Goal: Communication & Community: Participate in discussion

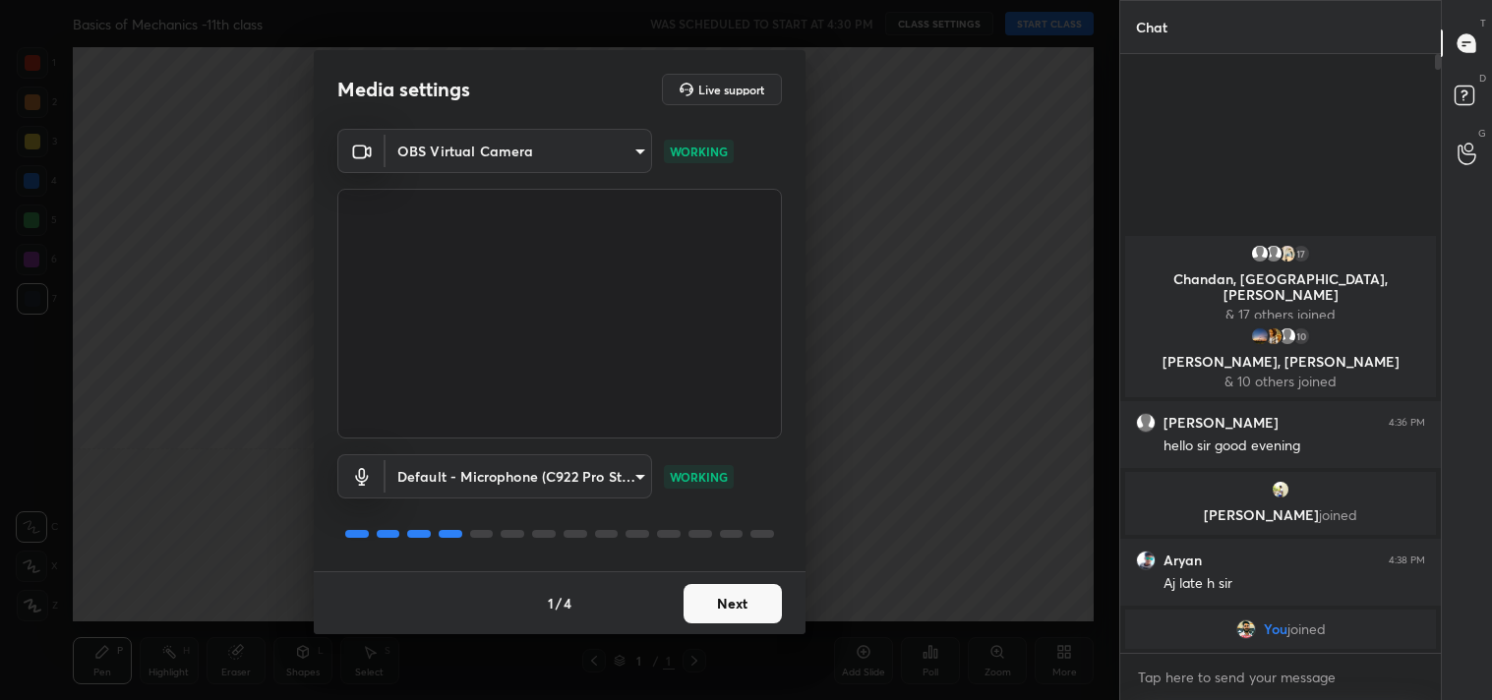
click at [735, 604] on button "Next" at bounding box center [732, 603] width 98 height 39
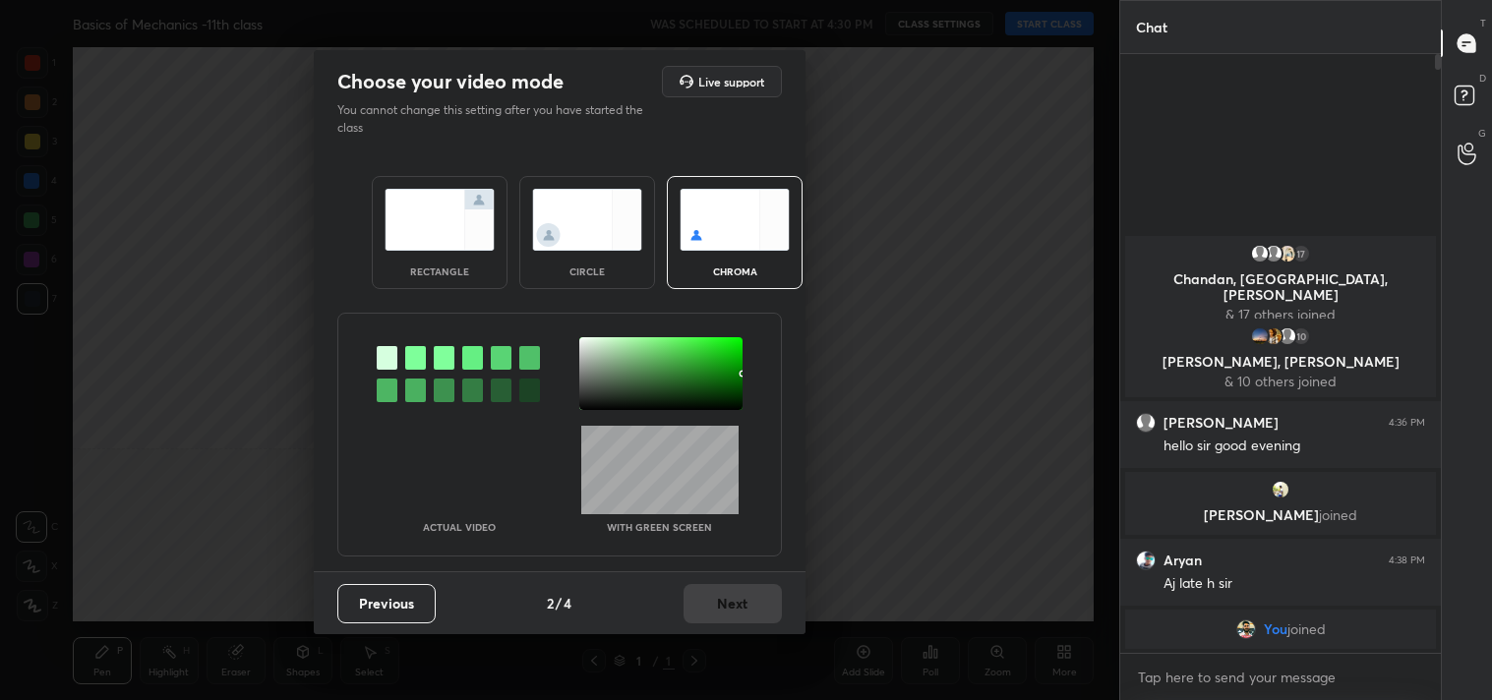
click at [439, 200] on img at bounding box center [439, 220] width 110 height 62
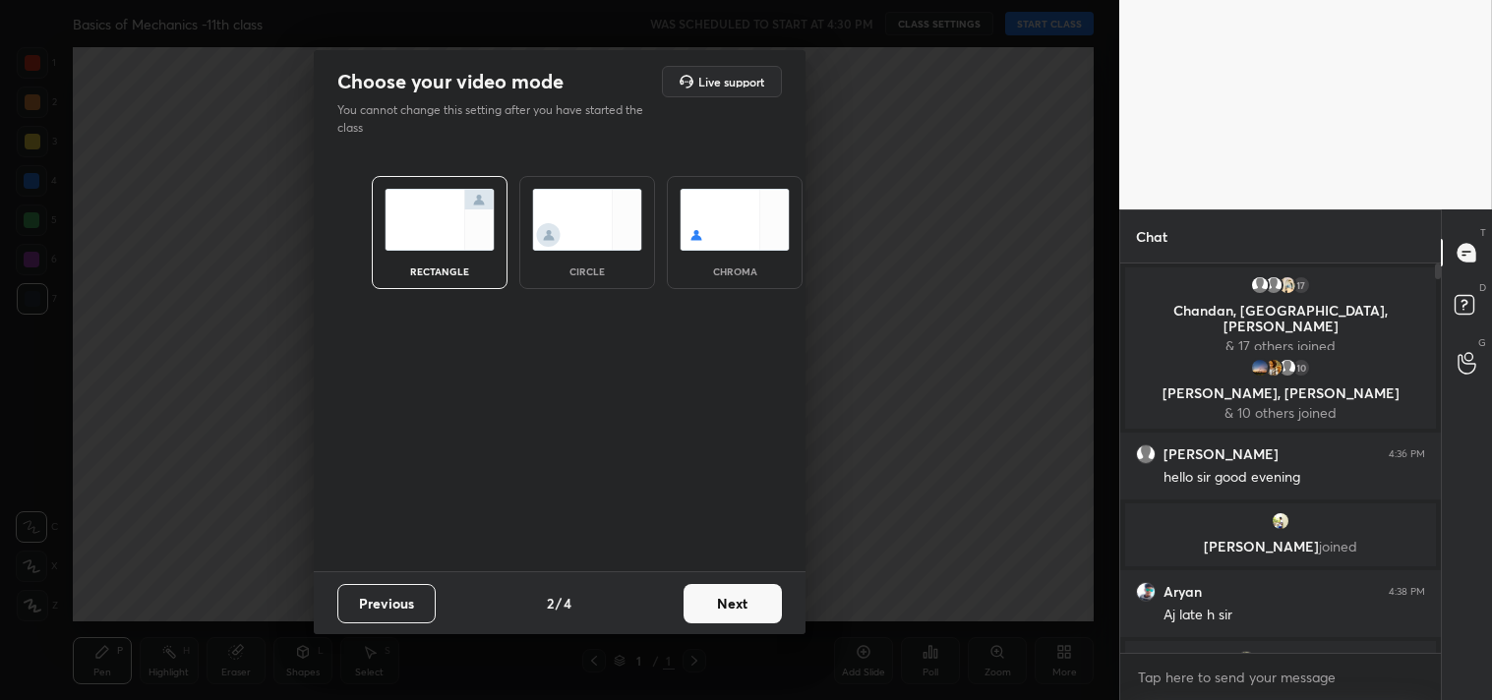
click at [723, 595] on button "Next" at bounding box center [732, 603] width 98 height 39
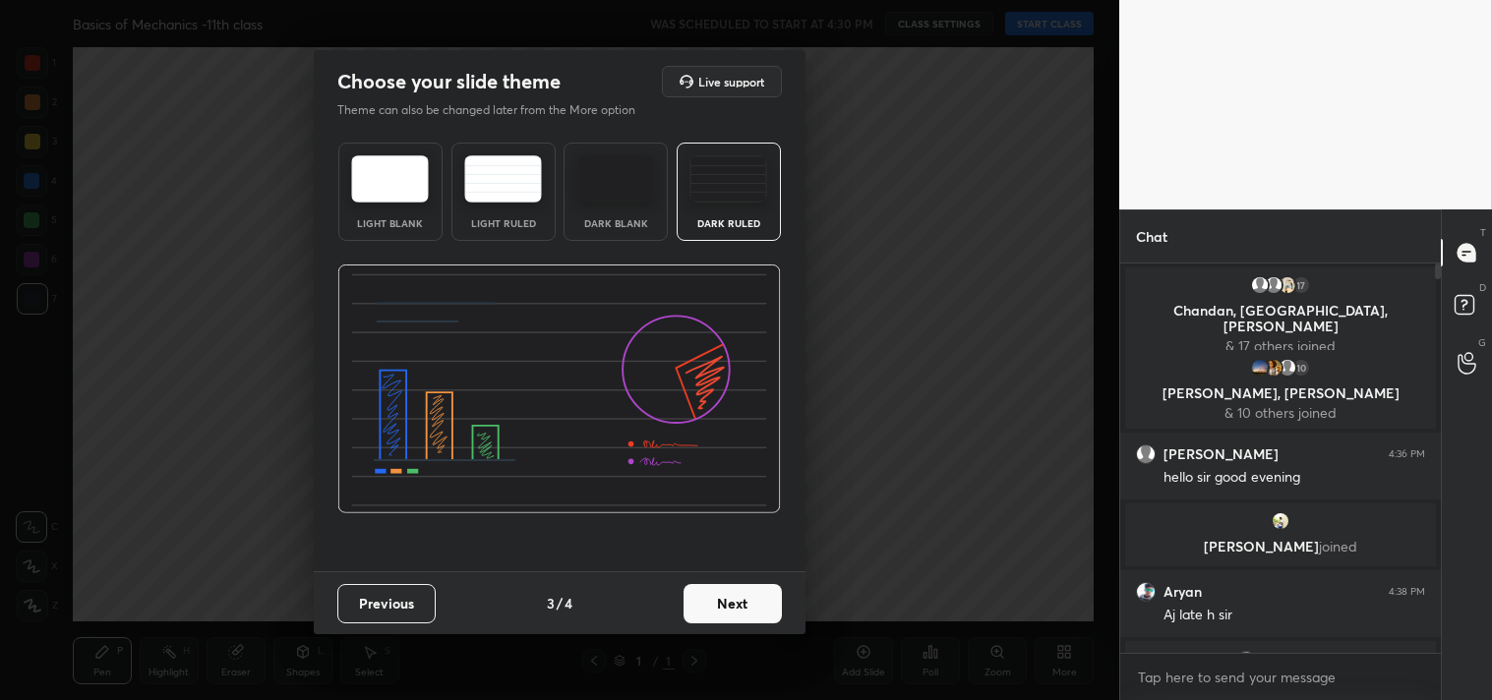
click at [744, 195] on img at bounding box center [728, 178] width 78 height 47
click at [738, 604] on button "Next" at bounding box center [732, 603] width 98 height 39
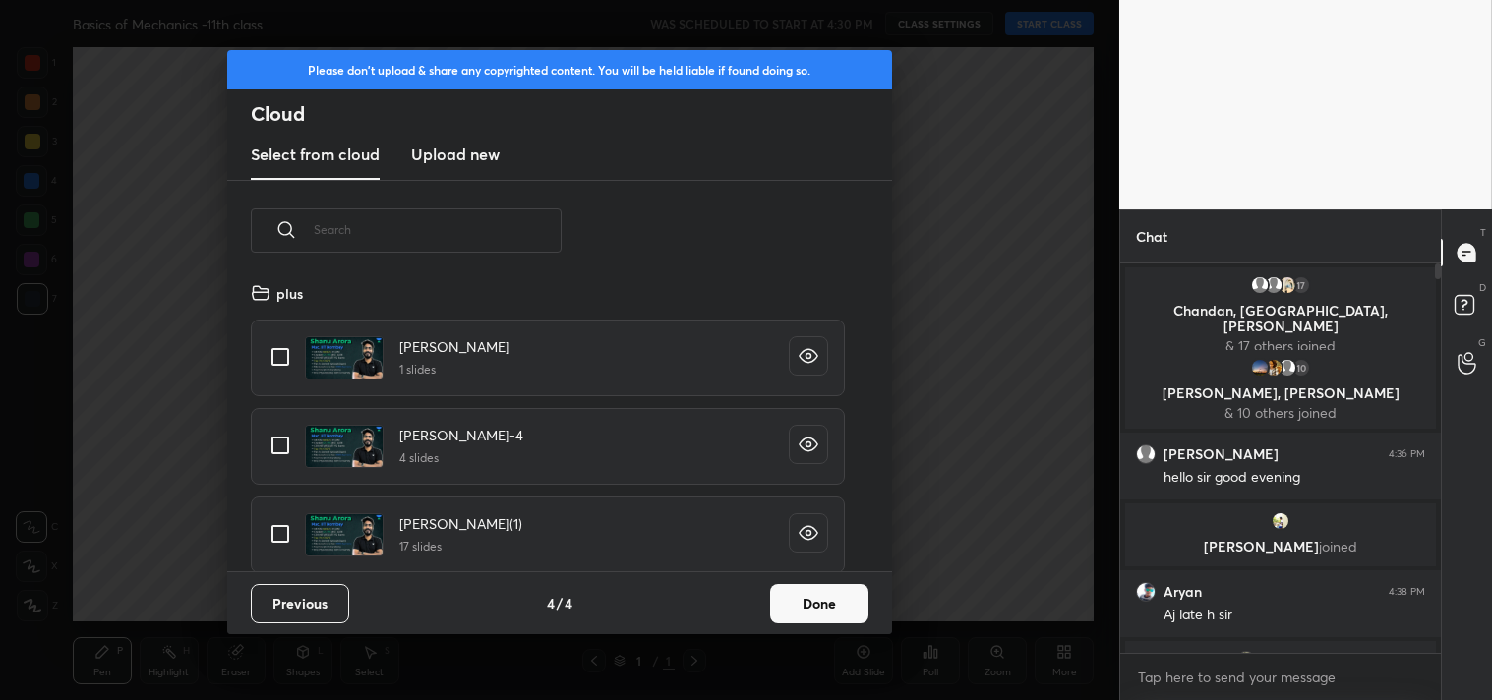
scroll to position [291, 631]
click at [291, 365] on input "grid" at bounding box center [280, 356] width 41 height 41
checkbox input "true"
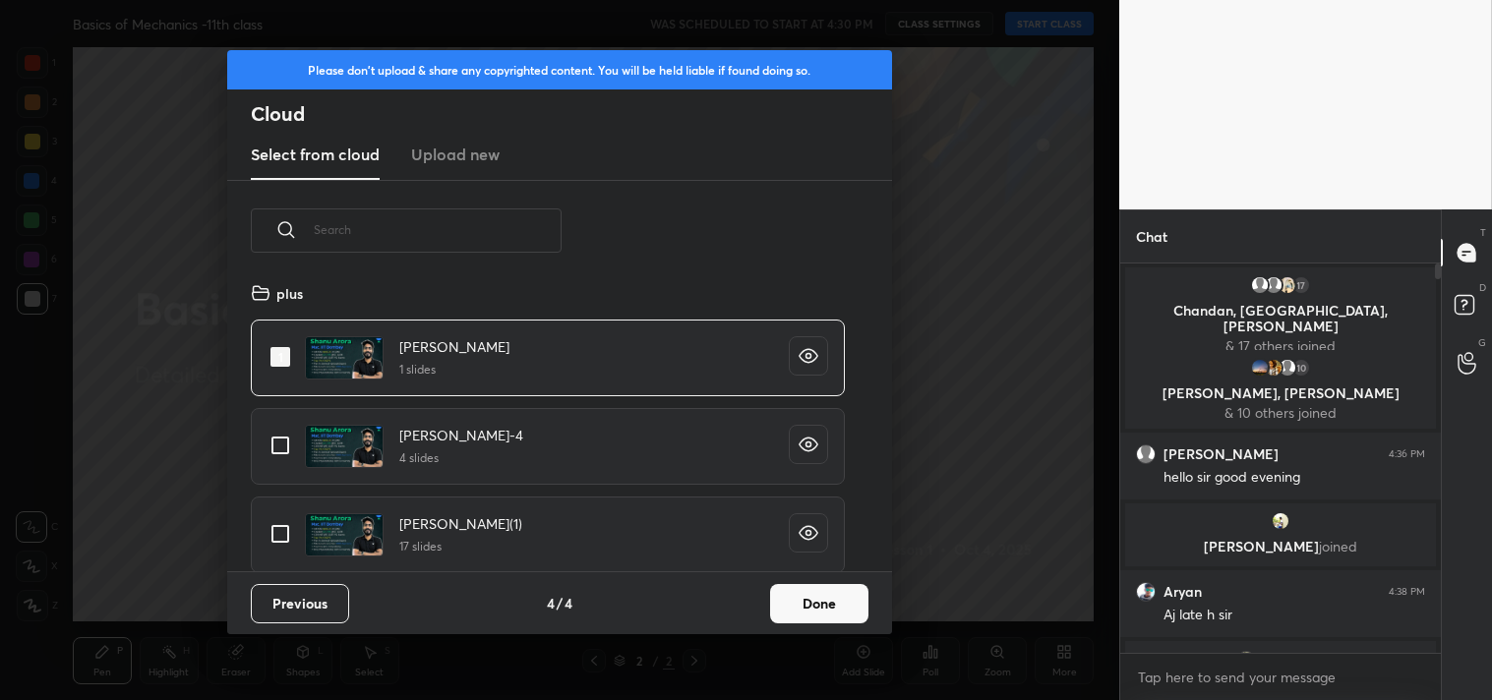
click at [802, 607] on button "Done" at bounding box center [819, 603] width 98 height 39
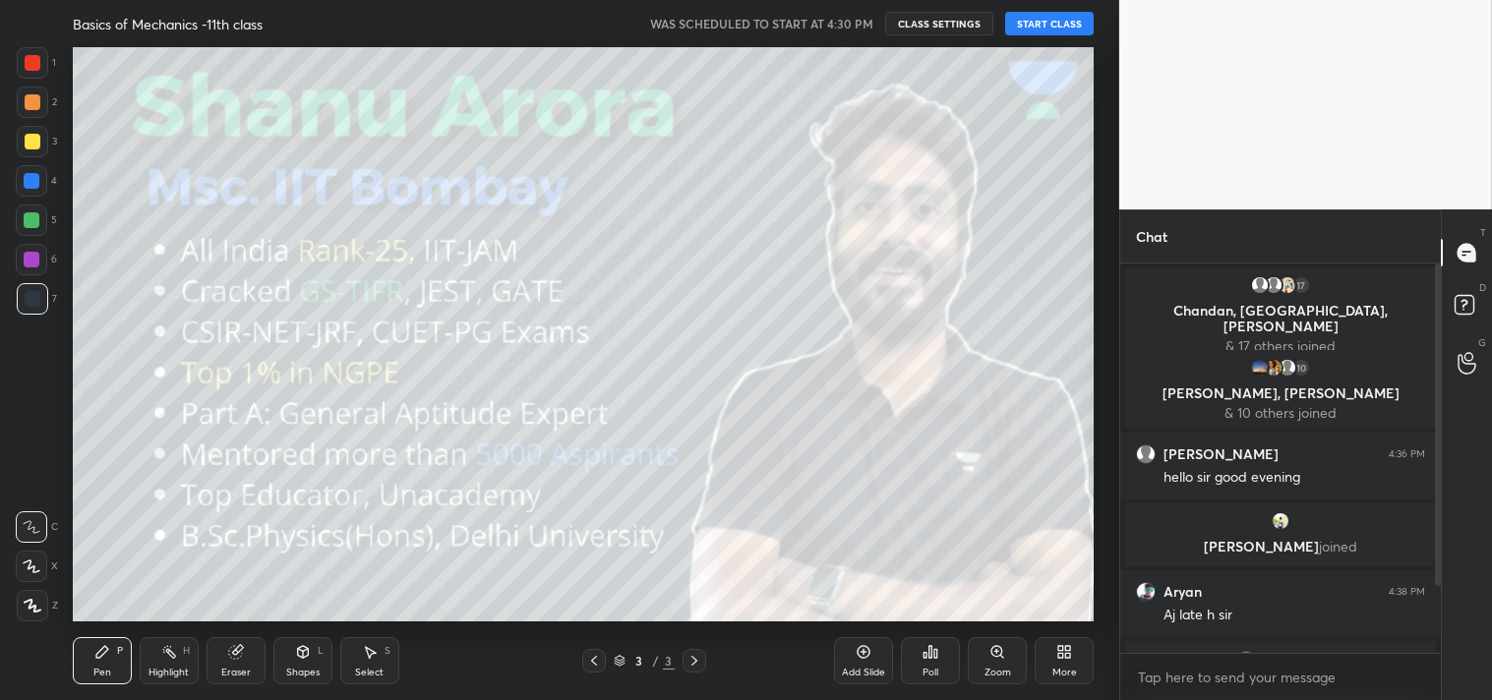
click at [1035, 22] on button "START CLASS" at bounding box center [1049, 24] width 88 height 24
click at [846, 25] on span "mute" at bounding box center [856, 24] width 28 height 14
click at [858, 22] on span "unmute" at bounding box center [854, 24] width 42 height 14
click at [851, 24] on span "mute" at bounding box center [856, 24] width 28 height 14
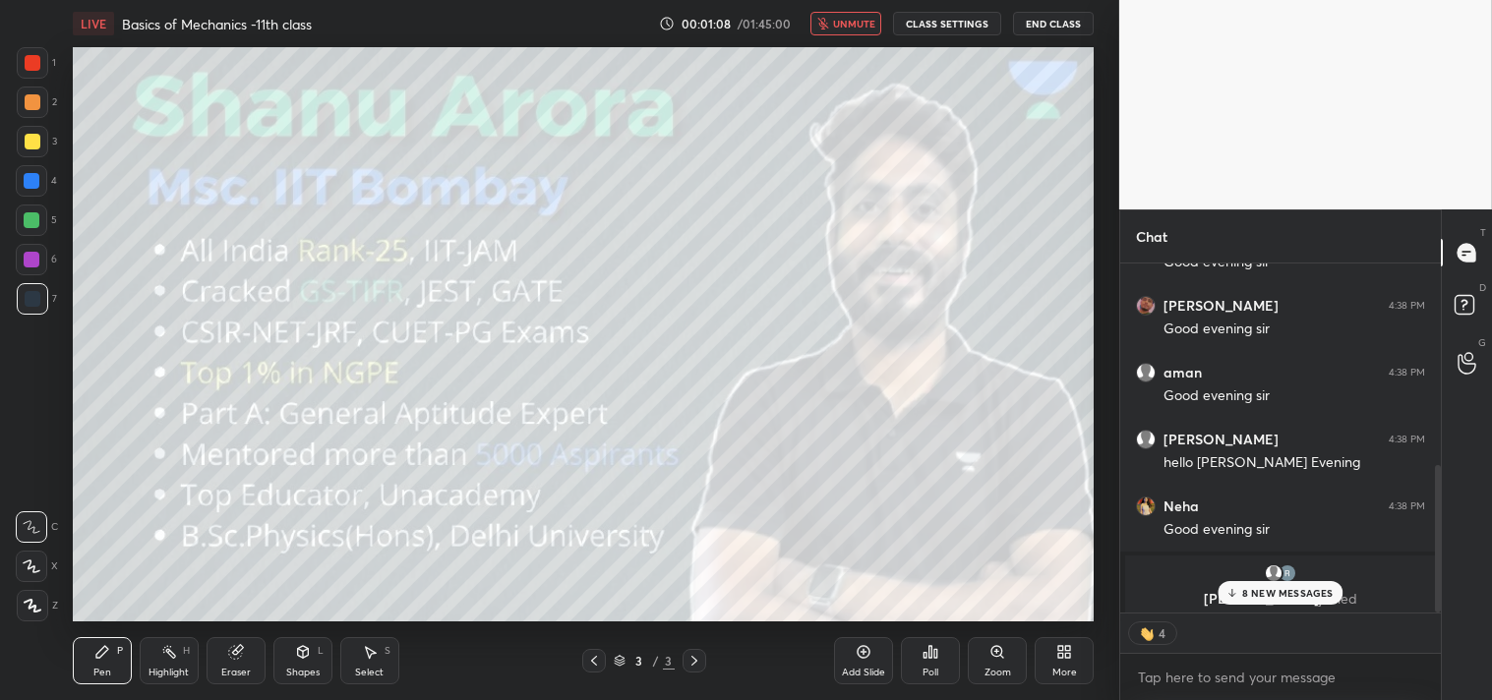
scroll to position [476, 0]
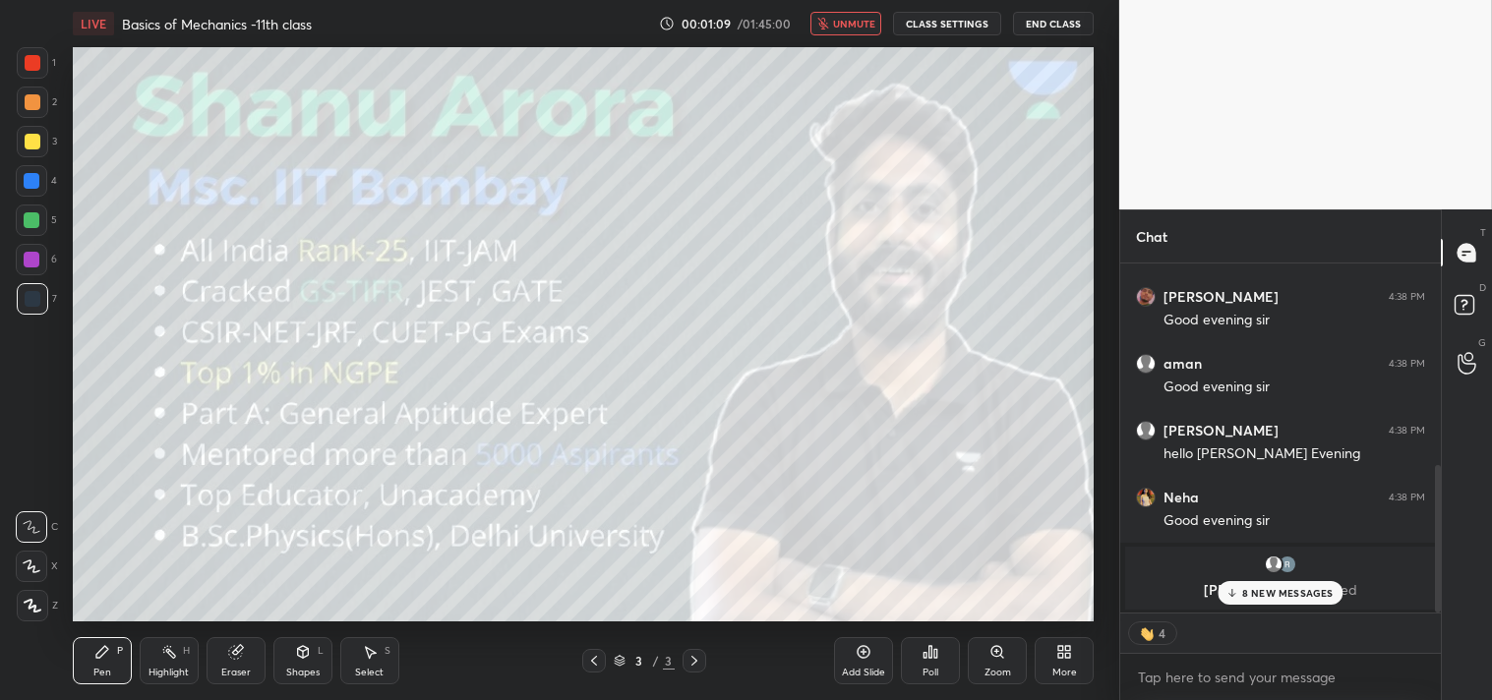
type textarea "x"
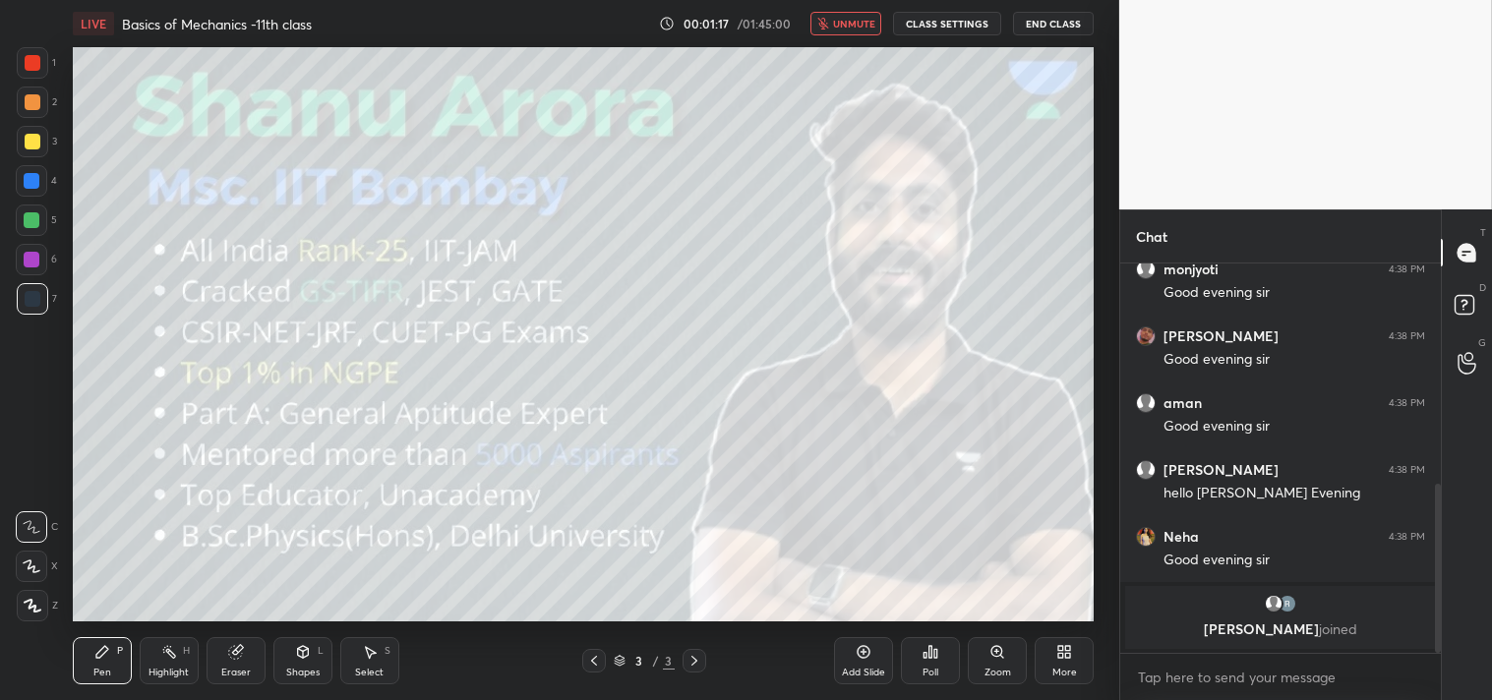
scroll to position [503, 0]
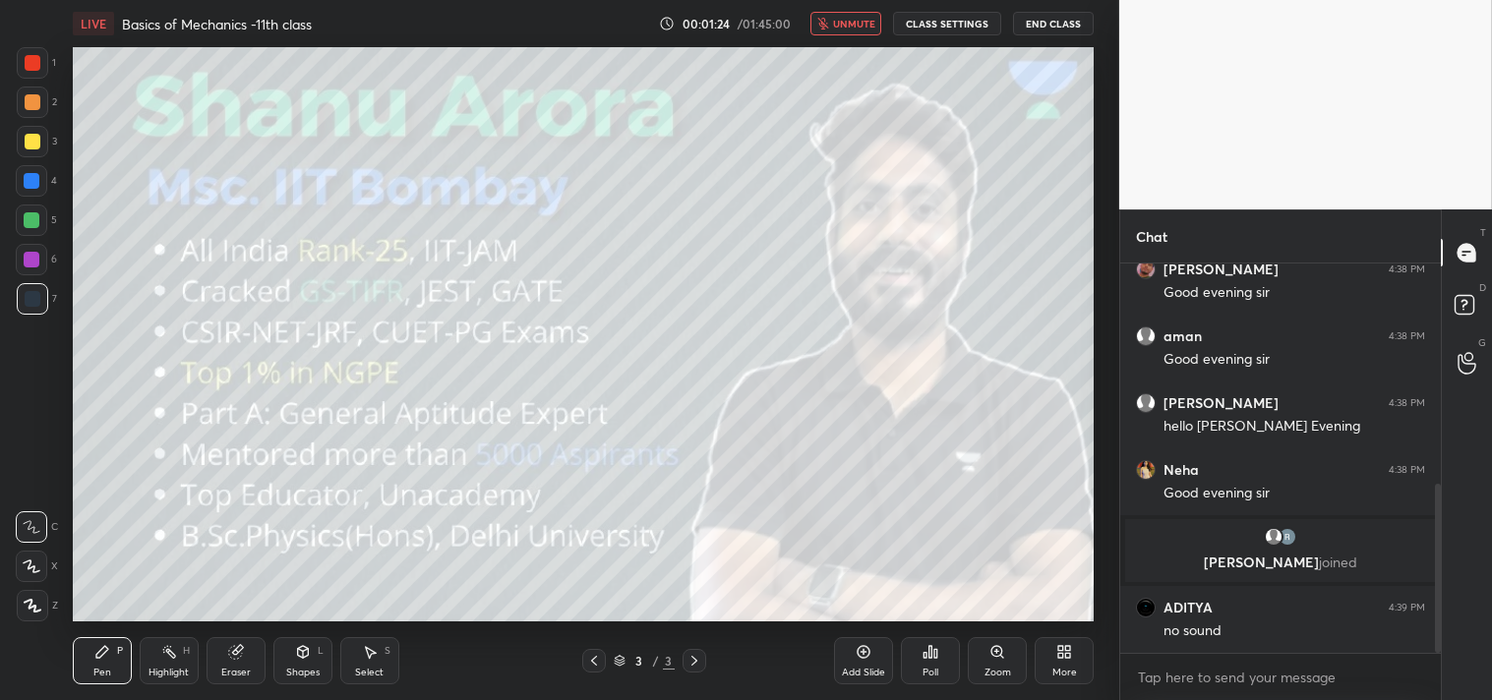
click at [833, 20] on button "unmute" at bounding box center [845, 24] width 71 height 24
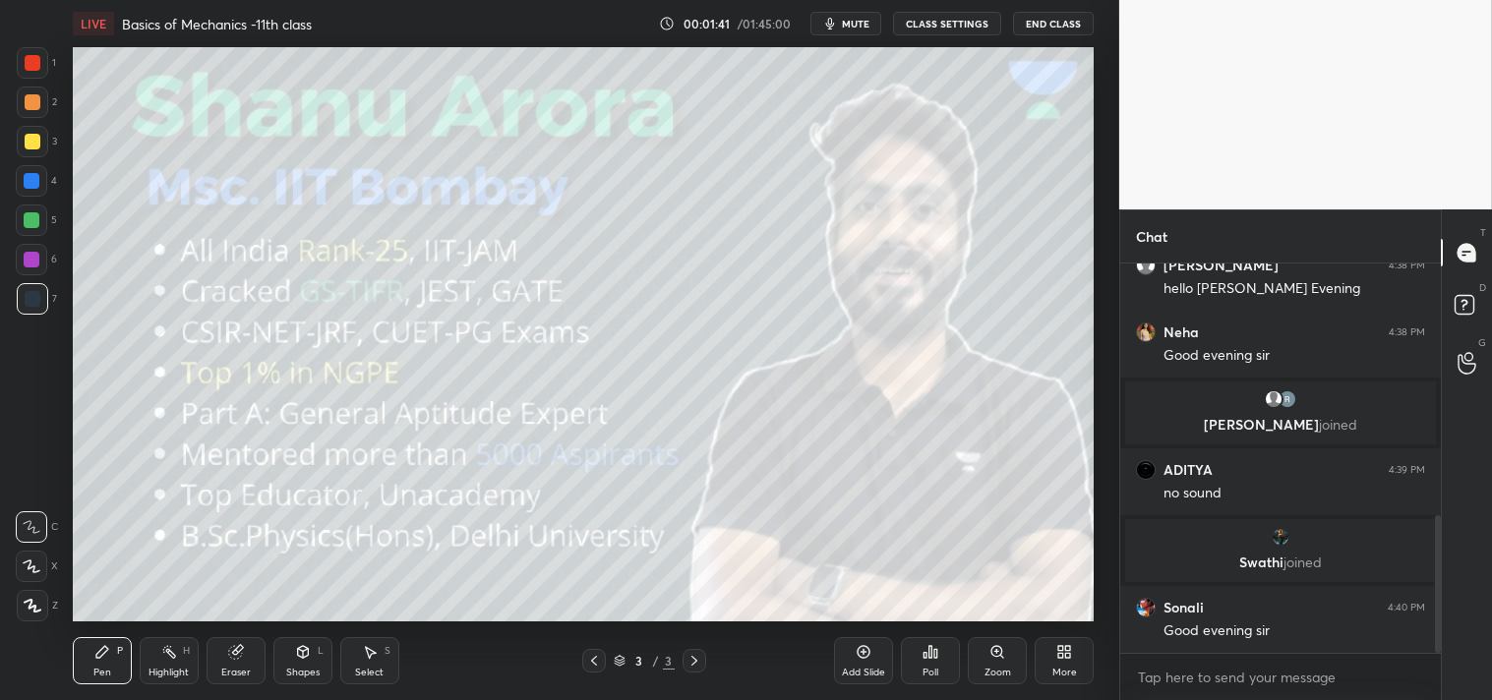
scroll to position [708, 0]
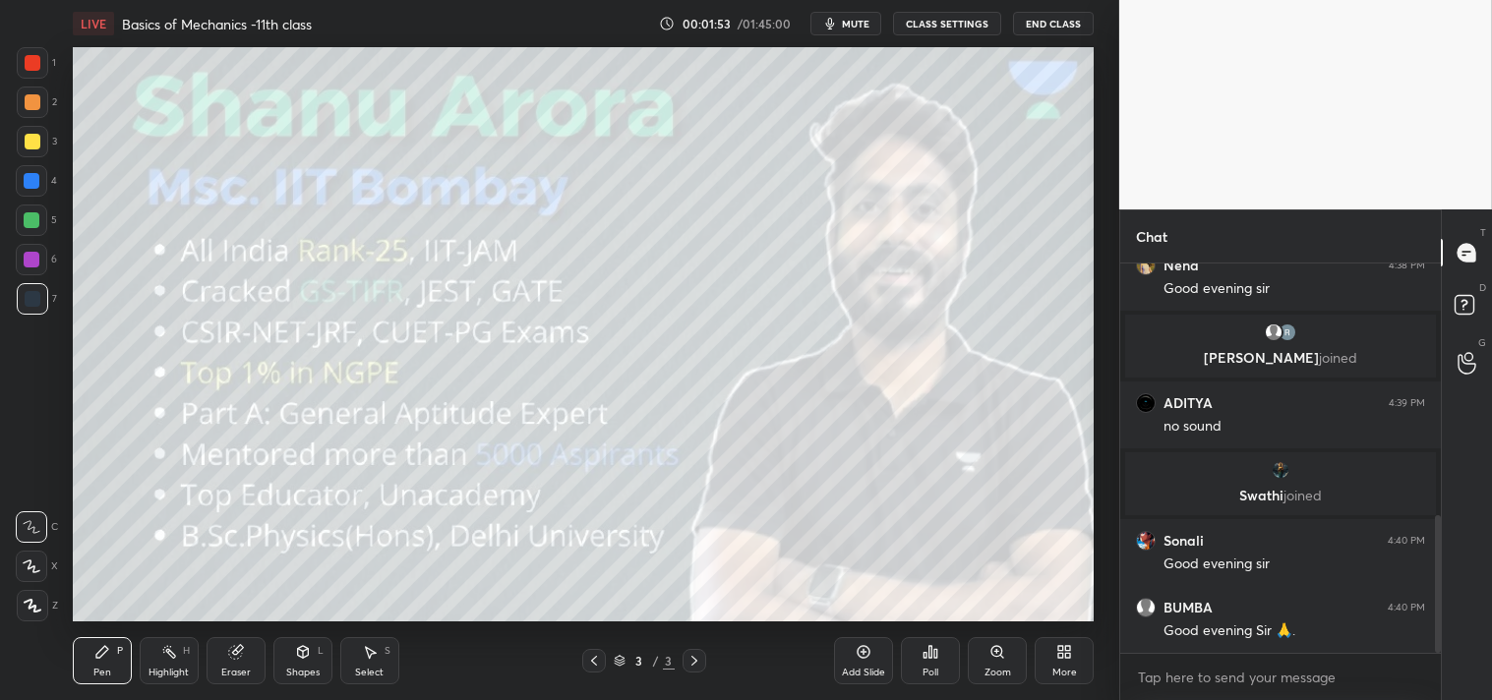
type textarea "x"
click at [931, 16] on button "CLASS SETTINGS" at bounding box center [947, 24] width 108 height 24
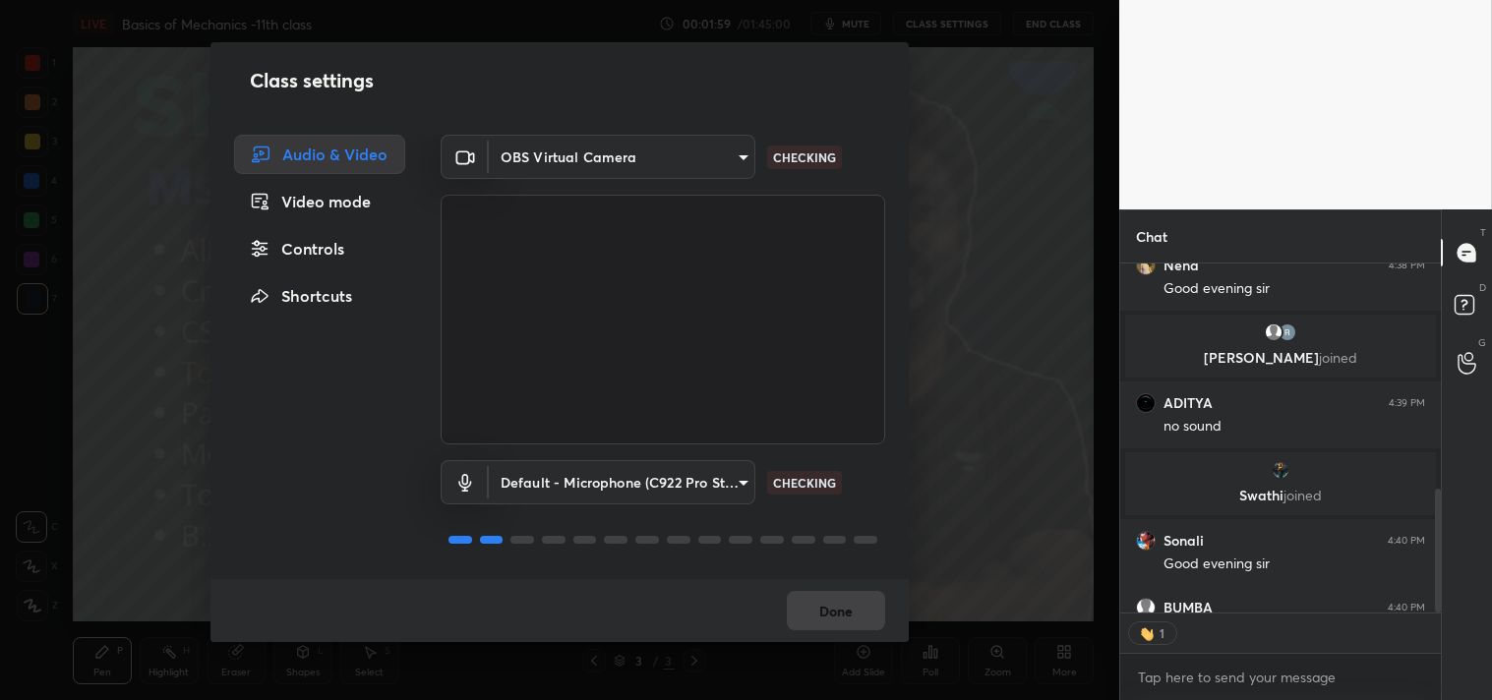
click at [560, 145] on body "1 2 3 4 5 6 7 C X Z C X Z E E Erase all H H LIVE Basics of Mechanics -11th clas…" at bounding box center [746, 350] width 1492 height 700
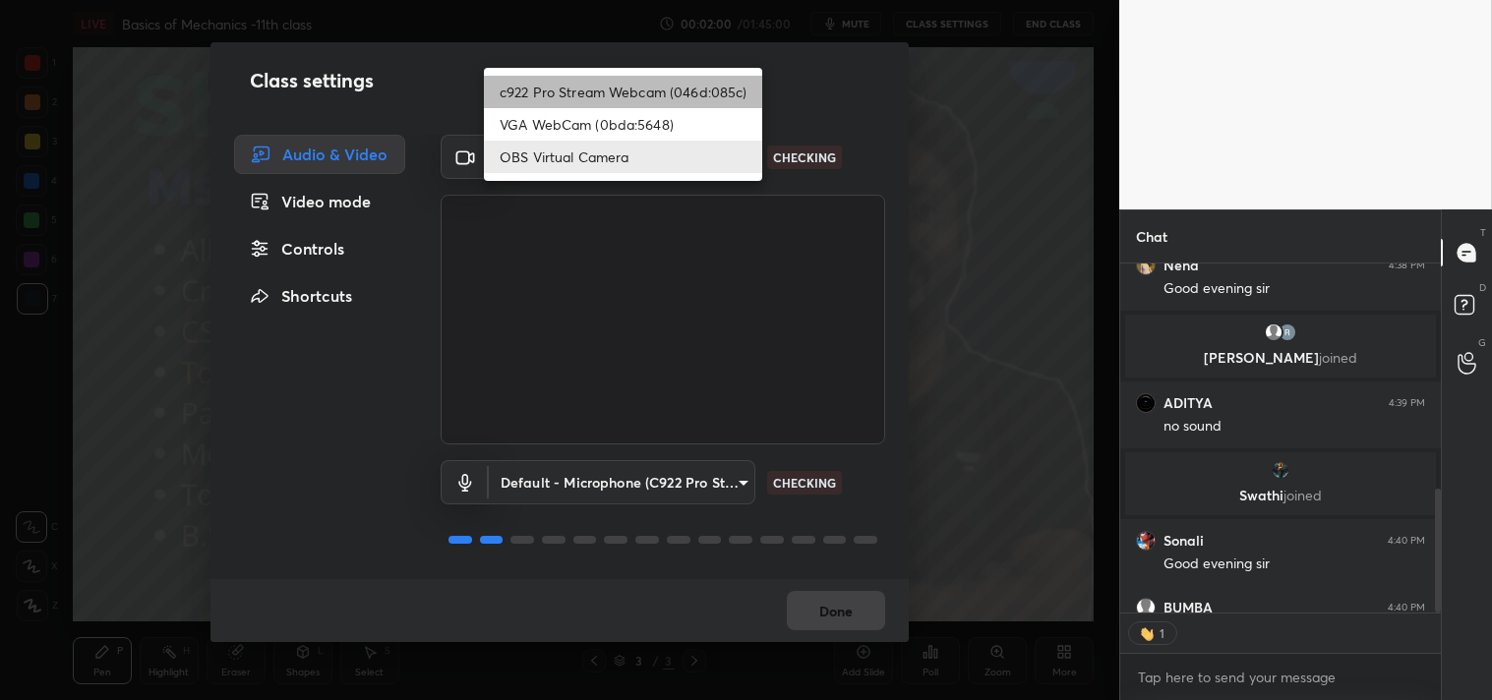
click at [544, 80] on li "c922 Pro Stream Webcam (046d:085c)" at bounding box center [623, 92] width 278 height 32
type input "77efdbe0d0591a5658d362a6e640cec0e2706c98c83ef82d39568dbf4875ff01"
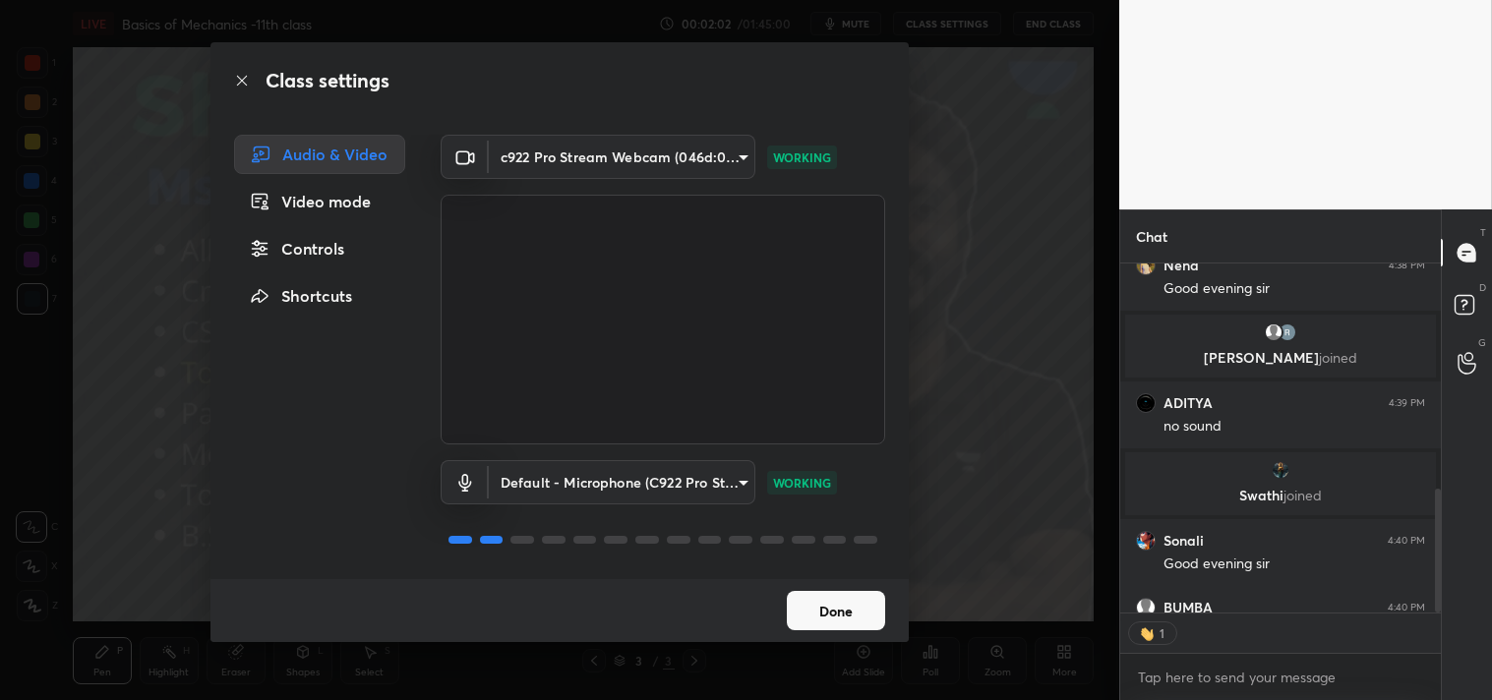
click at [843, 605] on button "Done" at bounding box center [836, 610] width 98 height 39
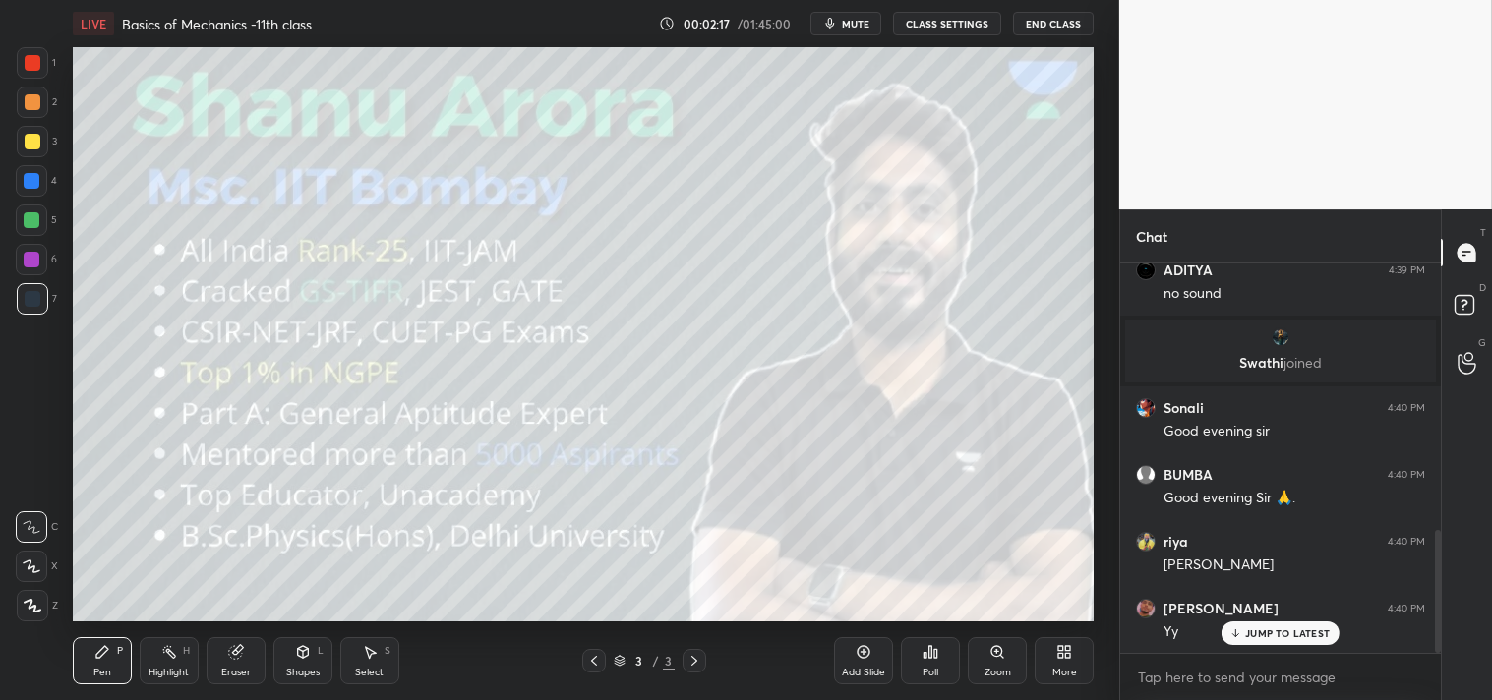
scroll to position [975, 0]
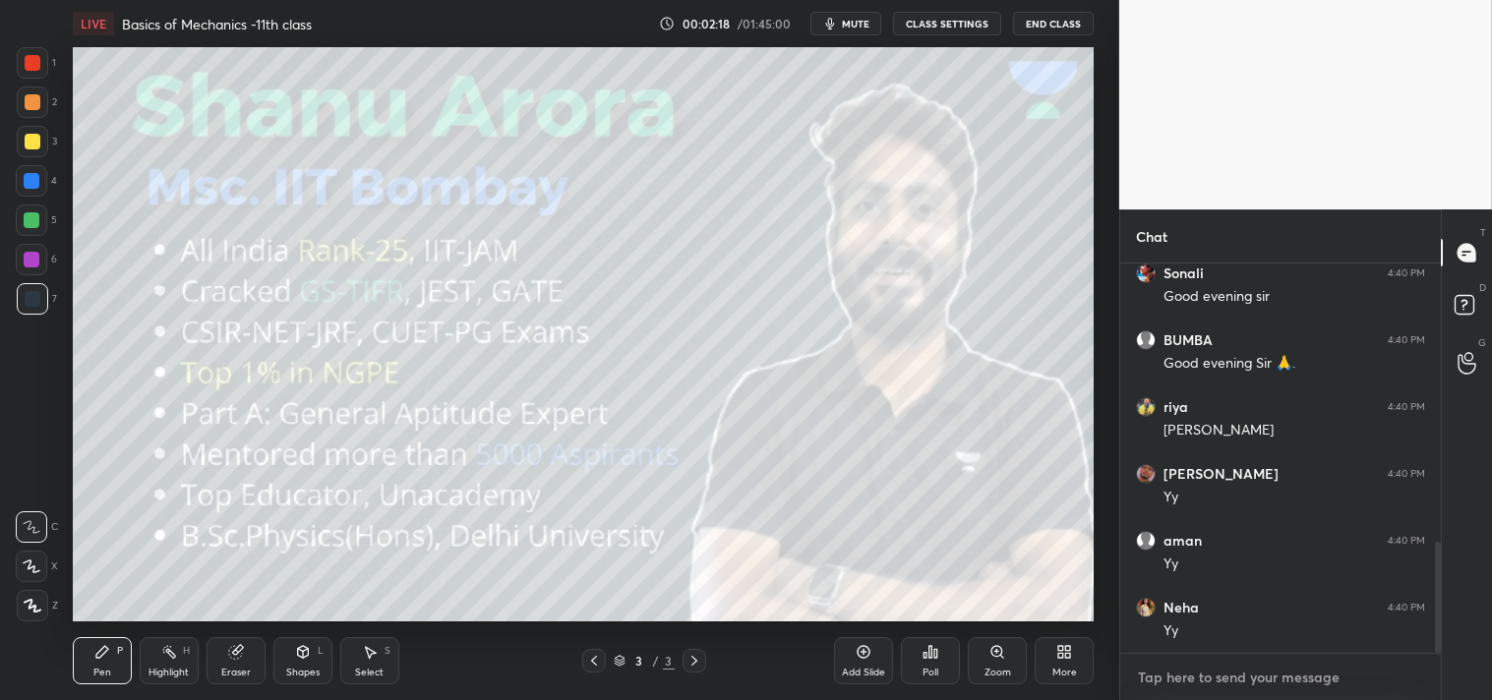
click at [1239, 685] on textarea at bounding box center [1280, 677] width 289 height 31
type textarea "x"
type textarea "l"
type textarea "x"
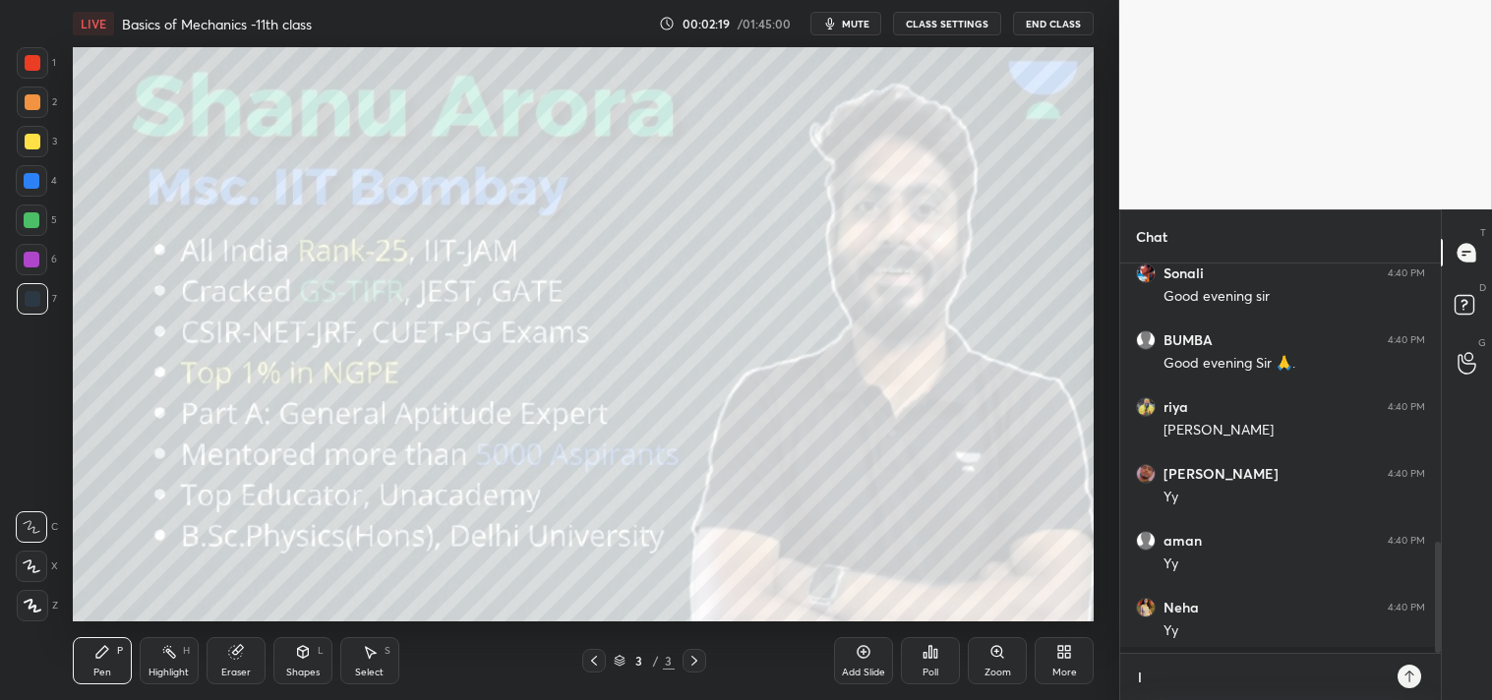
type textarea "li"
type textarea "x"
type textarea "lin"
type textarea "x"
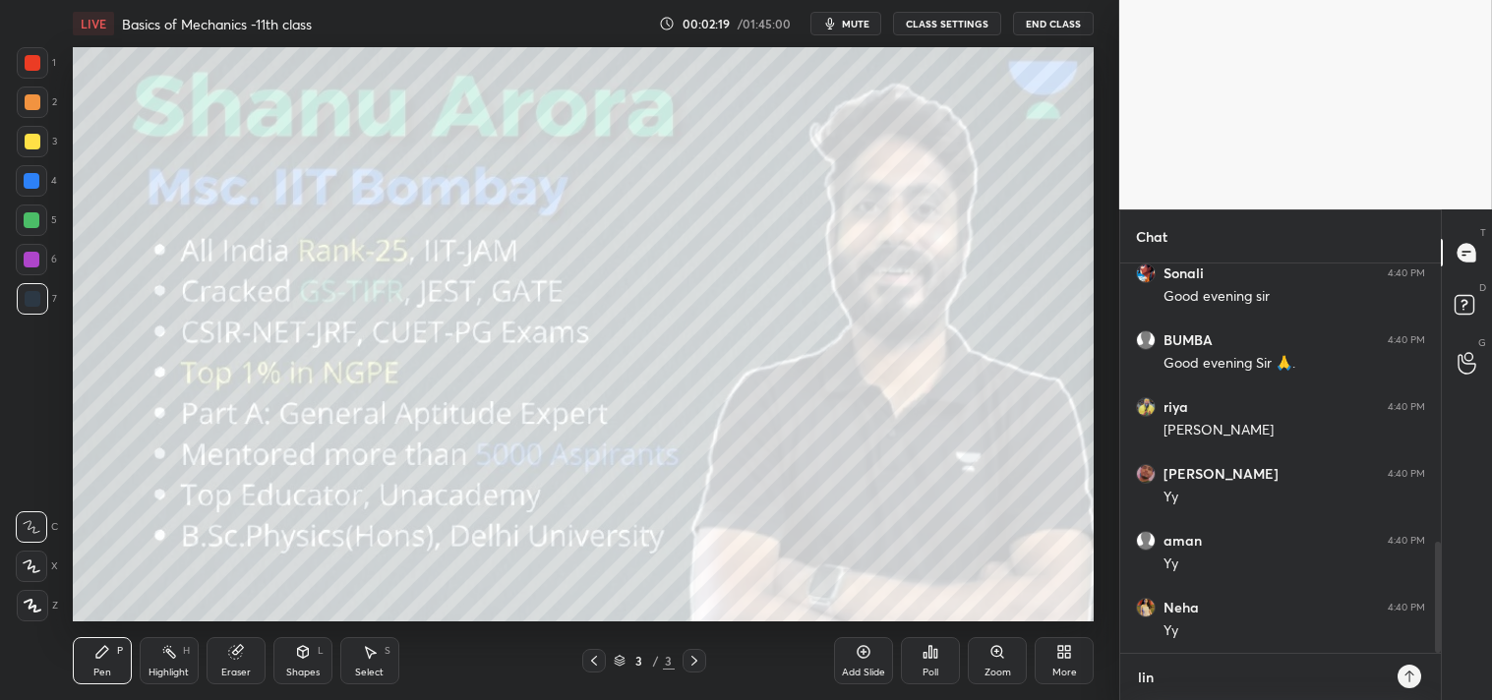
type textarea "link"
type textarea "x"
type textarea "linkt"
type textarea "x"
type textarea "linktr"
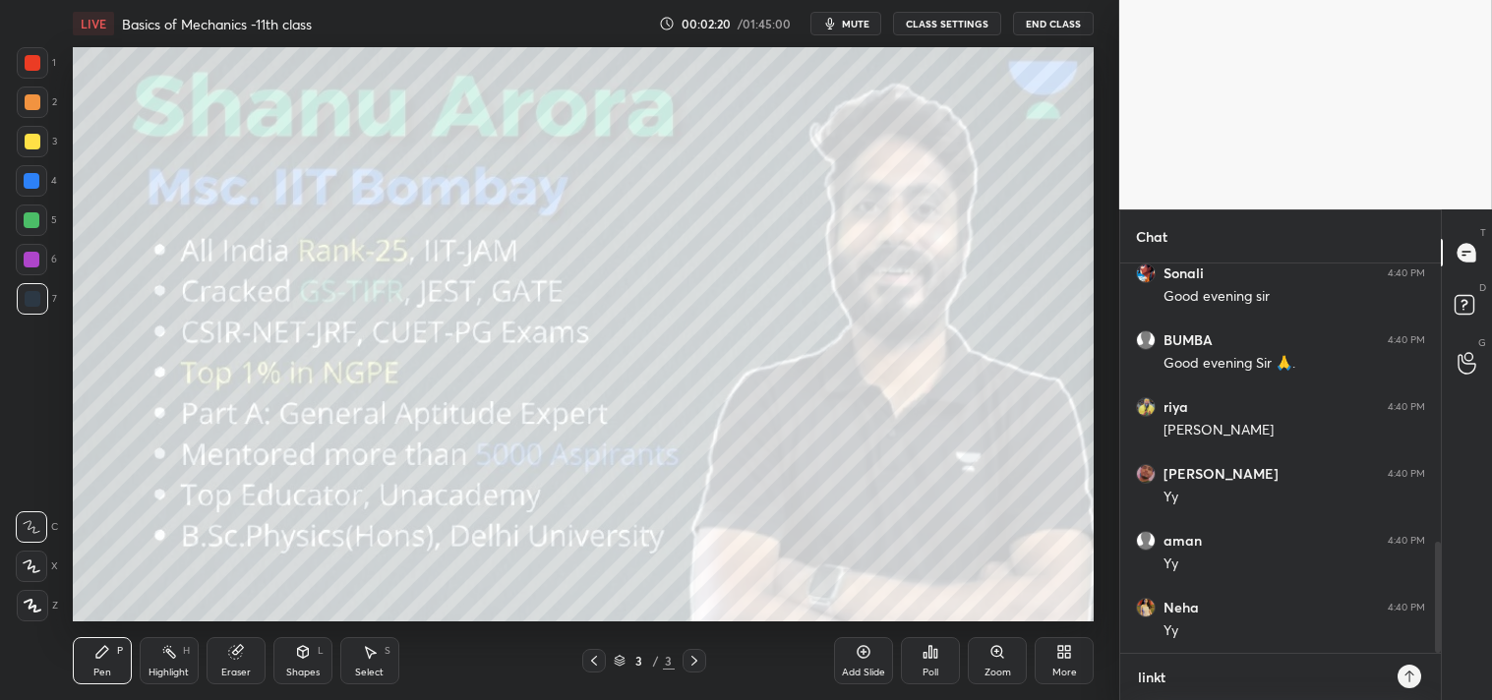
type textarea "x"
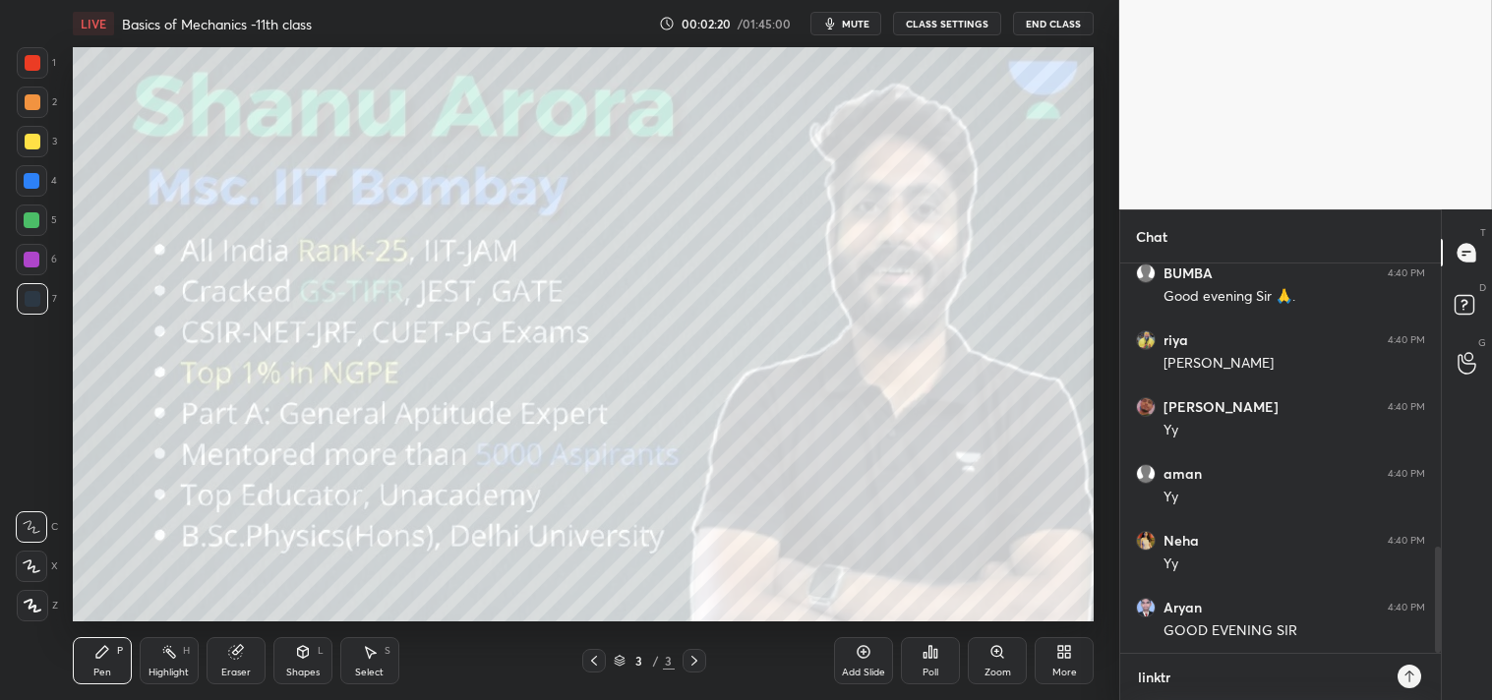
type textarea "linktr/"
type textarea "x"
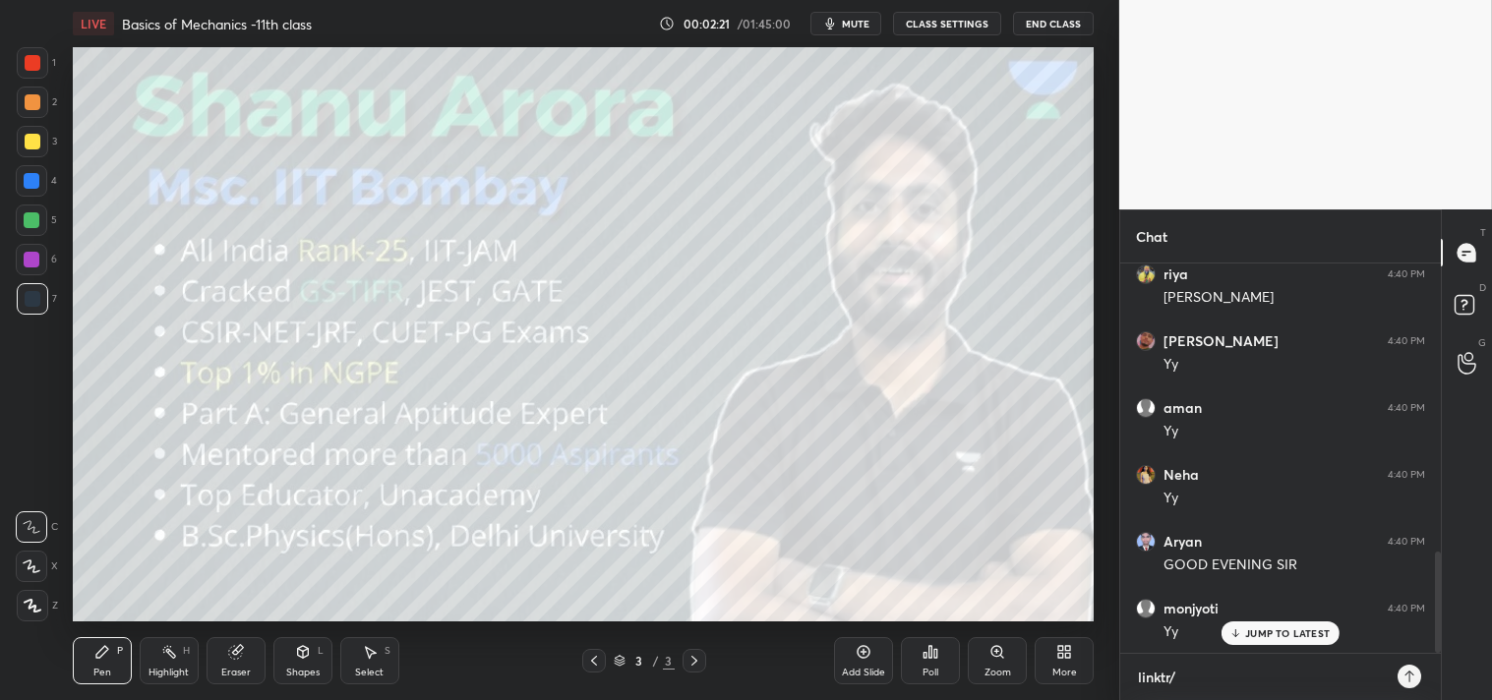
type textarea "linktr"
type textarea "x"
type textarea "linktre"
type textarea "x"
type textarea "linktree"
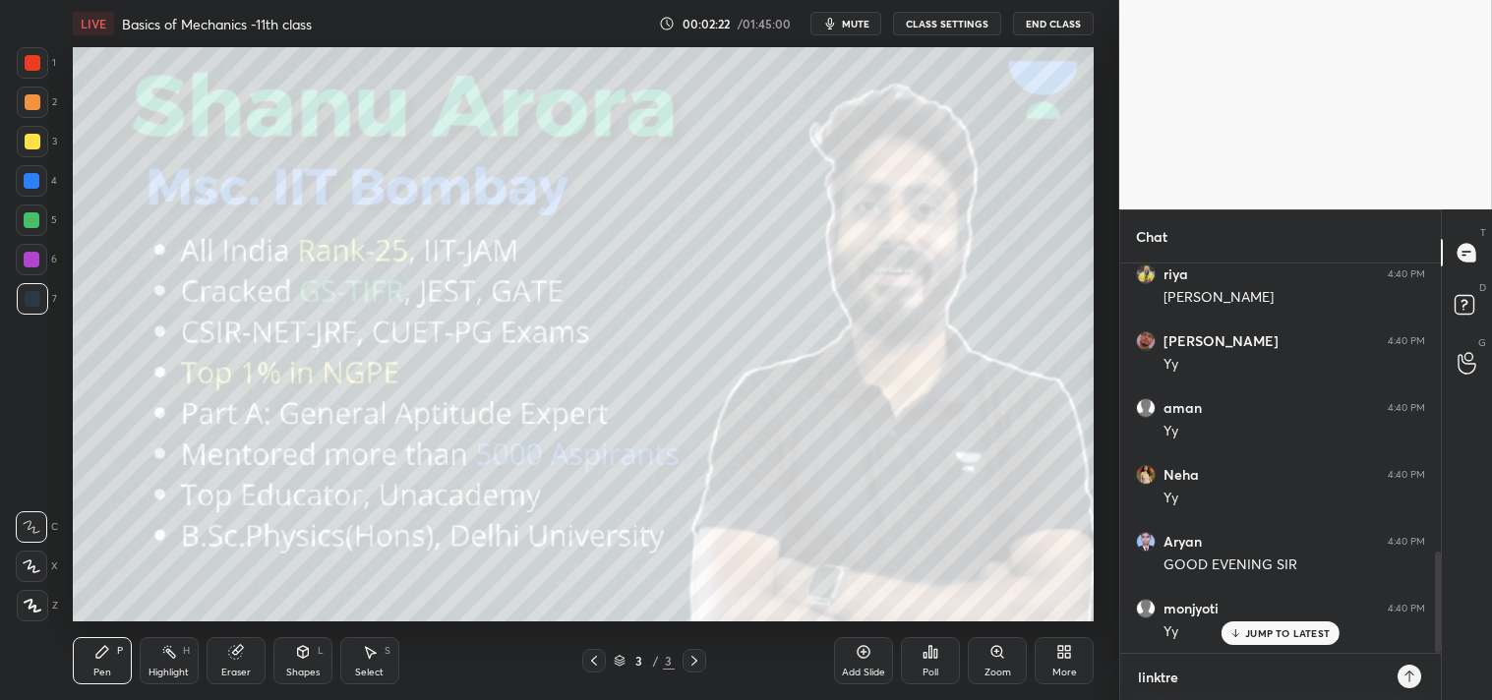
type textarea "x"
type textarea "linktree/"
type textarea "x"
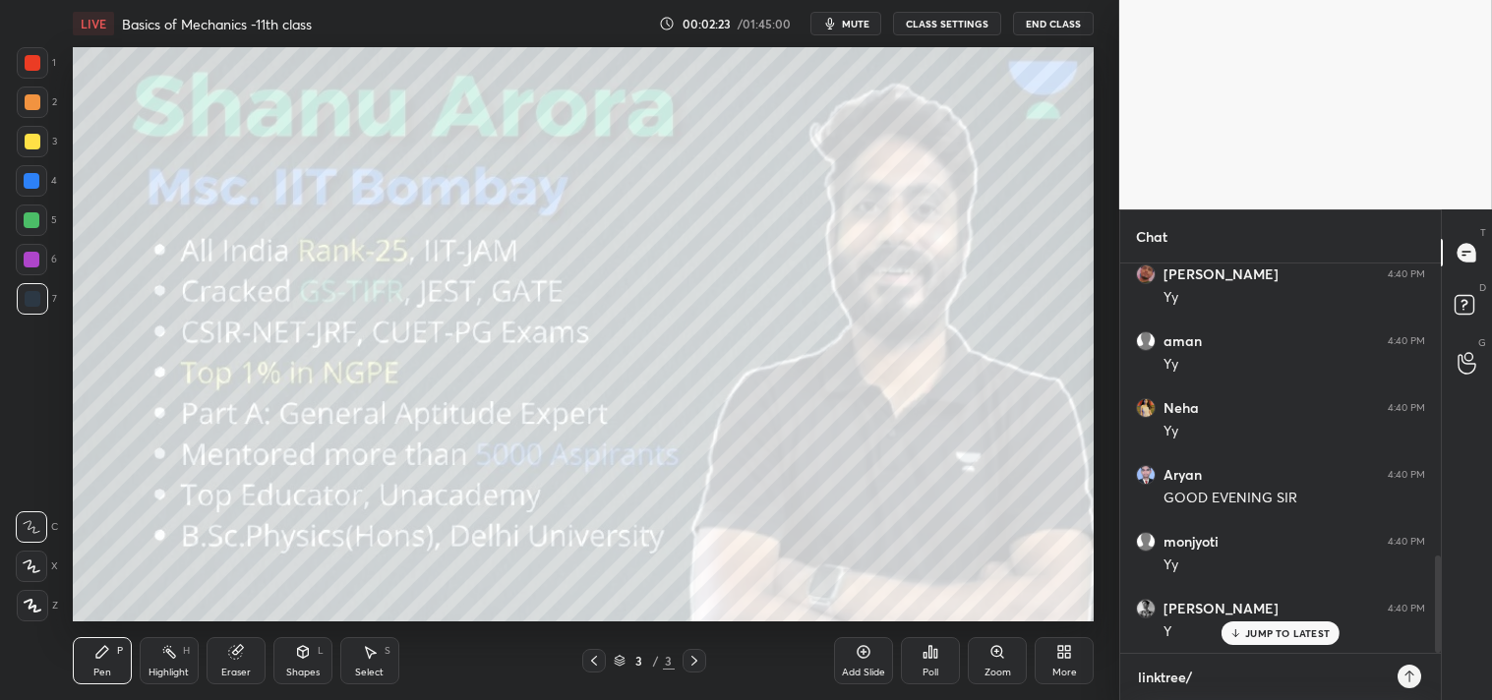
type textarea "linktree"
type textarea "x"
type textarea "linktre"
type textarea "x"
type textarea "linktr"
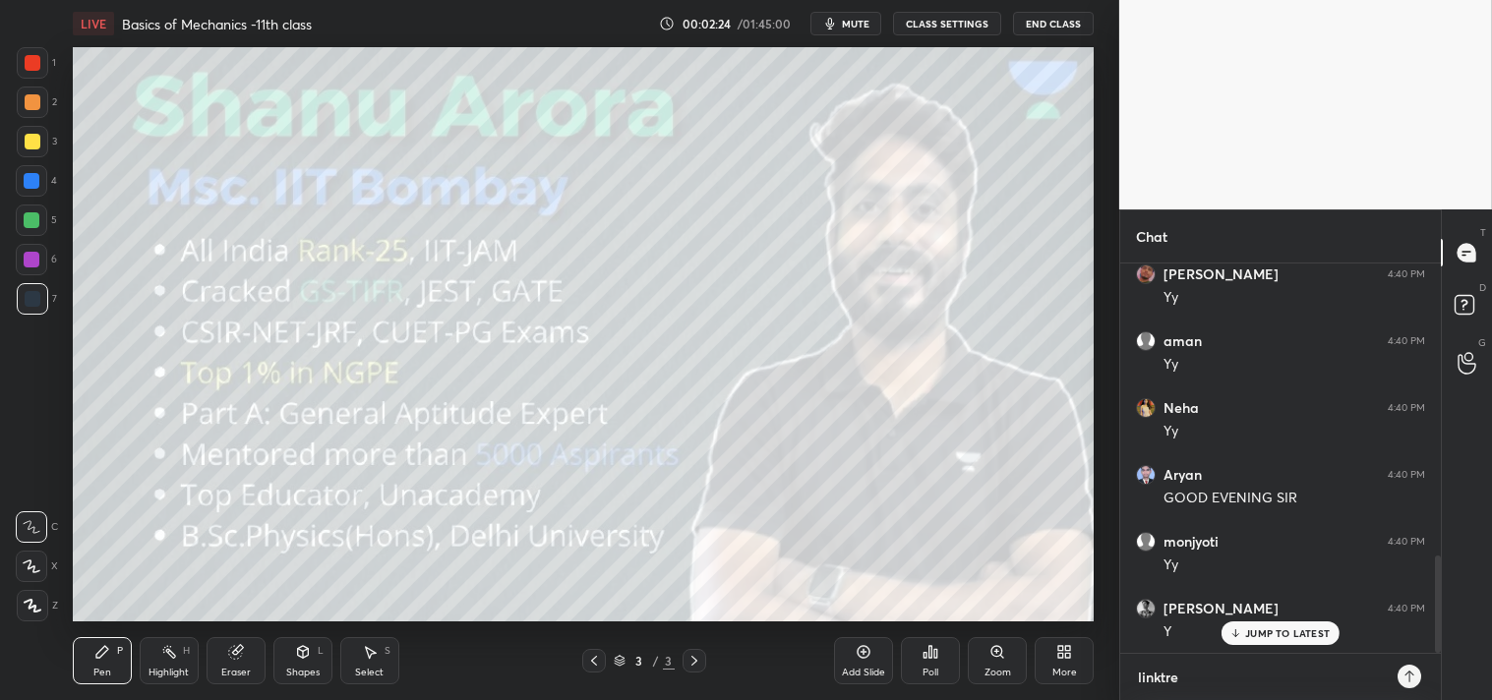
type textarea "x"
type textarea "linktr."
type textarea "x"
type textarea "linktr.e"
type textarea "x"
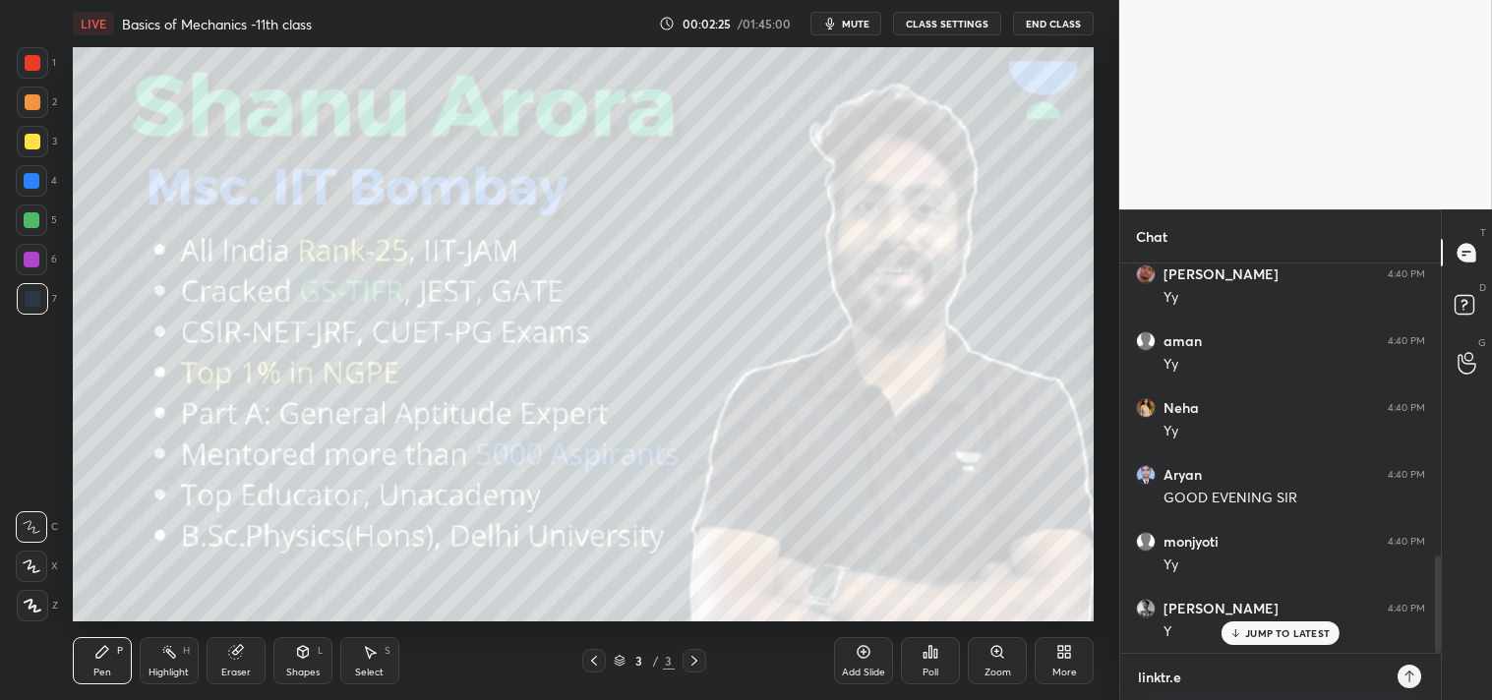
type textarea "[DOMAIN_NAME]"
type textarea "x"
type textarea "[DOMAIN_NAME][URL]"
type textarea "x"
type textarea "[DOMAIN_NAME][URL]"
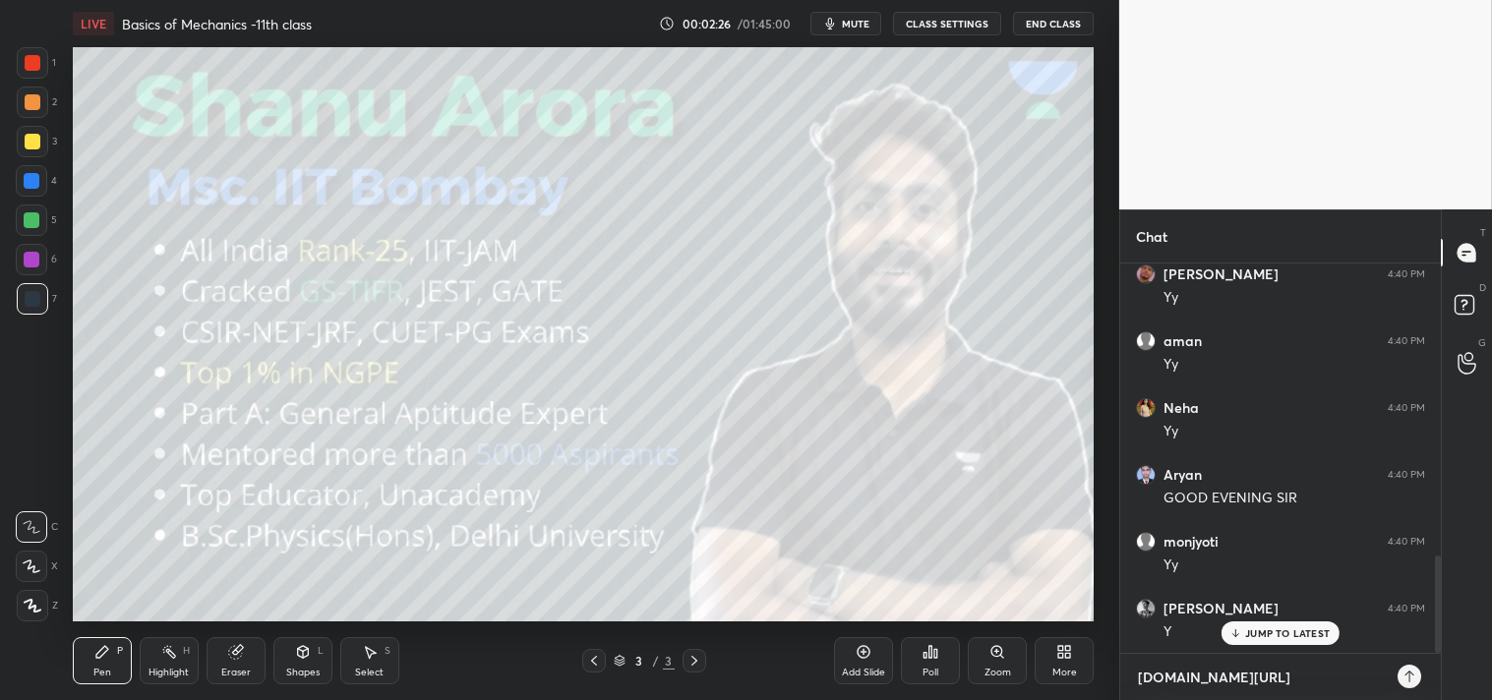
type textarea "x"
type textarea "[DOMAIN_NAME][URL]"
type textarea "x"
type textarea "[DOMAIN_NAME][URL]"
type textarea "x"
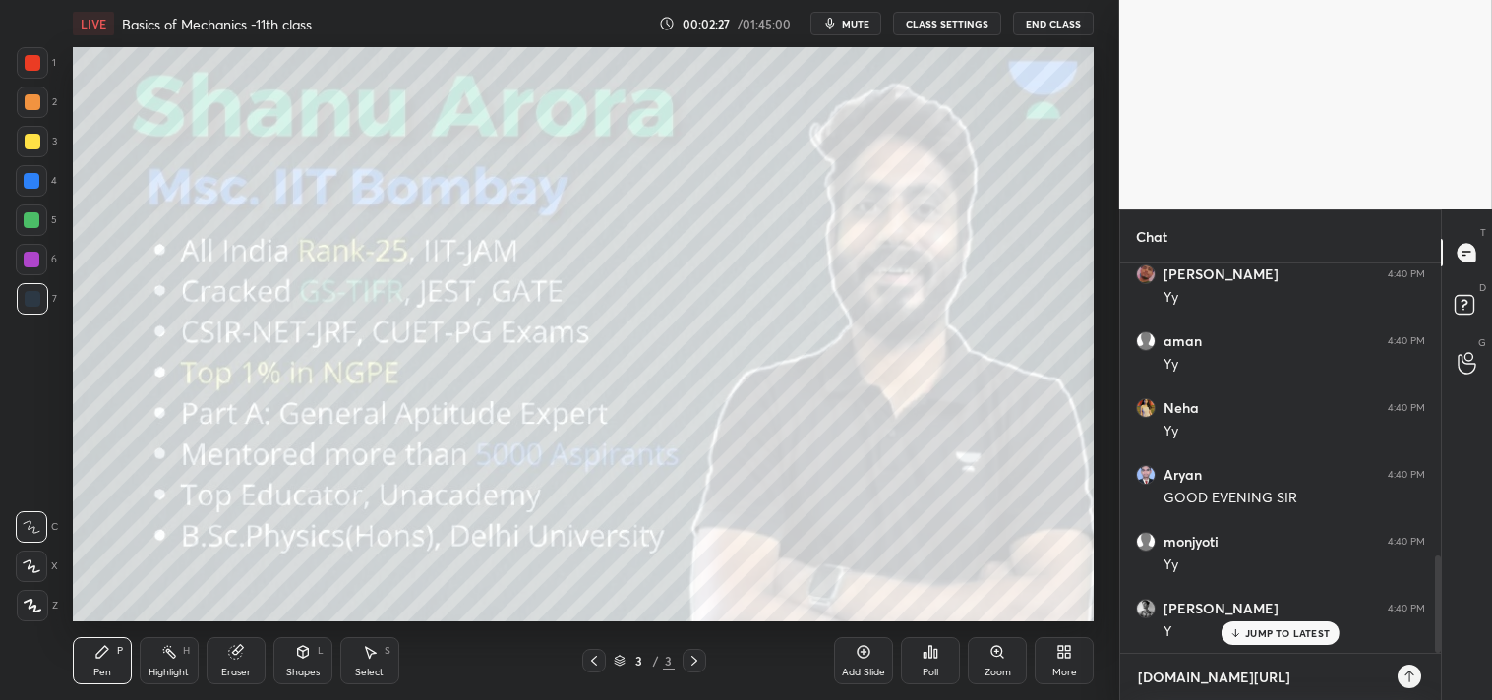
type textarea "[DOMAIN_NAME][URL]"
type textarea "x"
type textarea "[DOMAIN_NAME][URL]"
type textarea "x"
type textarea "[DOMAIN_NAME][URL]"
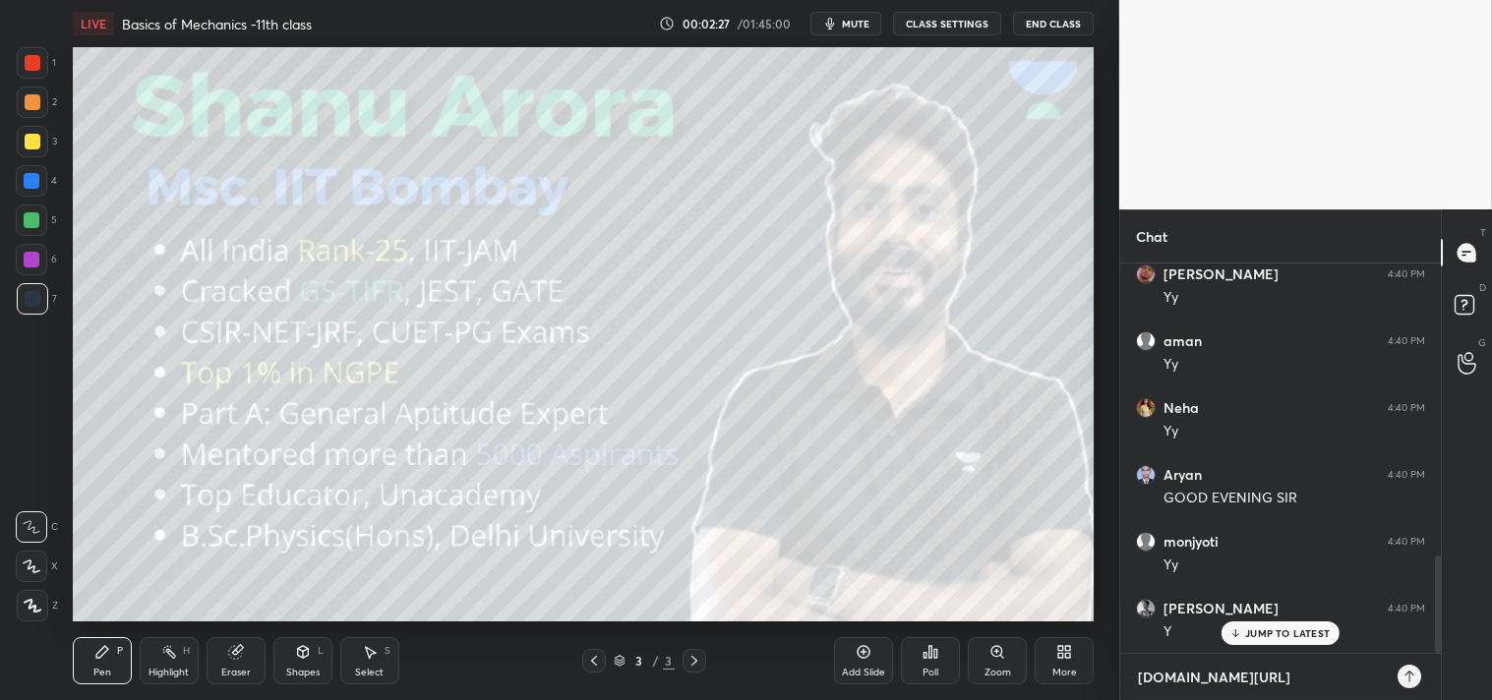
type textarea "x"
type textarea "[DOMAIN_NAME][URL]"
type textarea "x"
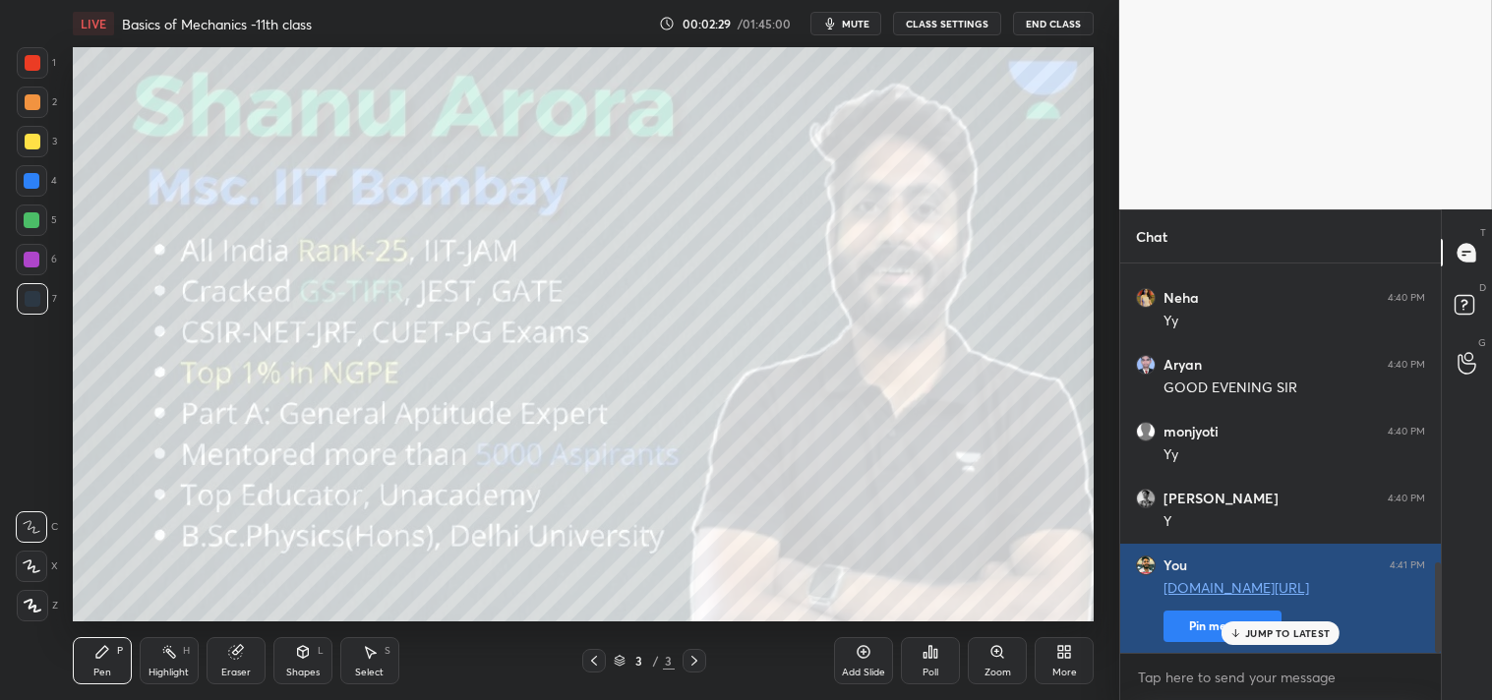
click at [1190, 635] on button "Pin message" at bounding box center [1222, 626] width 118 height 31
type textarea "x"
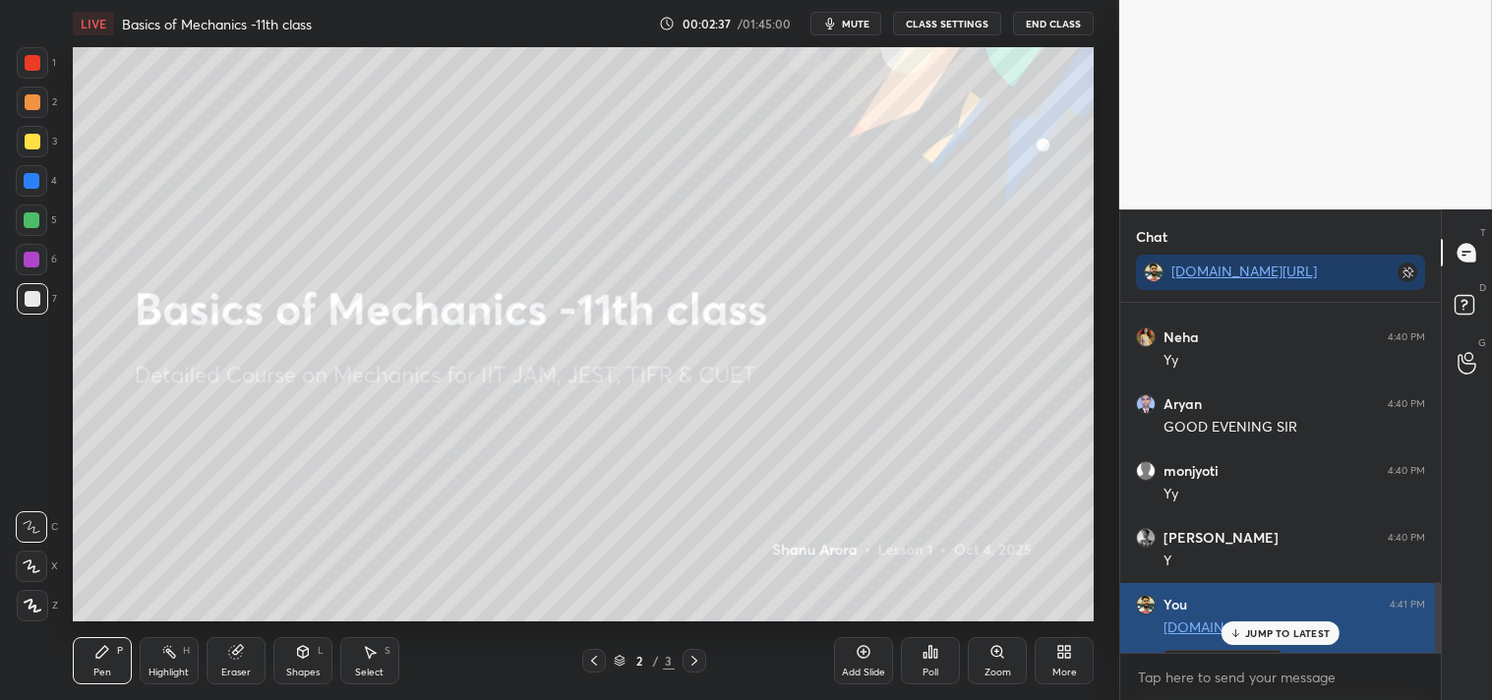
scroll to position [1391, 0]
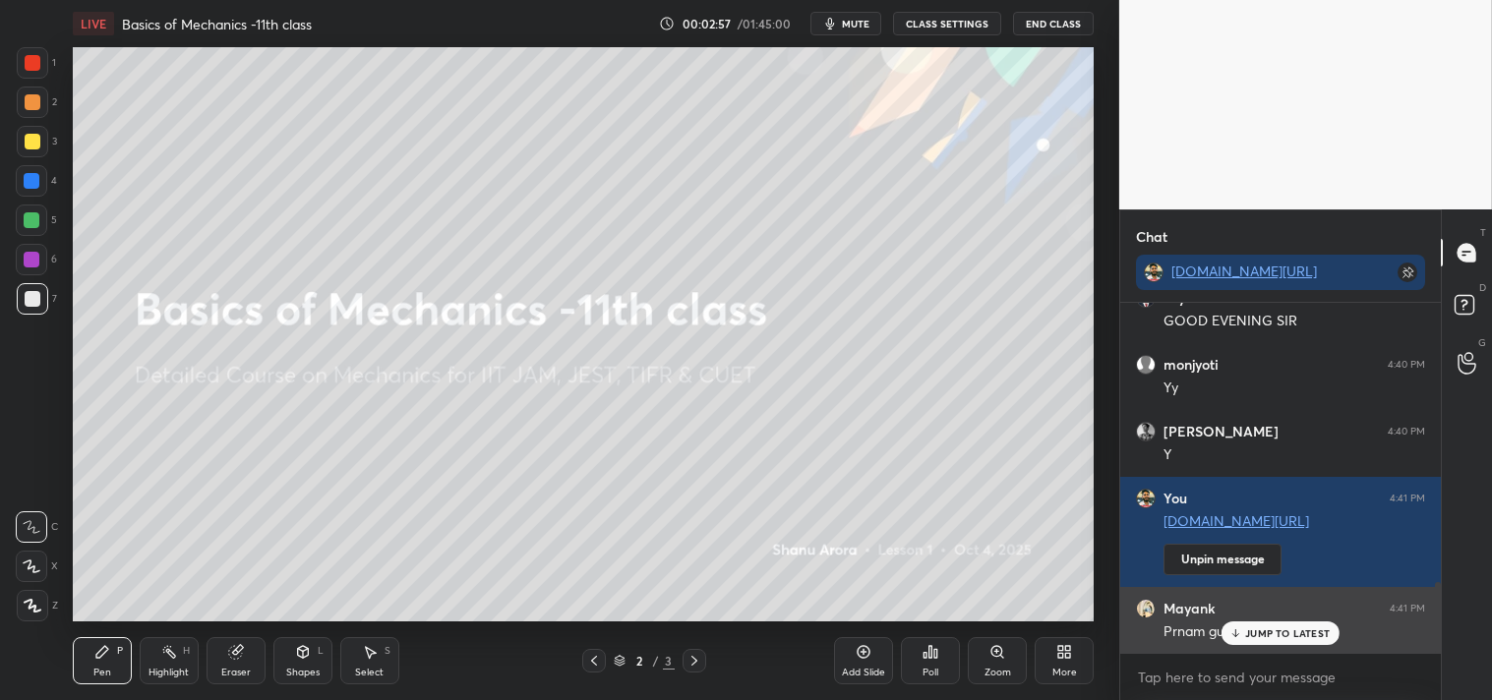
click at [1302, 622] on div "JUMP TO LATEST" at bounding box center [1280, 633] width 118 height 24
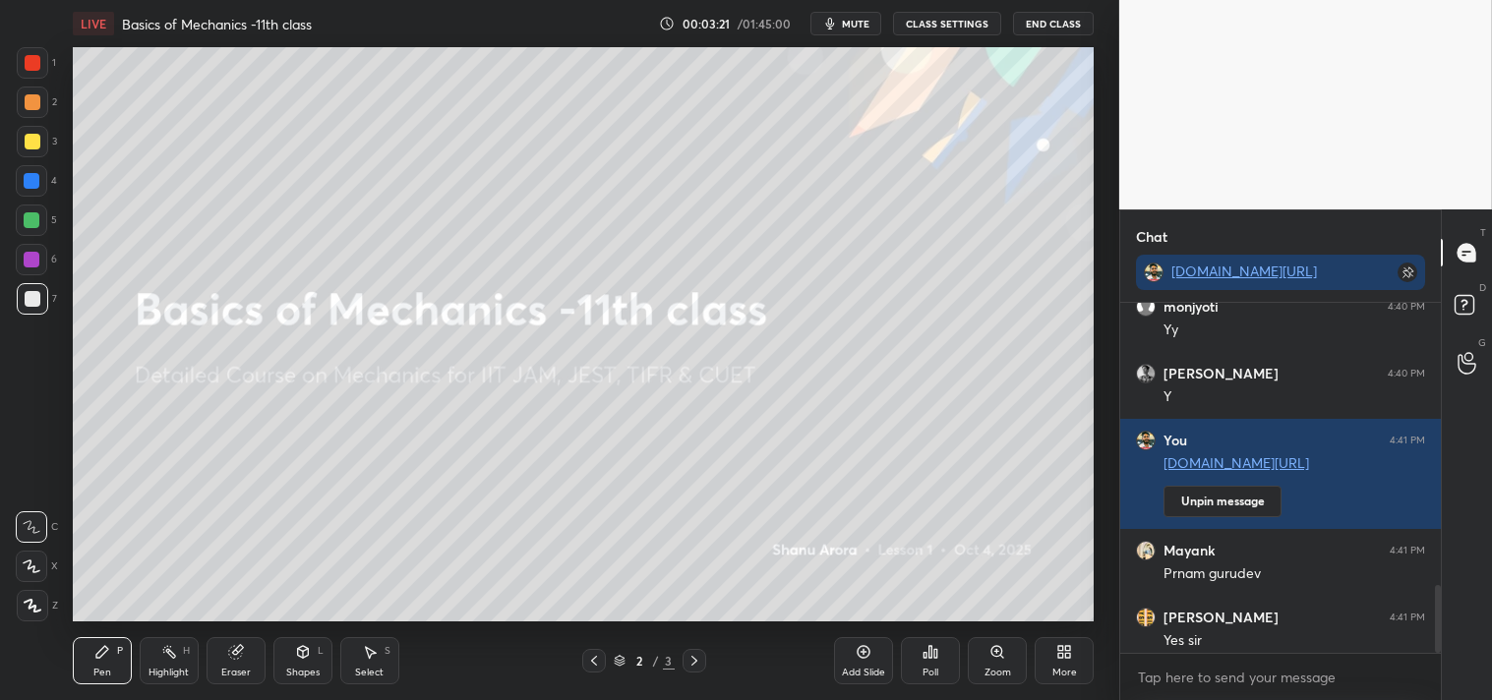
scroll to position [1459, 0]
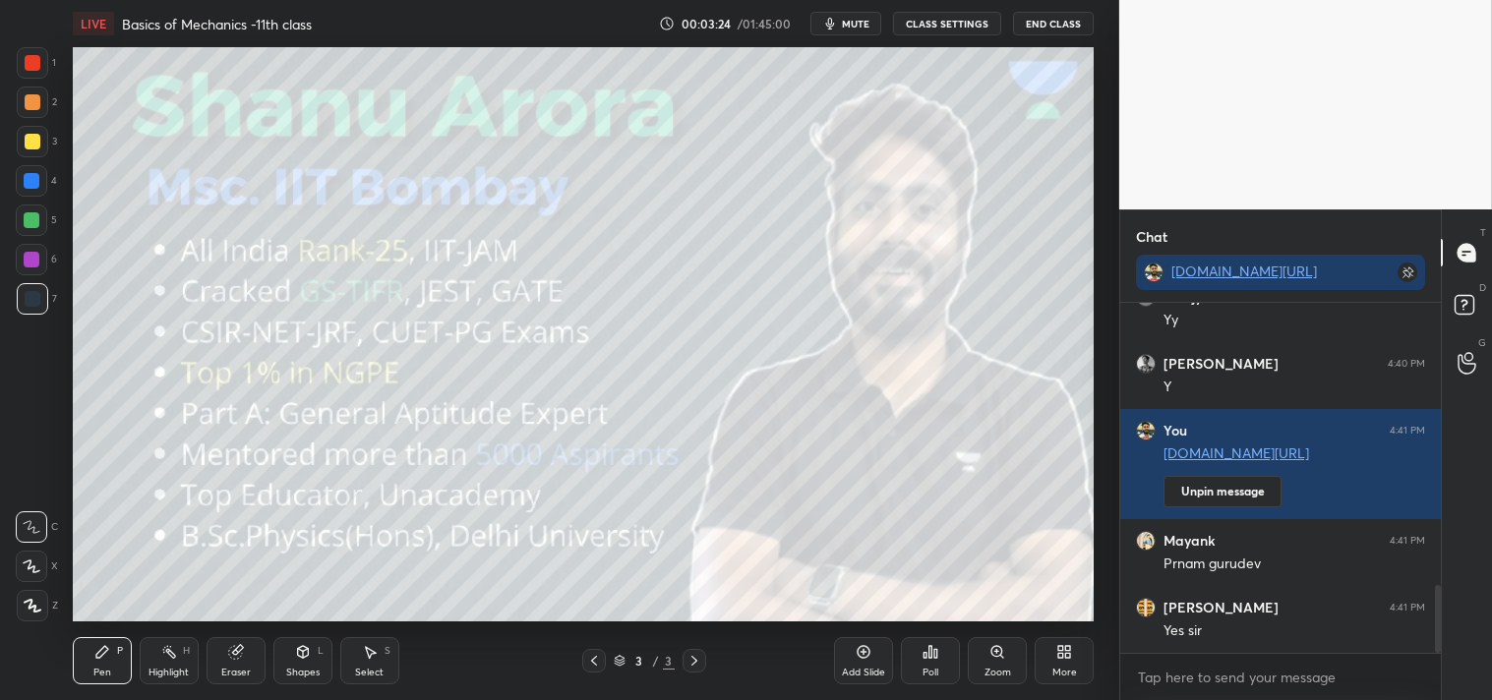
click at [36, 140] on div at bounding box center [33, 142] width 16 height 16
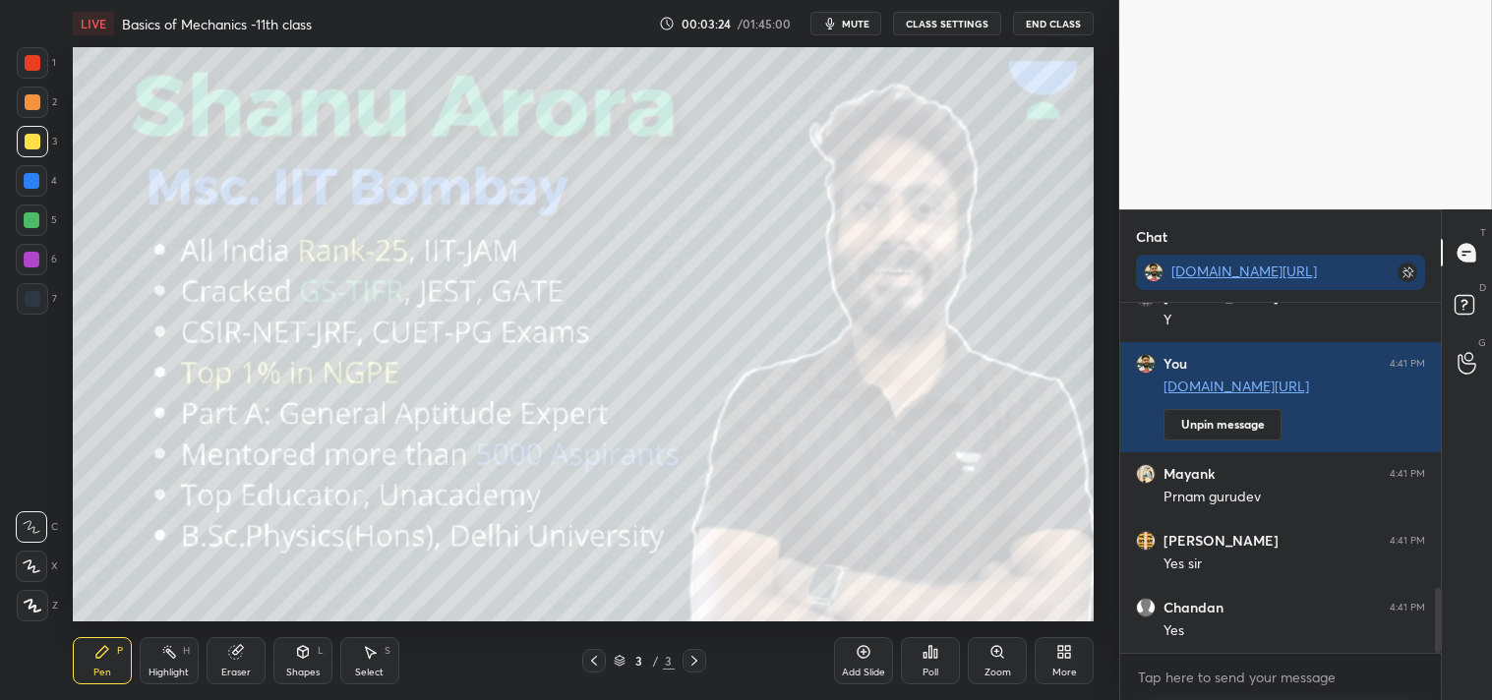
click at [37, 139] on div at bounding box center [33, 142] width 16 height 16
click at [870, 650] on icon at bounding box center [863, 652] width 16 height 16
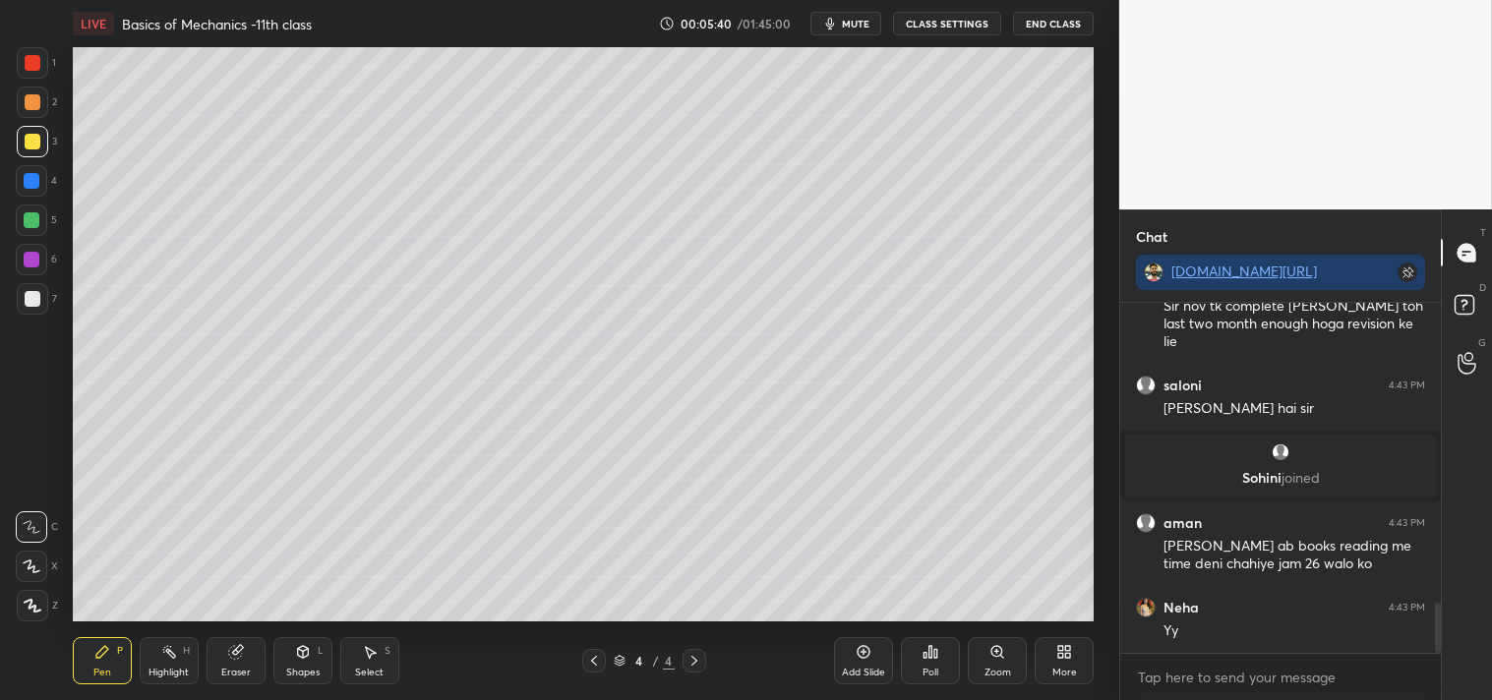
scroll to position [2153, 0]
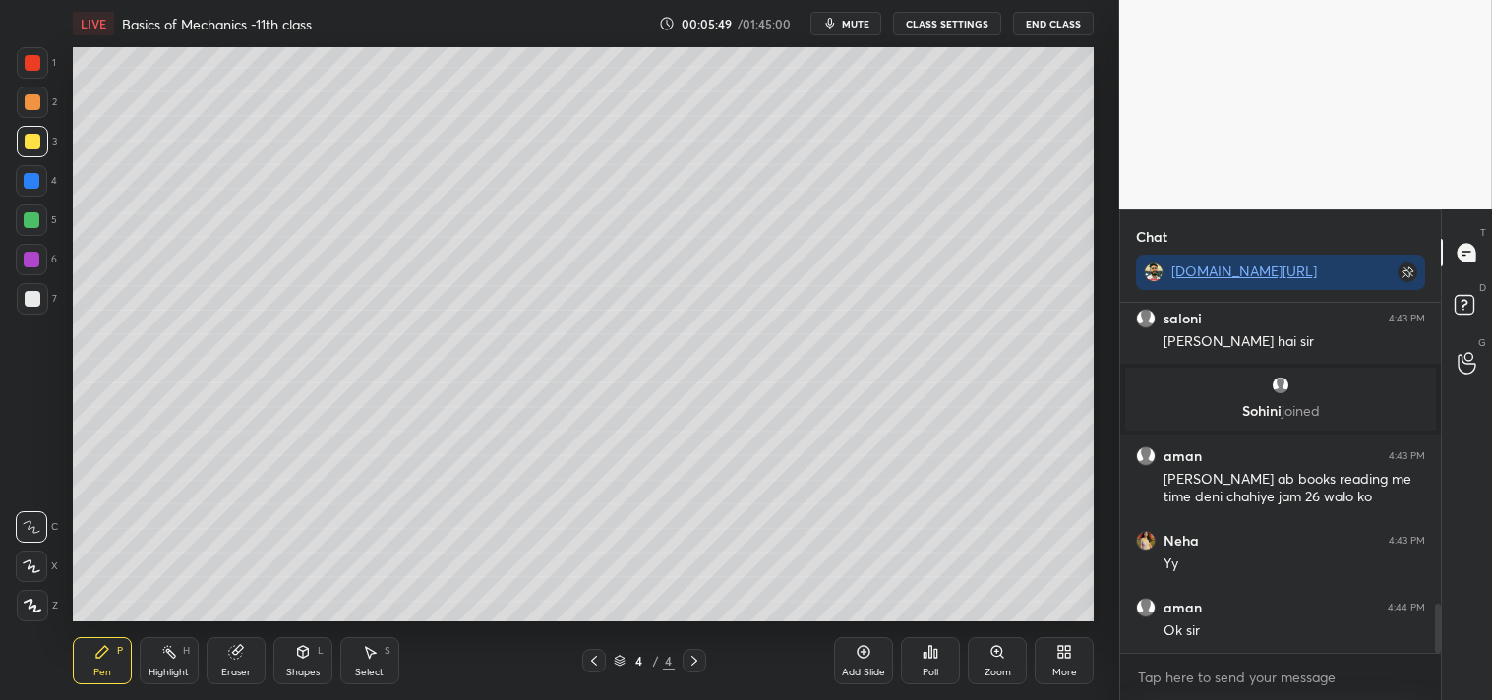
click at [862, 650] on icon at bounding box center [863, 652] width 16 height 16
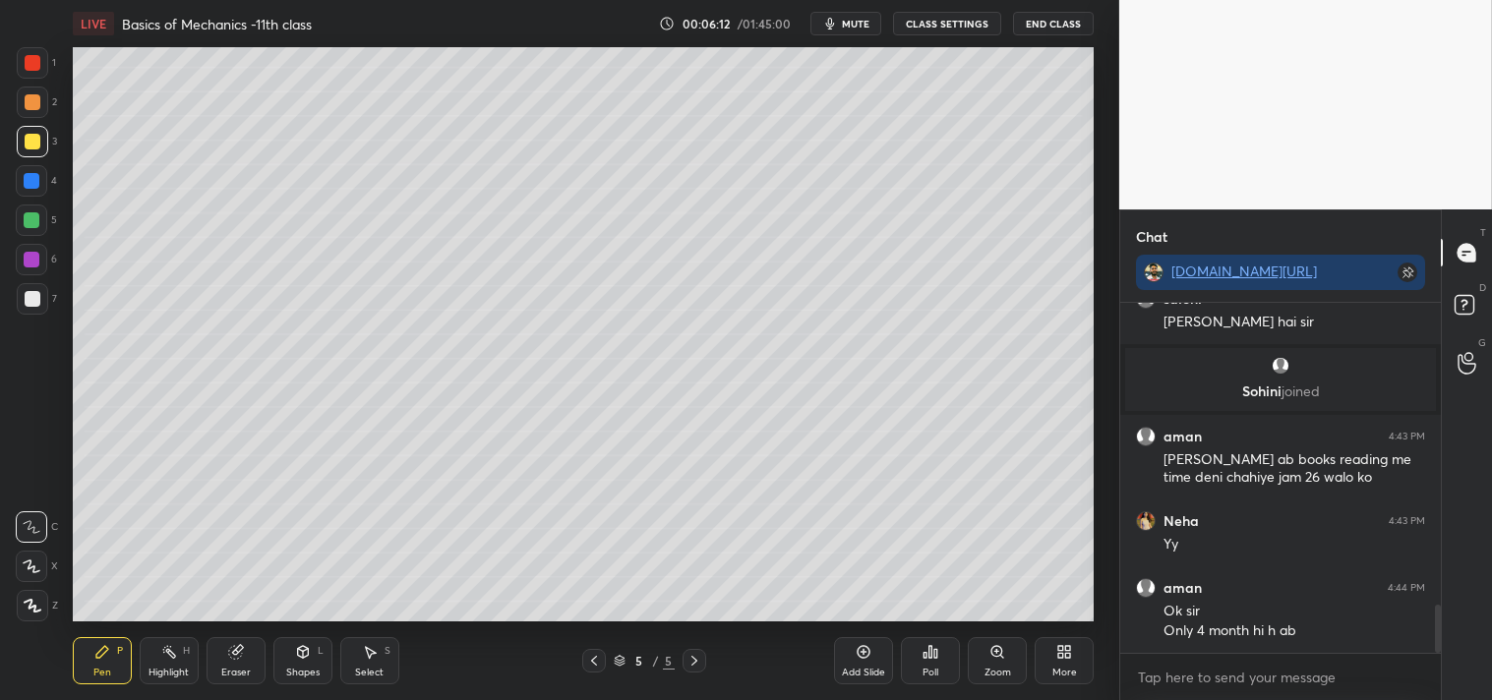
click at [1054, 655] on div "More" at bounding box center [1063, 660] width 59 height 47
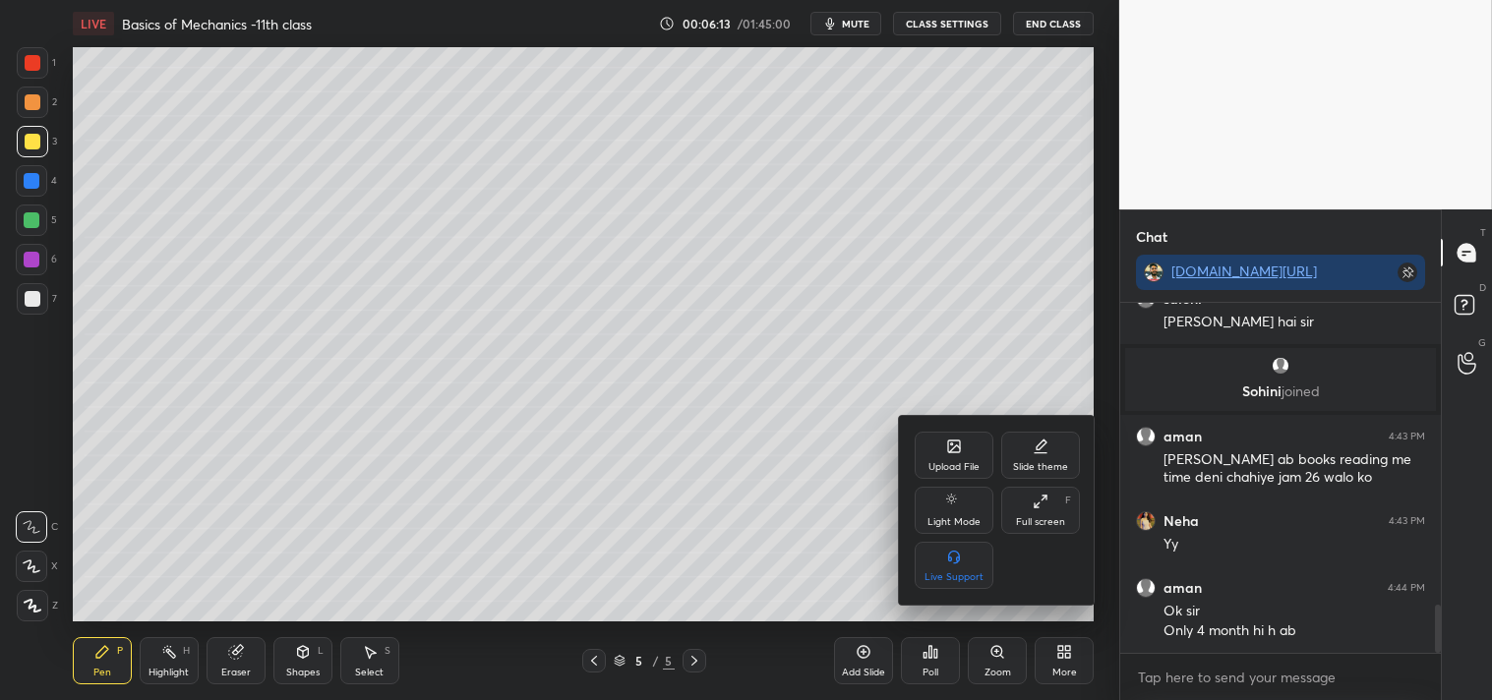
click at [940, 455] on div "Upload File" at bounding box center [953, 455] width 79 height 47
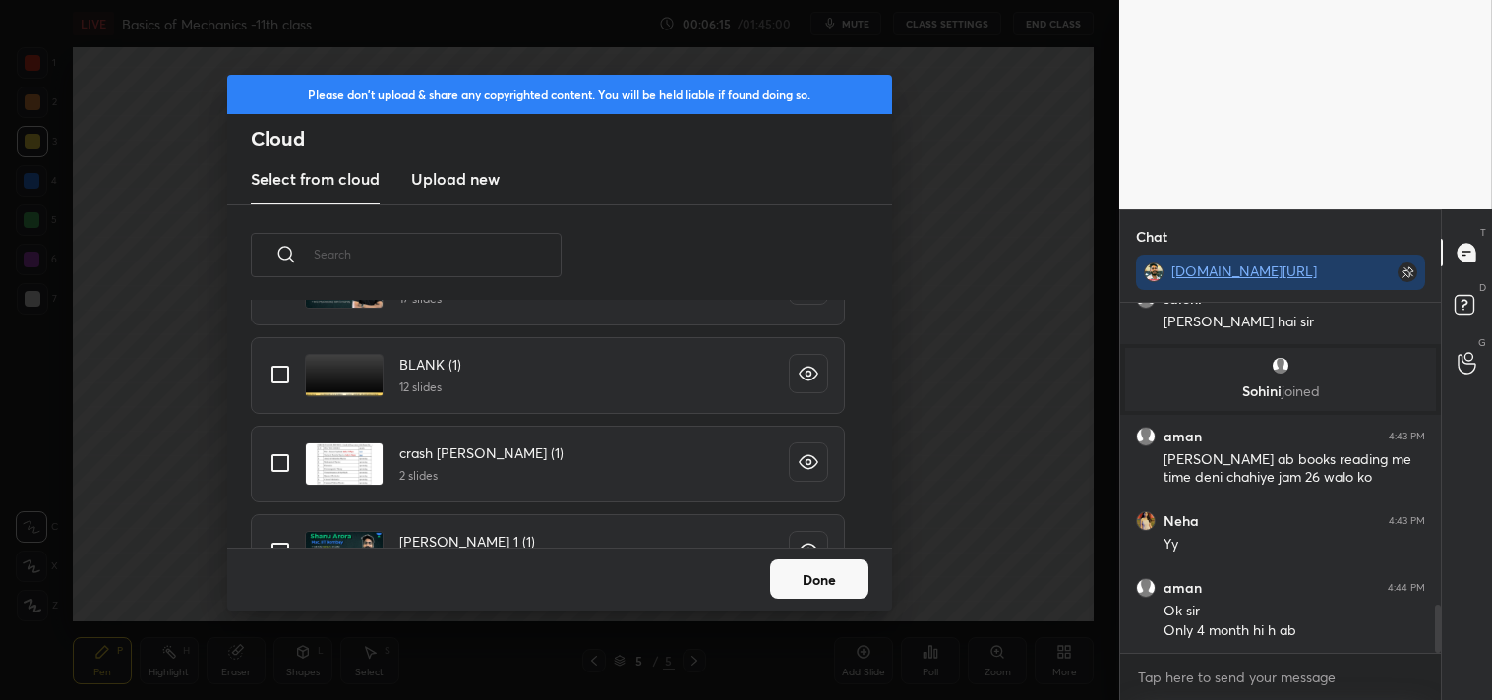
scroll to position [273, 0]
drag, startPoint x: 272, startPoint y: 361, endPoint x: 319, endPoint y: 378, distance: 49.1
click at [283, 361] on input "grid" at bounding box center [280, 373] width 41 height 41
checkbox input "true"
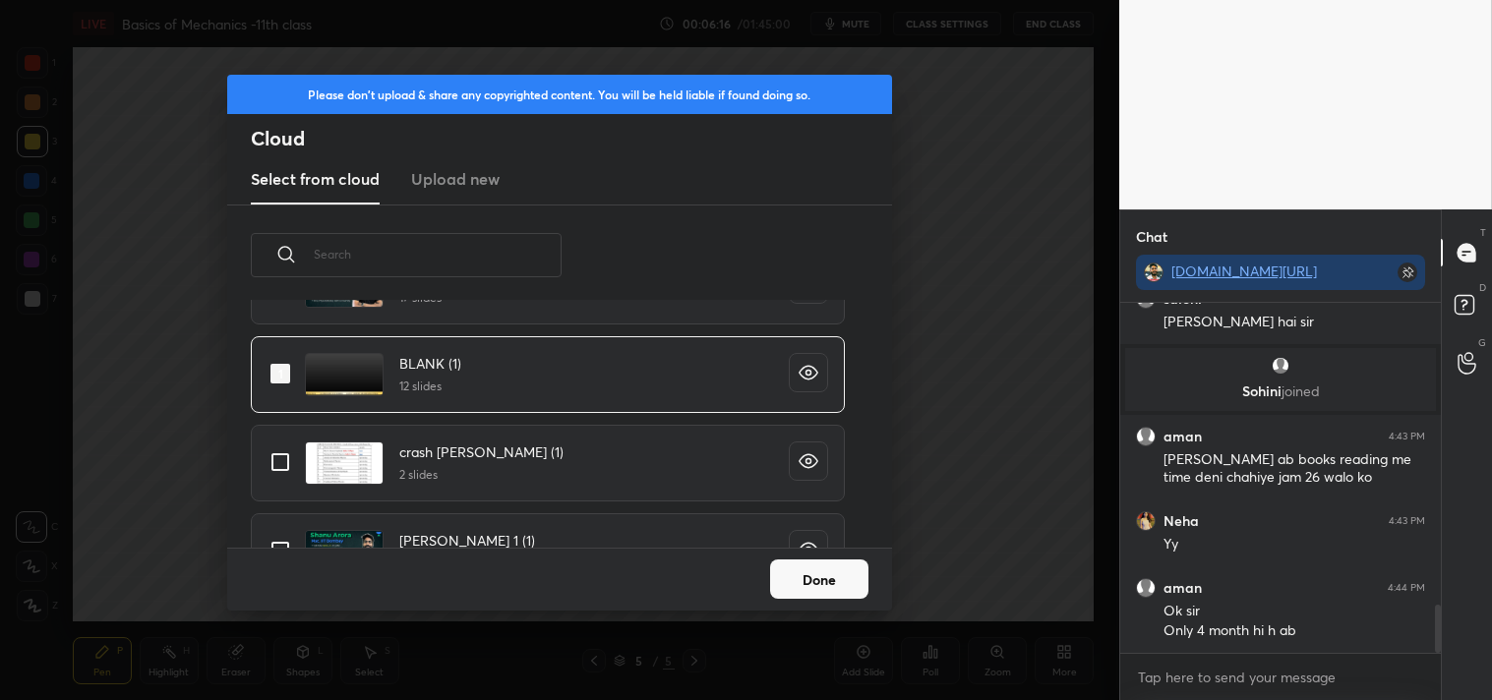
click at [821, 573] on button "Done" at bounding box center [819, 578] width 98 height 39
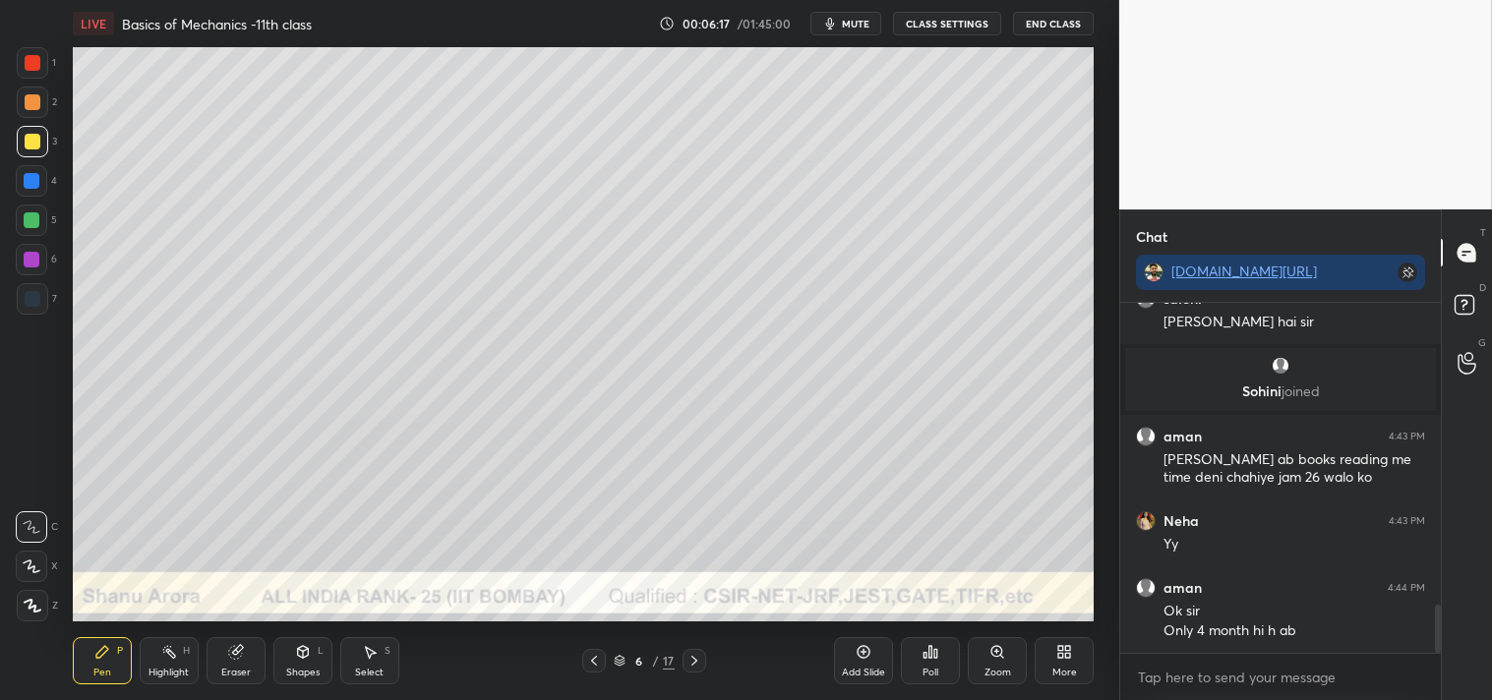
click at [308, 660] on icon at bounding box center [303, 652] width 16 height 16
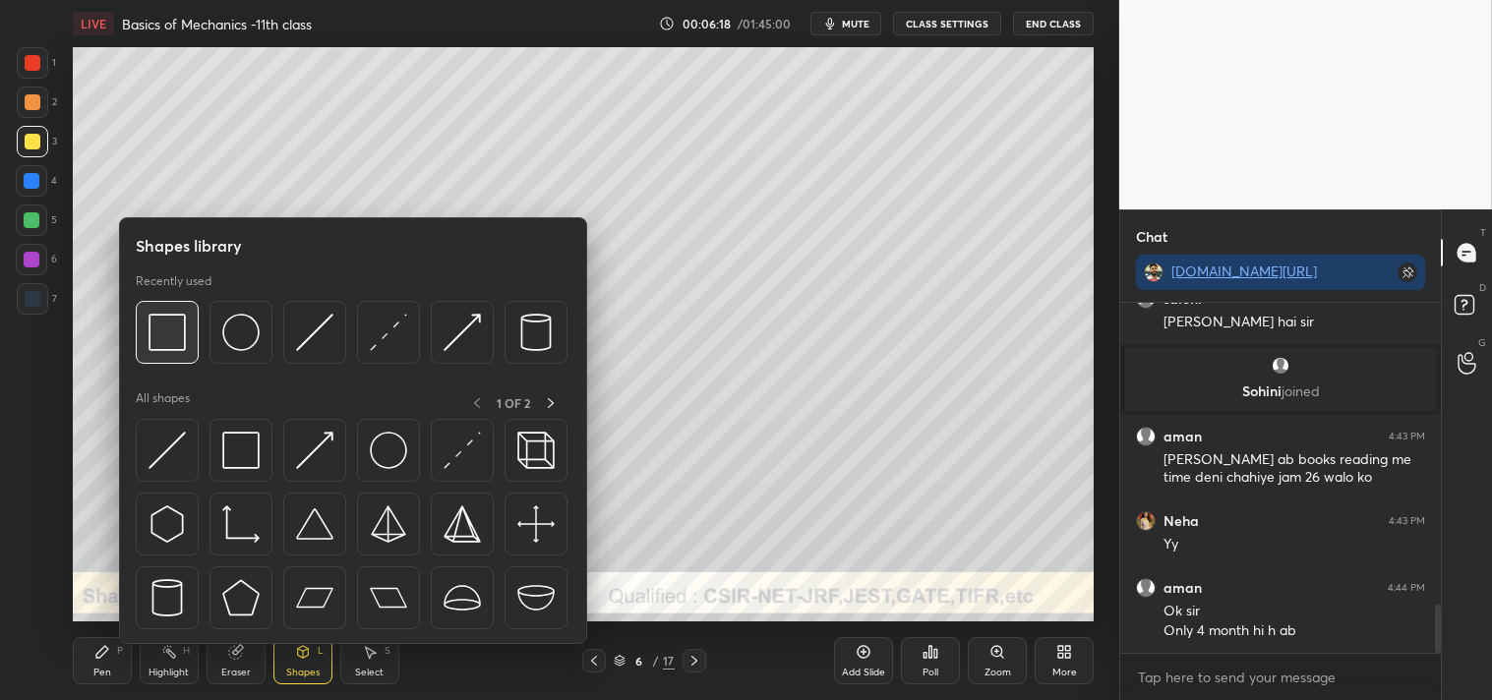
click at [184, 335] on img at bounding box center [166, 332] width 37 height 37
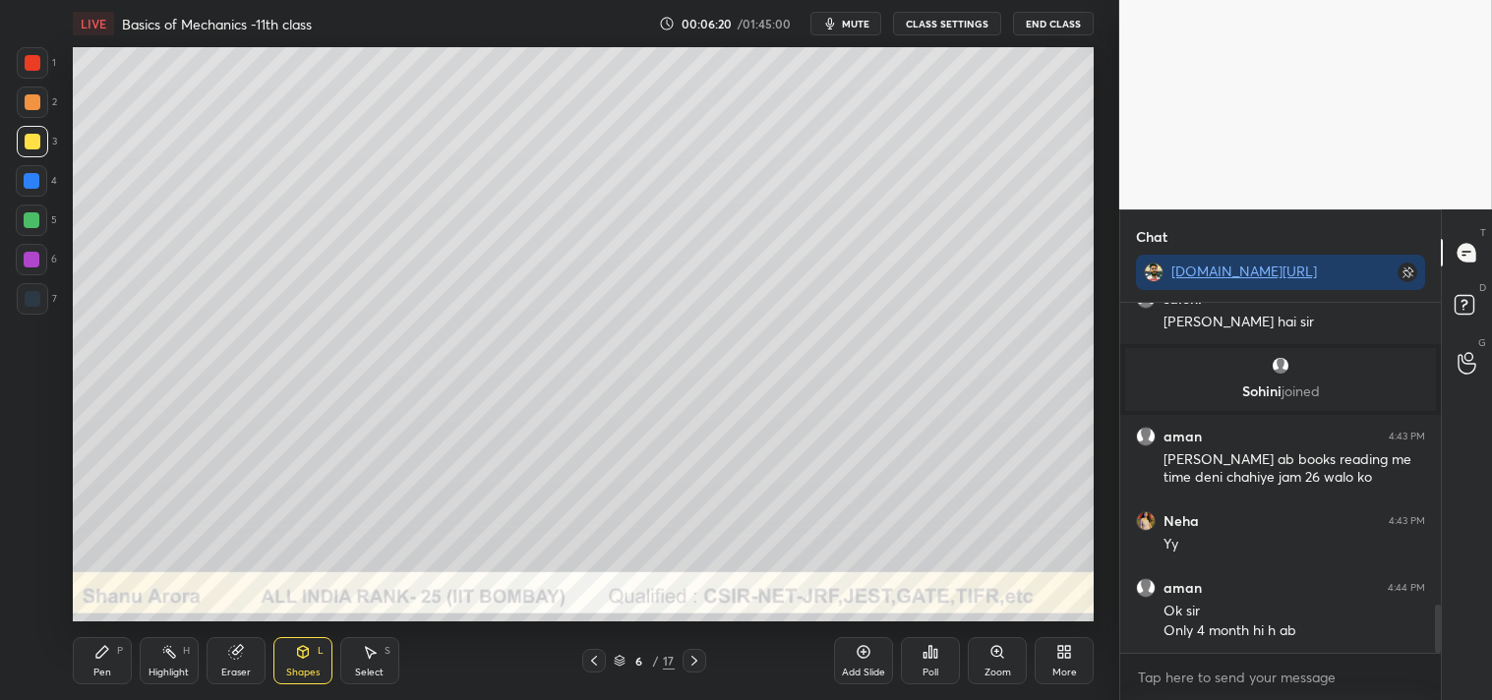
click at [991, 652] on icon at bounding box center [996, 651] width 11 height 11
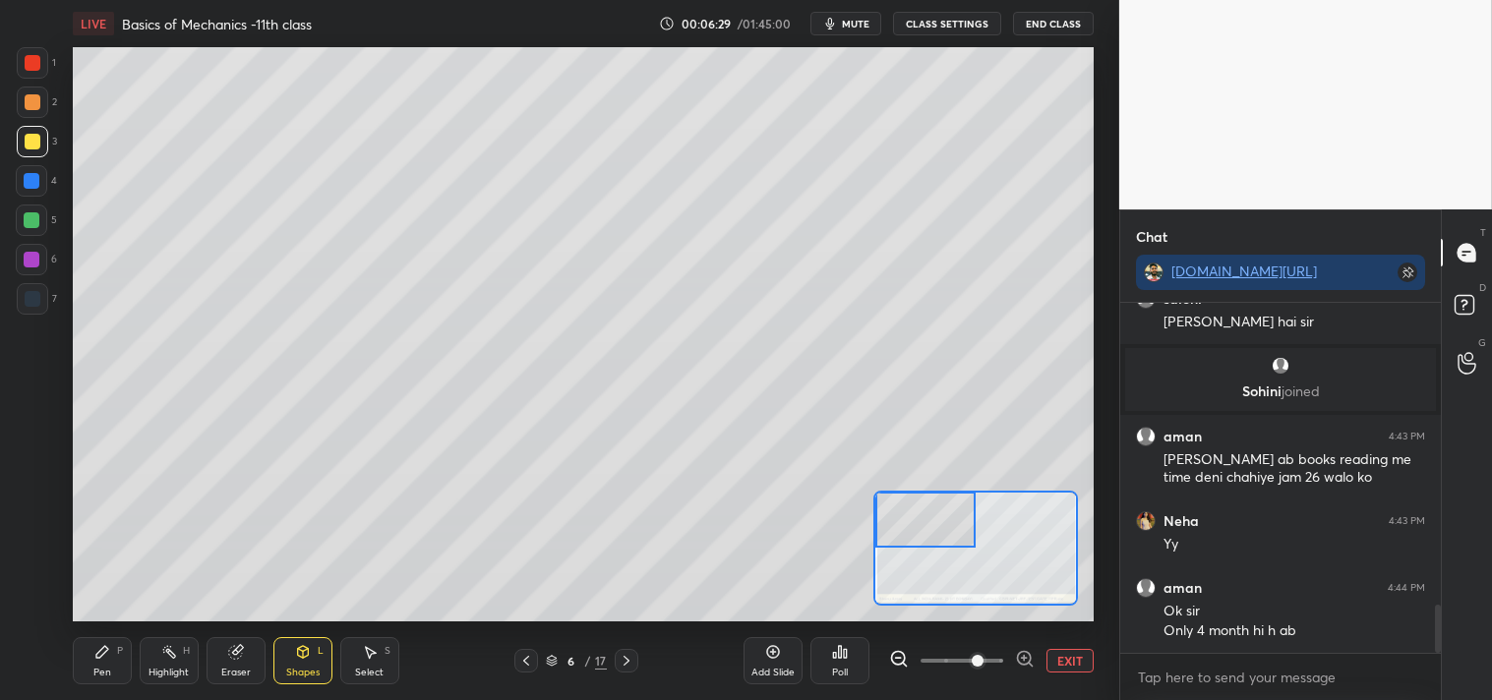
click at [1068, 651] on button "EXIT" at bounding box center [1069, 661] width 47 height 24
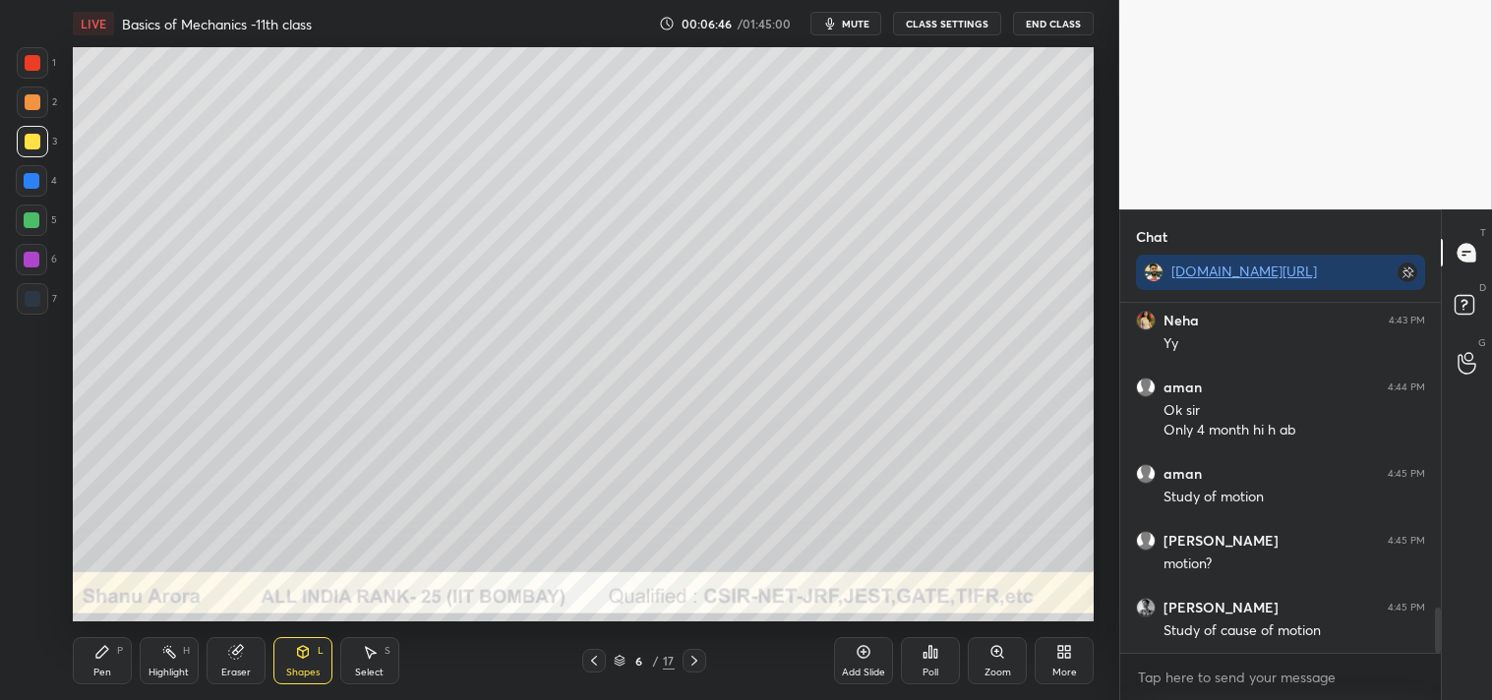
scroll to position [2440, 0]
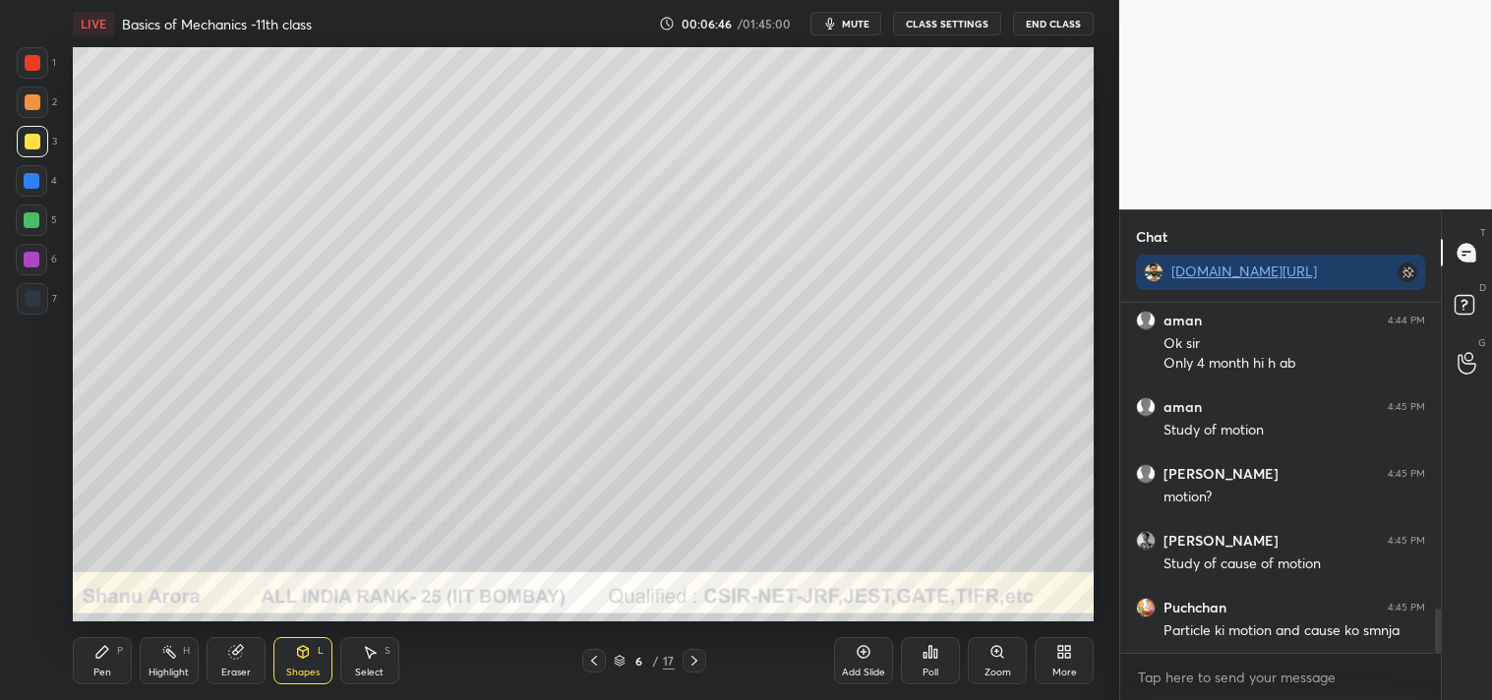
click at [981, 655] on div "Zoom" at bounding box center [997, 660] width 59 height 47
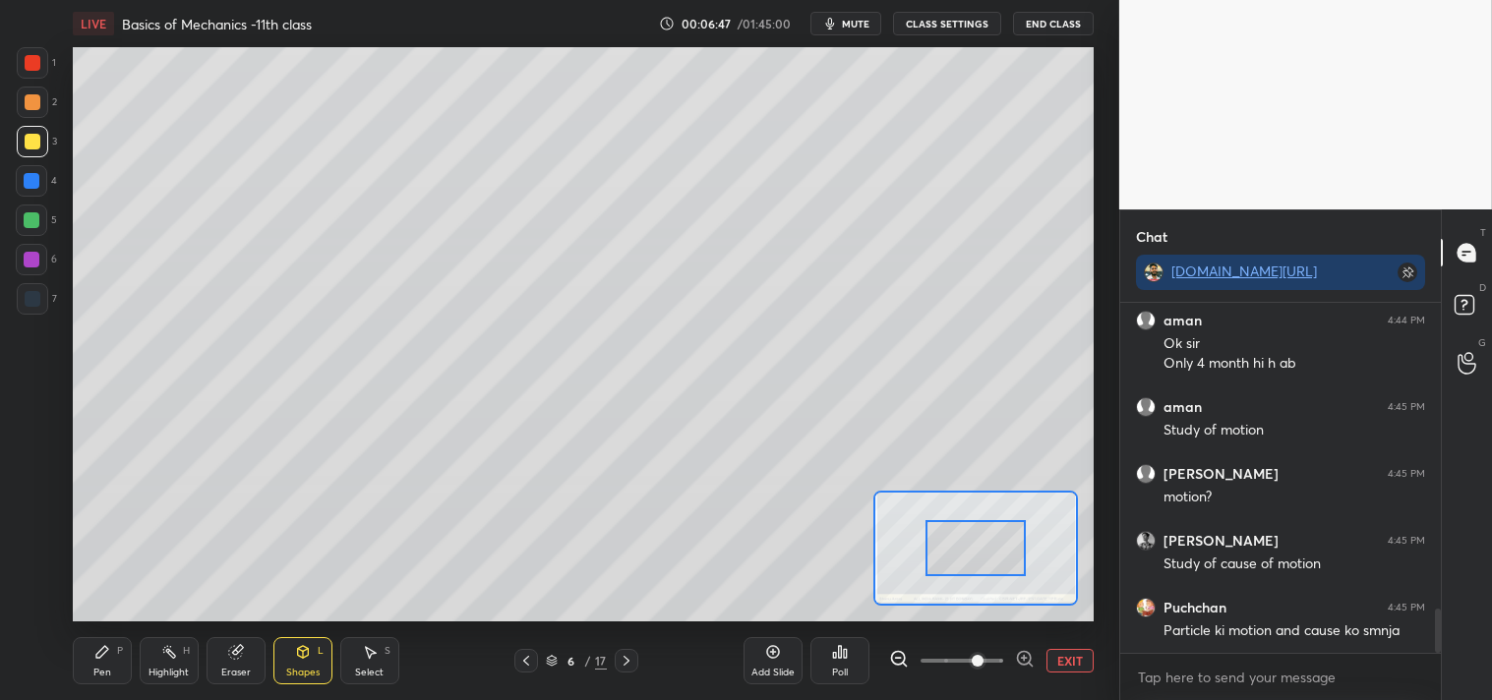
scroll to position [2507, 0]
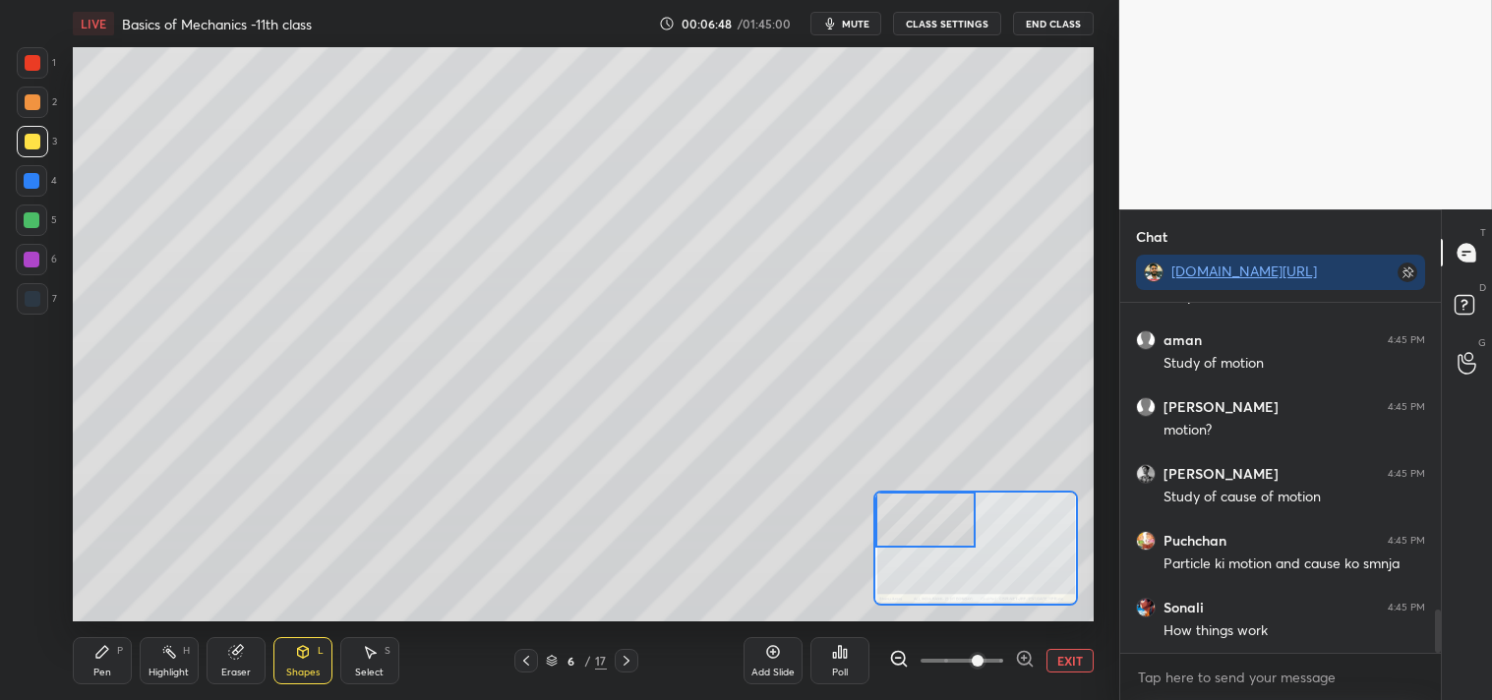
click at [116, 671] on div "Pen P" at bounding box center [102, 660] width 59 height 47
click at [96, 665] on div "Pen P" at bounding box center [102, 660] width 59 height 47
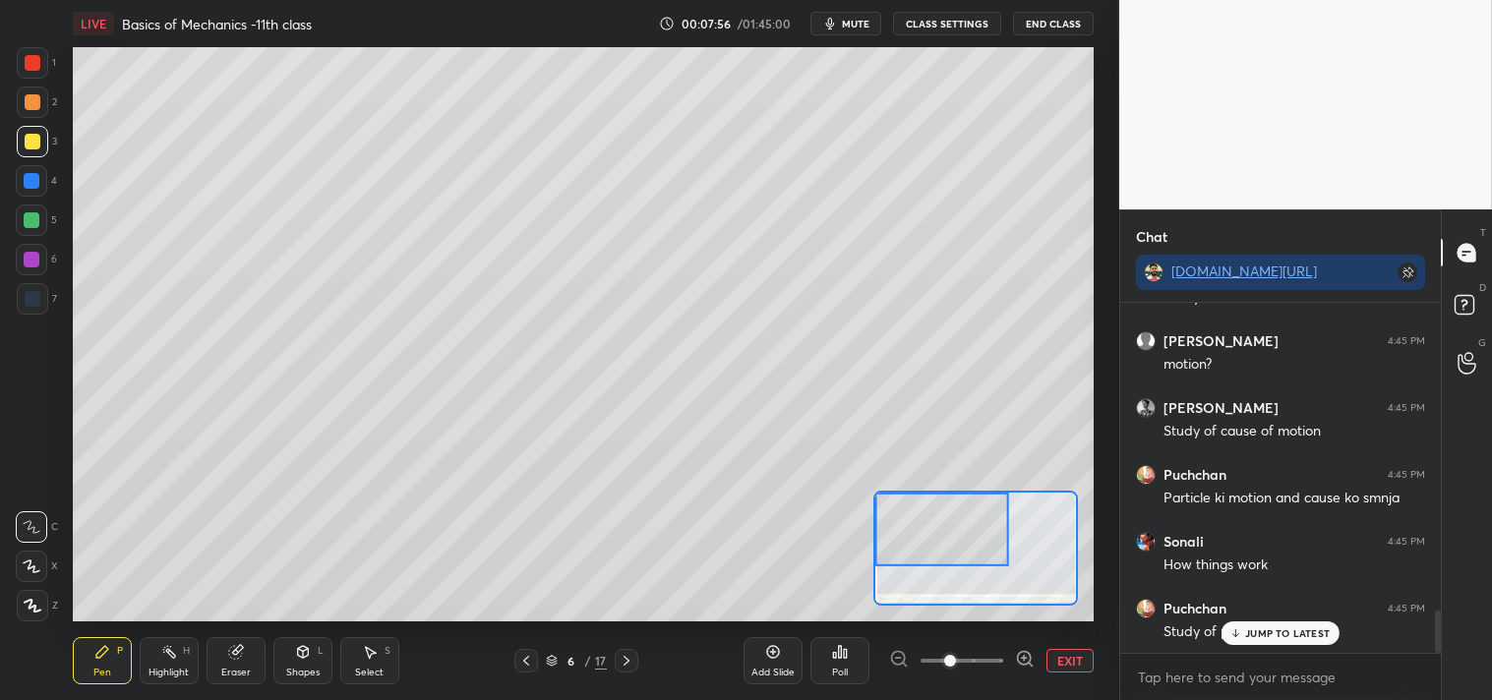
click at [36, 101] on div at bounding box center [33, 102] width 16 height 16
click at [37, 122] on div "2" at bounding box center [37, 106] width 40 height 39
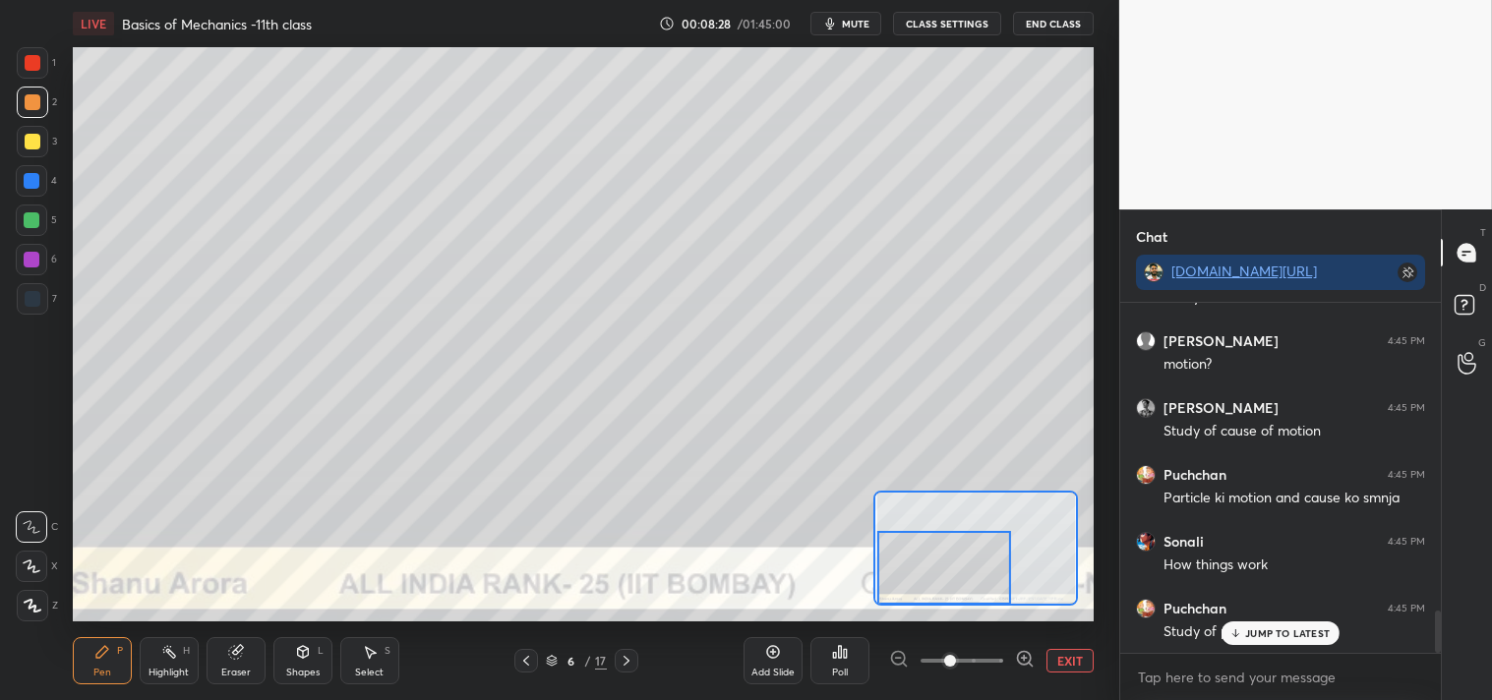
click at [26, 145] on div at bounding box center [33, 142] width 16 height 16
click at [37, 159] on div "3" at bounding box center [37, 145] width 40 height 39
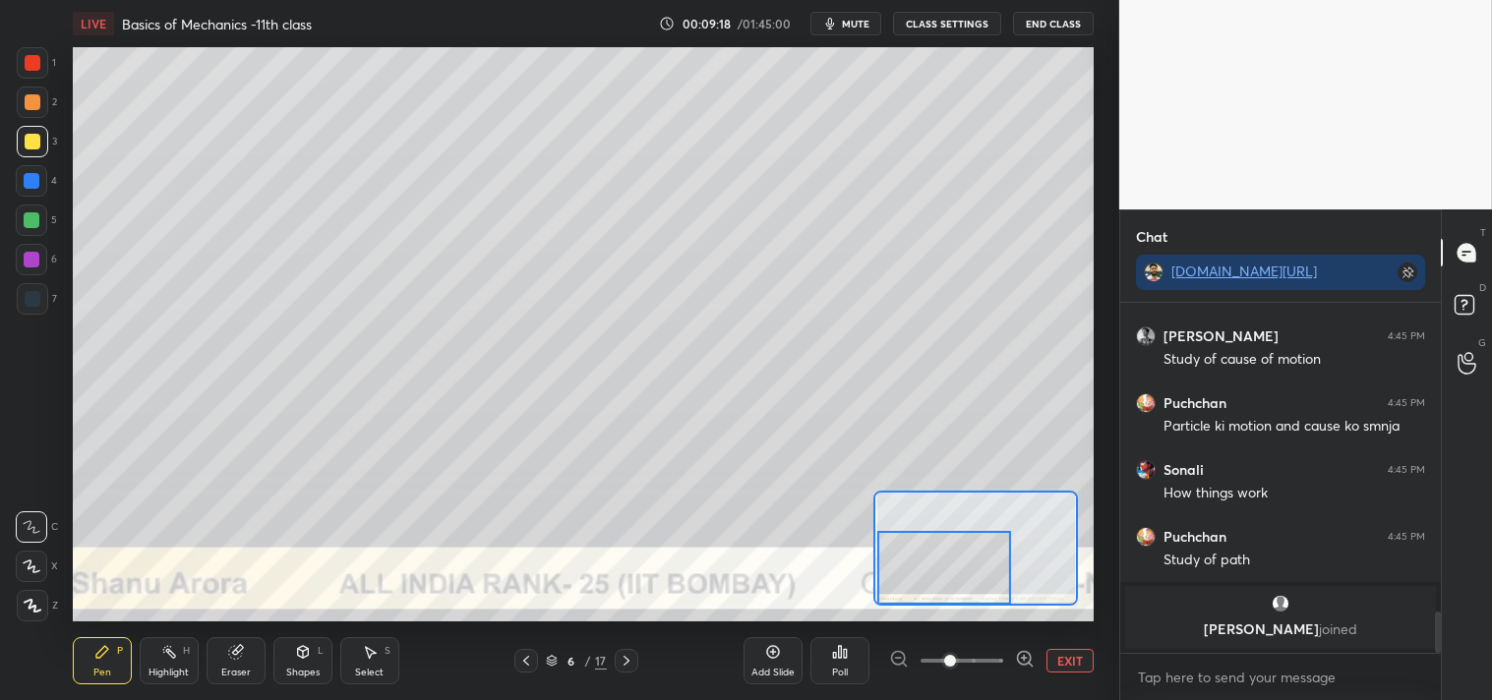
click at [243, 657] on icon at bounding box center [236, 652] width 16 height 16
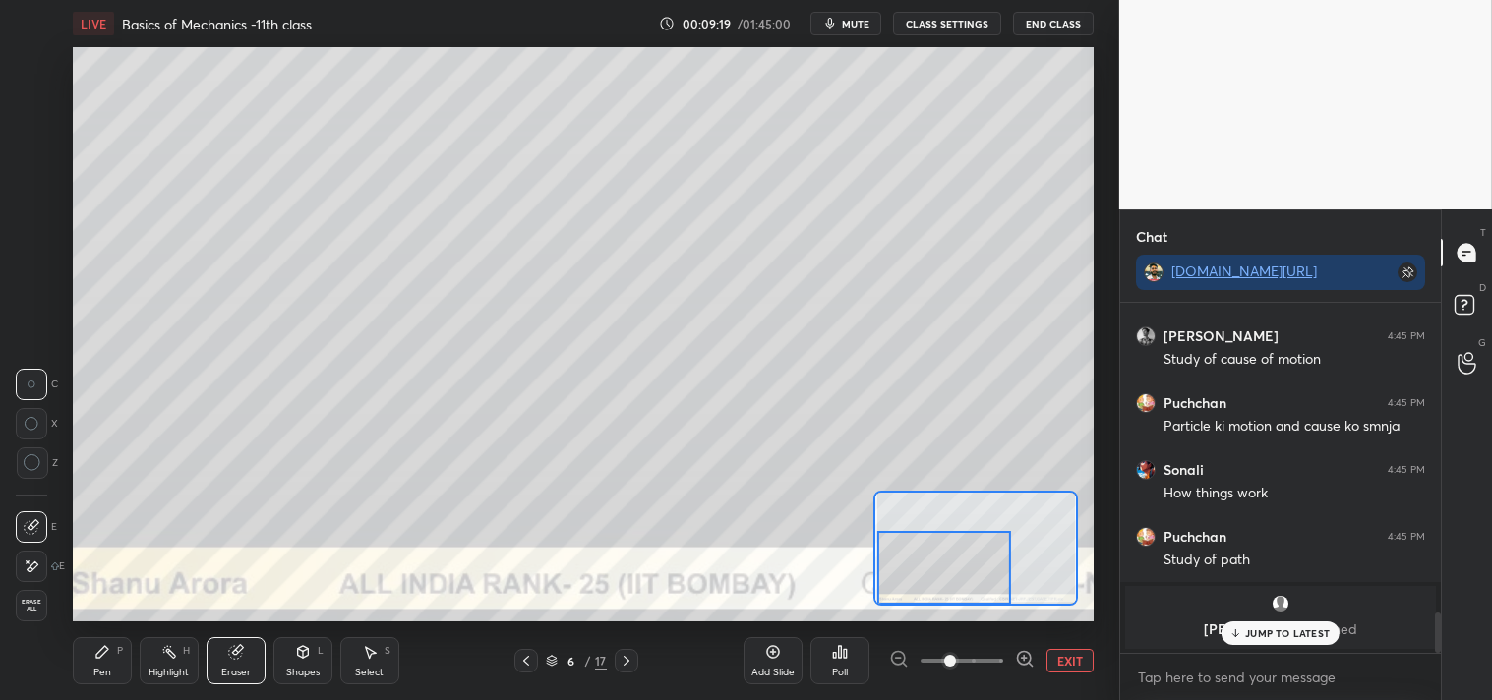
scroll to position [2711, 0]
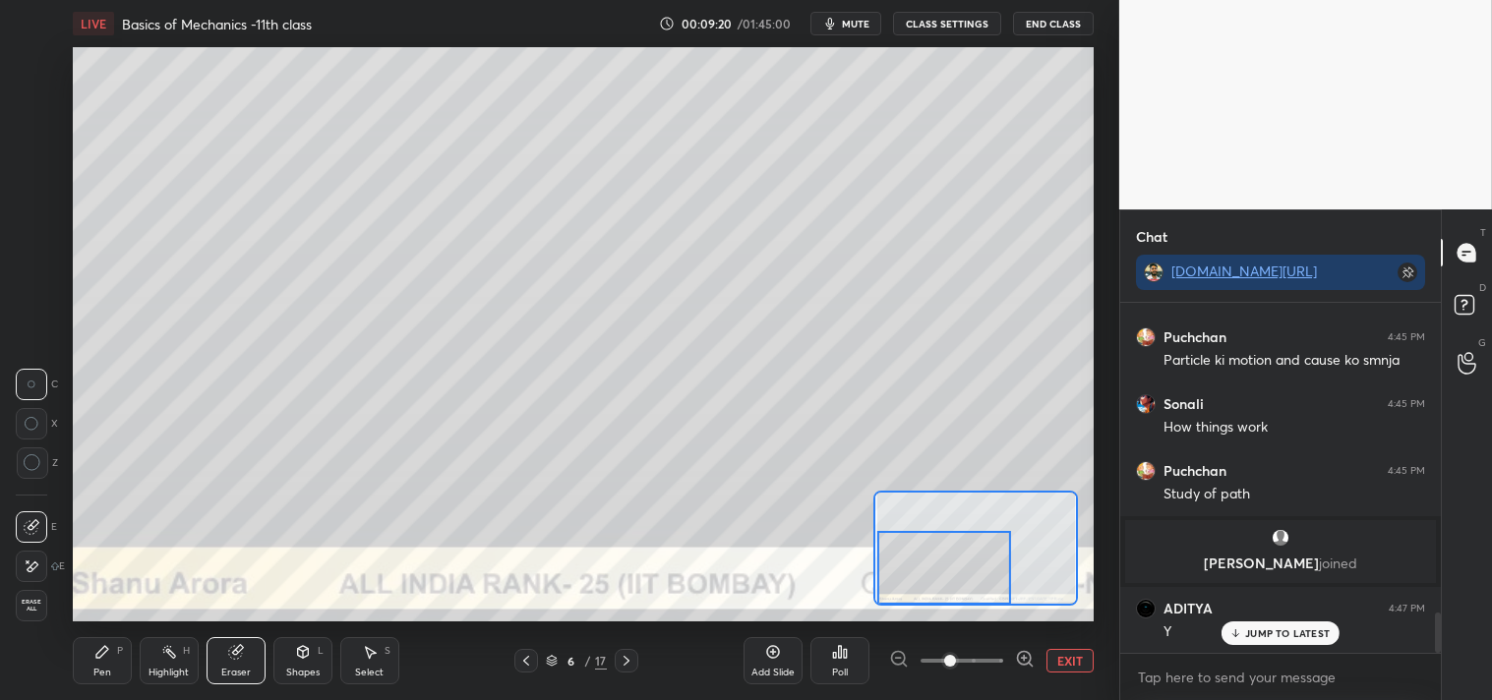
click at [118, 637] on div "Pen P" at bounding box center [102, 660] width 59 height 47
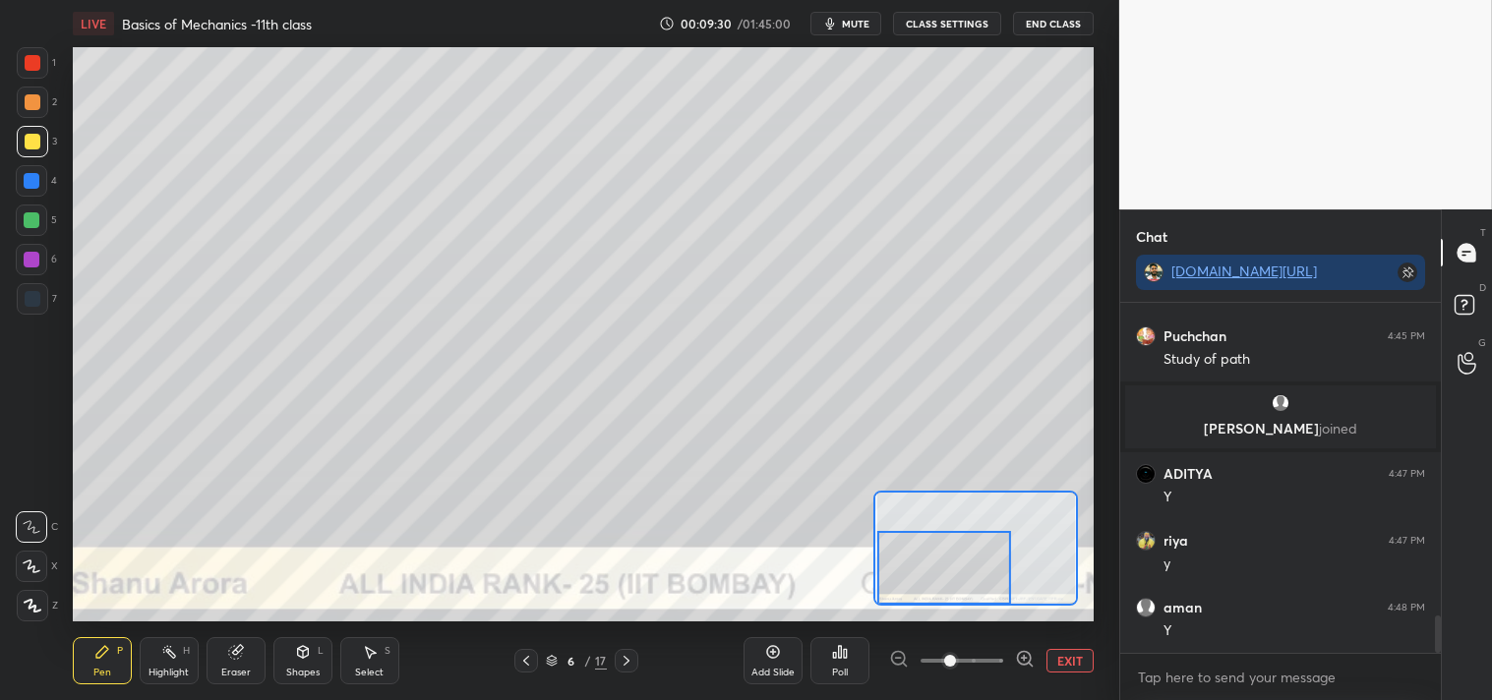
scroll to position [2912, 0]
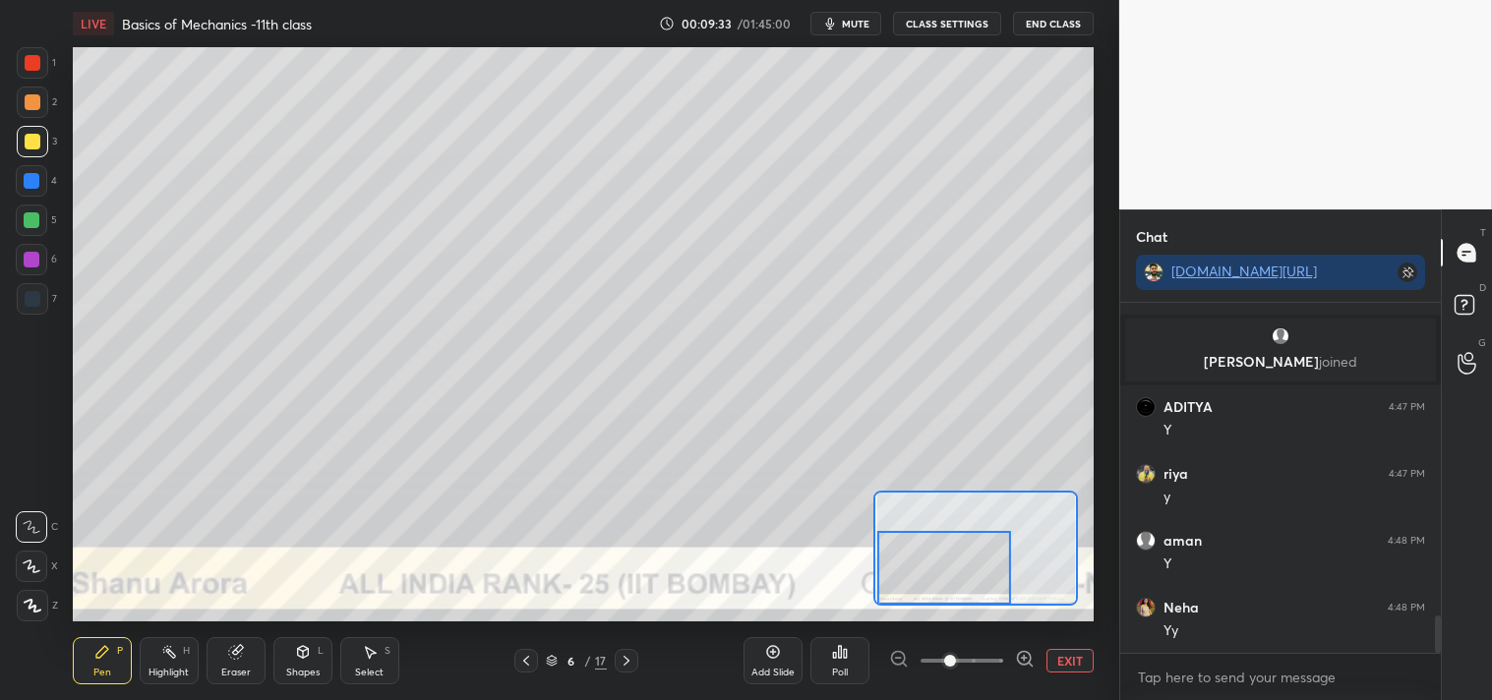
click at [1052, 650] on button "EXIT" at bounding box center [1069, 661] width 47 height 24
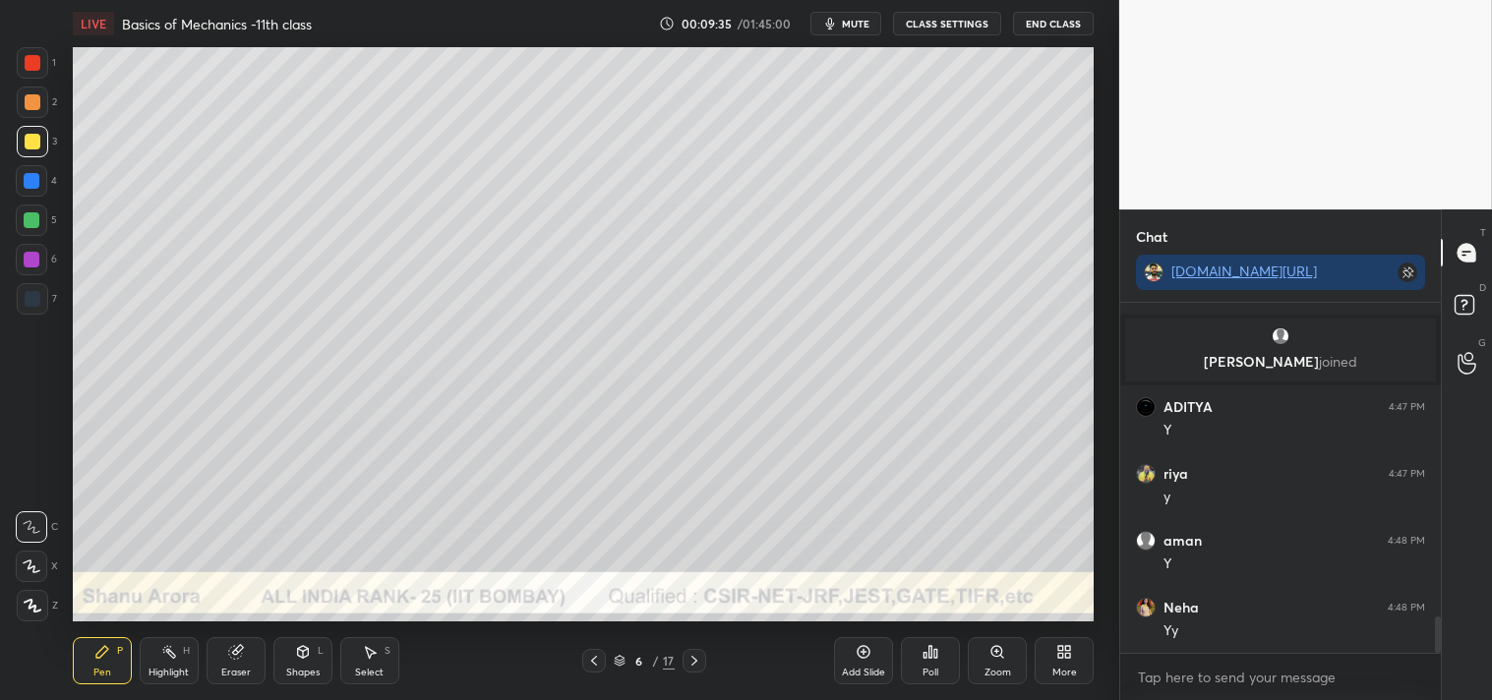
scroll to position [2979, 0]
click at [171, 664] on div "Highlight H" at bounding box center [169, 660] width 59 height 47
click at [158, 664] on div "Highlight H" at bounding box center [169, 660] width 59 height 47
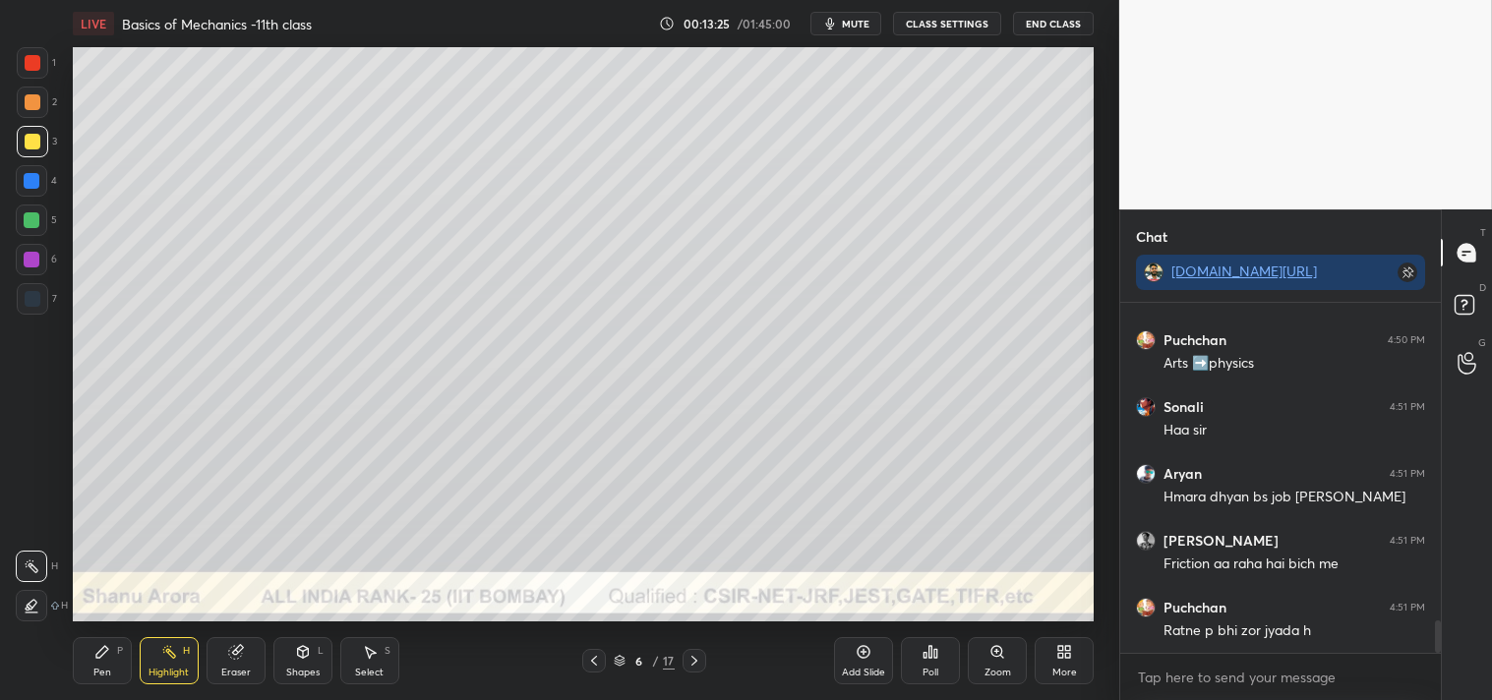
scroll to position [3550, 0]
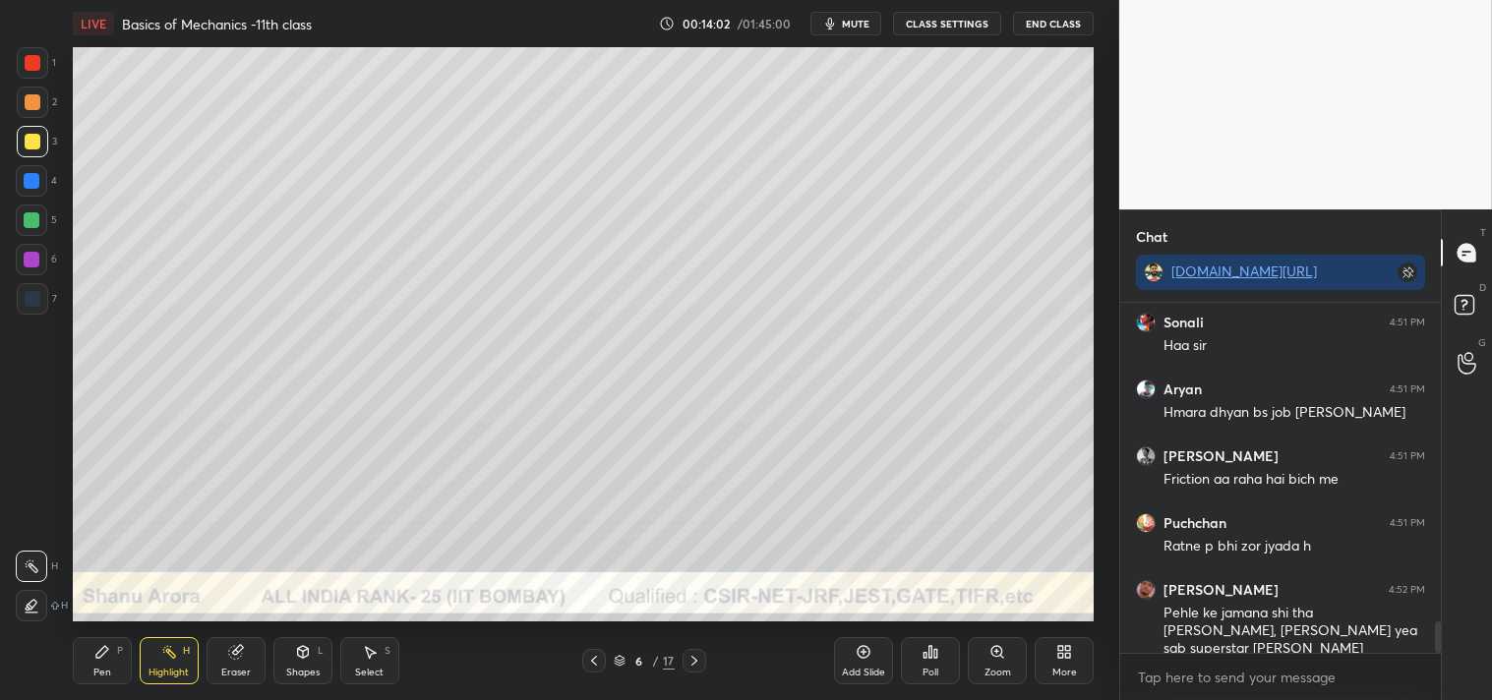
click at [863, 663] on div "Add Slide" at bounding box center [863, 660] width 59 height 47
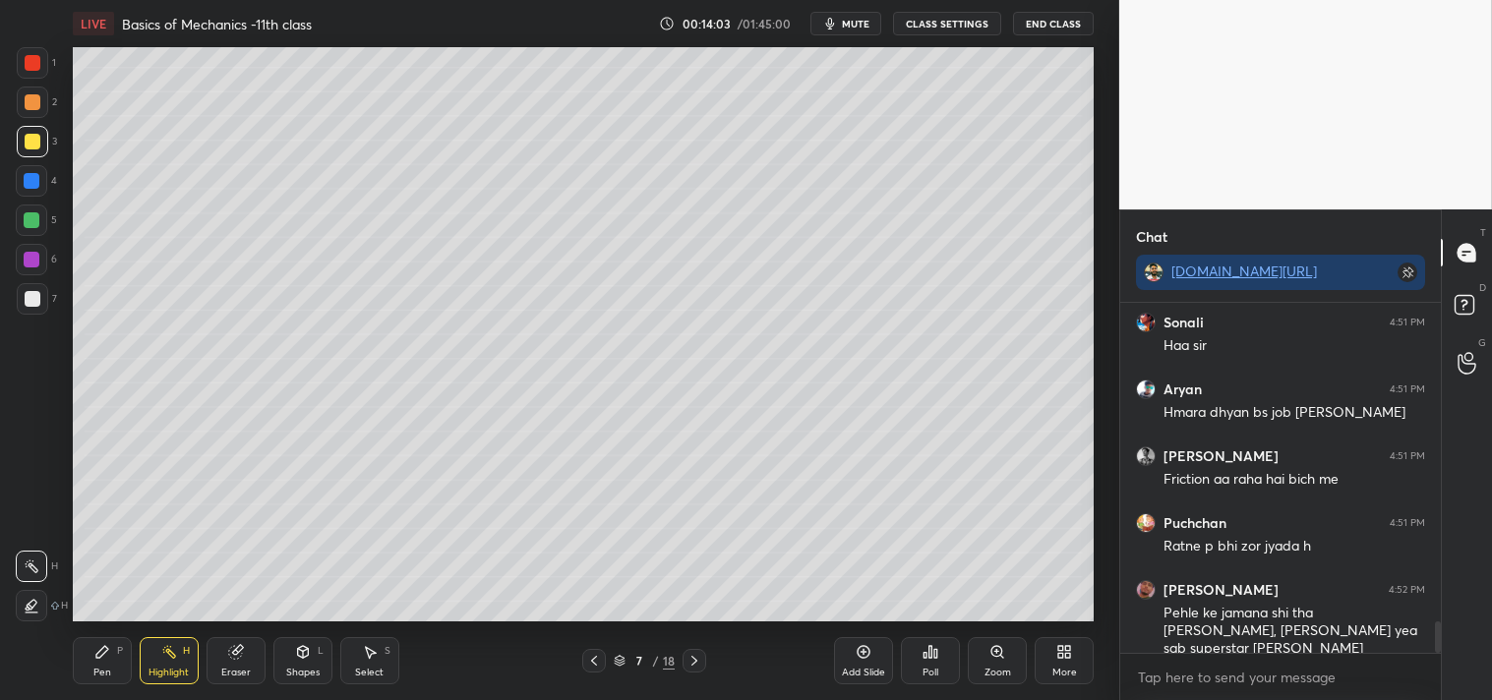
scroll to position [3615, 0]
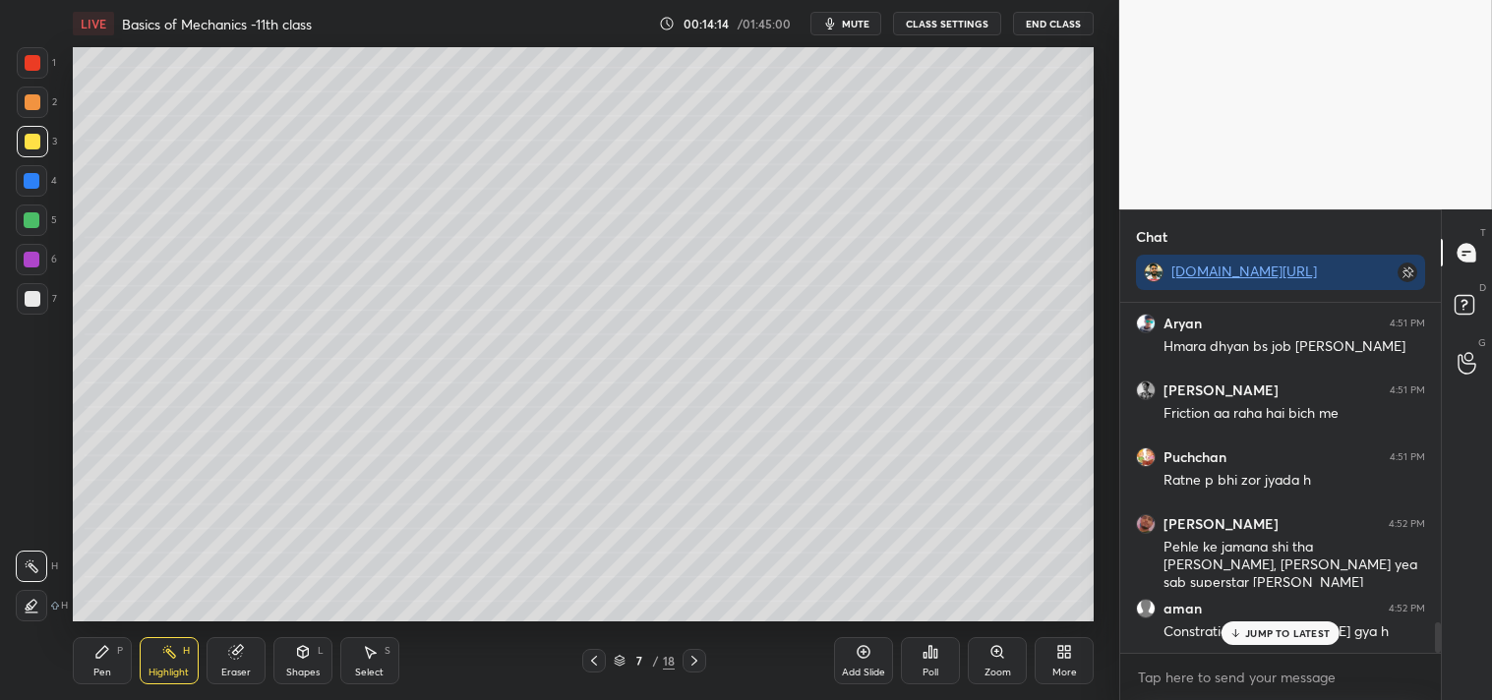
click at [101, 676] on div "Pen" at bounding box center [102, 673] width 18 height 10
click at [101, 662] on div "Pen P" at bounding box center [102, 660] width 59 height 47
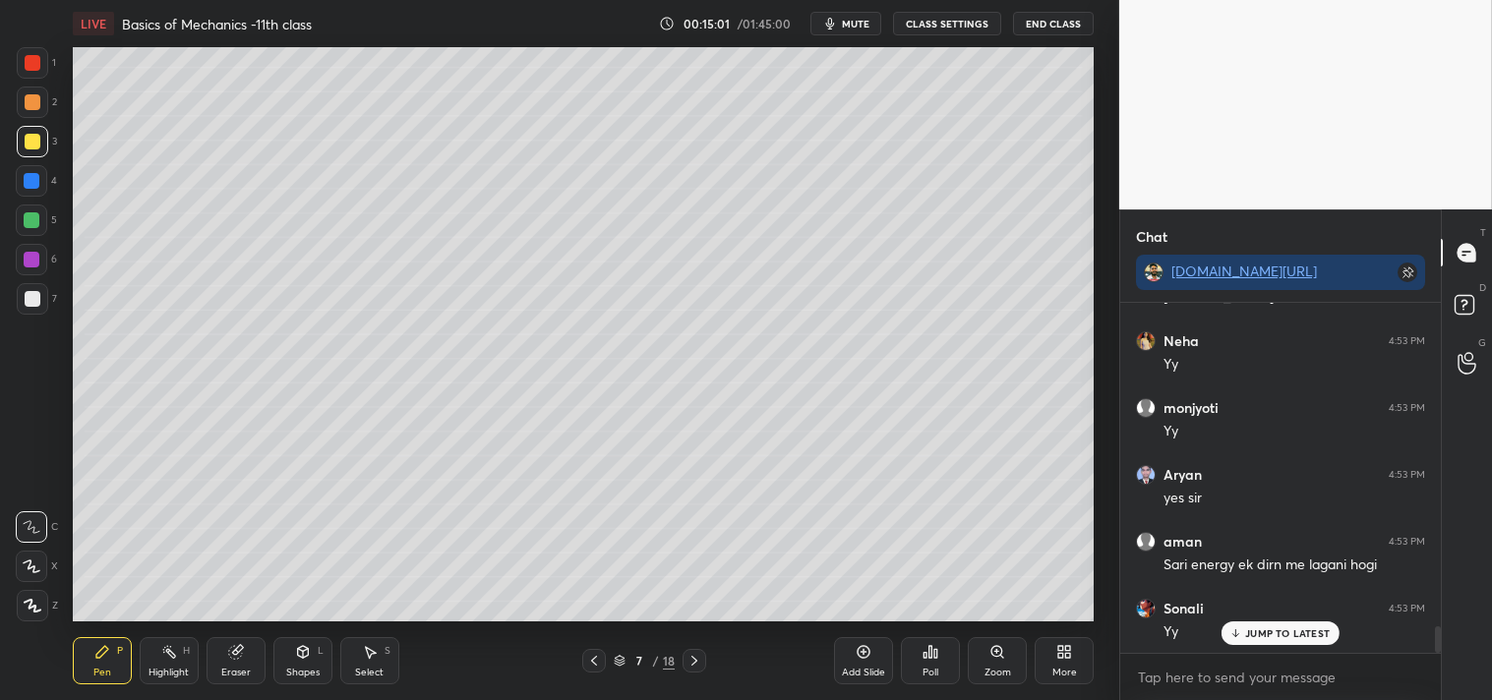
scroll to position [4351, 0]
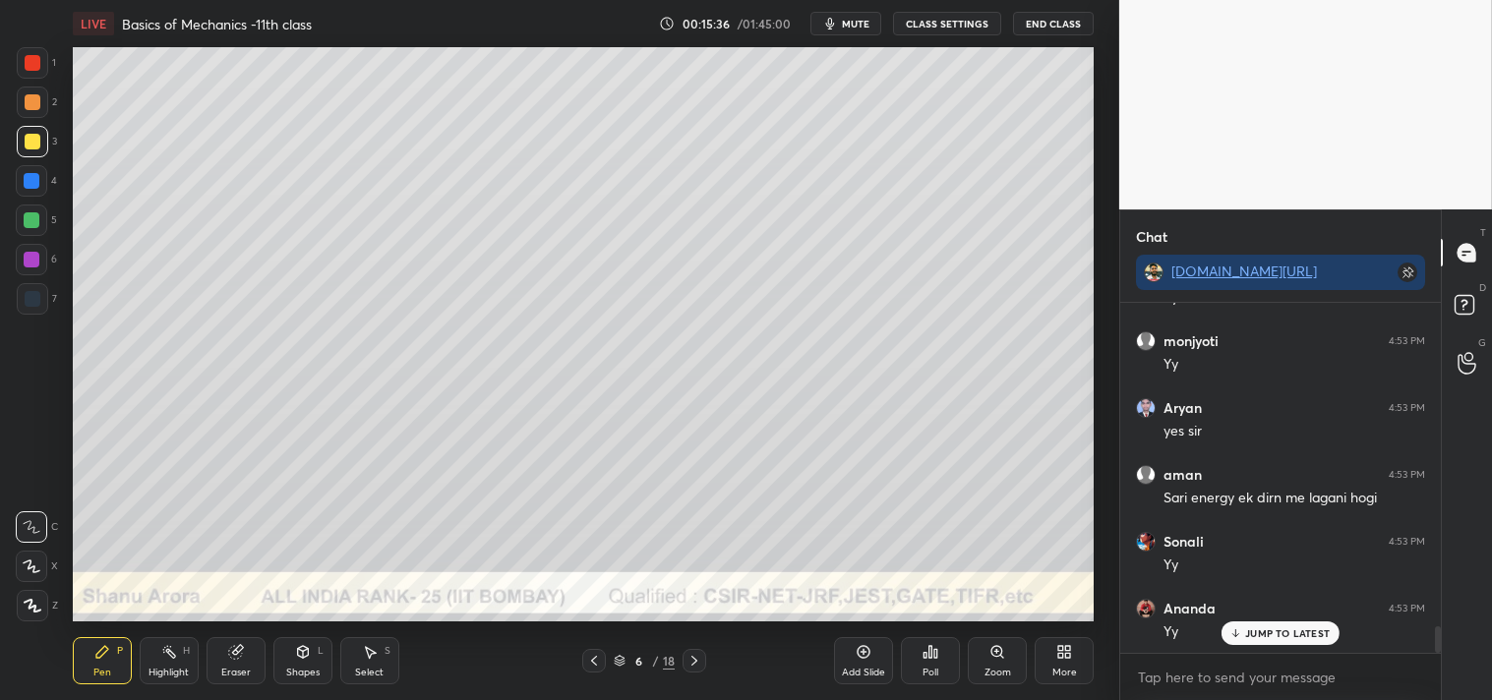
click at [160, 675] on div "Highlight" at bounding box center [168, 673] width 40 height 10
click at [159, 660] on div "Highlight H" at bounding box center [169, 660] width 59 height 47
click at [94, 668] on div "Pen" at bounding box center [102, 673] width 18 height 10
click at [22, 104] on div at bounding box center [32, 102] width 31 height 31
click at [26, 115] on div at bounding box center [32, 102] width 31 height 31
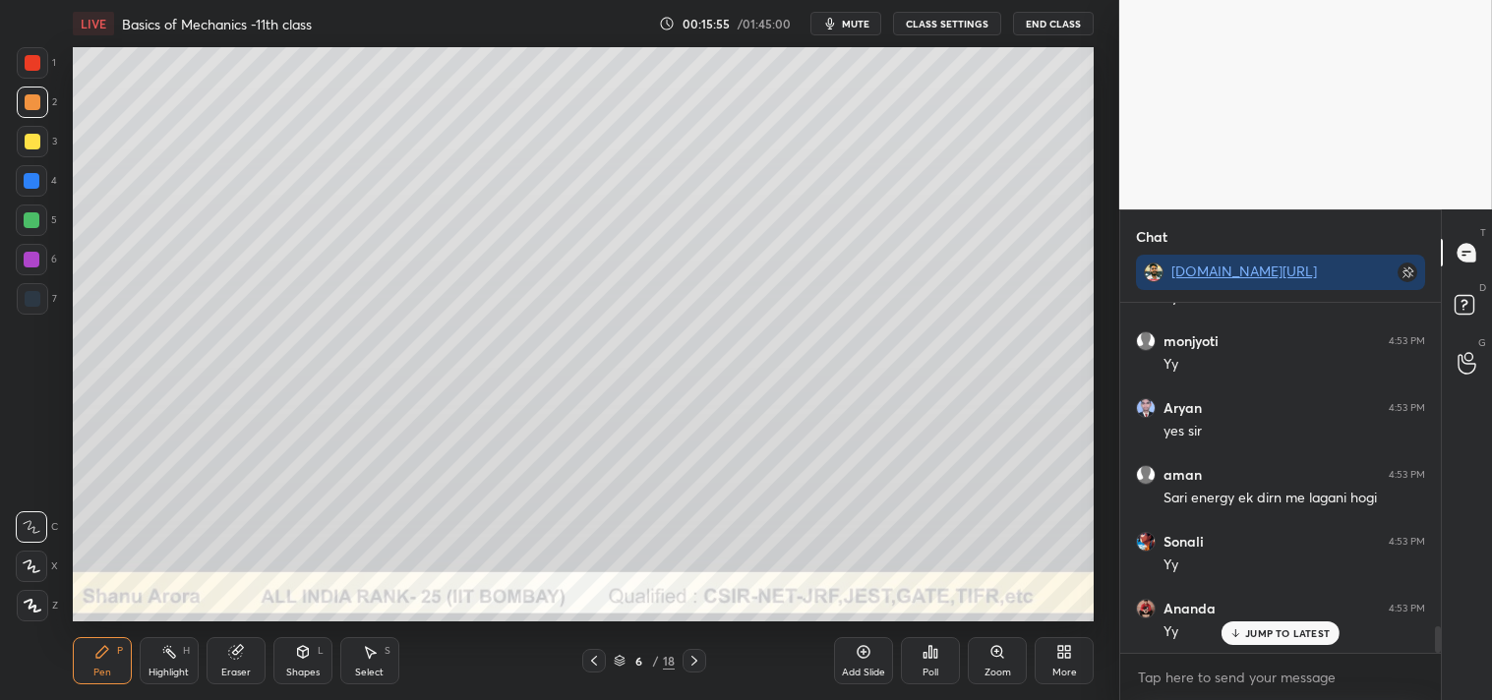
click at [35, 140] on div at bounding box center [33, 142] width 16 height 16
click at [997, 650] on icon at bounding box center [997, 651] width 0 height 4
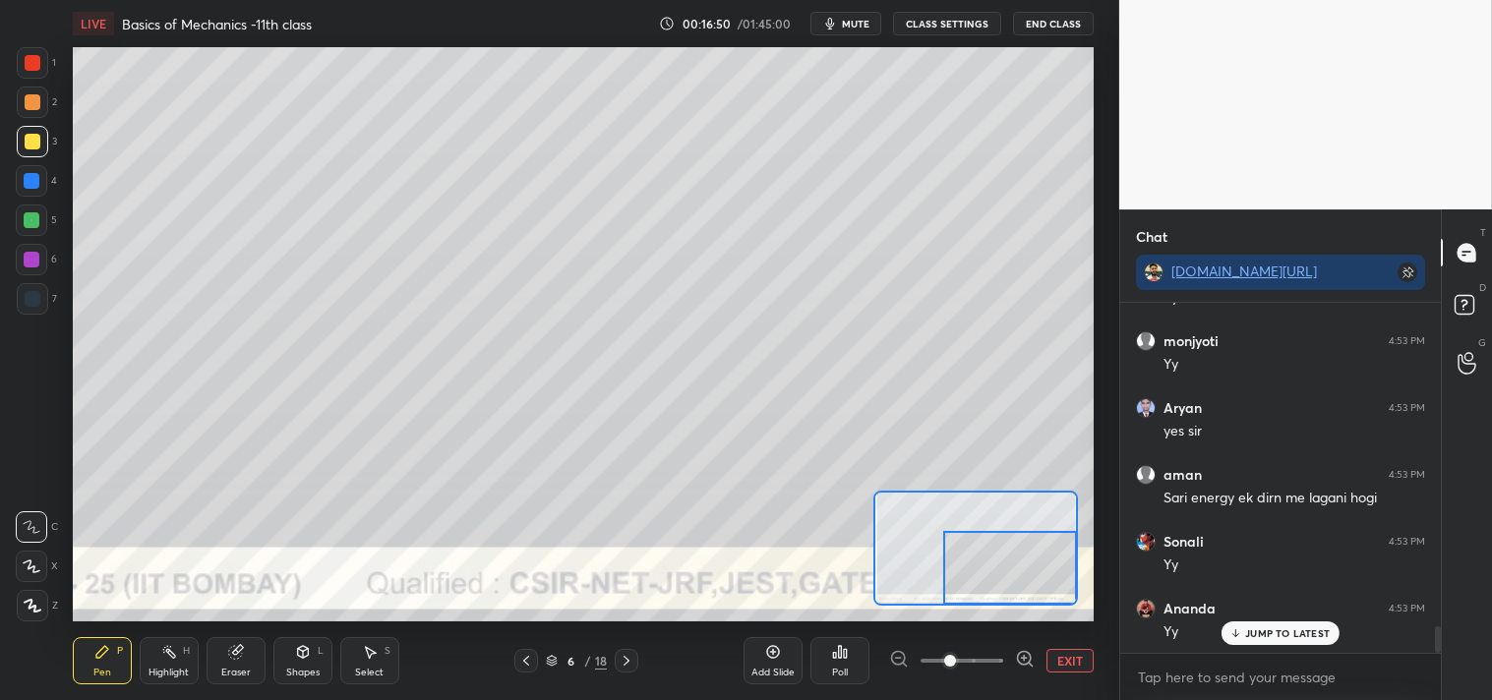
click at [1079, 660] on button "EXIT" at bounding box center [1069, 661] width 47 height 24
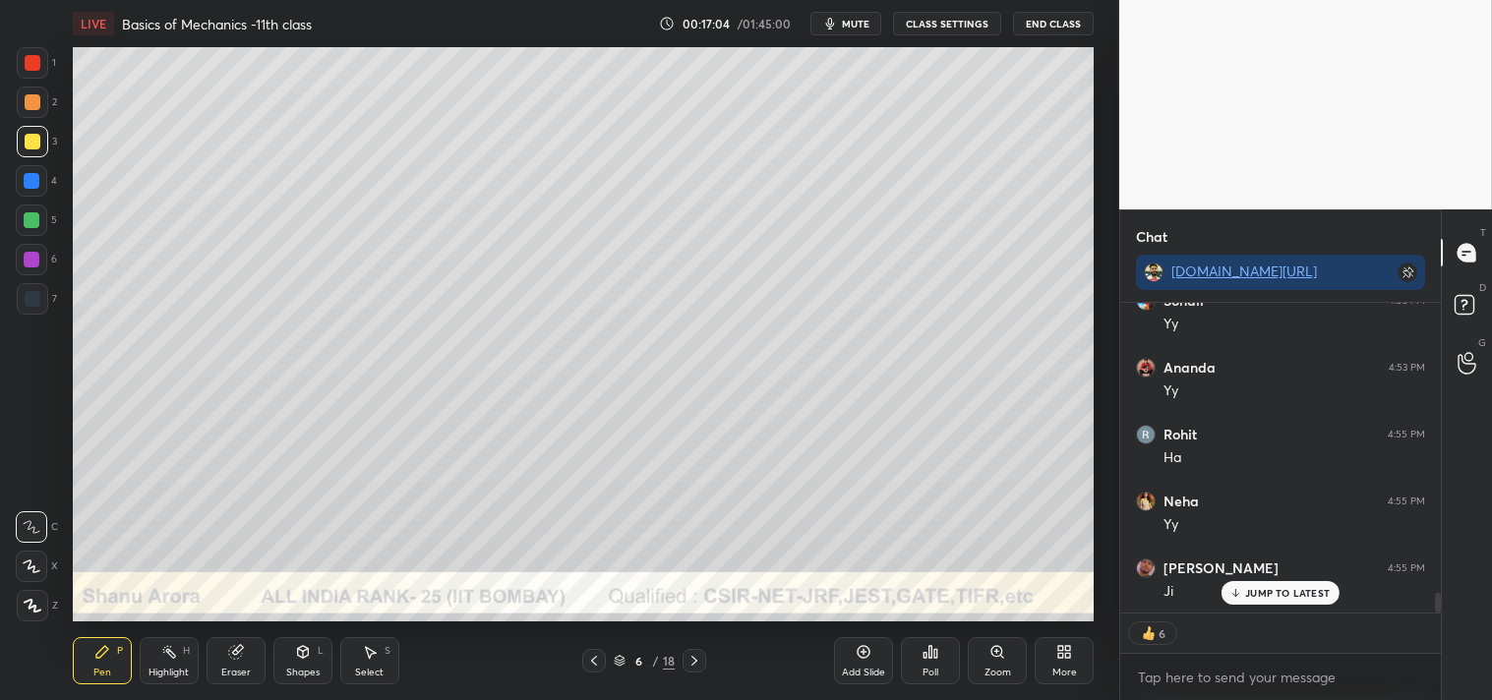
scroll to position [4659, 0]
click at [285, 655] on div "Shapes L" at bounding box center [302, 660] width 59 height 47
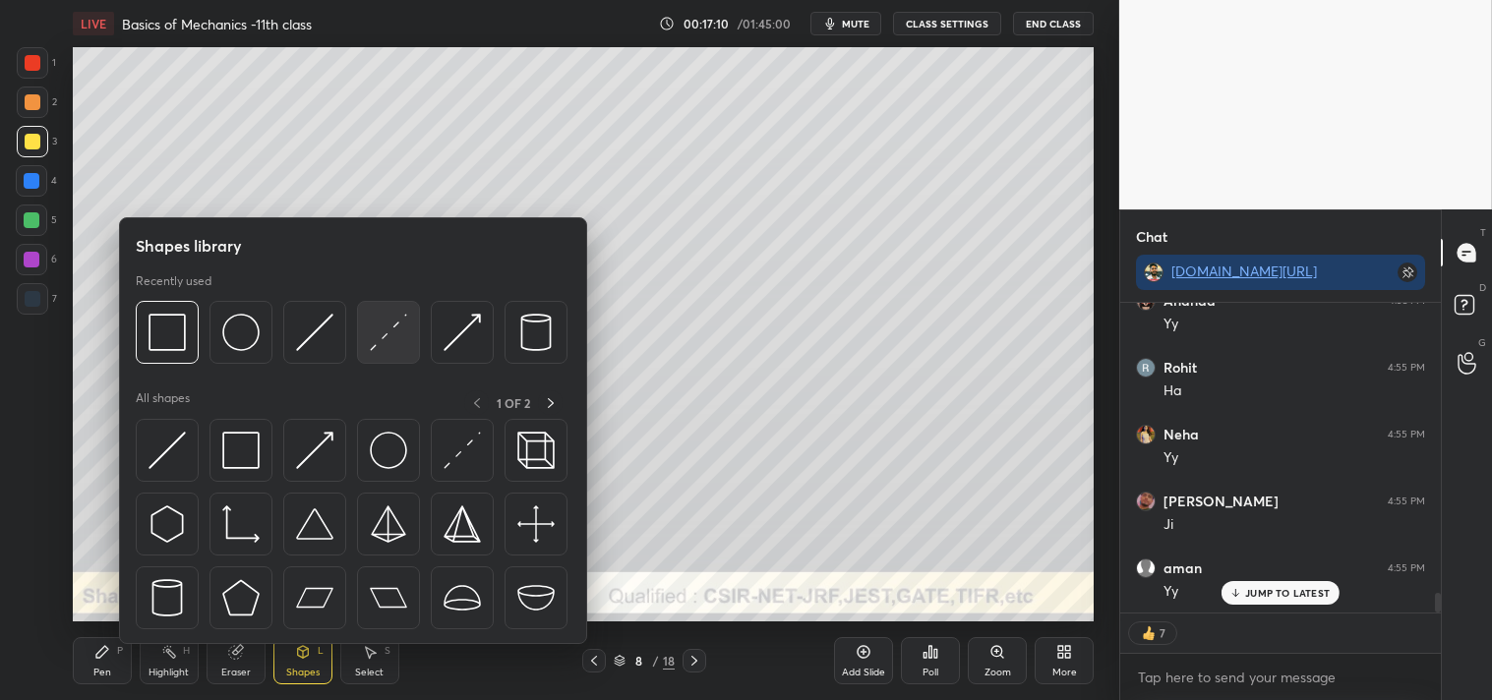
click at [381, 335] on img at bounding box center [388, 332] width 37 height 37
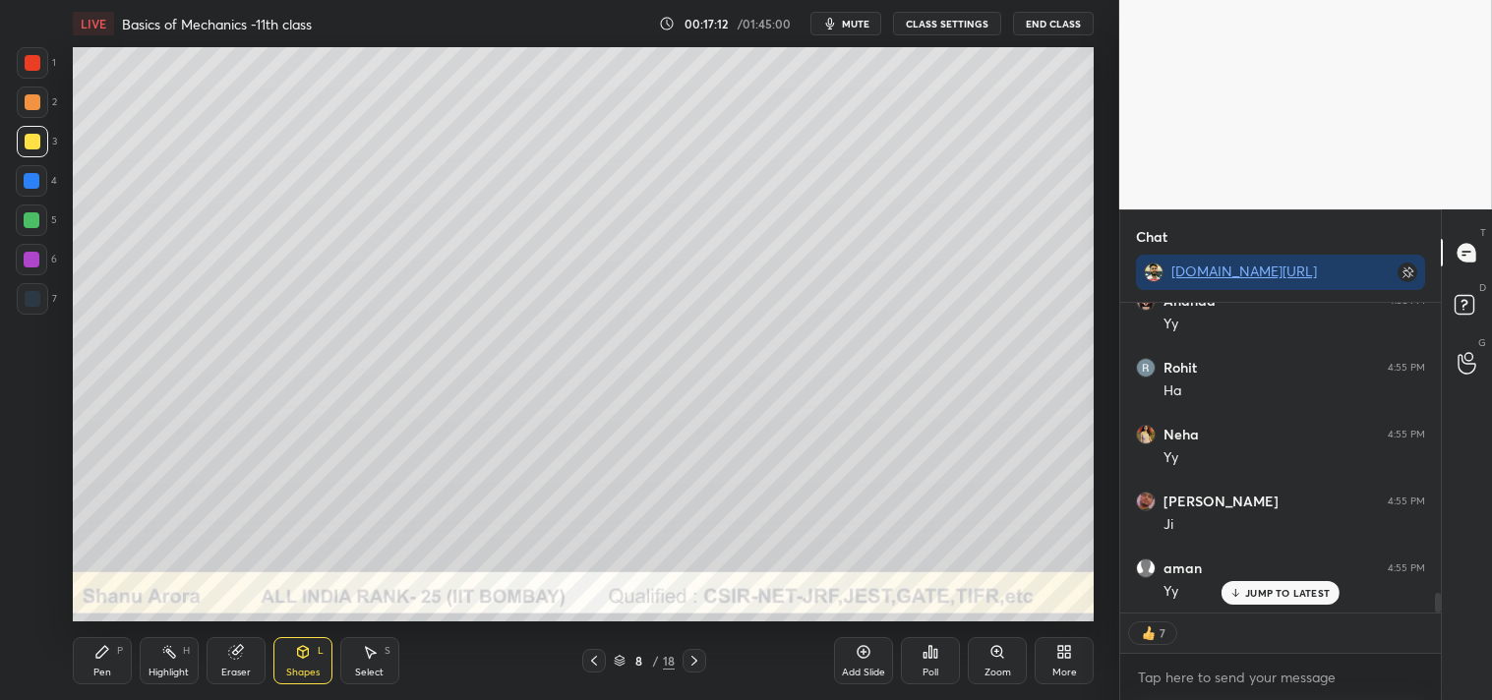
click at [978, 665] on div "Zoom" at bounding box center [997, 660] width 59 height 47
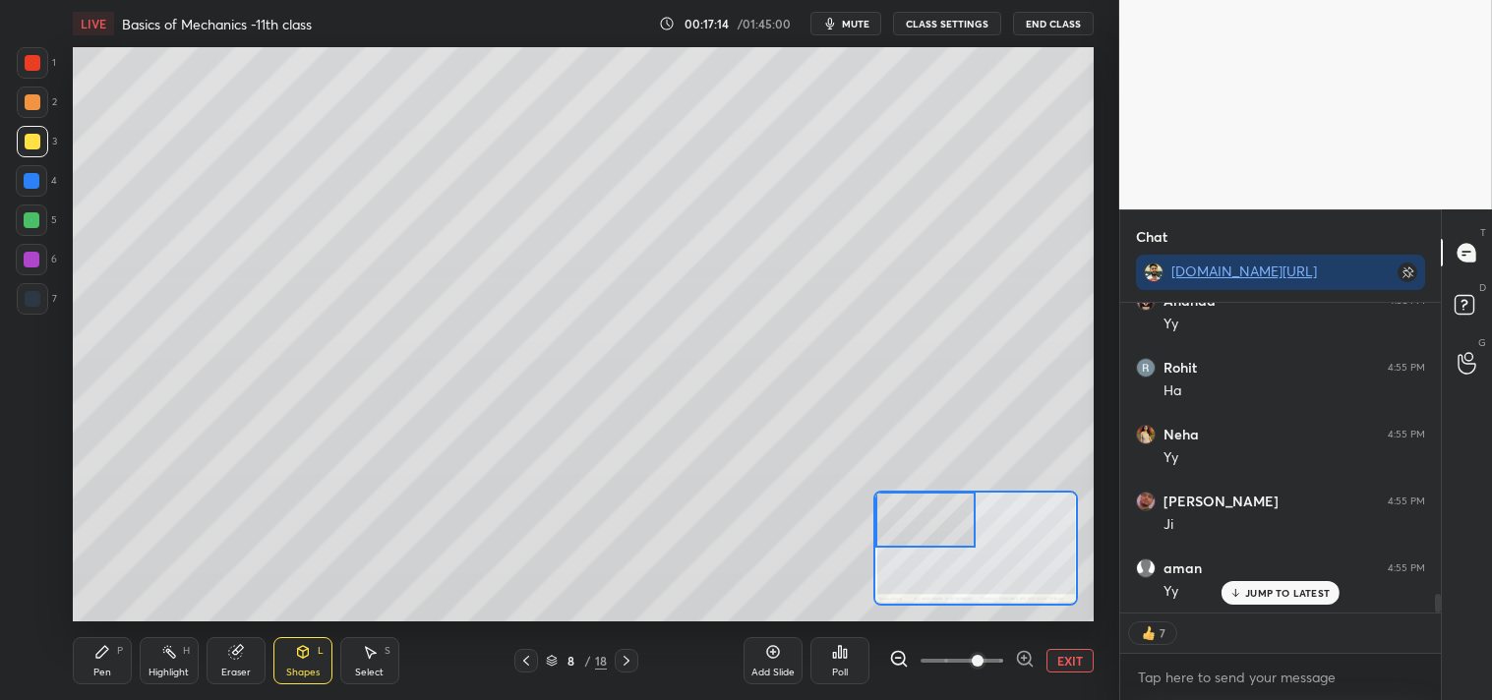
scroll to position [4725, 0]
click at [115, 657] on div "Pen P" at bounding box center [102, 660] width 59 height 47
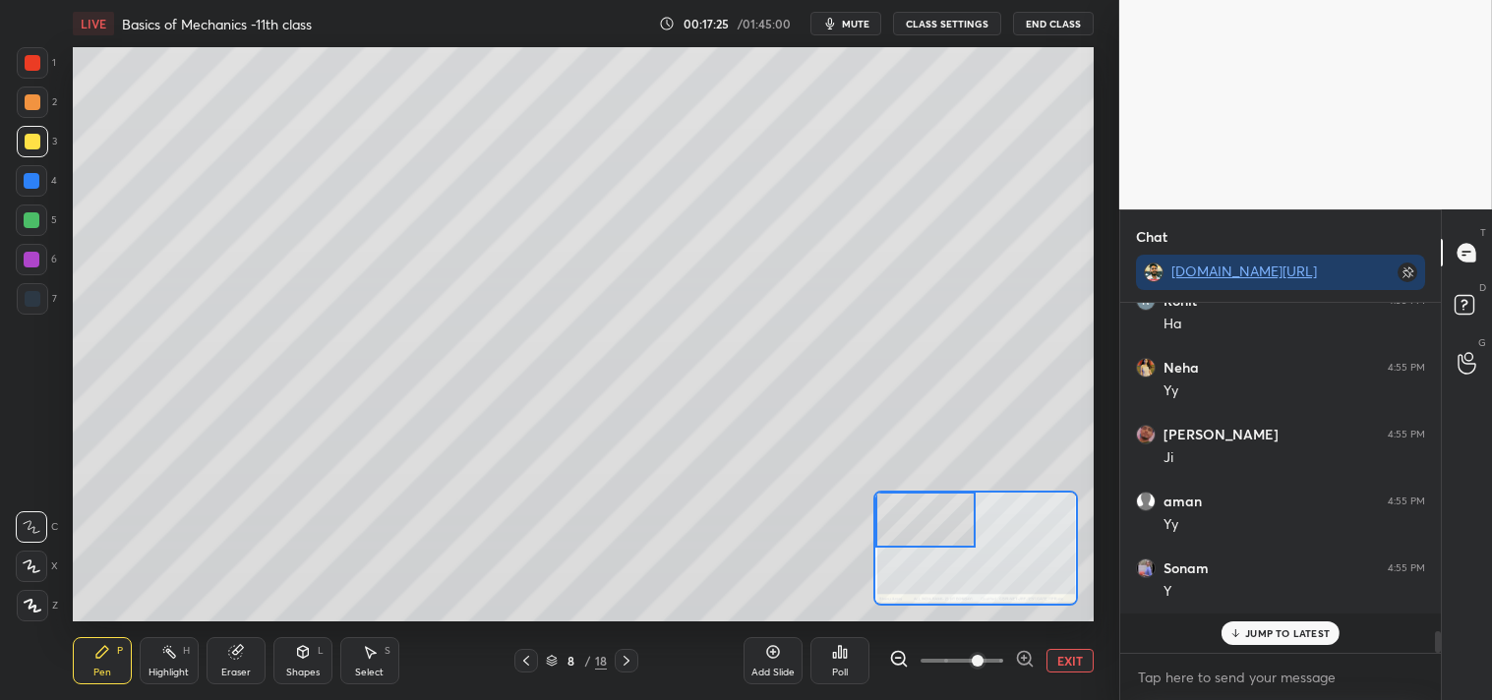
scroll to position [4685, 0]
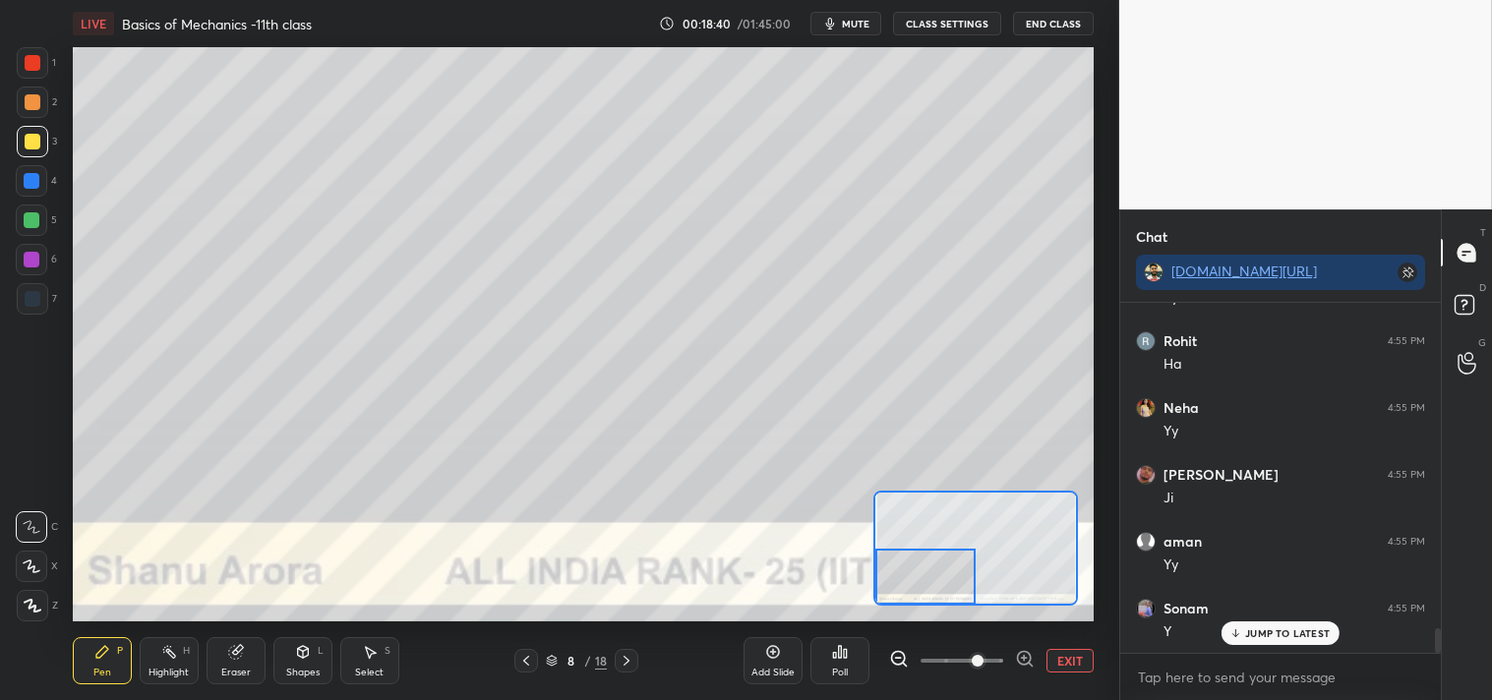
click at [1057, 657] on button "EXIT" at bounding box center [1069, 661] width 47 height 24
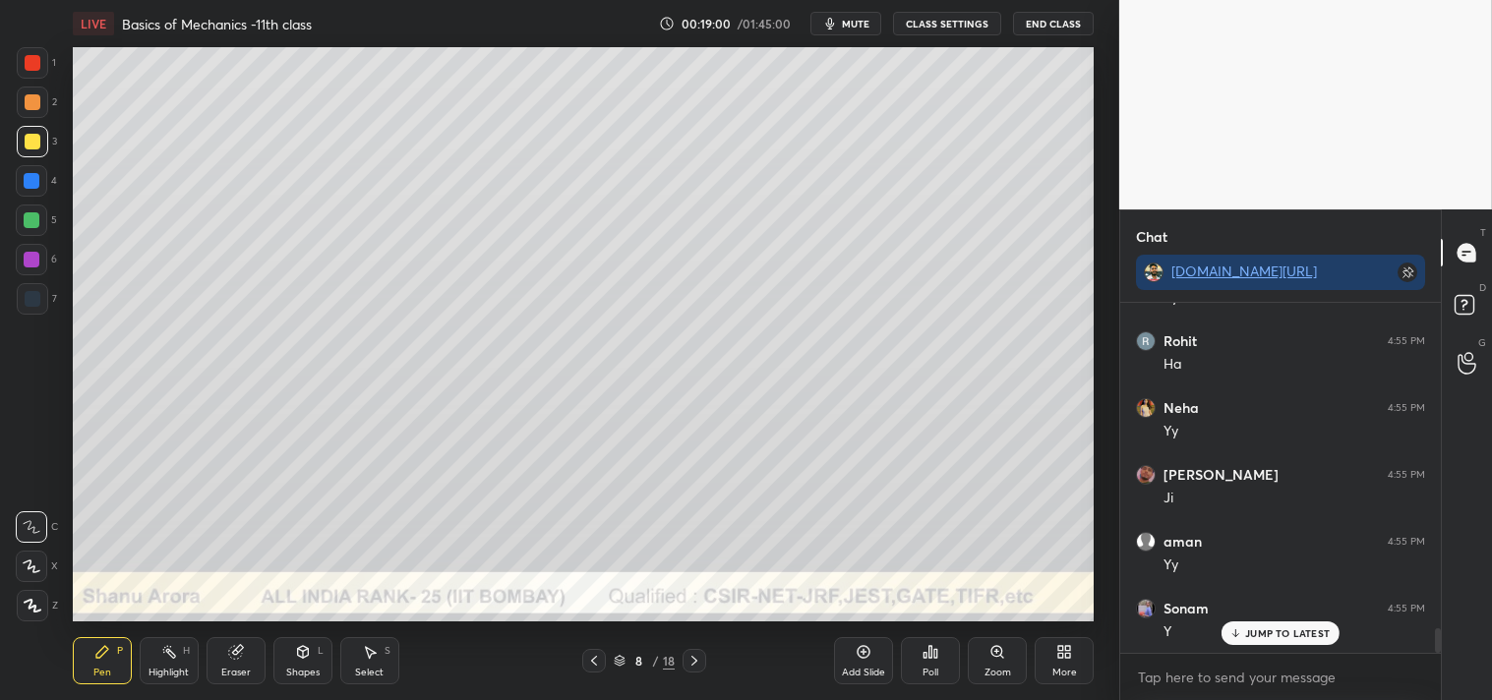
scroll to position [4753, 0]
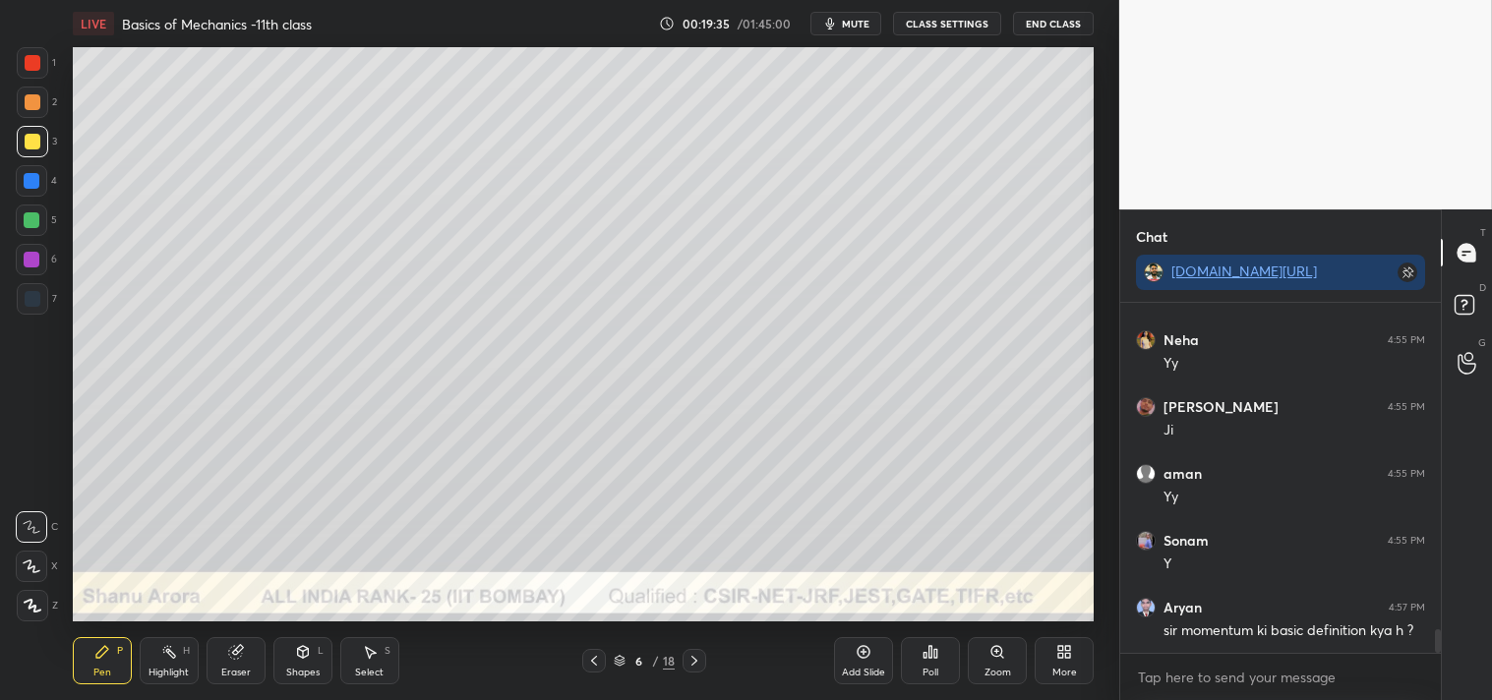
click at [159, 664] on div "Highlight H" at bounding box center [169, 660] width 59 height 47
click at [190, 651] on div "Highlight H" at bounding box center [169, 660] width 59 height 47
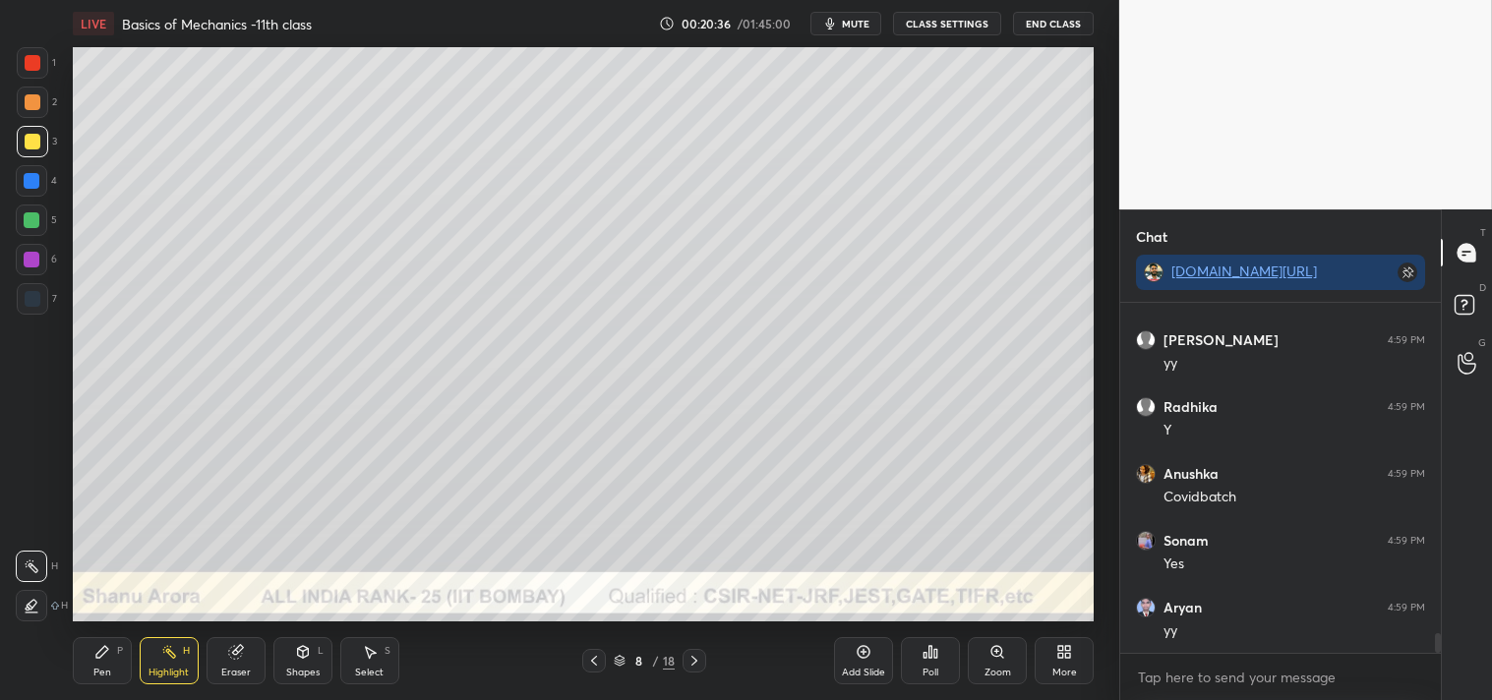
scroll to position [5823, 0]
click at [1009, 643] on div "Zoom" at bounding box center [997, 660] width 59 height 47
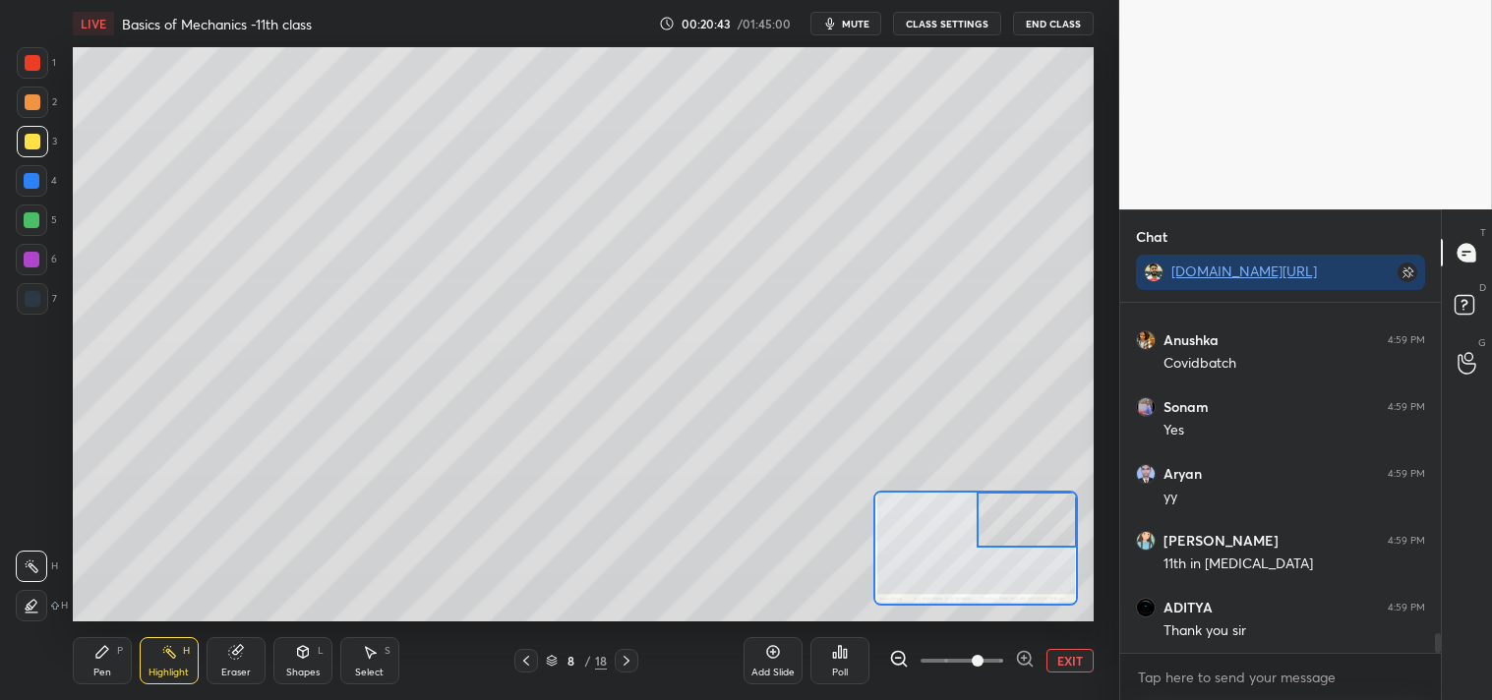
scroll to position [5956, 0]
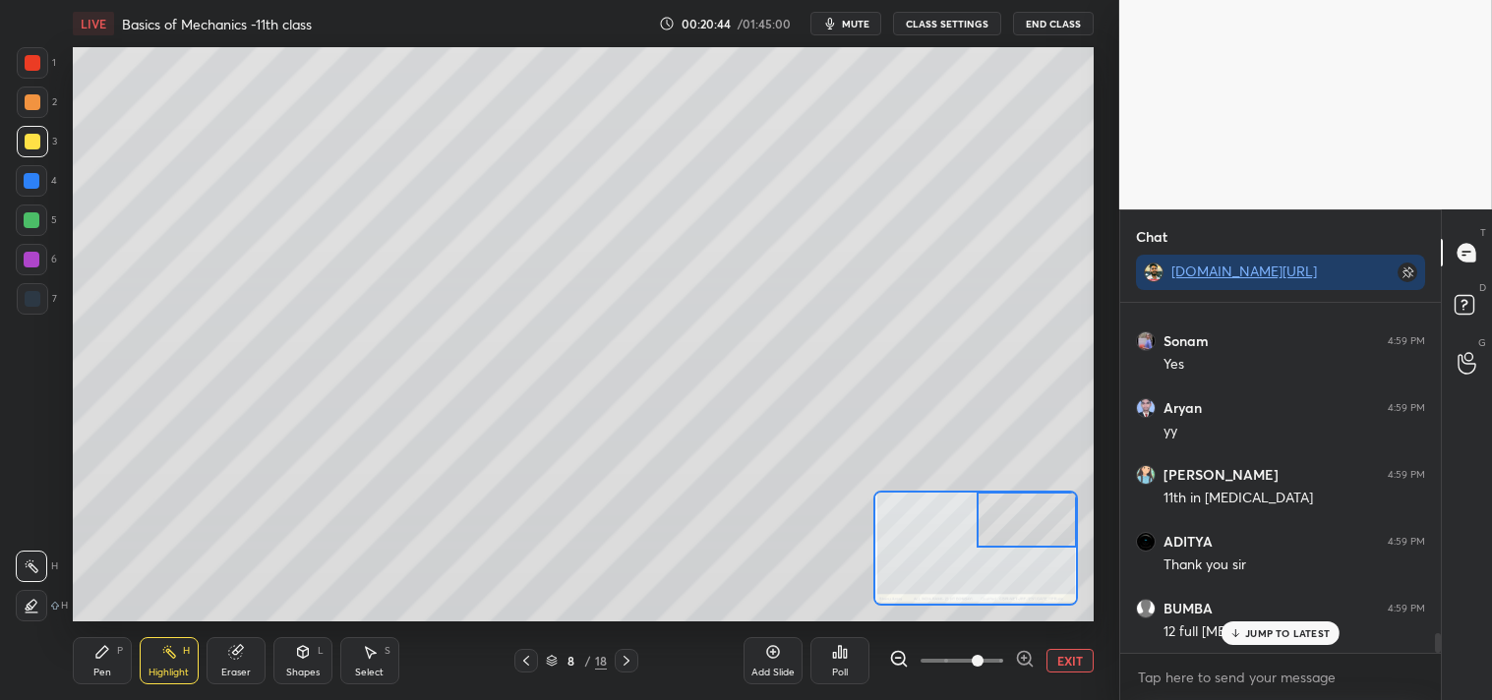
click at [35, 95] on div at bounding box center [33, 102] width 16 height 16
click at [108, 647] on icon at bounding box center [102, 652] width 16 height 16
click at [204, 661] on div "Pen P Highlight H Eraser Shapes L Select S" at bounding box center [240, 660] width 335 height 47
click at [231, 671] on div "Eraser" at bounding box center [235, 673] width 29 height 10
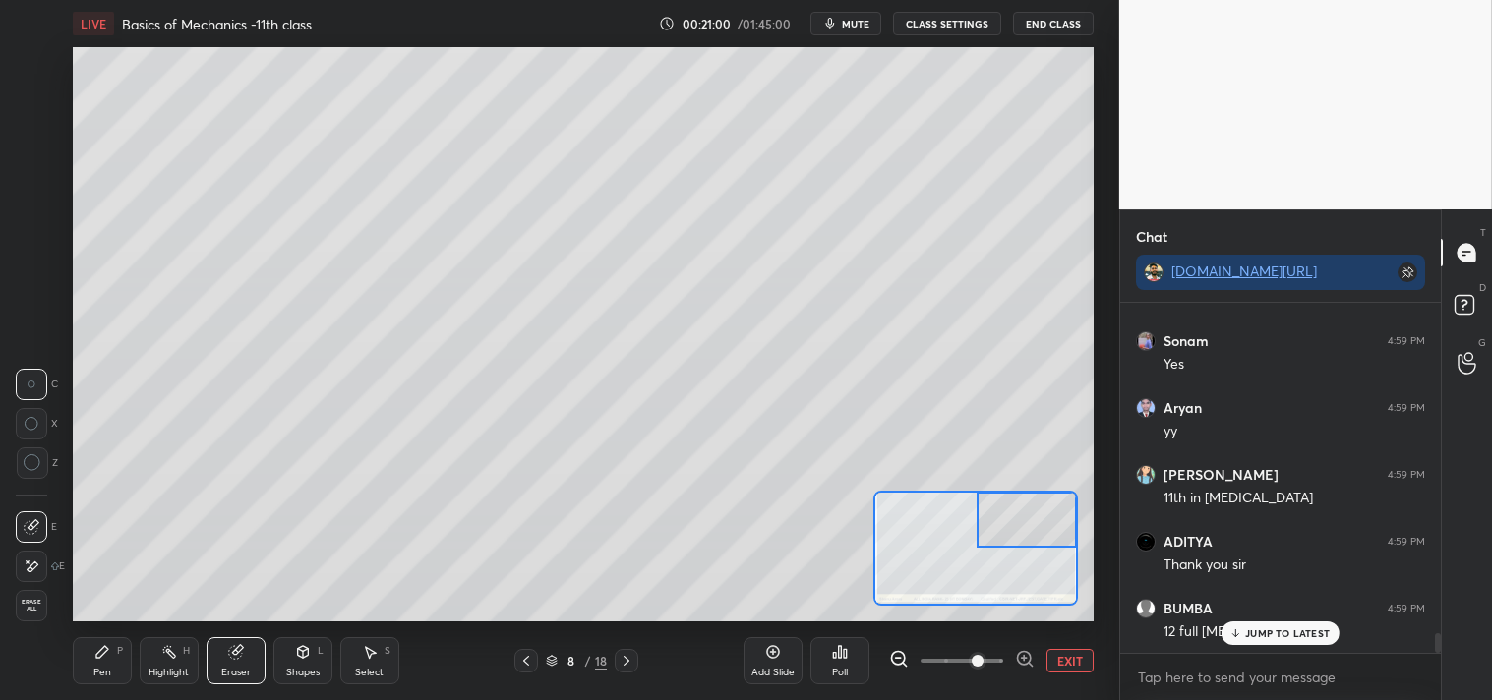
click at [144, 675] on div "Highlight H" at bounding box center [169, 660] width 59 height 47
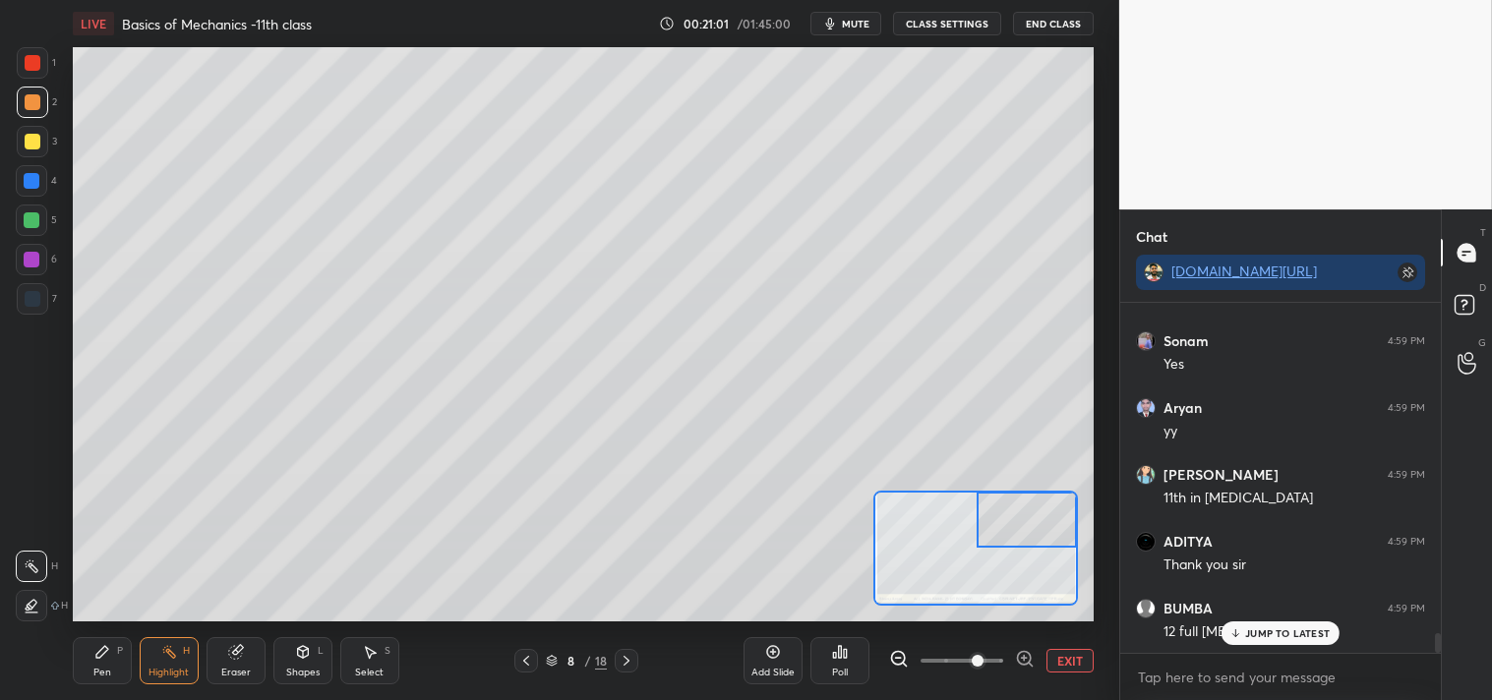
click at [129, 655] on div "Pen P" at bounding box center [102, 660] width 59 height 47
click at [104, 668] on div "Pen" at bounding box center [102, 673] width 18 height 10
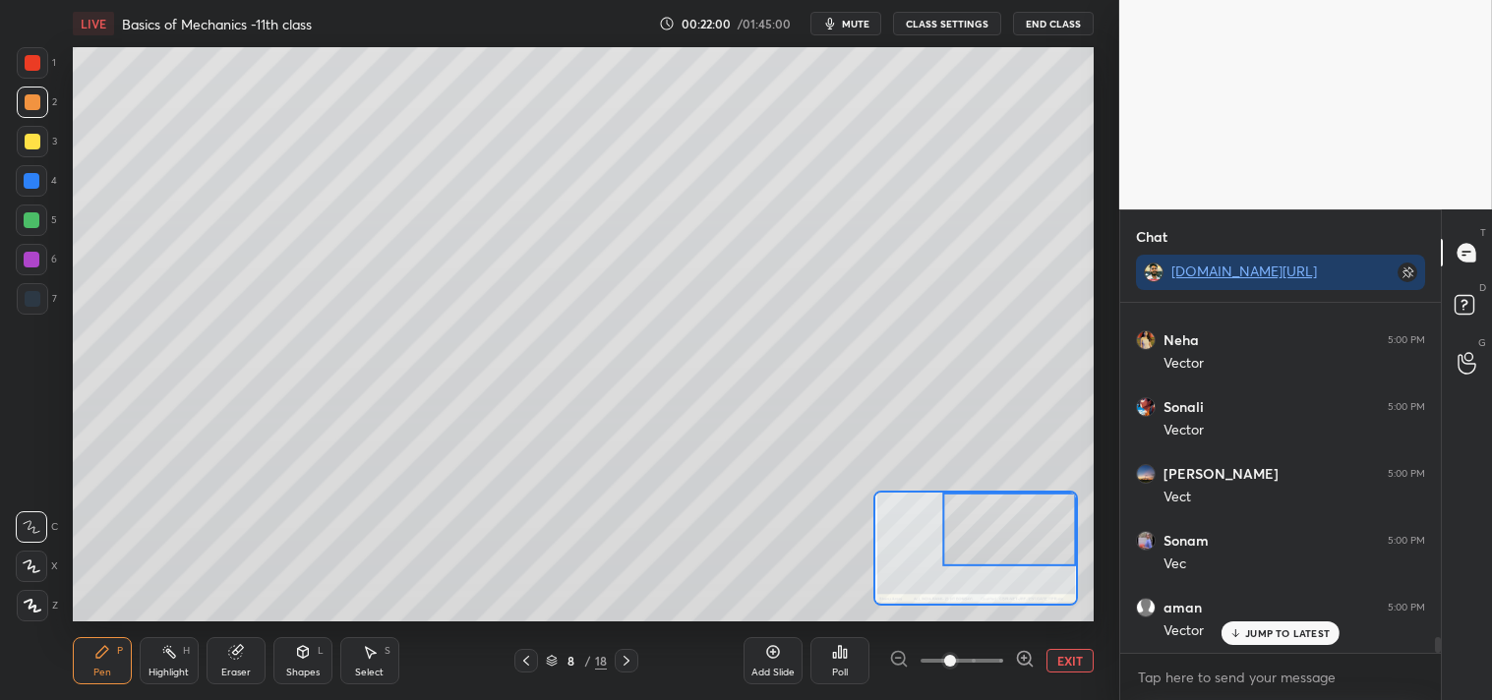
scroll to position [7261, 0]
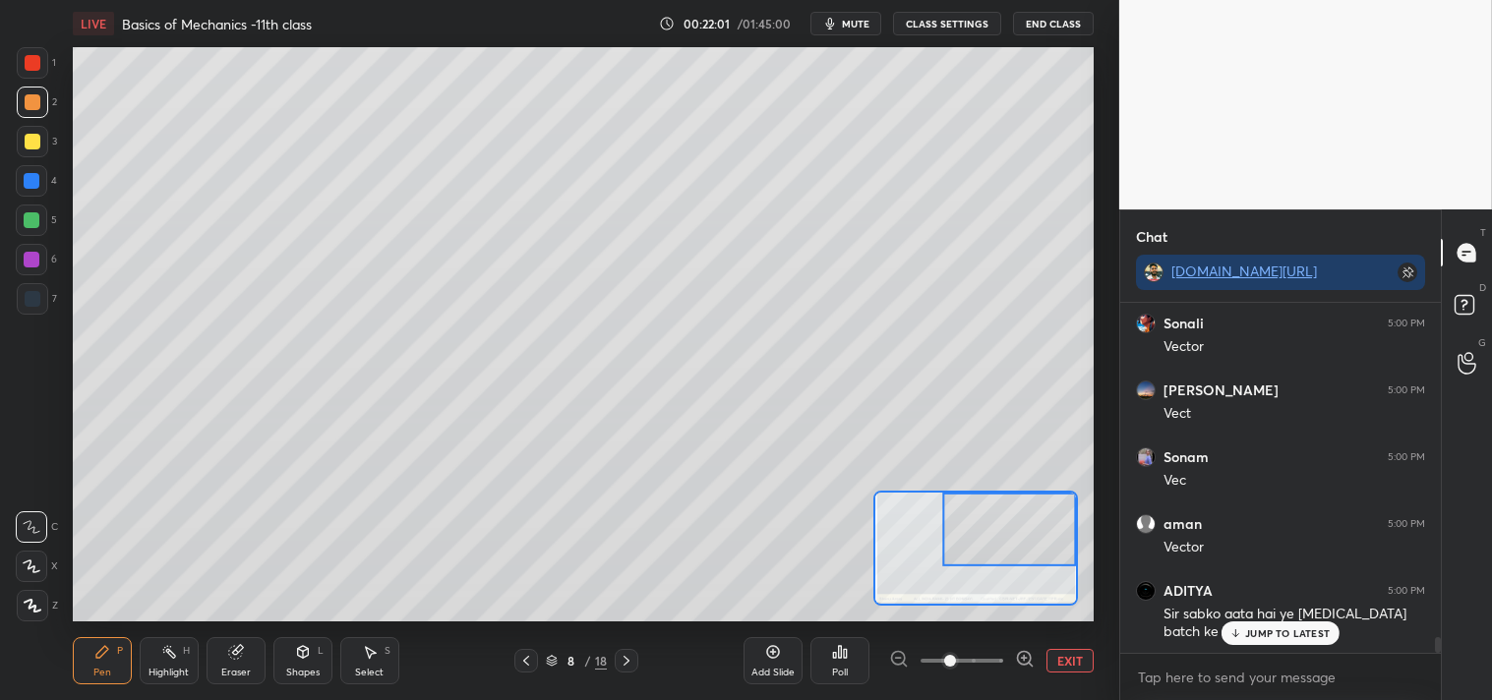
click at [1052, 651] on button "EXIT" at bounding box center [1069, 661] width 47 height 24
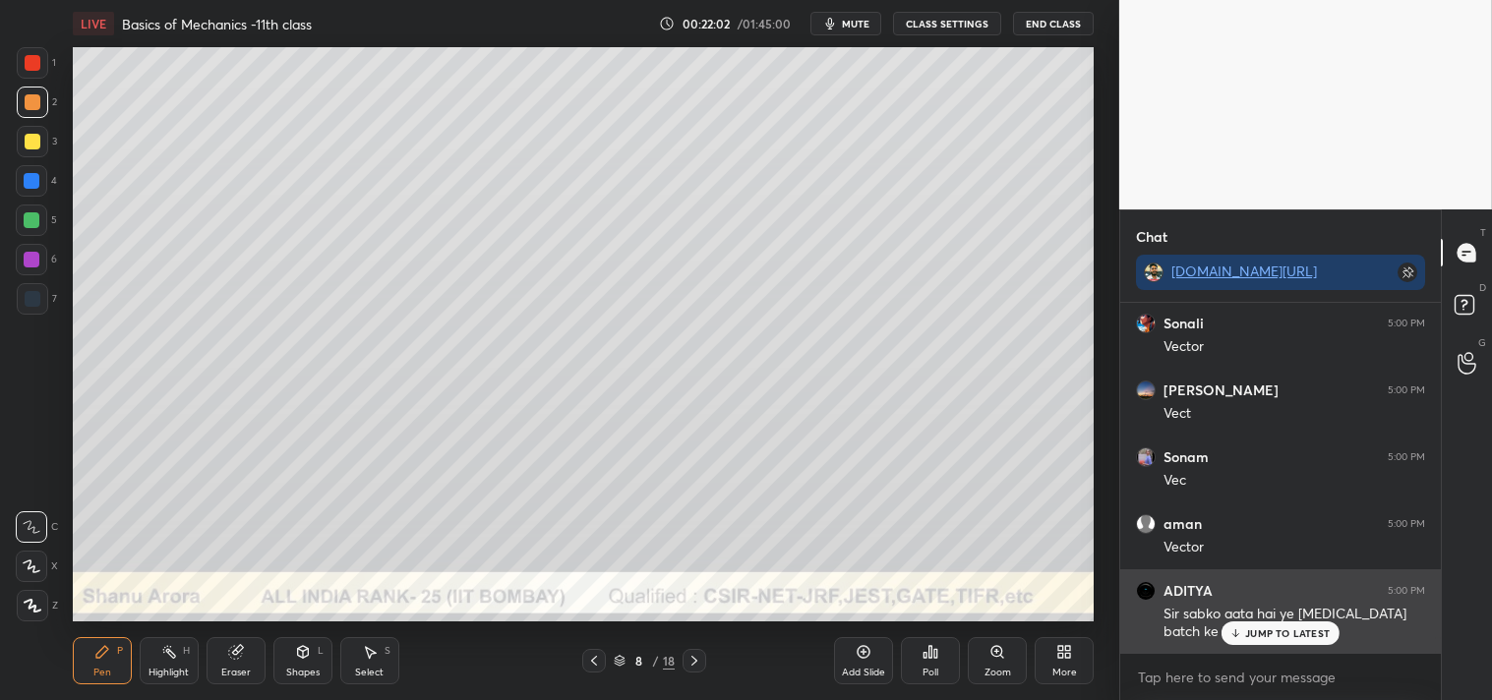
click at [1281, 646] on div "ADITYA 5:00 PM Sir sabko aata hai ye [MEDICAL_DATA] batch ke [PERSON_NAME]" at bounding box center [1280, 611] width 321 height 85
click at [1275, 630] on p "JUMP TO LATEST" at bounding box center [1287, 633] width 85 height 12
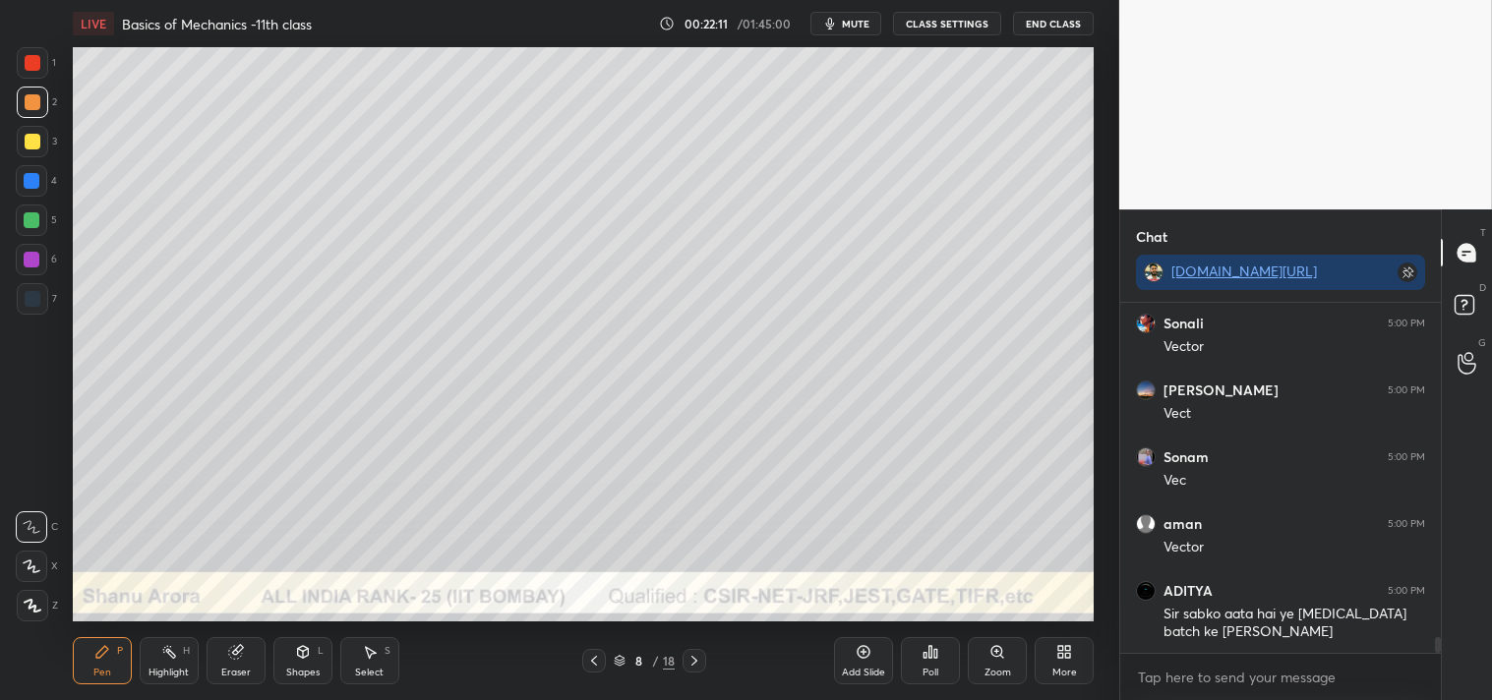
click at [989, 645] on icon at bounding box center [997, 652] width 16 height 16
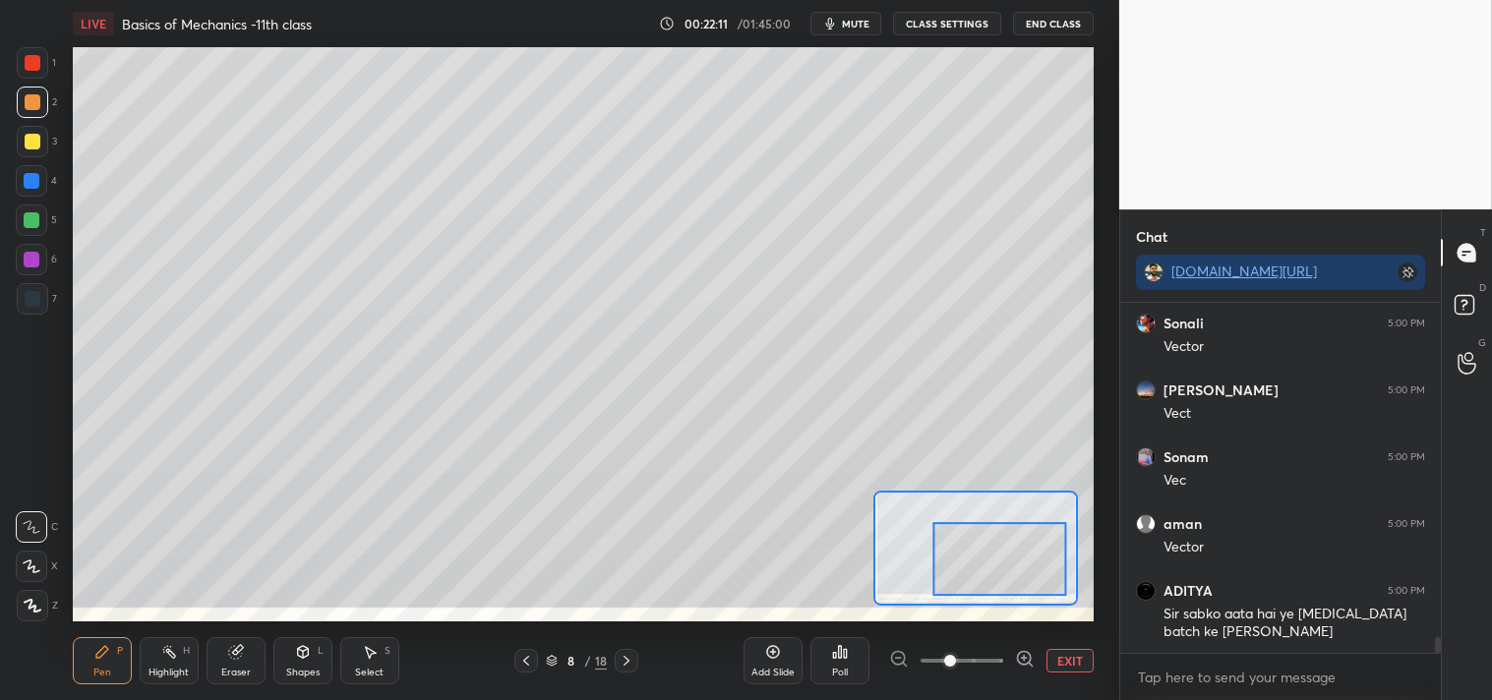
scroll to position [7329, 0]
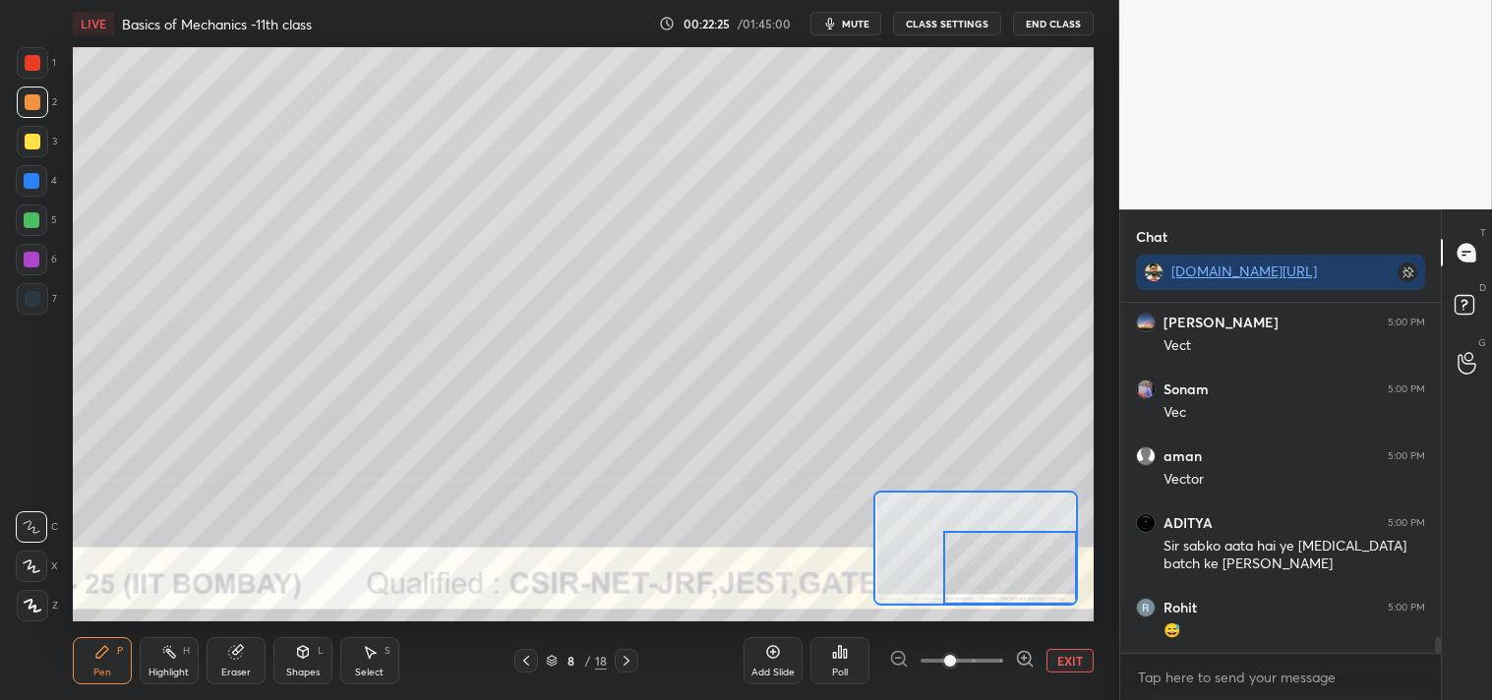
click at [302, 660] on icon at bounding box center [303, 652] width 16 height 16
click at [91, 662] on div "Pen P" at bounding box center [102, 660] width 59 height 47
click at [306, 660] on icon at bounding box center [303, 652] width 16 height 16
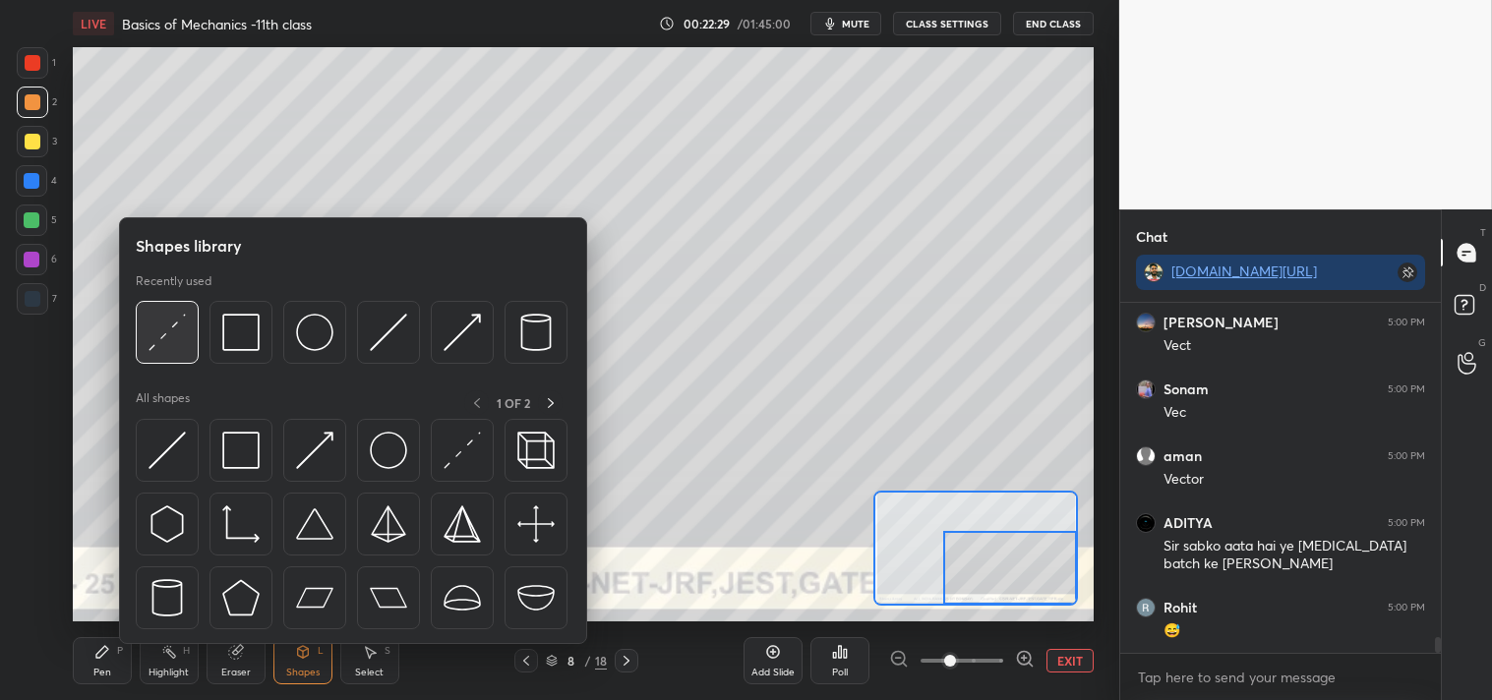
click at [164, 332] on img at bounding box center [166, 332] width 37 height 37
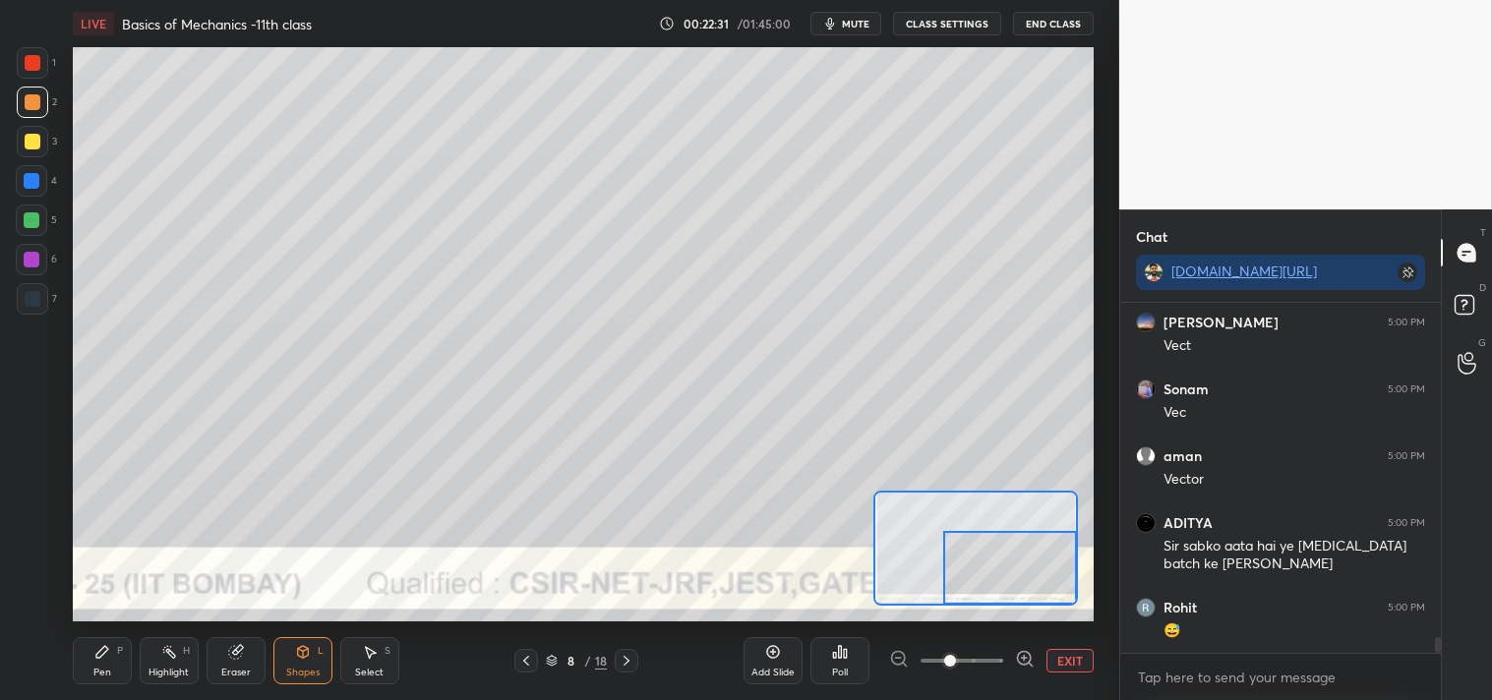
click at [50, 651] on div "1 2 3 4 5 6 7 C X Z C X Z E E Erase all H H LIVE Basics of Mechanics -11th clas…" at bounding box center [551, 350] width 1103 height 700
click at [90, 667] on div "Pen P" at bounding box center [102, 660] width 59 height 47
click at [101, 664] on div "Pen P" at bounding box center [102, 660] width 59 height 47
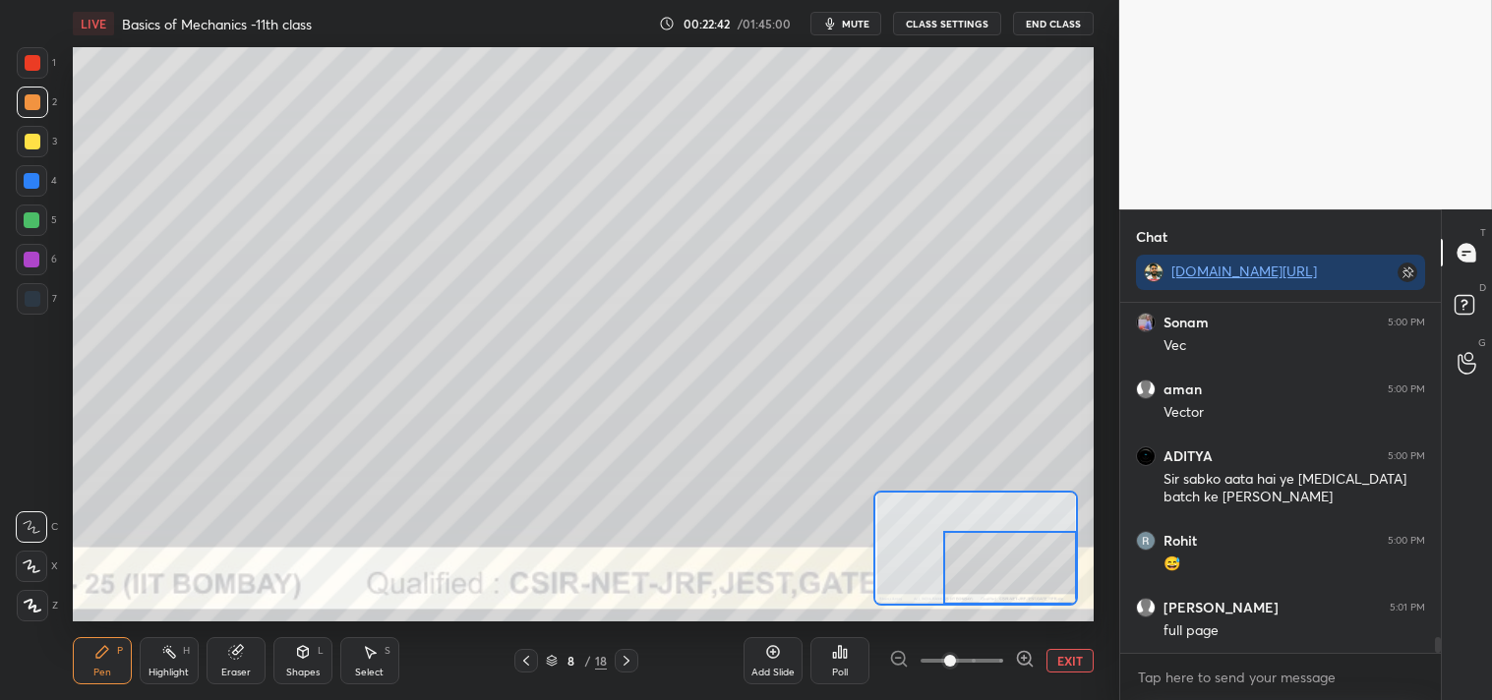
click at [179, 659] on div "Highlight H" at bounding box center [169, 660] width 59 height 47
click at [182, 668] on div "Highlight" at bounding box center [168, 673] width 40 height 10
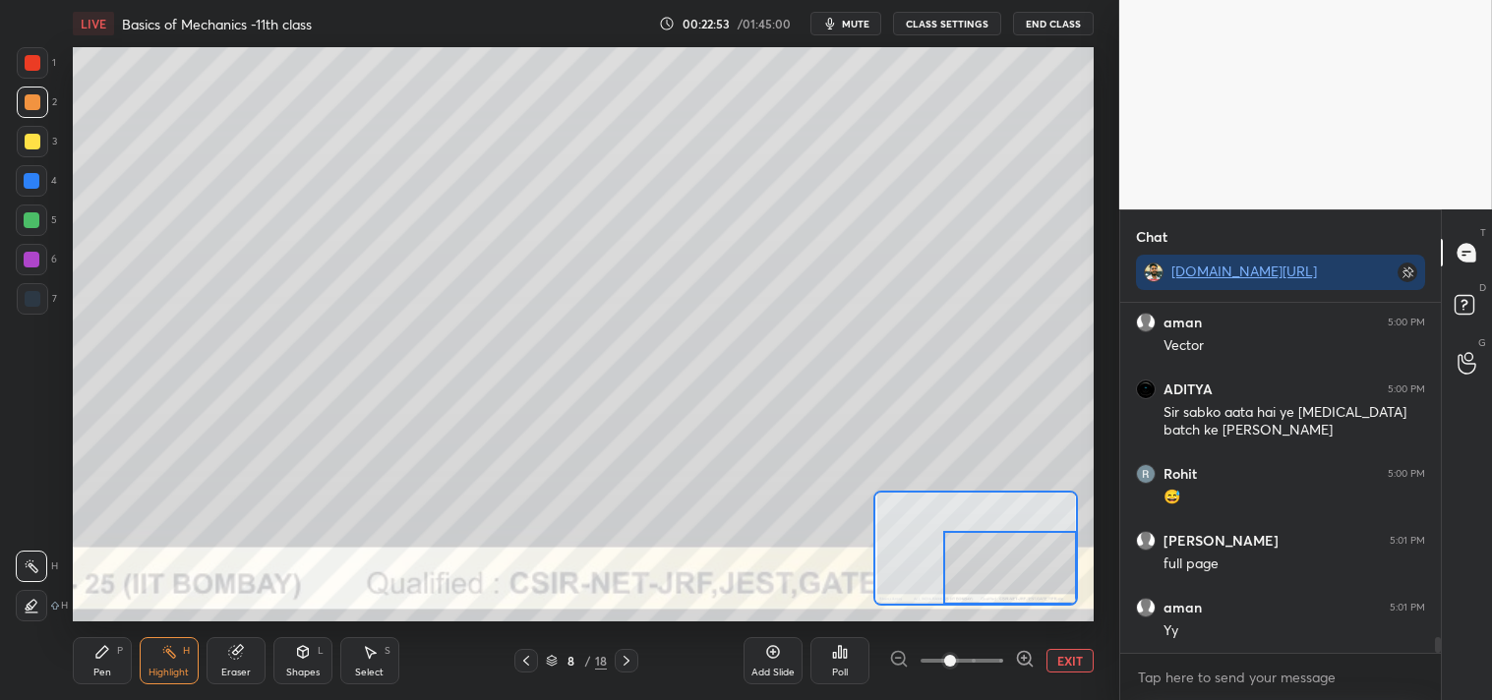
click at [1075, 664] on button "EXIT" at bounding box center [1069, 661] width 47 height 24
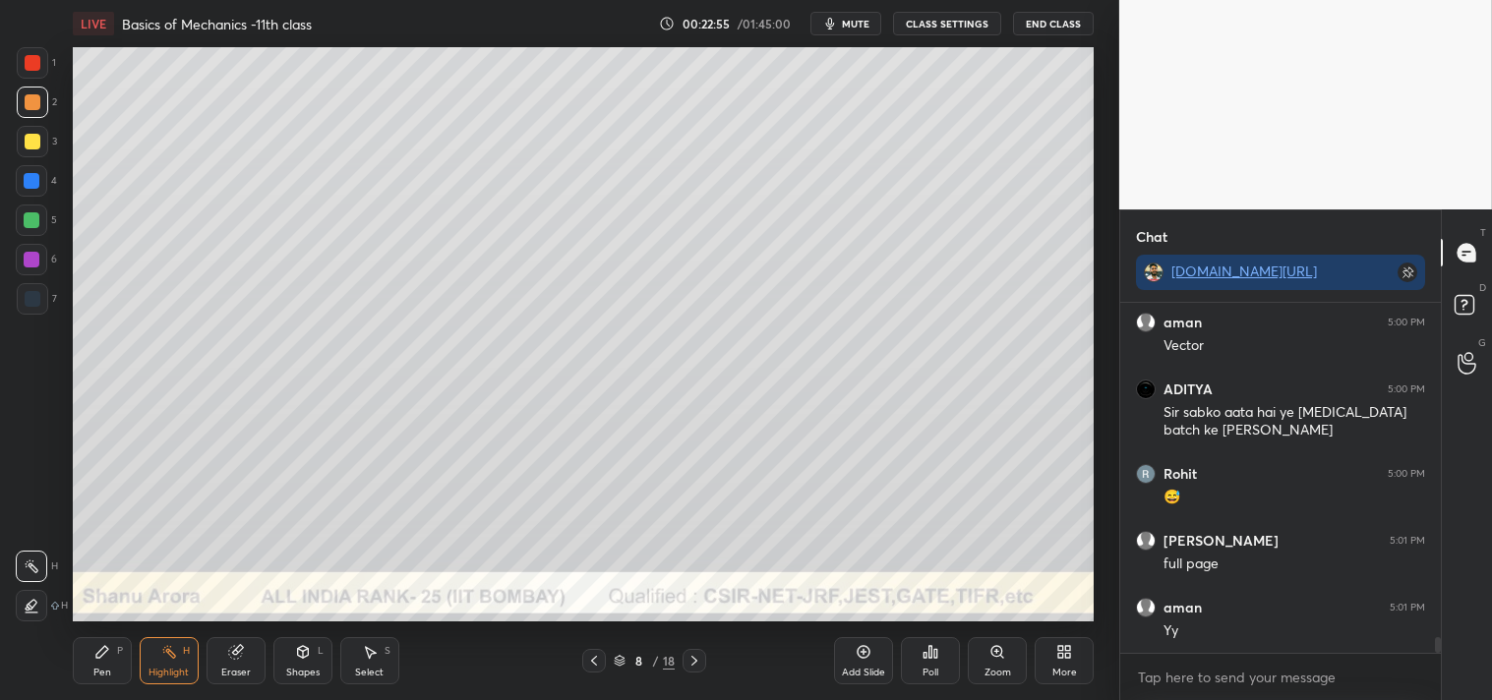
scroll to position [7529, 0]
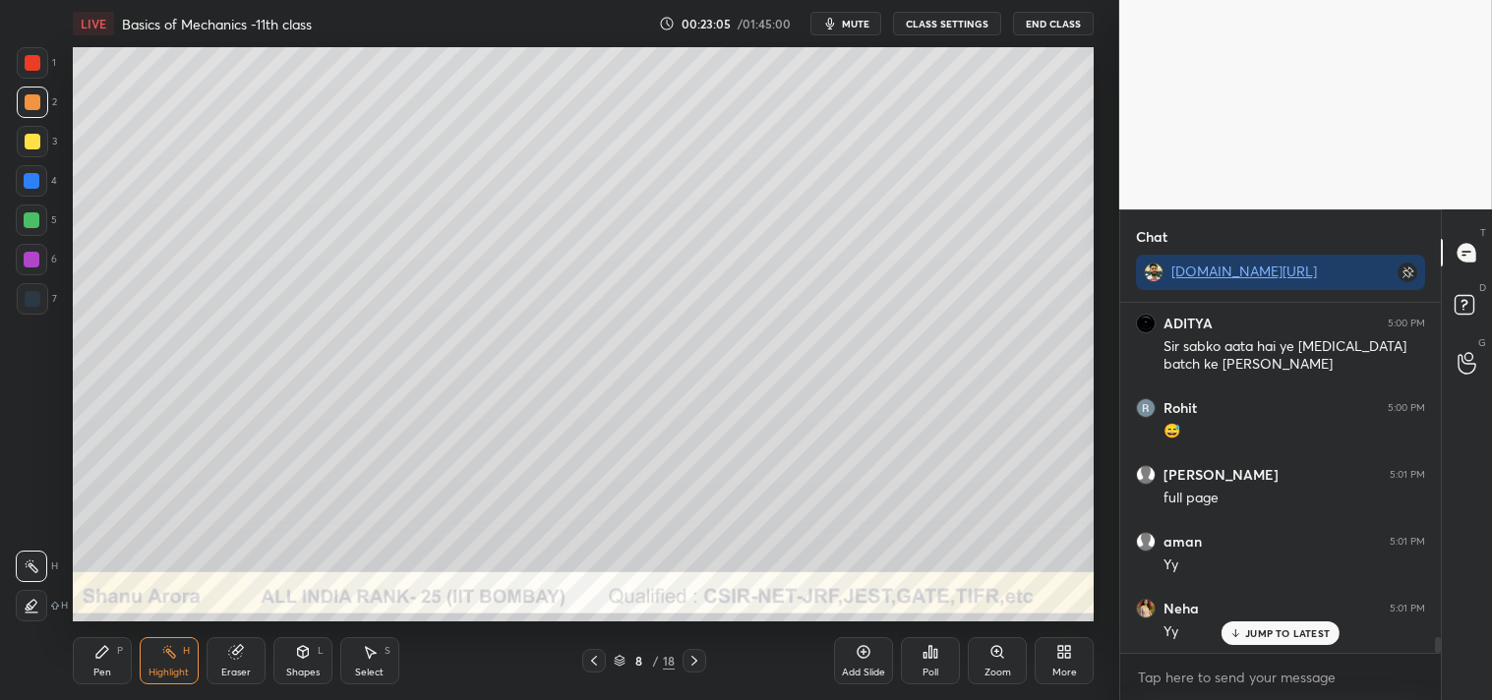
click at [122, 644] on div "Pen P" at bounding box center [102, 660] width 59 height 47
click at [113, 669] on div "Pen P" at bounding box center [102, 660] width 59 height 47
click at [994, 664] on div "Zoom" at bounding box center [997, 660] width 59 height 47
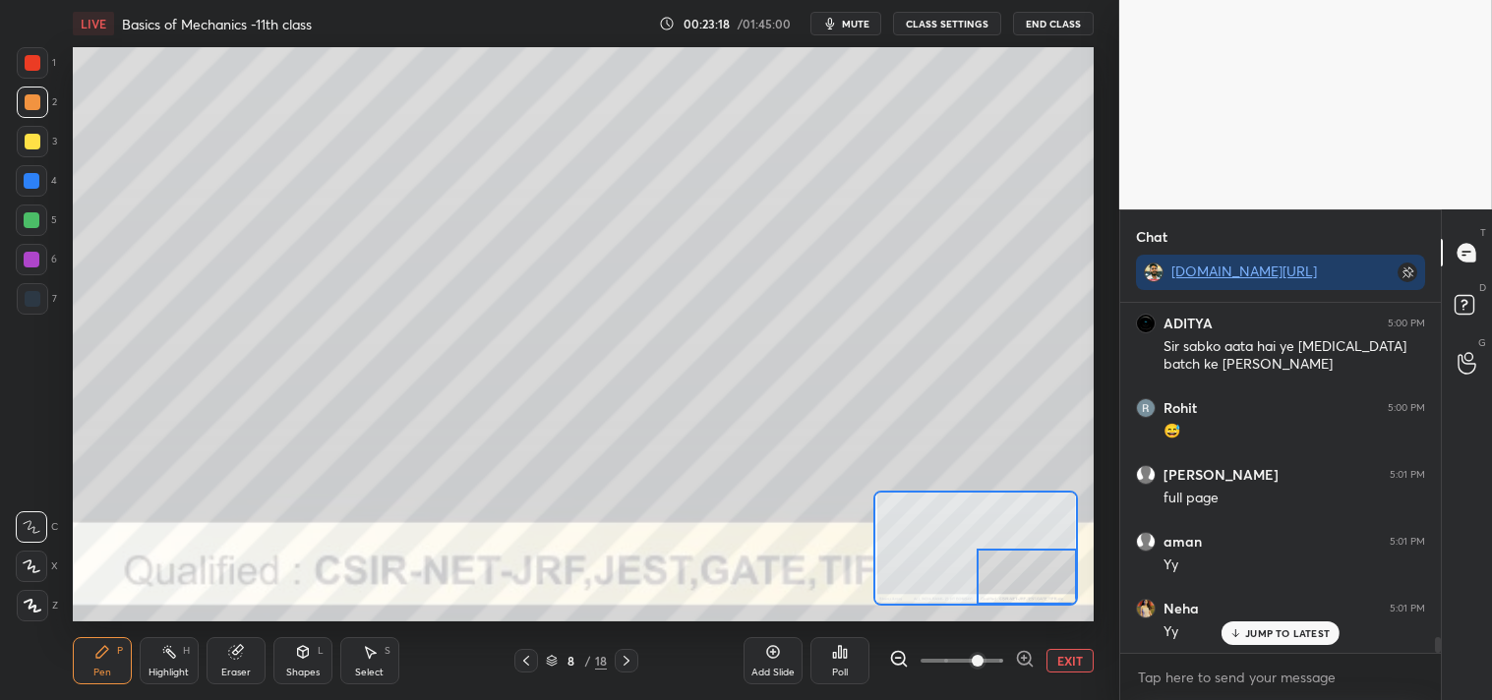
scroll to position [7596, 0]
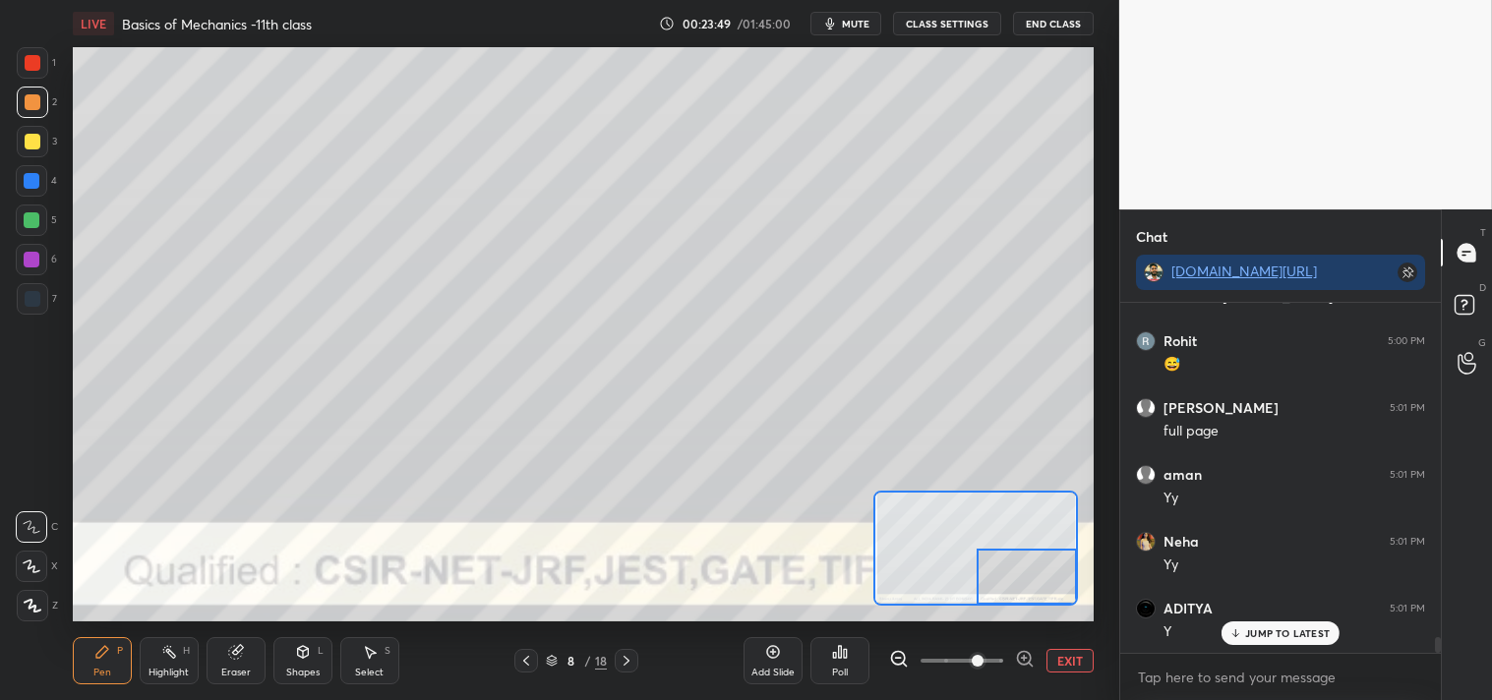
click at [239, 656] on icon at bounding box center [234, 652] width 13 height 13
click at [248, 660] on div "Eraser" at bounding box center [235, 660] width 59 height 47
click at [90, 653] on div "Pen P" at bounding box center [102, 660] width 59 height 47
click at [104, 663] on div "Pen P" at bounding box center [102, 660] width 59 height 47
click at [1080, 631] on div "Add Slide Poll EXIT" at bounding box center [918, 661] width 350 height 110
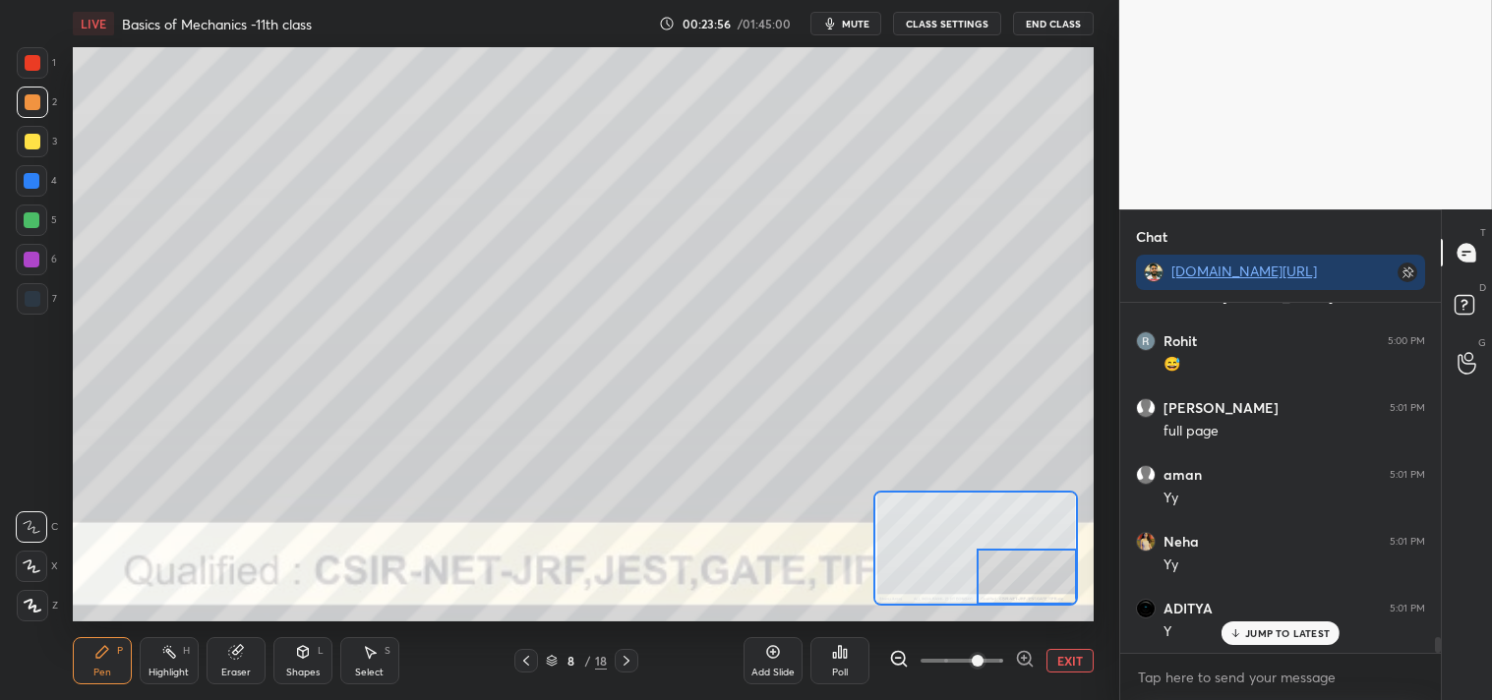
click at [1075, 655] on button "EXIT" at bounding box center [1069, 661] width 47 height 24
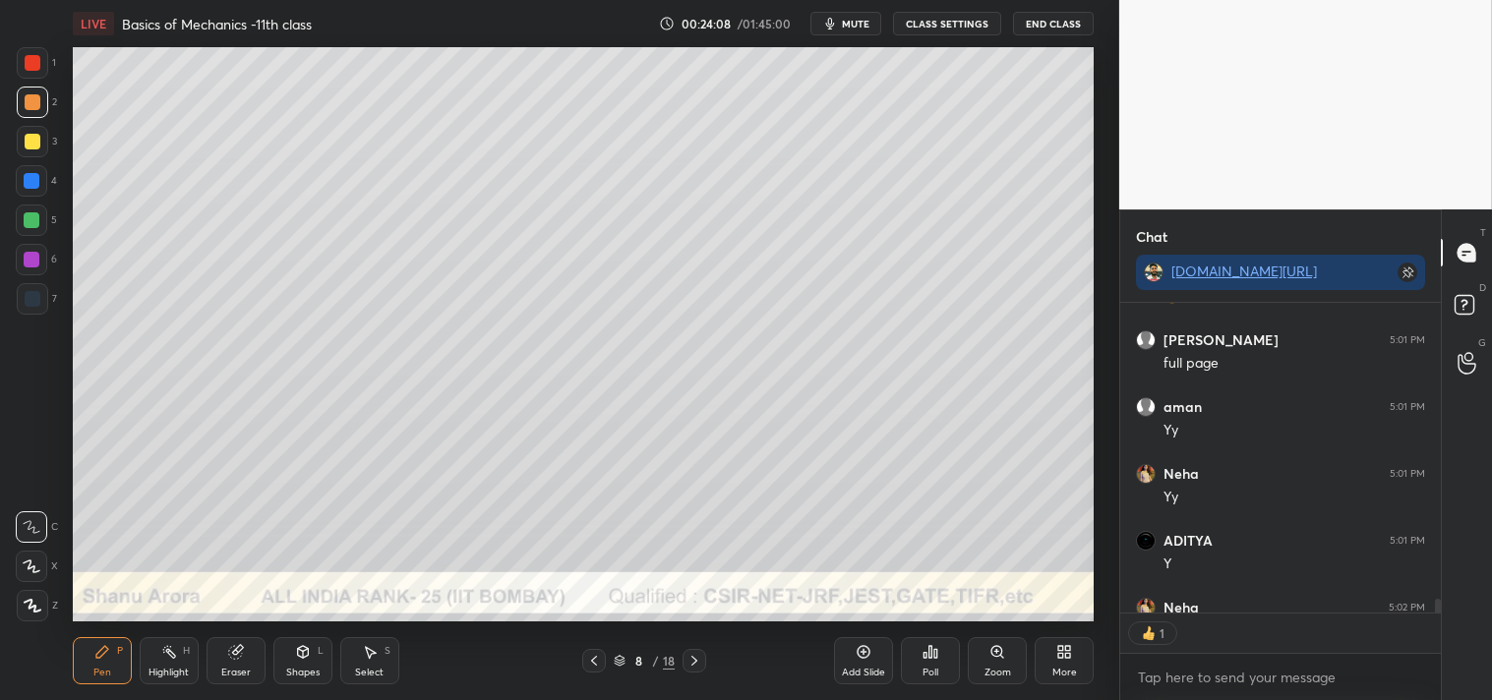
scroll to position [6, 5]
click at [312, 673] on div "Shapes" at bounding box center [302, 673] width 33 height 10
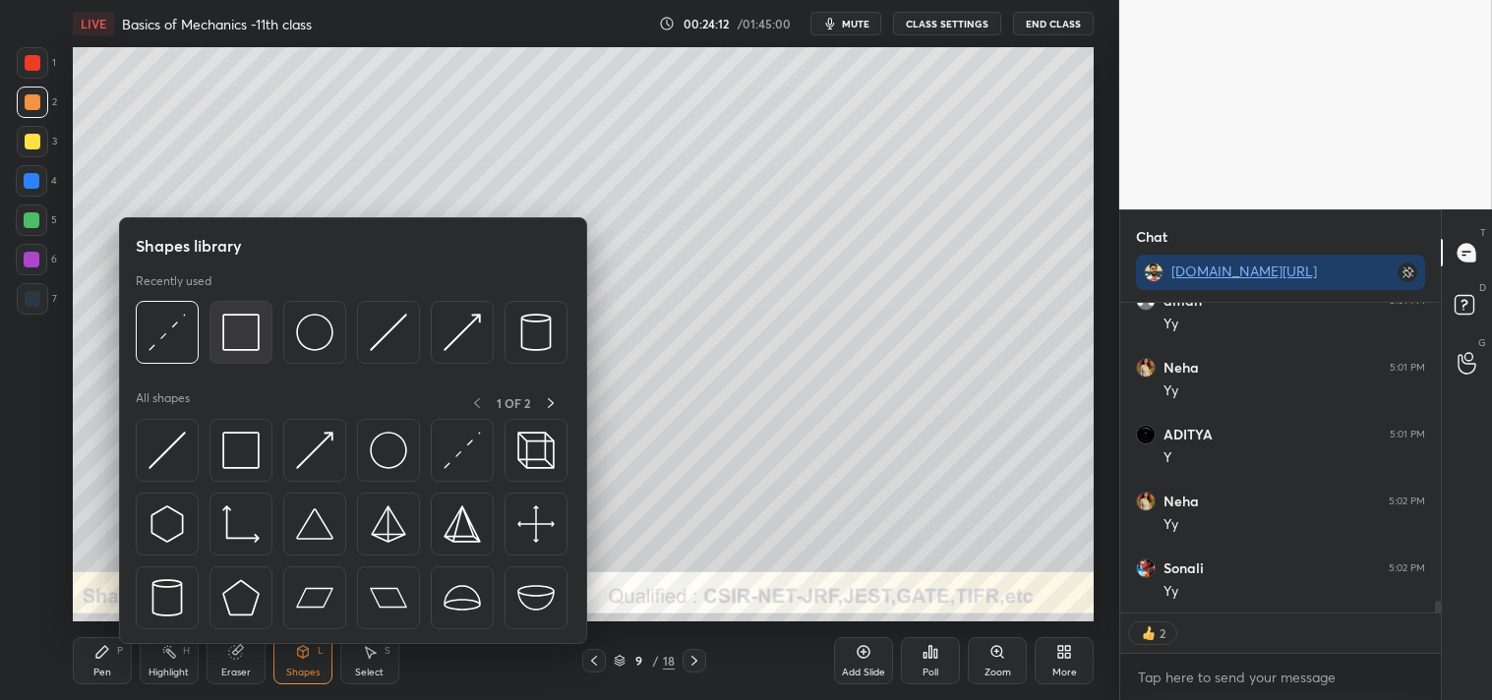
click at [237, 322] on img at bounding box center [240, 332] width 37 height 37
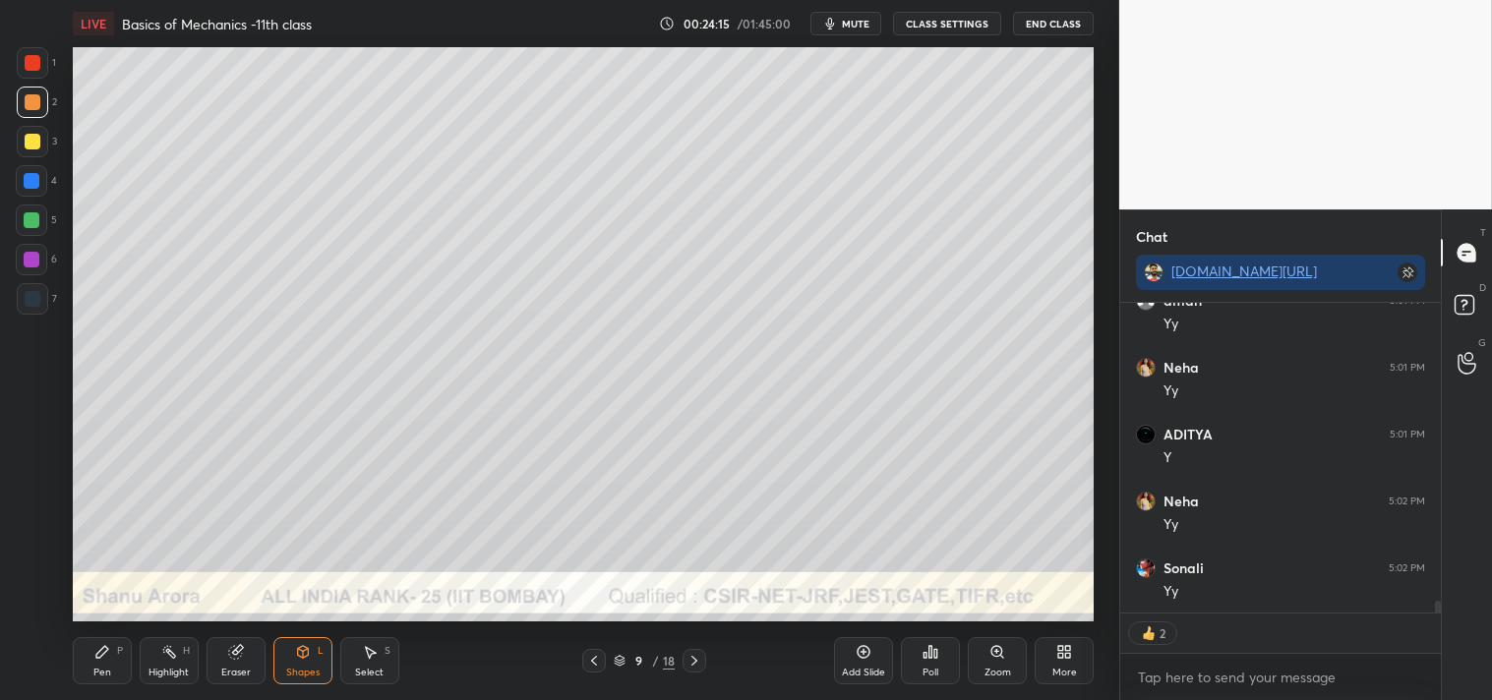
click at [977, 649] on div "Zoom" at bounding box center [997, 660] width 59 height 47
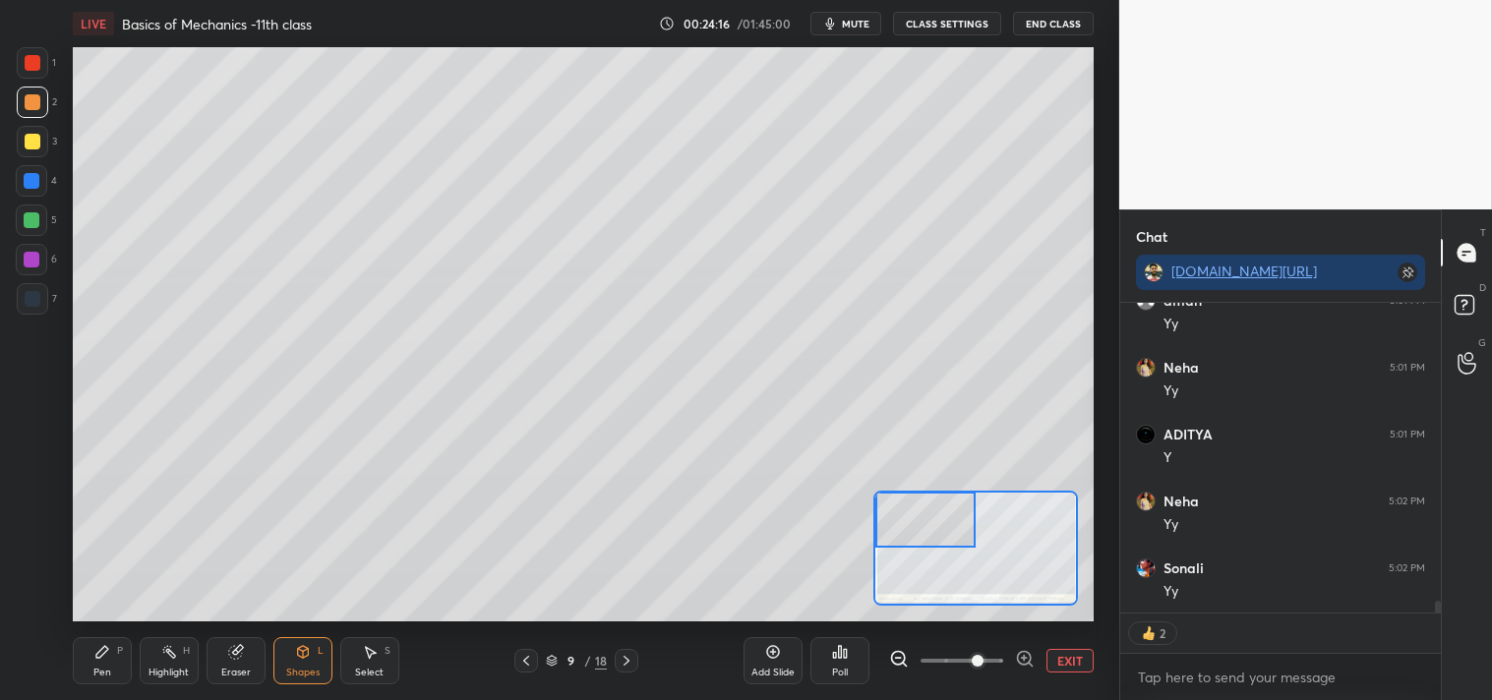
click at [98, 665] on div "Pen P" at bounding box center [102, 660] width 59 height 47
click at [105, 664] on div "Pen P" at bounding box center [102, 660] width 59 height 47
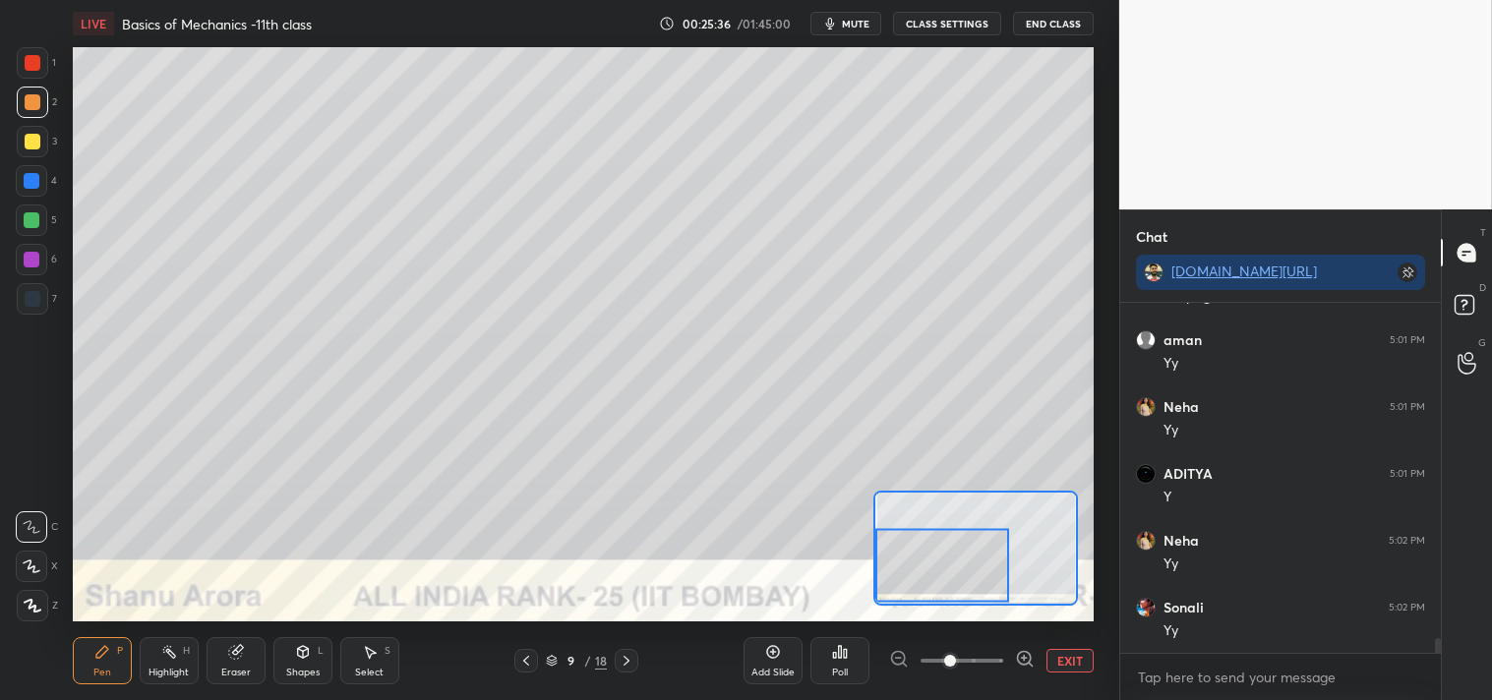
click at [1069, 647] on div "Add Slide Poll EXIT" at bounding box center [918, 661] width 350 height 110
click at [1077, 660] on button "EXIT" at bounding box center [1069, 661] width 47 height 24
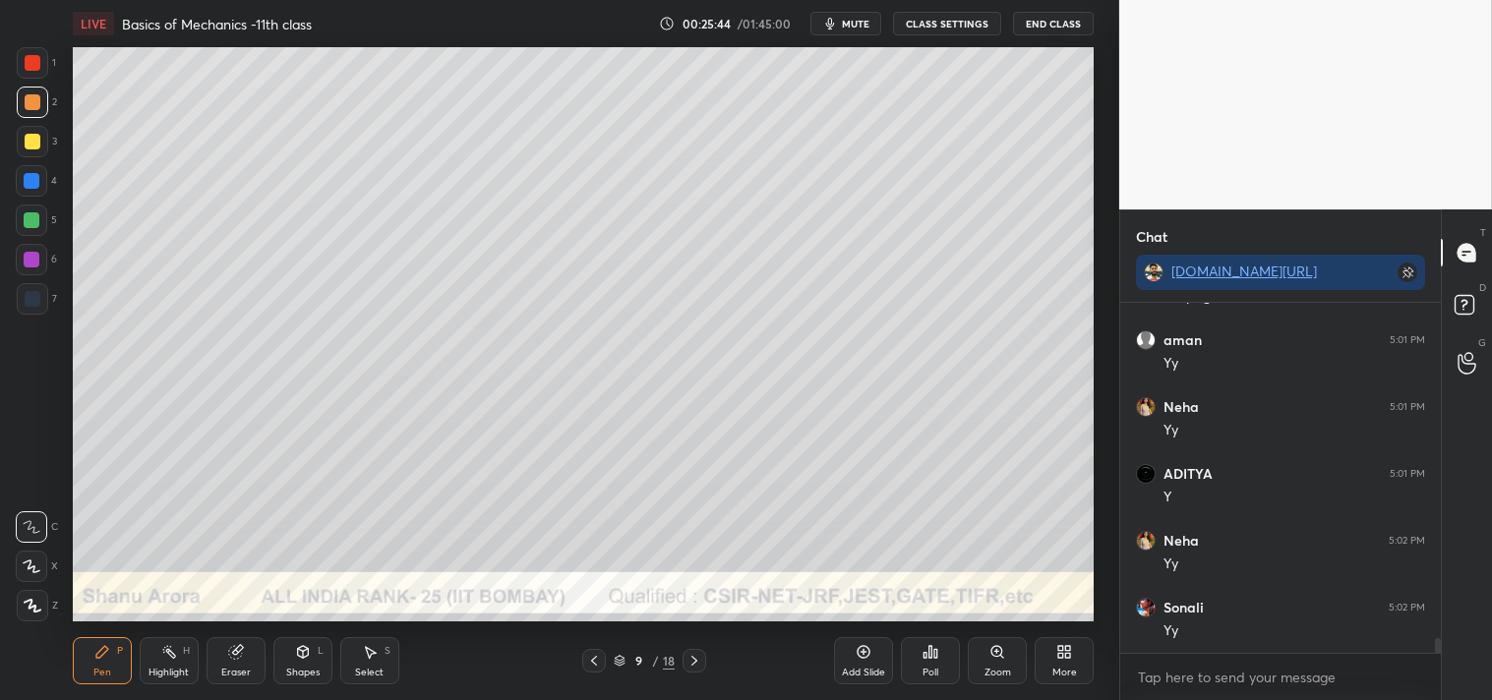
click at [297, 663] on div "Shapes L" at bounding box center [302, 660] width 59 height 47
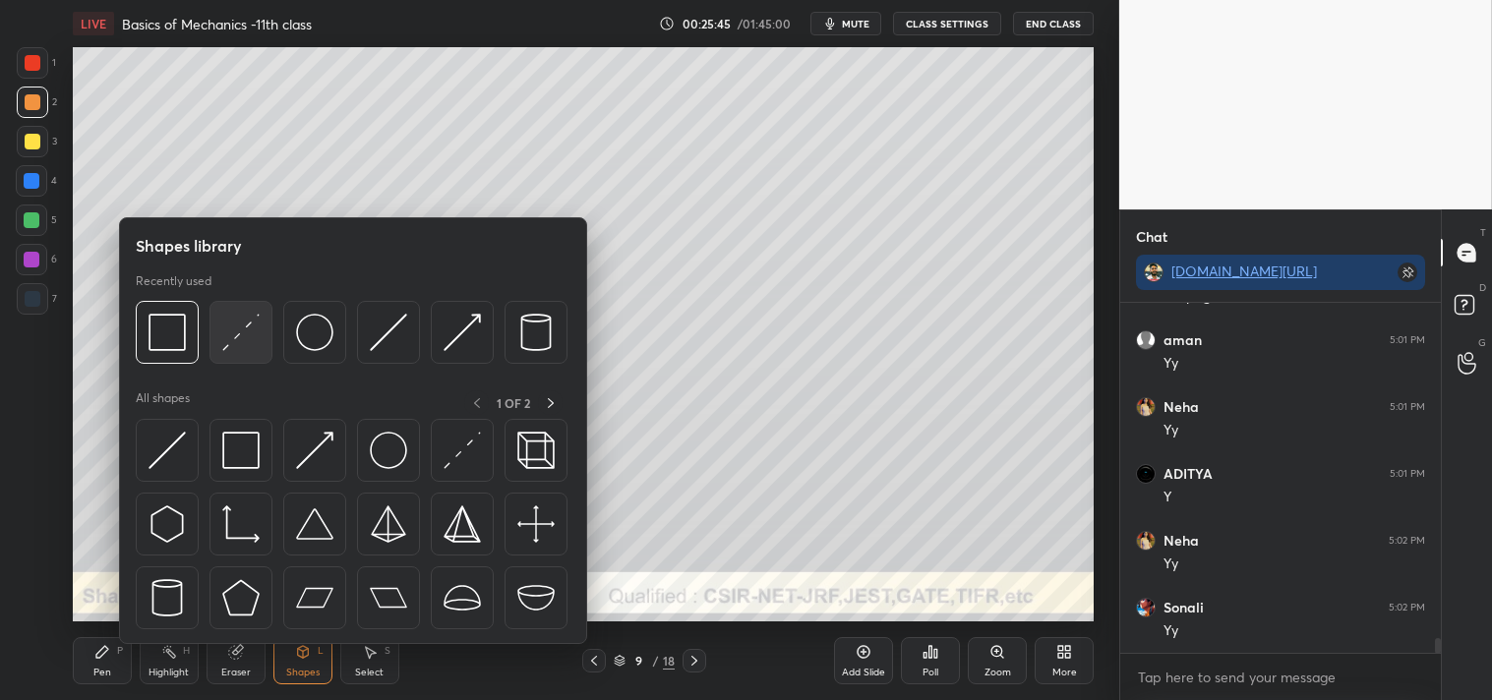
click at [218, 349] on div at bounding box center [240, 332] width 63 height 63
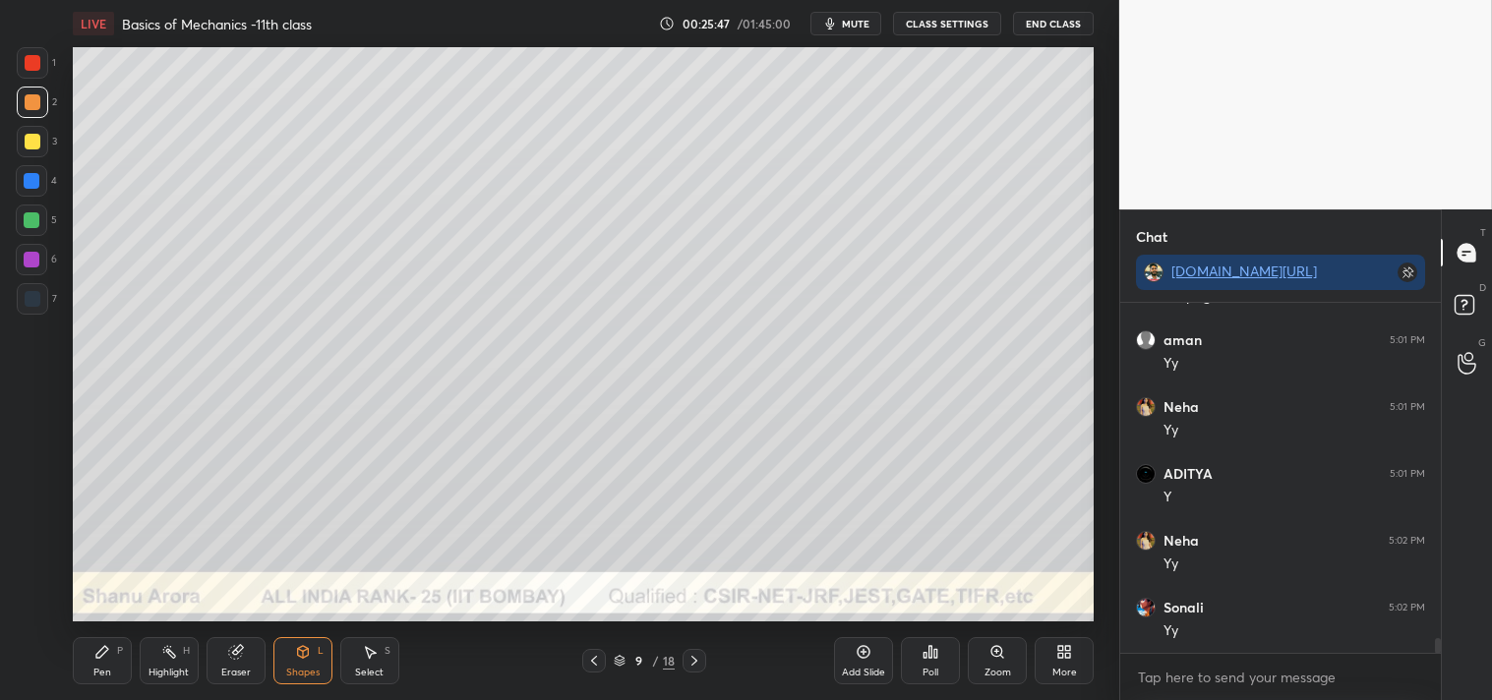
click at [87, 656] on div "Pen P" at bounding box center [102, 660] width 59 height 47
click at [100, 659] on icon at bounding box center [102, 652] width 16 height 16
click at [326, 662] on div "Shapes L" at bounding box center [302, 660] width 59 height 47
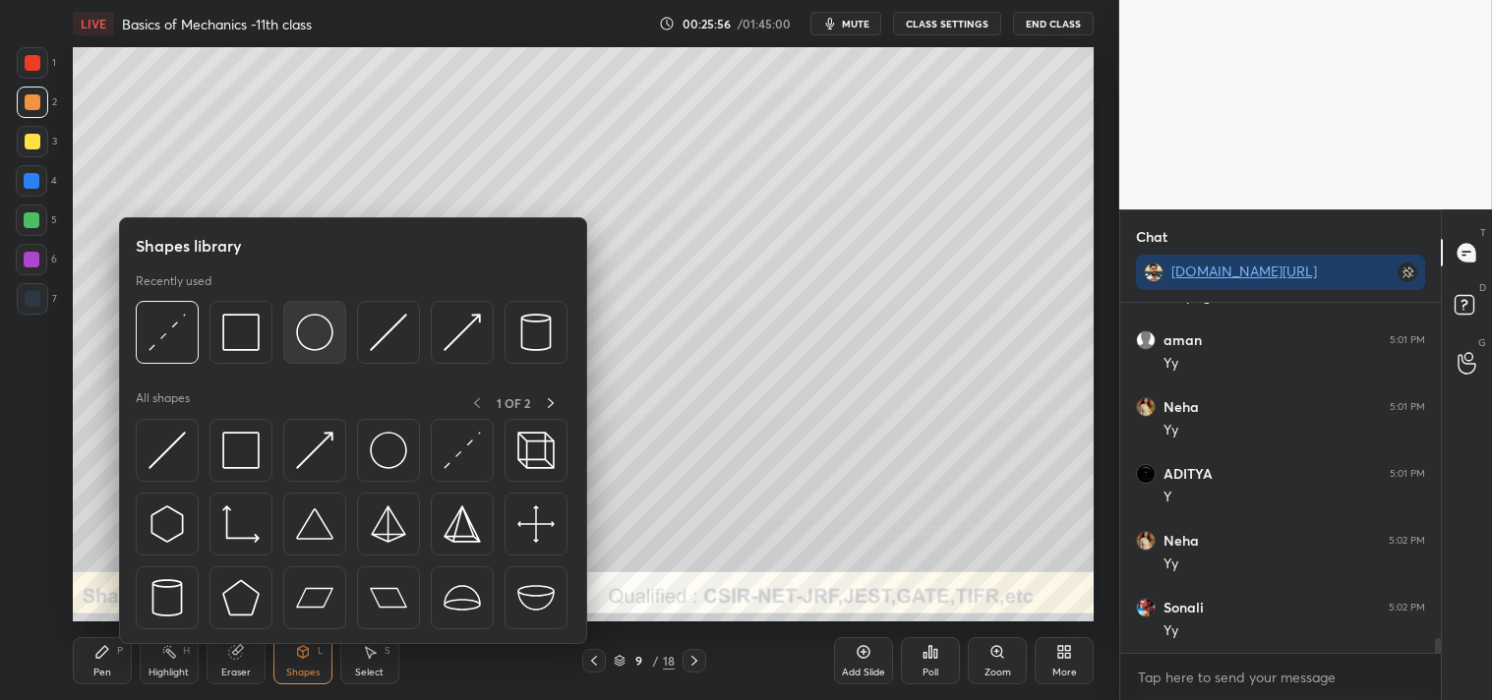
click at [308, 340] on img at bounding box center [314, 332] width 37 height 37
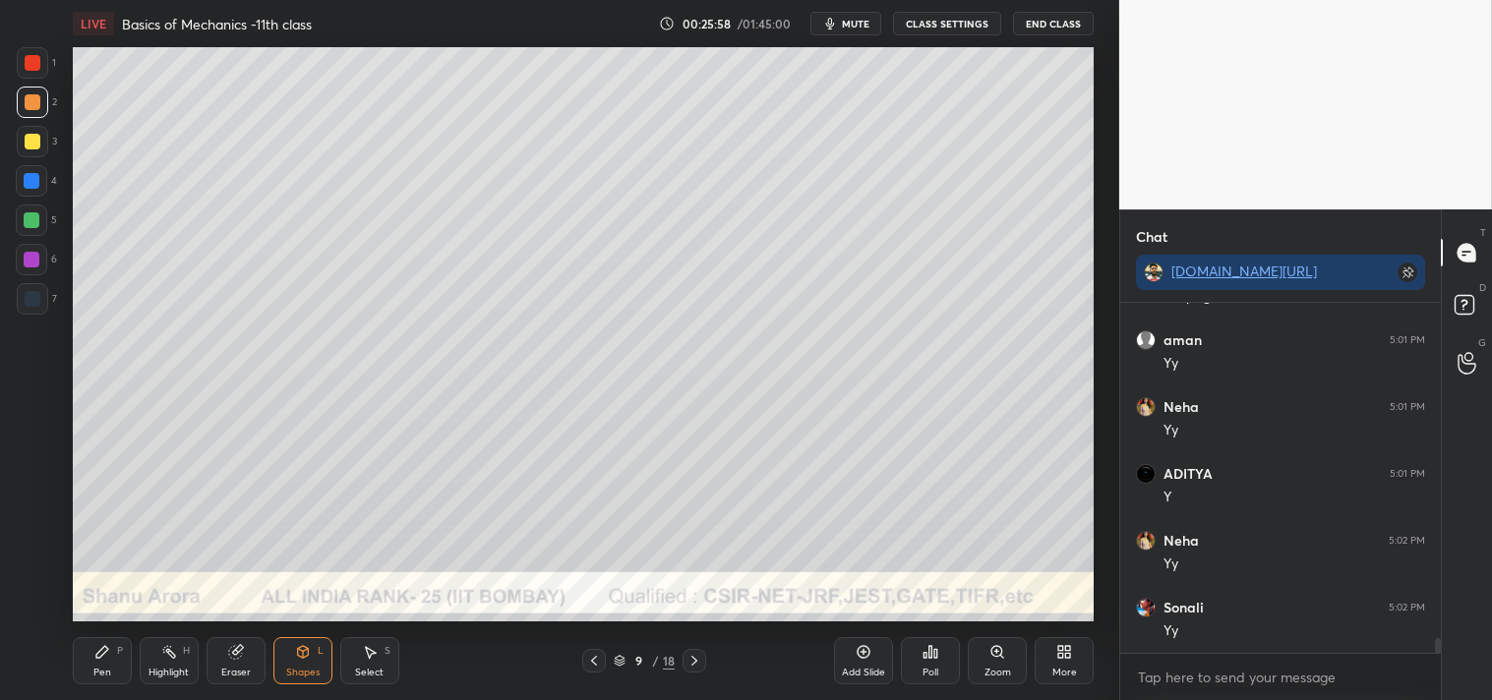
click at [292, 661] on div "Shapes L" at bounding box center [302, 660] width 59 height 47
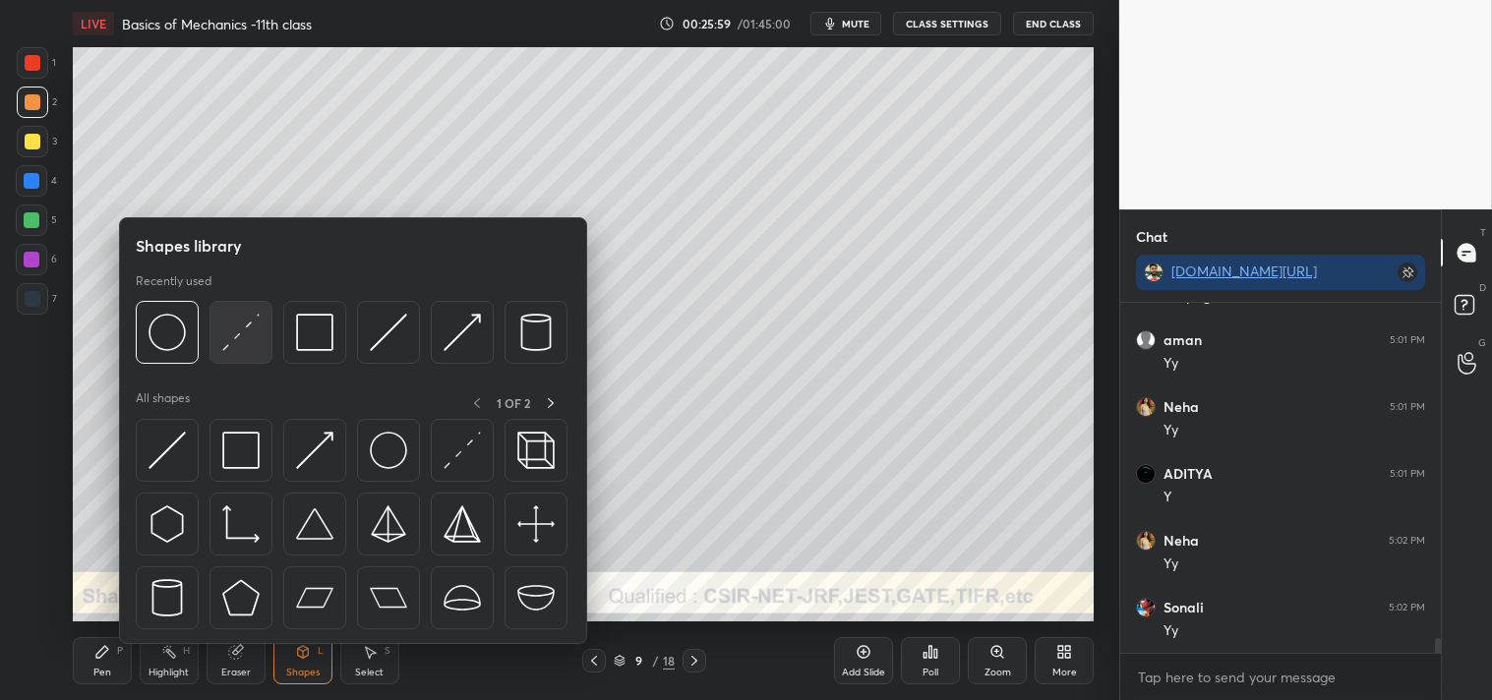
click at [238, 339] on img at bounding box center [240, 332] width 37 height 37
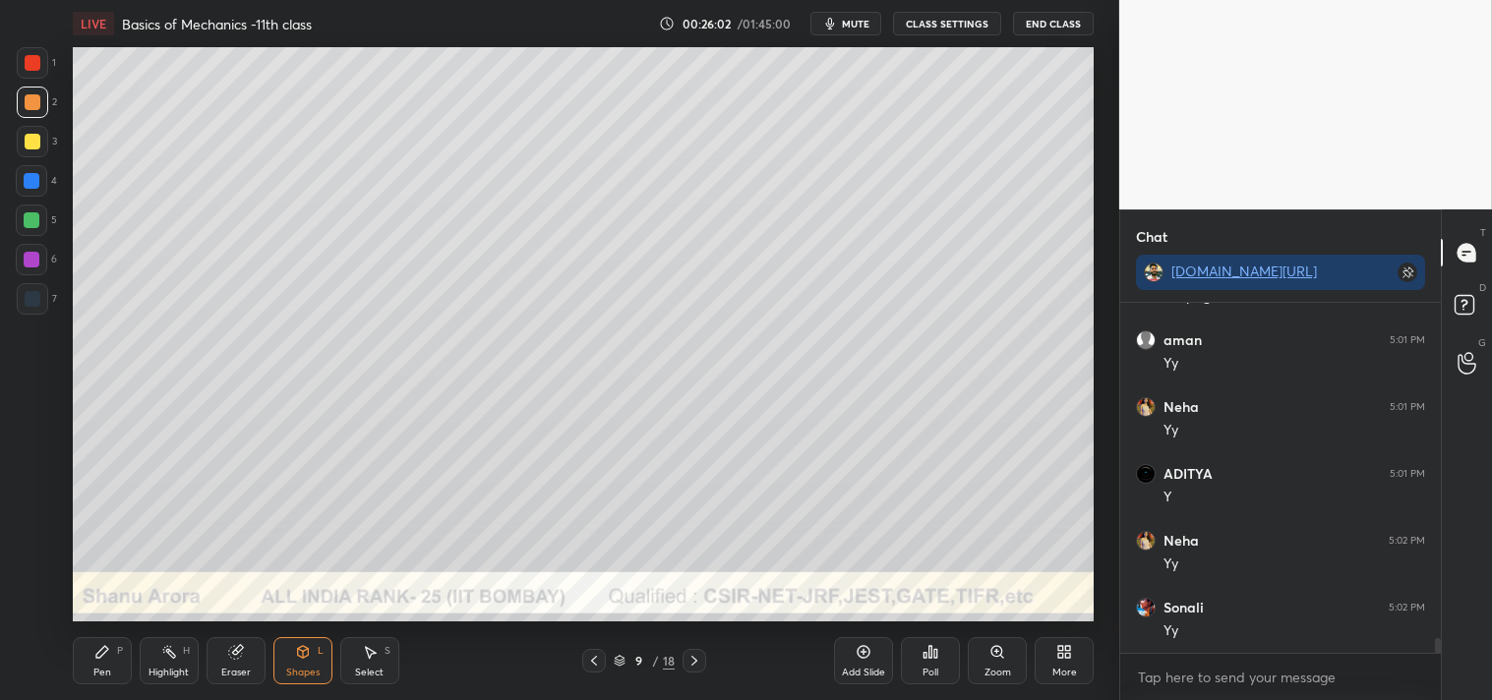
click at [75, 670] on div "Pen P" at bounding box center [102, 660] width 59 height 47
click at [92, 661] on div "Pen P" at bounding box center [102, 660] width 59 height 47
click at [149, 650] on div "Highlight H" at bounding box center [169, 660] width 59 height 47
click at [157, 656] on div "Highlight H" at bounding box center [169, 660] width 59 height 47
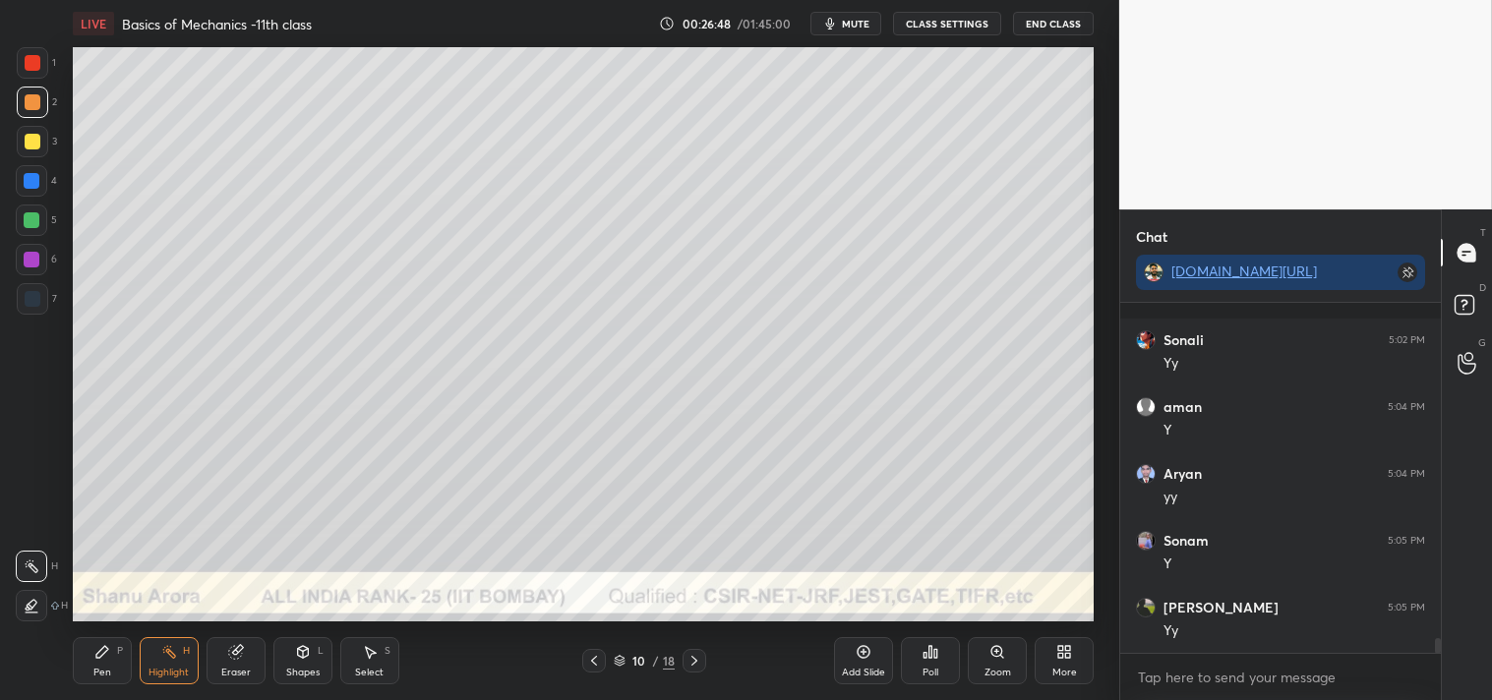
scroll to position [8131, 0]
click at [295, 653] on icon at bounding box center [303, 652] width 16 height 16
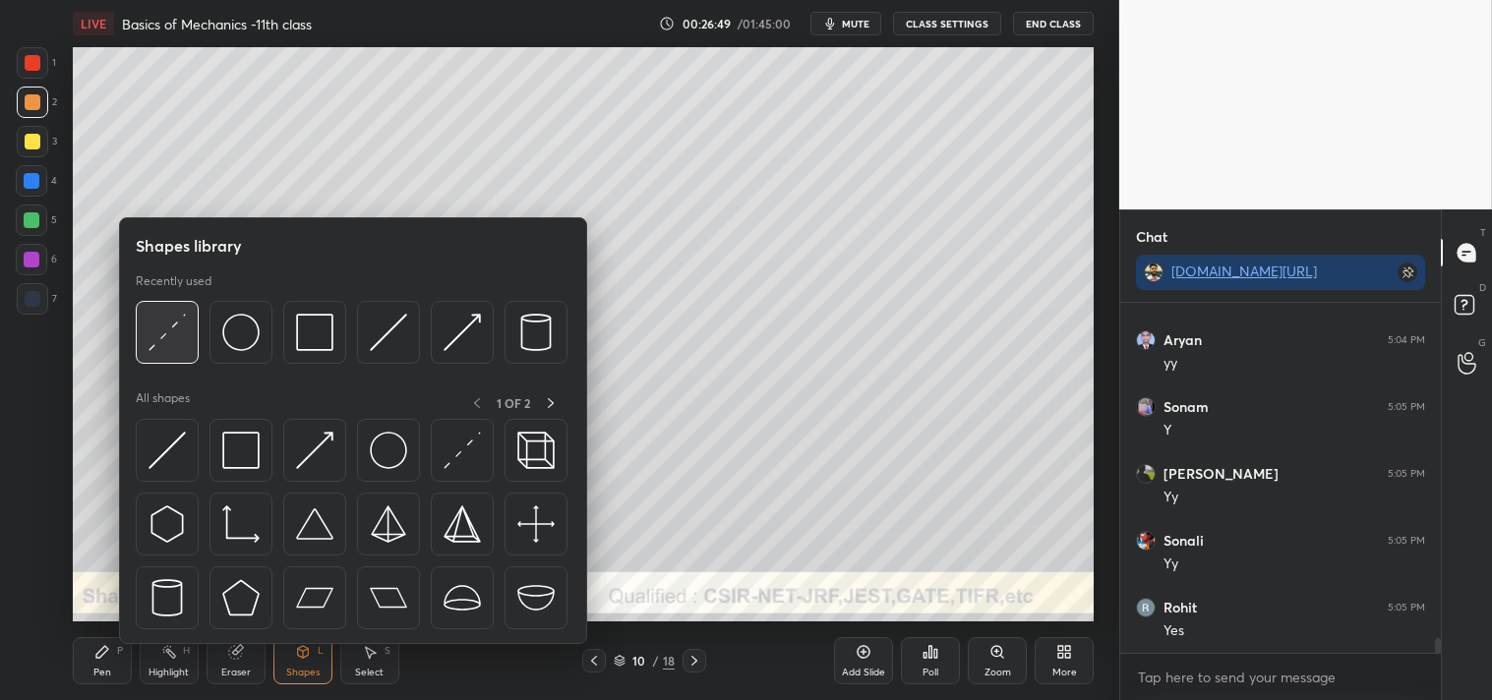
click at [169, 337] on img at bounding box center [166, 332] width 37 height 37
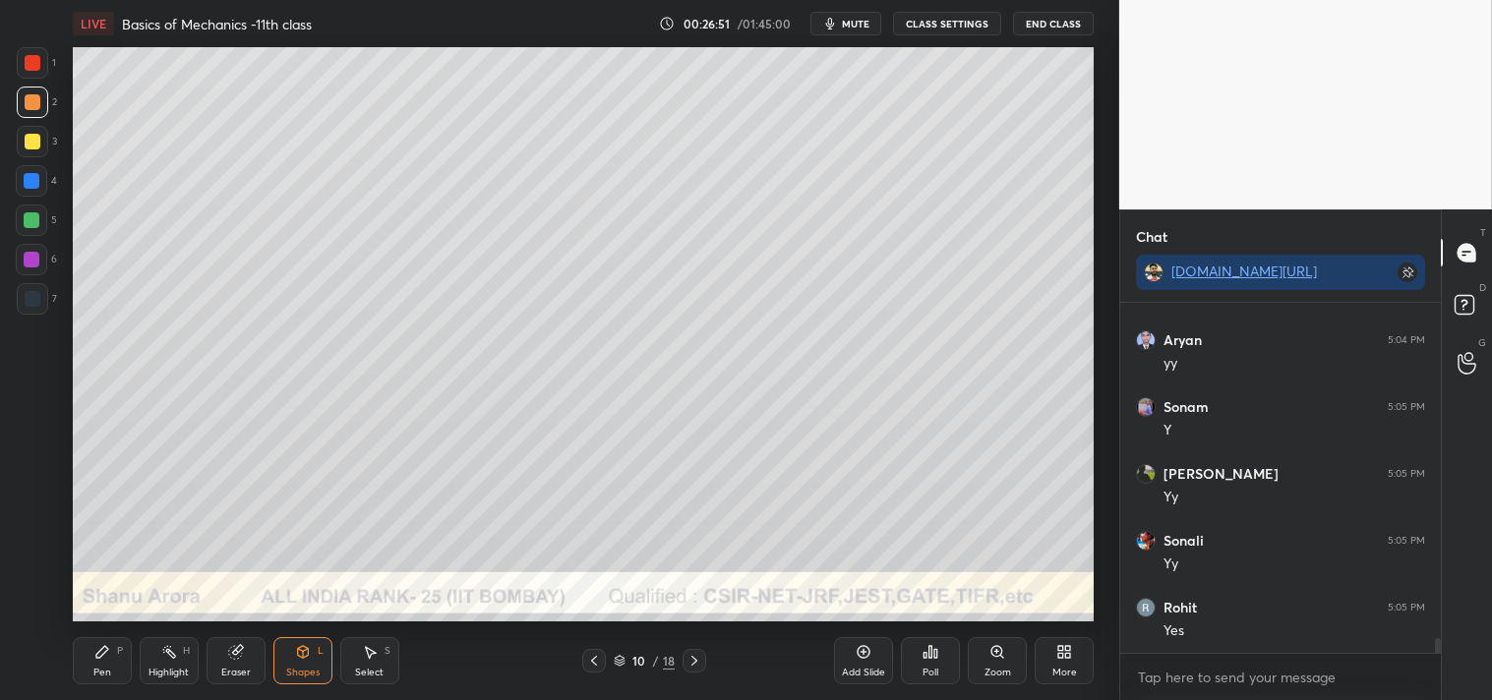
click at [983, 664] on div "Zoom" at bounding box center [997, 660] width 59 height 47
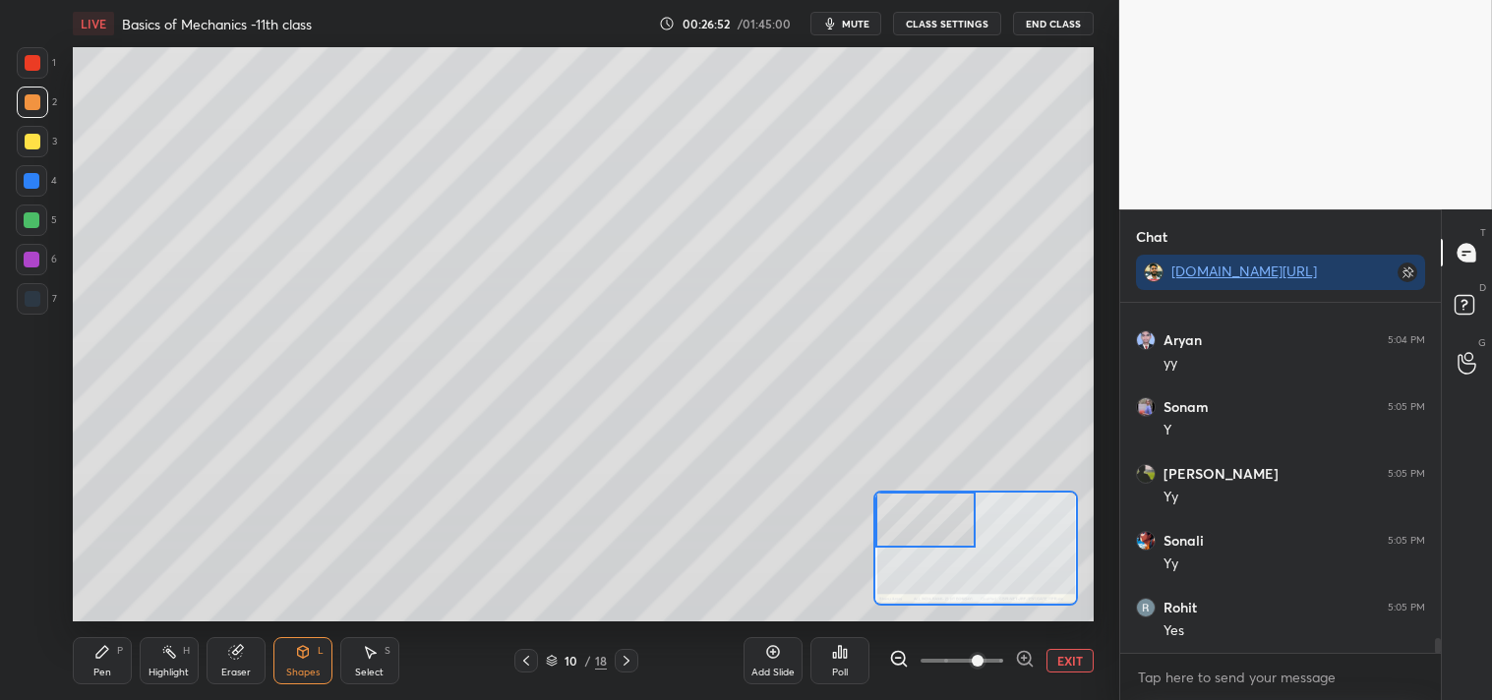
click at [90, 666] on div "Pen P" at bounding box center [102, 660] width 59 height 47
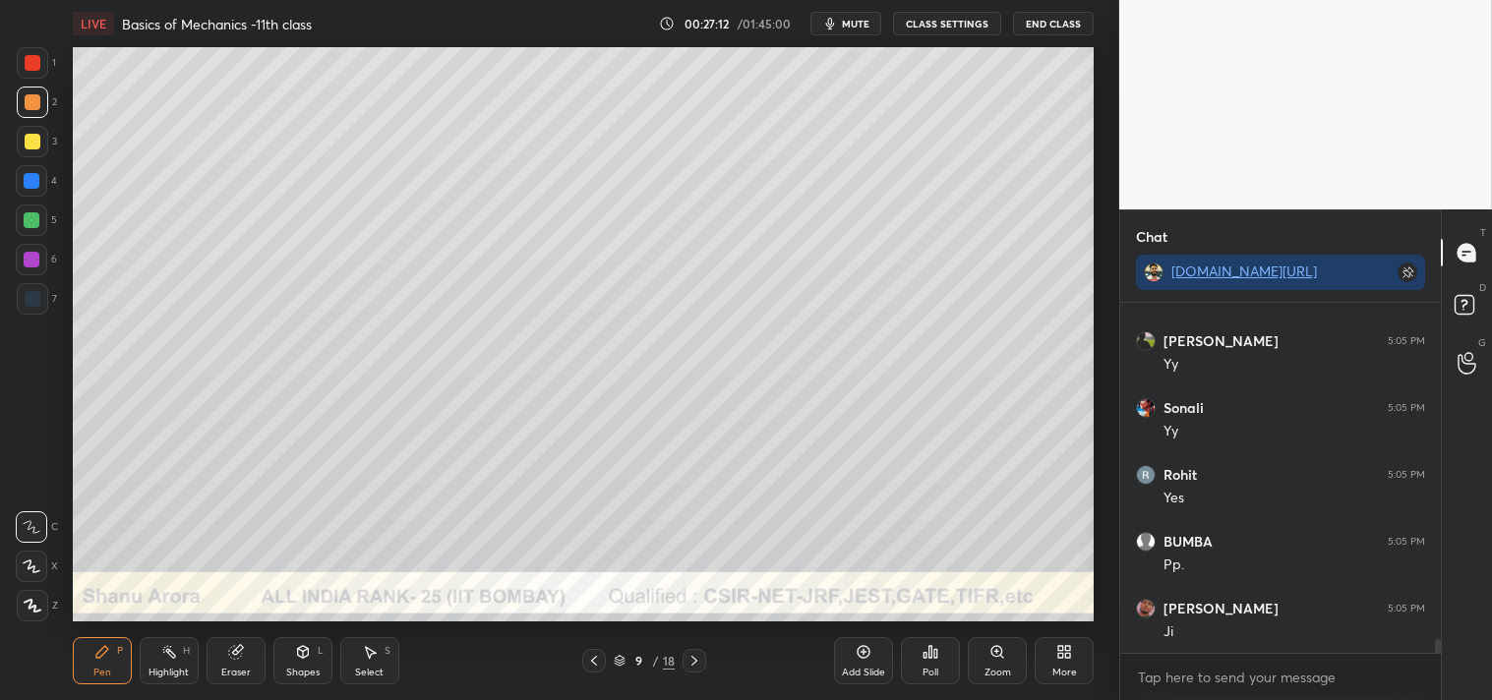
scroll to position [8332, 0]
click at [996, 669] on div "Zoom" at bounding box center [997, 673] width 27 height 10
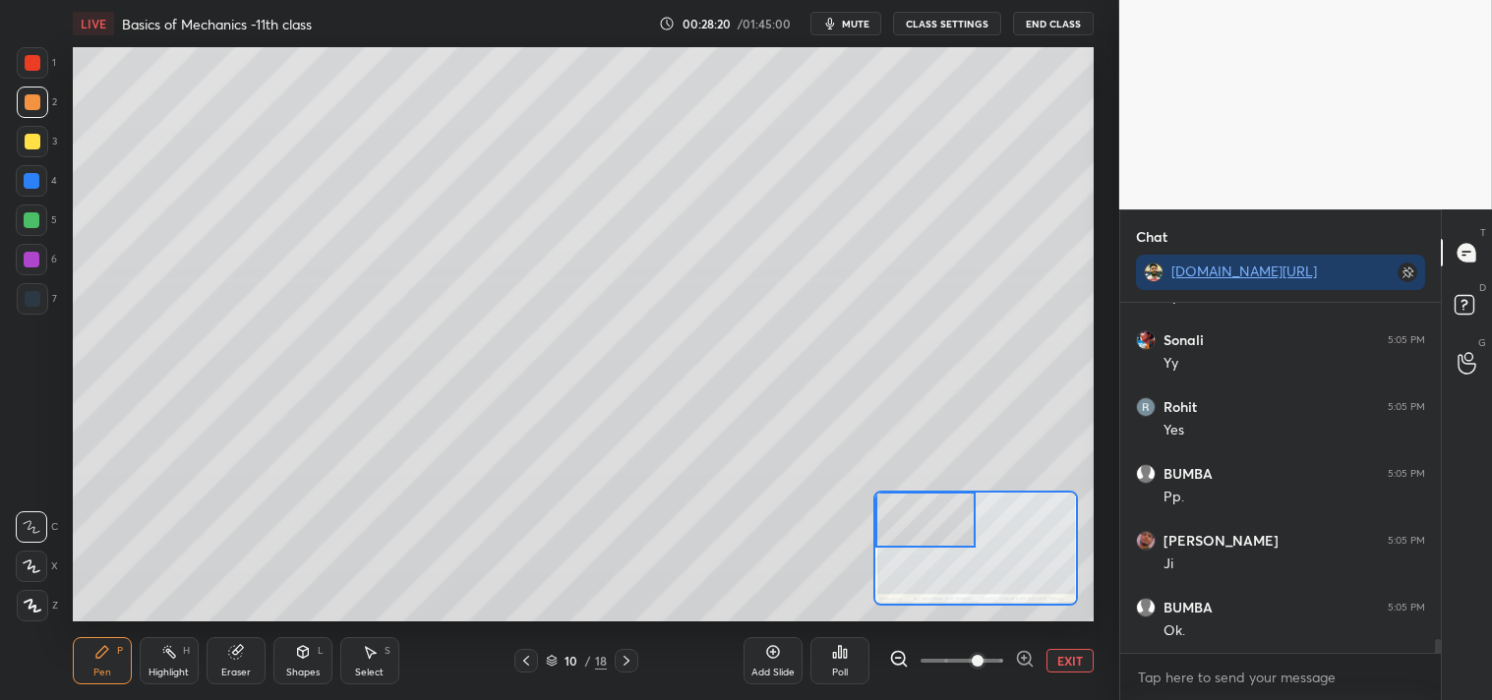
click at [1057, 651] on button "EXIT" at bounding box center [1069, 661] width 47 height 24
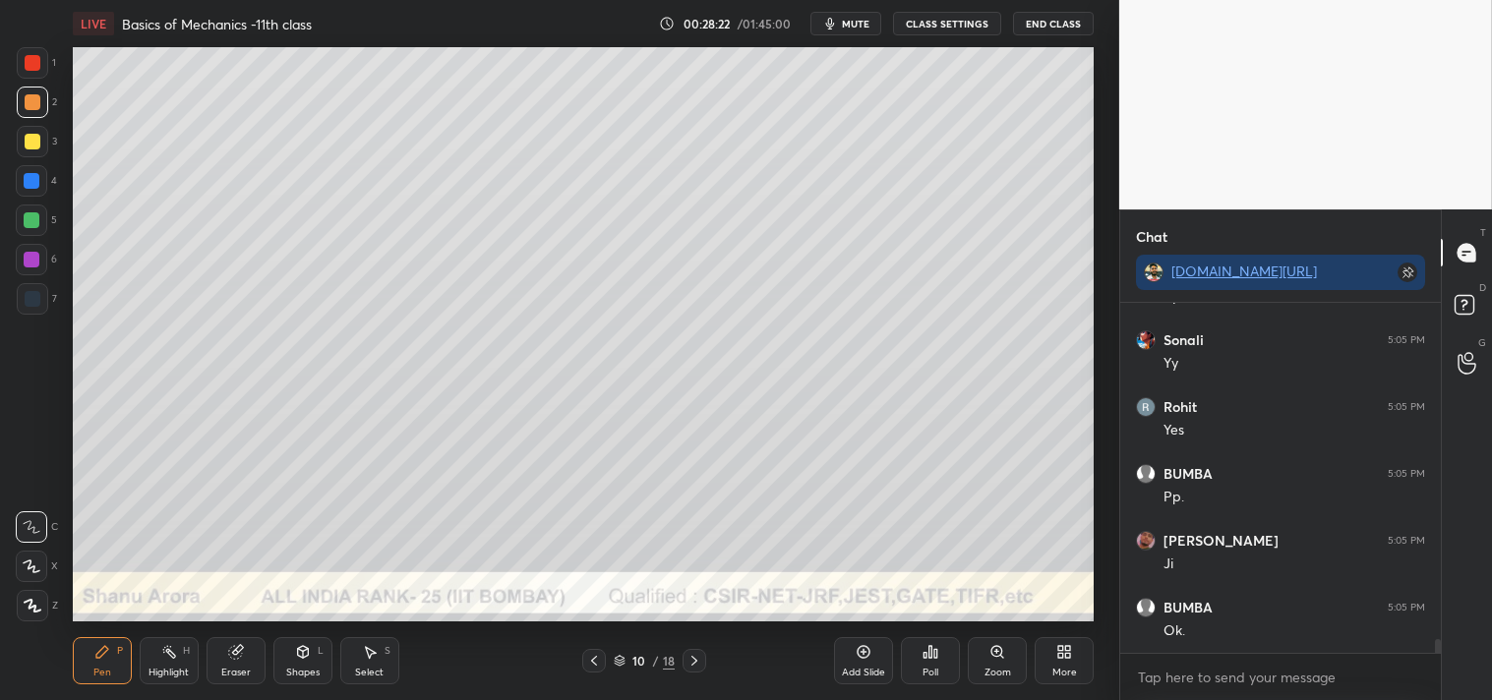
click at [1001, 637] on div "Zoom" at bounding box center [997, 660] width 59 height 47
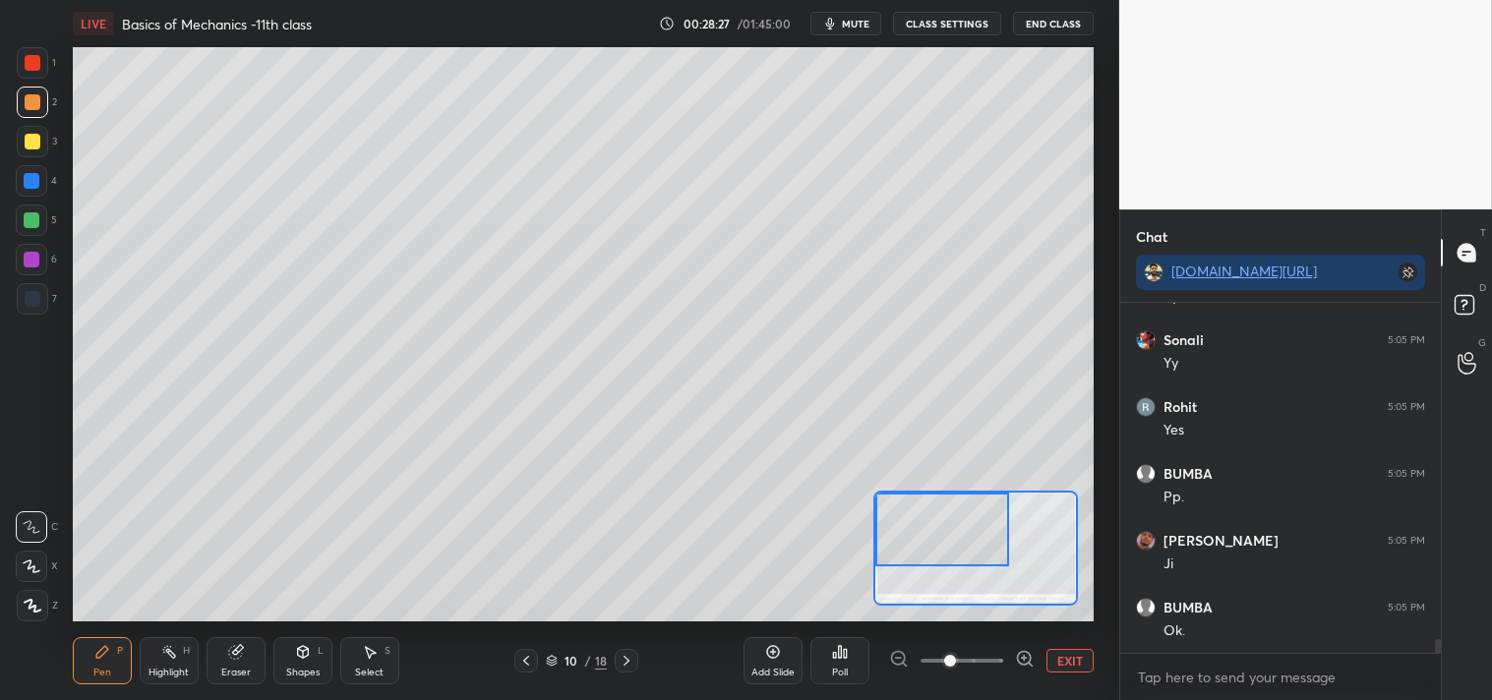
click at [863, 26] on span "mute" at bounding box center [856, 24] width 28 height 14
click at [836, 17] on span "unmute" at bounding box center [854, 24] width 42 height 14
click at [229, 641] on div "Eraser" at bounding box center [235, 660] width 59 height 47
click at [29, 467] on icon at bounding box center [33, 463] width 18 height 18
click at [102, 652] on icon at bounding box center [102, 652] width 12 height 12
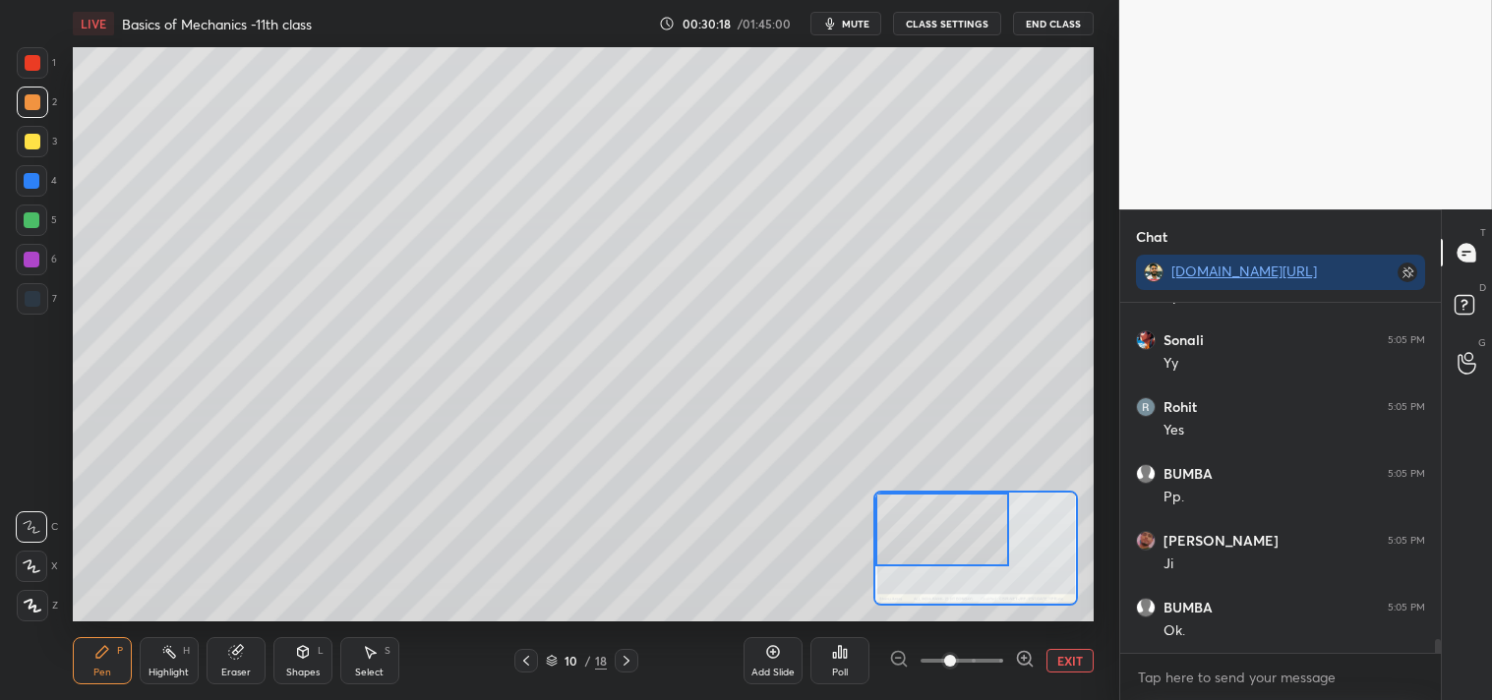
click at [30, 148] on div at bounding box center [33, 142] width 16 height 16
click at [1049, 657] on button "EXIT" at bounding box center [1069, 661] width 47 height 24
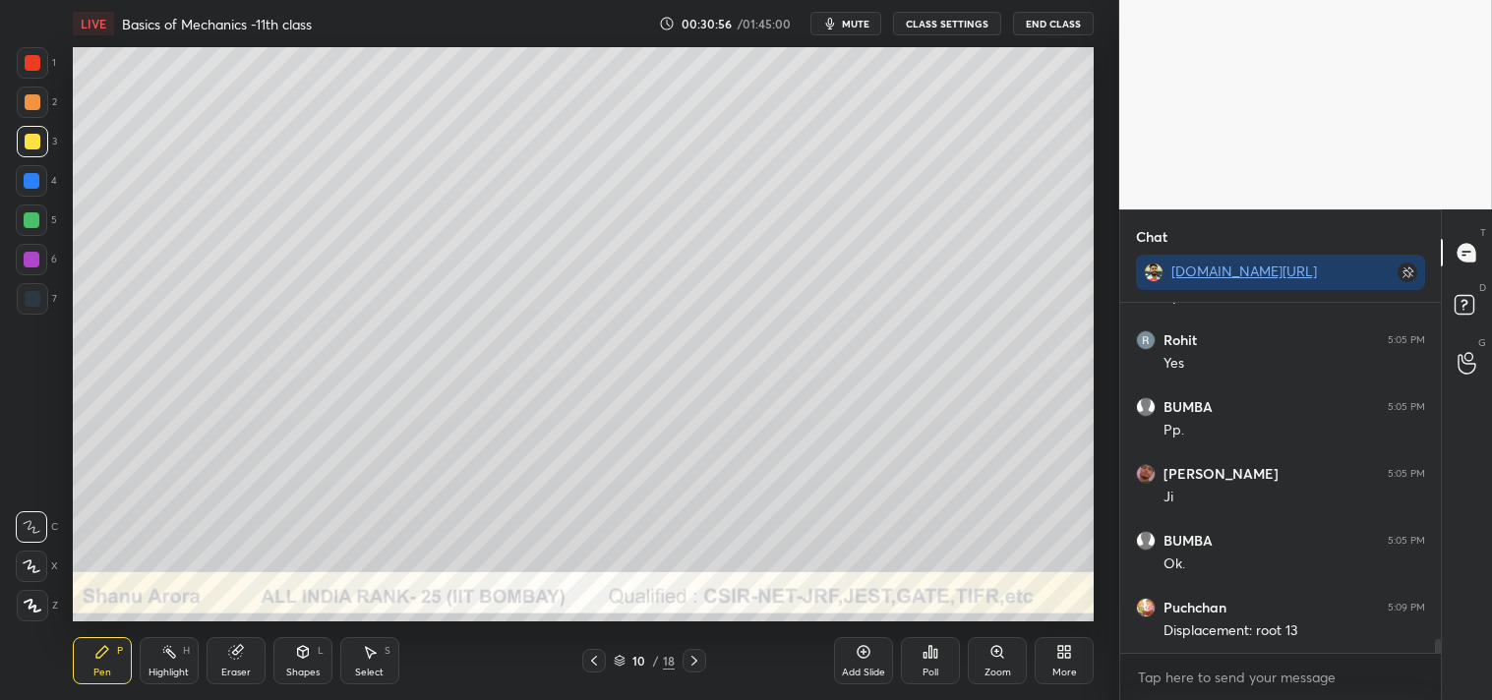
scroll to position [8466, 0]
click at [216, 664] on div "Eraser" at bounding box center [235, 660] width 59 height 47
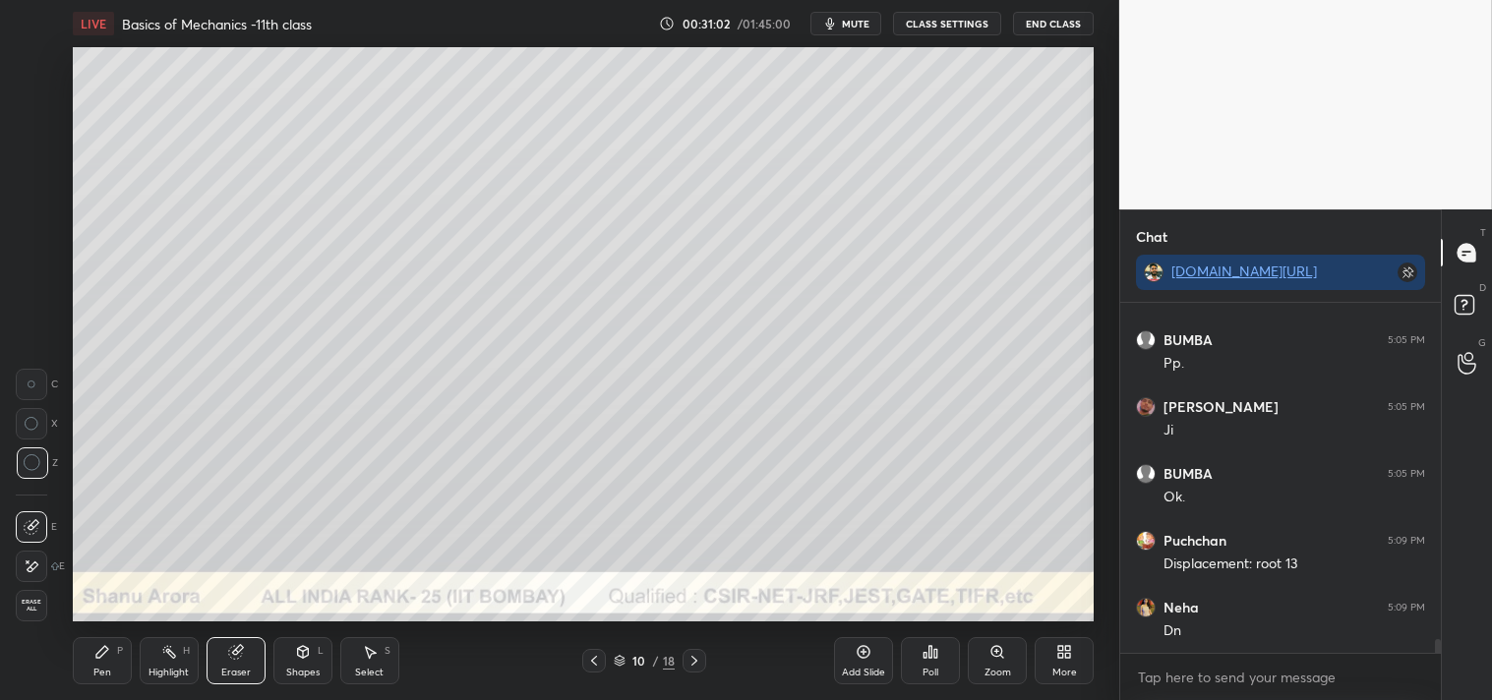
click at [90, 670] on div "Pen P" at bounding box center [102, 660] width 59 height 47
click at [88, 665] on div "Pen P" at bounding box center [102, 660] width 59 height 47
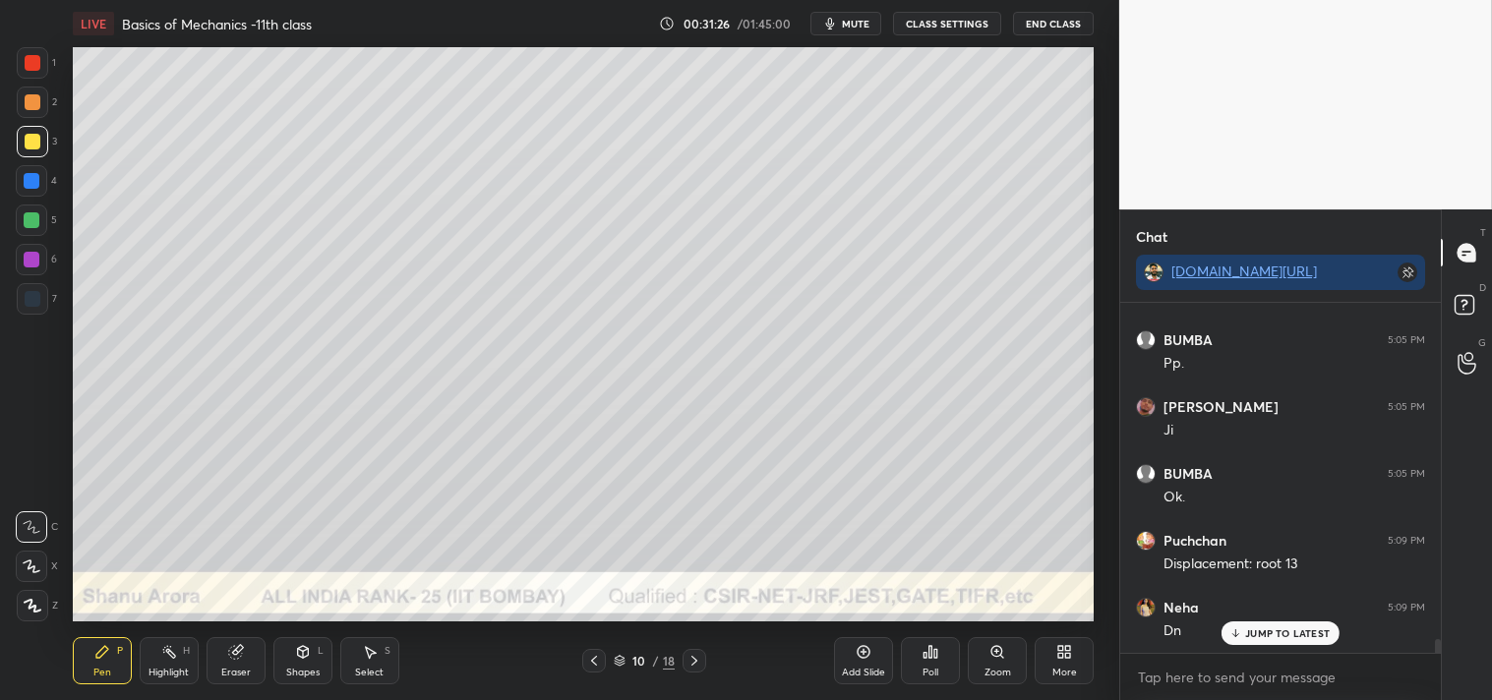
scroll to position [8532, 0]
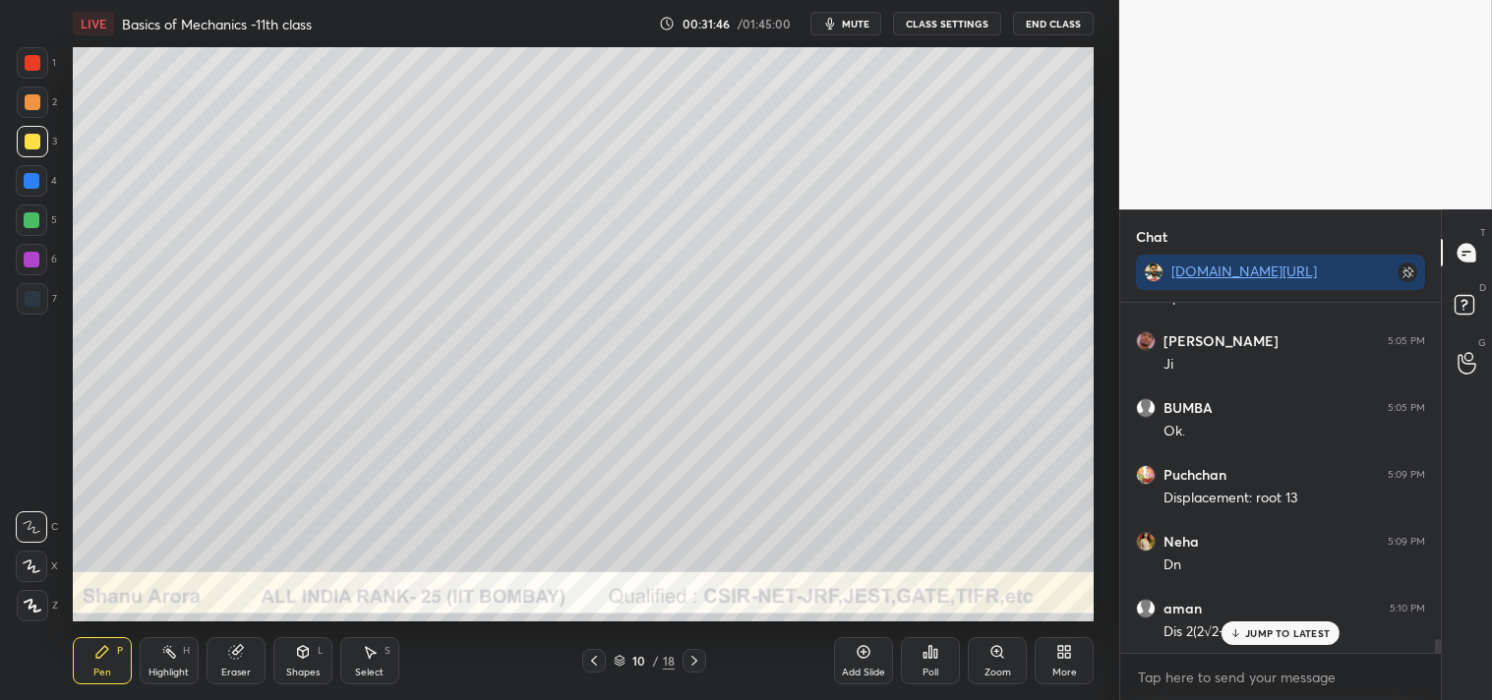
click at [248, 657] on div "Eraser" at bounding box center [235, 660] width 59 height 47
click at [87, 657] on div "Pen P" at bounding box center [102, 660] width 59 height 47
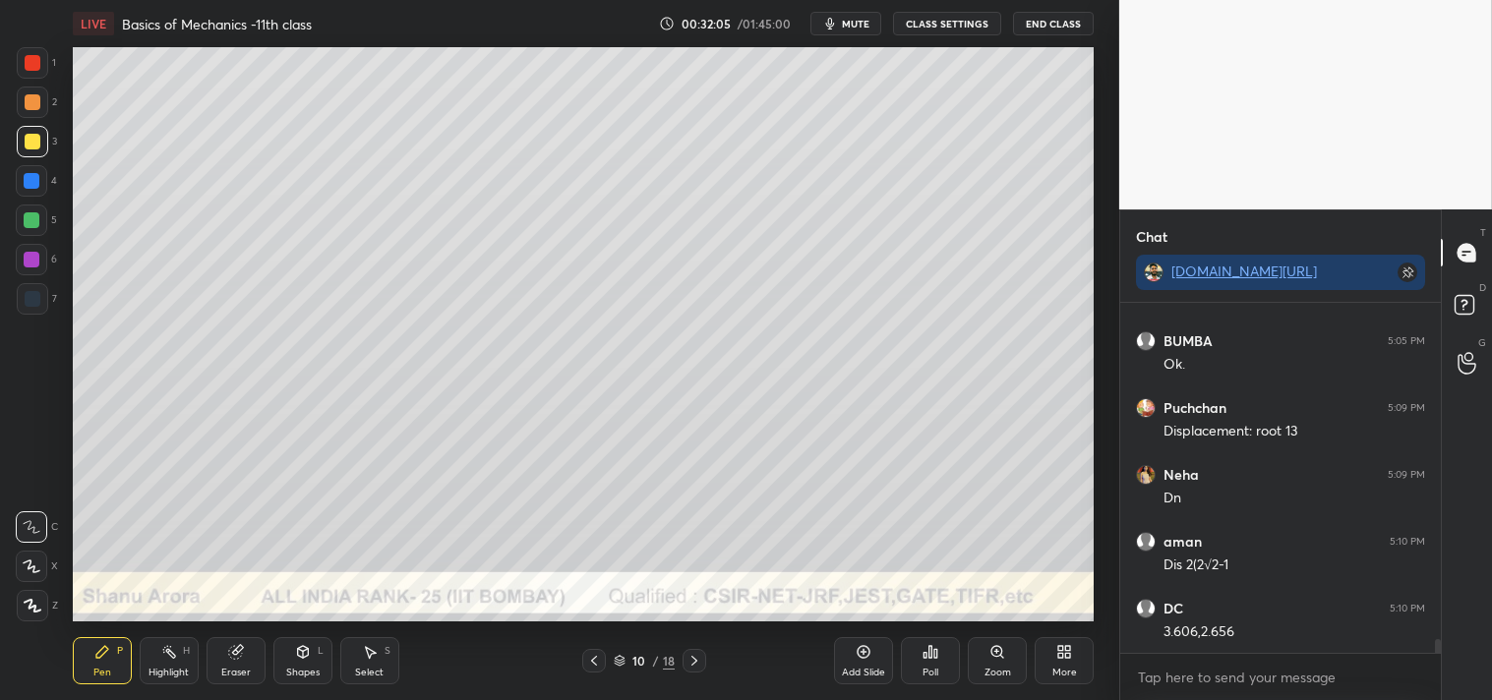
click at [140, 669] on div "Highlight H" at bounding box center [169, 660] width 59 height 47
click at [165, 654] on icon at bounding box center [169, 652] width 16 height 16
click at [105, 663] on div "Pen P" at bounding box center [102, 660] width 59 height 47
click at [989, 646] on icon at bounding box center [997, 652] width 16 height 16
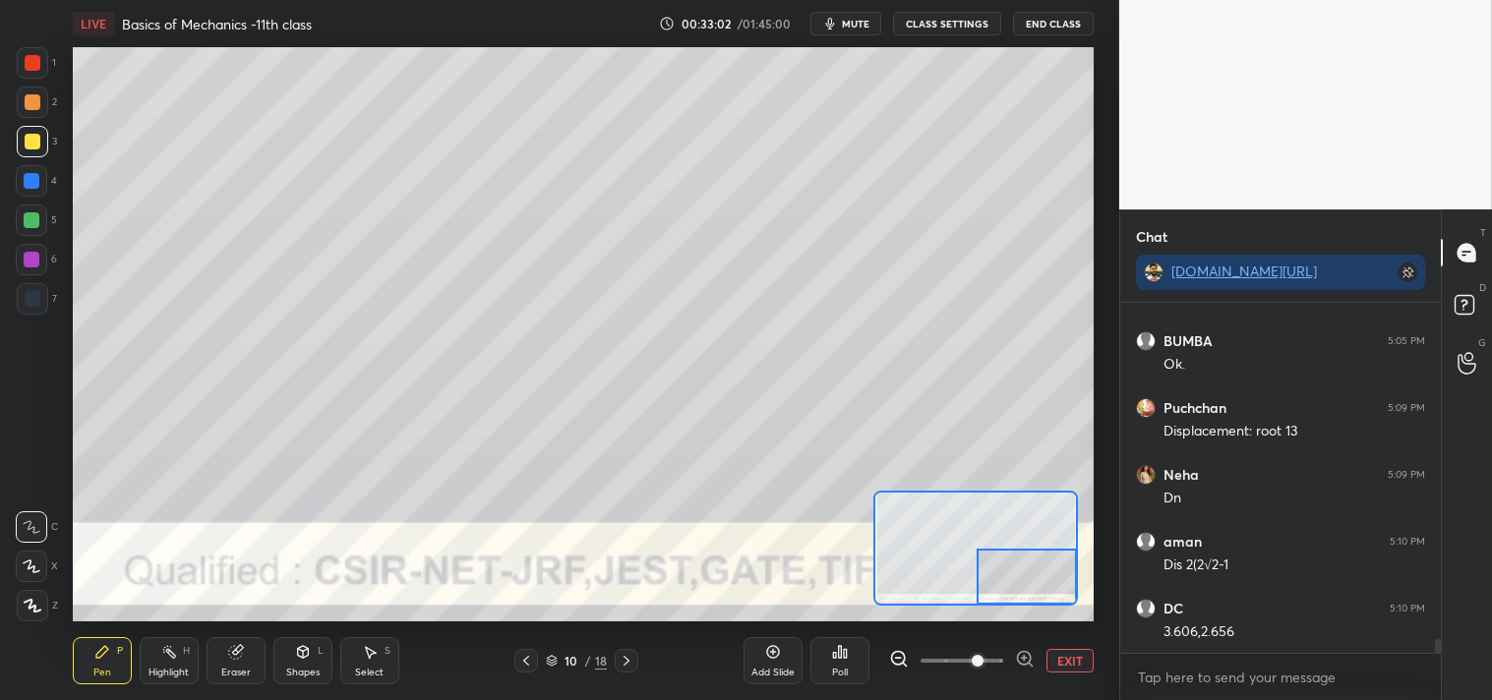
click at [231, 652] on icon at bounding box center [234, 652] width 13 height 13
click at [82, 661] on div "Pen P" at bounding box center [102, 660] width 59 height 47
click at [84, 665] on div "Pen P" at bounding box center [102, 660] width 59 height 47
click at [229, 647] on icon at bounding box center [236, 652] width 16 height 16
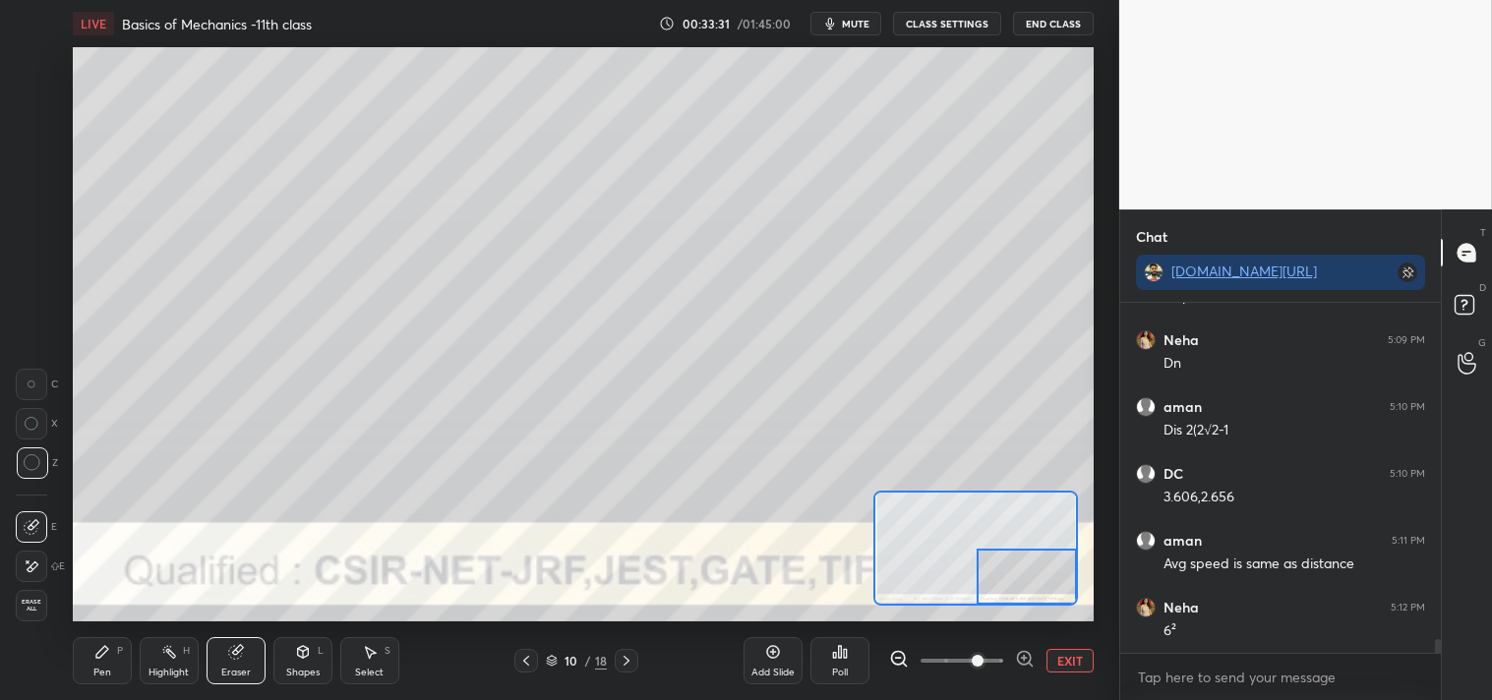
click at [82, 659] on div "Pen P" at bounding box center [102, 660] width 59 height 47
click at [89, 646] on div "Pen P" at bounding box center [102, 660] width 59 height 47
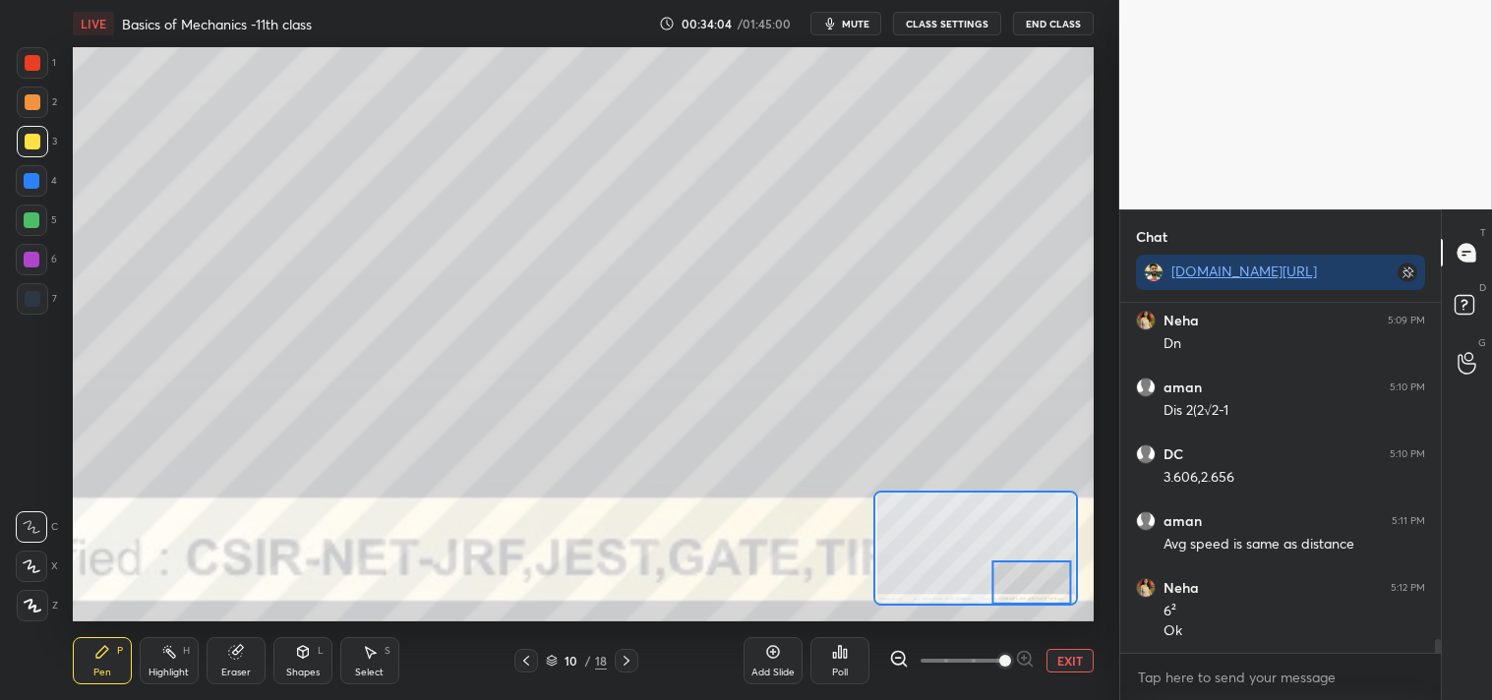
click at [237, 655] on icon at bounding box center [234, 652] width 13 height 13
click at [86, 656] on div "Pen P" at bounding box center [102, 660] width 59 height 47
click at [159, 644] on div "Highlight H" at bounding box center [169, 660] width 59 height 47
click at [164, 644] on icon at bounding box center [169, 652] width 16 height 16
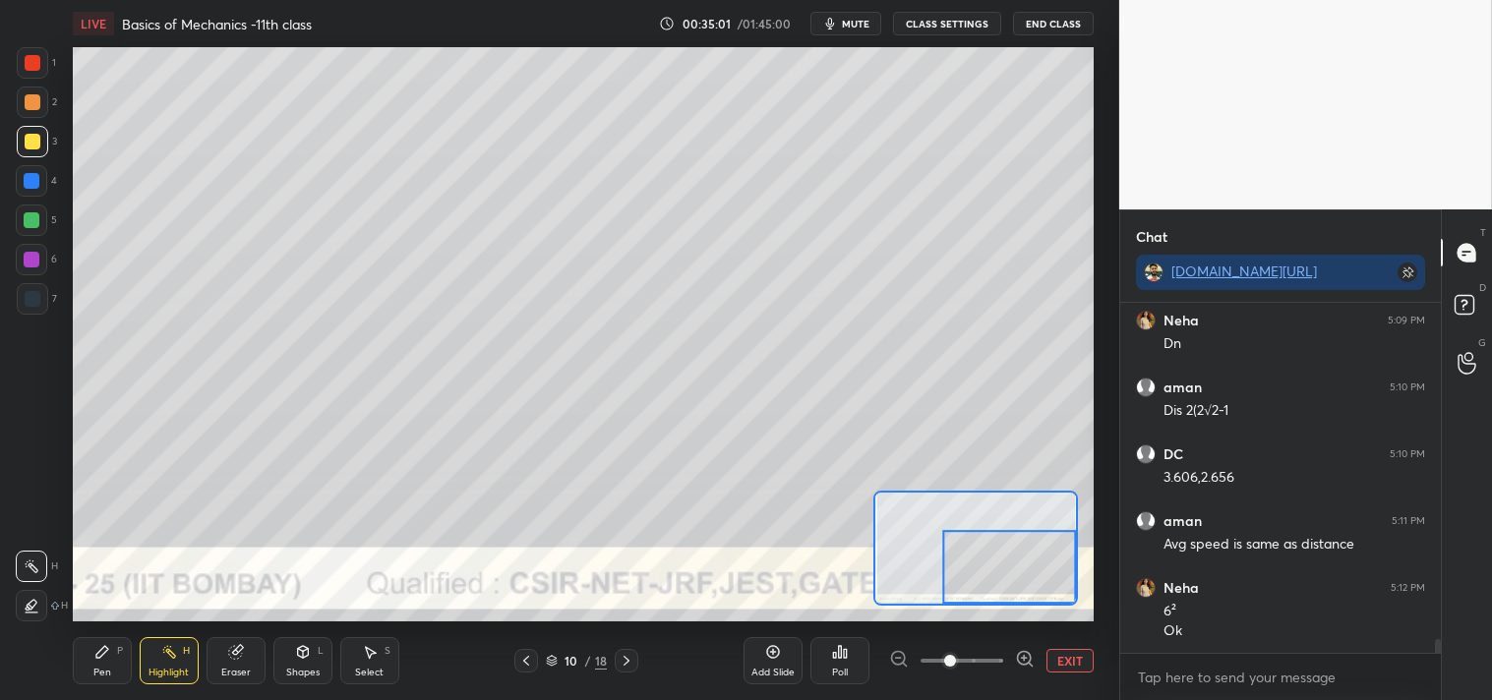
click at [121, 652] on div "P" at bounding box center [120, 651] width 6 height 10
click at [1075, 661] on button "EXIT" at bounding box center [1069, 661] width 47 height 24
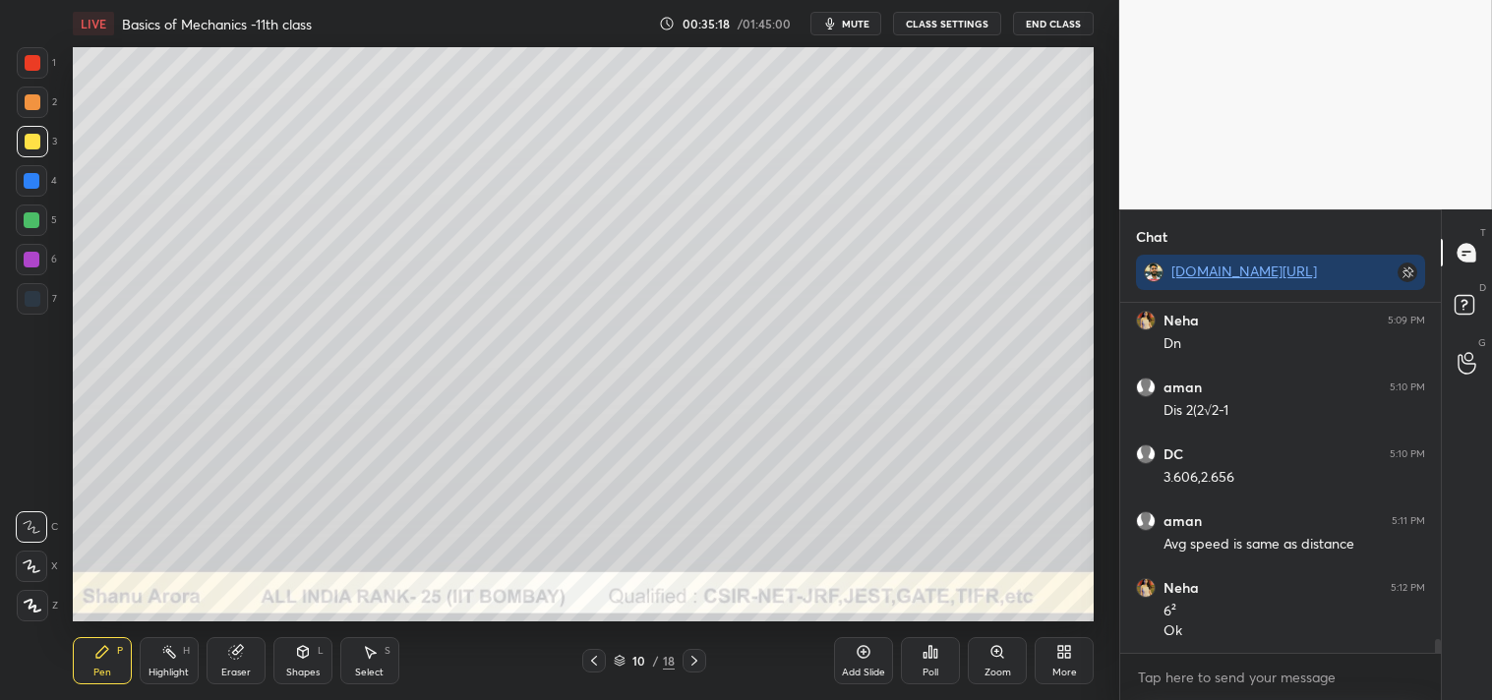
click at [857, 22] on span "mute" at bounding box center [856, 24] width 28 height 14
click at [855, 654] on icon at bounding box center [863, 652] width 16 height 16
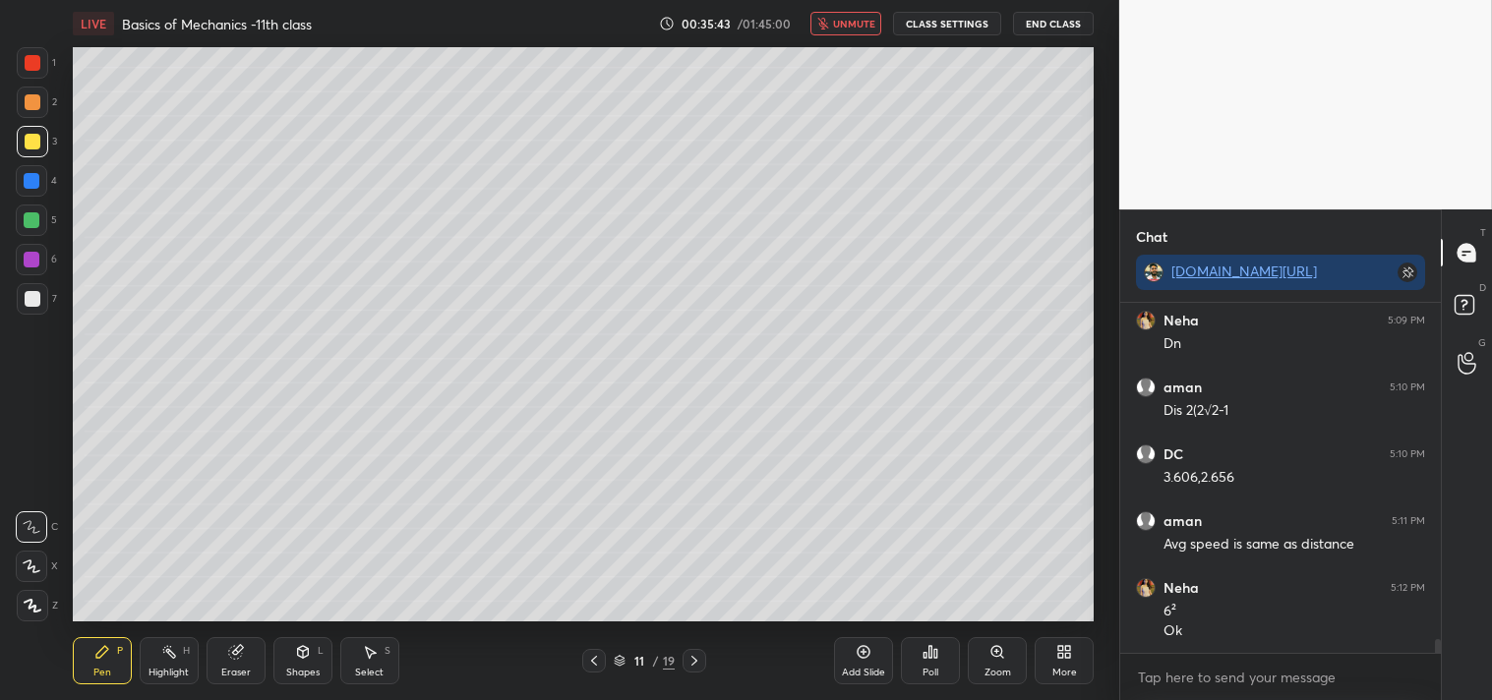
click at [869, 25] on span "unmute" at bounding box center [854, 24] width 42 height 14
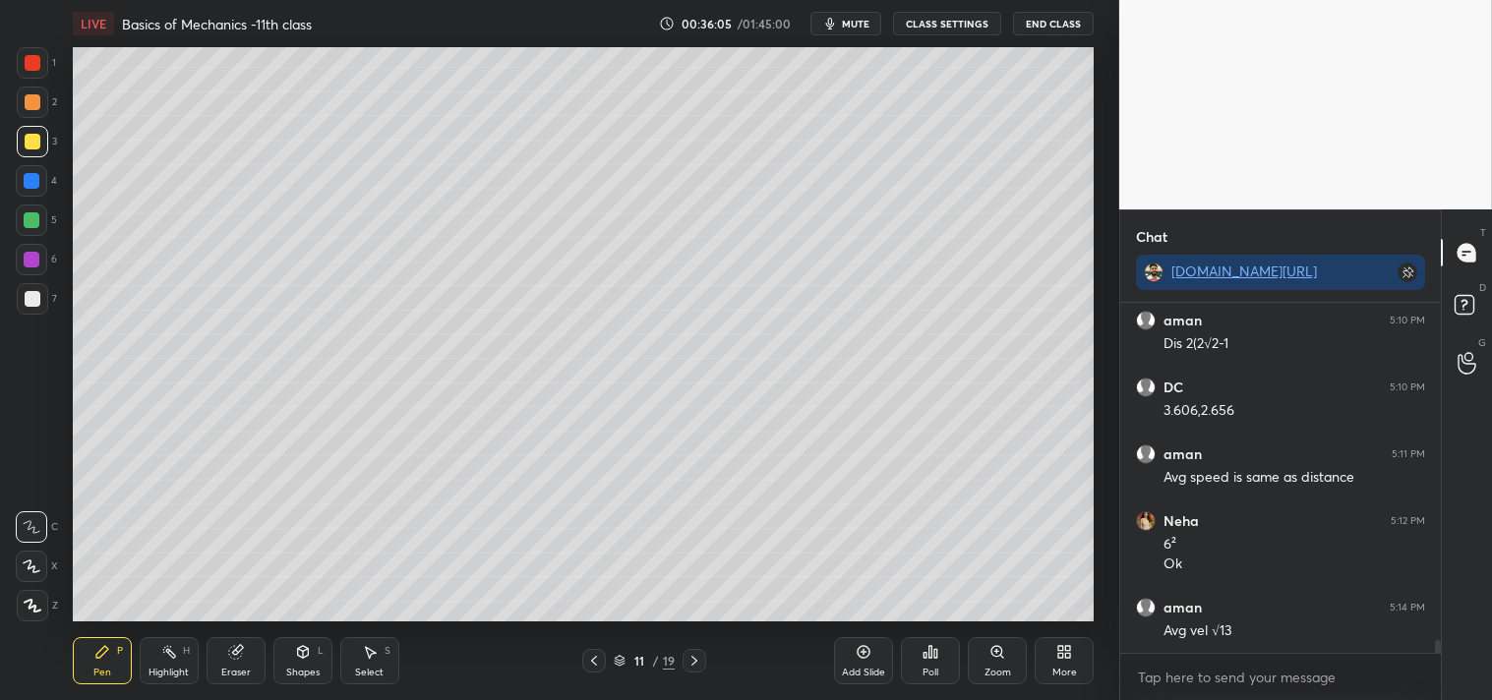
scroll to position [8886, 0]
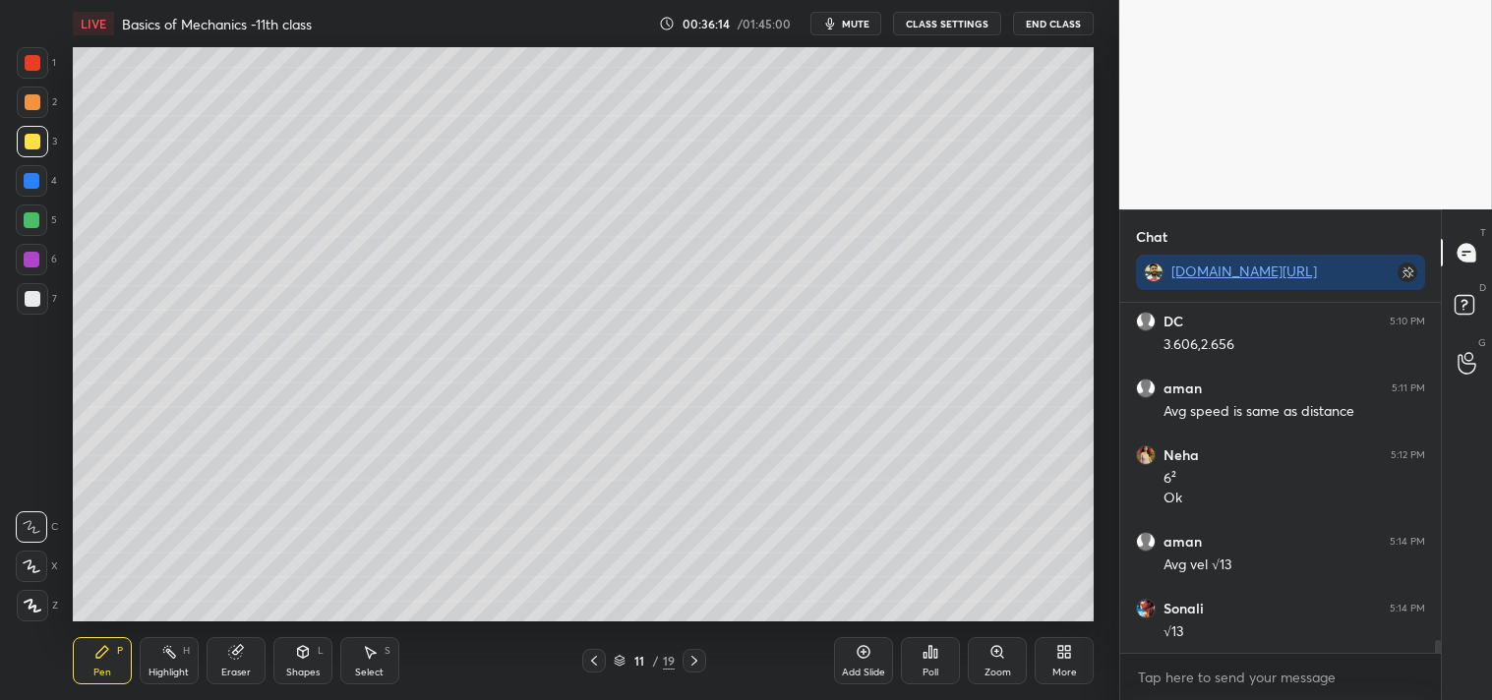
click at [71, 359] on div "Setting up your live class Poll for secs No correct answer Start poll" at bounding box center [583, 334] width 1040 height 574
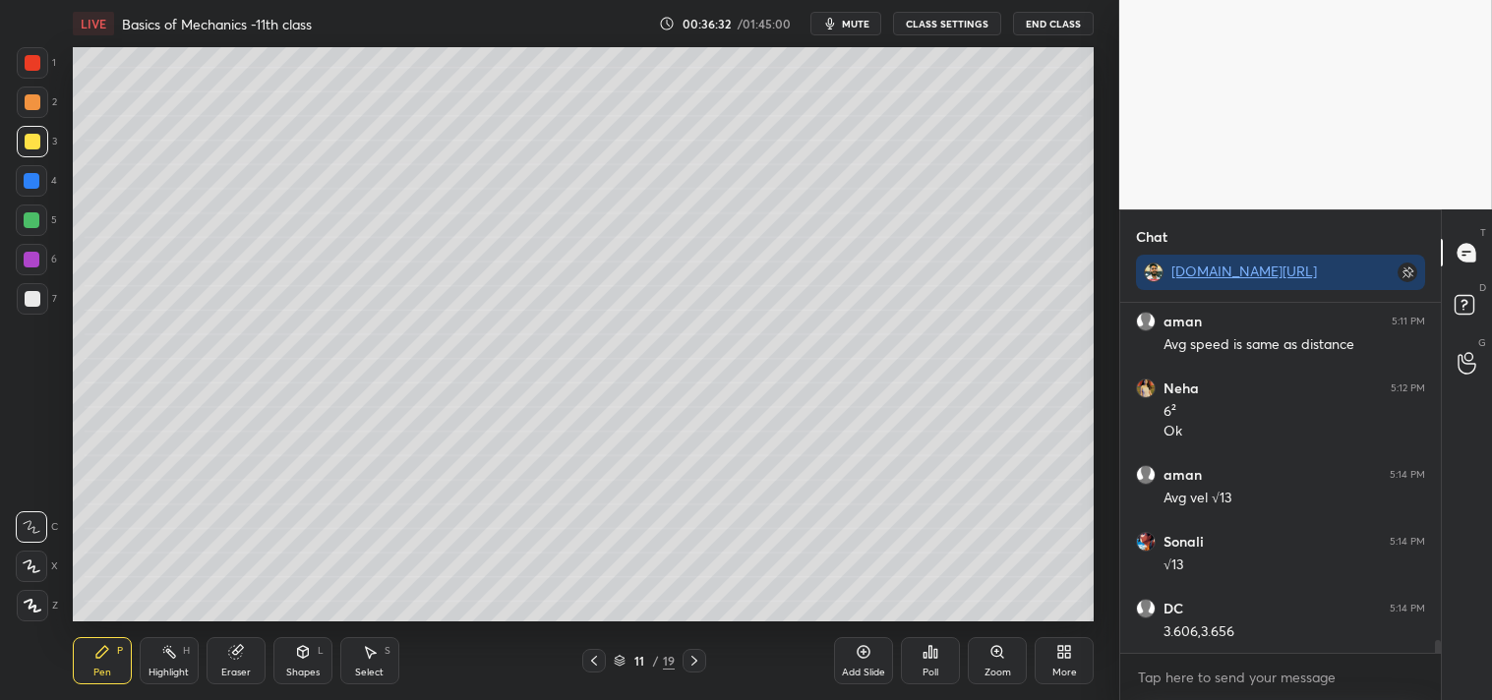
scroll to position [9020, 0]
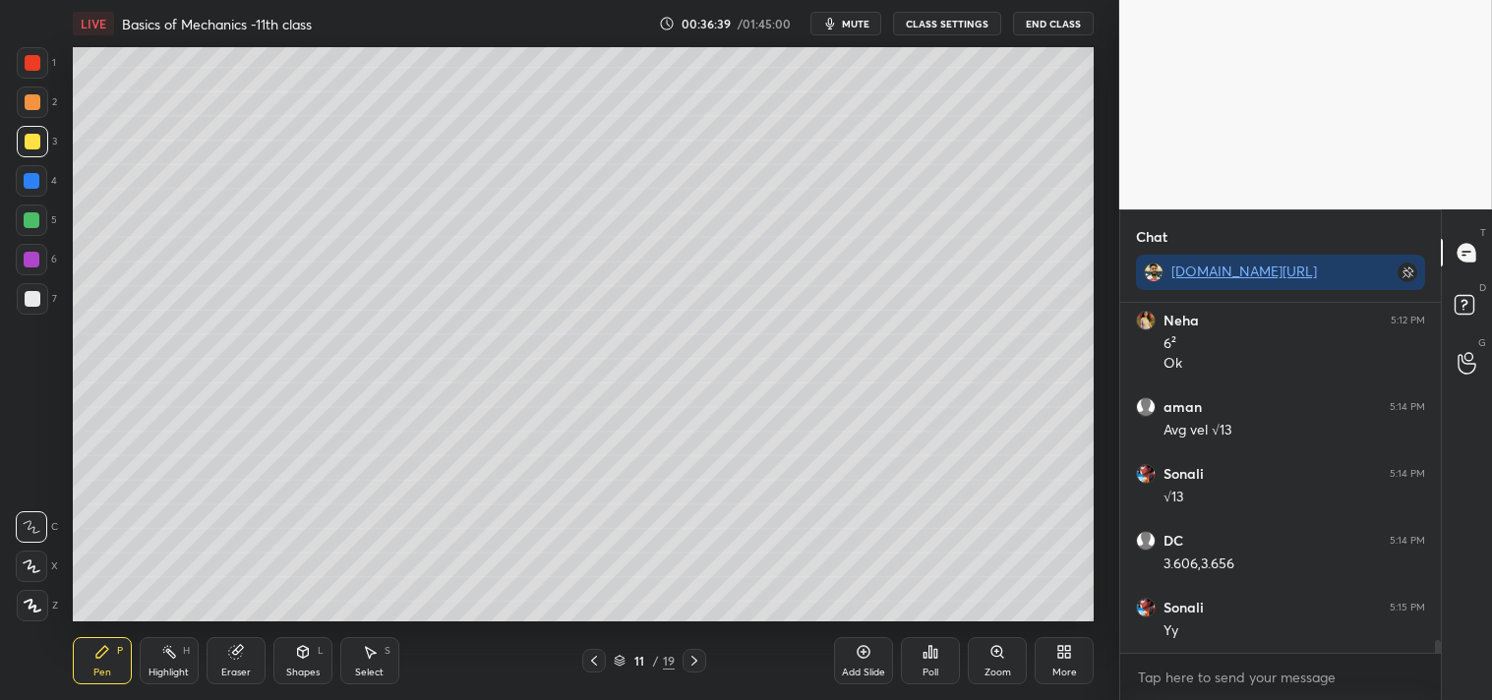
click at [291, 675] on div "Shapes" at bounding box center [302, 673] width 33 height 10
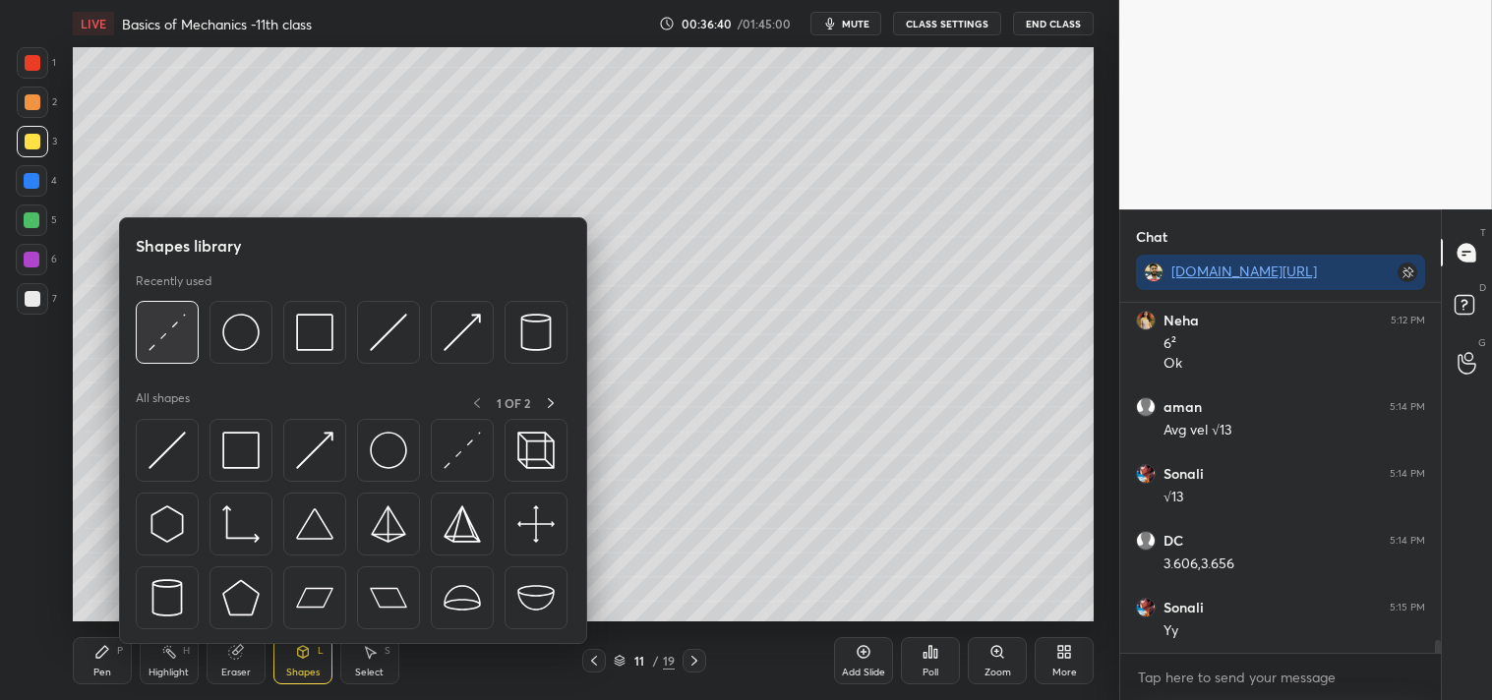
click at [170, 350] on img at bounding box center [166, 332] width 37 height 37
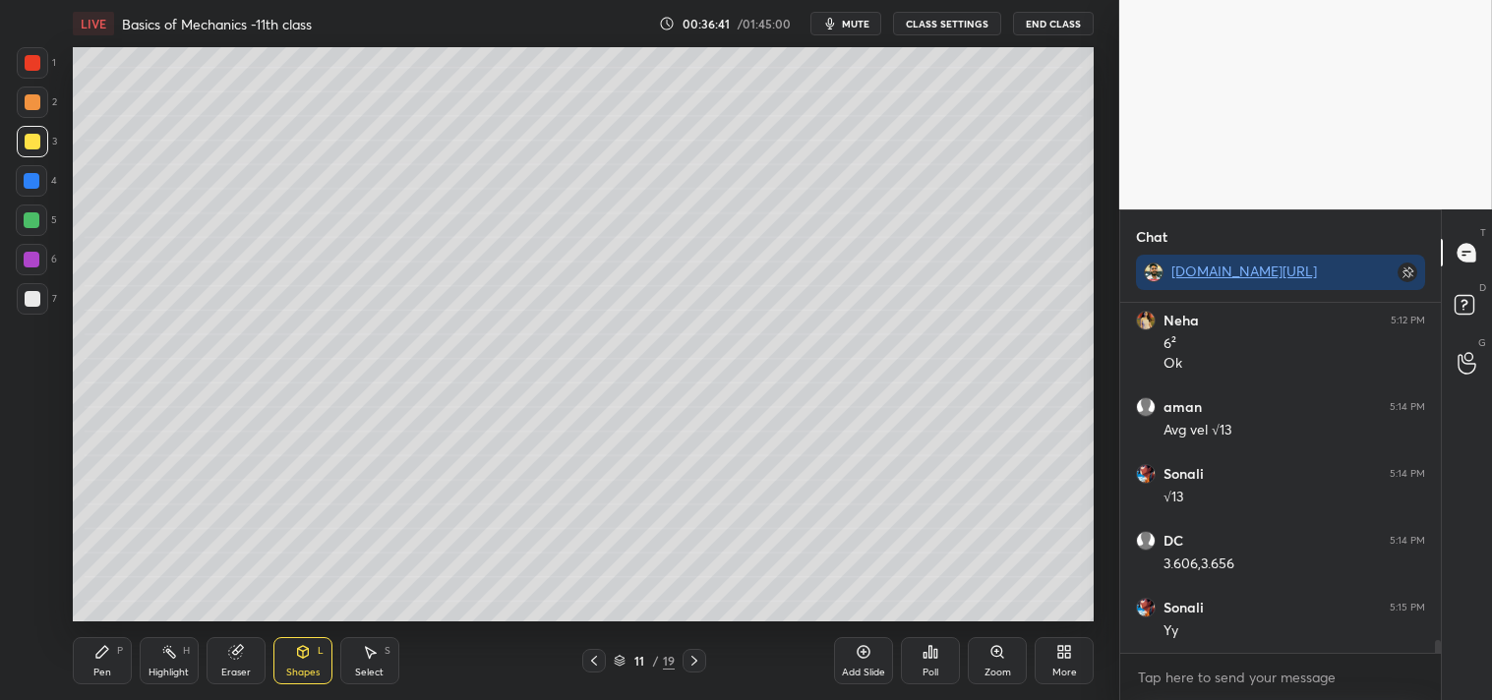
scroll to position [9087, 0]
click at [65, 655] on div "LIVE Basics of Mechanics -11th class 00:36:42 / 01:45:00 mute CLASS SETTINGS En…" at bounding box center [583, 350] width 1040 height 700
click at [87, 654] on div "Pen P" at bounding box center [102, 660] width 59 height 47
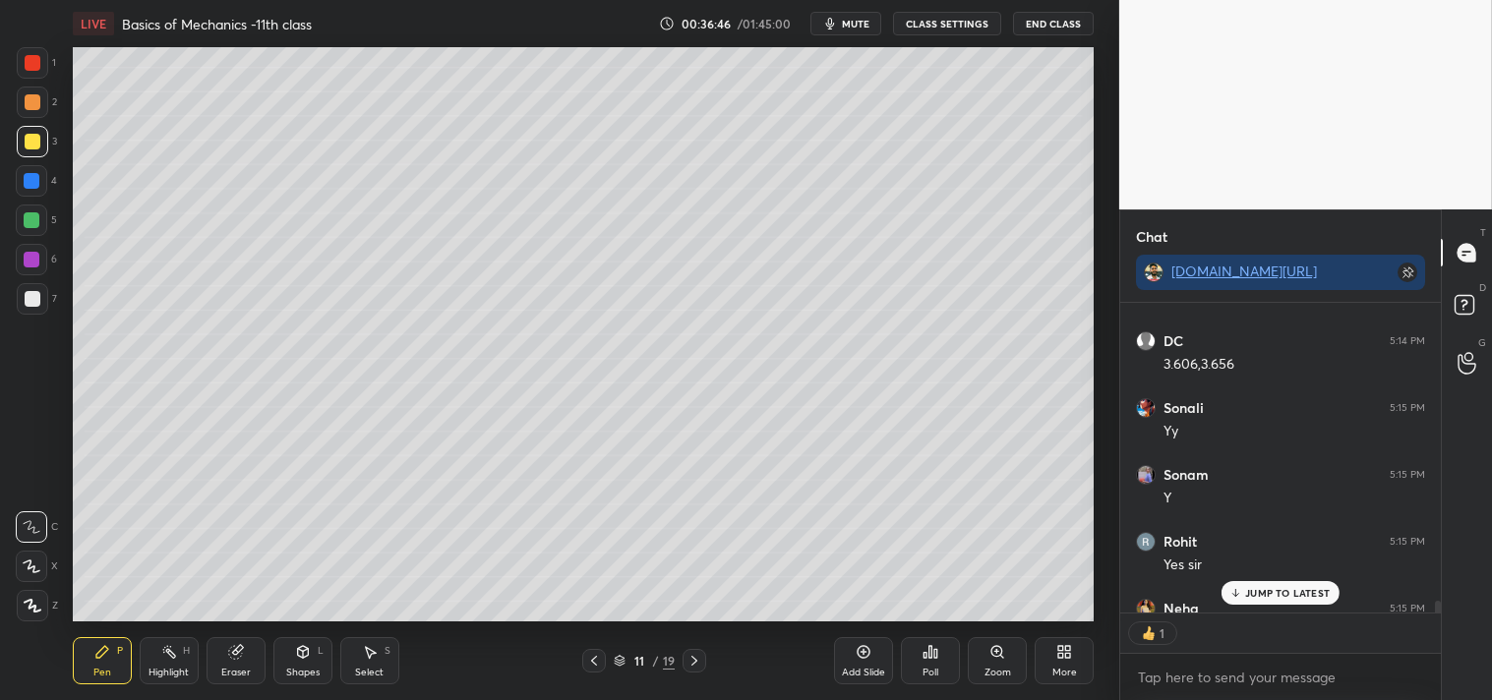
scroll to position [6, 5]
click at [295, 656] on icon at bounding box center [303, 652] width 16 height 16
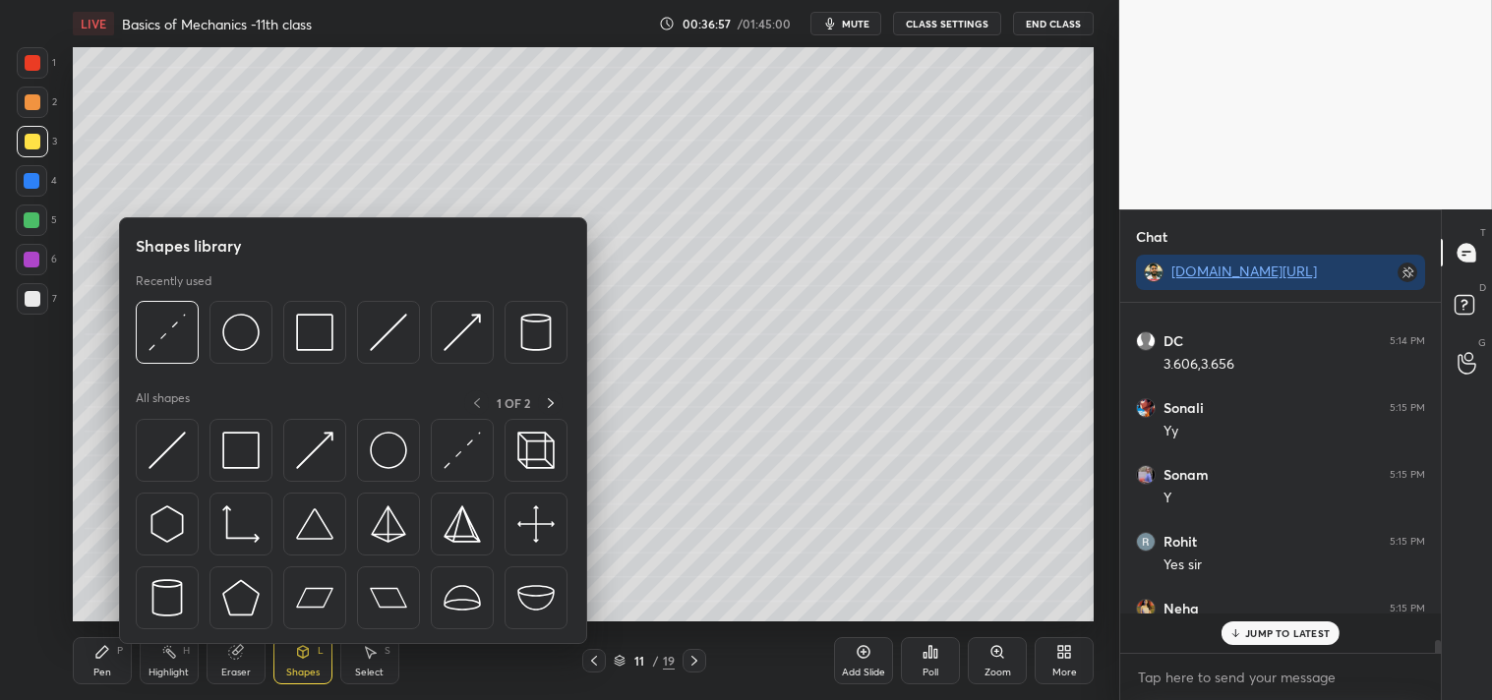
scroll to position [9220, 0]
click at [396, 334] on img at bounding box center [388, 332] width 37 height 37
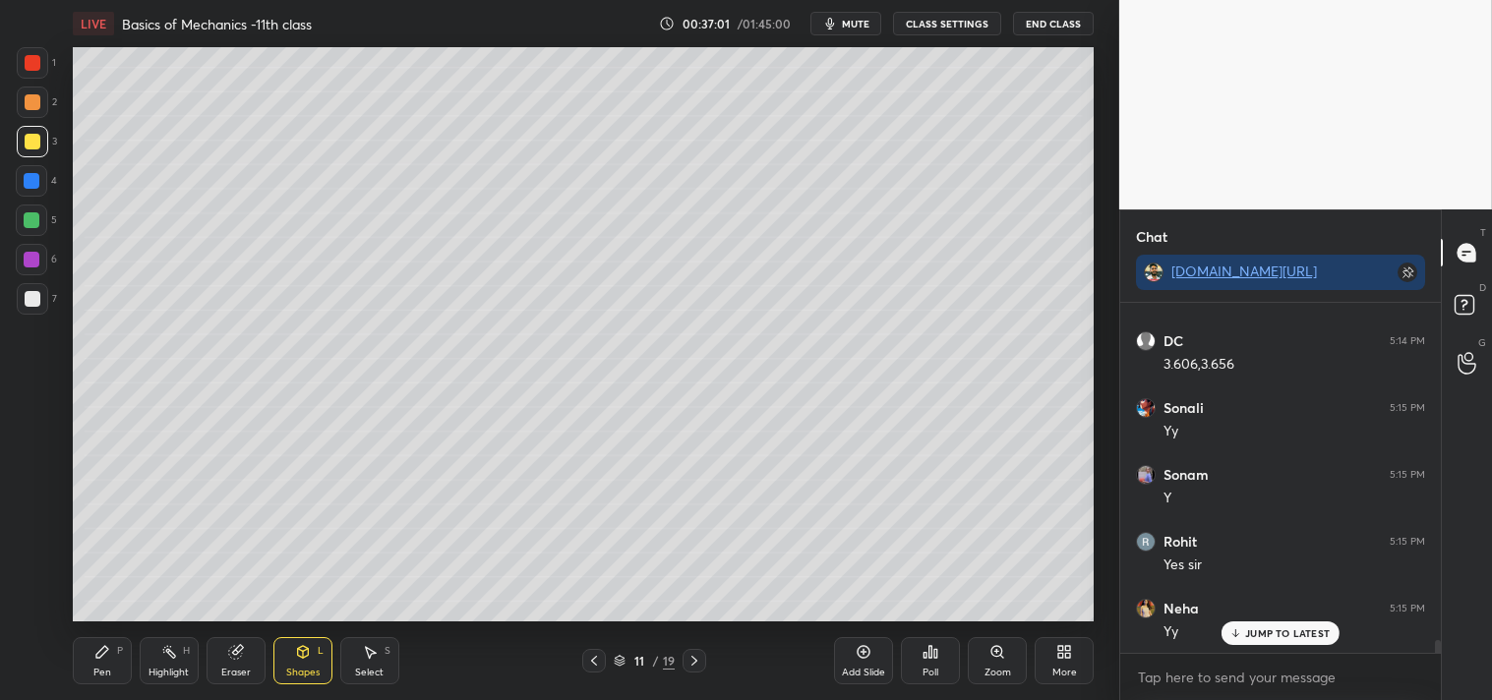
click at [74, 670] on div "Pen P" at bounding box center [102, 660] width 59 height 47
click at [168, 663] on div "Highlight H" at bounding box center [169, 660] width 59 height 47
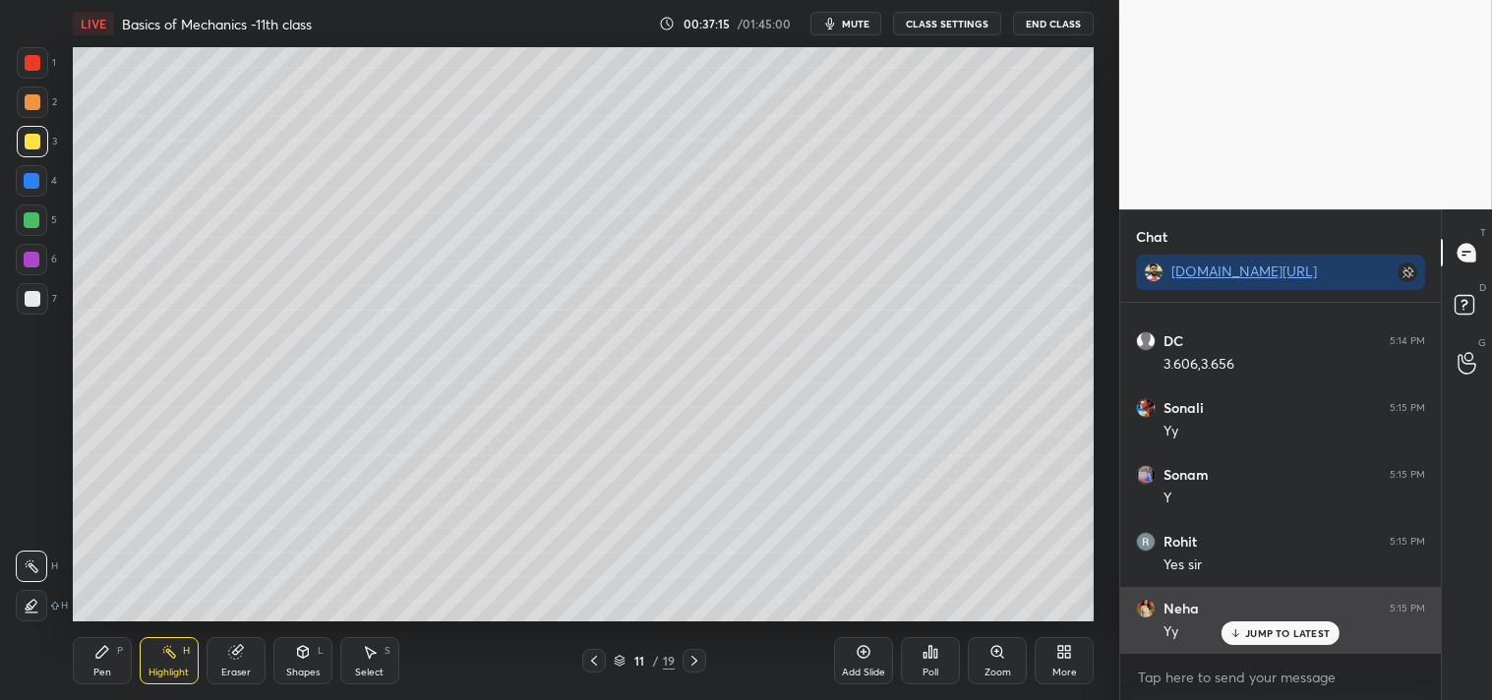
click at [1252, 627] on p "JUMP TO LATEST" at bounding box center [1287, 633] width 85 height 12
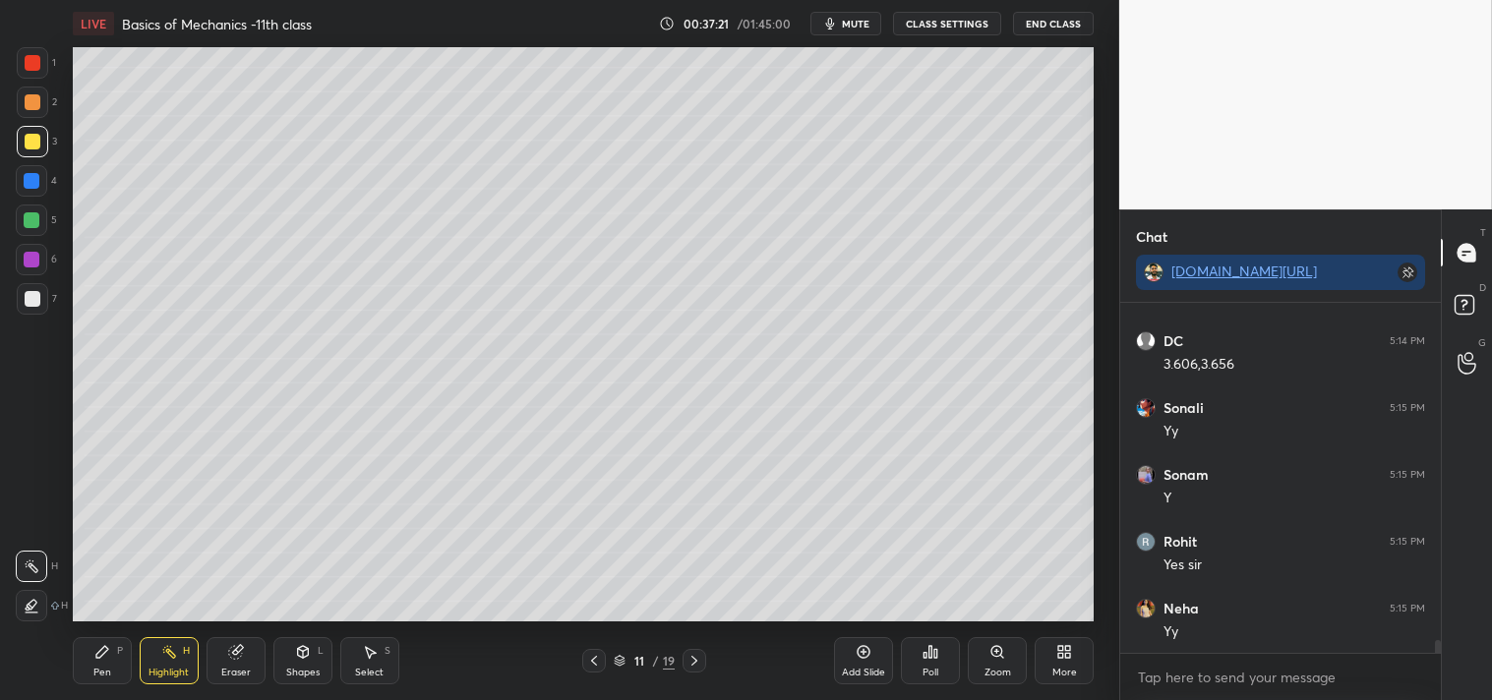
scroll to position [9287, 0]
click at [101, 654] on icon at bounding box center [102, 652] width 12 height 12
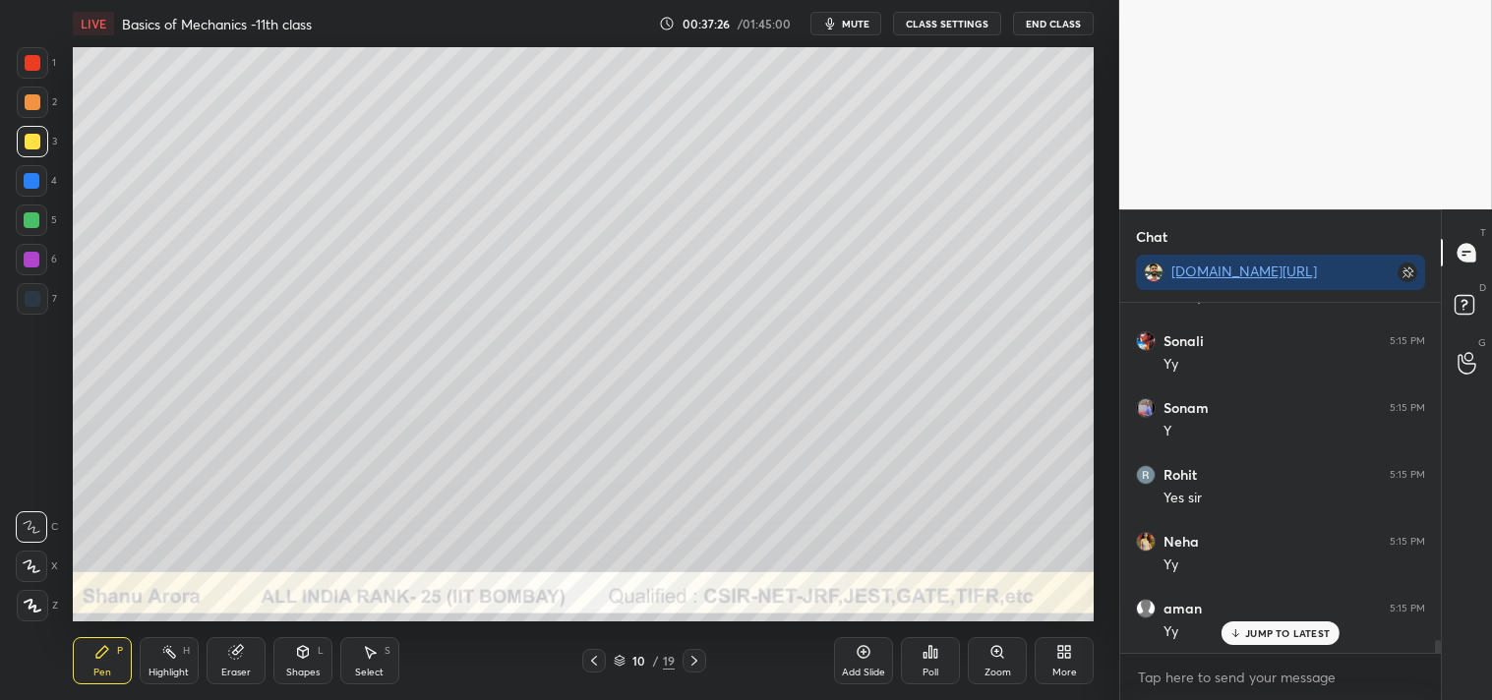
scroll to position [9355, 0]
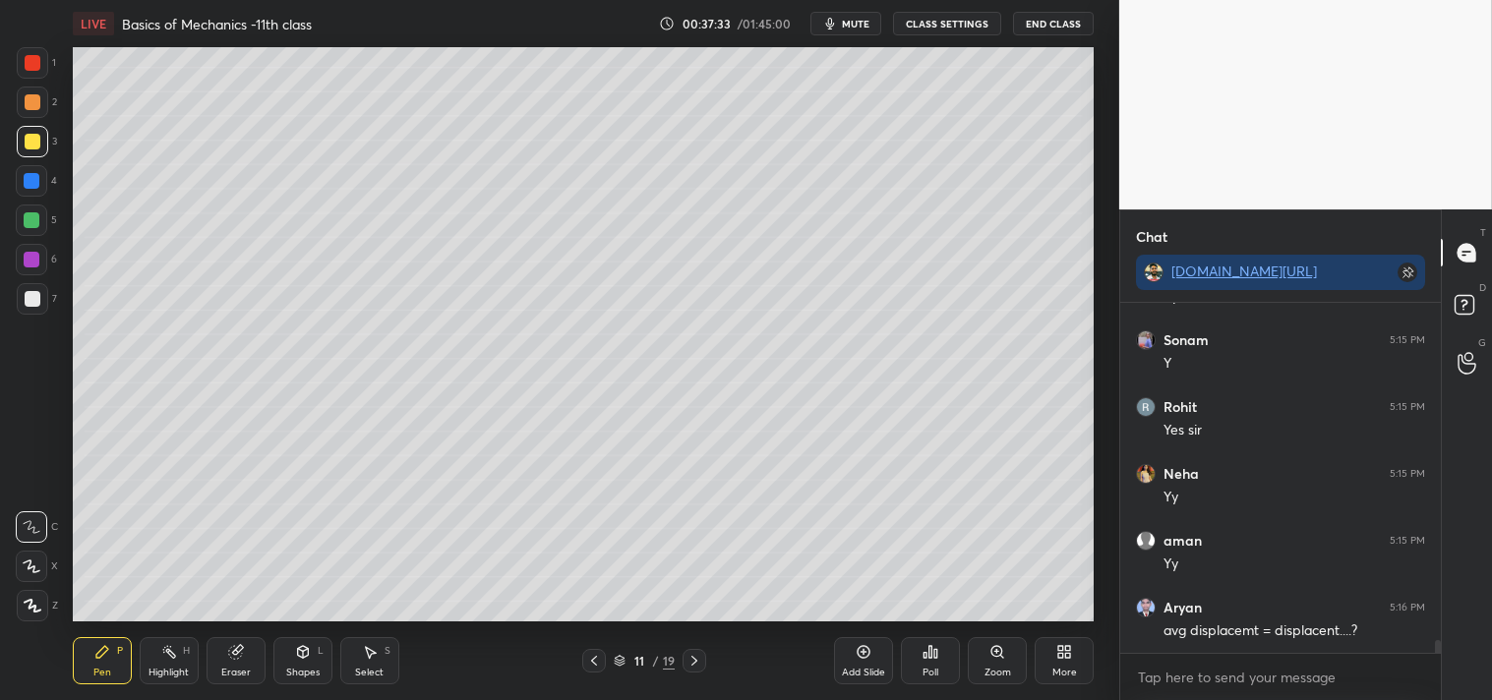
click at [177, 655] on div "Highlight H" at bounding box center [169, 660] width 59 height 47
click at [172, 653] on rect at bounding box center [170, 654] width 10 height 10
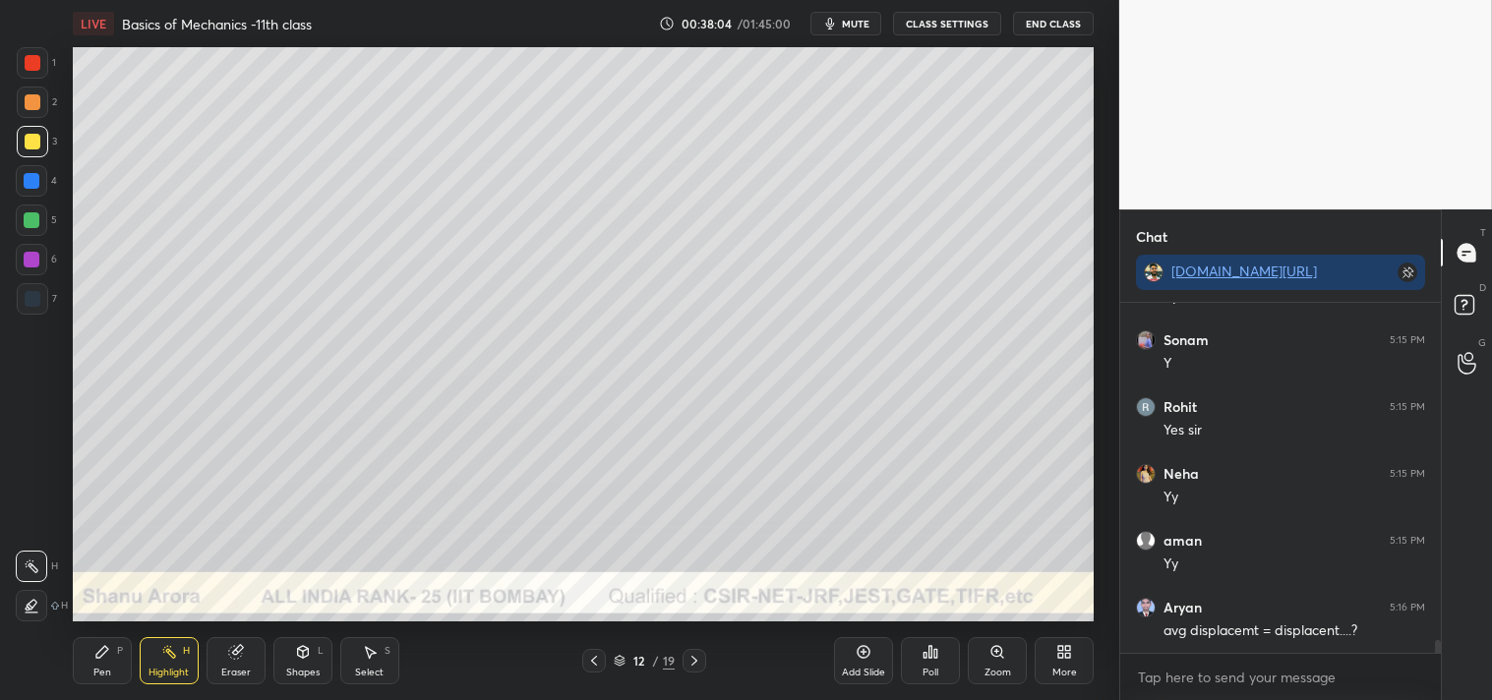
click at [311, 656] on div "Shapes L" at bounding box center [302, 660] width 59 height 47
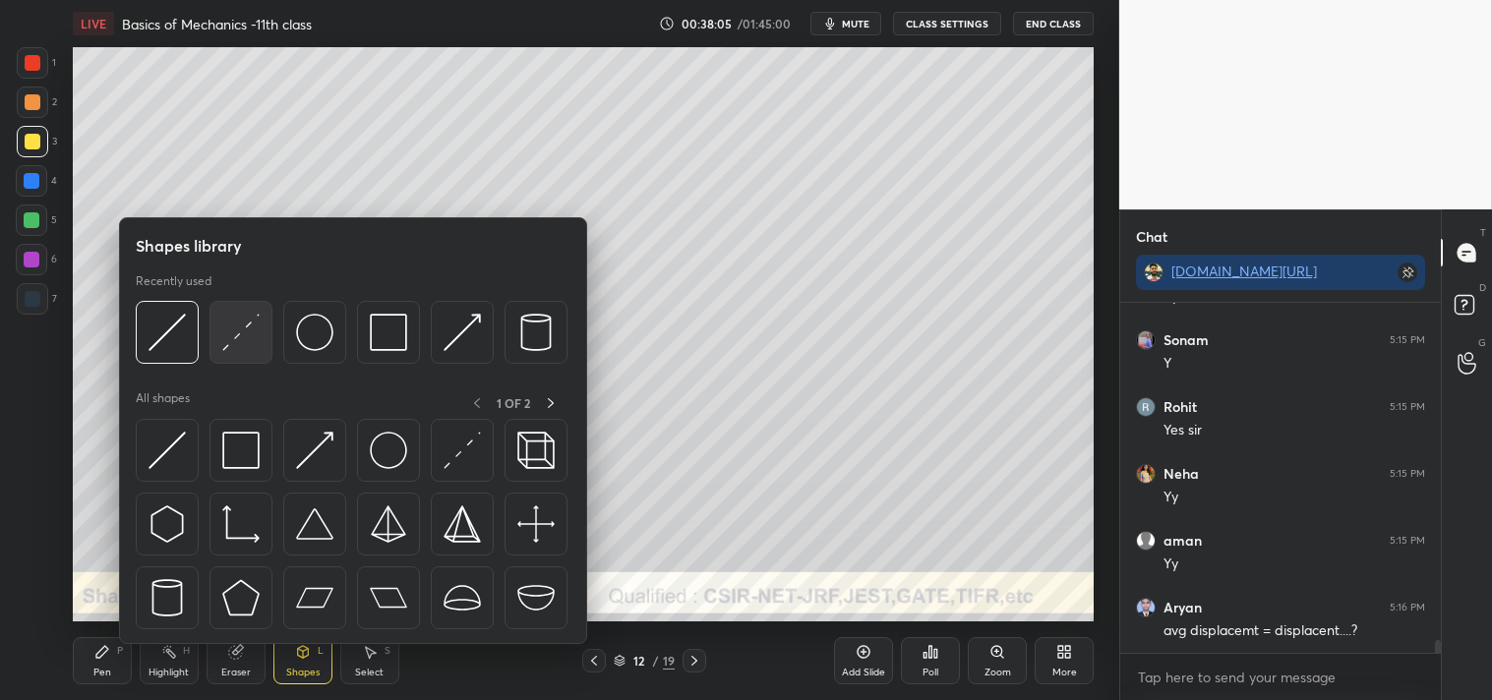
click at [252, 331] on img at bounding box center [240, 332] width 37 height 37
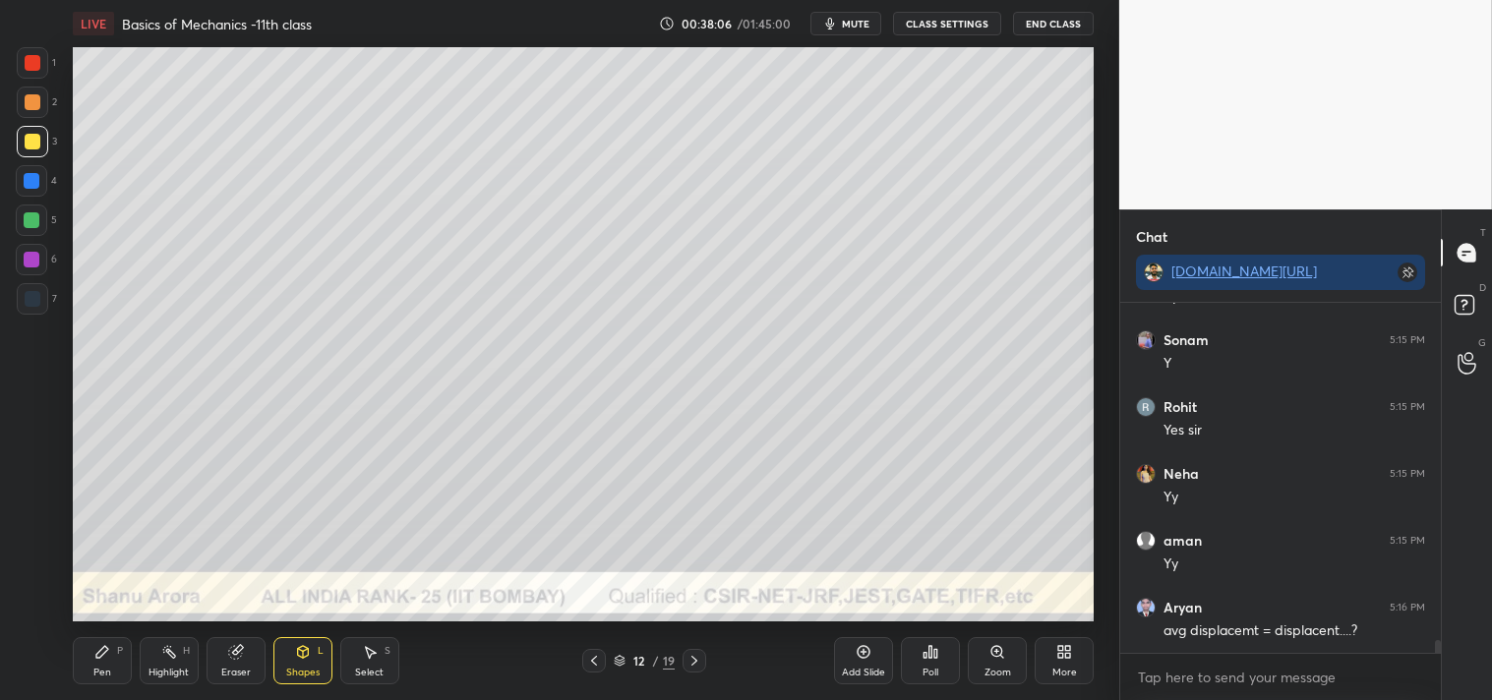
click at [46, 98] on div at bounding box center [32, 102] width 31 height 31
click at [986, 663] on div "Zoom" at bounding box center [997, 660] width 59 height 47
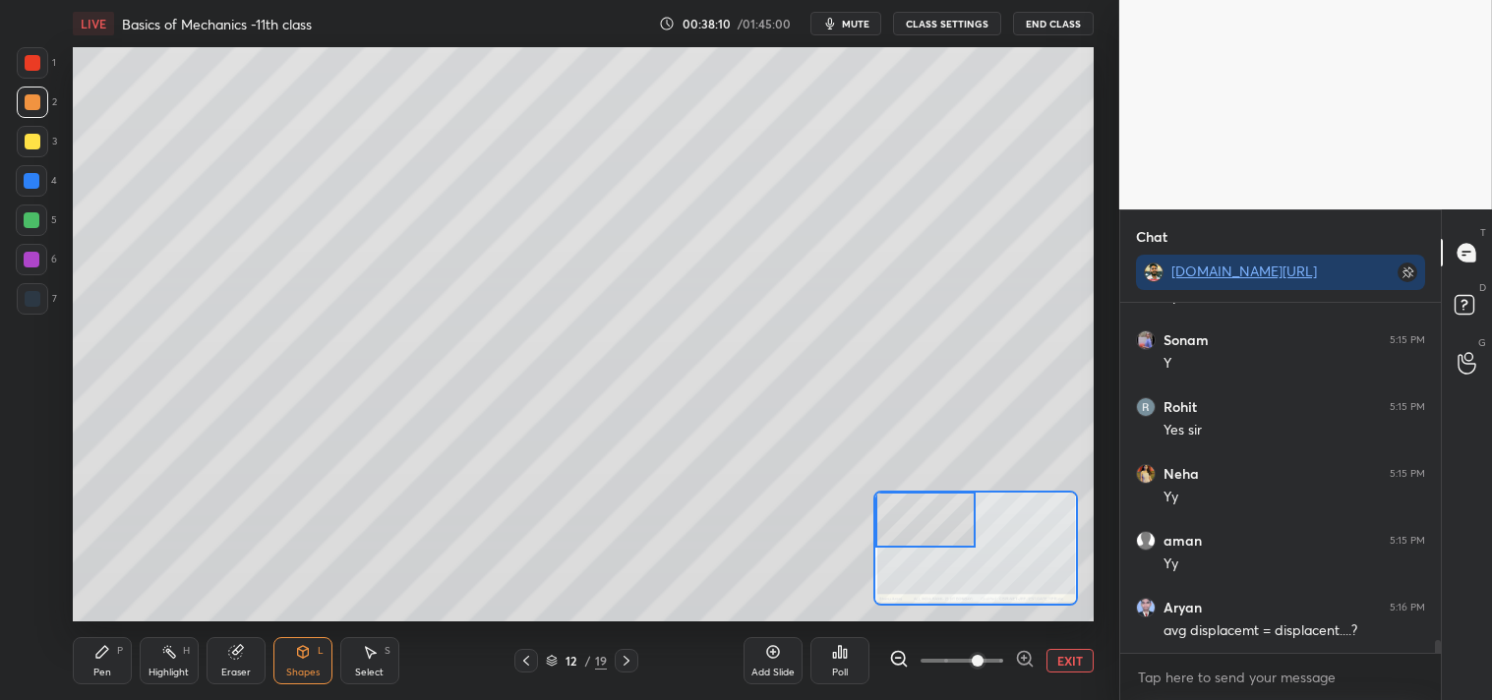
click at [80, 643] on div "Pen P" at bounding box center [102, 660] width 59 height 47
click at [89, 647] on div "Pen P" at bounding box center [102, 660] width 59 height 47
click at [45, 148] on div at bounding box center [32, 141] width 31 height 31
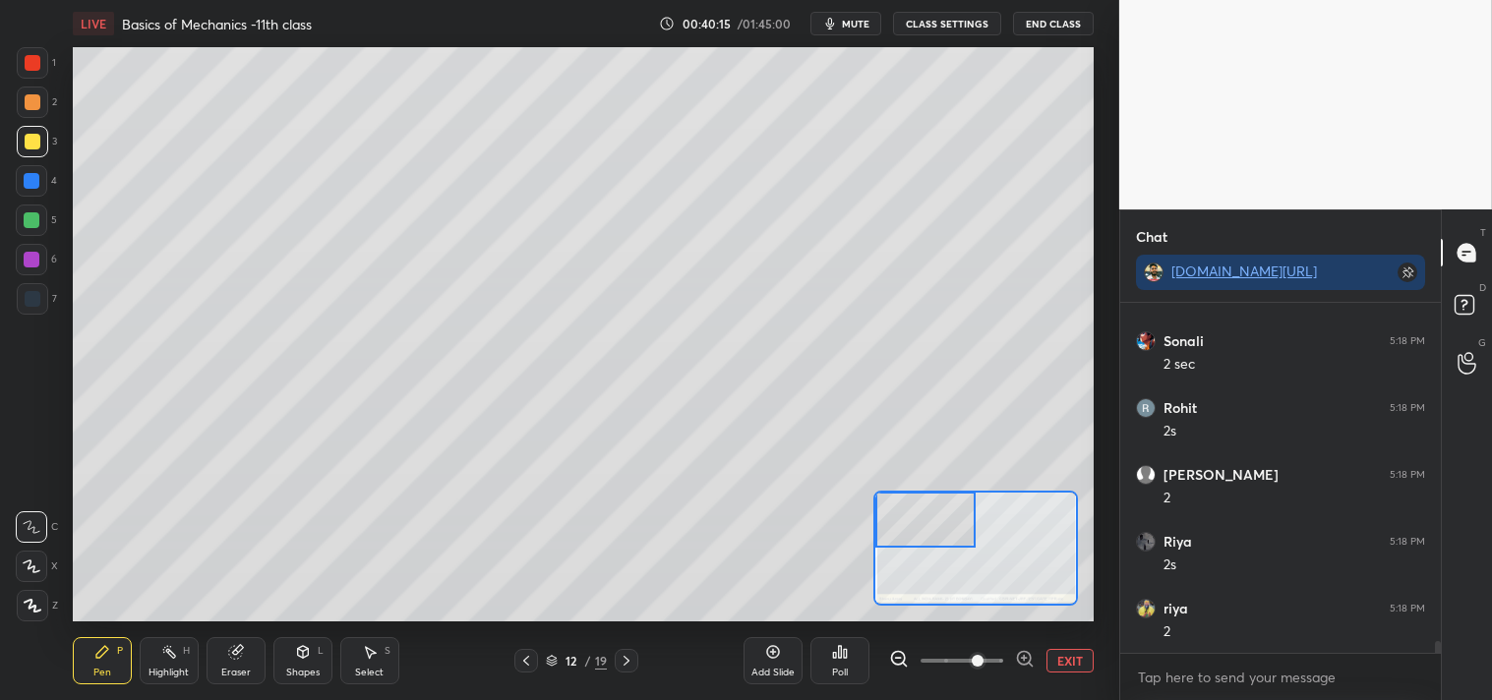
scroll to position [10023, 0]
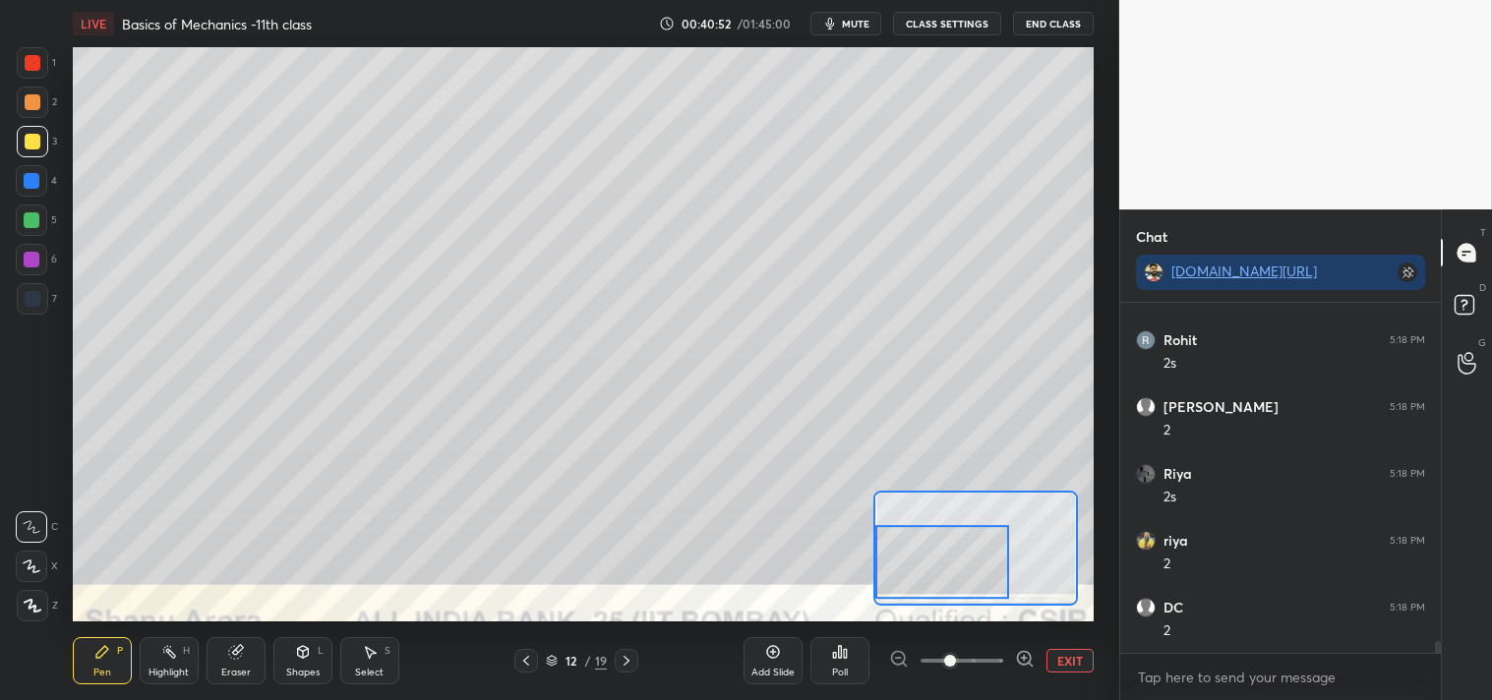
click at [1065, 656] on button "EXIT" at bounding box center [1069, 661] width 47 height 24
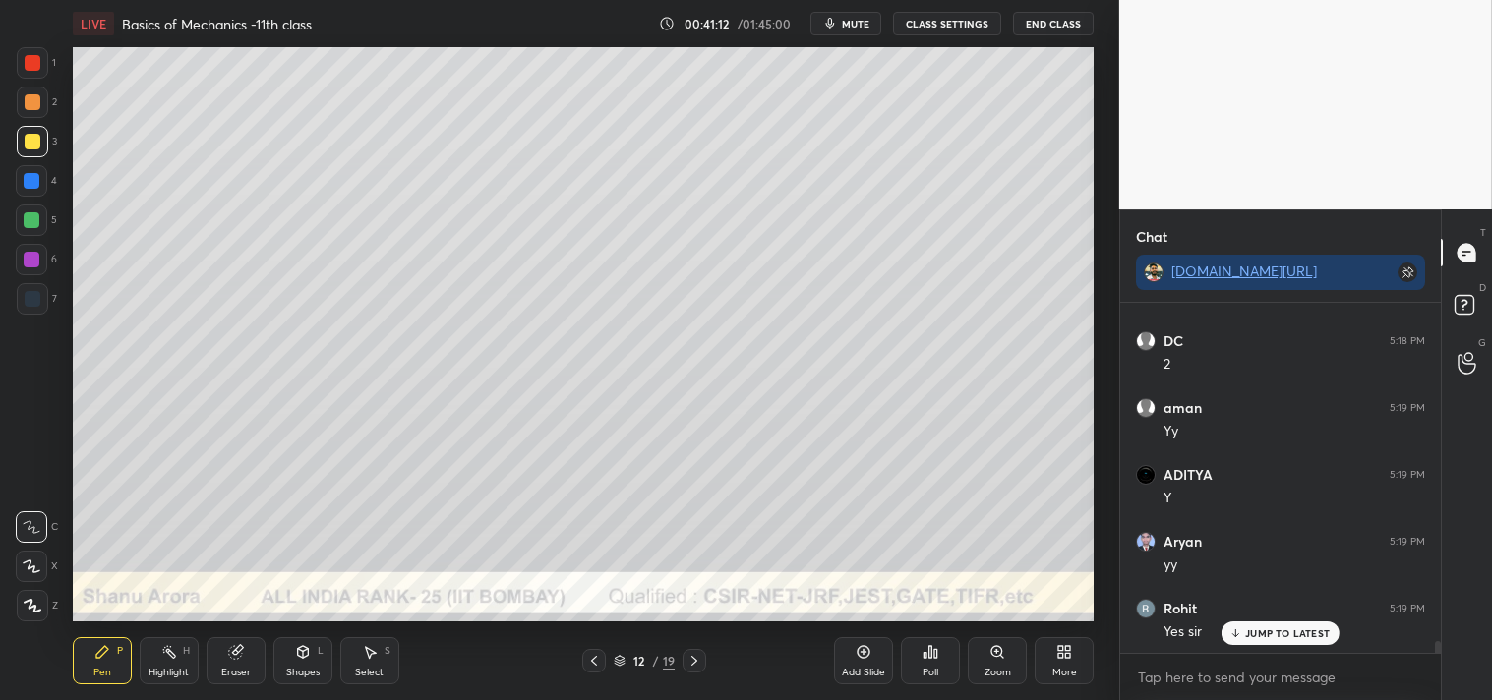
scroll to position [10358, 0]
click at [994, 665] on div "Zoom" at bounding box center [997, 660] width 59 height 47
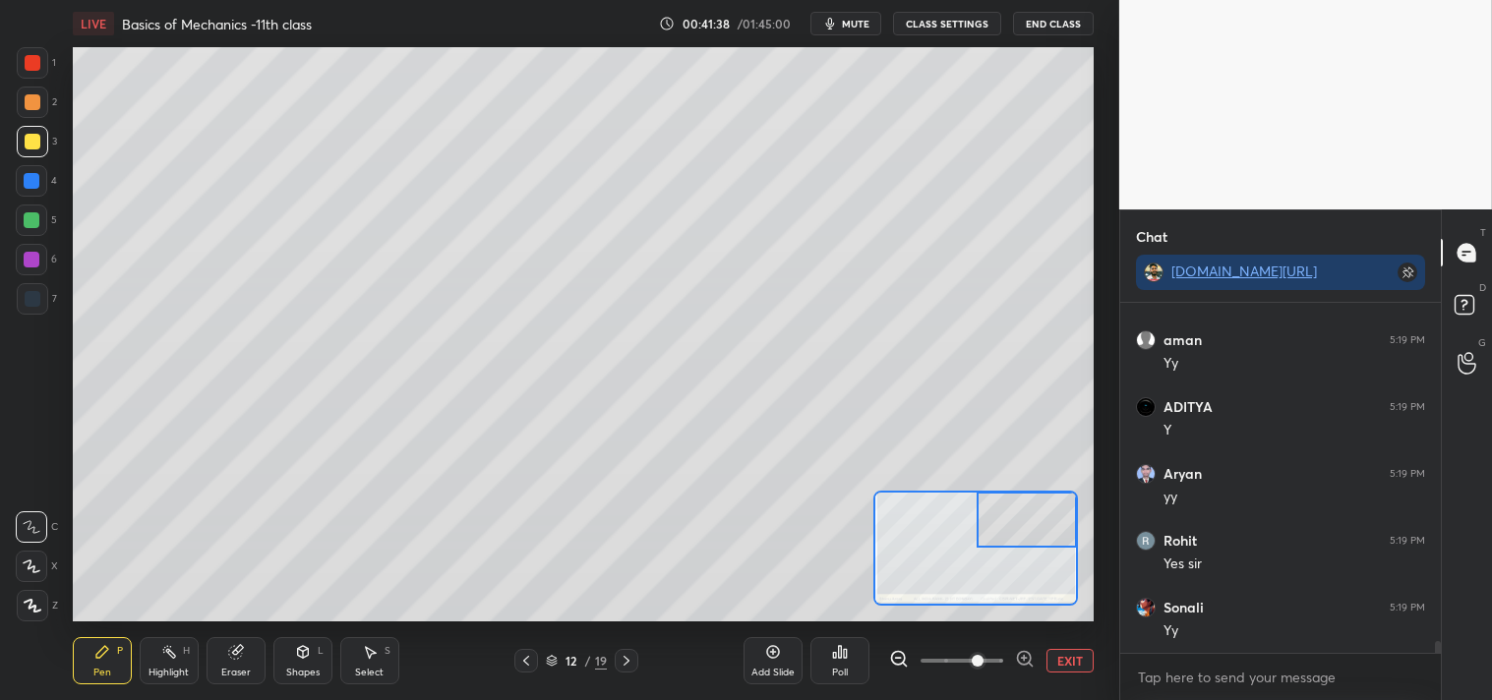
click at [41, 93] on div at bounding box center [32, 102] width 31 height 31
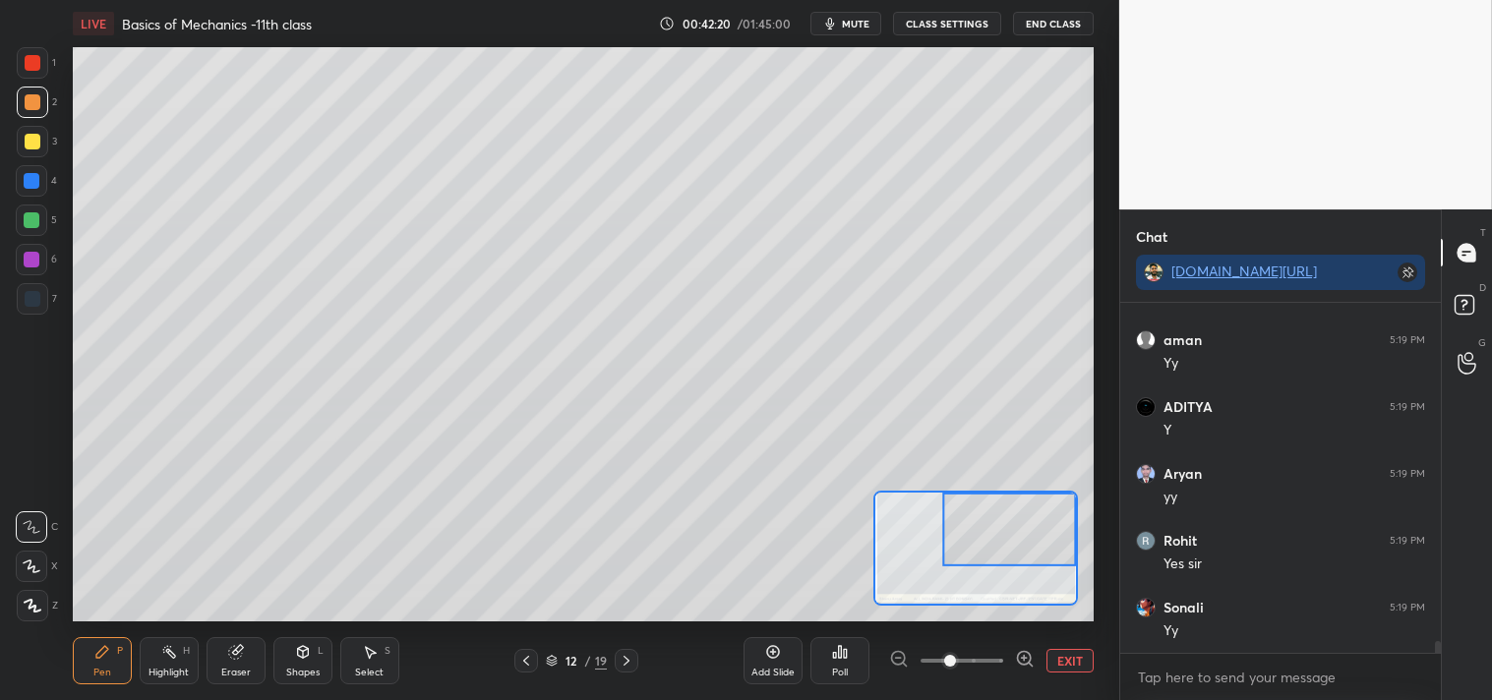
click at [244, 660] on div "Eraser" at bounding box center [235, 660] width 59 height 47
click at [96, 646] on icon at bounding box center [102, 652] width 16 height 16
click at [100, 655] on icon at bounding box center [102, 652] width 12 height 12
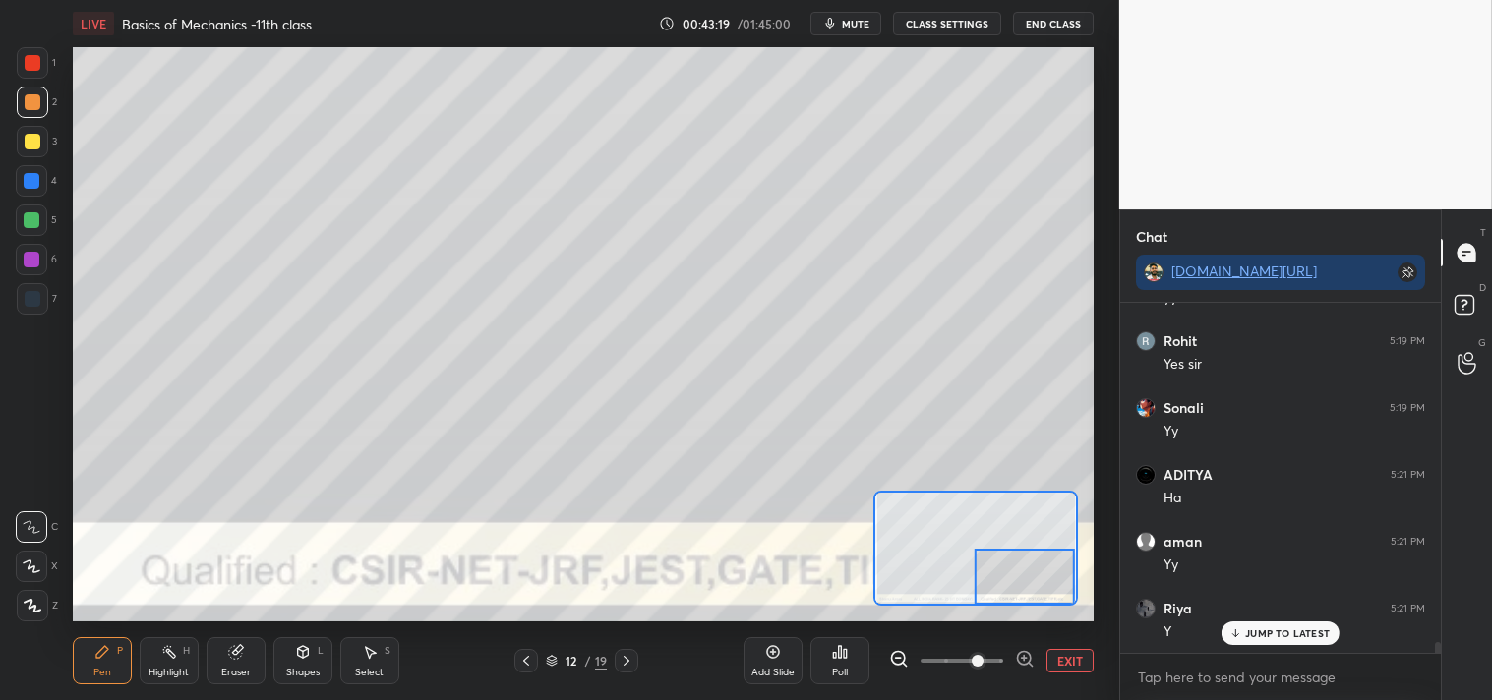
scroll to position [10643, 0]
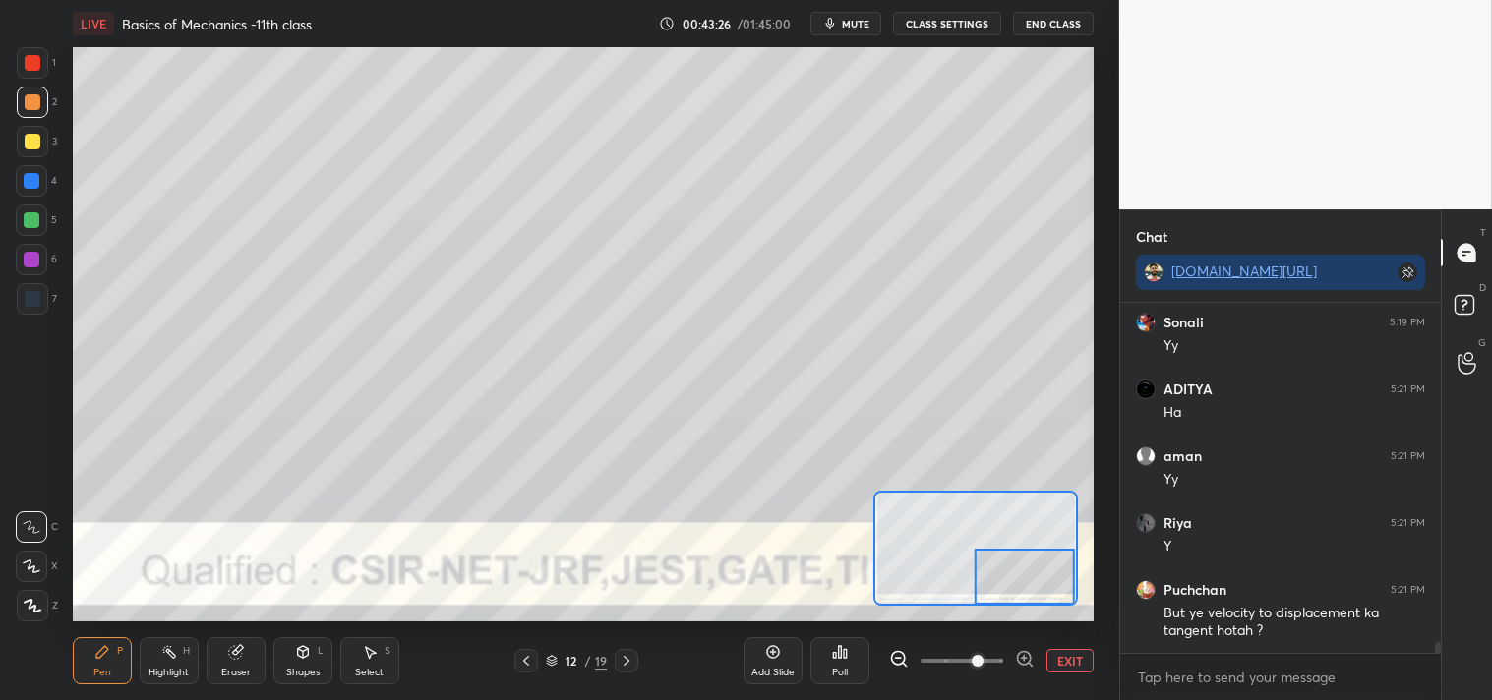
click at [222, 645] on div "Eraser" at bounding box center [235, 660] width 59 height 47
click at [90, 671] on div "Pen P" at bounding box center [102, 660] width 59 height 47
click at [1069, 656] on button "EXIT" at bounding box center [1069, 661] width 47 height 24
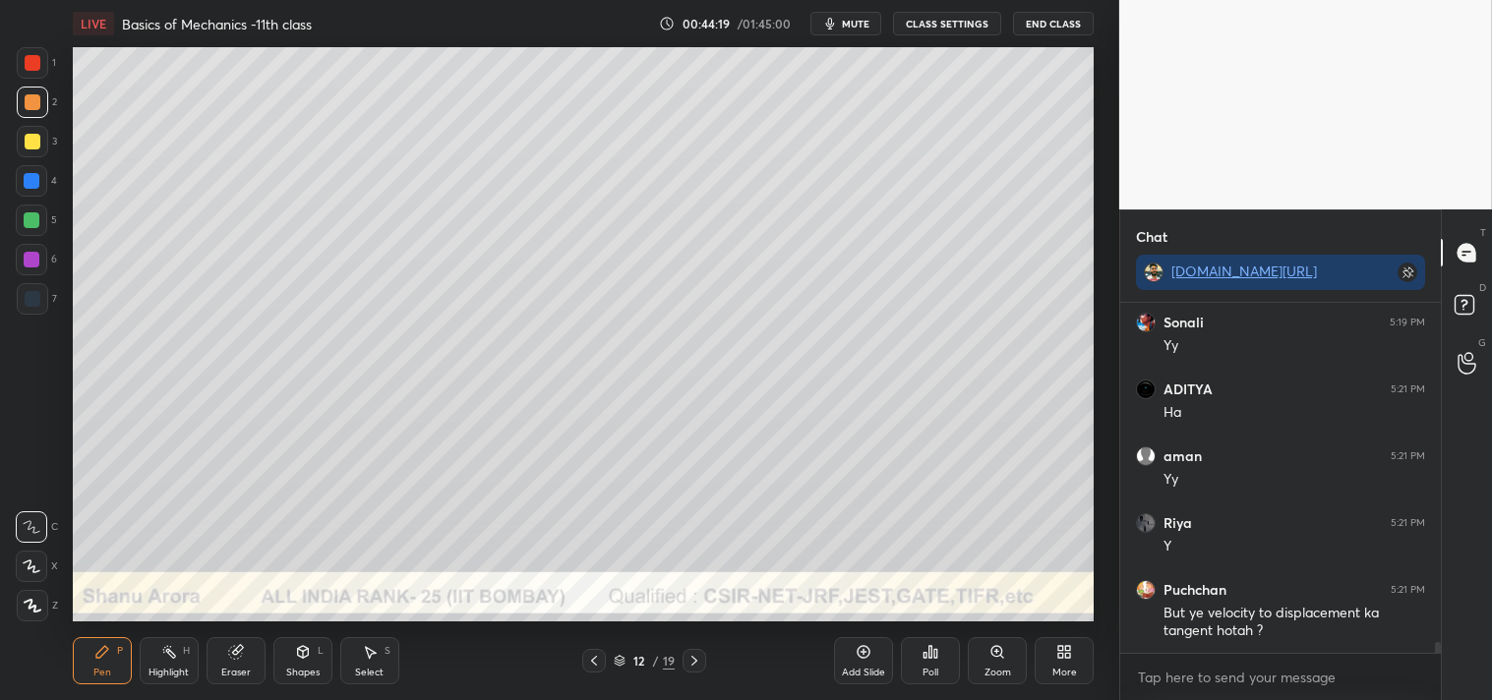
click at [869, 663] on div "Add Slide" at bounding box center [863, 660] width 59 height 47
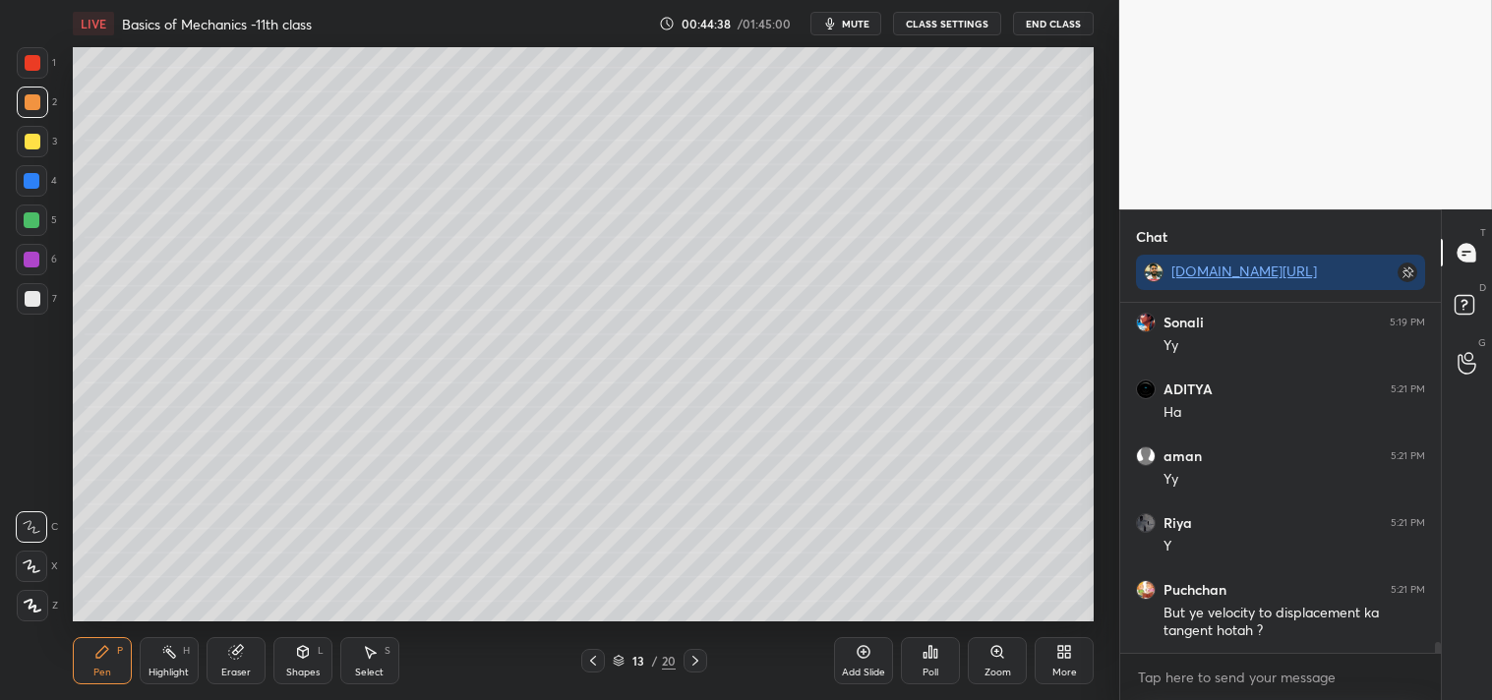
click at [277, 671] on div "Shapes L" at bounding box center [302, 660] width 59 height 47
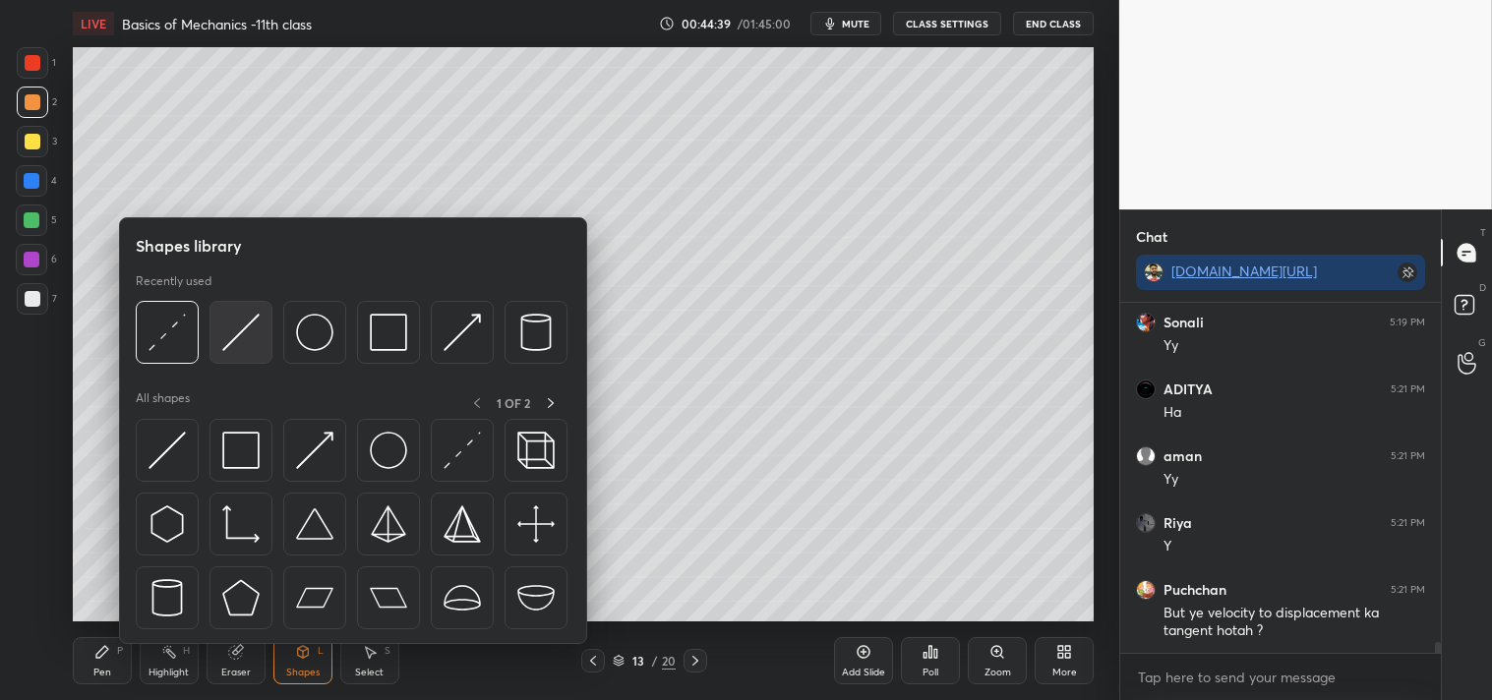
click at [240, 340] on img at bounding box center [240, 332] width 37 height 37
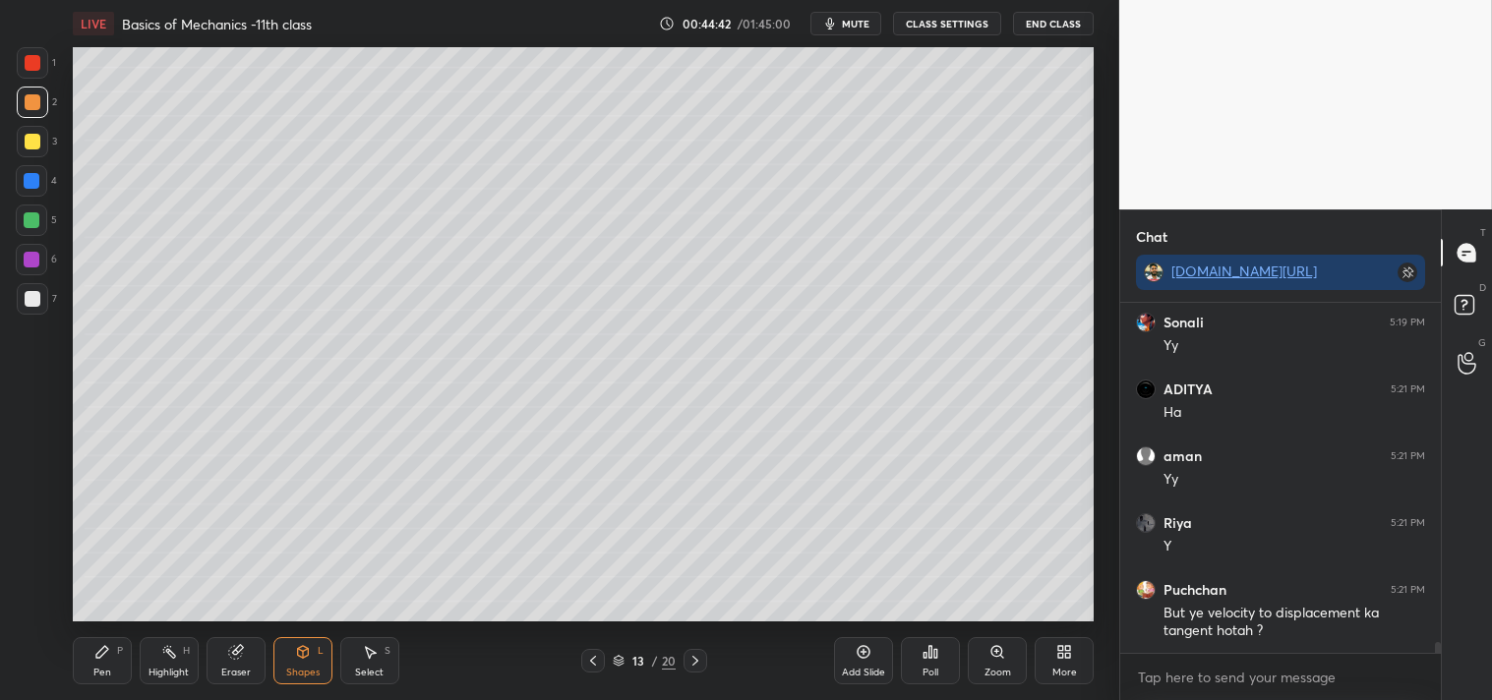
click at [32, 151] on div at bounding box center [32, 141] width 31 height 31
click at [102, 665] on div "Pen P" at bounding box center [102, 660] width 59 height 47
click at [976, 661] on div "Zoom" at bounding box center [997, 660] width 59 height 47
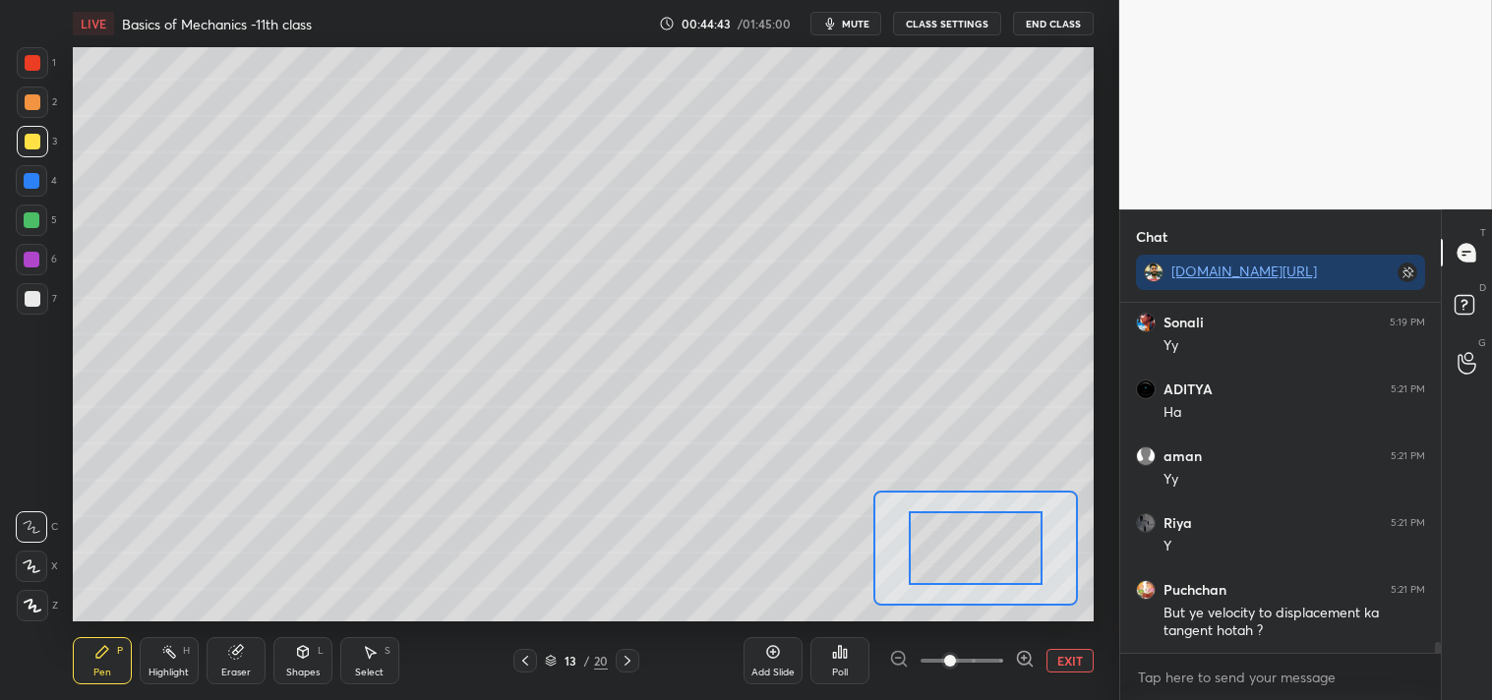
click at [976, 612] on div "Add Slide Poll EXIT" at bounding box center [918, 661] width 350 height 110
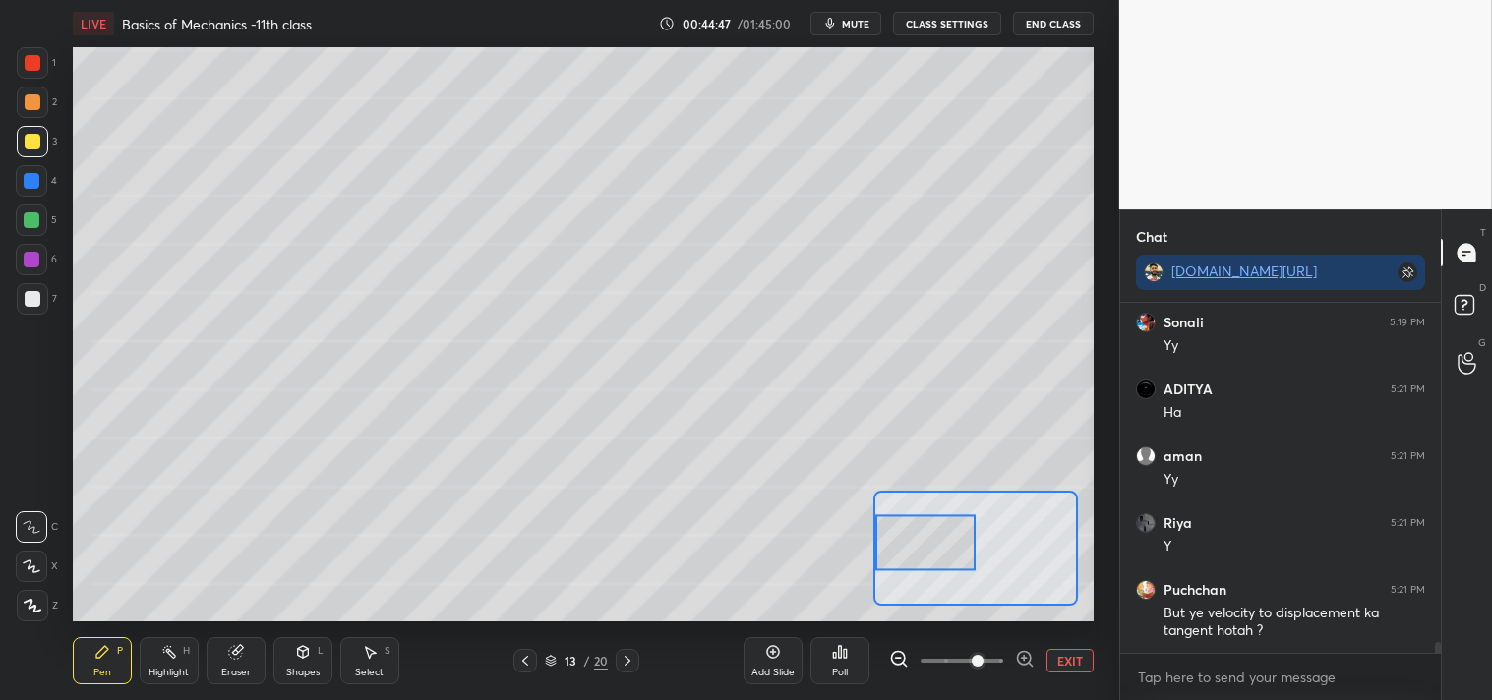
click at [89, 656] on div "Pen P" at bounding box center [102, 660] width 59 height 47
click at [88, 663] on div "Pen P" at bounding box center [102, 660] width 59 height 47
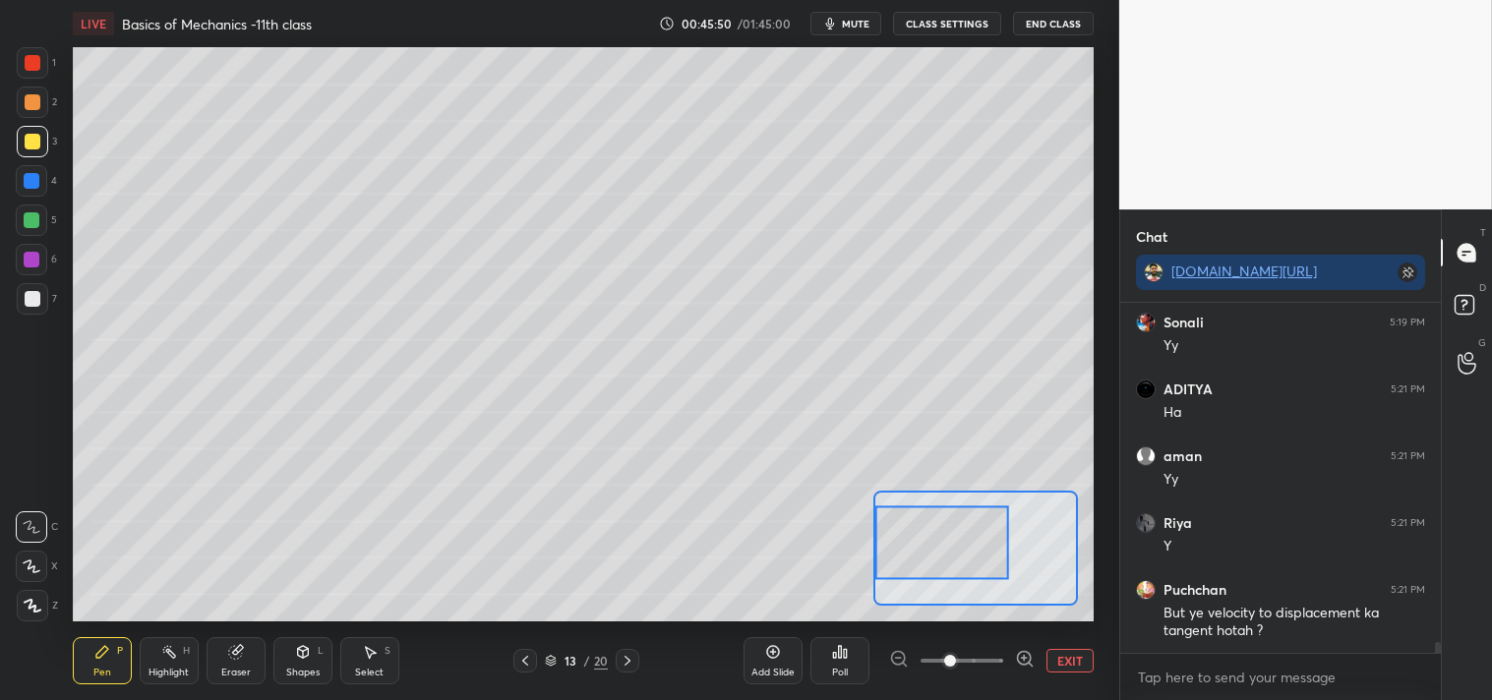
click at [958, 568] on div at bounding box center [942, 543] width 134 height 74
click at [1087, 664] on button "EXIT" at bounding box center [1069, 661] width 47 height 24
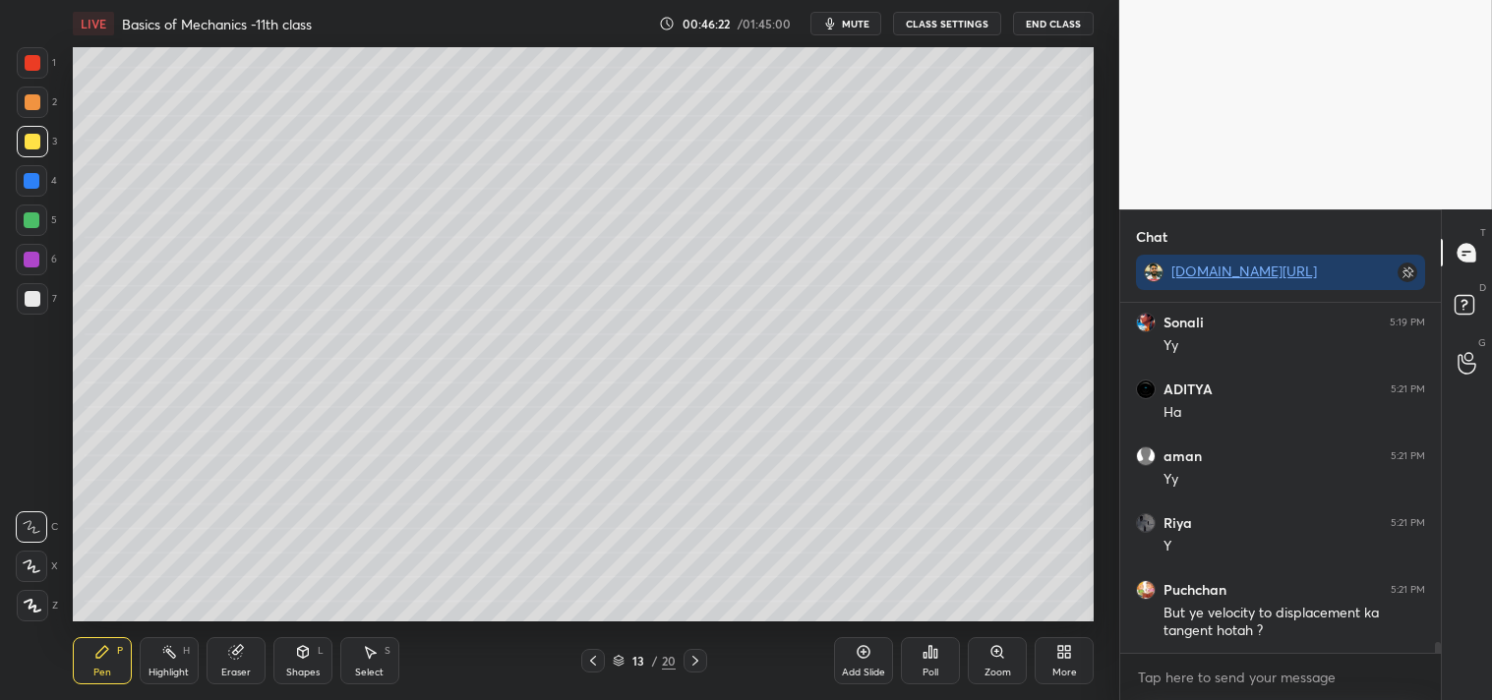
click at [241, 656] on icon at bounding box center [236, 652] width 16 height 16
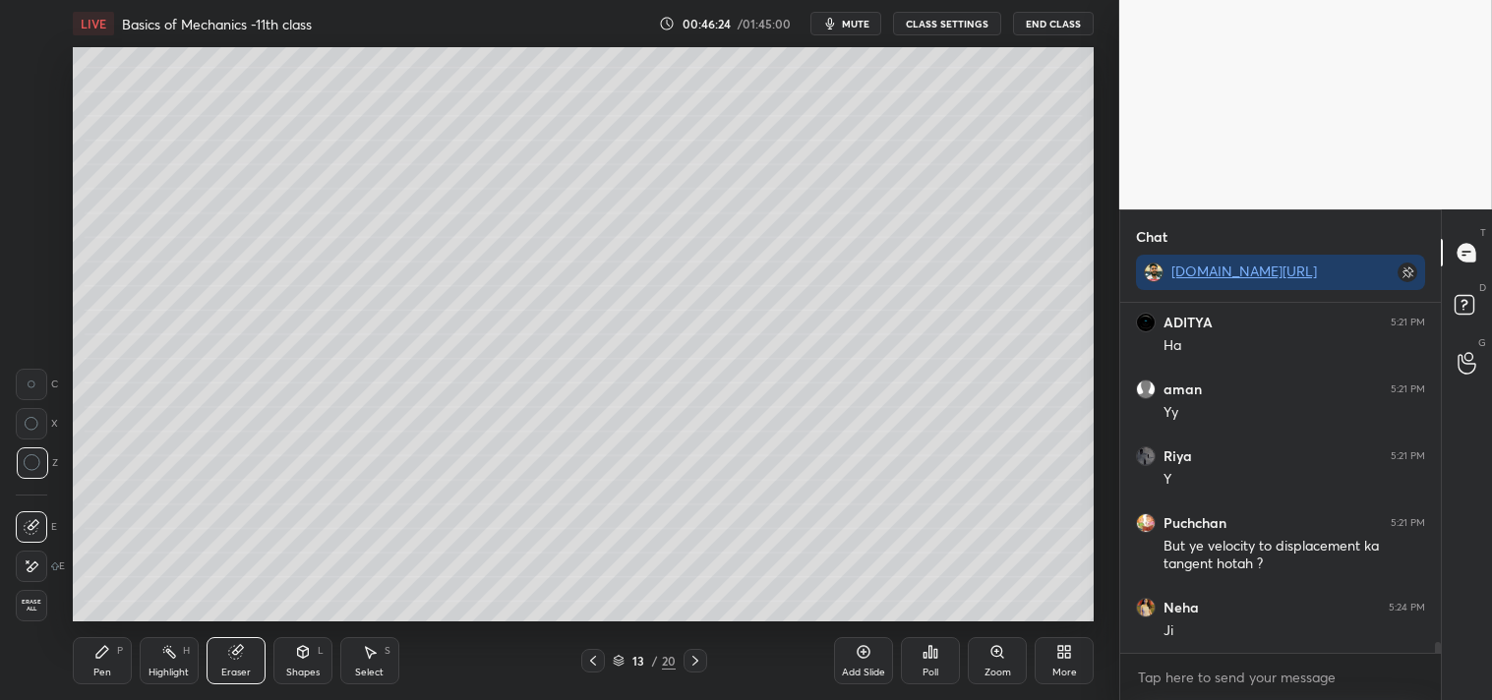
click at [98, 659] on icon at bounding box center [102, 652] width 16 height 16
click at [985, 662] on div "Zoom" at bounding box center [997, 660] width 59 height 47
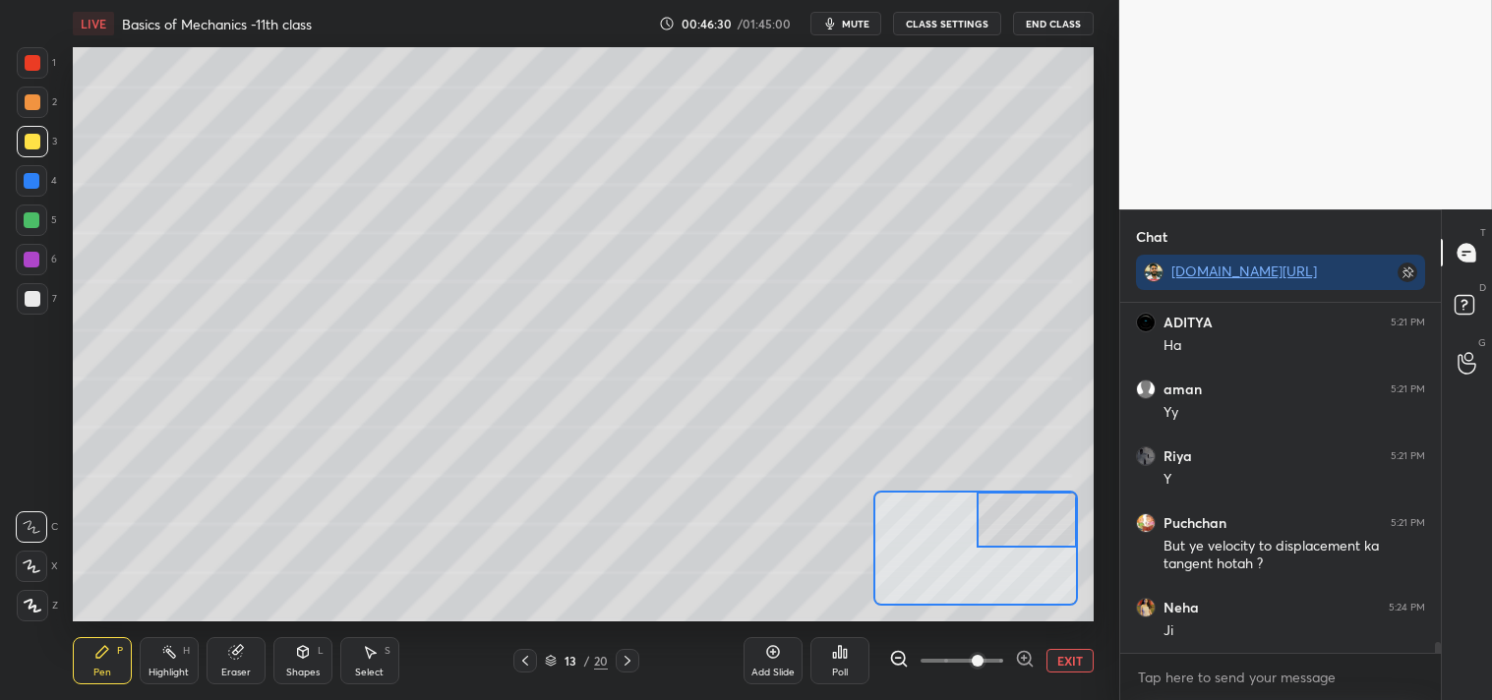
click at [37, 303] on div at bounding box center [33, 299] width 16 height 16
click at [40, 305] on div at bounding box center [32, 298] width 31 height 31
click at [226, 655] on div "Eraser" at bounding box center [235, 660] width 59 height 47
click at [89, 665] on div "Pen P" at bounding box center [102, 660] width 59 height 47
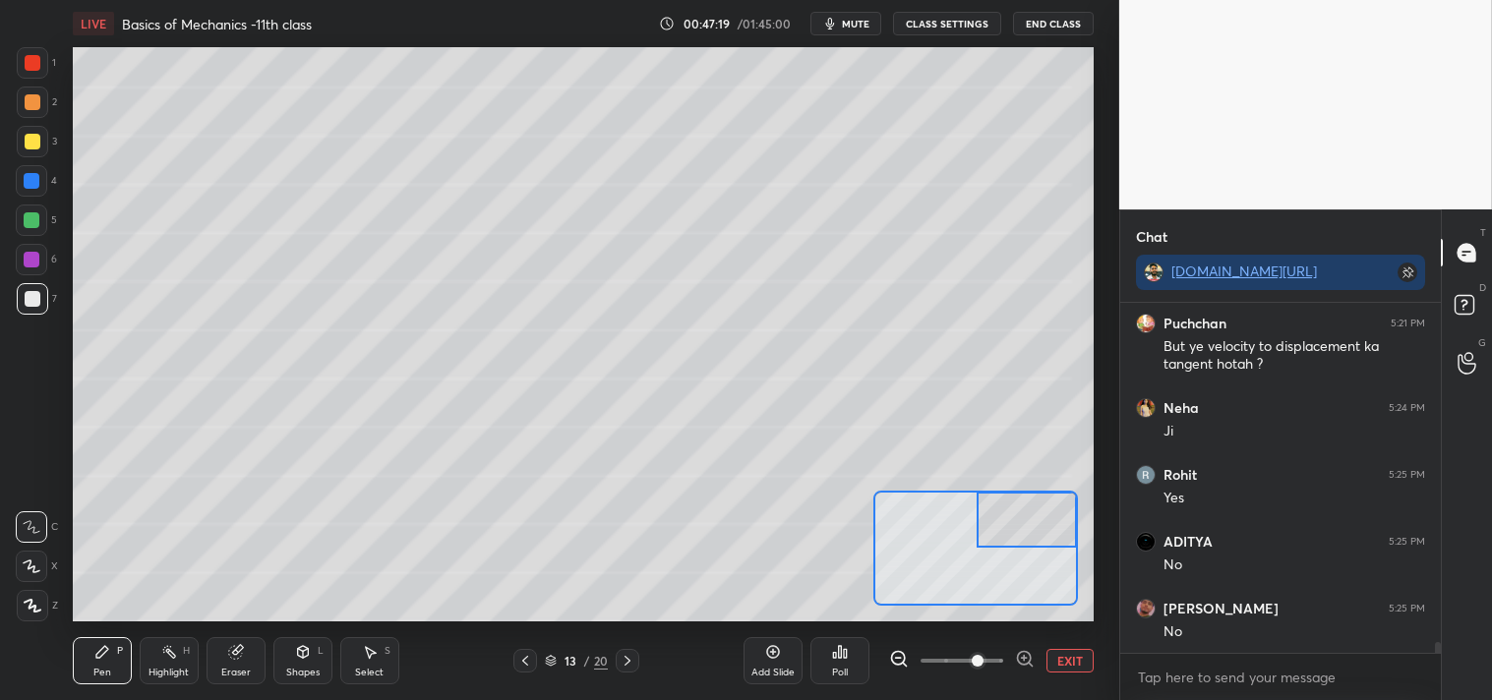
scroll to position [10977, 0]
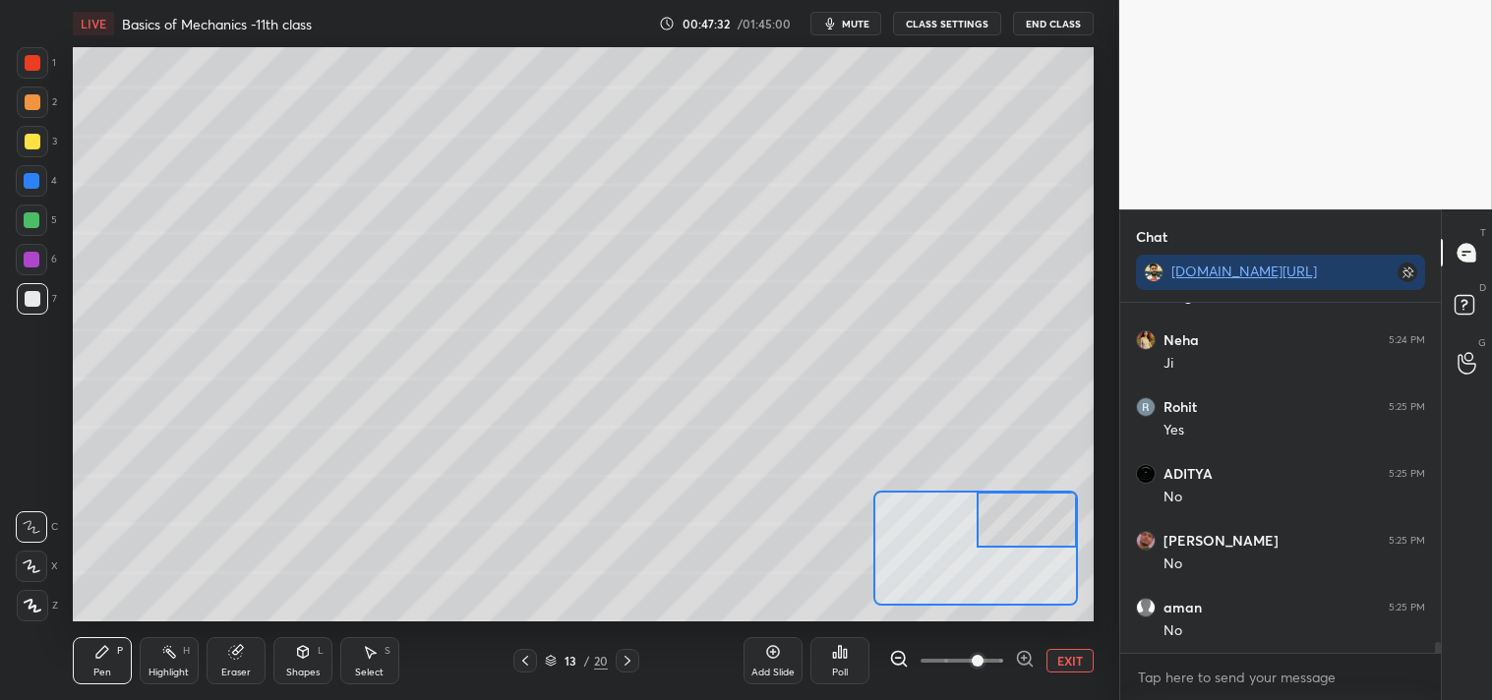
click at [310, 656] on icon at bounding box center [303, 652] width 16 height 16
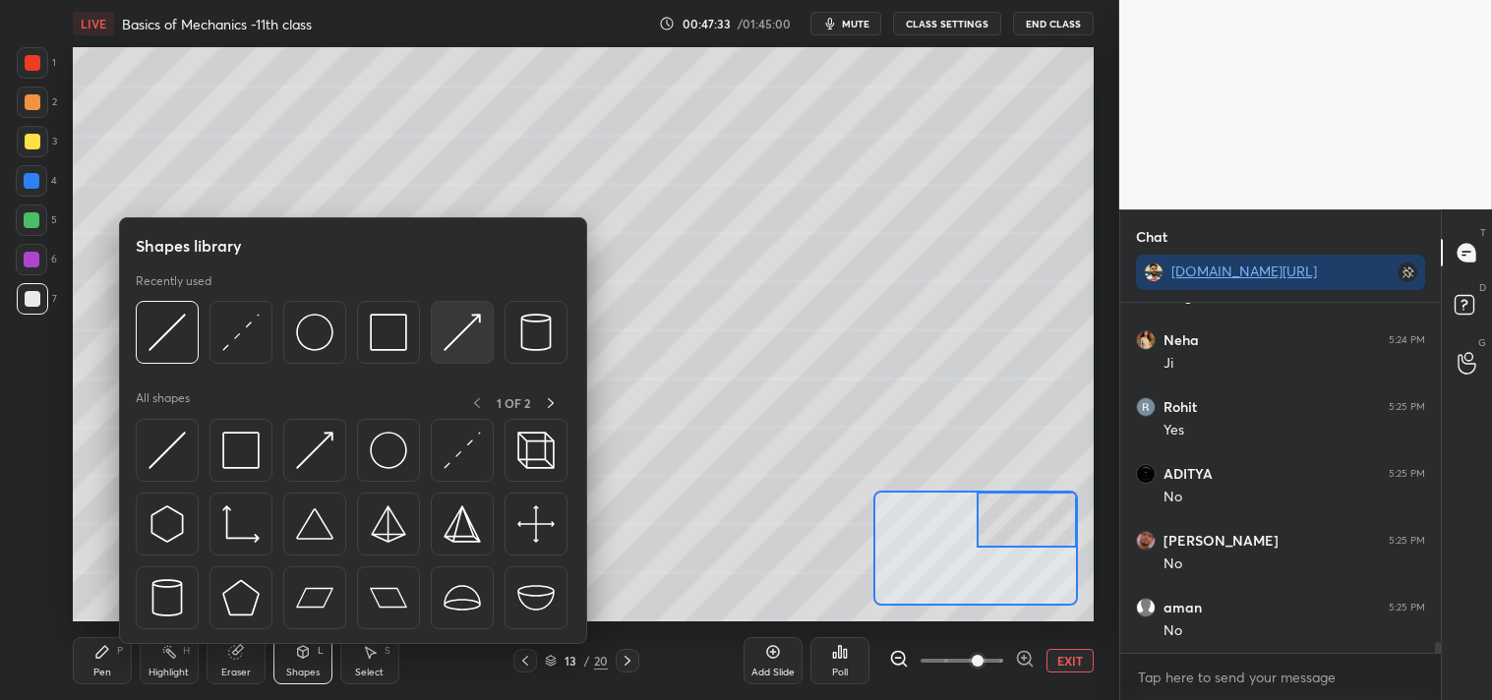
click at [466, 331] on img at bounding box center [461, 332] width 37 height 37
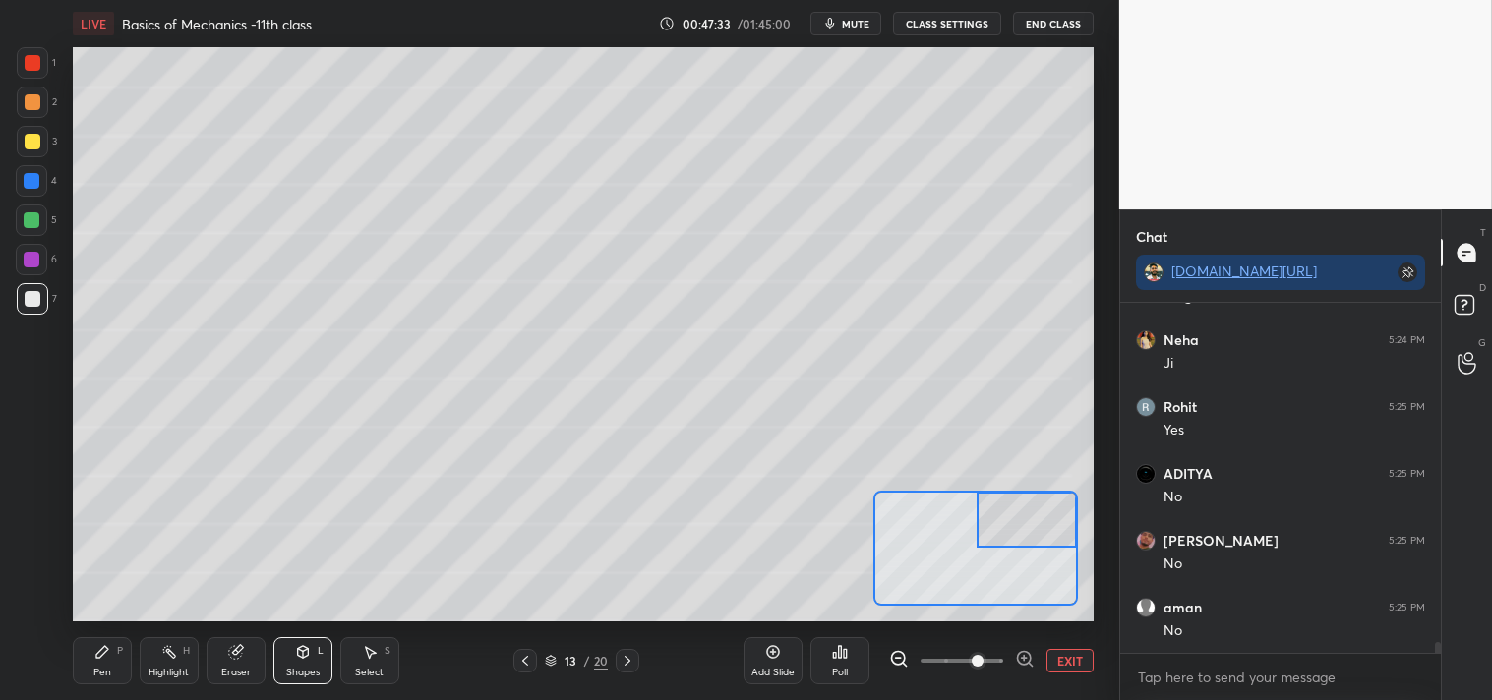
click at [29, 146] on div at bounding box center [33, 142] width 16 height 16
click at [112, 665] on div "Pen P" at bounding box center [102, 660] width 59 height 47
click at [313, 659] on div "Shapes L" at bounding box center [302, 660] width 59 height 47
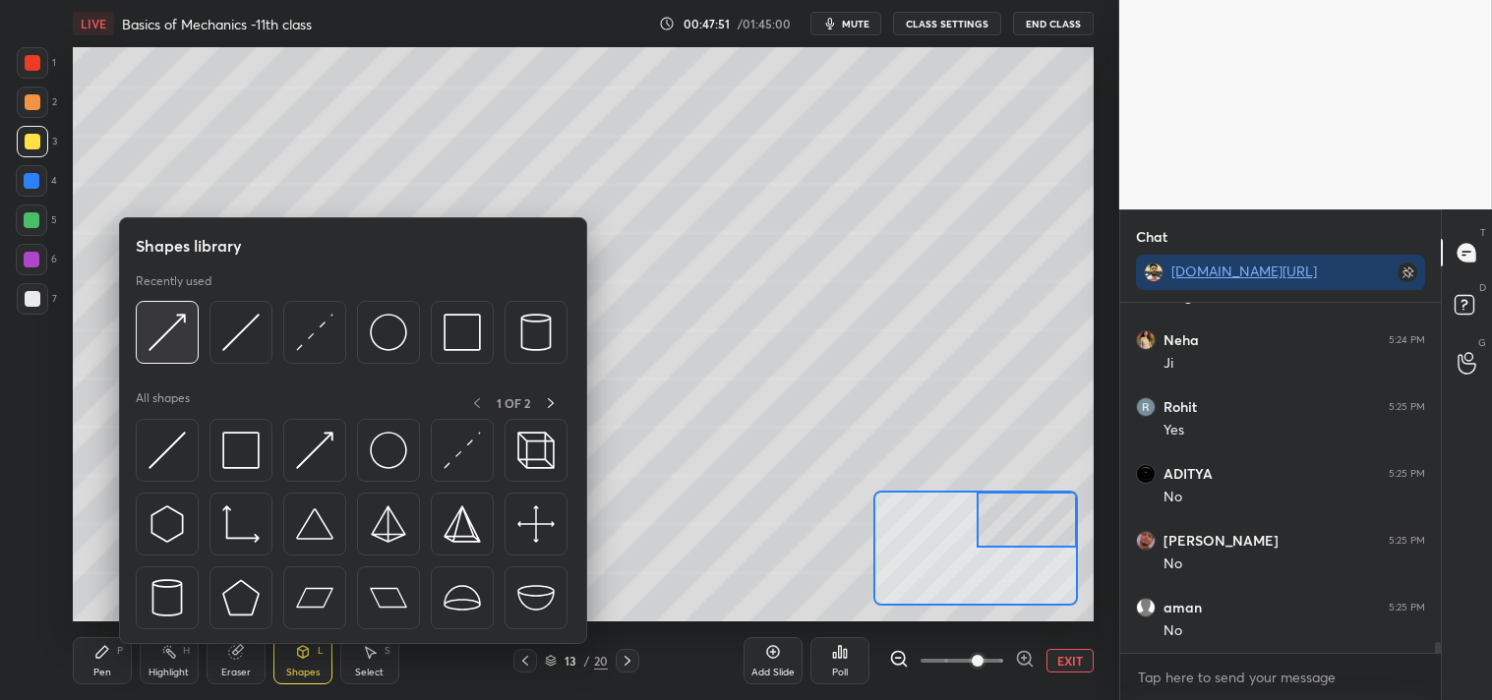
click at [171, 328] on img at bounding box center [166, 332] width 37 height 37
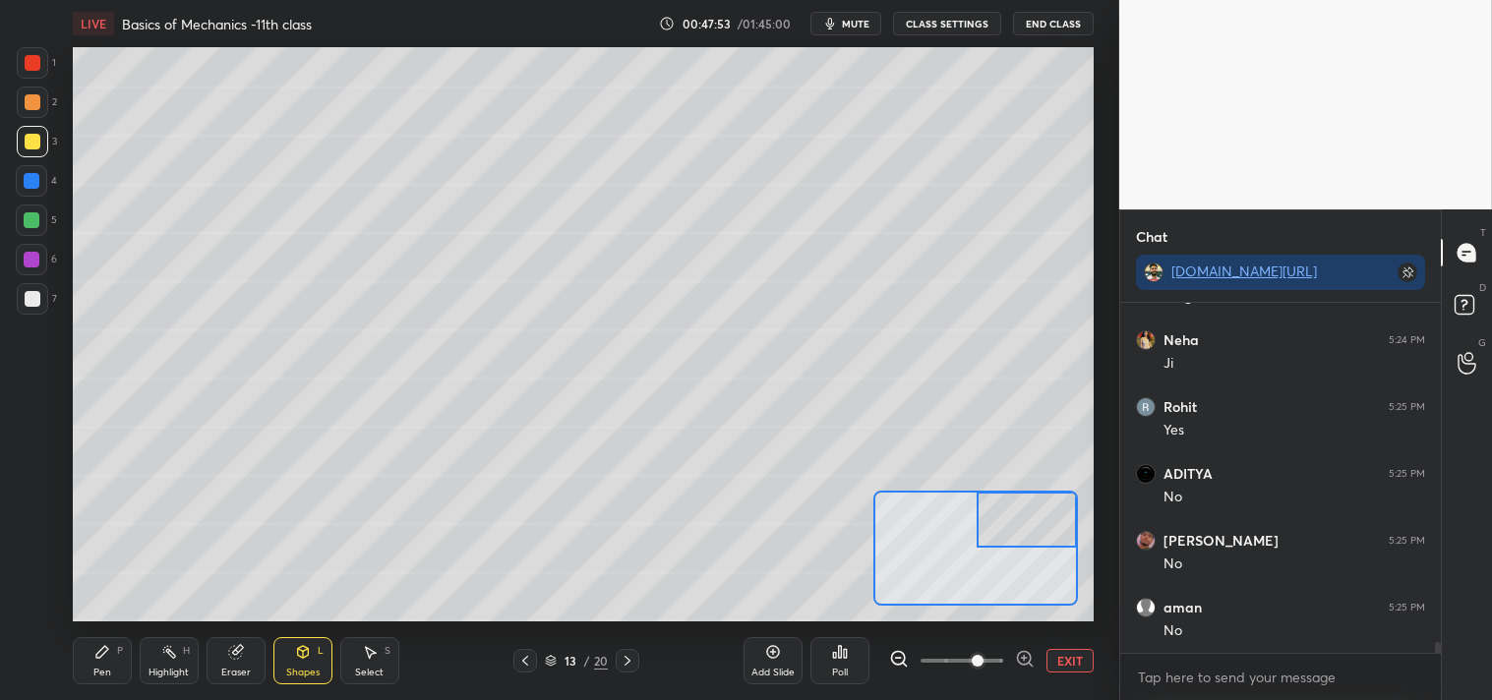
click at [87, 655] on div "Pen P" at bounding box center [102, 660] width 59 height 47
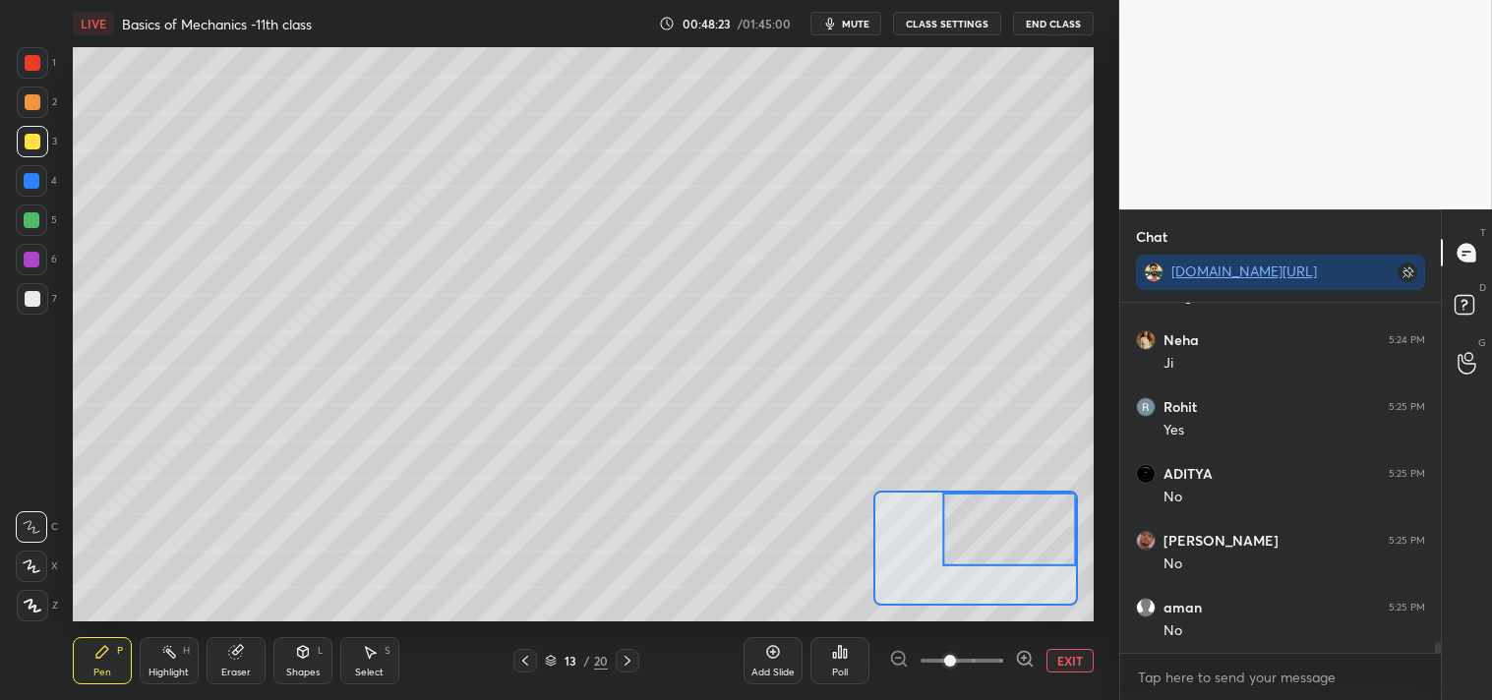
click at [1075, 660] on button "EXIT" at bounding box center [1069, 661] width 47 height 24
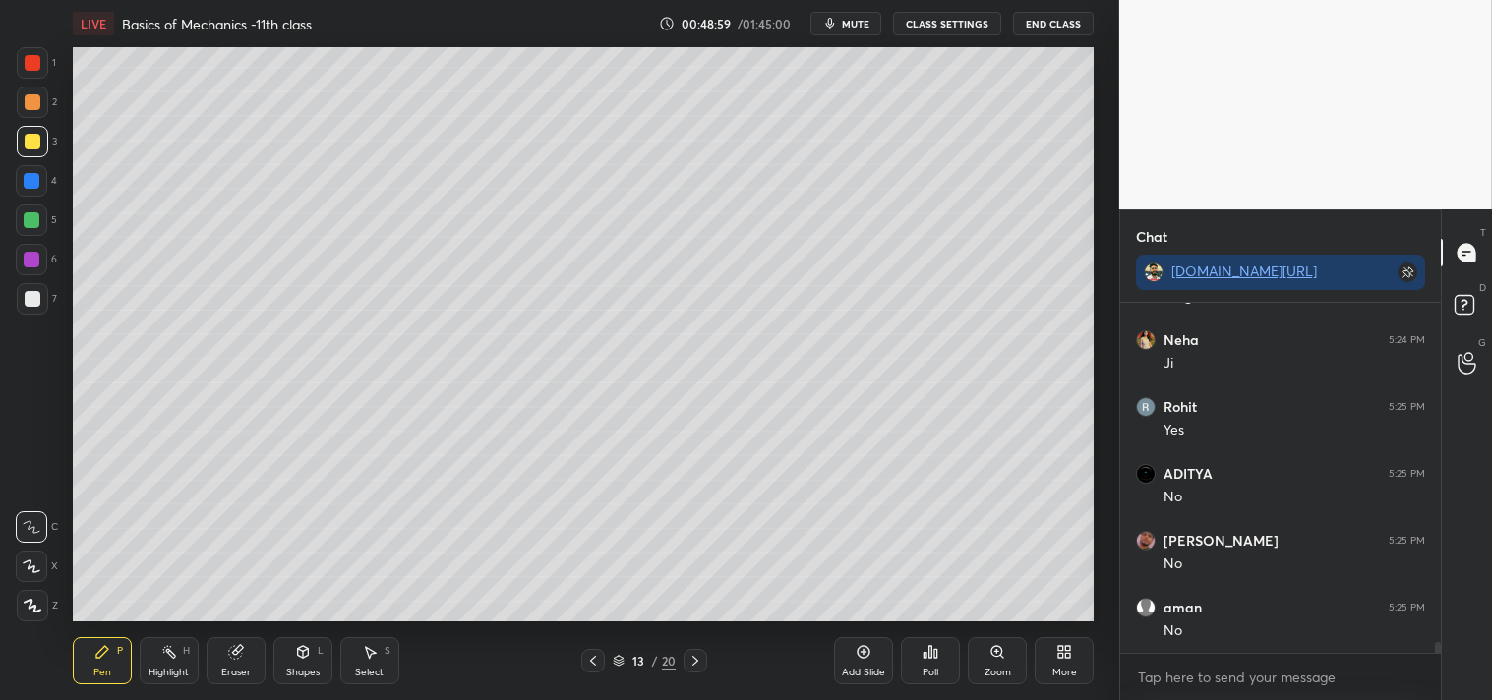
click at [1099, 447] on div "Setting up your live class Poll for secs No correct answer Start poll" at bounding box center [583, 334] width 1040 height 574
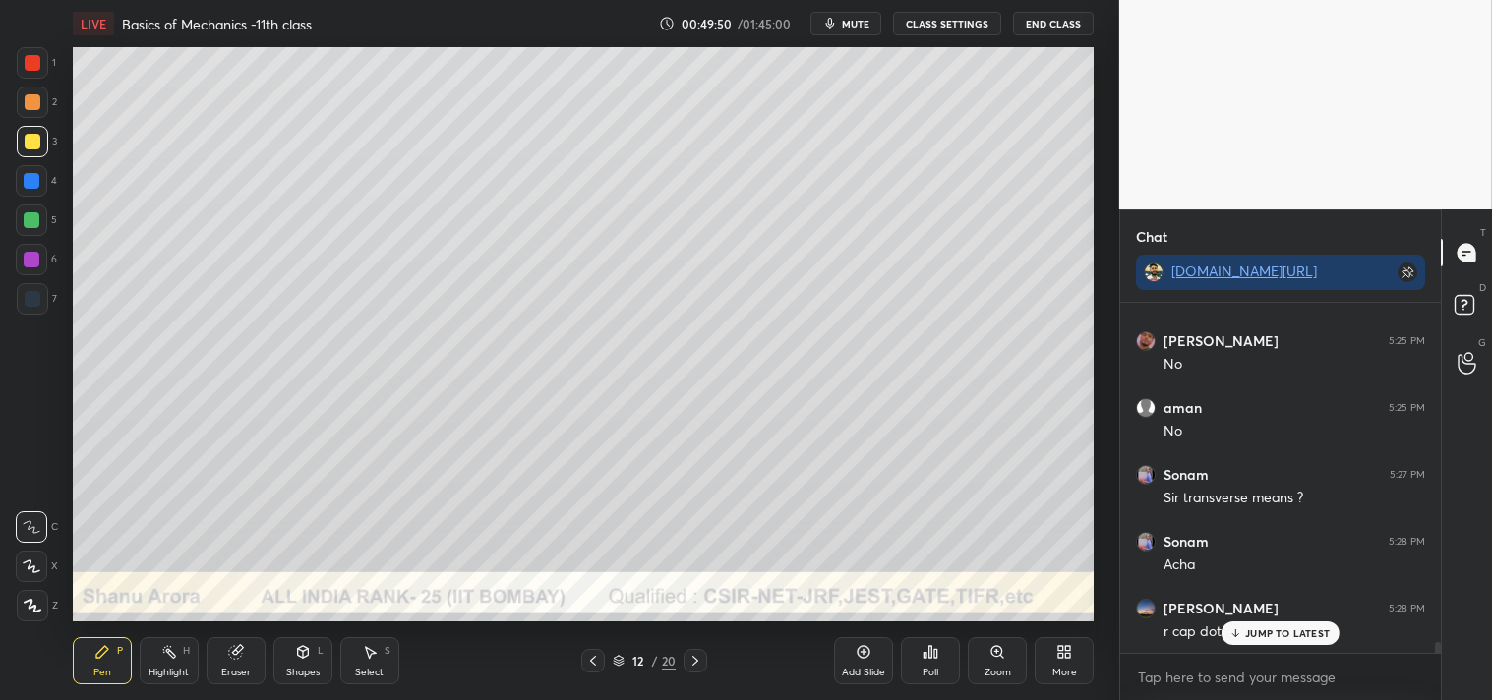
click at [851, 647] on div "Add Slide" at bounding box center [863, 660] width 59 height 47
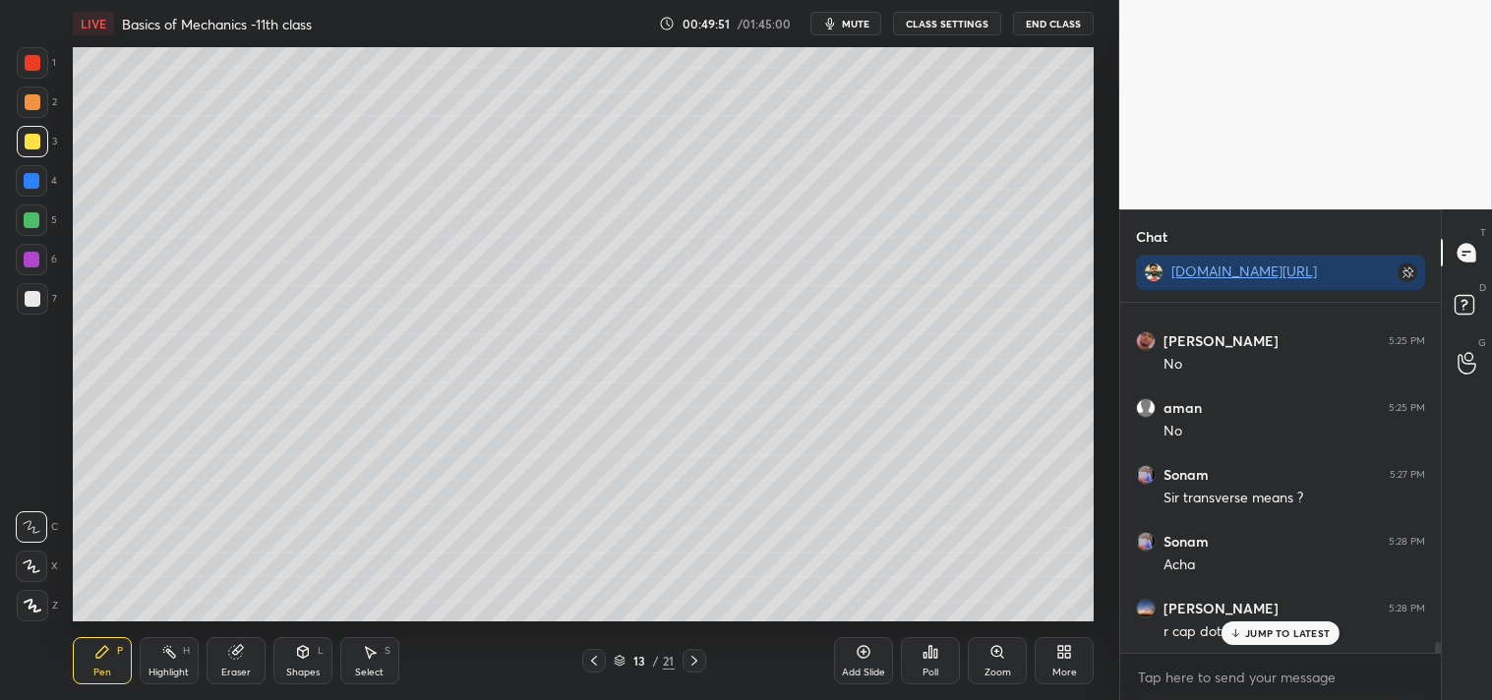
click at [306, 656] on icon at bounding box center [302, 652] width 11 height 12
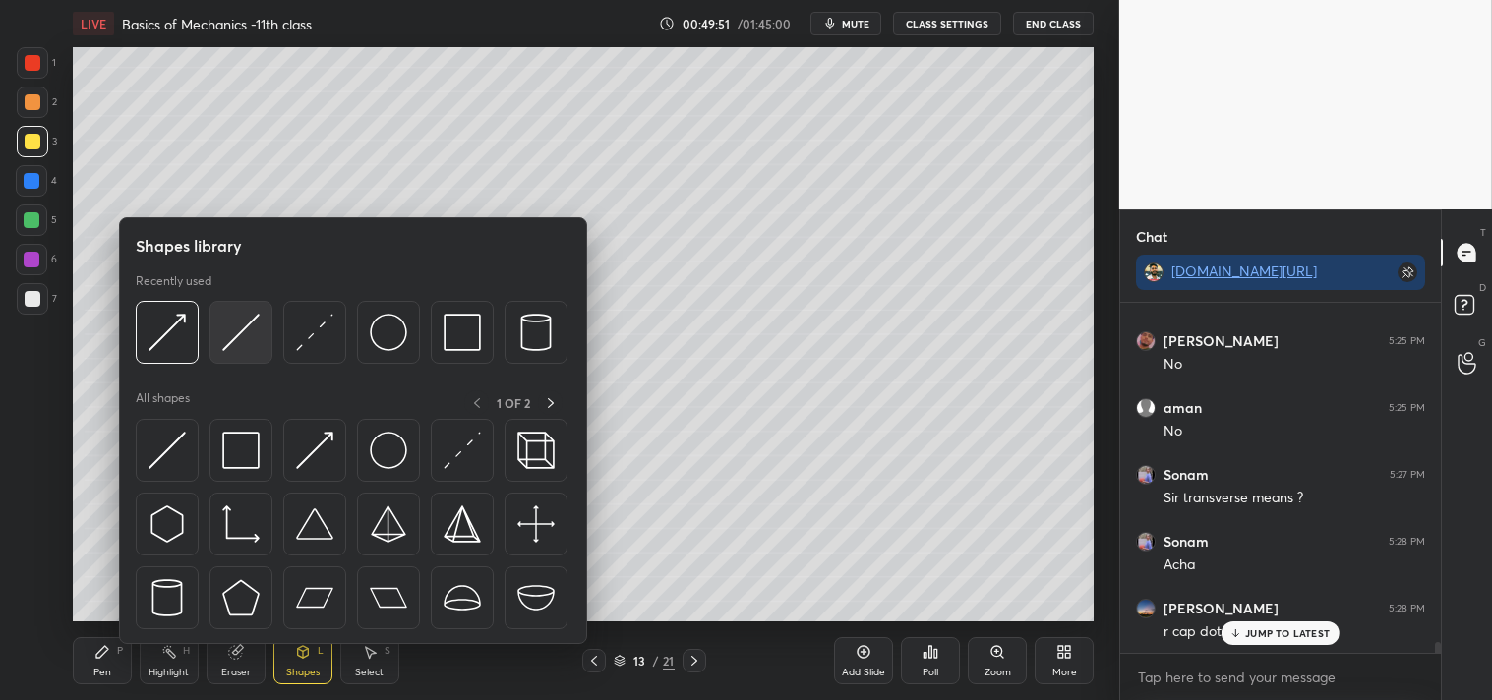
click at [243, 317] on img at bounding box center [240, 332] width 37 height 37
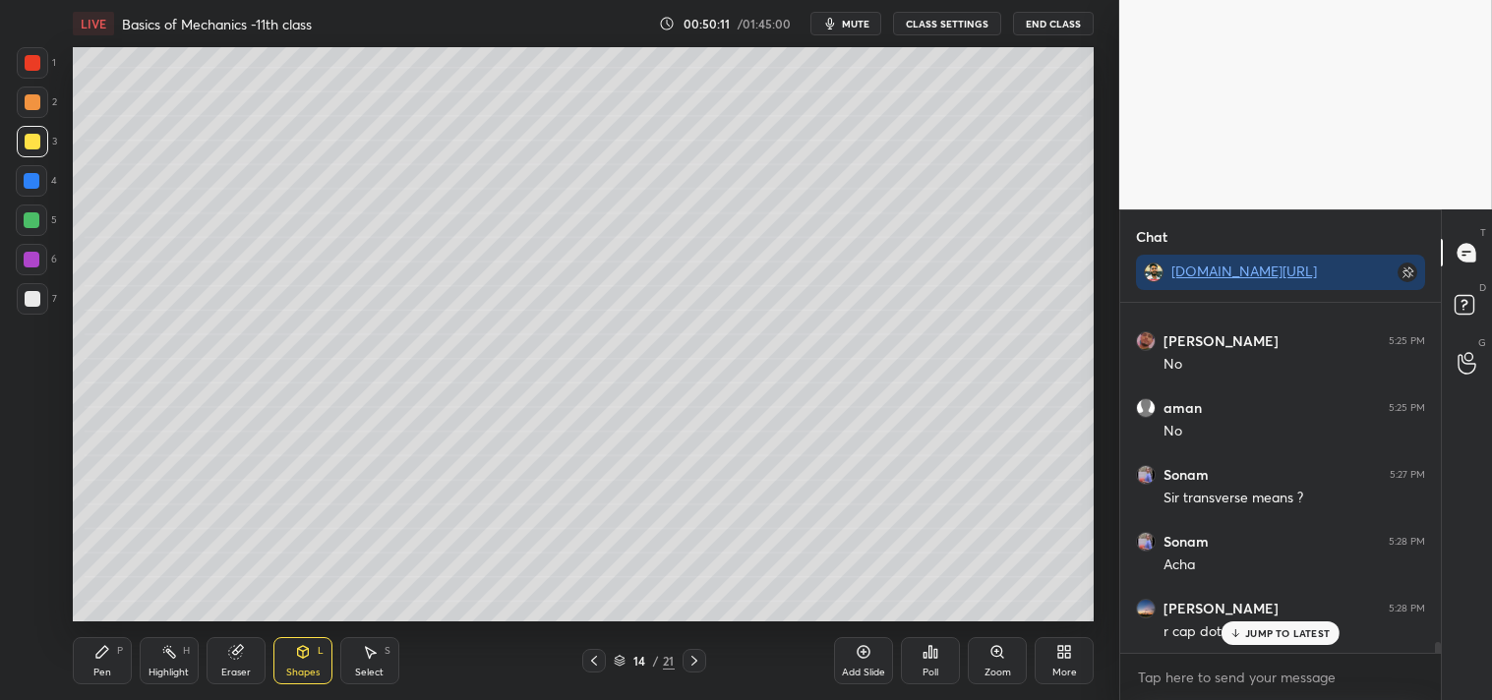
click at [1274, 627] on p "JUMP TO LATEST" at bounding box center [1287, 633] width 85 height 12
click at [315, 662] on div "Shapes L" at bounding box center [302, 660] width 59 height 47
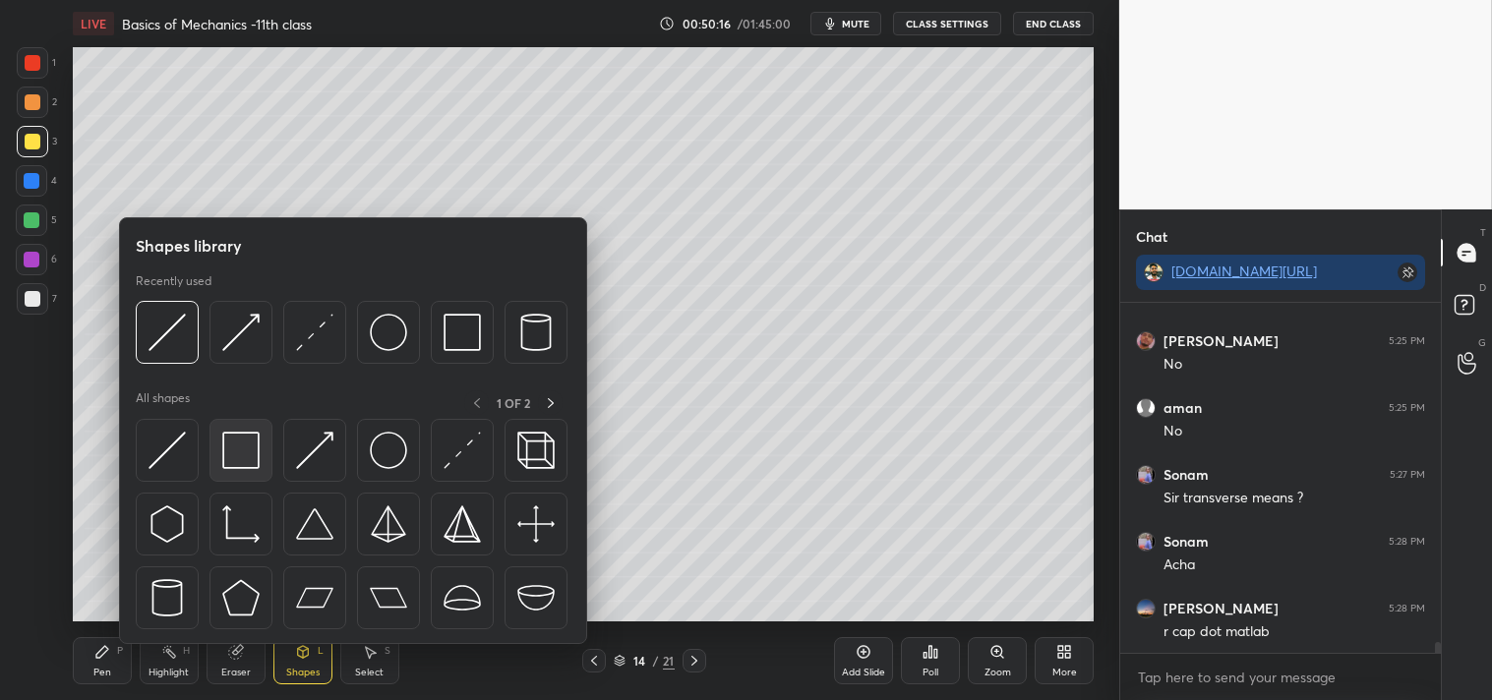
click at [241, 444] on img at bounding box center [240, 450] width 37 height 37
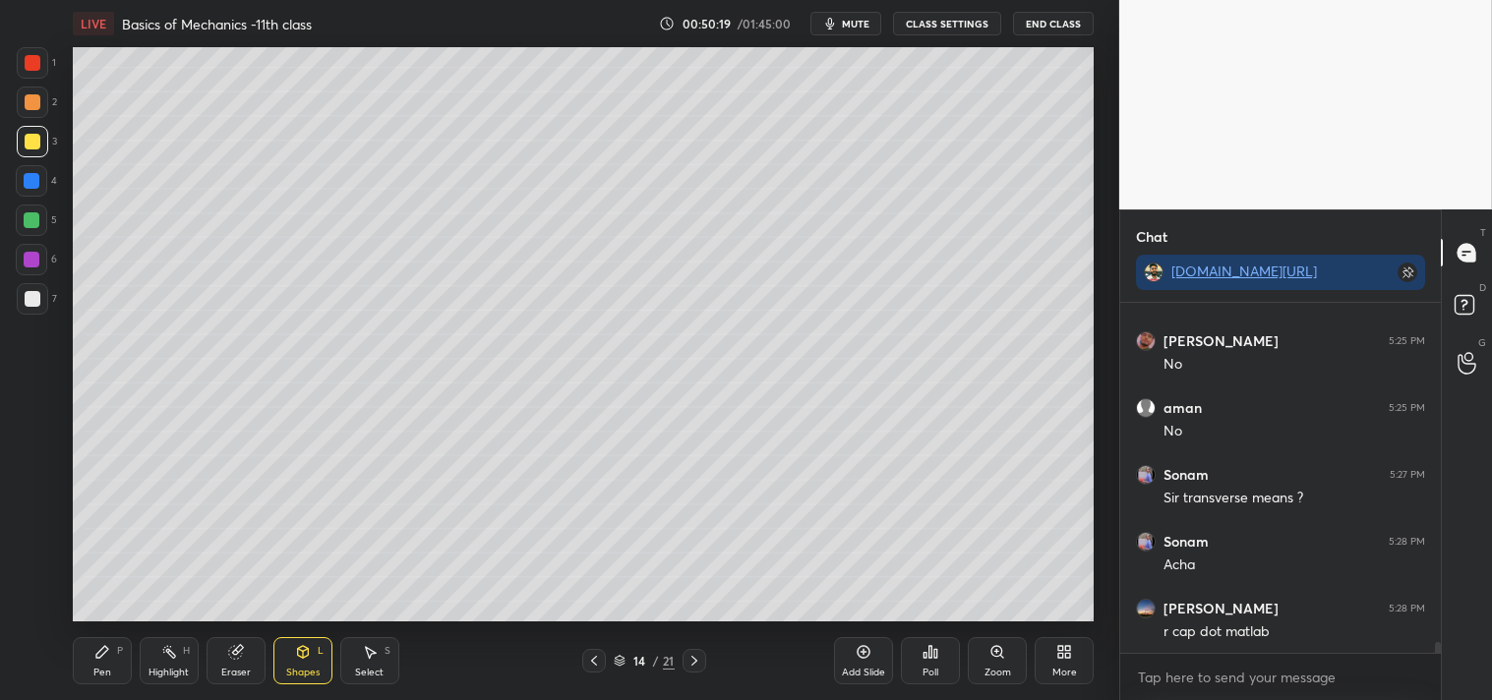
click at [117, 654] on div "P" at bounding box center [120, 651] width 6 height 10
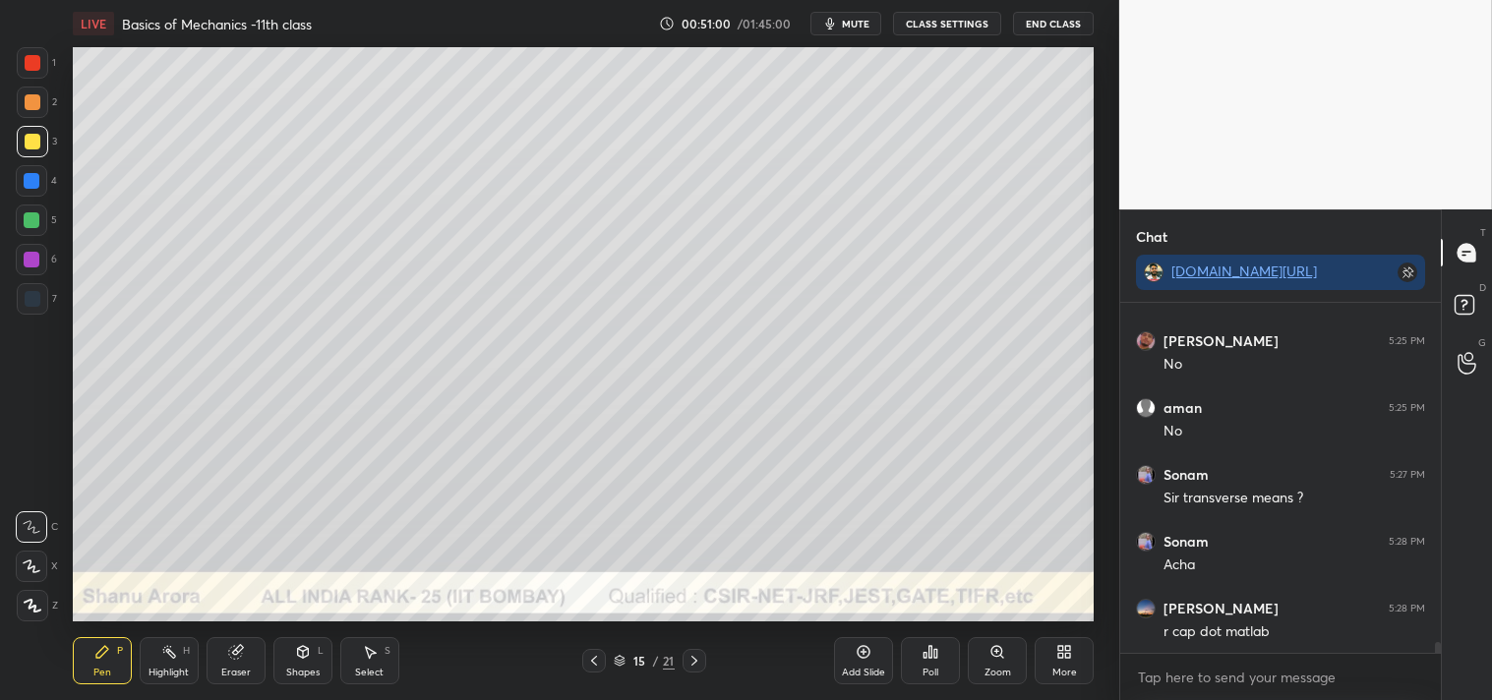
click at [30, 94] on div at bounding box center [33, 102] width 16 height 16
click at [295, 665] on div "Shapes L" at bounding box center [302, 660] width 59 height 47
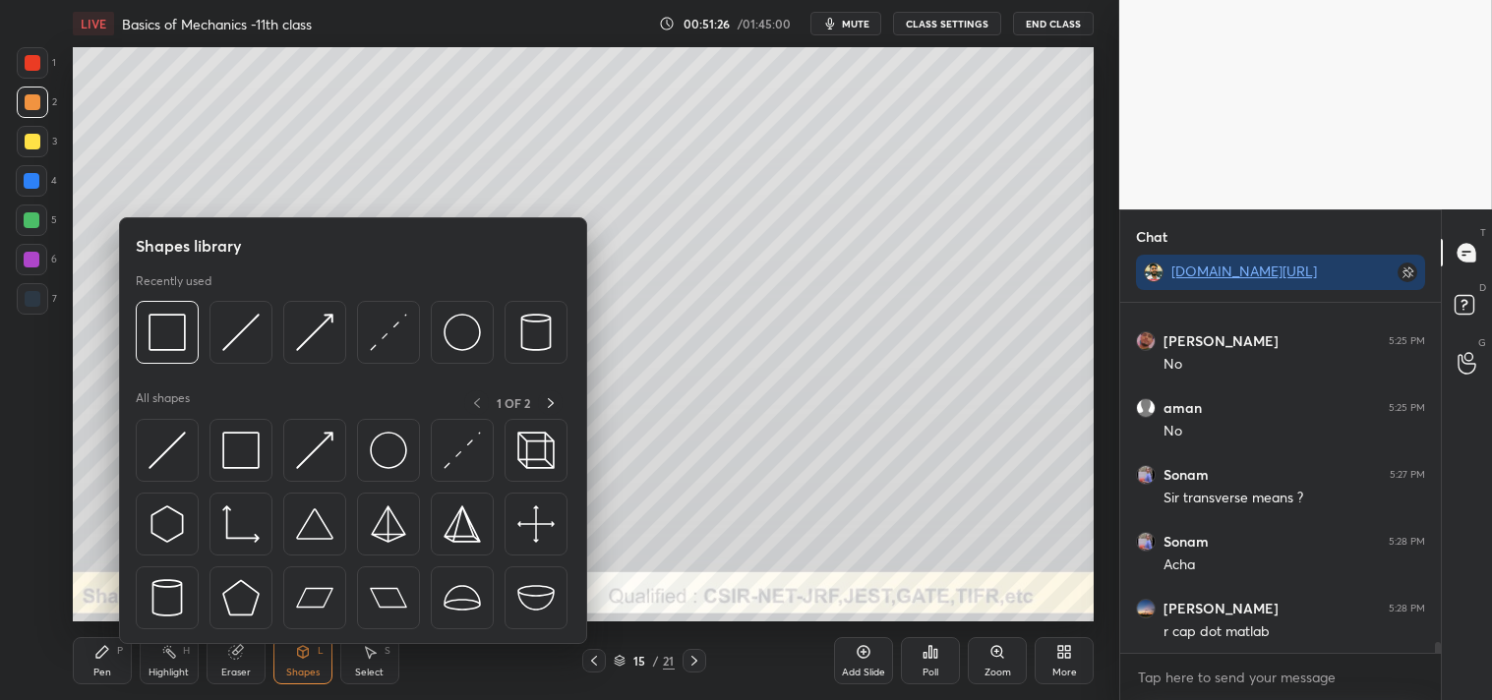
click at [356, 335] on div at bounding box center [352, 338] width 432 height 74
click at [401, 321] on img at bounding box center [388, 332] width 37 height 37
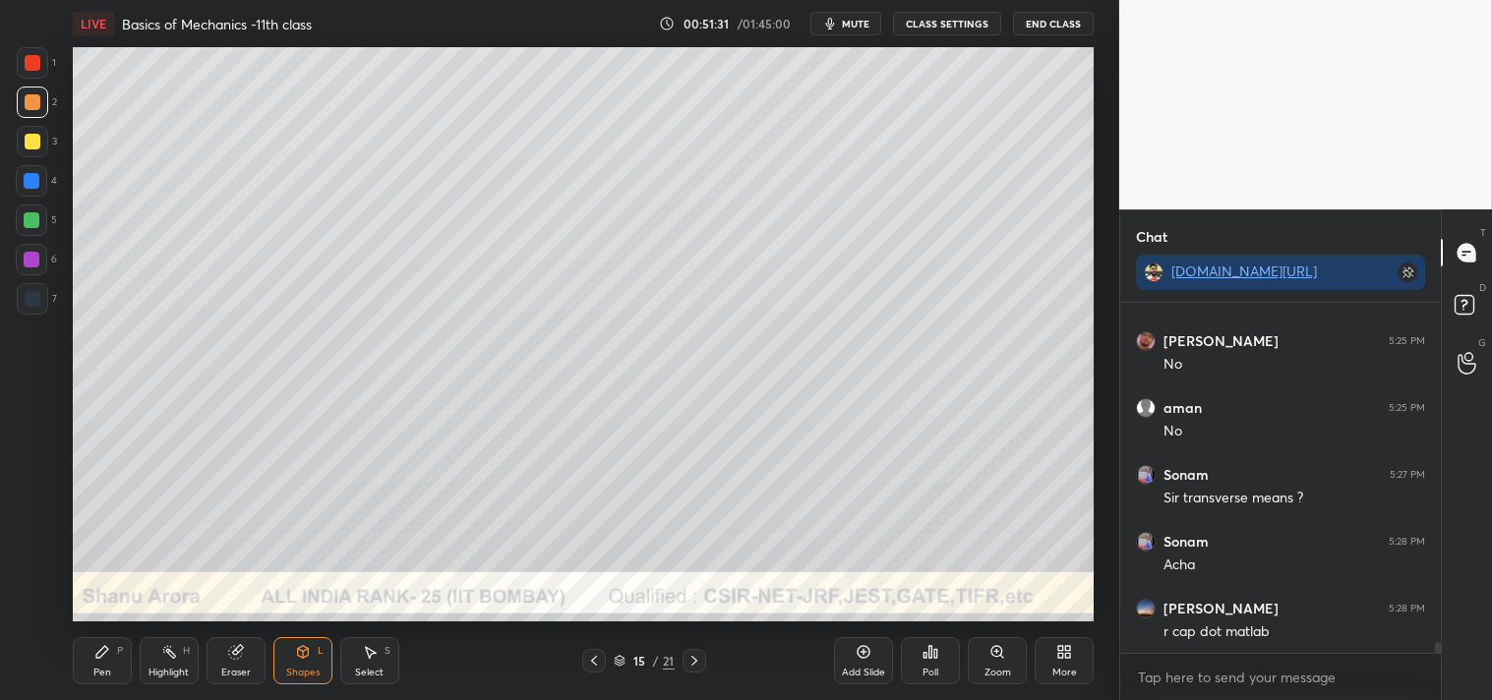
click at [96, 650] on icon at bounding box center [102, 652] width 16 height 16
click at [987, 644] on div "Zoom" at bounding box center [997, 660] width 59 height 47
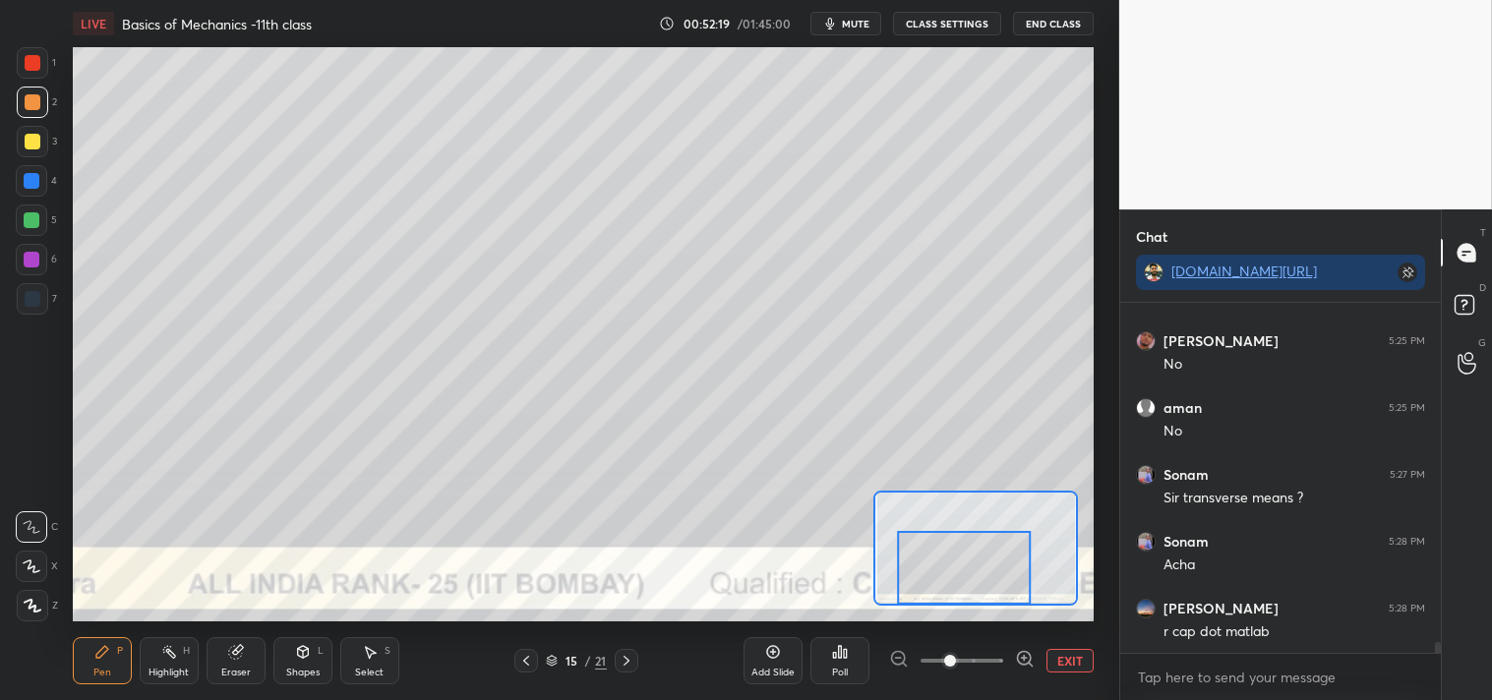
click at [1073, 662] on button "EXIT" at bounding box center [1069, 661] width 47 height 24
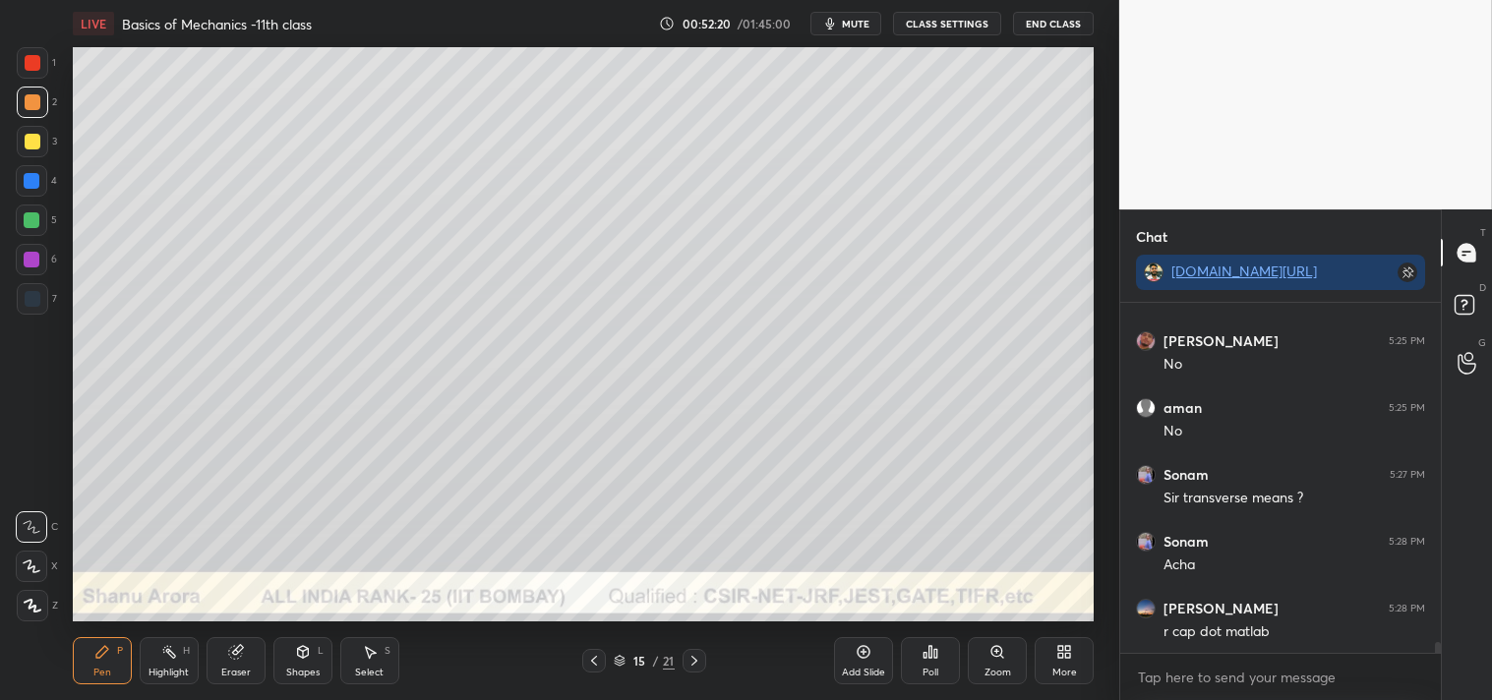
click at [163, 663] on div "Highlight H" at bounding box center [169, 660] width 59 height 47
click at [174, 663] on div "Highlight H" at bounding box center [169, 660] width 59 height 47
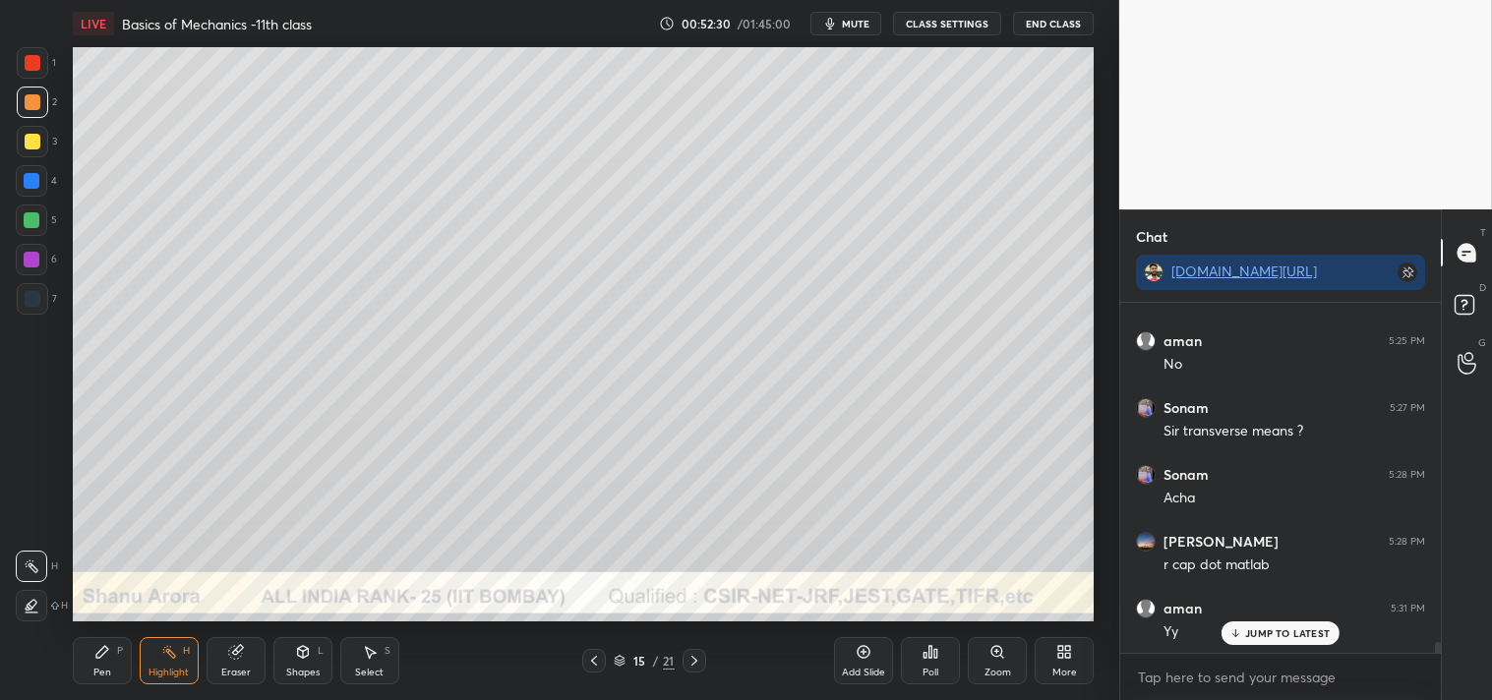
click at [88, 675] on div "Pen P" at bounding box center [102, 660] width 59 height 47
click at [102, 692] on div "Pen P Highlight H Eraser Shapes L Select S 15 / 21 Add Slide Poll Zoom More" at bounding box center [584, 660] width 1022 height 79
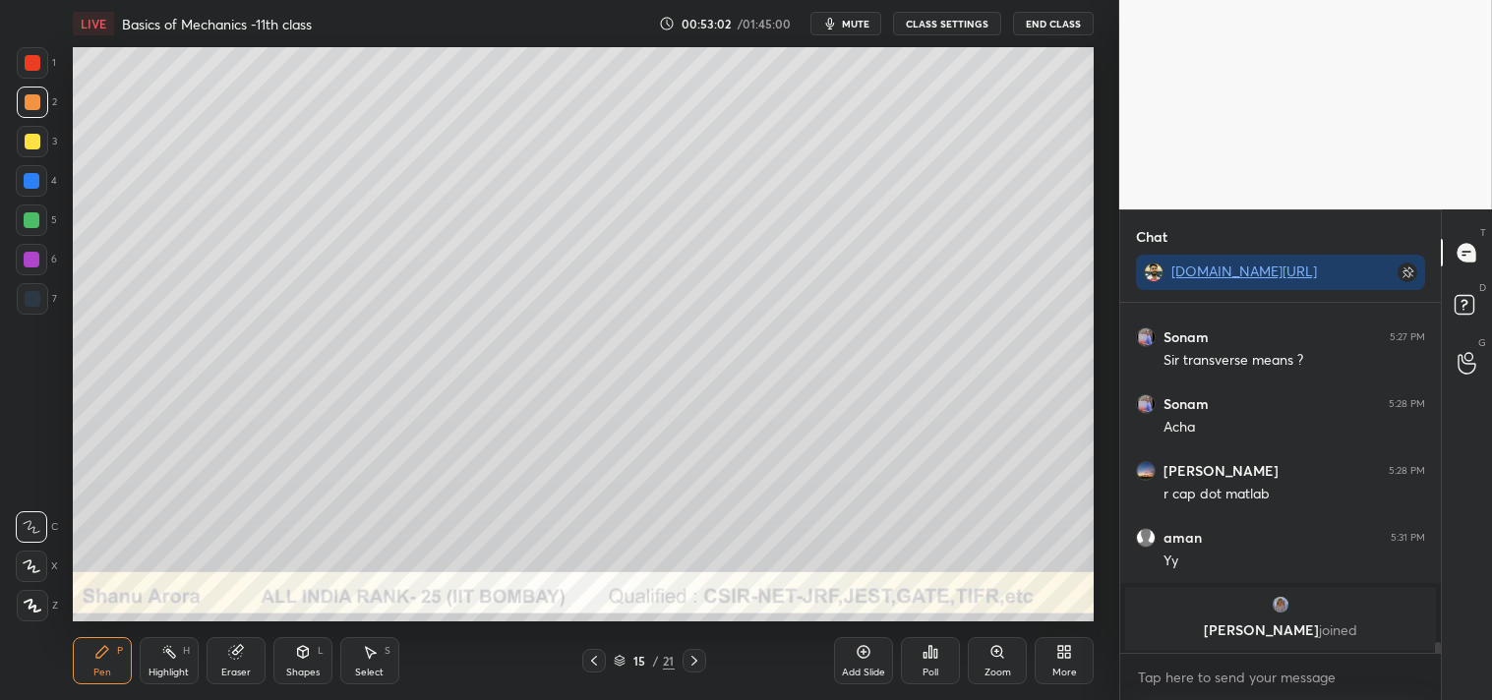
click at [236, 654] on icon at bounding box center [234, 652] width 13 height 13
click at [93, 669] on div "Pen" at bounding box center [102, 673] width 18 height 10
click at [995, 657] on icon at bounding box center [997, 652] width 16 height 16
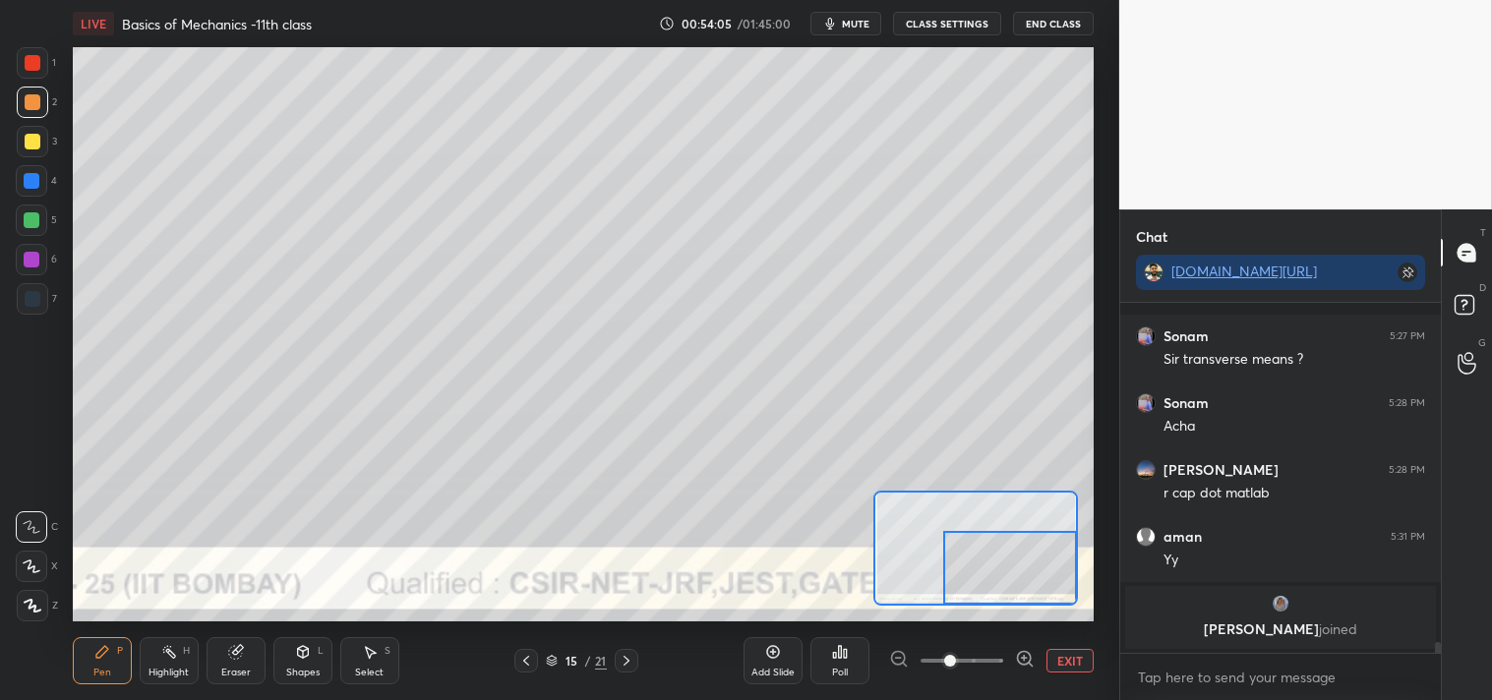
scroll to position [11400, 0]
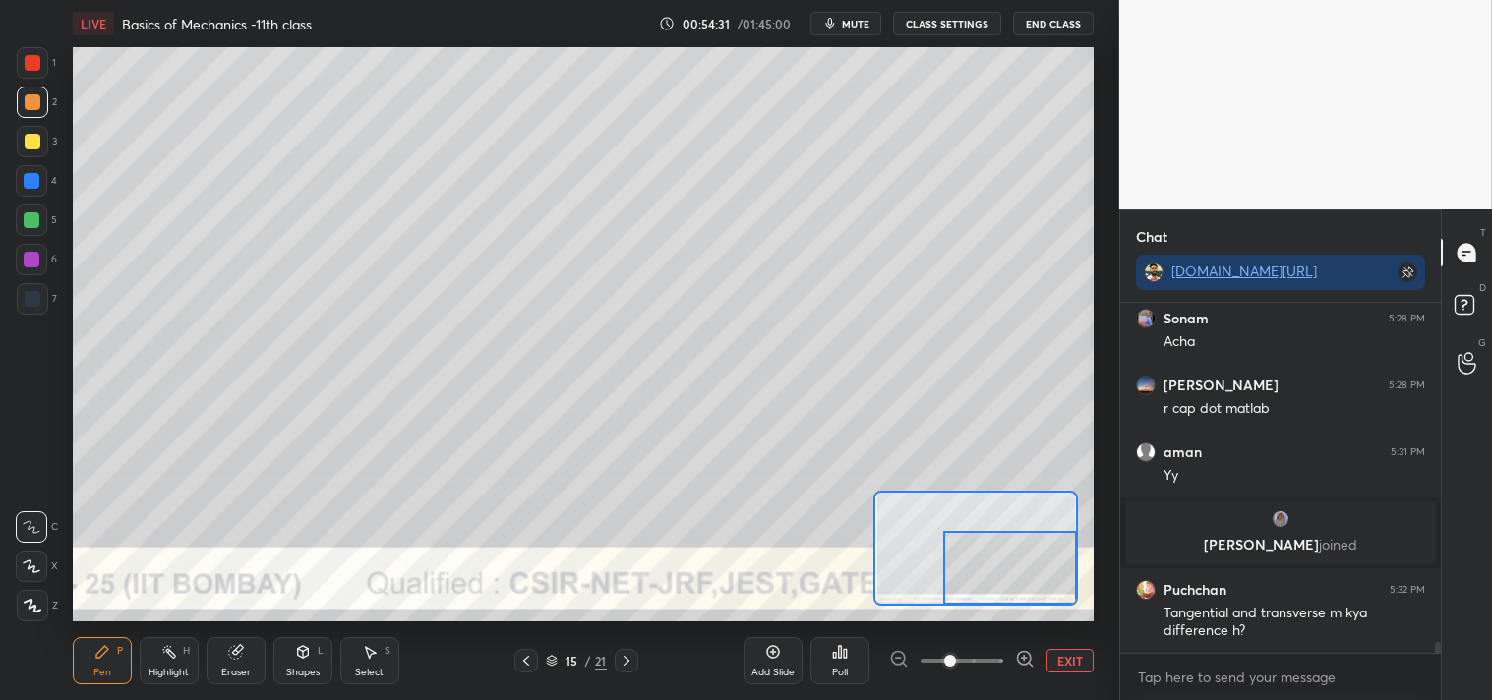
click at [1073, 663] on button "EXIT" at bounding box center [1069, 661] width 47 height 24
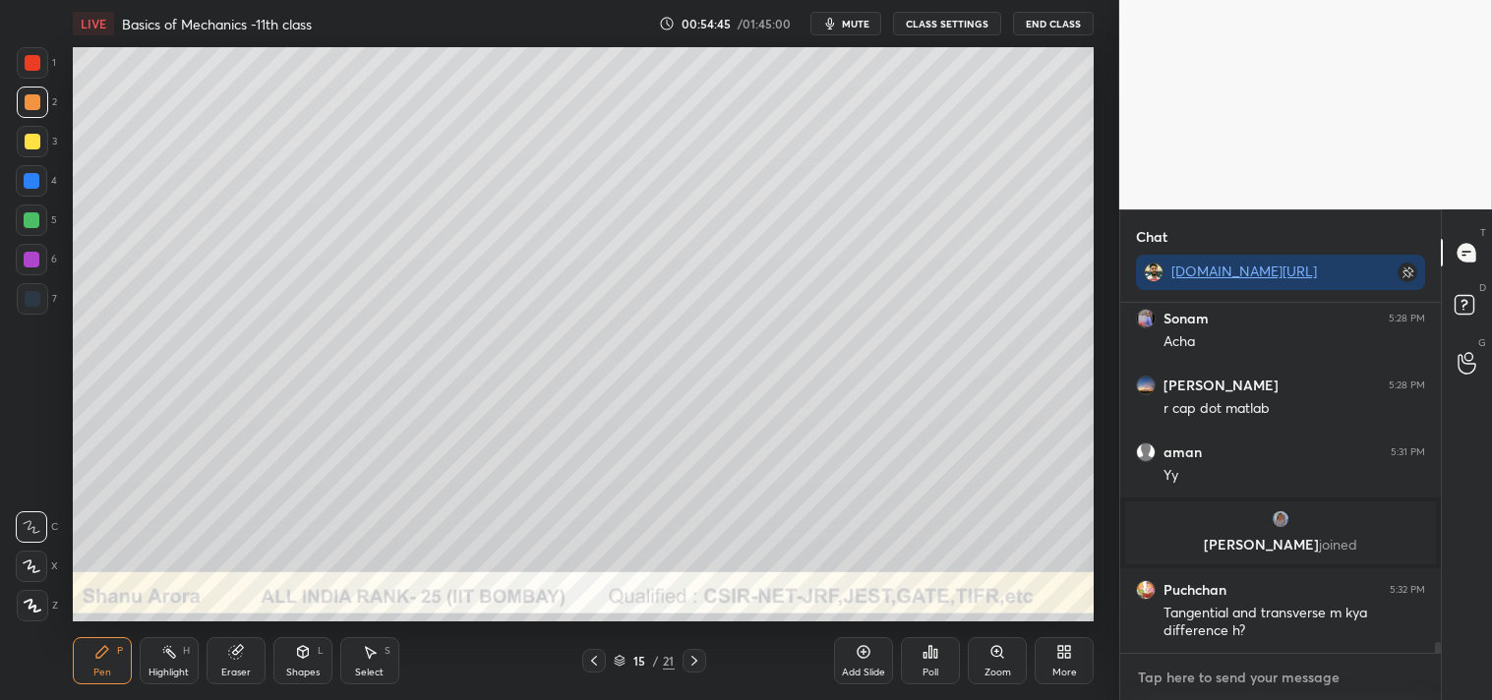
click at [1191, 691] on textarea at bounding box center [1280, 677] width 289 height 31
type textarea "x"
type textarea "e"
type textarea "x"
type textarea "ey"
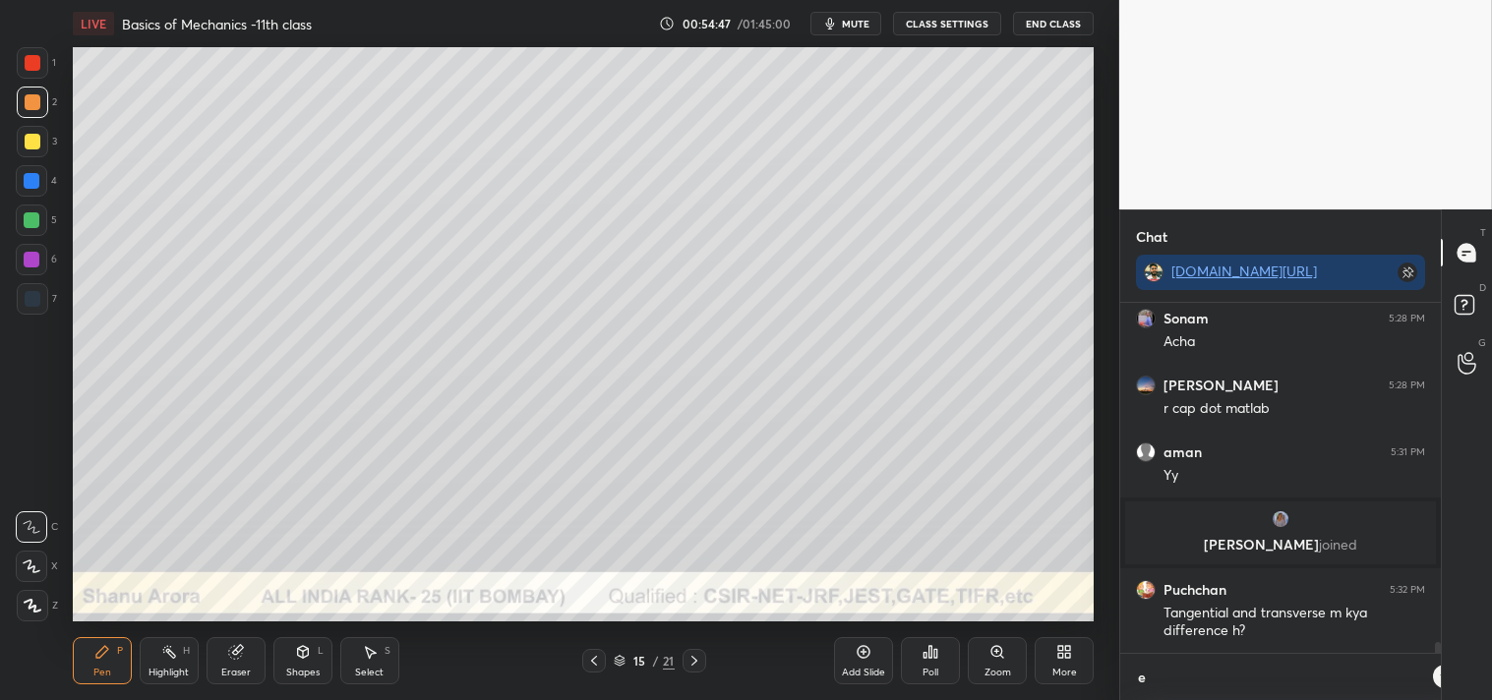
type textarea "x"
type textarea "eye"
type textarea "x"
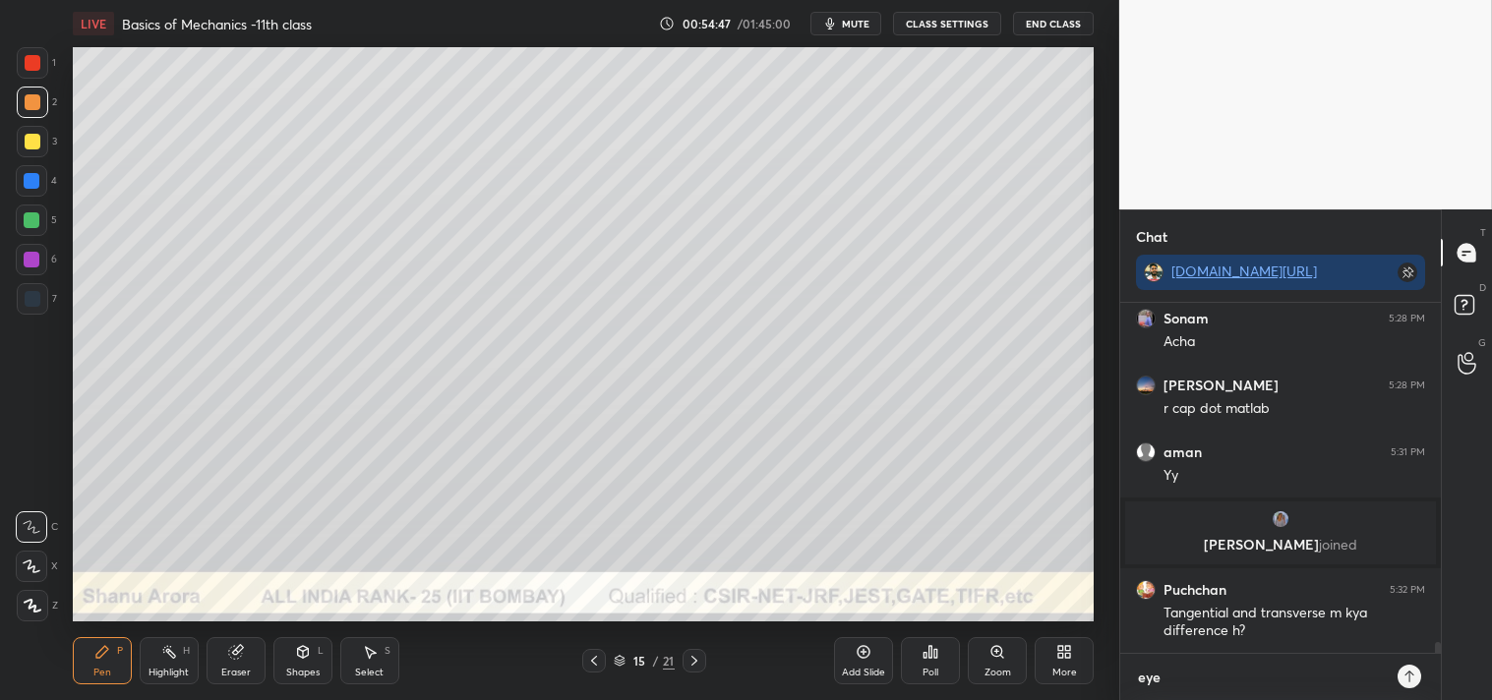
type textarea "eyes"
type textarea "x"
type textarea "eyes"
type textarea "x"
type textarea "eyes b"
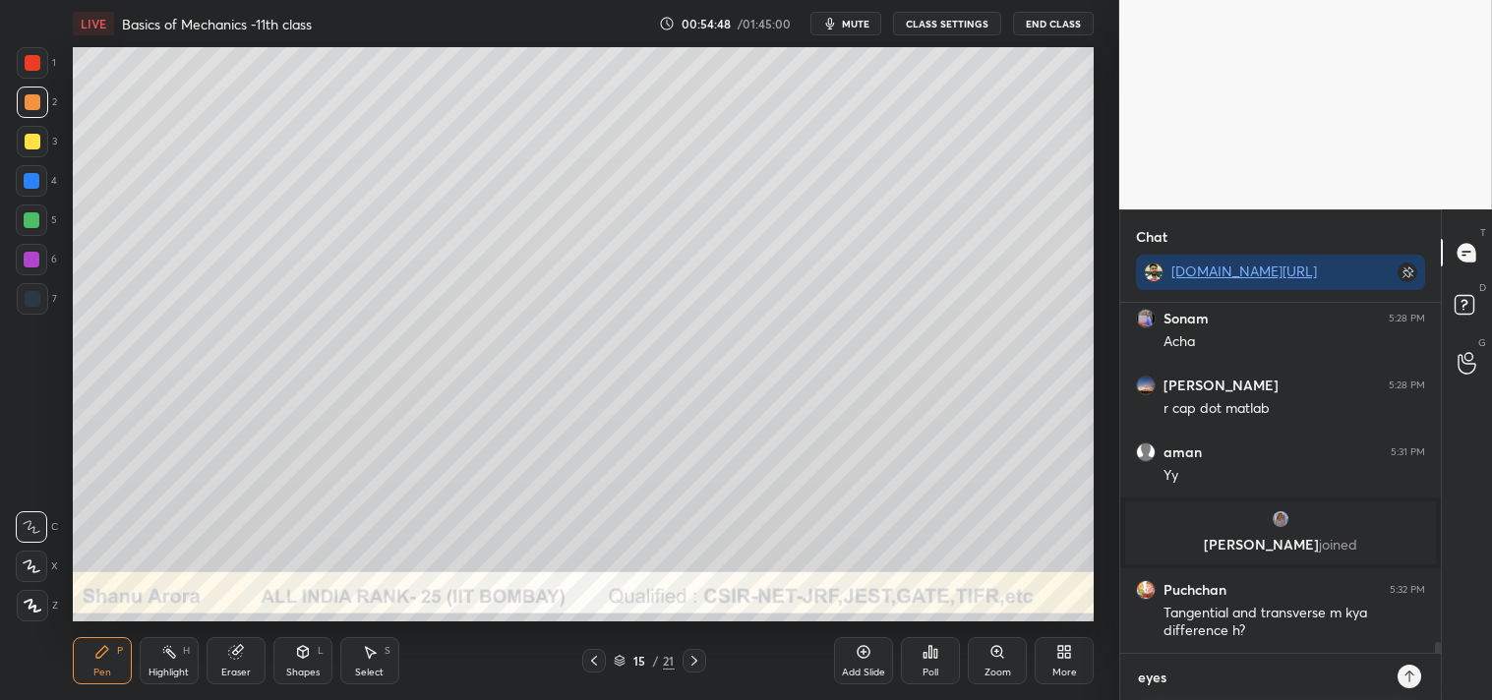
type textarea "x"
type textarea "eyes br"
type textarea "x"
type textarea "eyes brk"
type textarea "x"
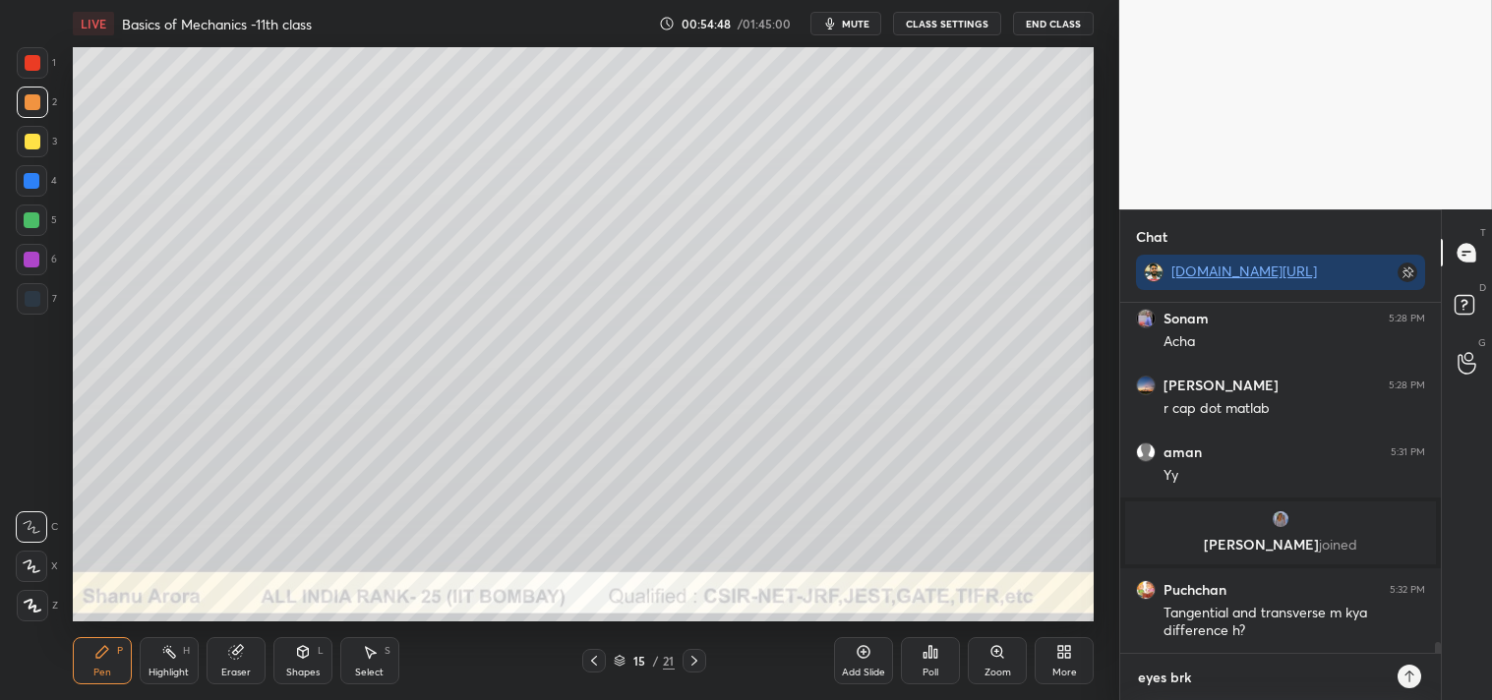
type textarea "eyes brk"
type textarea "x"
type textarea "eyes brk 5"
type textarea "x"
type textarea "eyes brk 5m"
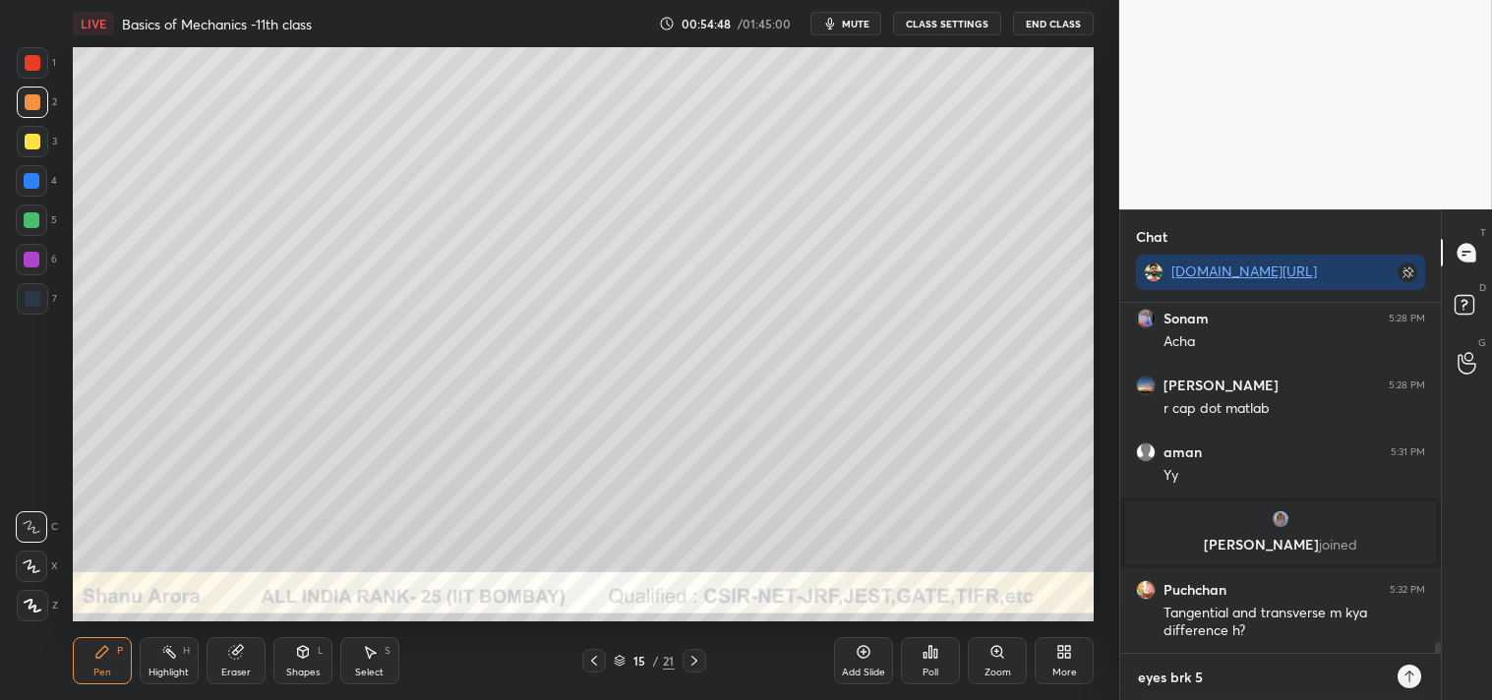
type textarea "x"
type textarea "eyes brk 5mi"
type textarea "x"
type textarea "eyes brk 5min"
type textarea "x"
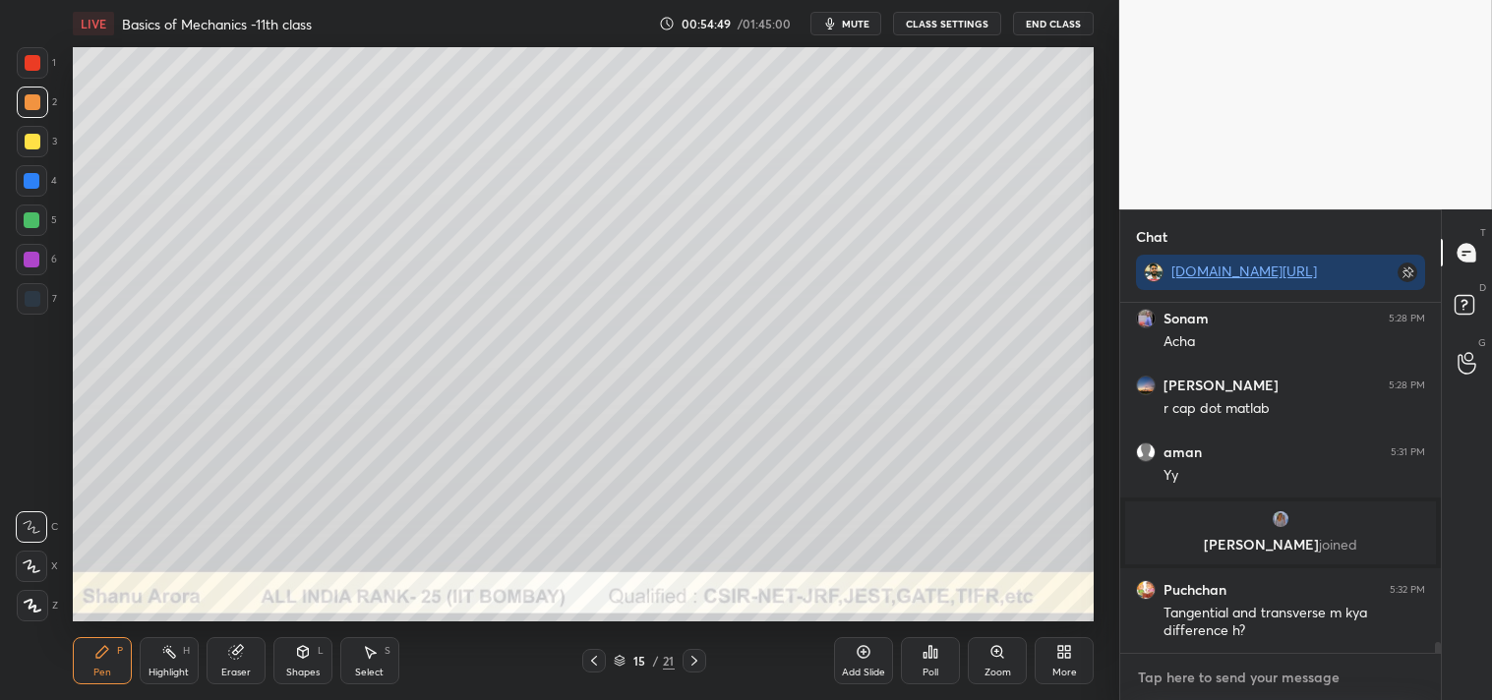
scroll to position [11509, 0]
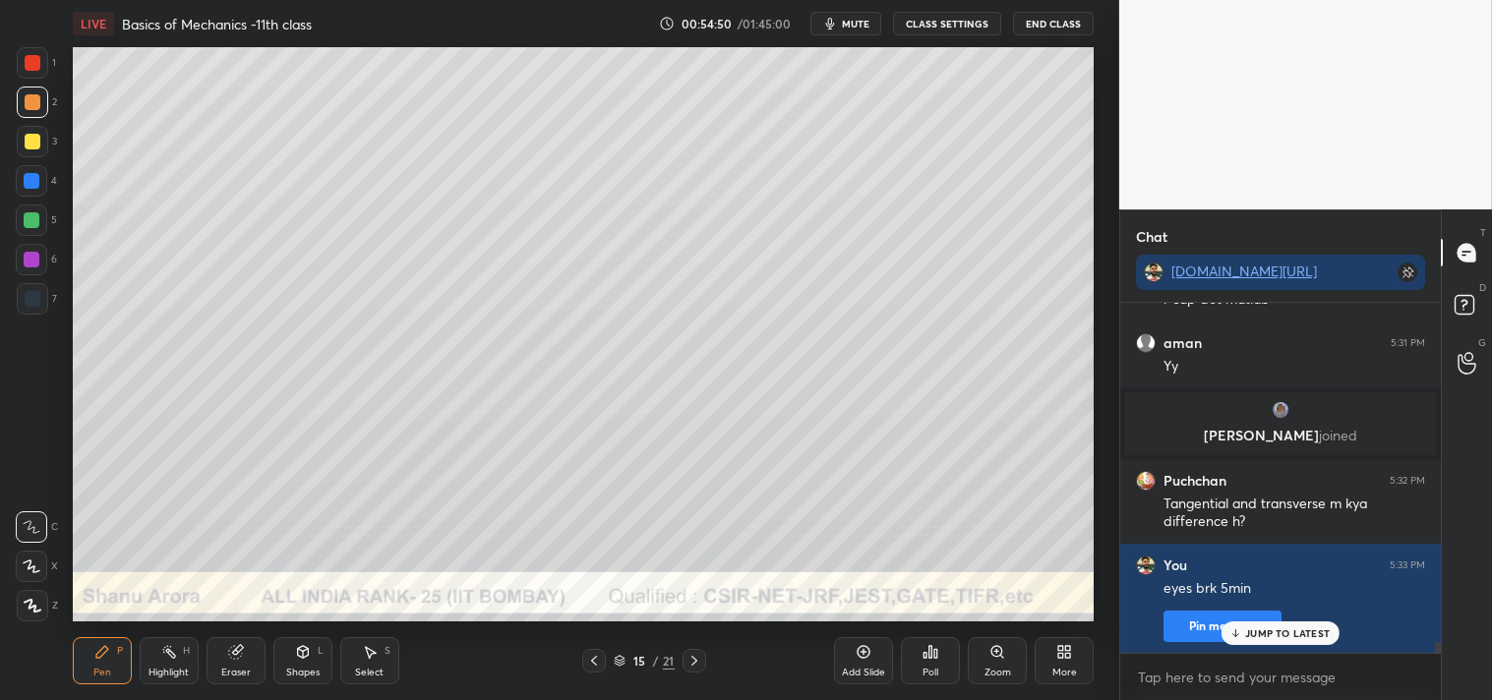
click at [851, 20] on span "mute" at bounding box center [856, 24] width 28 height 14
type textarea "x"
click at [941, 14] on button "CLASS SETTINGS" at bounding box center [947, 24] width 108 height 24
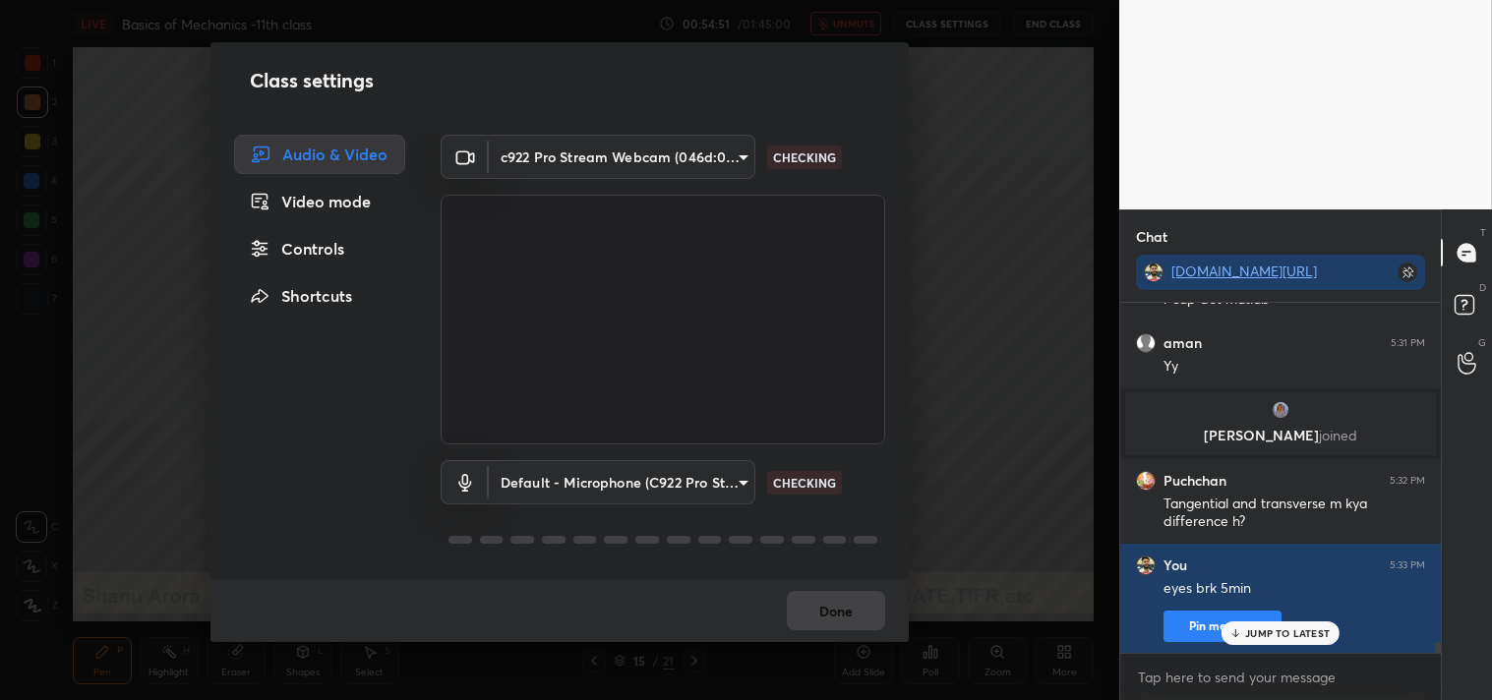
click at [581, 170] on body "1 2 3 4 5 6 7 C X Z C X Z E E Erase all H H LIVE Basics of Mechanics -11th clas…" at bounding box center [746, 350] width 1492 height 700
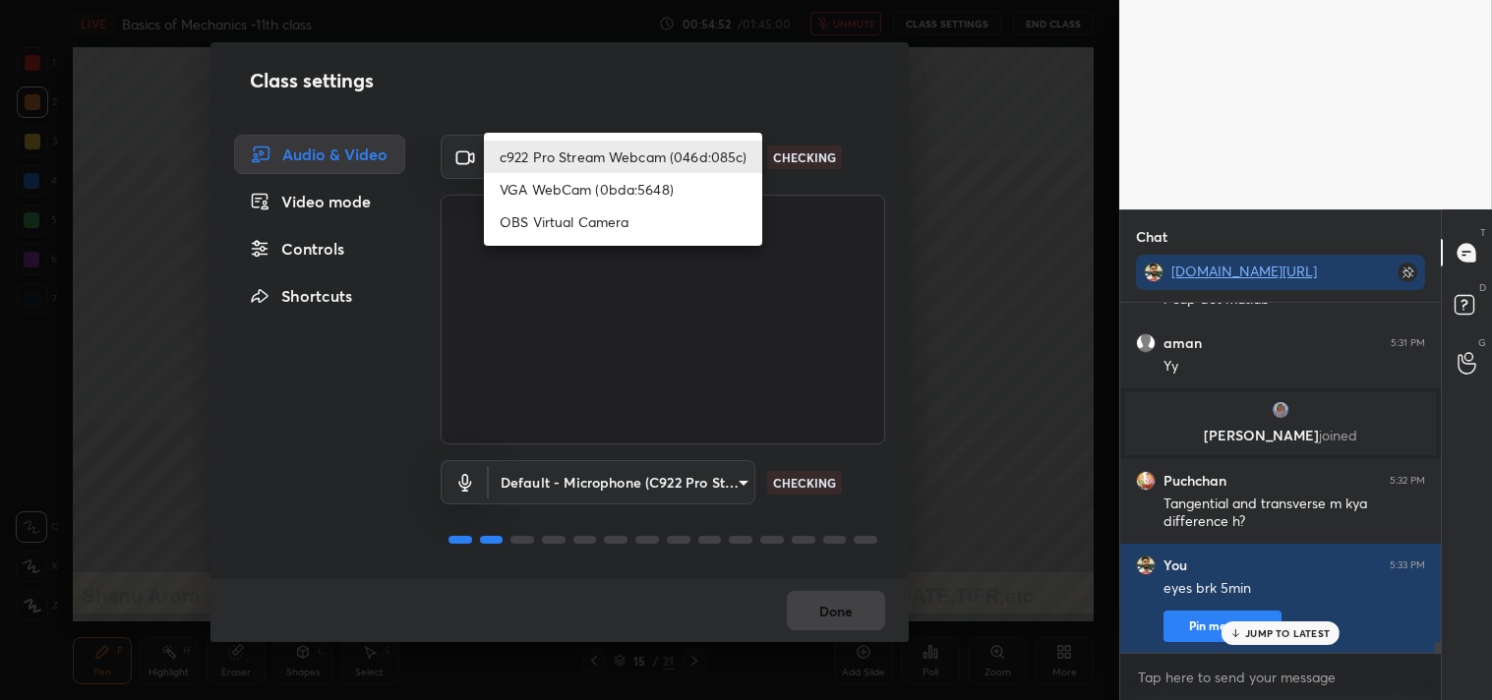
click at [567, 219] on li "OBS Virtual Camera" at bounding box center [623, 221] width 278 height 32
type input "64645b19d528b3ac785889237b1a364f3b7ccd5da23f372116afb1703458f4fd"
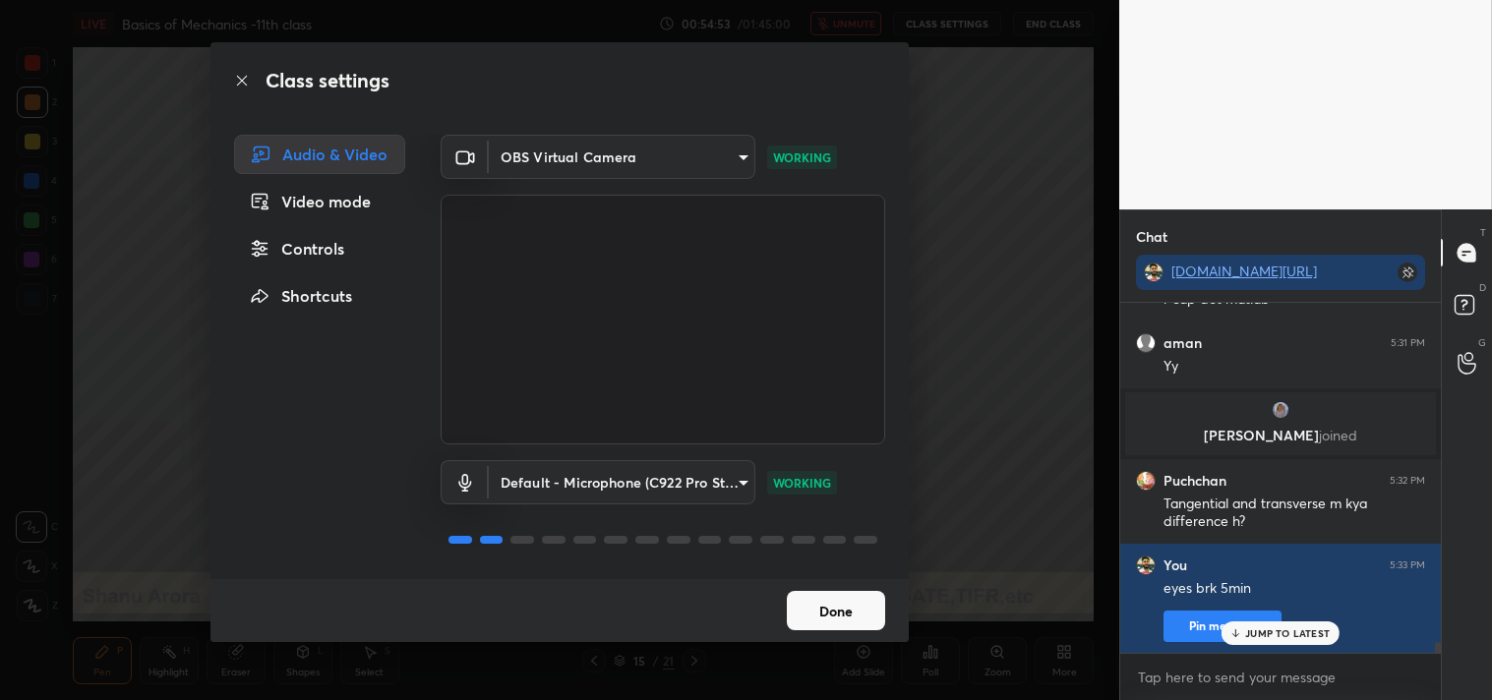
click at [847, 610] on button "Done" at bounding box center [836, 610] width 98 height 39
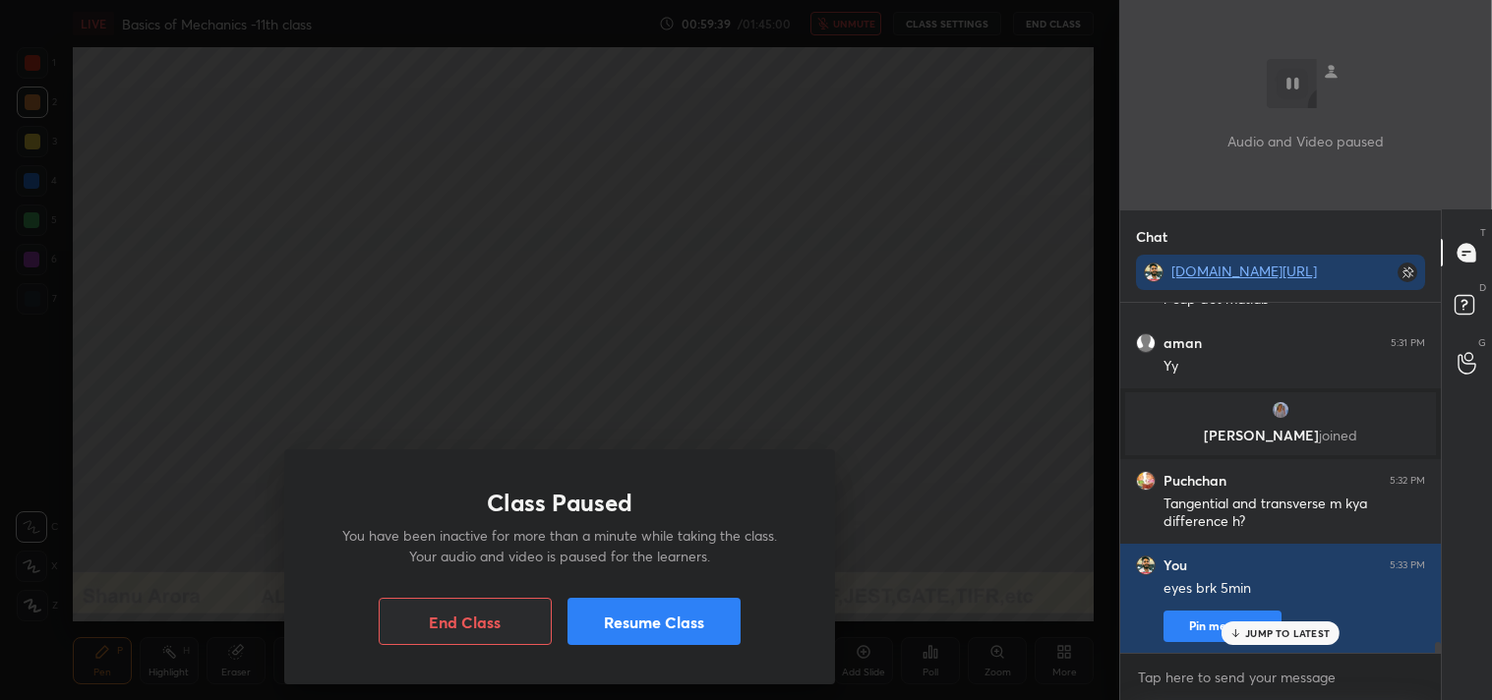
click at [643, 611] on button "Resume Class" at bounding box center [653, 621] width 173 height 47
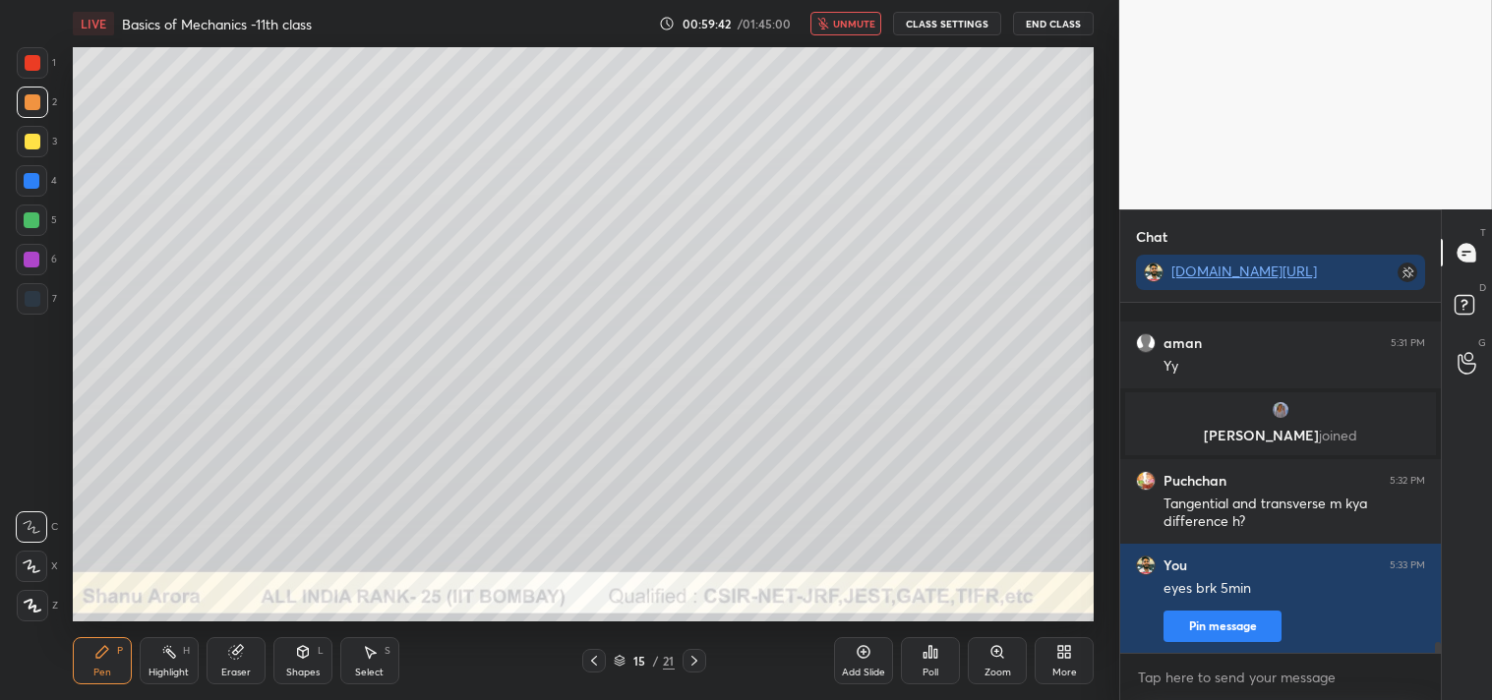
scroll to position [11612, 0]
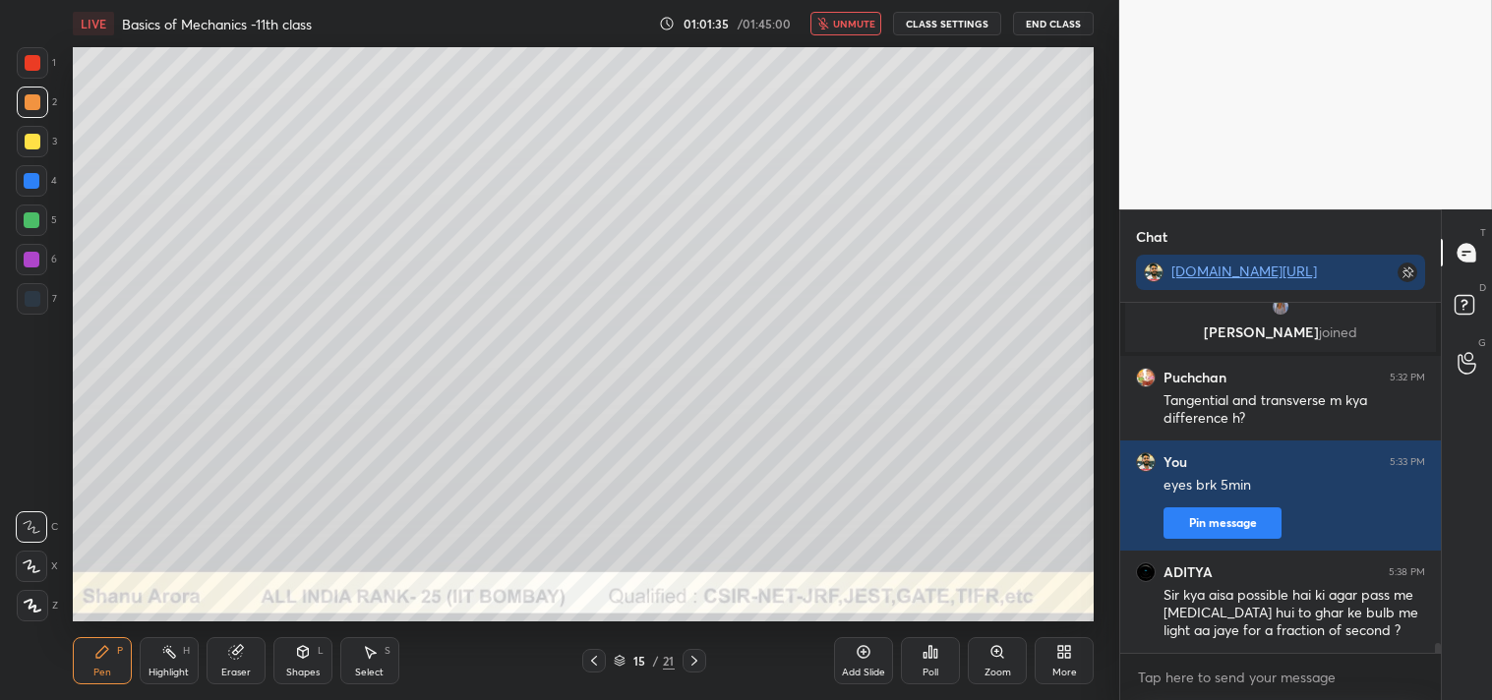
click at [852, 22] on span "unmute" at bounding box center [854, 24] width 42 height 14
click at [945, 22] on button "CLASS SETTINGS" at bounding box center [947, 24] width 108 height 24
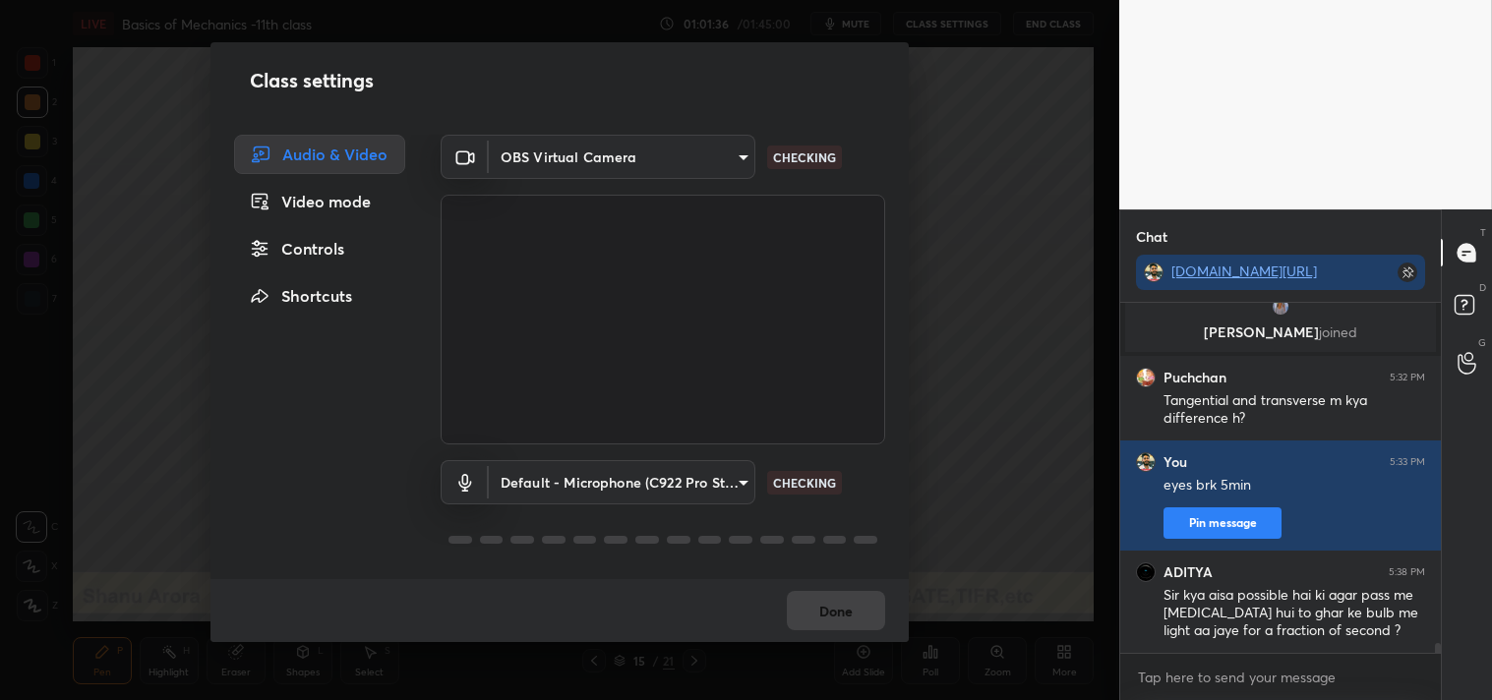
click at [611, 170] on body "1 2 3 4 5 6 7 C X Z C X Z E E Erase all H H LIVE Basics of Mechanics -11th clas…" at bounding box center [746, 350] width 1492 height 700
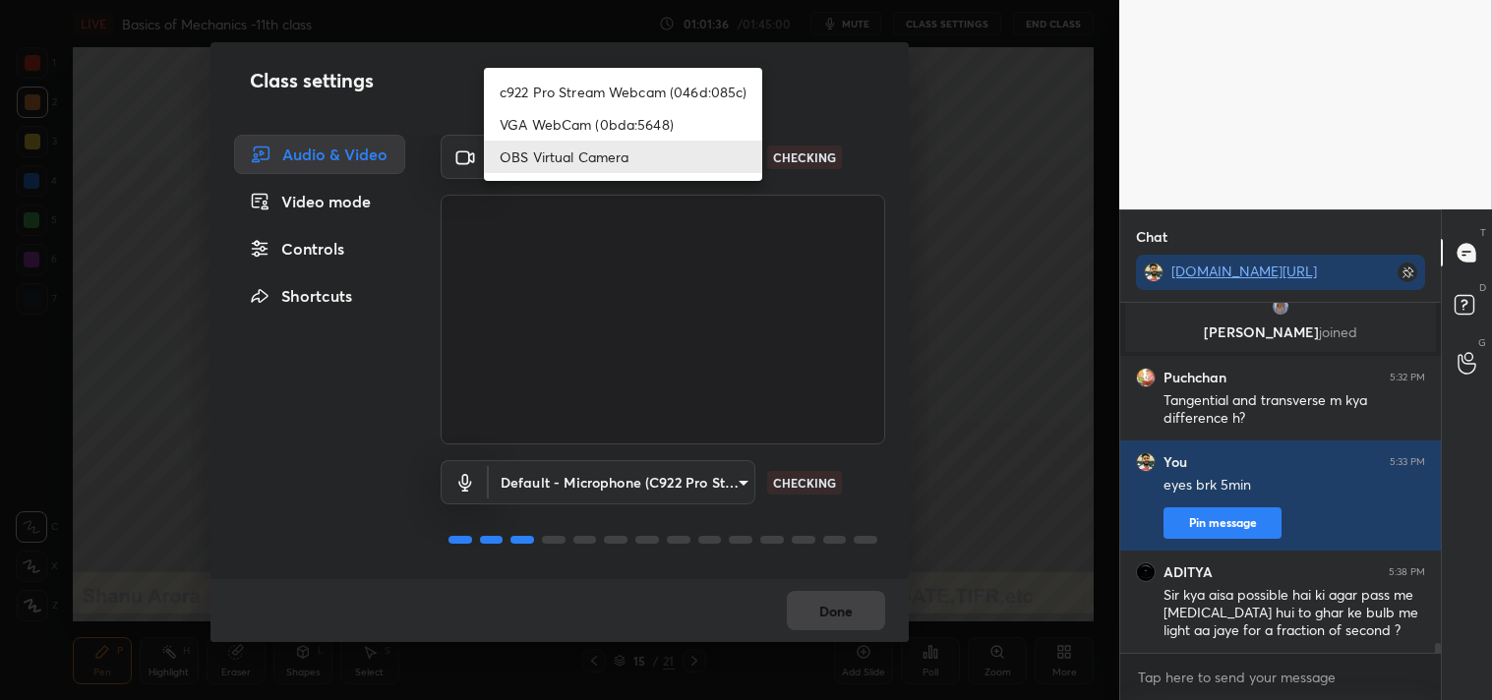
click at [564, 104] on li "c922 Pro Stream Webcam (046d:085c)" at bounding box center [623, 92] width 278 height 32
type input "77efdbe0d0591a5658d362a6e640cec0e2706c98c83ef82d39568dbf4875ff01"
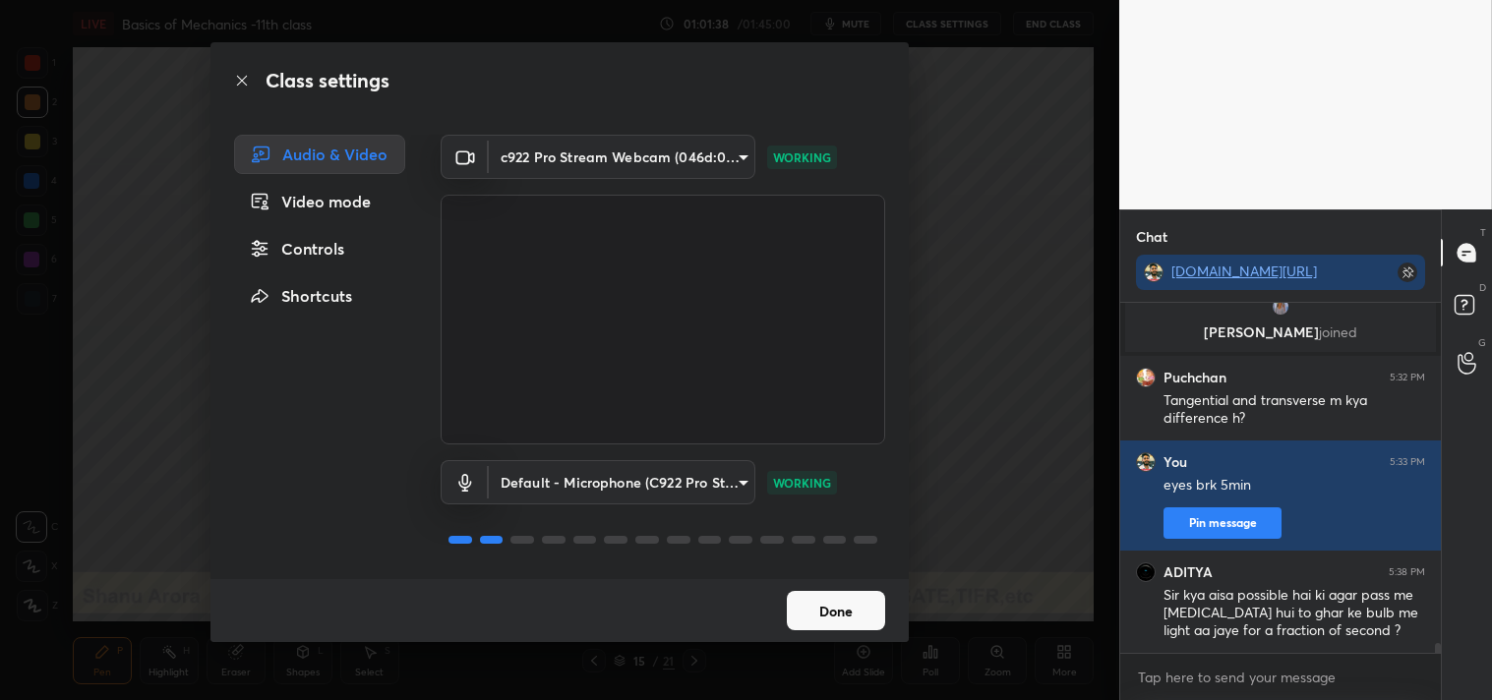
click at [823, 602] on button "Done" at bounding box center [836, 610] width 98 height 39
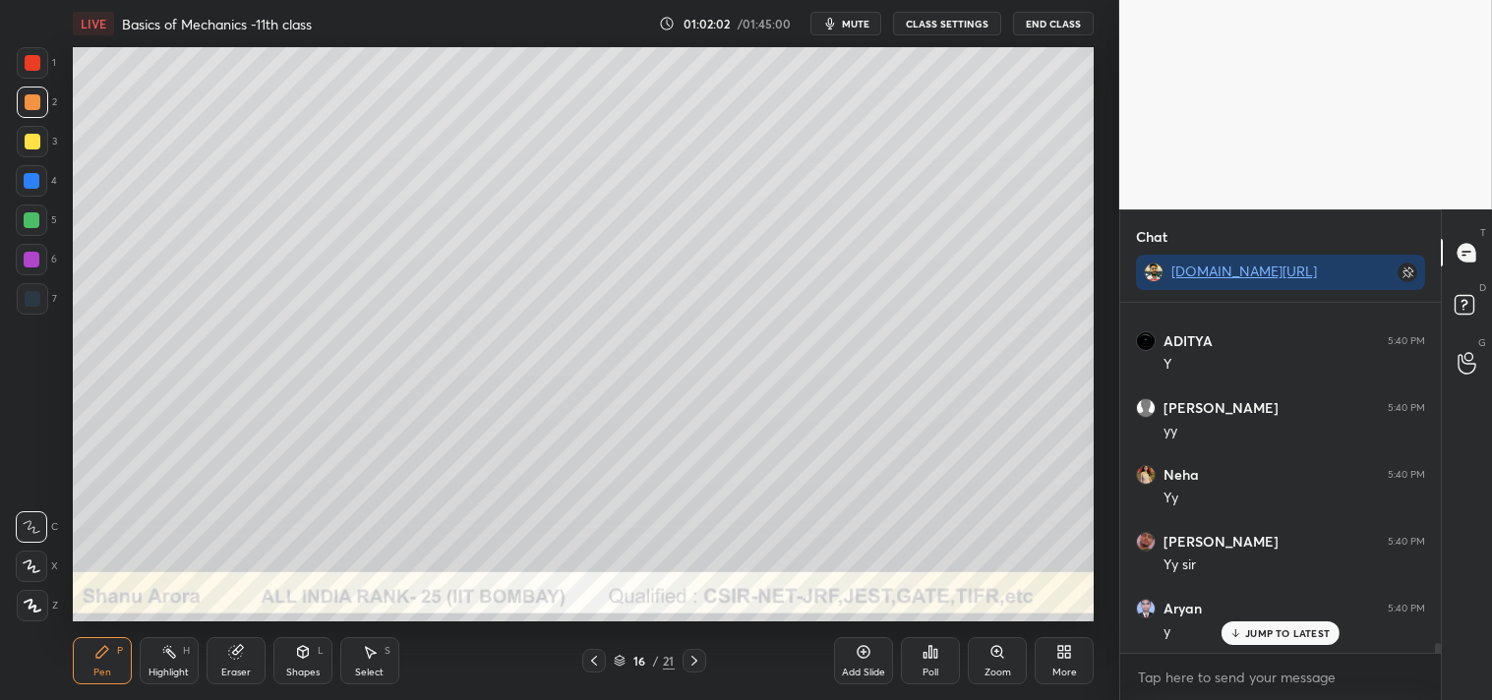
scroll to position [12079, 0]
click at [307, 652] on icon at bounding box center [302, 652] width 11 height 12
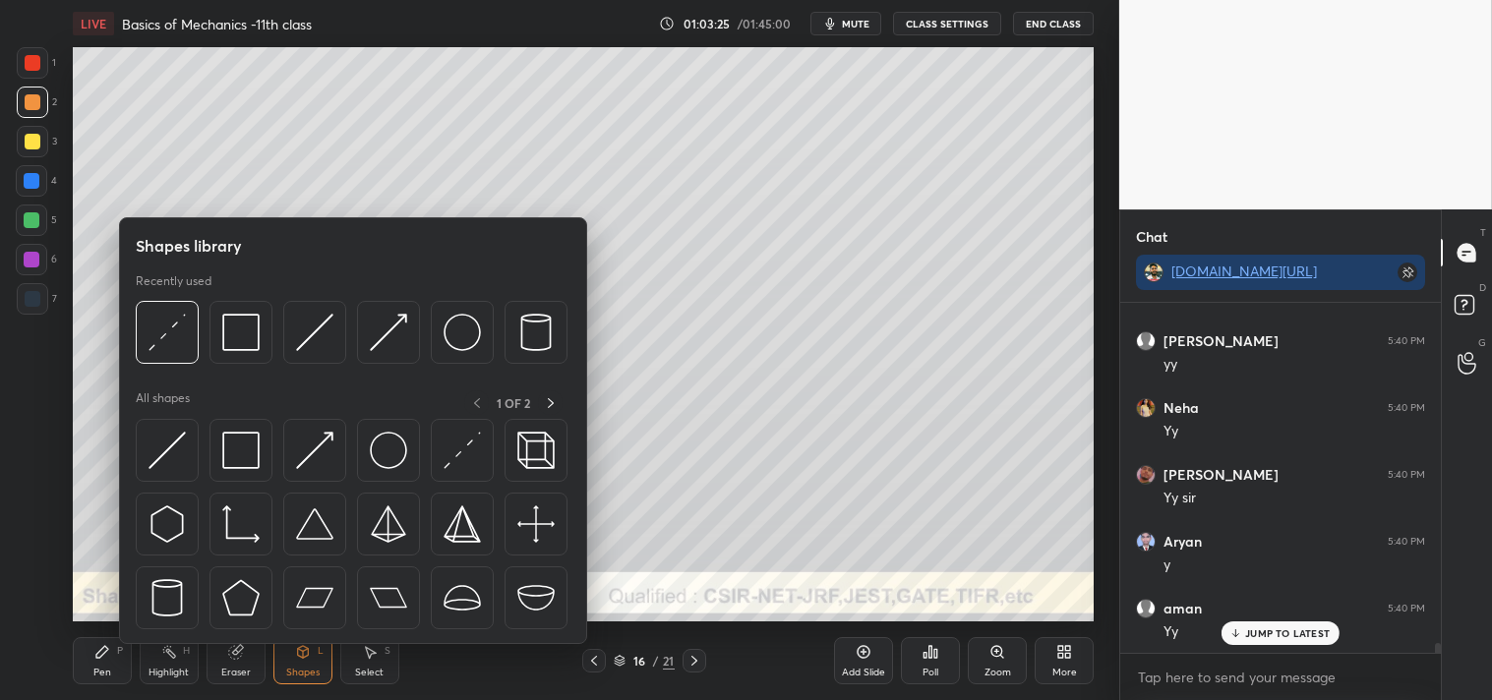
click at [87, 655] on div "Pen P" at bounding box center [102, 660] width 59 height 47
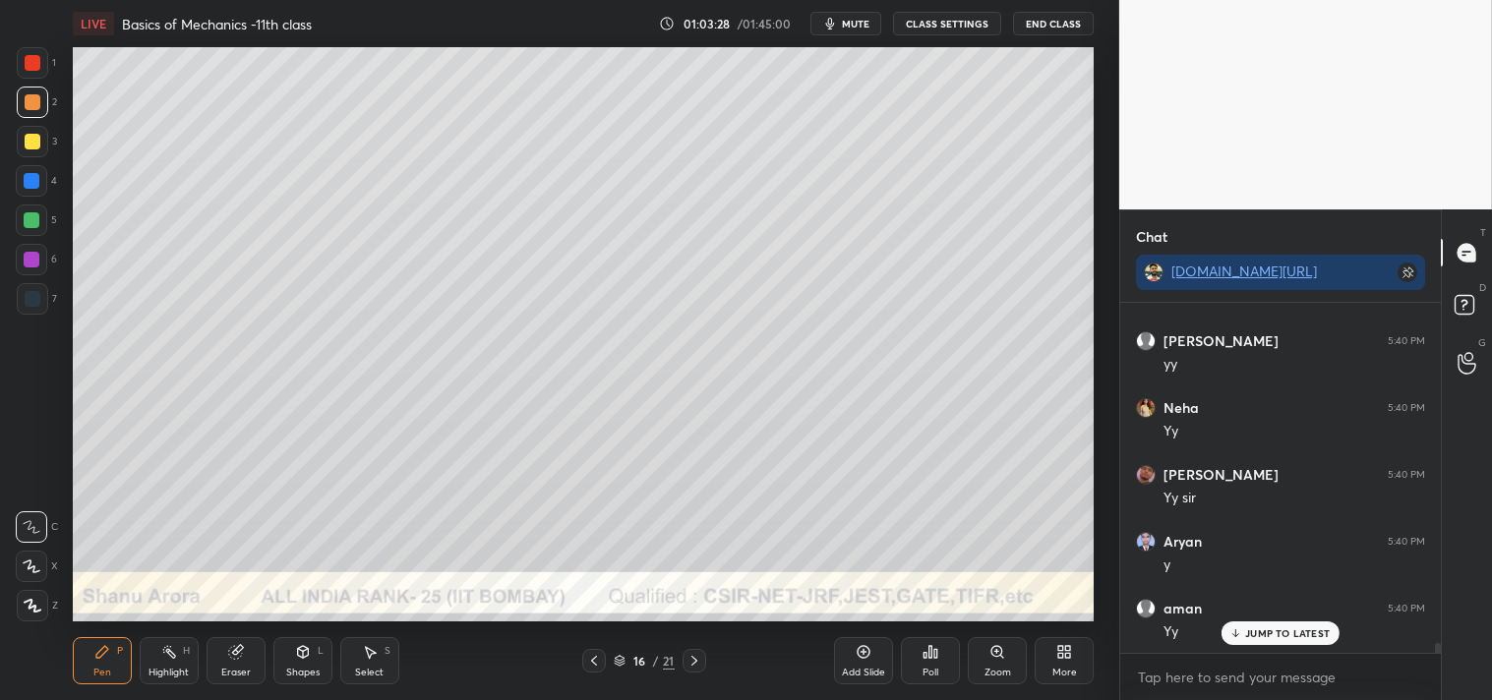
click at [298, 656] on icon at bounding box center [303, 652] width 16 height 16
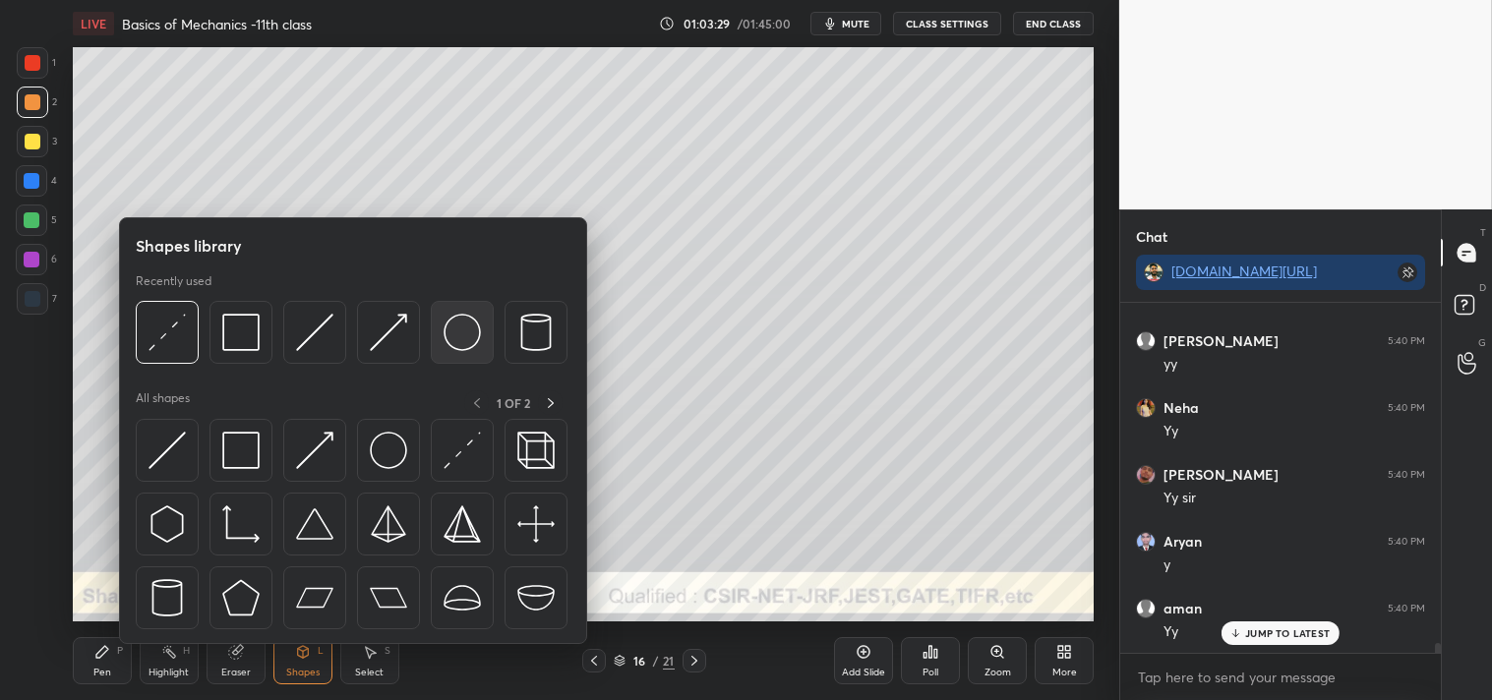
click at [464, 337] on img at bounding box center [461, 332] width 37 height 37
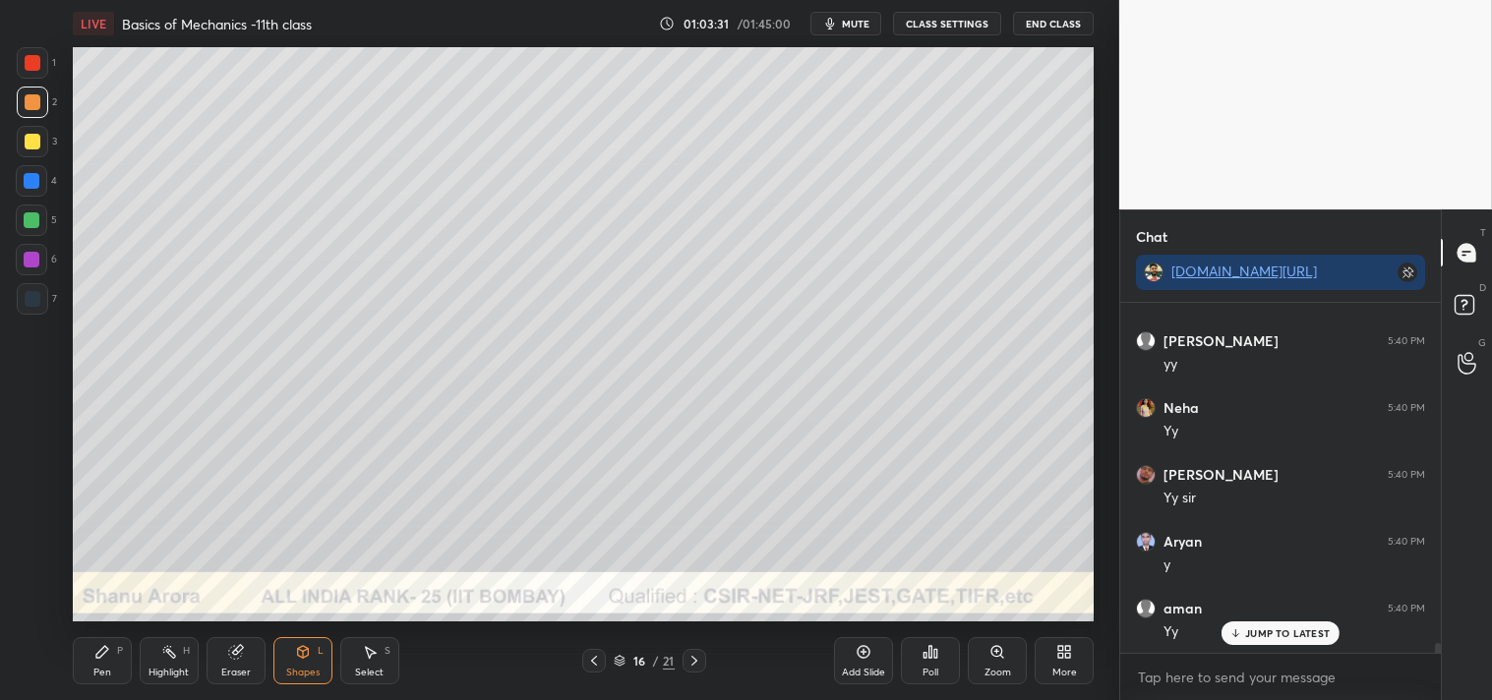
click at [302, 650] on icon at bounding box center [302, 650] width 11 height 3
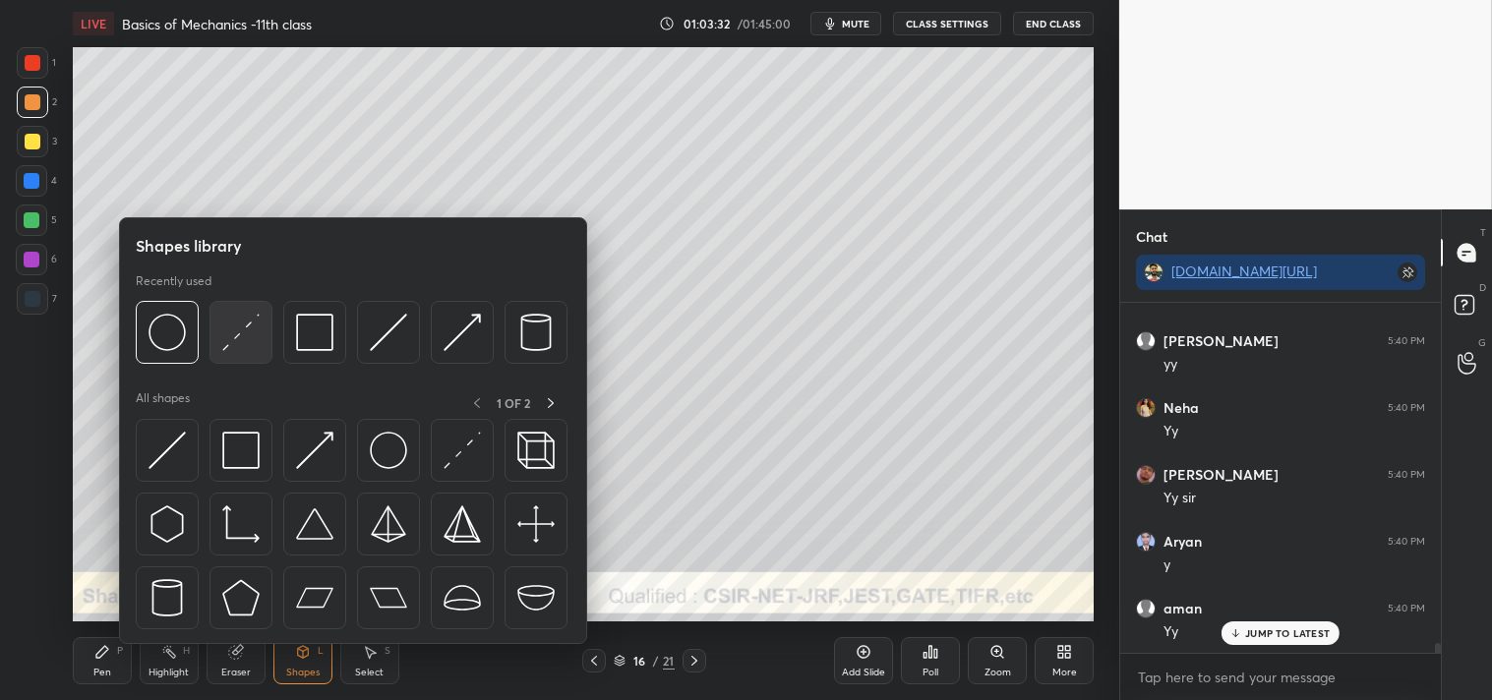
click at [250, 338] on img at bounding box center [240, 332] width 37 height 37
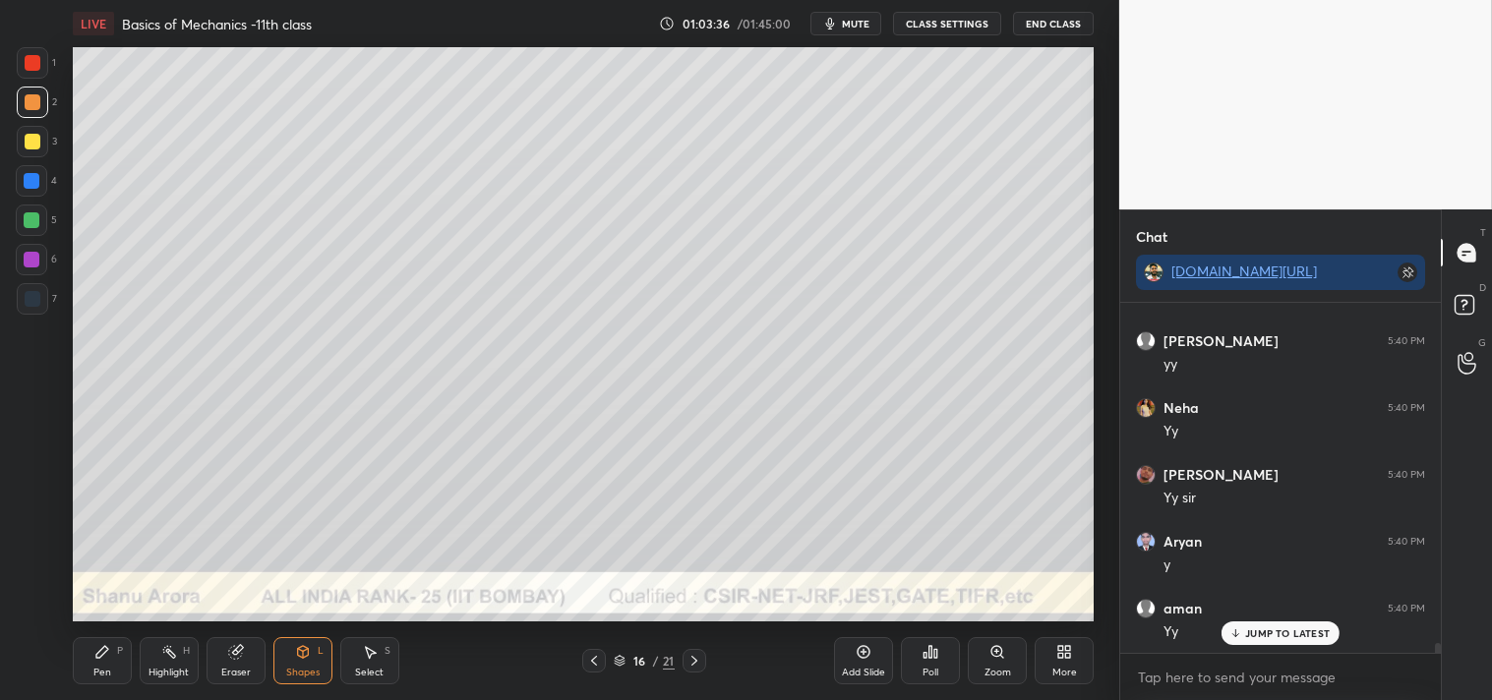
click at [36, 140] on div at bounding box center [33, 142] width 16 height 16
click at [89, 661] on div "Pen P" at bounding box center [102, 660] width 59 height 47
click at [98, 647] on icon at bounding box center [102, 652] width 16 height 16
click at [289, 660] on div "Shapes L" at bounding box center [302, 660] width 59 height 47
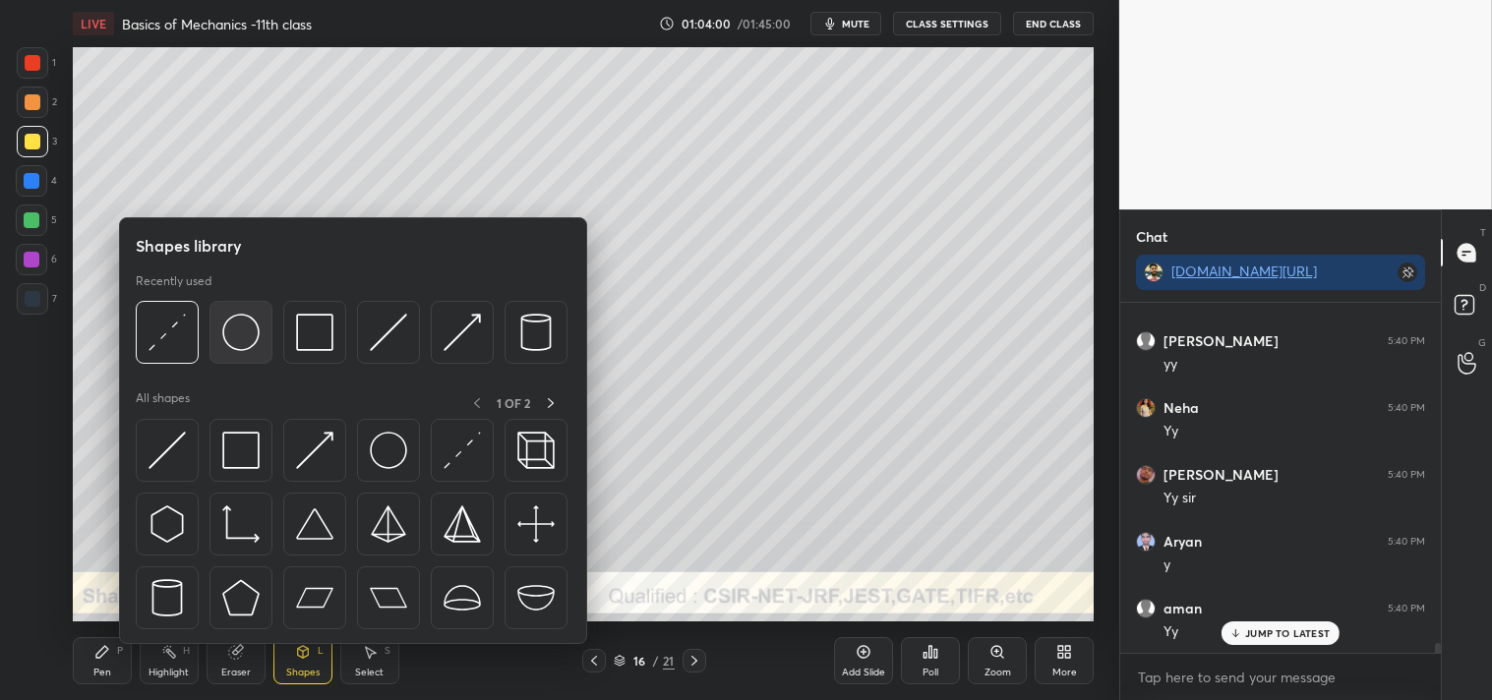
click at [234, 329] on img at bounding box center [240, 332] width 37 height 37
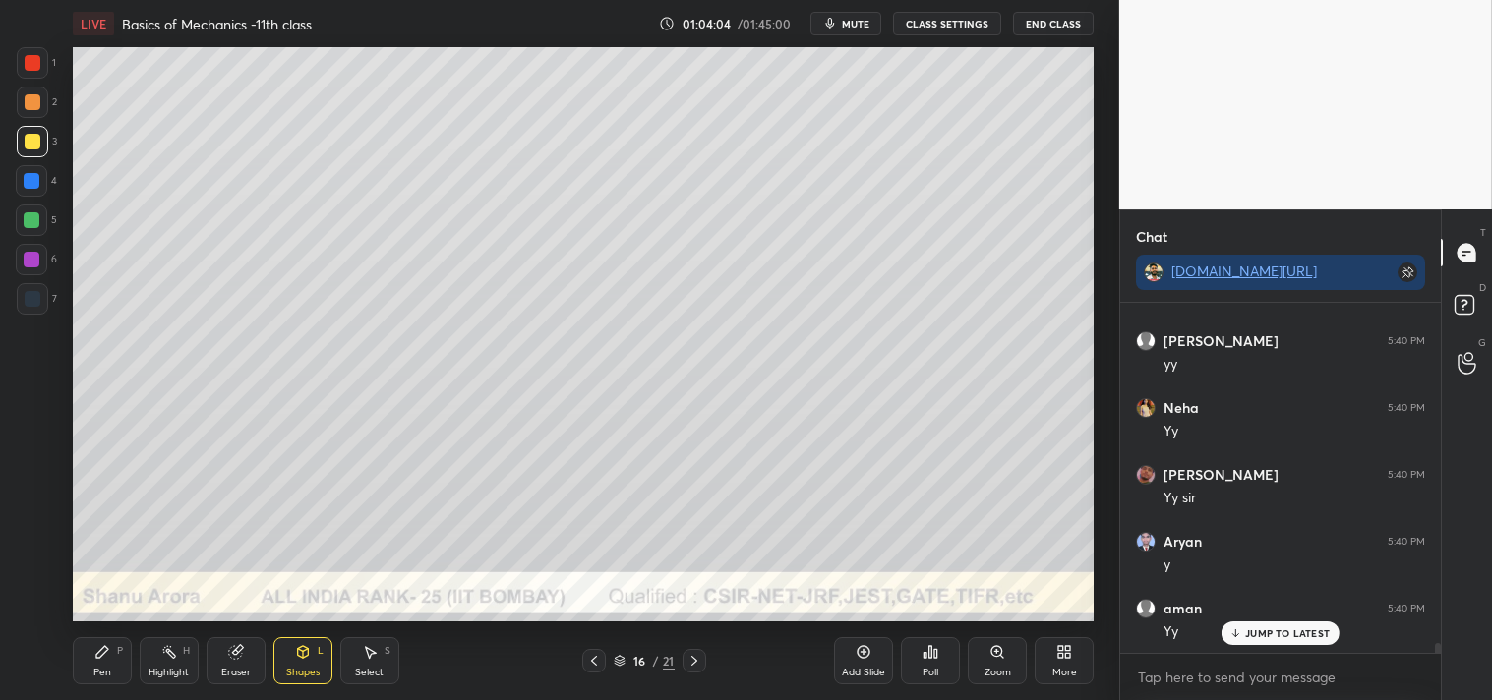
click at [295, 655] on icon at bounding box center [303, 652] width 16 height 16
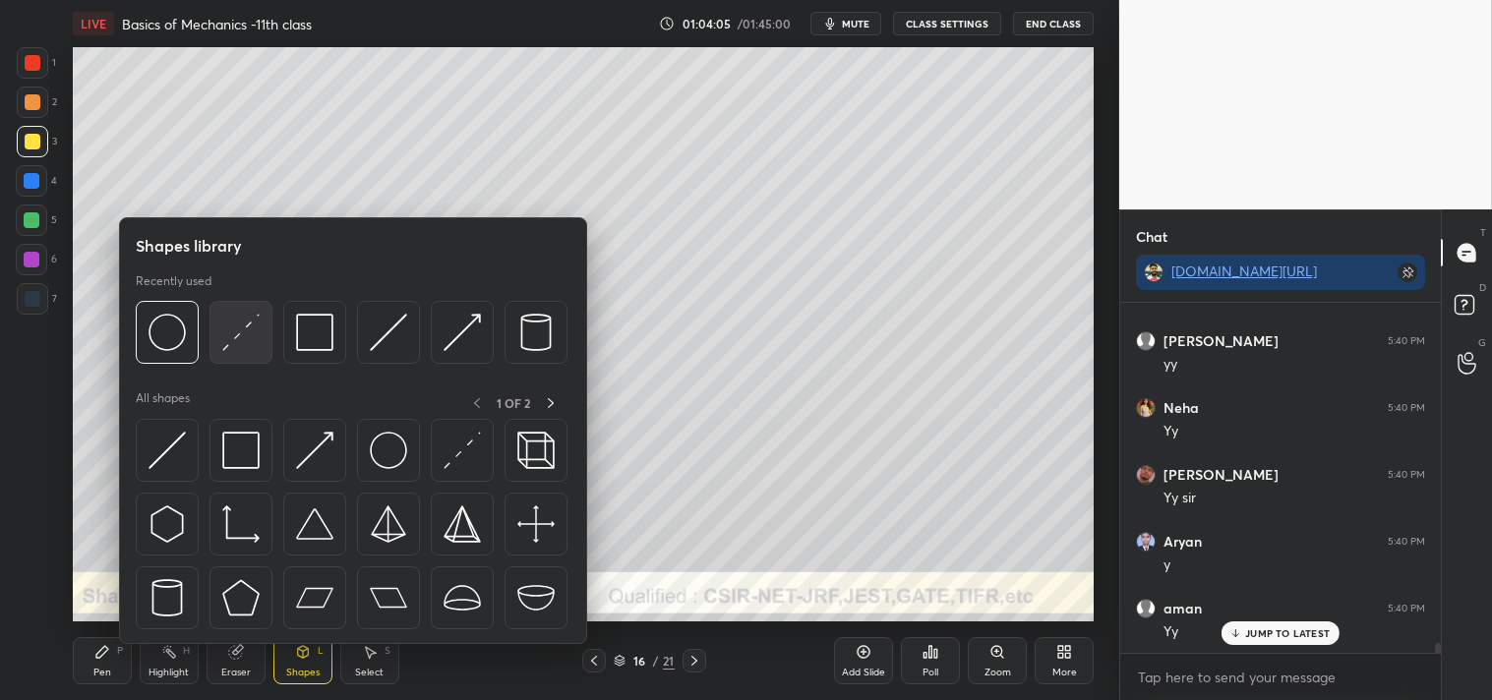
click at [230, 318] on img at bounding box center [240, 332] width 37 height 37
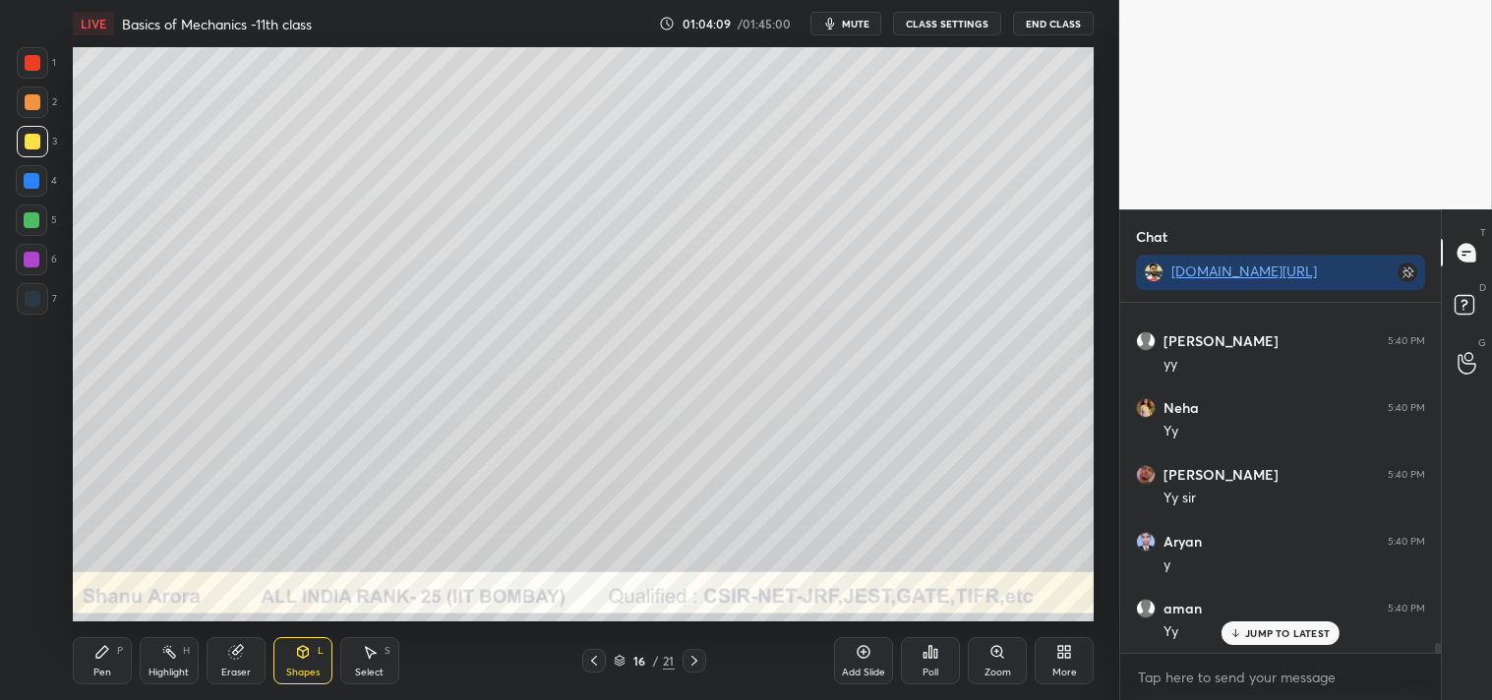
click at [35, 104] on div at bounding box center [33, 102] width 16 height 16
click at [100, 644] on icon at bounding box center [102, 652] width 16 height 16
click at [984, 649] on div "Zoom" at bounding box center [997, 660] width 59 height 47
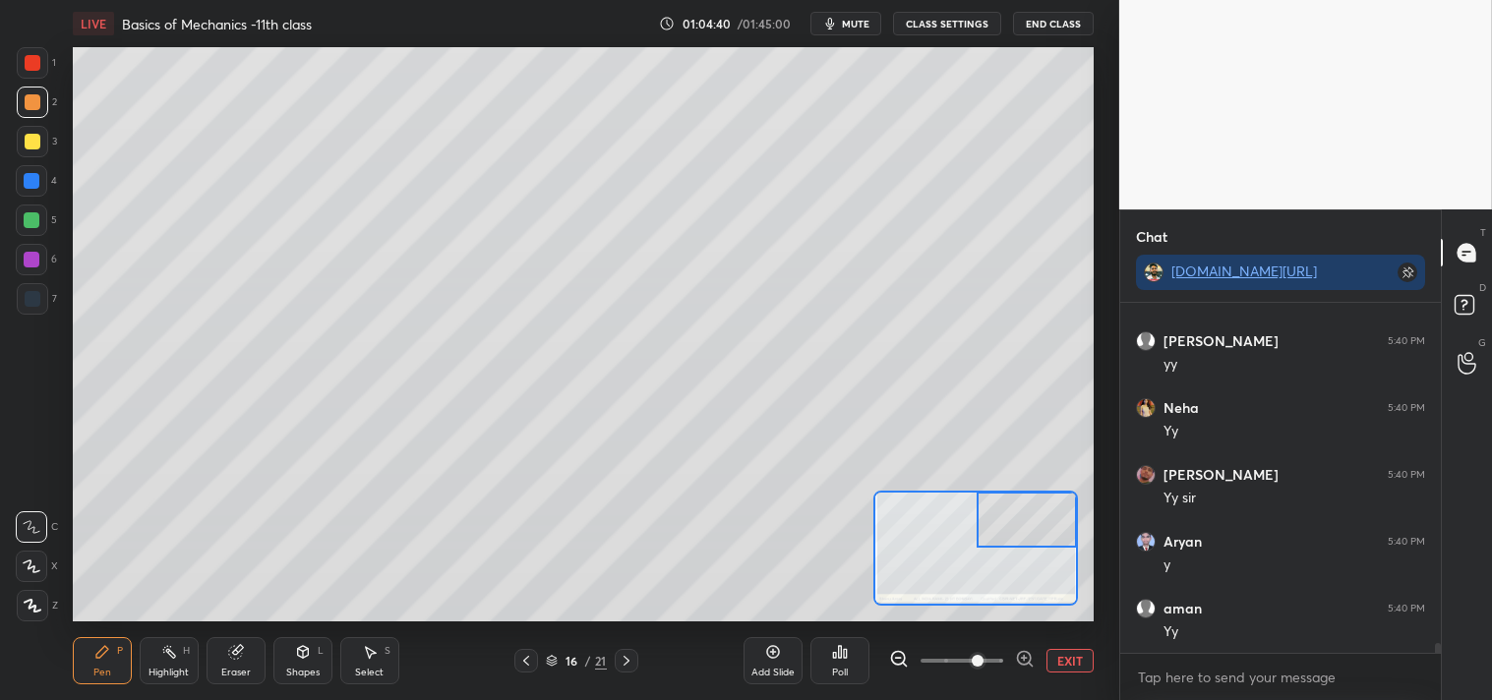
scroll to position [12147, 0]
click at [1056, 664] on button "EXIT" at bounding box center [1069, 661] width 47 height 24
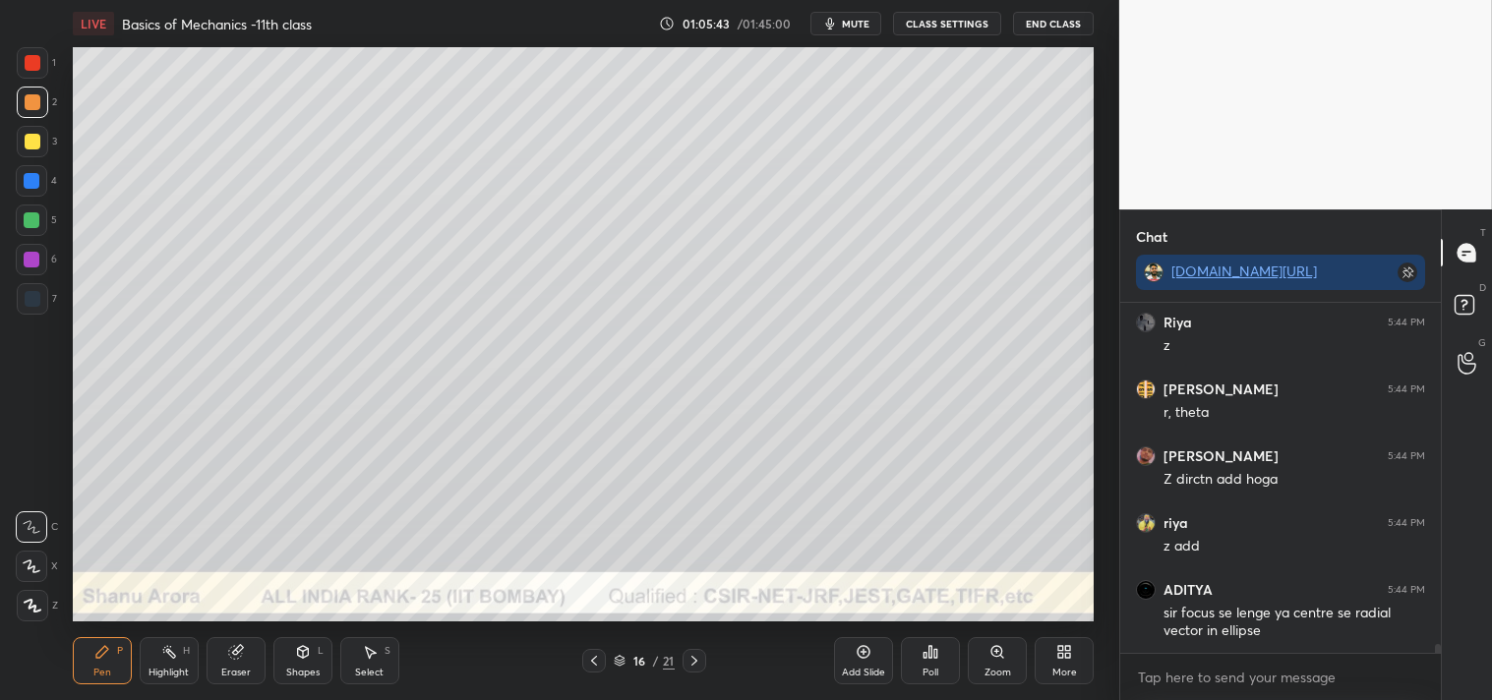
scroll to position [12868, 0]
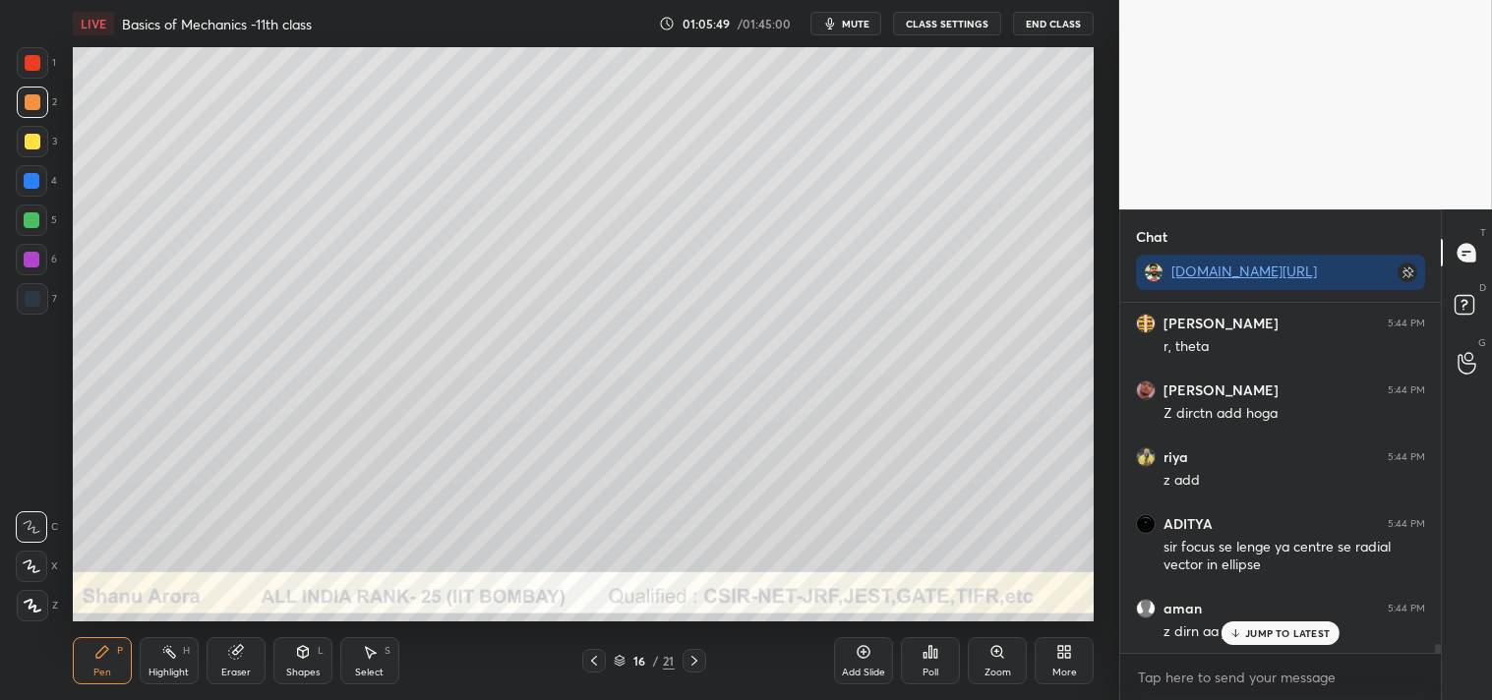
click at [237, 673] on div "Eraser" at bounding box center [235, 673] width 29 height 10
click at [91, 661] on div "Pen P" at bounding box center [102, 660] width 59 height 47
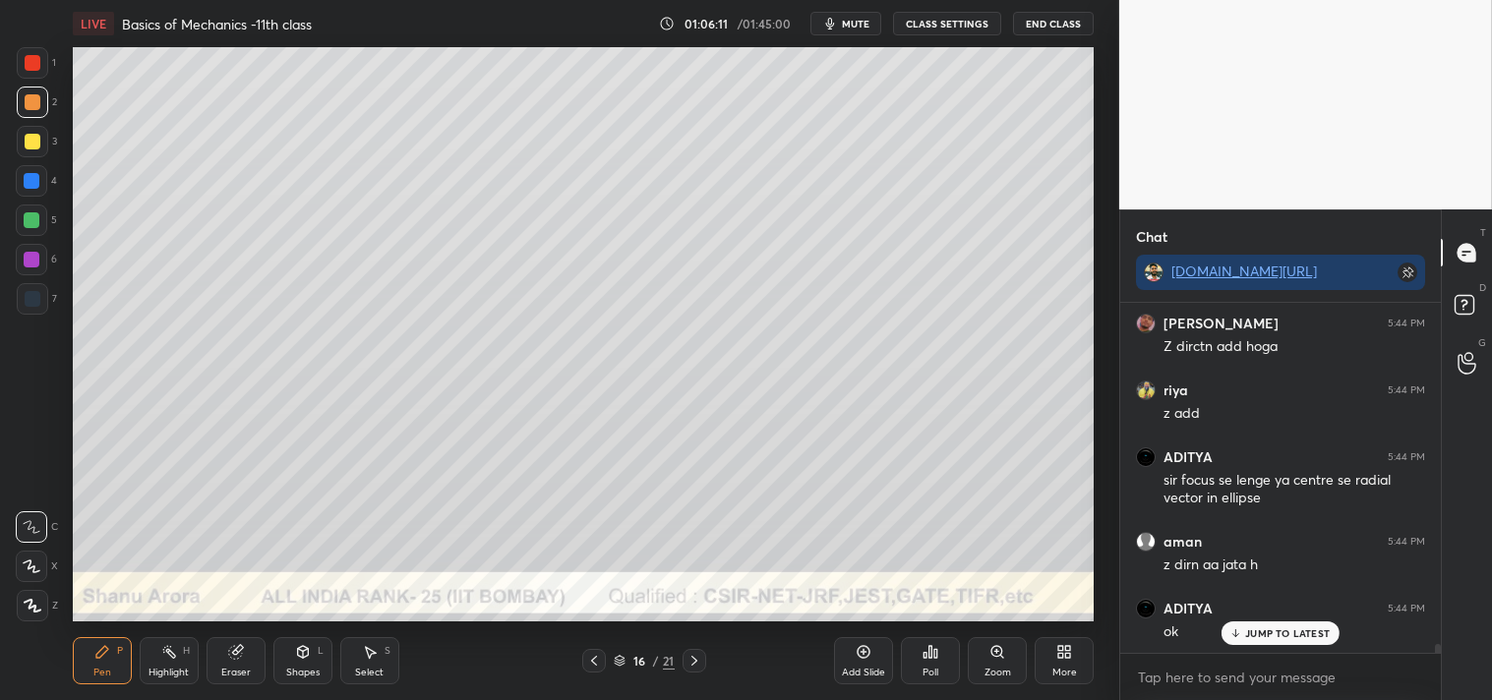
click at [155, 662] on div "Highlight H" at bounding box center [169, 660] width 59 height 47
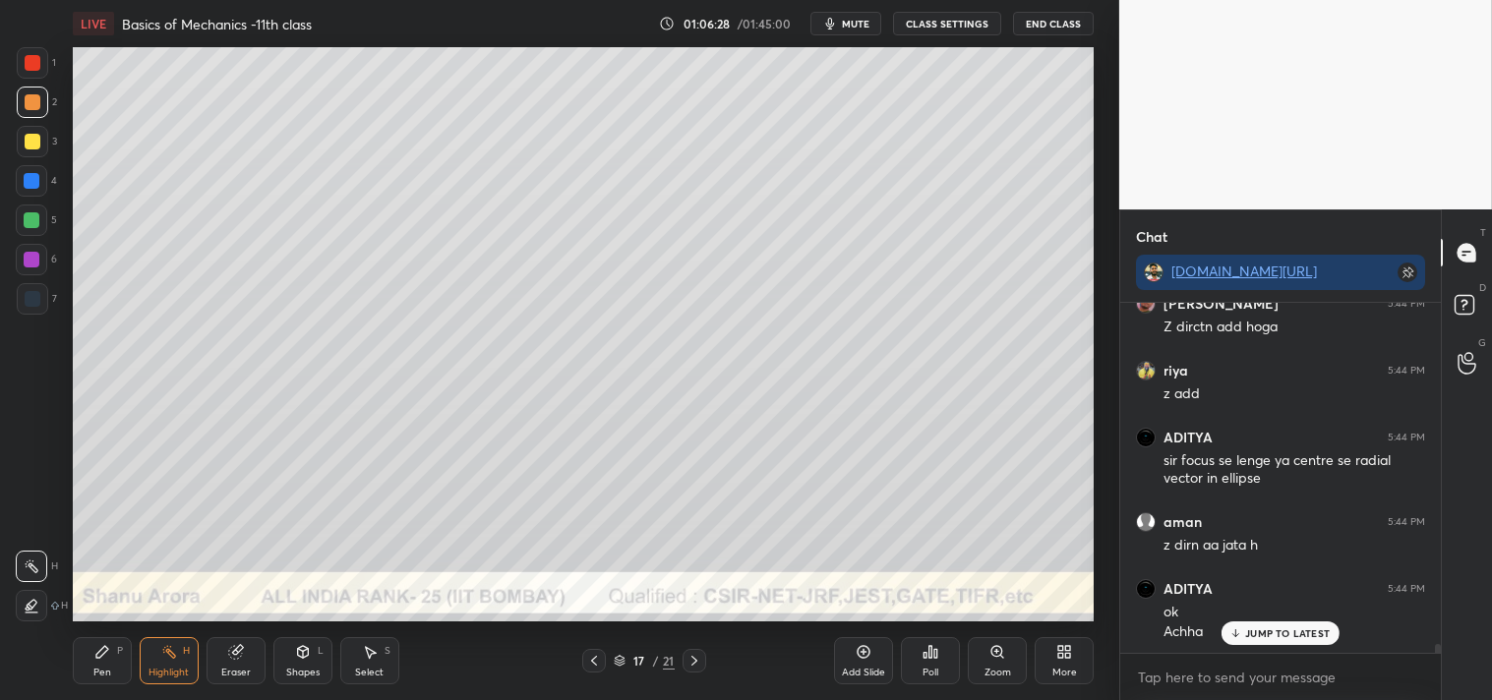
click at [295, 646] on icon at bounding box center [303, 652] width 16 height 16
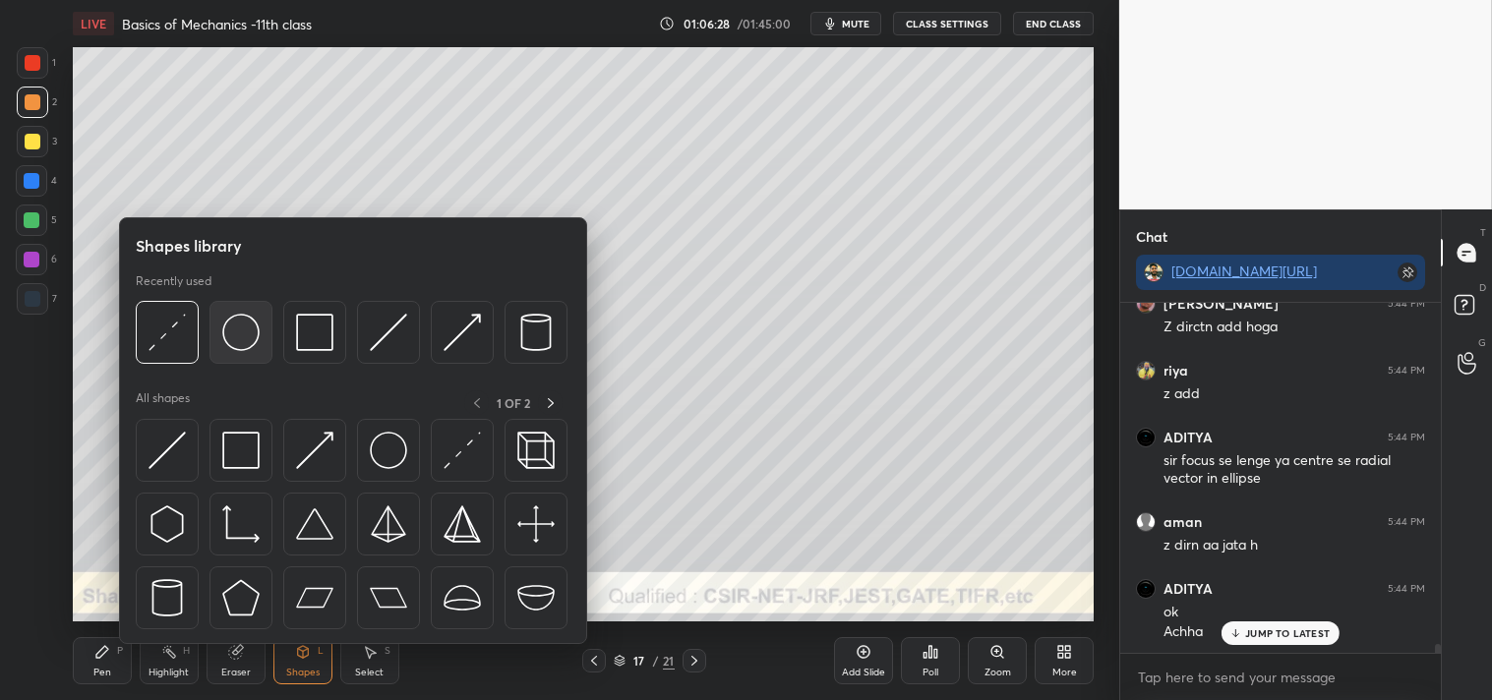
click at [238, 331] on img at bounding box center [240, 332] width 37 height 37
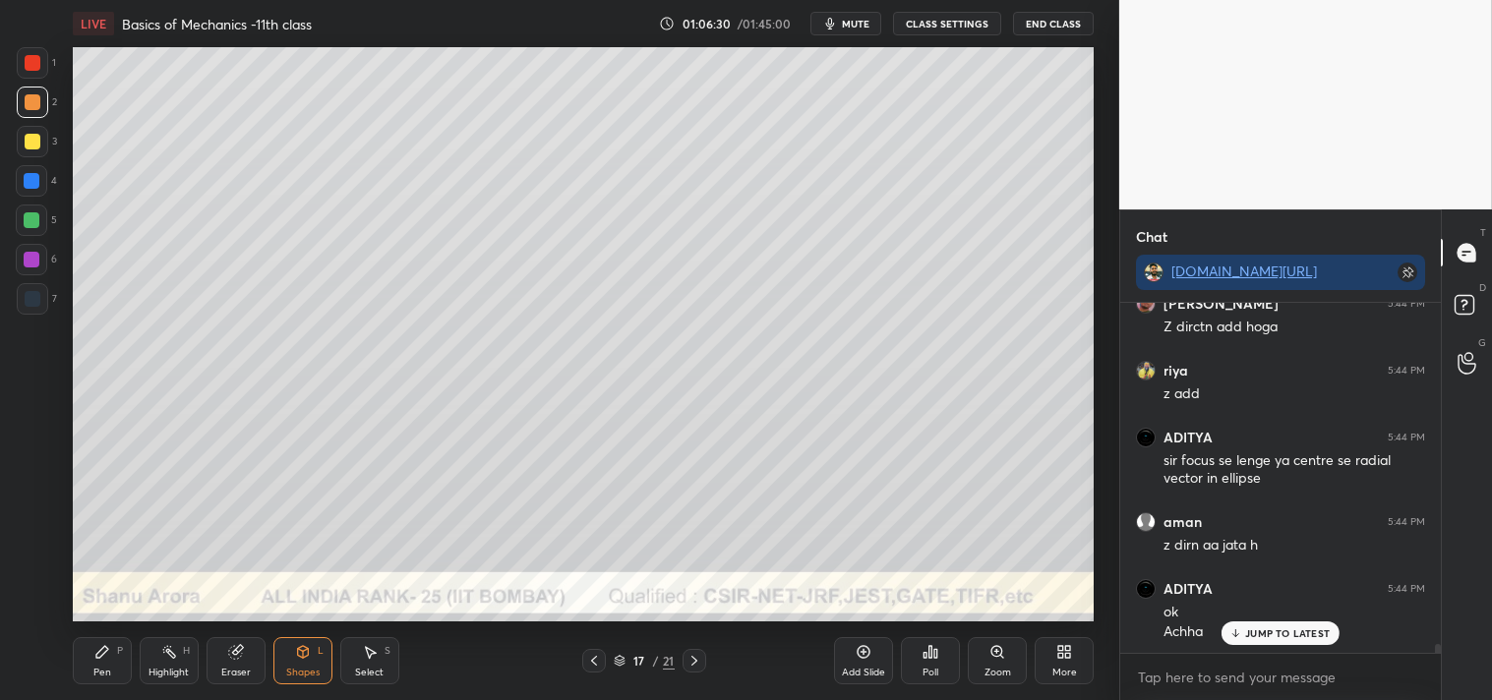
click at [991, 660] on icon at bounding box center [997, 652] width 16 height 16
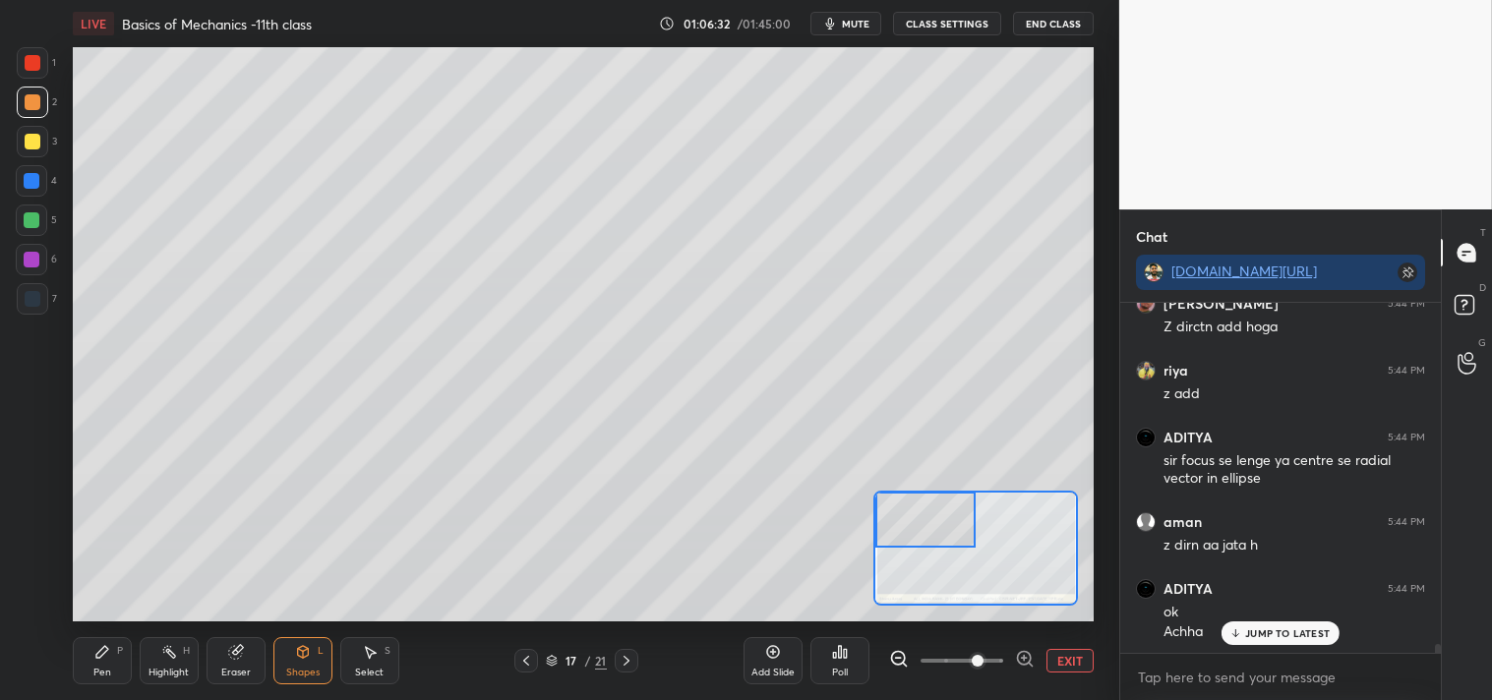
click at [94, 665] on div "Pen P" at bounding box center [102, 660] width 59 height 47
click at [865, 23] on span "mute" at bounding box center [856, 24] width 28 height 14
click at [848, 21] on span "unmute" at bounding box center [854, 24] width 42 height 14
click at [298, 650] on icon at bounding box center [302, 652] width 11 height 12
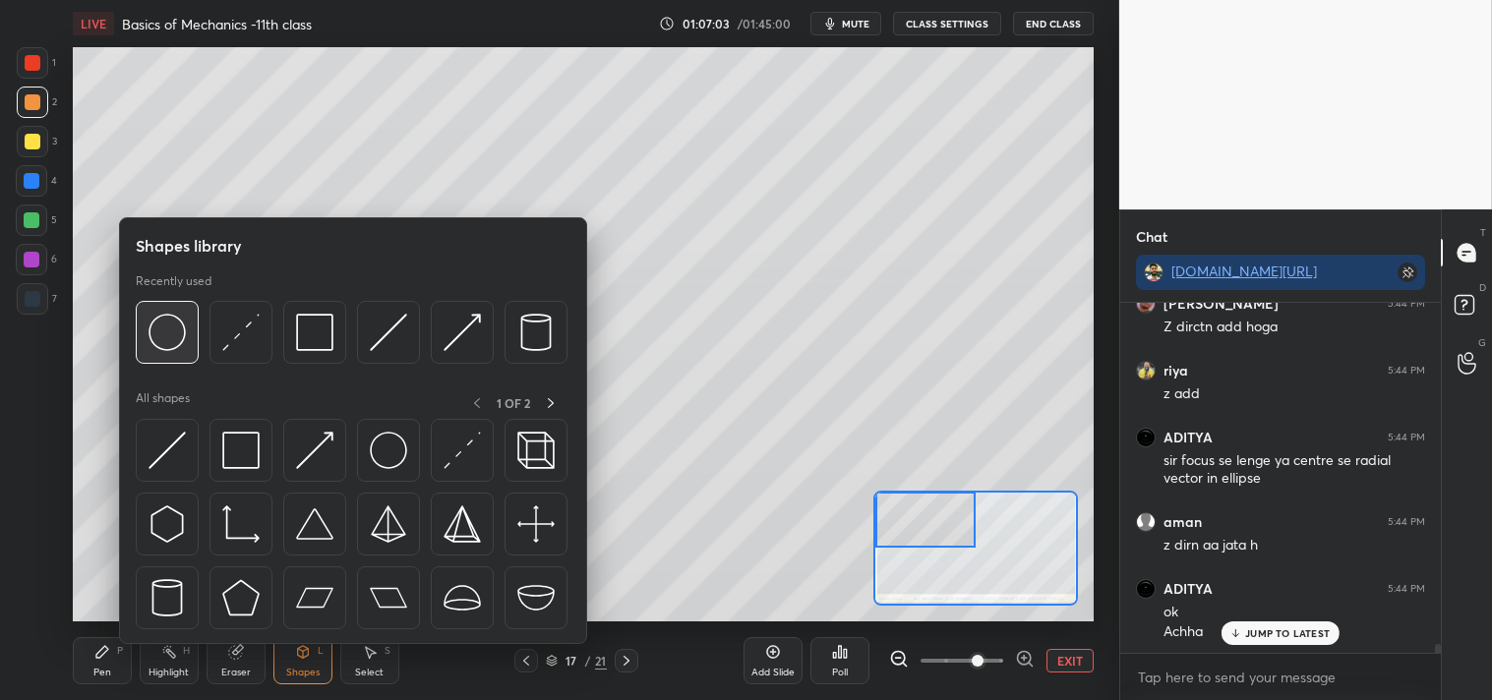
click at [170, 330] on img at bounding box center [166, 332] width 37 height 37
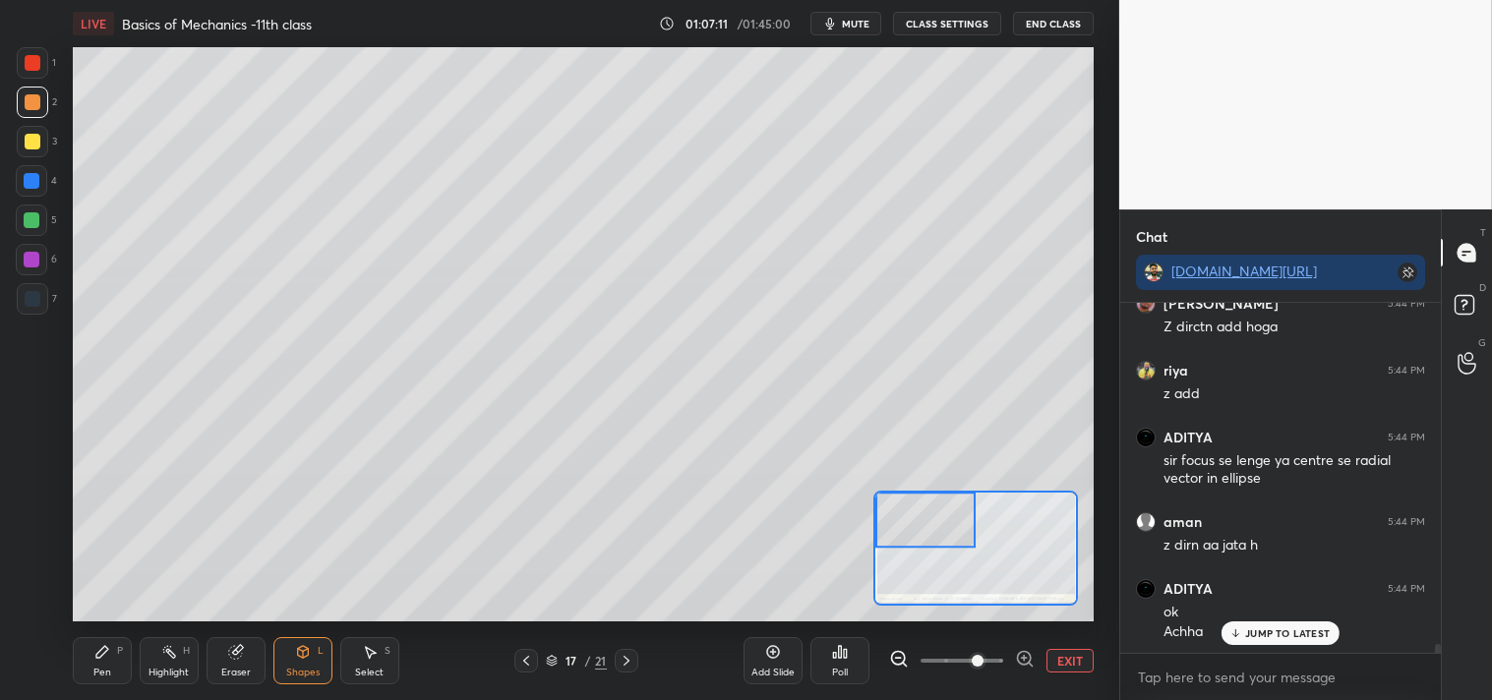
click at [848, 28] on span "mute" at bounding box center [856, 24] width 28 height 14
click at [841, 20] on span "unmute" at bounding box center [854, 24] width 42 height 14
click at [98, 642] on div "Pen P" at bounding box center [102, 660] width 59 height 47
click at [311, 662] on div "Shapes L" at bounding box center [302, 660] width 59 height 47
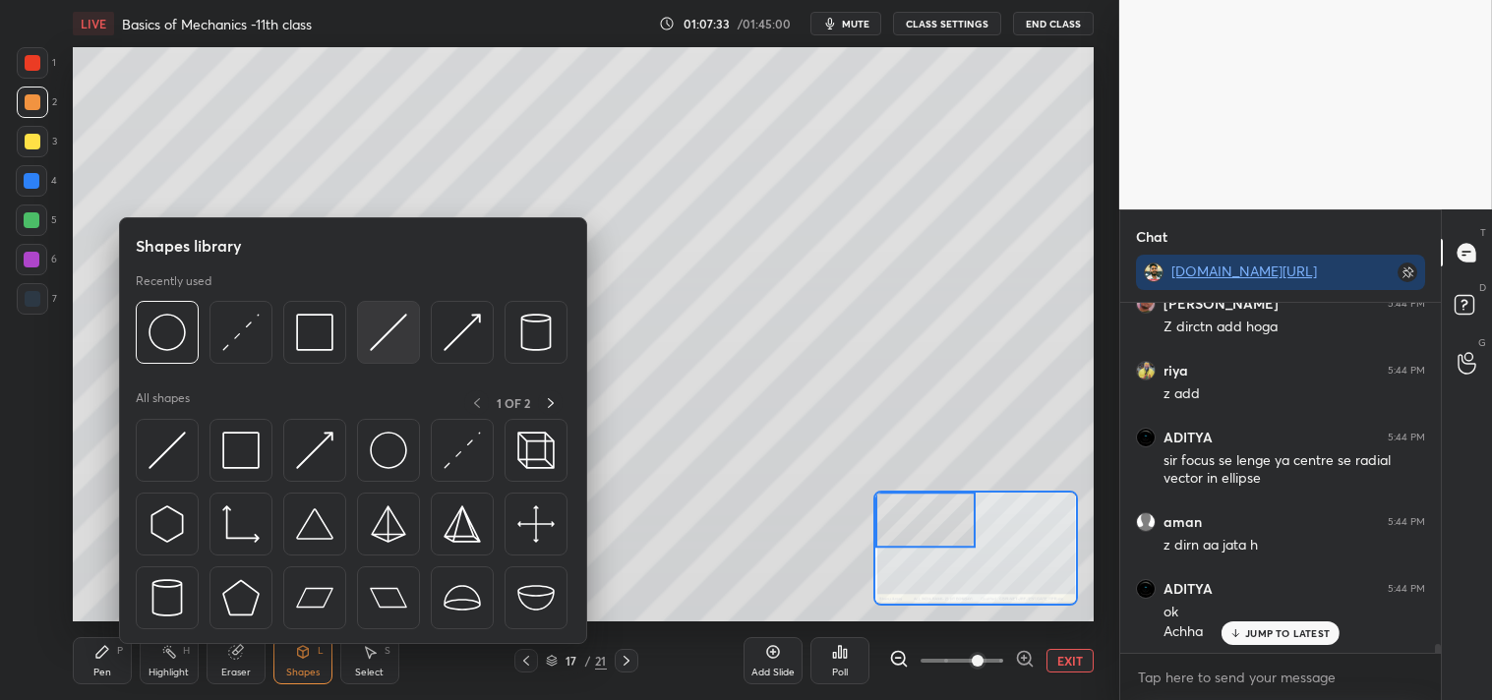
click at [388, 332] on img at bounding box center [388, 332] width 37 height 37
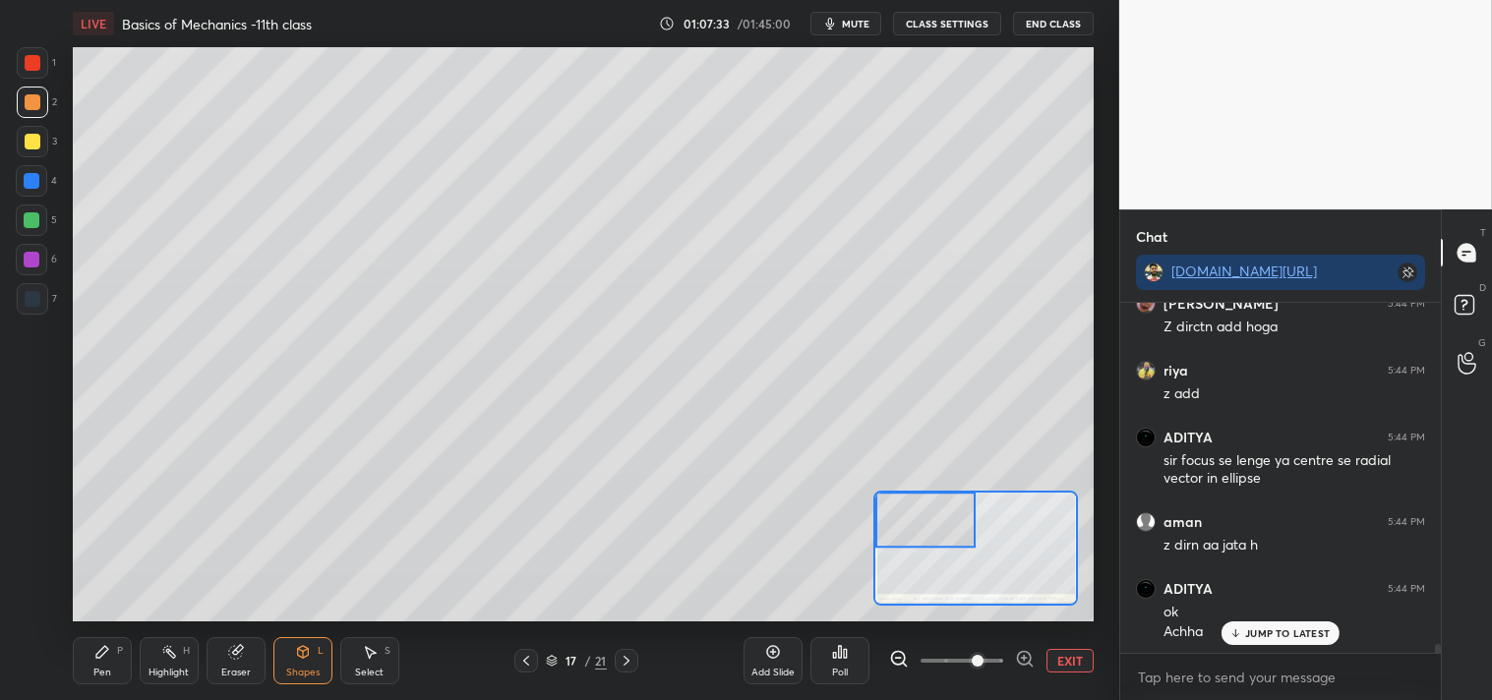
click at [25, 145] on div at bounding box center [33, 142] width 16 height 16
click at [92, 656] on div "Pen P" at bounding box center [102, 660] width 59 height 47
click at [309, 656] on icon at bounding box center [303, 652] width 16 height 16
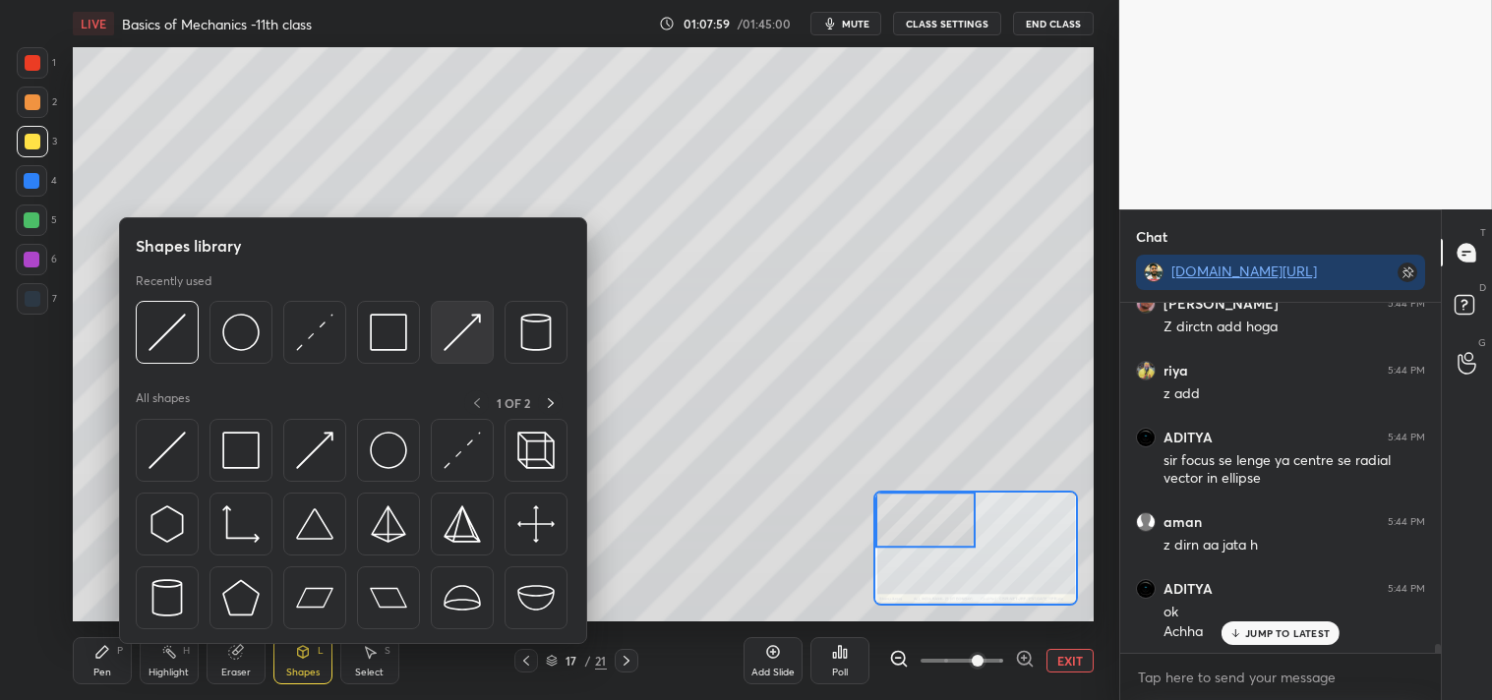
click at [446, 330] on img at bounding box center [461, 332] width 37 height 37
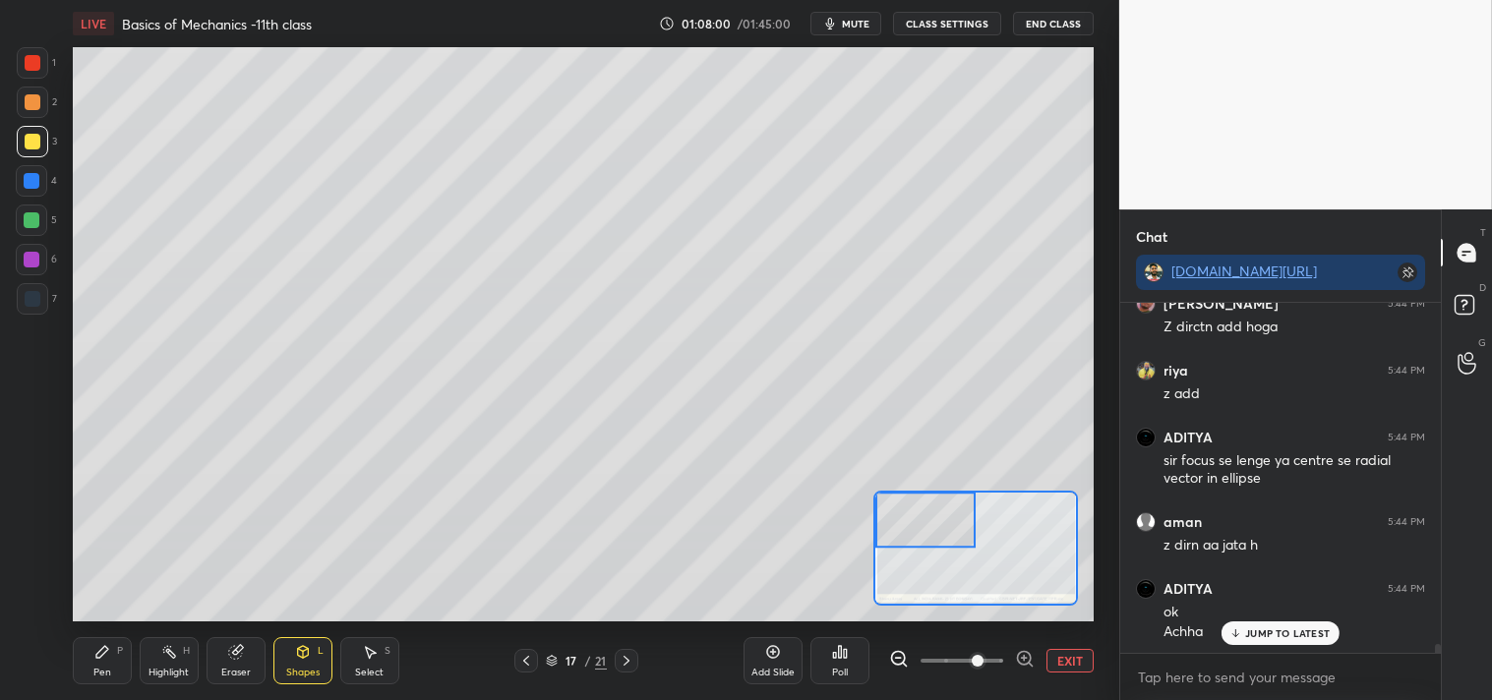
click at [33, 221] on div at bounding box center [32, 220] width 16 height 16
click at [104, 664] on div "Pen P" at bounding box center [102, 660] width 59 height 47
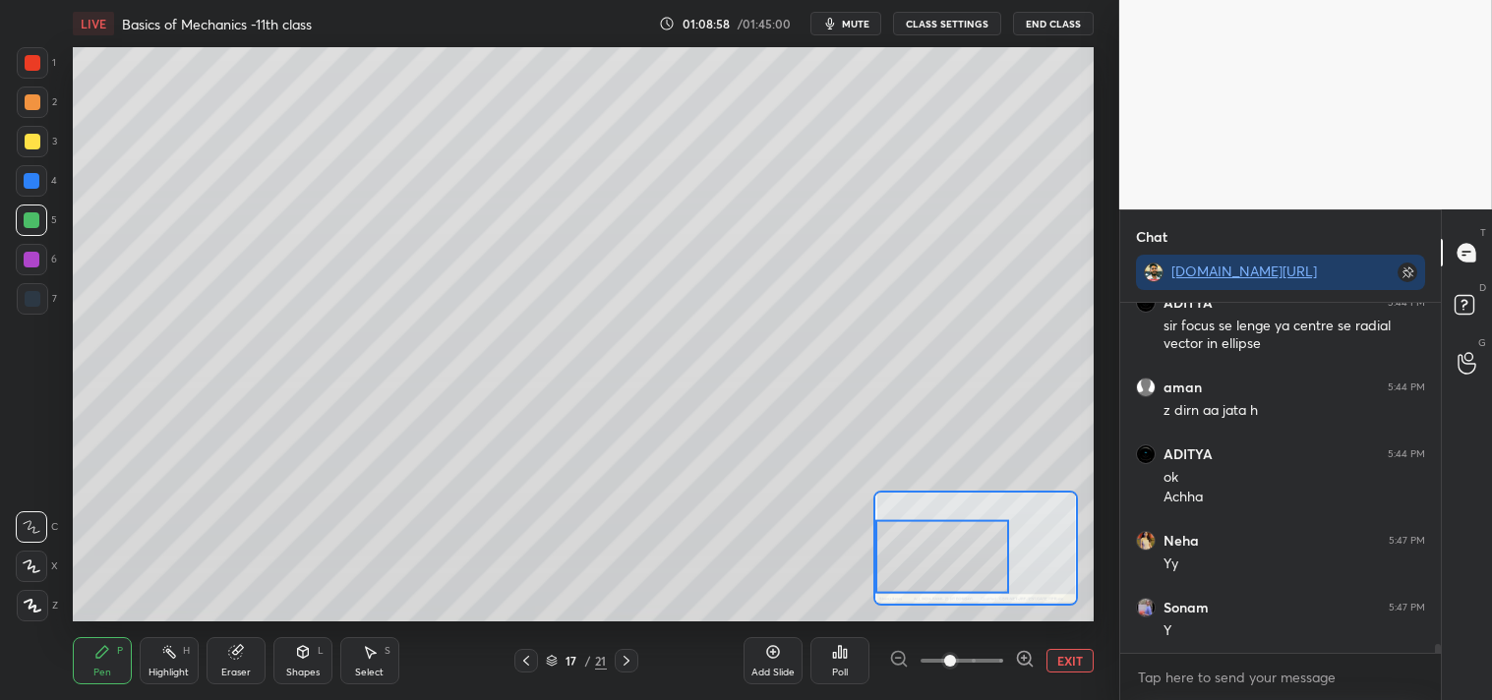
scroll to position [13156, 0]
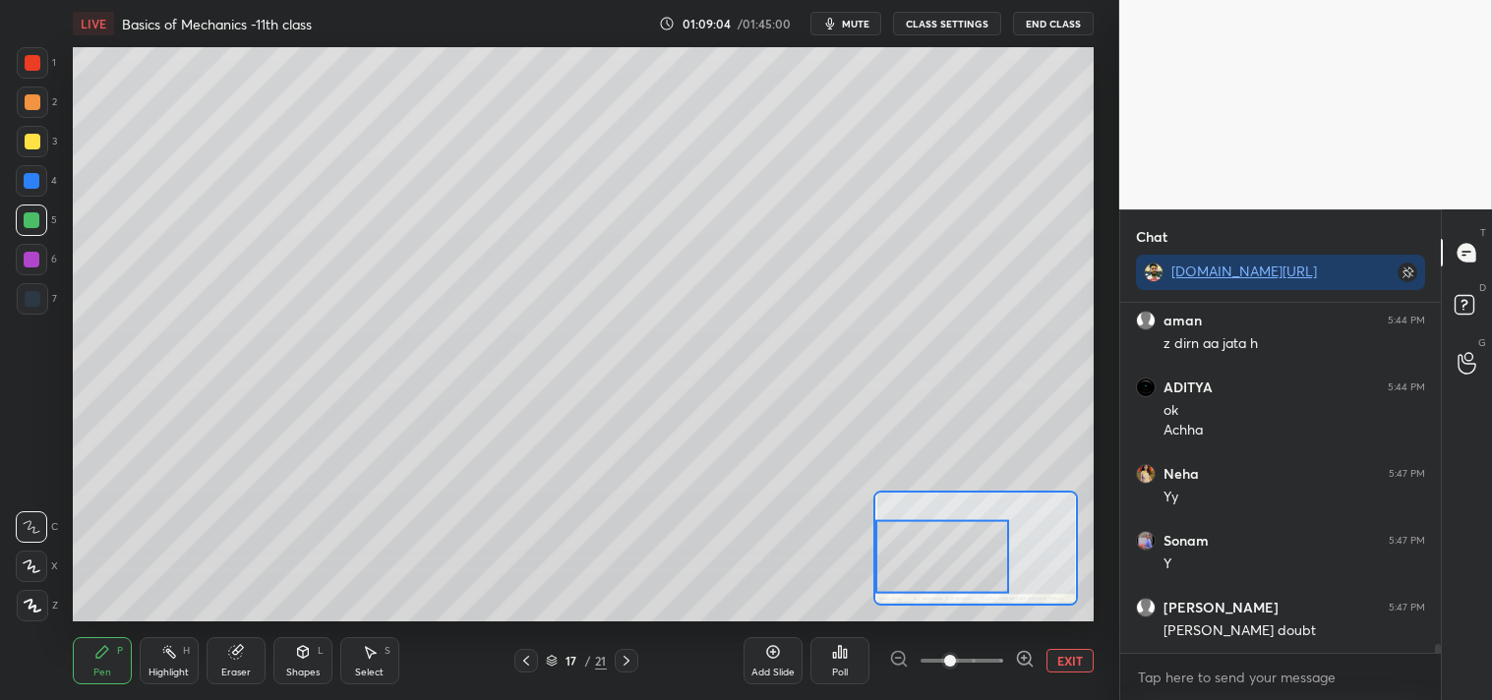
click at [1085, 661] on button "EXIT" at bounding box center [1069, 661] width 47 height 24
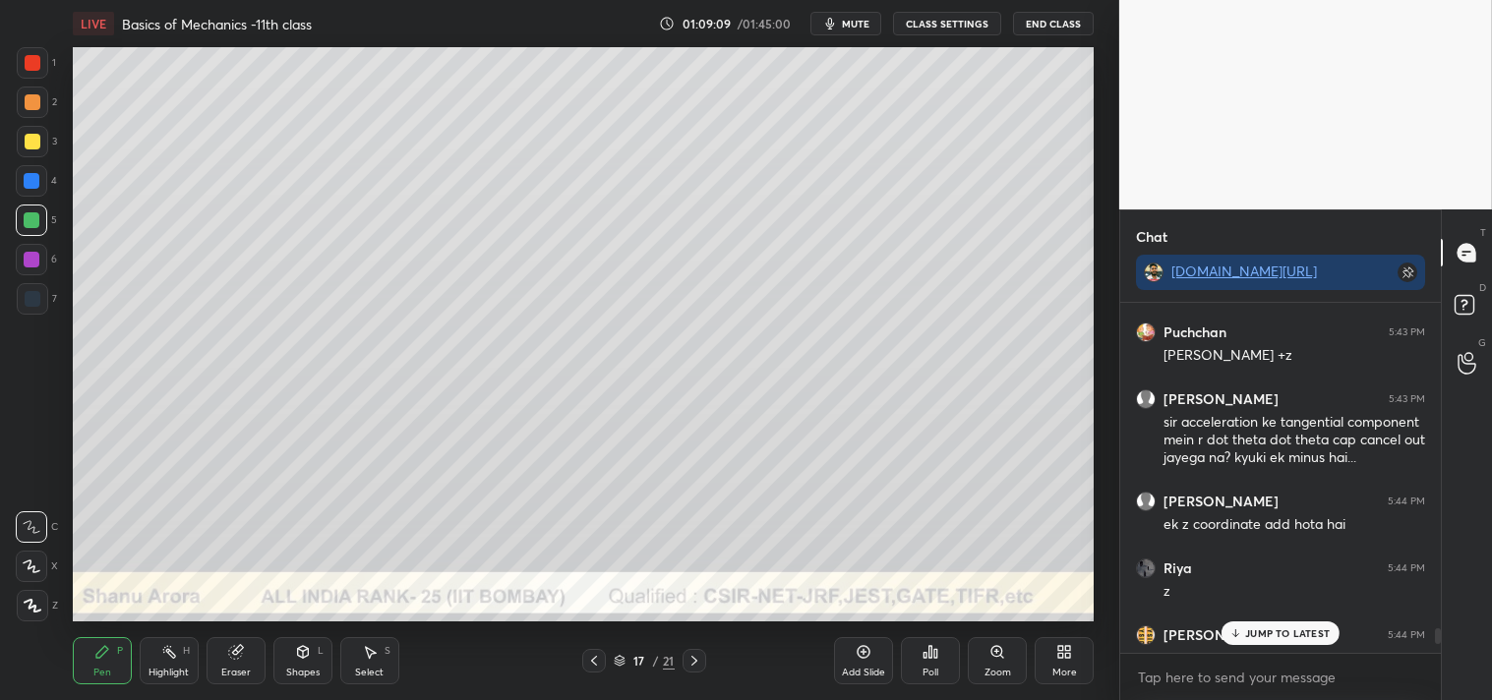
scroll to position [12554, 0]
click at [289, 664] on div "Shapes L" at bounding box center [302, 660] width 59 height 47
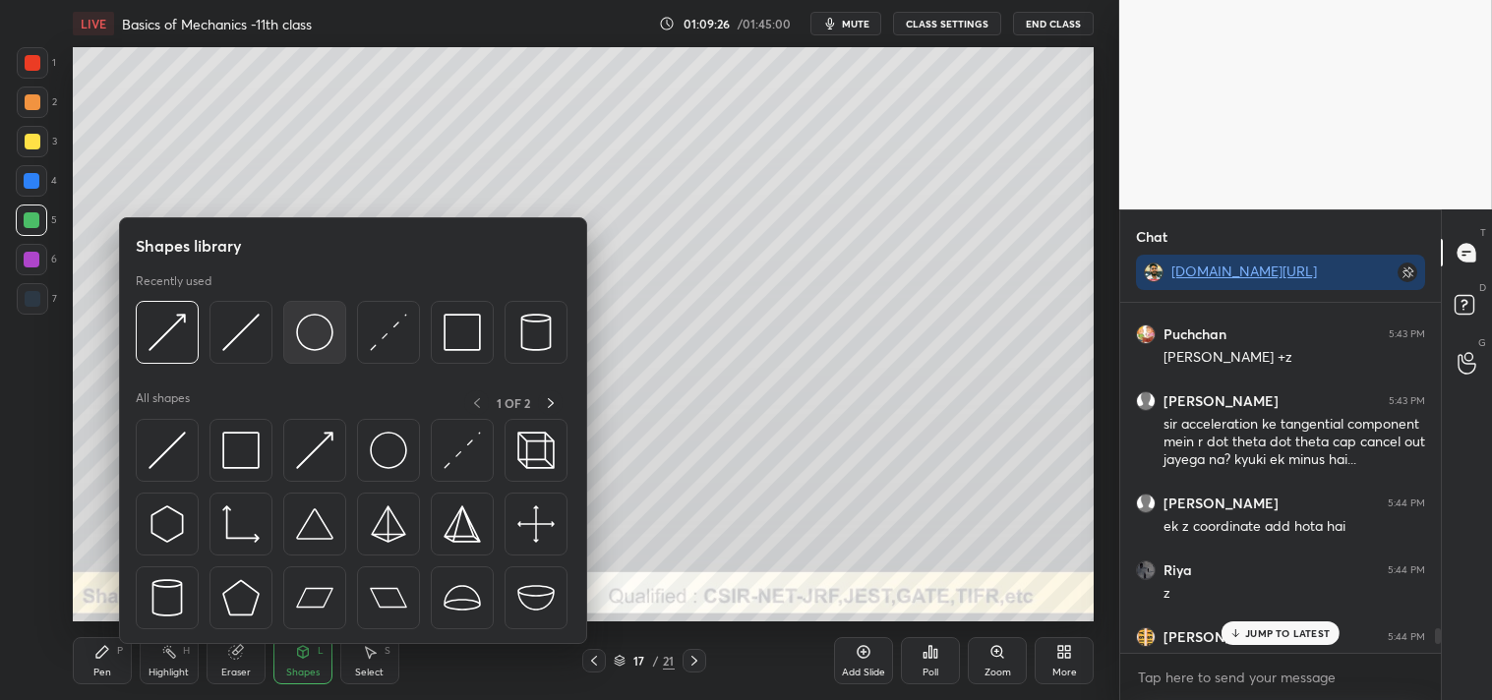
click at [320, 346] on img at bounding box center [314, 332] width 37 height 37
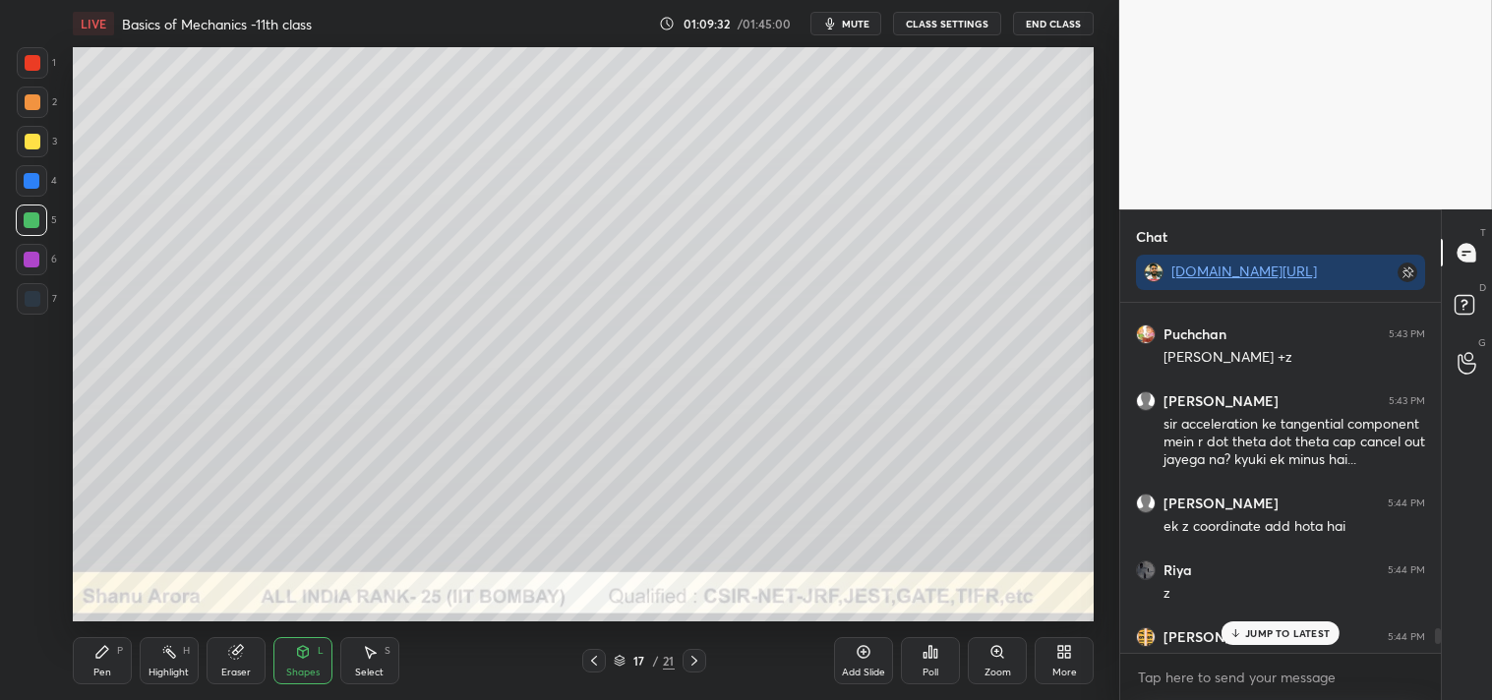
click at [116, 666] on div "Pen P" at bounding box center [102, 660] width 59 height 47
click at [109, 669] on div "Pen" at bounding box center [102, 673] width 18 height 10
click at [302, 659] on icon at bounding box center [303, 652] width 16 height 16
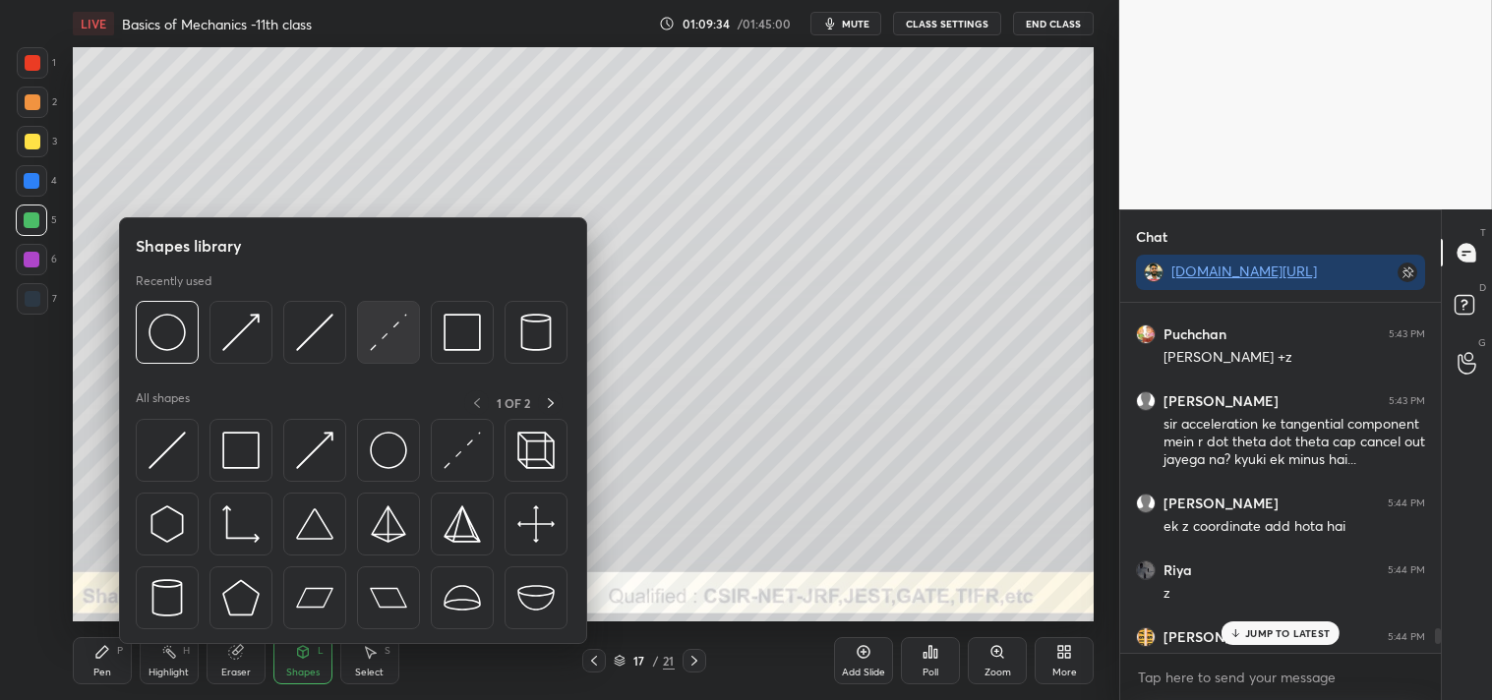
click at [388, 330] on img at bounding box center [388, 332] width 37 height 37
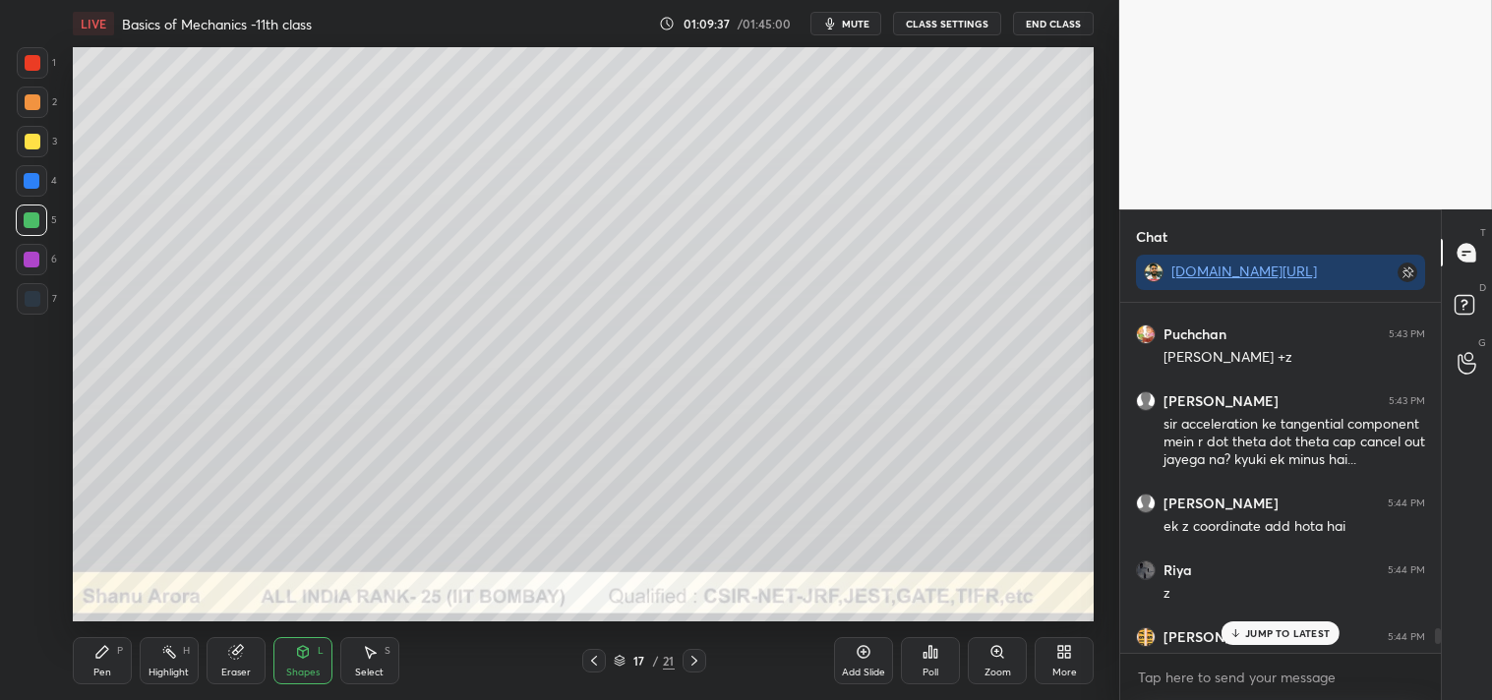
click at [37, 141] on div at bounding box center [33, 142] width 16 height 16
click at [117, 646] on div "P" at bounding box center [120, 651] width 6 height 10
click at [118, 646] on div "P" at bounding box center [120, 651] width 6 height 10
click at [117, 653] on div "P" at bounding box center [120, 651] width 6 height 10
click at [1283, 635] on p "1 NEW MESSAGE" at bounding box center [1288, 633] width 84 height 12
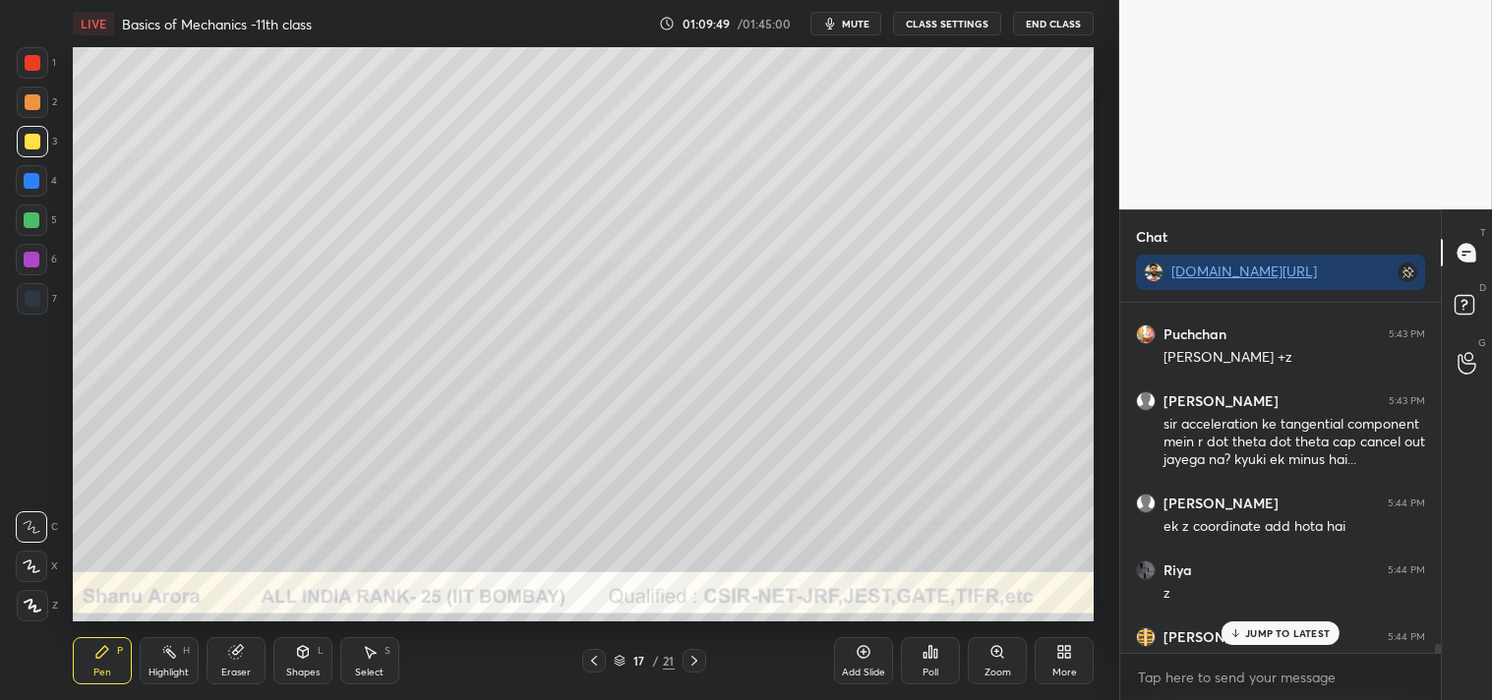
scroll to position [13222, 0]
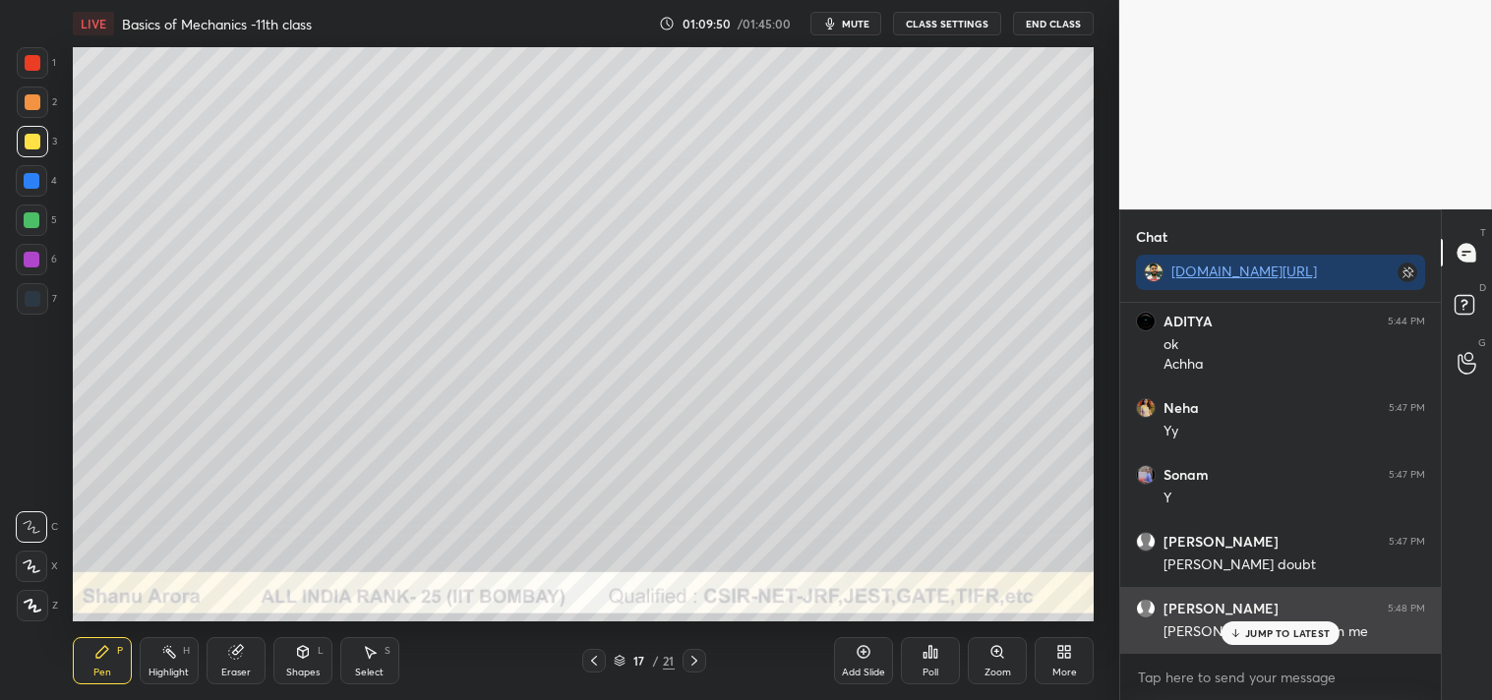
click at [1300, 621] on div "JUMP TO LATEST" at bounding box center [1280, 633] width 118 height 24
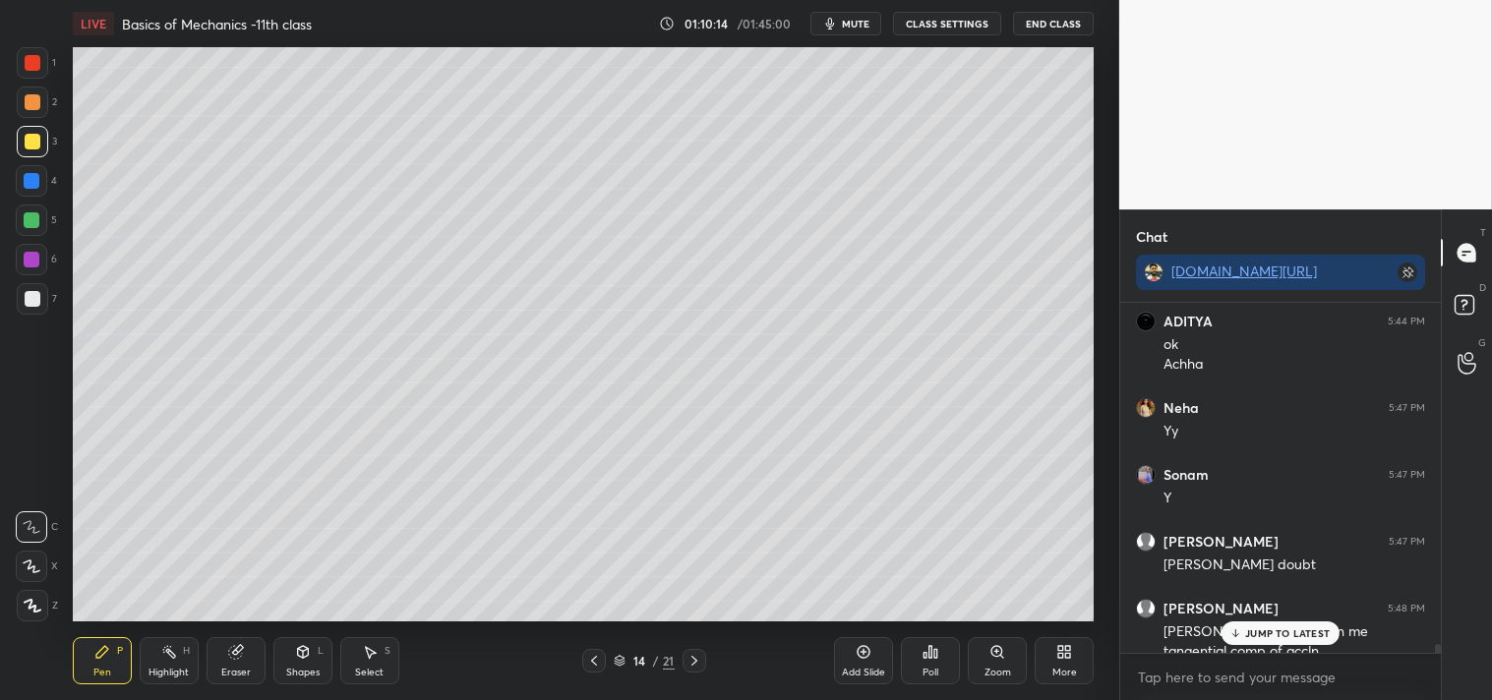
scroll to position [13241, 0]
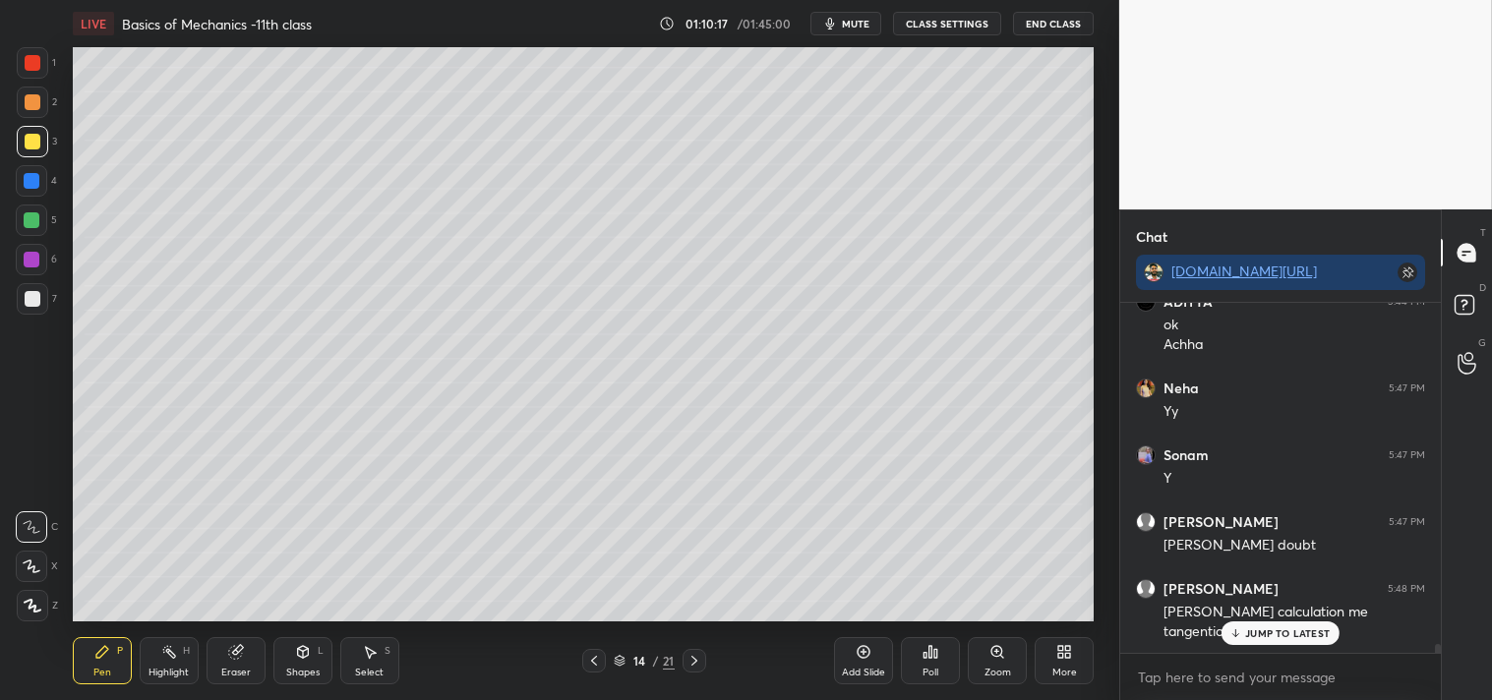
click at [1263, 627] on p "JUMP TO LATEST" at bounding box center [1287, 633] width 85 height 12
click at [174, 652] on icon at bounding box center [169, 652] width 16 height 16
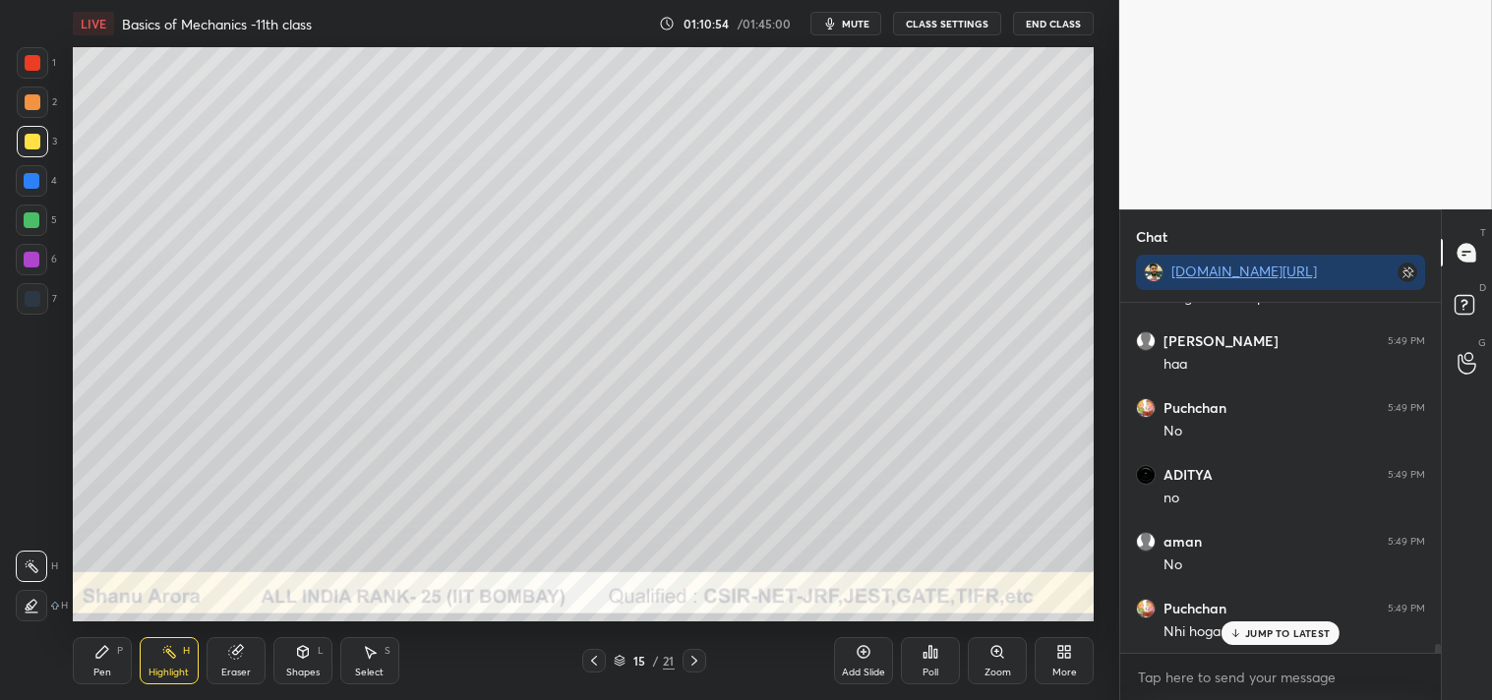
scroll to position [13643, 0]
click at [1001, 663] on div "Zoom" at bounding box center [997, 660] width 59 height 47
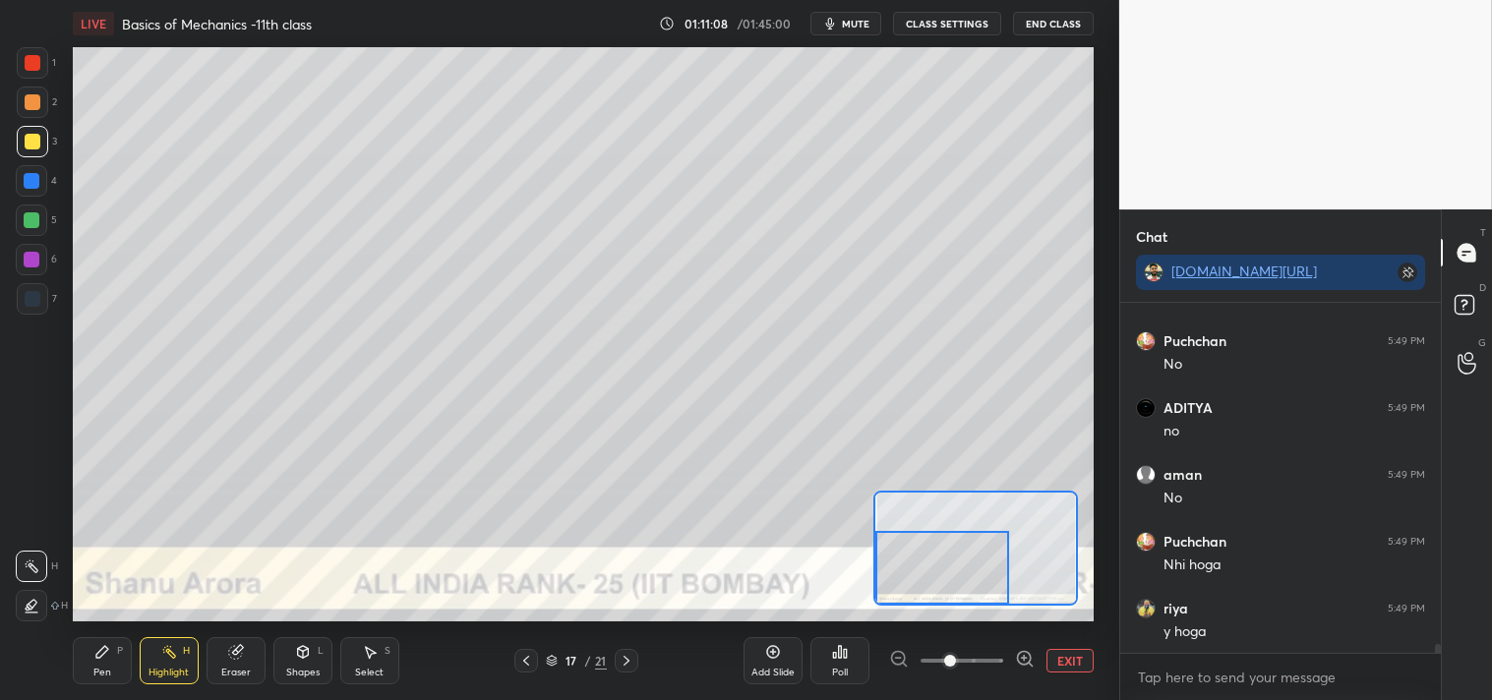
scroll to position [13710, 0]
click at [1065, 673] on div "Add Slide Poll EXIT" at bounding box center [918, 661] width 350 height 110
click at [1088, 669] on button "EXIT" at bounding box center [1069, 661] width 47 height 24
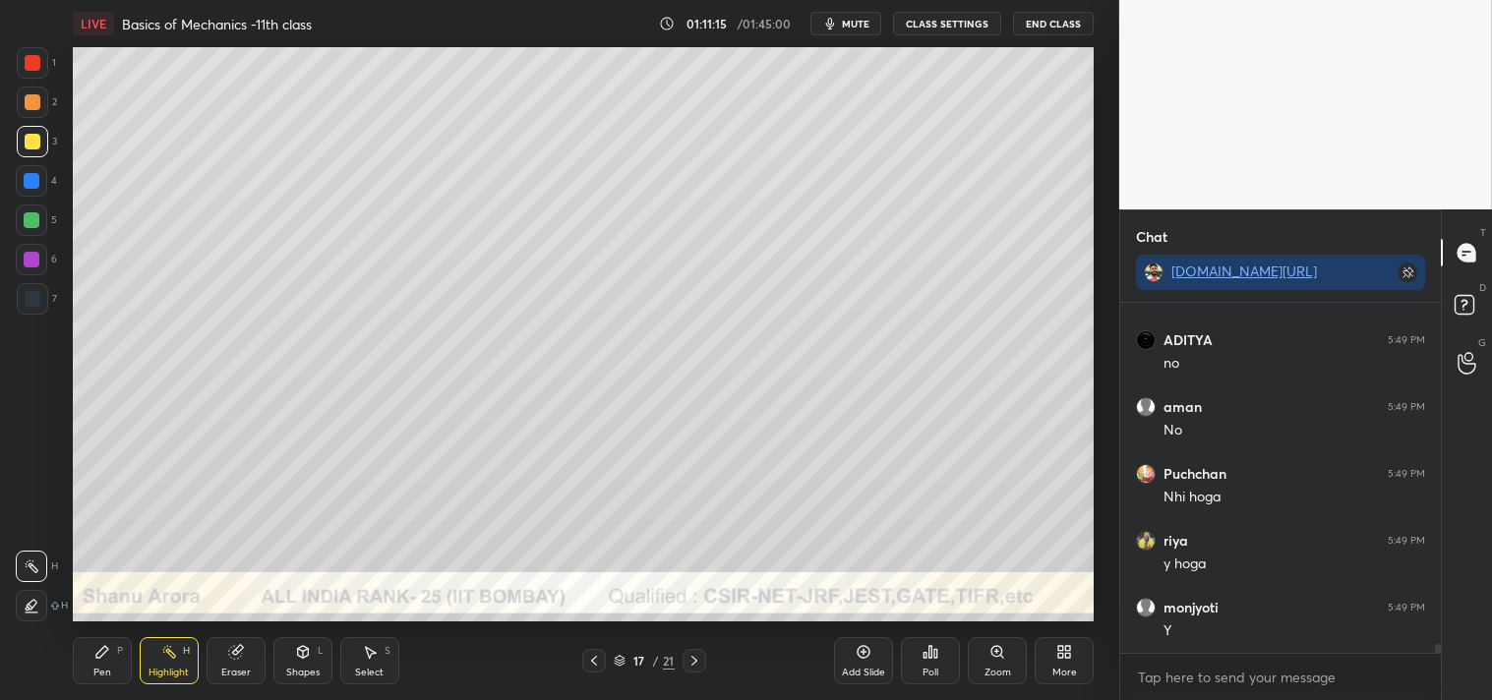
click at [88, 647] on div "Pen P" at bounding box center [102, 660] width 59 height 47
click at [103, 647] on icon at bounding box center [102, 652] width 12 height 12
click at [169, 668] on div "Highlight" at bounding box center [168, 673] width 40 height 10
click at [188, 668] on div "Highlight" at bounding box center [168, 673] width 40 height 10
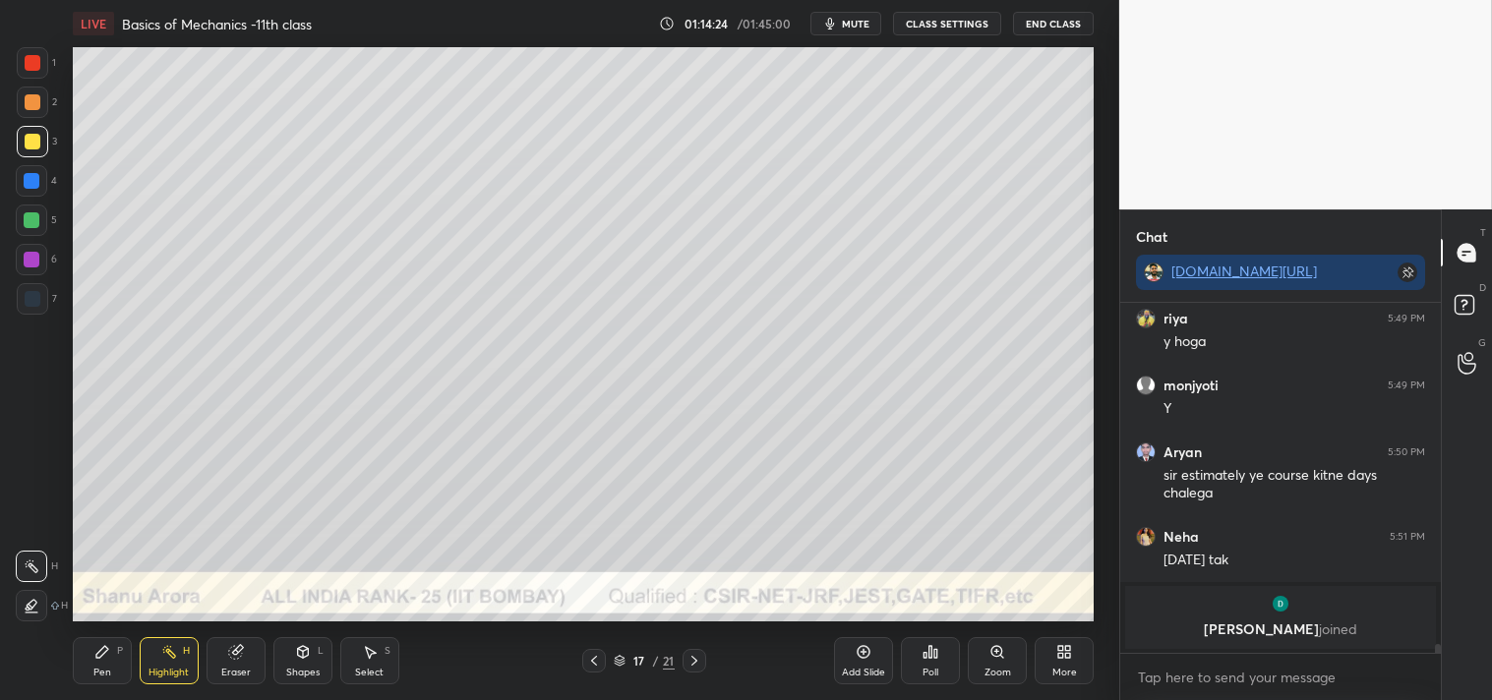
click at [1070, 653] on icon at bounding box center [1064, 652] width 16 height 16
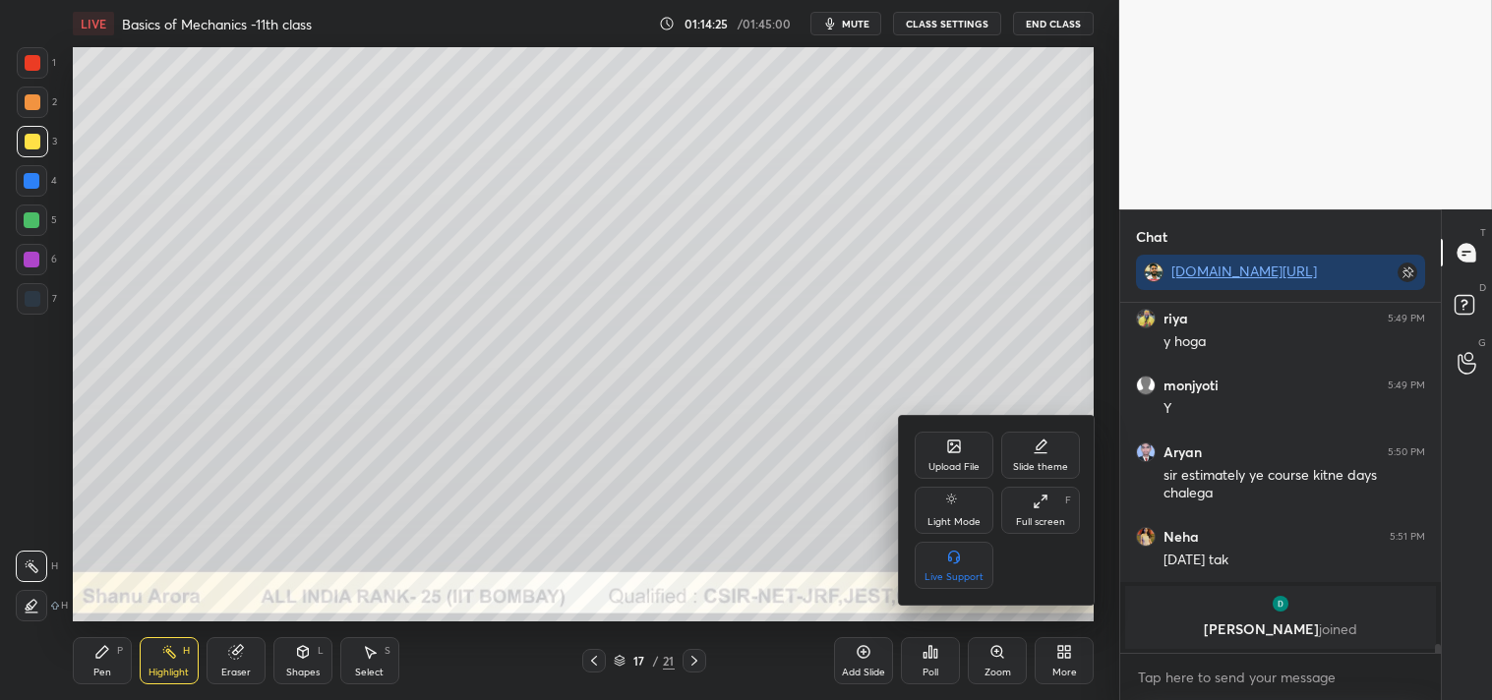
click at [937, 449] on div "Upload File" at bounding box center [953, 455] width 79 height 47
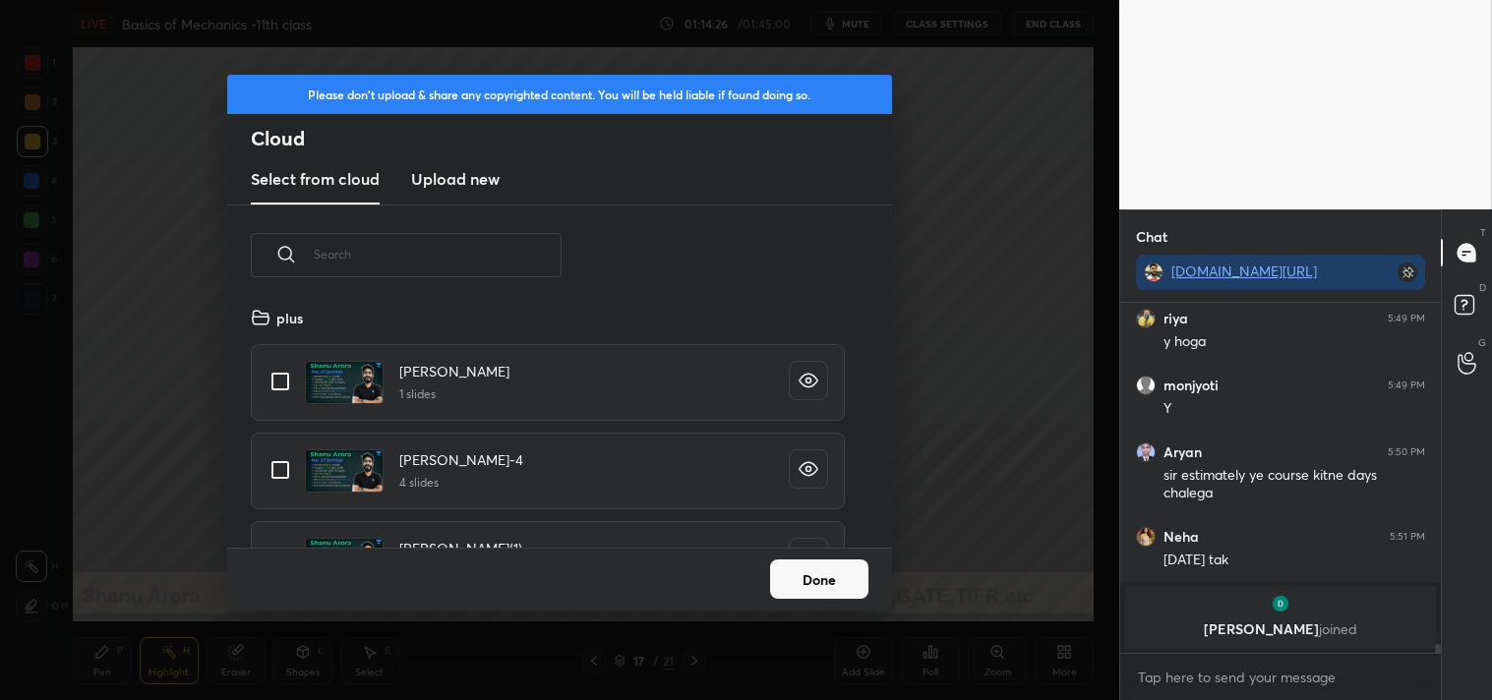
scroll to position [242, 631]
click at [404, 178] on div "Select from cloud Upload new" at bounding box center [559, 179] width 665 height 49
click at [434, 178] on h3 "Upload new" at bounding box center [455, 179] width 88 height 24
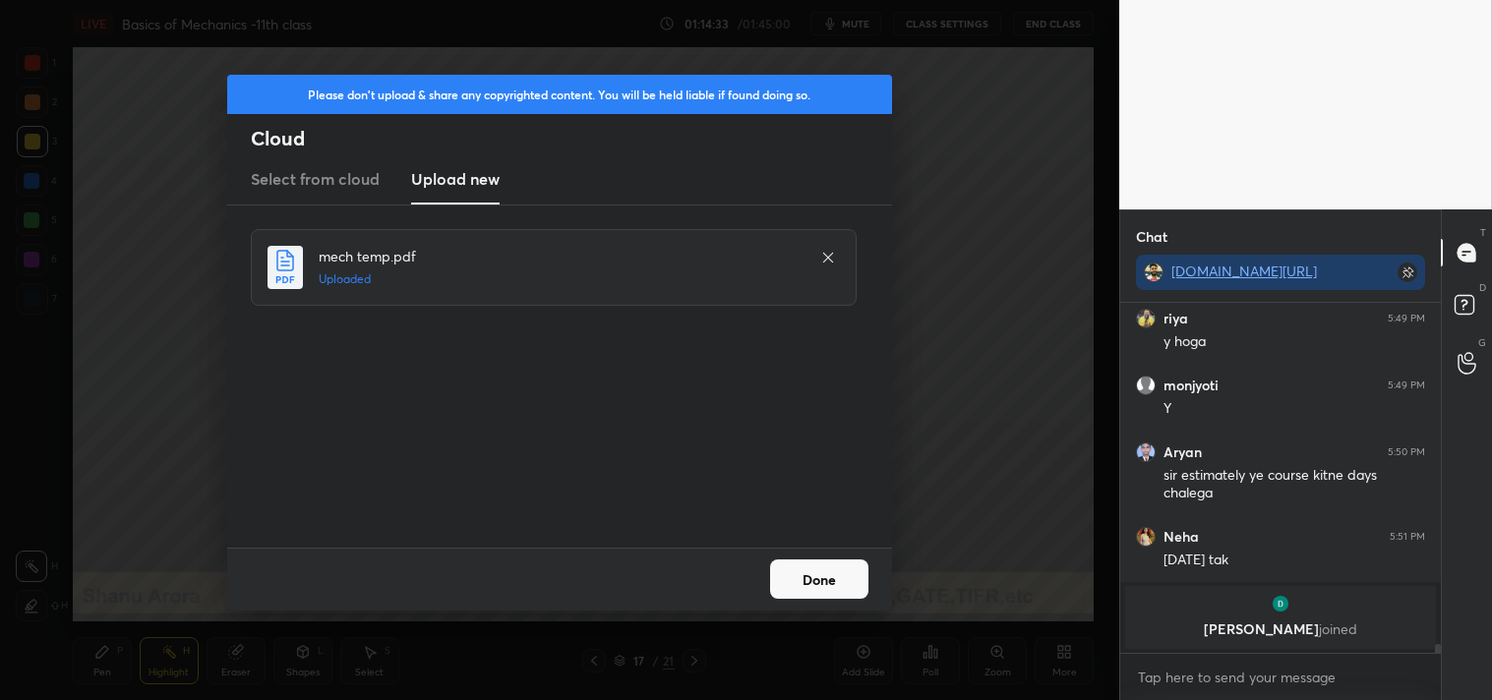
click at [821, 578] on button "Done" at bounding box center [819, 578] width 98 height 39
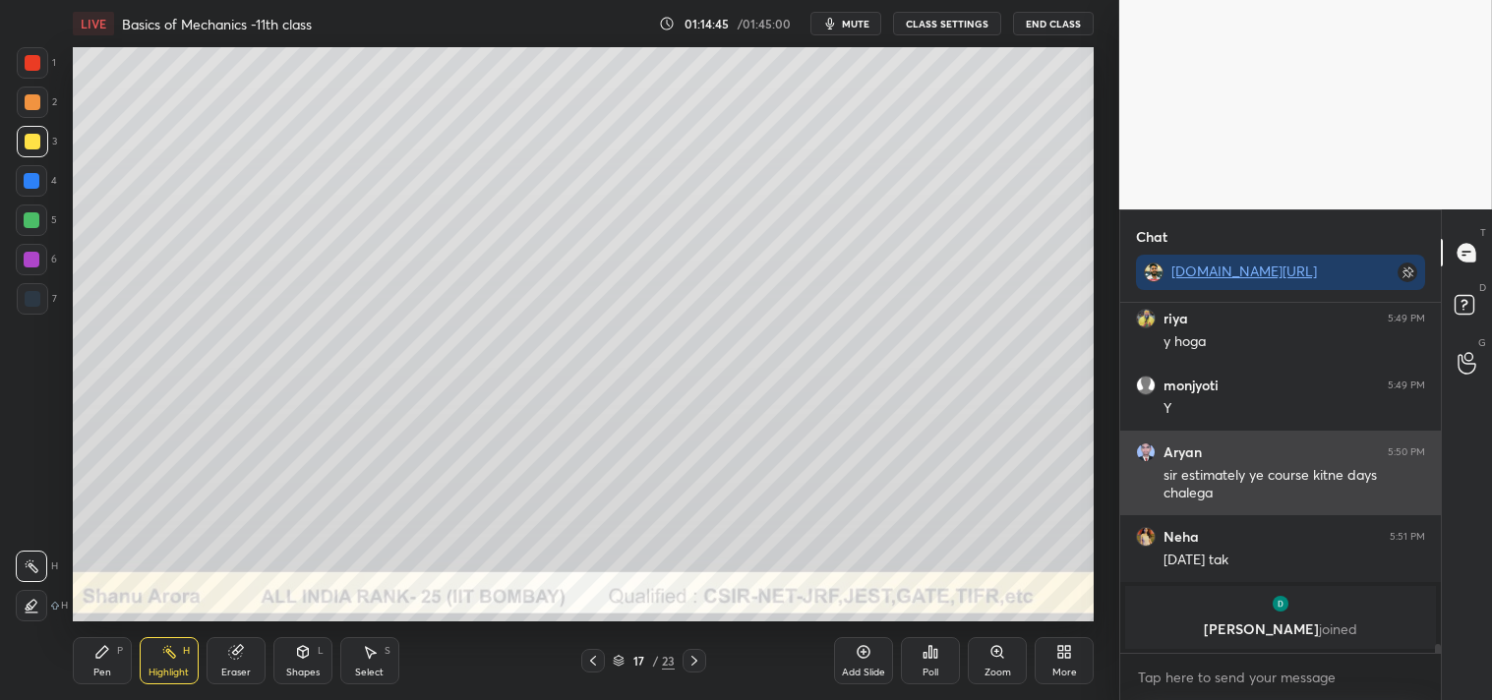
click at [1162, 460] on div "grid" at bounding box center [1150, 452] width 28 height 20
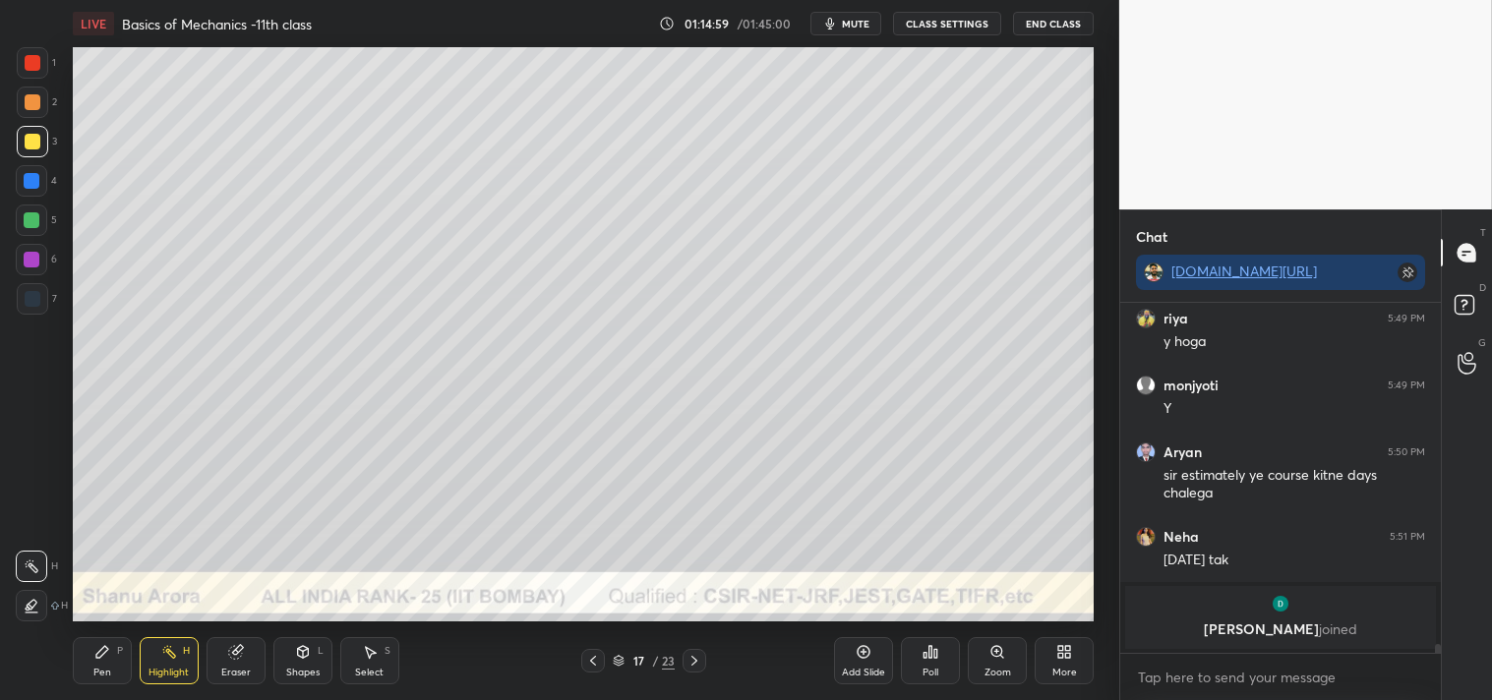
click at [91, 674] on div "Pen P" at bounding box center [102, 660] width 59 height 47
click at [868, 655] on icon at bounding box center [863, 652] width 13 height 13
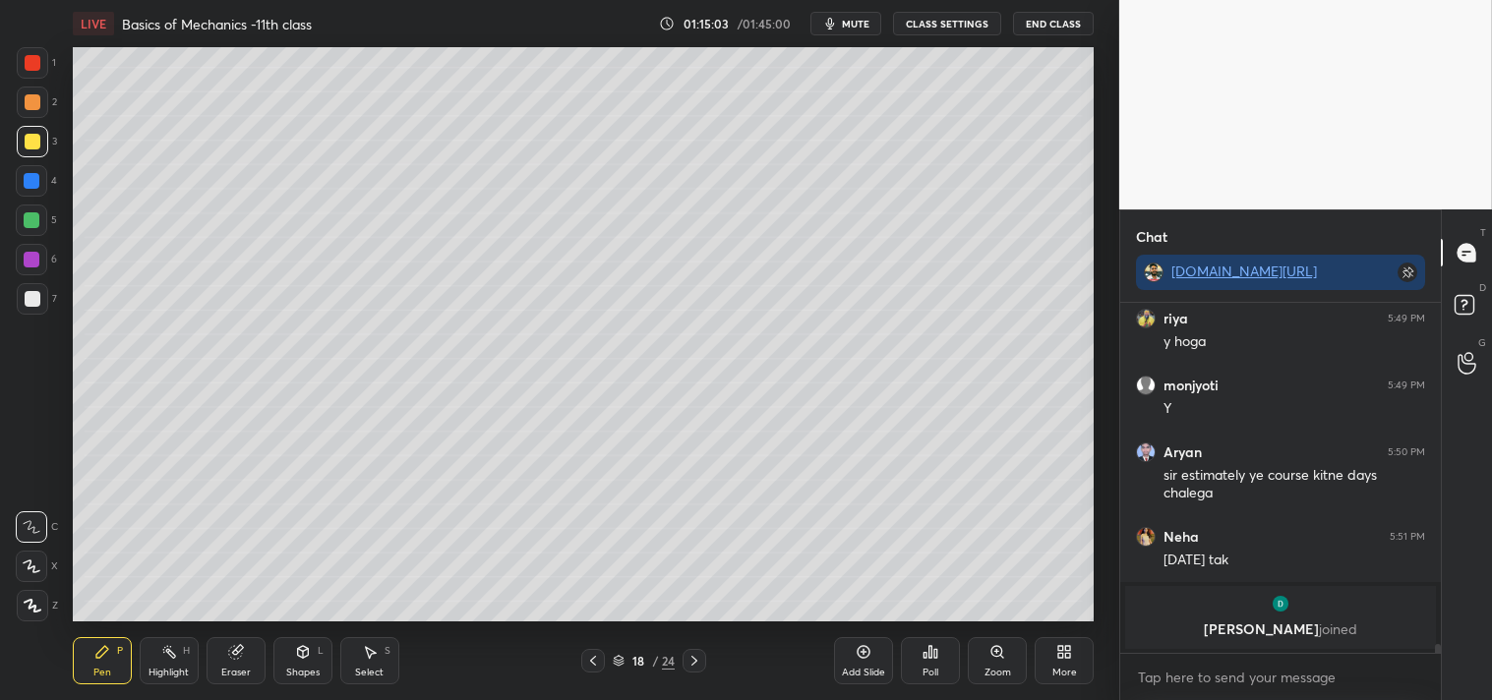
click at [35, 292] on div at bounding box center [33, 299] width 16 height 16
click at [34, 309] on div at bounding box center [32, 298] width 31 height 31
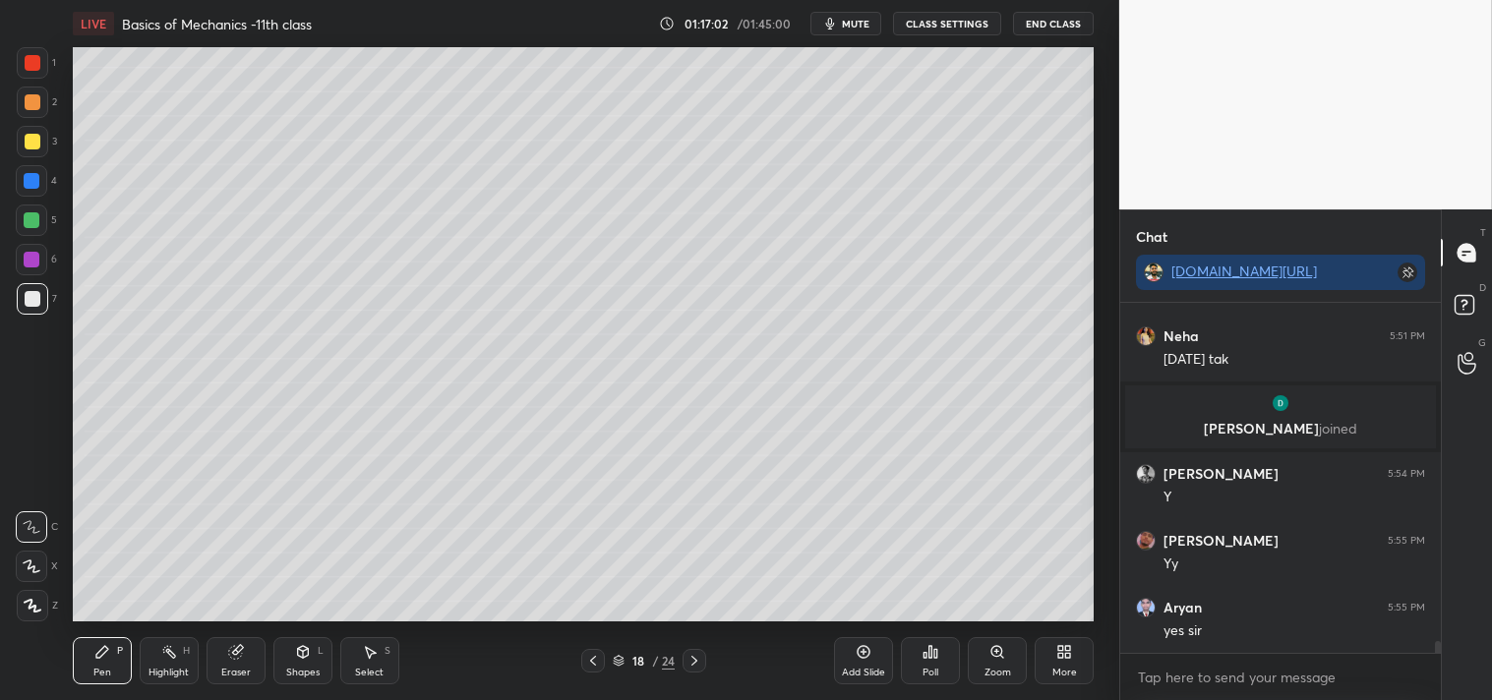
scroll to position [10424, 0]
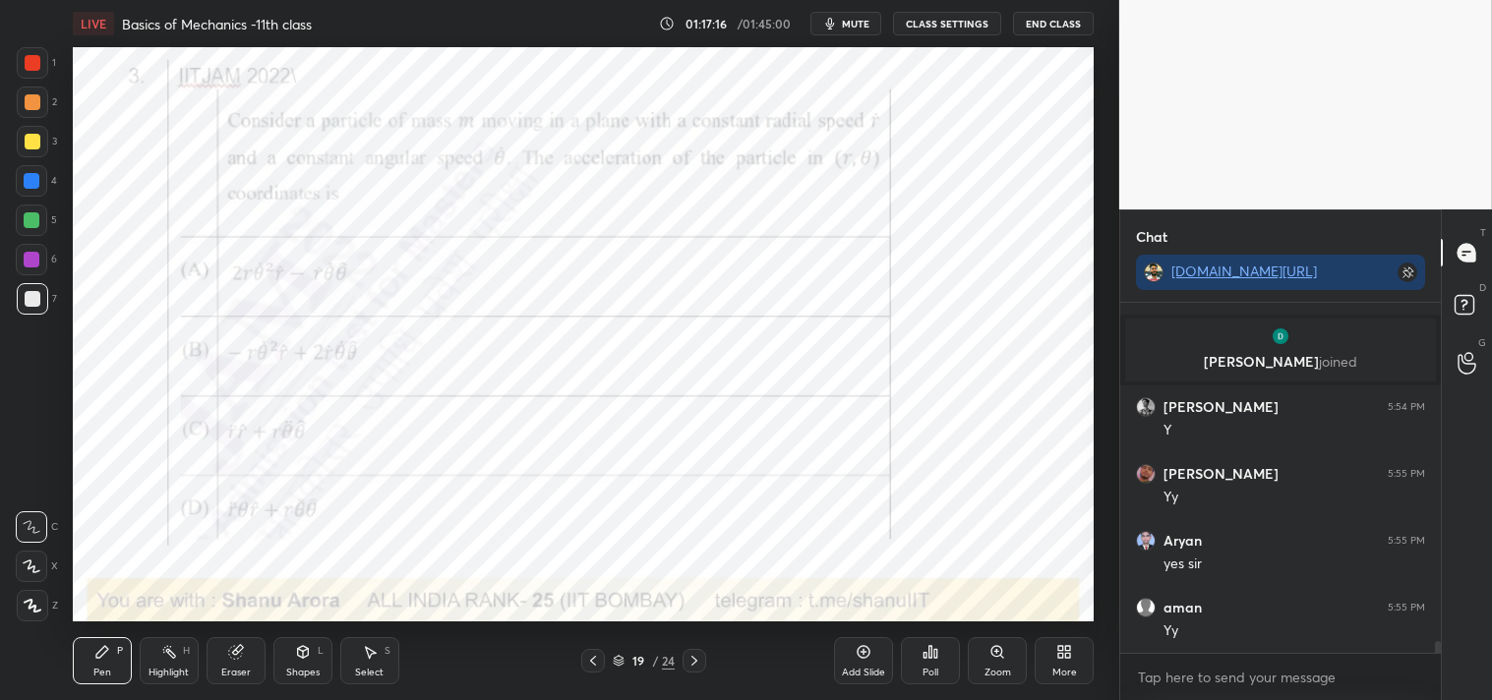
click at [29, 56] on div at bounding box center [33, 63] width 16 height 16
click at [41, 71] on div at bounding box center [32, 62] width 31 height 31
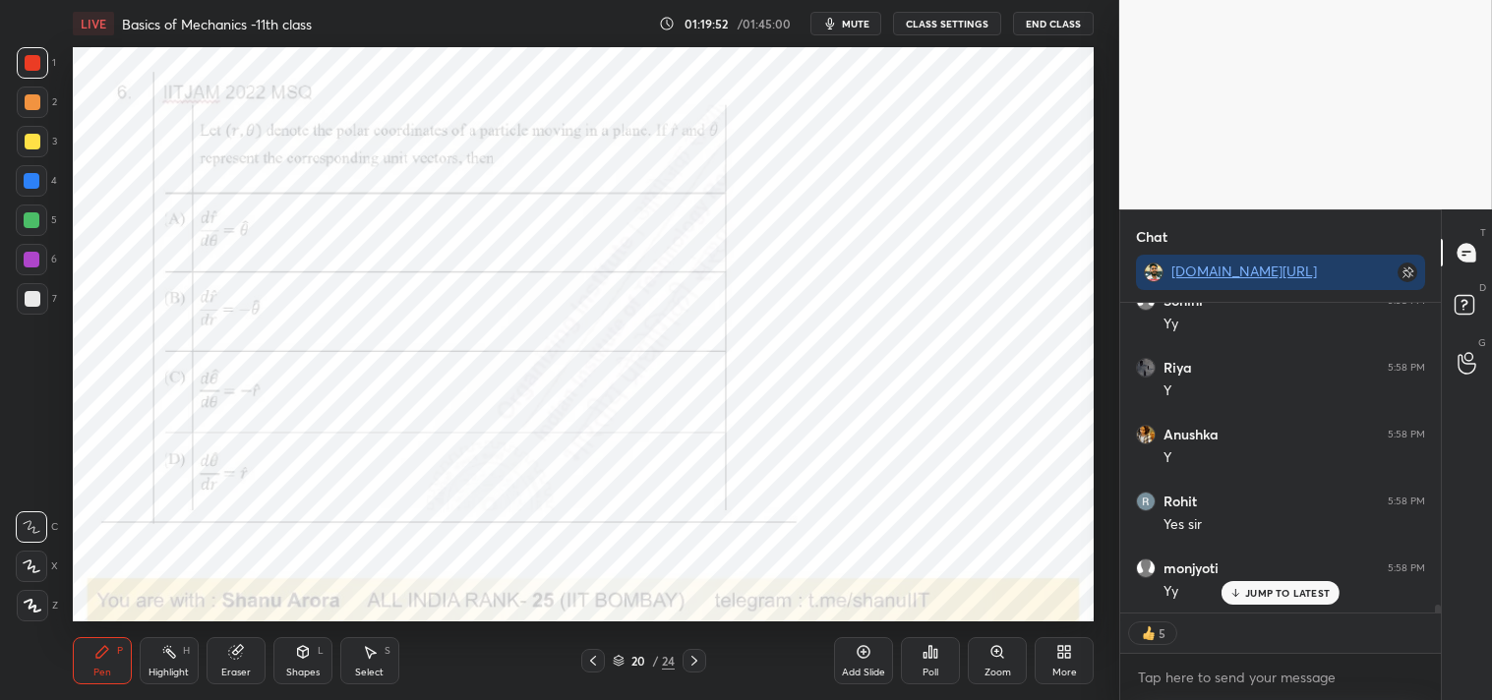
scroll to position [11451, 0]
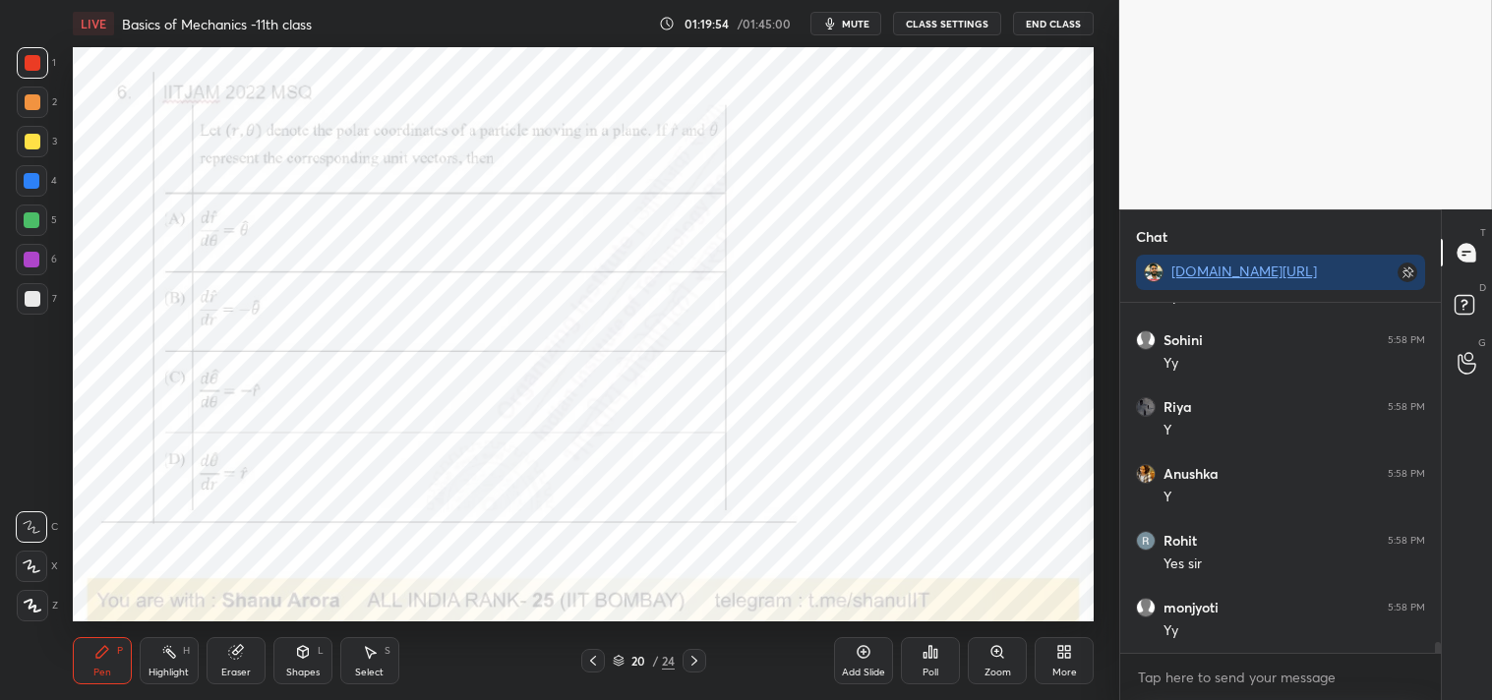
click at [984, 645] on div "Zoom" at bounding box center [997, 660] width 59 height 47
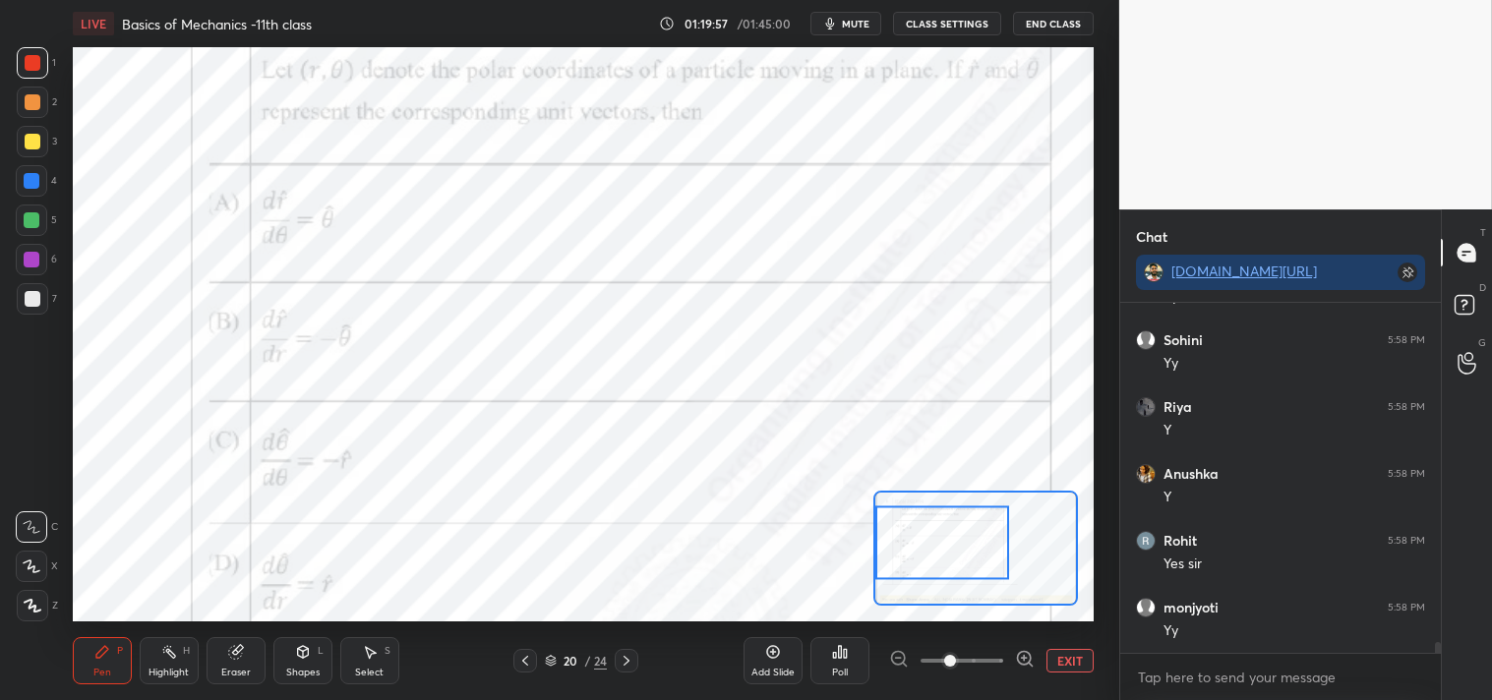
click at [1055, 655] on button "EXIT" at bounding box center [1069, 661] width 47 height 24
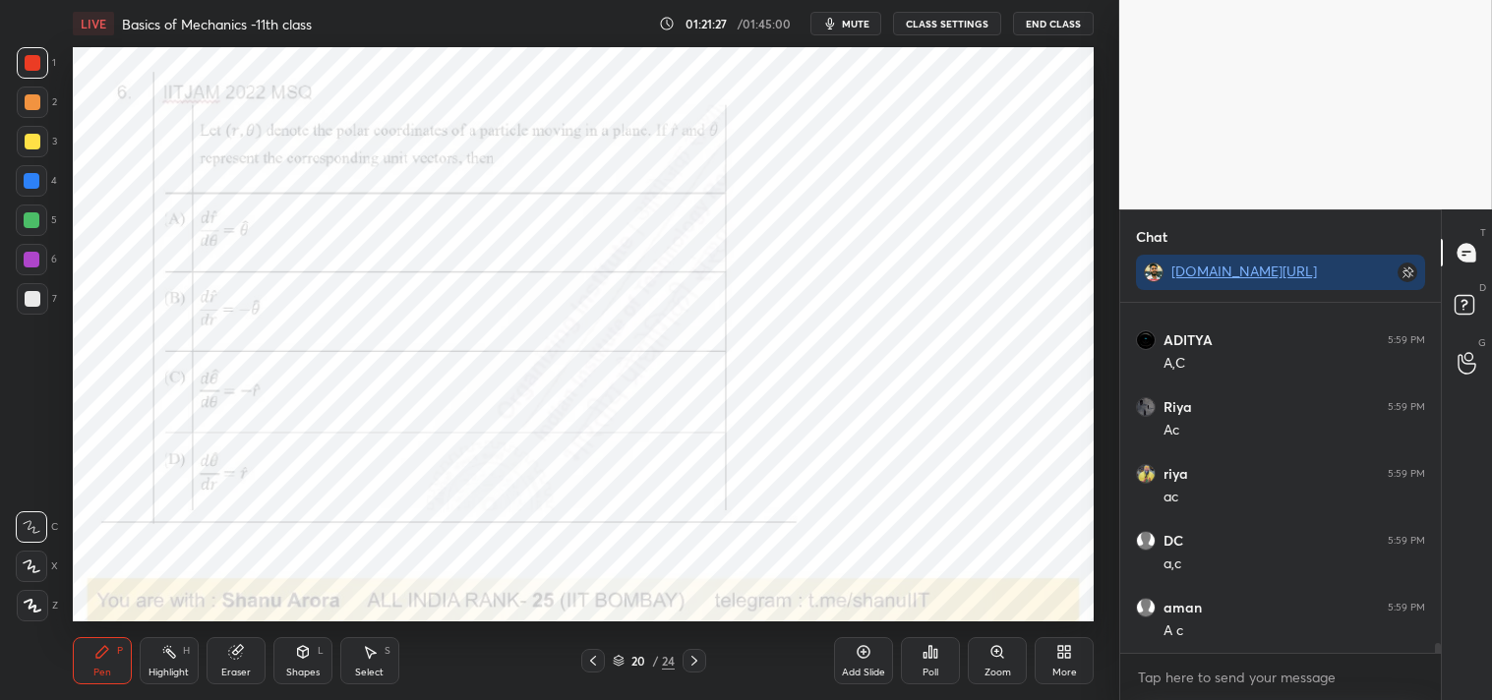
scroll to position [11919, 0]
click at [239, 661] on div "Eraser" at bounding box center [235, 660] width 59 height 47
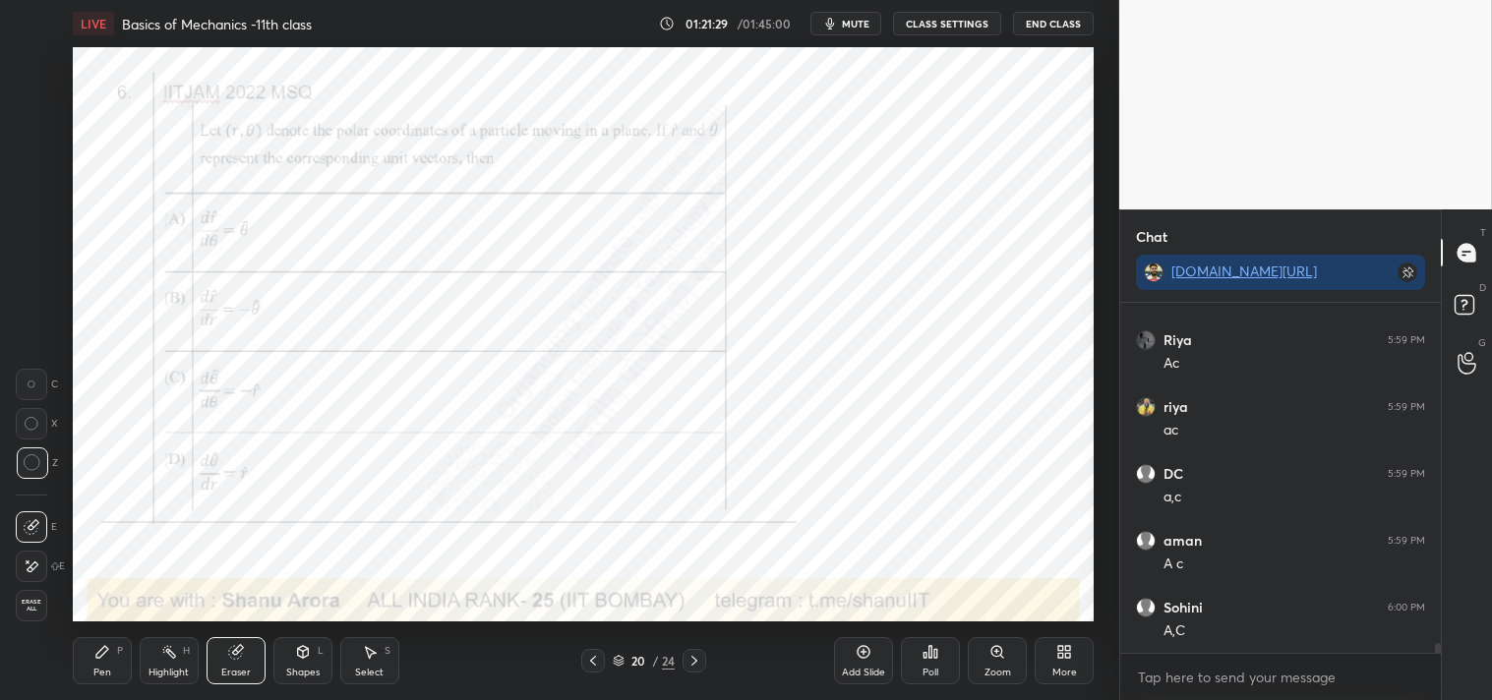
click at [95, 663] on div "Pen P" at bounding box center [102, 660] width 59 height 47
click at [106, 659] on icon at bounding box center [102, 652] width 16 height 16
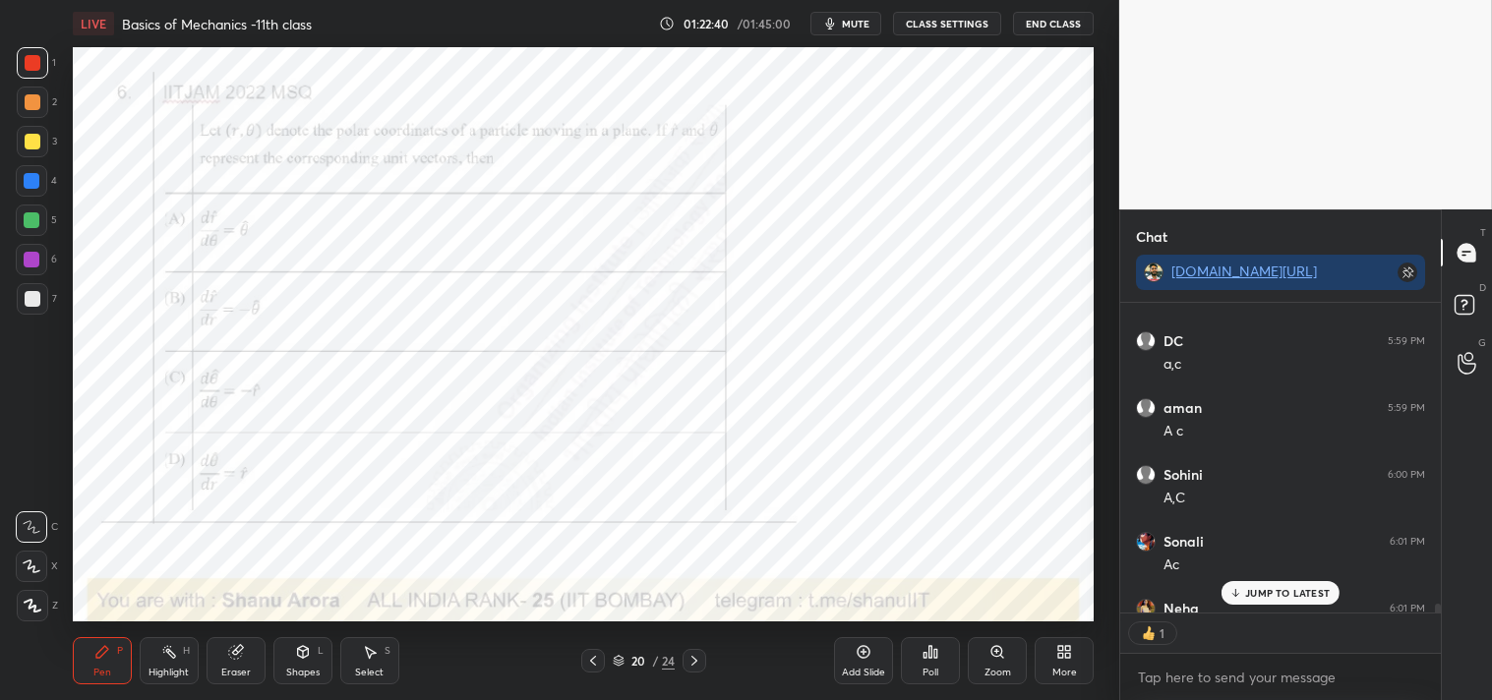
scroll to position [6, 5]
click at [1058, 646] on icon at bounding box center [1060, 648] width 5 height 5
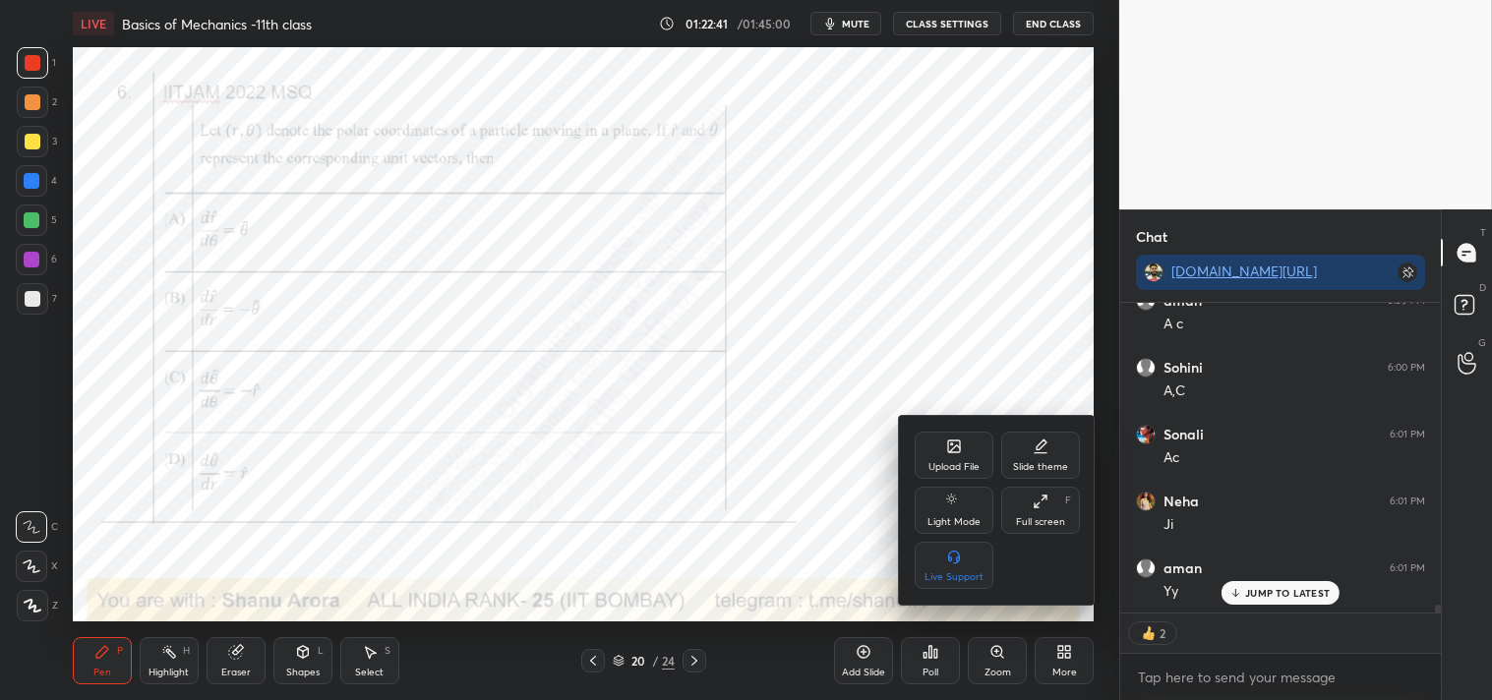
click at [742, 399] on div at bounding box center [746, 350] width 1492 height 700
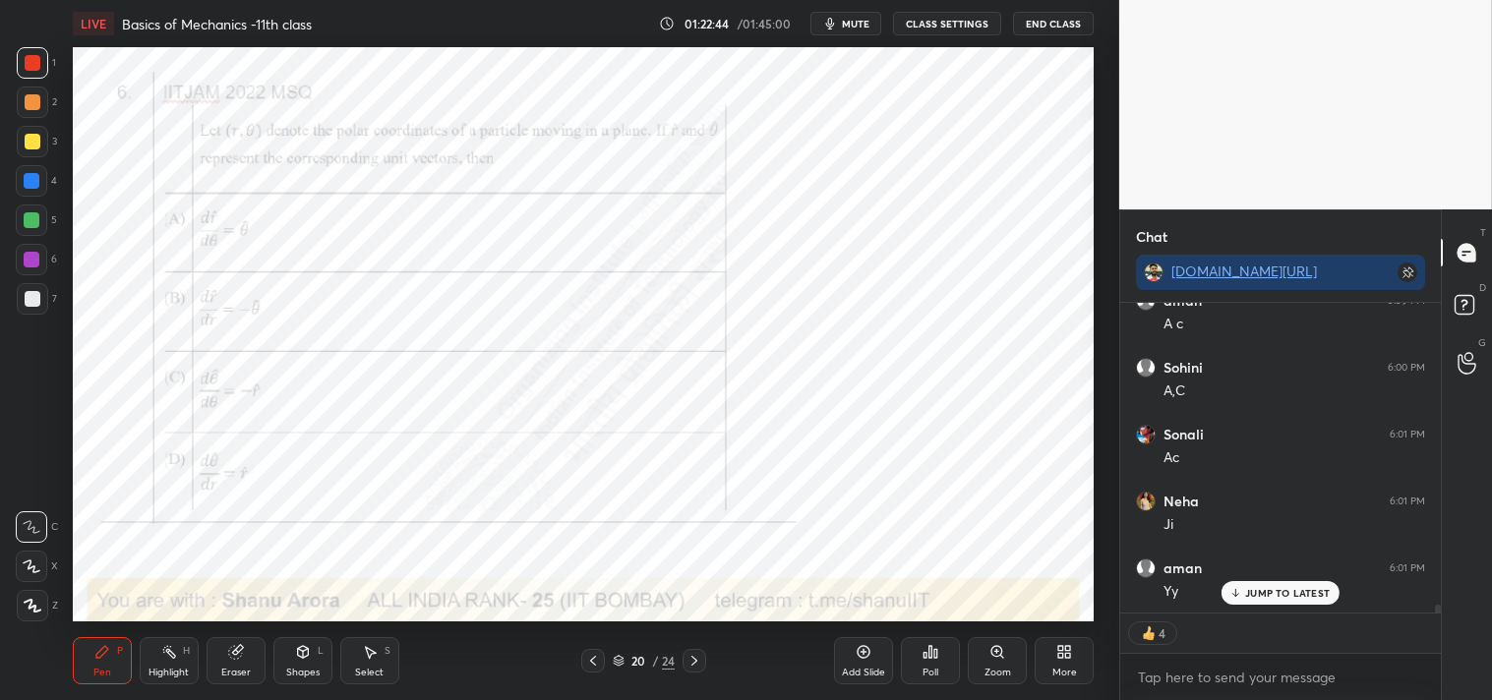
click at [1080, 662] on div "More" at bounding box center [1063, 660] width 59 height 47
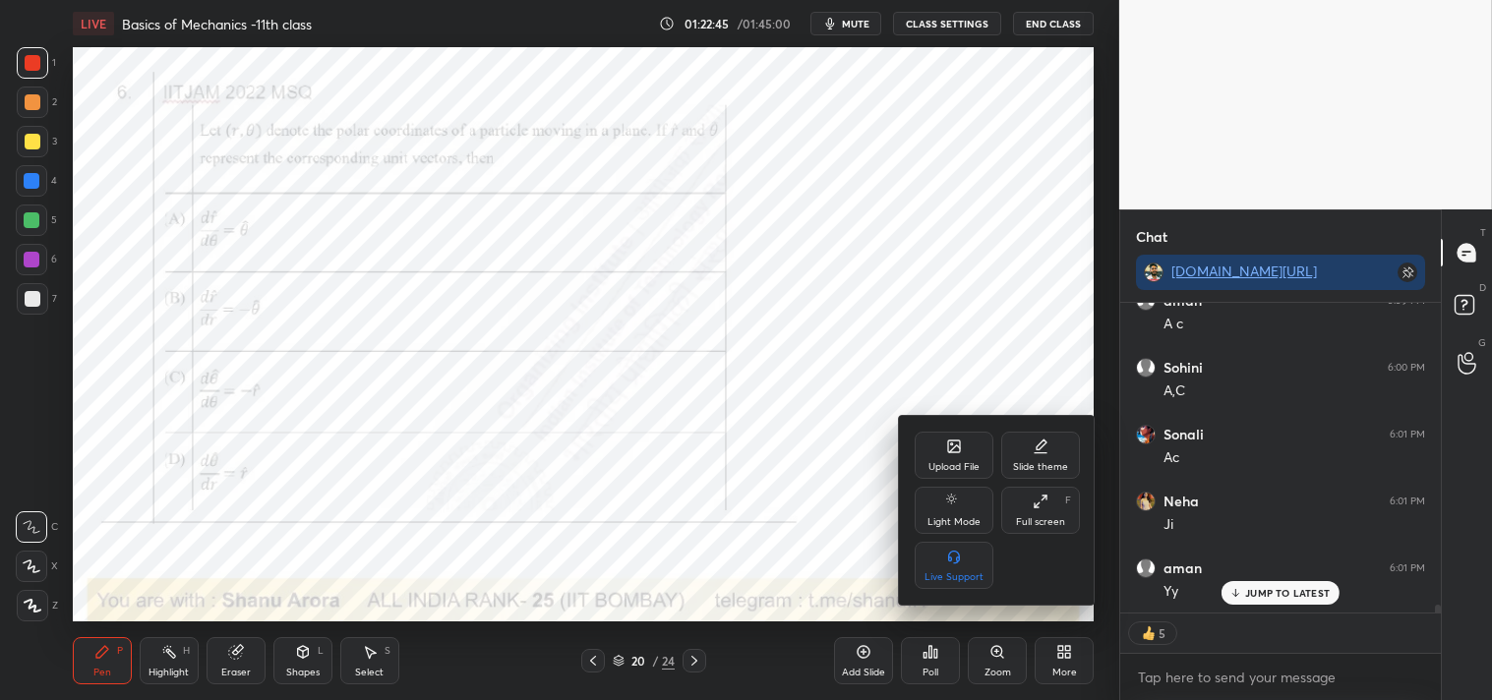
drag, startPoint x: 951, startPoint y: 442, endPoint x: 940, endPoint y: 445, distance: 11.2
click at [940, 445] on div "Upload File" at bounding box center [953, 455] width 79 height 47
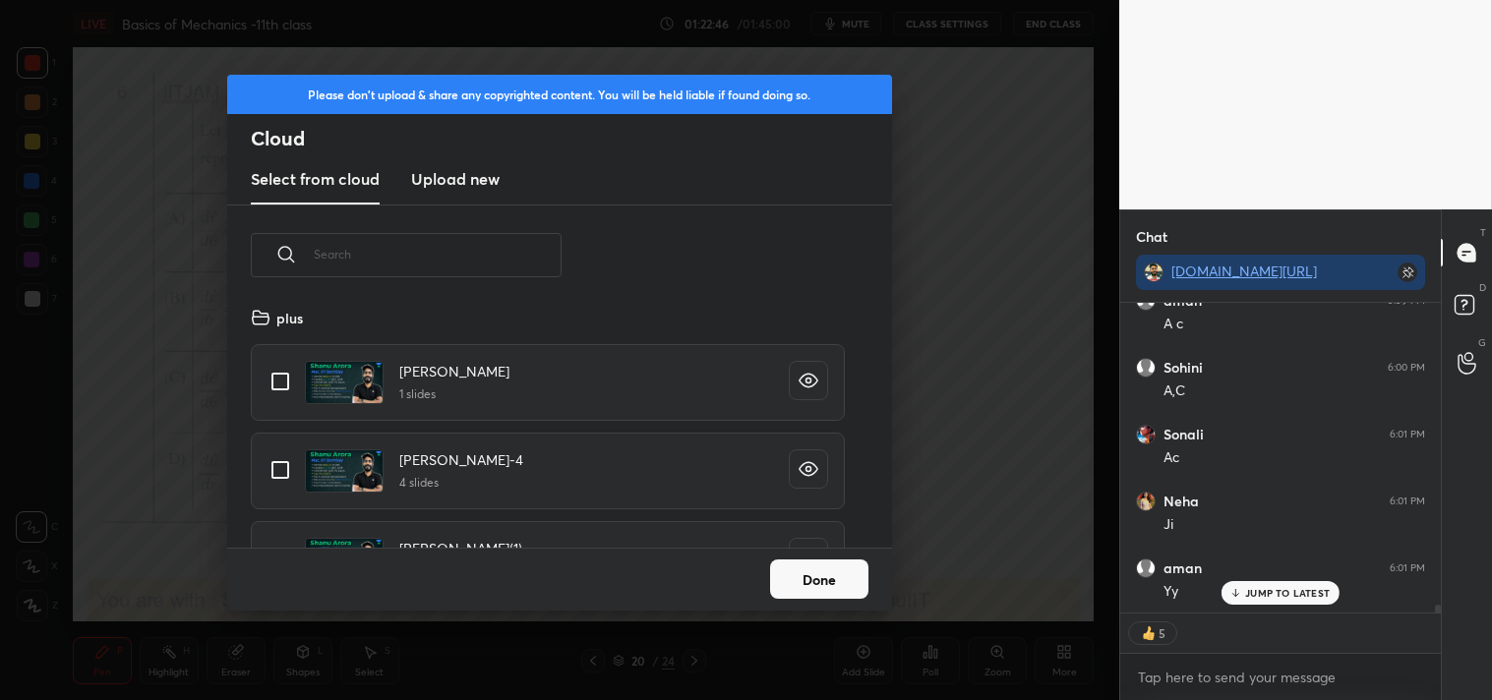
click at [467, 177] on h3 "Upload new" at bounding box center [455, 179] width 88 height 24
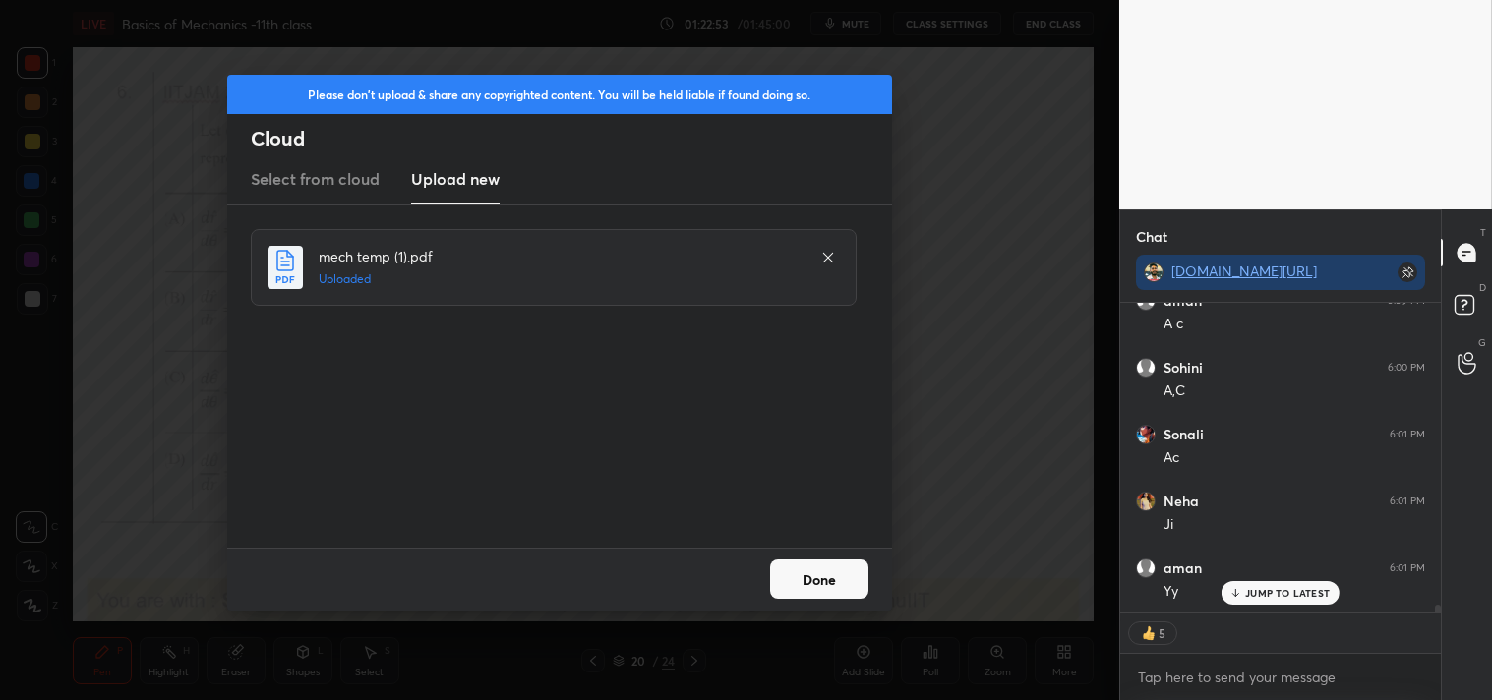
click at [811, 574] on button "Done" at bounding box center [819, 578] width 98 height 39
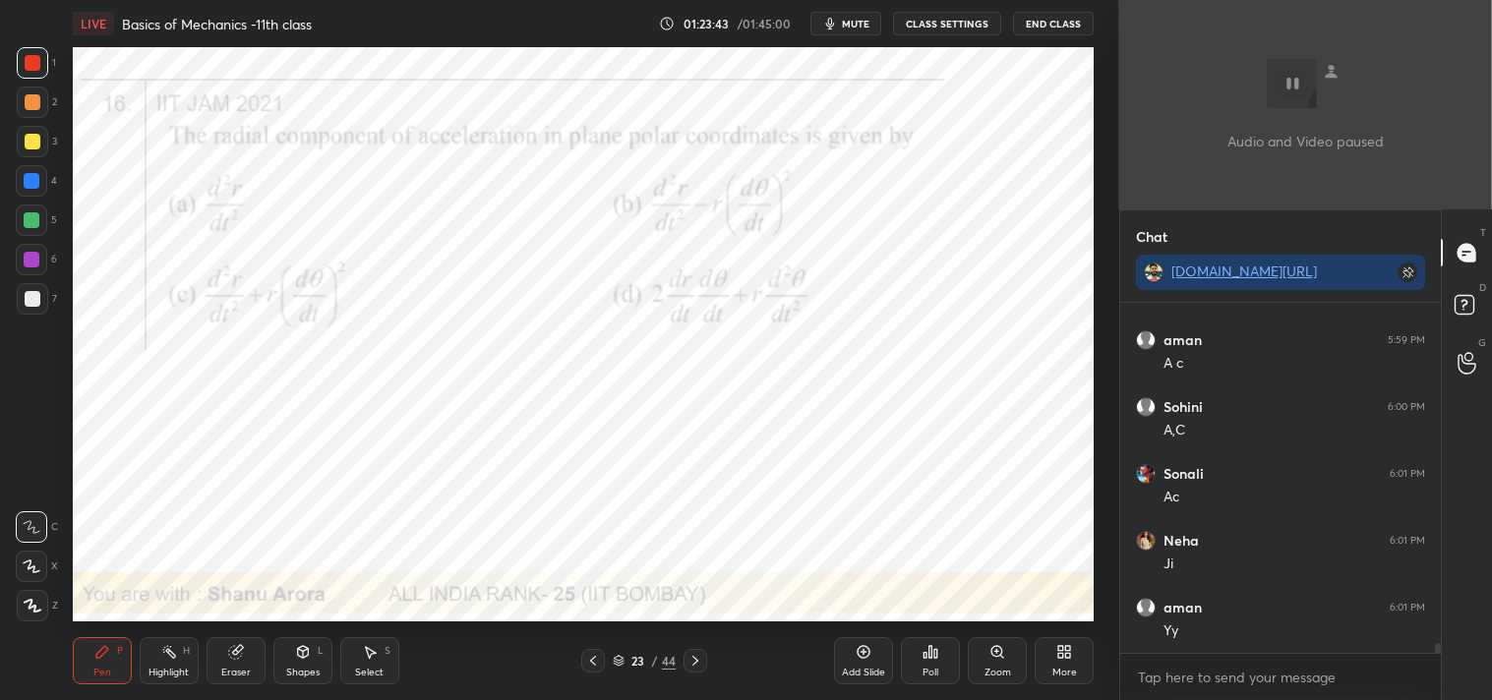
scroll to position [12953, 0]
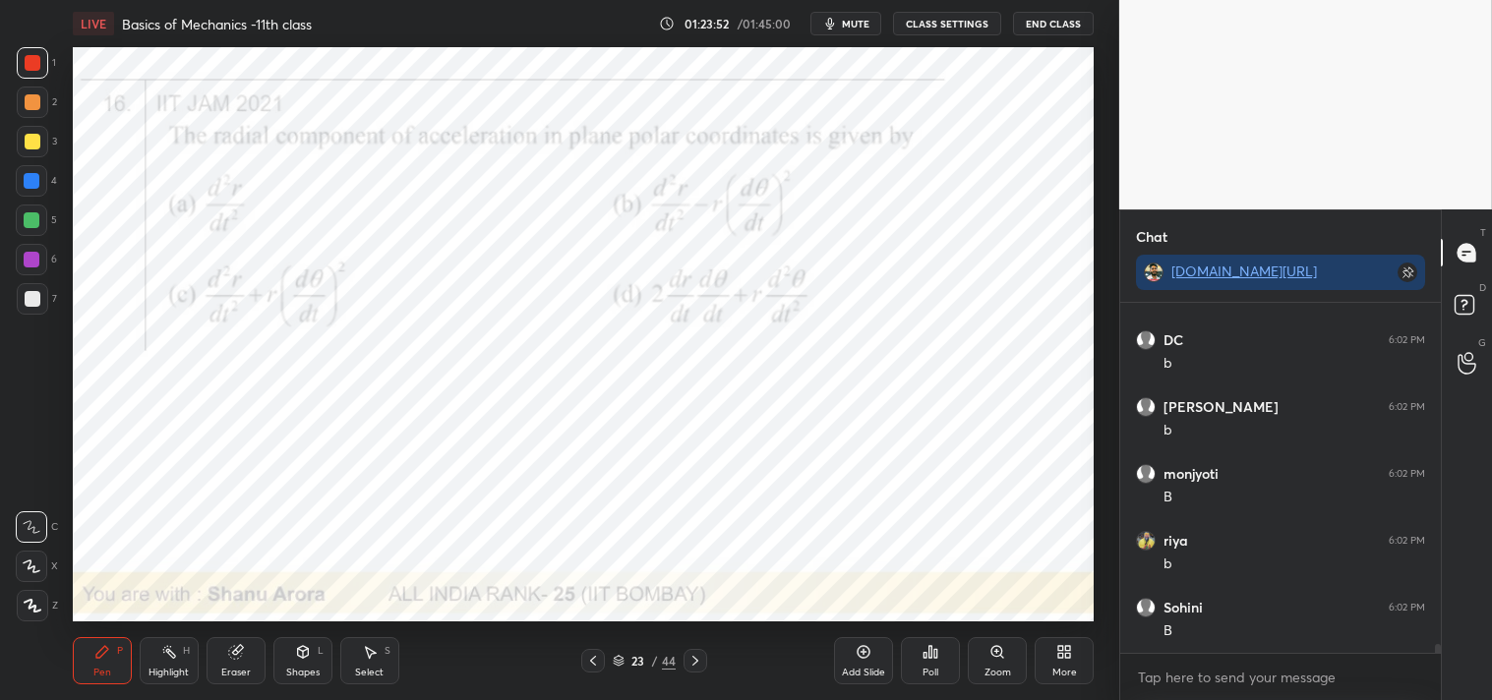
click at [849, 26] on span "mute" at bounding box center [856, 24] width 28 height 14
click at [841, 21] on span "unmute" at bounding box center [854, 24] width 42 height 14
click at [856, 25] on span "mute" at bounding box center [856, 24] width 28 height 14
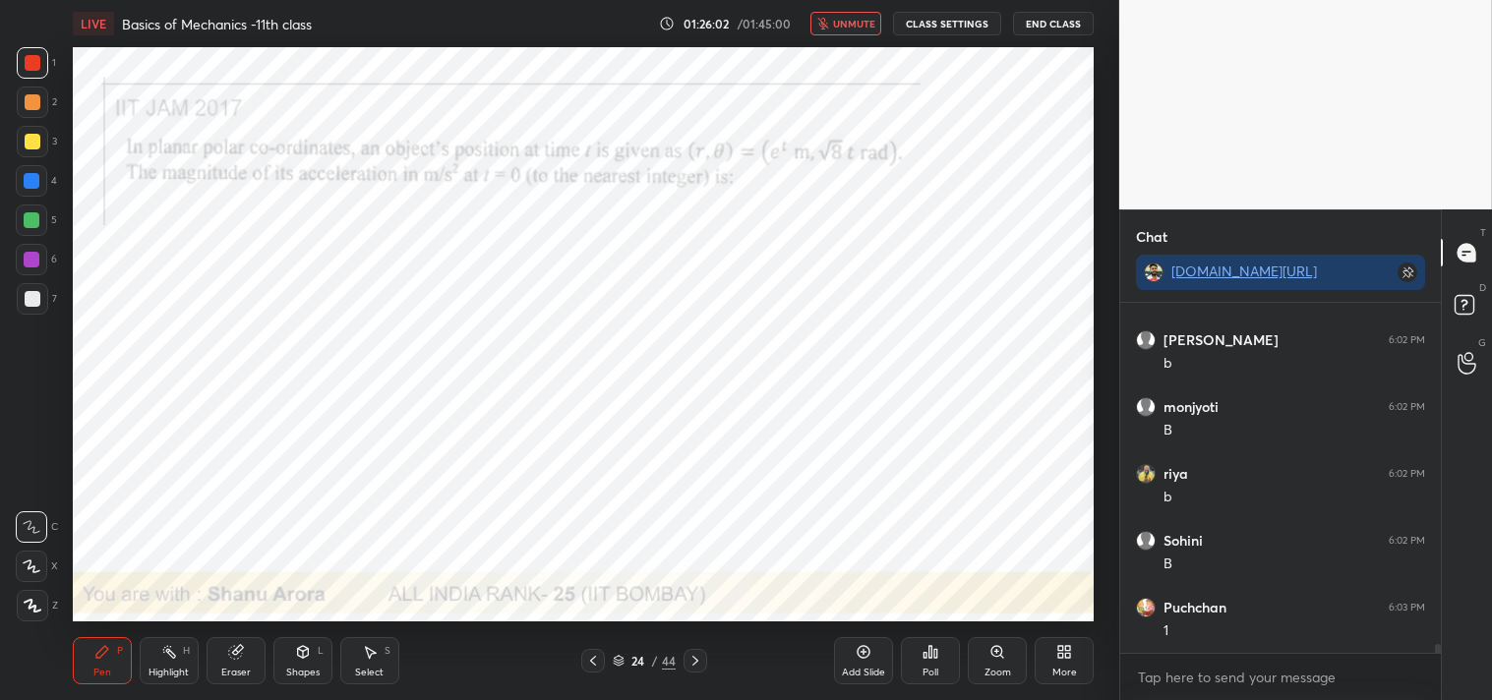
scroll to position [13087, 0]
click at [852, 25] on span "unmute" at bounding box center [854, 24] width 42 height 14
click at [232, 637] on div "Eraser" at bounding box center [235, 660] width 59 height 47
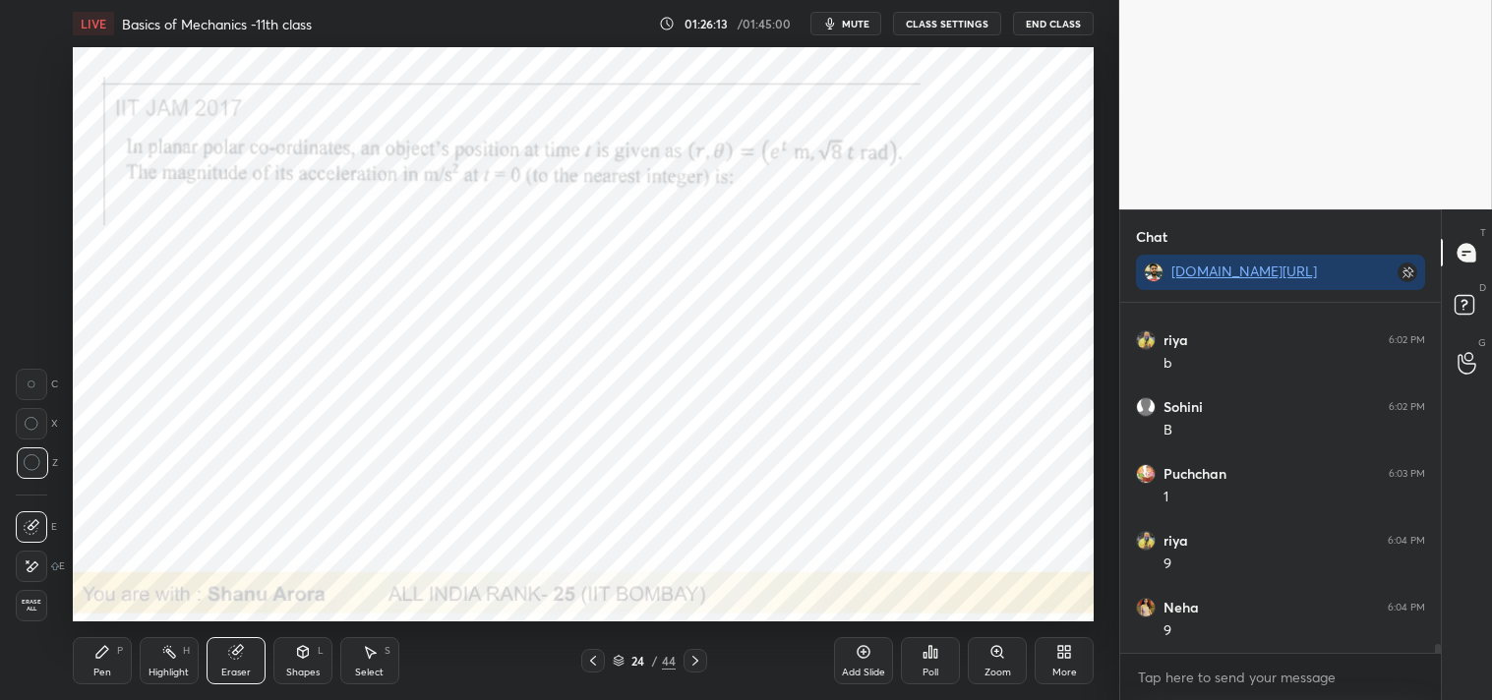
scroll to position [13256, 0]
click at [101, 661] on div "Pen P" at bounding box center [102, 660] width 59 height 47
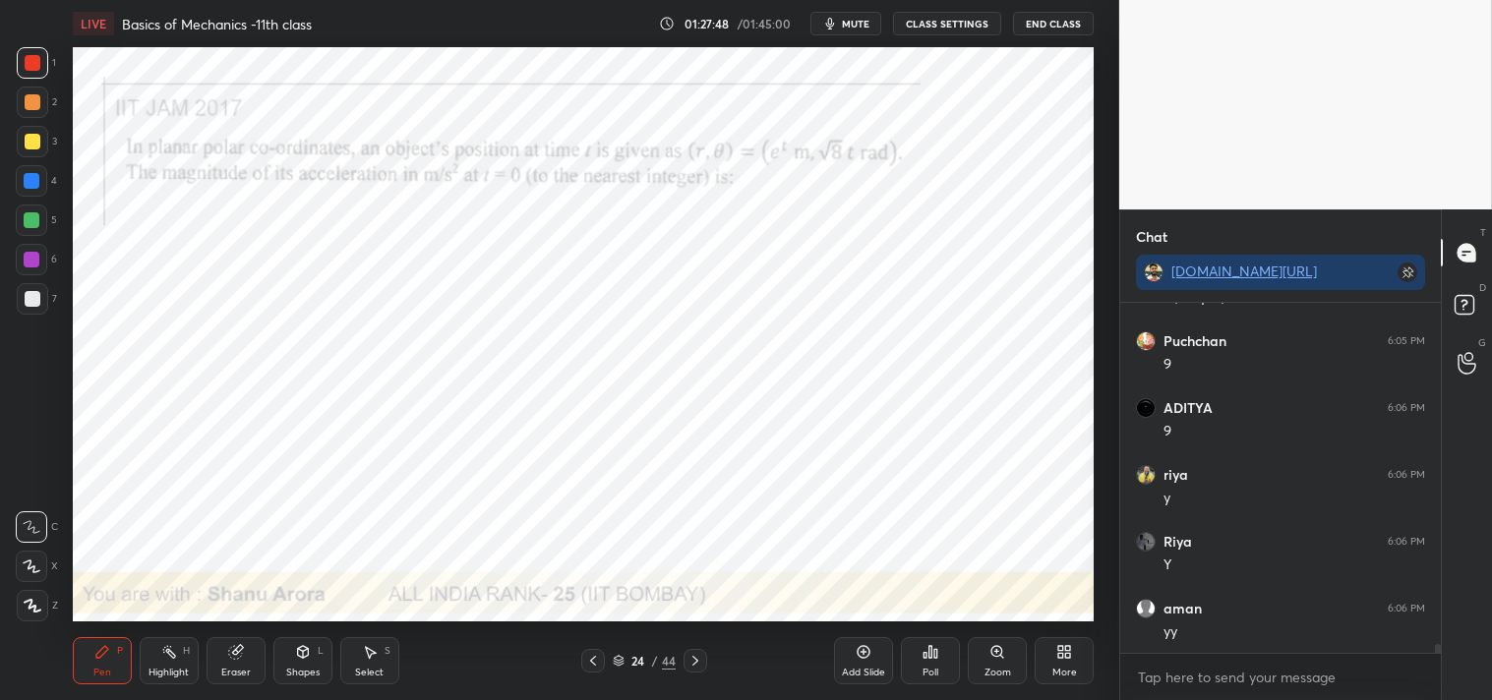
scroll to position [13858, 0]
click at [243, 664] on div "Eraser" at bounding box center [235, 660] width 59 height 47
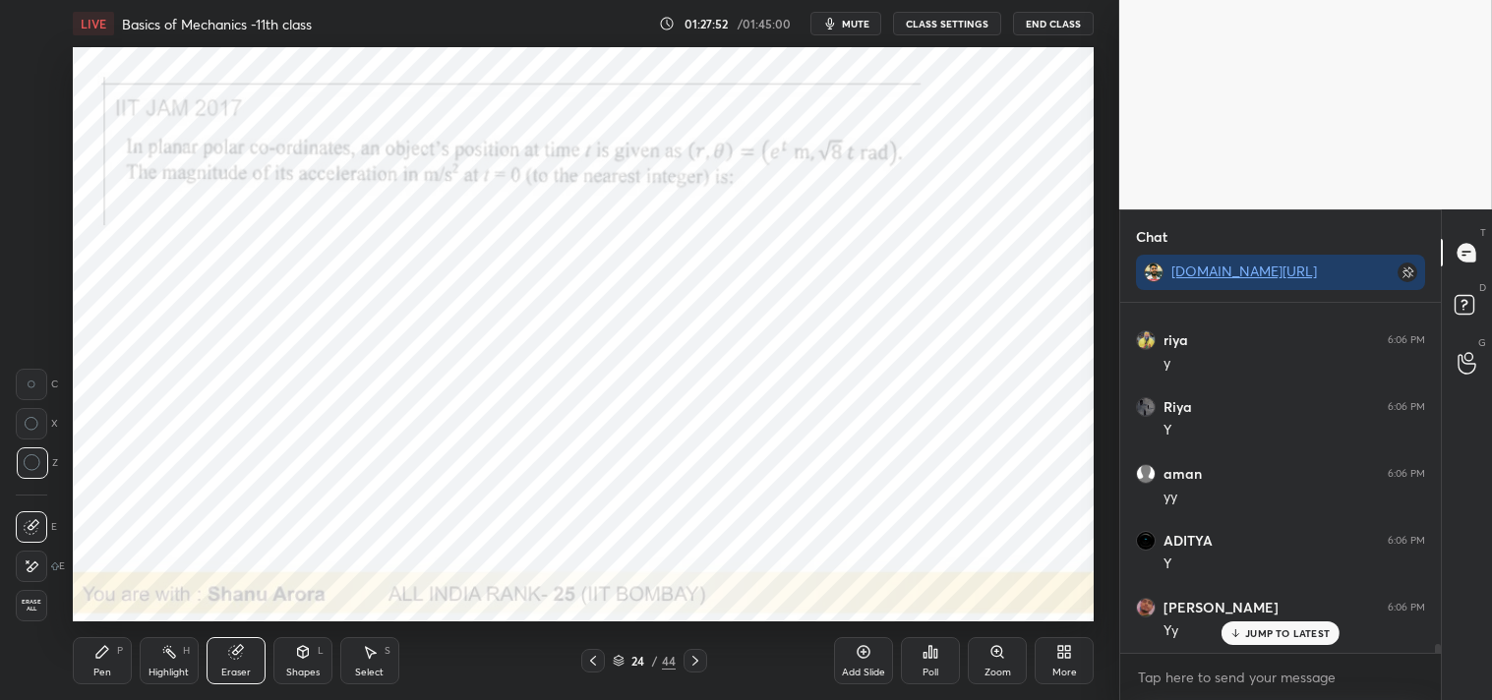
scroll to position [14057, 0]
click at [114, 656] on div "Pen P" at bounding box center [102, 660] width 59 height 47
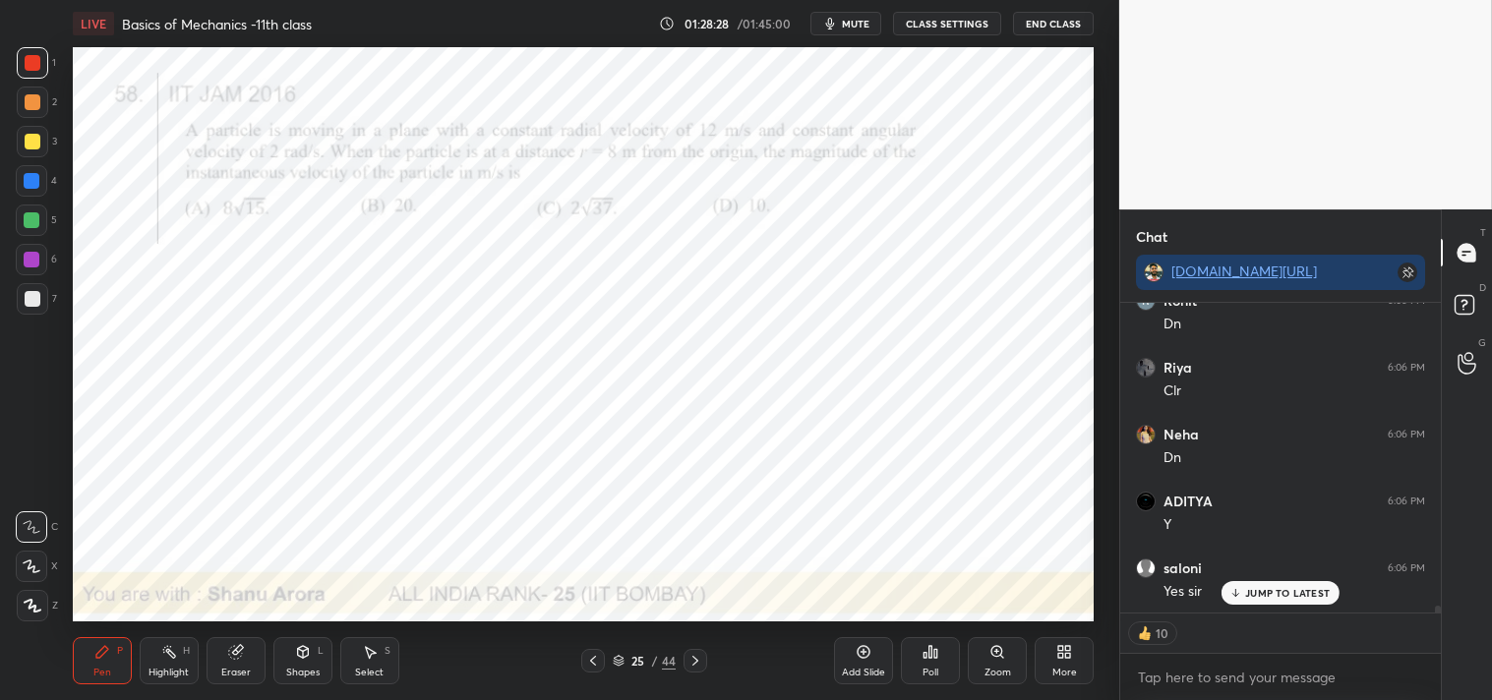
scroll to position [14593, 0]
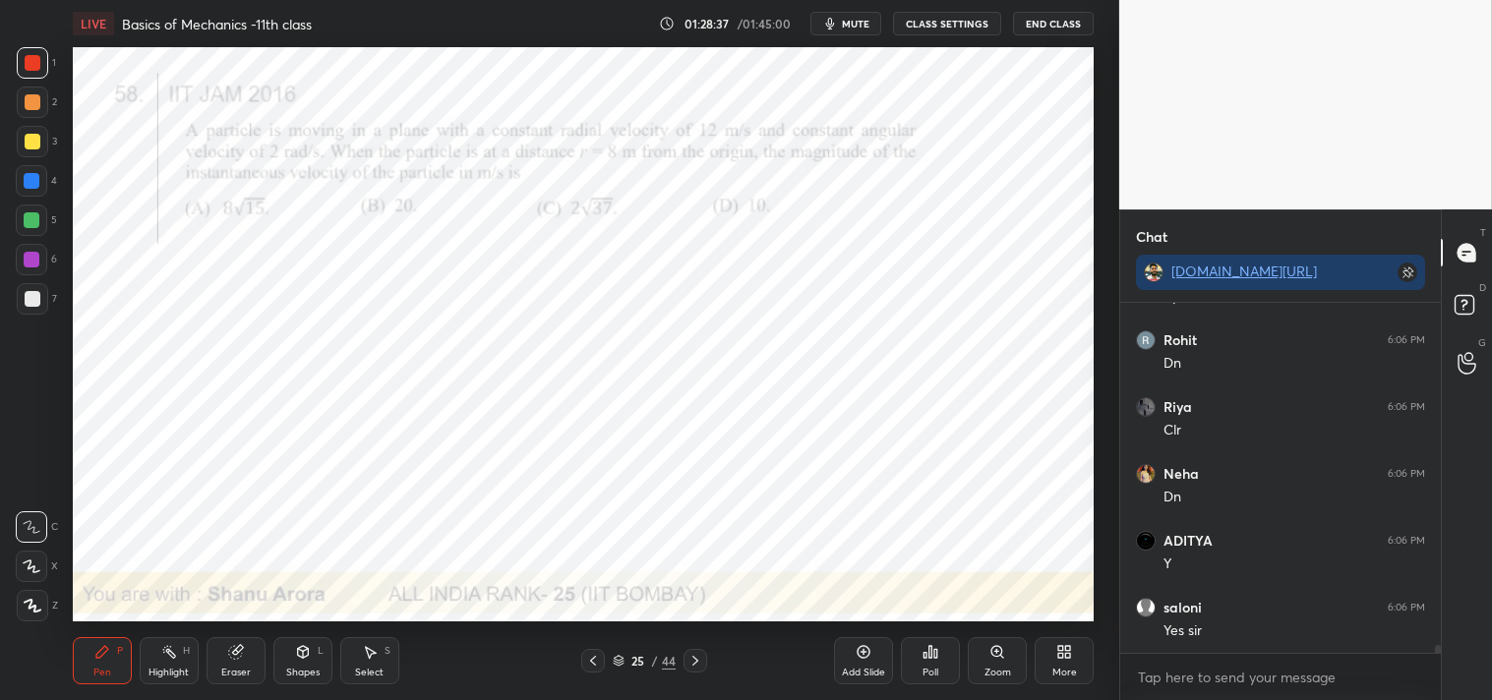
click at [846, 25] on span "mute" at bounding box center [856, 24] width 28 height 14
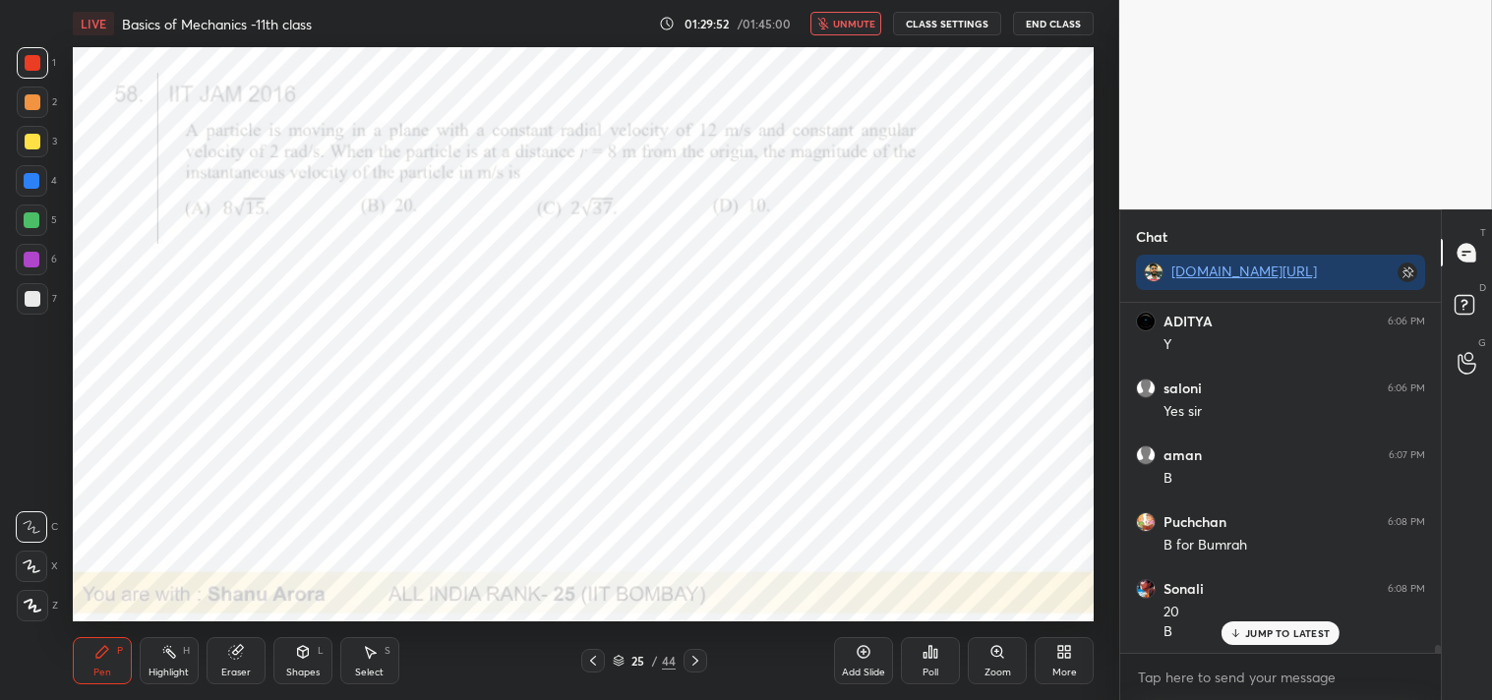
click at [1288, 635] on p "JUMP TO LATEST" at bounding box center [1287, 633] width 85 height 12
click at [846, 30] on button "unmute" at bounding box center [845, 24] width 71 height 24
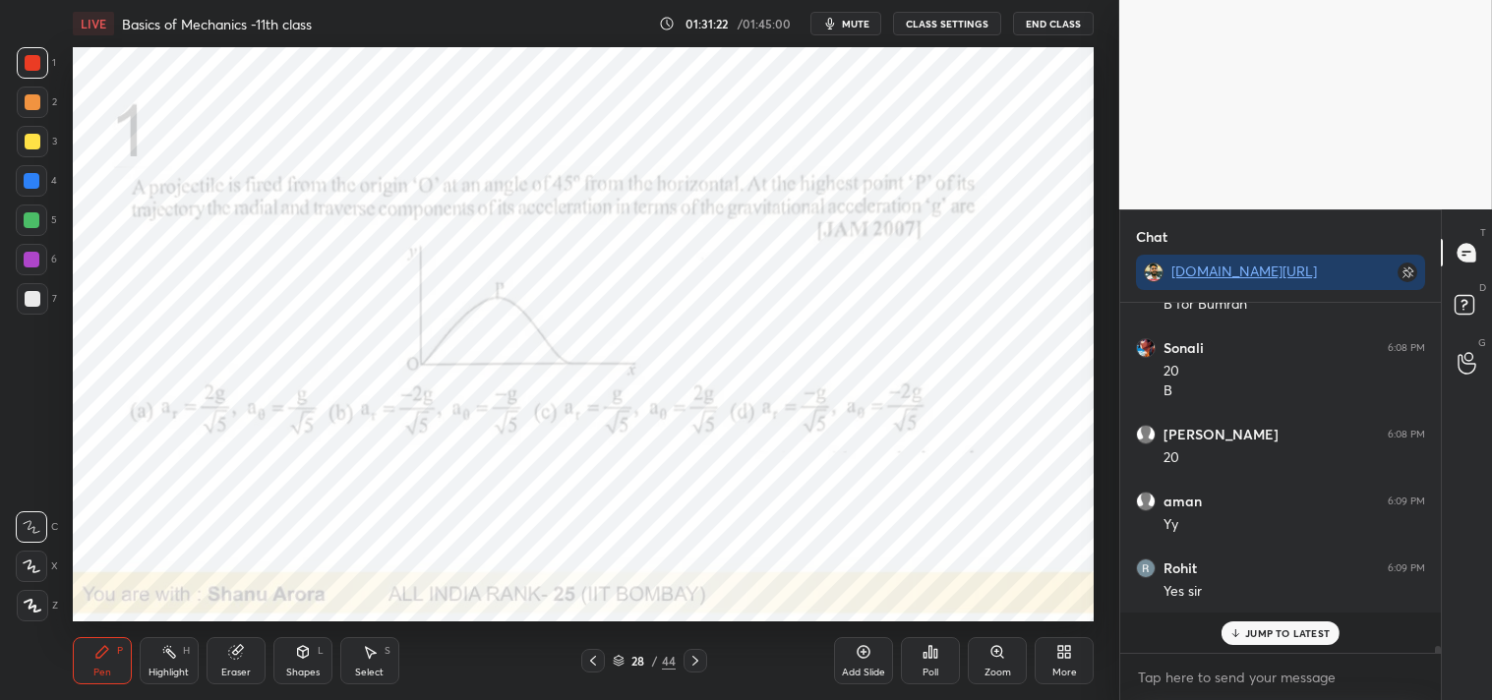
scroll to position [15014, 0]
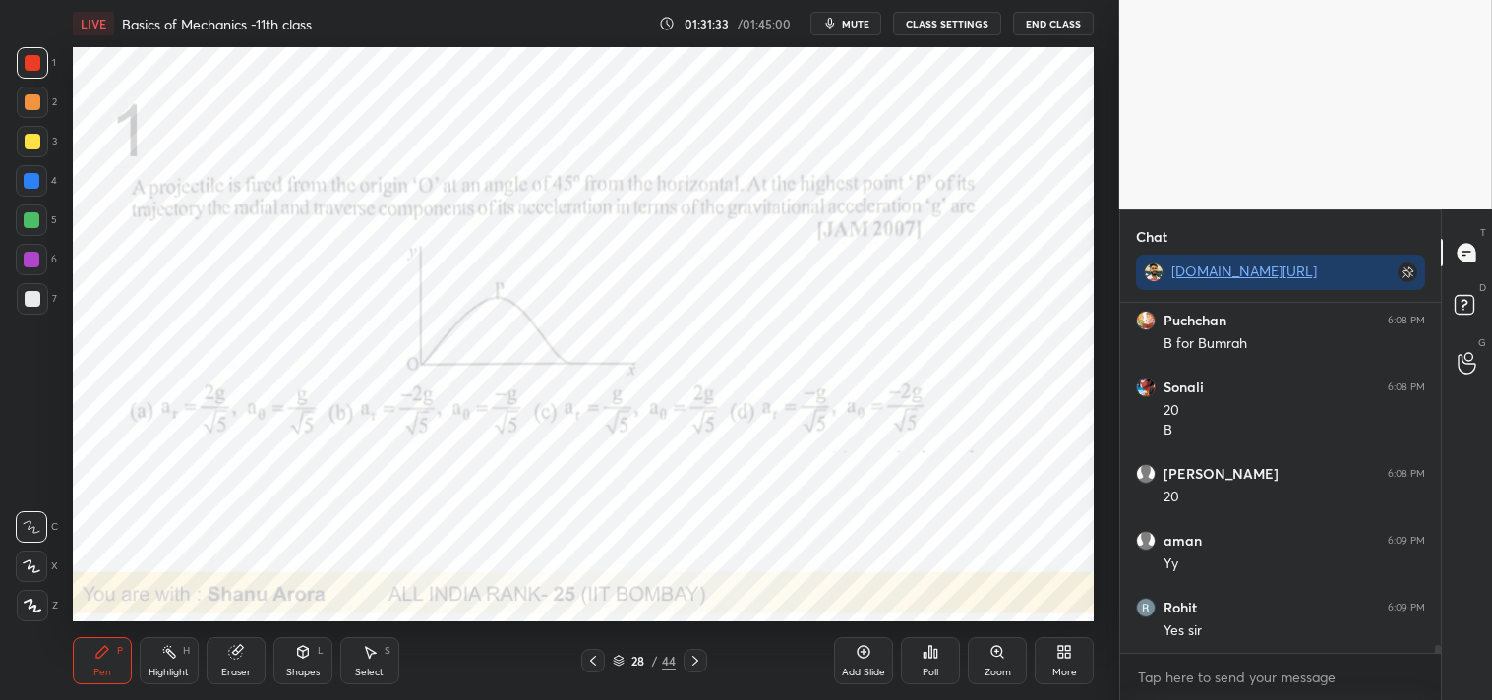
click at [851, 20] on span "mute" at bounding box center [856, 24] width 28 height 14
click at [851, 17] on span "unmute" at bounding box center [854, 24] width 42 height 14
click at [868, 662] on div "Add Slide" at bounding box center [863, 660] width 59 height 47
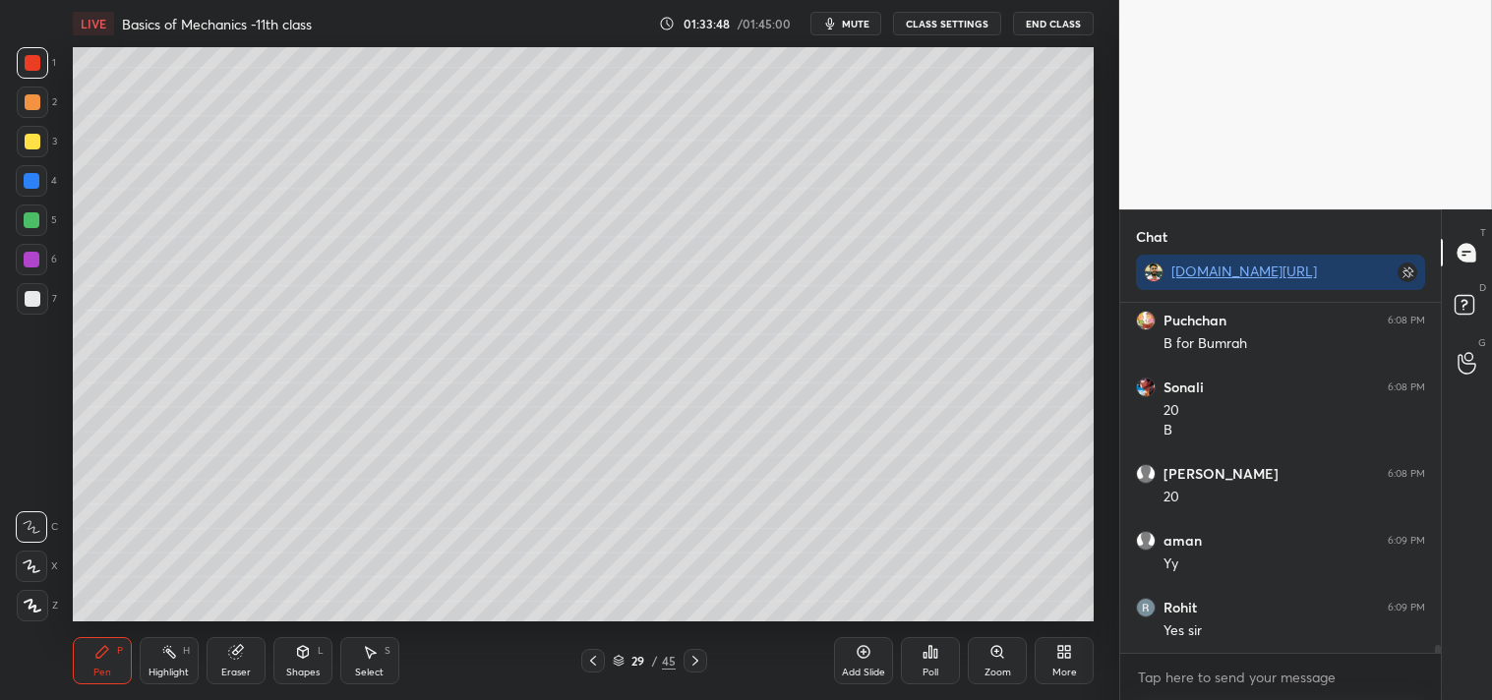
click at [305, 654] on icon at bounding box center [302, 652] width 11 height 12
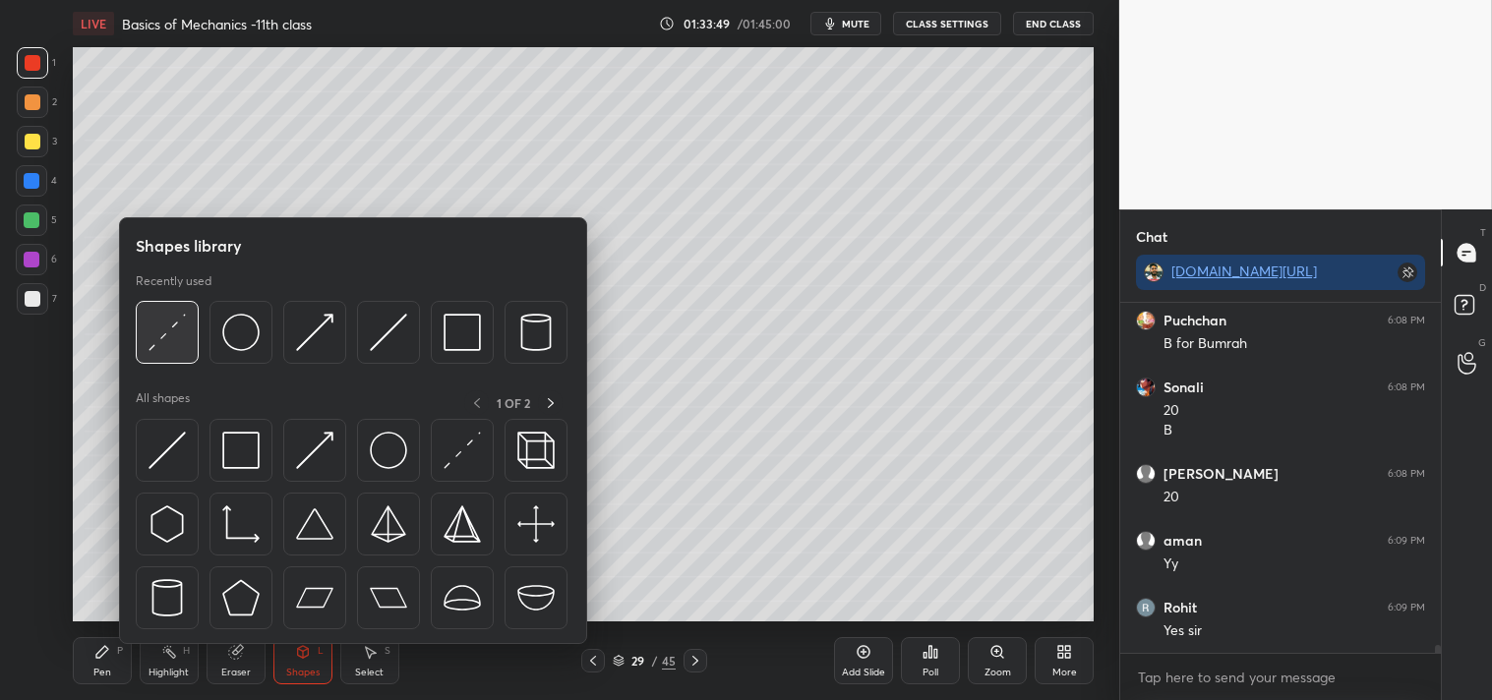
click at [164, 321] on img at bounding box center [166, 332] width 37 height 37
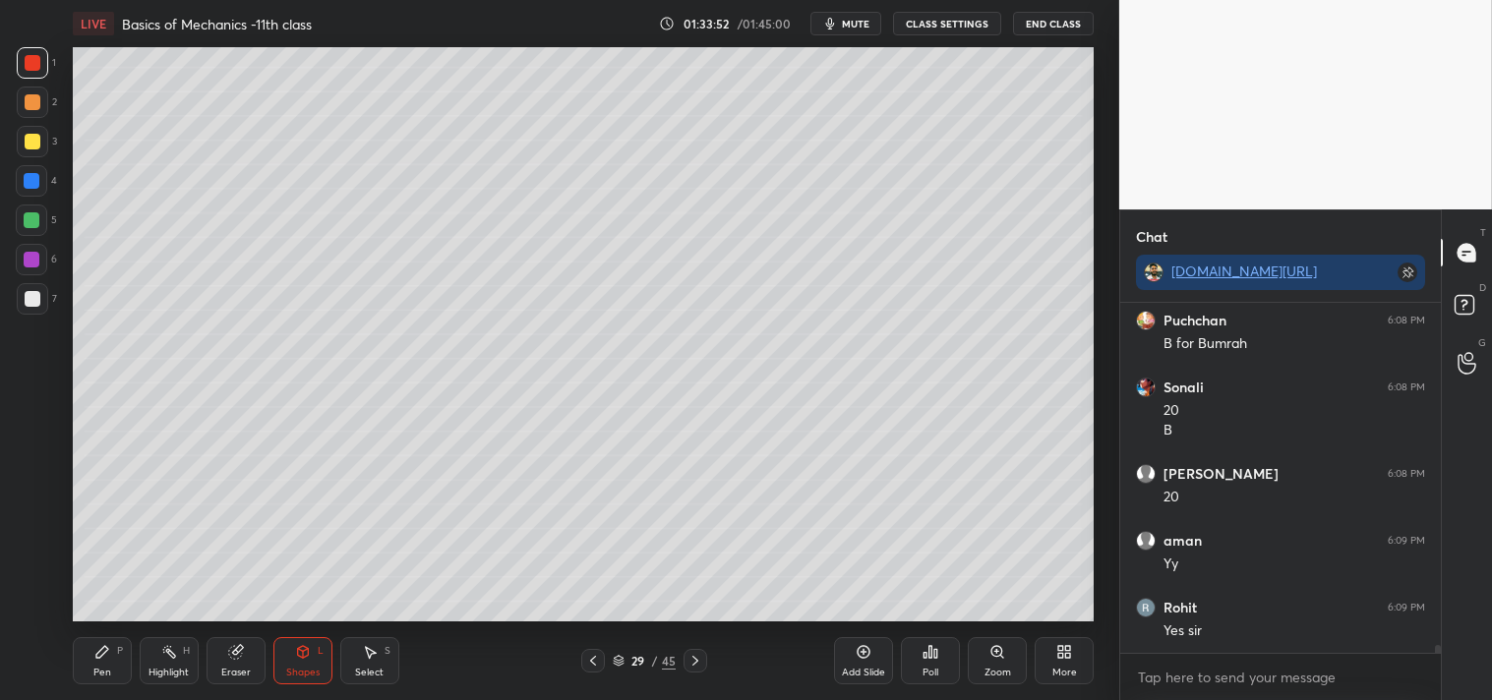
click at [36, 297] on div at bounding box center [33, 299] width 16 height 16
click at [102, 650] on icon at bounding box center [102, 652] width 12 height 12
click at [312, 654] on div "Shapes L" at bounding box center [302, 660] width 59 height 47
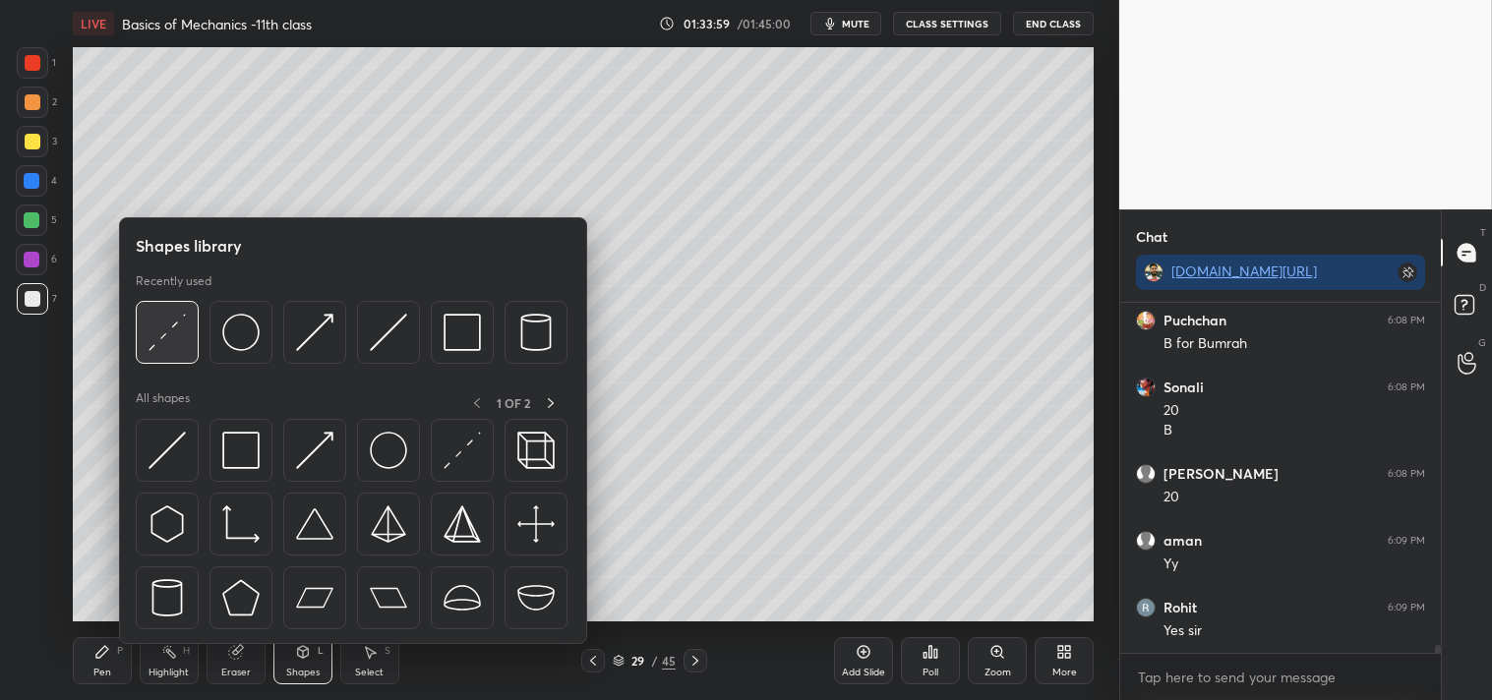
click at [180, 323] on img at bounding box center [166, 332] width 37 height 37
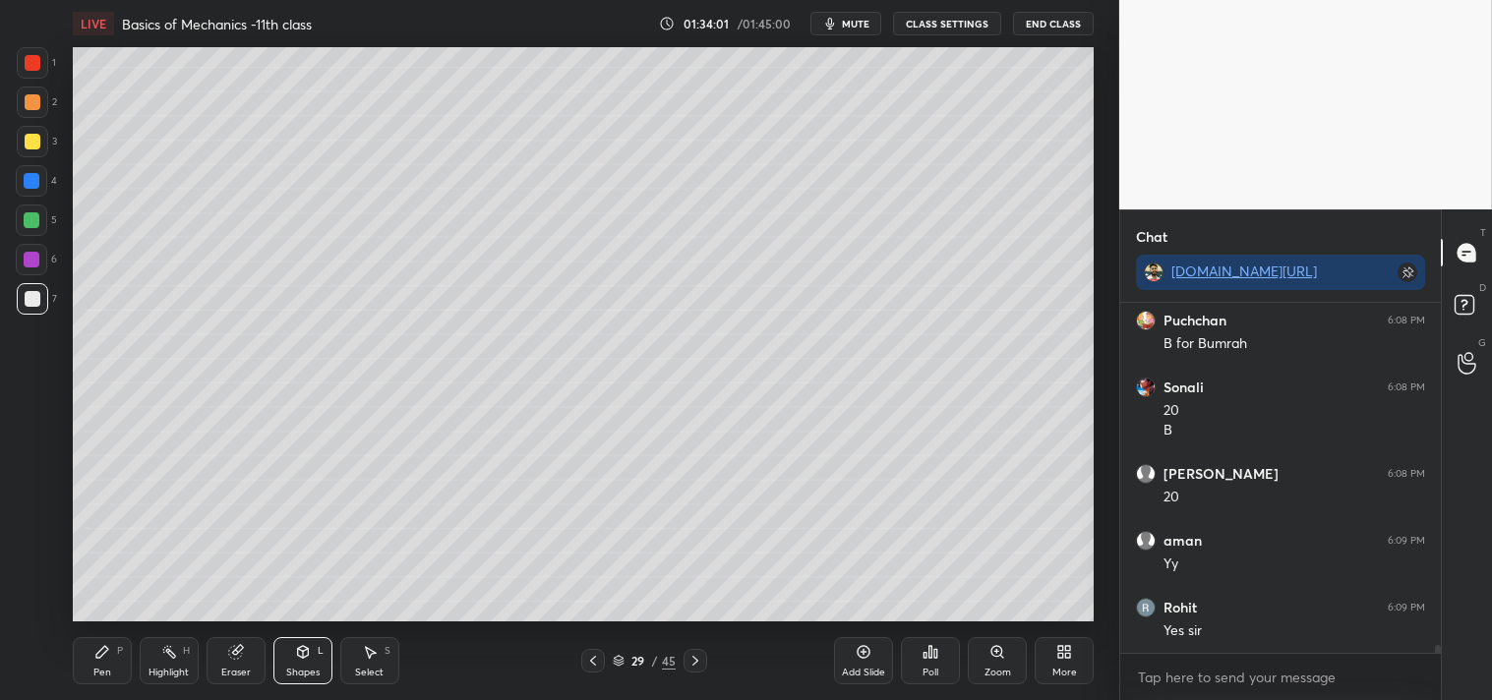
click at [91, 660] on div "Pen P" at bounding box center [102, 660] width 59 height 47
click at [303, 656] on icon at bounding box center [302, 652] width 11 height 12
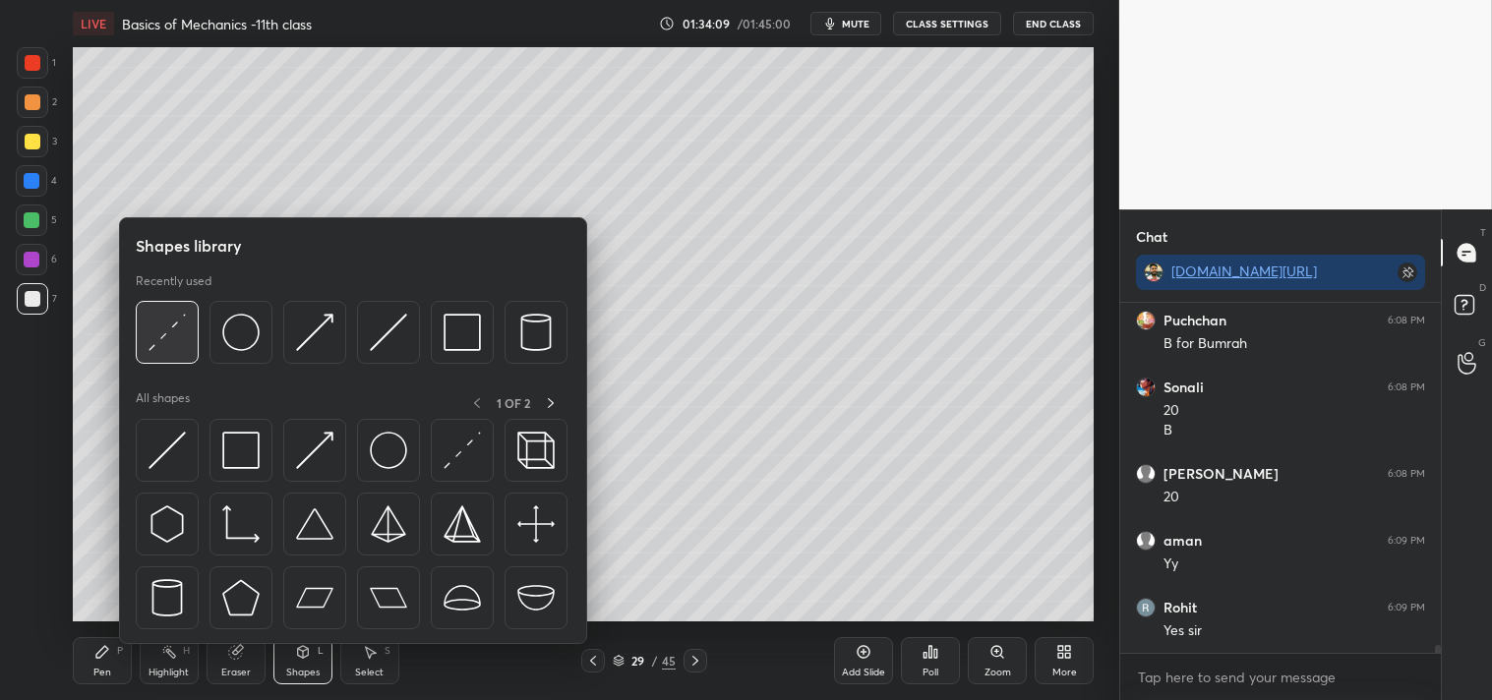
click at [169, 329] on img at bounding box center [166, 332] width 37 height 37
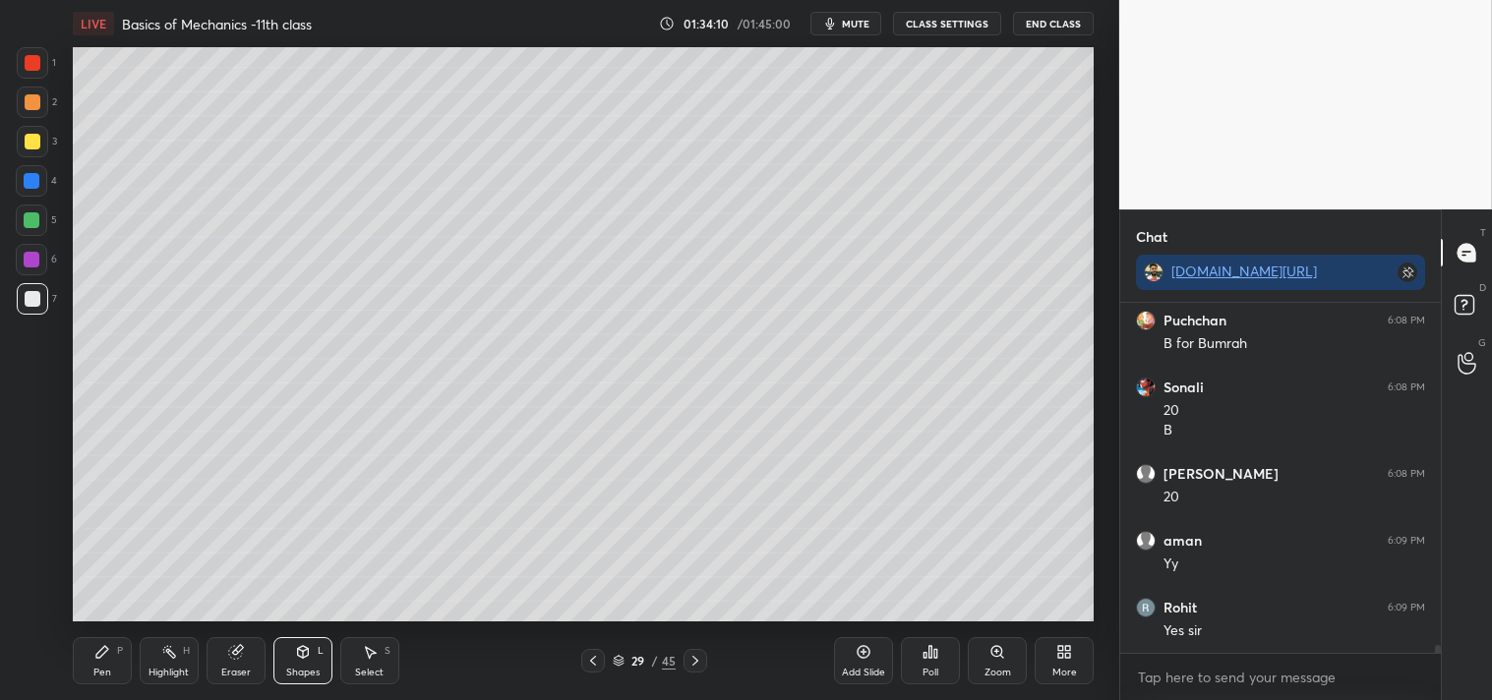
click at [28, 140] on div at bounding box center [33, 142] width 16 height 16
click at [102, 656] on icon at bounding box center [102, 652] width 16 height 16
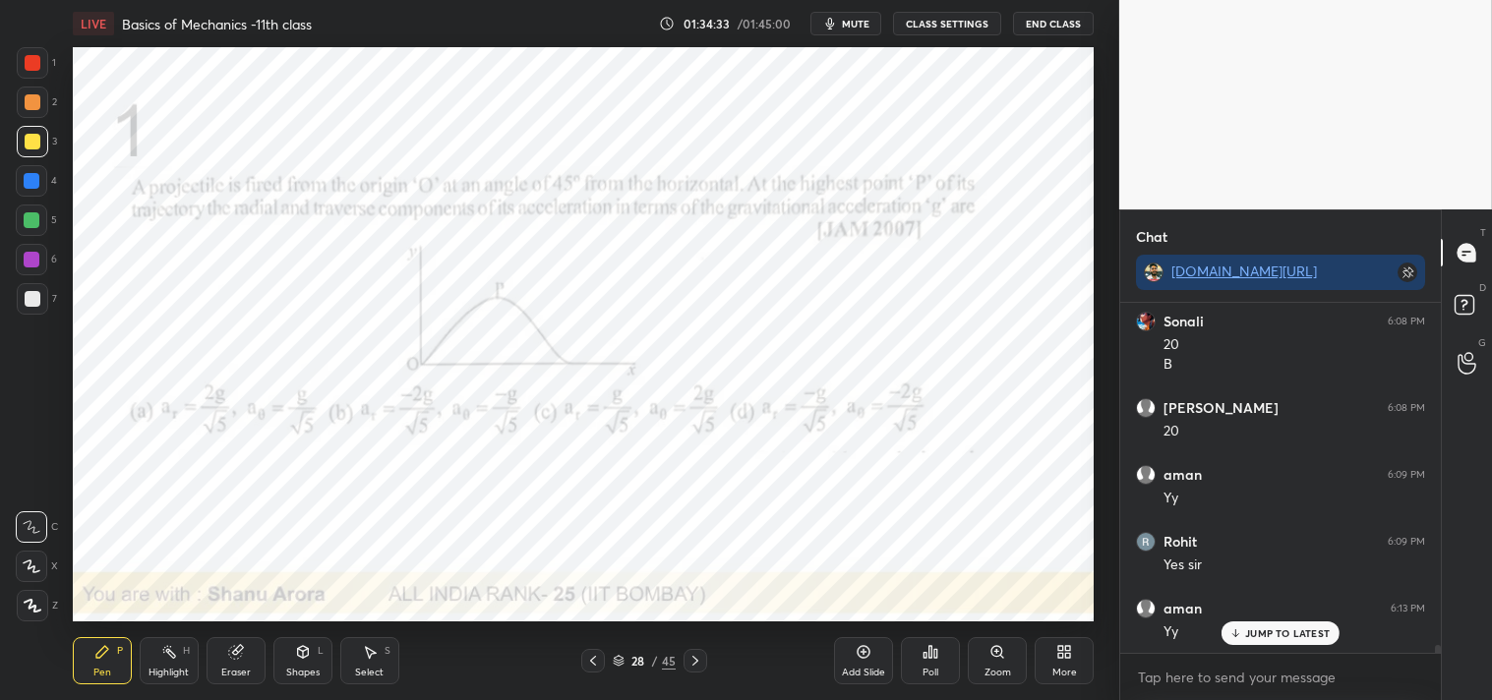
scroll to position [15147, 0]
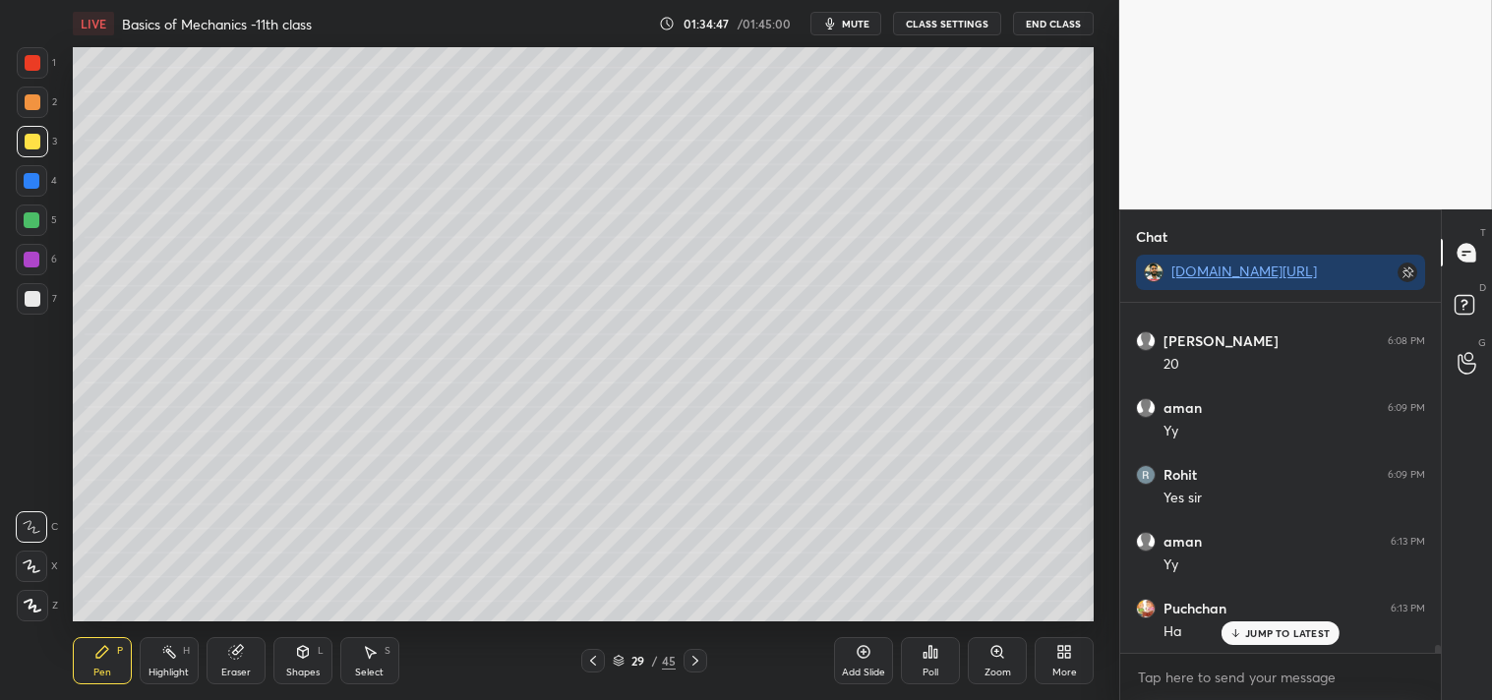
click at [316, 660] on div "Shapes L" at bounding box center [302, 660] width 59 height 47
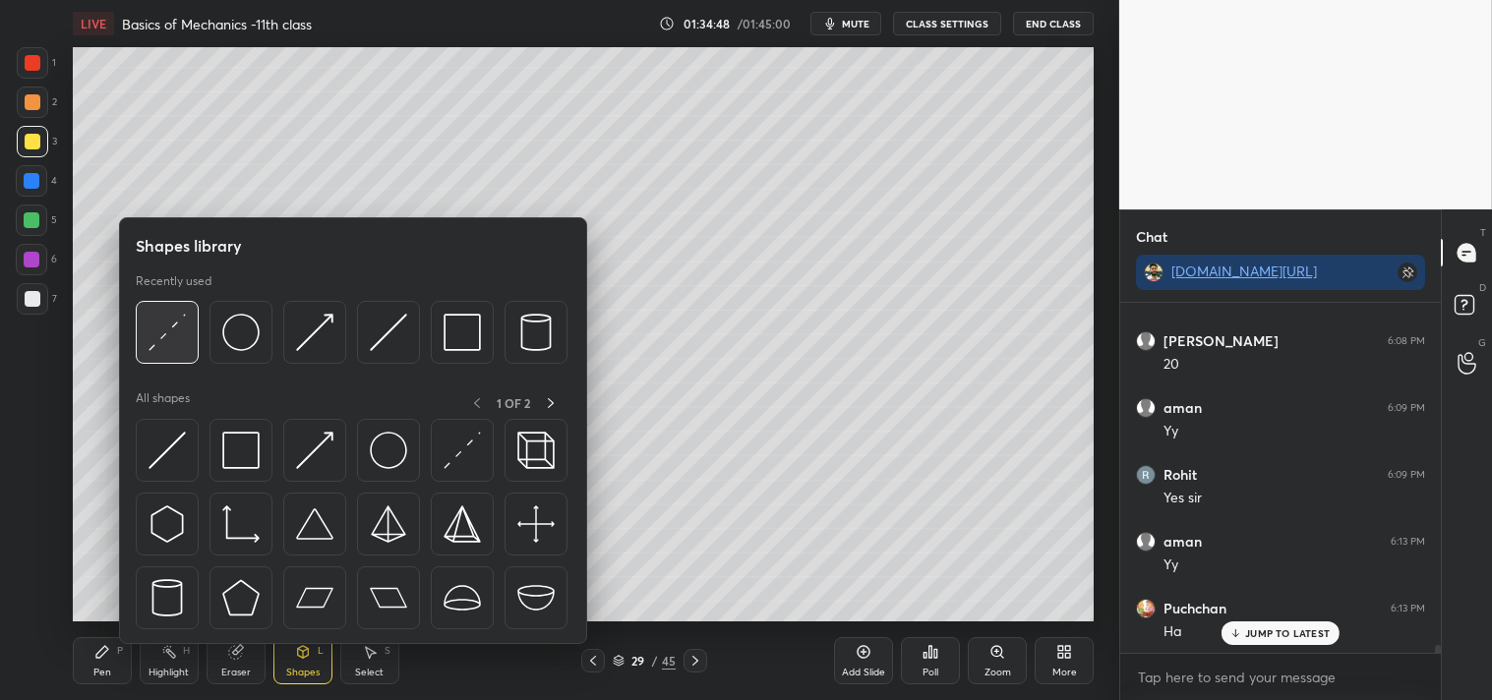
click at [173, 328] on img at bounding box center [166, 332] width 37 height 37
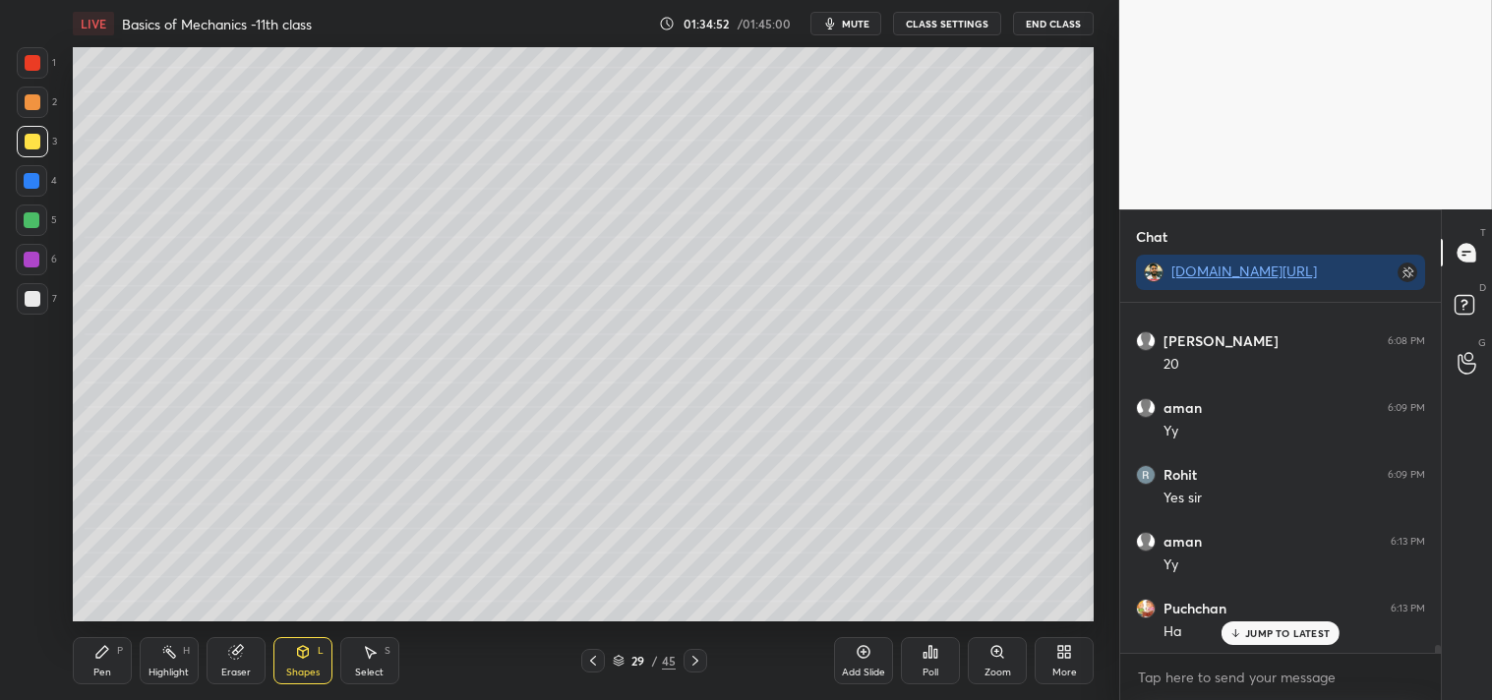
click at [86, 664] on div "Pen P" at bounding box center [102, 660] width 59 height 47
click at [90, 663] on div "Pen P" at bounding box center [102, 660] width 59 height 47
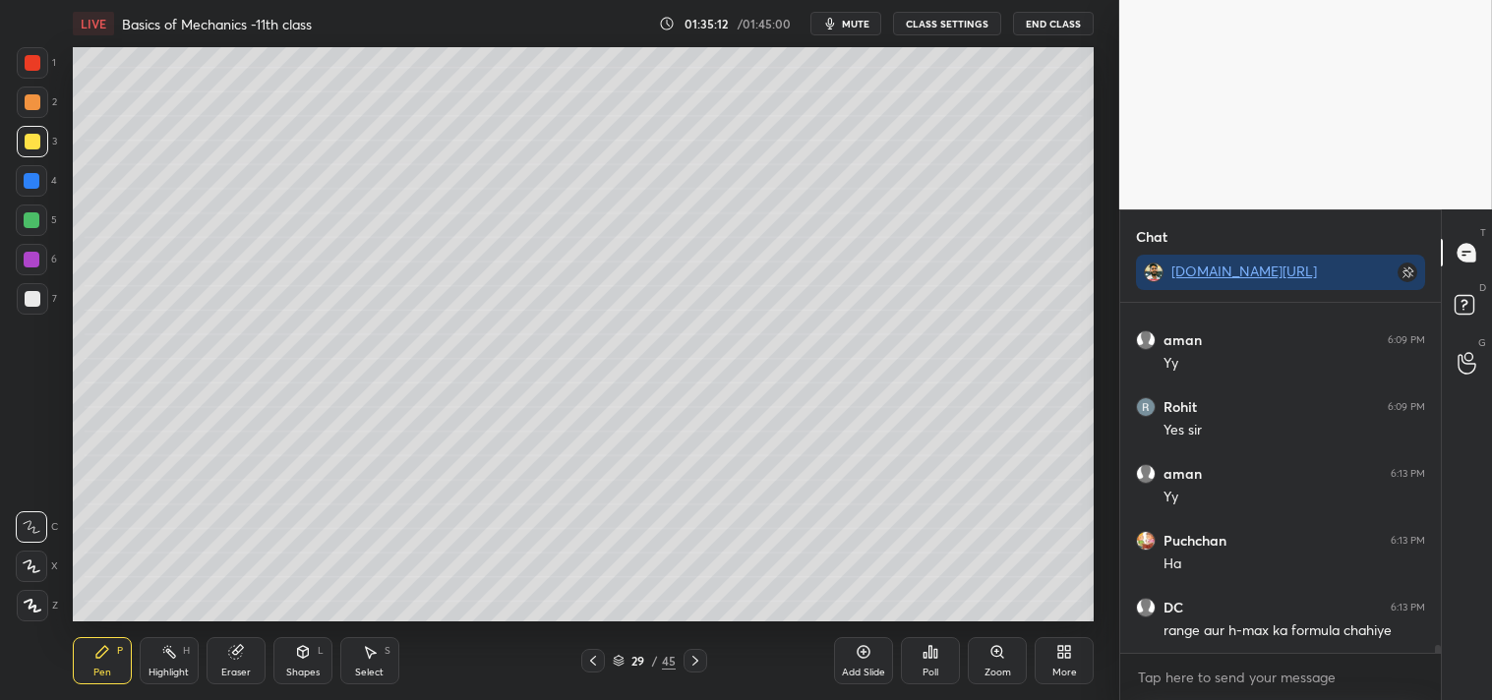
click at [33, 104] on div at bounding box center [33, 102] width 16 height 16
click at [350, 656] on div "Select S" at bounding box center [369, 660] width 59 height 47
click at [316, 647] on div "Shapes L" at bounding box center [302, 660] width 59 height 47
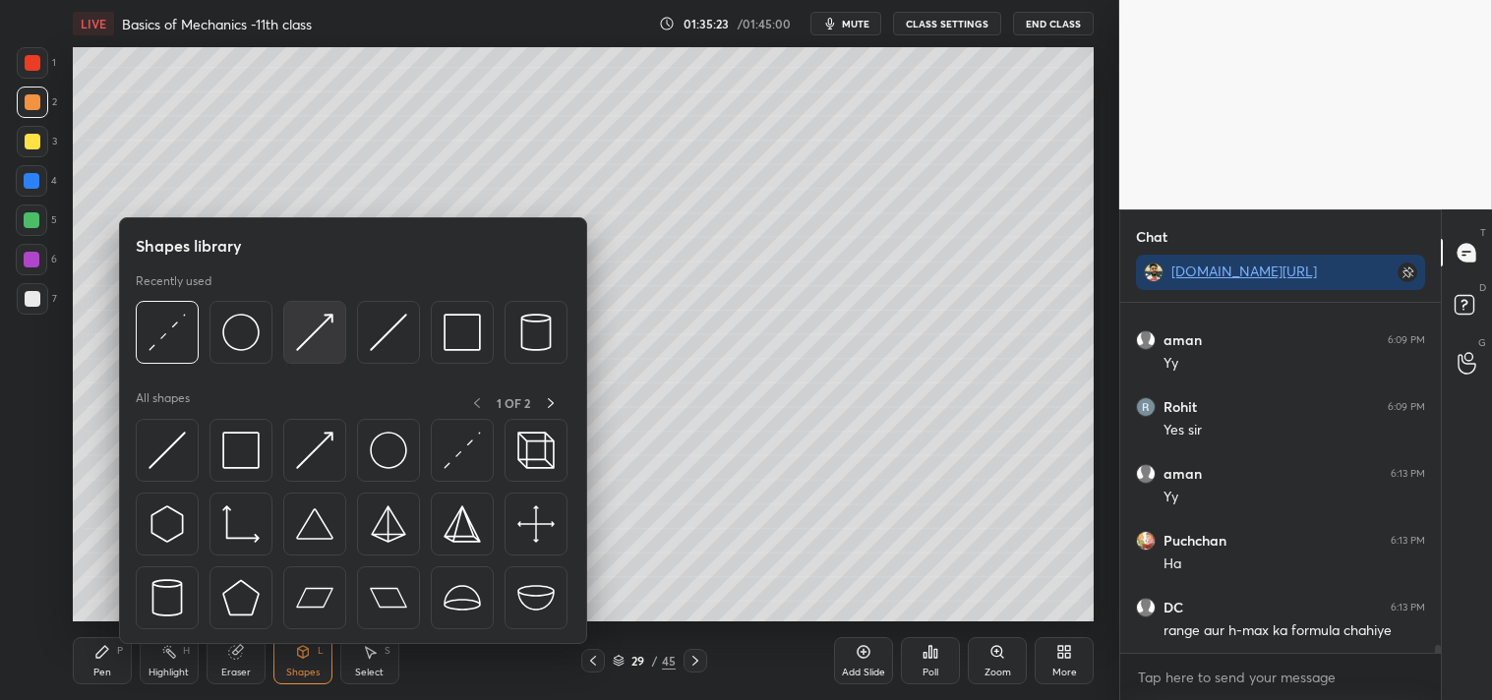
click at [305, 341] on img at bounding box center [314, 332] width 37 height 37
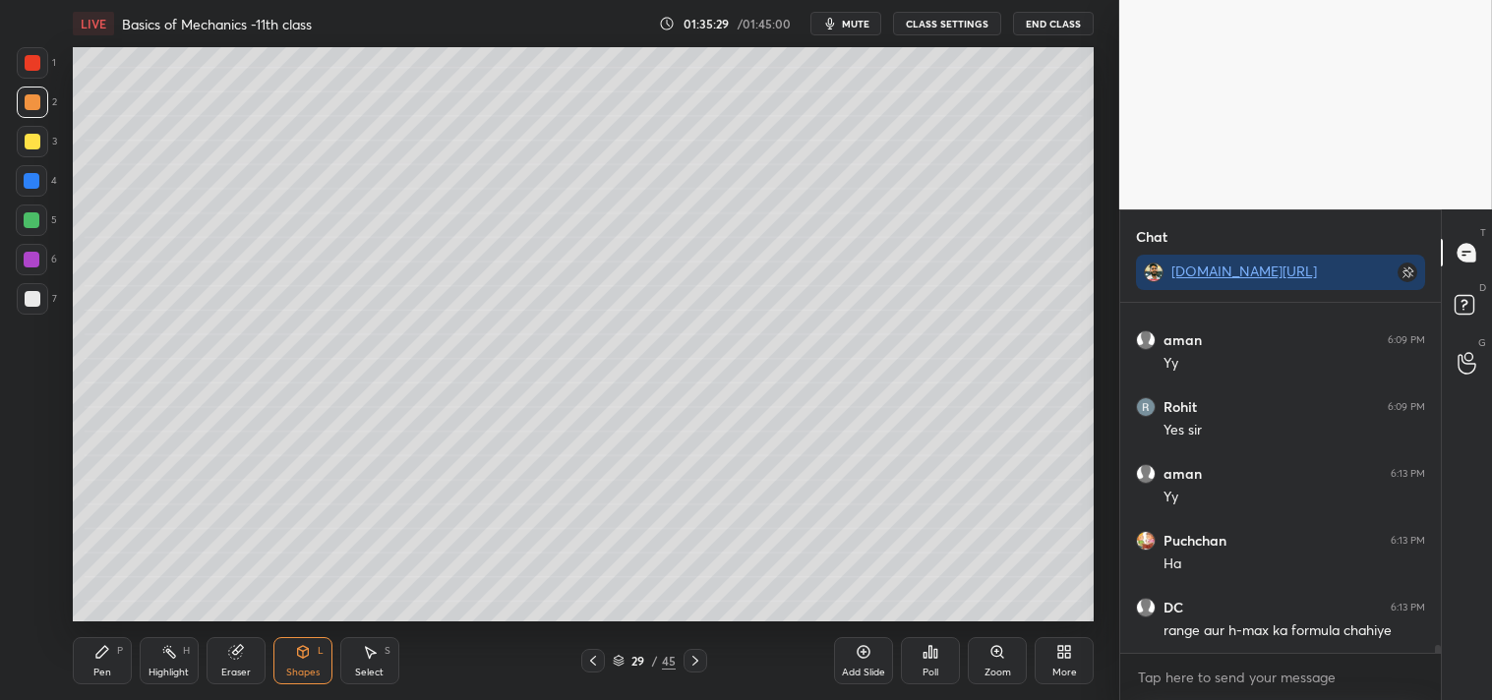
click at [85, 651] on div "Pen P" at bounding box center [102, 660] width 59 height 47
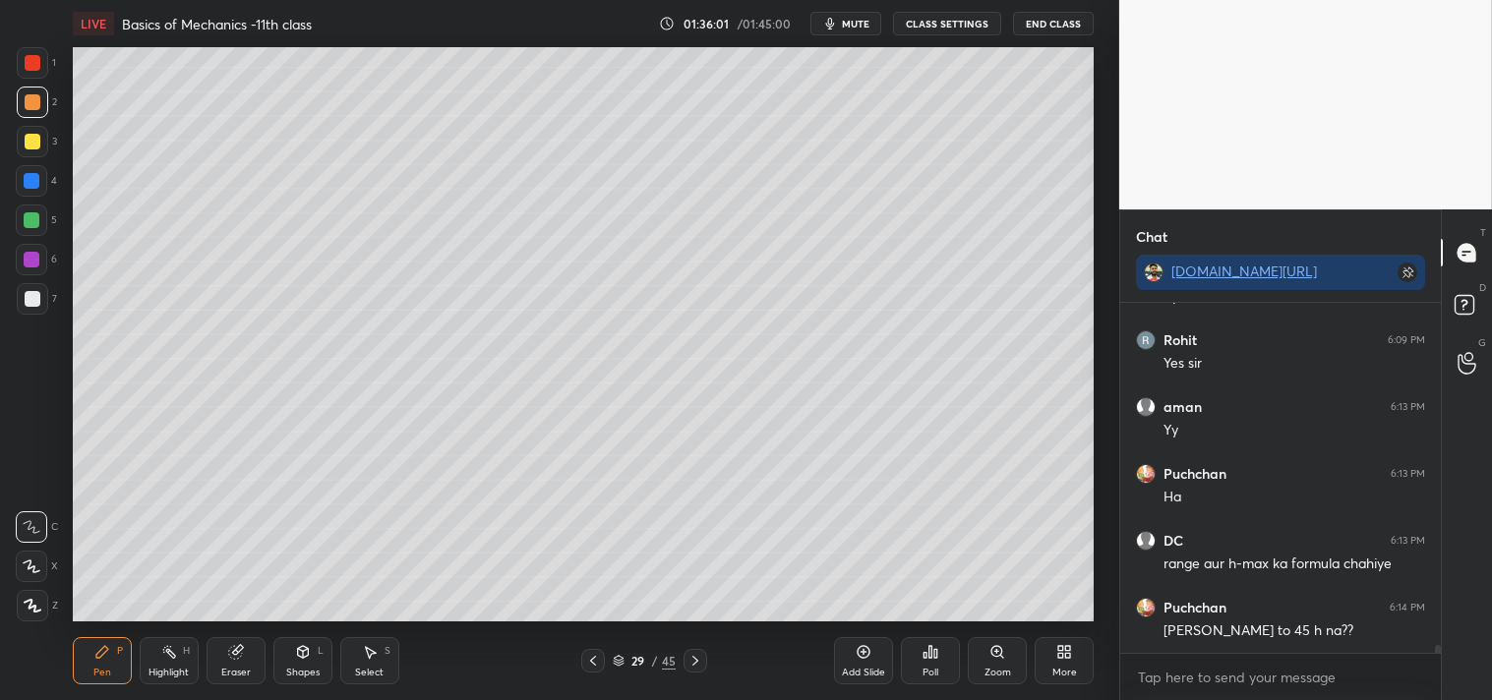
click at [251, 647] on div "Eraser" at bounding box center [235, 660] width 59 height 47
click at [98, 644] on icon at bounding box center [102, 652] width 16 height 16
click at [90, 625] on div "Pen P Highlight H Eraser Shapes L Select S 29 / 45 Add Slide Poll Zoom More" at bounding box center [584, 660] width 1022 height 79
click at [34, 317] on div "7" at bounding box center [37, 302] width 40 height 39
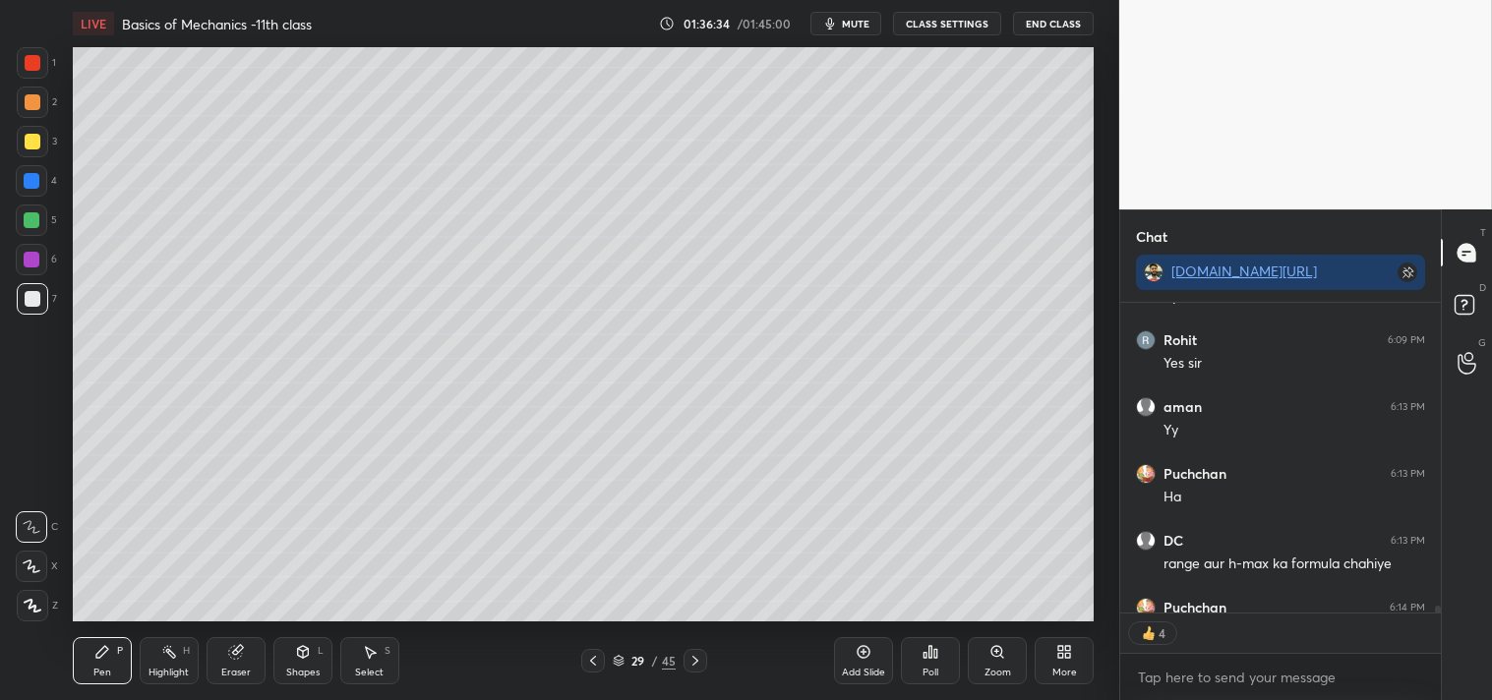
click at [31, 315] on div "7" at bounding box center [37, 302] width 40 height 39
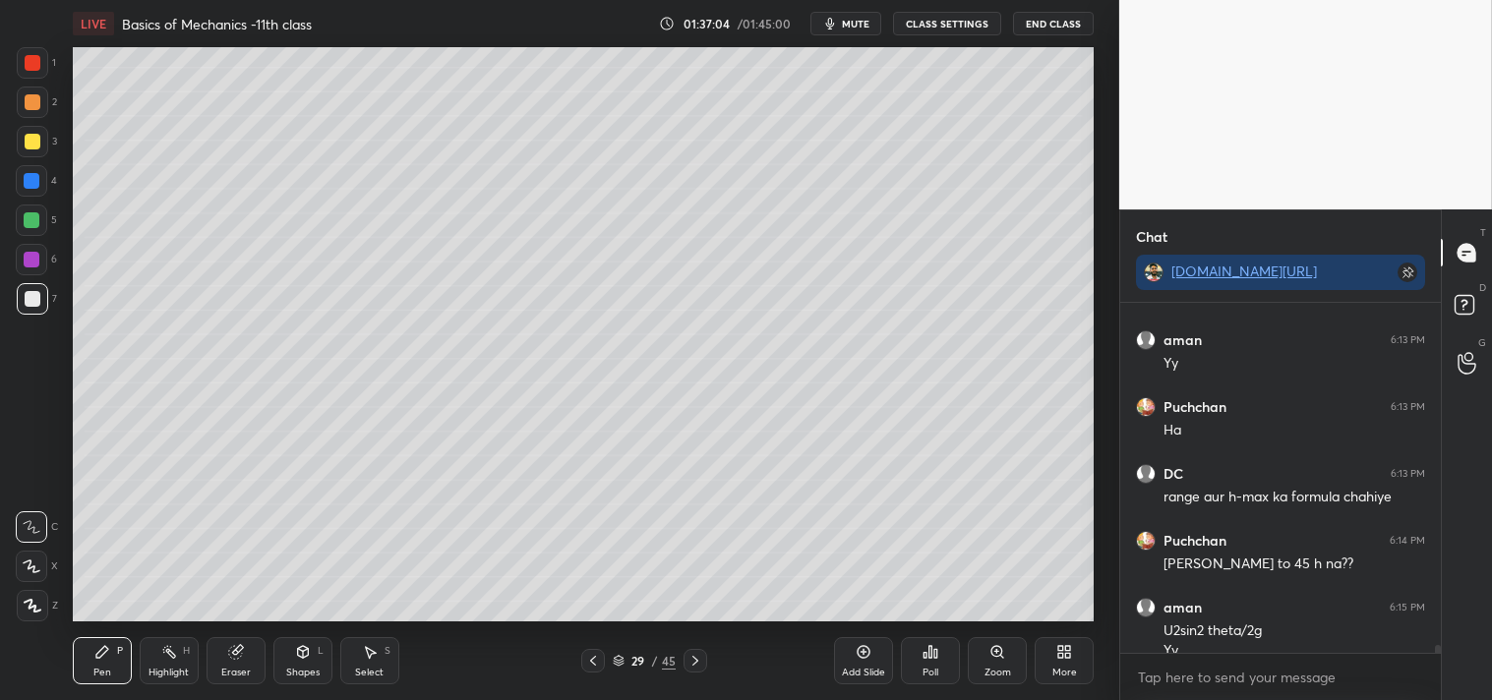
scroll to position [15368, 0]
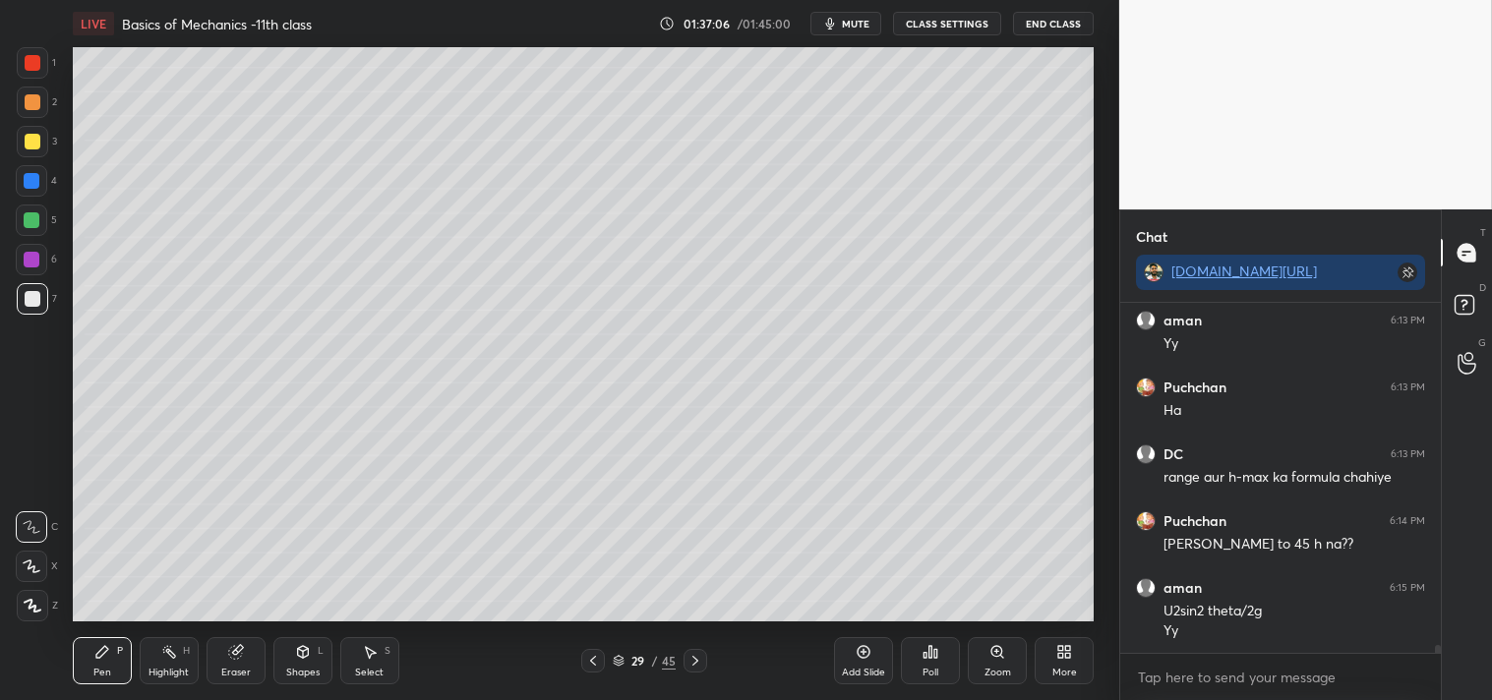
click at [239, 668] on div "Eraser" at bounding box center [235, 673] width 29 height 10
click at [236, 669] on div "Eraser" at bounding box center [235, 673] width 29 height 10
click at [94, 683] on div "Pen P" at bounding box center [102, 660] width 59 height 47
click at [102, 675] on div "Pen" at bounding box center [102, 673] width 18 height 10
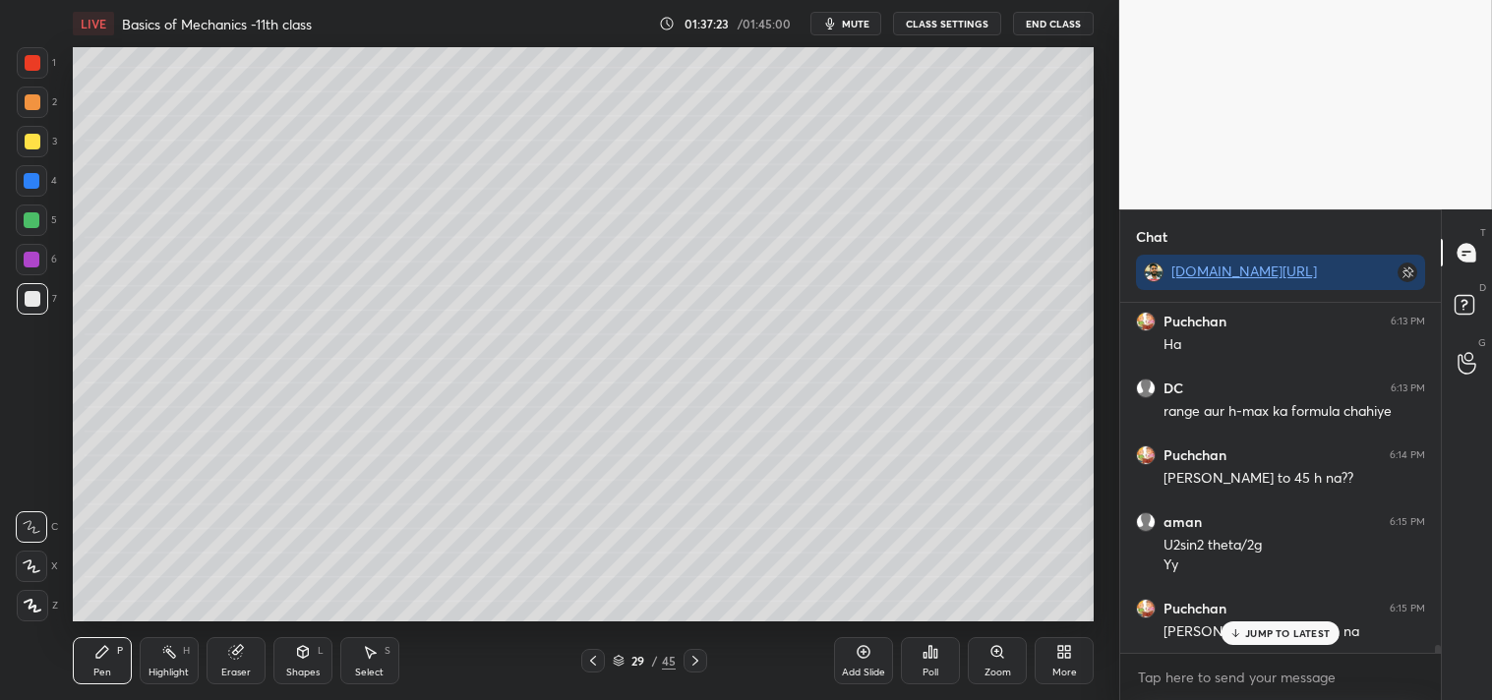
click at [151, 674] on div "Highlight" at bounding box center [168, 673] width 40 height 10
click at [96, 662] on div "Pen P" at bounding box center [102, 660] width 59 height 47
click at [105, 669] on div "Pen" at bounding box center [102, 673] width 18 height 10
click at [872, 664] on div "Add Slide" at bounding box center [863, 660] width 59 height 47
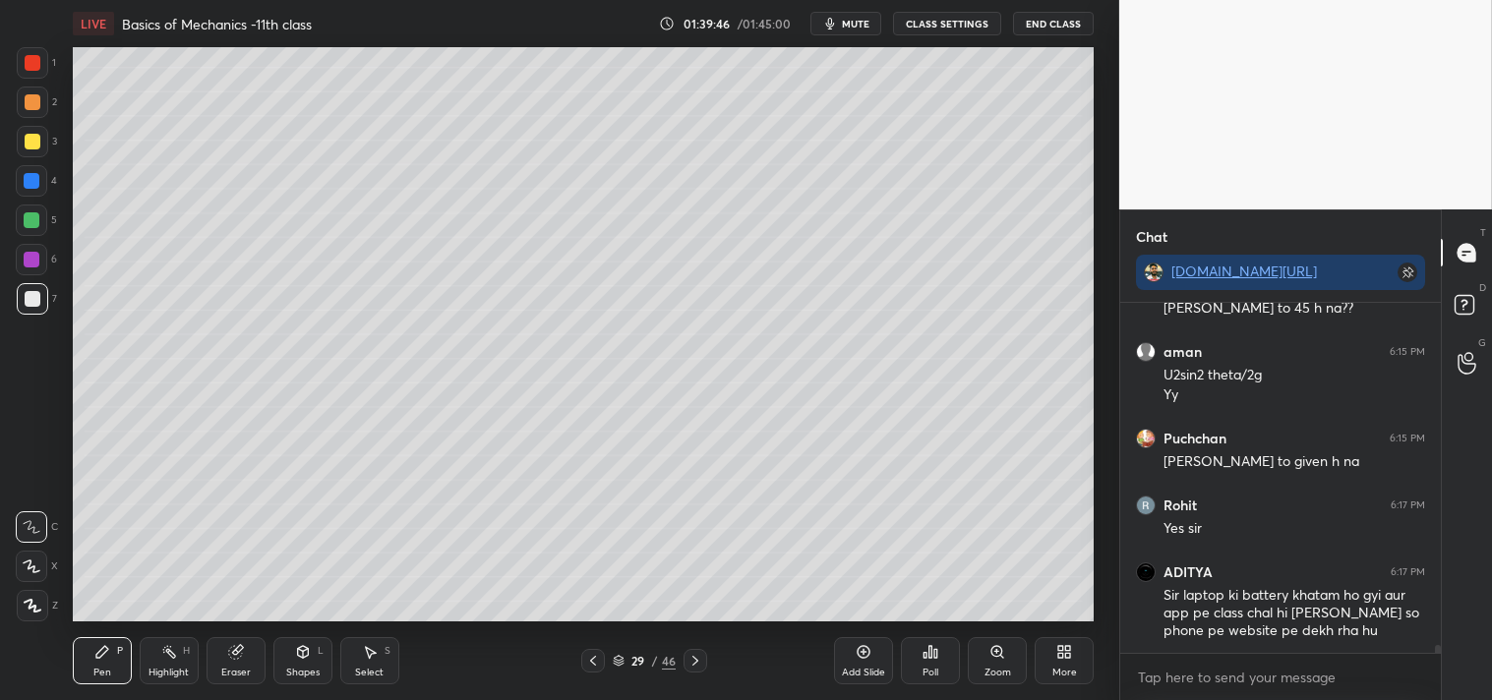
scroll to position [15670, 0]
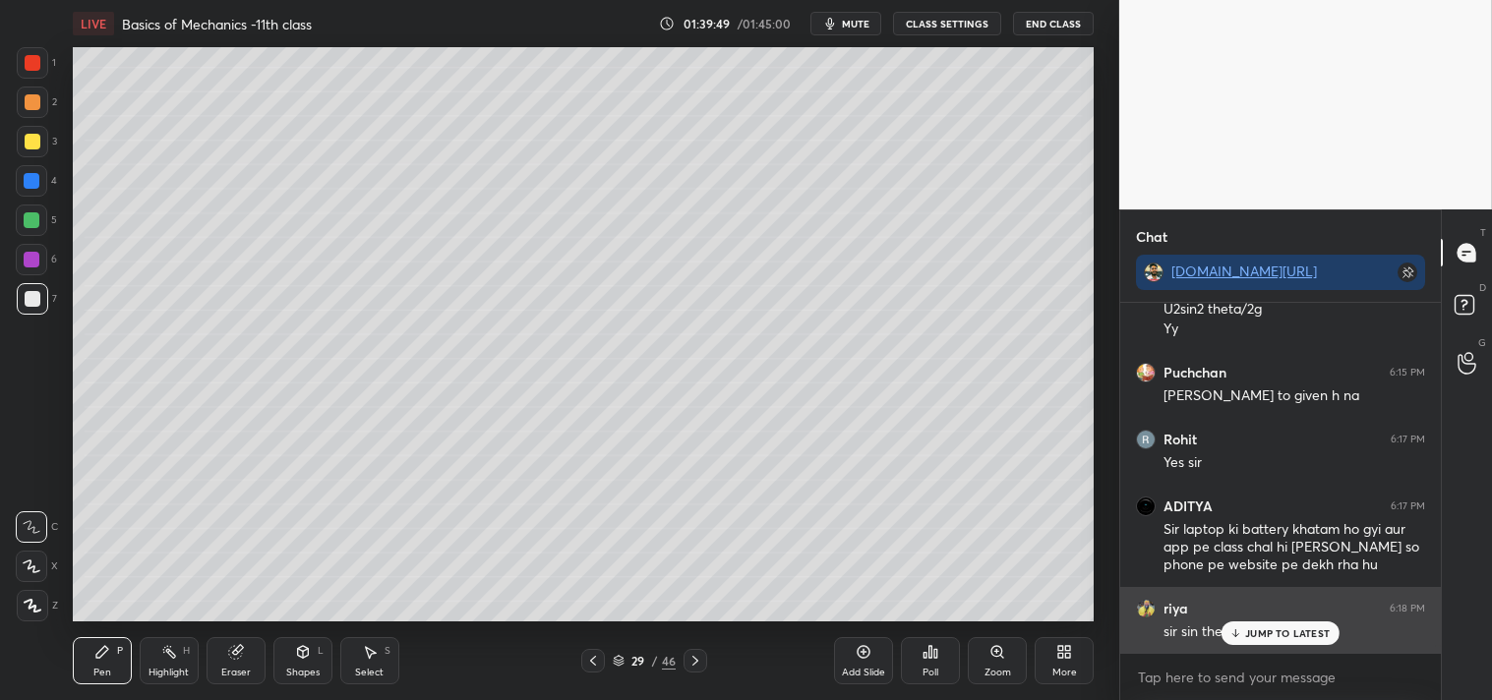
click at [1271, 634] on p "JUMP TO LATEST" at bounding box center [1287, 633] width 85 height 12
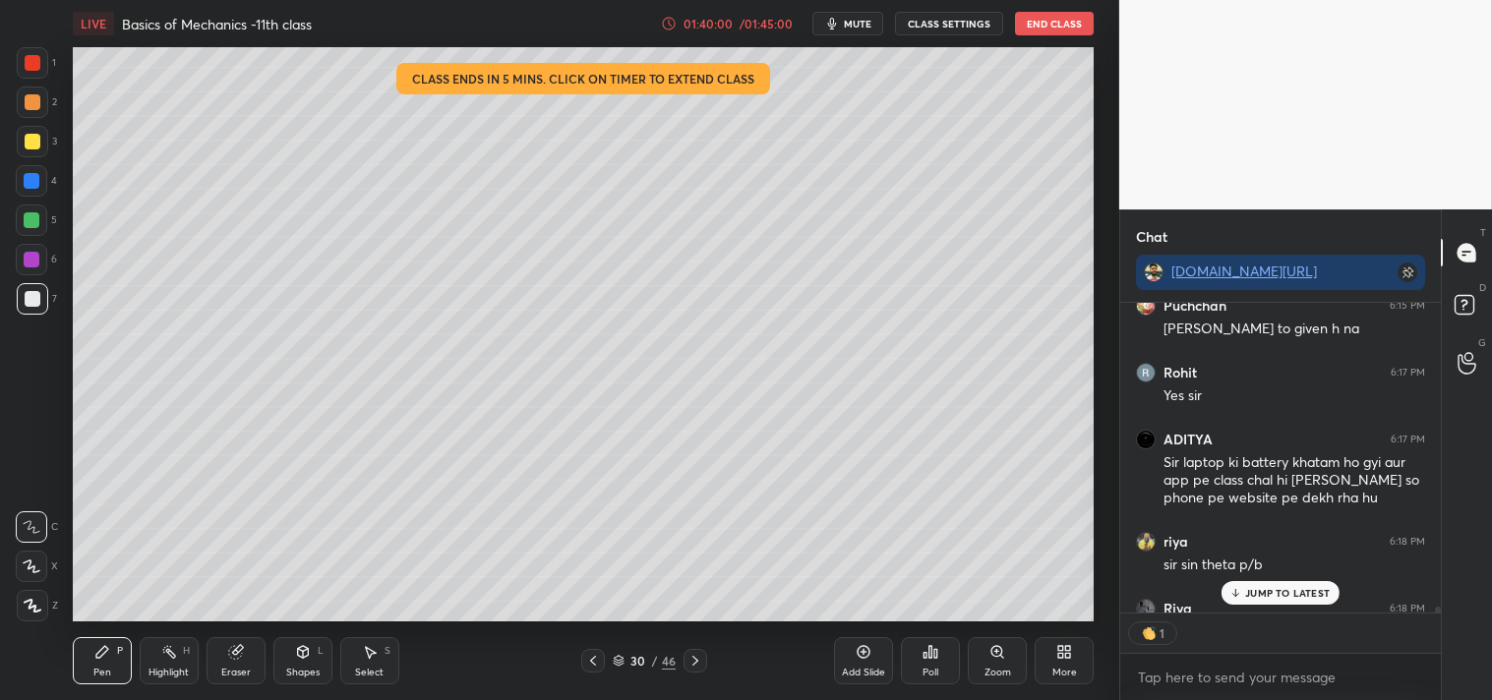
scroll to position [15844, 0]
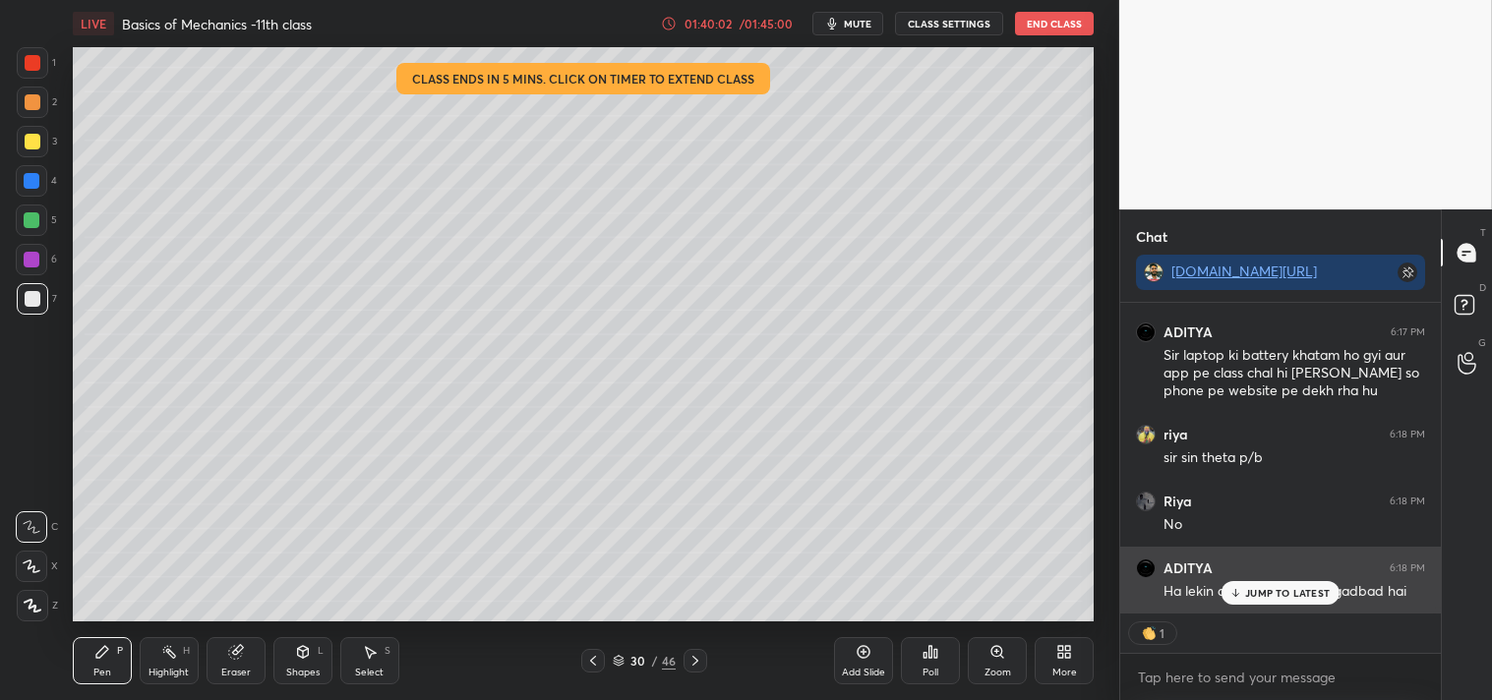
click at [1271, 595] on p "JUMP TO LATEST" at bounding box center [1287, 593] width 85 height 12
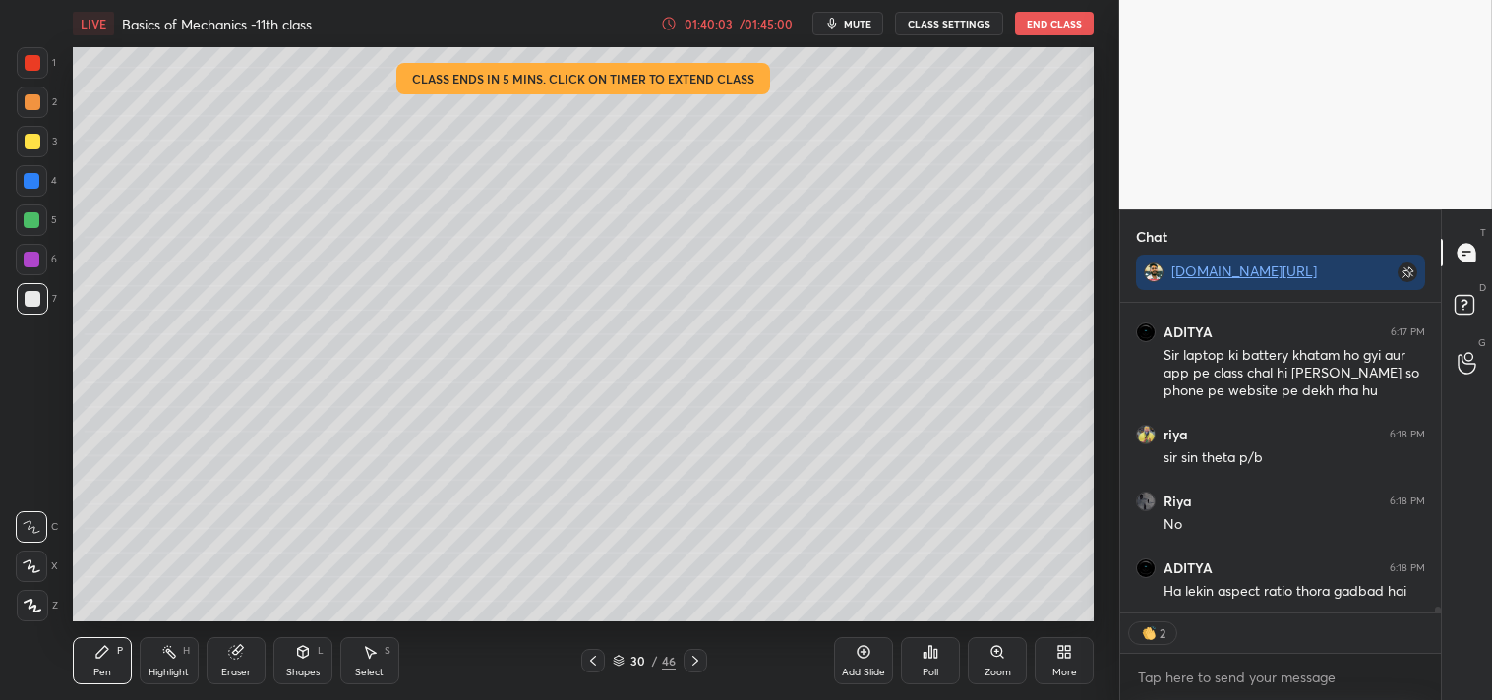
scroll to position [15911, 0]
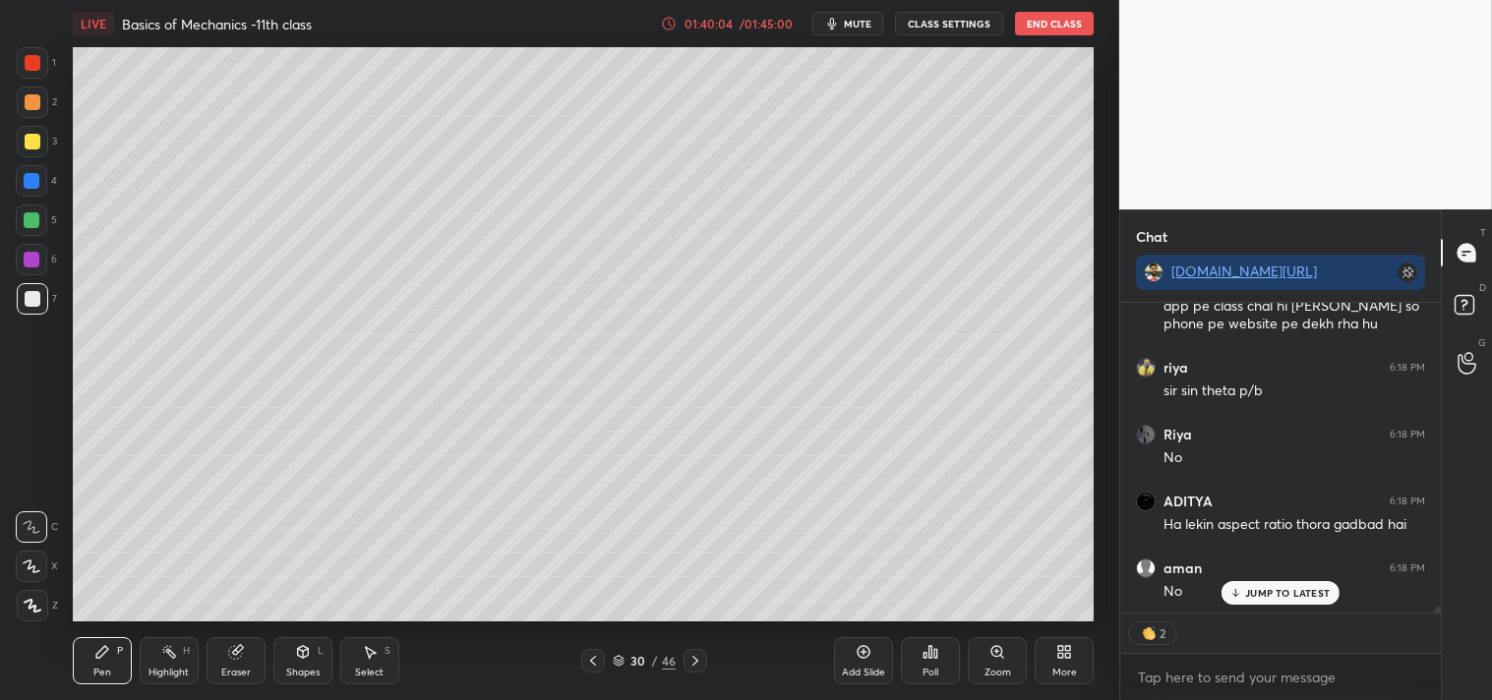
click at [167, 665] on div "Highlight H" at bounding box center [169, 660] width 59 height 47
click at [115, 656] on div "Pen P" at bounding box center [102, 660] width 59 height 47
click at [863, 655] on icon at bounding box center [863, 652] width 16 height 16
click at [33, 308] on div at bounding box center [32, 298] width 31 height 31
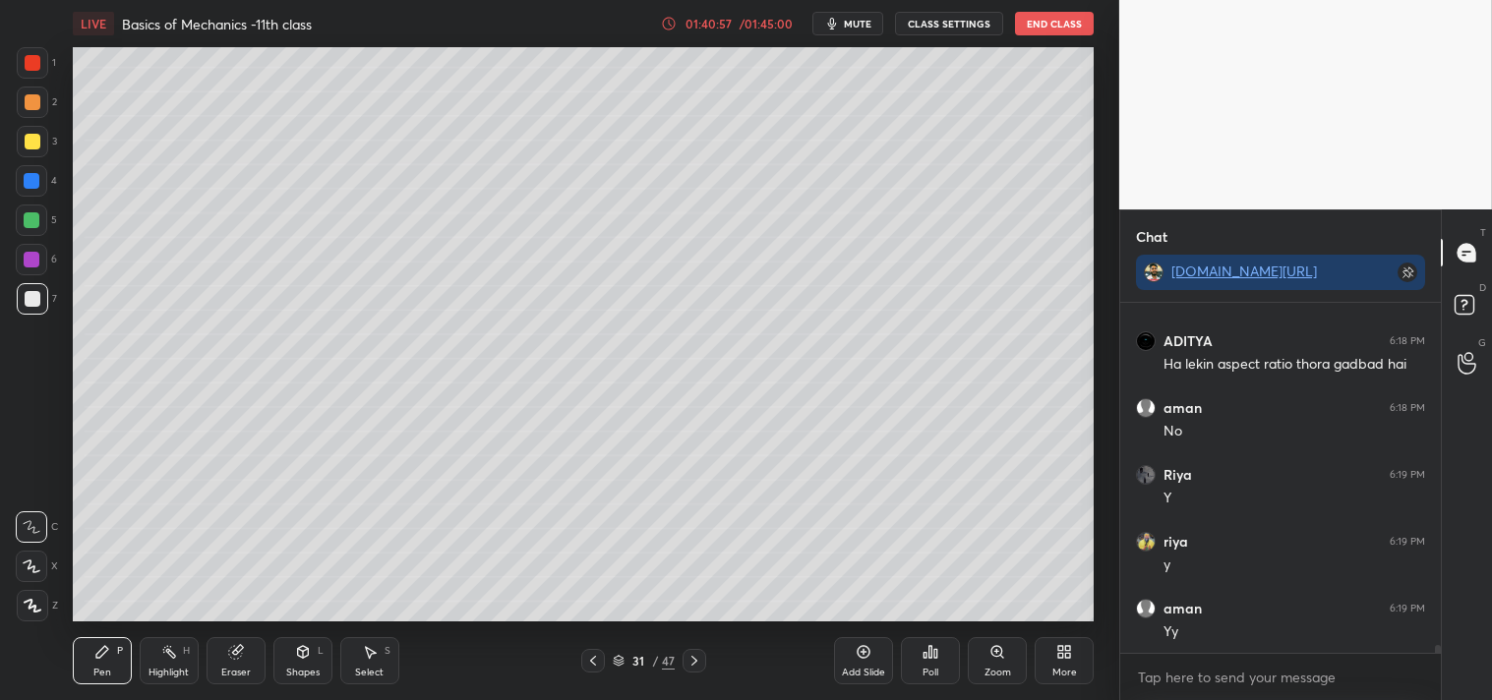
scroll to position [16139, 0]
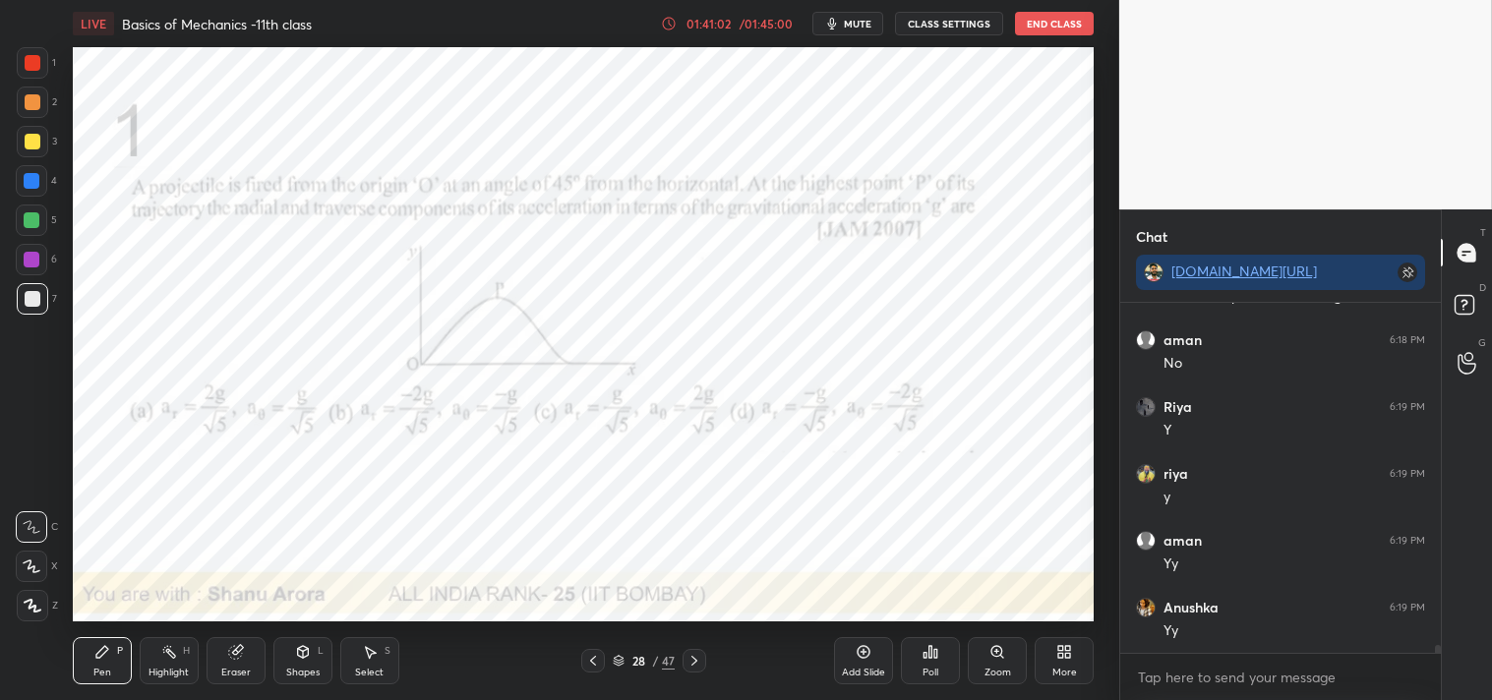
click at [32, 56] on div at bounding box center [33, 63] width 16 height 16
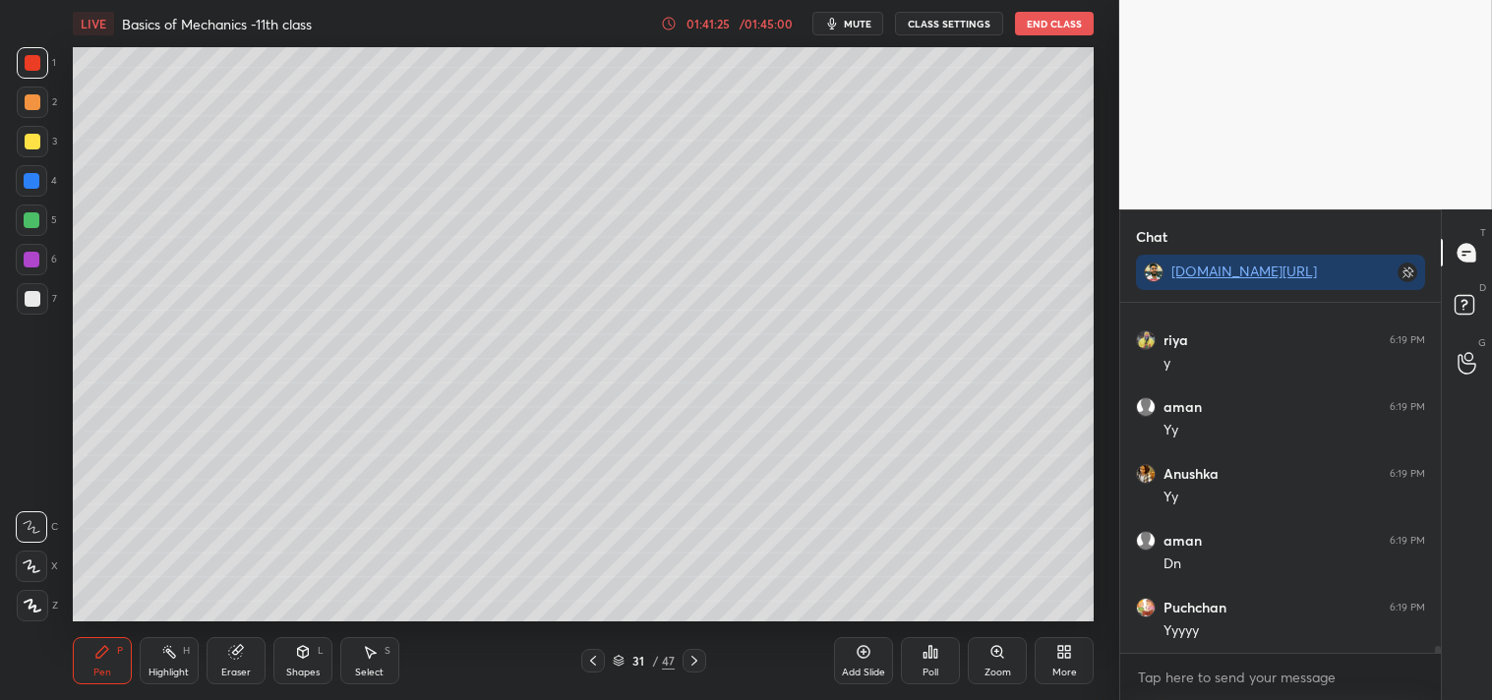
click at [28, 309] on div at bounding box center [32, 298] width 31 height 31
click at [27, 318] on div "7" at bounding box center [37, 302] width 40 height 39
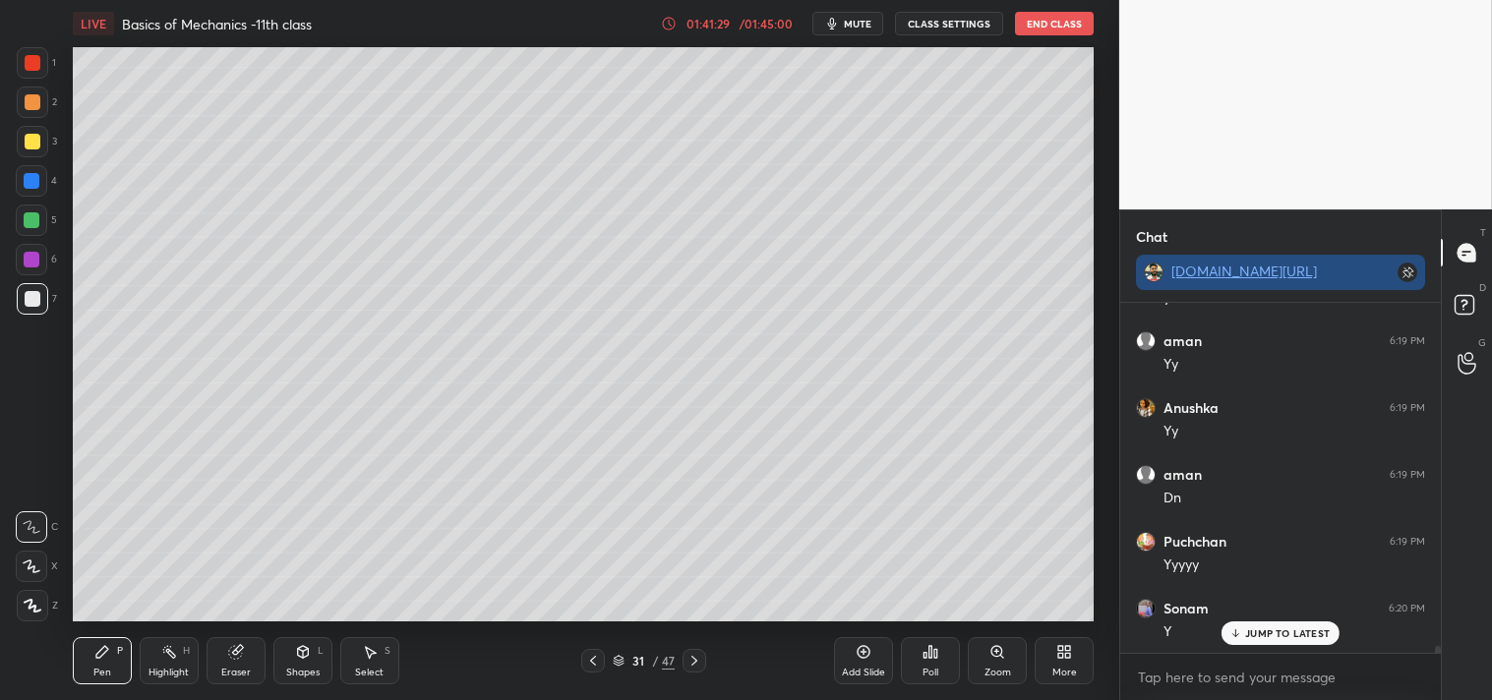
click at [1219, 269] on link "[DOMAIN_NAME][URL]" at bounding box center [1244, 271] width 146 height 19
click at [932, 661] on div "Poll" at bounding box center [930, 660] width 59 height 47
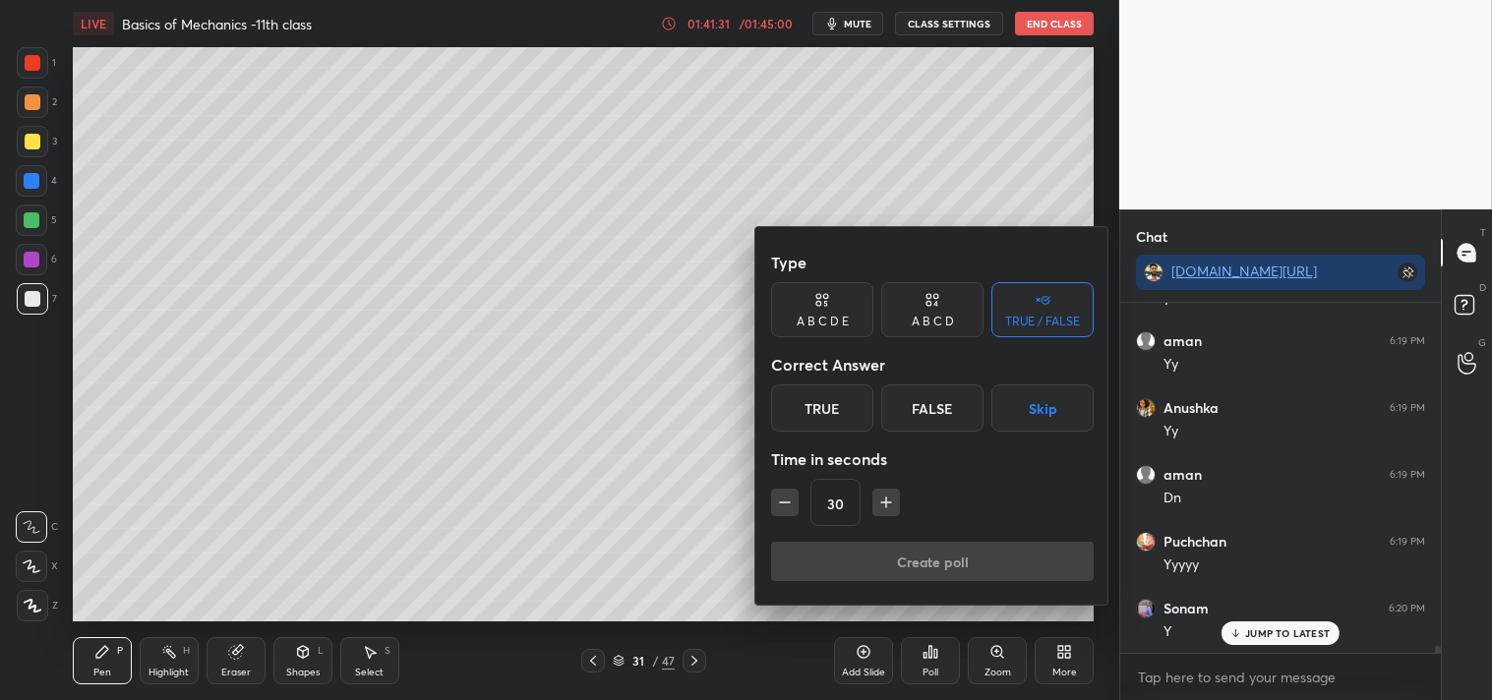
click at [824, 401] on div "True" at bounding box center [822, 407] width 102 height 47
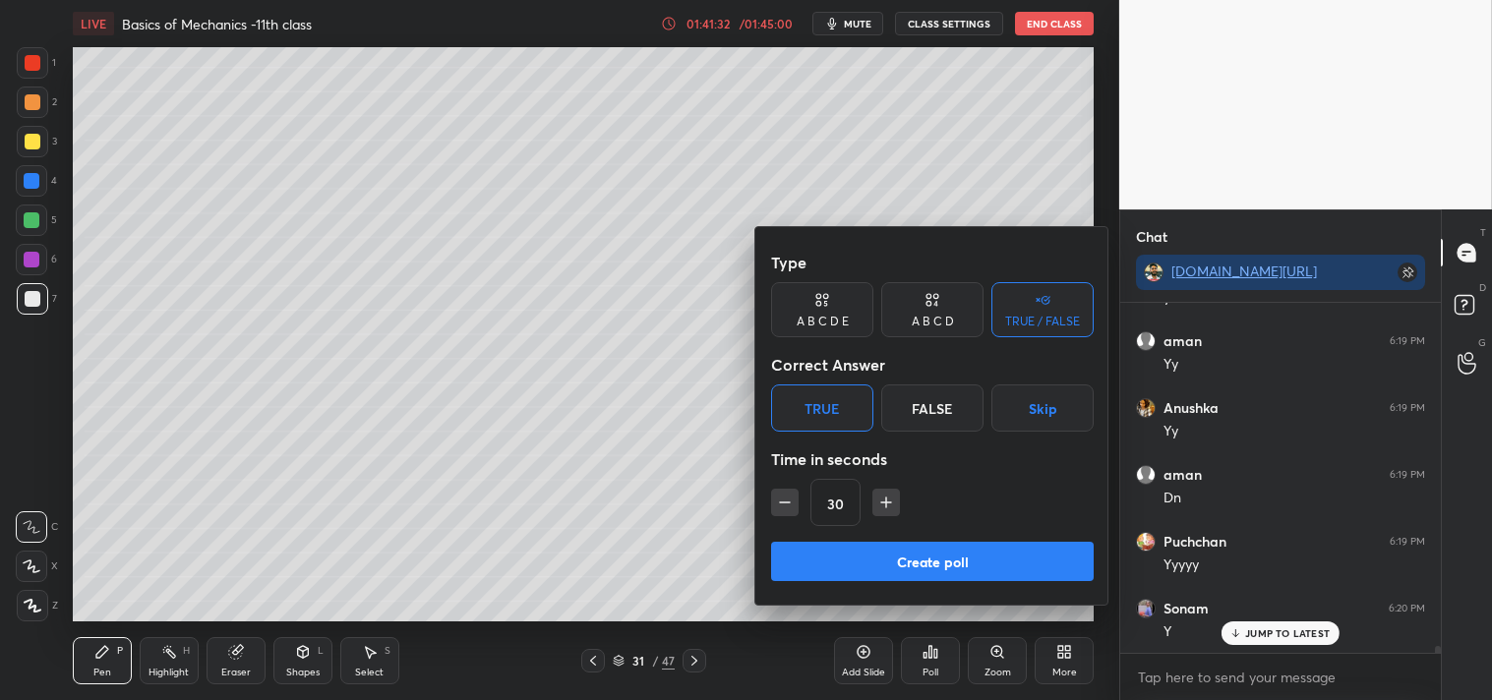
click at [868, 574] on button "Create poll" at bounding box center [932, 561] width 323 height 39
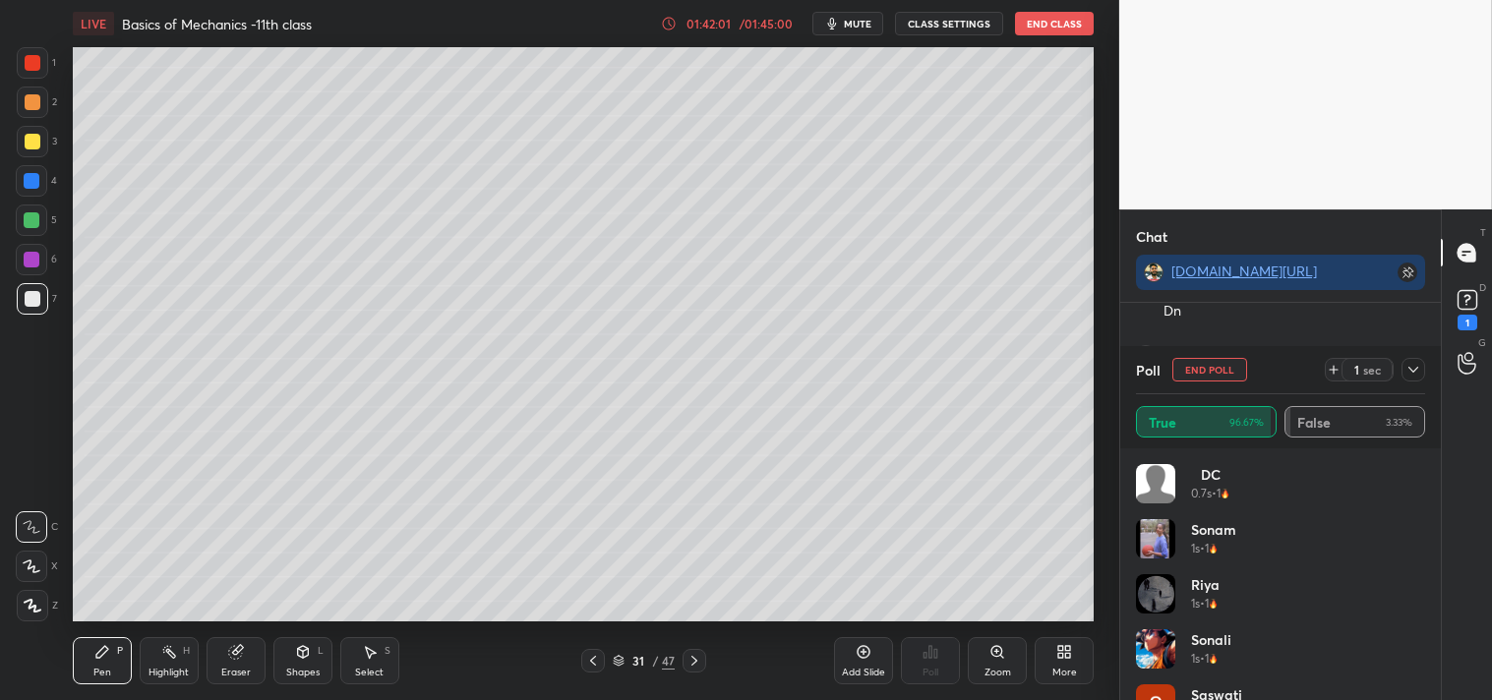
scroll to position [1361, 0]
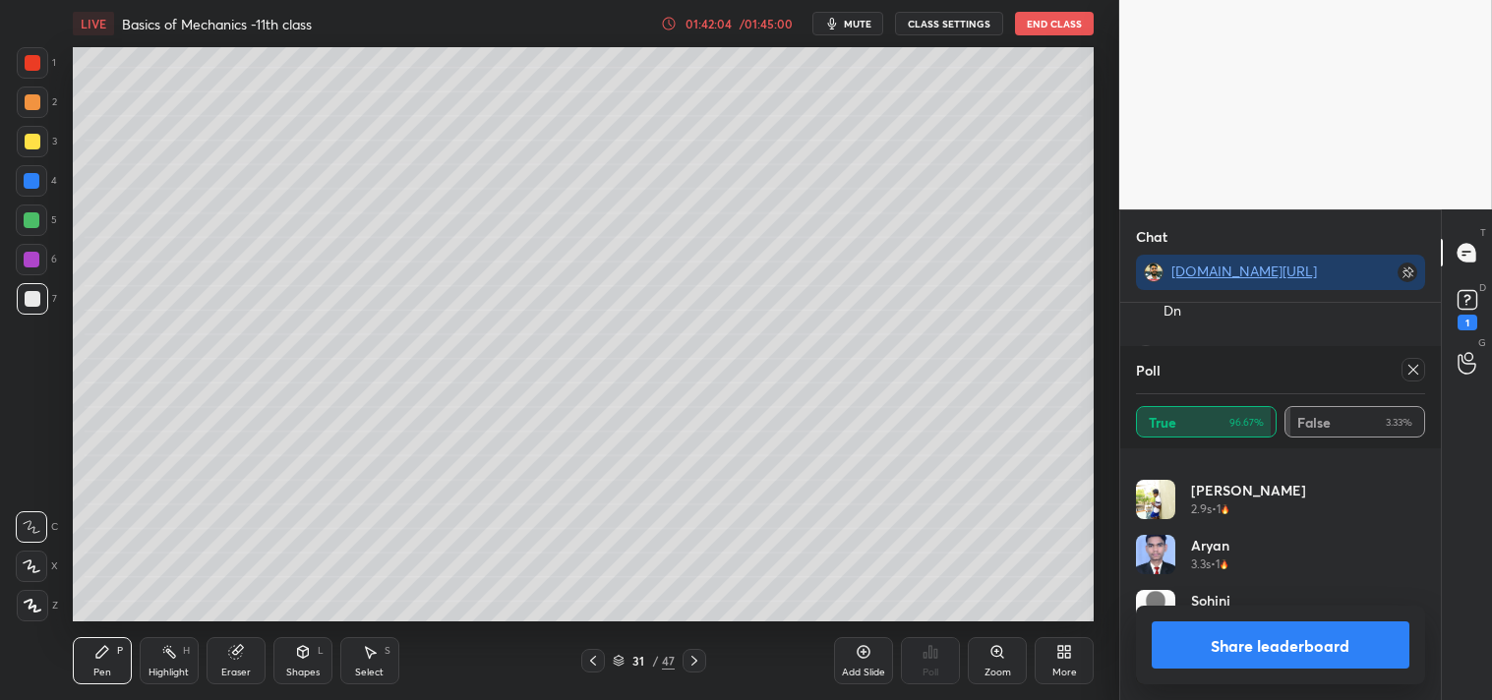
click at [1411, 366] on icon at bounding box center [1413, 370] width 16 height 16
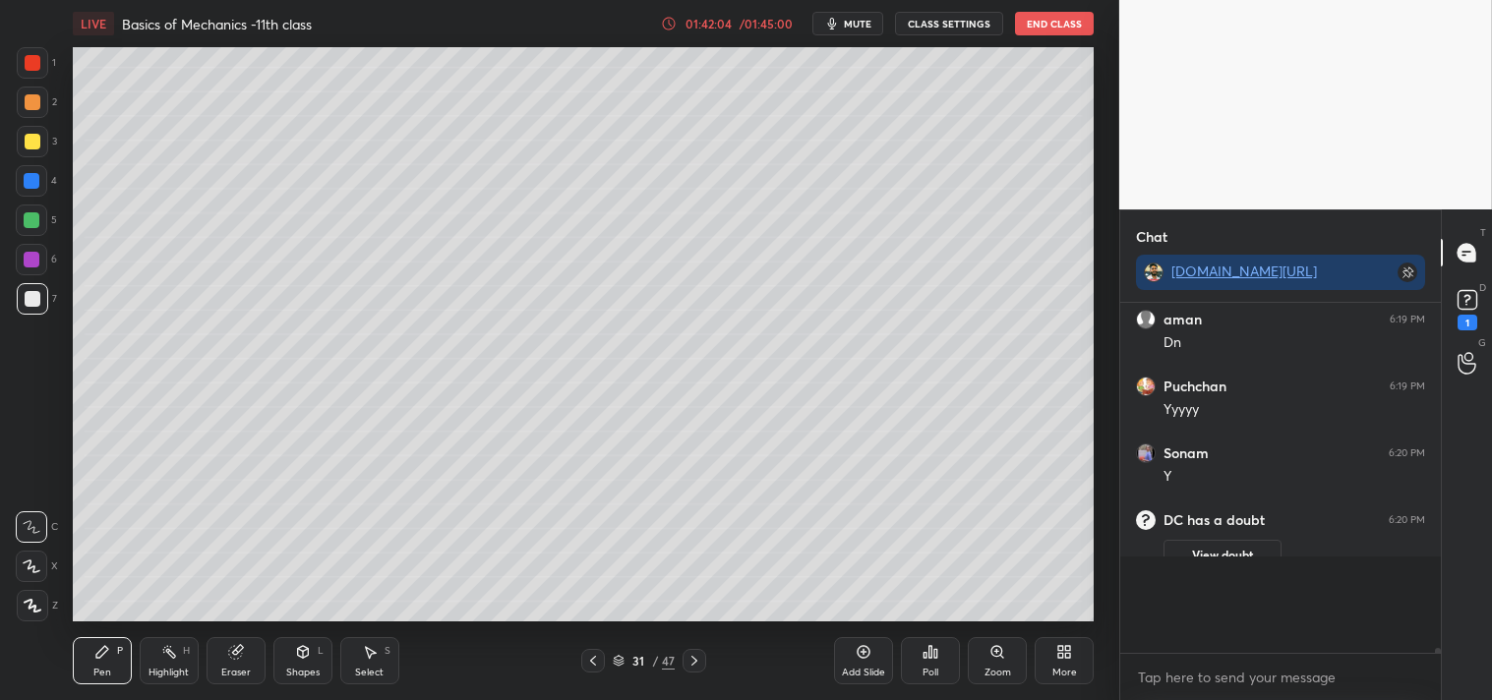
scroll to position [381, 315]
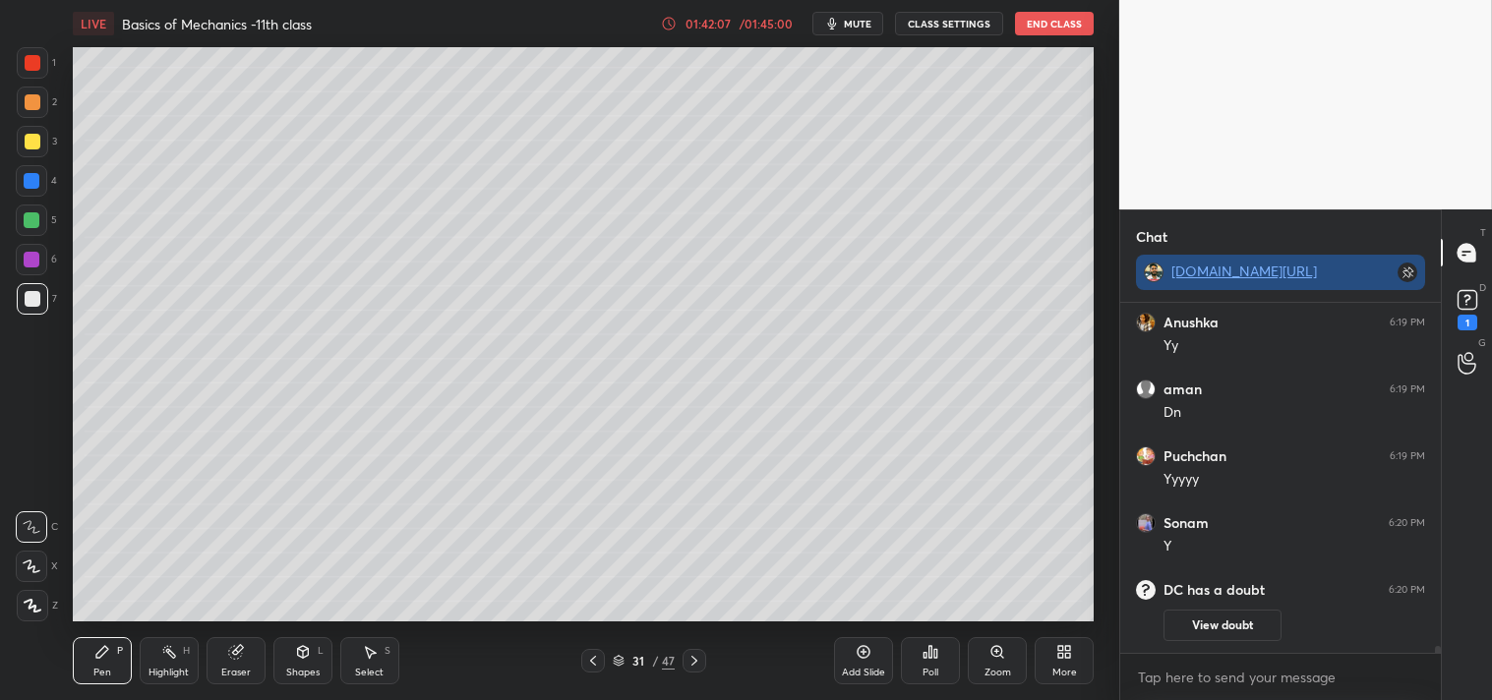
click at [1229, 266] on link "[DOMAIN_NAME][URL]" at bounding box center [1244, 271] width 146 height 19
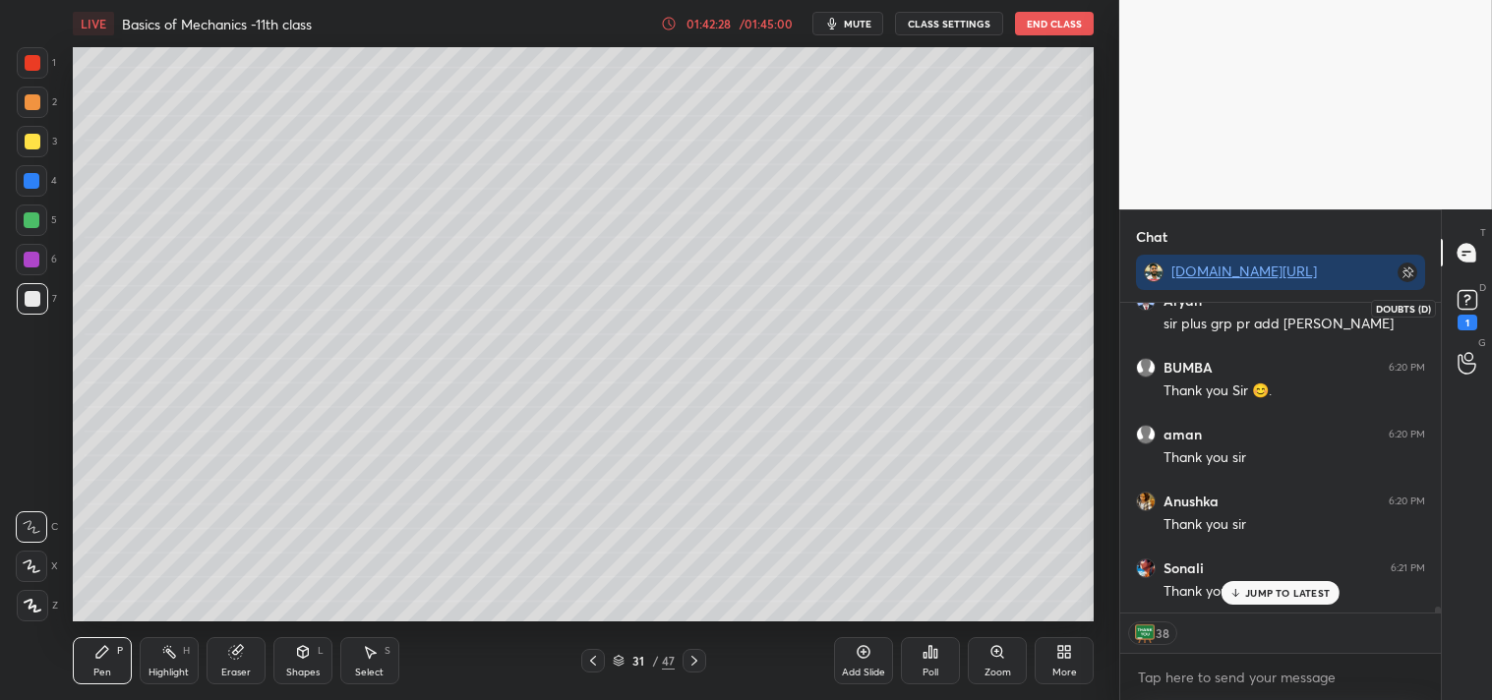
click at [1465, 306] on rect at bounding box center [1466, 300] width 19 height 19
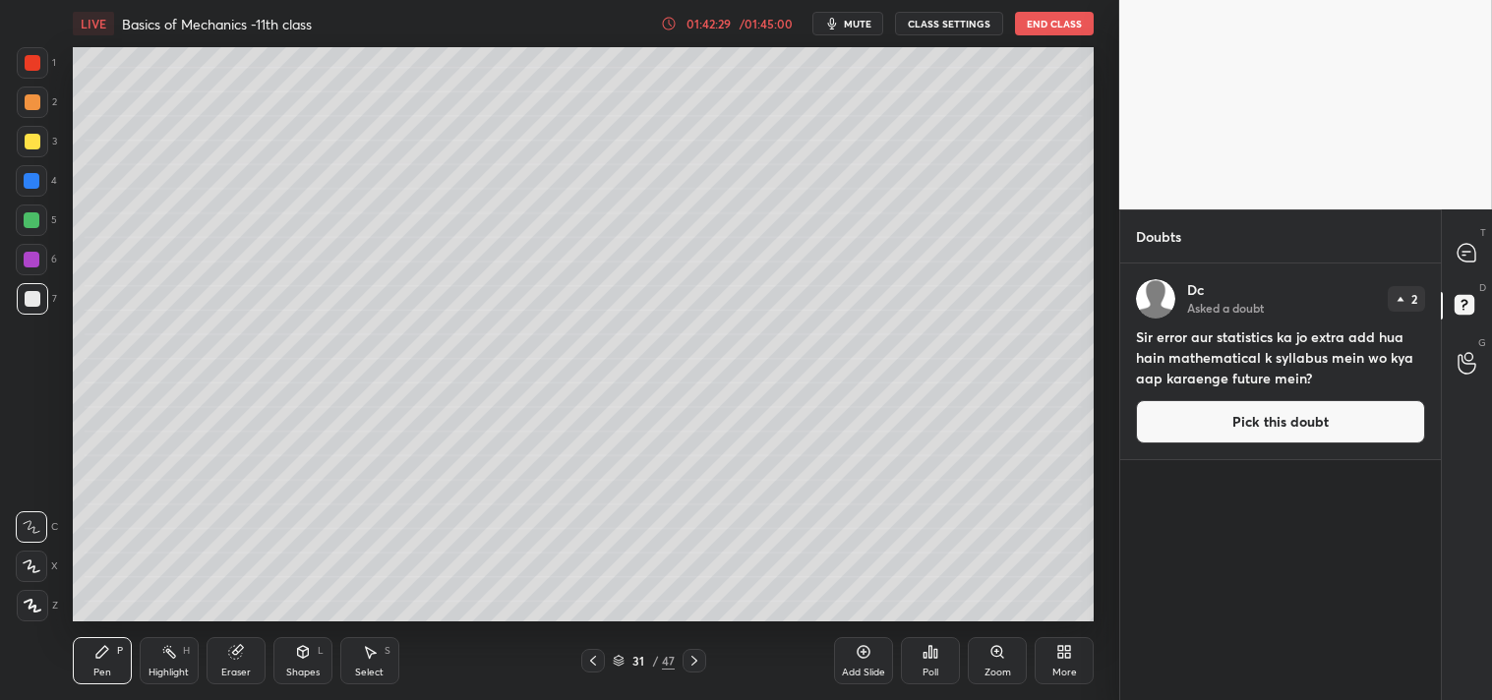
click at [1182, 424] on button "Pick this doubt" at bounding box center [1280, 421] width 289 height 43
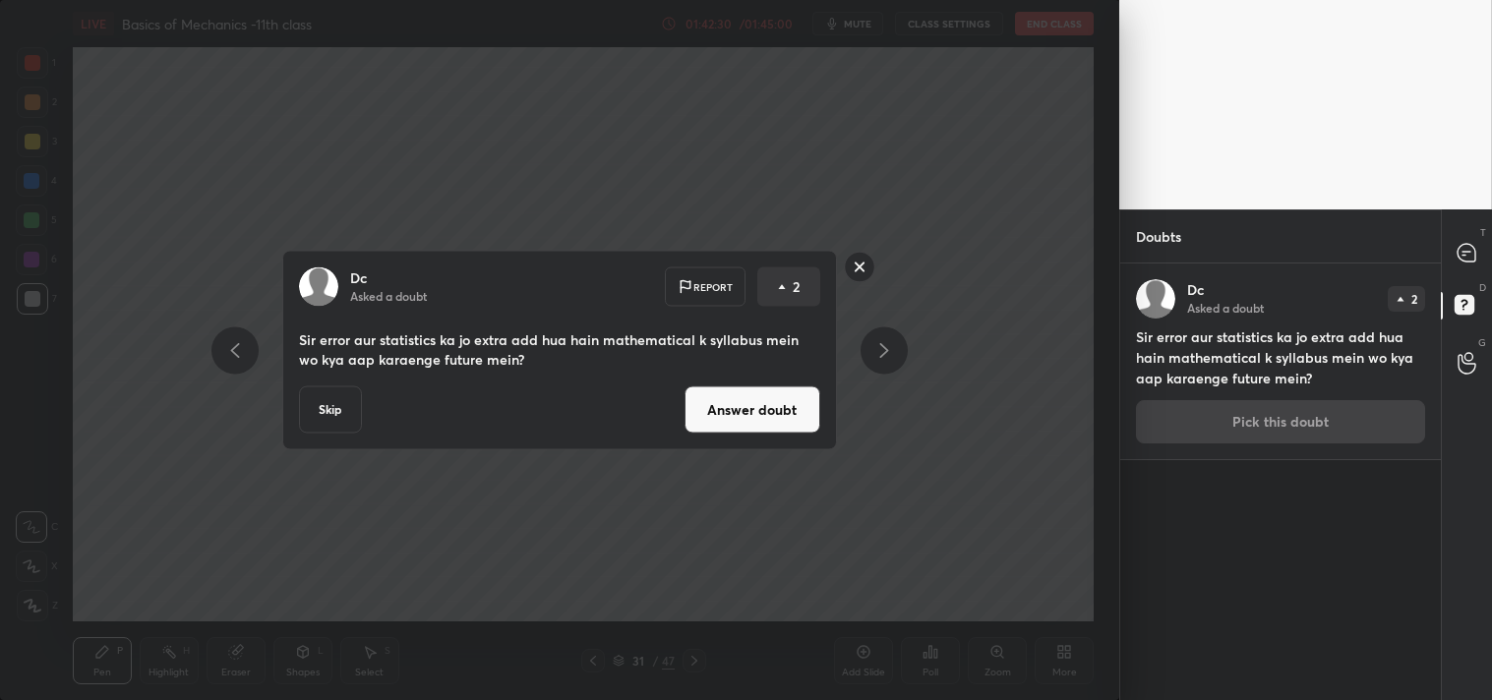
click at [732, 413] on button "Answer doubt" at bounding box center [752, 409] width 136 height 47
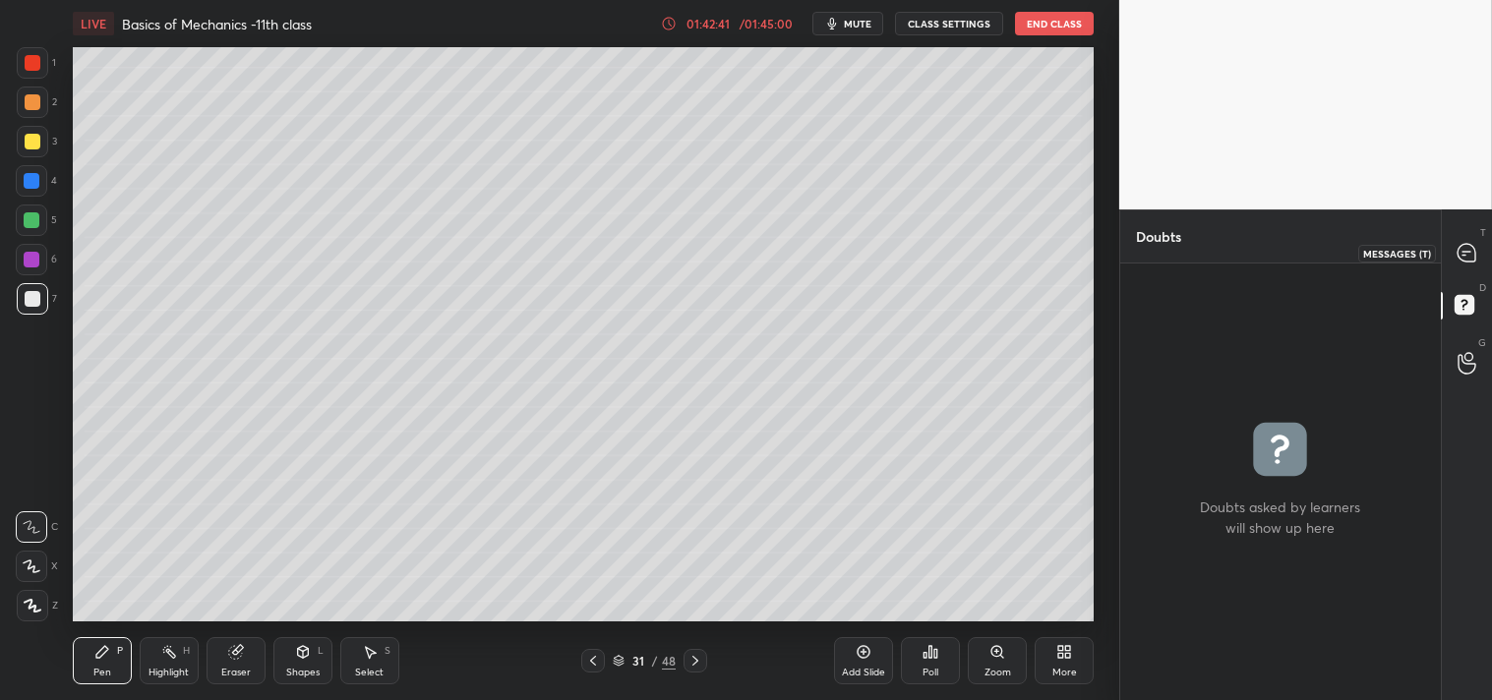
click at [1461, 258] on icon at bounding box center [1466, 253] width 18 height 18
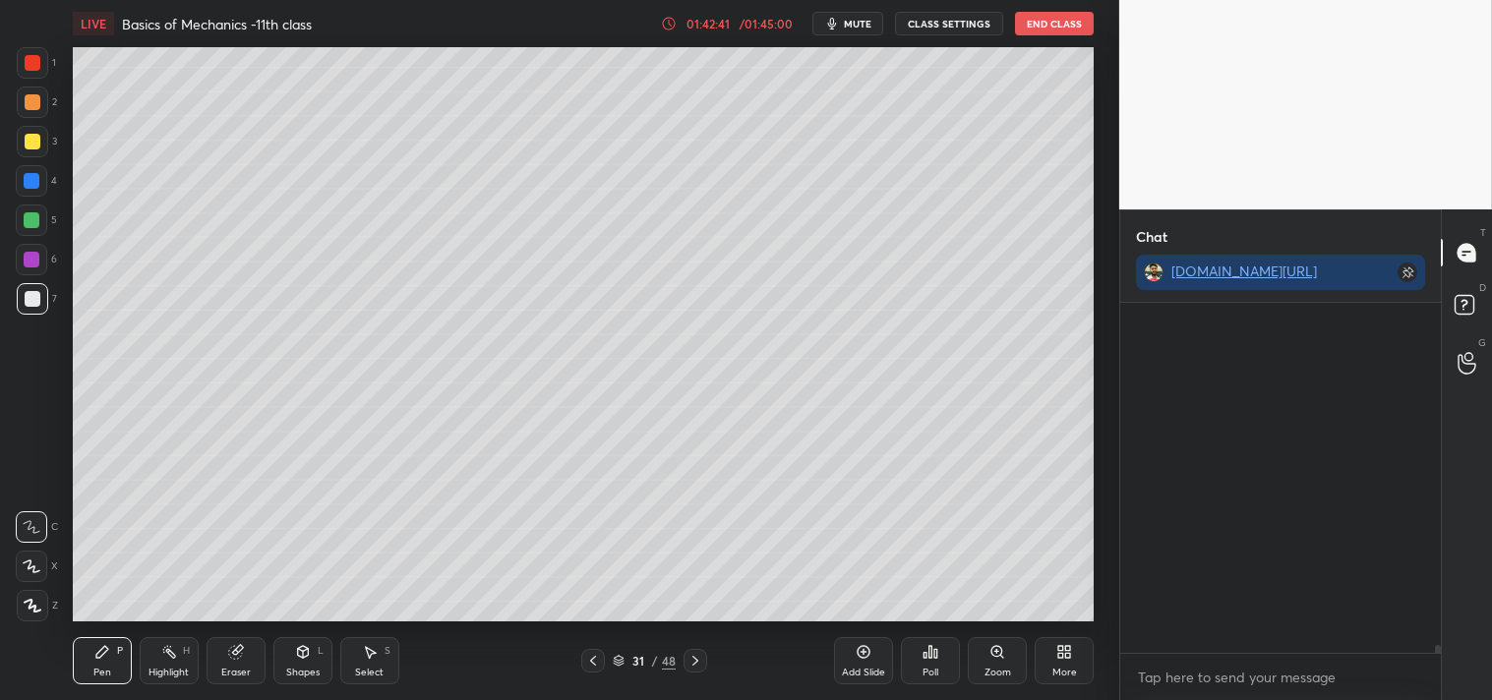
scroll to position [15496, 0]
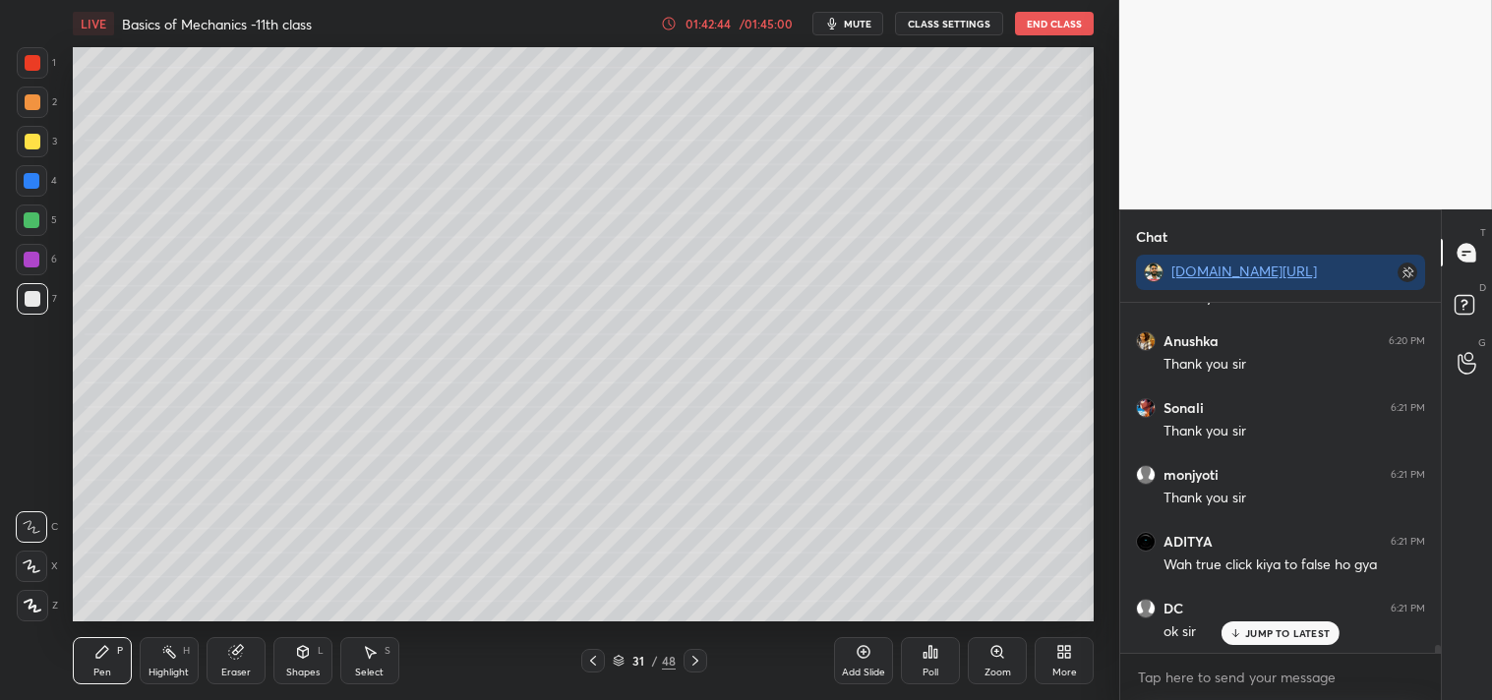
click at [1273, 627] on p "JUMP TO LATEST" at bounding box center [1287, 633] width 85 height 12
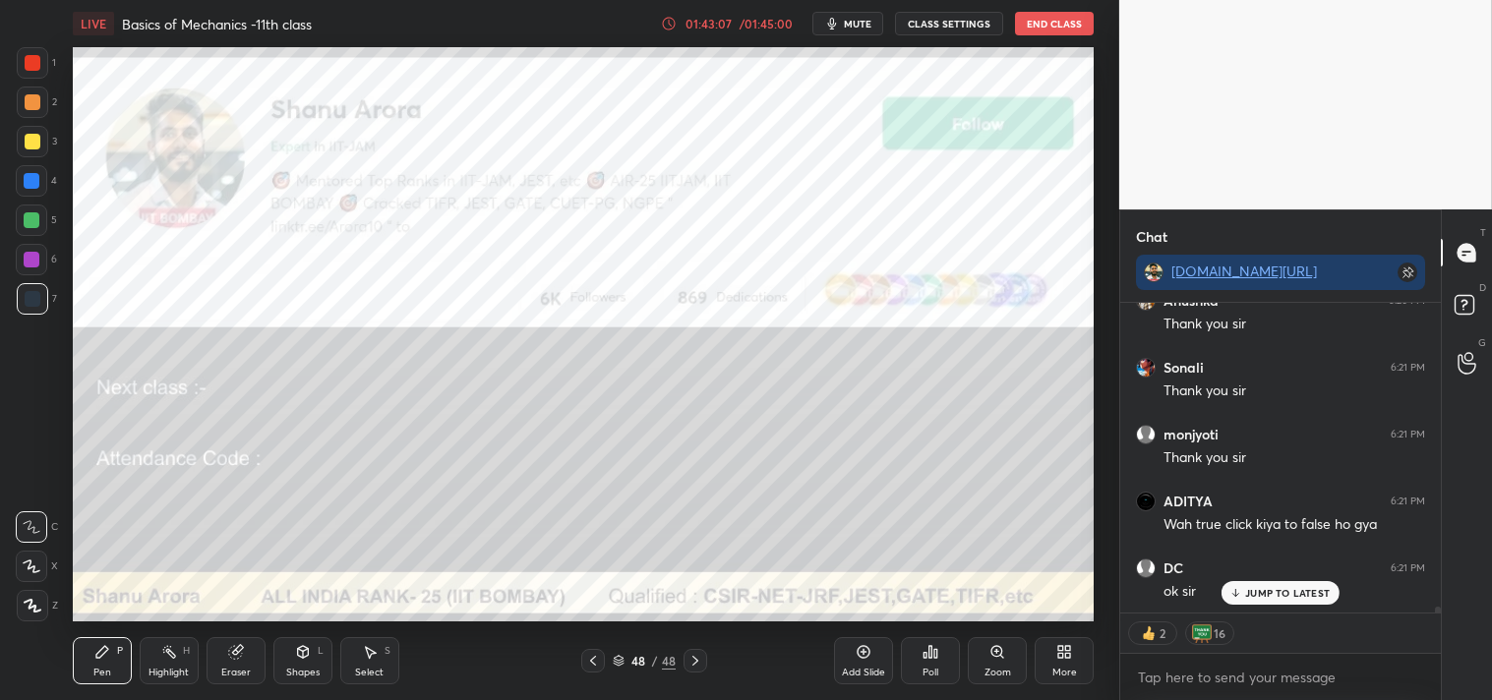
scroll to position [15974, 0]
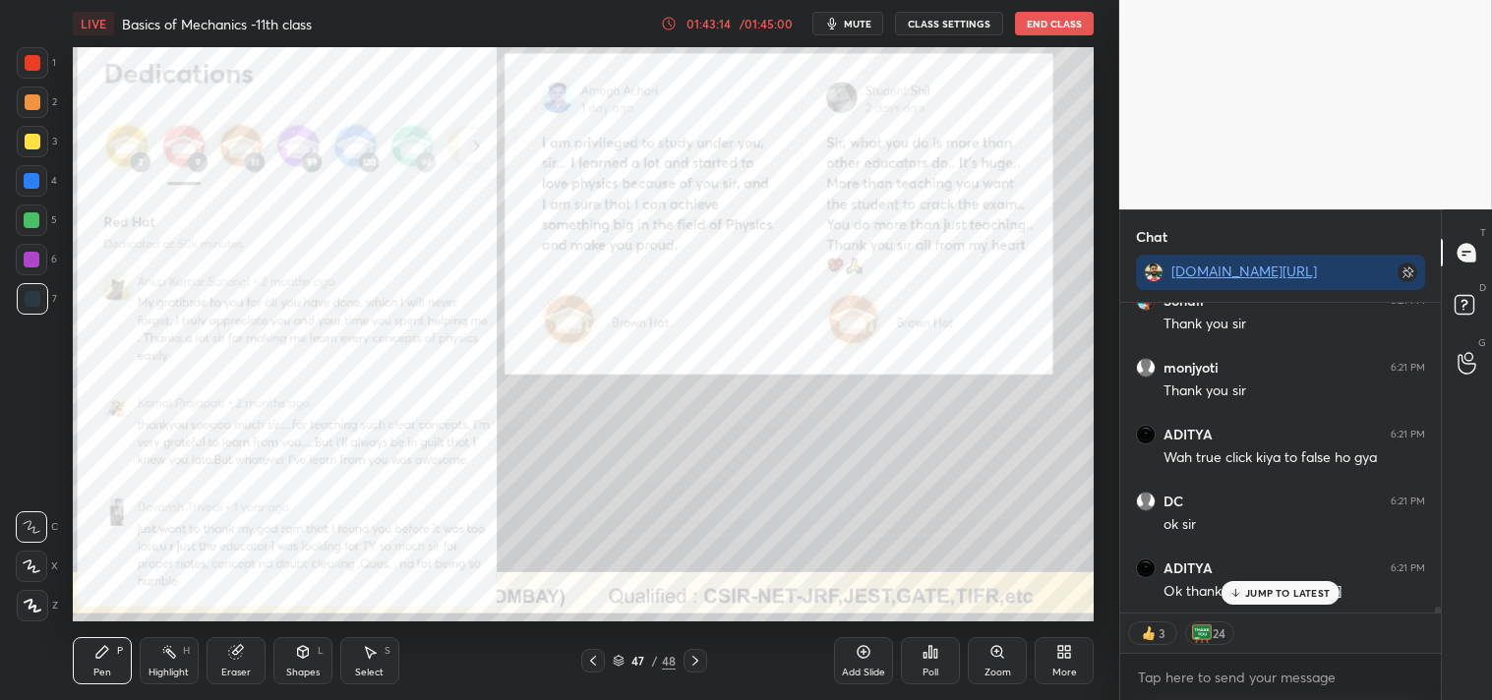
type textarea "x"
click at [851, 13] on button "mute" at bounding box center [847, 24] width 71 height 24
click at [941, 23] on button "CLASS SETTINGS" at bounding box center [949, 24] width 108 height 24
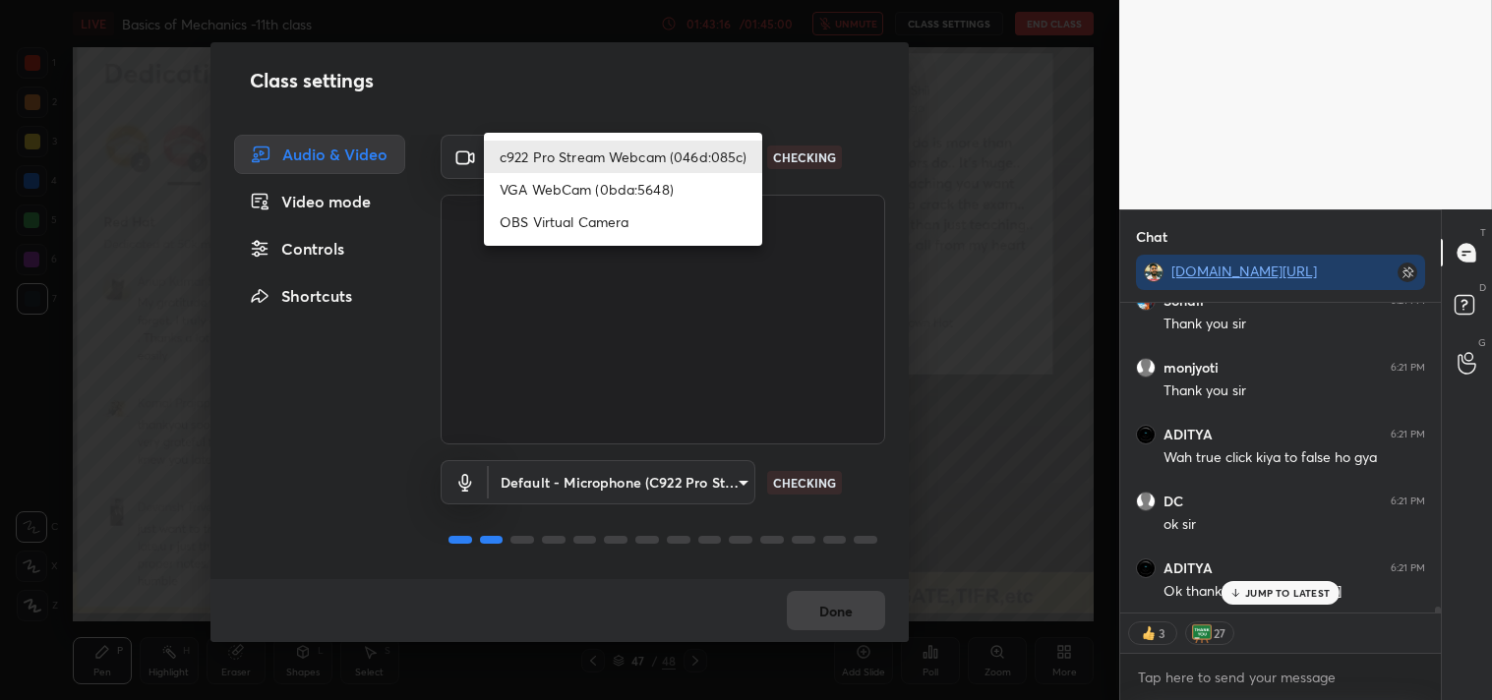
click at [626, 153] on body "1 2 3 4 5 6 7 C X Z C X Z E E Erase all H H LIVE Basics of Mechanics -11th clas…" at bounding box center [746, 350] width 1492 height 700
click at [563, 211] on li "OBS Virtual Camera" at bounding box center [623, 221] width 278 height 32
type input "64645b19d528b3ac785889237b1a364f3b7ccd5da23f372116afb1703458f4fd"
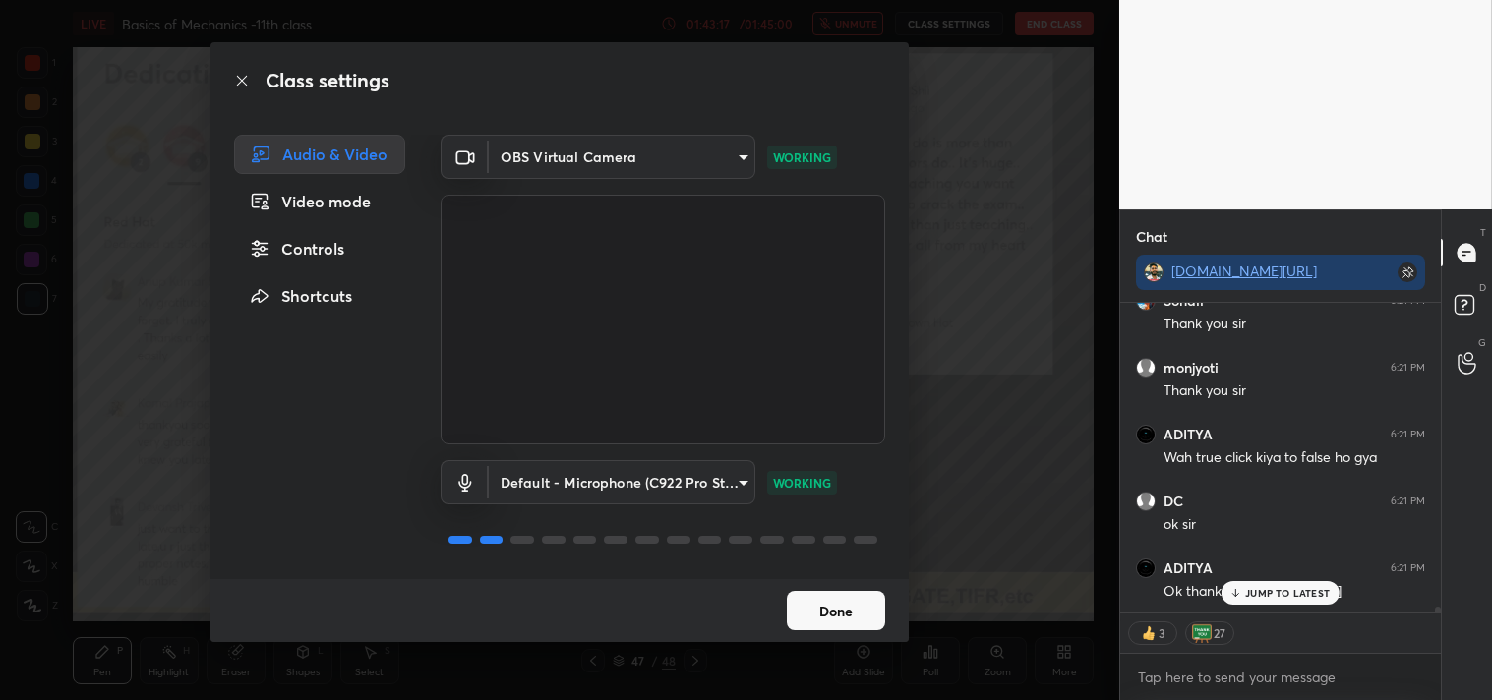
click at [832, 606] on button "Done" at bounding box center [836, 610] width 98 height 39
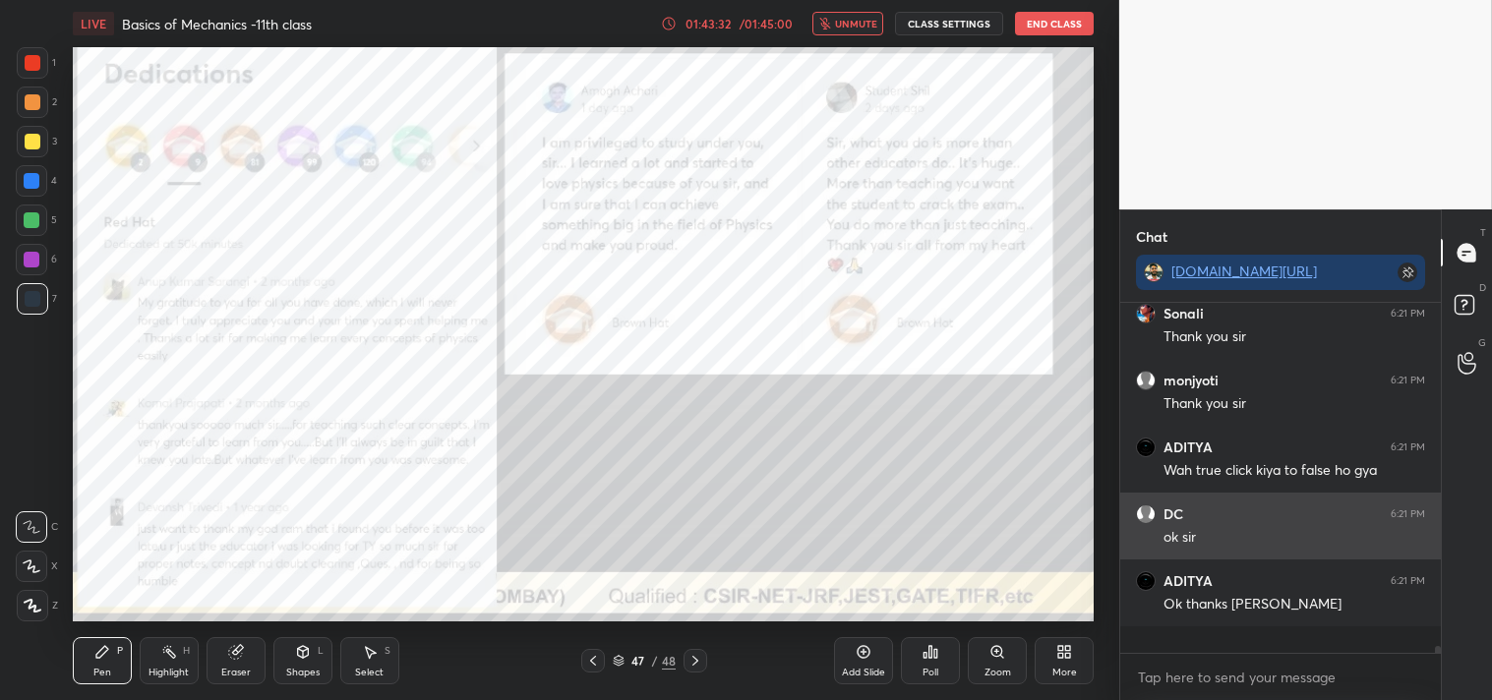
scroll to position [15934, 0]
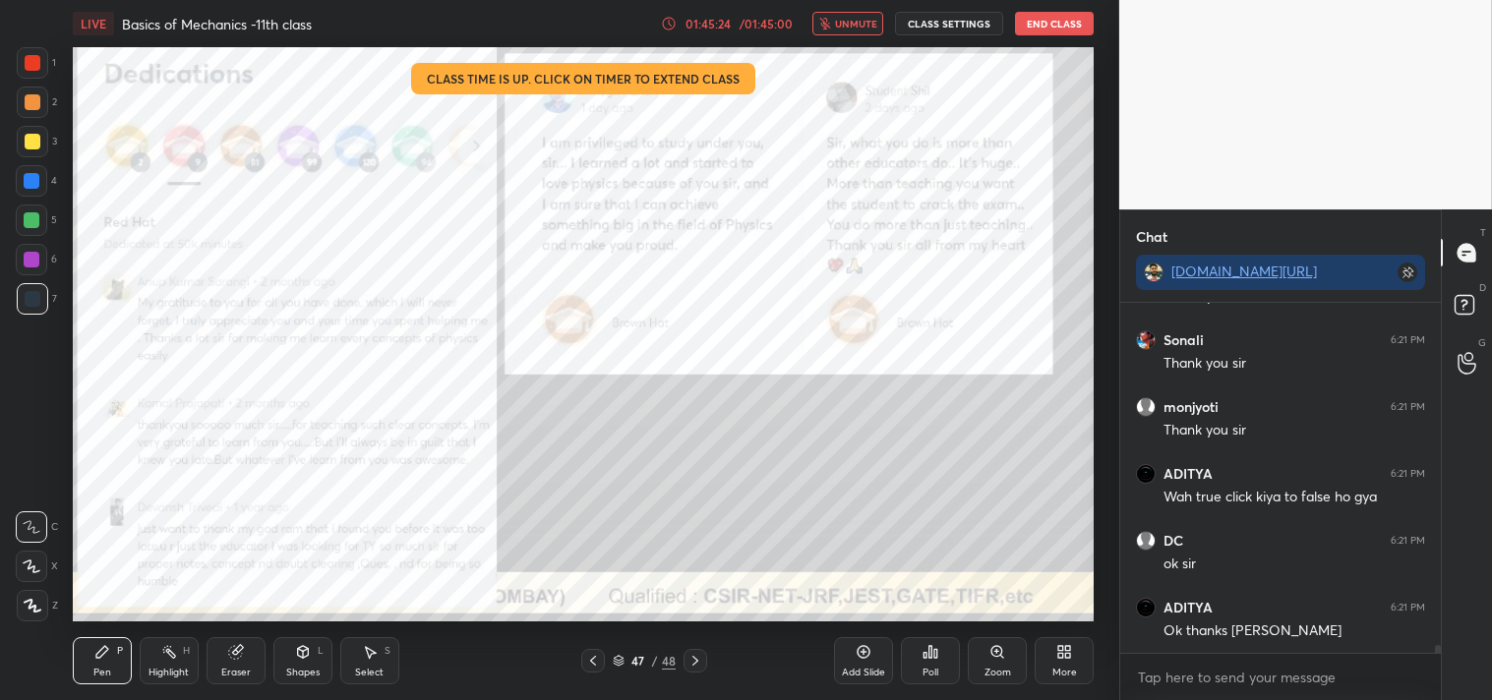
click at [1059, 21] on button "End Class" at bounding box center [1054, 24] width 79 height 24
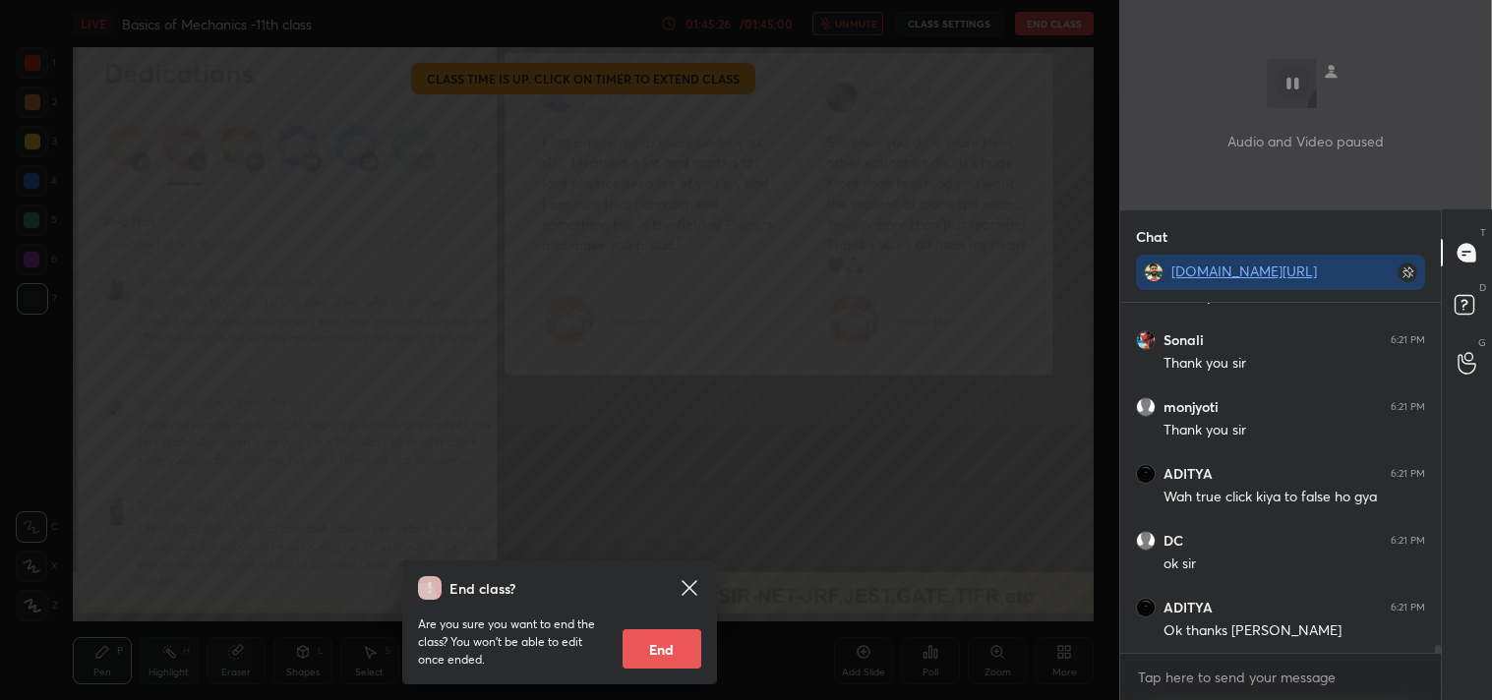
click at [656, 639] on button "End" at bounding box center [661, 648] width 79 height 39
type textarea "x"
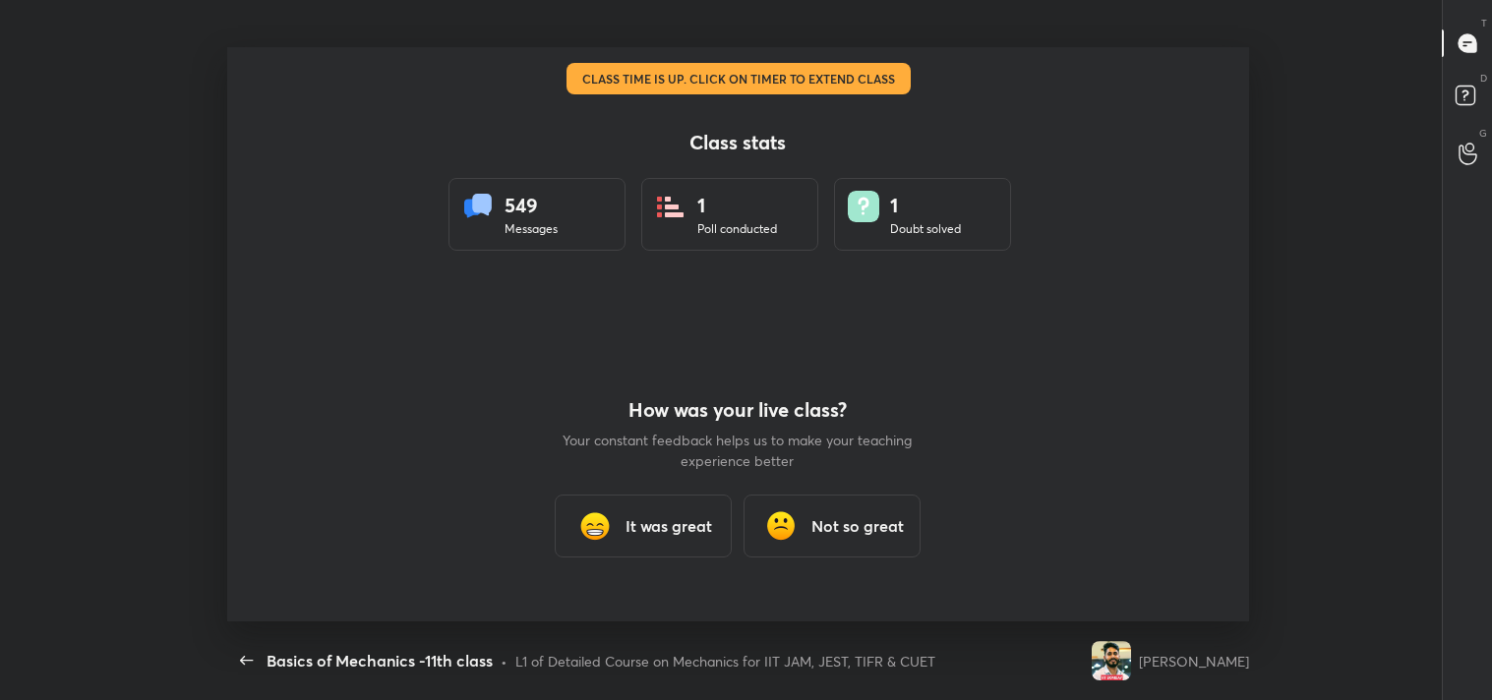
scroll to position [97749, 96847]
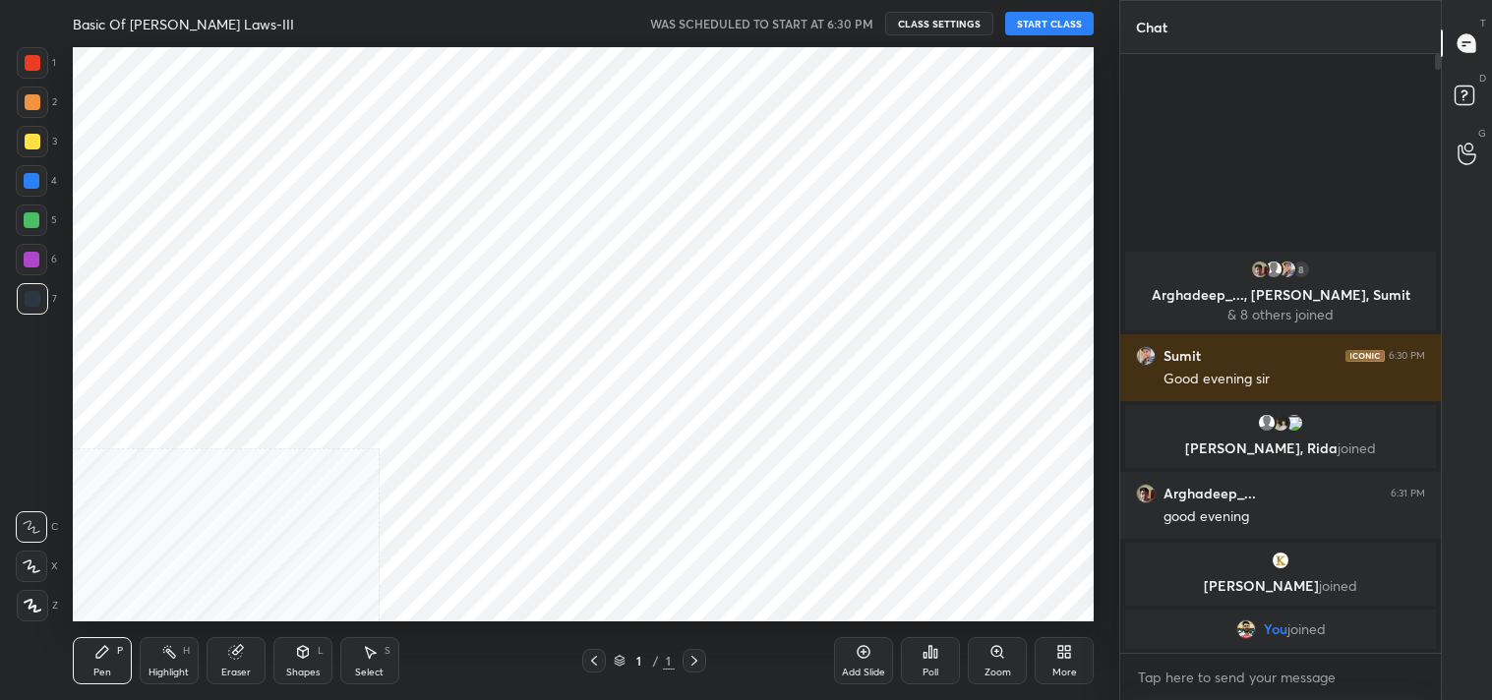
scroll to position [97749, 97283]
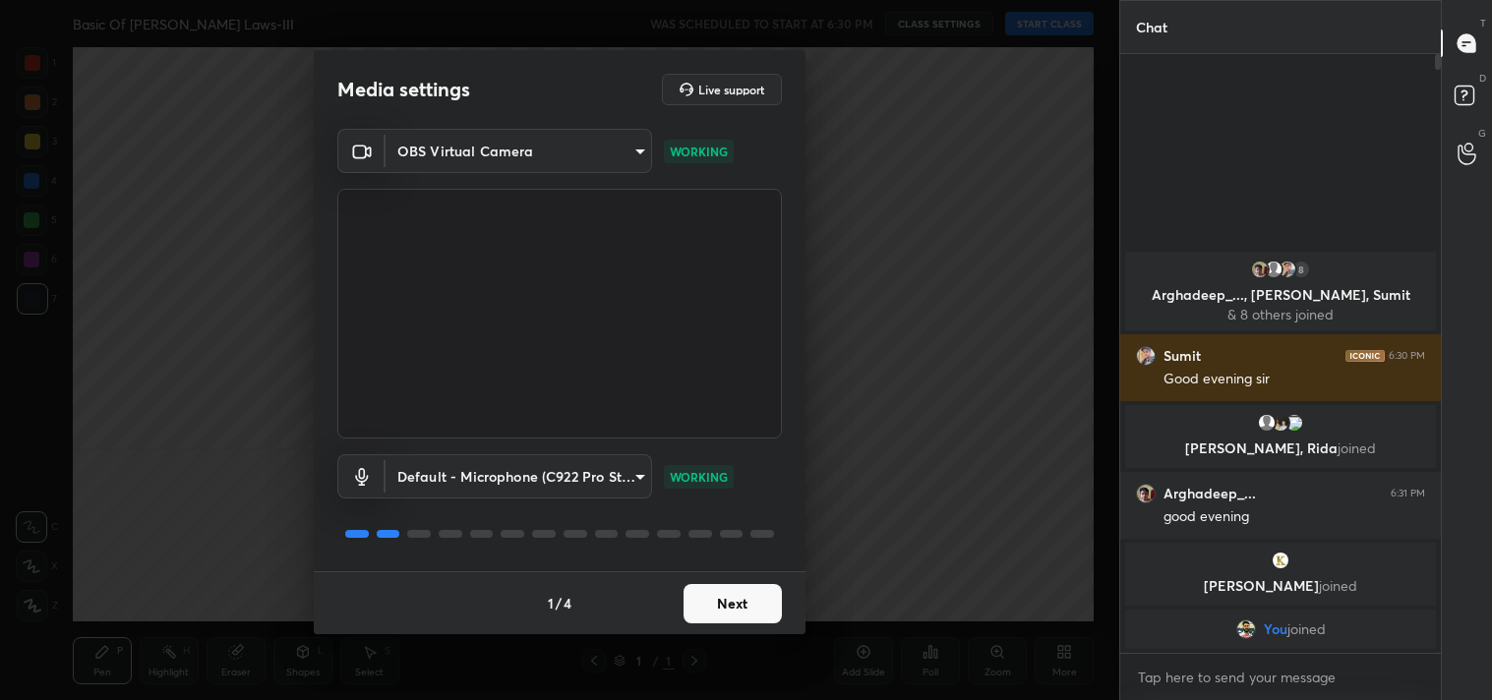
click at [732, 591] on button "Next" at bounding box center [732, 603] width 98 height 39
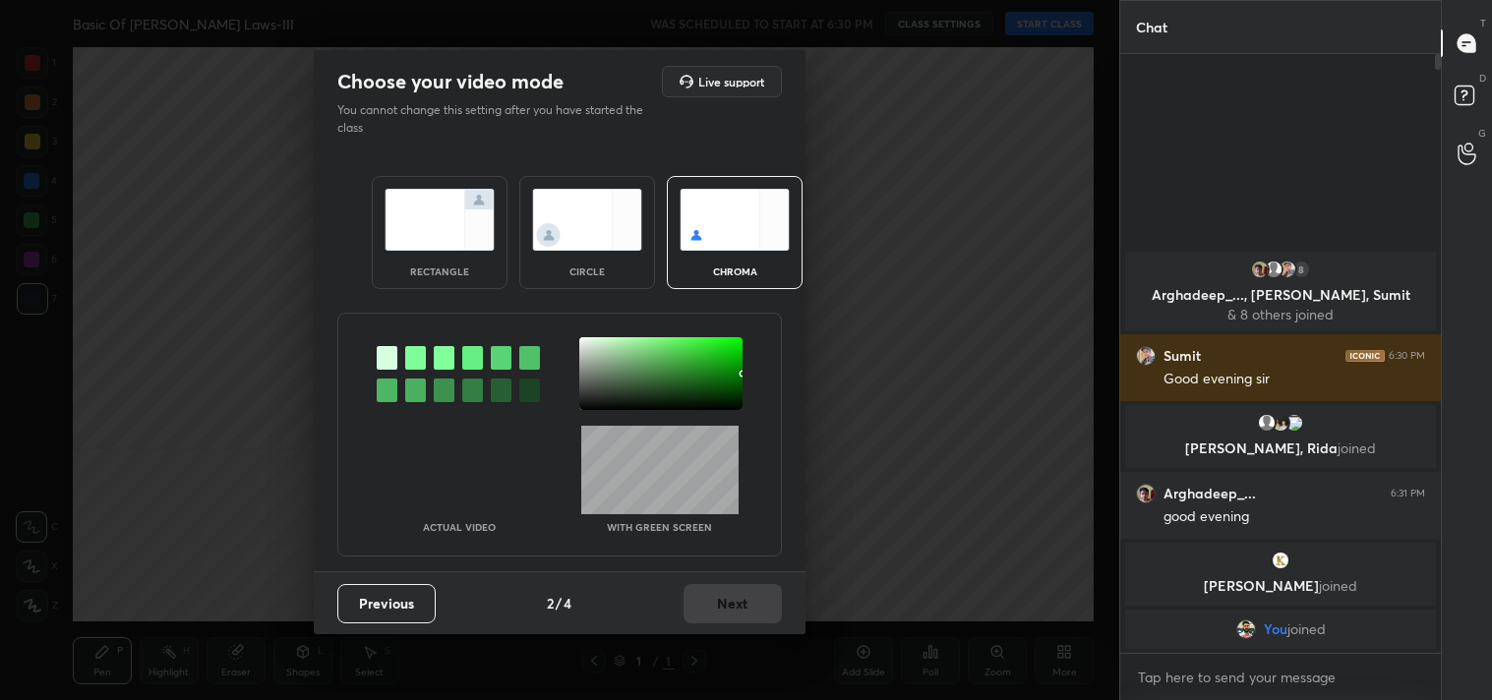
click at [425, 243] on img at bounding box center [439, 220] width 110 height 62
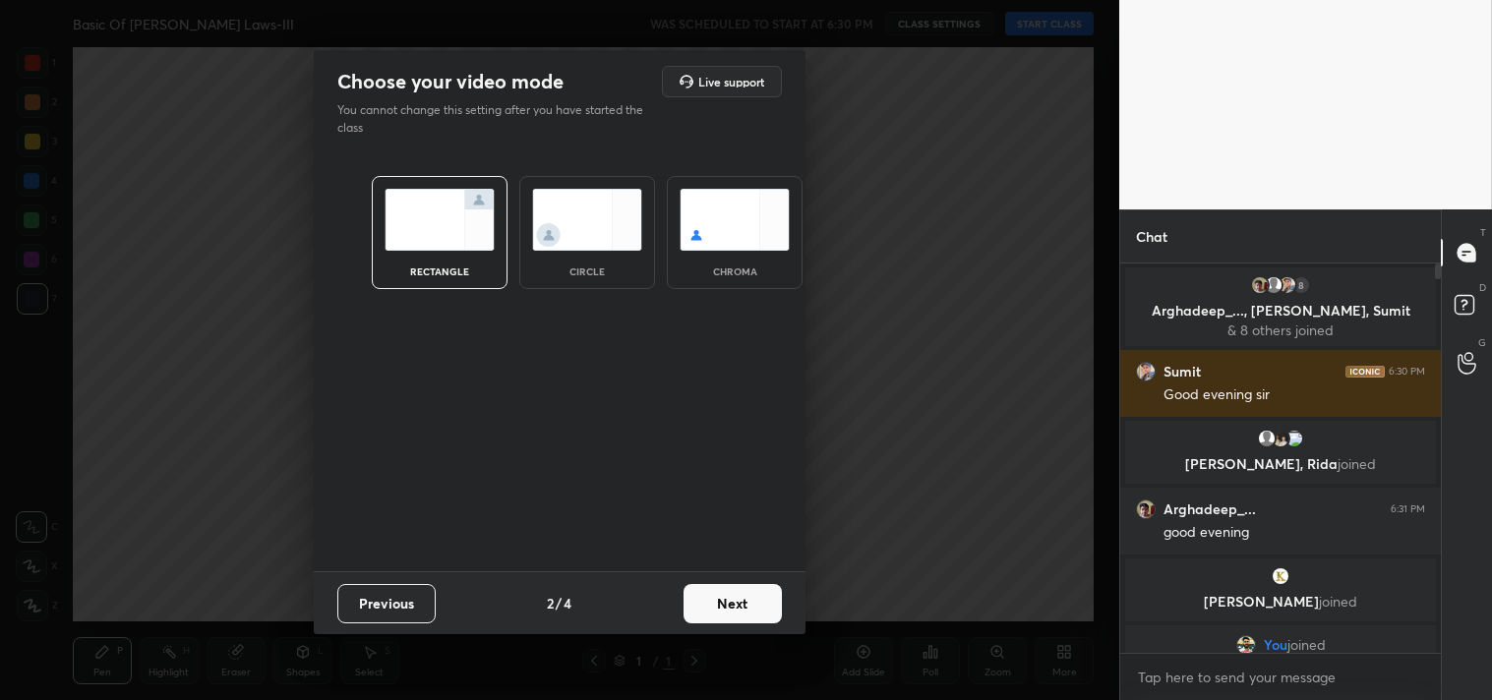
scroll to position [7, 5]
click at [712, 582] on div "Previous 2 / 4 Next" at bounding box center [560, 602] width 492 height 63
click at [716, 619] on button "Next" at bounding box center [732, 603] width 98 height 39
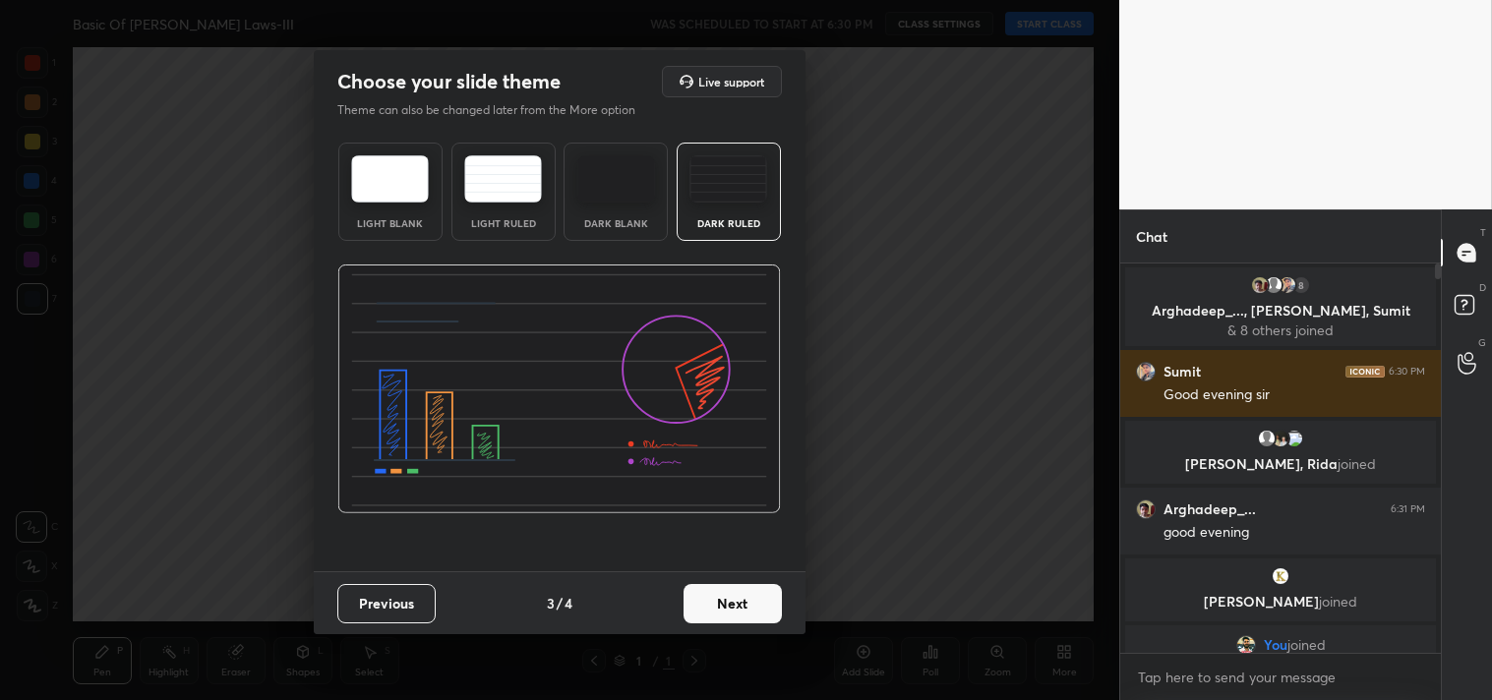
click at [737, 602] on button "Next" at bounding box center [732, 603] width 98 height 39
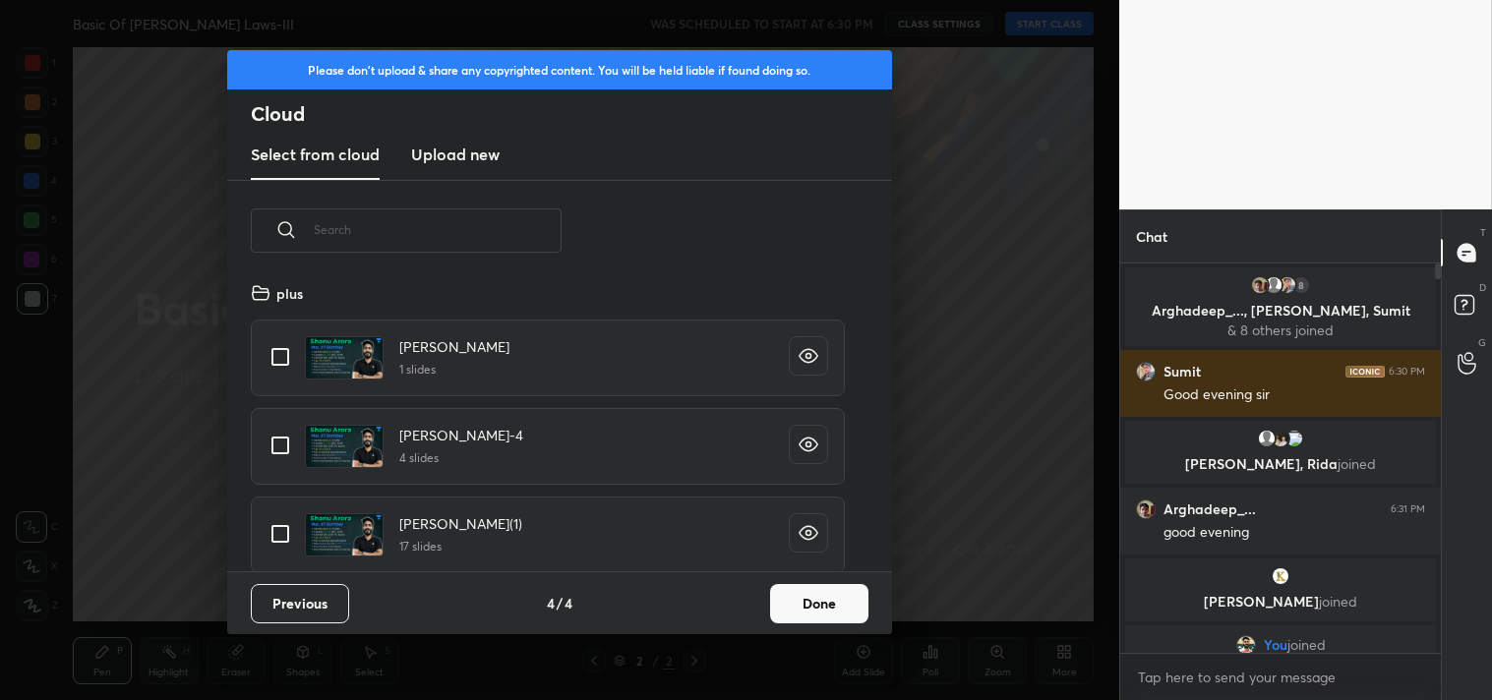
scroll to position [291, 631]
drag, startPoint x: 286, startPoint y: 370, endPoint x: 296, endPoint y: 369, distance: 9.9
click at [291, 369] on input "grid" at bounding box center [280, 356] width 41 height 41
checkbox input "true"
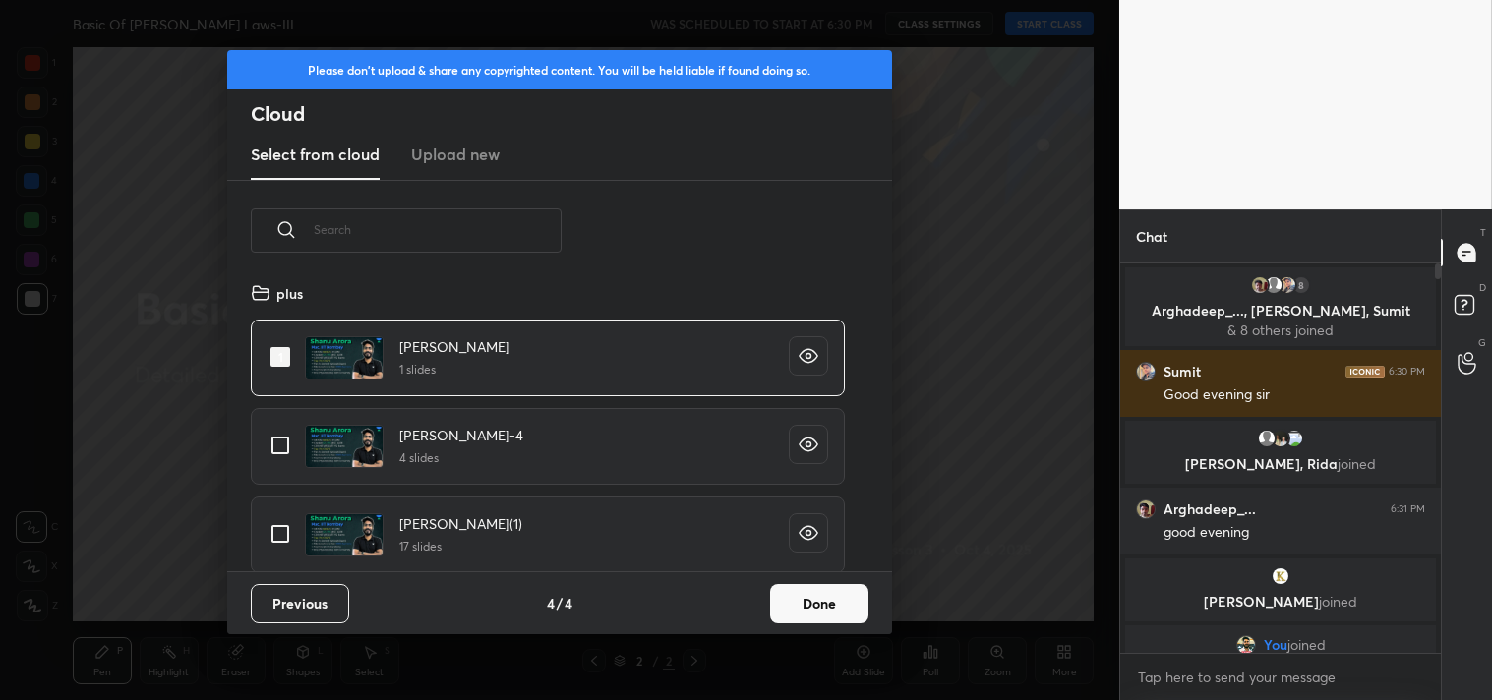
click at [846, 608] on button "Done" at bounding box center [819, 603] width 98 height 39
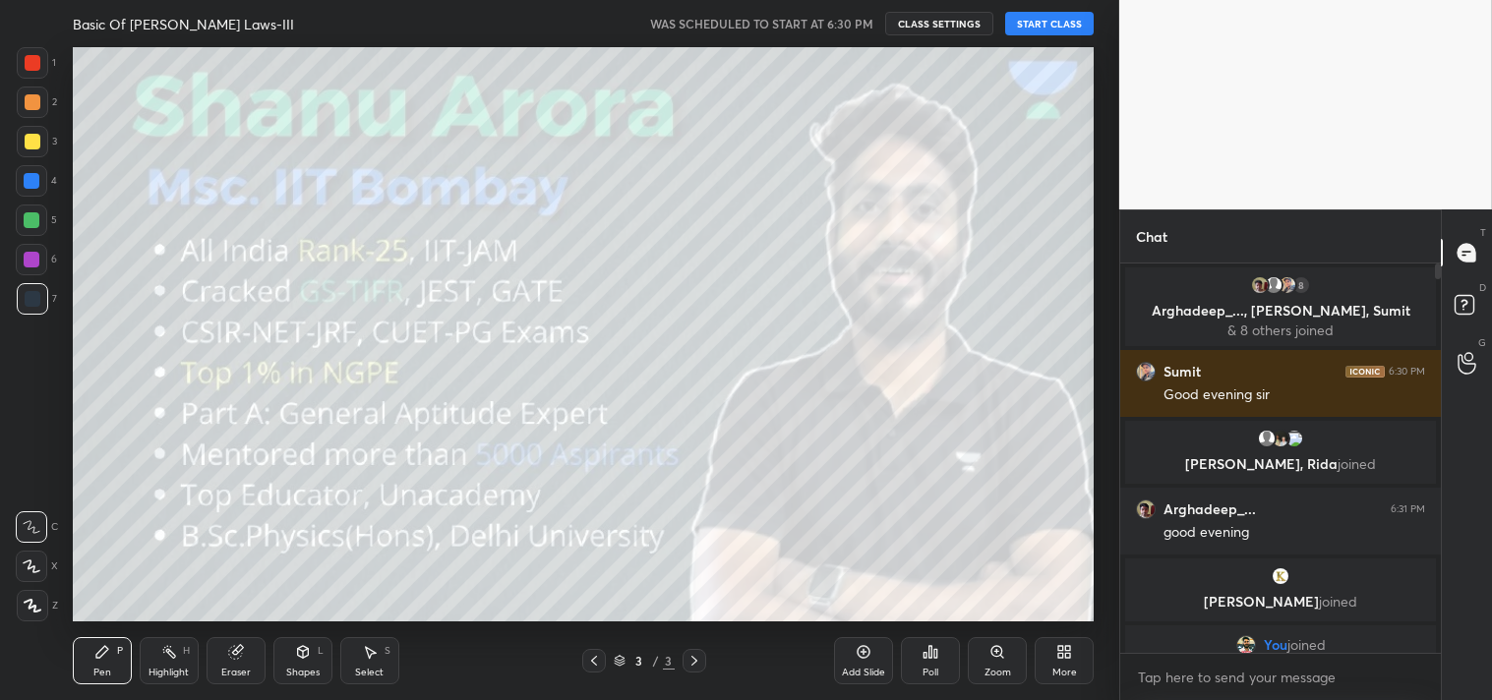
click at [1055, 28] on button "START CLASS" at bounding box center [1049, 24] width 88 height 24
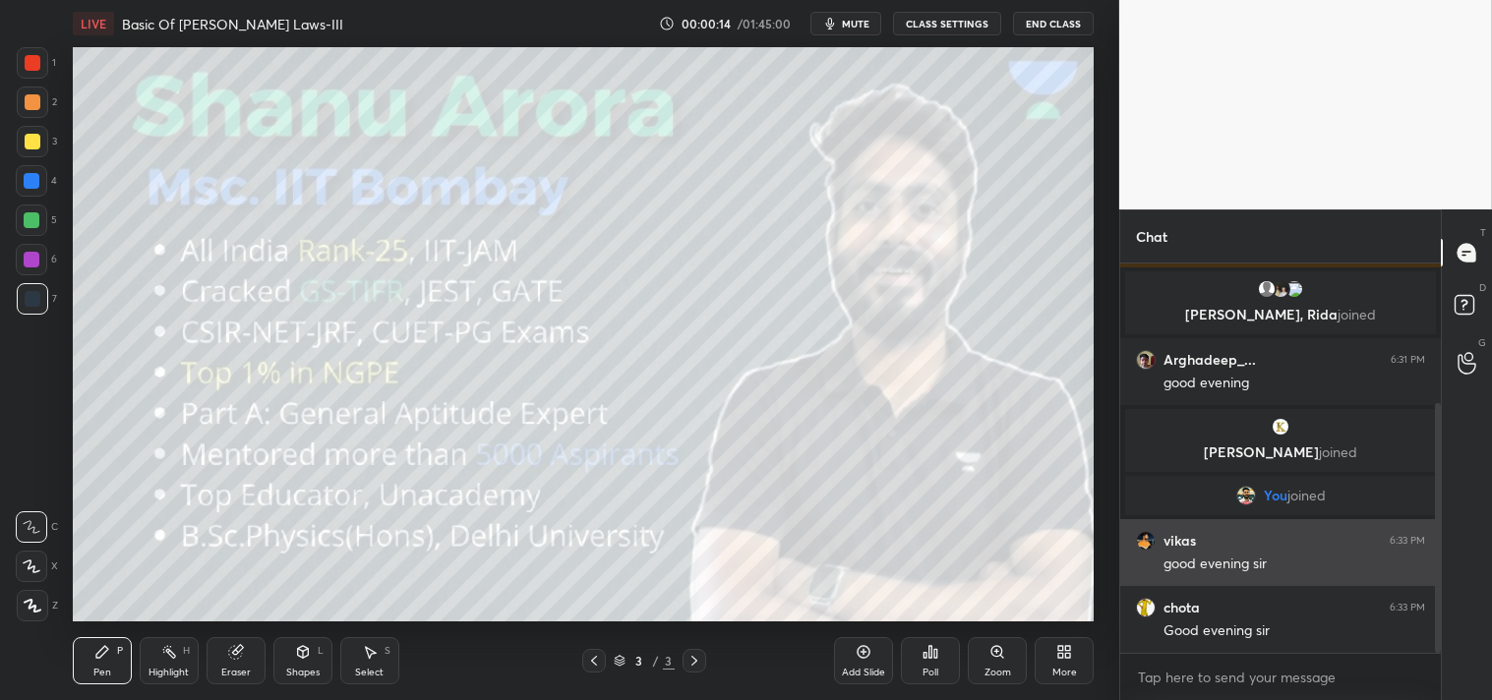
scroll to position [216, 0]
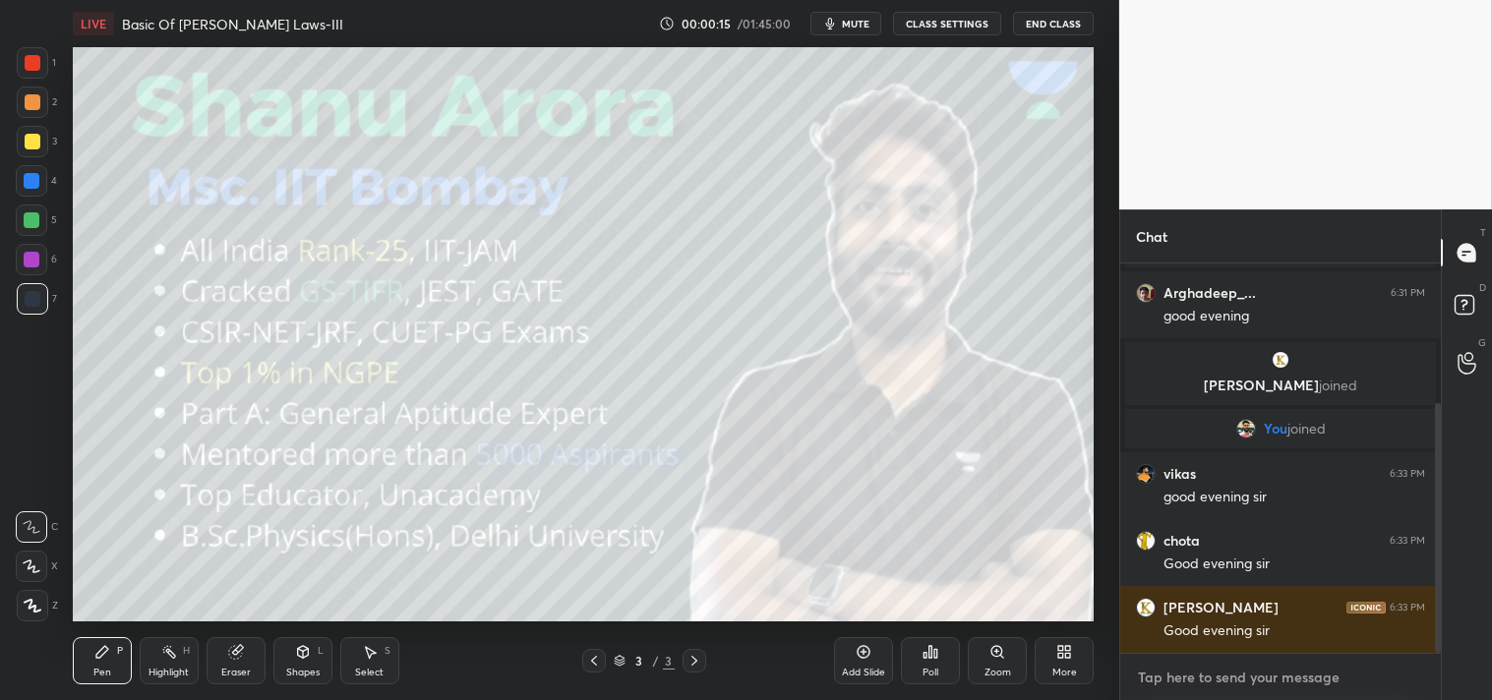
type textarea "x"
click at [1187, 684] on textarea at bounding box center [1280, 677] width 289 height 31
type textarea "2"
type textarea "x"
type textarea "2m"
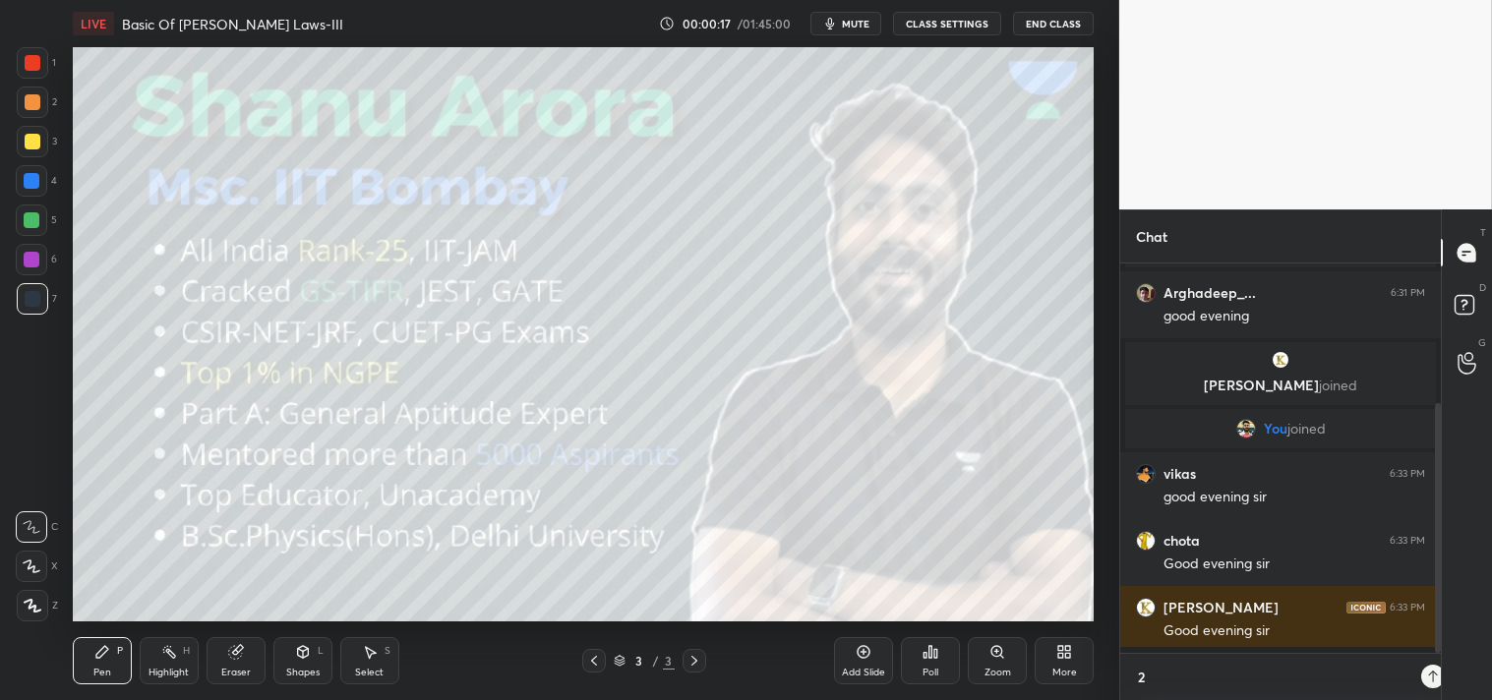
type textarea "x"
type textarea "2mi"
type textarea "x"
type textarea "2min"
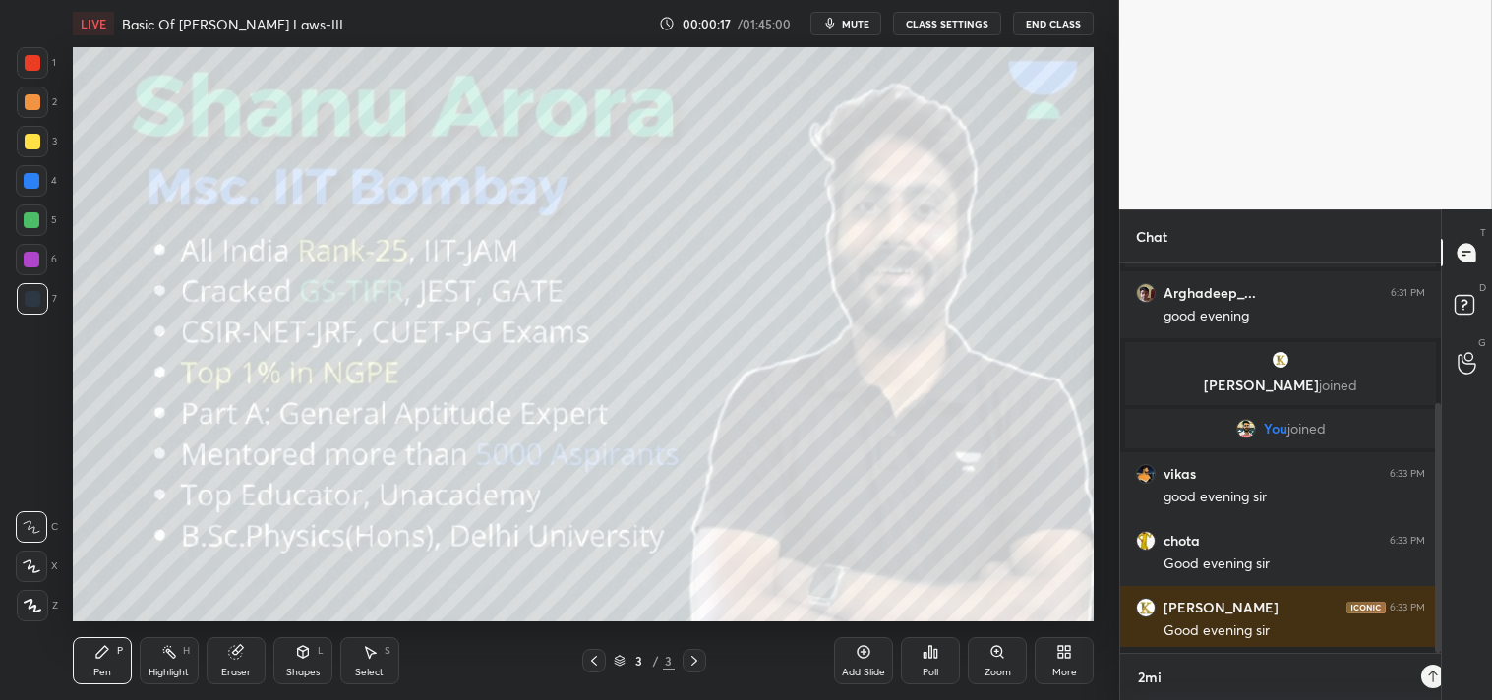
type textarea "x"
type textarea "2min"
type textarea "x"
type textarea "2min r"
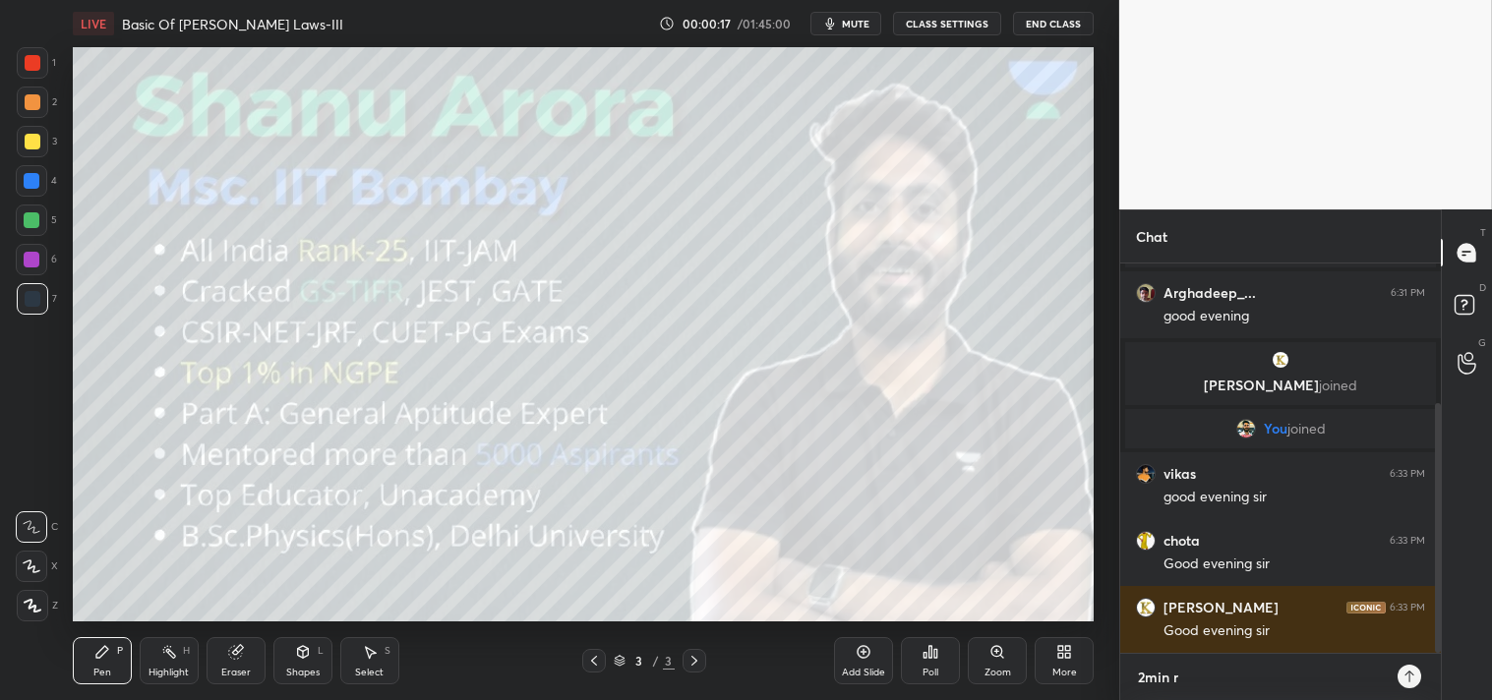
type textarea "x"
type textarea "2min re"
type textarea "x"
type textarea "2min rei"
type textarea "x"
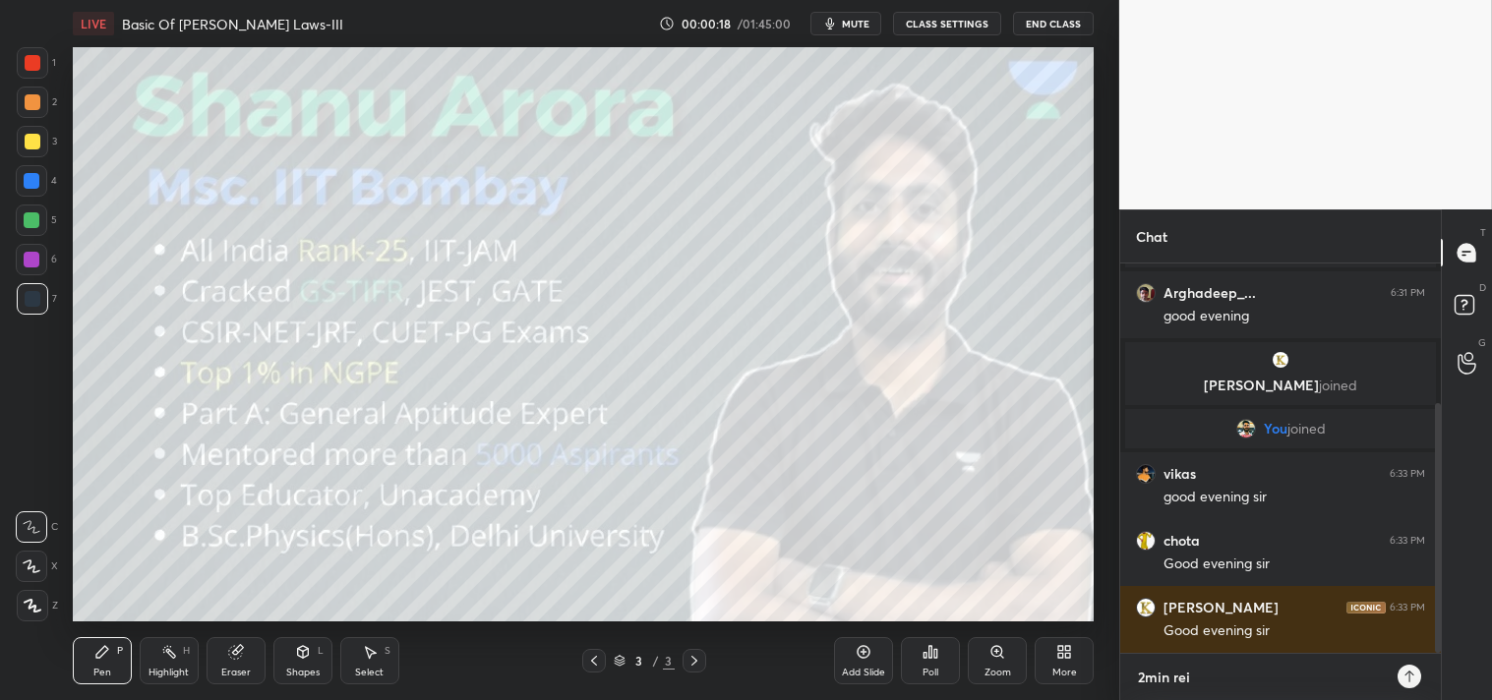
type textarea "2min reiu"
type textarea "x"
type textarea "2min reiu="
type textarea "x"
type textarea "2min reiu=v"
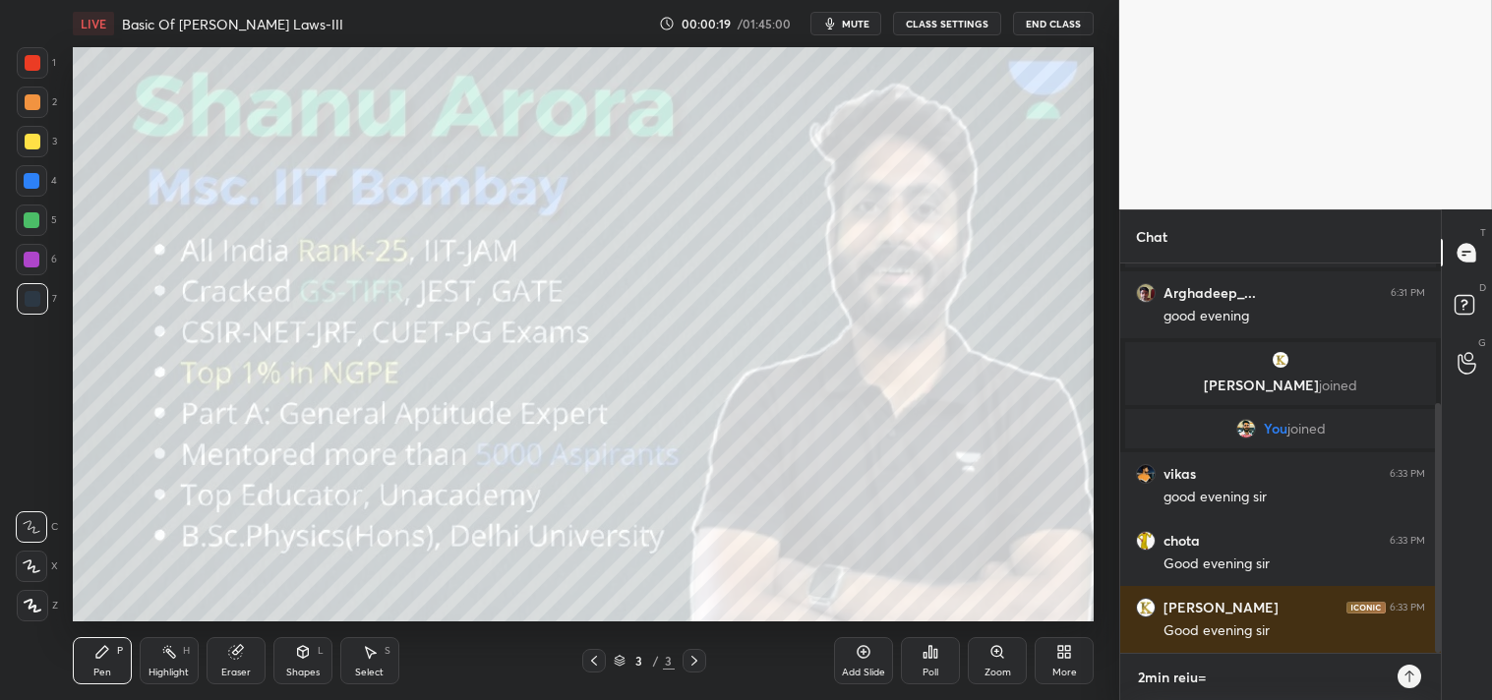
type textarea "x"
type textarea "2min reiu=vs"
type textarea "x"
type textarea "2min reiu=vse"
type textarea "x"
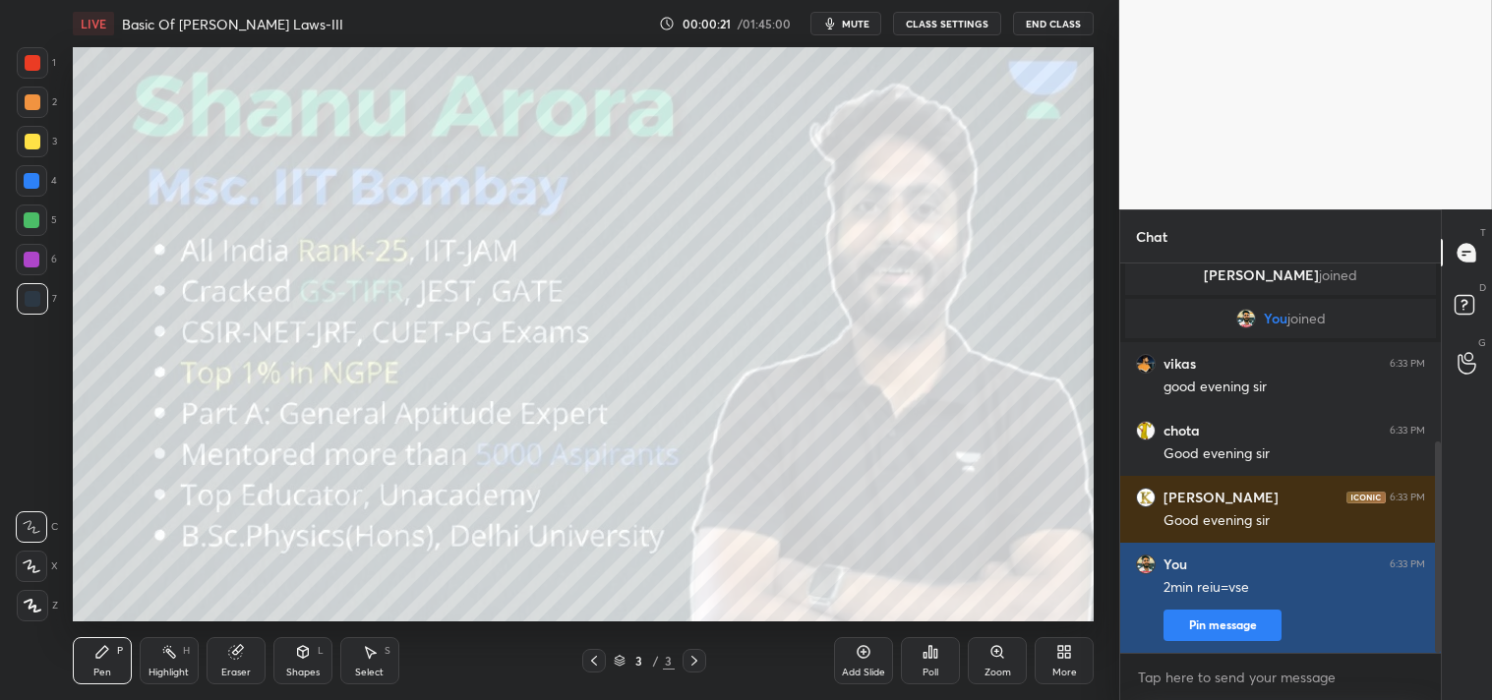
type textarea "x"
click at [1206, 626] on button "Pin message" at bounding box center [1222, 625] width 118 height 31
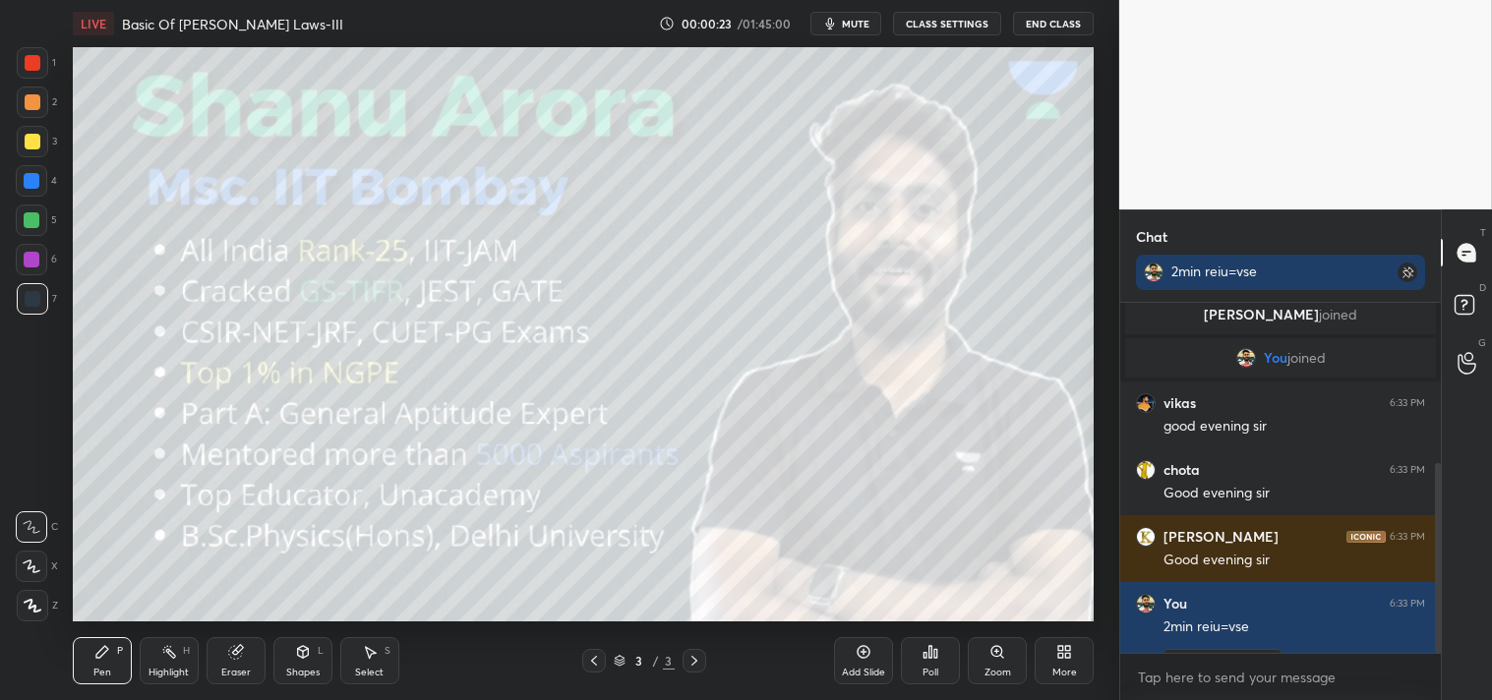
click at [850, 23] on span "mute" at bounding box center [856, 24] width 28 height 14
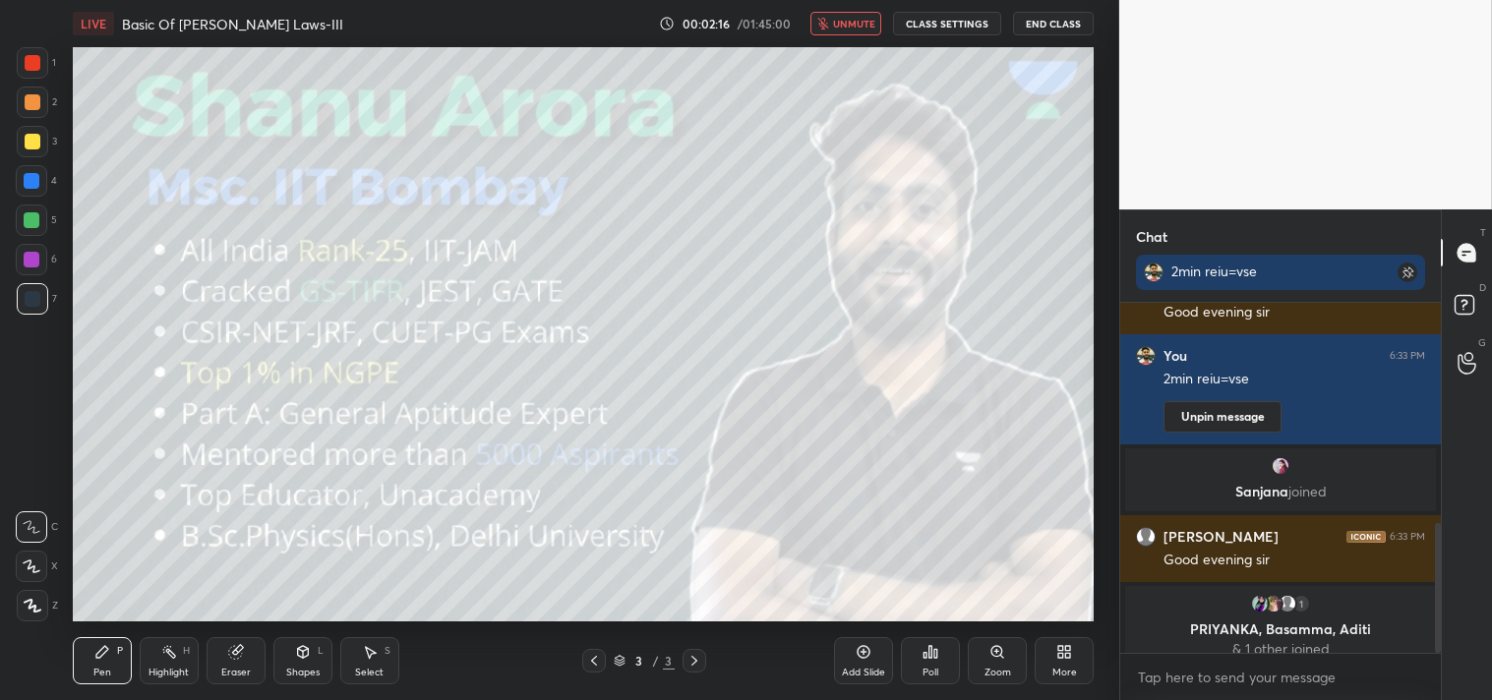
scroll to position [590, 0]
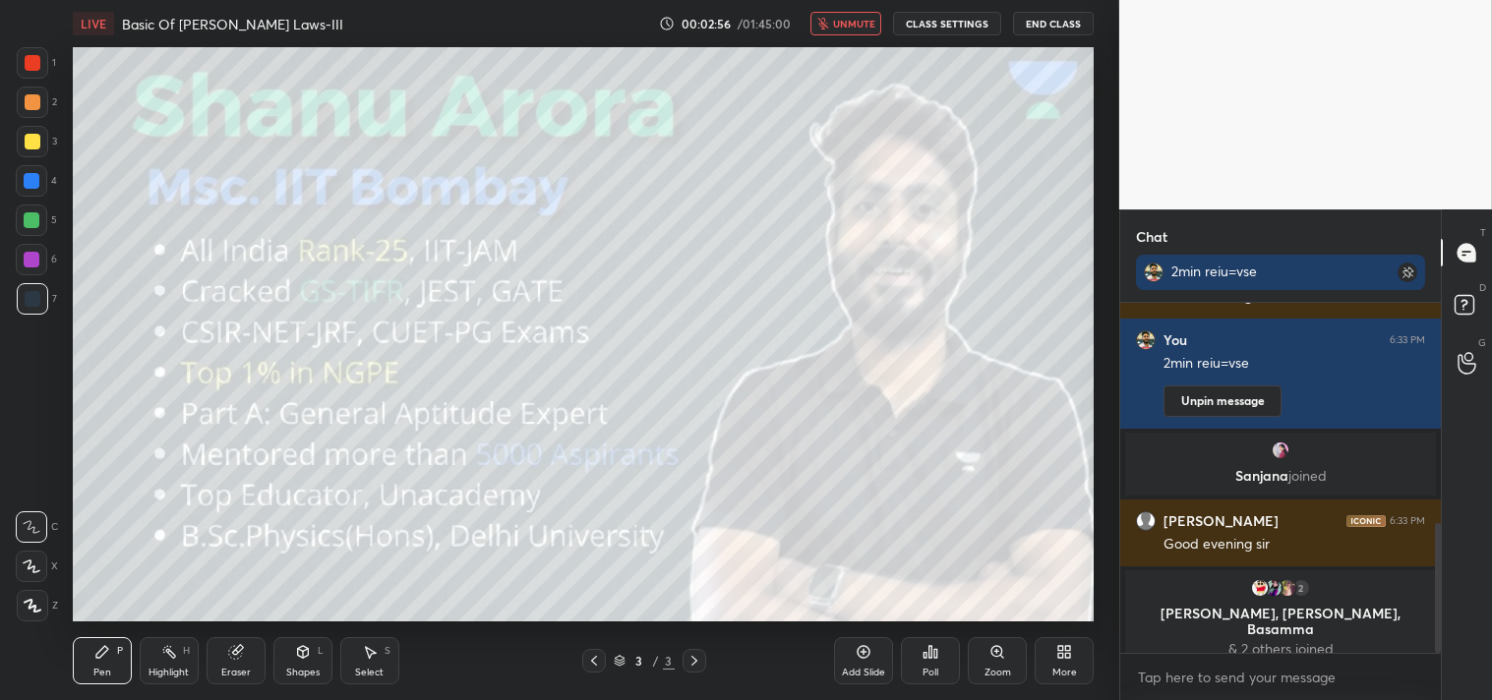
drag, startPoint x: 836, startPoint y: 26, endPoint x: 897, endPoint y: 14, distance: 62.1
click at [837, 26] on span "unmute" at bounding box center [854, 24] width 42 height 14
click at [930, 23] on button "CLASS SETTINGS" at bounding box center [947, 24] width 108 height 24
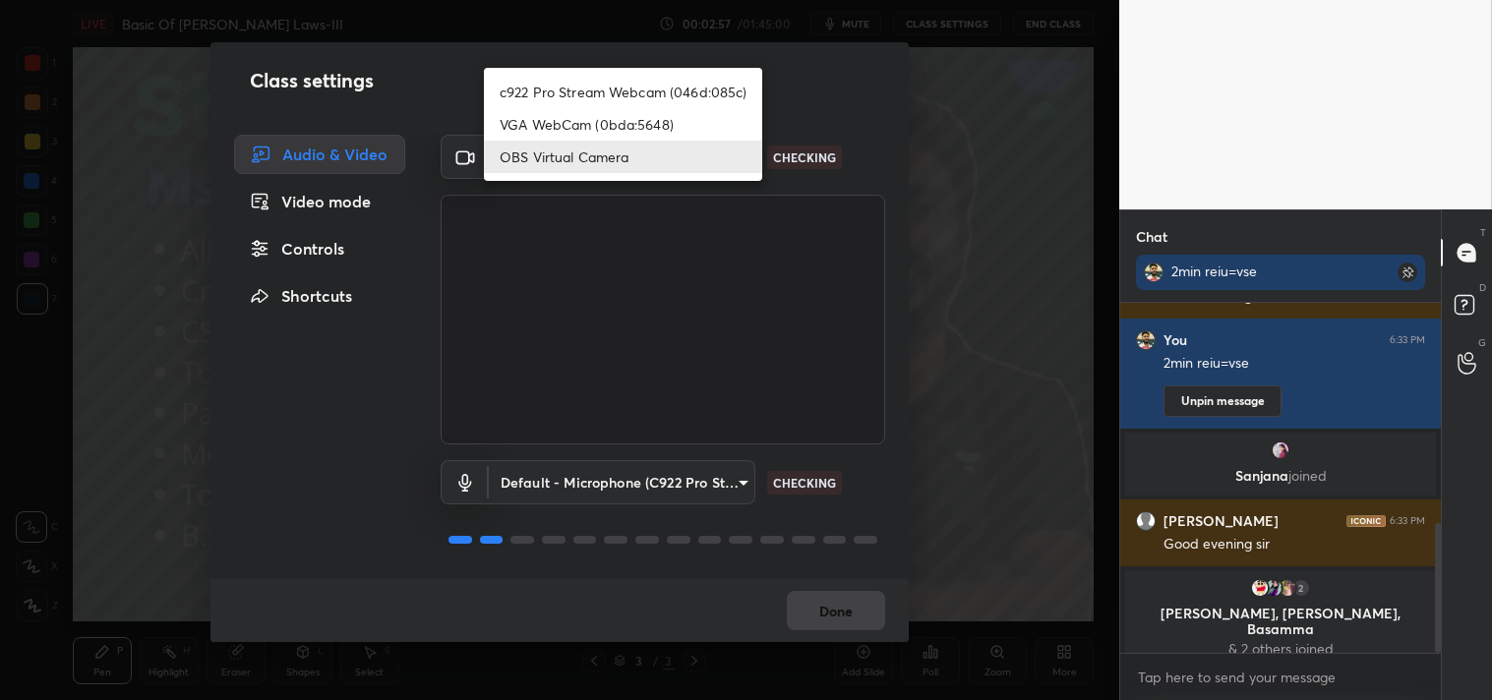
click at [503, 146] on body "1 2 3 4 5 6 7 C X Z C X Z E E Erase all H H LIVE Basic Of Newton's Laws-III 00:…" at bounding box center [746, 350] width 1492 height 700
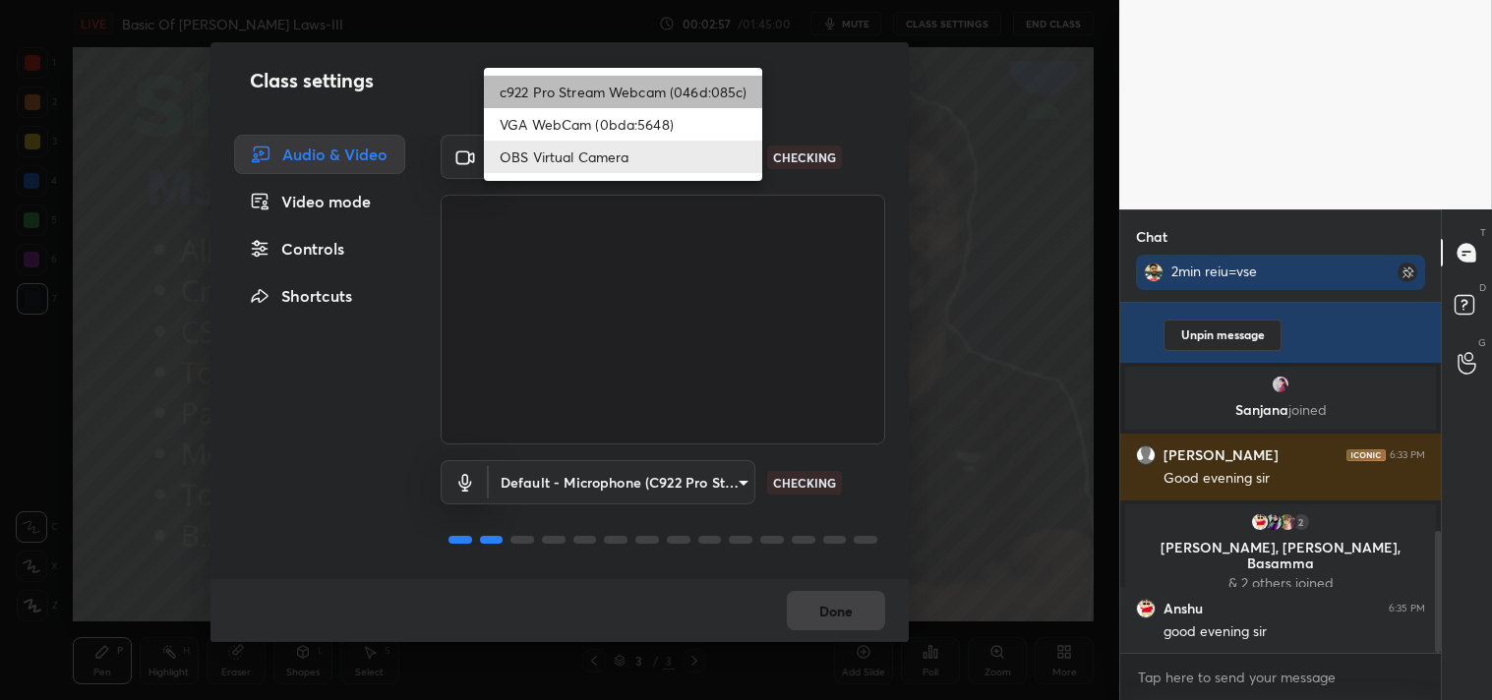
click at [508, 88] on li "c922 Pro Stream Webcam (046d:085c)" at bounding box center [623, 92] width 278 height 32
type input "77efdbe0d0591a5658d362a6e640cec0e2706c98c83ef82d39568dbf4875ff01"
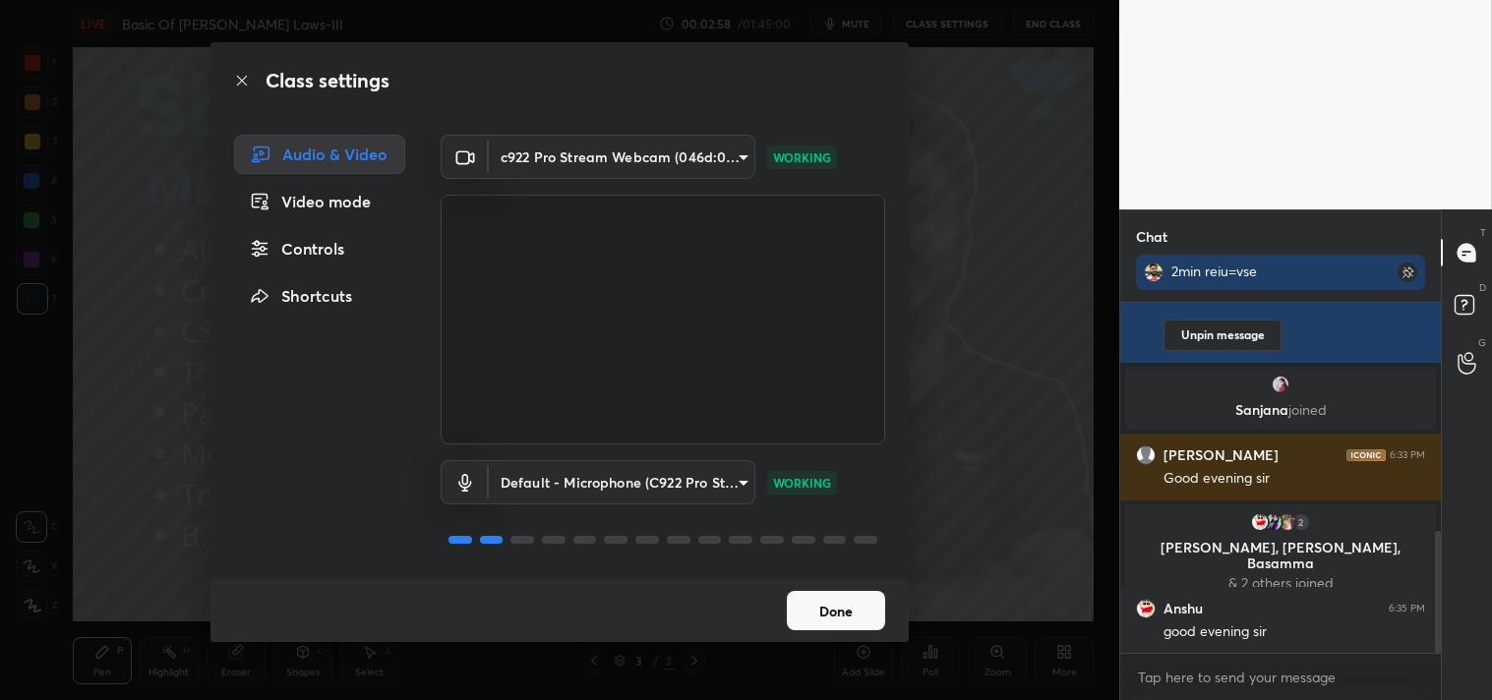
click at [842, 607] on button "Done" at bounding box center [836, 610] width 98 height 39
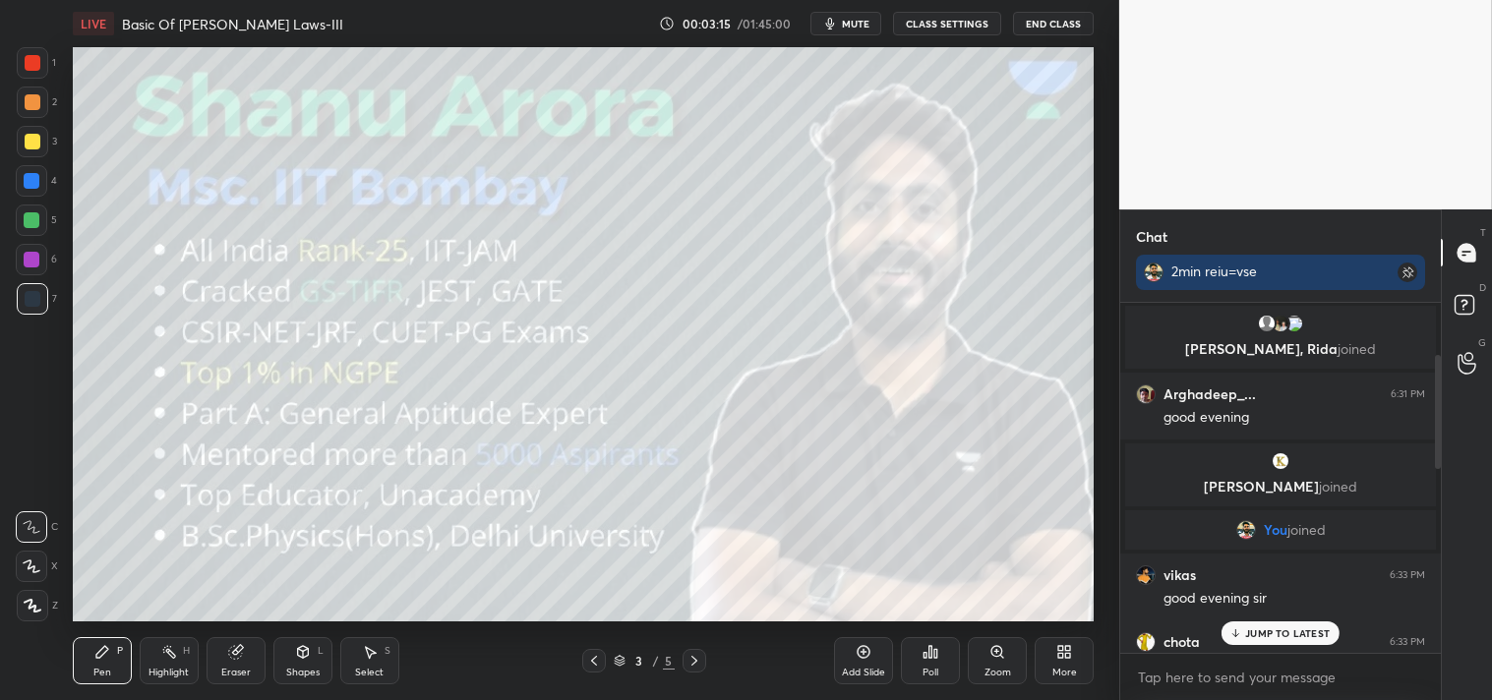
scroll to position [794, 0]
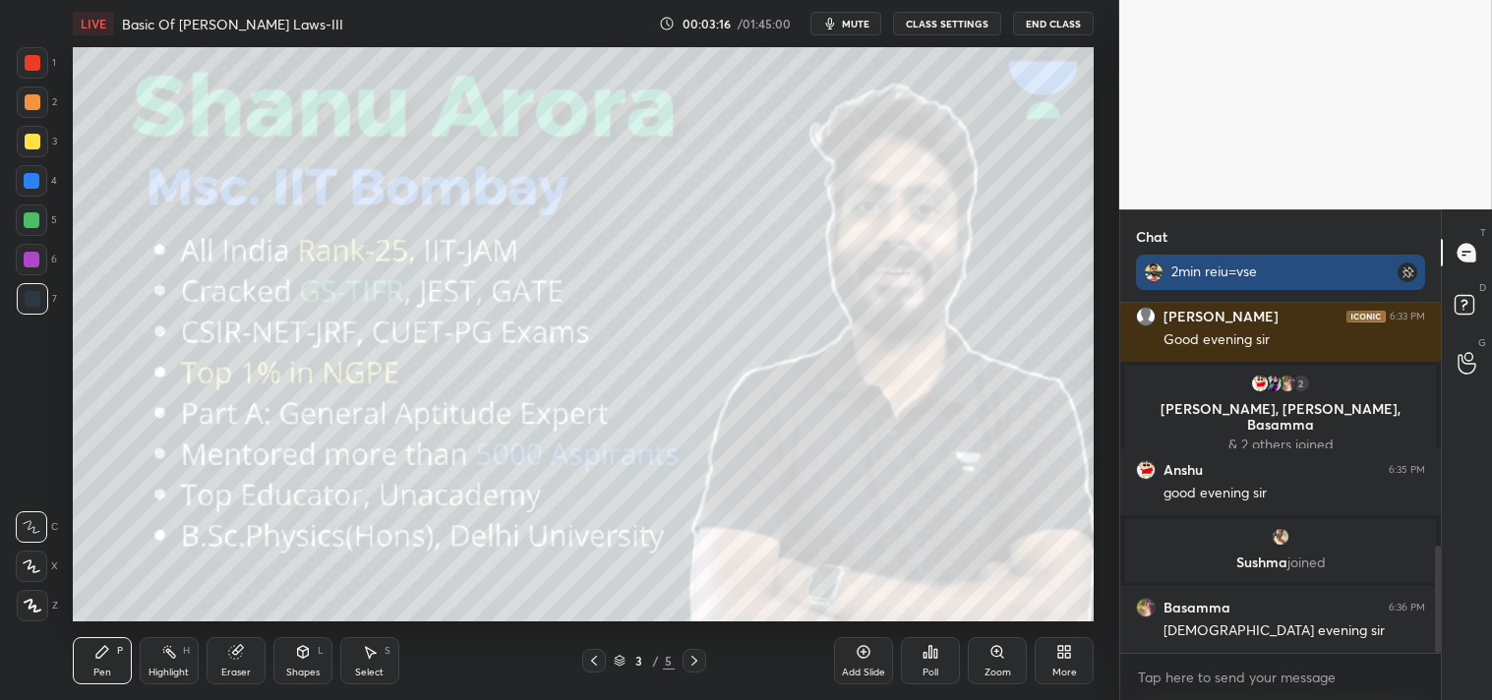
click at [1412, 273] on rect at bounding box center [1407, 273] width 20 height 20
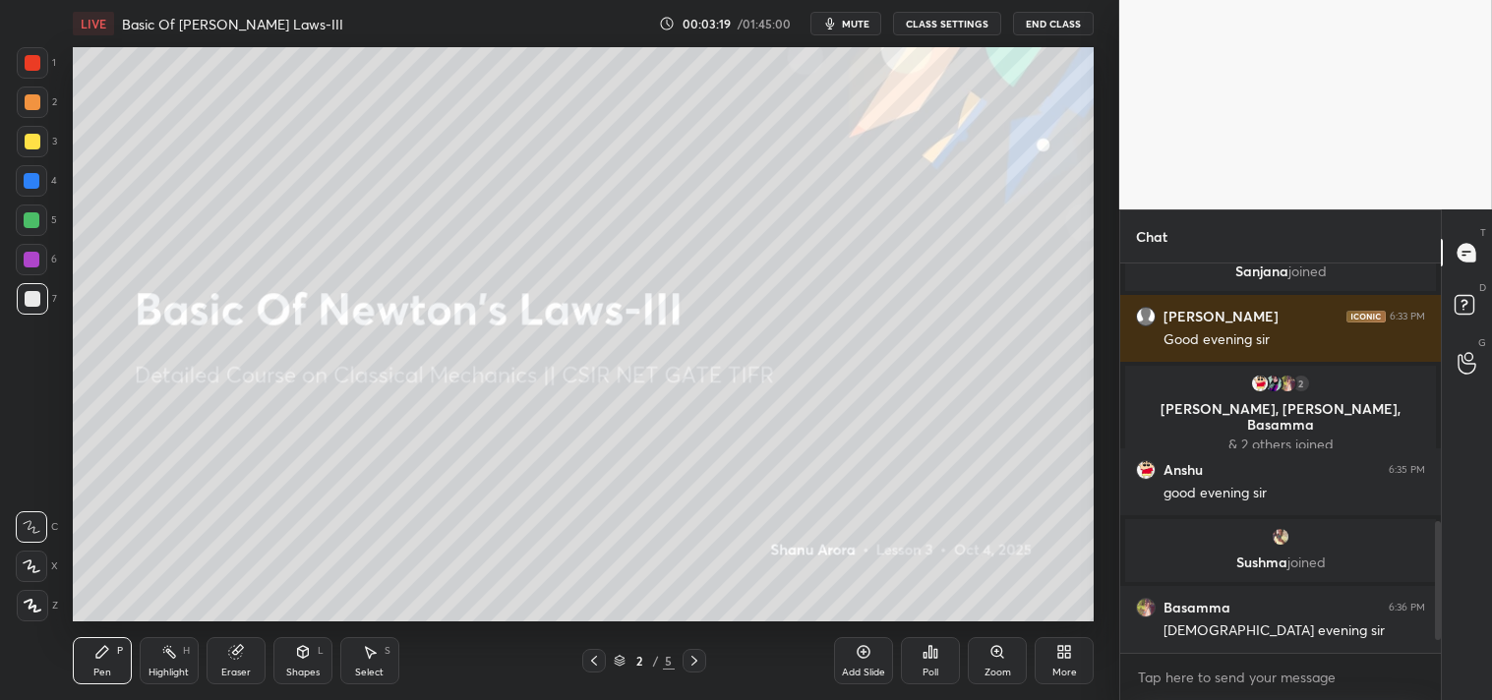
click at [32, 138] on div at bounding box center [33, 142] width 16 height 16
click at [27, 142] on div at bounding box center [33, 142] width 16 height 16
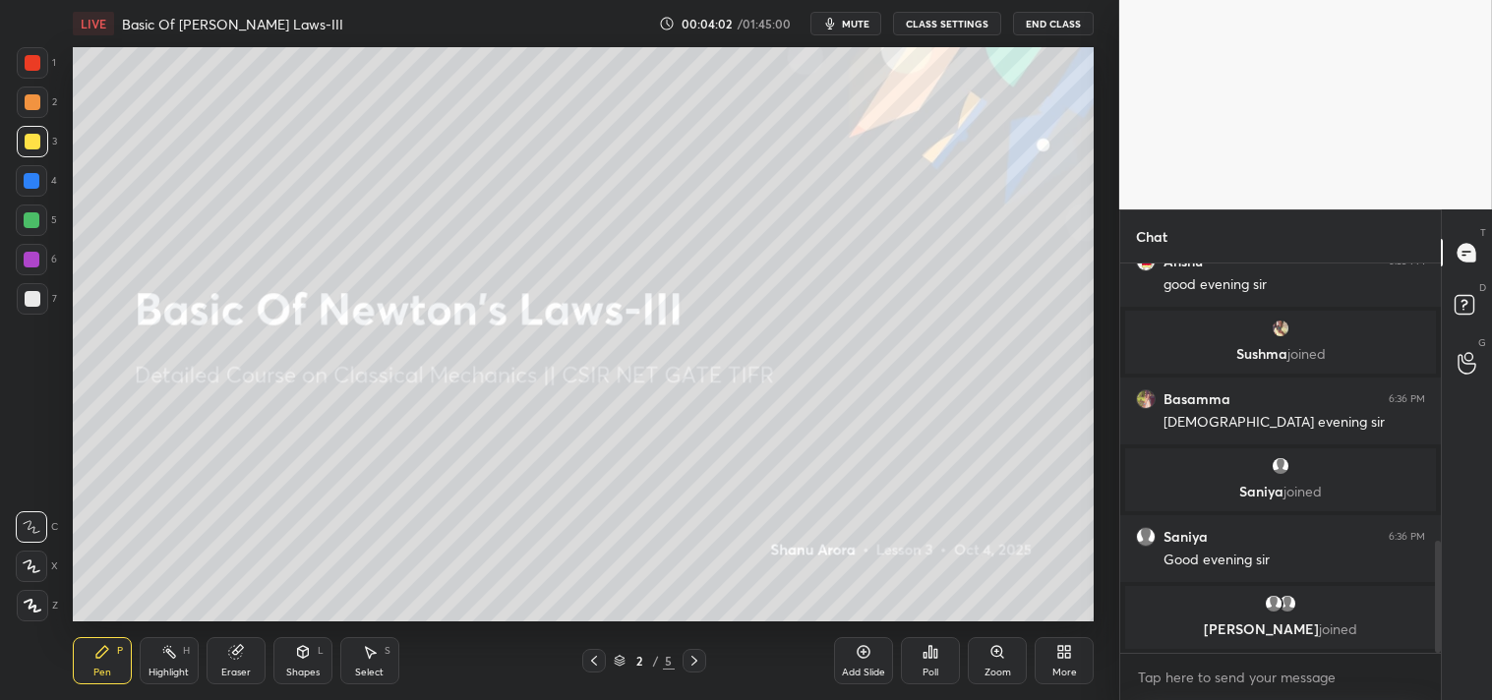
scroll to position [1029, 0]
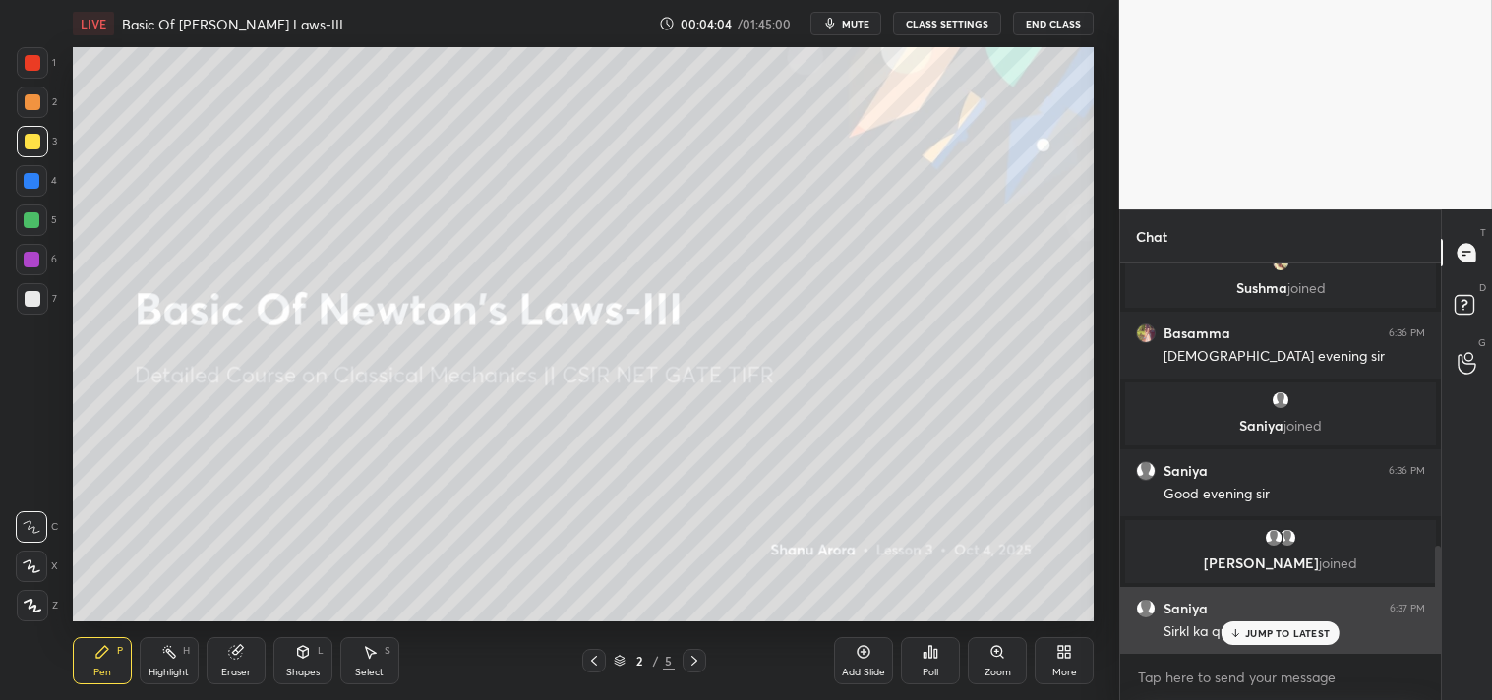
click at [1254, 631] on p "JUMP TO LATEST" at bounding box center [1287, 633] width 85 height 12
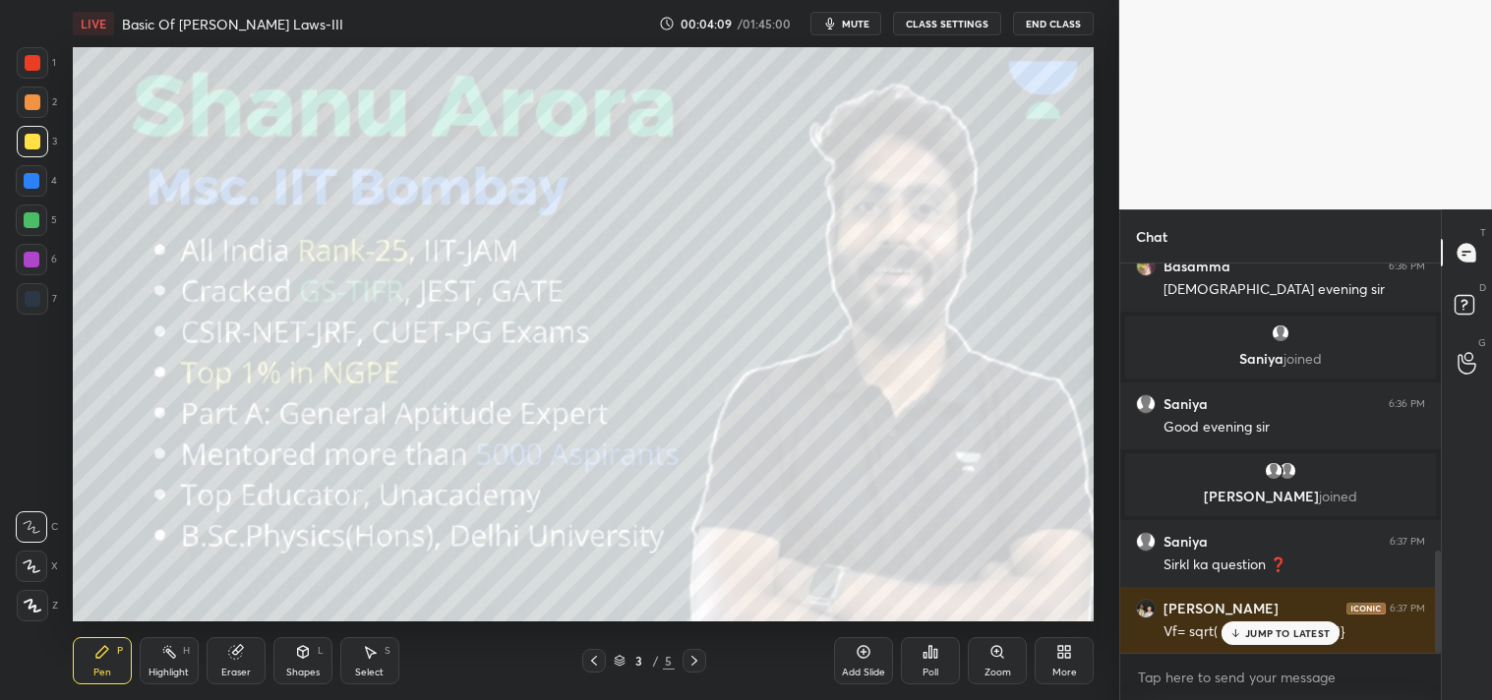
scroll to position [1167, 0]
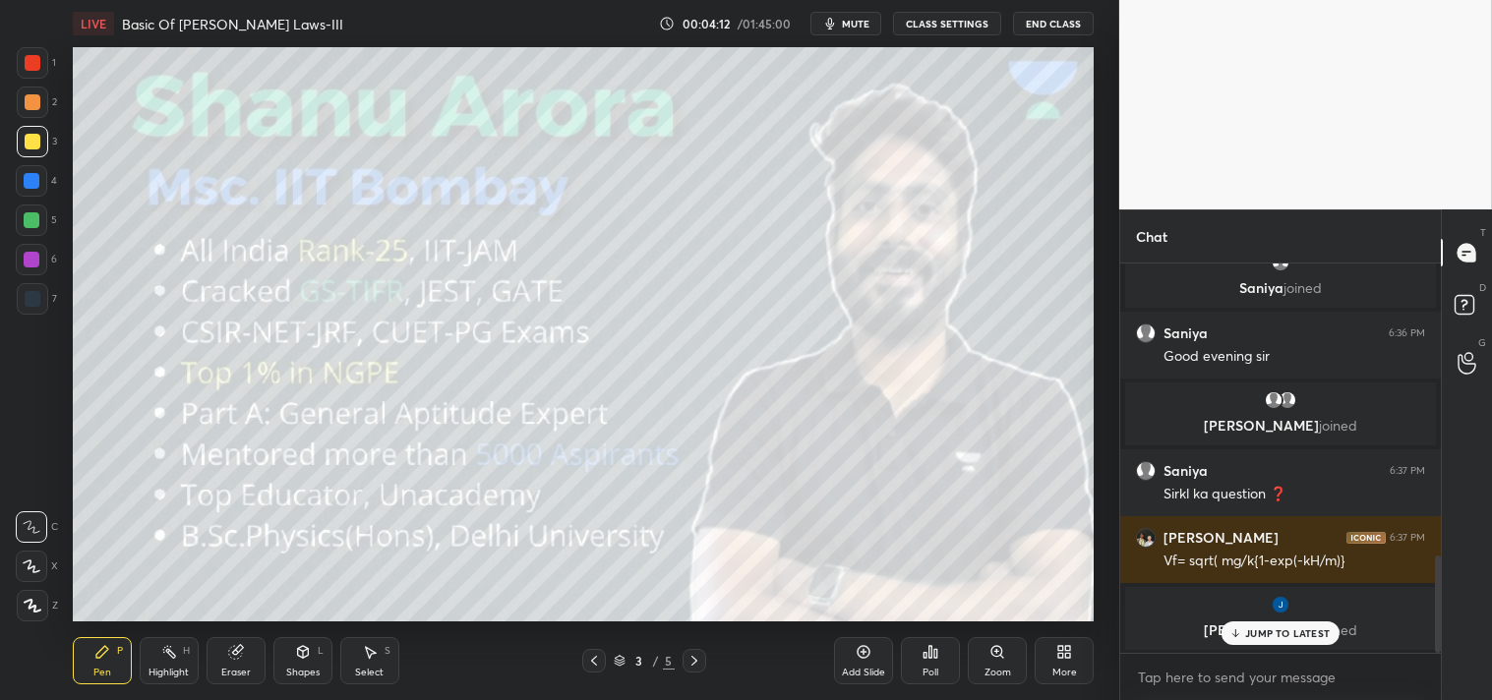
click at [1058, 656] on icon at bounding box center [1060, 655] width 5 height 5
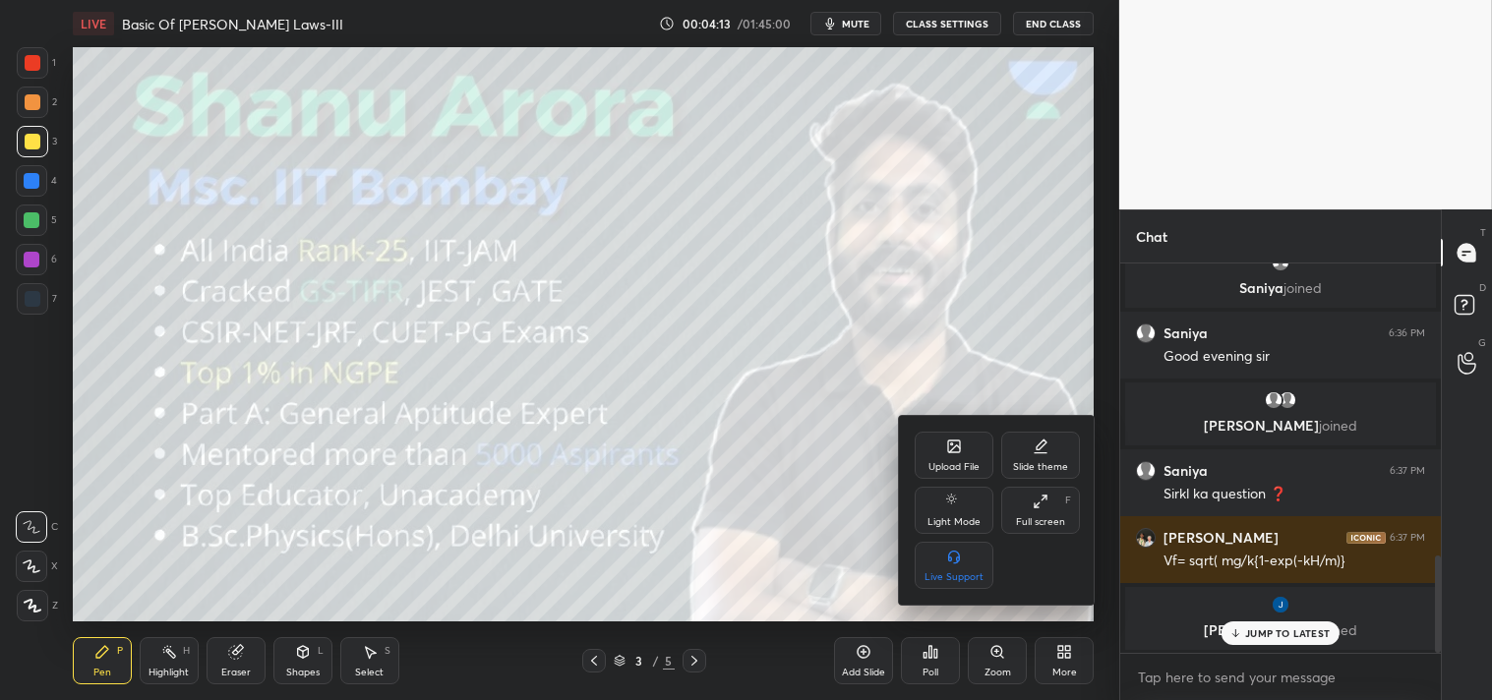
click at [949, 447] on icon at bounding box center [954, 446] width 12 height 12
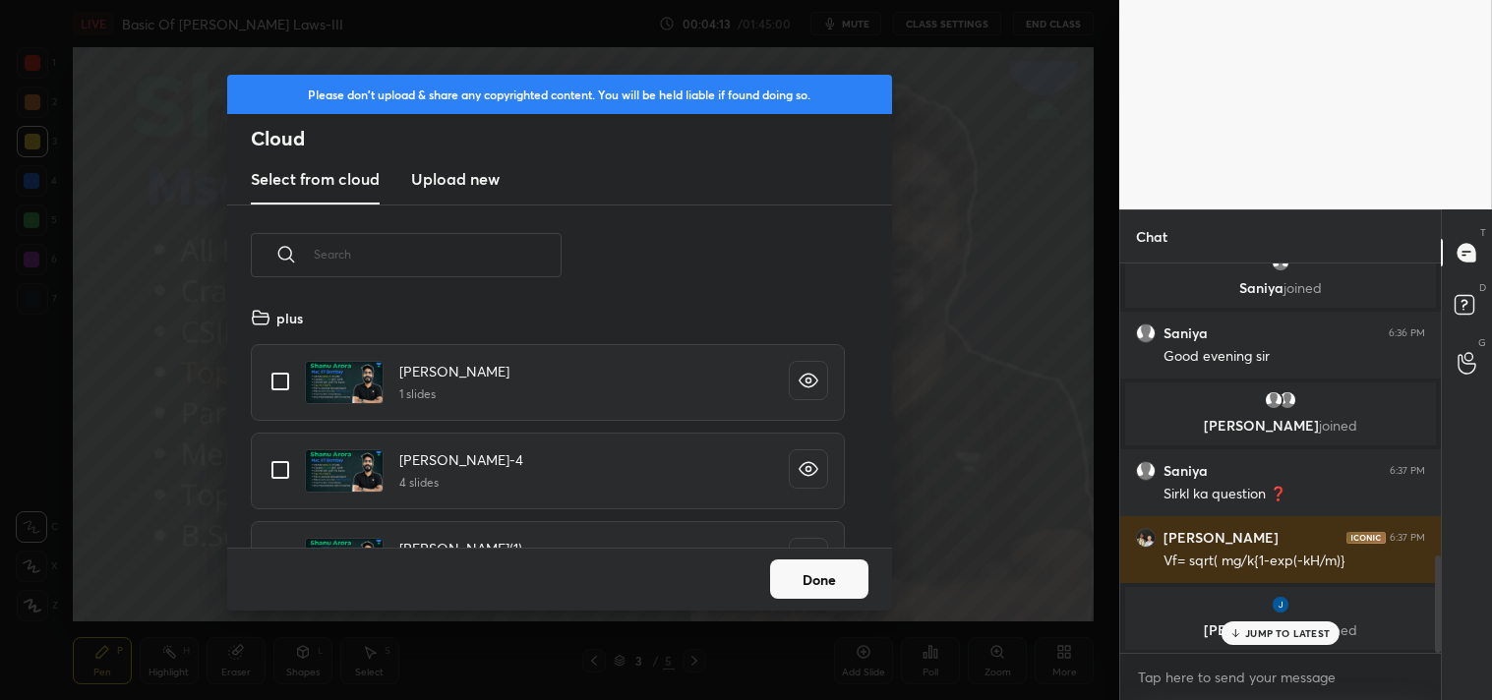
scroll to position [242, 631]
click at [447, 188] on h3 "Upload new" at bounding box center [455, 179] width 88 height 24
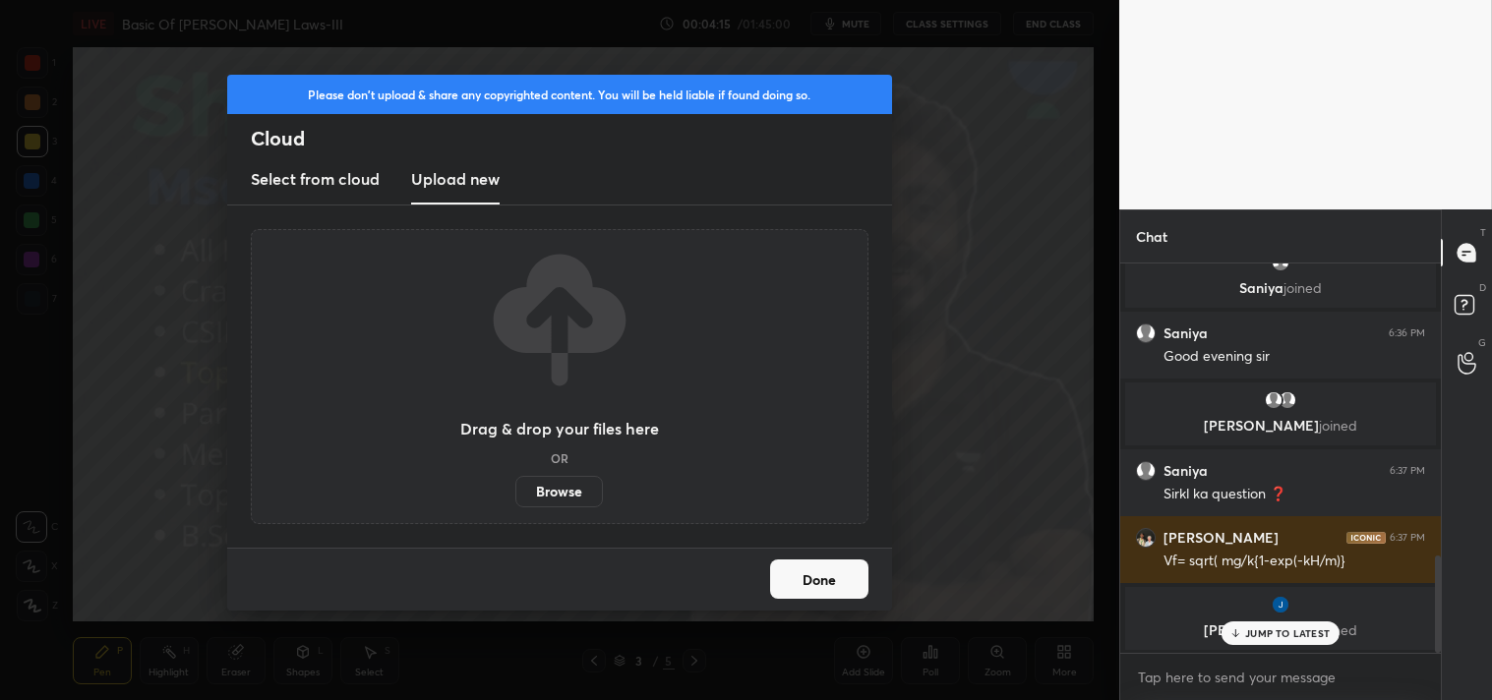
click at [347, 181] on h3 "Select from cloud" at bounding box center [315, 179] width 129 height 24
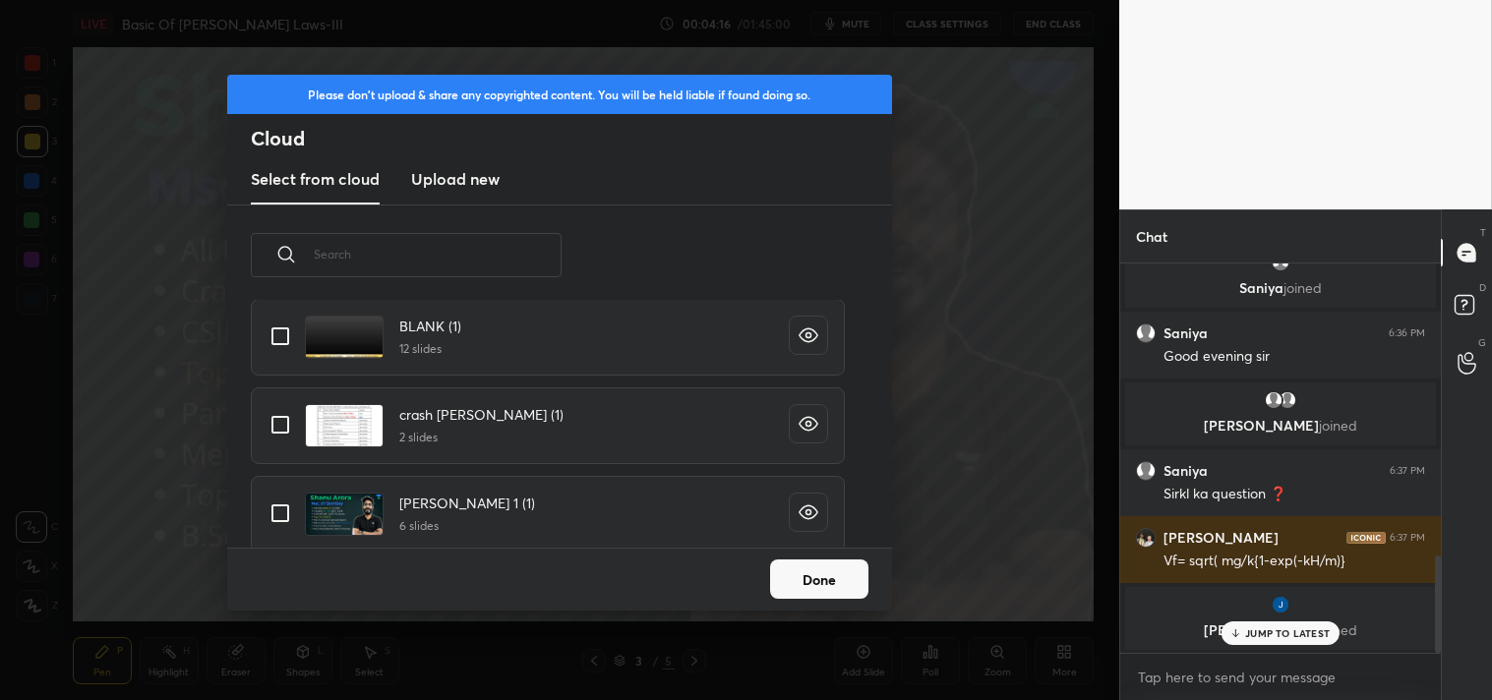
scroll to position [320, 0]
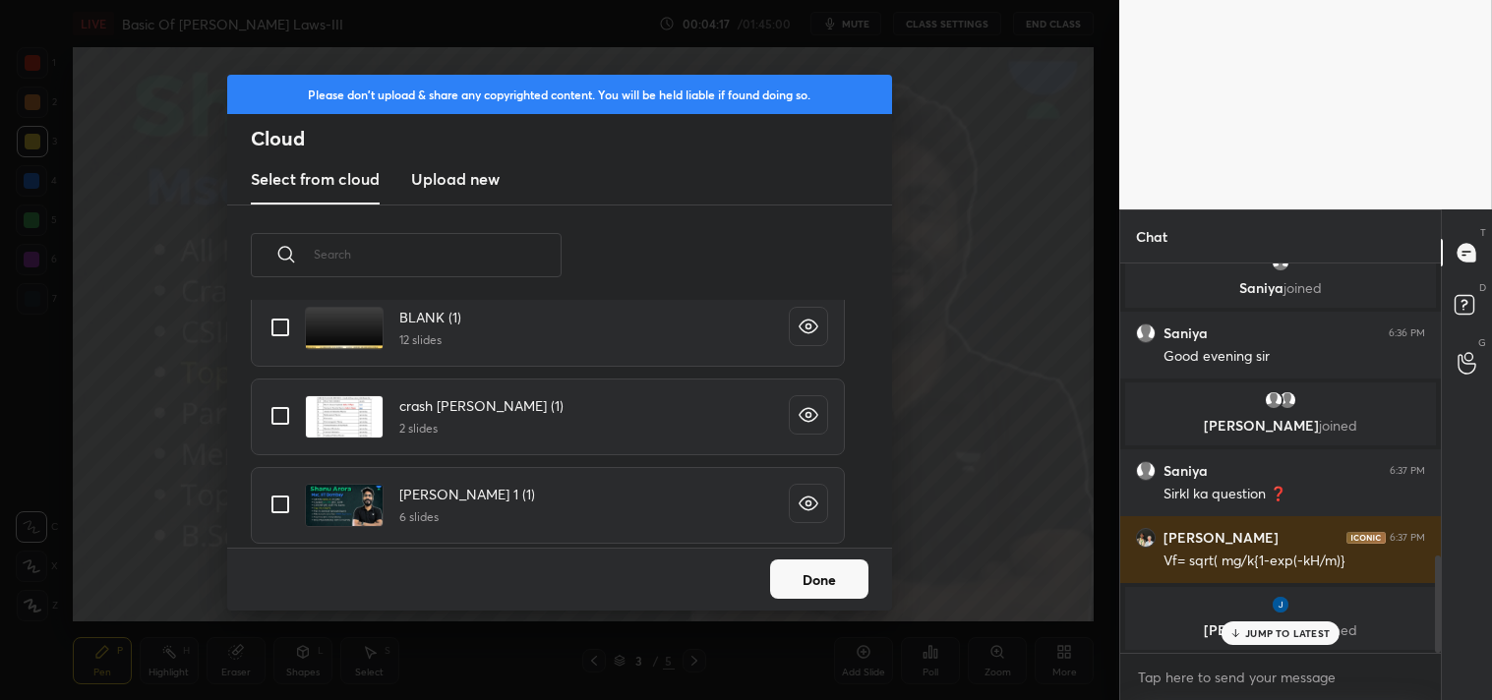
click at [266, 308] on input "grid" at bounding box center [280, 327] width 41 height 41
checkbox input "true"
click at [807, 563] on button "Done" at bounding box center [819, 578] width 98 height 39
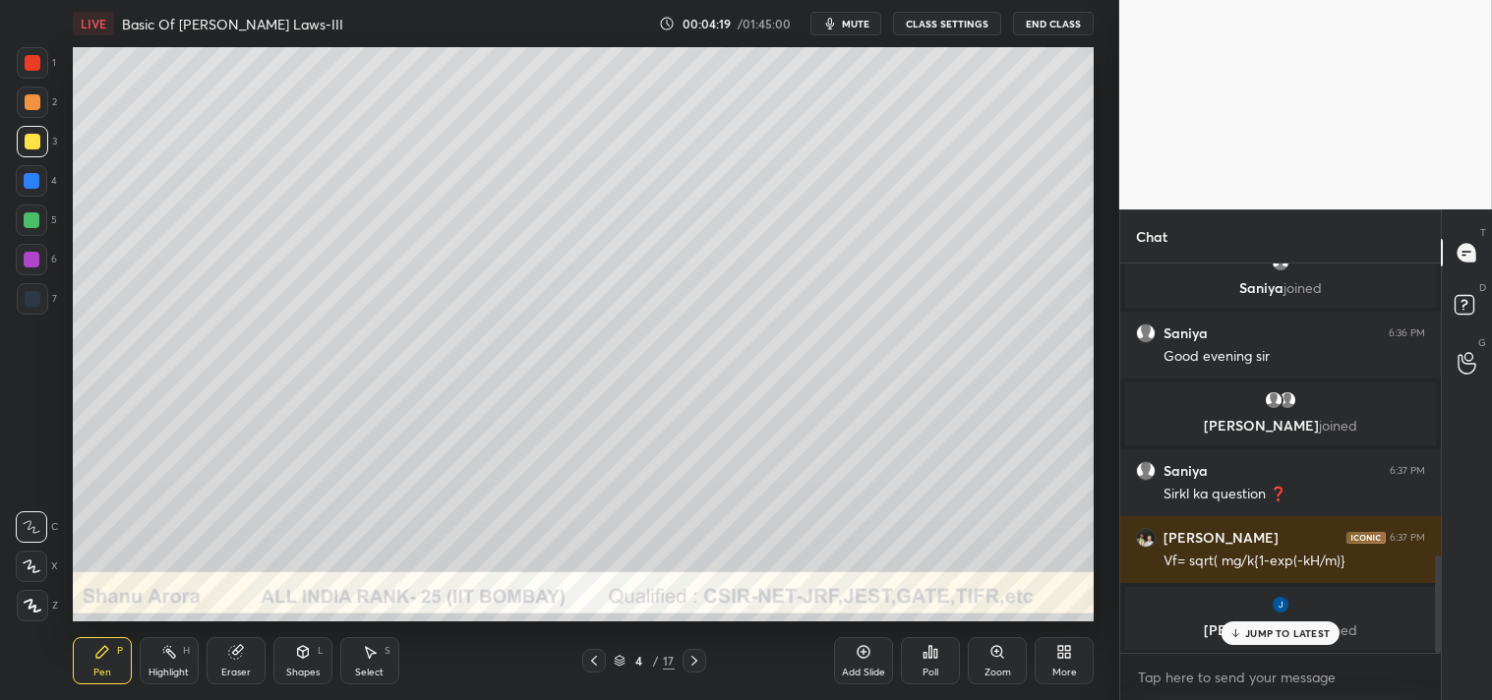
click at [306, 659] on icon at bounding box center [303, 652] width 16 height 16
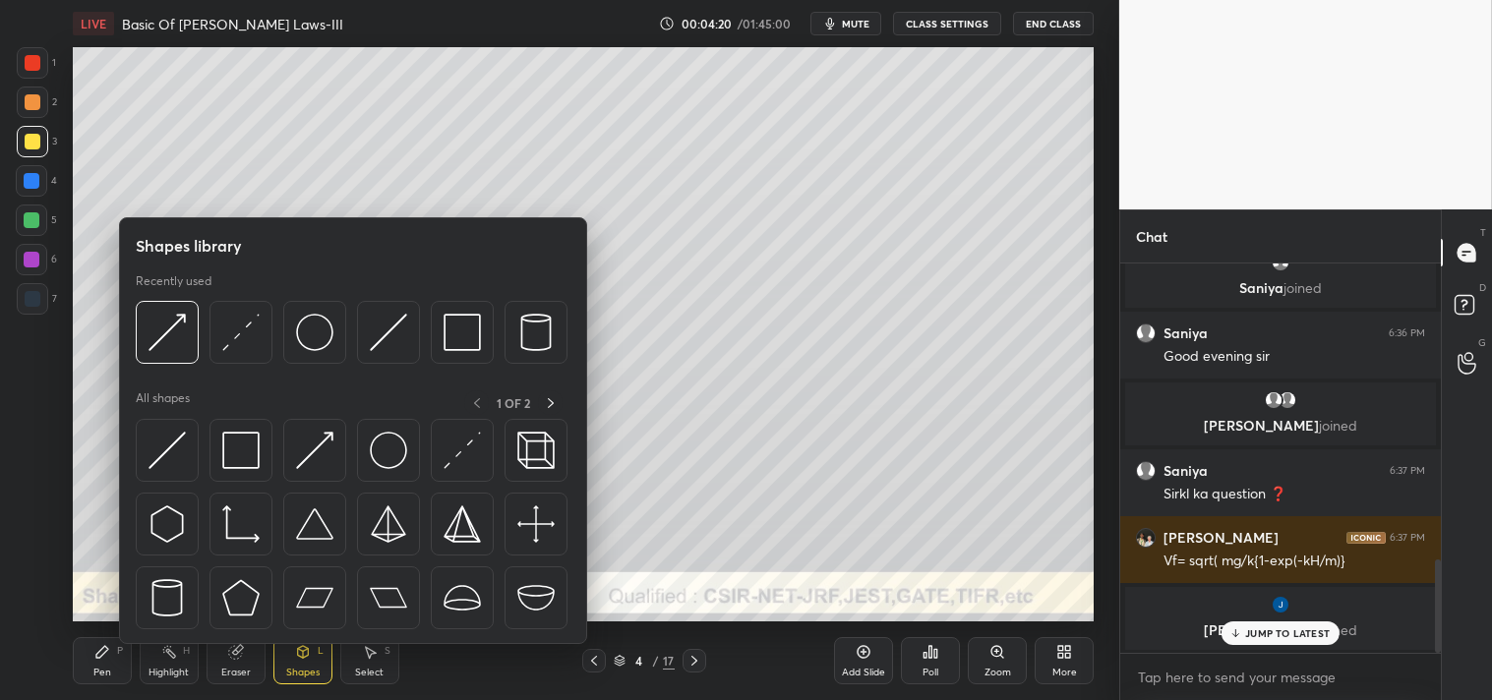
scroll to position [1234, 0]
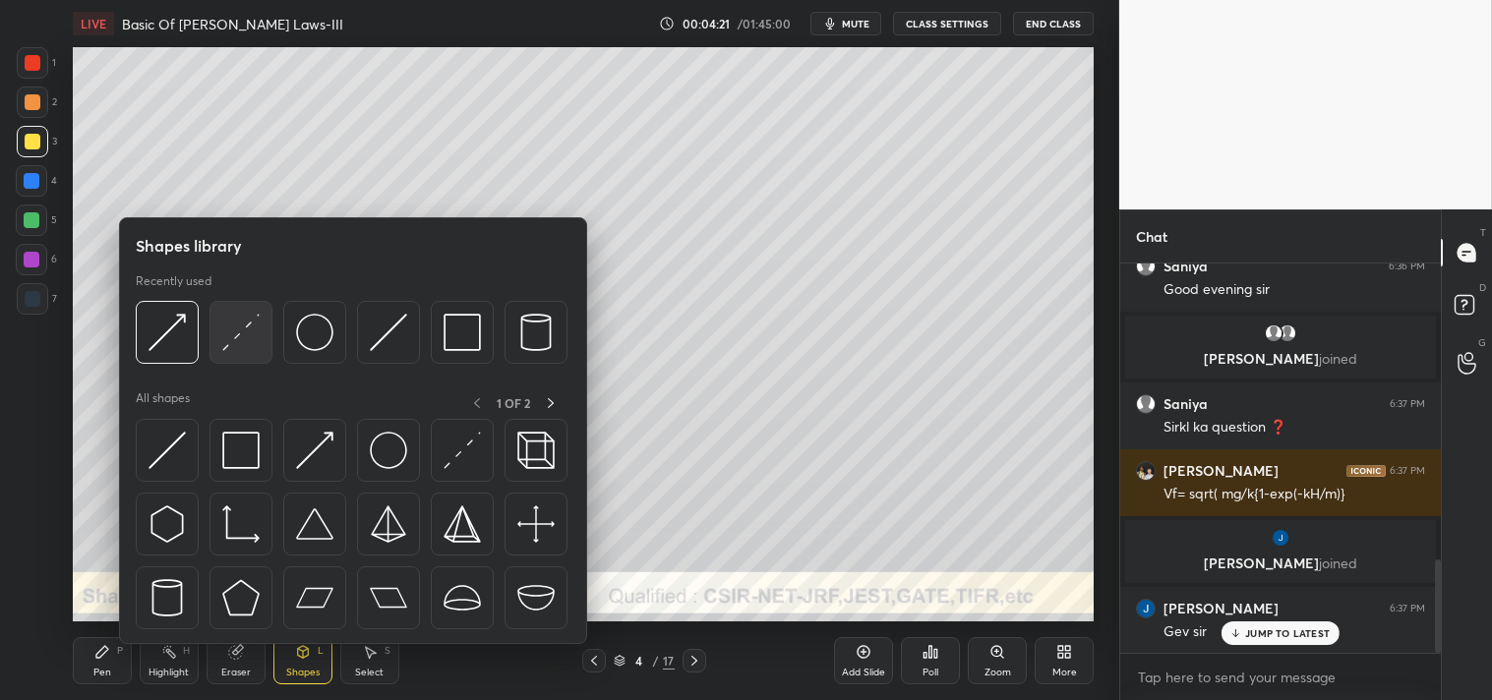
click at [243, 330] on img at bounding box center [240, 332] width 37 height 37
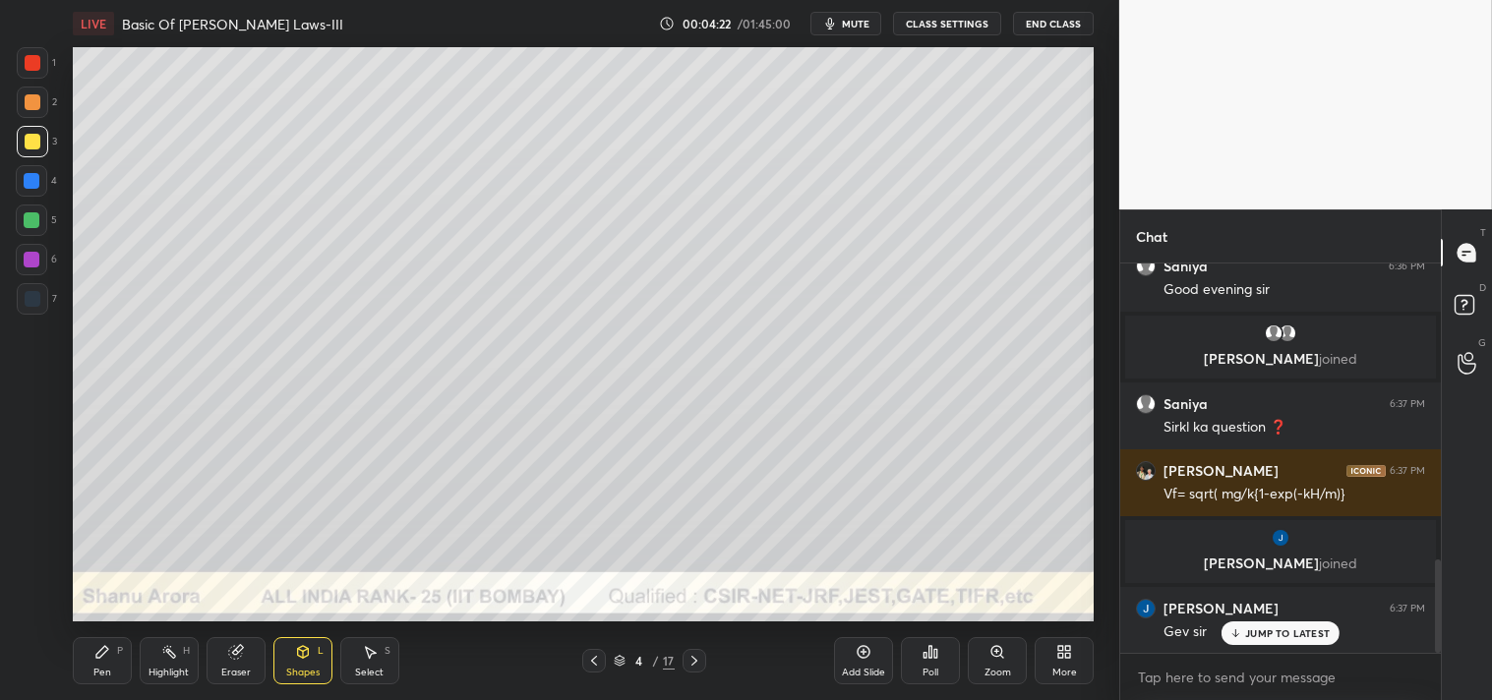
click at [986, 668] on div "Zoom" at bounding box center [997, 673] width 27 height 10
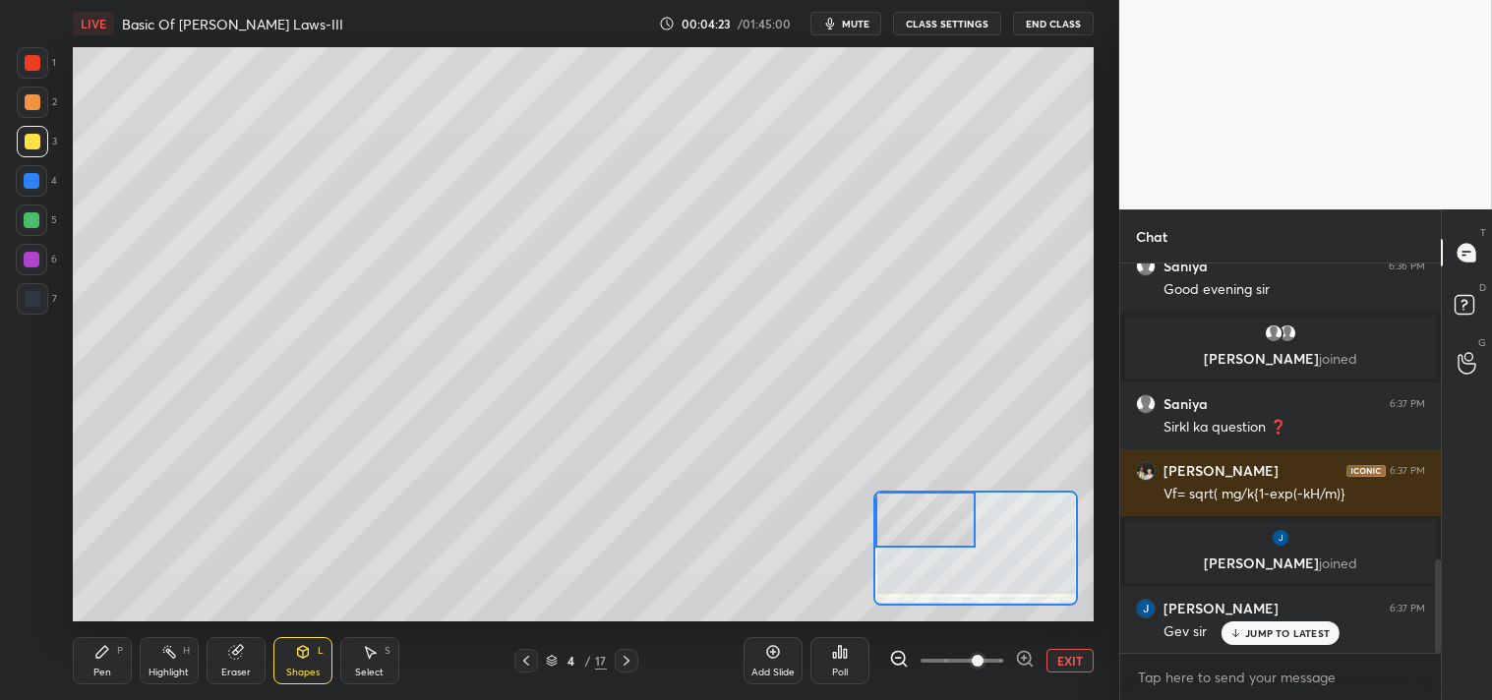
click at [82, 660] on div "Pen P" at bounding box center [102, 660] width 59 height 47
click at [92, 665] on div "Pen P" at bounding box center [102, 660] width 59 height 47
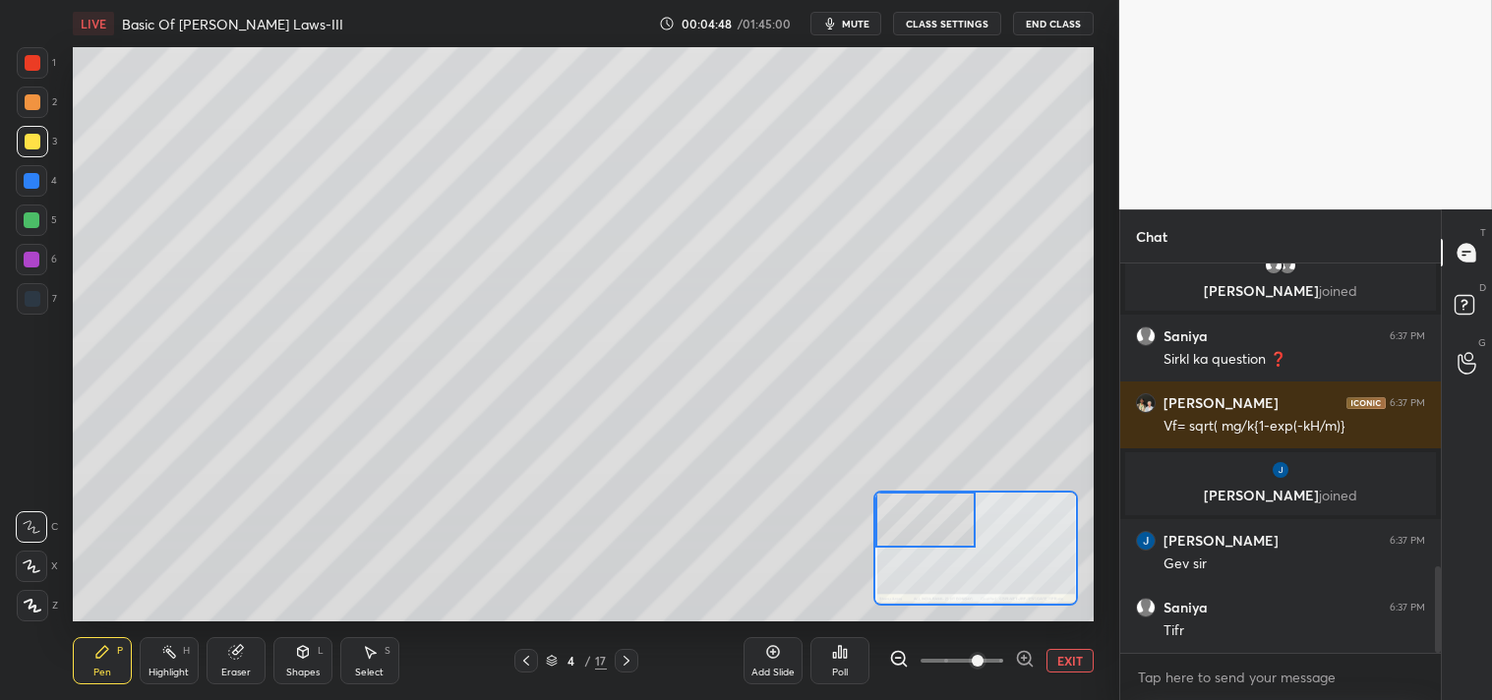
scroll to position [1372, 0]
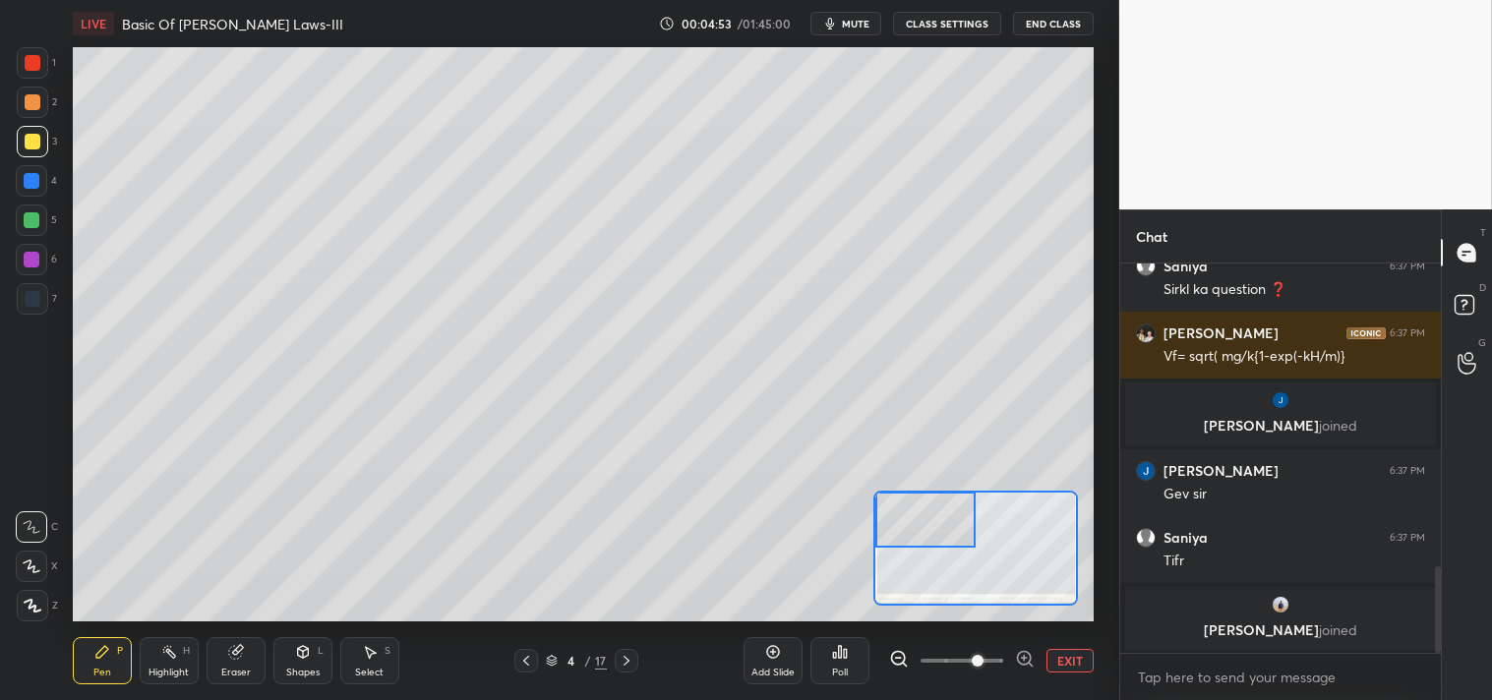
click at [240, 668] on div "Eraser" at bounding box center [235, 673] width 29 height 10
click at [108, 665] on div "Pen P" at bounding box center [102, 660] width 59 height 47
click at [119, 652] on div "P" at bounding box center [120, 651] width 6 height 10
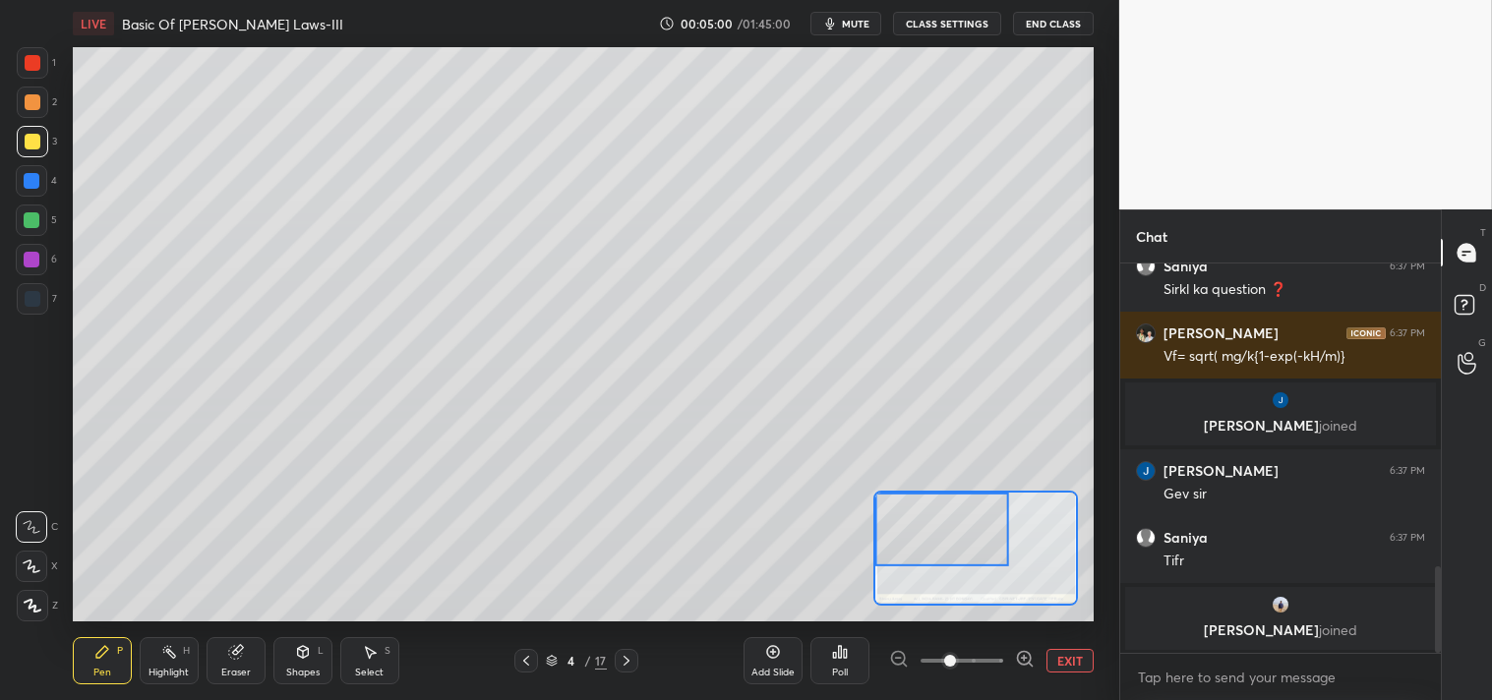
click at [47, 111] on div "2" at bounding box center [37, 102] width 40 height 31
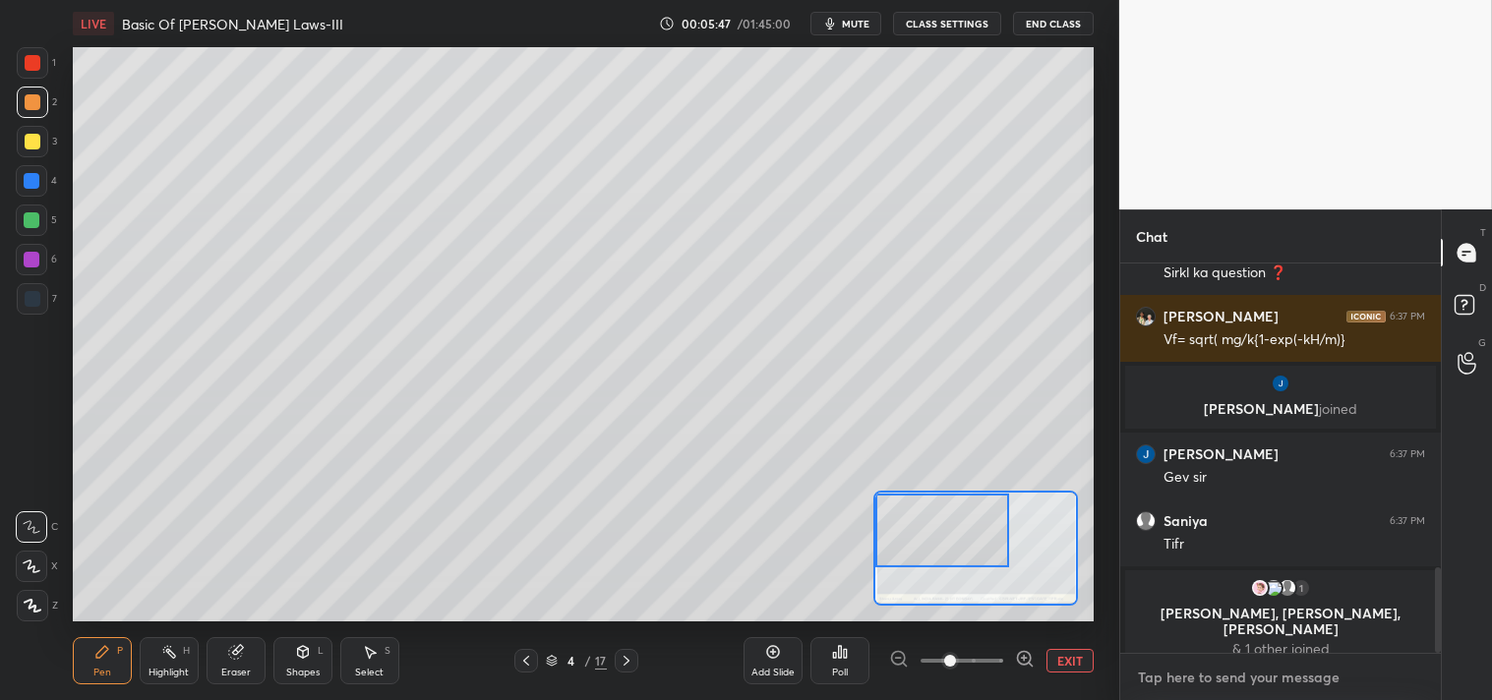
click at [1196, 680] on textarea at bounding box center [1280, 677] width 289 height 31
type textarea "x"
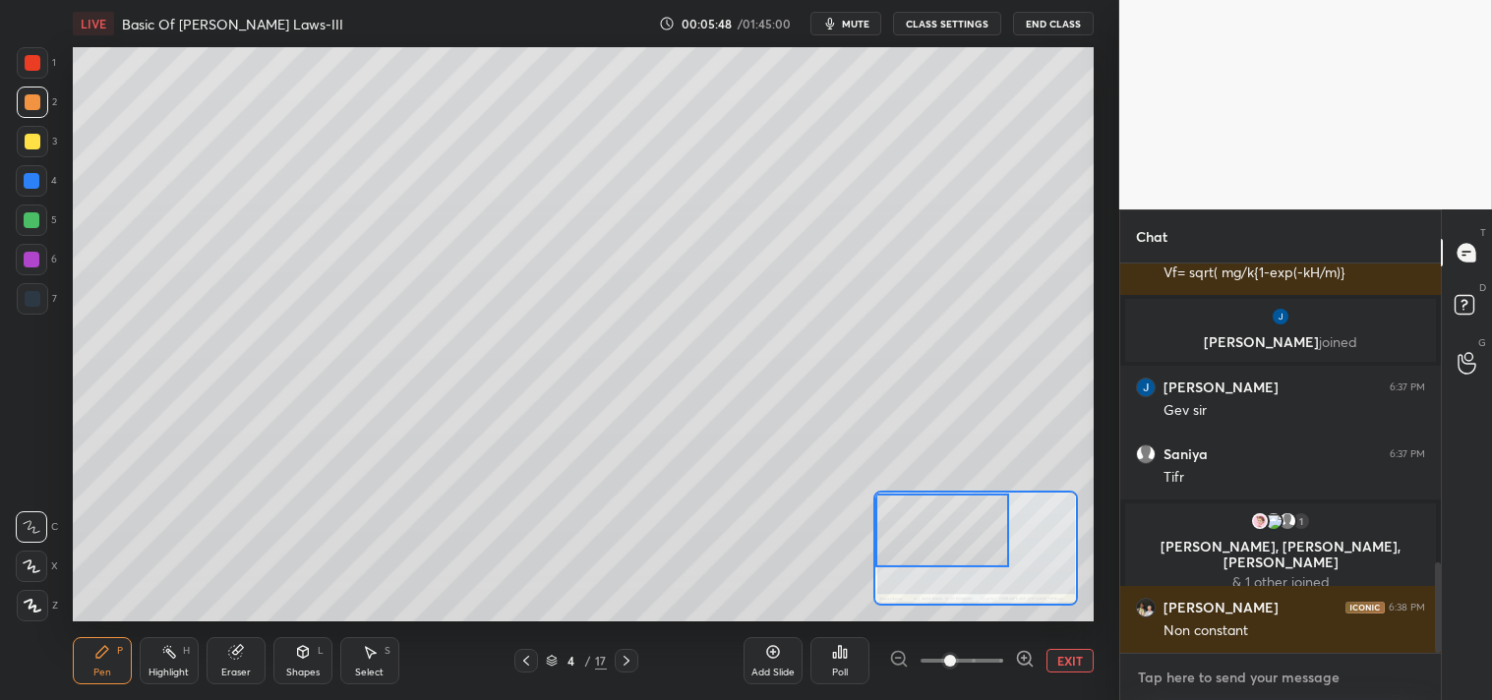
type textarea "l"
type textarea "x"
type textarea "li"
type textarea "x"
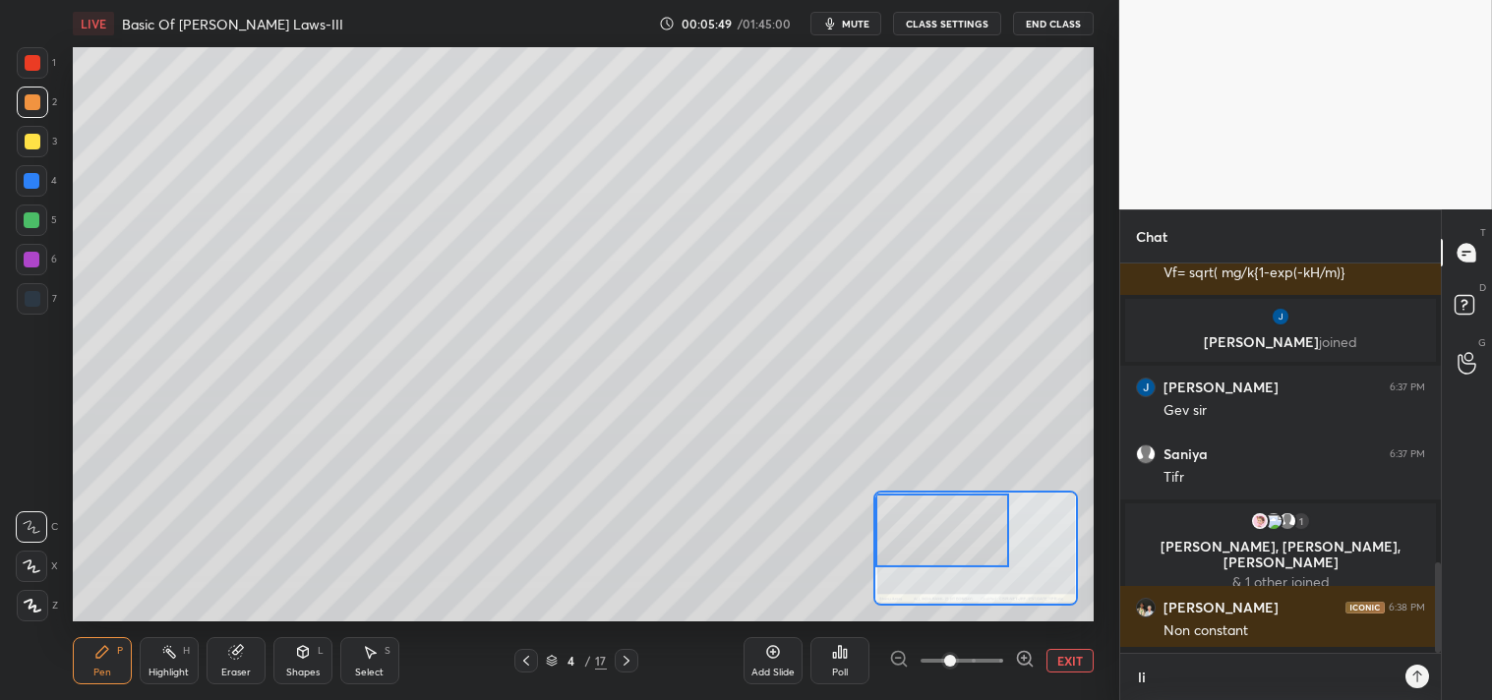
scroll to position [431, 315]
type textarea "lin"
type textarea "x"
type textarea "link"
type textarea "x"
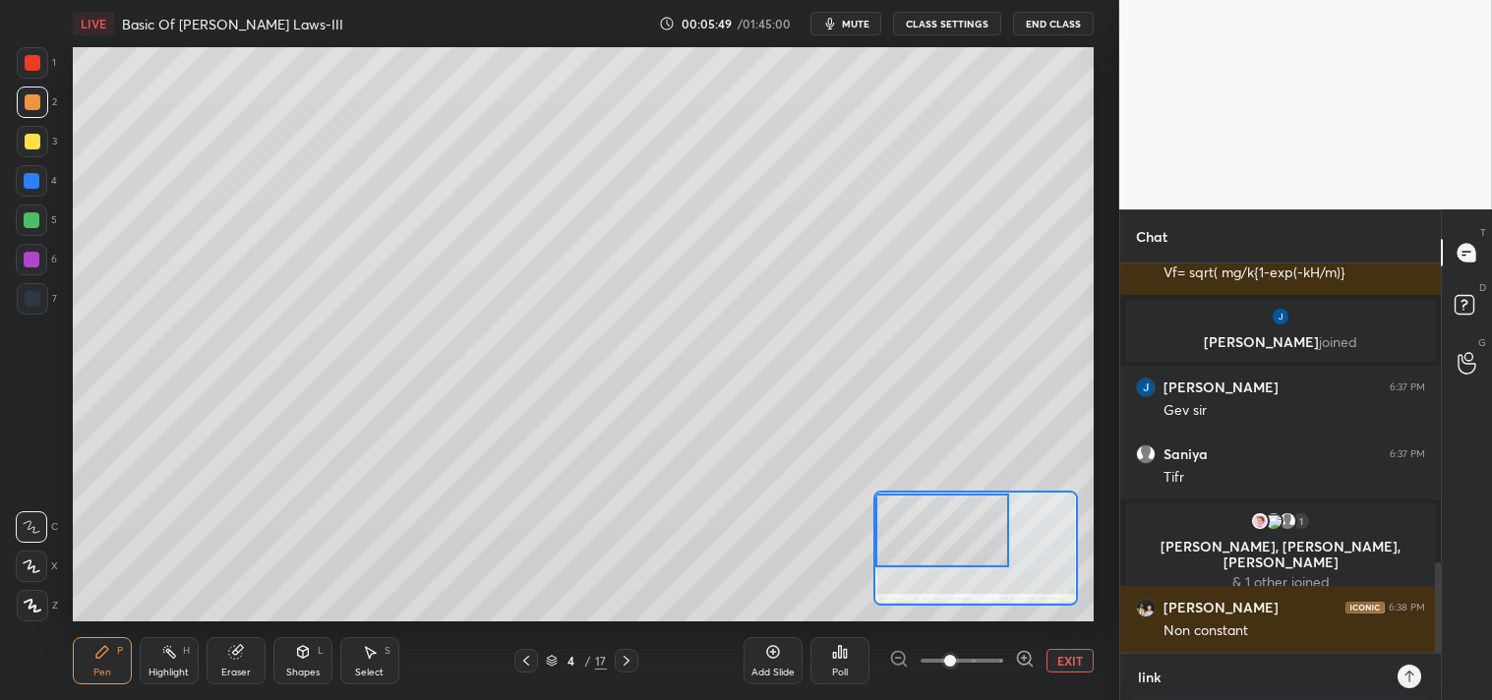
type textarea "linkt"
type textarea "x"
type textarea "linktr"
type textarea "x"
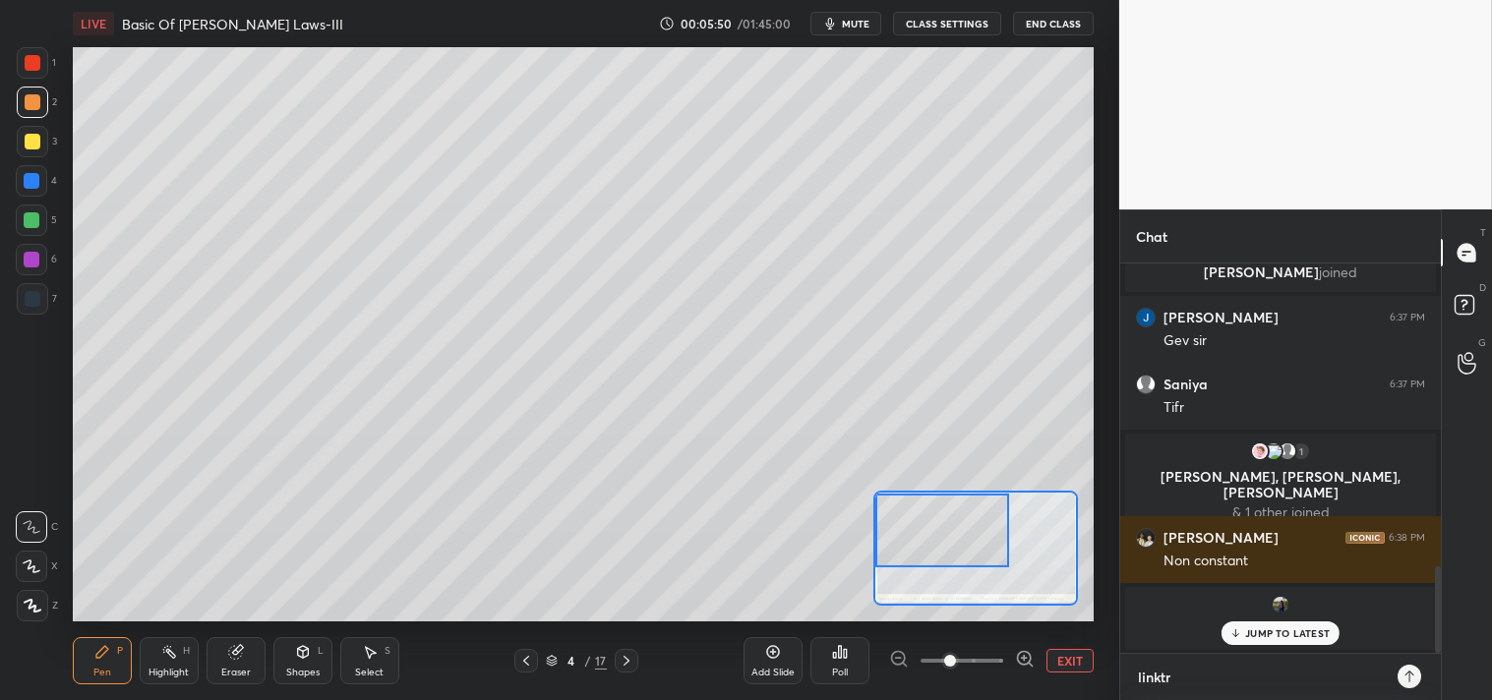
type textarea "linktr."
type textarea "x"
type textarea "linktr.e"
type textarea "x"
type textarea "[DOMAIN_NAME]"
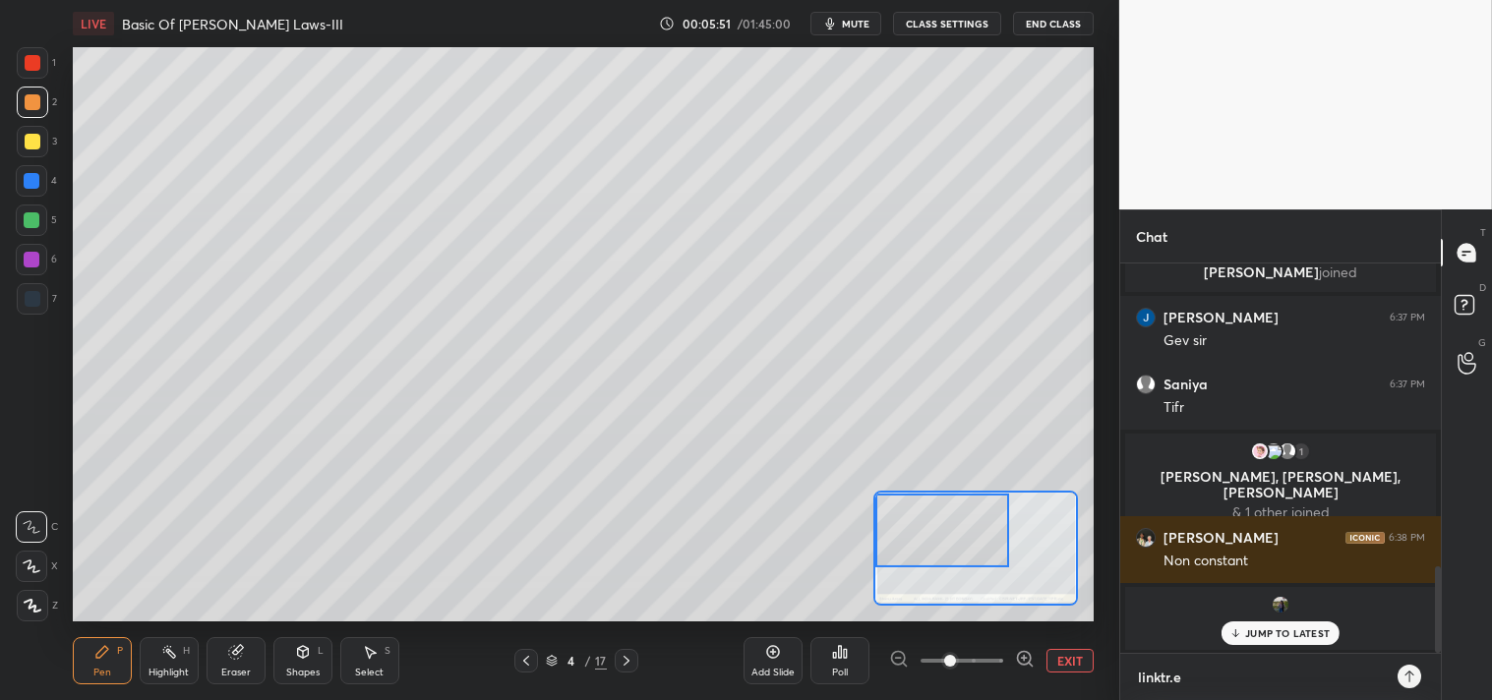
type textarea "x"
type textarea "[DOMAIN_NAME][URL]"
type textarea "x"
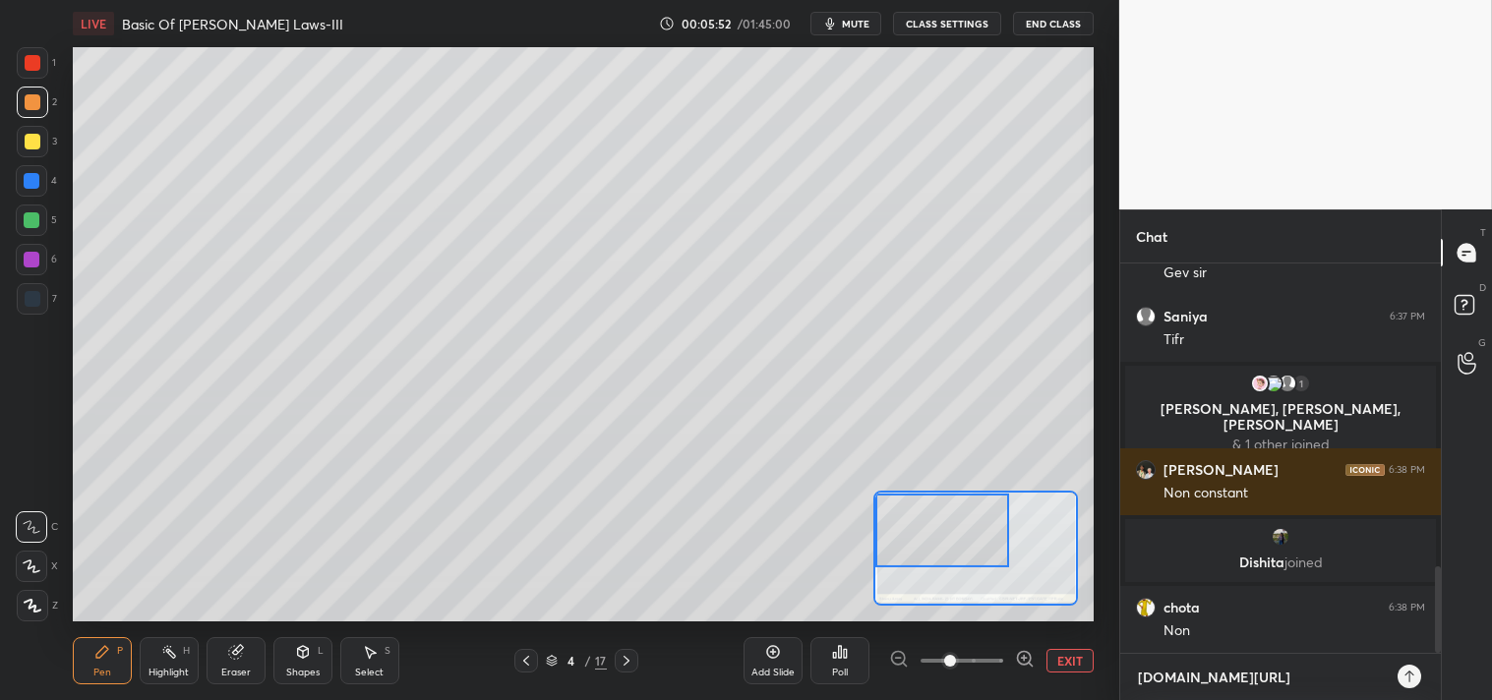
type textarea "linktr.ee/c"
type textarea "x"
type textarea "linktr.ee/cs"
type textarea "x"
type textarea "linktr.ee/csi"
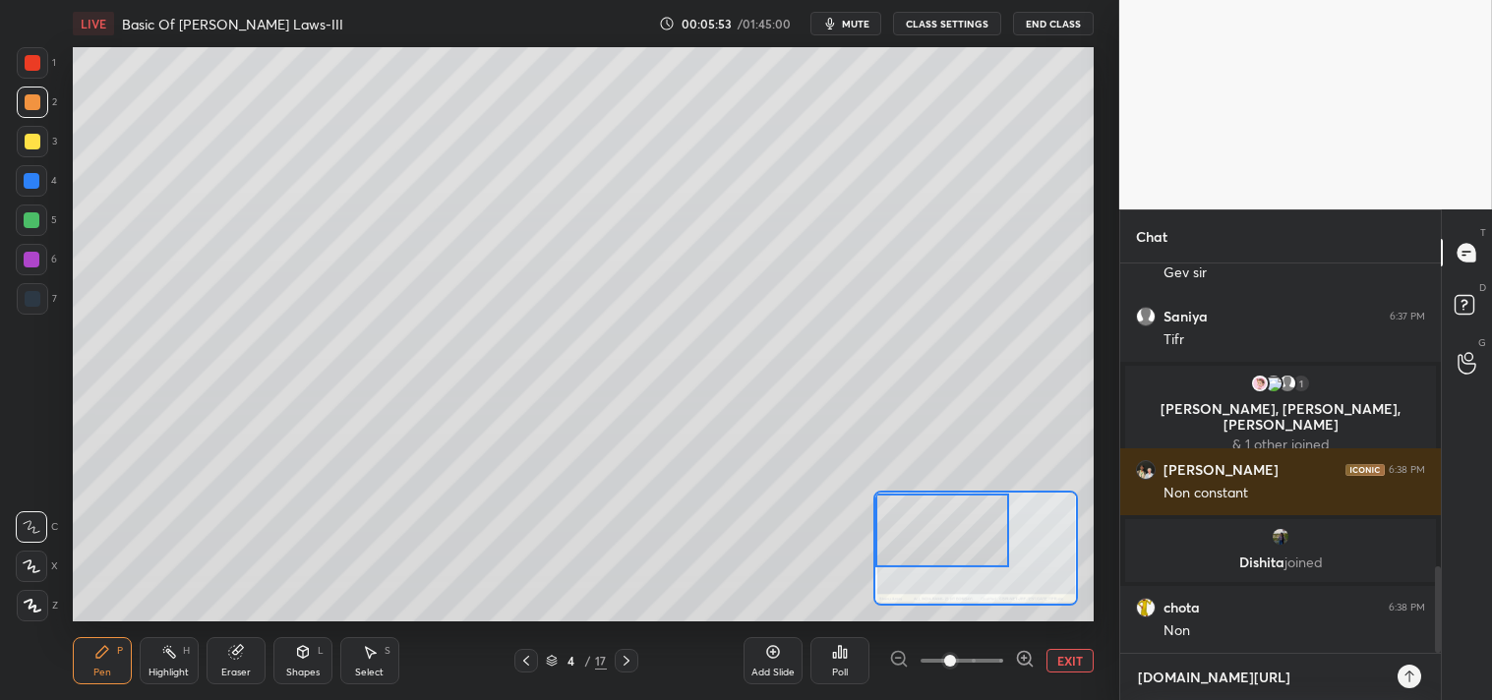
type textarea "x"
type textarea "linktr.ee/csir"
type textarea "x"
type textarea "linktr.ee/csirn"
type textarea "x"
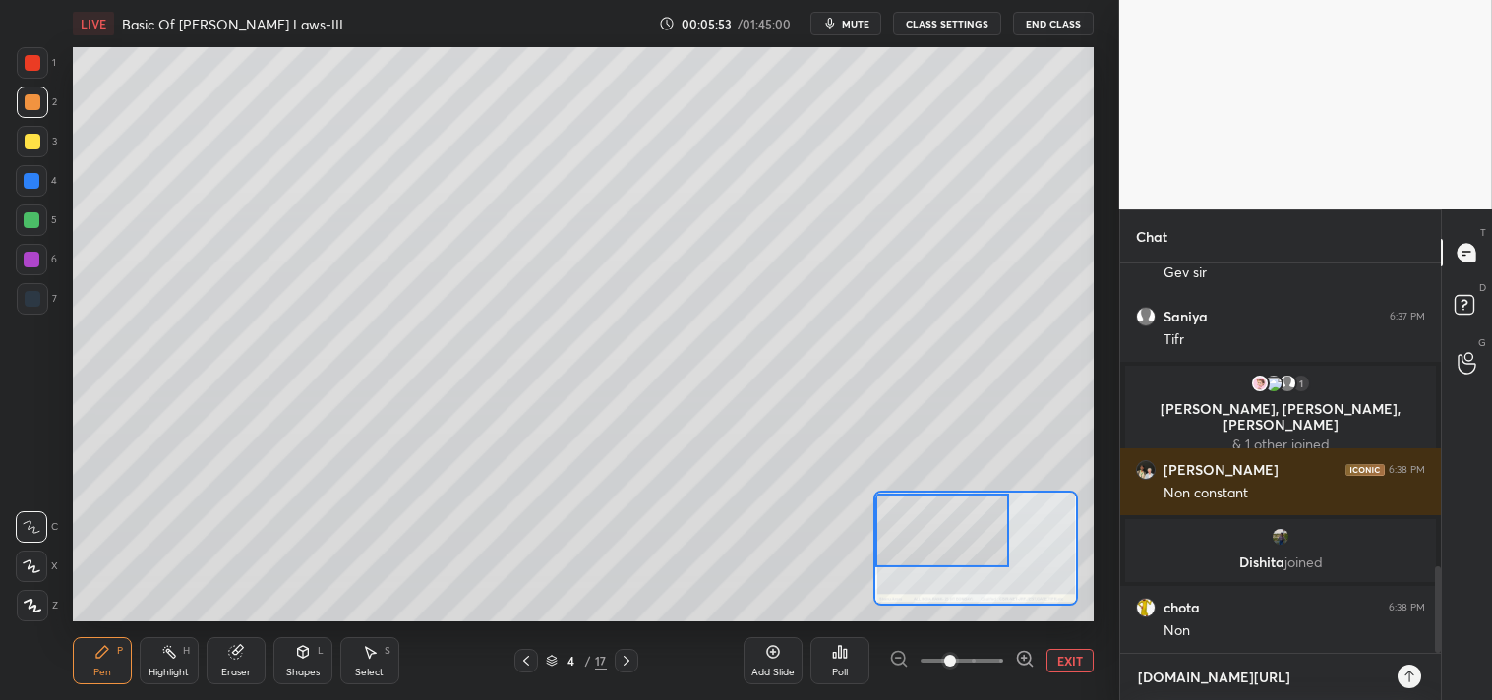
type textarea "linktr.ee/csirne"
type textarea "x"
type textarea "linktr.ee/csirnet"
type textarea "x"
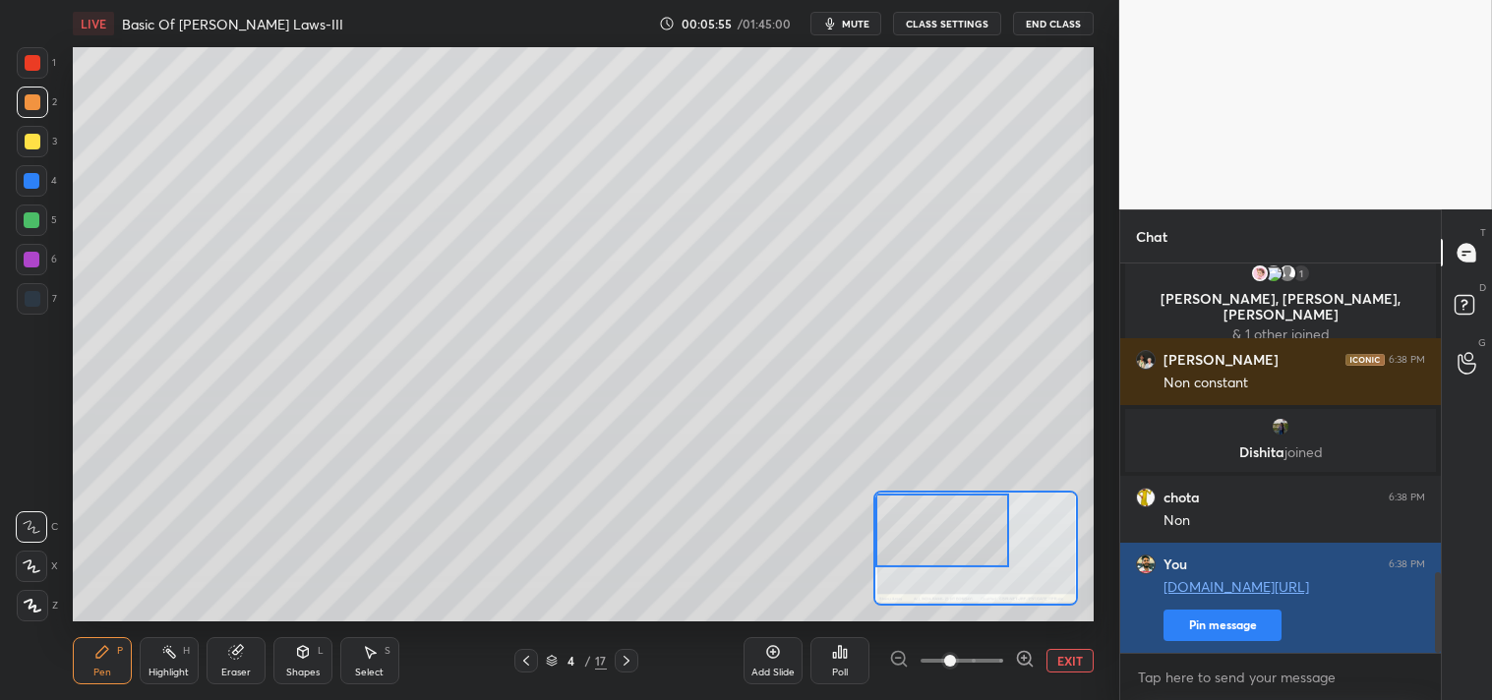
click at [1225, 624] on button "Pin message" at bounding box center [1222, 625] width 118 height 31
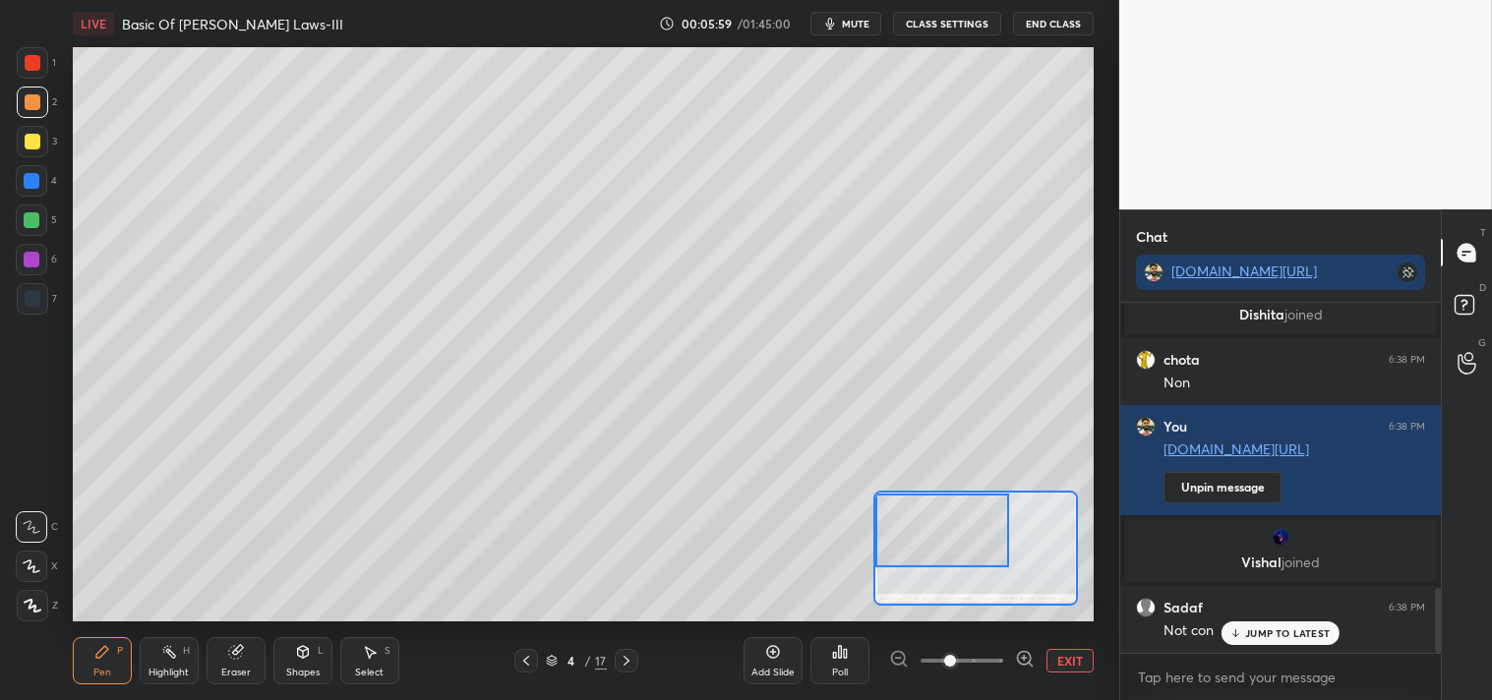
scroll to position [1539, 0]
click at [1070, 654] on button "EXIT" at bounding box center [1069, 661] width 47 height 24
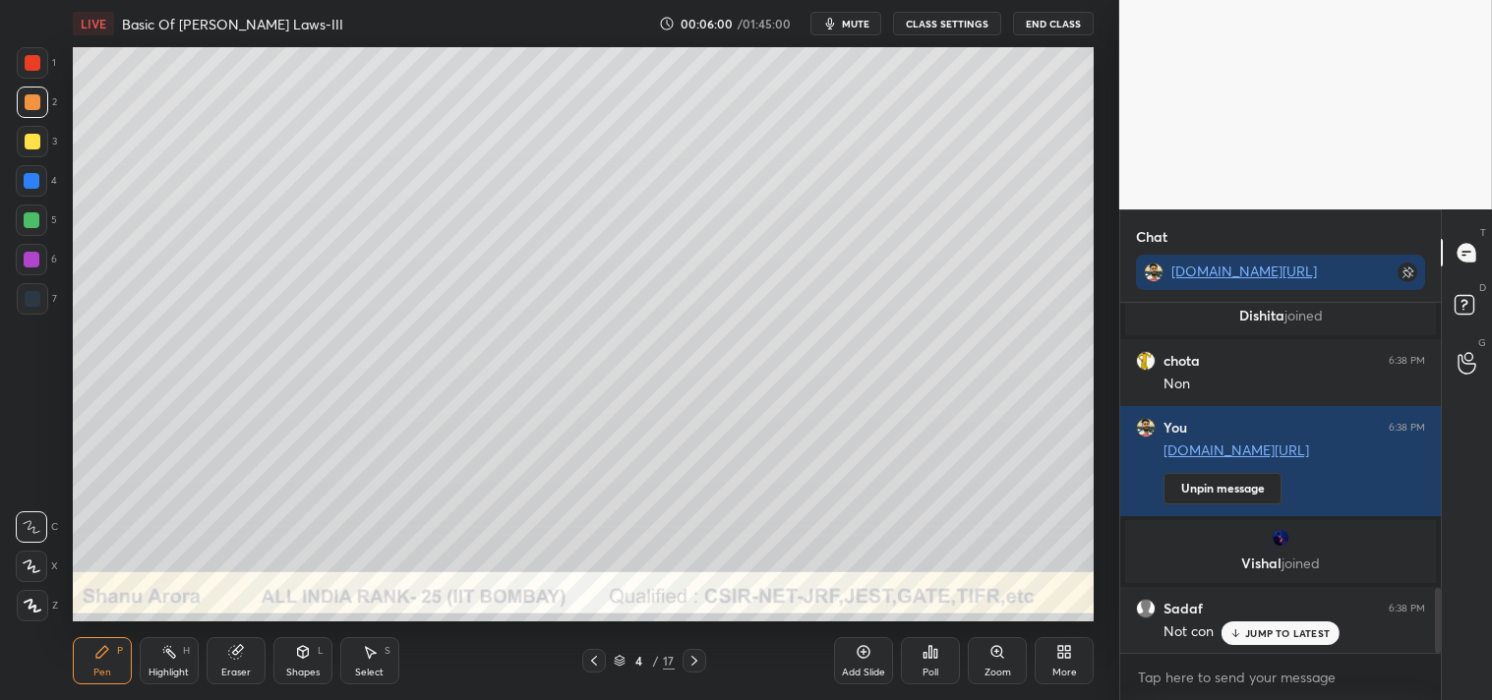
click at [160, 669] on div "Highlight" at bounding box center [168, 673] width 40 height 10
click at [163, 633] on div "Pen P Highlight H Eraser Shapes L Select S 4 / 17 Add Slide Poll Zoom More" at bounding box center [584, 660] width 1022 height 79
click at [83, 664] on div "Pen P" at bounding box center [102, 660] width 59 height 47
click at [84, 662] on div "Pen P" at bounding box center [102, 660] width 59 height 47
click at [994, 646] on icon at bounding box center [996, 651] width 11 height 11
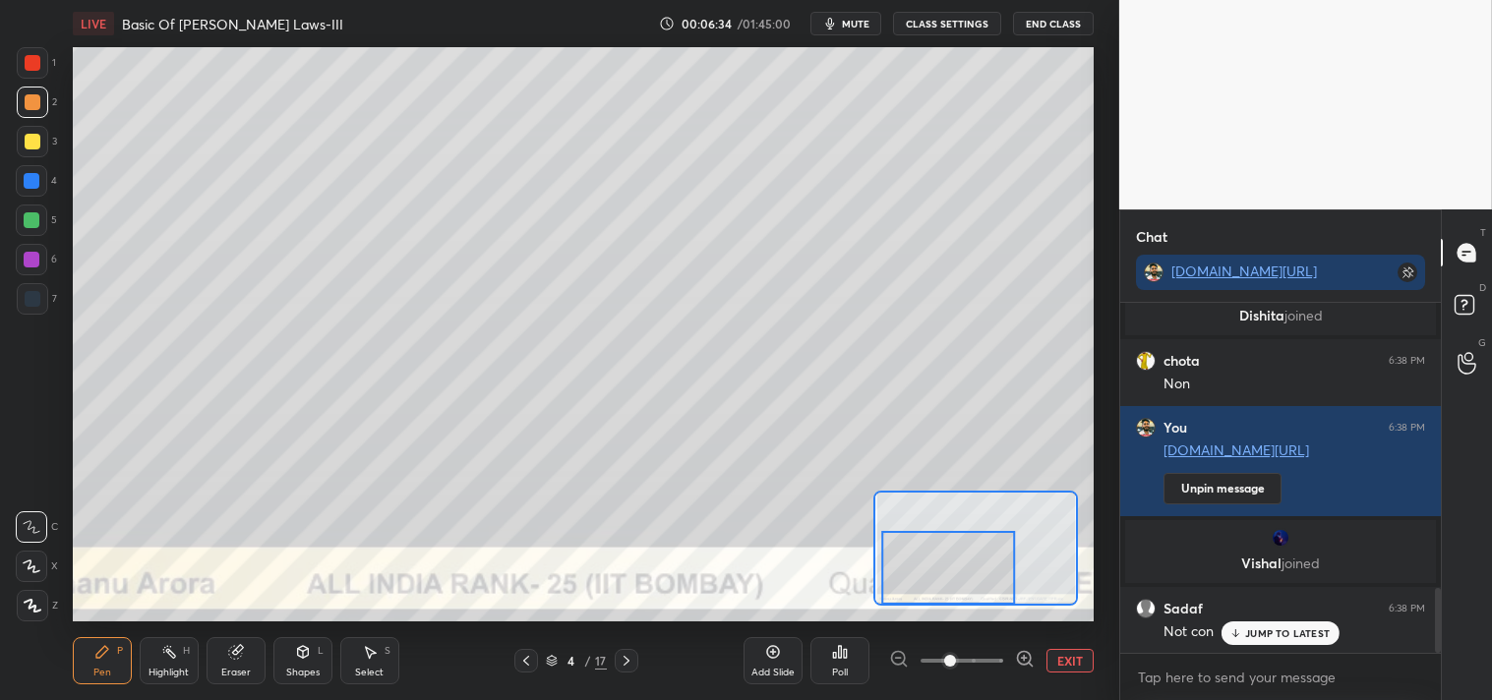
scroll to position [1610, 0]
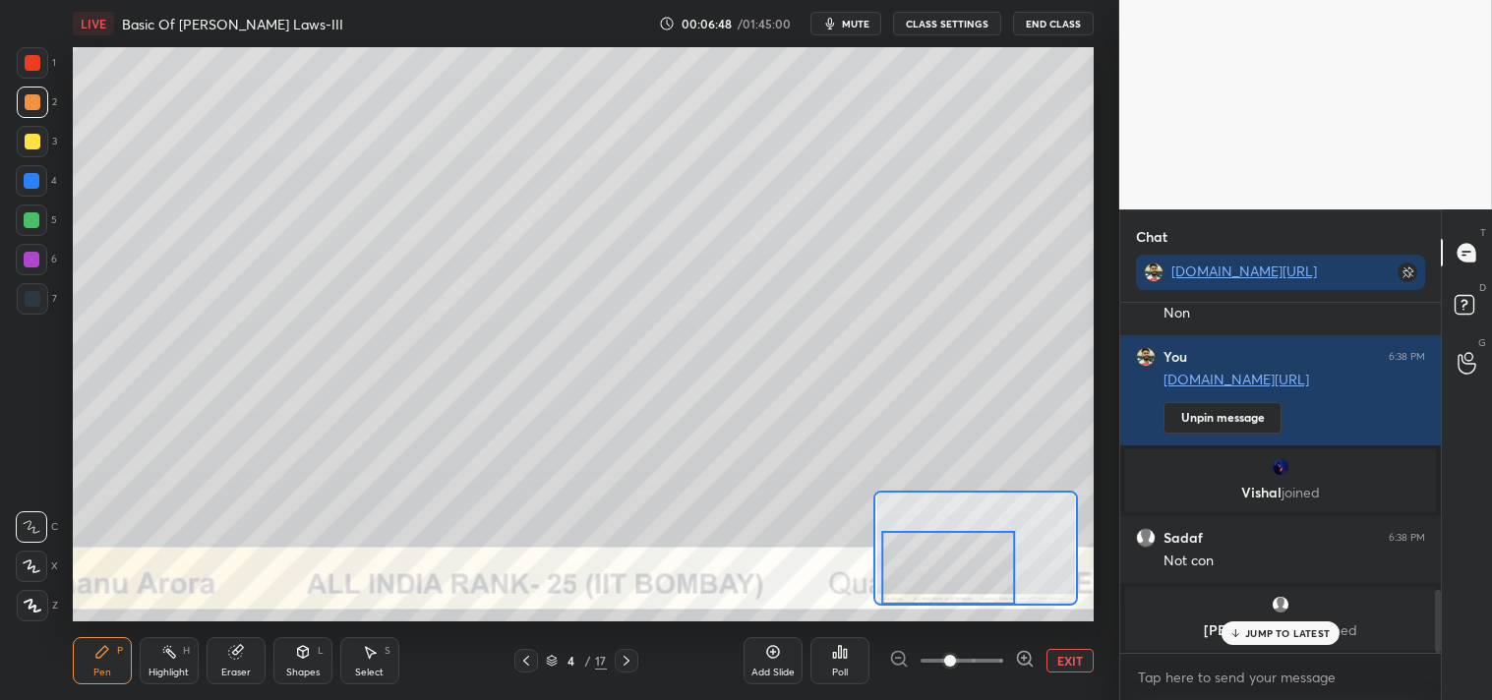
click at [1278, 627] on p "JUMP TO LATEST" at bounding box center [1287, 633] width 85 height 12
click at [1085, 650] on button "EXIT" at bounding box center [1069, 661] width 47 height 24
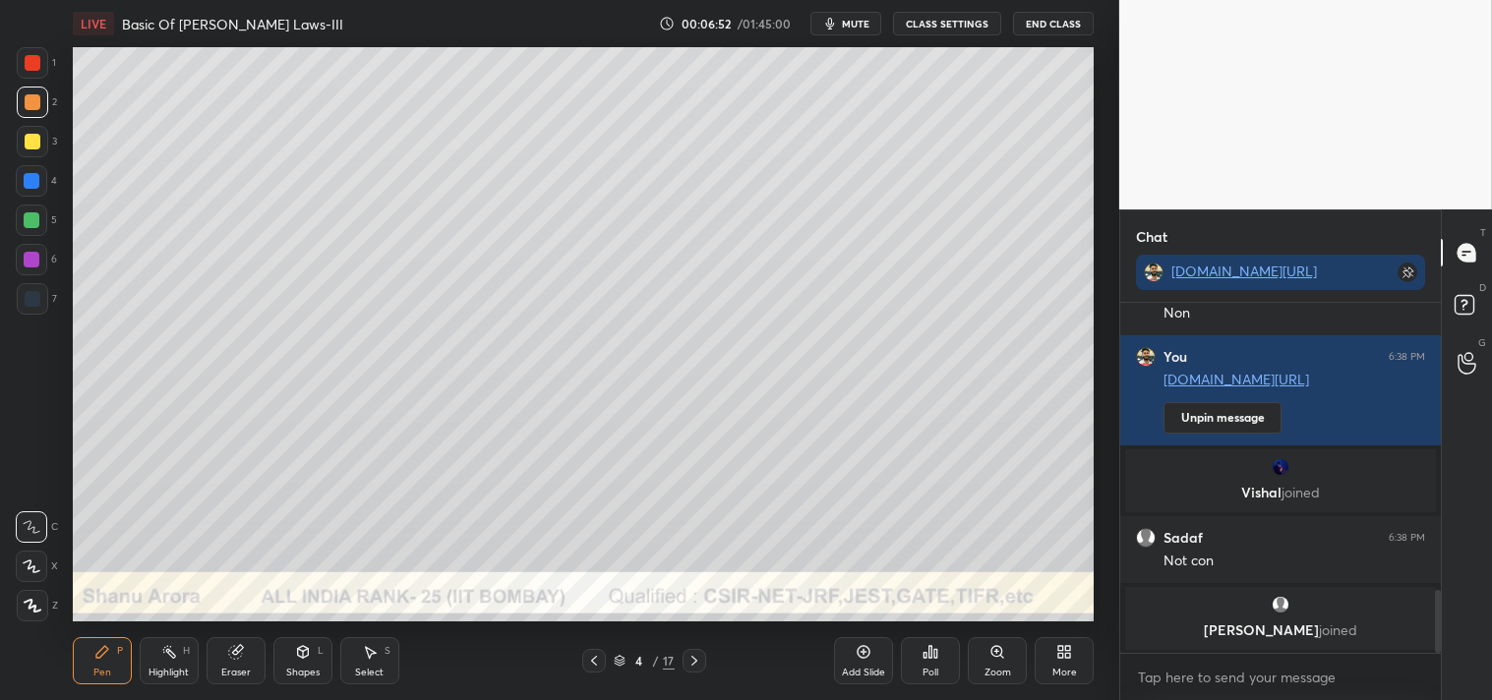
click at [37, 144] on div at bounding box center [33, 142] width 16 height 16
click at [35, 148] on div at bounding box center [33, 142] width 16 height 16
click at [1004, 656] on icon at bounding box center [997, 652] width 16 height 16
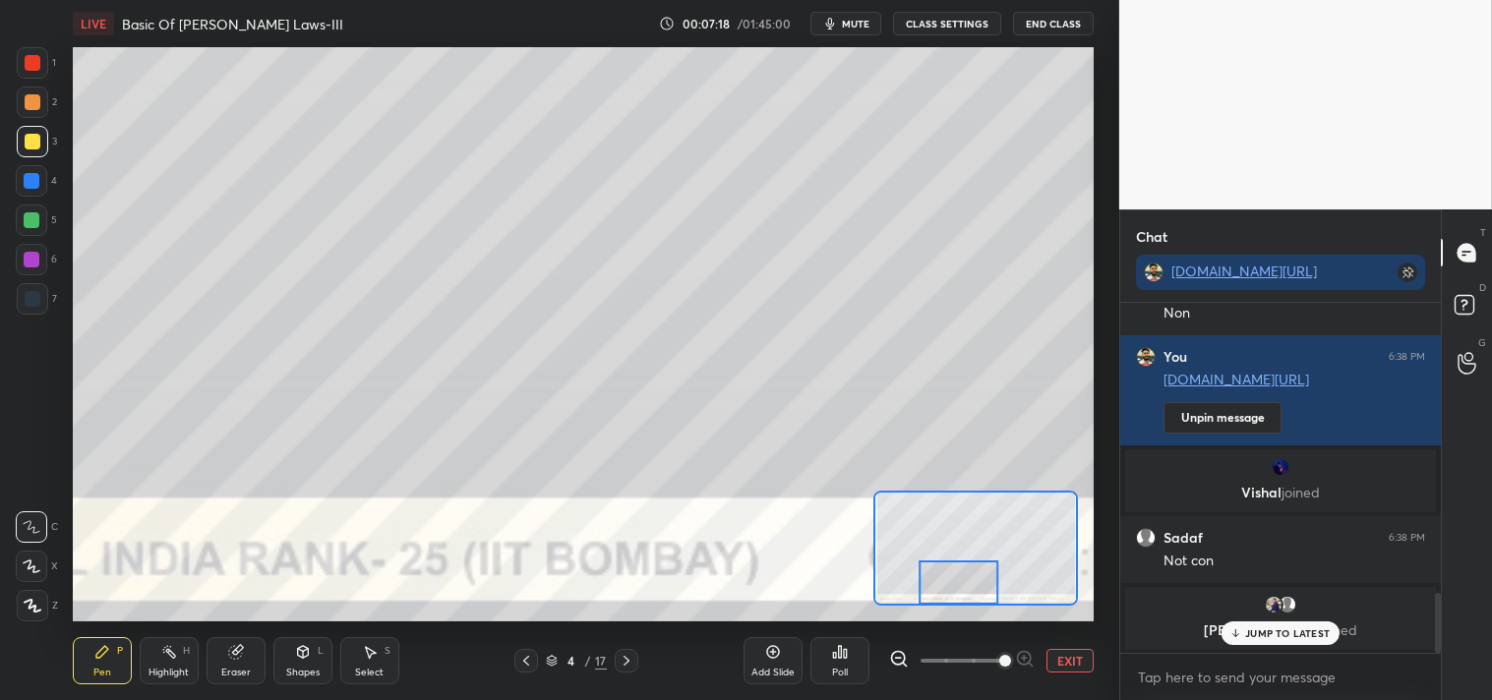
scroll to position [1676, 0]
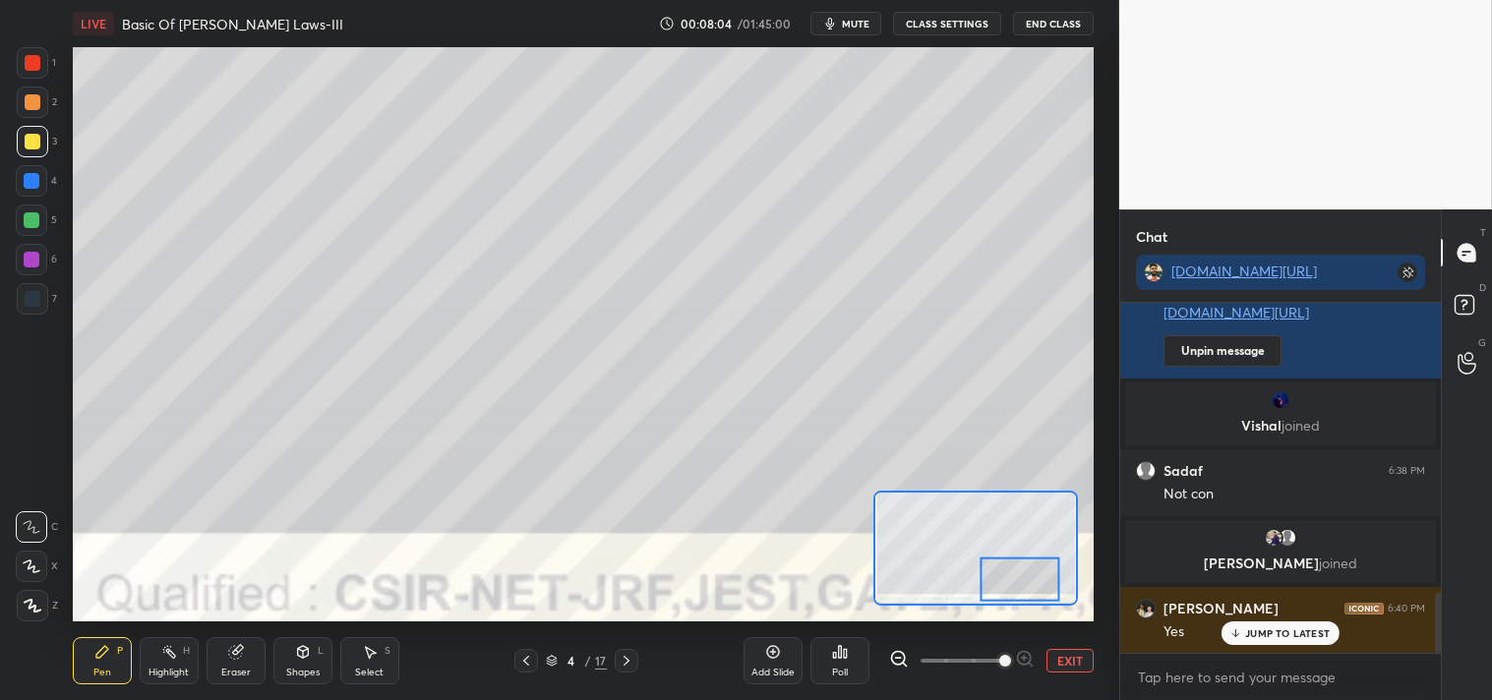
click at [168, 647] on icon at bounding box center [169, 652] width 16 height 16
click at [171, 647] on icon at bounding box center [169, 652] width 16 height 16
click at [109, 663] on div "Pen P" at bounding box center [102, 660] width 59 height 47
click at [123, 662] on div "Pen P" at bounding box center [102, 660] width 59 height 47
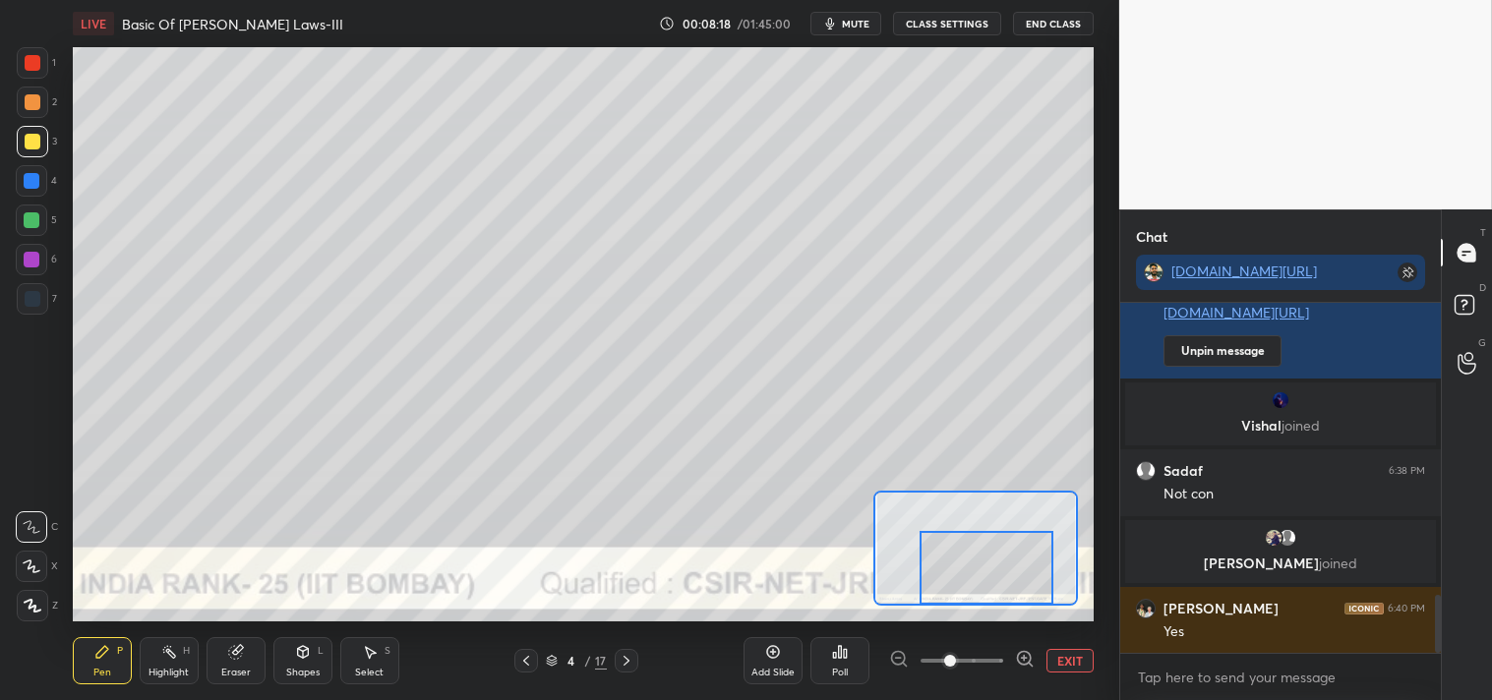
scroll to position [1744, 0]
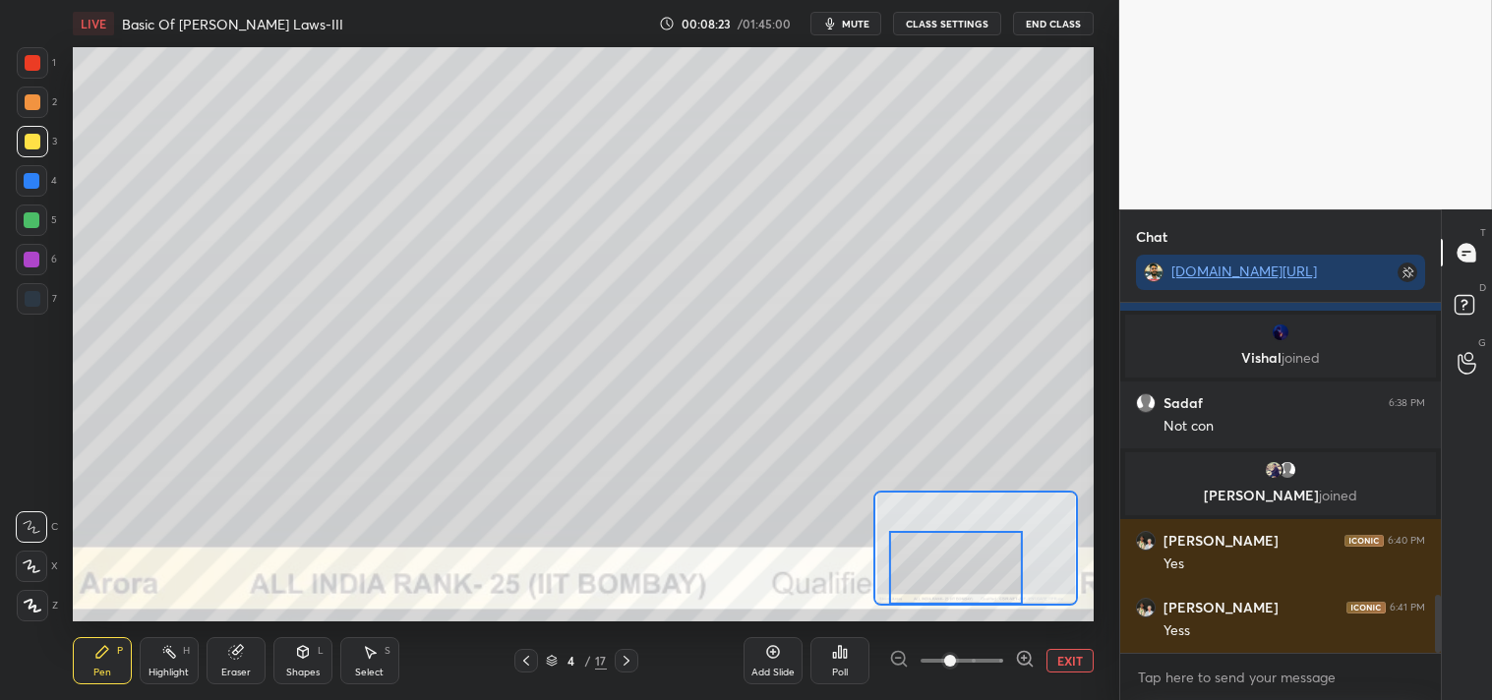
click at [101, 650] on icon at bounding box center [102, 652] width 12 height 12
click at [106, 646] on icon at bounding box center [102, 652] width 16 height 16
click at [1062, 667] on button "EXIT" at bounding box center [1069, 661] width 47 height 24
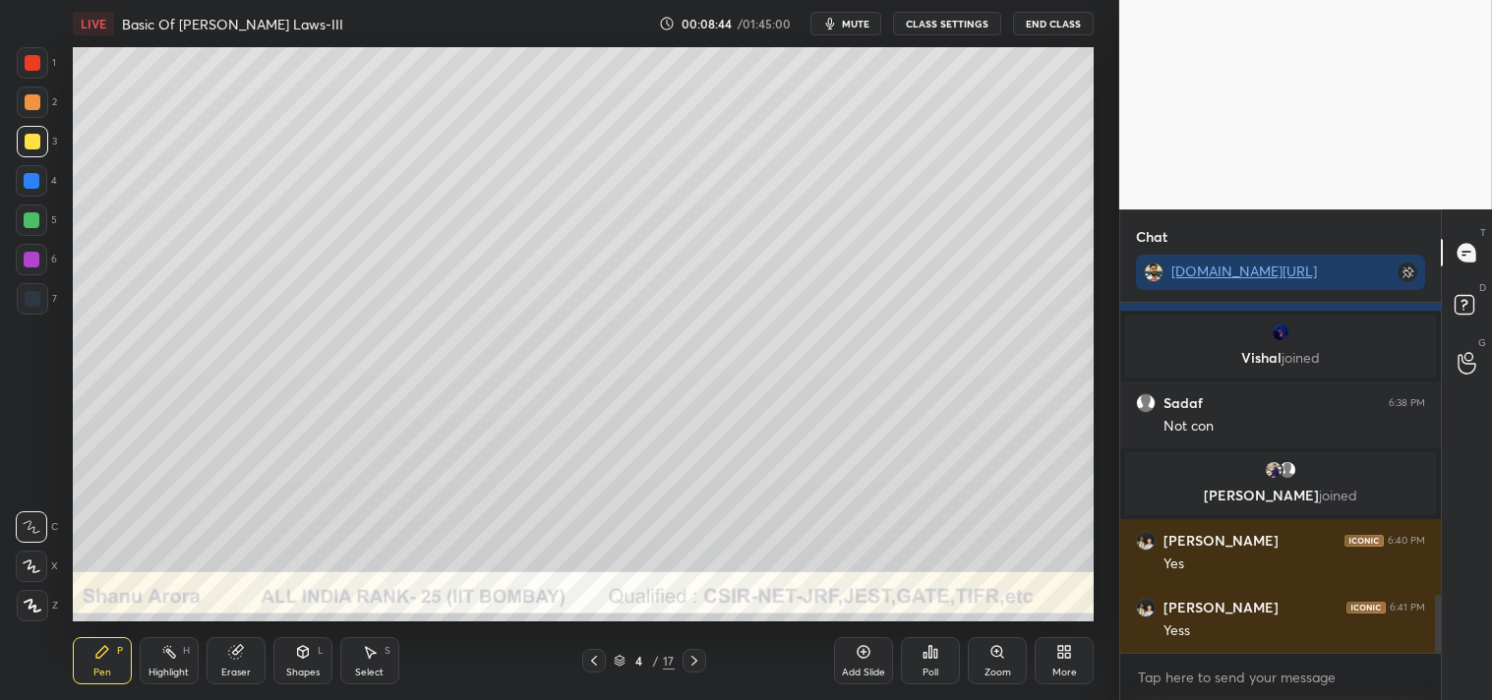
click at [987, 651] on div "Zoom" at bounding box center [997, 660] width 59 height 47
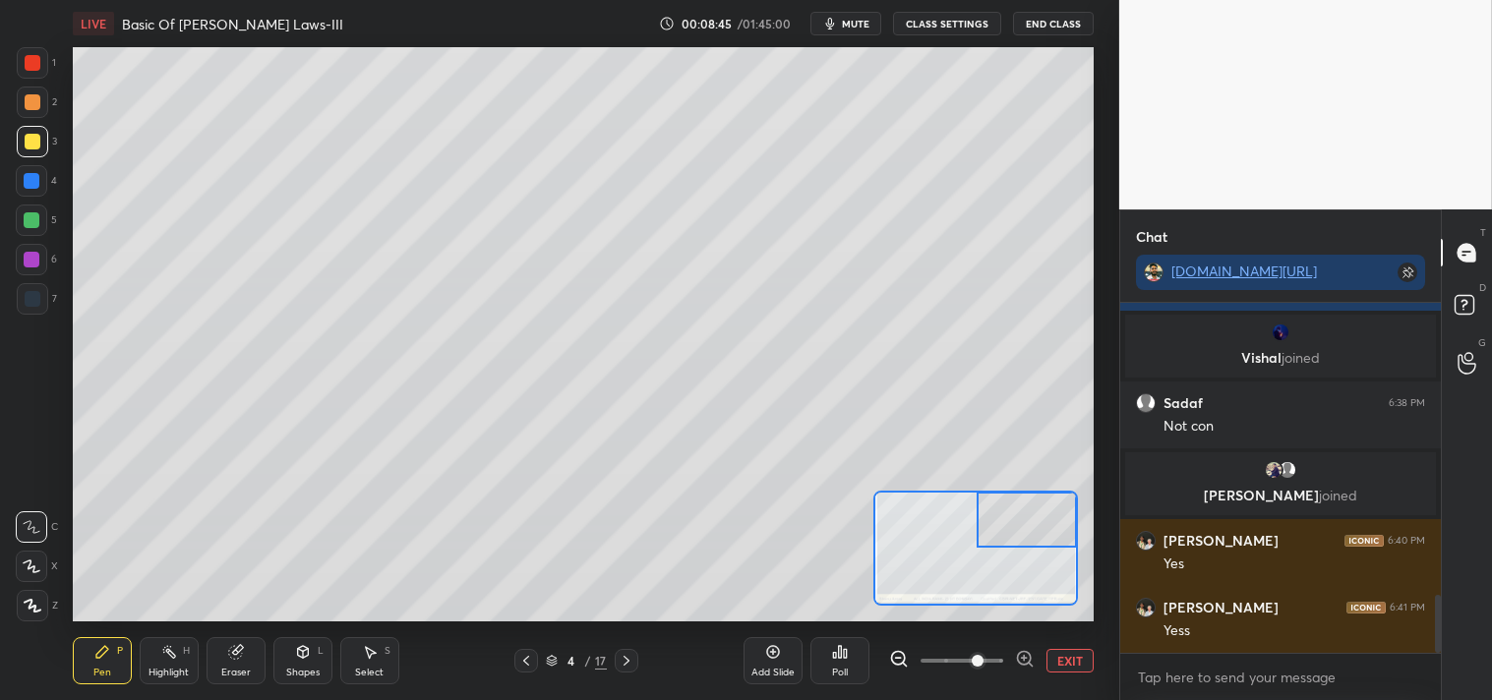
click at [1033, 508] on div at bounding box center [1026, 519] width 100 height 55
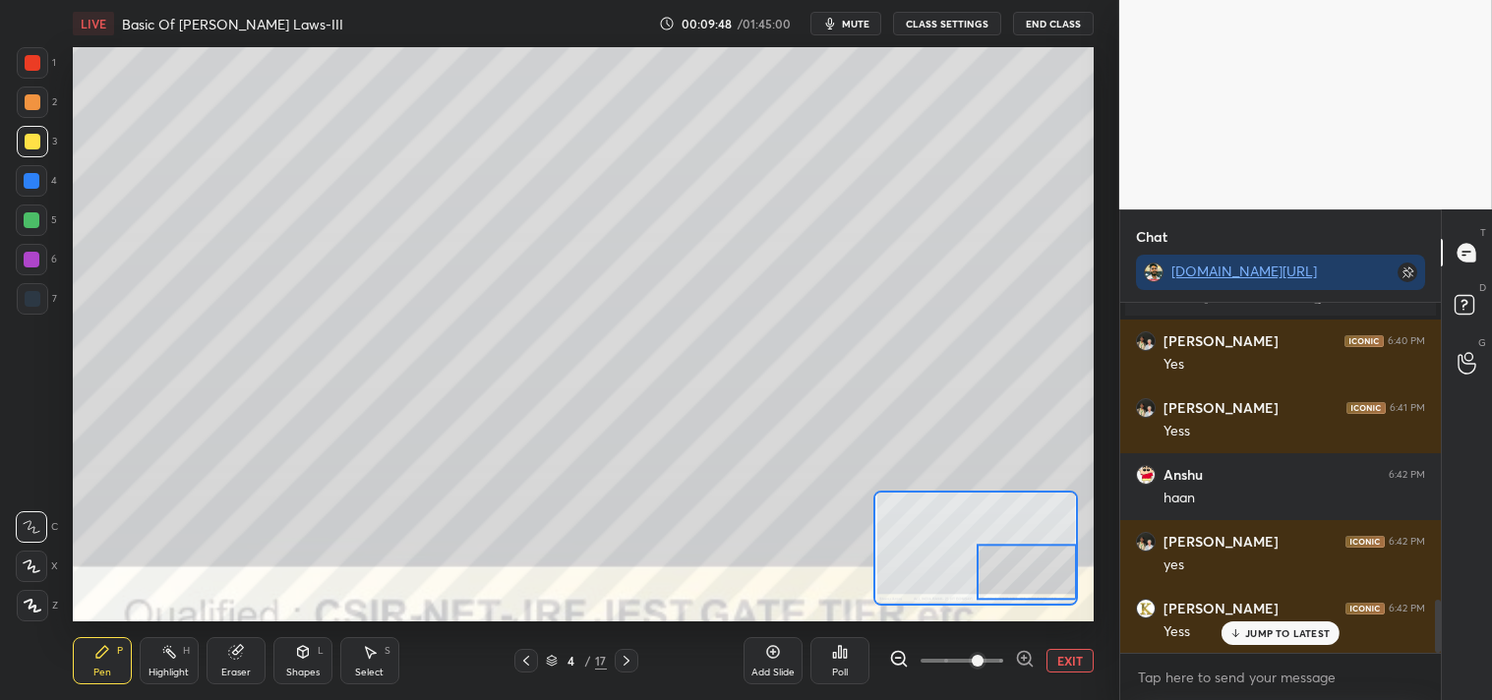
scroll to position [2011, 0]
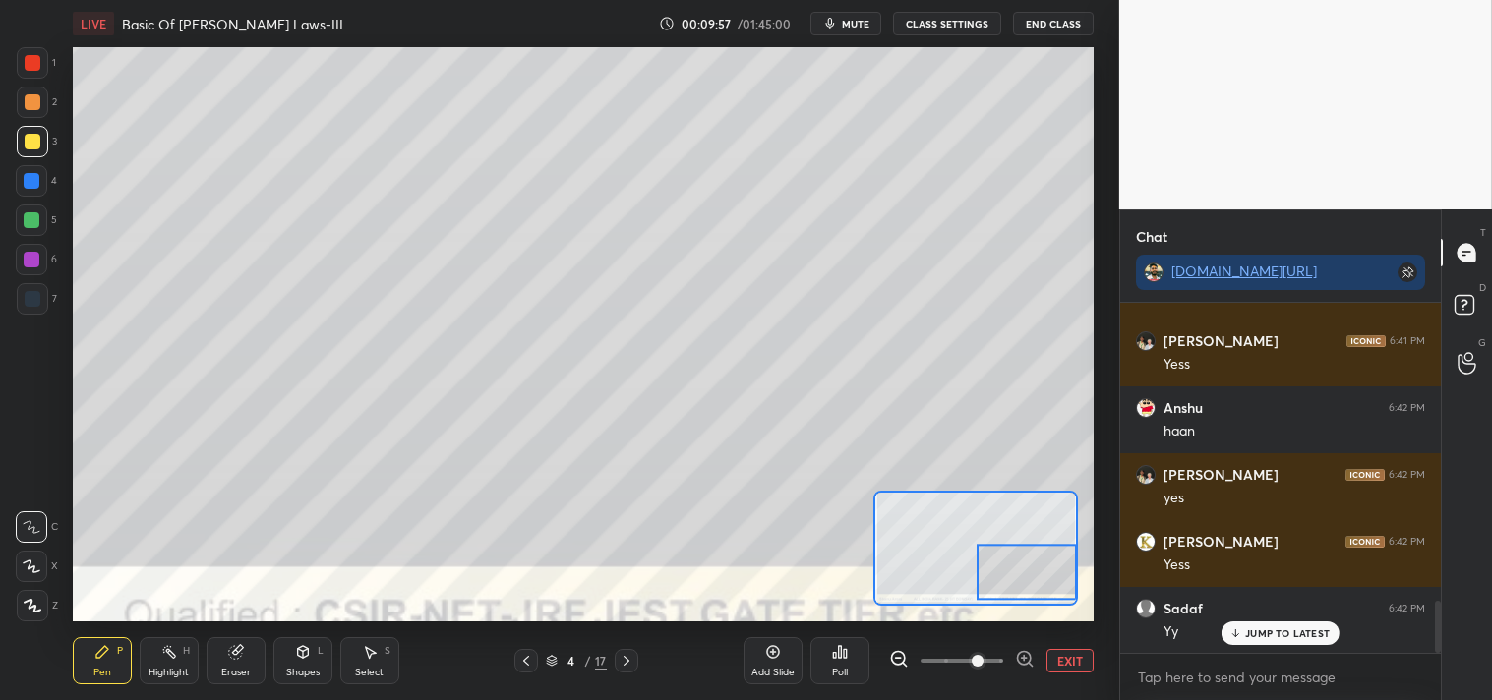
click at [1075, 664] on button "EXIT" at bounding box center [1069, 661] width 47 height 24
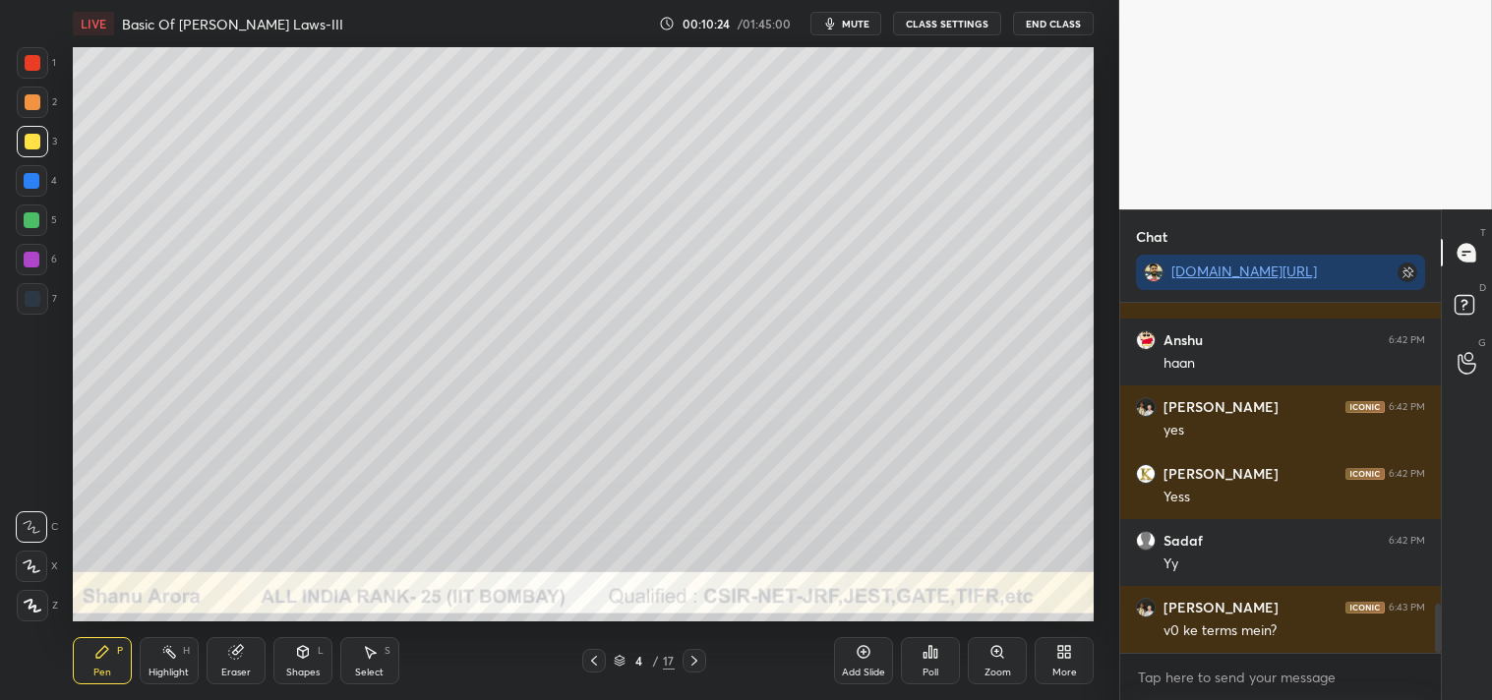
scroll to position [2145, 0]
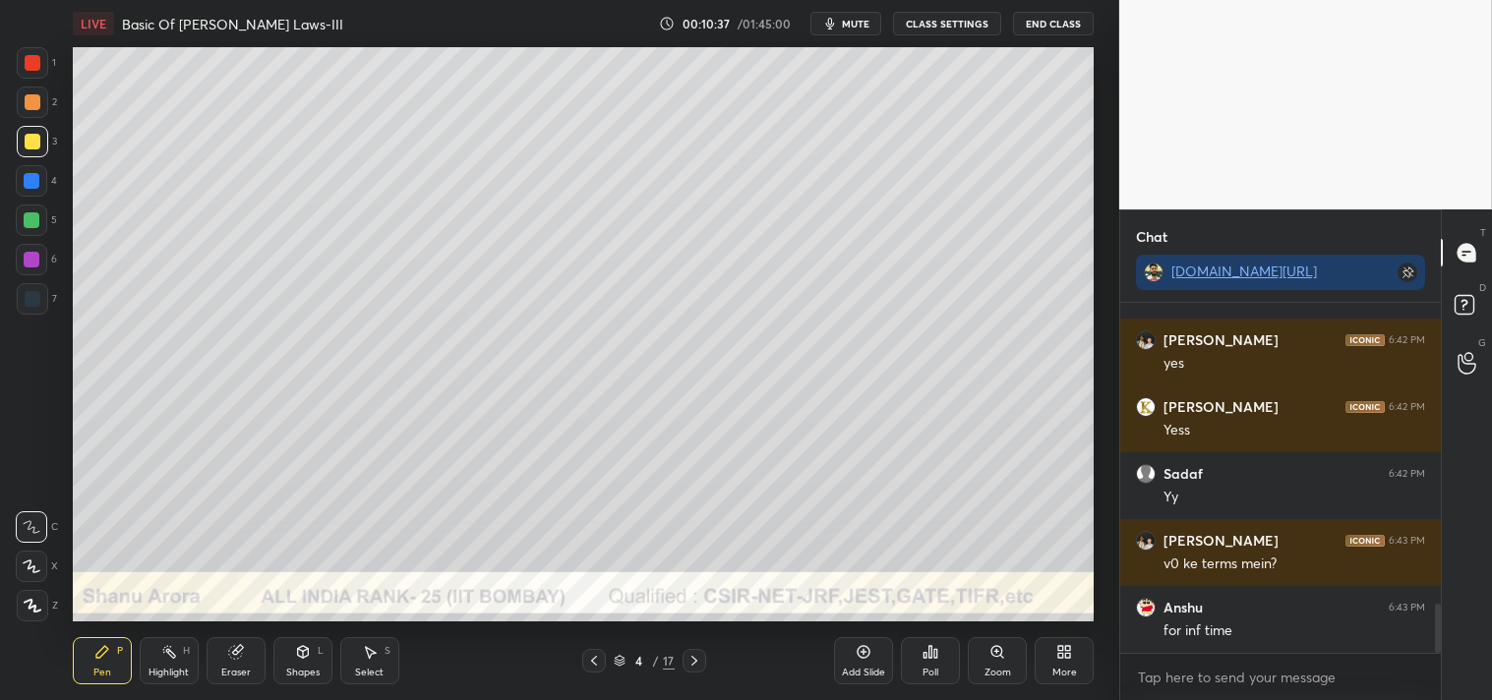
click at [859, 657] on icon at bounding box center [863, 652] width 16 height 16
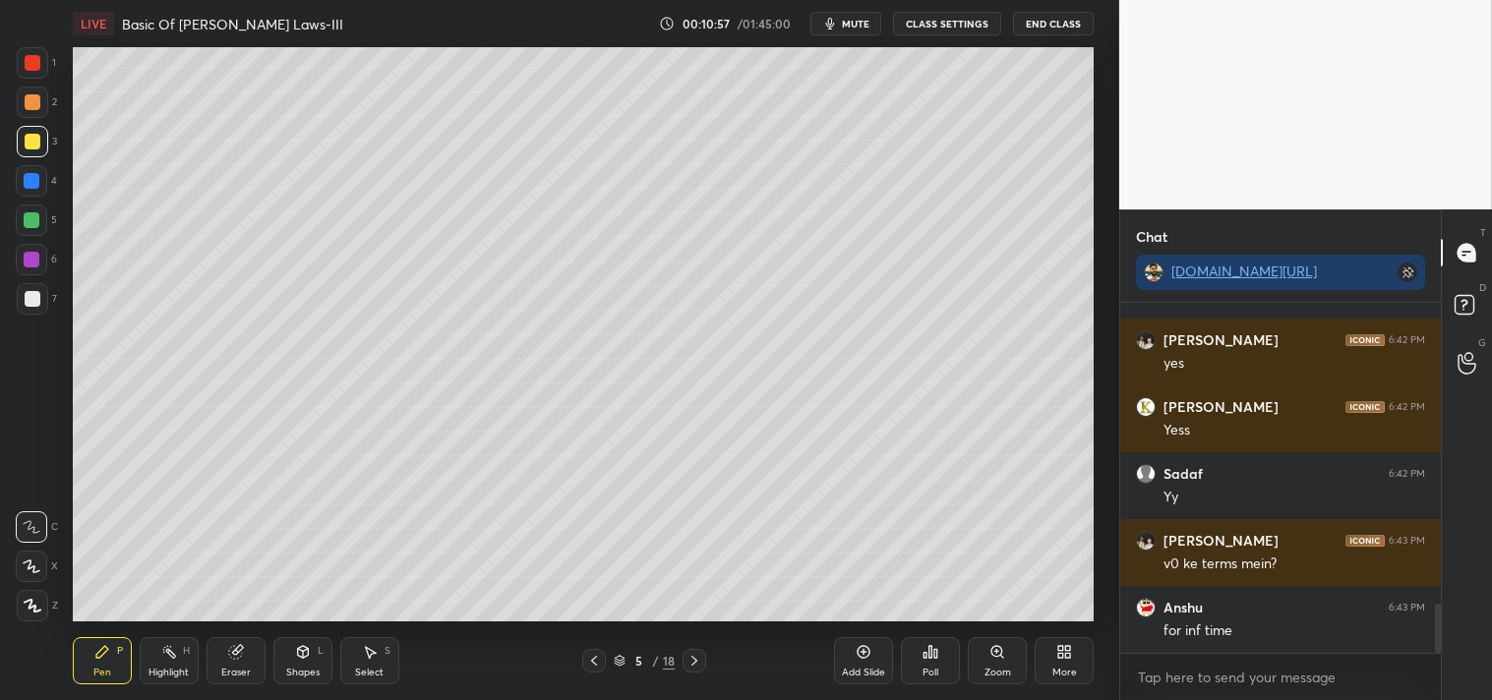
scroll to position [2212, 0]
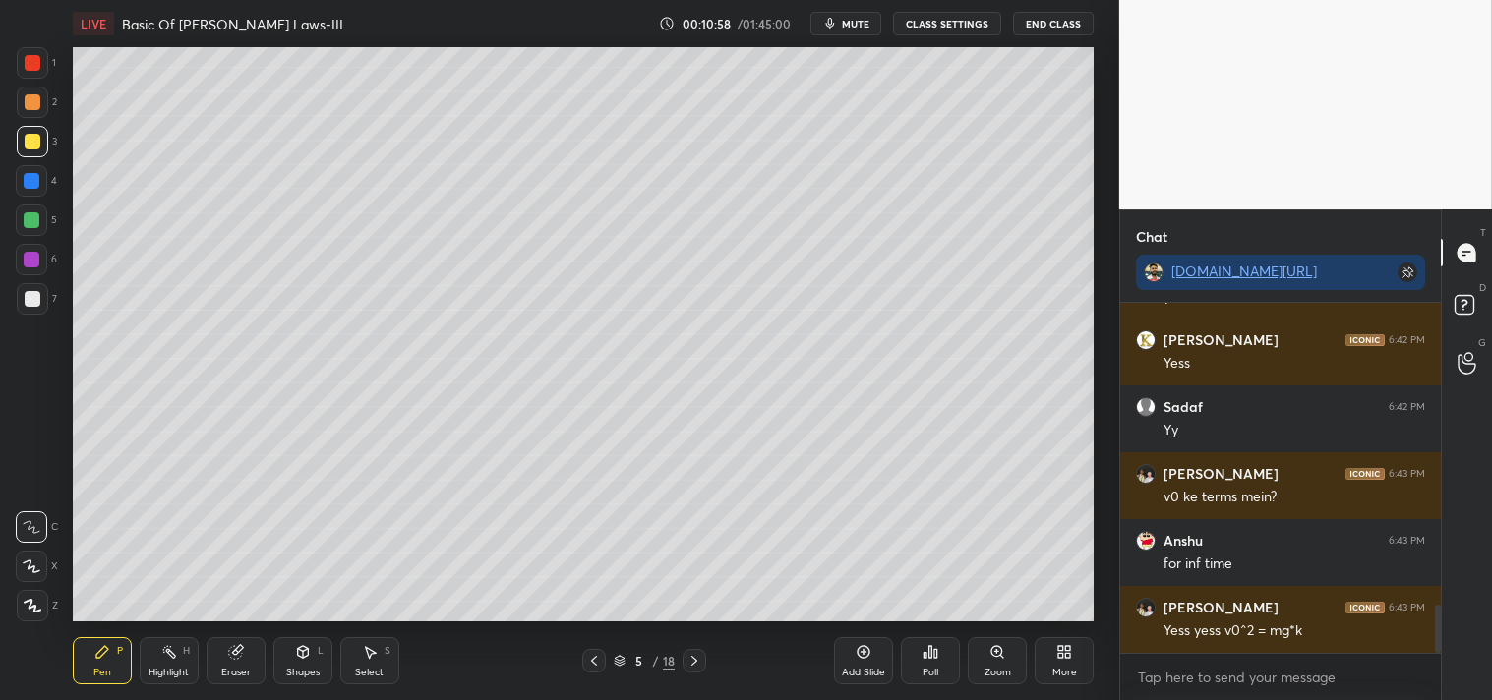
click at [30, 310] on div at bounding box center [32, 298] width 31 height 31
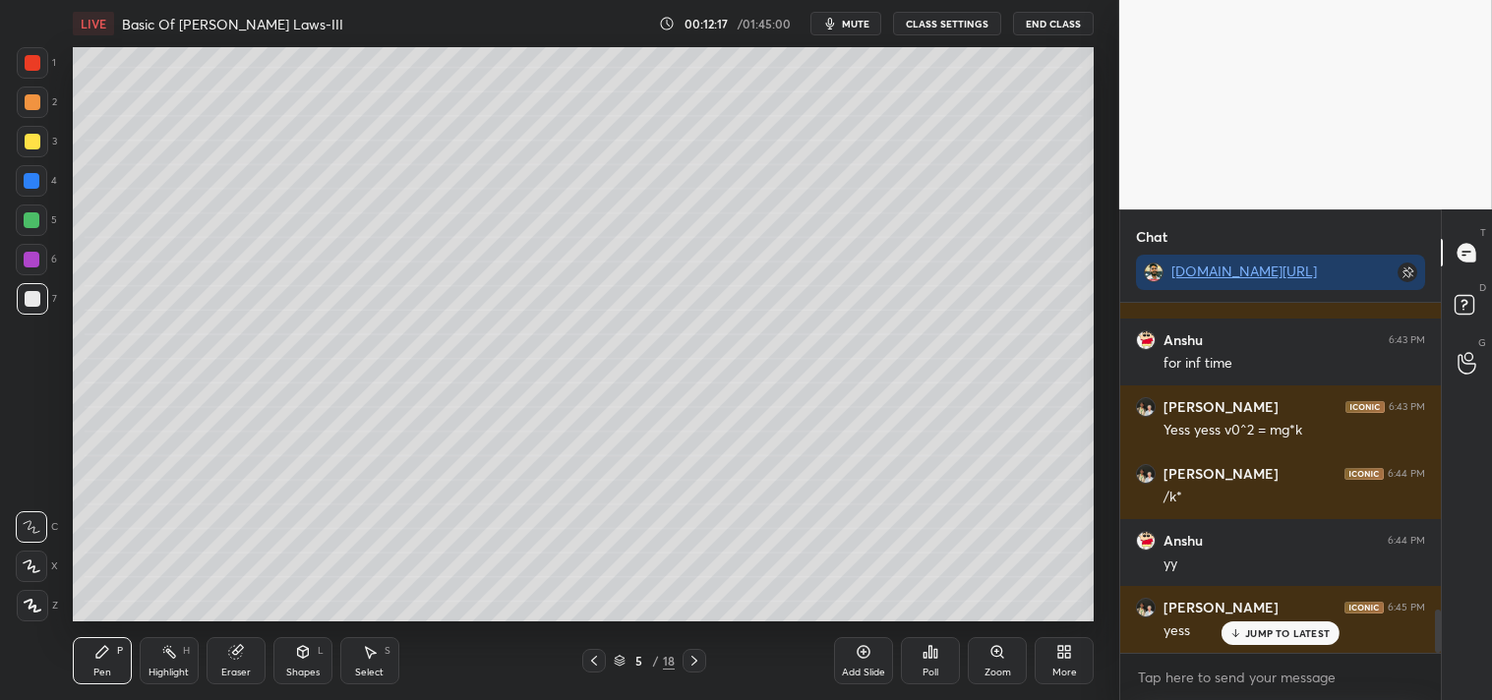
scroll to position [2483, 0]
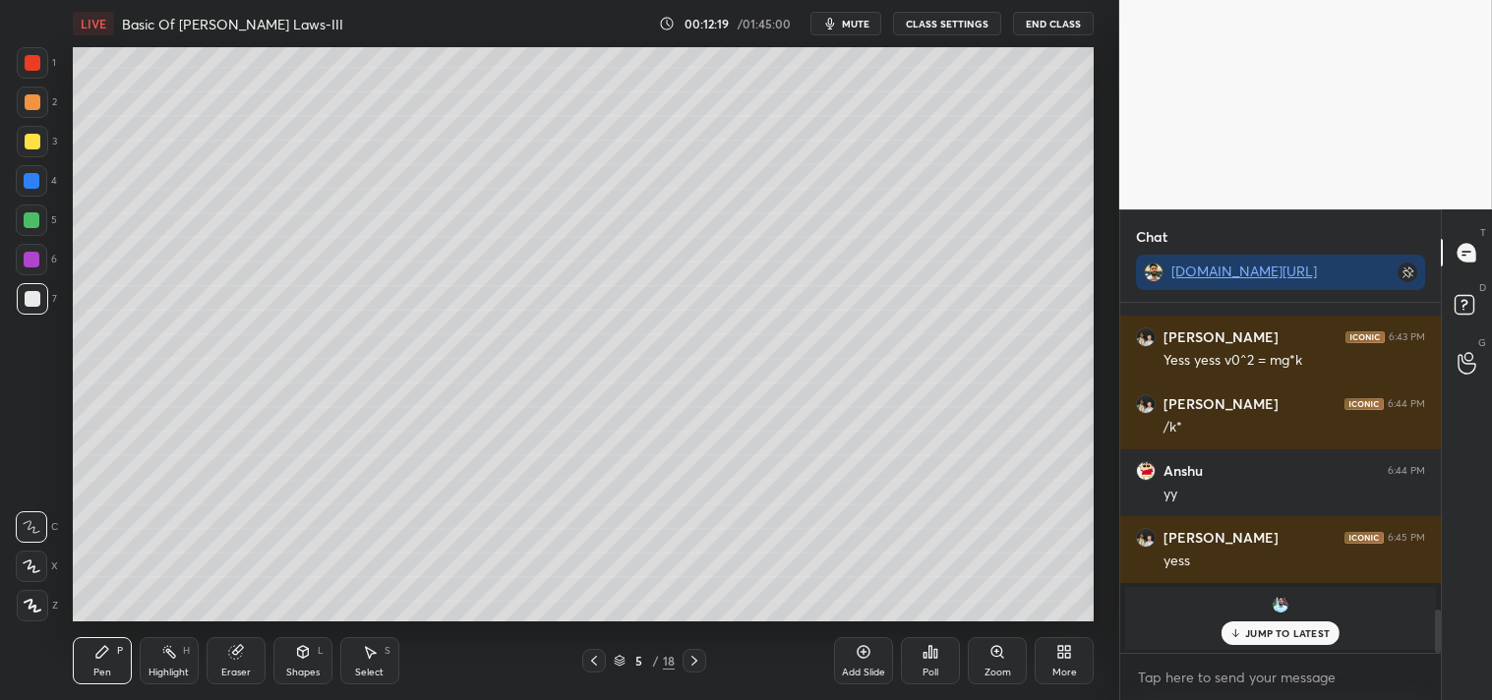
click at [1268, 640] on div "JUMP TO LATEST" at bounding box center [1280, 633] width 118 height 24
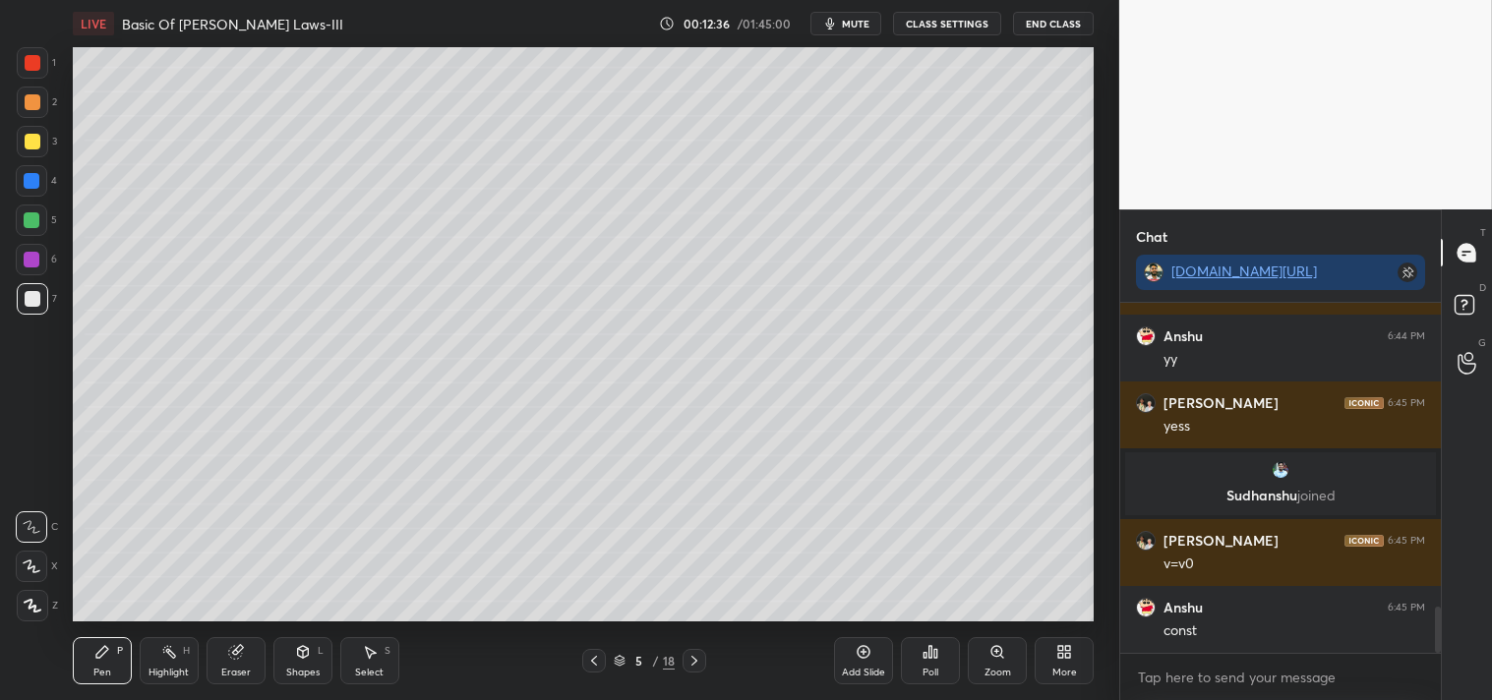
scroll to position [2357, 0]
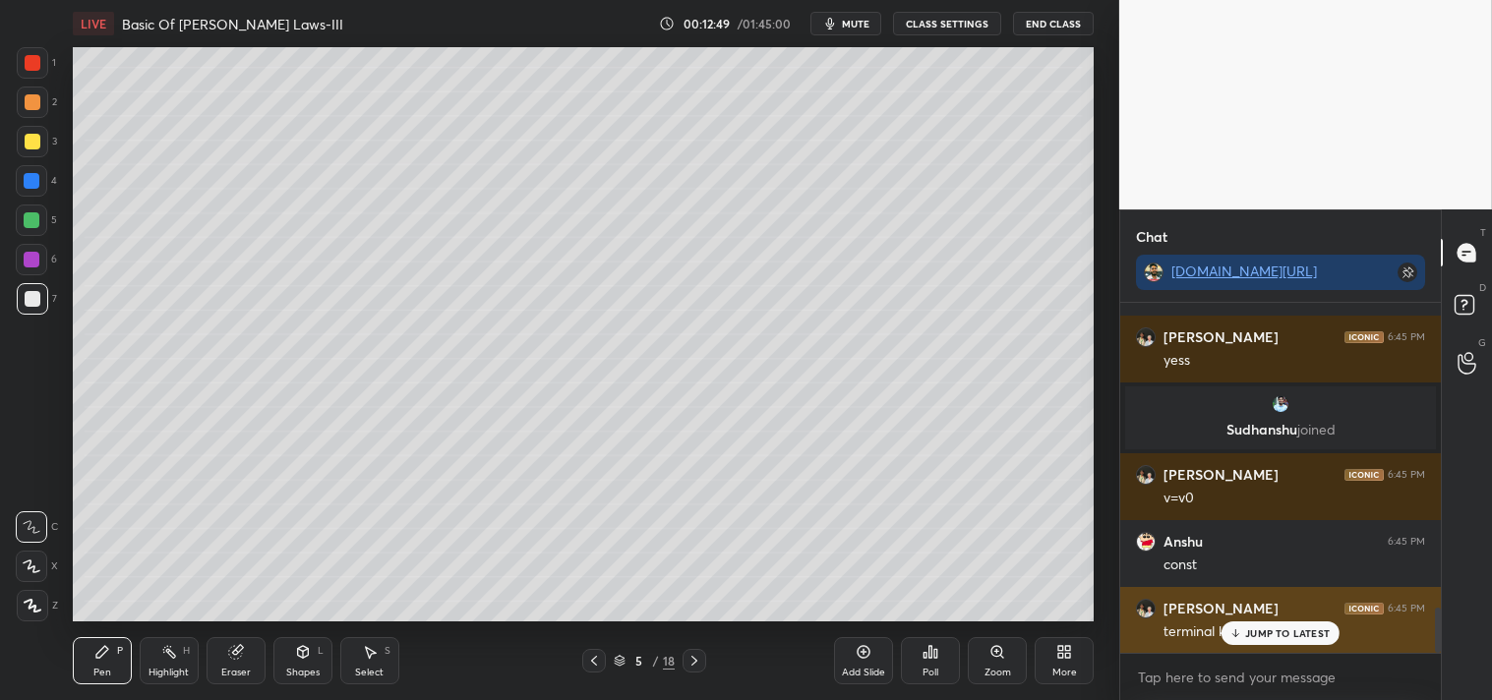
click at [1261, 636] on p "JUMP TO LATEST" at bounding box center [1287, 633] width 85 height 12
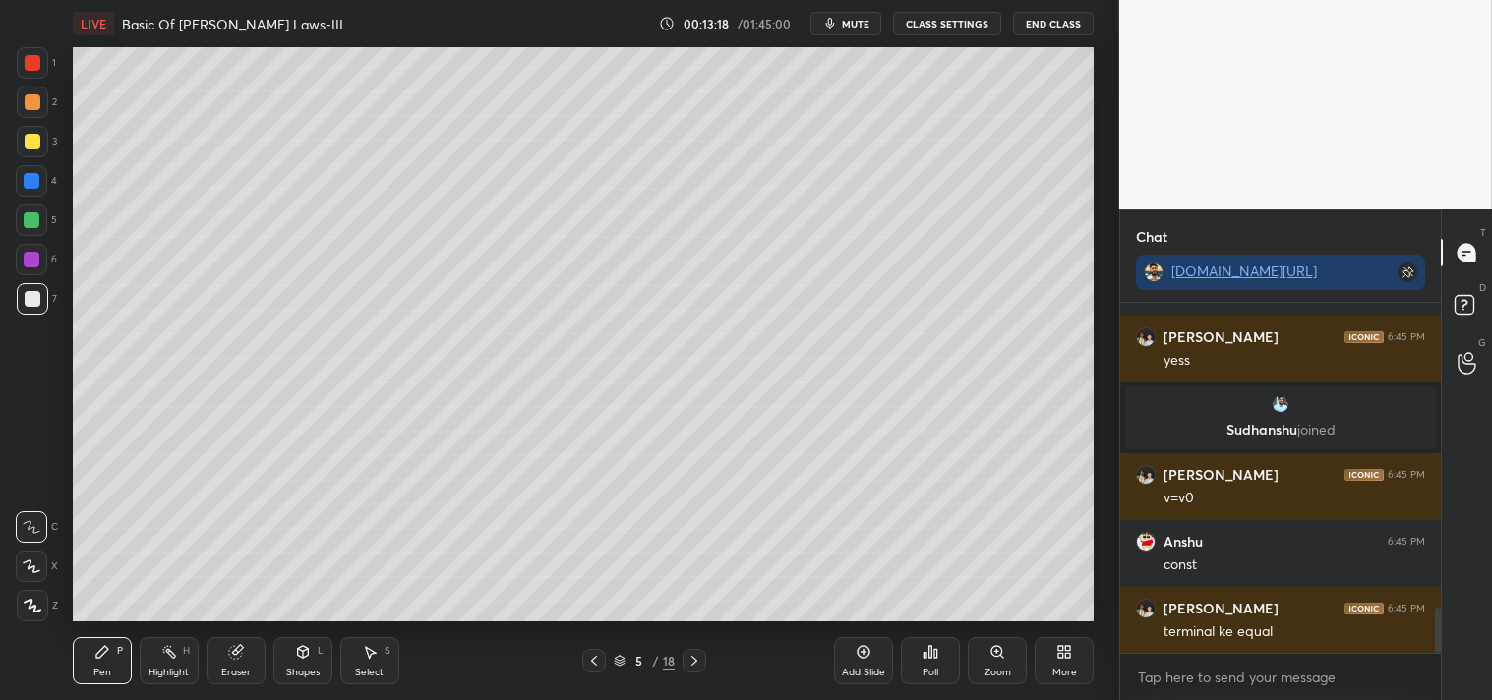
click at [862, 663] on div "Add Slide" at bounding box center [863, 660] width 59 height 47
click at [30, 121] on div "2" at bounding box center [37, 106] width 40 height 39
click at [28, 157] on div "3" at bounding box center [37, 145] width 40 height 39
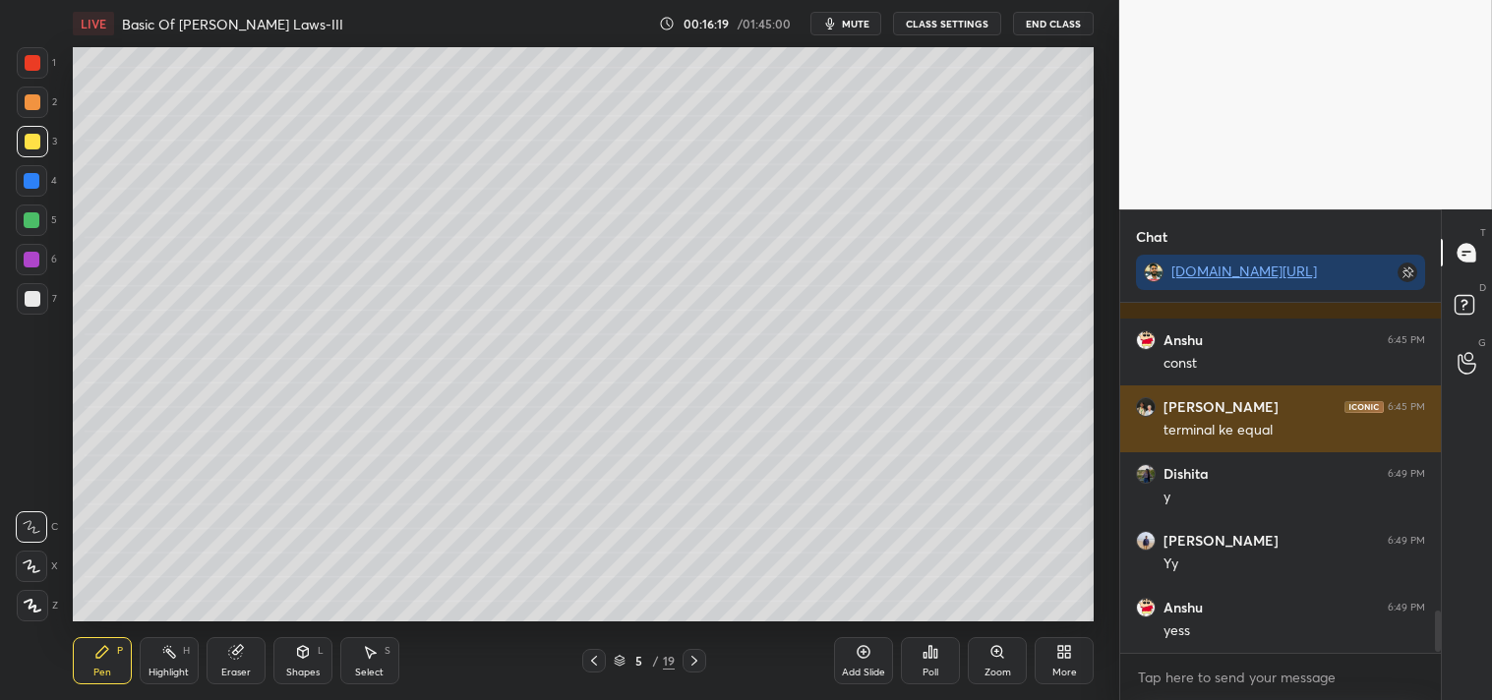
scroll to position [2625, 0]
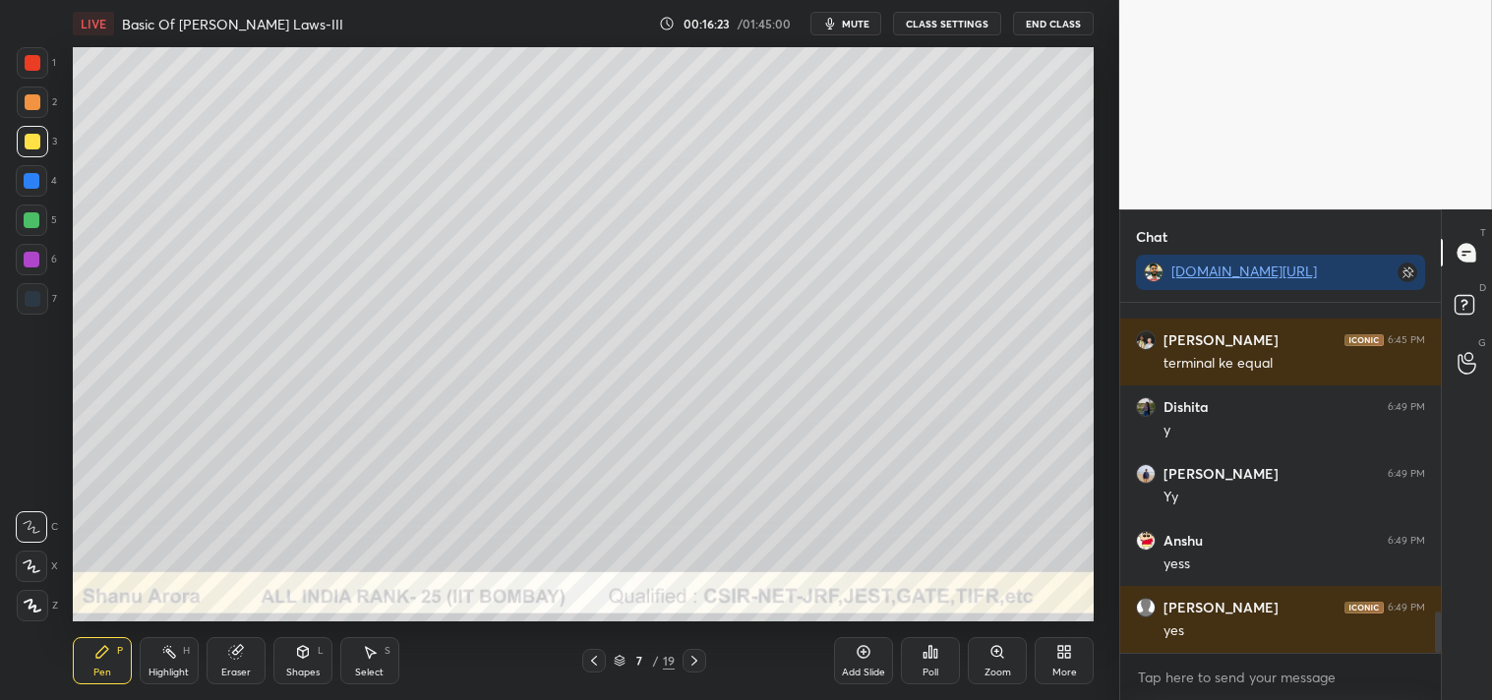
click at [298, 640] on div "Shapes L" at bounding box center [302, 660] width 59 height 47
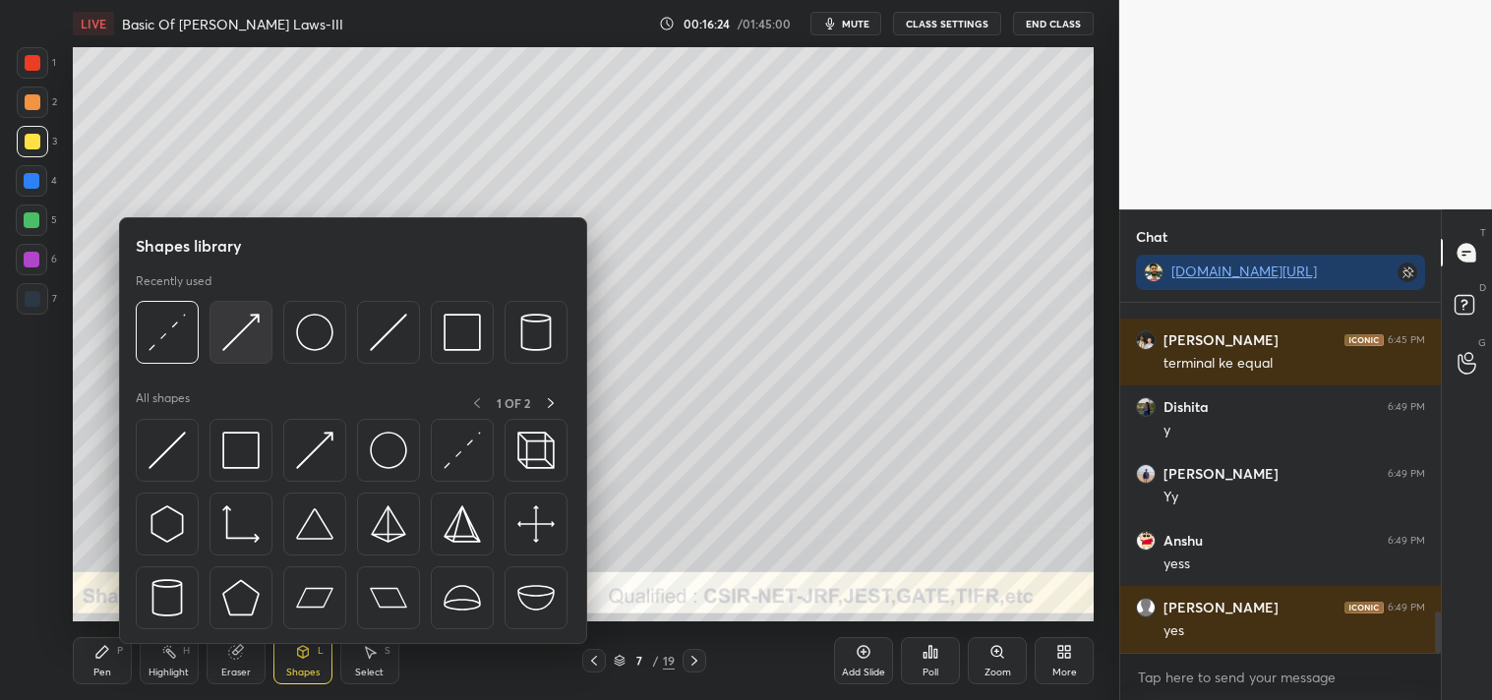
click at [250, 339] on img at bounding box center [240, 332] width 37 height 37
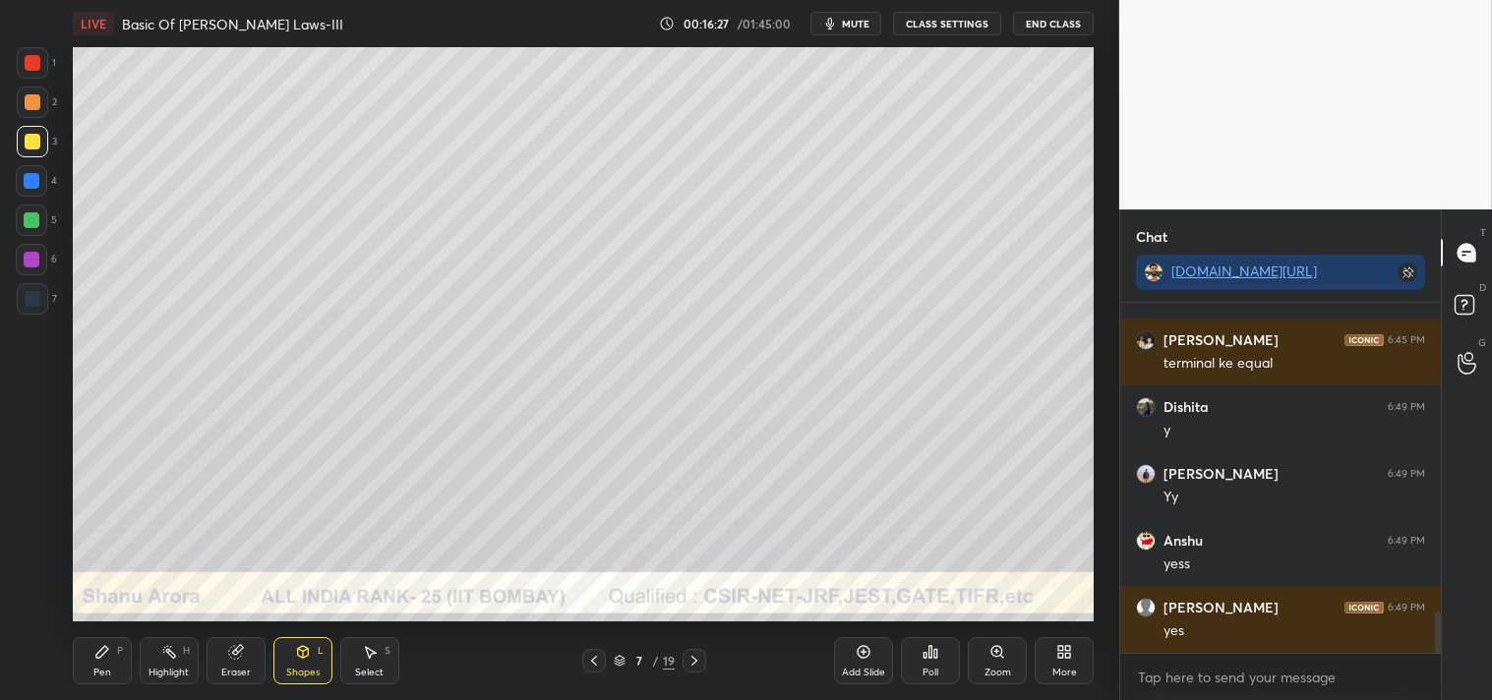
click at [993, 652] on icon at bounding box center [996, 651] width 11 height 11
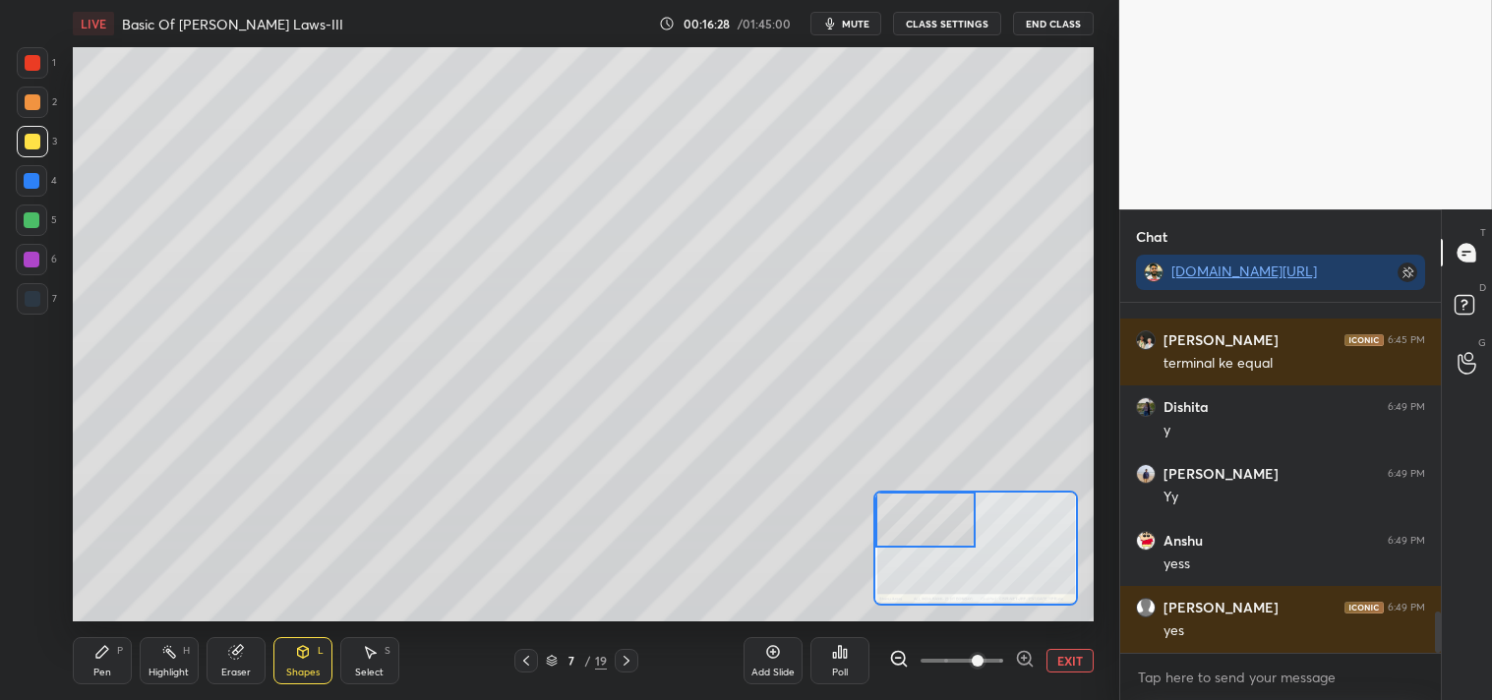
click at [112, 654] on div "Pen P" at bounding box center [102, 660] width 59 height 47
click at [41, 112] on div at bounding box center [32, 102] width 31 height 31
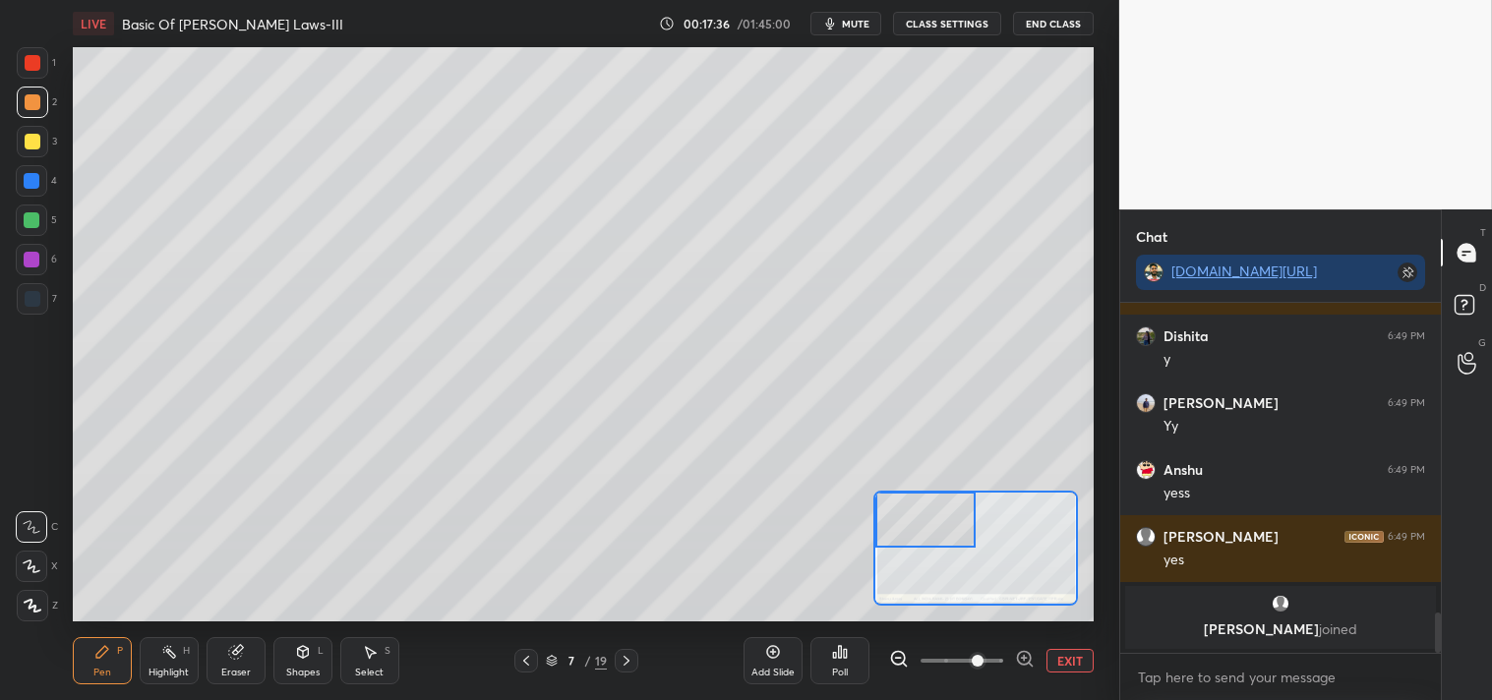
click at [42, 143] on div at bounding box center [32, 141] width 31 height 31
click at [36, 153] on div at bounding box center [32, 141] width 31 height 31
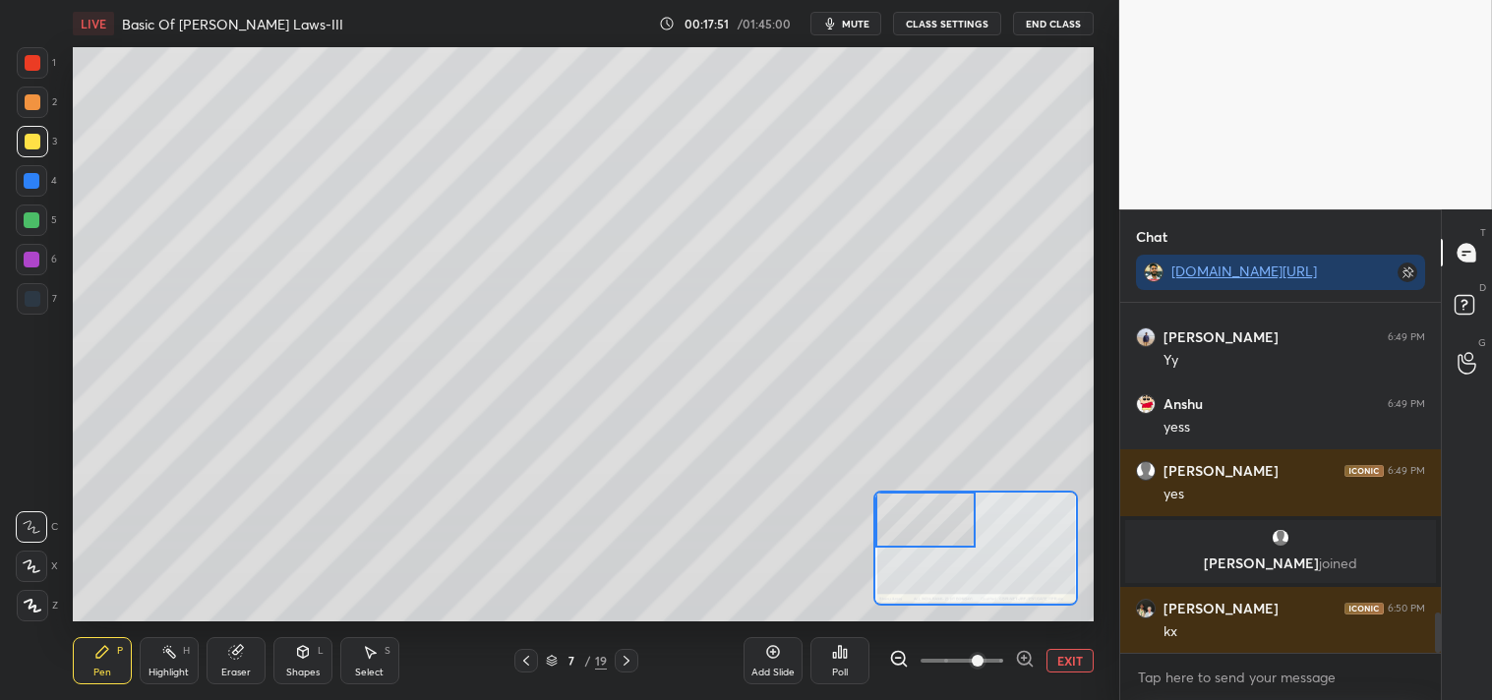
scroll to position [2698, 0]
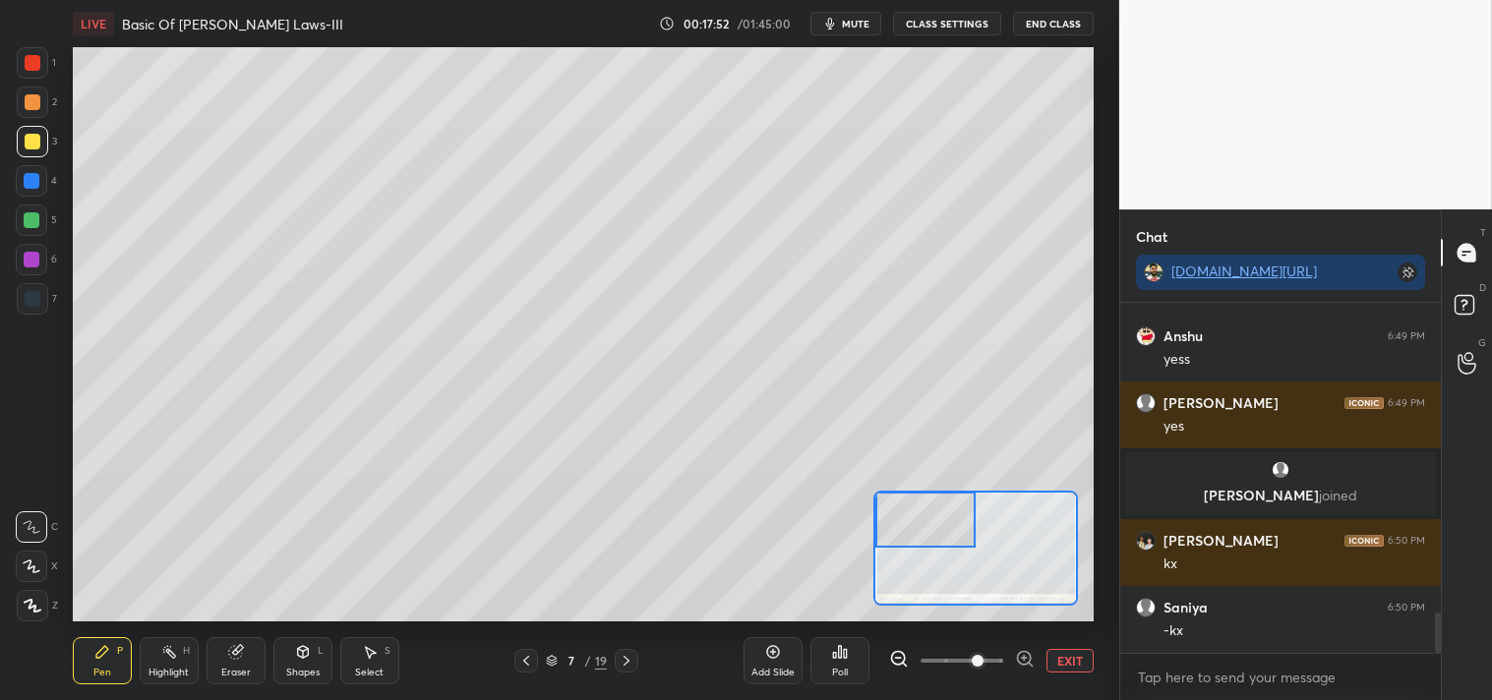
click at [243, 640] on div "Eraser" at bounding box center [235, 660] width 59 height 47
click at [94, 640] on div "Pen P" at bounding box center [102, 660] width 59 height 47
click at [99, 652] on icon at bounding box center [102, 652] width 12 height 12
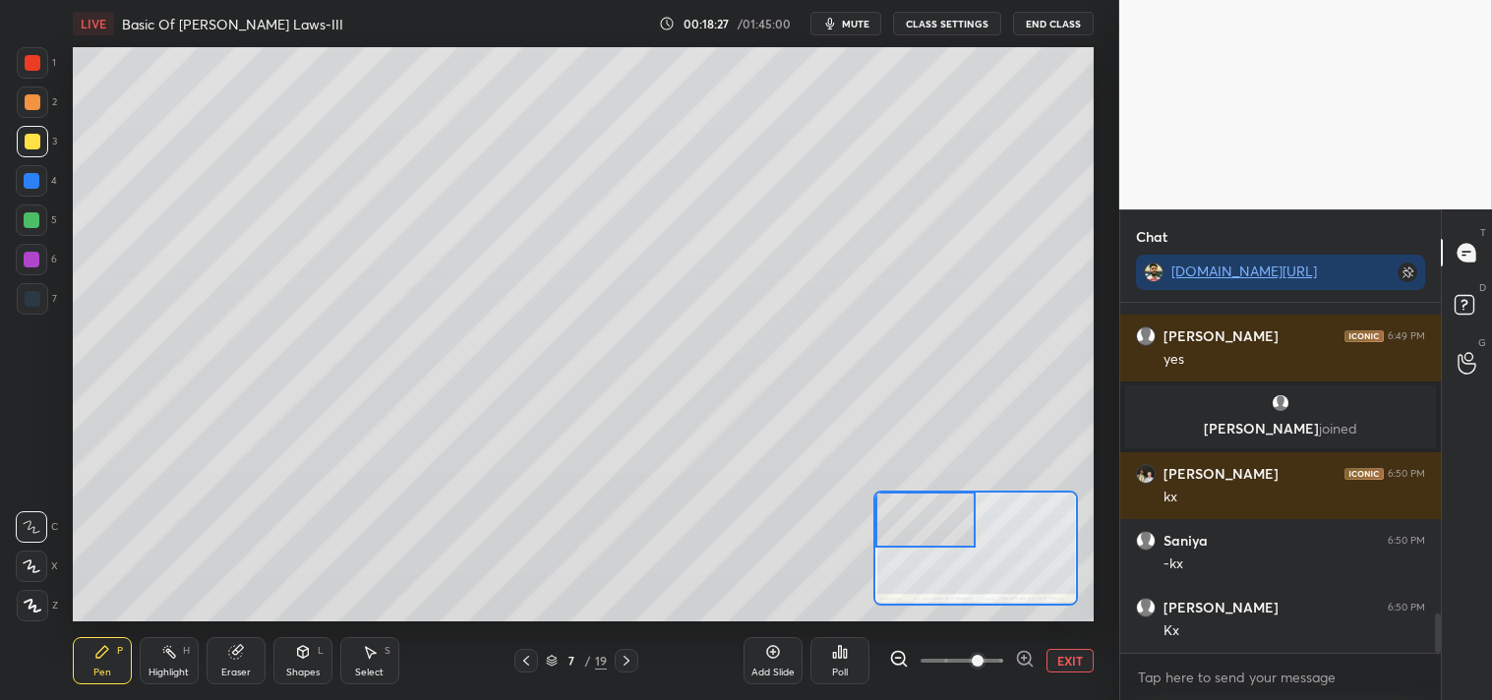
click at [168, 657] on icon at bounding box center [169, 652] width 16 height 16
click at [164, 651] on icon at bounding box center [169, 652] width 16 height 16
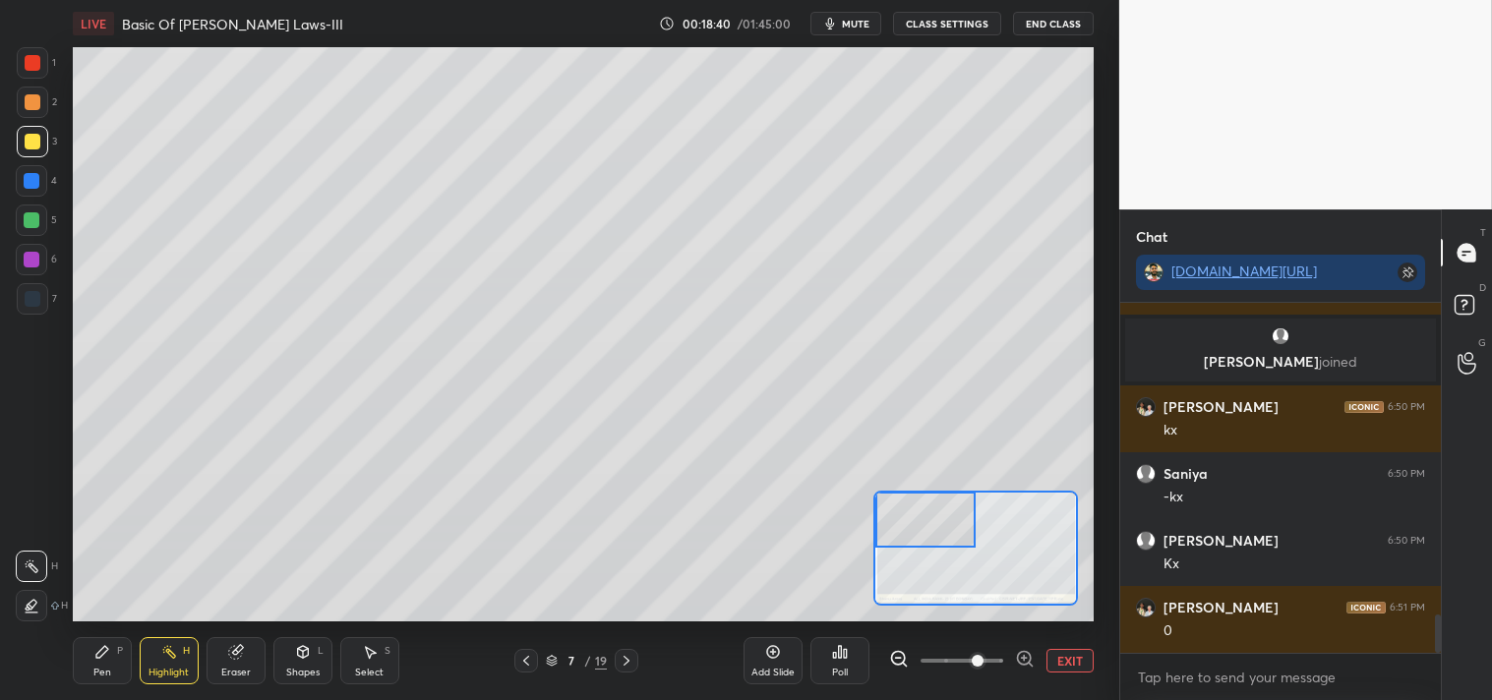
scroll to position [2898, 0]
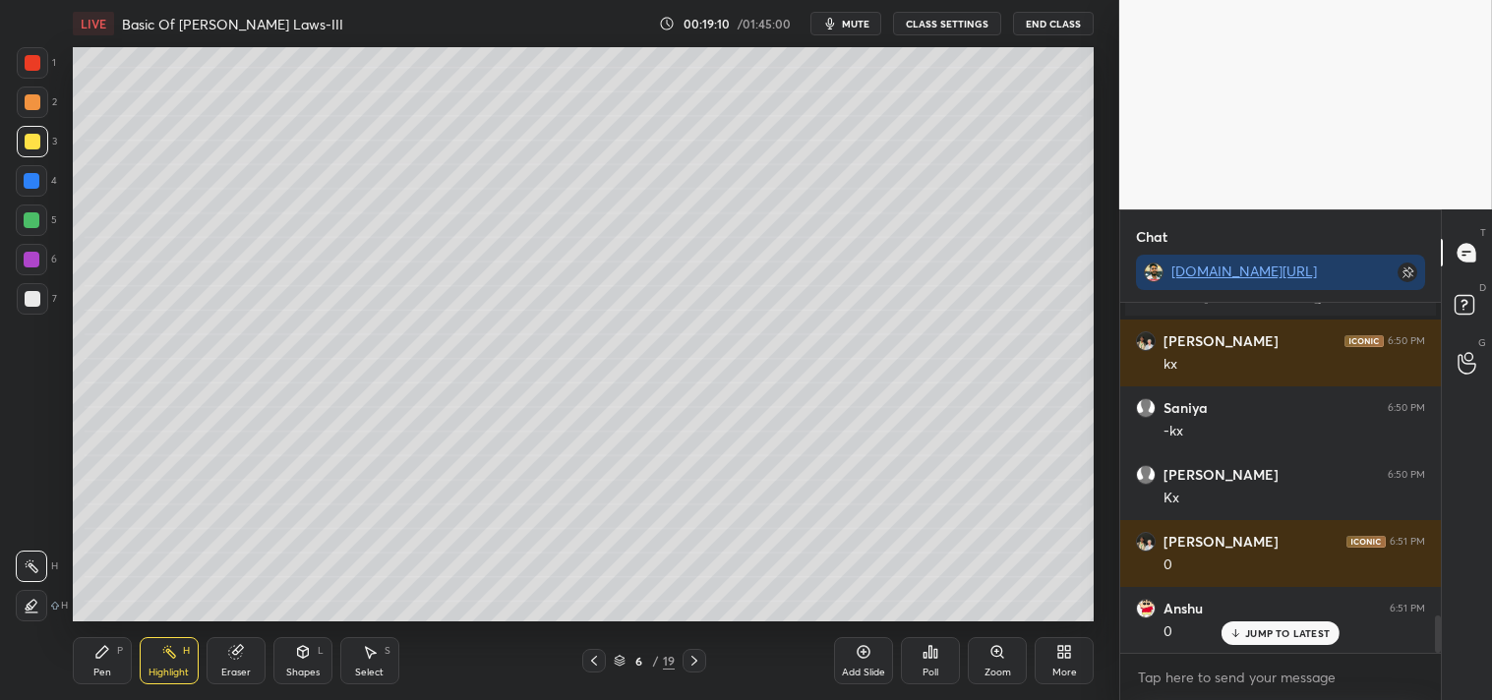
click at [844, 661] on div "Add Slide" at bounding box center [863, 660] width 59 height 47
click at [103, 671] on div "Pen" at bounding box center [102, 673] width 18 height 10
click at [103, 661] on div "Pen P" at bounding box center [102, 660] width 59 height 47
click at [165, 657] on icon at bounding box center [169, 652] width 16 height 16
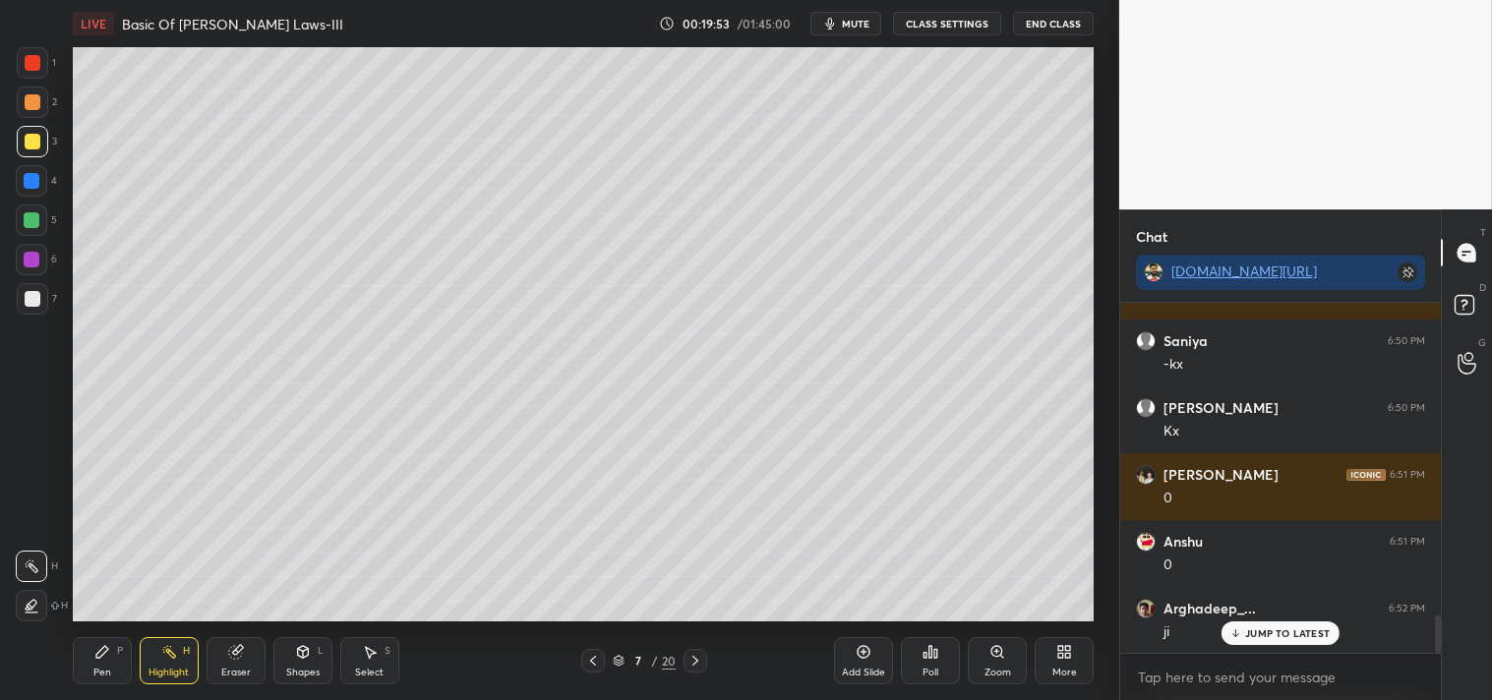
click at [123, 662] on div "Pen P" at bounding box center [102, 660] width 59 height 47
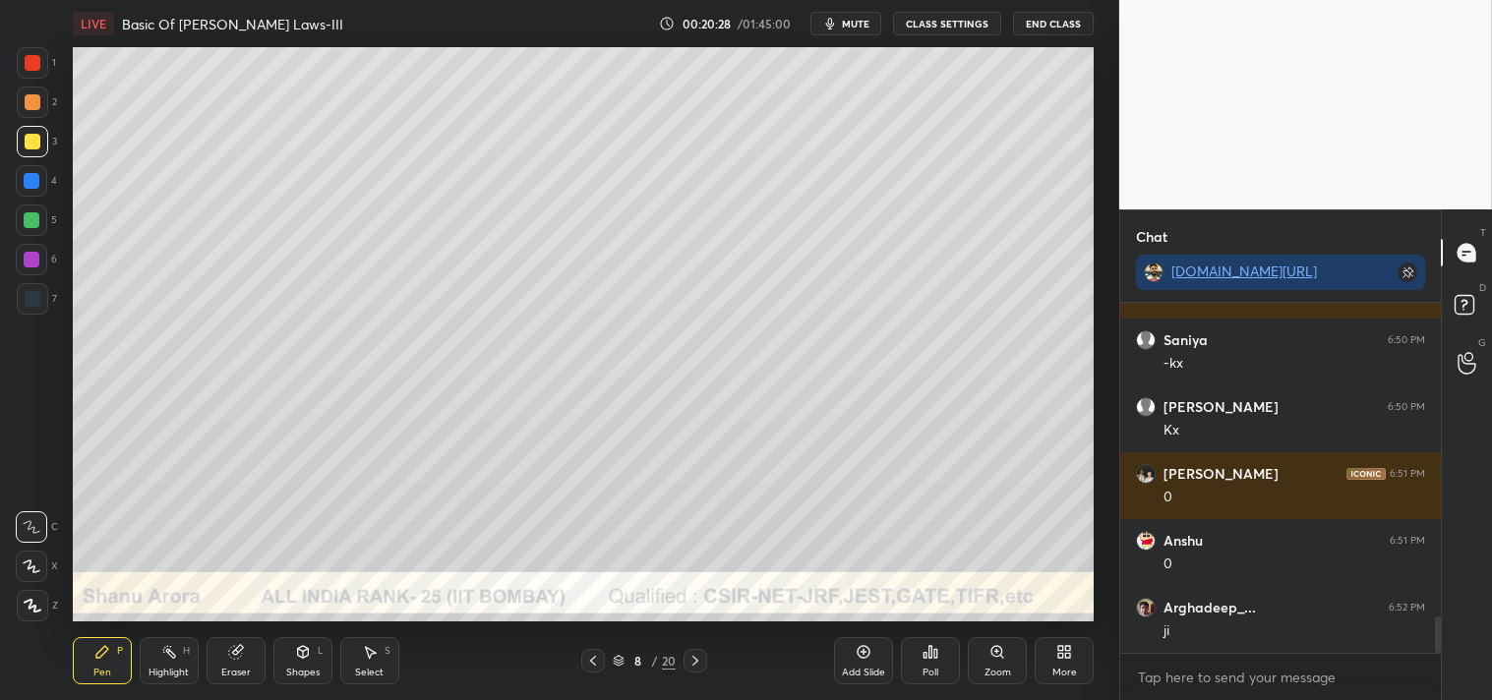
click at [1000, 650] on icon at bounding box center [996, 651] width 11 height 11
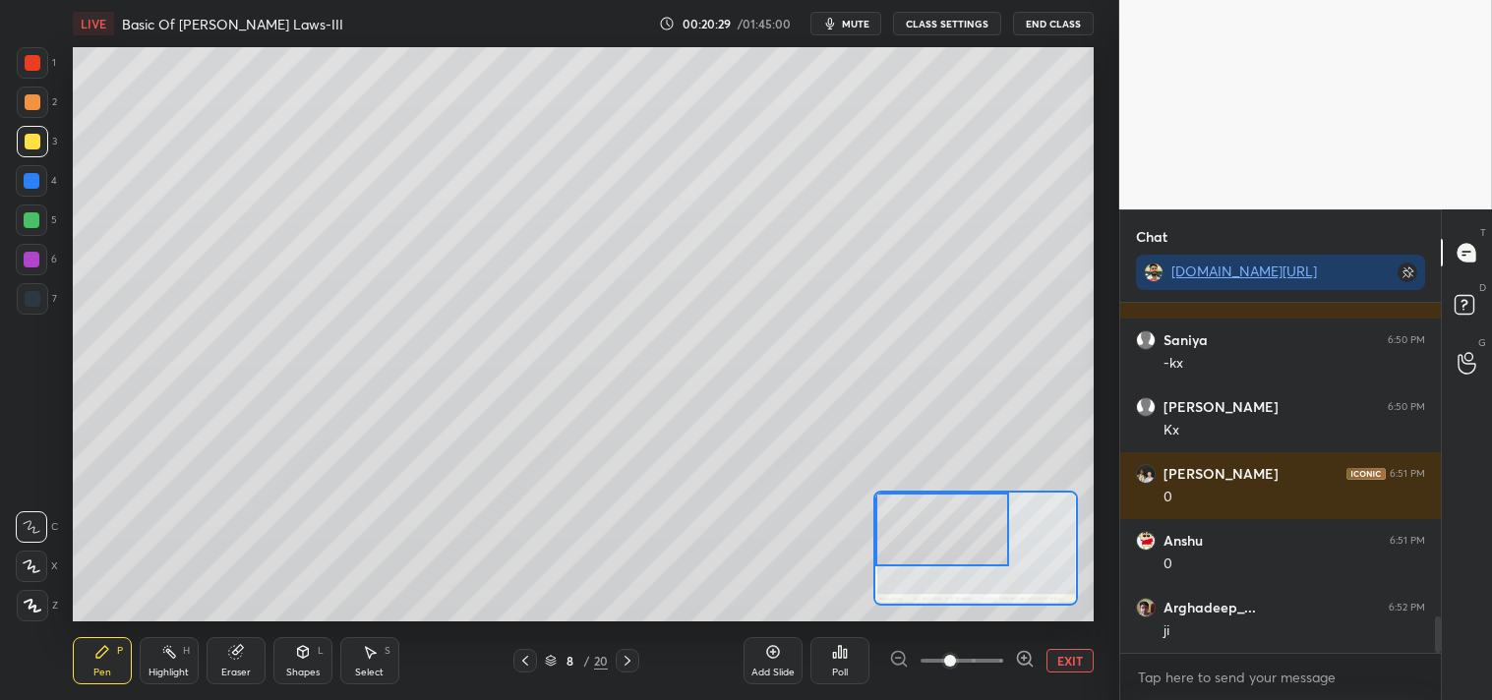
click at [211, 659] on div "Eraser" at bounding box center [235, 660] width 59 height 47
click at [180, 673] on div "Highlight" at bounding box center [168, 673] width 40 height 10
click at [177, 673] on div "Highlight" at bounding box center [168, 673] width 40 height 10
click at [93, 668] on div "Pen" at bounding box center [102, 673] width 18 height 10
click at [109, 659] on icon at bounding box center [102, 652] width 16 height 16
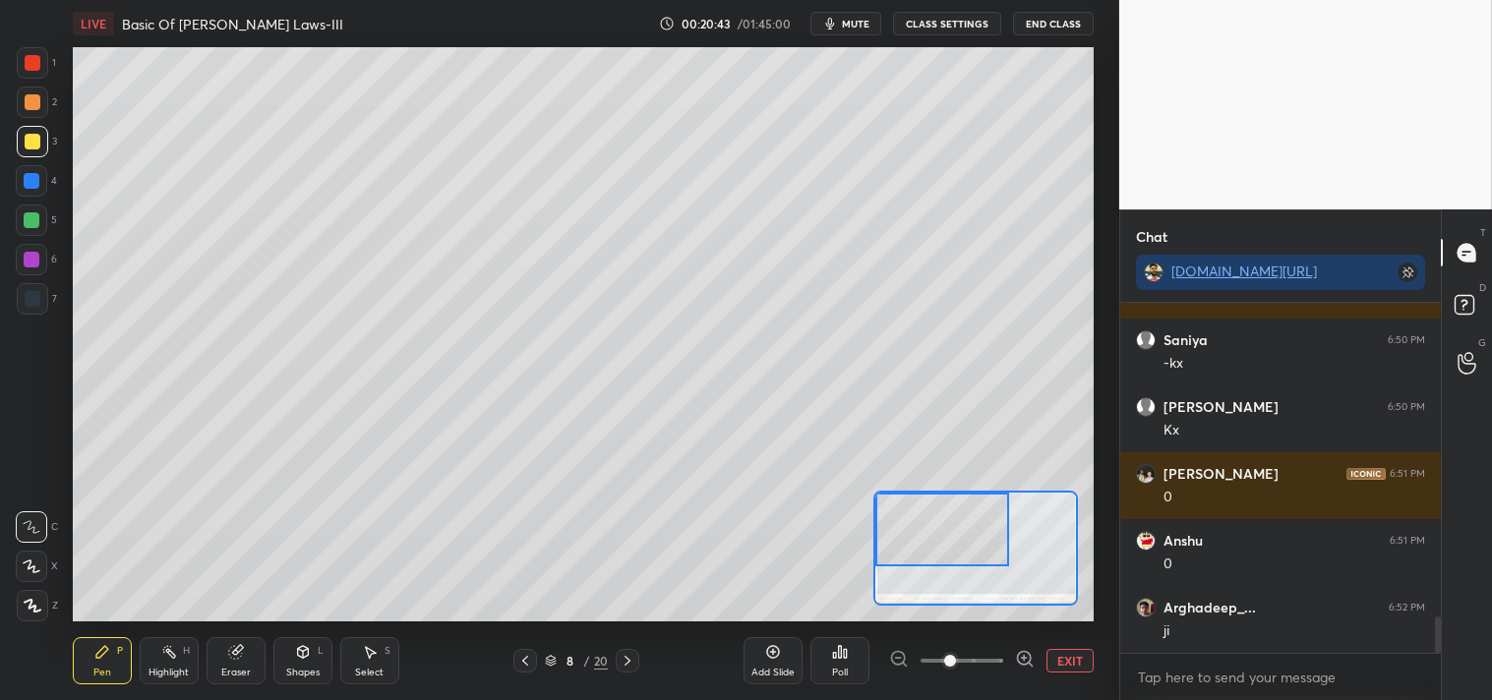
click at [863, 26] on span "mute" at bounding box center [856, 24] width 28 height 14
click at [849, 18] on span "unmute" at bounding box center [854, 24] width 42 height 14
click at [231, 655] on icon at bounding box center [234, 652] width 13 height 13
click at [108, 652] on icon at bounding box center [102, 652] width 16 height 16
click at [103, 654] on icon at bounding box center [102, 652] width 12 height 12
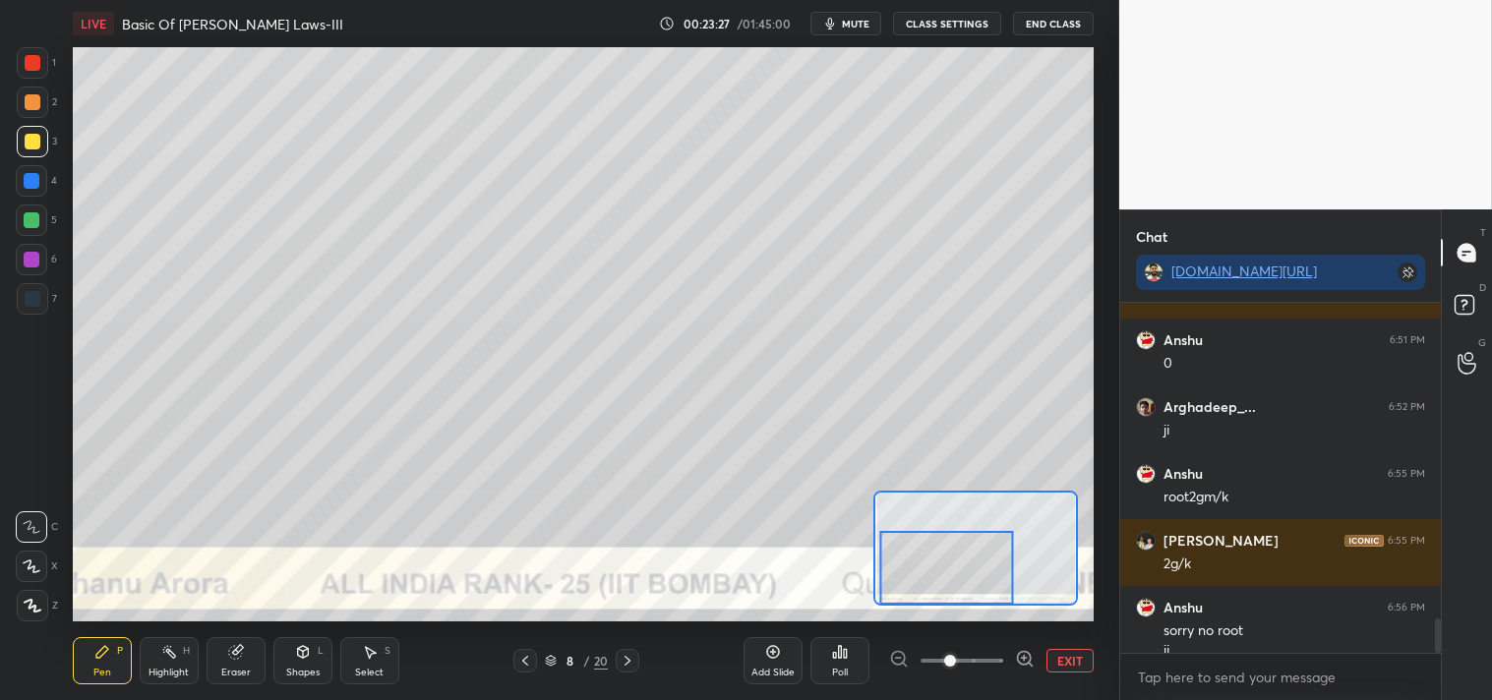
scroll to position [3186, 0]
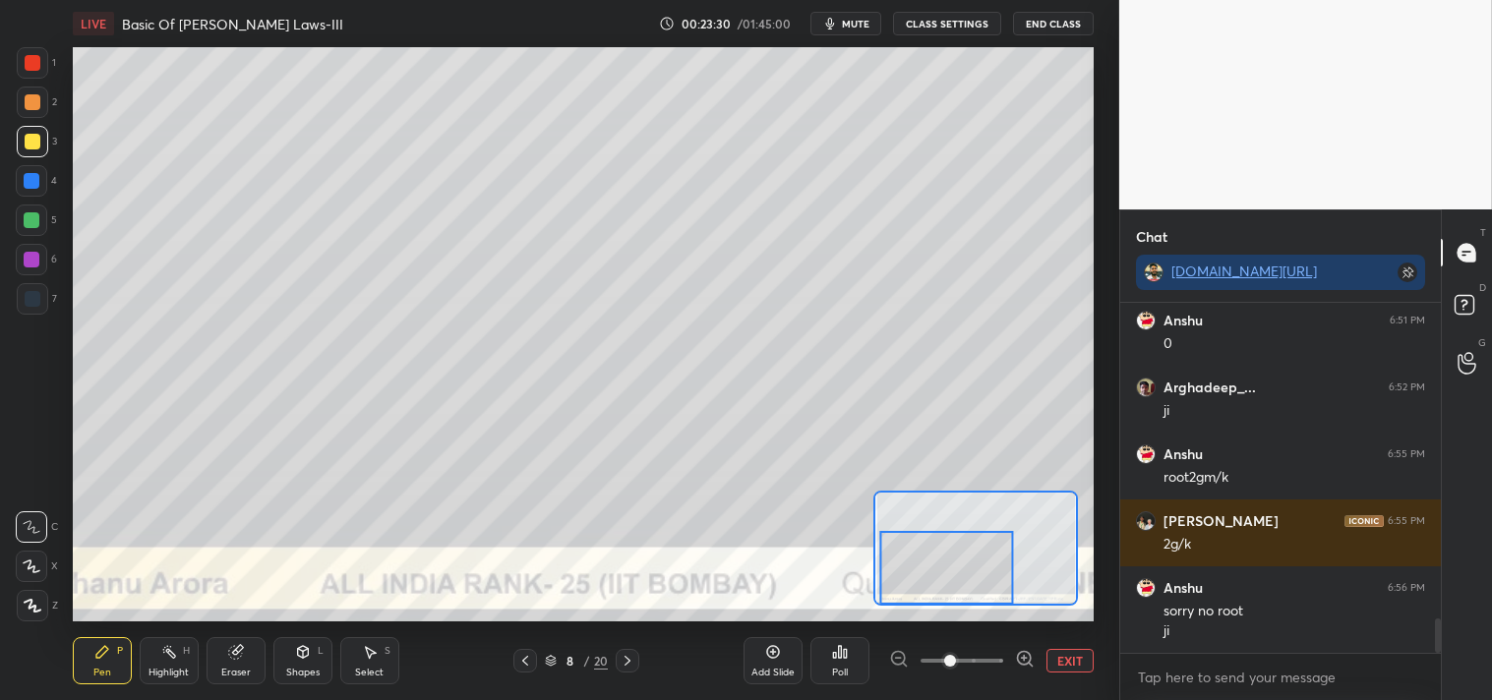
click at [1068, 666] on button "EXIT" at bounding box center [1069, 661] width 47 height 24
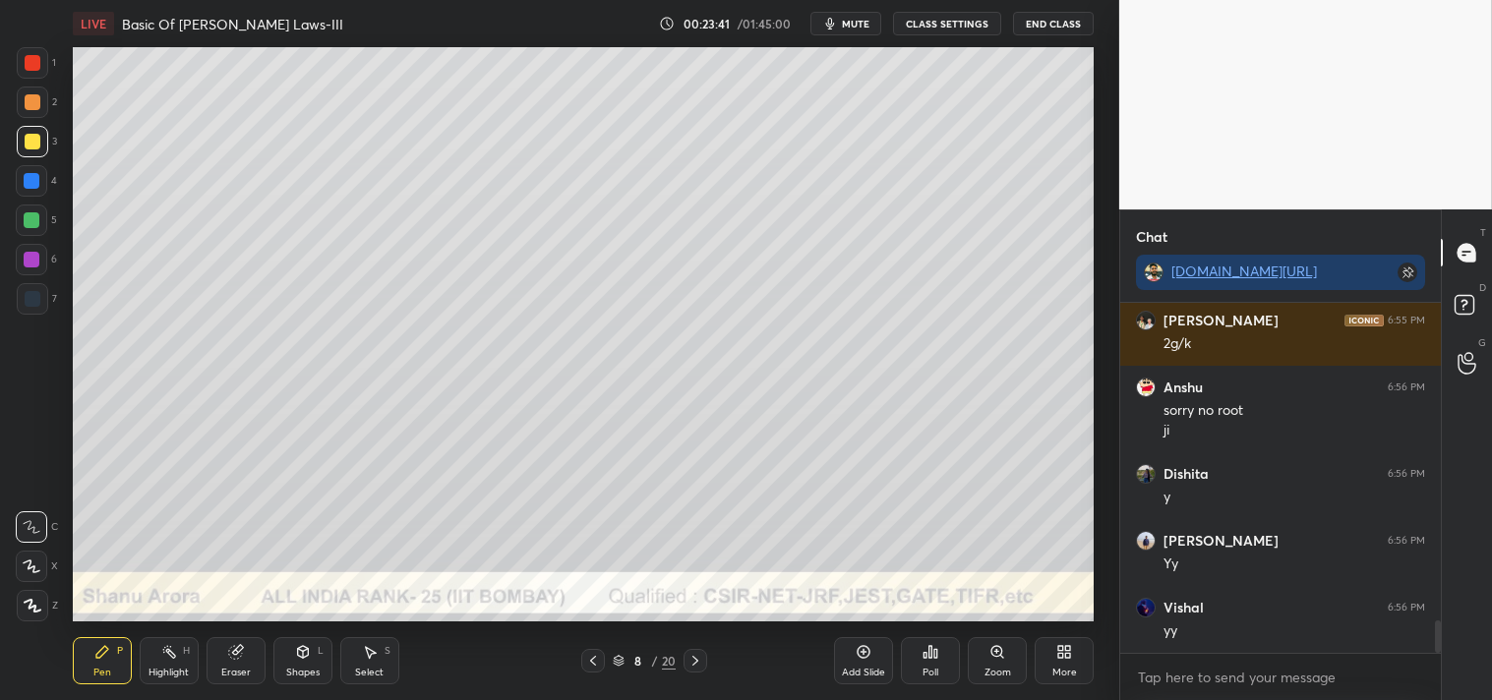
scroll to position [3453, 0]
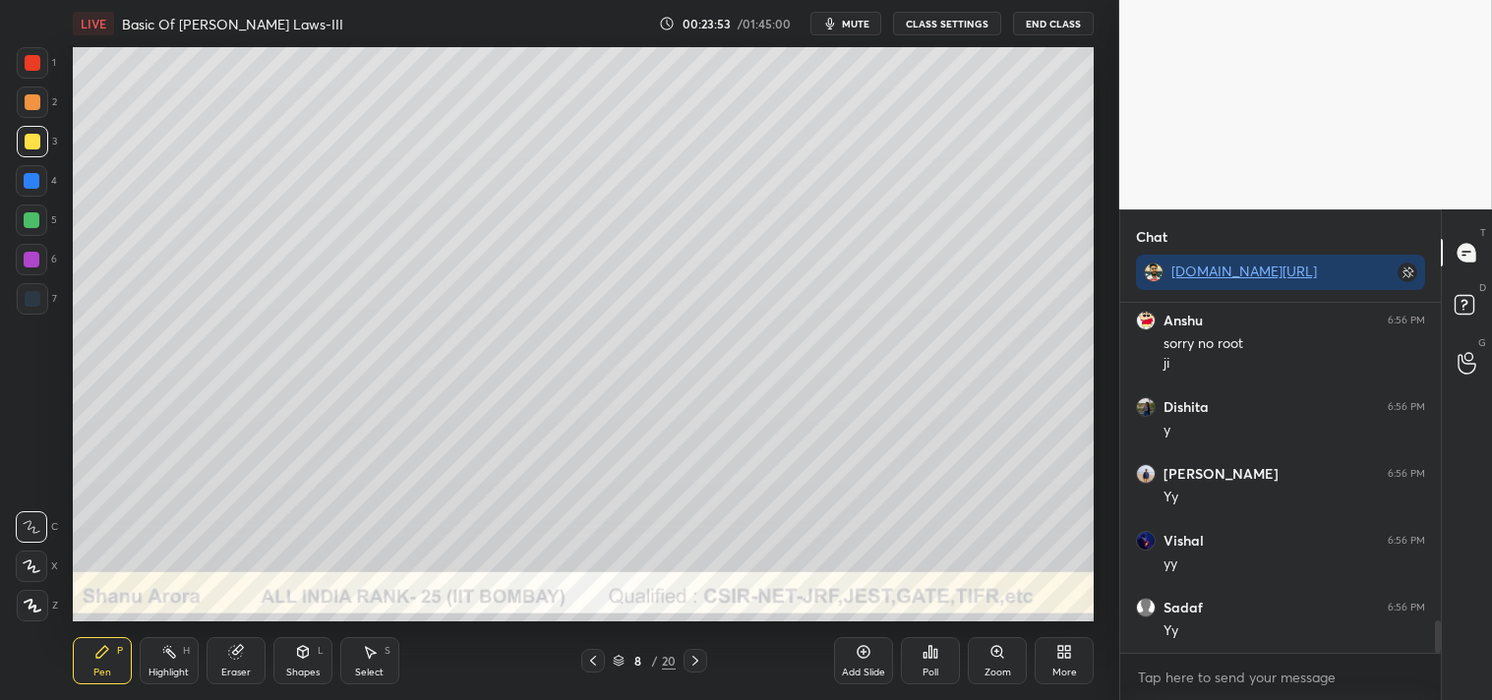
click at [993, 661] on div "Zoom" at bounding box center [997, 660] width 59 height 47
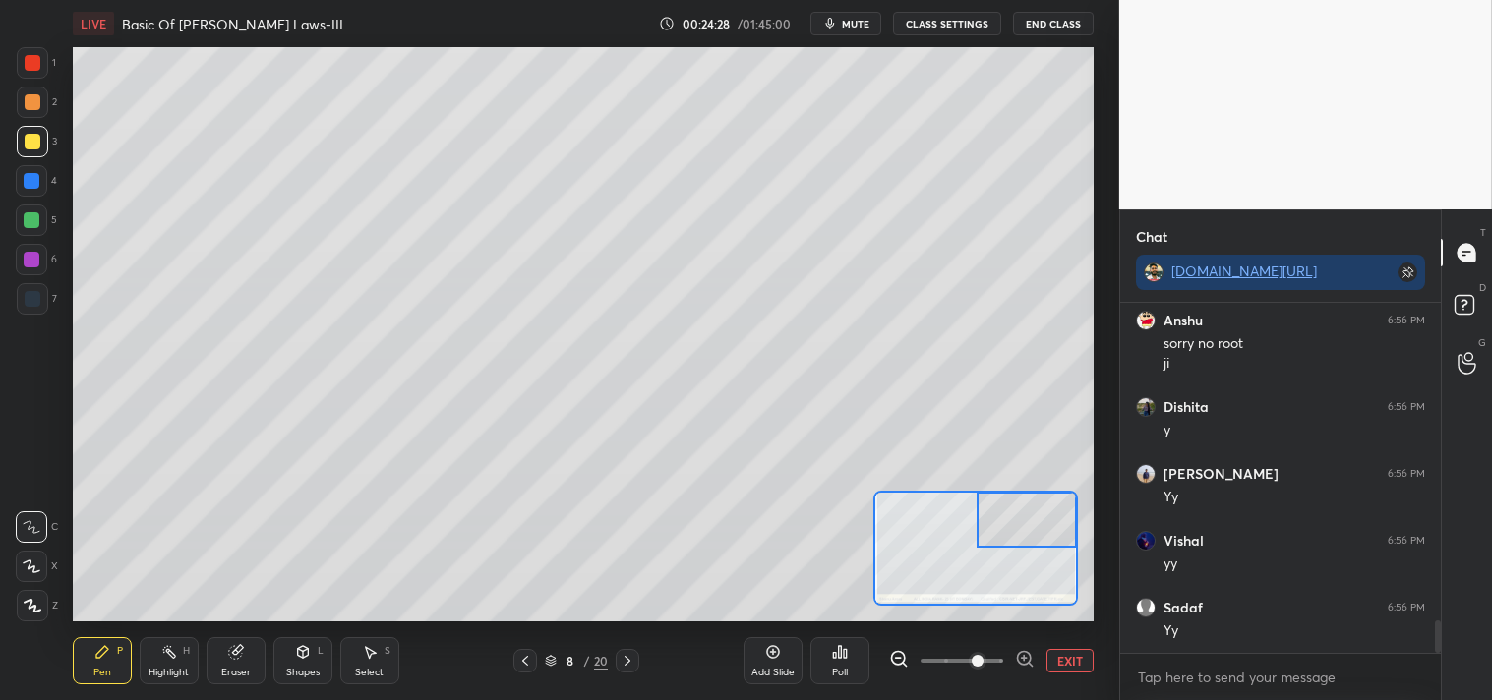
click at [295, 637] on div "Shapes L" at bounding box center [302, 660] width 59 height 47
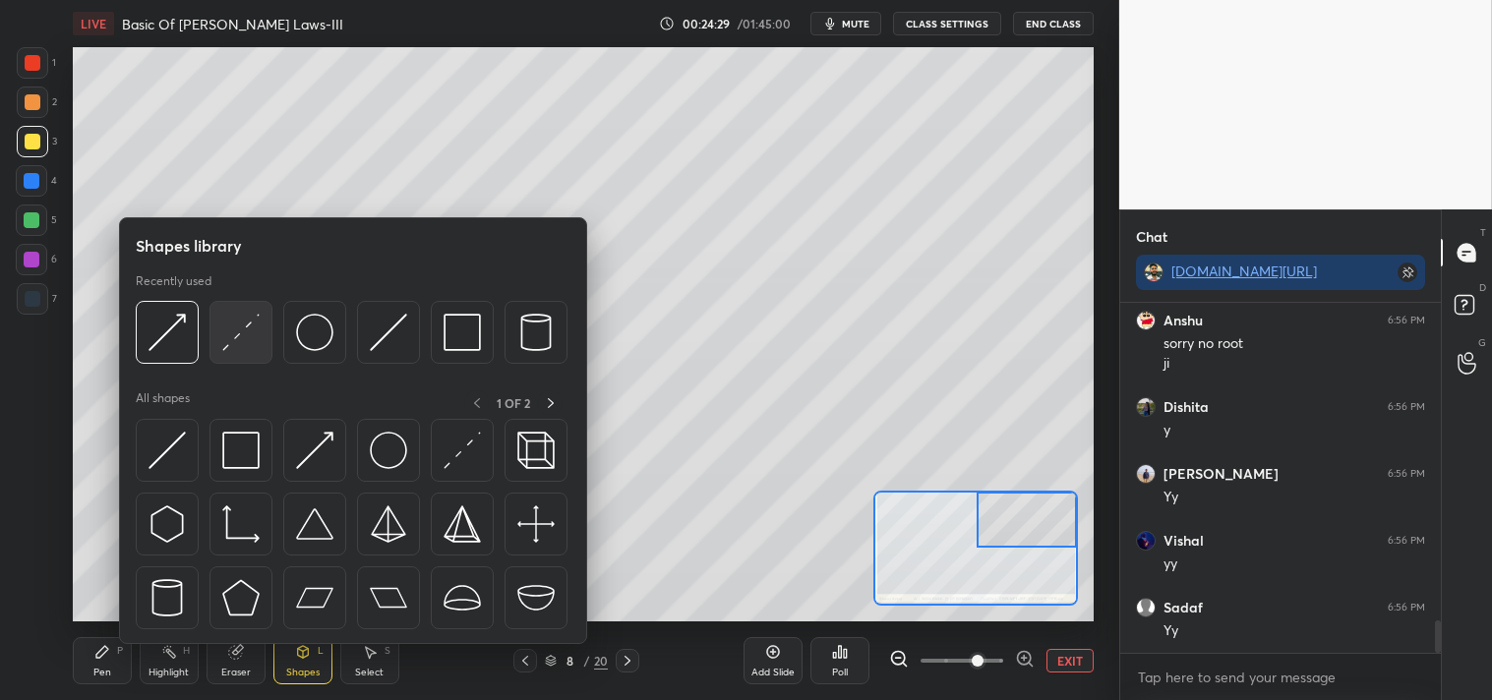
click at [242, 327] on img at bounding box center [240, 332] width 37 height 37
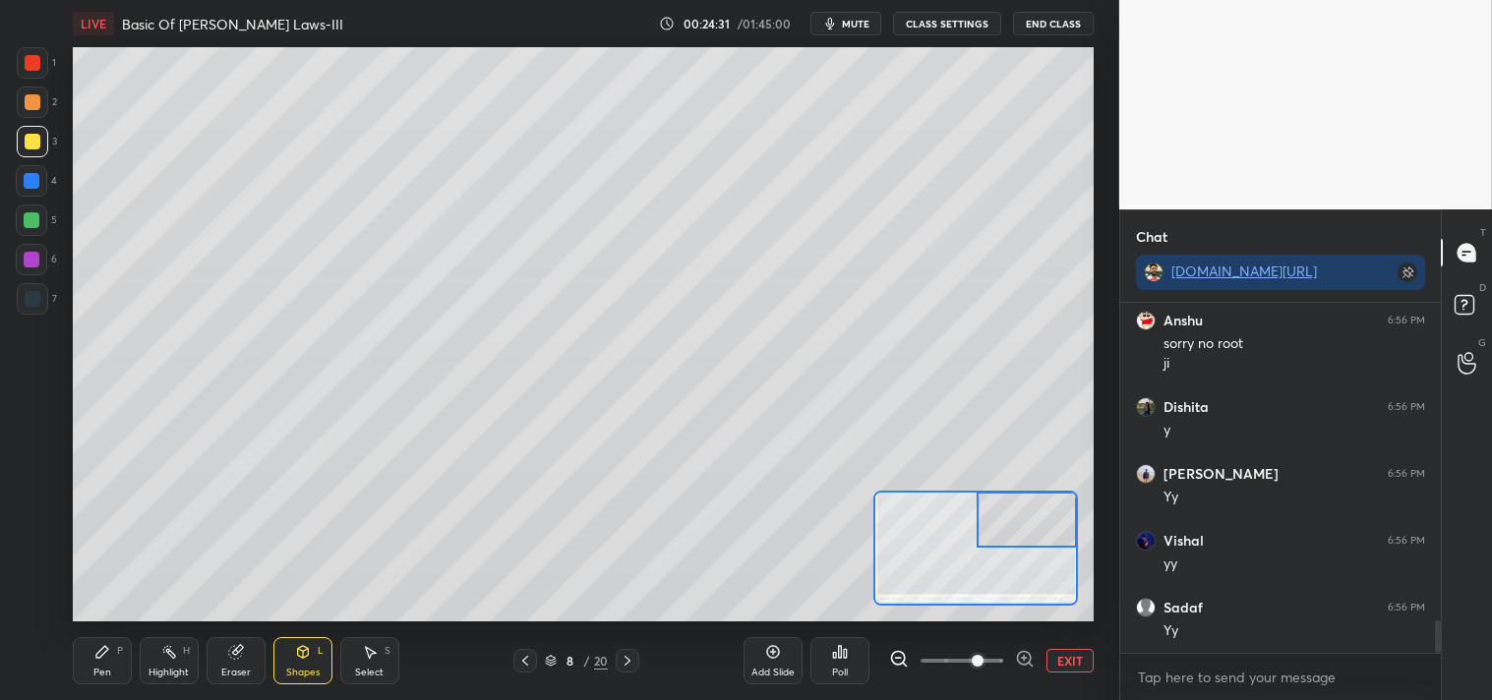
click at [88, 659] on div "Pen P" at bounding box center [102, 660] width 59 height 47
click at [104, 656] on icon at bounding box center [102, 652] width 16 height 16
click at [244, 652] on div "Eraser" at bounding box center [235, 660] width 59 height 47
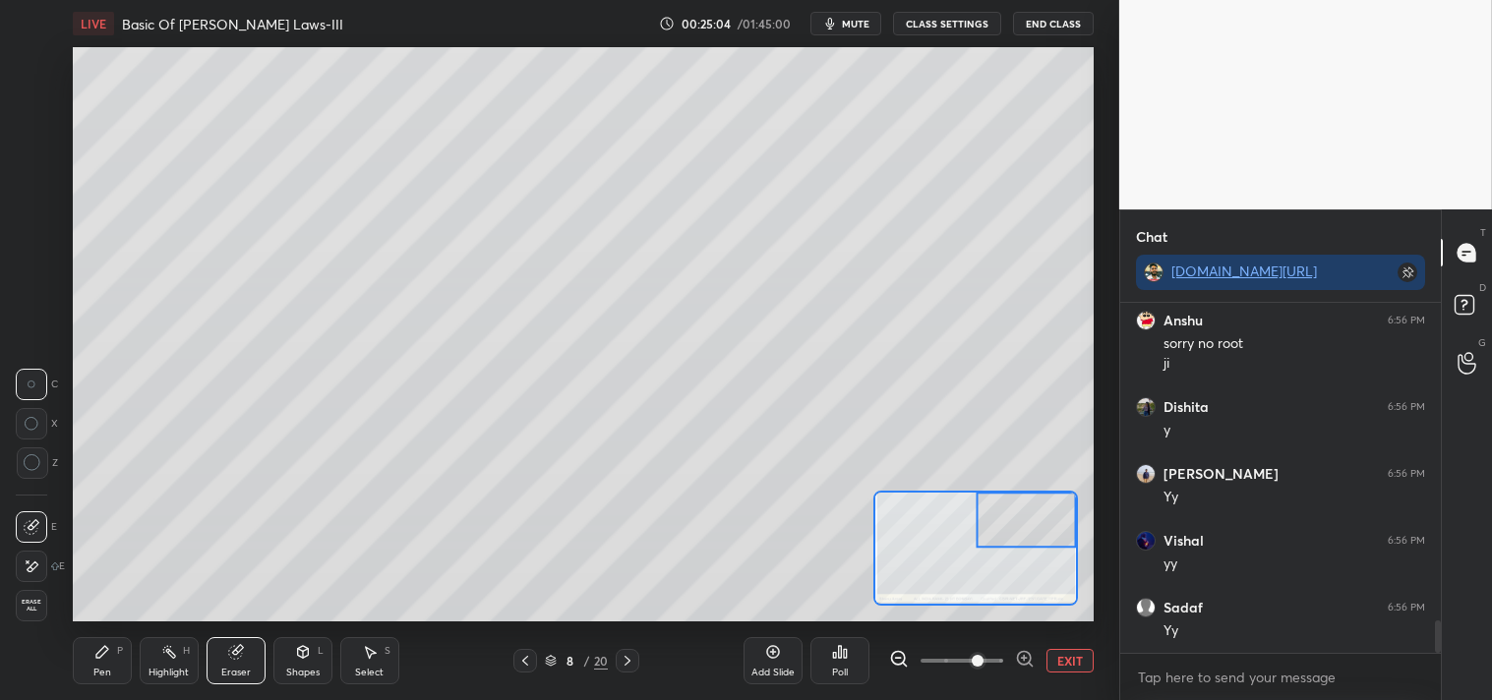
click at [75, 652] on div "Pen P" at bounding box center [102, 660] width 59 height 47
click at [89, 659] on div "Pen P" at bounding box center [102, 660] width 59 height 47
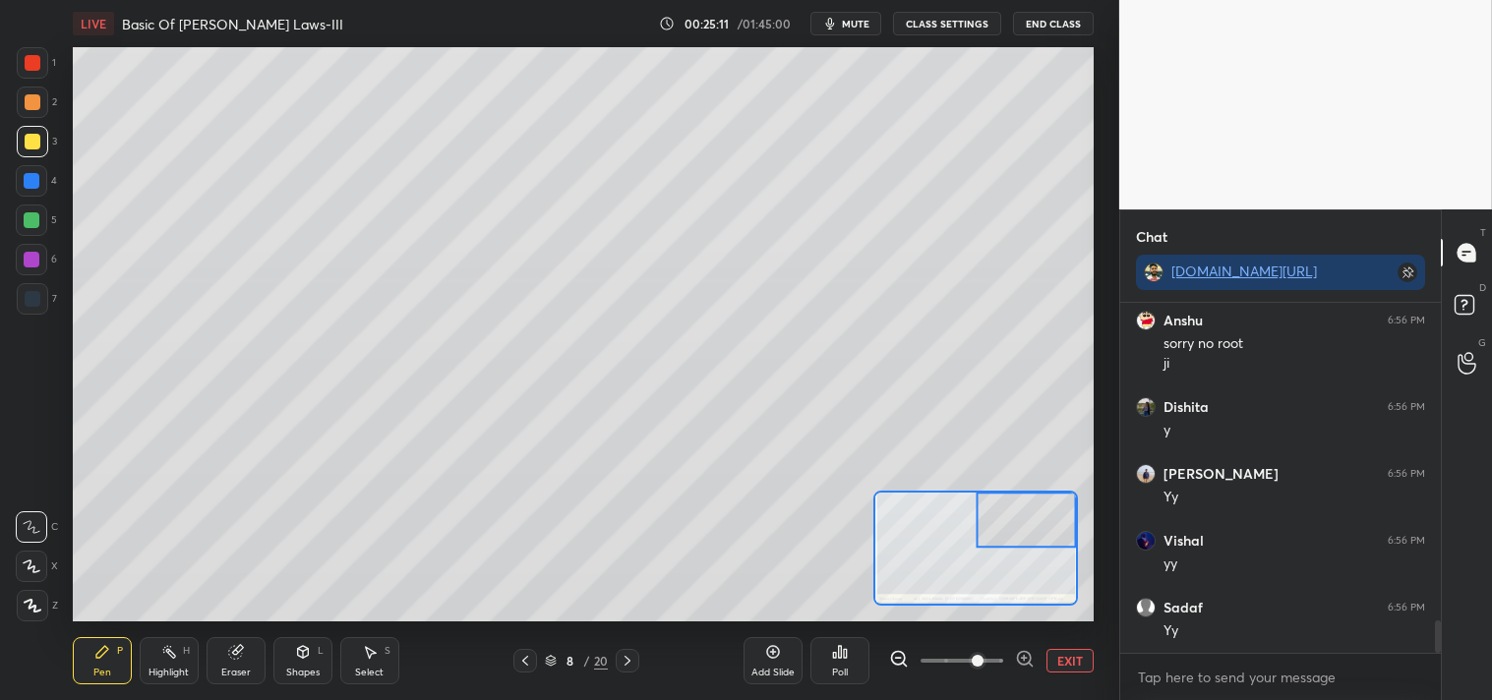
click at [233, 664] on div "Eraser" at bounding box center [235, 660] width 59 height 47
click at [90, 659] on div "Pen P" at bounding box center [102, 660] width 59 height 47
click at [93, 668] on div "Pen" at bounding box center [102, 673] width 18 height 10
click at [36, 104] on div at bounding box center [33, 102] width 16 height 16
click at [30, 111] on div at bounding box center [32, 102] width 31 height 31
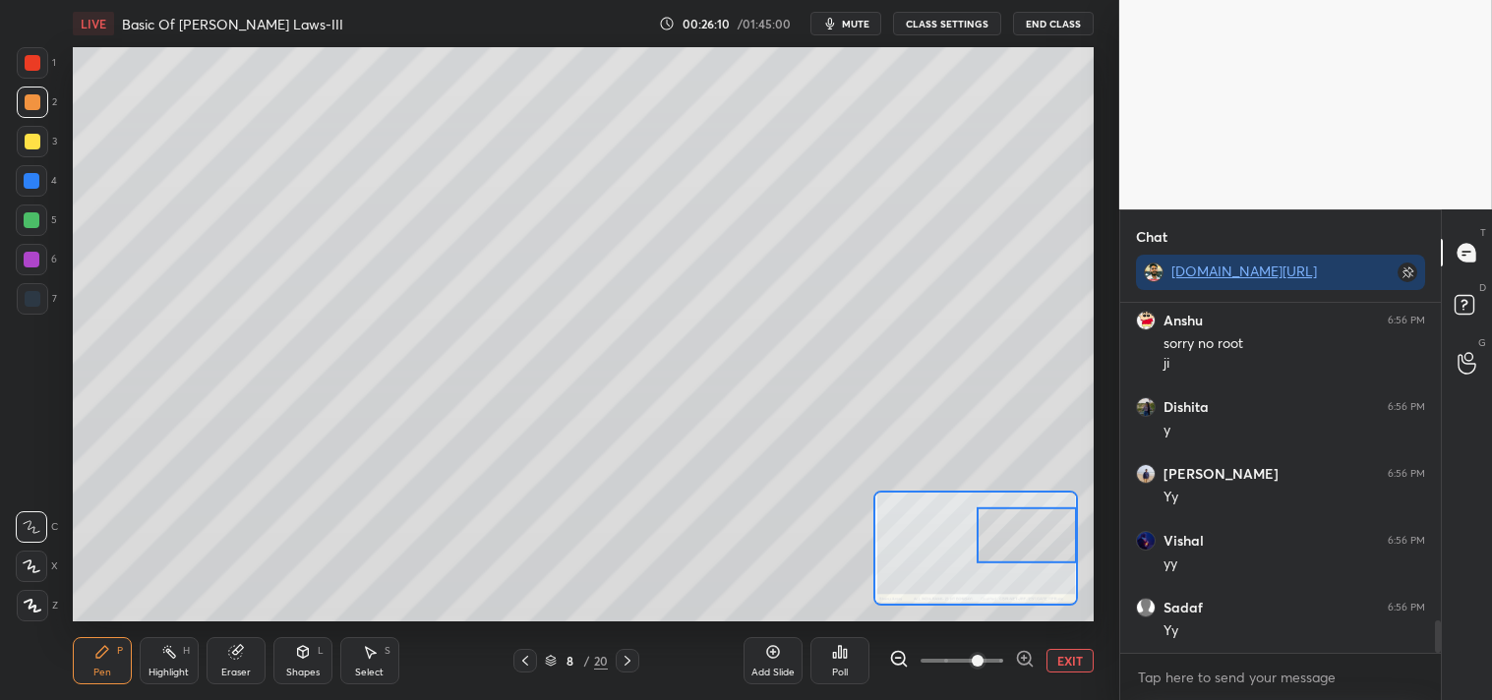
click at [168, 646] on circle at bounding box center [167, 646] width 2 height 2
click at [165, 654] on icon at bounding box center [169, 652] width 16 height 16
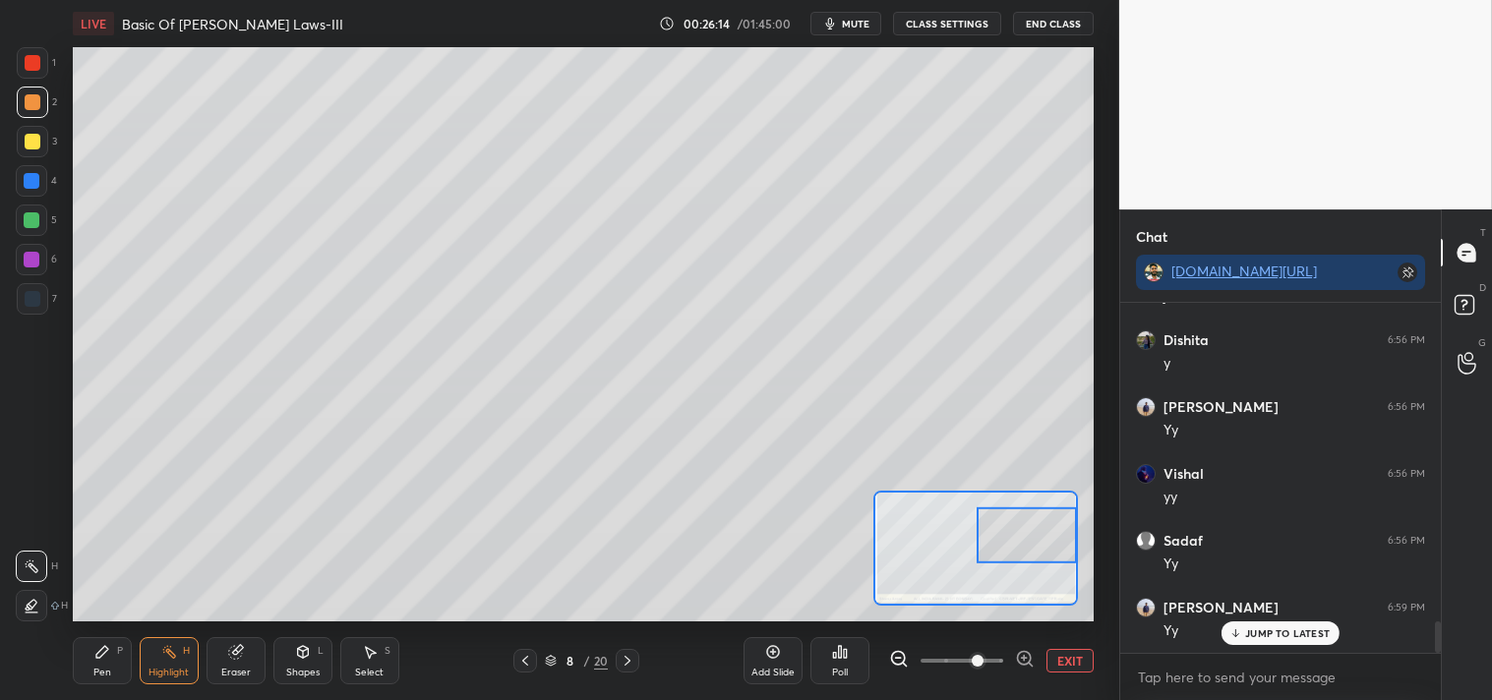
scroll to position [3586, 0]
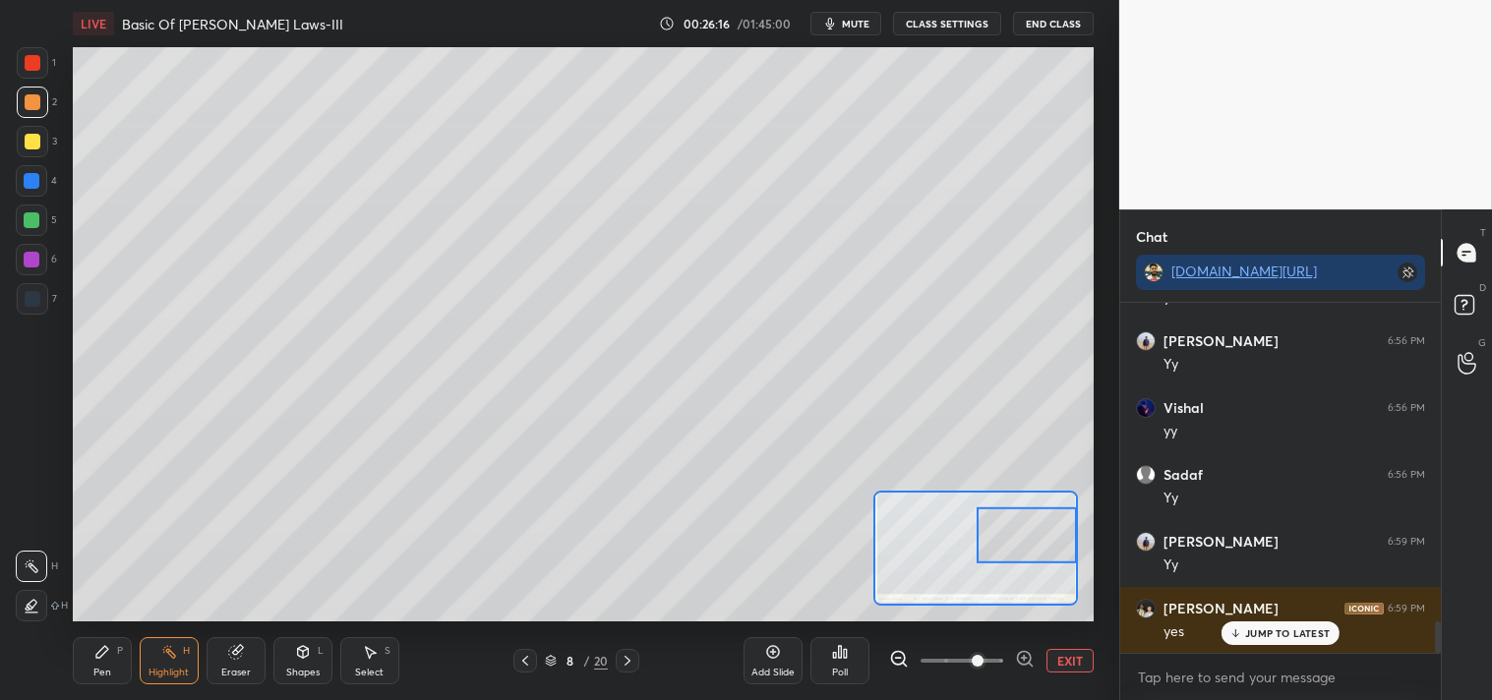
click at [92, 637] on div "Pen P" at bounding box center [102, 660] width 59 height 47
click at [85, 653] on div "Pen P" at bounding box center [102, 660] width 59 height 47
click at [98, 659] on icon at bounding box center [102, 652] width 16 height 16
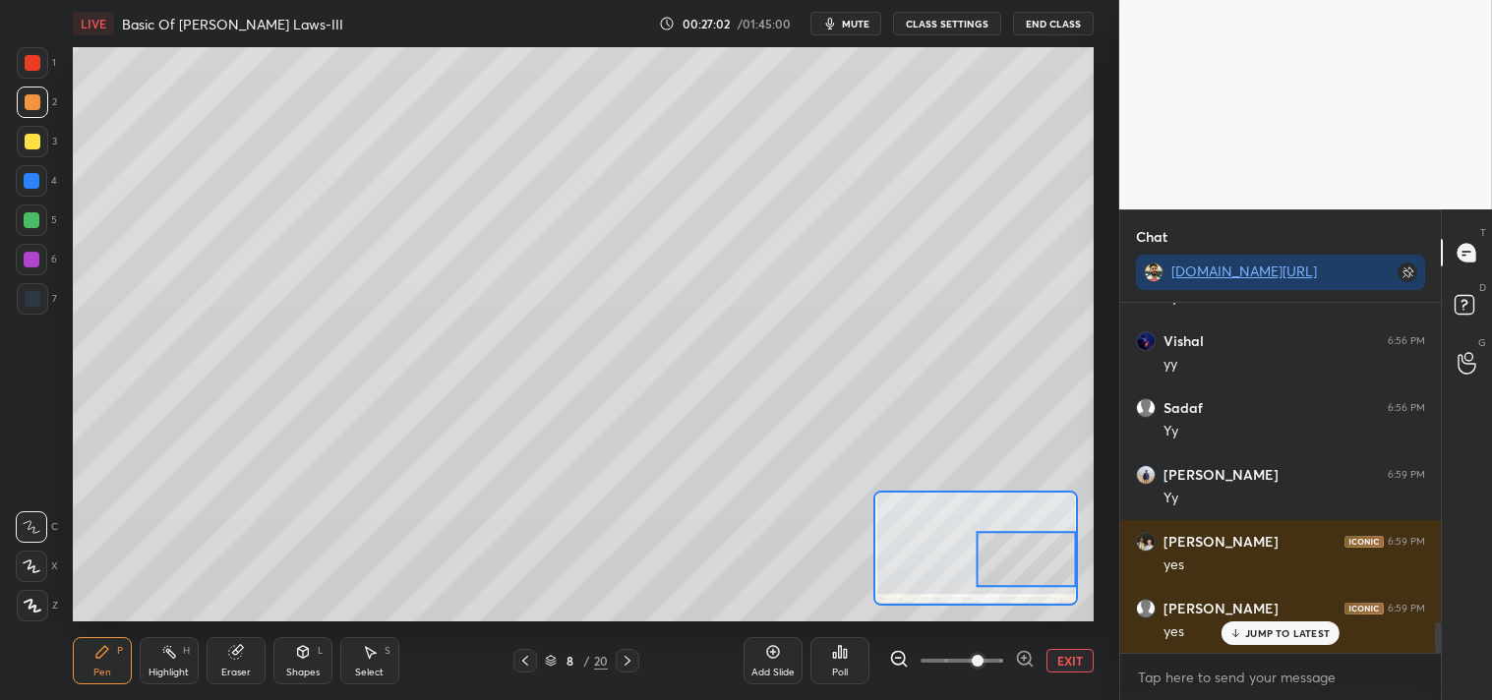
click at [1074, 664] on button "EXIT" at bounding box center [1069, 661] width 47 height 24
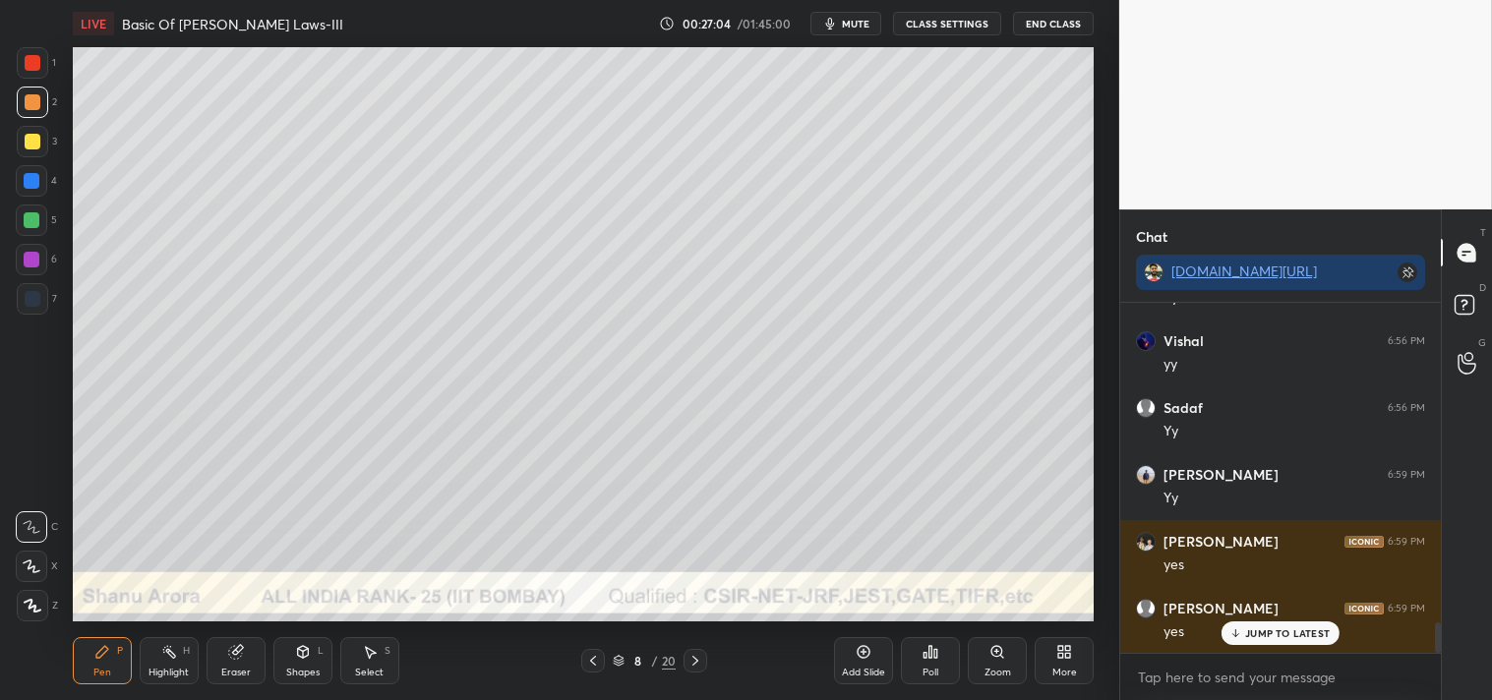
click at [179, 646] on div "Highlight H" at bounding box center [169, 660] width 59 height 47
click at [167, 660] on icon at bounding box center [169, 652] width 16 height 16
click at [105, 647] on icon at bounding box center [102, 652] width 12 height 12
click at [121, 662] on div "Pen P" at bounding box center [102, 660] width 59 height 47
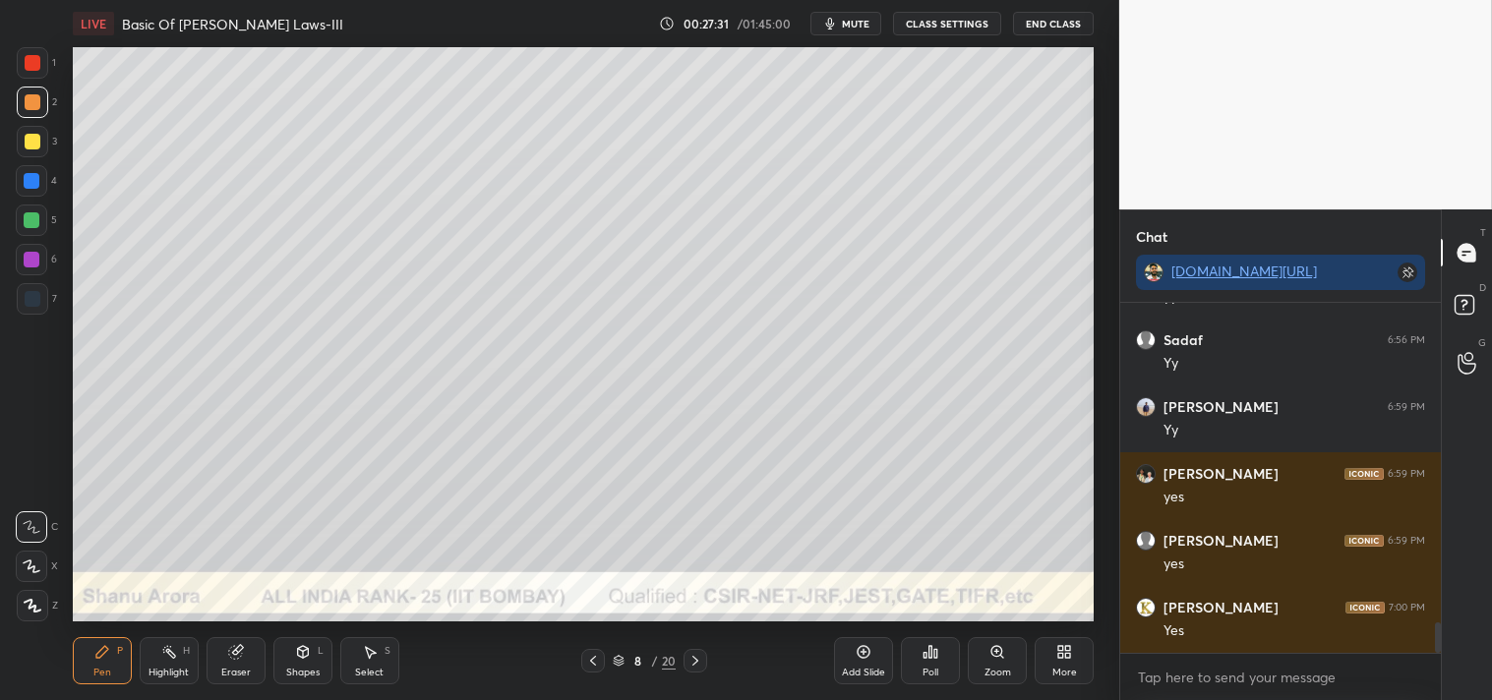
click at [999, 649] on icon at bounding box center [996, 651] width 11 height 11
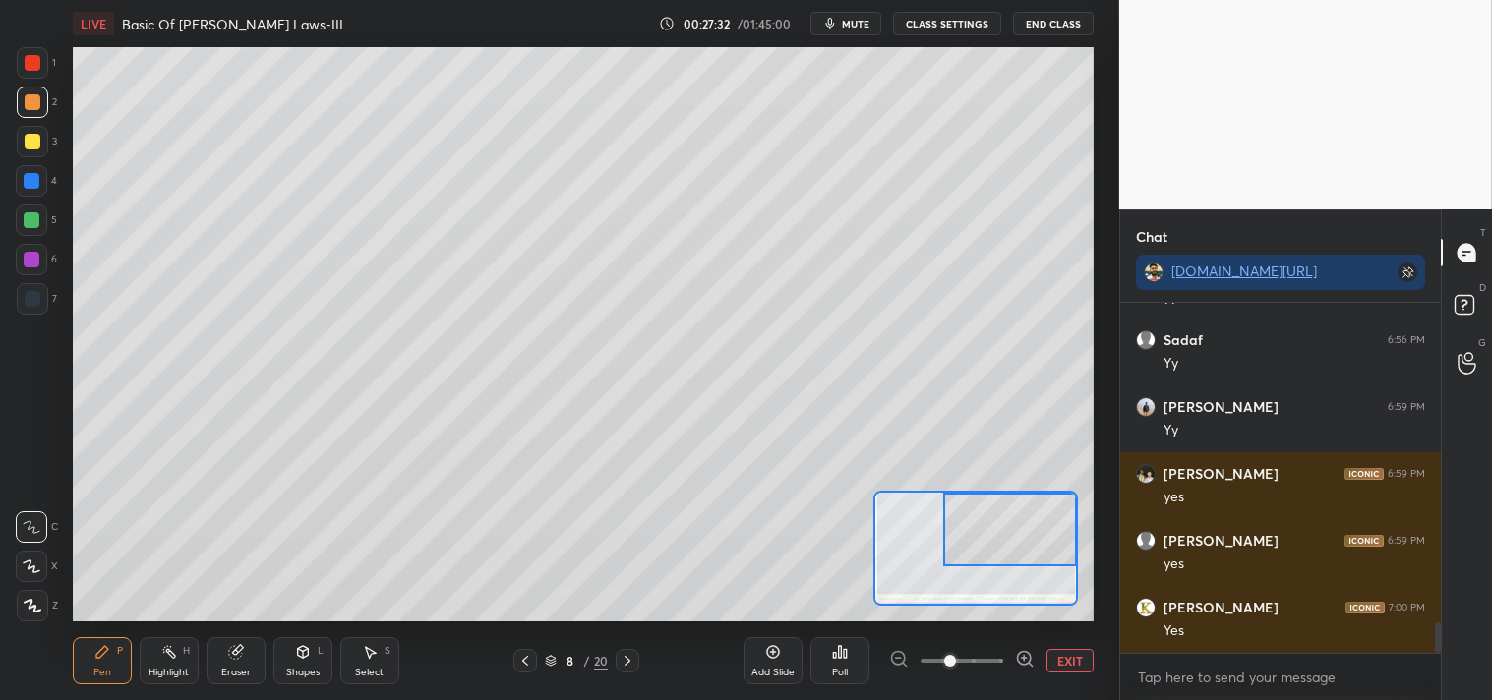
click at [1040, 528] on div at bounding box center [1010, 530] width 134 height 74
click at [162, 651] on icon at bounding box center [169, 652] width 16 height 16
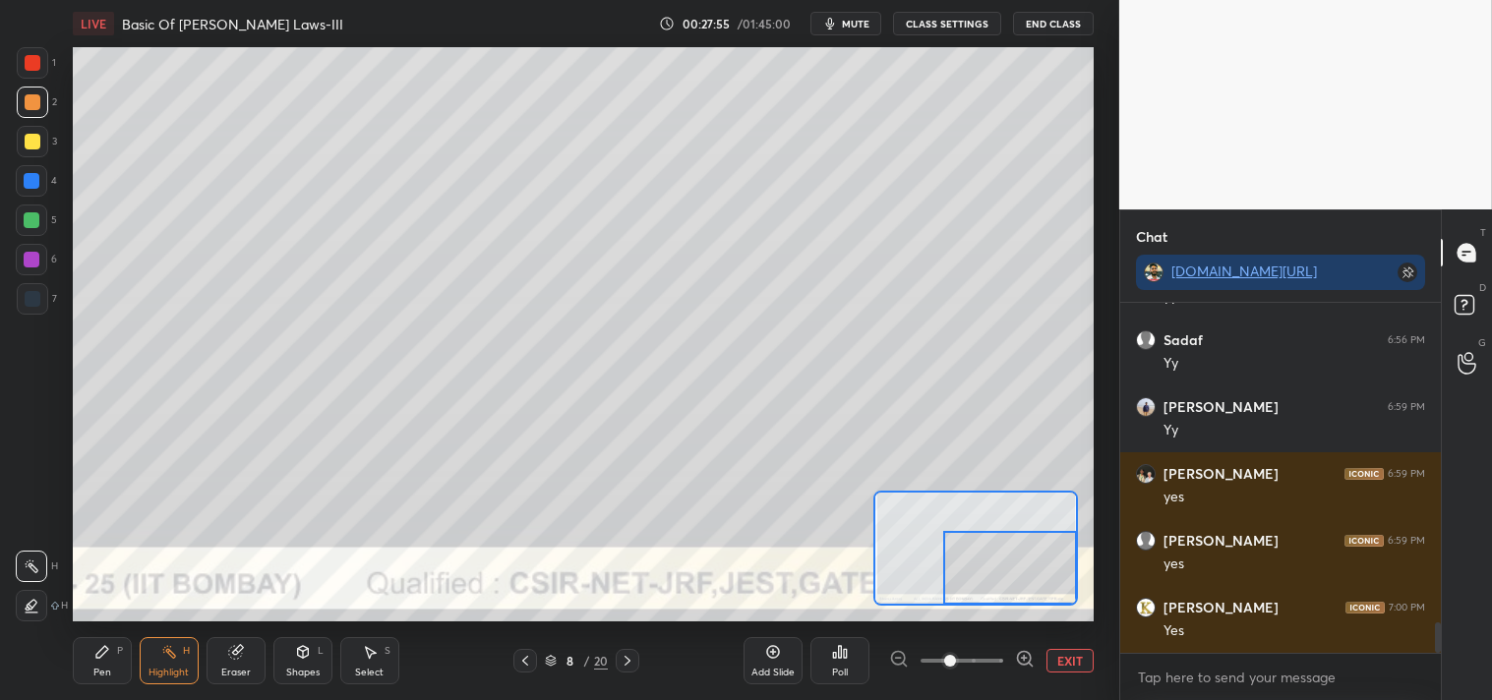
click at [1080, 659] on button "EXIT" at bounding box center [1069, 661] width 47 height 24
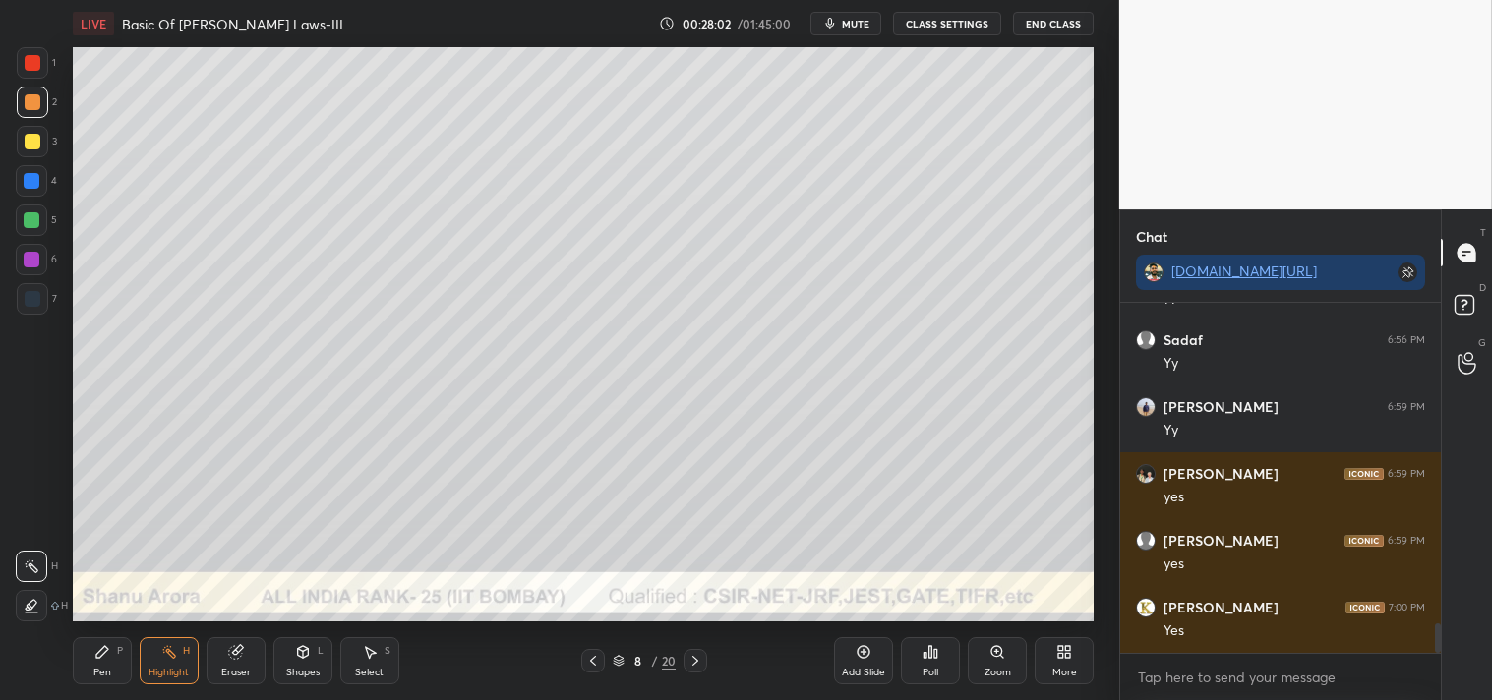
scroll to position [3787, 0]
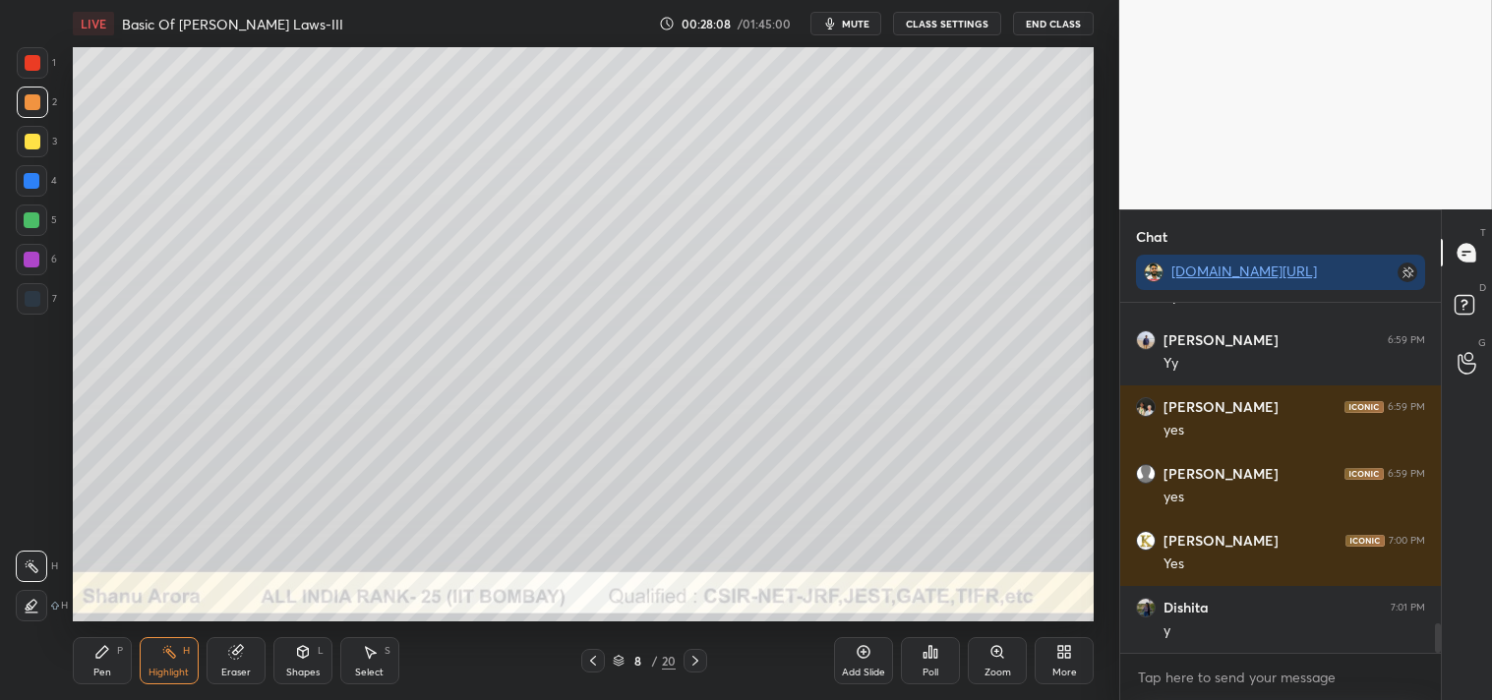
click at [91, 653] on div "Pen P" at bounding box center [102, 660] width 59 height 47
click at [112, 663] on div "Pen P" at bounding box center [102, 660] width 59 height 47
click at [862, 655] on icon at bounding box center [863, 652] width 16 height 16
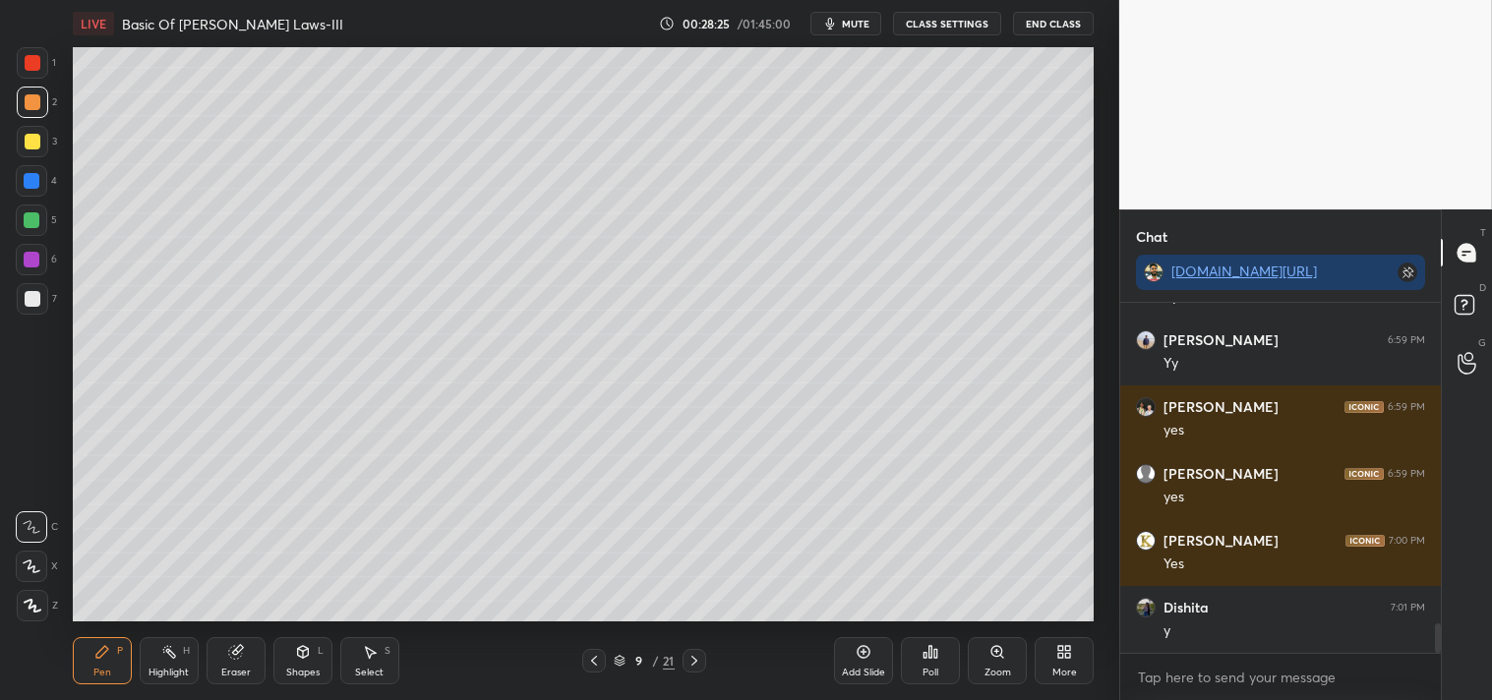
click at [209, 651] on div "Eraser" at bounding box center [235, 660] width 59 height 47
click at [96, 637] on div "Pen P" at bounding box center [102, 660] width 59 height 47
click at [96, 652] on icon at bounding box center [102, 652] width 16 height 16
click at [27, 141] on div at bounding box center [33, 142] width 16 height 16
click at [227, 669] on div "Eraser" at bounding box center [235, 673] width 29 height 10
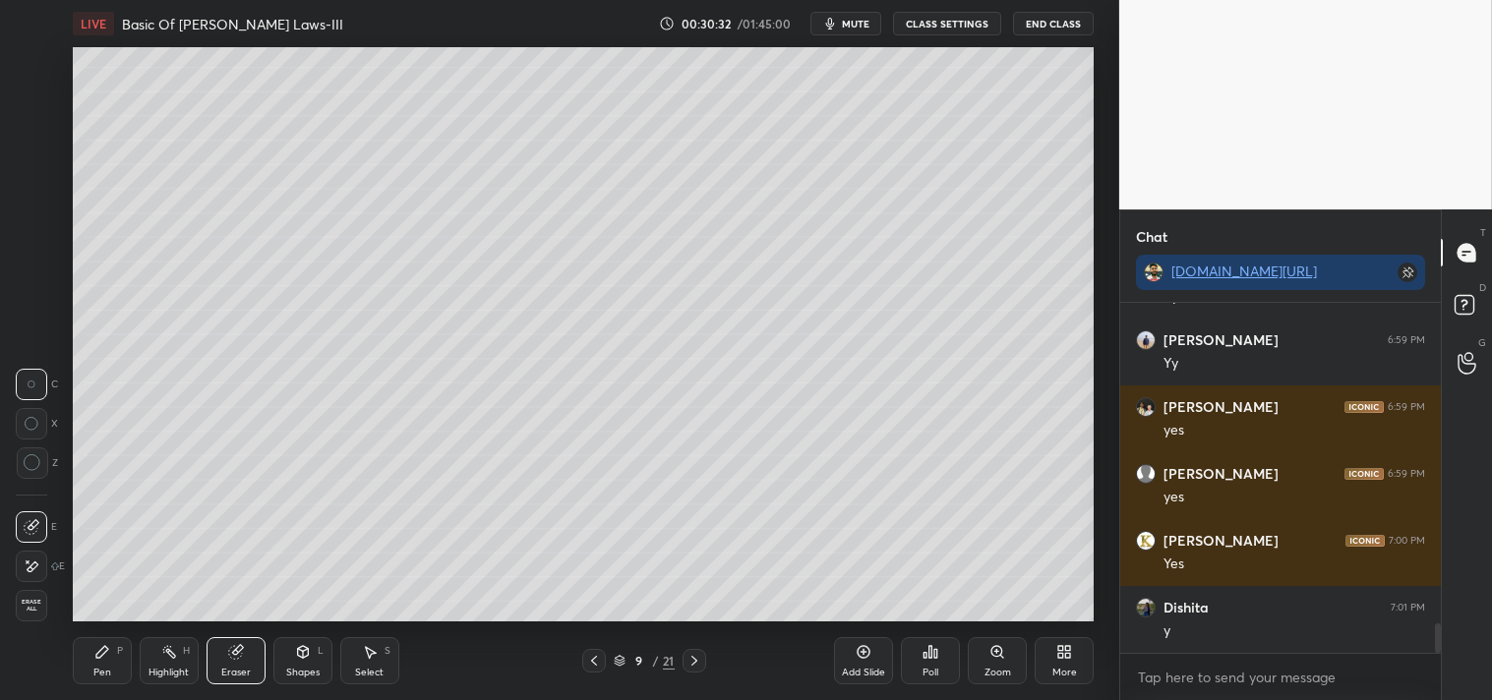
click at [234, 665] on div "Eraser" at bounding box center [235, 660] width 59 height 47
click at [96, 657] on icon at bounding box center [102, 652] width 12 height 12
click at [128, 659] on div "Pen P" at bounding box center [102, 660] width 59 height 47
click at [149, 665] on div "Highlight H" at bounding box center [169, 660] width 59 height 47
click at [157, 661] on div "Highlight H" at bounding box center [169, 660] width 59 height 47
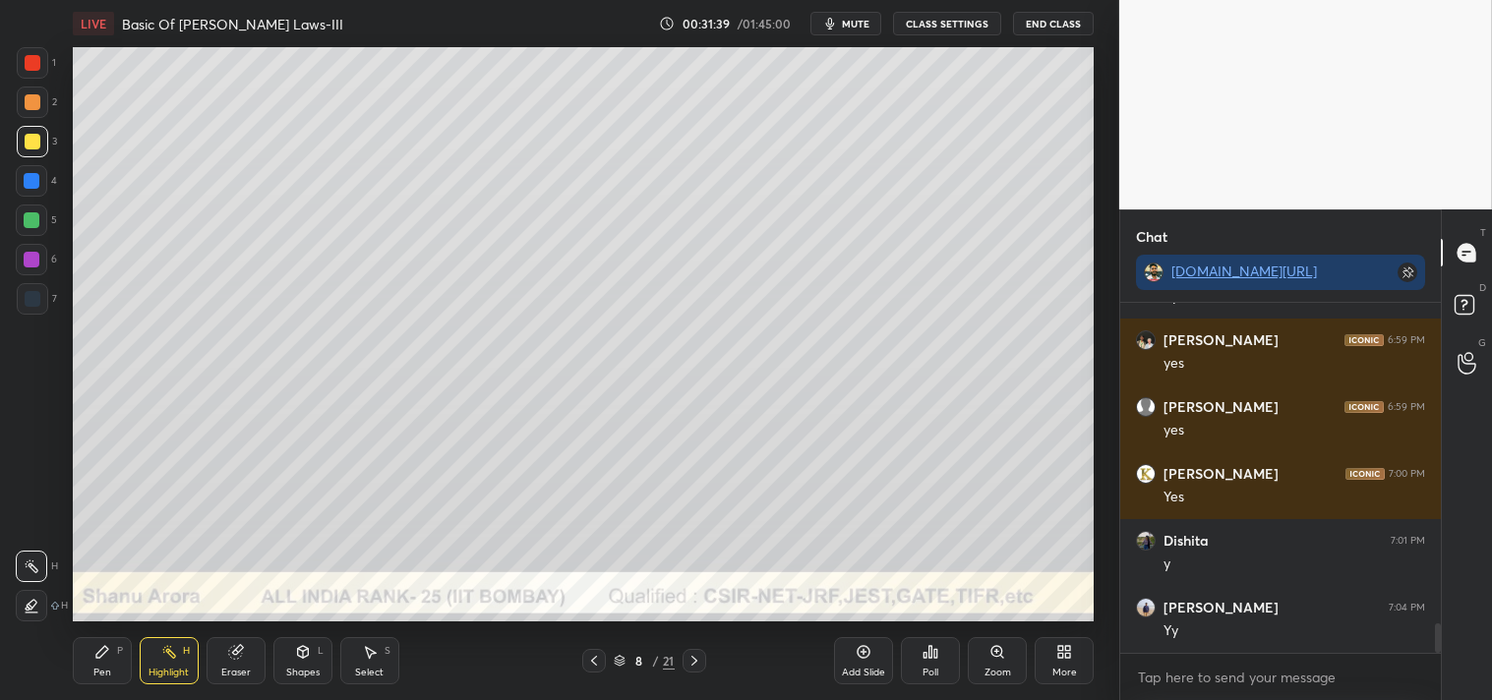
scroll to position [3920, 0]
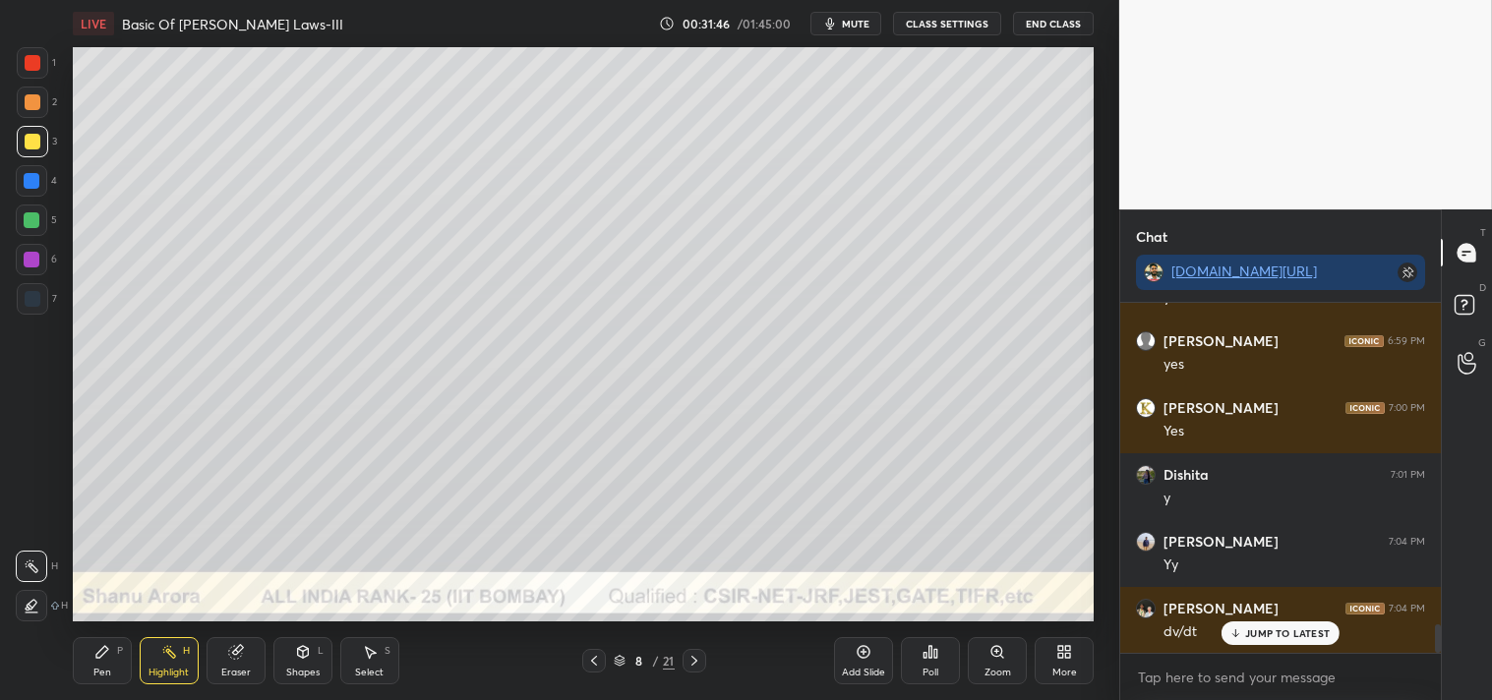
click at [159, 664] on div "Highlight H" at bounding box center [169, 660] width 59 height 47
click at [167, 664] on div "Highlight H" at bounding box center [169, 660] width 59 height 47
click at [295, 649] on icon at bounding box center [303, 652] width 16 height 16
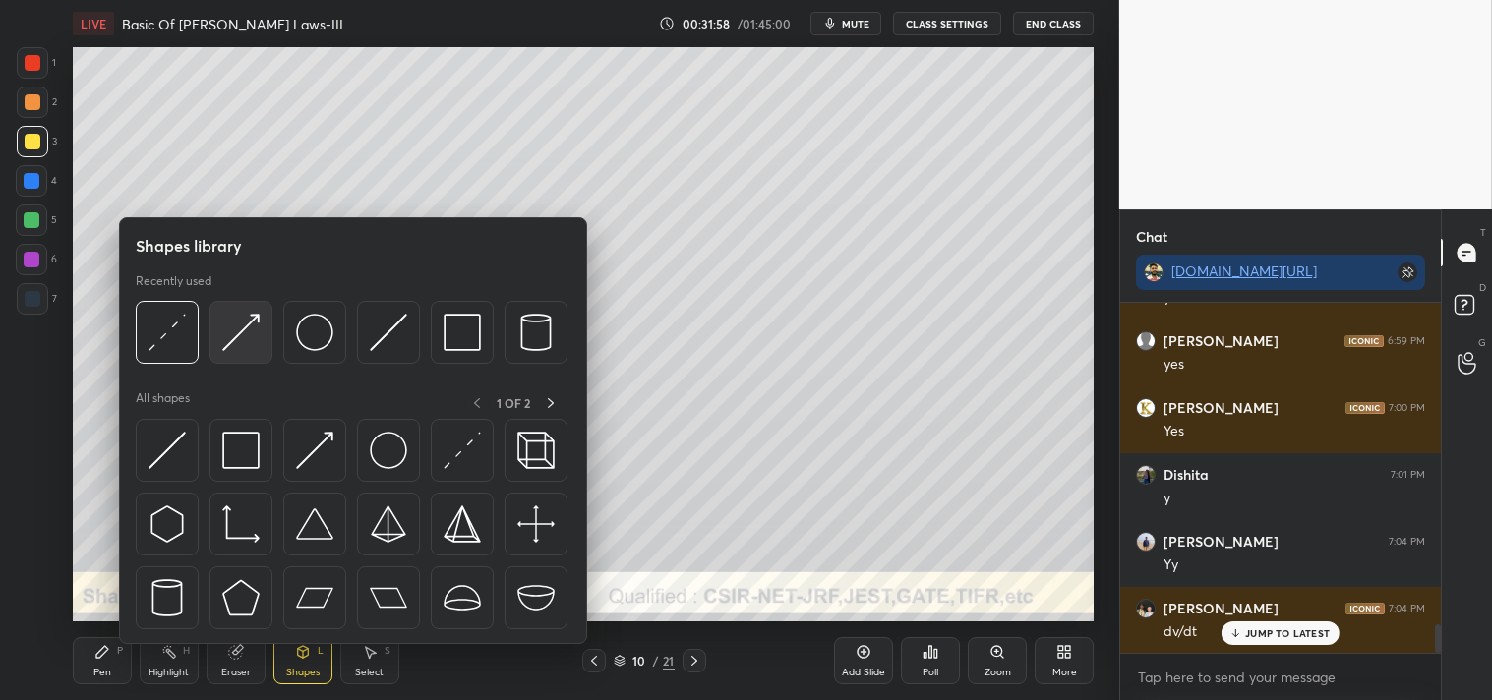
click at [244, 325] on img at bounding box center [240, 332] width 37 height 37
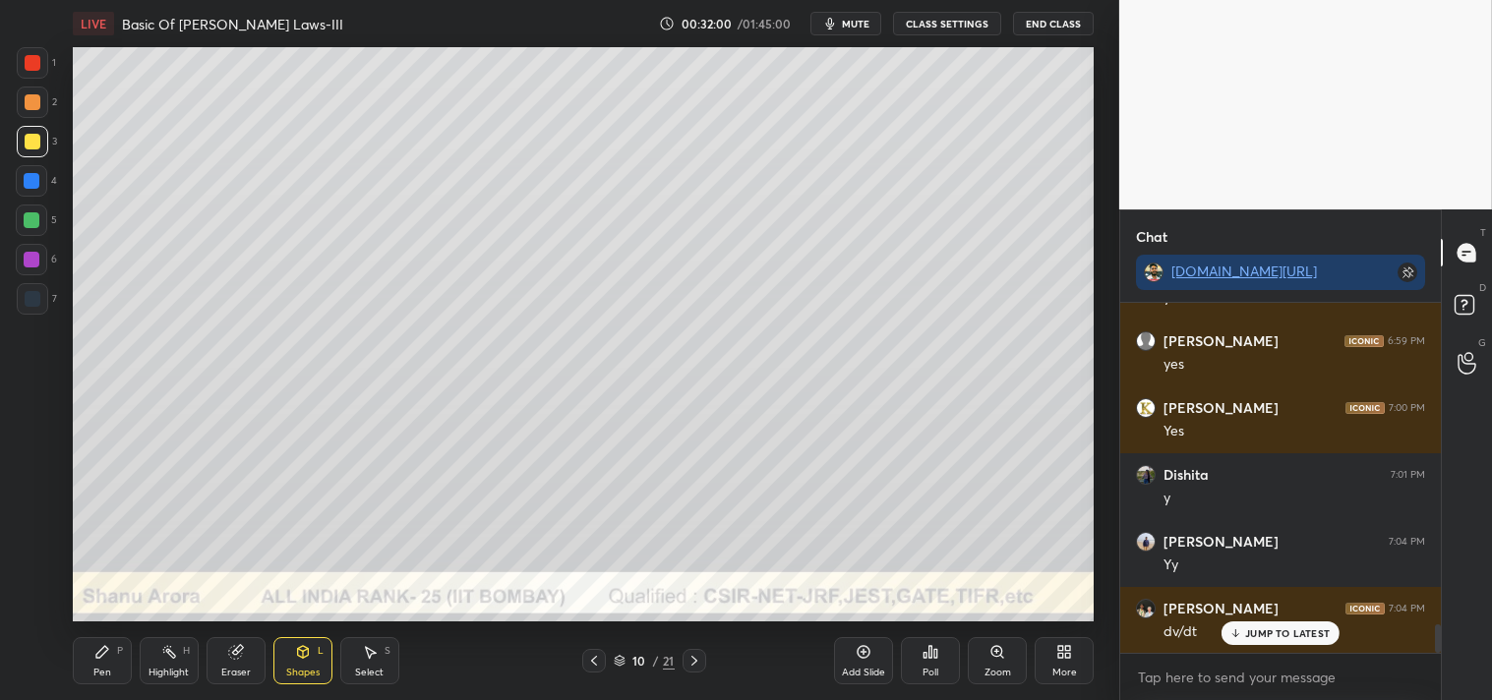
click at [981, 647] on div "Zoom" at bounding box center [997, 660] width 59 height 47
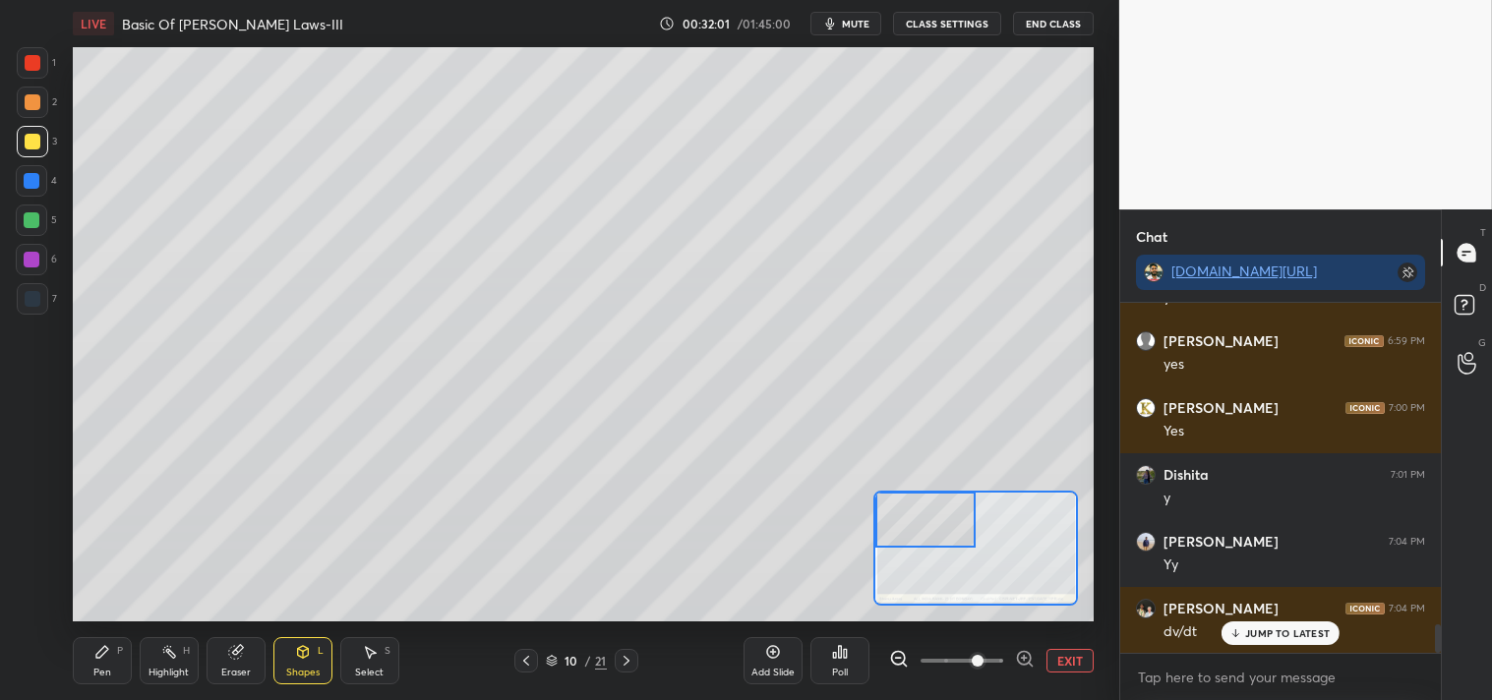
click at [99, 659] on icon at bounding box center [102, 652] width 16 height 16
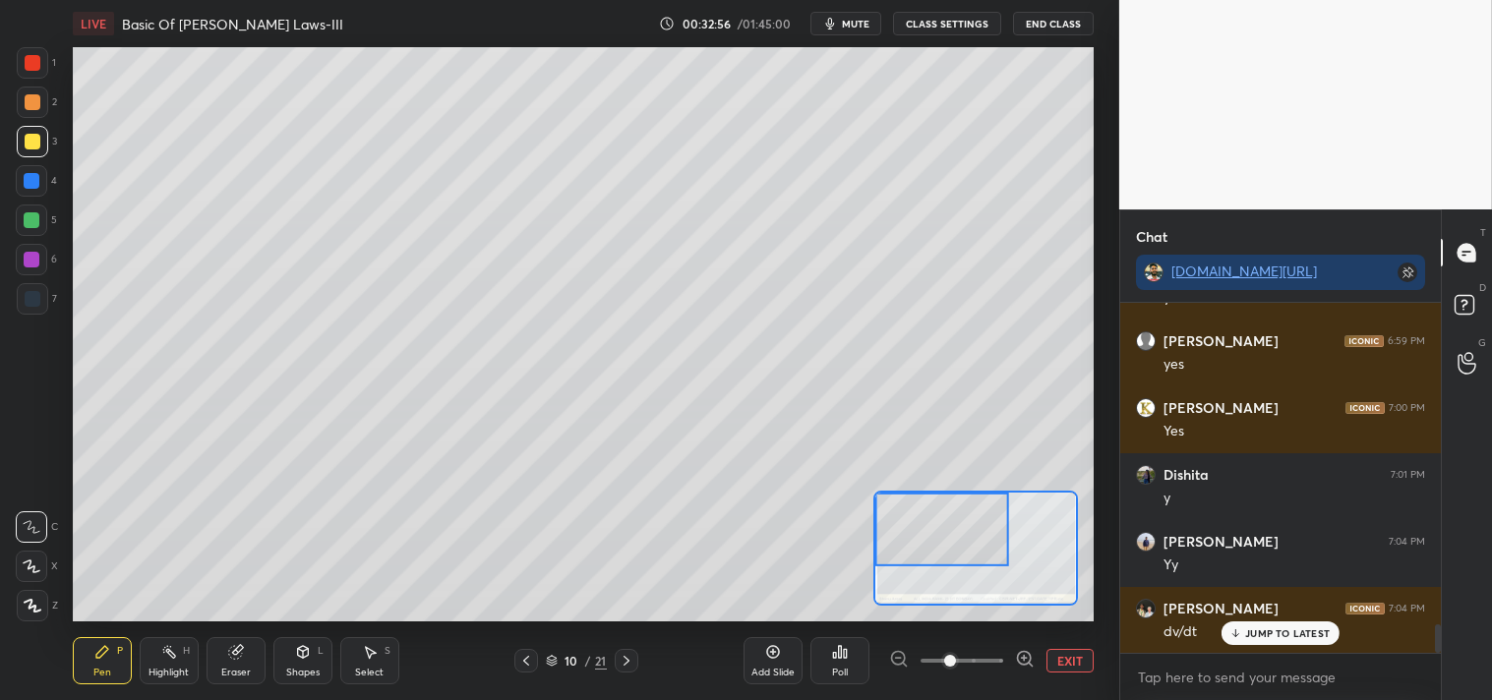
click at [183, 646] on div "H" at bounding box center [186, 651] width 7 height 10
click at [119, 643] on div "Pen P" at bounding box center [102, 660] width 59 height 47
click at [117, 651] on div "P" at bounding box center [120, 651] width 6 height 10
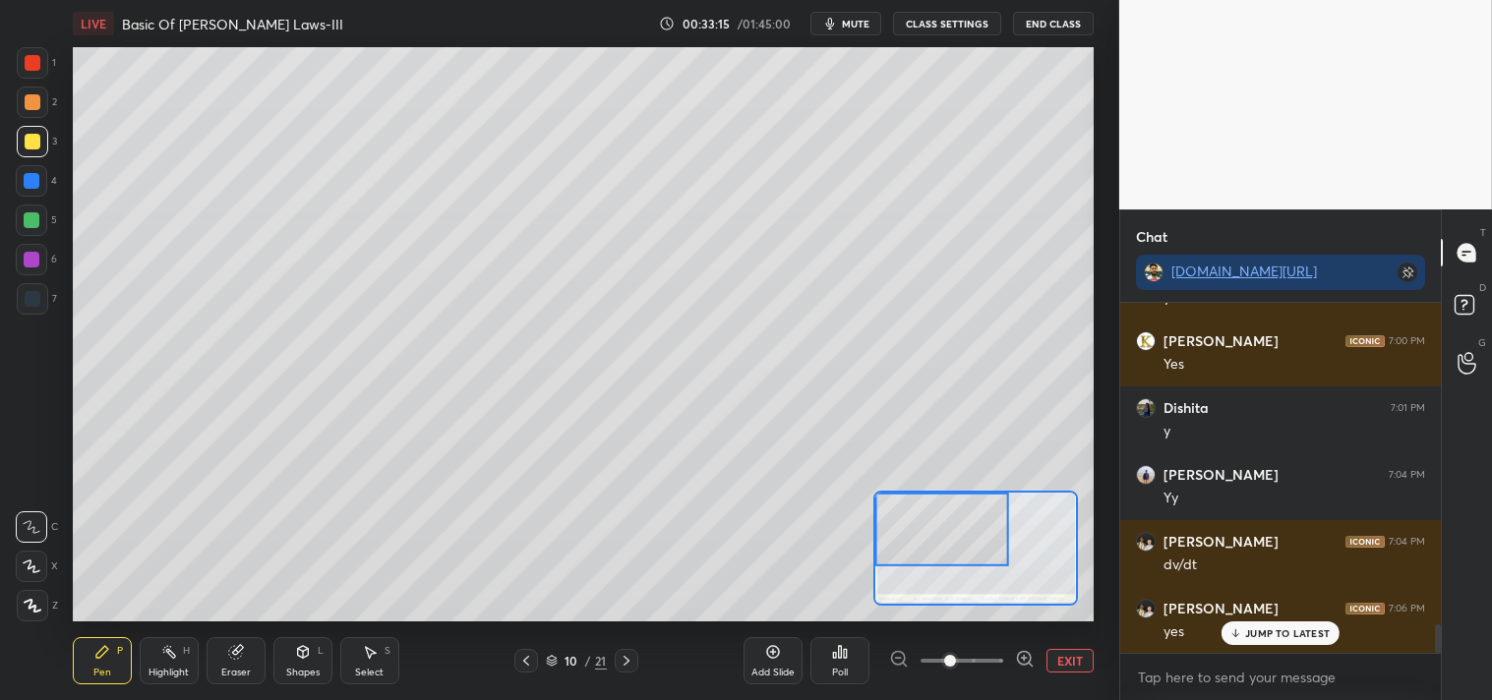
click at [1253, 616] on div "Kumar 7:06 PM" at bounding box center [1280, 609] width 289 height 20
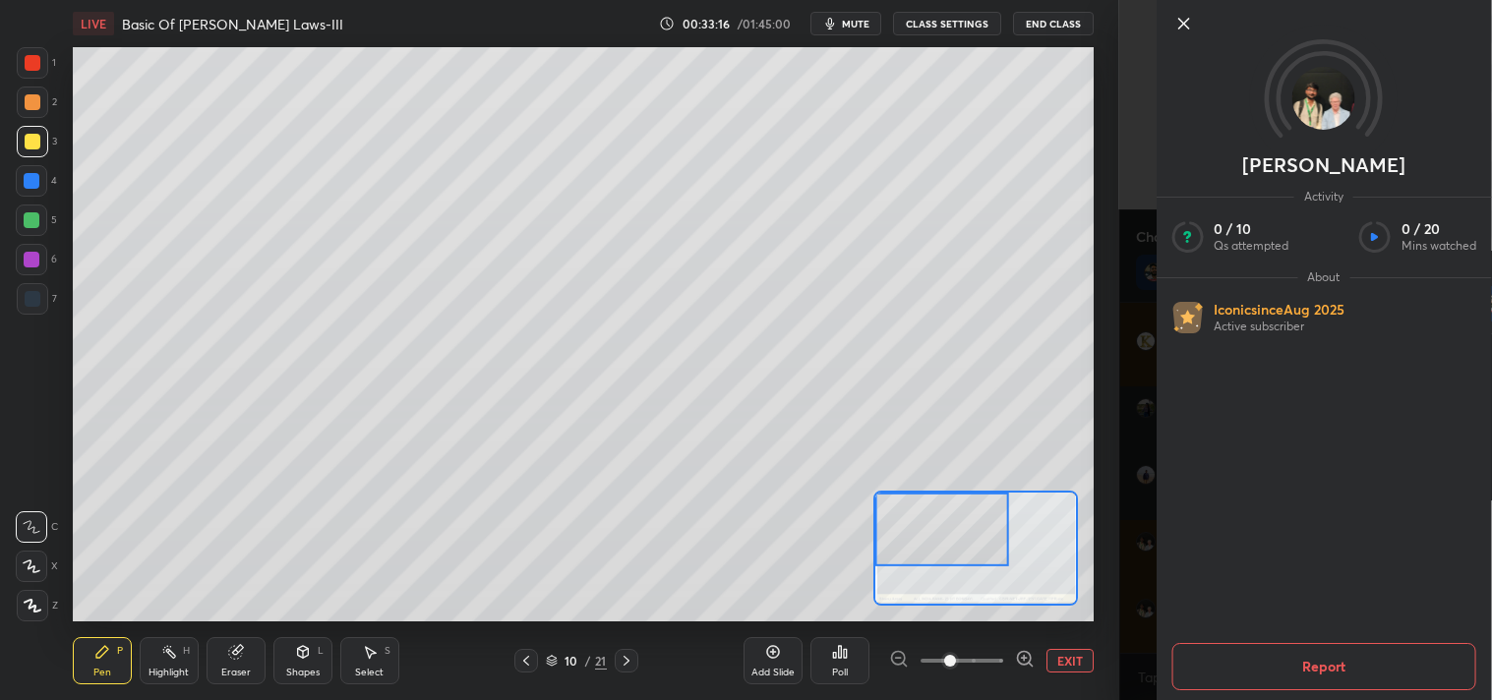
click at [1063, 657] on button "EXIT" at bounding box center [1069, 661] width 47 height 24
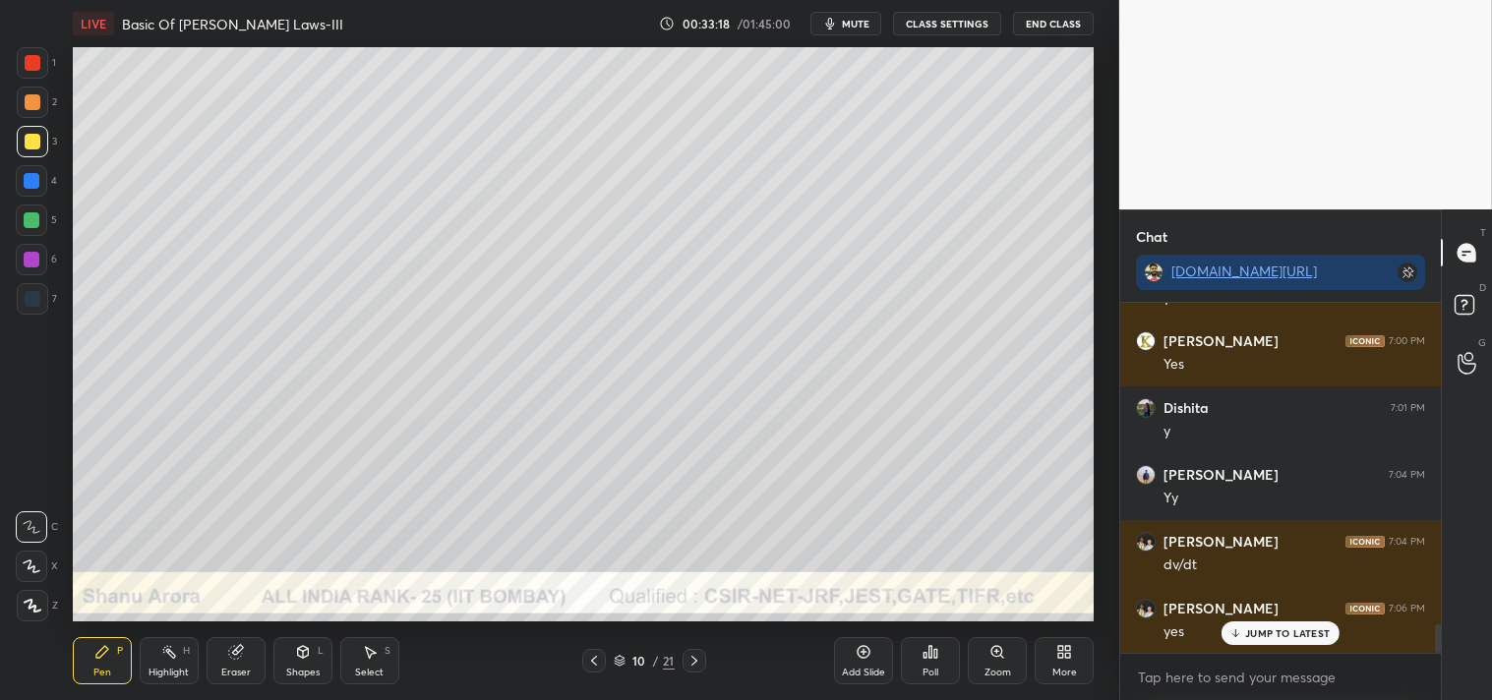
click at [88, 651] on div "Pen P" at bounding box center [102, 660] width 59 height 47
click at [90, 652] on div "Pen P" at bounding box center [102, 660] width 59 height 47
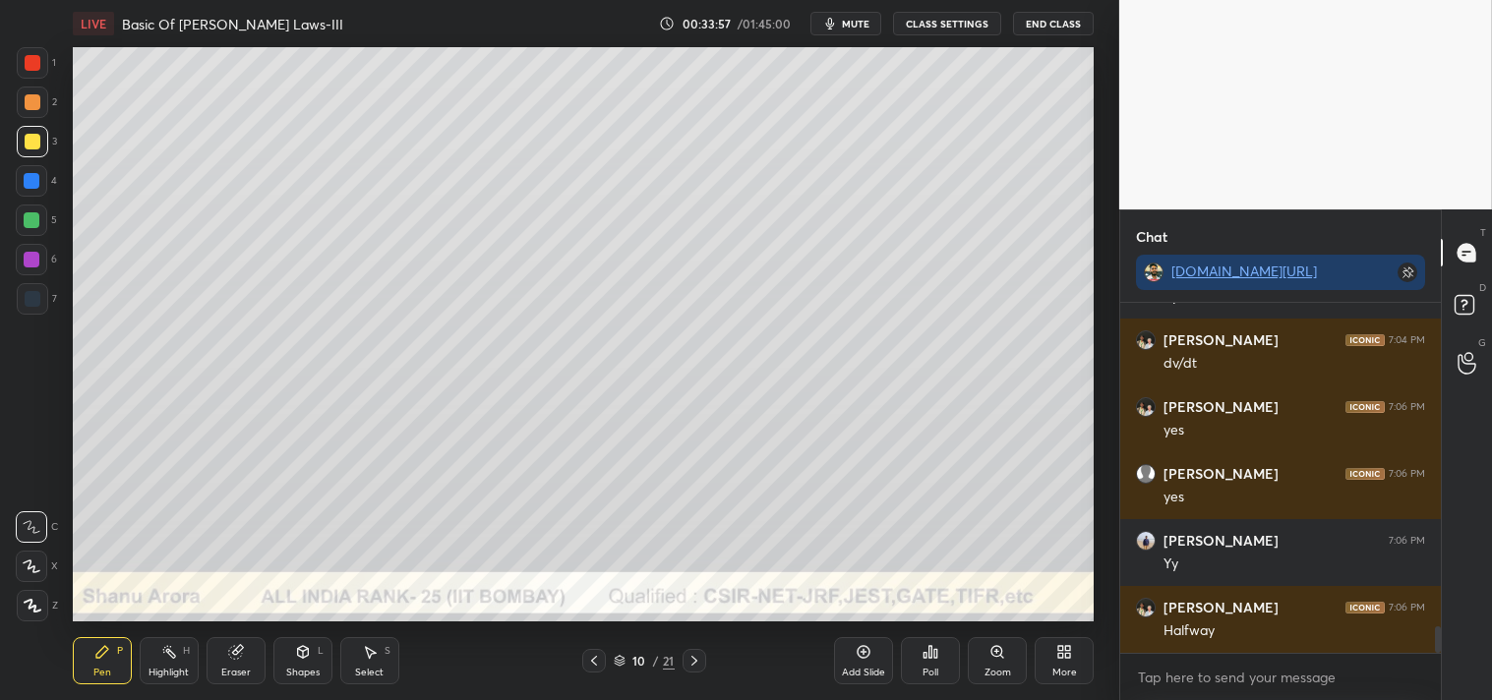
scroll to position [4208, 0]
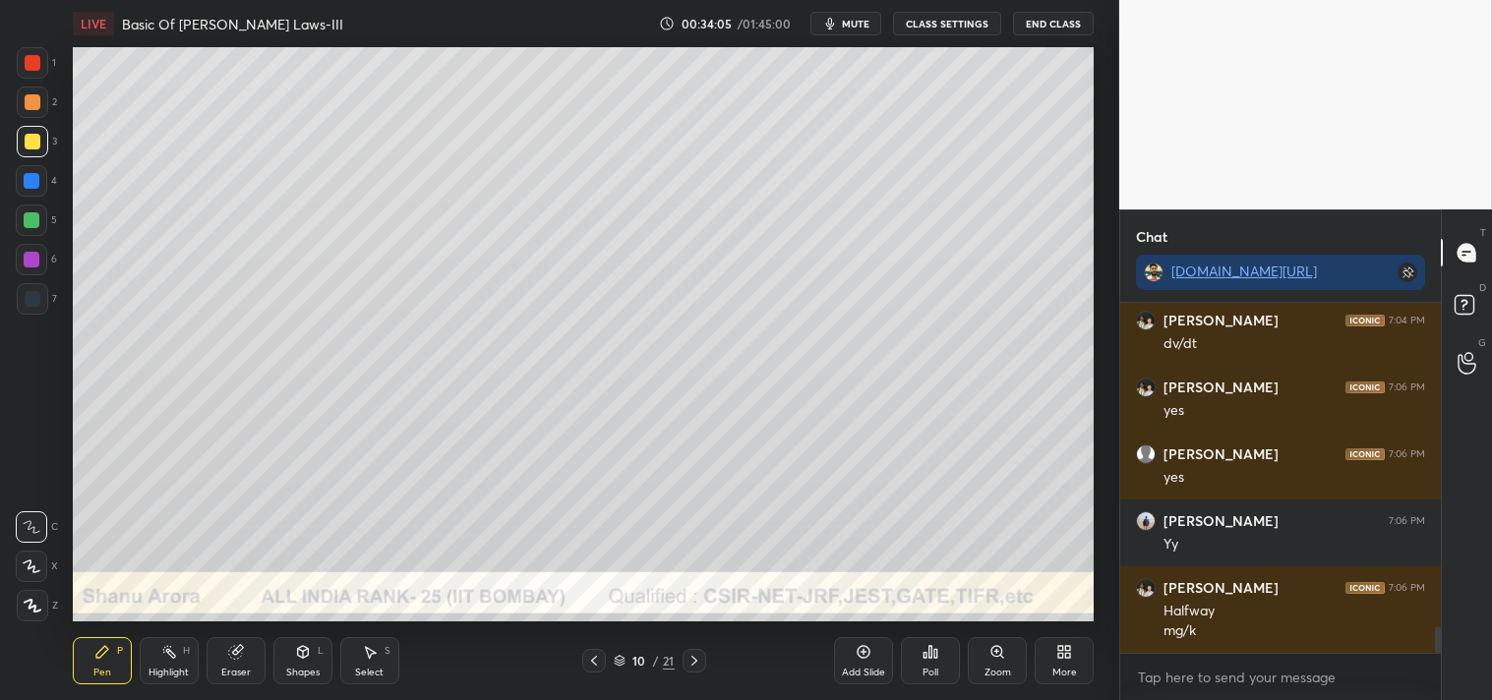
click at [1007, 662] on div "Zoom" at bounding box center [997, 660] width 59 height 47
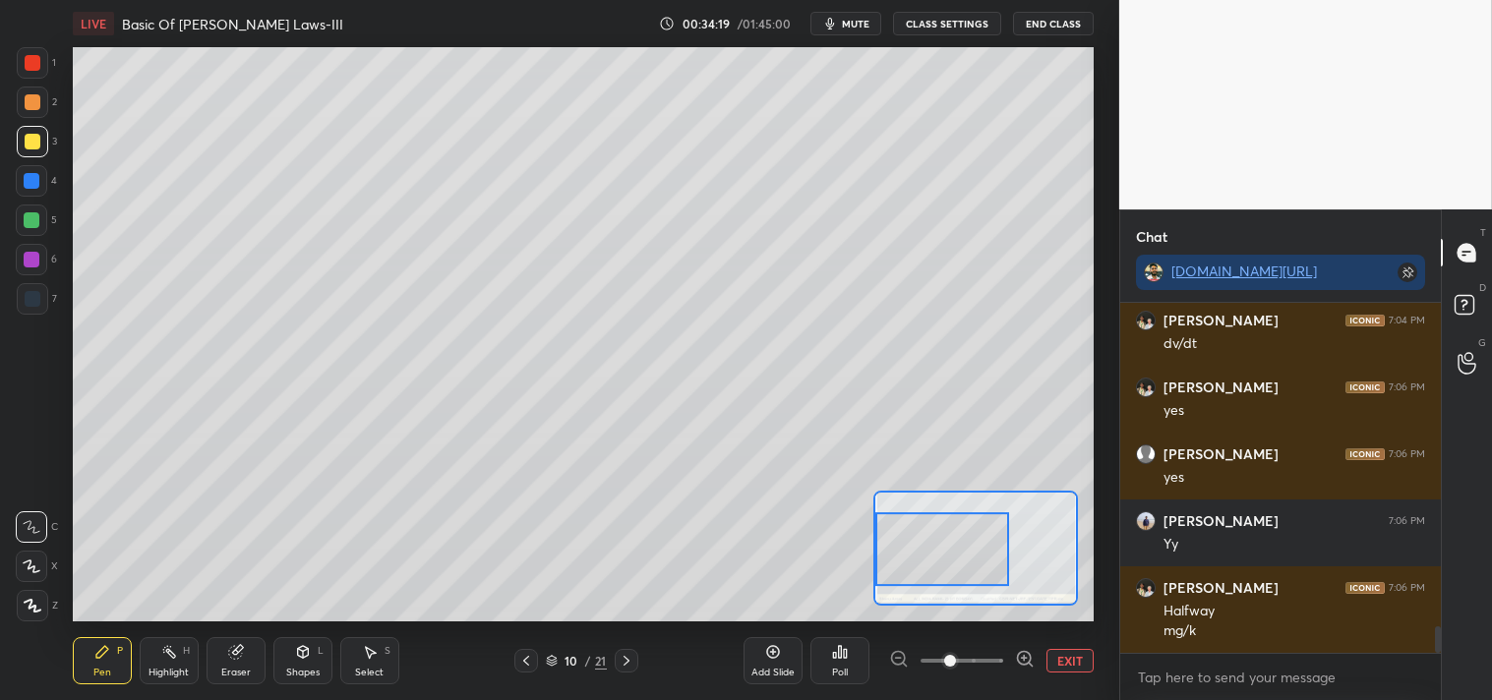
scroll to position [4274, 0]
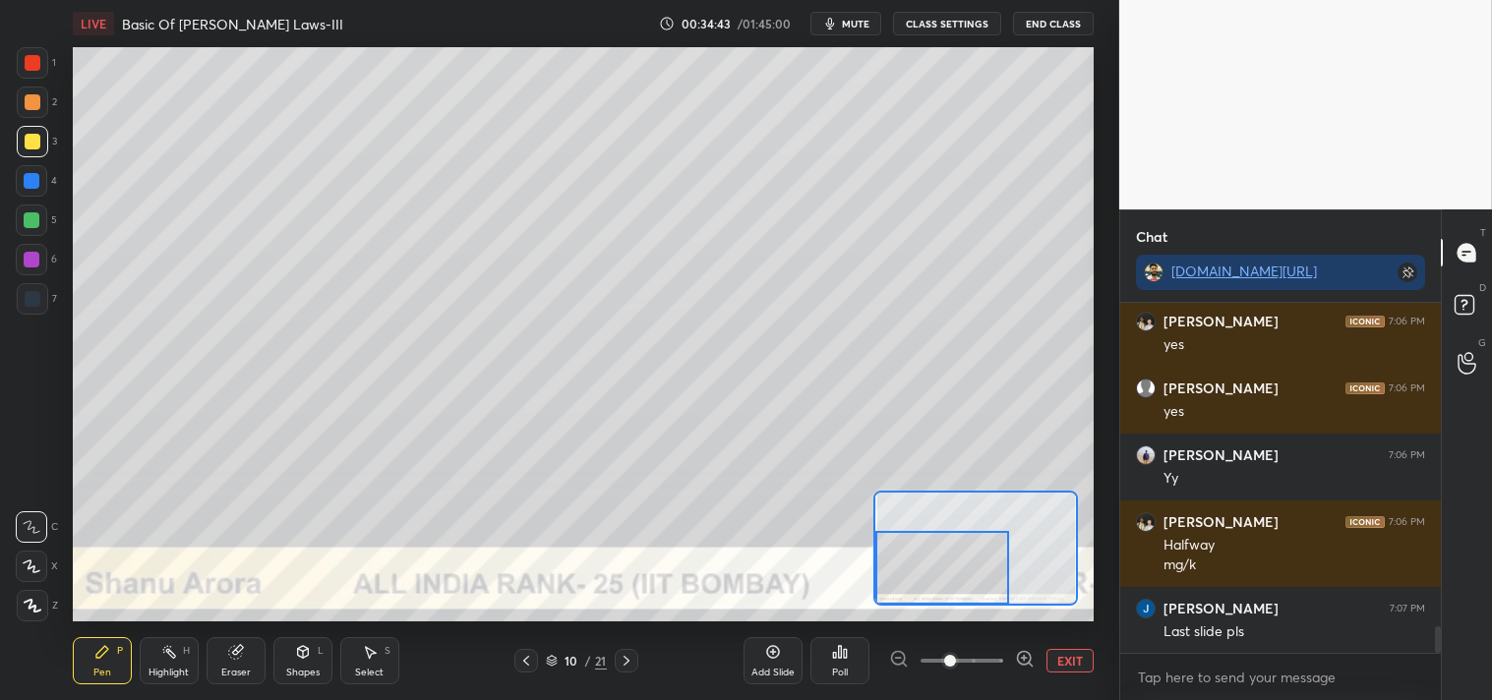
click at [1055, 653] on button "EXIT" at bounding box center [1069, 661] width 47 height 24
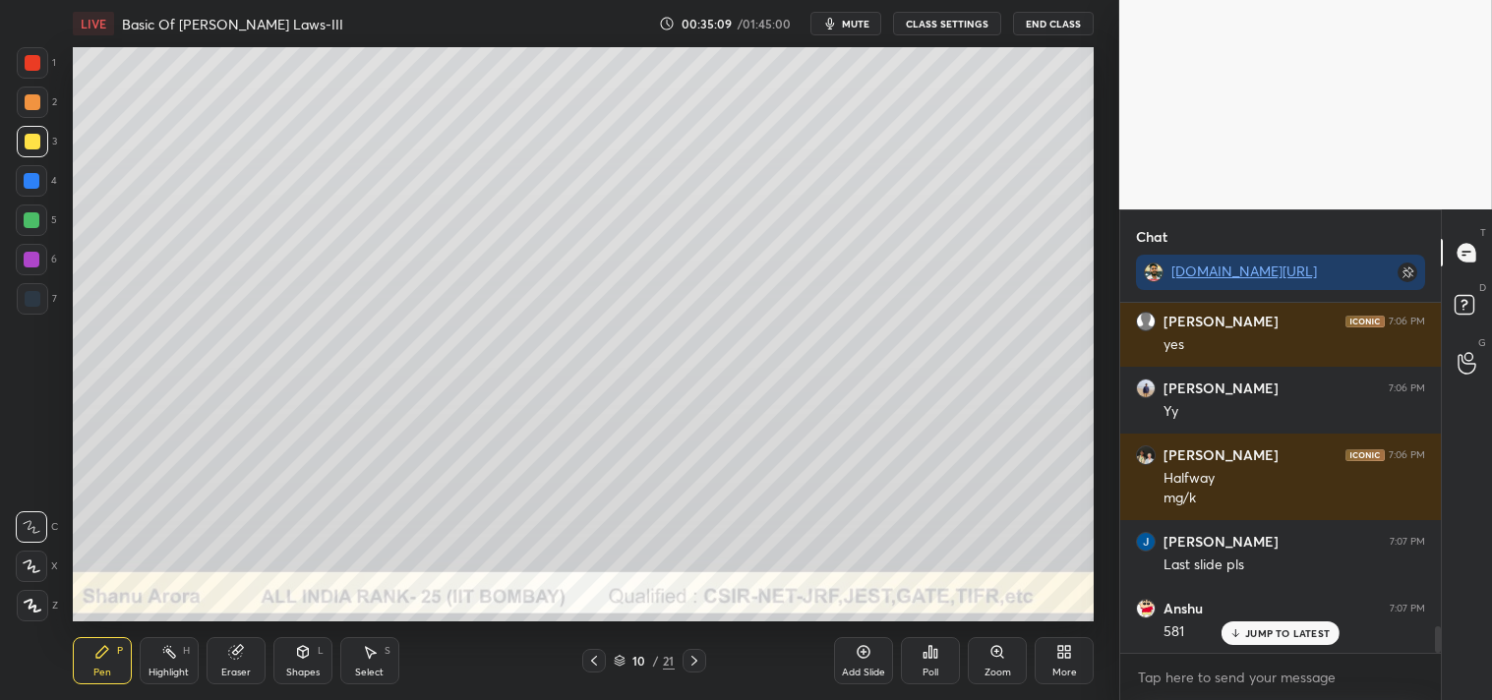
scroll to position [4409, 0]
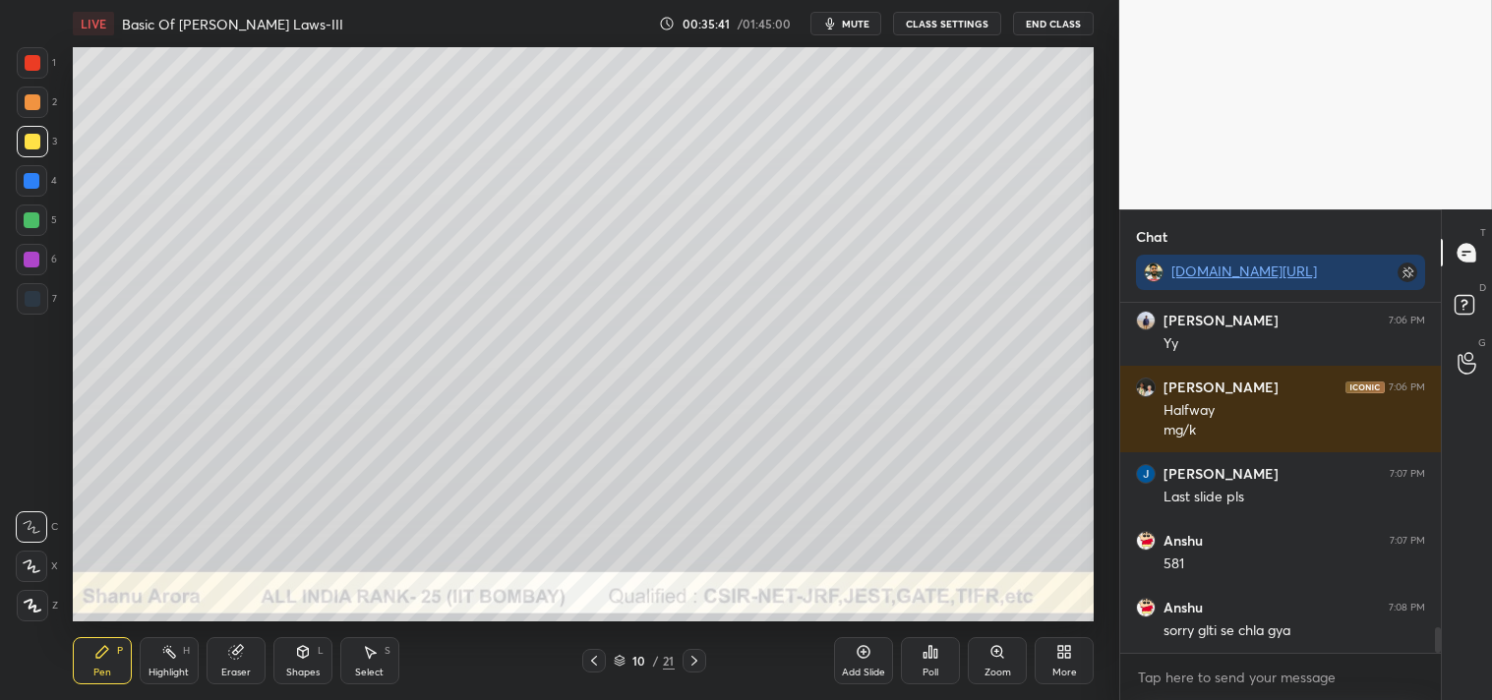
click at [998, 665] on div "Zoom" at bounding box center [997, 660] width 59 height 47
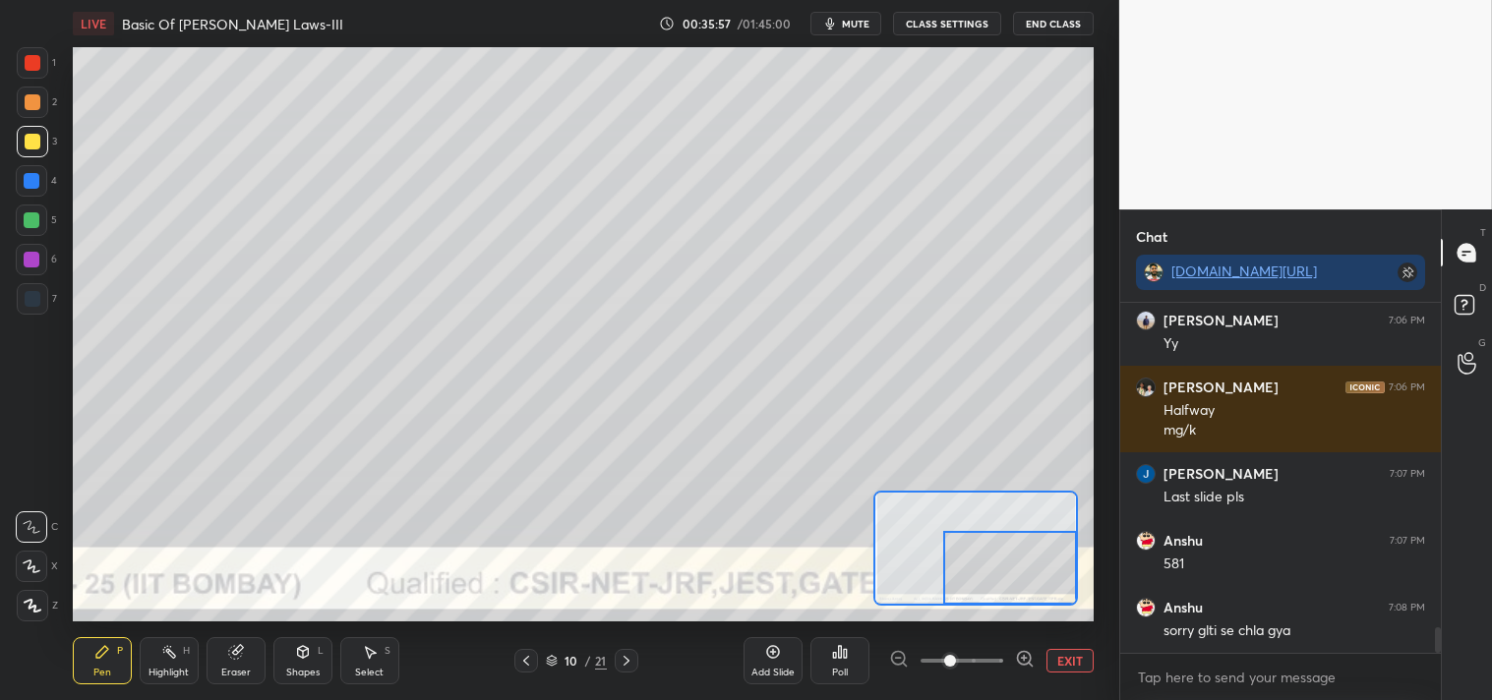
click at [1073, 659] on button "EXIT" at bounding box center [1069, 661] width 47 height 24
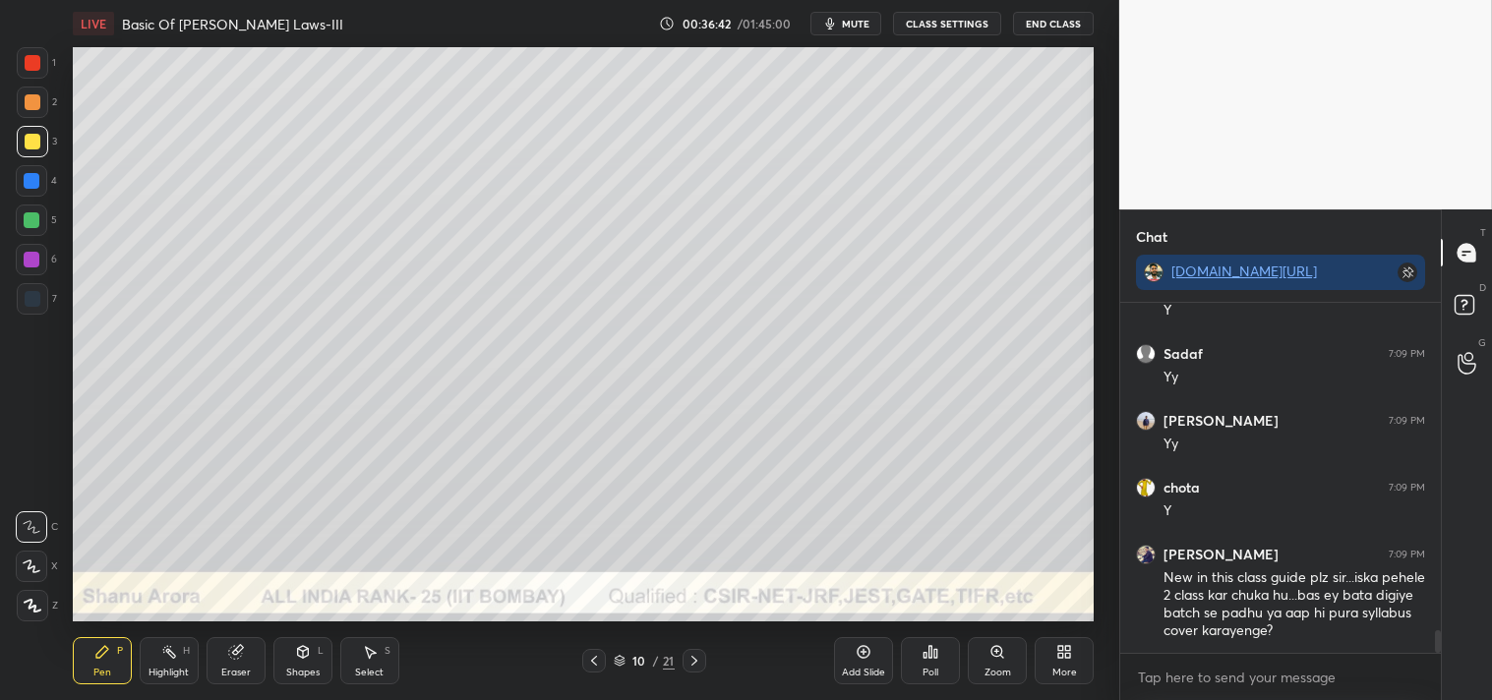
scroll to position [5130, 0]
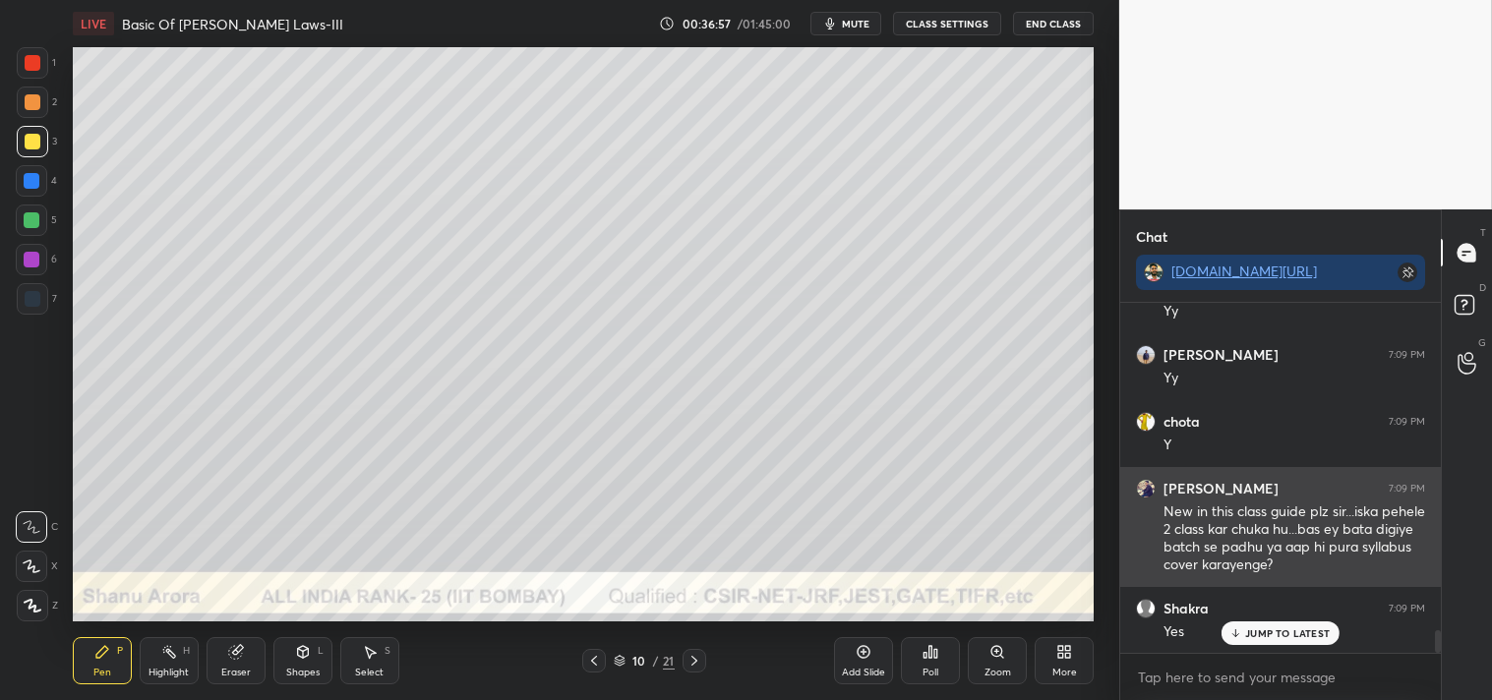
click at [1198, 536] on div "New in this class guide plz sir...iska pehele 2 class kar chuka hu...bas ey bat…" at bounding box center [1294, 538] width 262 height 73
click at [1282, 516] on div "New in this class guide plz sir...iska pehele 2 class kar chuka hu...bas ey bat…" at bounding box center [1294, 538] width 262 height 73
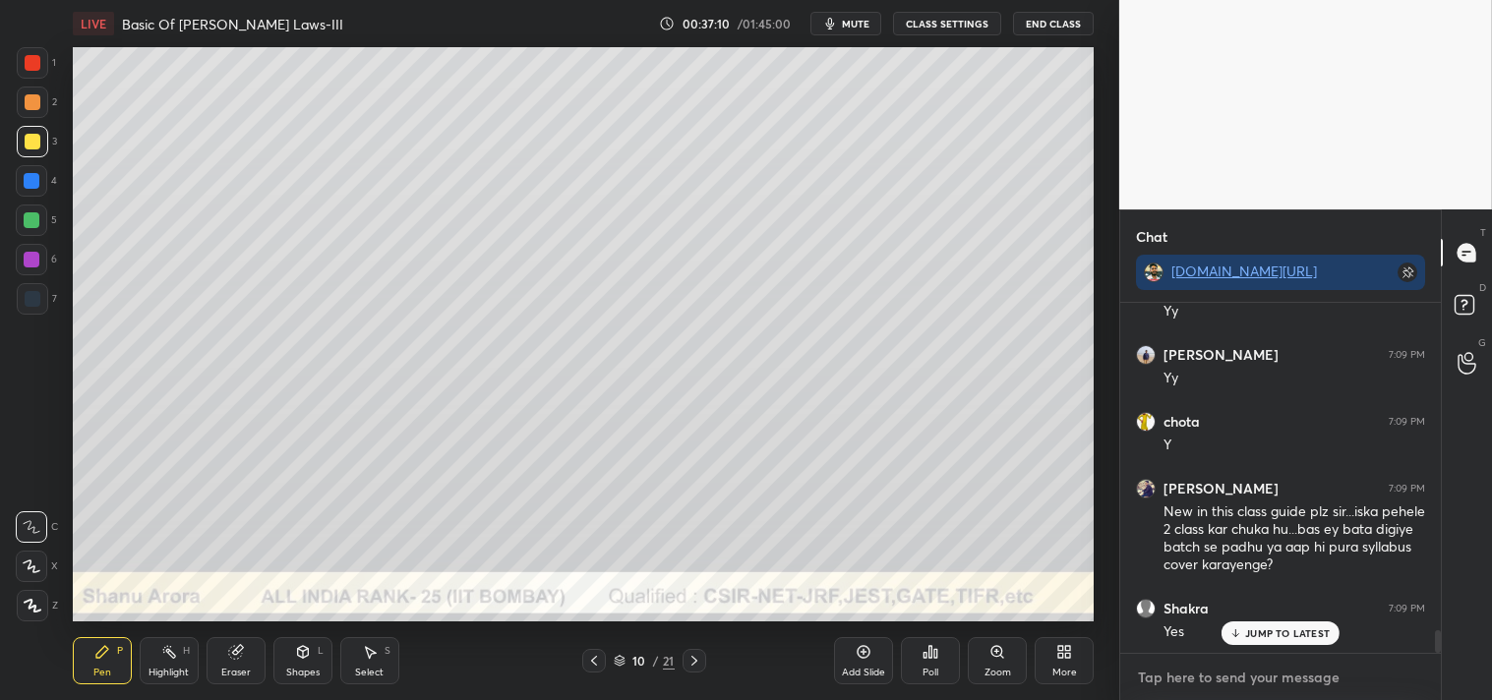
type textarea "x"
click at [1192, 685] on textarea at bounding box center [1280, 677] width 289 height 31
type textarea "t"
type textarea "x"
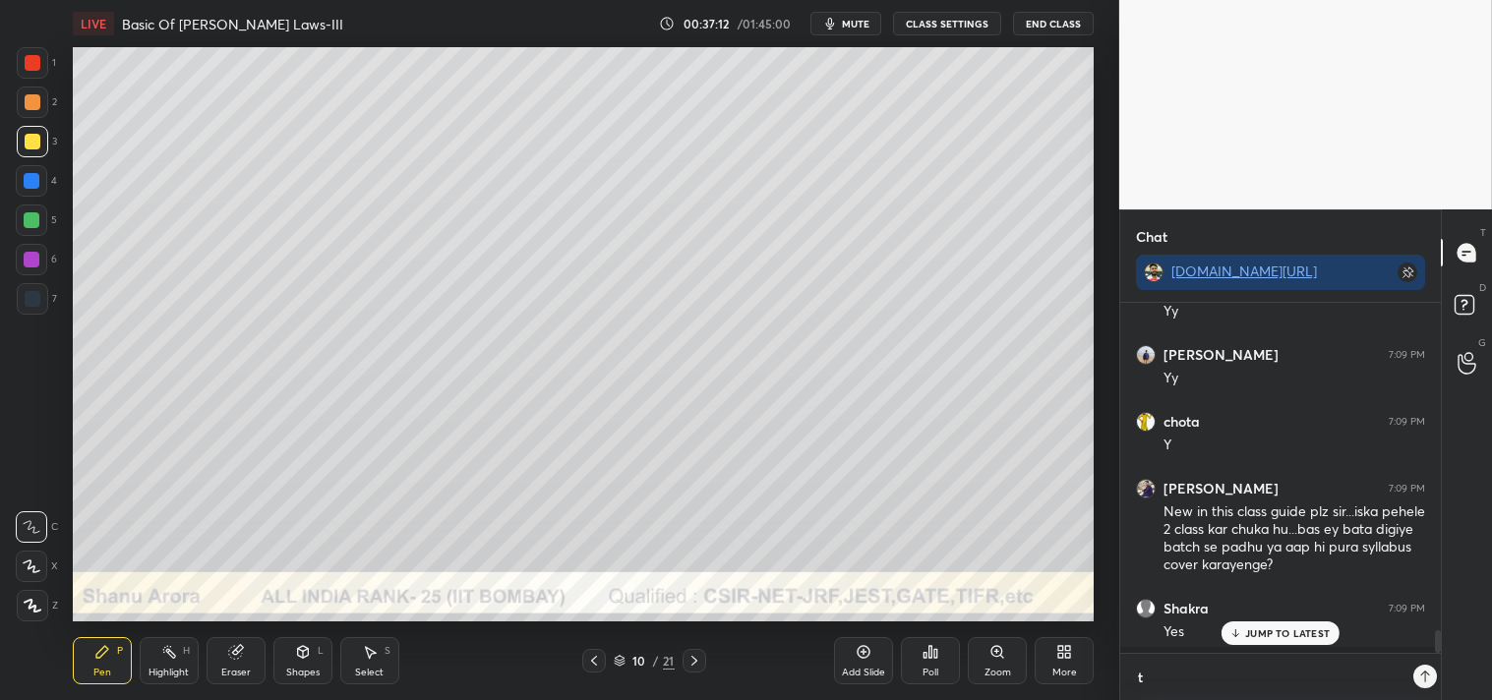
type textarea "ti"
type textarea "x"
type textarea "tin"
type textarea "x"
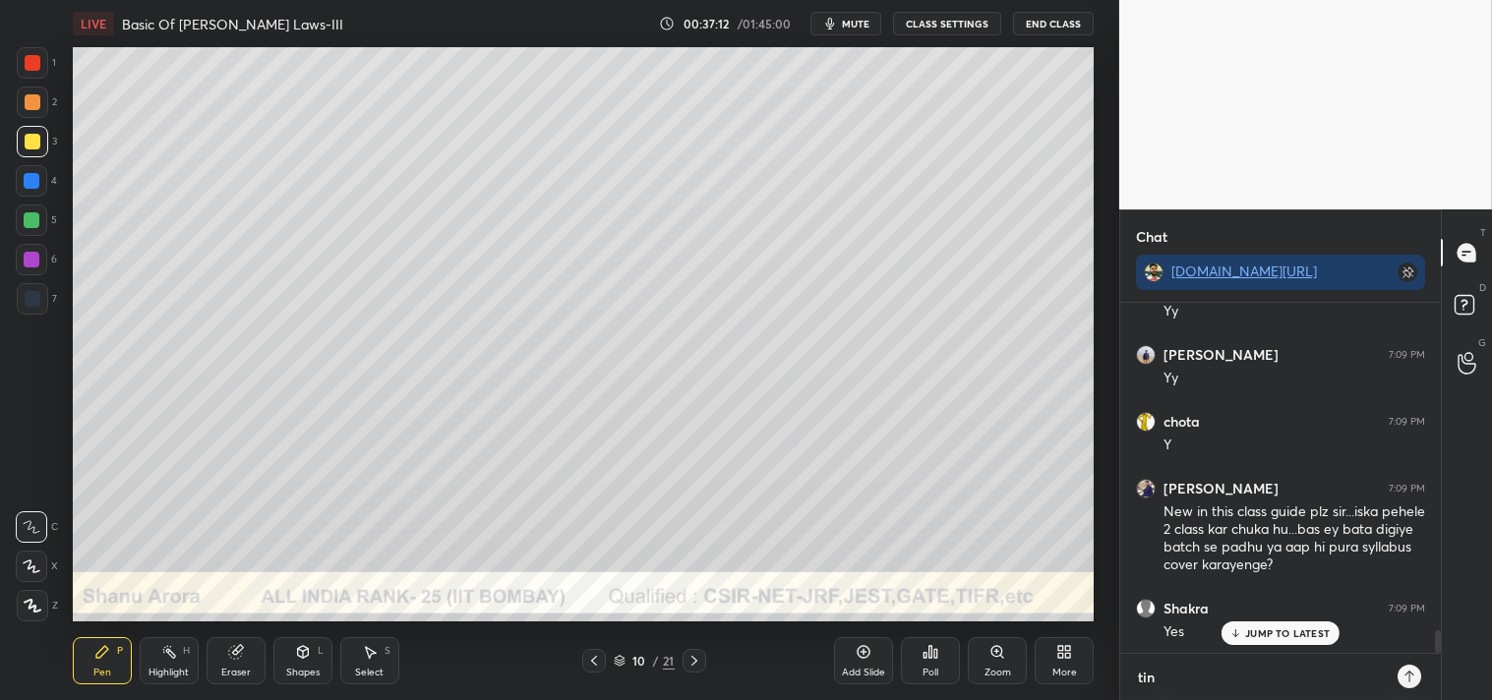
type textarea "tiny"
type textarea "x"
type textarea "tinyu"
type textarea "x"
type textarea "tinyur"
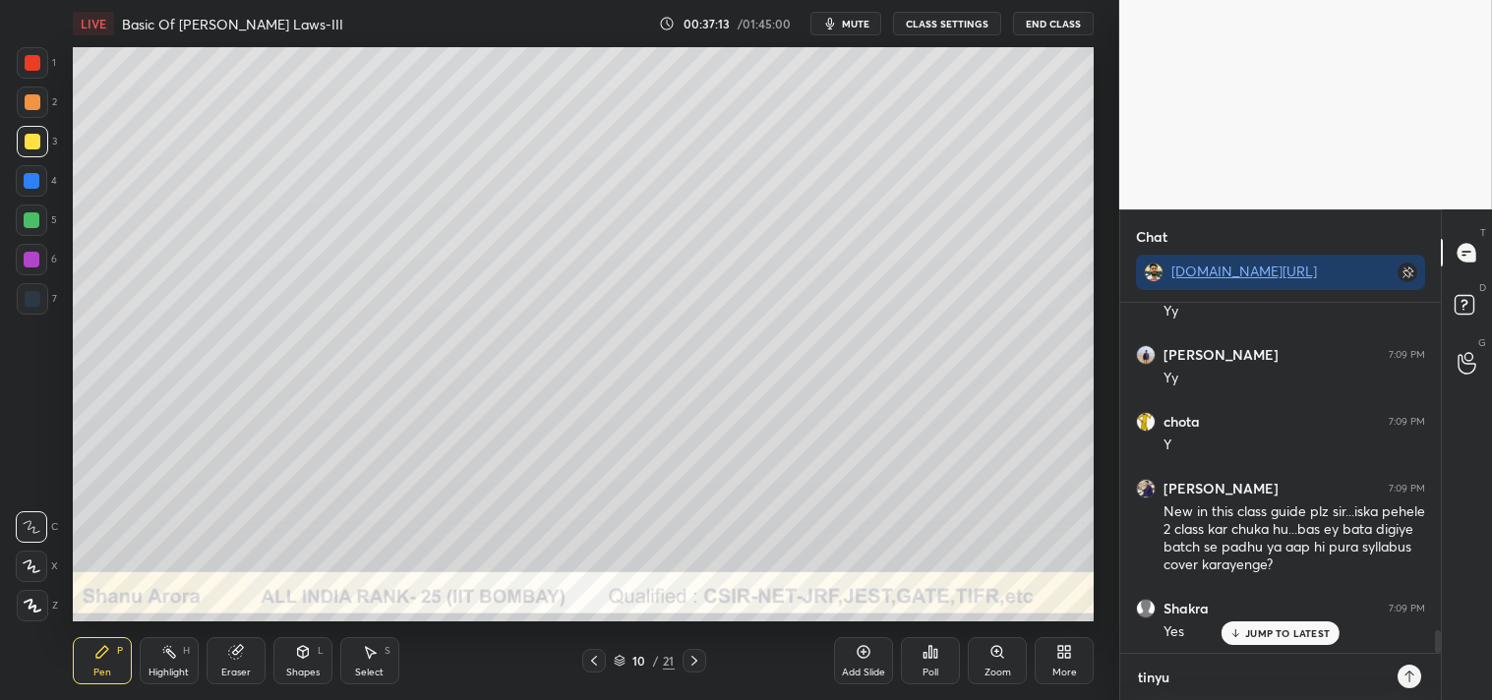
type textarea "x"
type textarea "tinyurl"
type textarea "x"
type textarea "tinyurl."
type textarea "x"
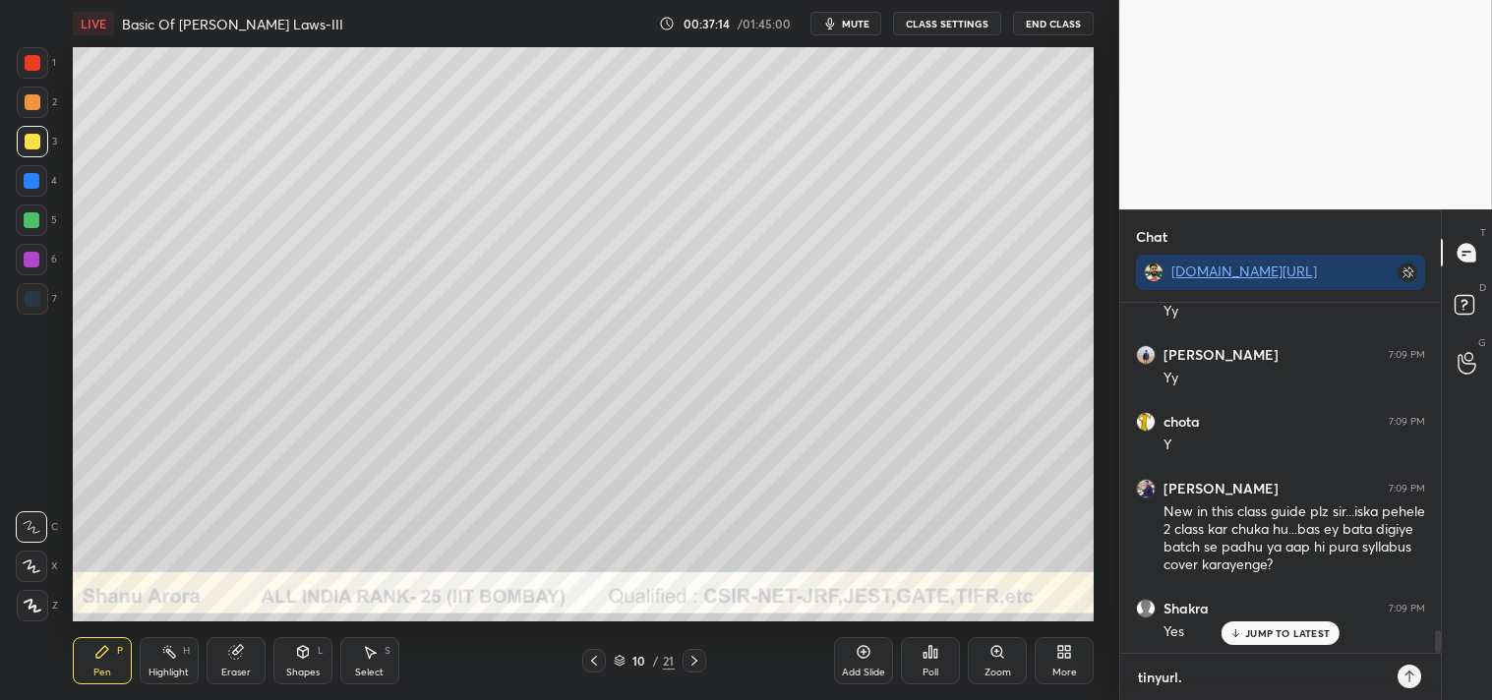
type textarea "tinyurl.c"
type textarea "x"
type textarea "tinyurl.co"
type textarea "x"
type textarea "tinyurl.com"
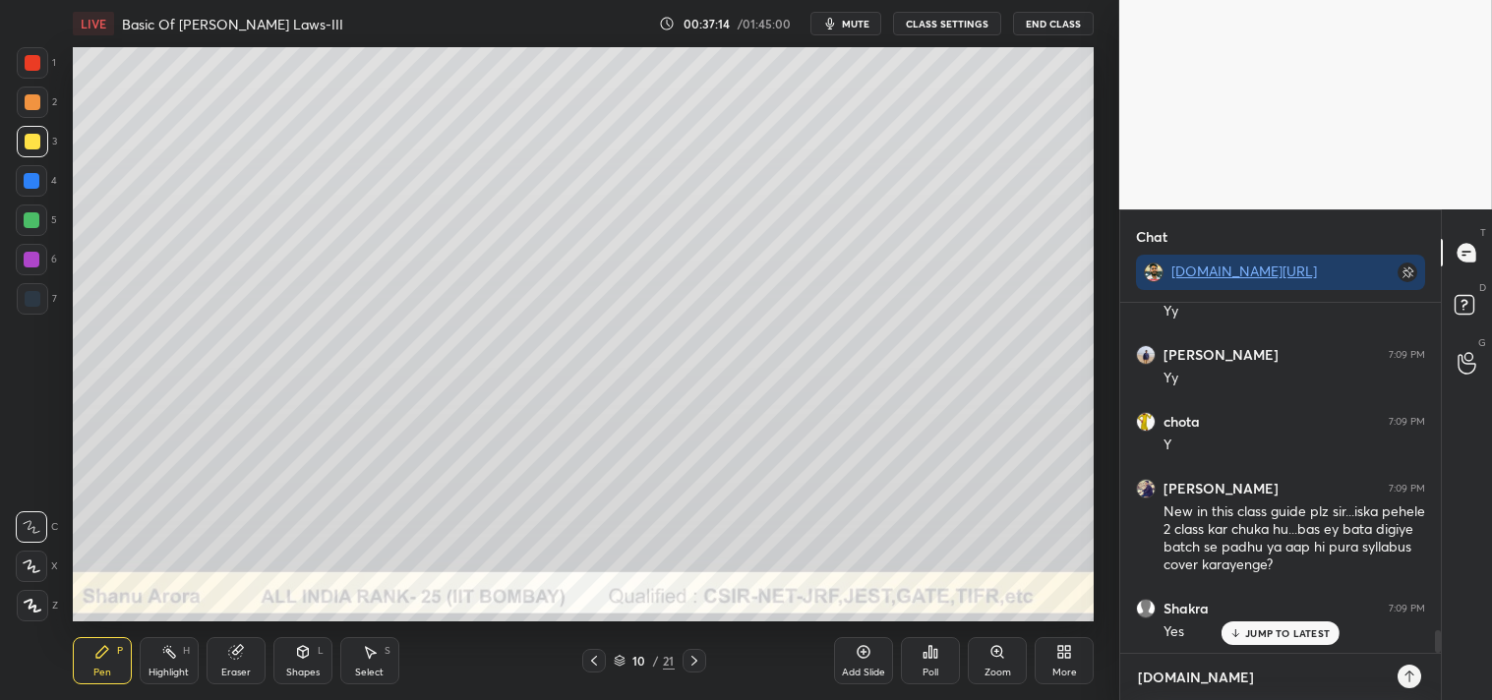
type textarea "x"
type textarea "tinyurl.com/"
type textarea "x"
type textarea "tinyurl.com/n"
type textarea "x"
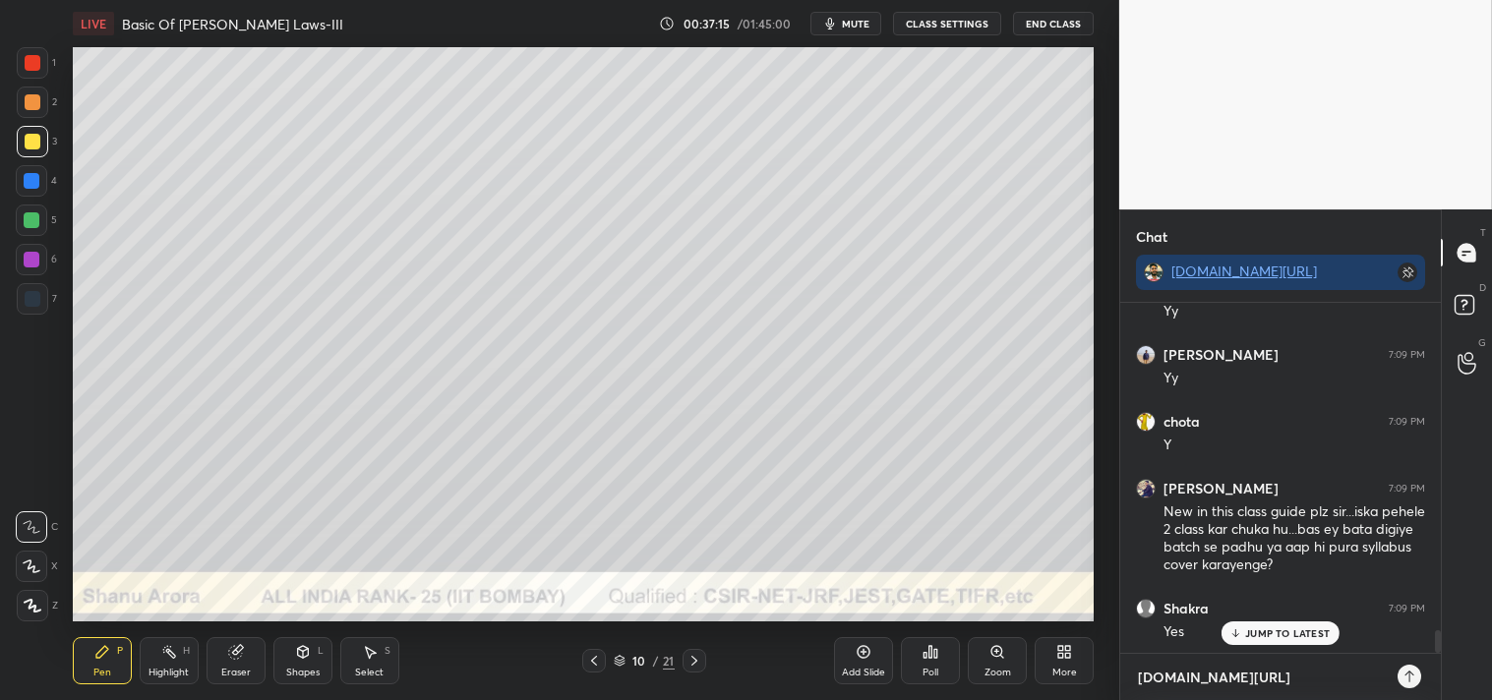
type textarea "tinyurl.com/ne"
type textarea "x"
type textarea "tinyurl.com/net"
type textarea "x"
type textarea "tinyurl.com/nets"
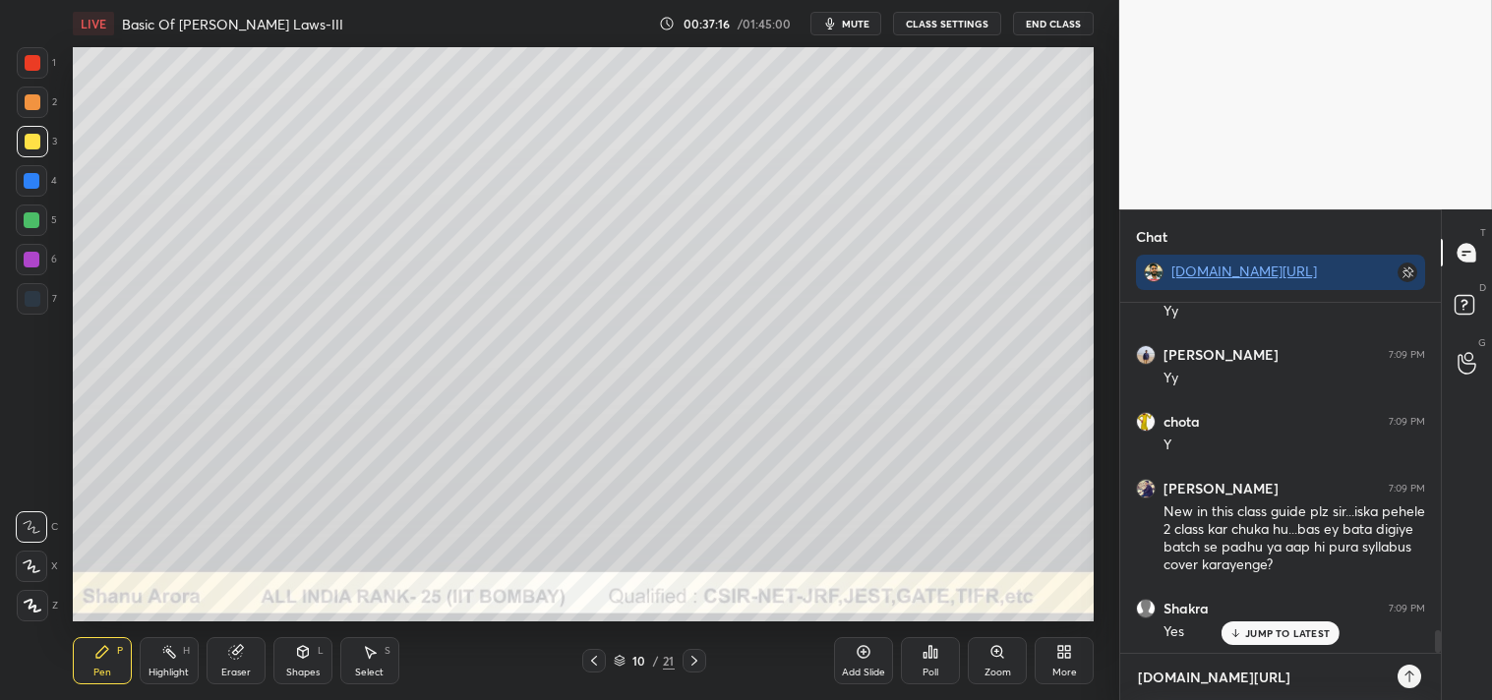
type textarea "x"
type textarea "tinyurl.com/netsh"
type textarea "x"
type textarea "tinyurl.com/netsha"
type textarea "x"
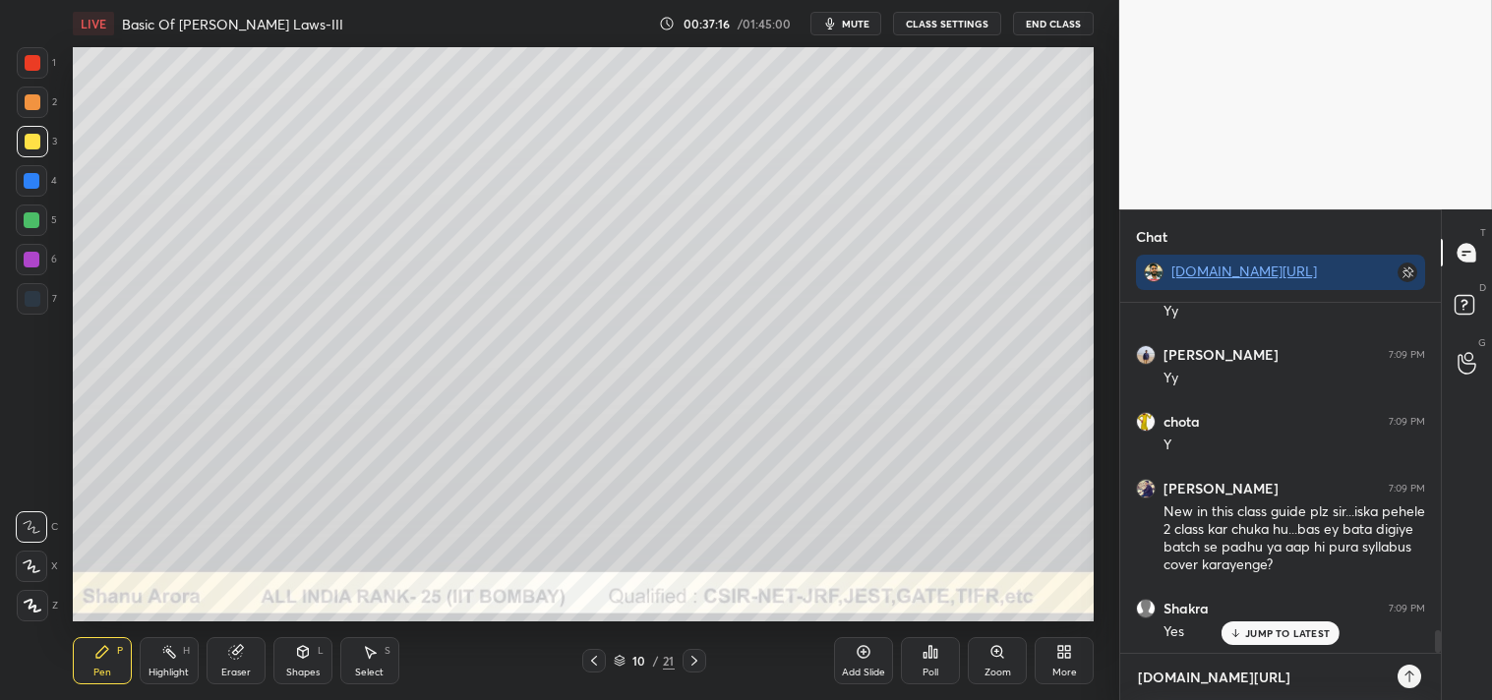
type textarea "tinyurl.com/netshan"
type textarea "x"
type textarea "tinyurl.com/netshanu"
type textarea "x"
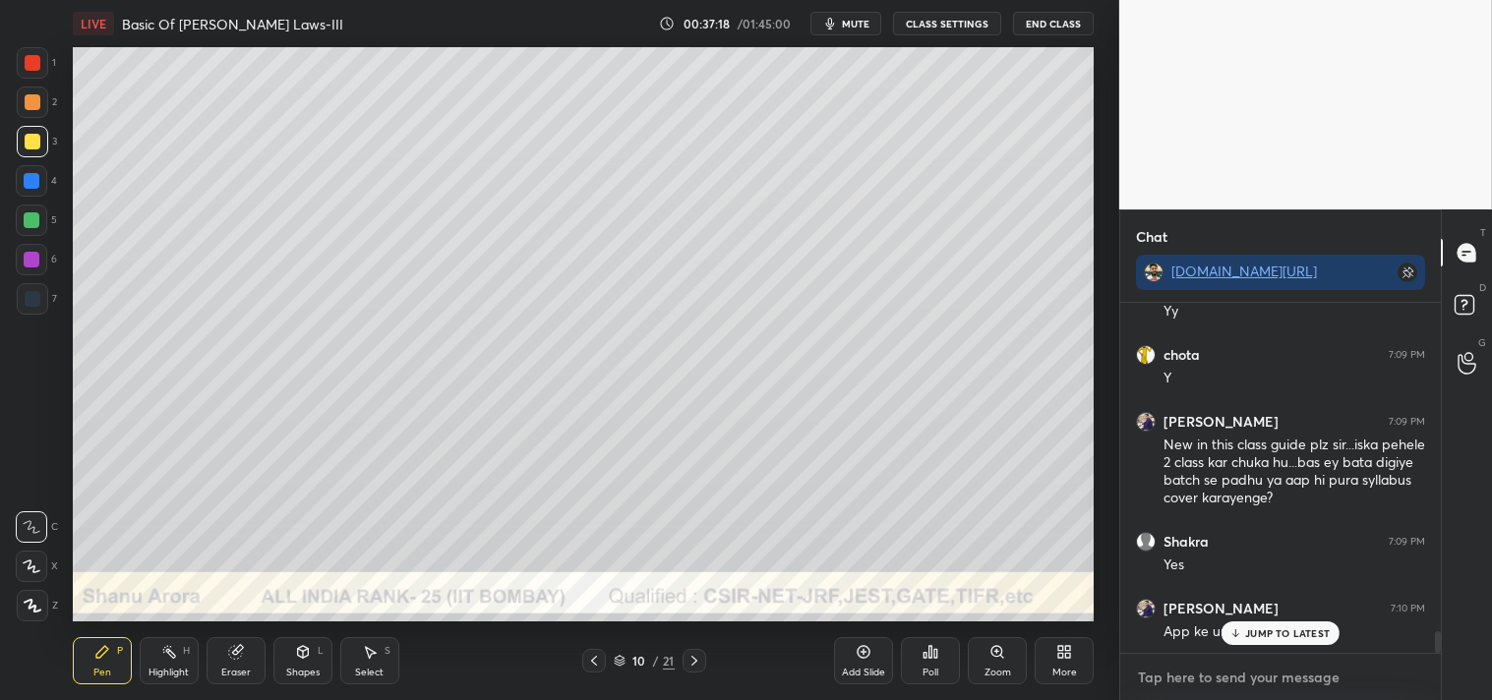
scroll to position [5307, 0]
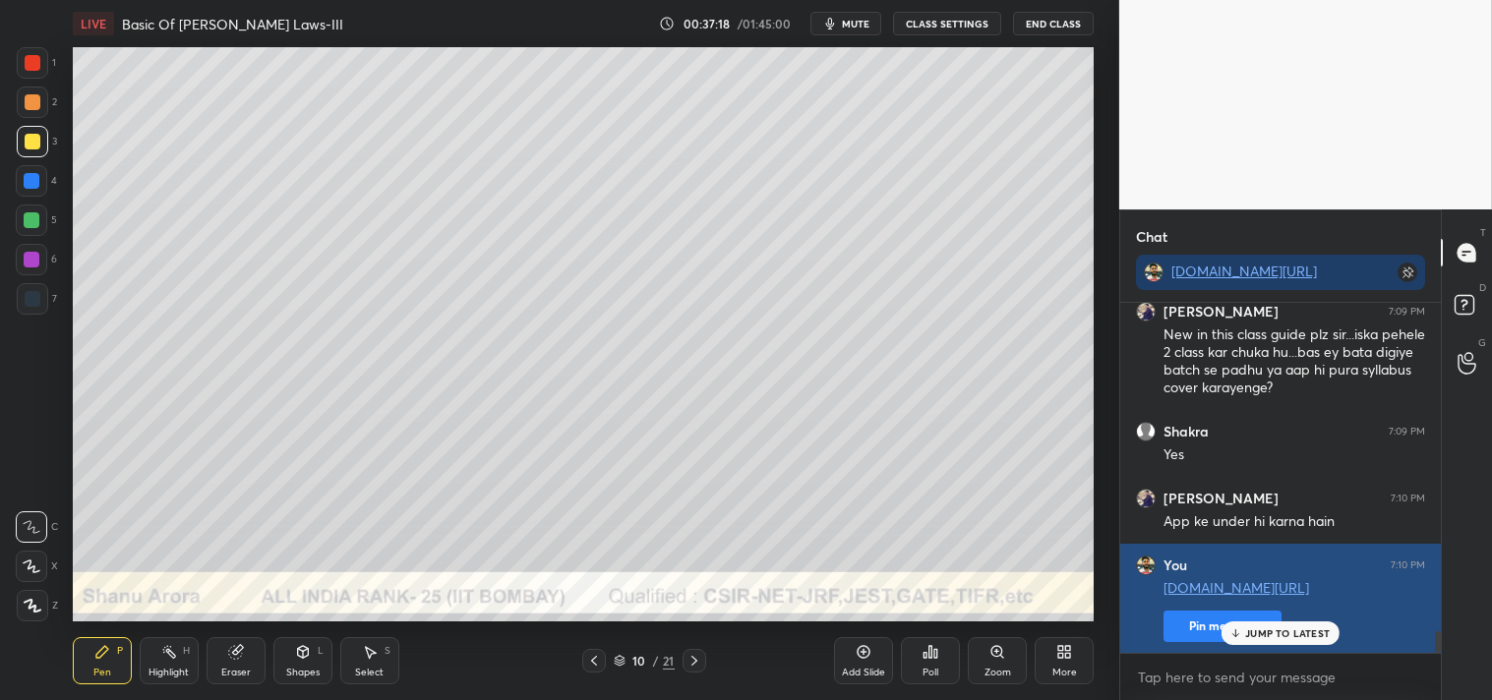
click at [1197, 627] on button "Pin message" at bounding box center [1222, 626] width 118 height 31
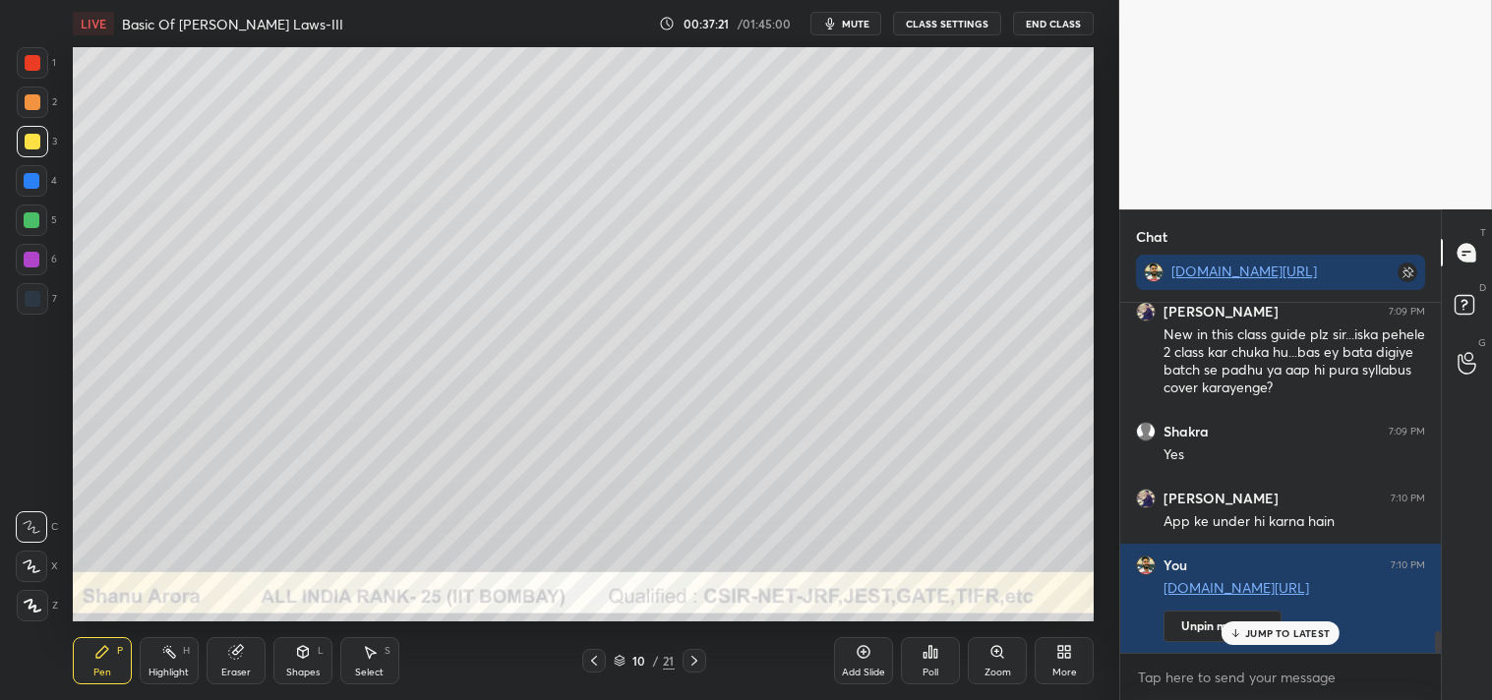
scroll to position [5373, 0]
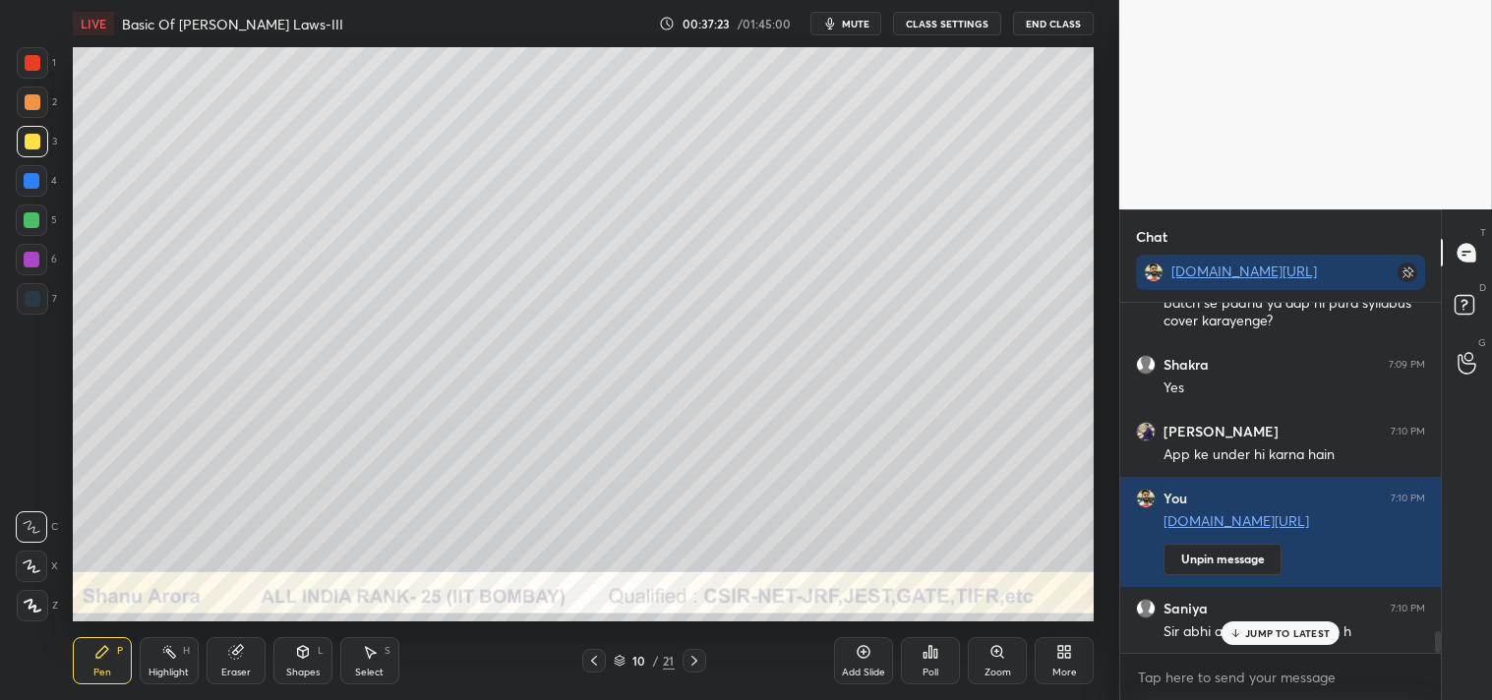
click at [1292, 627] on p "JUMP TO LATEST" at bounding box center [1287, 633] width 85 height 12
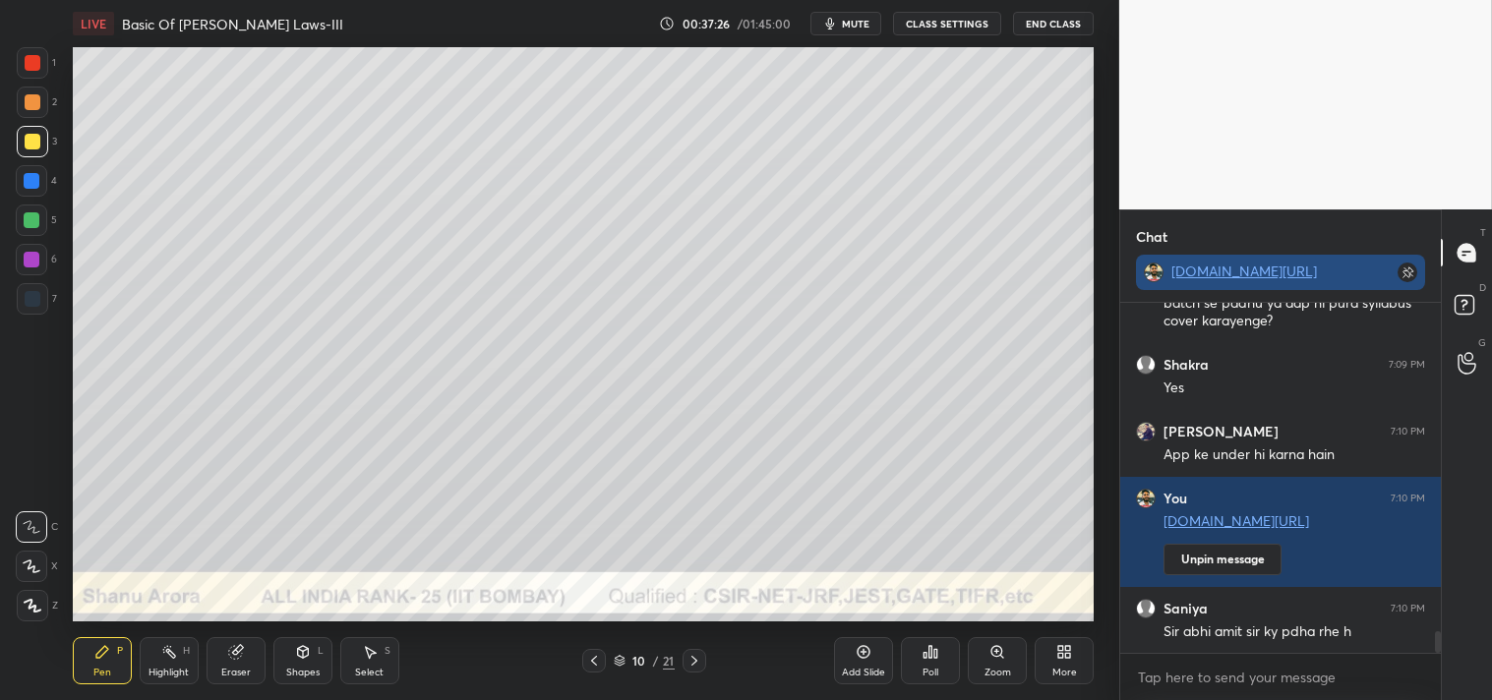
click at [1237, 275] on link "tinyurl.com/netshanu" at bounding box center [1244, 271] width 146 height 19
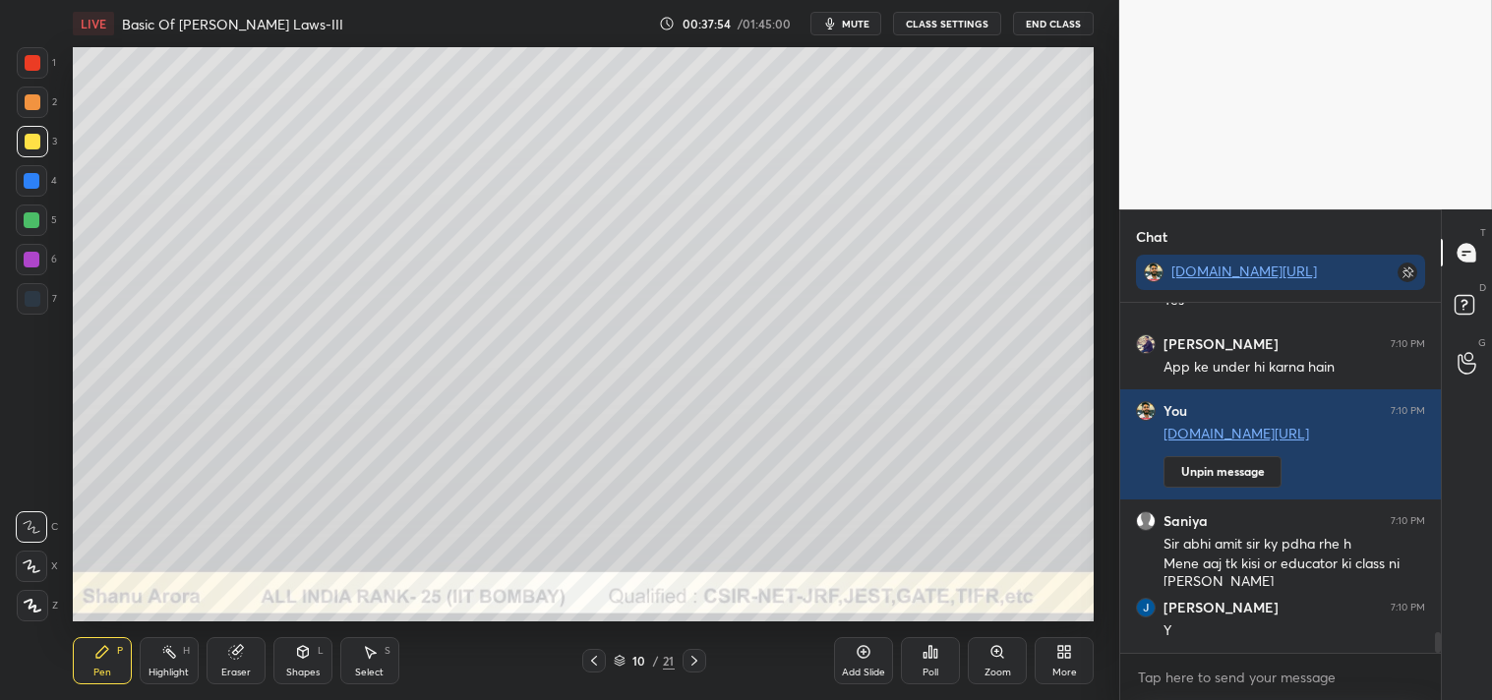
click at [866, 657] on icon at bounding box center [863, 652] width 13 height 13
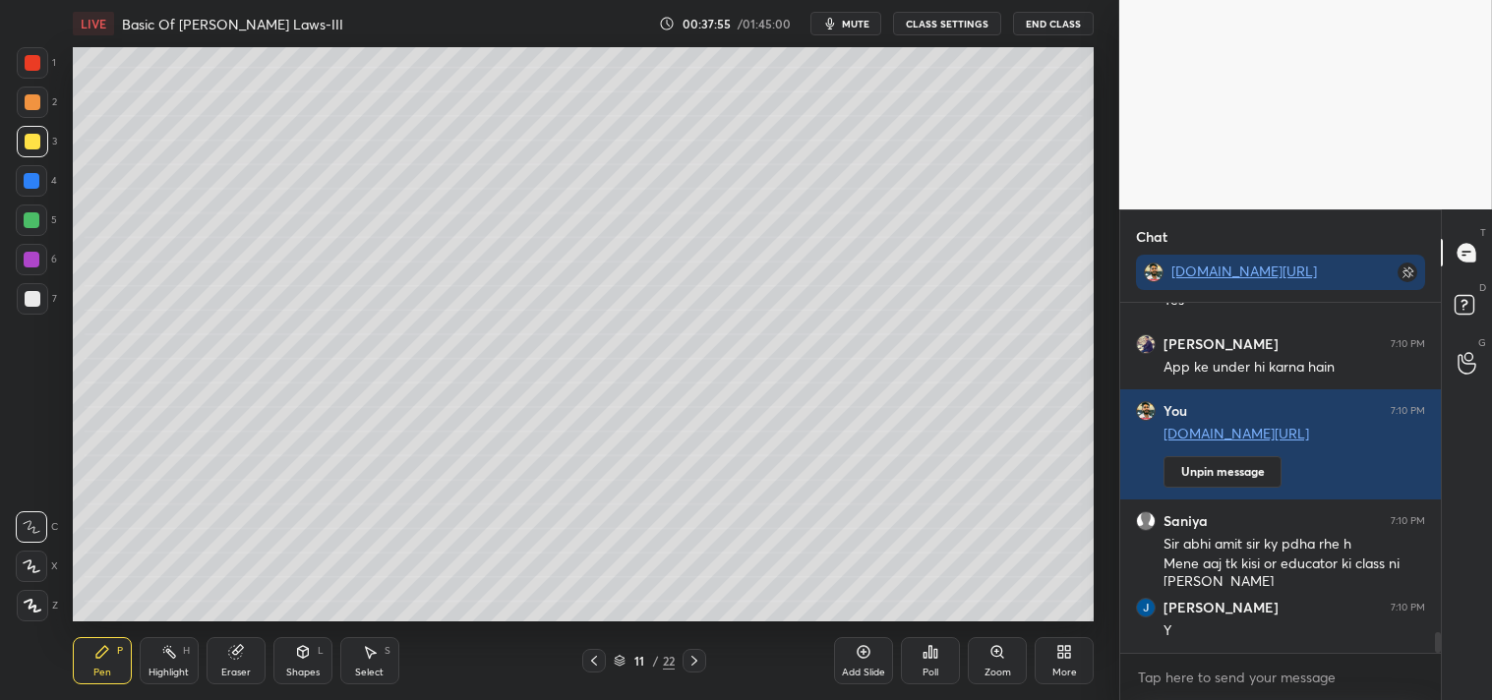
click at [26, 293] on div at bounding box center [33, 299] width 16 height 16
click at [30, 301] on div at bounding box center [33, 299] width 16 height 16
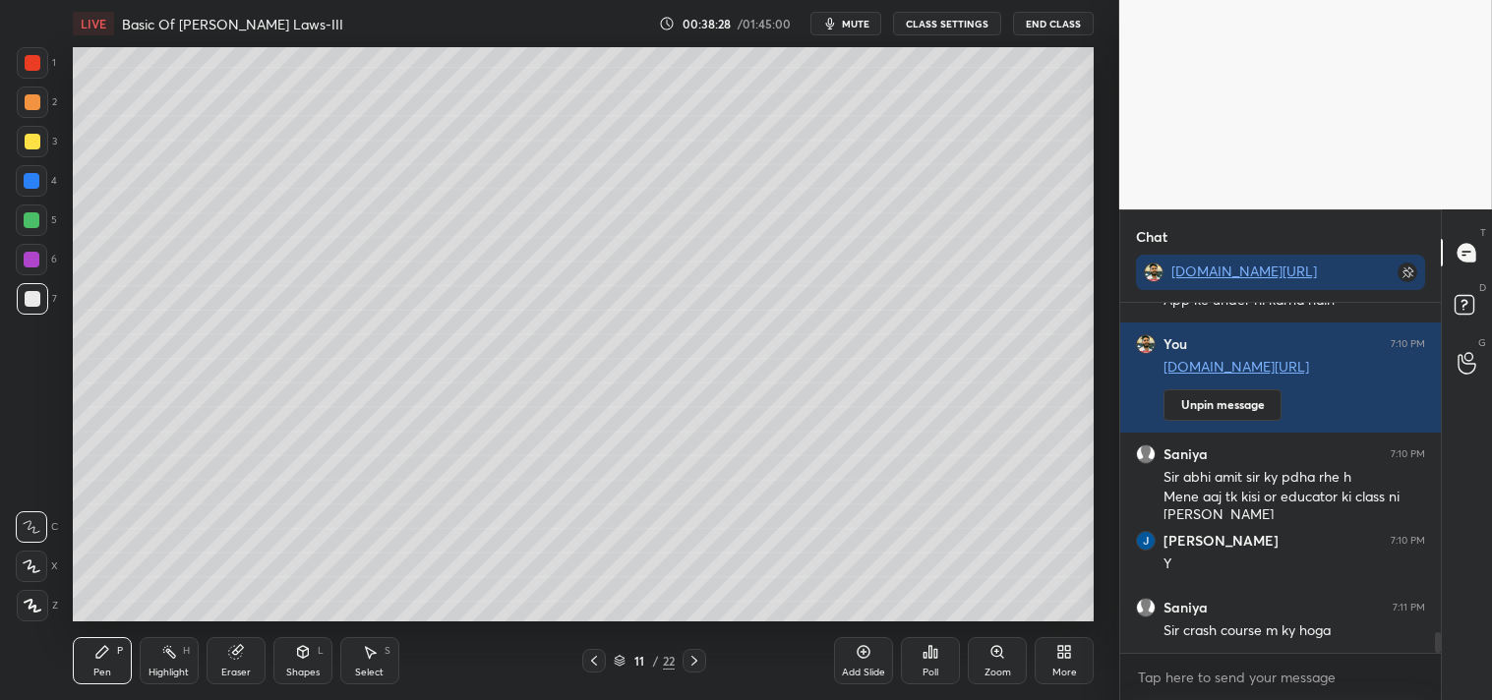
click at [237, 675] on div "Eraser" at bounding box center [235, 673] width 29 height 10
click at [92, 661] on div "Pen P" at bounding box center [102, 660] width 59 height 47
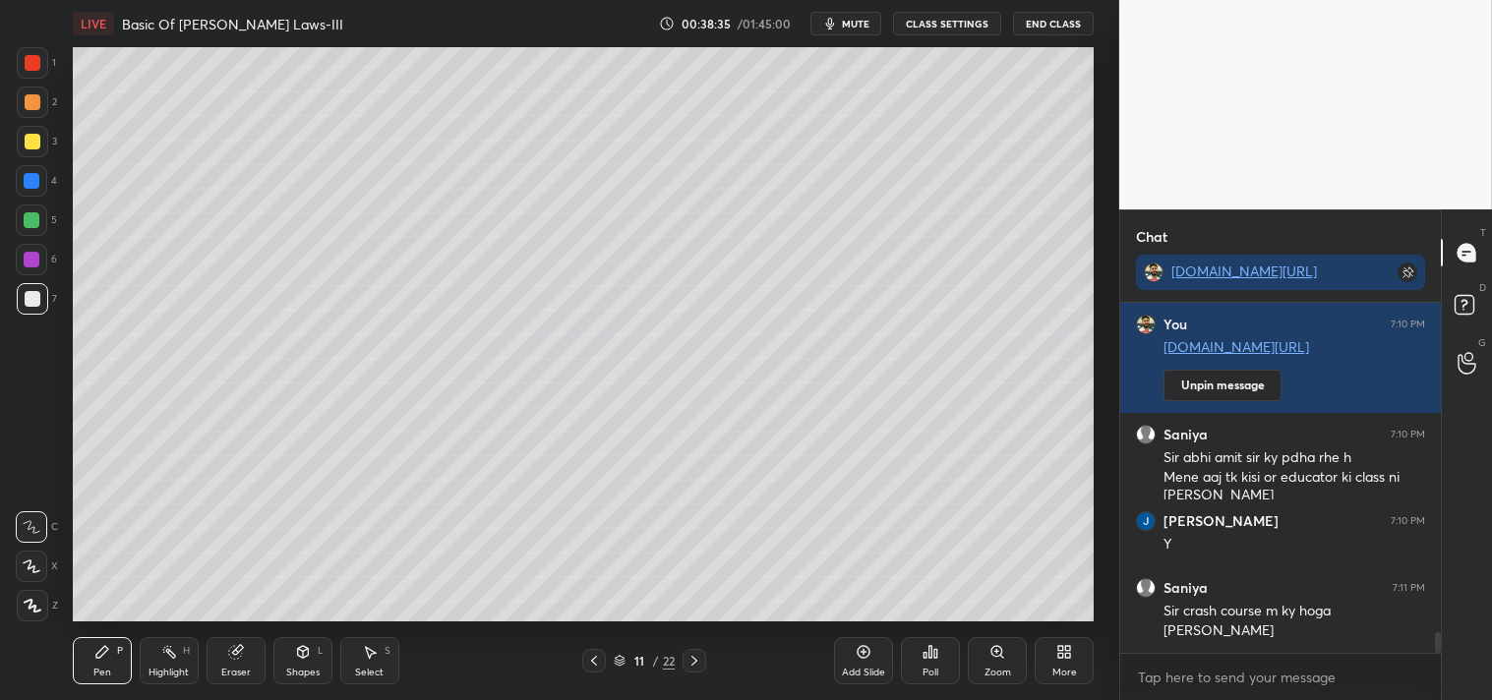
click at [94, 657] on icon at bounding box center [102, 652] width 16 height 16
click at [104, 655] on icon at bounding box center [102, 652] width 16 height 16
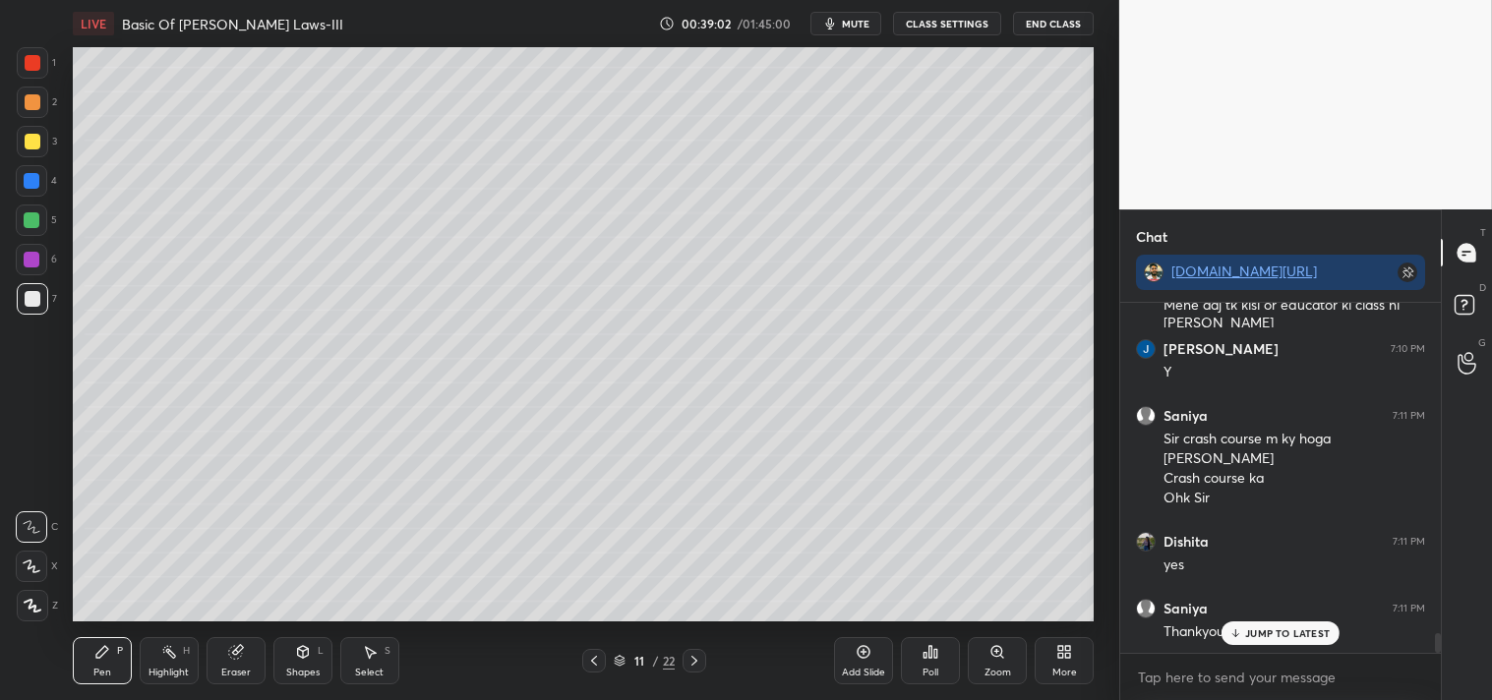
scroll to position [5786, 0]
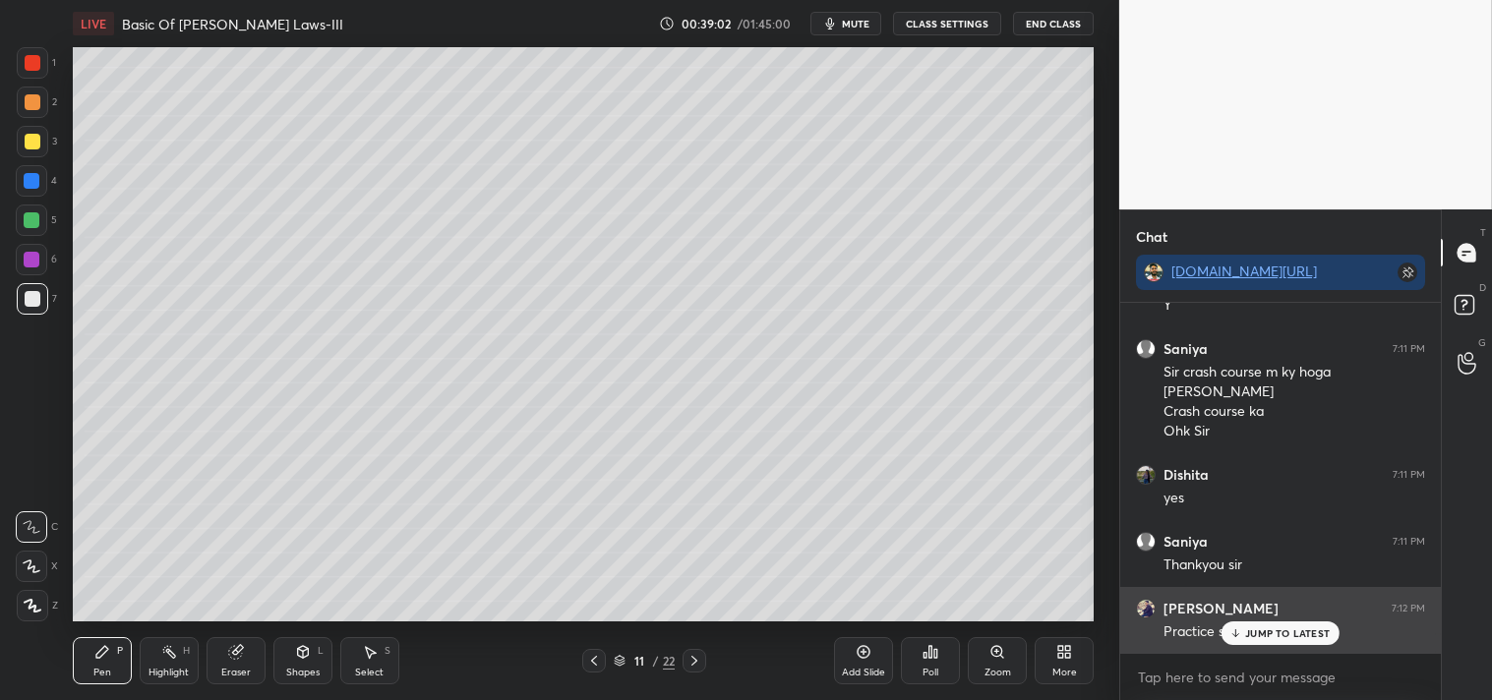
click at [1288, 631] on p "JUMP TO LATEST" at bounding box center [1287, 633] width 85 height 12
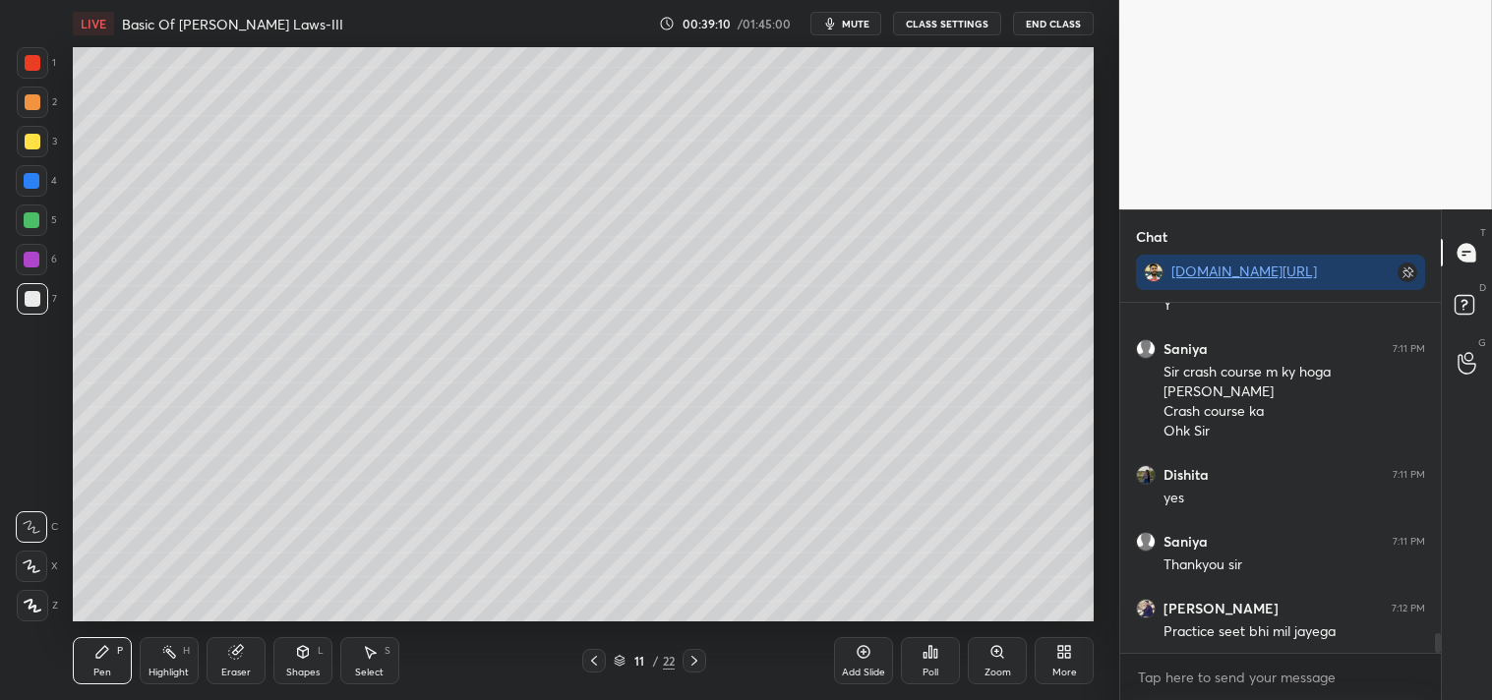
scroll to position [5872, 0]
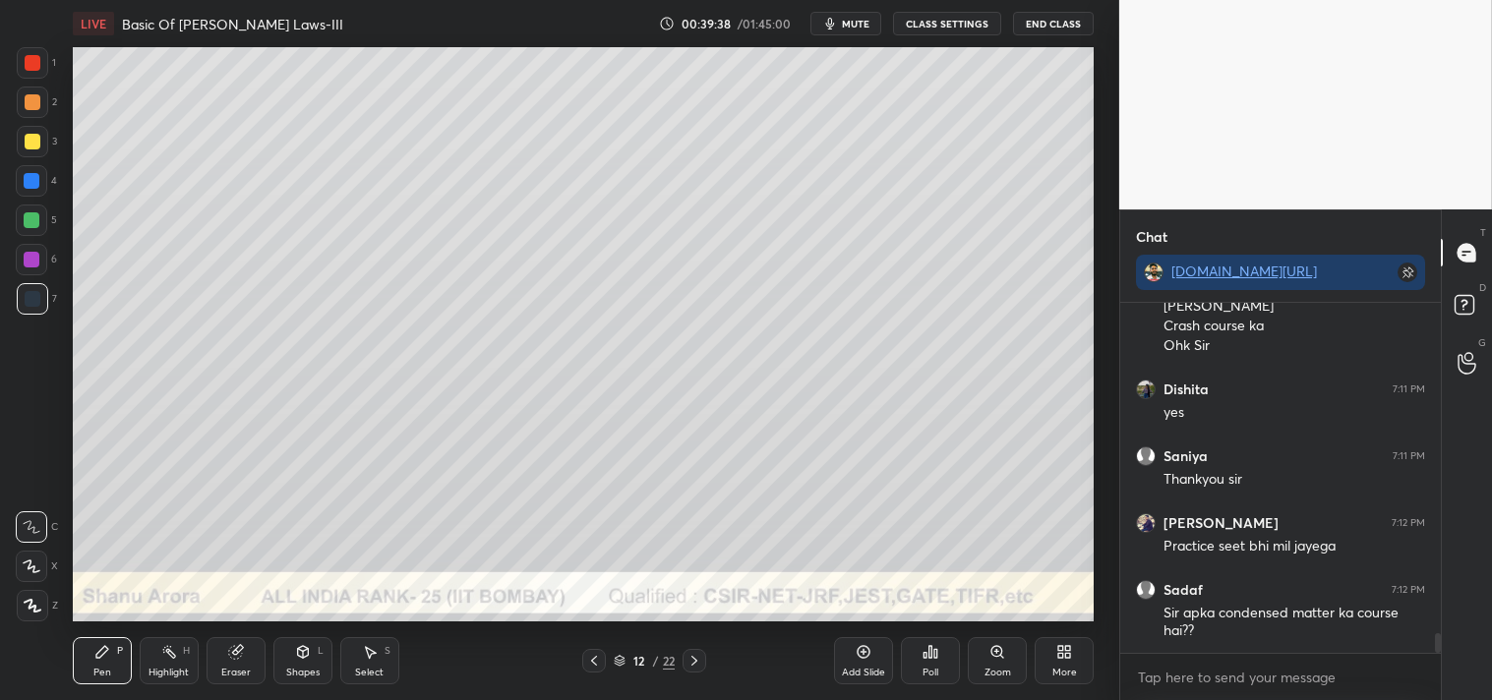
click at [300, 651] on icon at bounding box center [302, 652] width 11 height 12
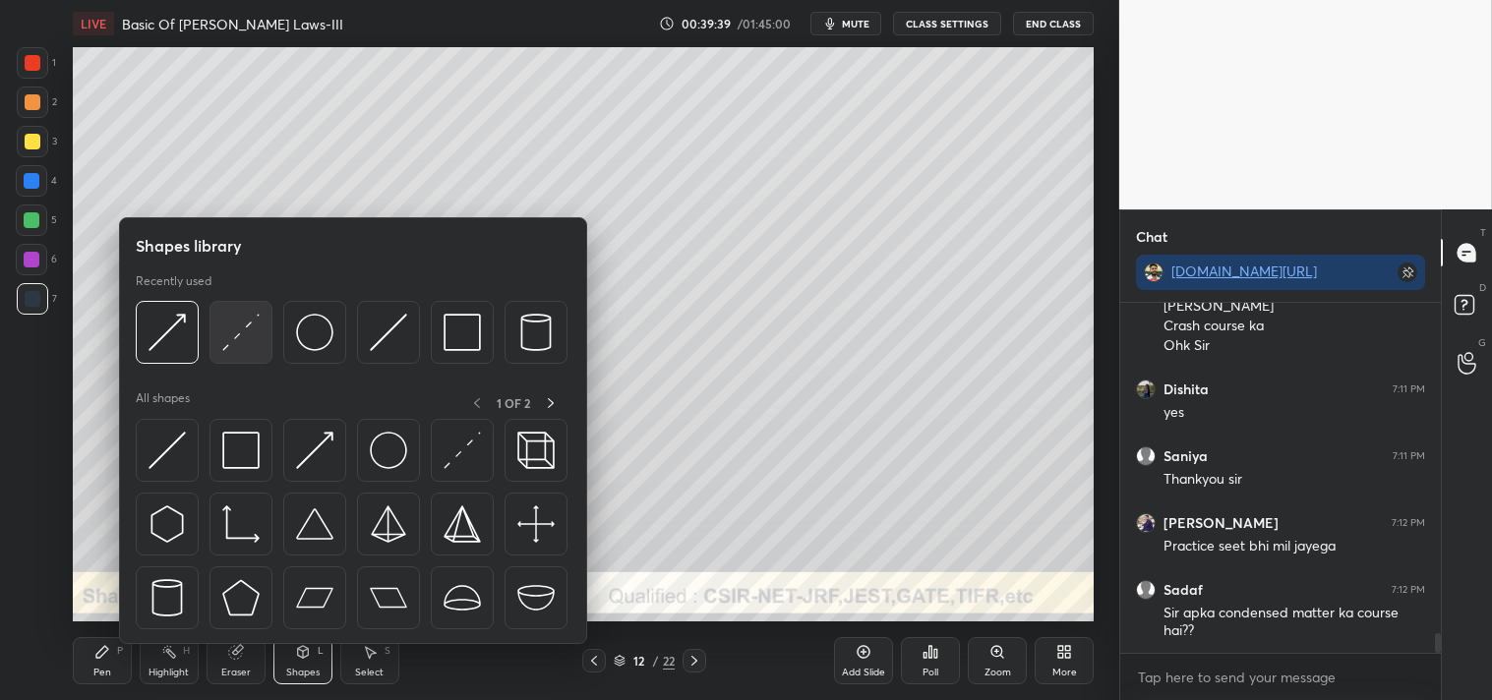
click at [262, 340] on div at bounding box center [240, 332] width 63 height 63
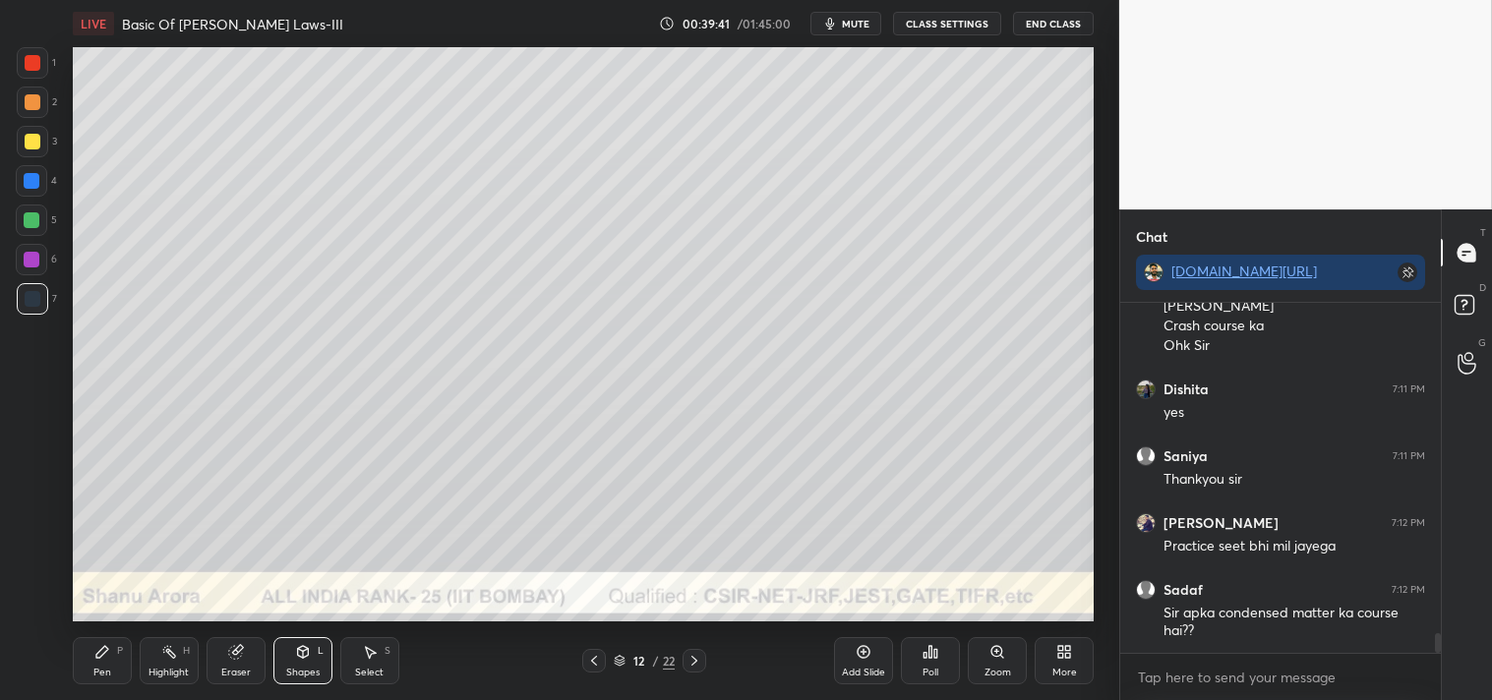
click at [44, 144] on div at bounding box center [32, 141] width 31 height 31
click at [986, 657] on div "Zoom" at bounding box center [997, 660] width 59 height 47
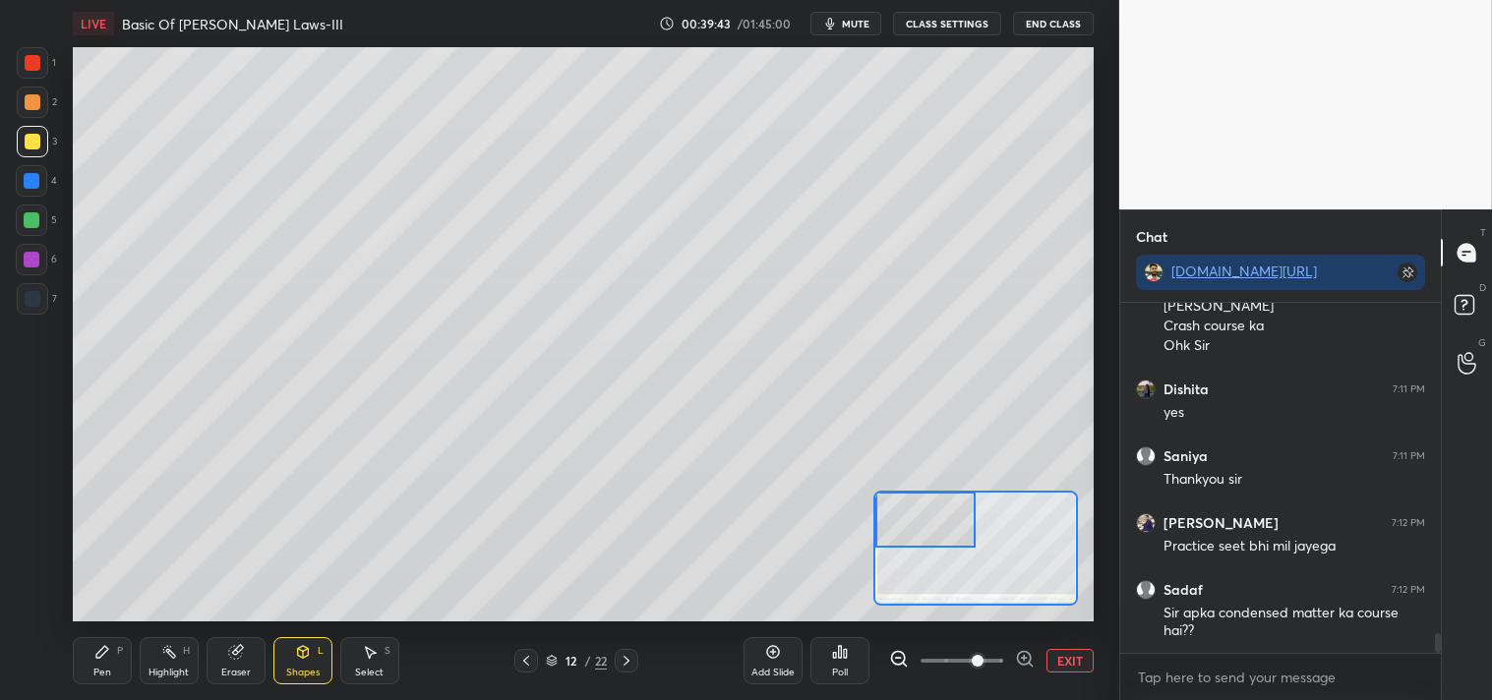
click at [100, 674] on div "Pen" at bounding box center [102, 673] width 18 height 10
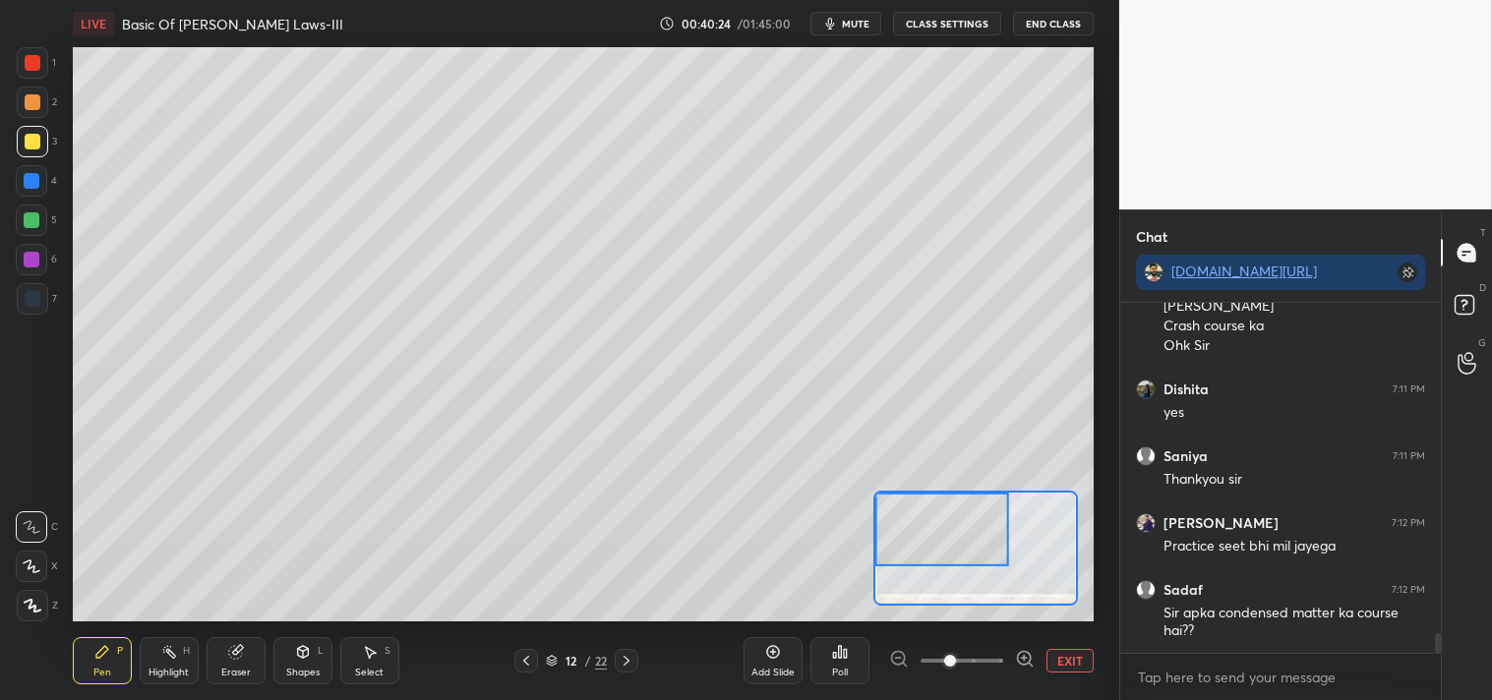
click at [165, 654] on icon at bounding box center [169, 652] width 16 height 16
click at [95, 651] on icon at bounding box center [102, 652] width 16 height 16
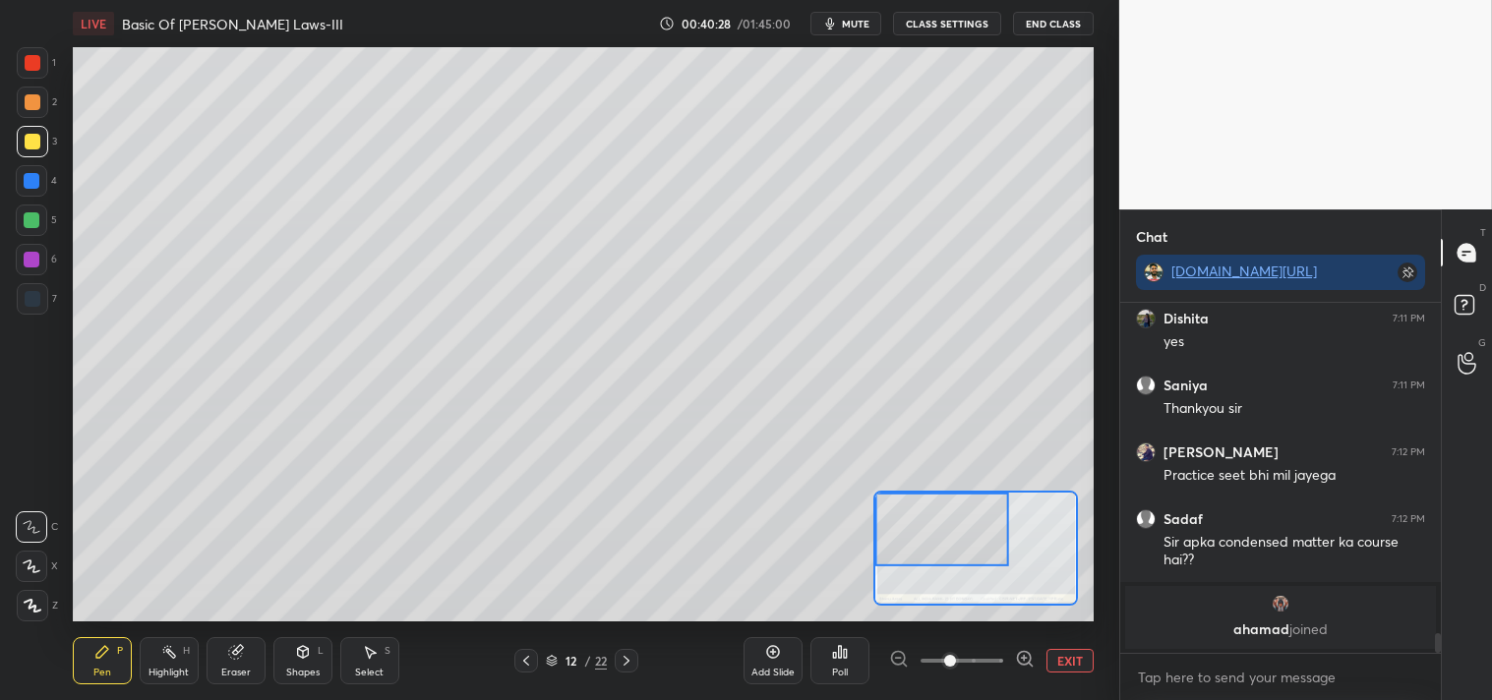
click at [105, 656] on icon at bounding box center [102, 652] width 16 height 16
click at [174, 668] on div "Highlight" at bounding box center [168, 673] width 40 height 10
click at [172, 668] on div "Highlight" at bounding box center [168, 673] width 40 height 10
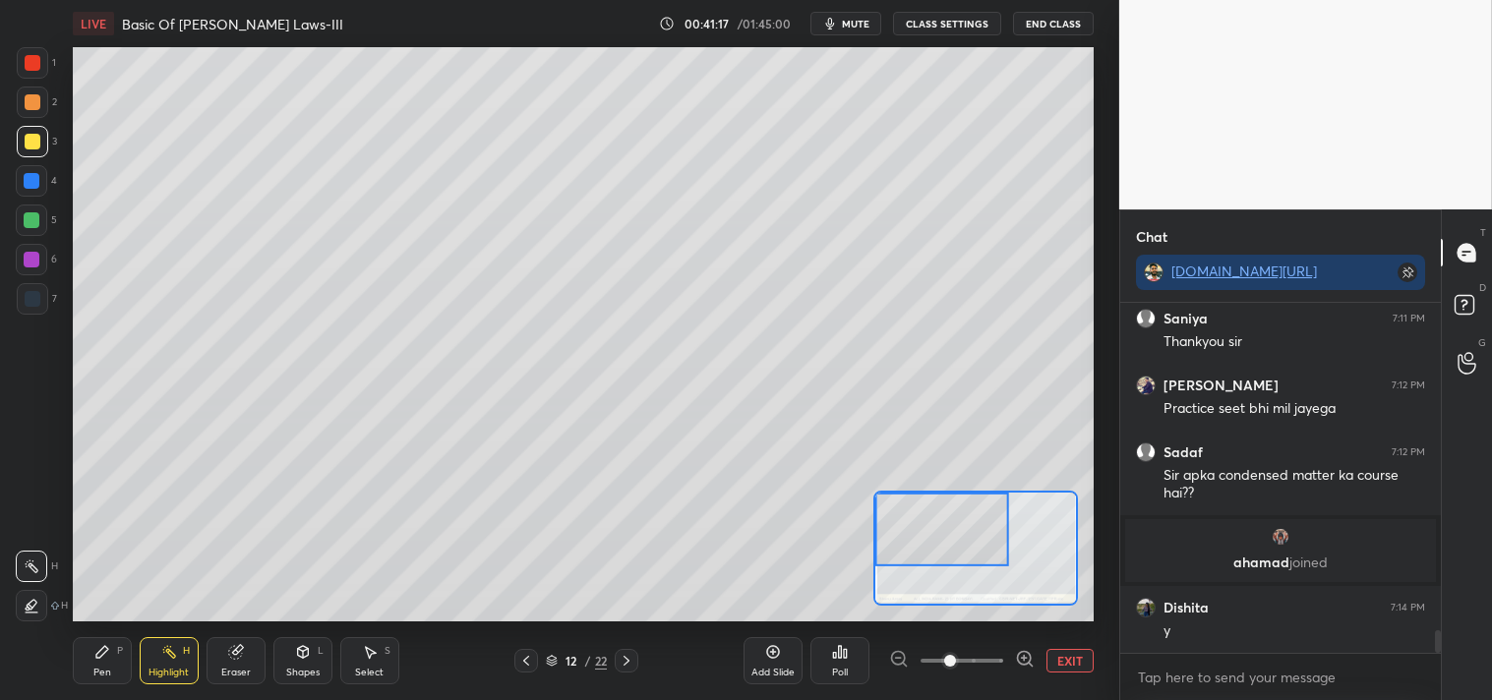
scroll to position [5162, 0]
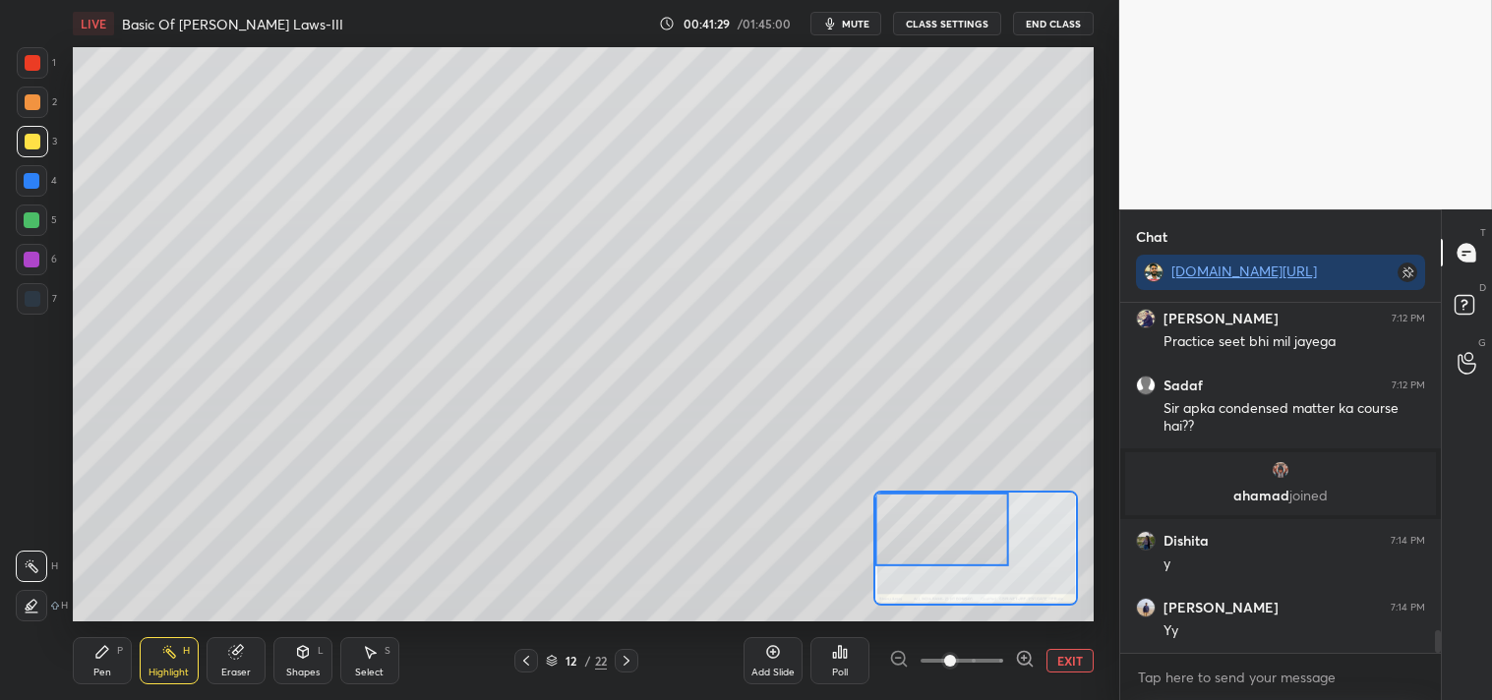
click at [110, 657] on div "Pen P" at bounding box center [102, 660] width 59 height 47
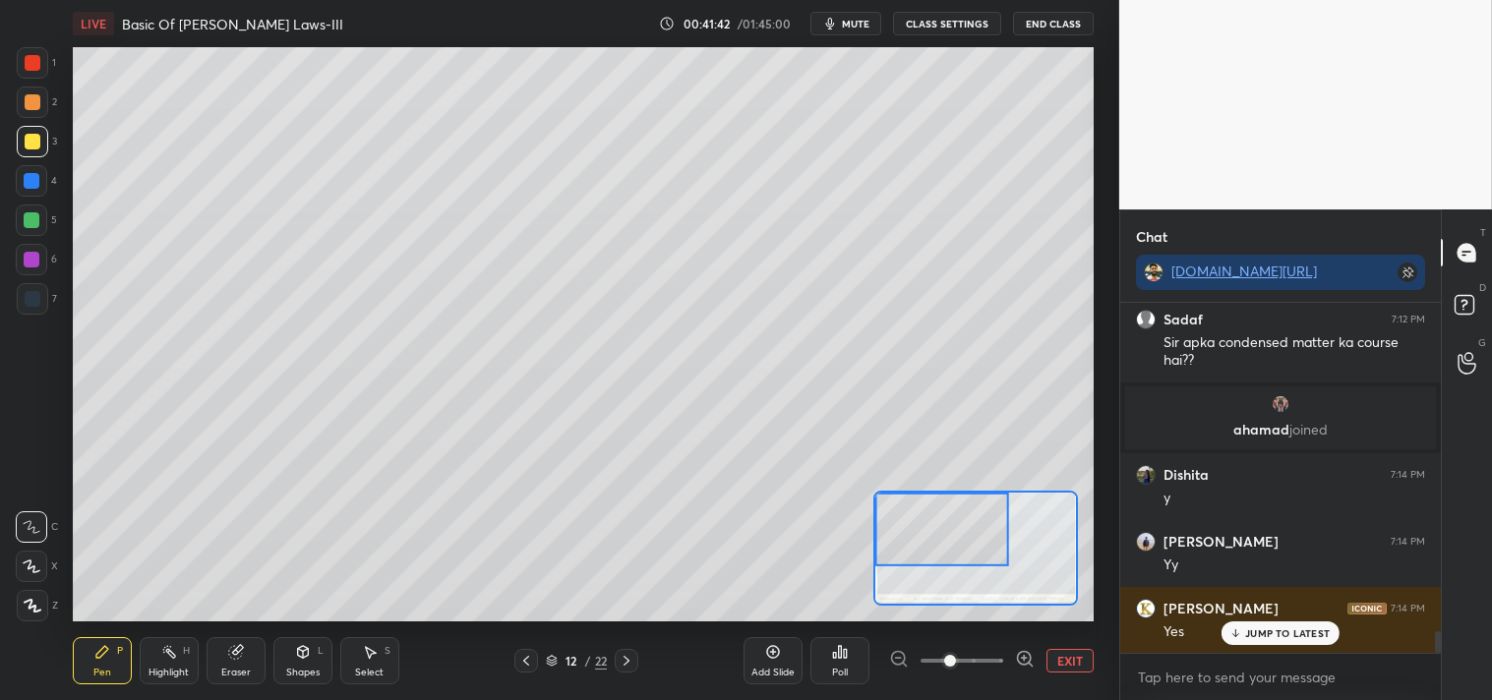
scroll to position [5295, 0]
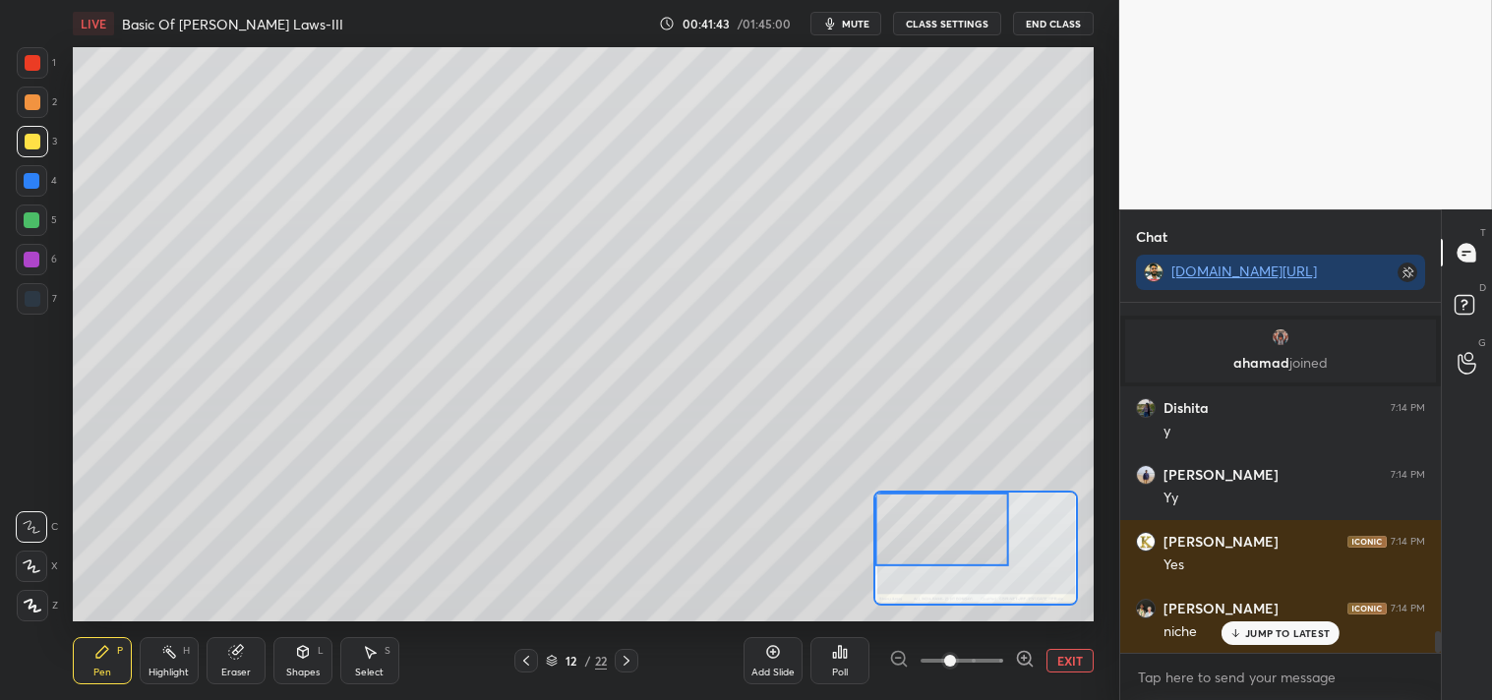
click at [244, 655] on div "Eraser" at bounding box center [235, 660] width 59 height 47
click at [242, 656] on icon at bounding box center [236, 652] width 16 height 16
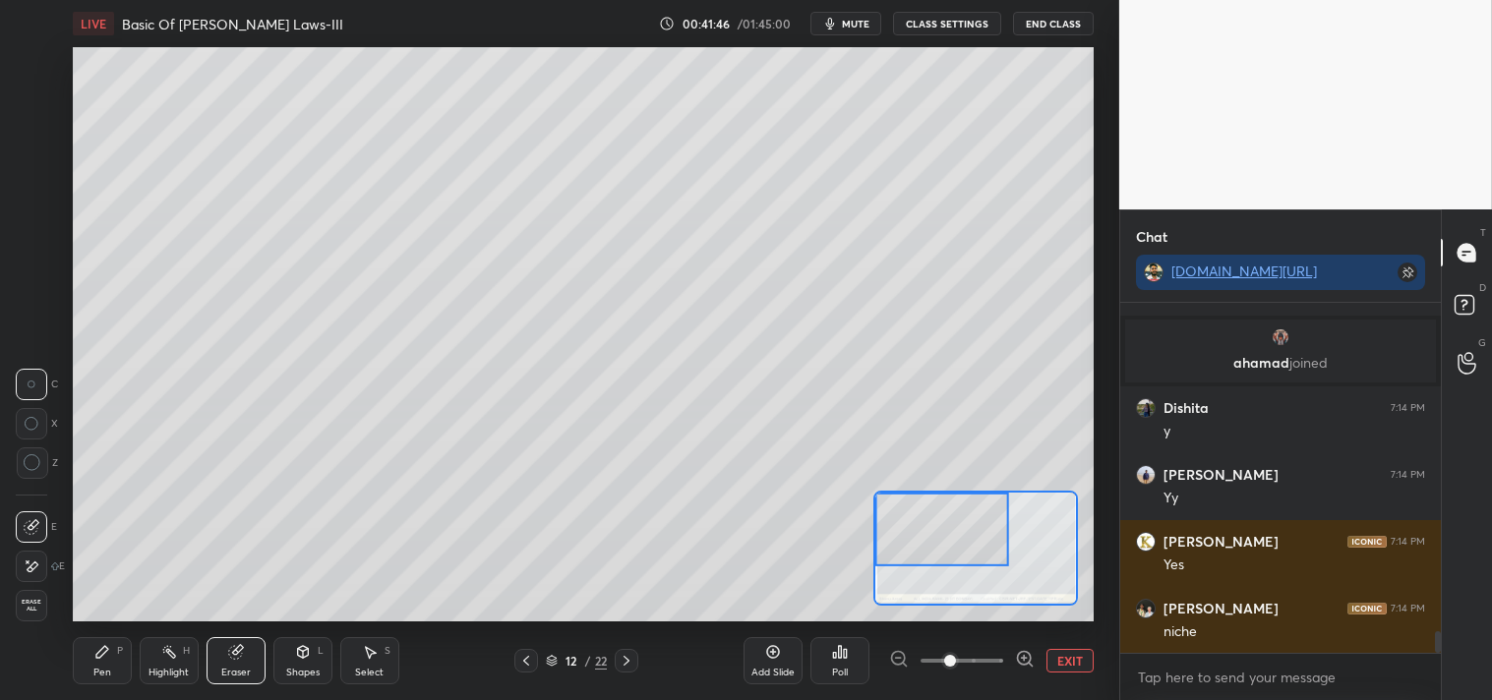
scroll to position [5363, 0]
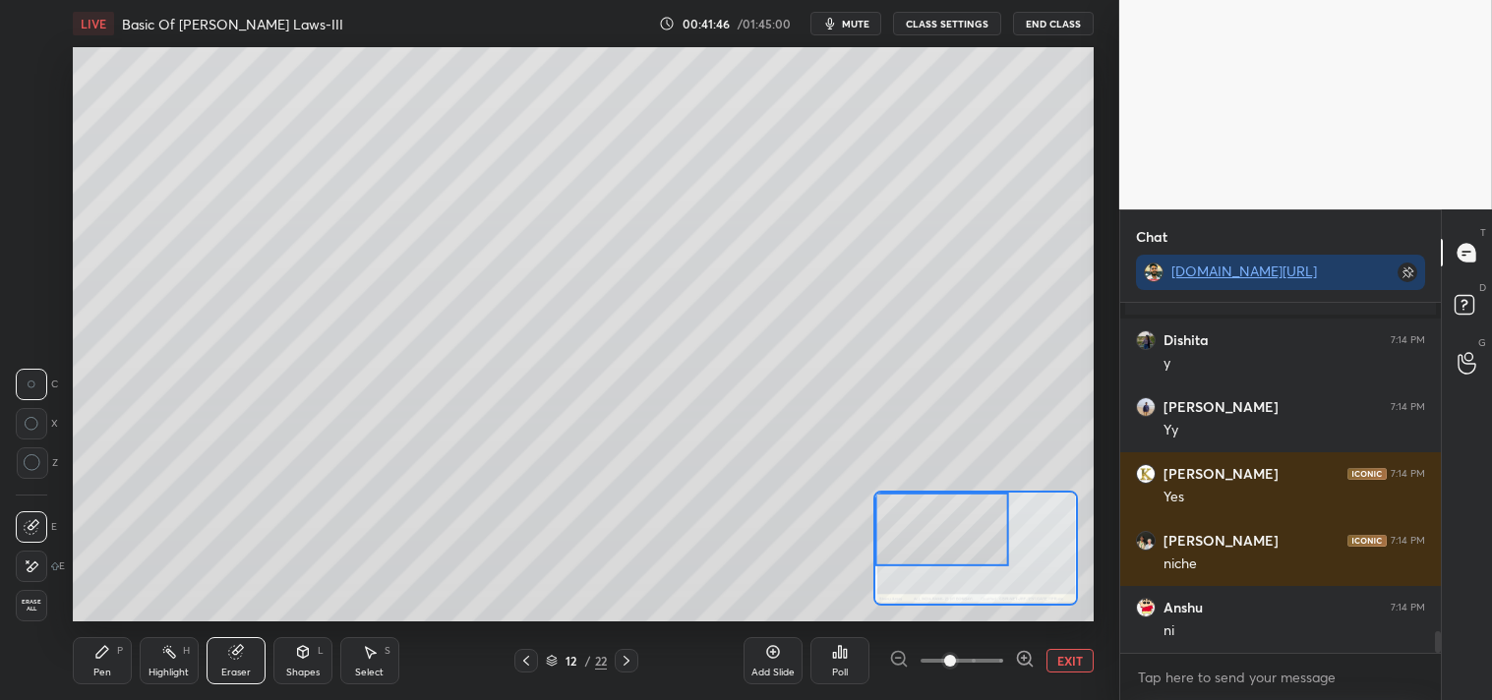
click at [102, 665] on div "Pen P" at bounding box center [102, 660] width 59 height 47
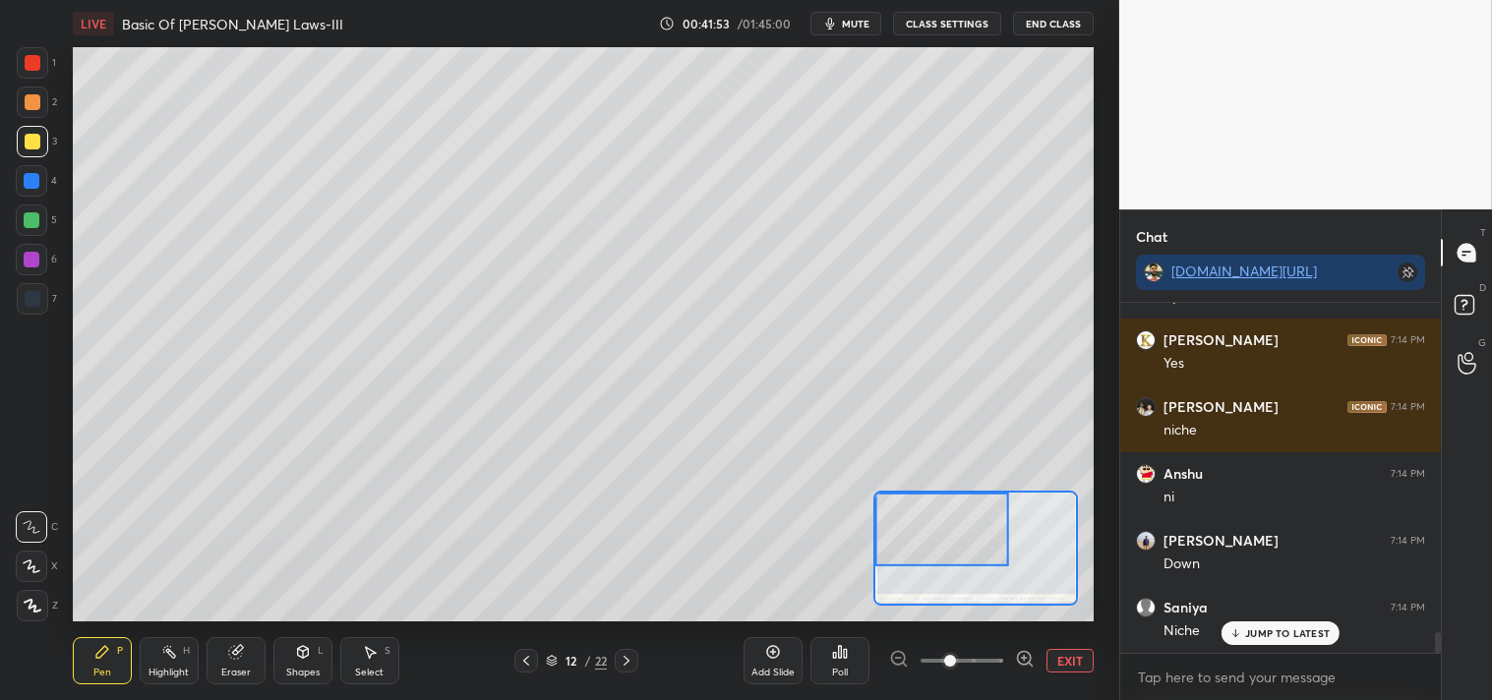
scroll to position [5562, 0]
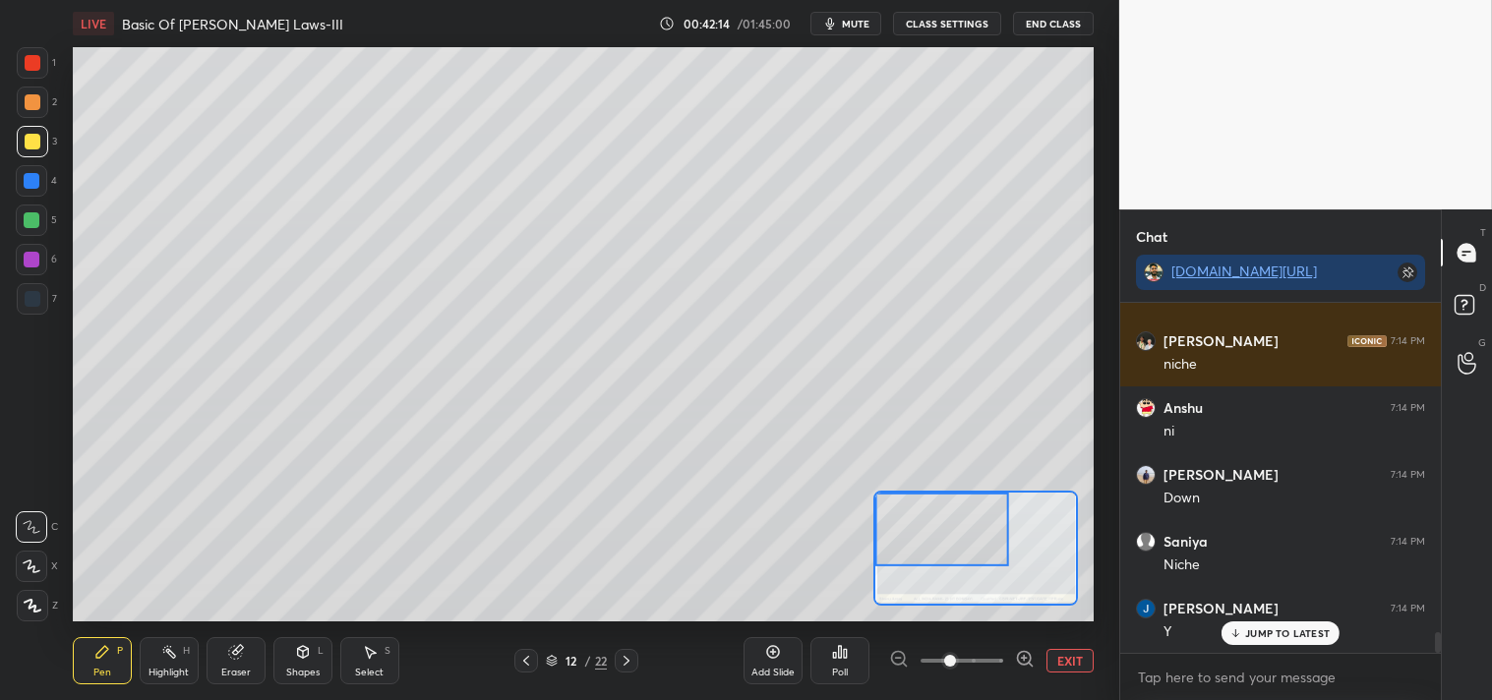
click at [30, 103] on div at bounding box center [33, 102] width 16 height 16
click at [34, 115] on div at bounding box center [32, 102] width 31 height 31
click at [1080, 664] on button "EXIT" at bounding box center [1069, 661] width 47 height 24
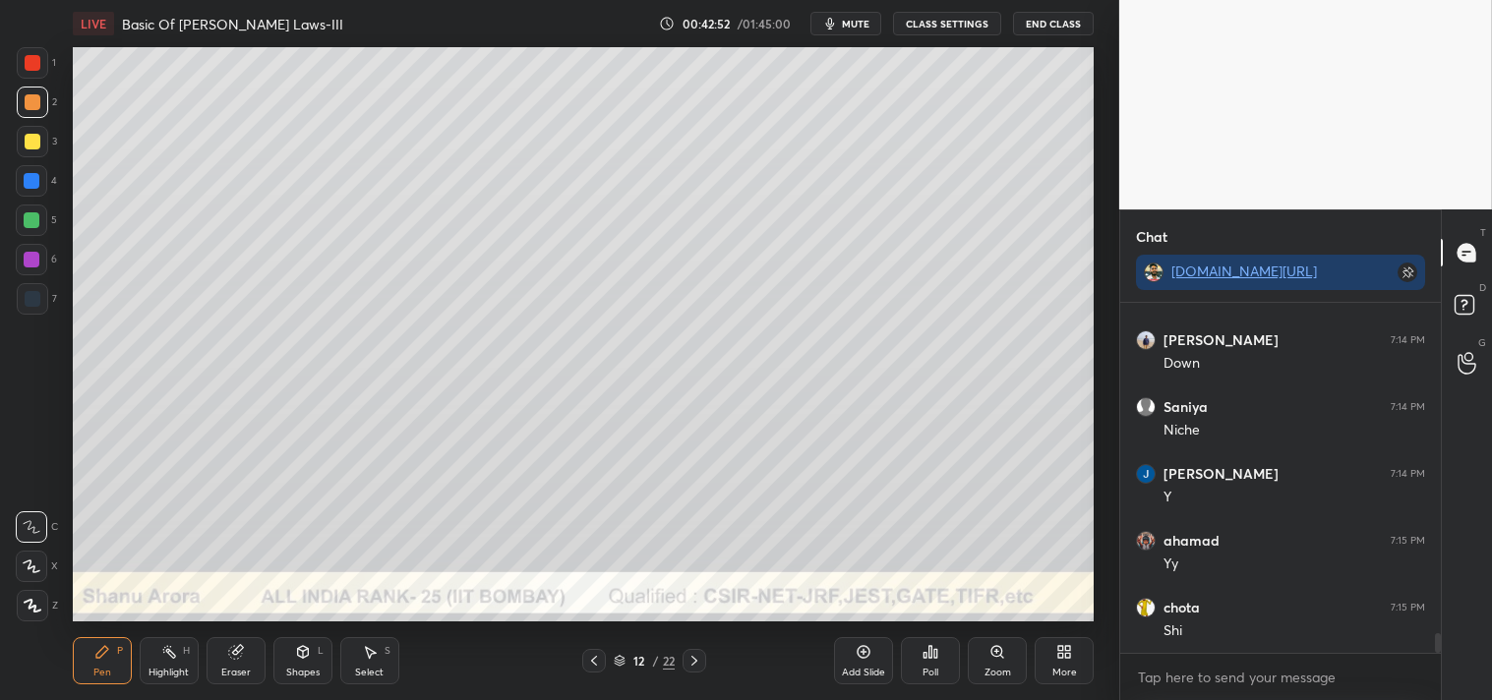
scroll to position [5764, 0]
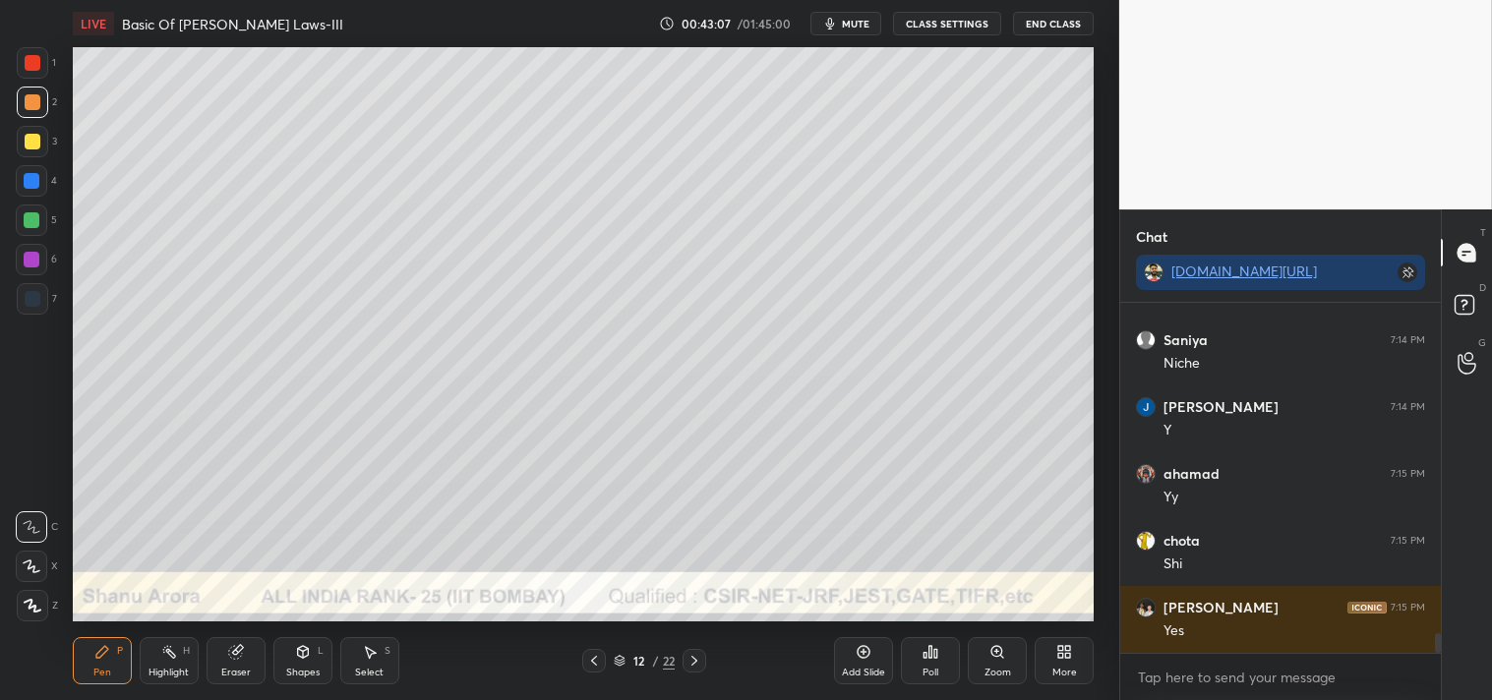
click at [169, 669] on div "Highlight" at bounding box center [168, 673] width 40 height 10
click at [159, 661] on div "Highlight H" at bounding box center [169, 660] width 59 height 47
click at [103, 644] on icon at bounding box center [102, 652] width 16 height 16
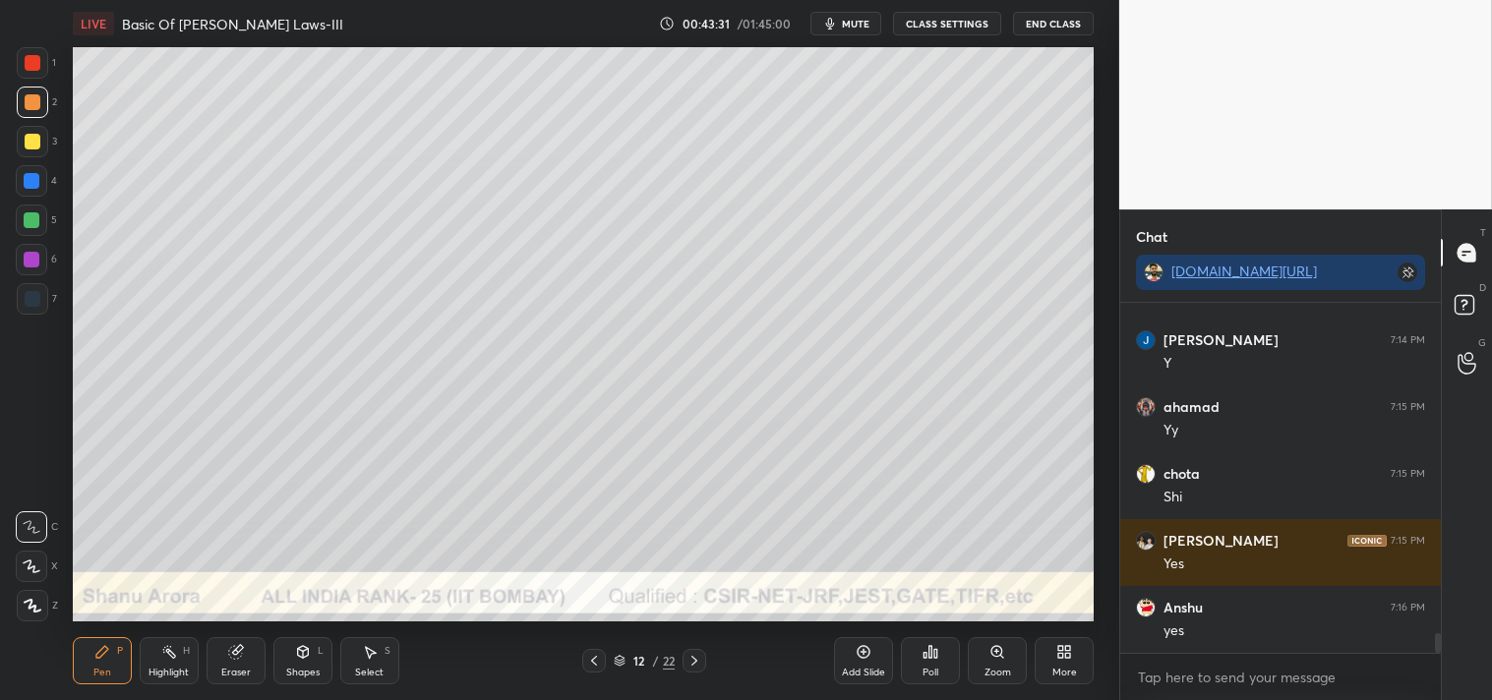
click at [174, 649] on icon at bounding box center [169, 652] width 16 height 16
click at [183, 651] on div "H" at bounding box center [186, 651] width 7 height 10
click at [222, 668] on div "Eraser" at bounding box center [235, 673] width 29 height 10
click at [226, 668] on div "Eraser" at bounding box center [235, 673] width 29 height 10
click at [109, 665] on div "Pen P" at bounding box center [102, 660] width 59 height 47
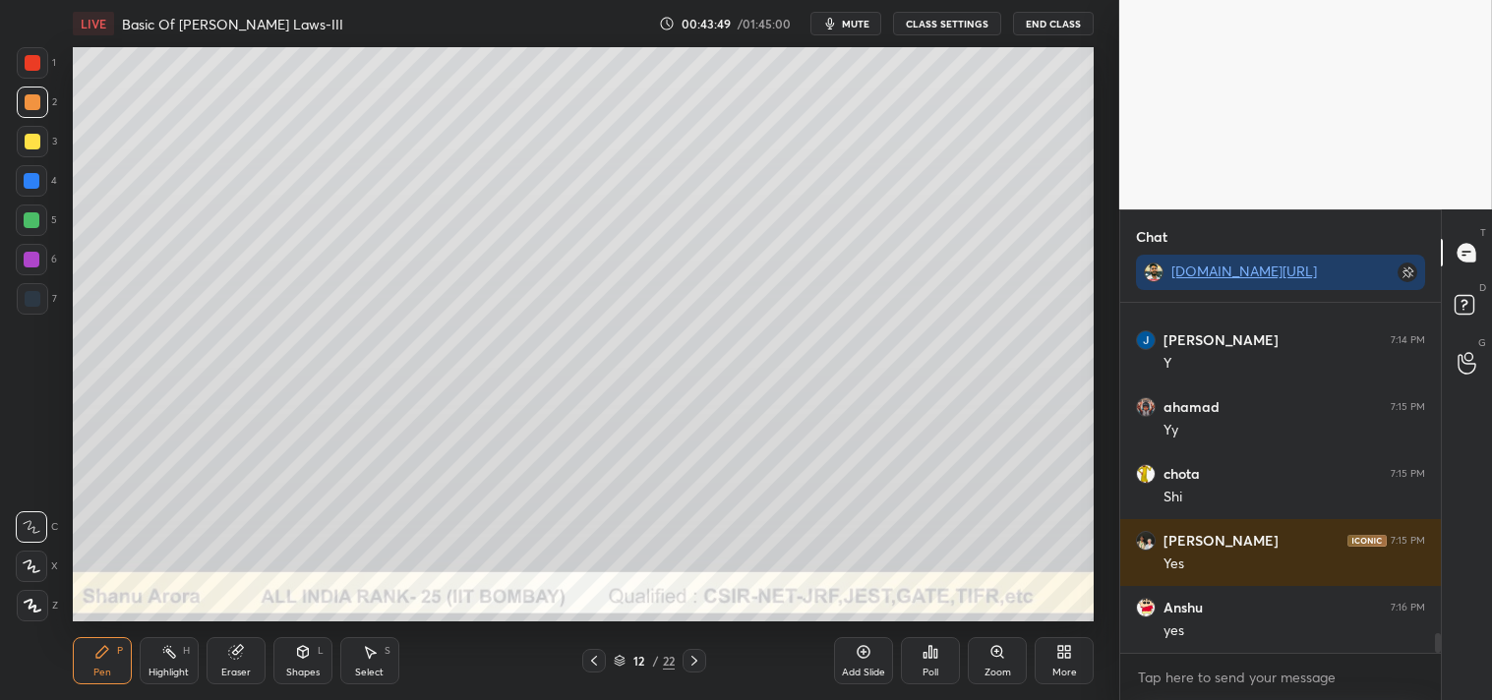
click at [101, 673] on div "Pen" at bounding box center [102, 673] width 18 height 10
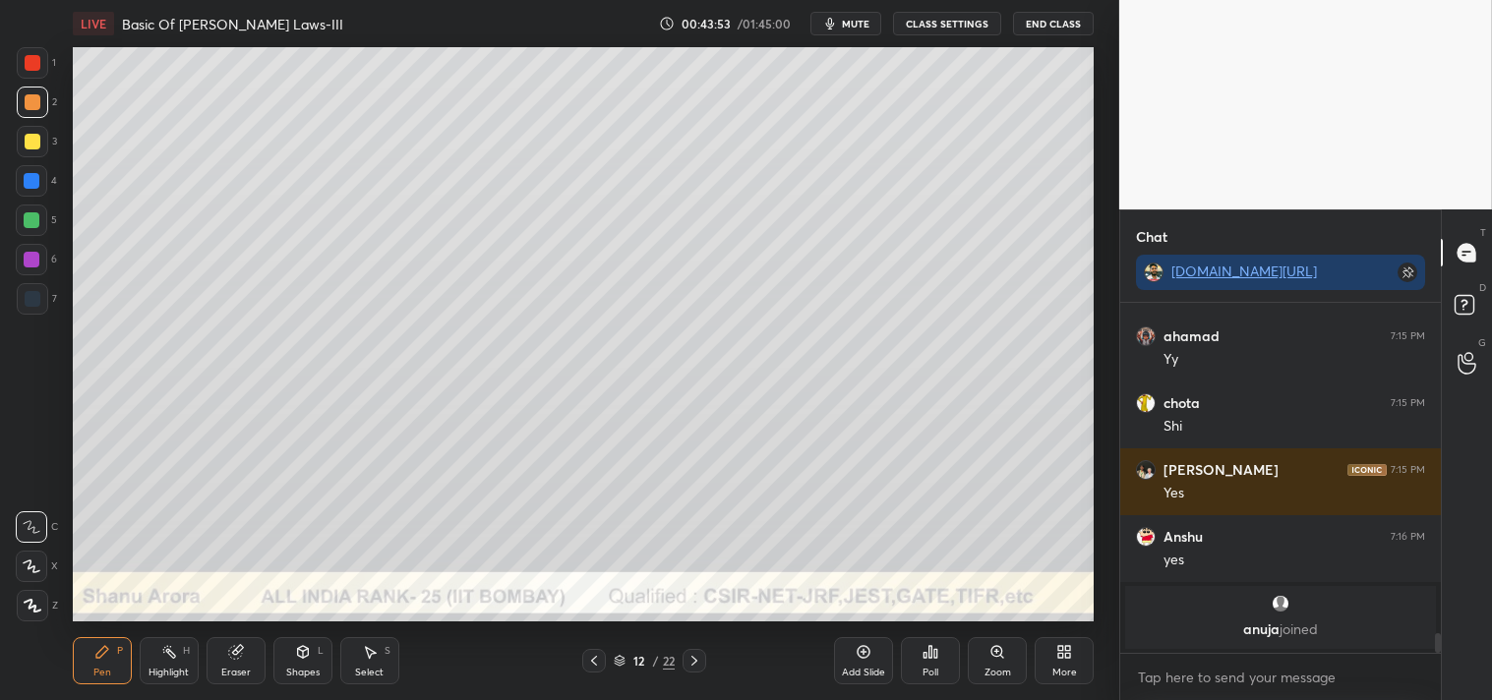
scroll to position [5616, 0]
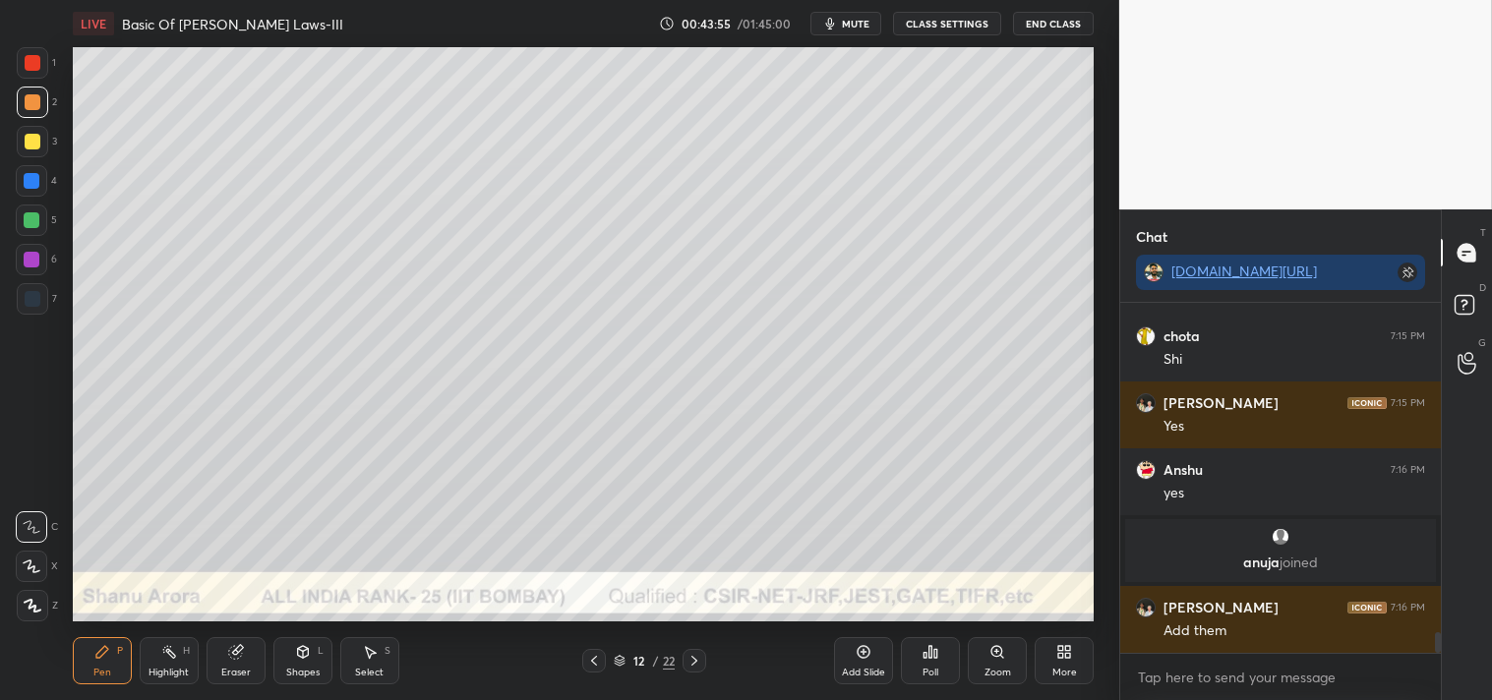
click at [34, 149] on div at bounding box center [32, 141] width 31 height 31
click at [36, 159] on div "3" at bounding box center [37, 145] width 40 height 39
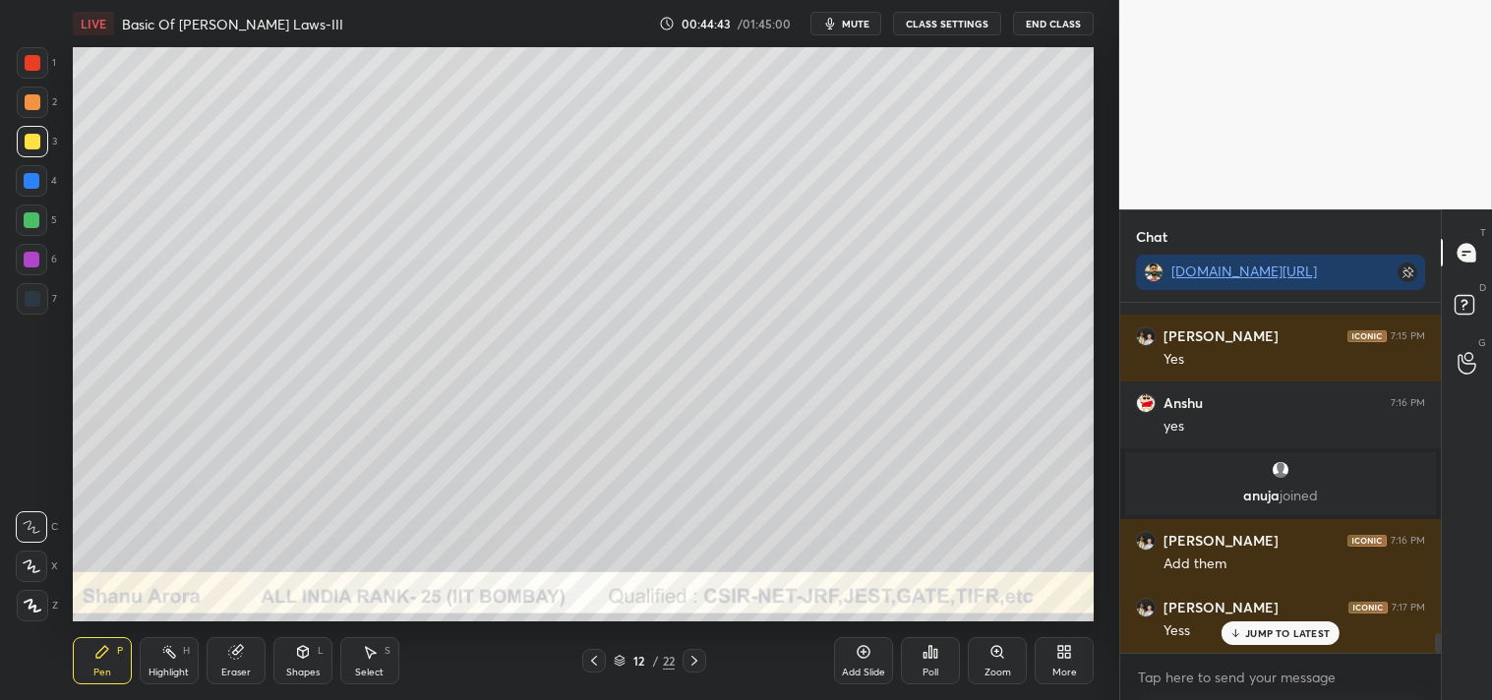
scroll to position [5749, 0]
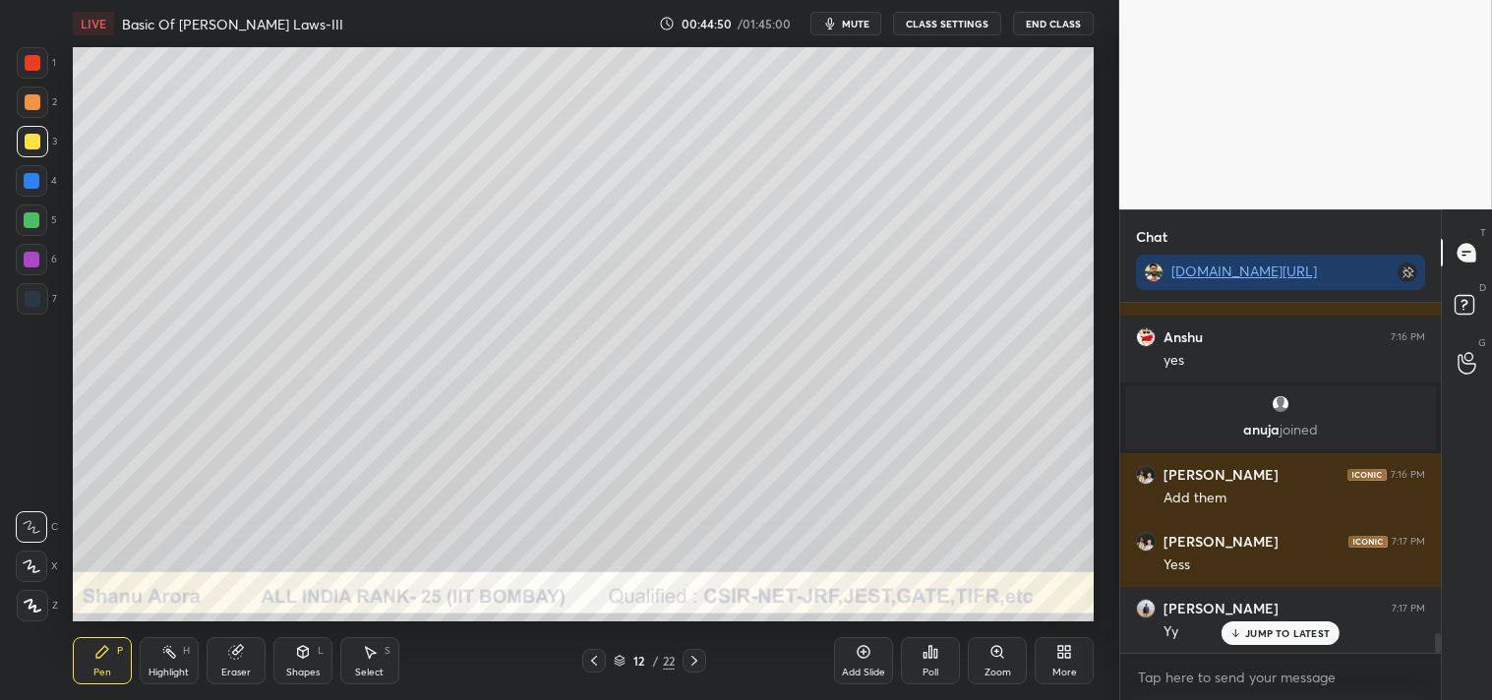
click at [861, 662] on div "Add Slide" at bounding box center [863, 660] width 59 height 47
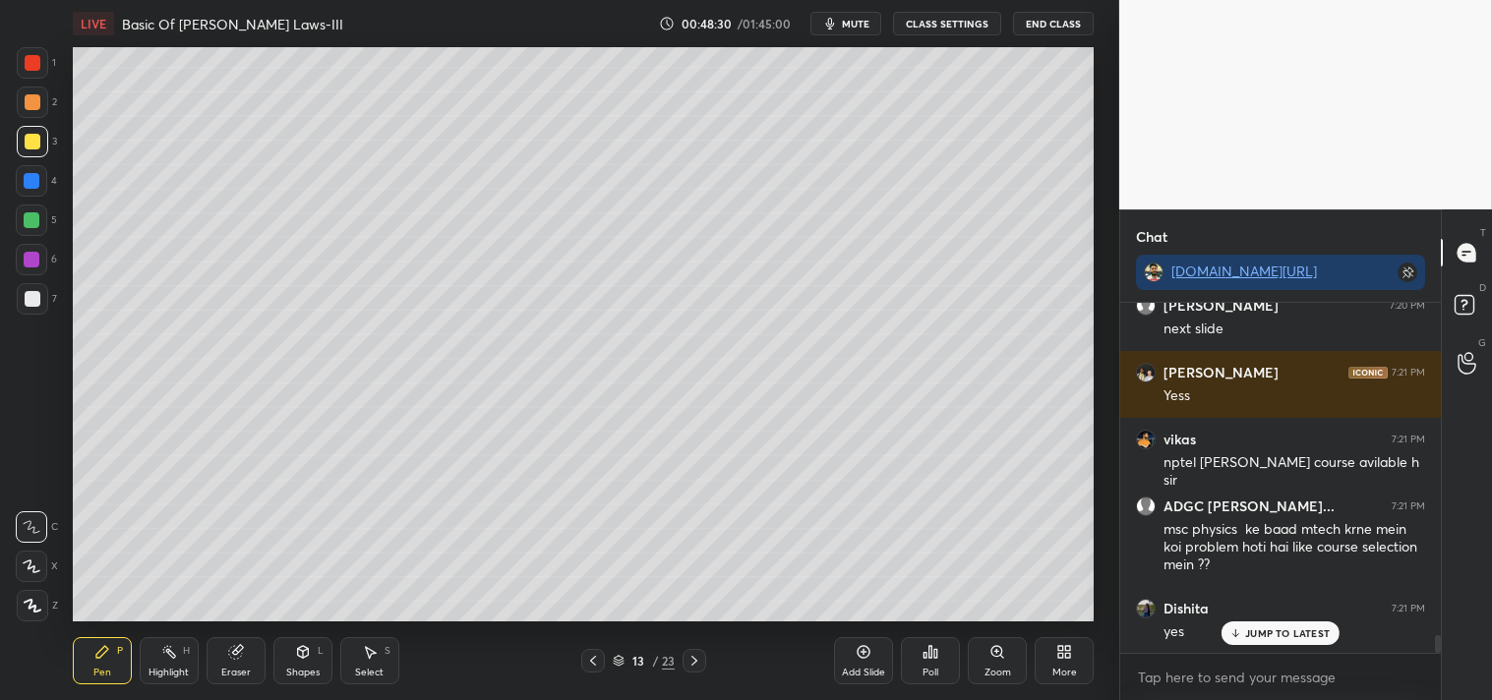
scroll to position [6720, 0]
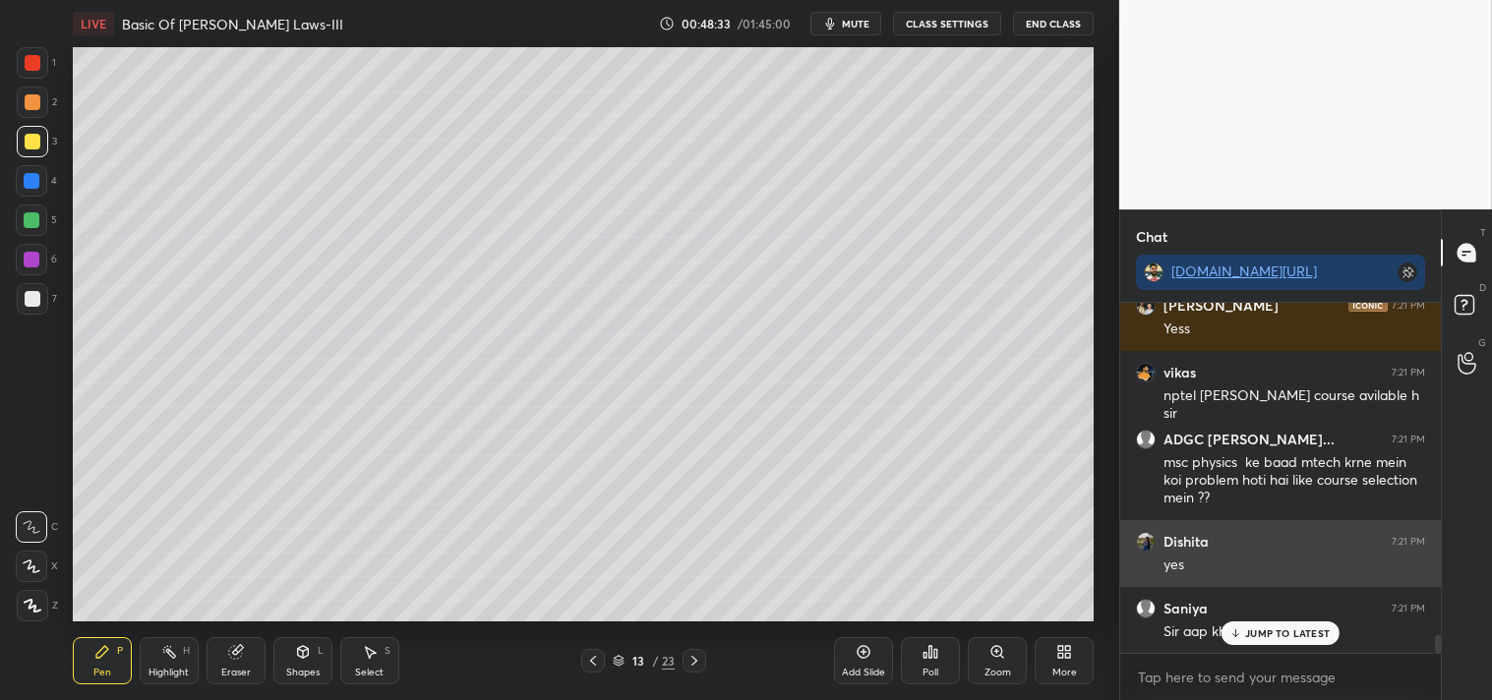
click at [1257, 623] on div "JUMP TO LATEST" at bounding box center [1280, 633] width 118 height 24
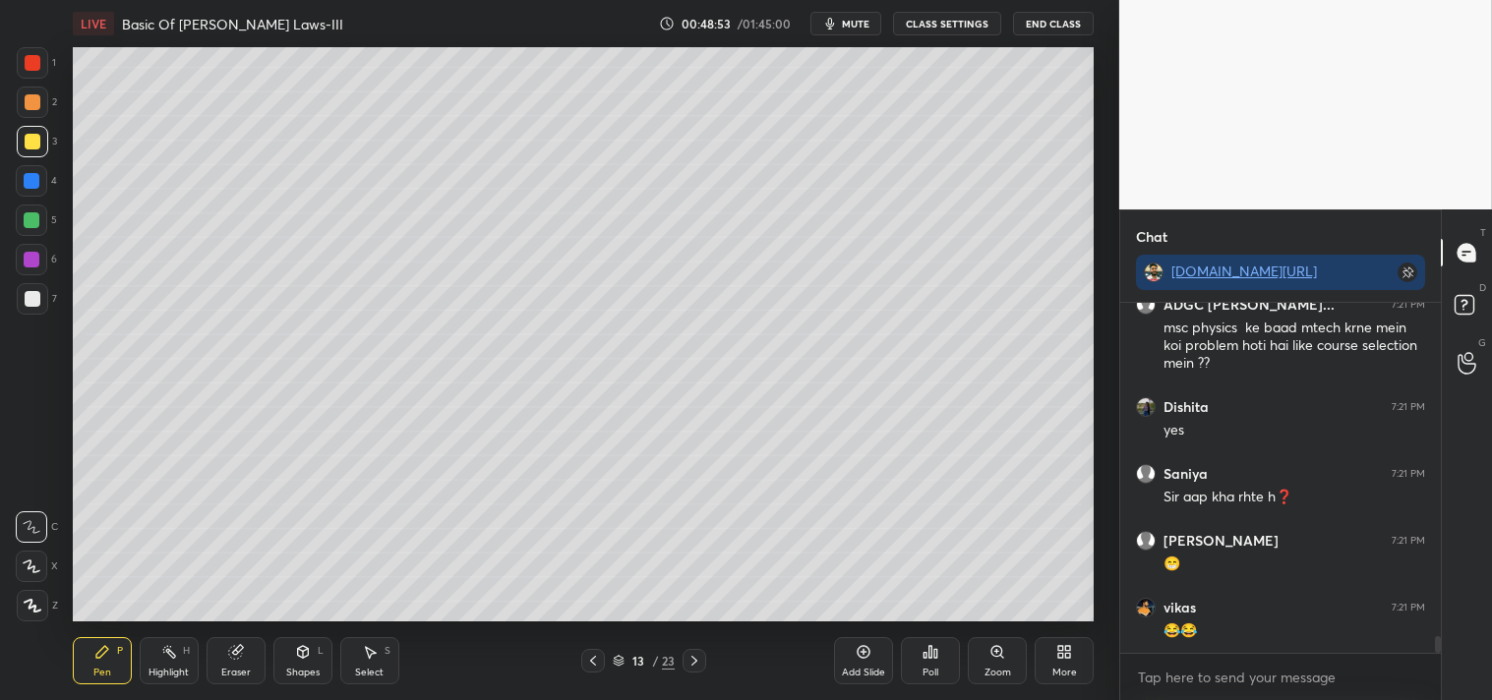
scroll to position [6922, 0]
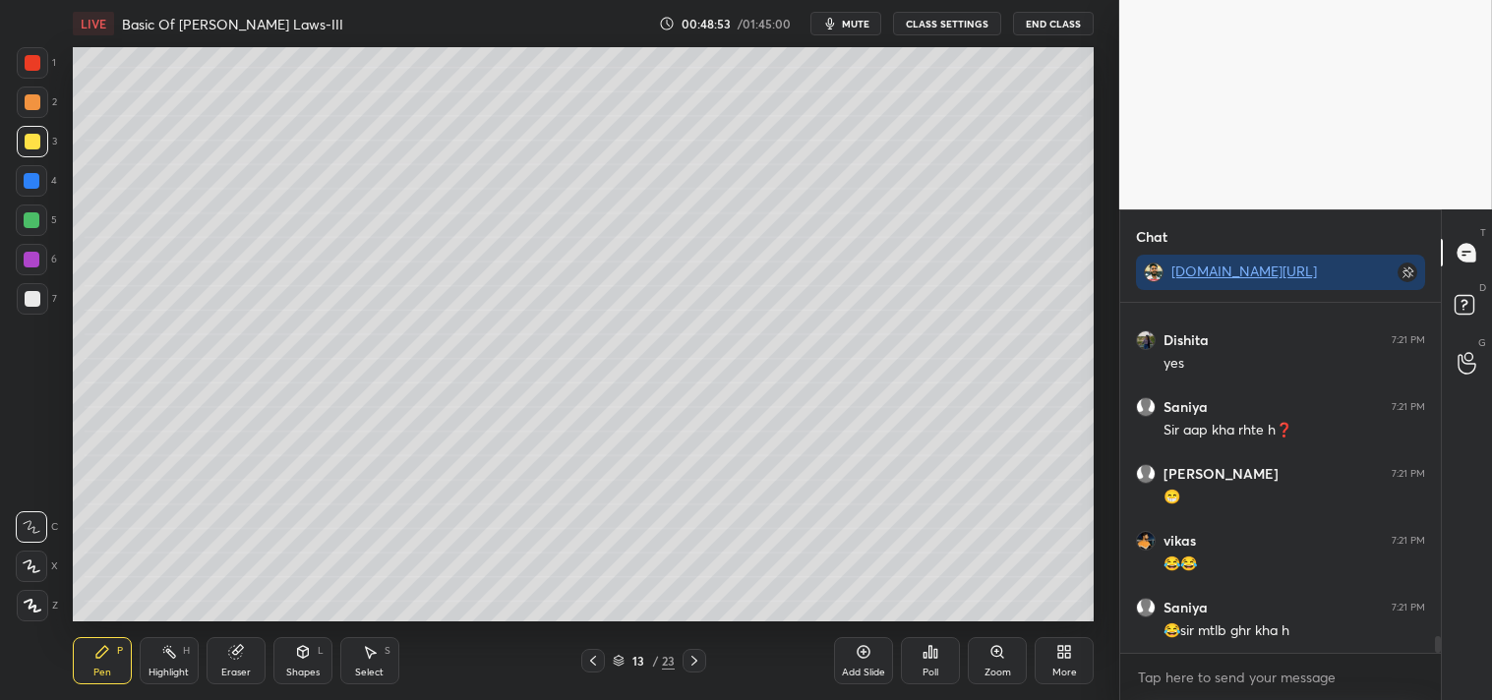
click at [857, 671] on div "Add Slide" at bounding box center [863, 673] width 43 height 10
click at [306, 662] on div "Shapes L" at bounding box center [302, 660] width 59 height 47
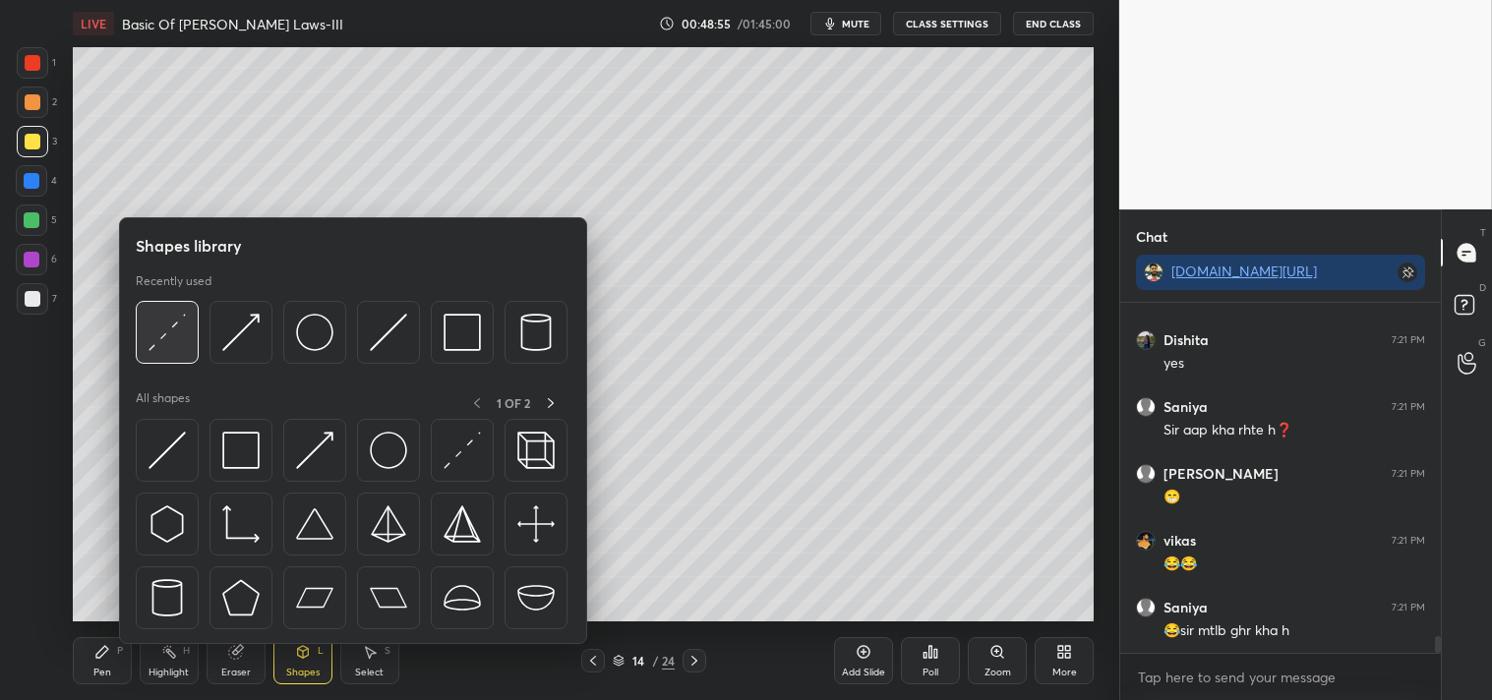
click at [177, 335] on img at bounding box center [166, 332] width 37 height 37
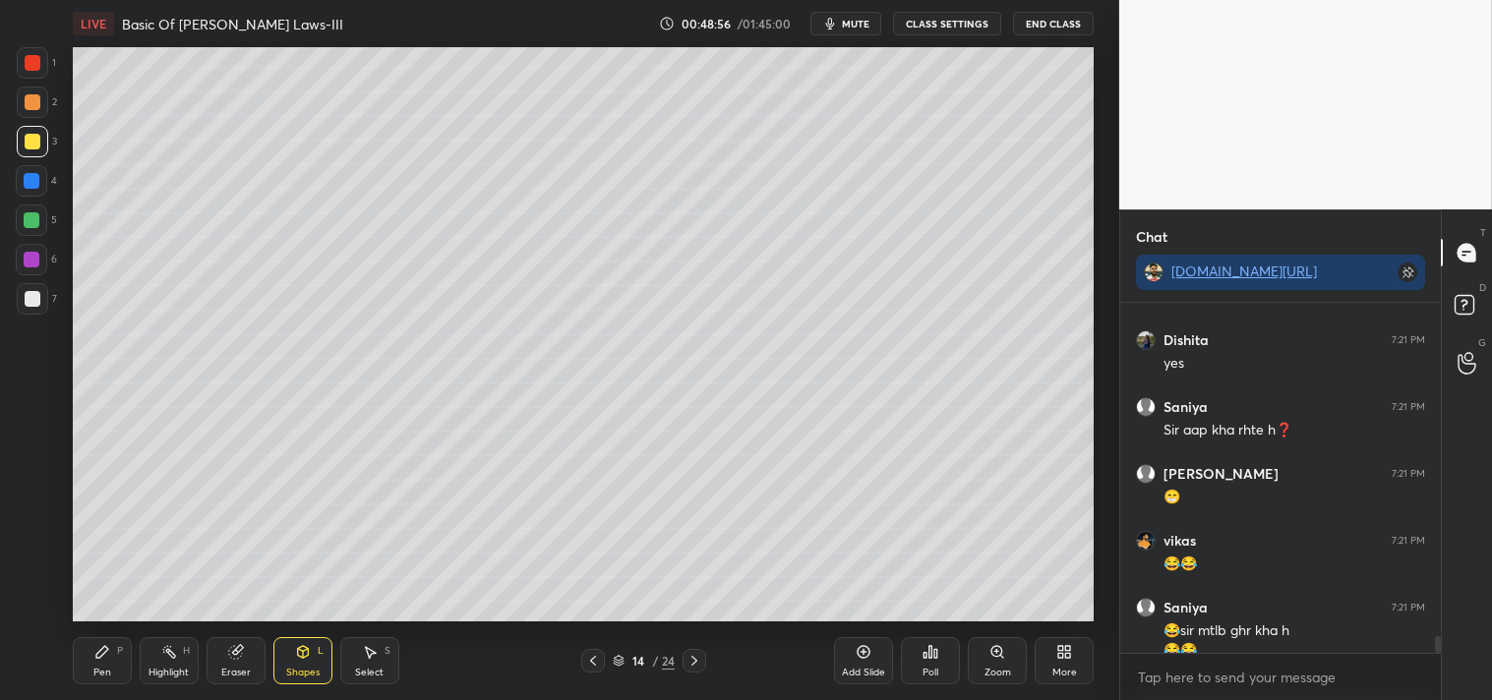
scroll to position [6942, 0]
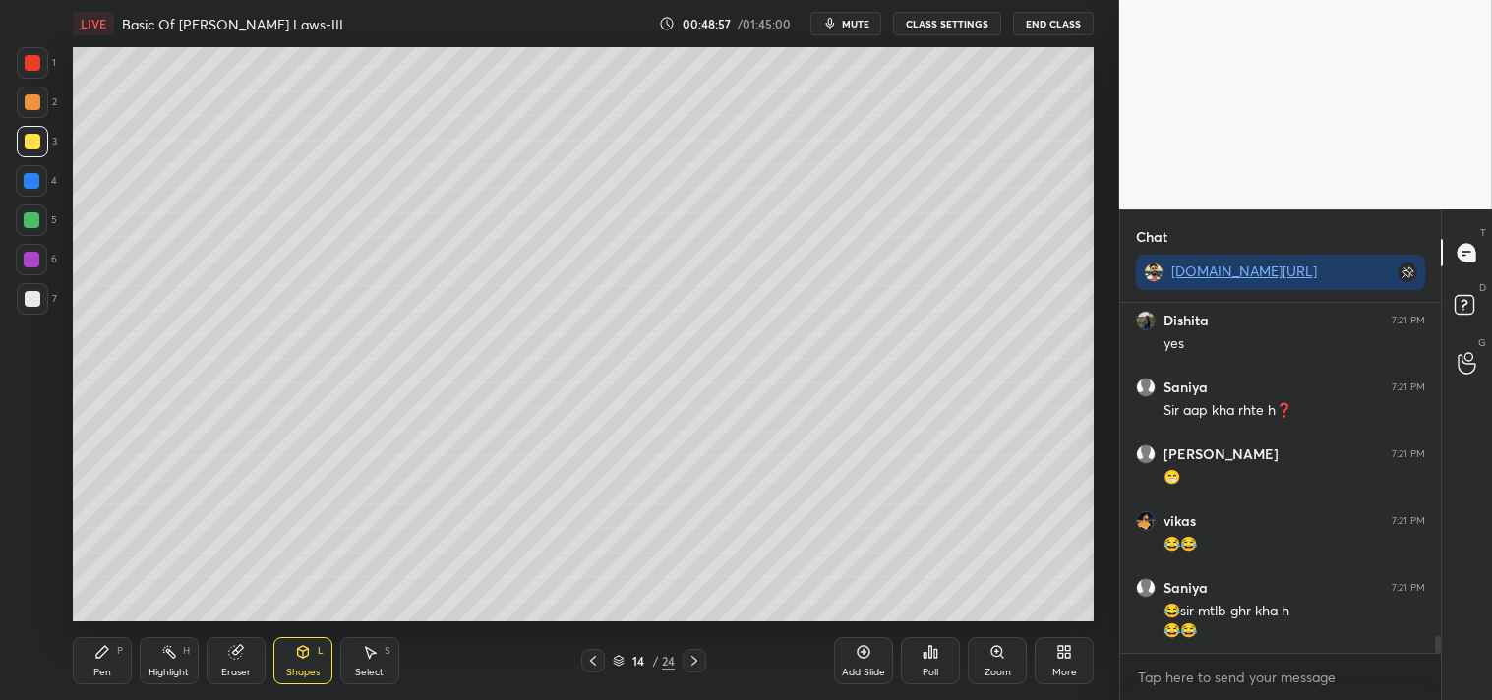
click at [986, 669] on div "Zoom" at bounding box center [997, 673] width 27 height 10
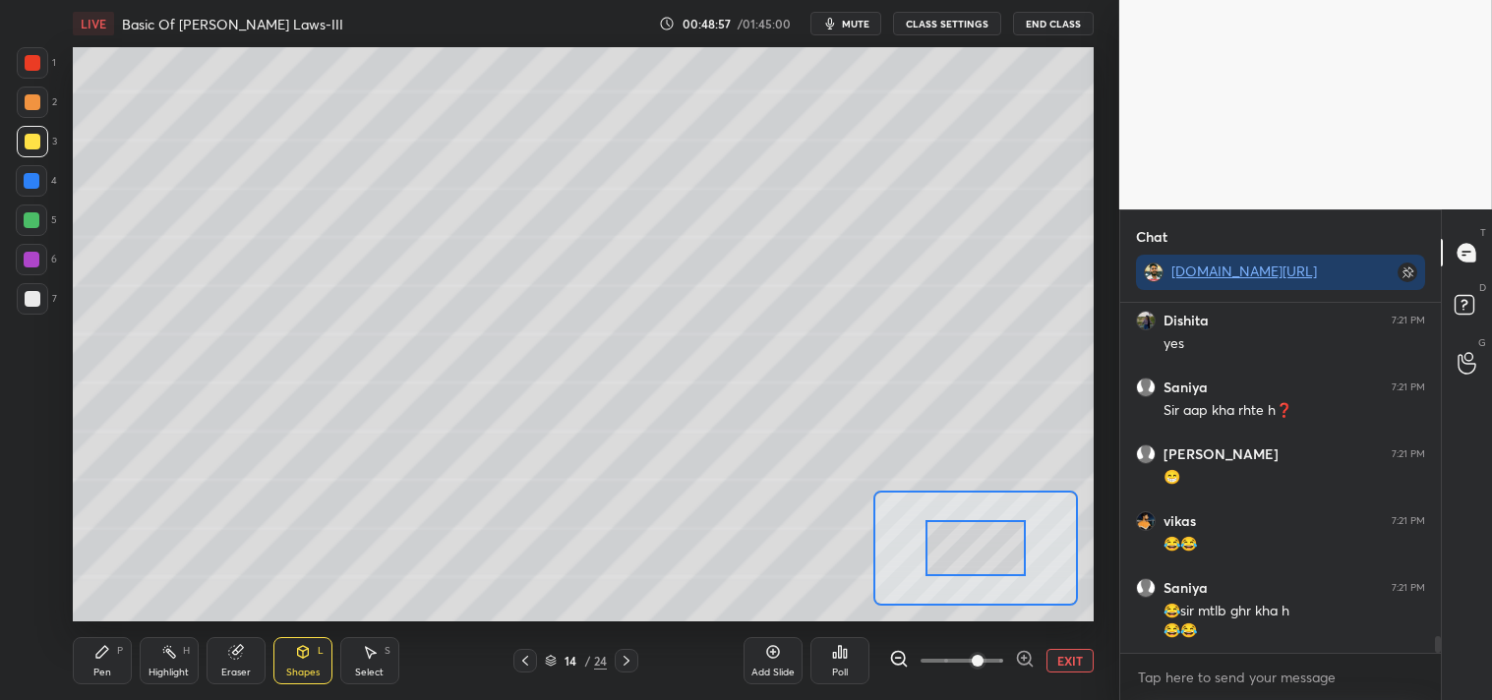
click at [977, 683] on div "Add Slide Poll EXIT" at bounding box center [918, 661] width 350 height 110
click at [100, 670] on div "Pen" at bounding box center [102, 673] width 18 height 10
click at [119, 680] on div "Pen P" at bounding box center [102, 660] width 59 height 47
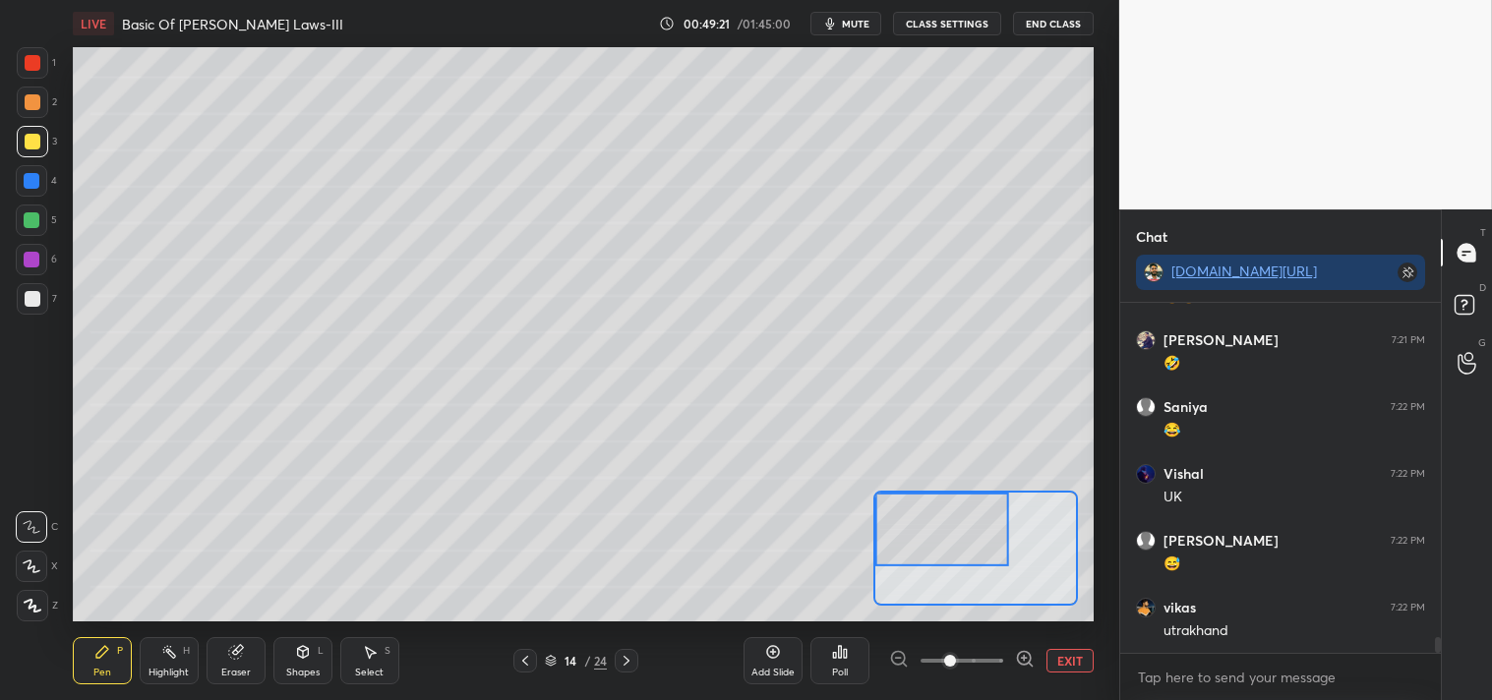
scroll to position [7342, 0]
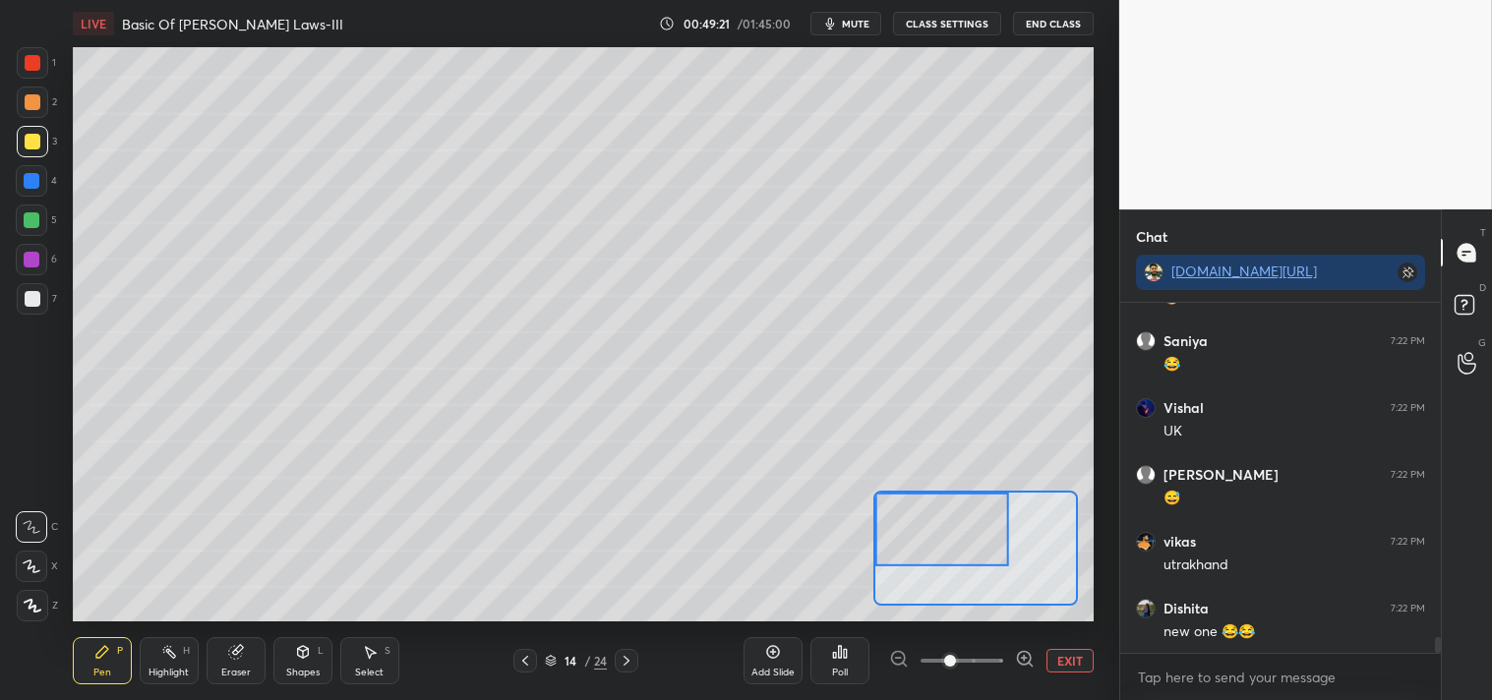
click at [36, 298] on div at bounding box center [33, 299] width 16 height 16
click at [1244, 629] on div "JUMP TO LATEST" at bounding box center [1280, 633] width 118 height 24
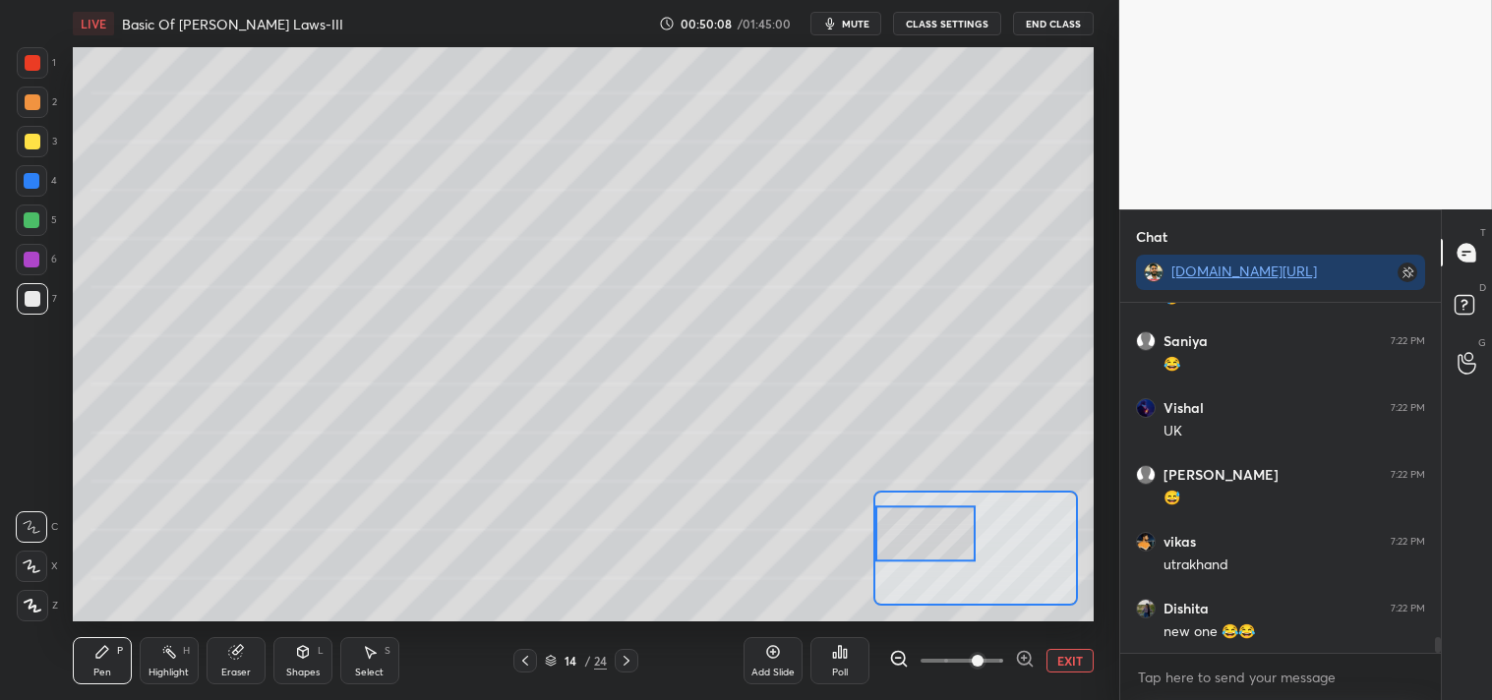
click at [164, 668] on div "Highlight" at bounding box center [168, 673] width 40 height 10
click at [103, 675] on div "Pen" at bounding box center [102, 673] width 18 height 10
click at [102, 676] on div "Pen" at bounding box center [102, 673] width 18 height 10
click at [217, 679] on div "Eraser" at bounding box center [235, 660] width 59 height 47
click at [217, 672] on div "Eraser" at bounding box center [235, 660] width 59 height 47
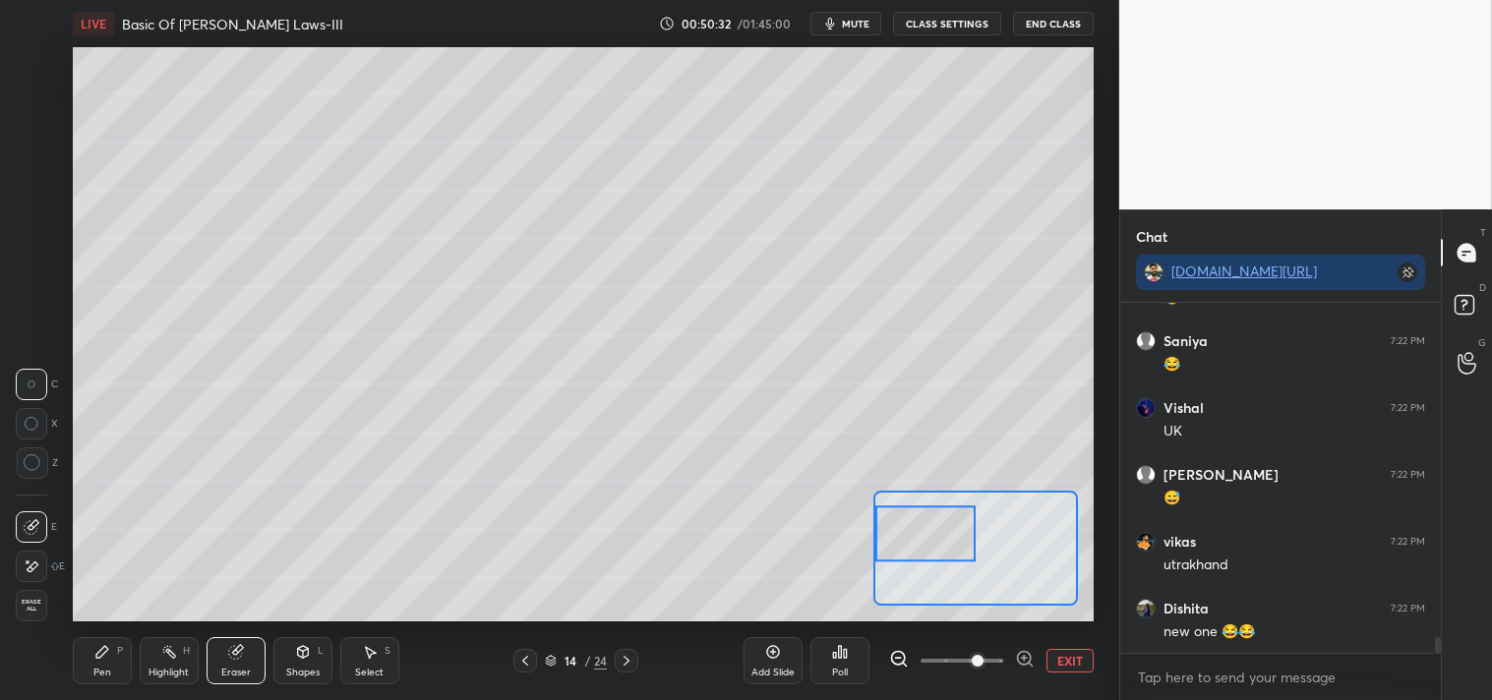
click at [99, 661] on div "Pen P" at bounding box center [102, 660] width 59 height 47
click at [104, 663] on div "Pen P" at bounding box center [102, 660] width 59 height 47
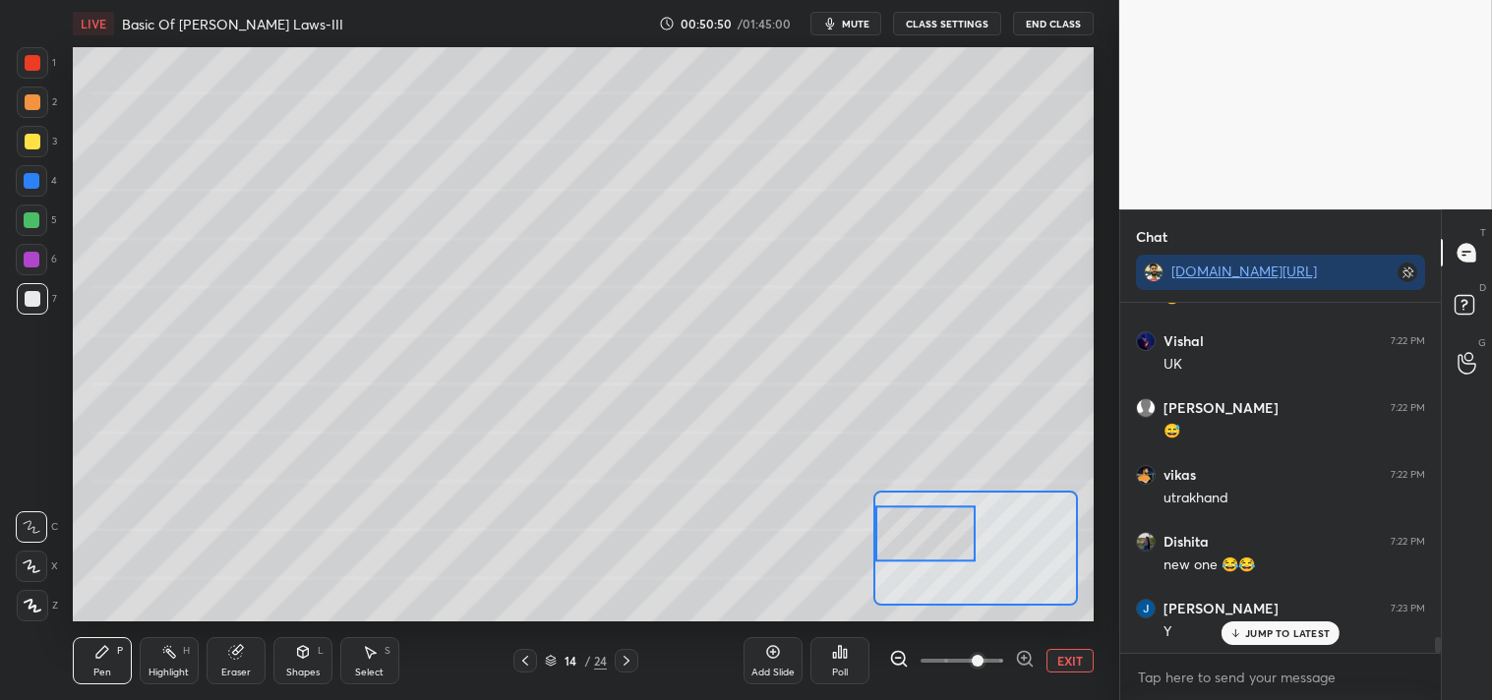
click at [180, 665] on div "Highlight H" at bounding box center [169, 660] width 59 height 47
click at [172, 664] on div "Highlight H" at bounding box center [169, 660] width 59 height 47
click at [91, 663] on div "Pen P" at bounding box center [102, 660] width 59 height 47
click at [103, 671] on div "Pen" at bounding box center [102, 673] width 18 height 10
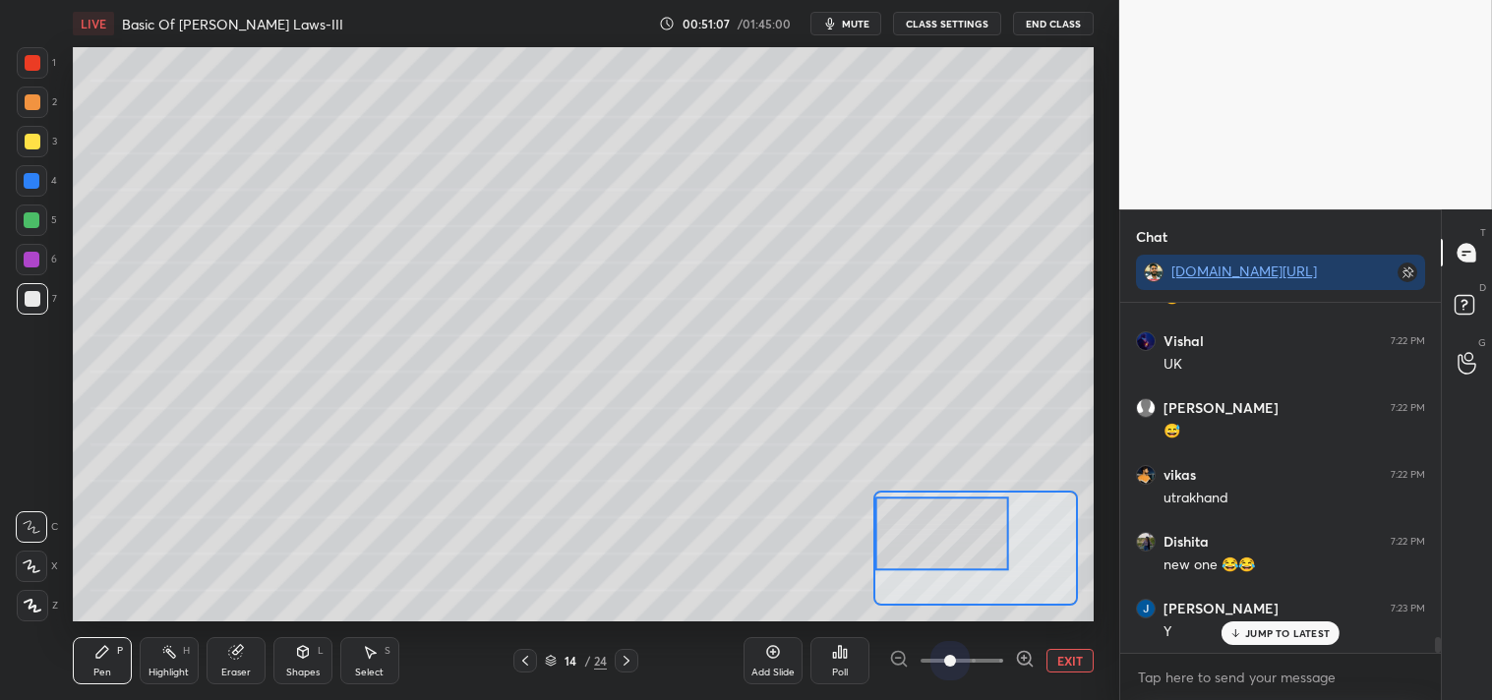
click at [944, 667] on span at bounding box center [950, 661] width 12 height 12
click at [230, 661] on div "Eraser" at bounding box center [235, 660] width 59 height 47
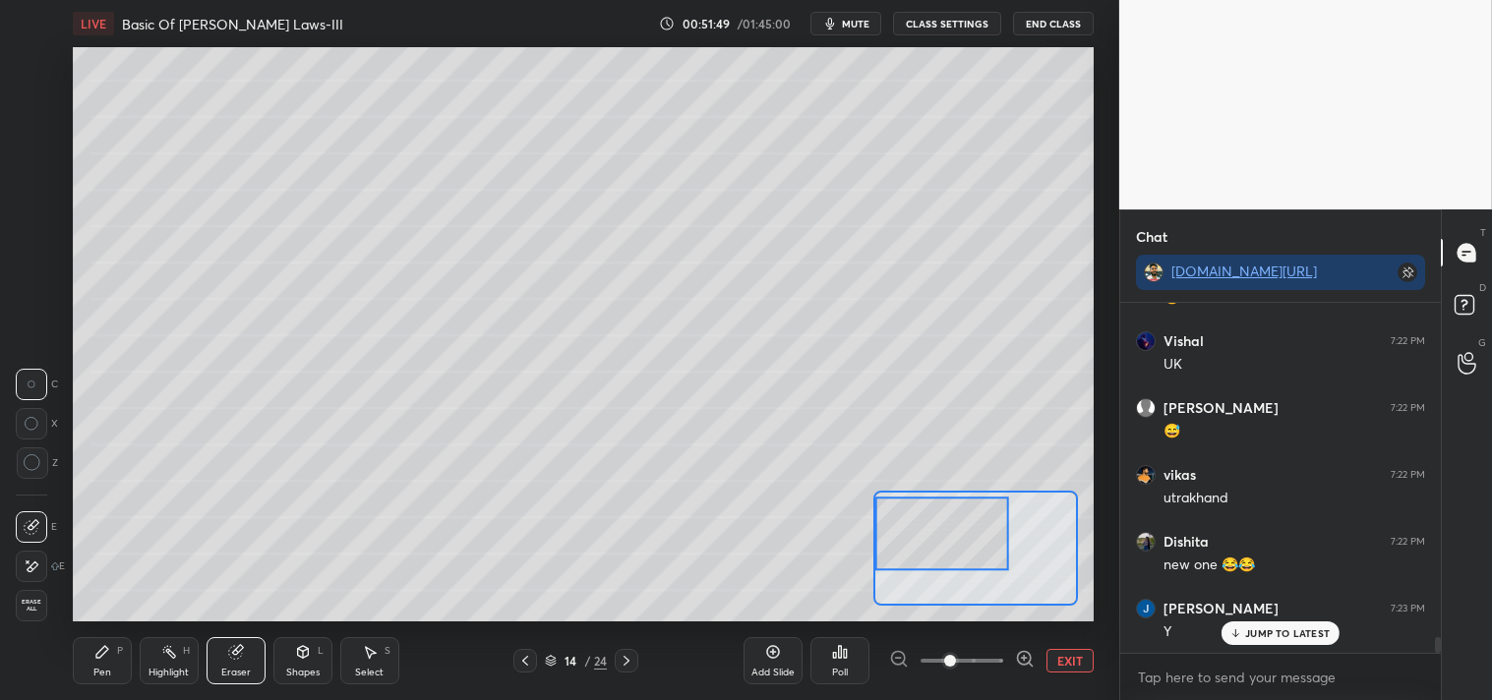
click at [250, 656] on div "Eraser" at bounding box center [235, 660] width 59 height 47
click at [115, 661] on div "Pen P" at bounding box center [102, 660] width 59 height 47
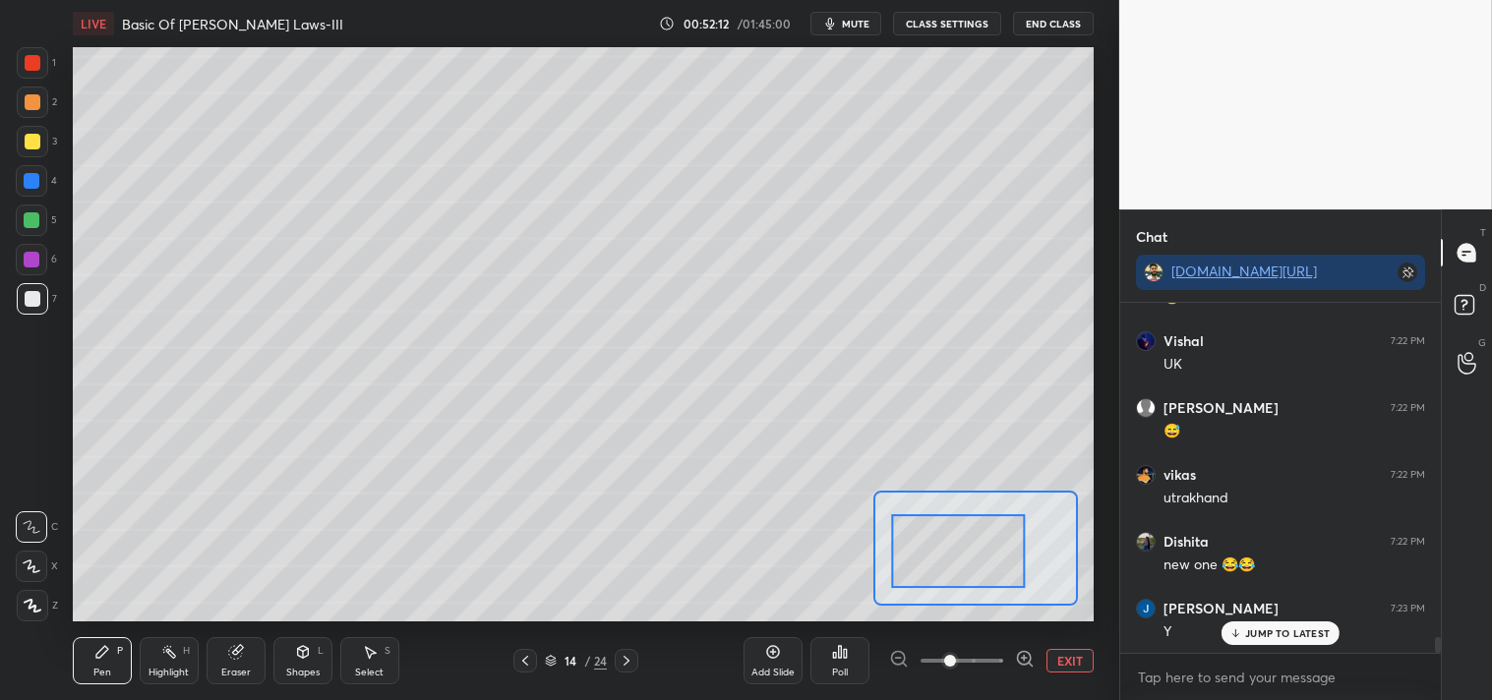
click at [1089, 665] on button "EXIT" at bounding box center [1069, 661] width 47 height 24
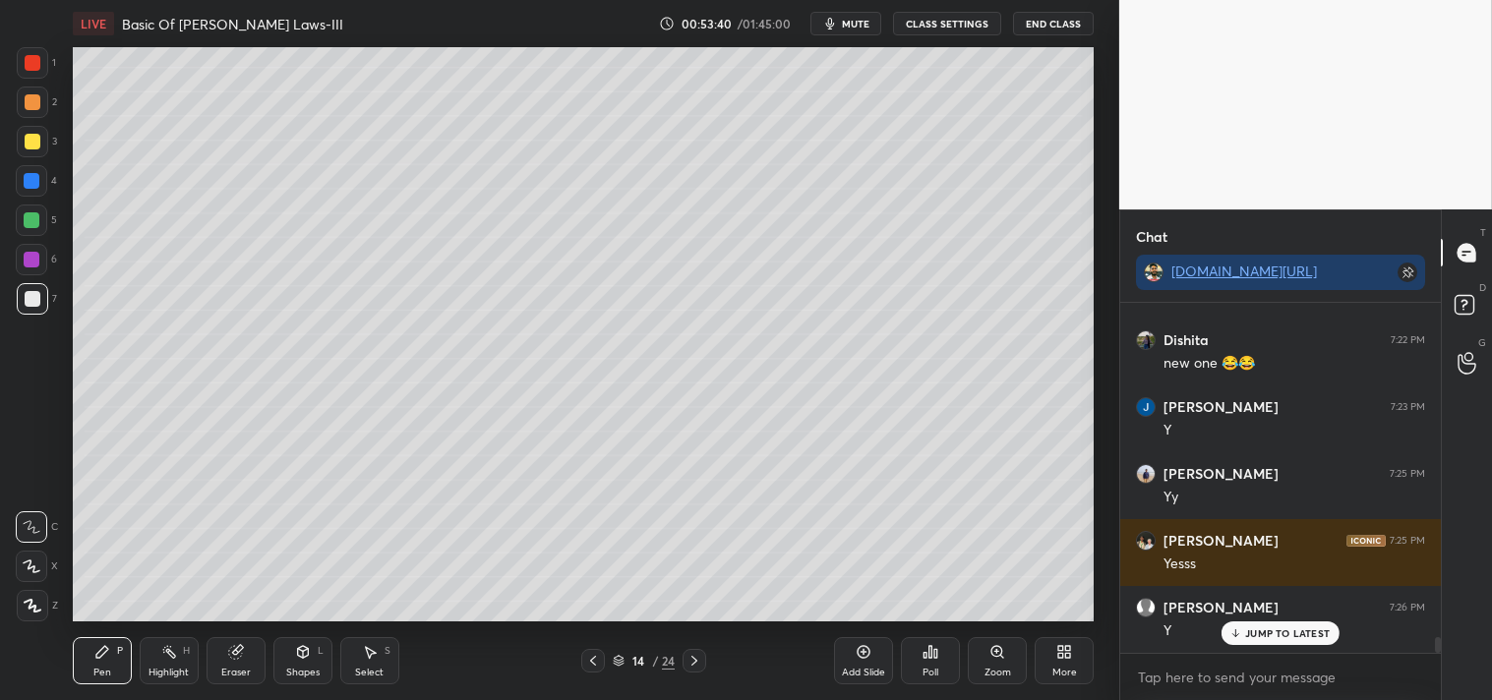
scroll to position [7676, 0]
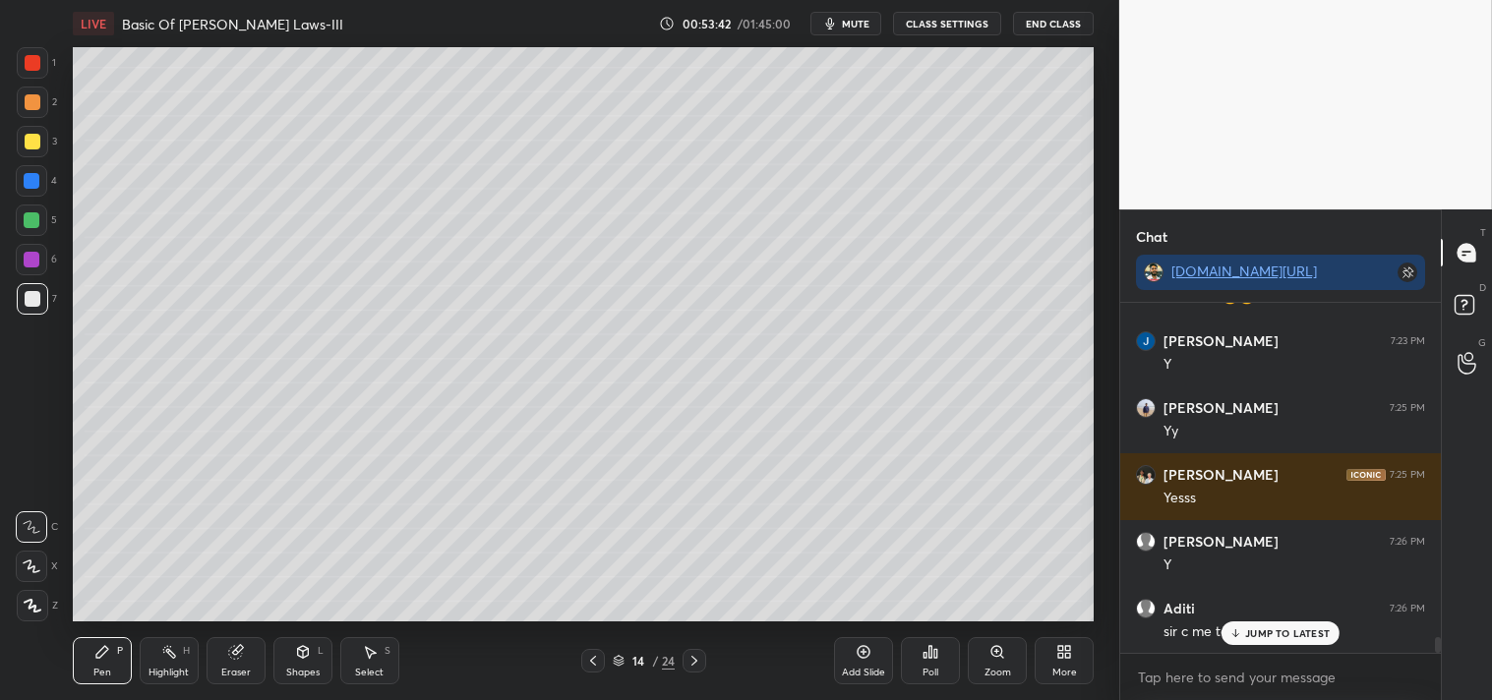
click at [1268, 632] on p "JUMP TO LATEST" at bounding box center [1287, 633] width 85 height 12
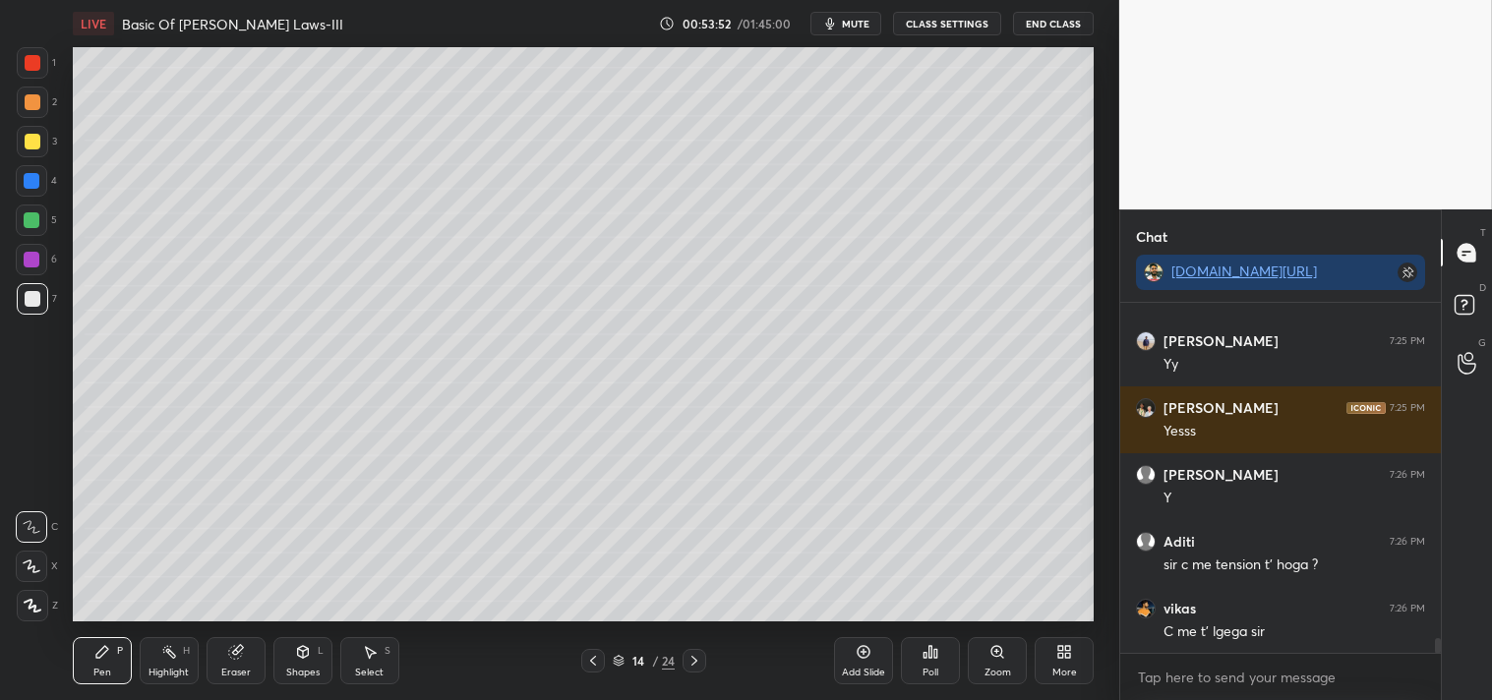
click at [174, 655] on rect at bounding box center [170, 654] width 10 height 10
click at [105, 686] on div "Pen P Highlight H Eraser Shapes L Select S 14 / 24 Add Slide Poll Zoom More" at bounding box center [584, 660] width 1022 height 79
click at [93, 668] on div "Pen" at bounding box center [102, 673] width 18 height 10
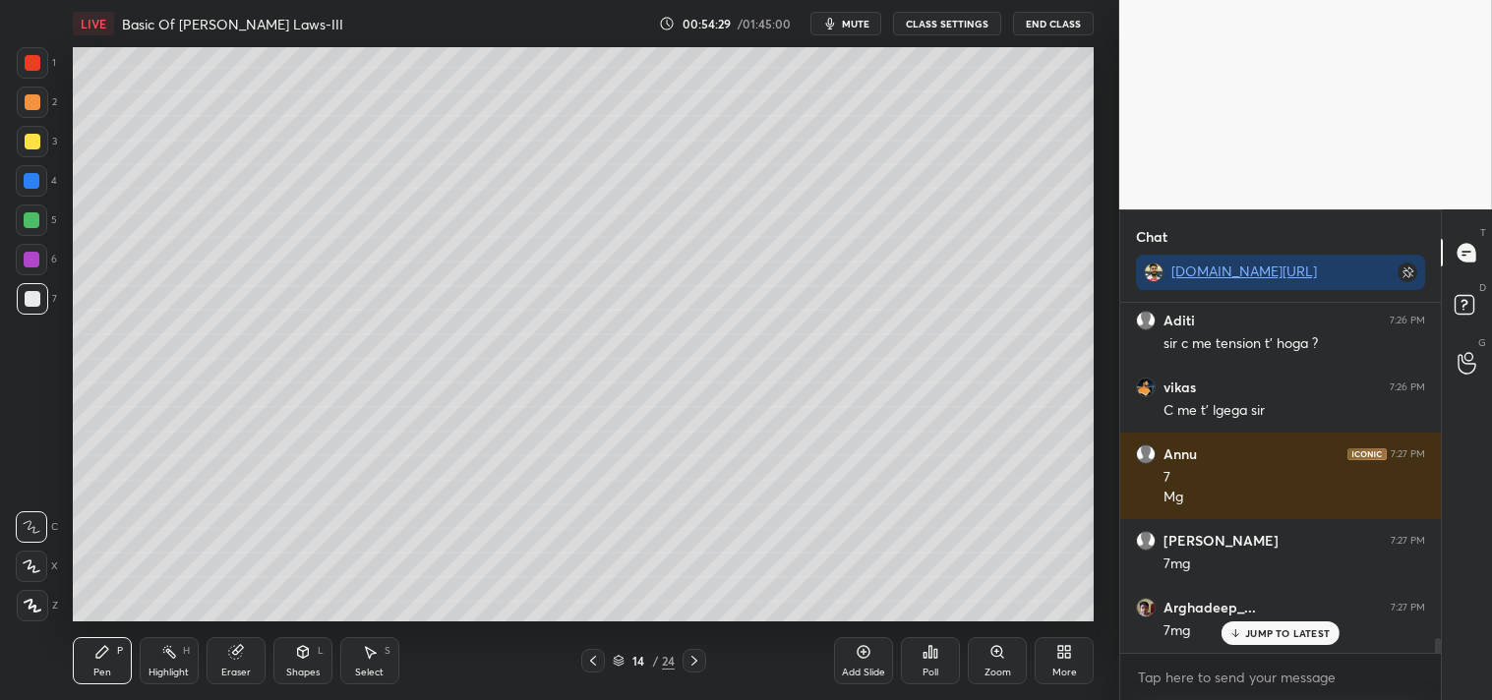
scroll to position [8030, 0]
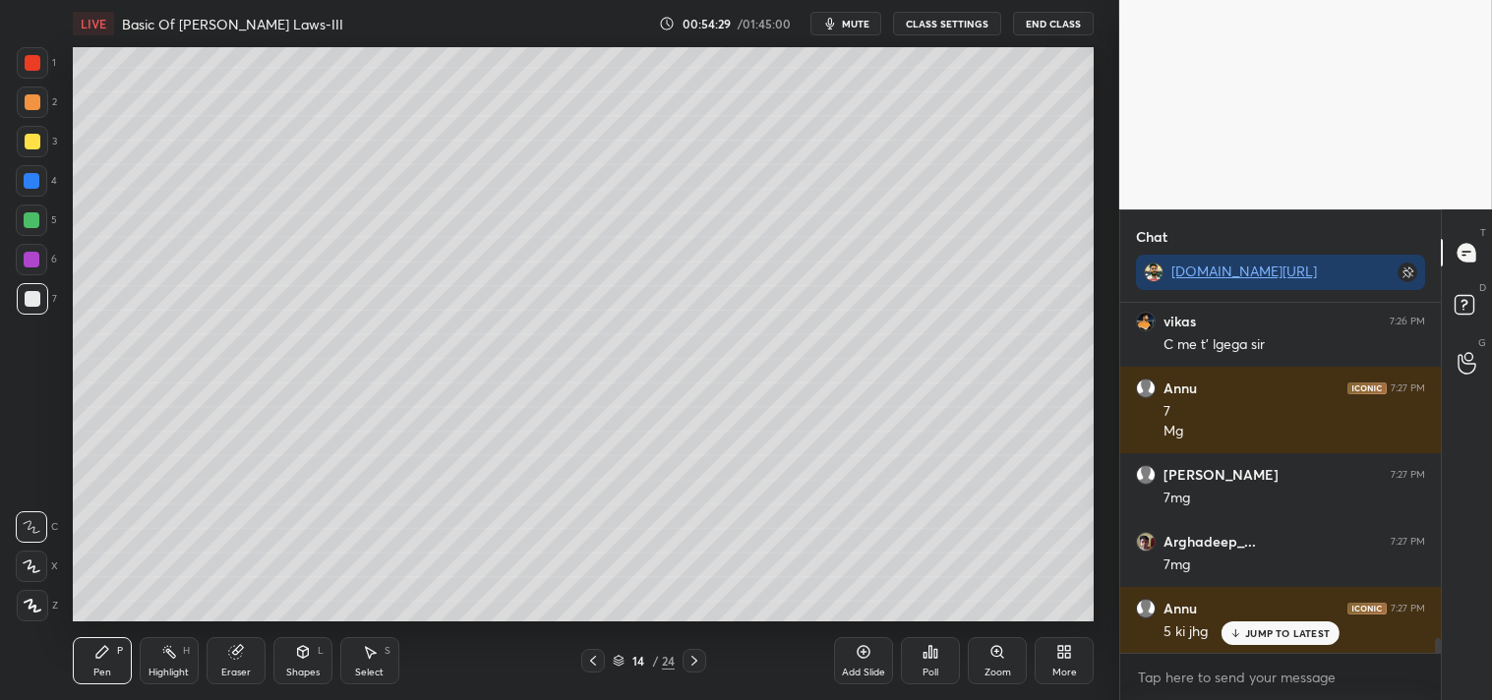
click at [229, 674] on div "Eraser" at bounding box center [235, 673] width 29 height 10
click at [120, 674] on div "Pen P" at bounding box center [102, 660] width 59 height 47
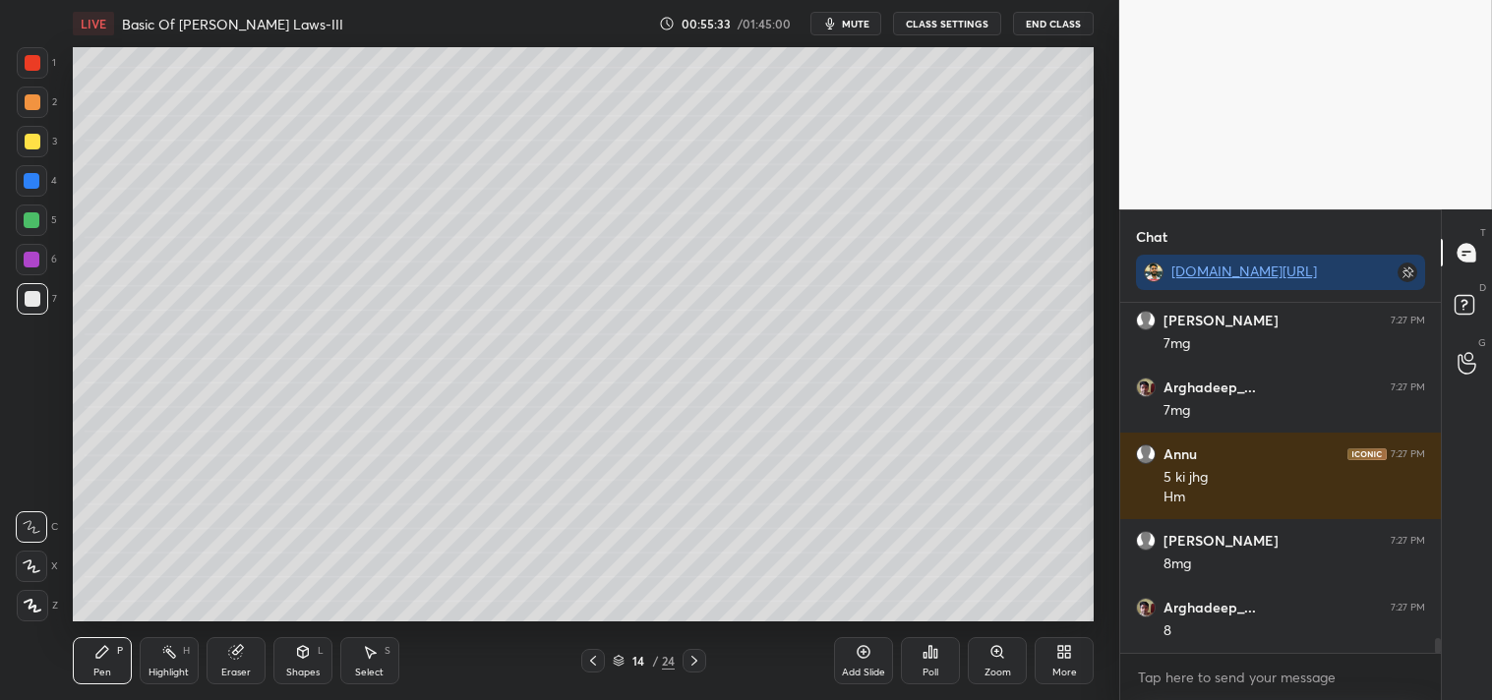
scroll to position [8251, 0]
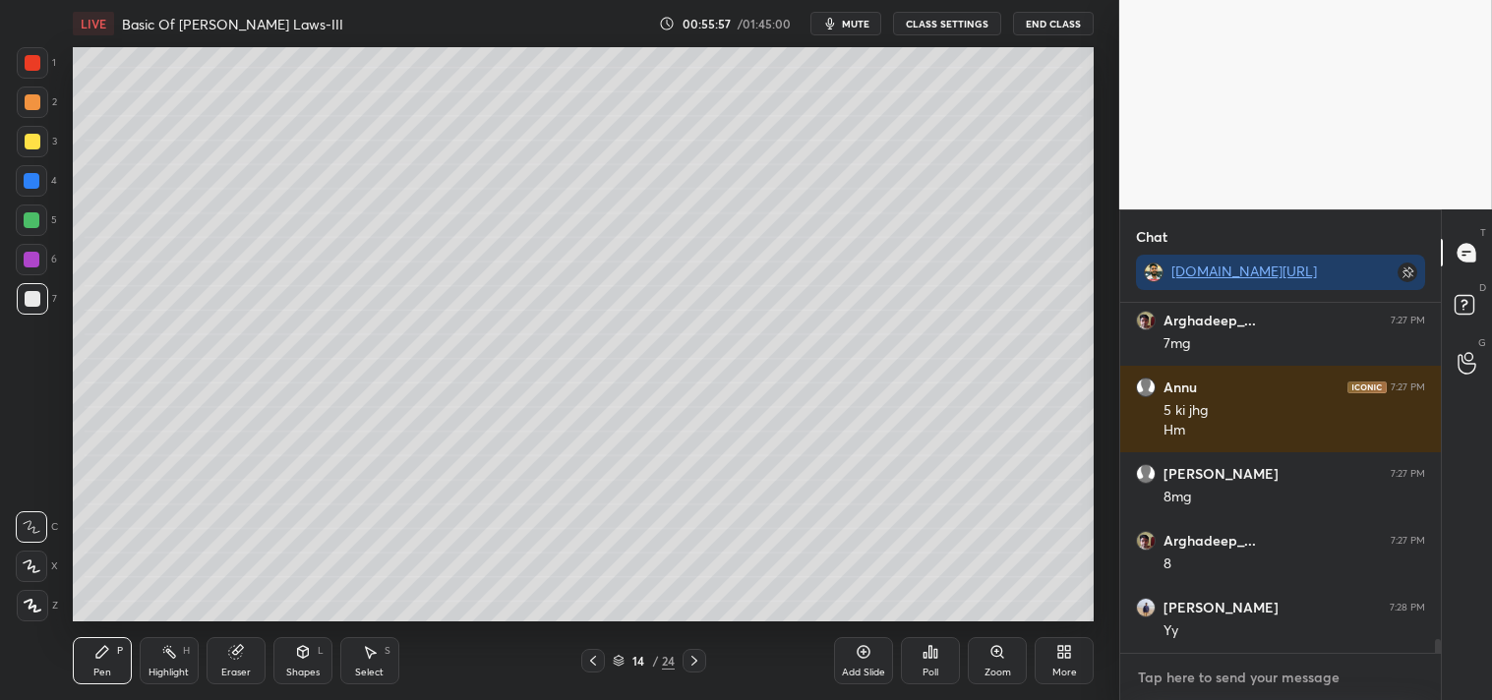
type textarea "x"
click at [1221, 686] on textarea at bounding box center [1280, 677] width 289 height 31
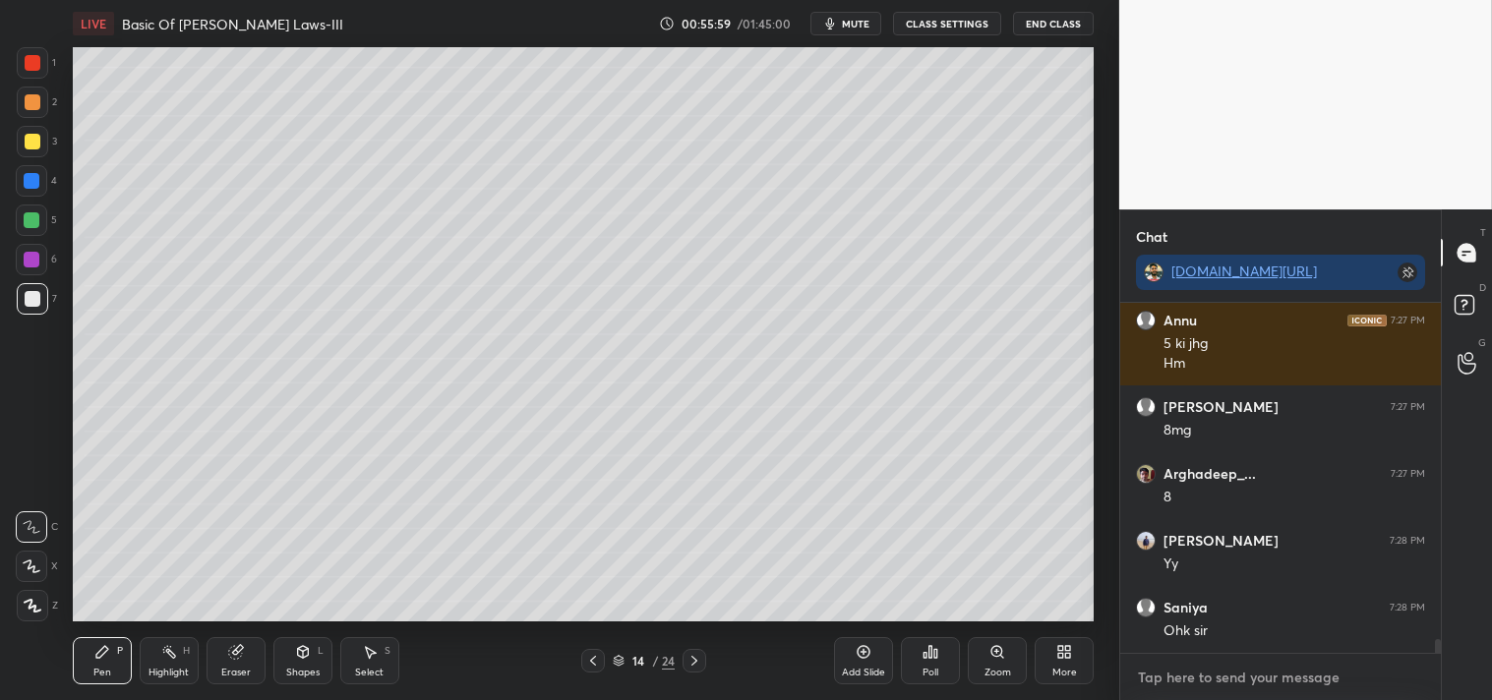
type textarea "e"
type textarea "x"
type textarea "ey"
type textarea "x"
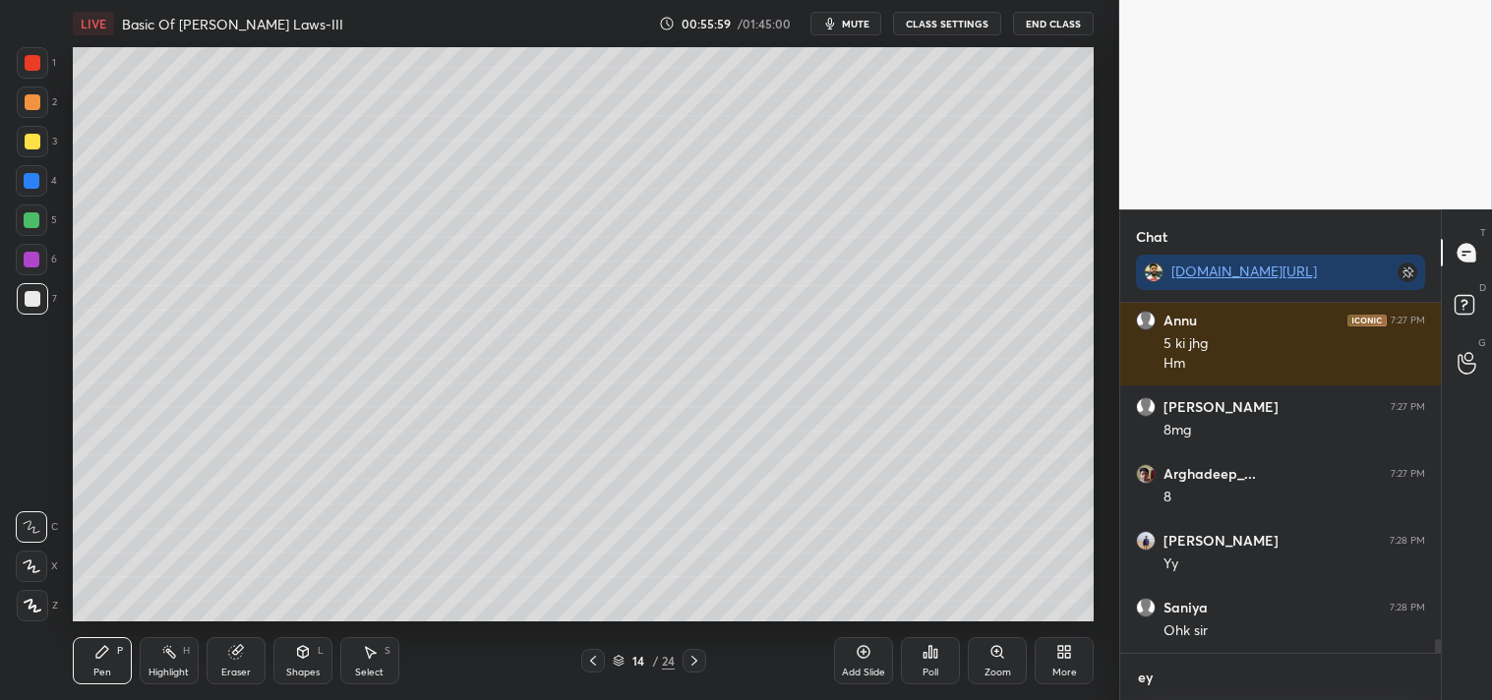
type textarea "eye"
type textarea "x"
type textarea "eyes"
type textarea "x"
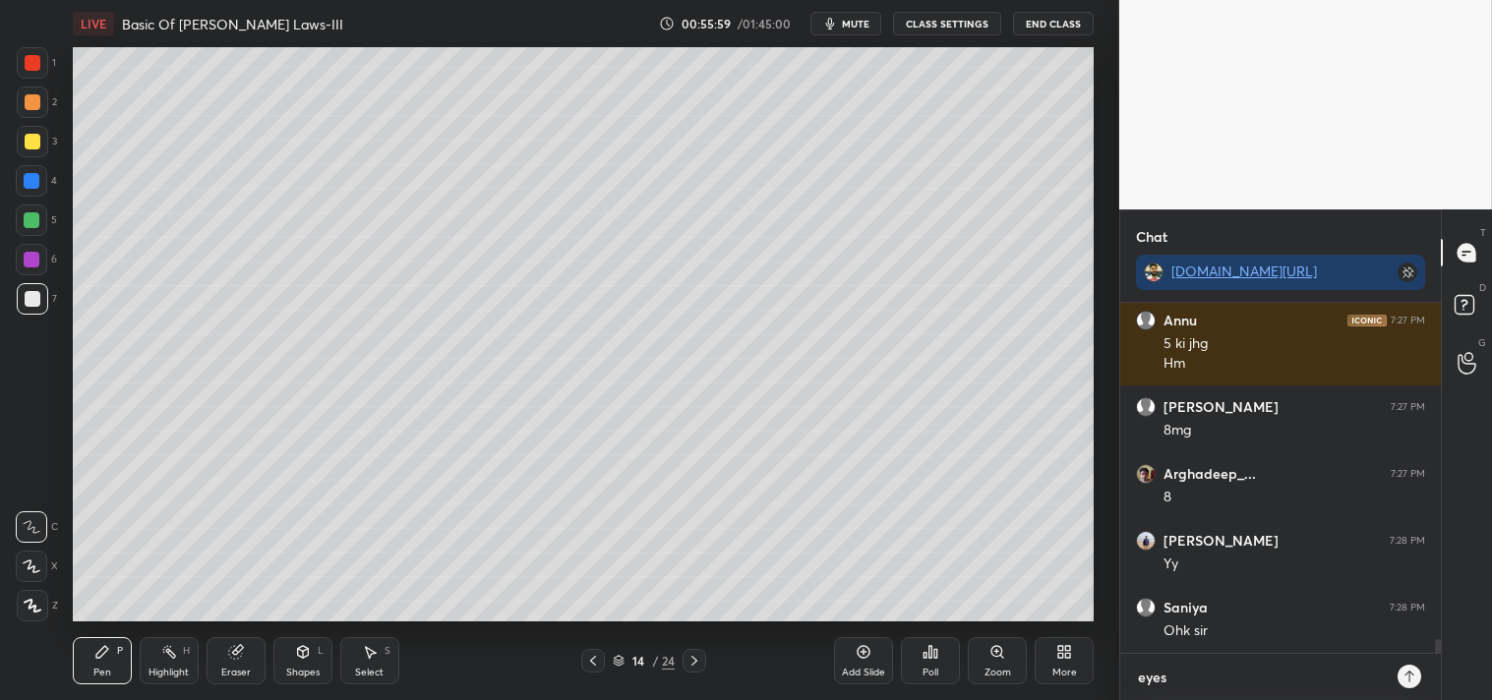
type textarea "eyes"
type textarea "x"
type textarea "eyes b"
type textarea "x"
type textarea "eyes br"
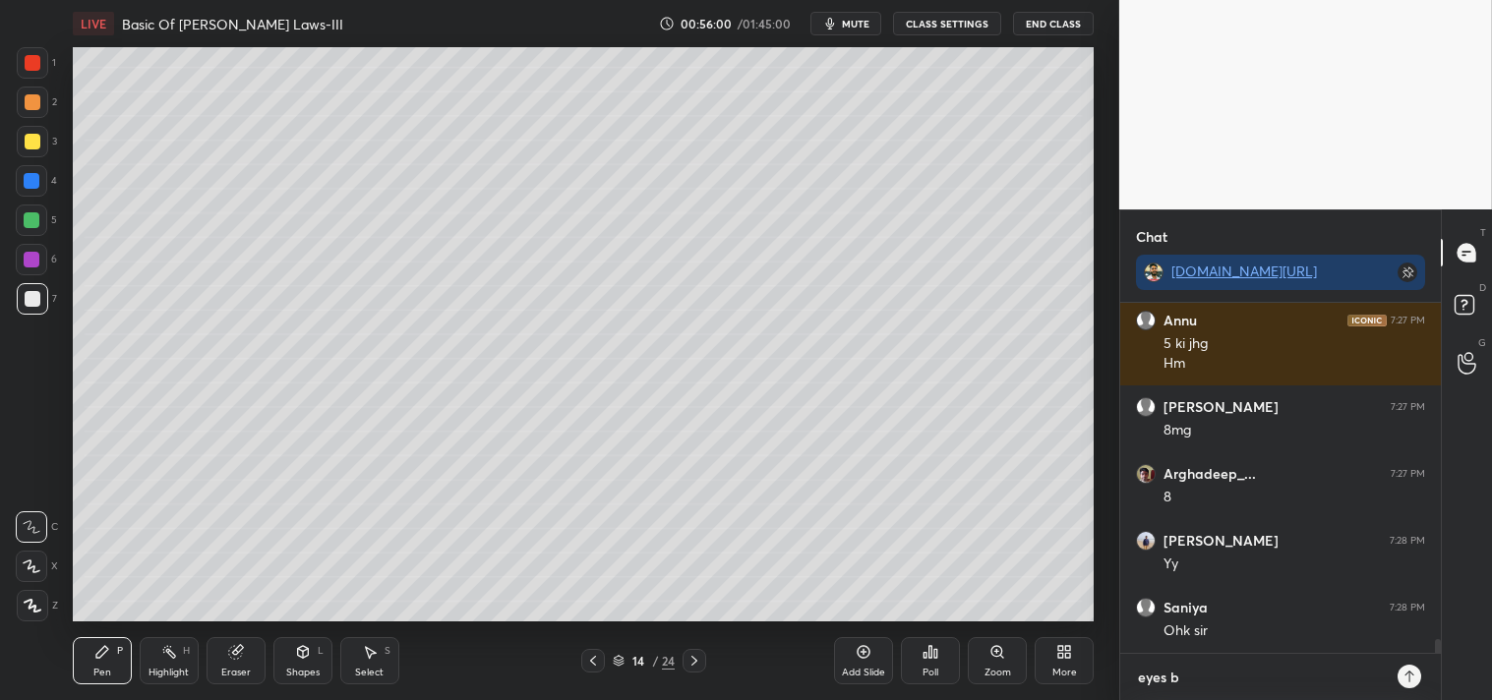
type textarea "x"
type textarea "eyes brk"
type textarea "x"
type textarea "eyes brk"
type textarea "x"
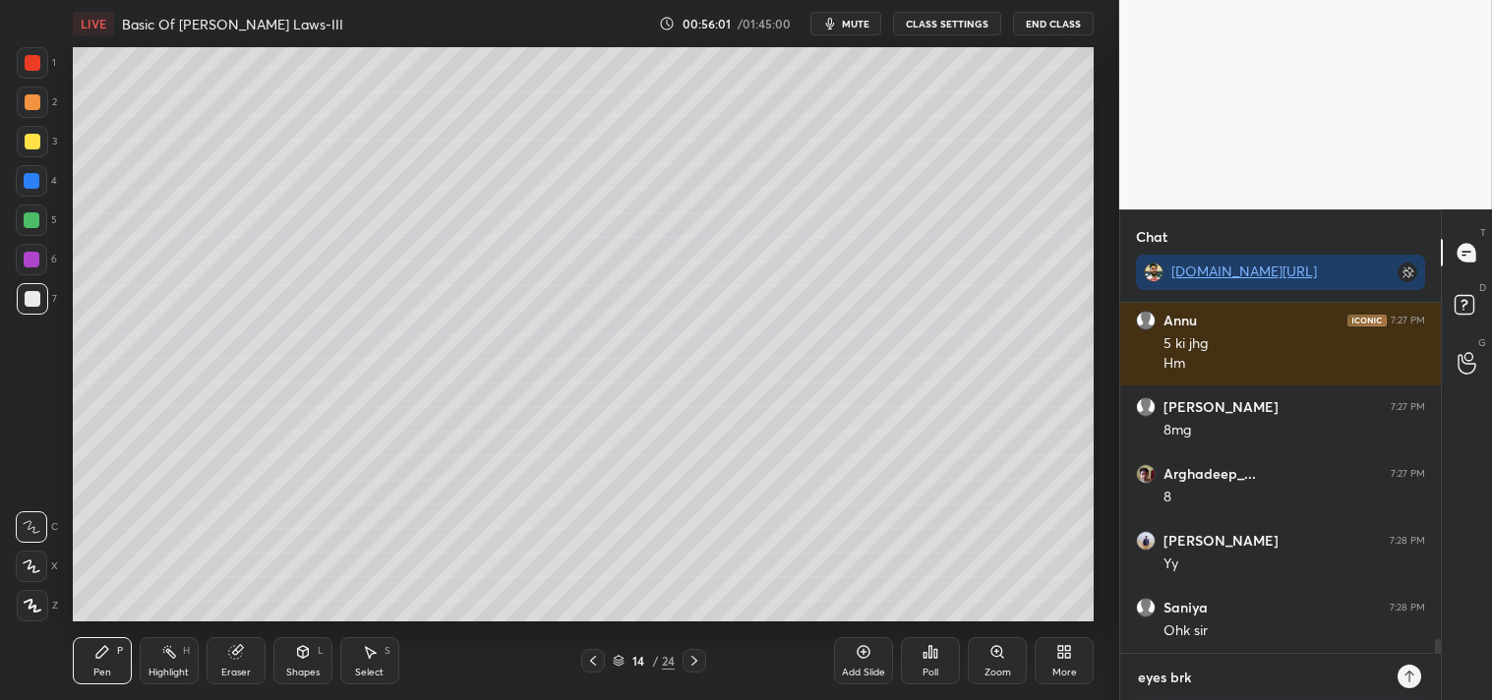
type textarea "eyes brk 5"
type textarea "x"
type textarea "eyes brk 5m"
type textarea "x"
type textarea "eyes brk 5mi"
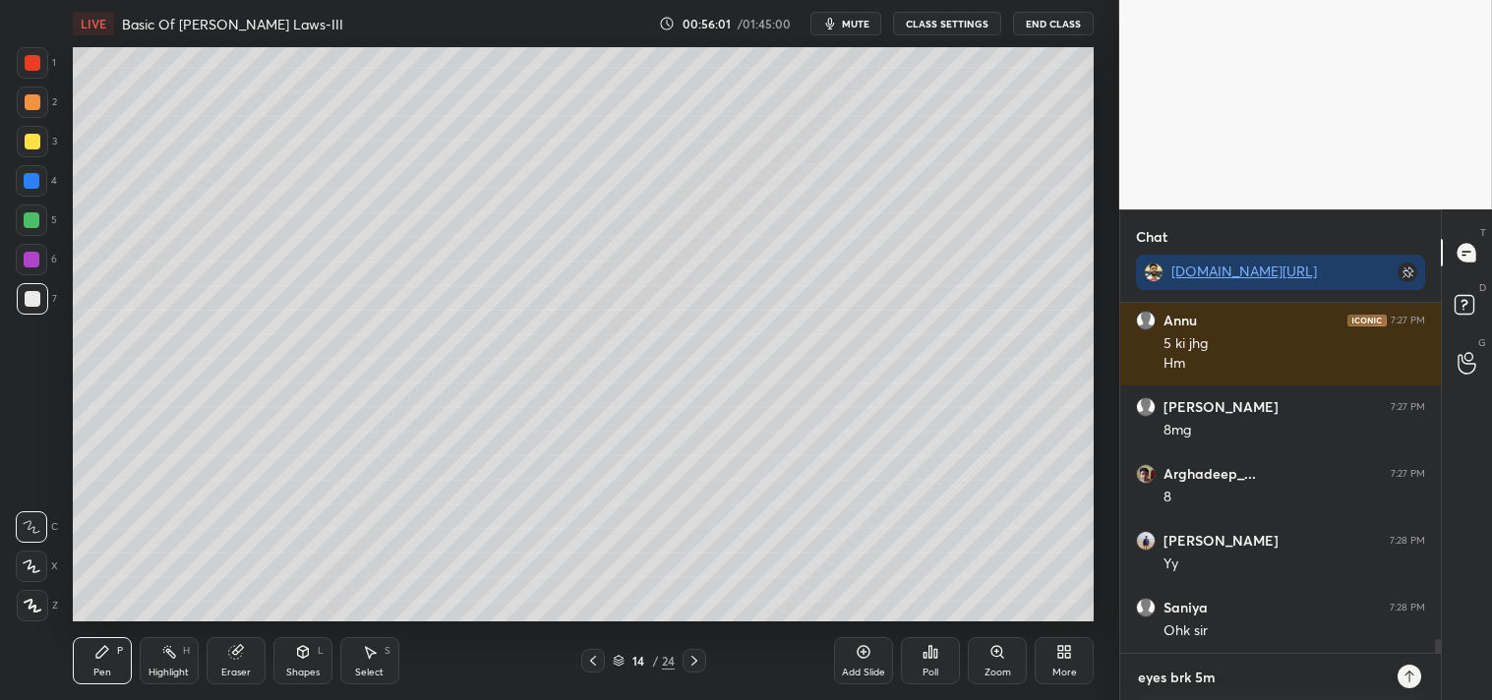
type textarea "x"
type textarea "eyes brk 5min"
type textarea "x"
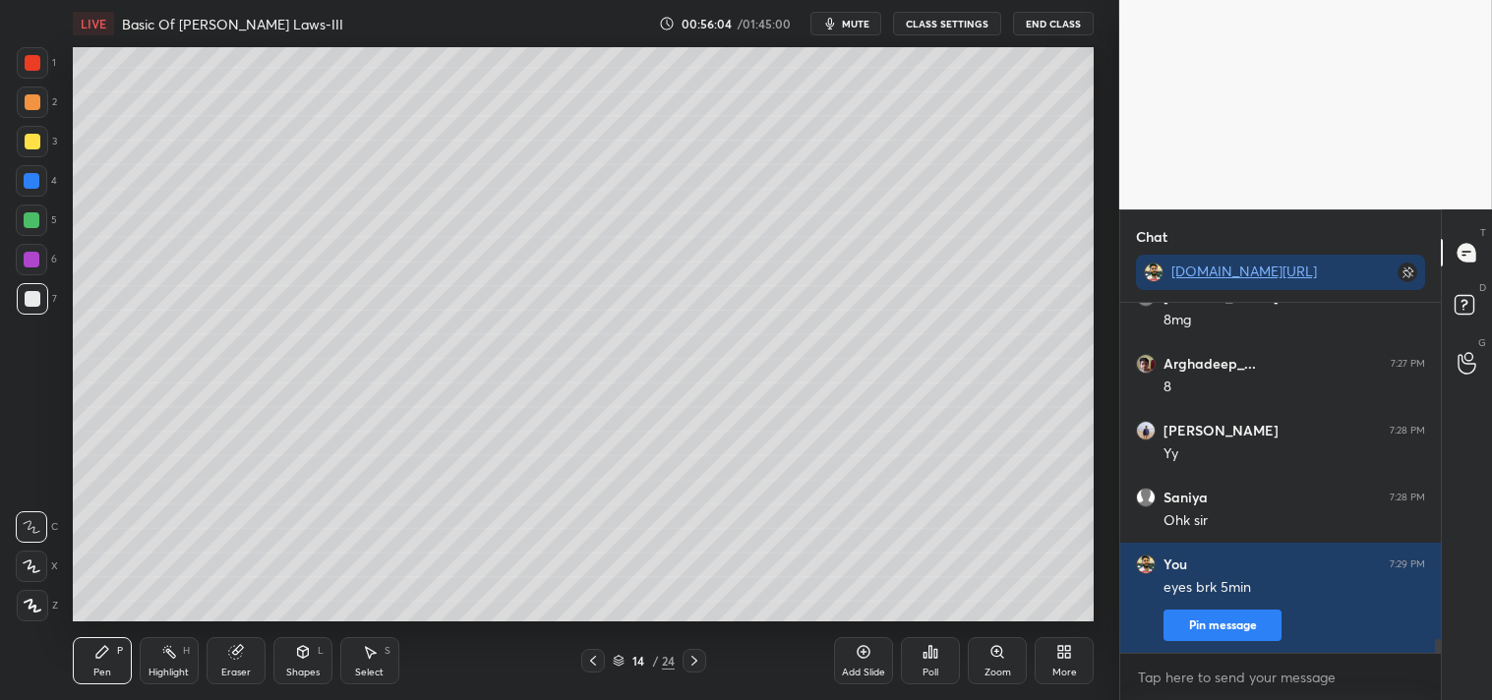
type textarea "x"
drag, startPoint x: 865, startPoint y: 32, endPoint x: 875, endPoint y: 29, distance: 10.3
click at [868, 32] on button "mute" at bounding box center [845, 24] width 71 height 24
click at [910, 17] on button "CLASS SETTINGS" at bounding box center [947, 24] width 108 height 24
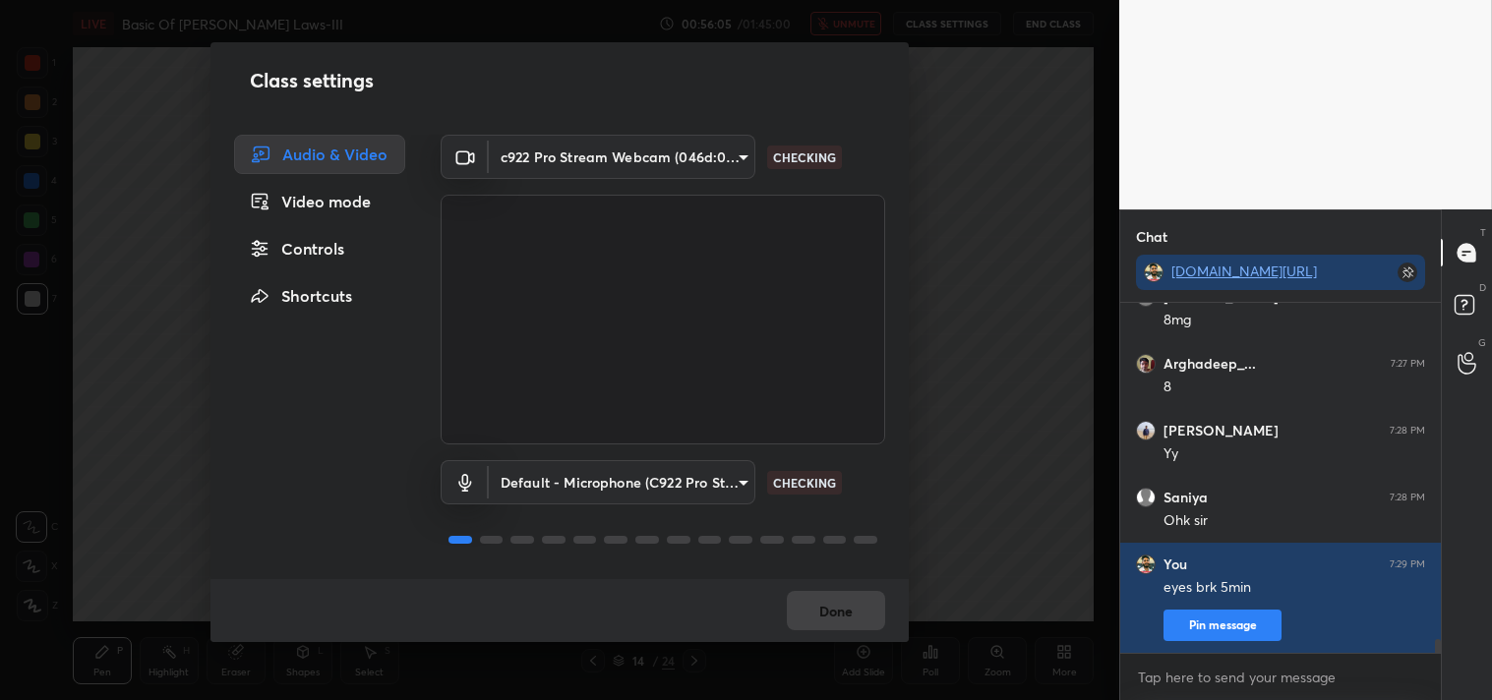
click at [611, 170] on body "1 2 3 4 5 6 7 C X Z C X Z E E Erase all H H LIVE Basic Of Newton's Laws-III 00:…" at bounding box center [746, 350] width 1492 height 700
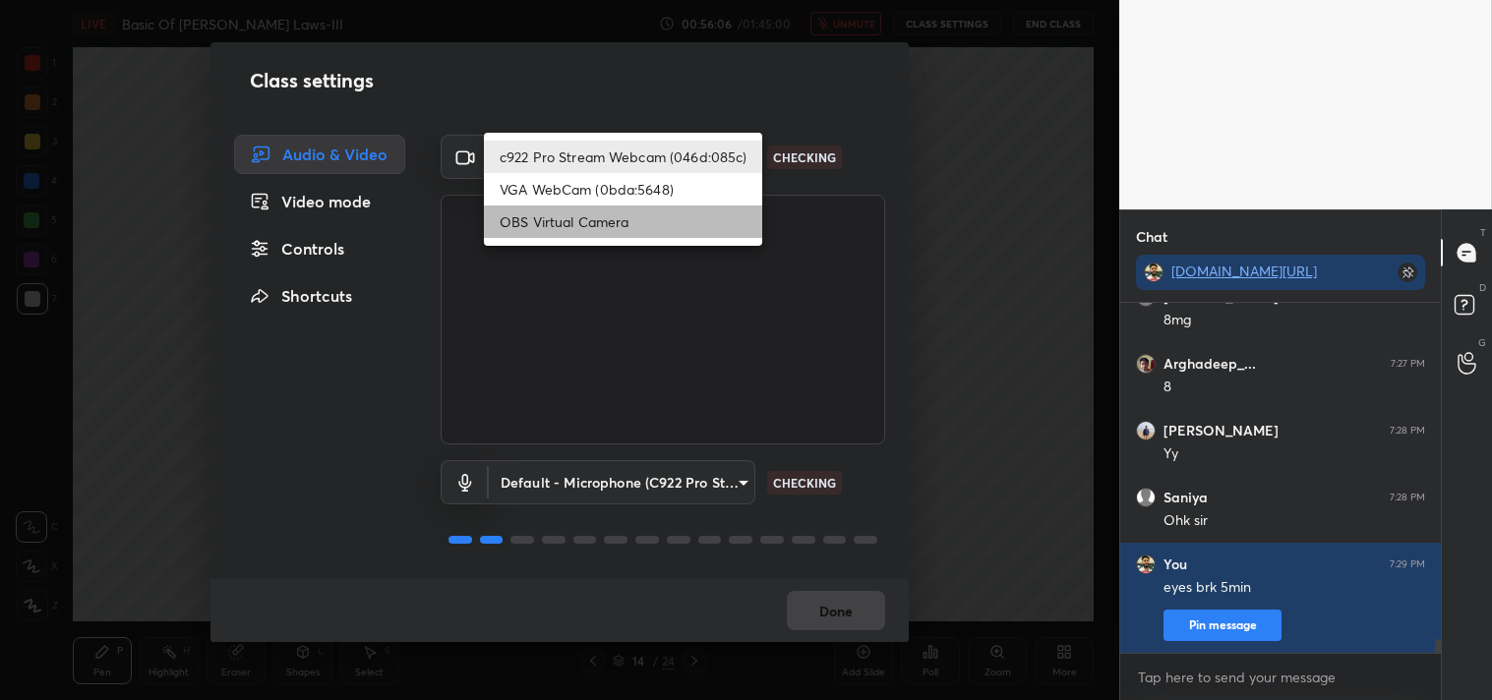
drag, startPoint x: 529, startPoint y: 216, endPoint x: 773, endPoint y: 390, distance: 299.6
click at [531, 216] on li "OBS Virtual Camera" at bounding box center [623, 221] width 278 height 32
type input "64645b19d528b3ac785889237b1a364f3b7ccd5da23f372116afb1703458f4fd"
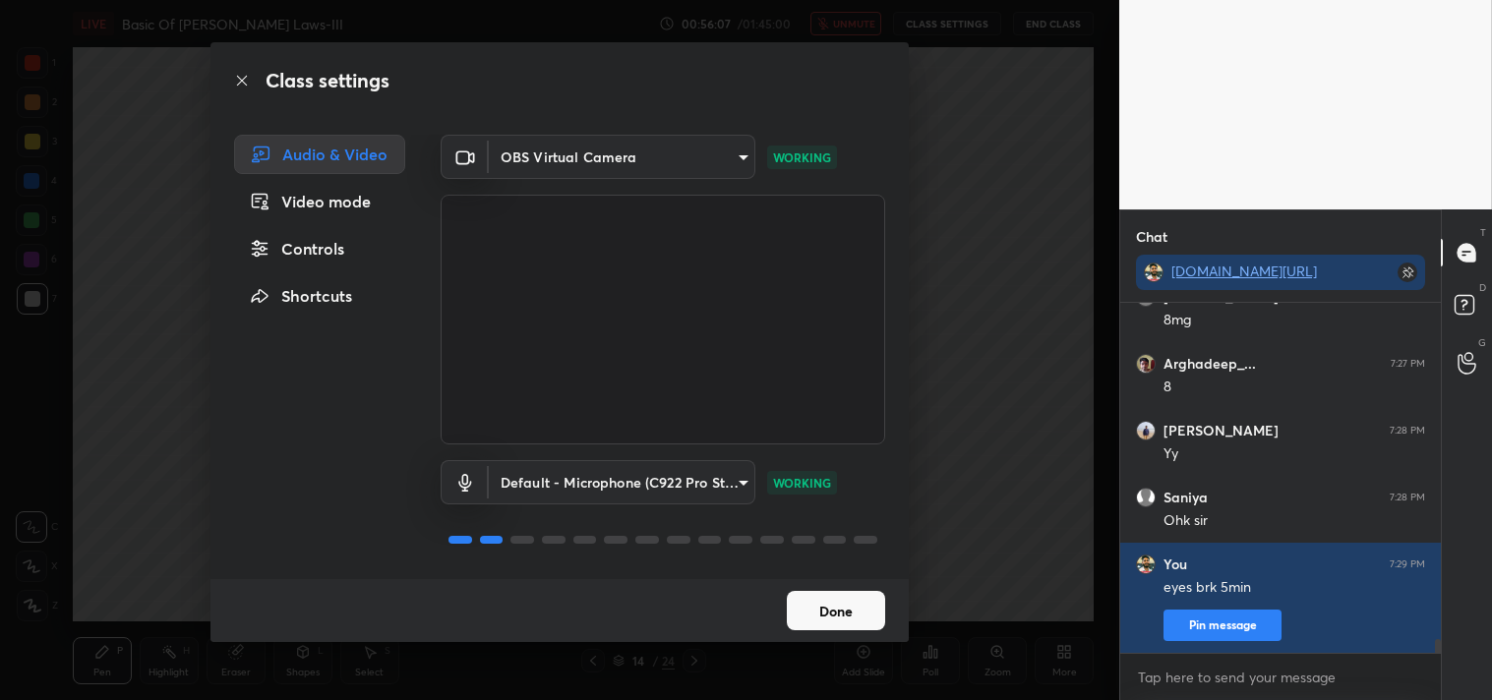
click at [852, 611] on button "Done" at bounding box center [836, 610] width 98 height 39
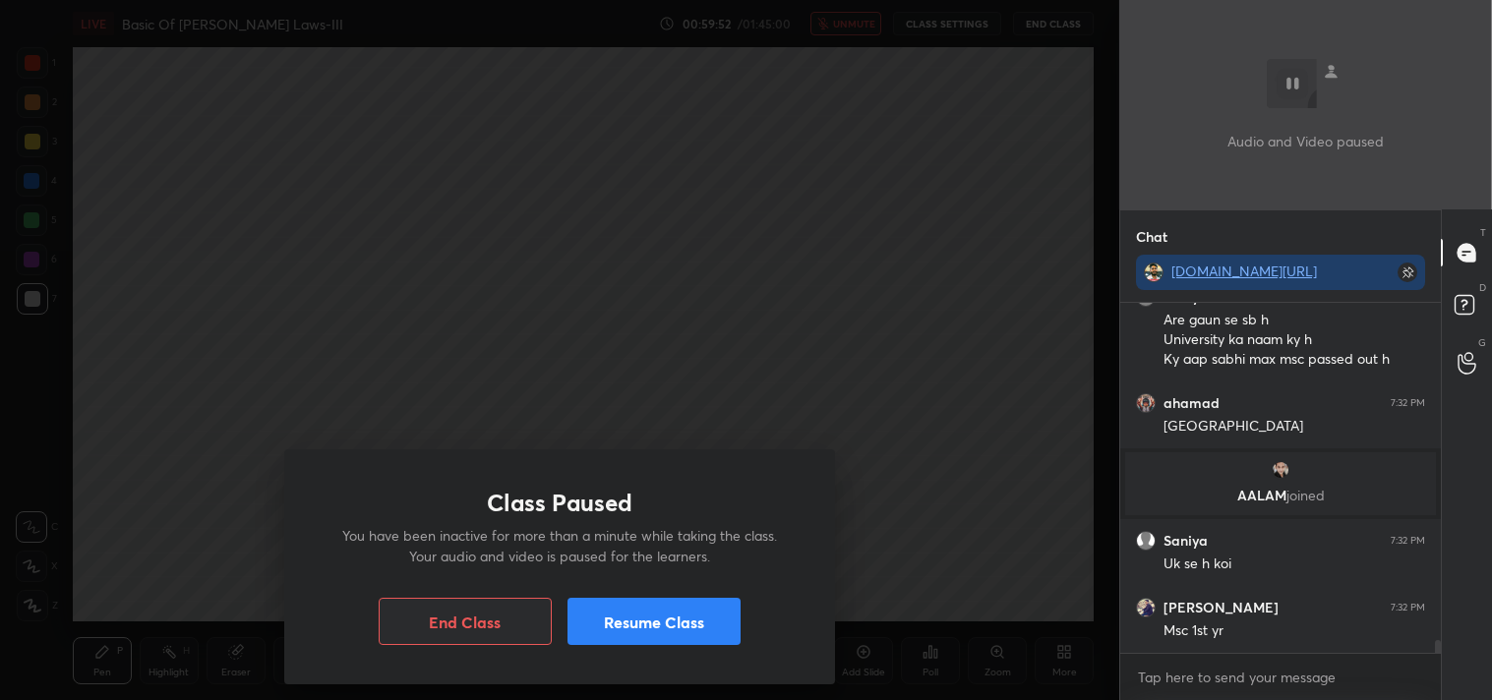
scroll to position [9294, 0]
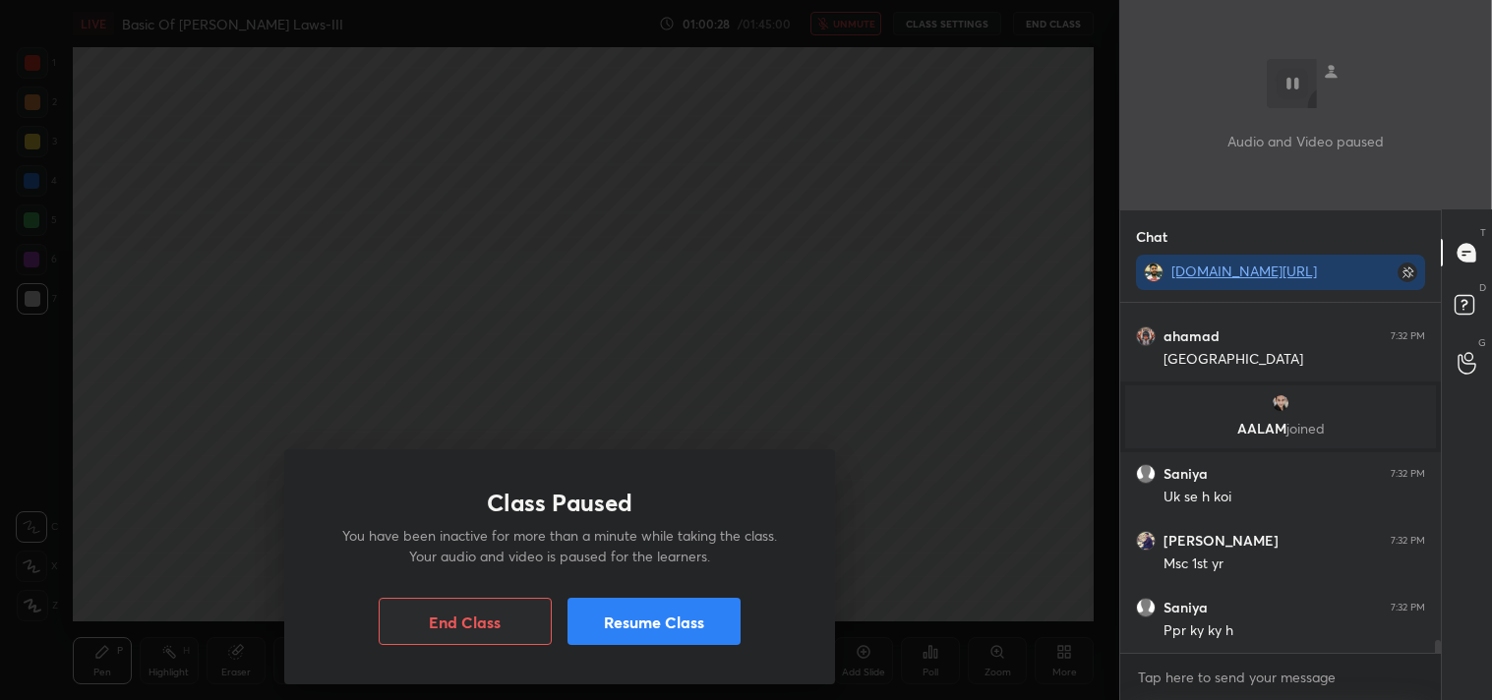
click at [655, 619] on button "Resume Class" at bounding box center [653, 621] width 173 height 47
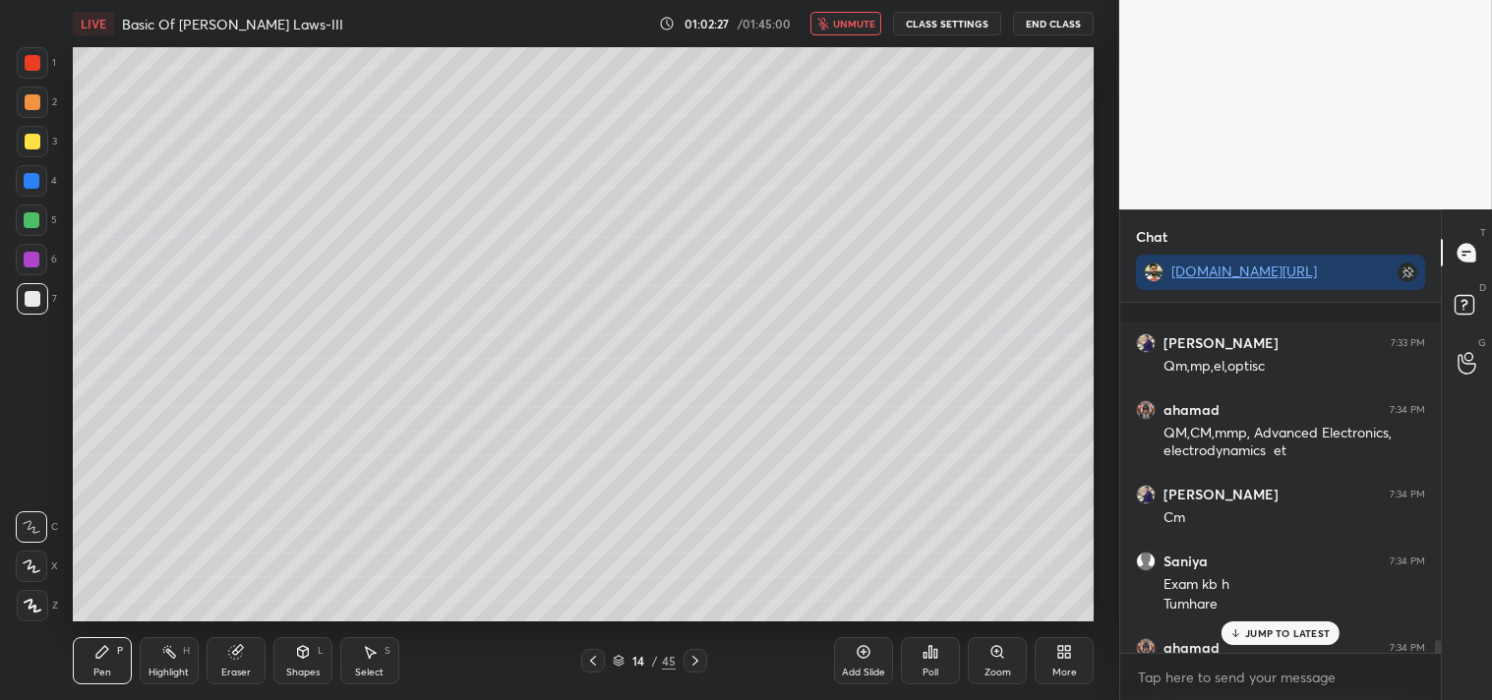
scroll to position [9884, 0]
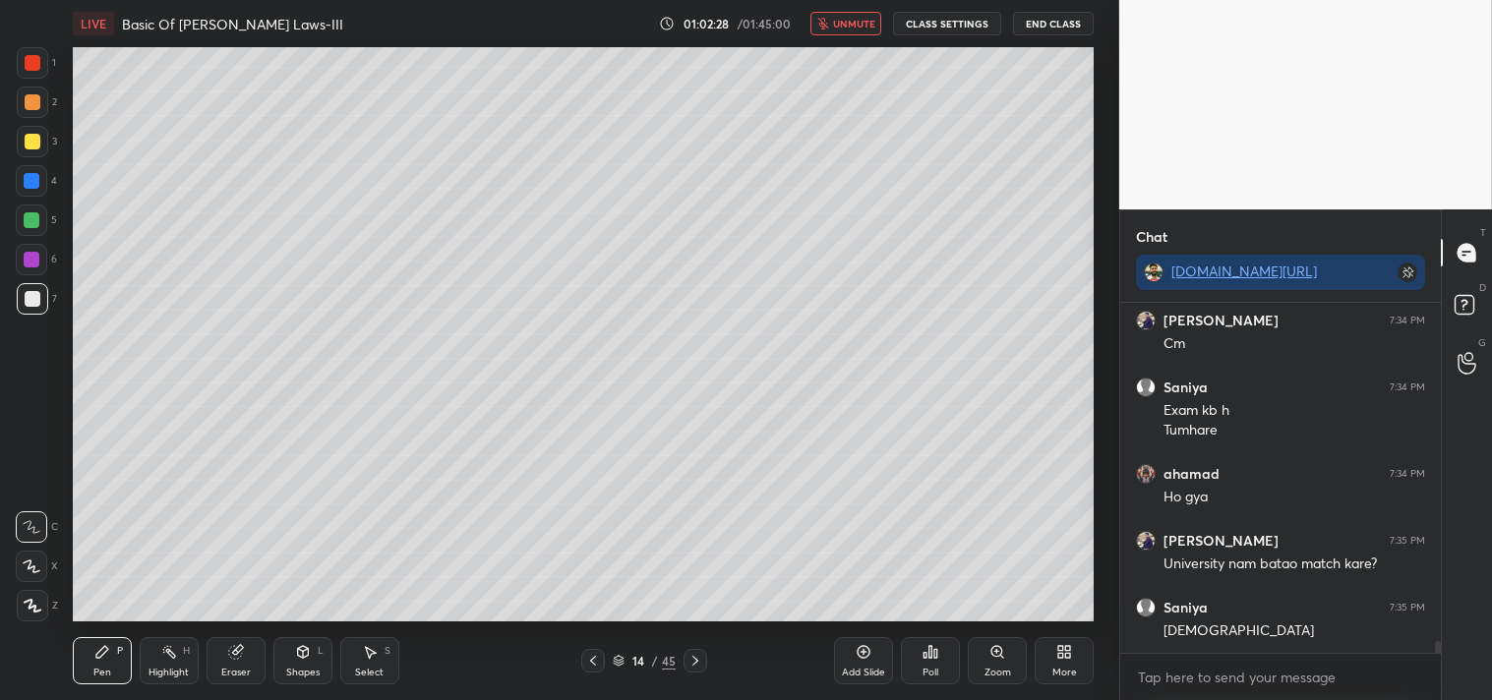
click at [846, 23] on span "unmute" at bounding box center [854, 24] width 42 height 14
click at [1019, 23] on button "End Class" at bounding box center [1053, 24] width 81 height 24
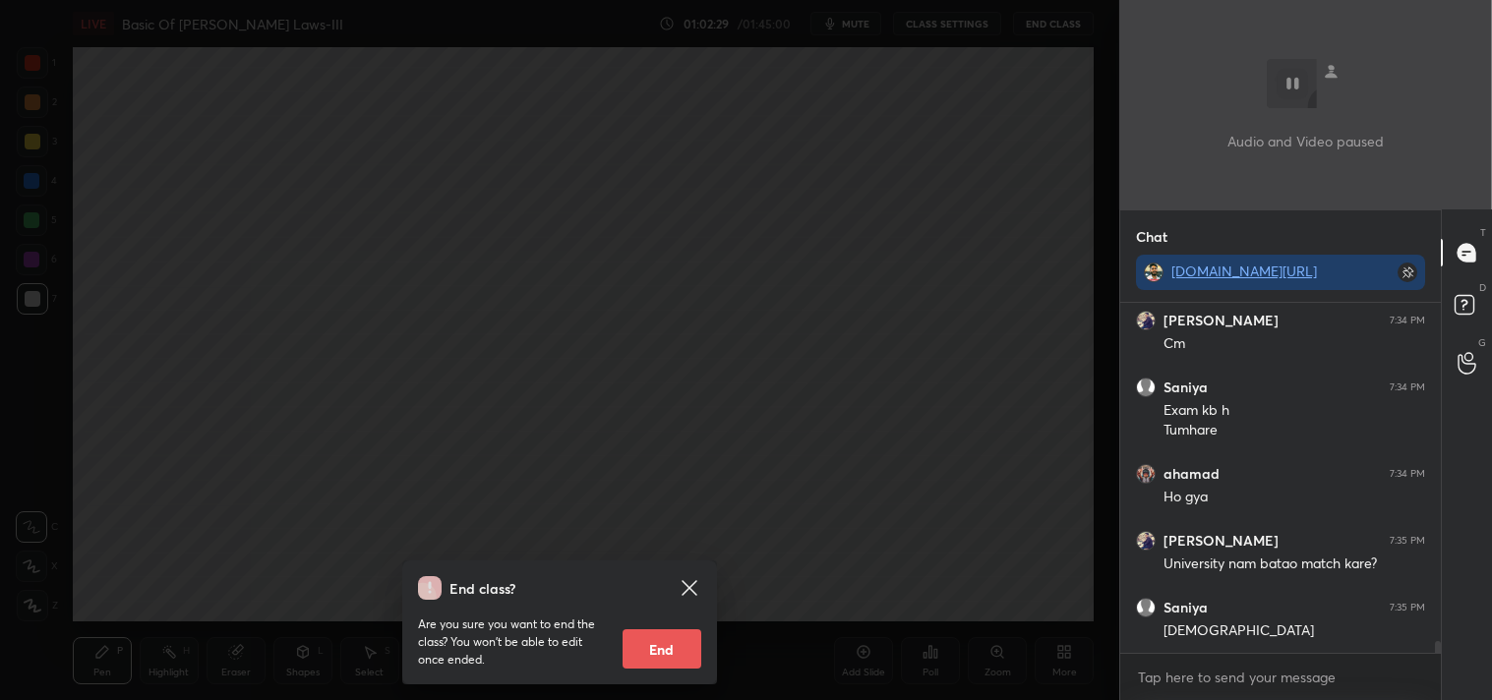
click at [818, 178] on div "End class? Are you sure you want to end the class? You won’t be able to edit on…" at bounding box center [559, 350] width 1119 height 700
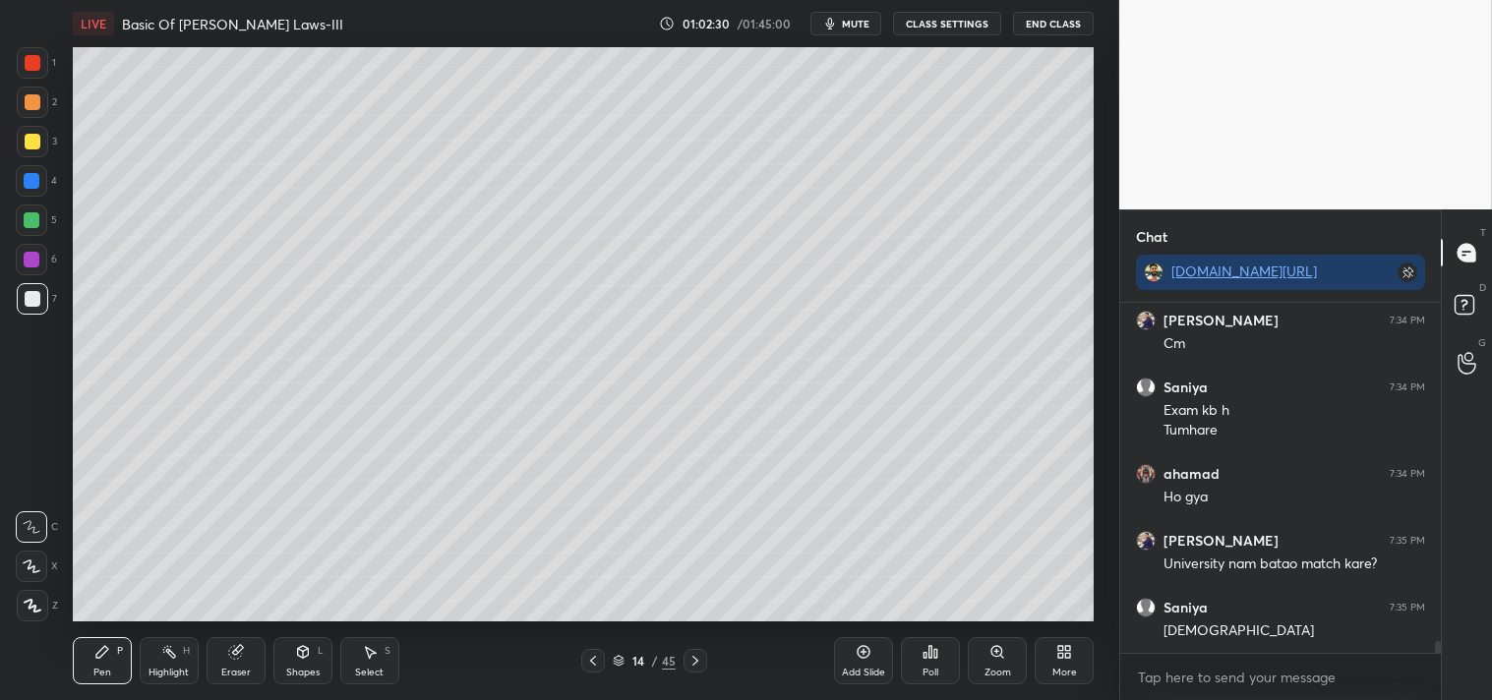
click at [938, 23] on button "CLASS SETTINGS" at bounding box center [947, 24] width 108 height 24
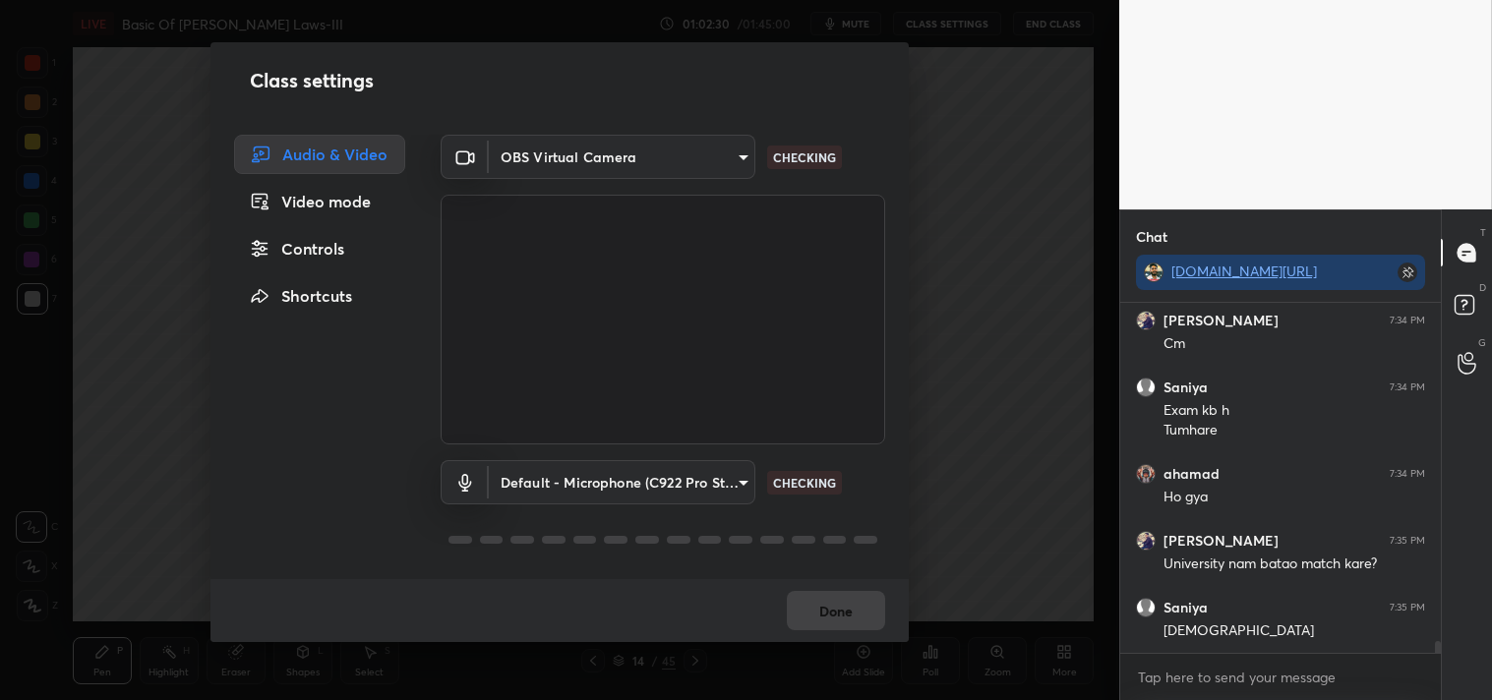
click at [506, 179] on div "OBS Virtual Camera 64645b19d528b3ac785889237b1a364f3b7ccd5da23f372116afb1703458…" at bounding box center [662, 290] width 444 height 310
click at [514, 165] on body "1 2 3 4 5 6 7 C X Z C X Z E E Erase all H H LIVE Basic Of Newton's Laws-III 01:…" at bounding box center [746, 350] width 1492 height 700
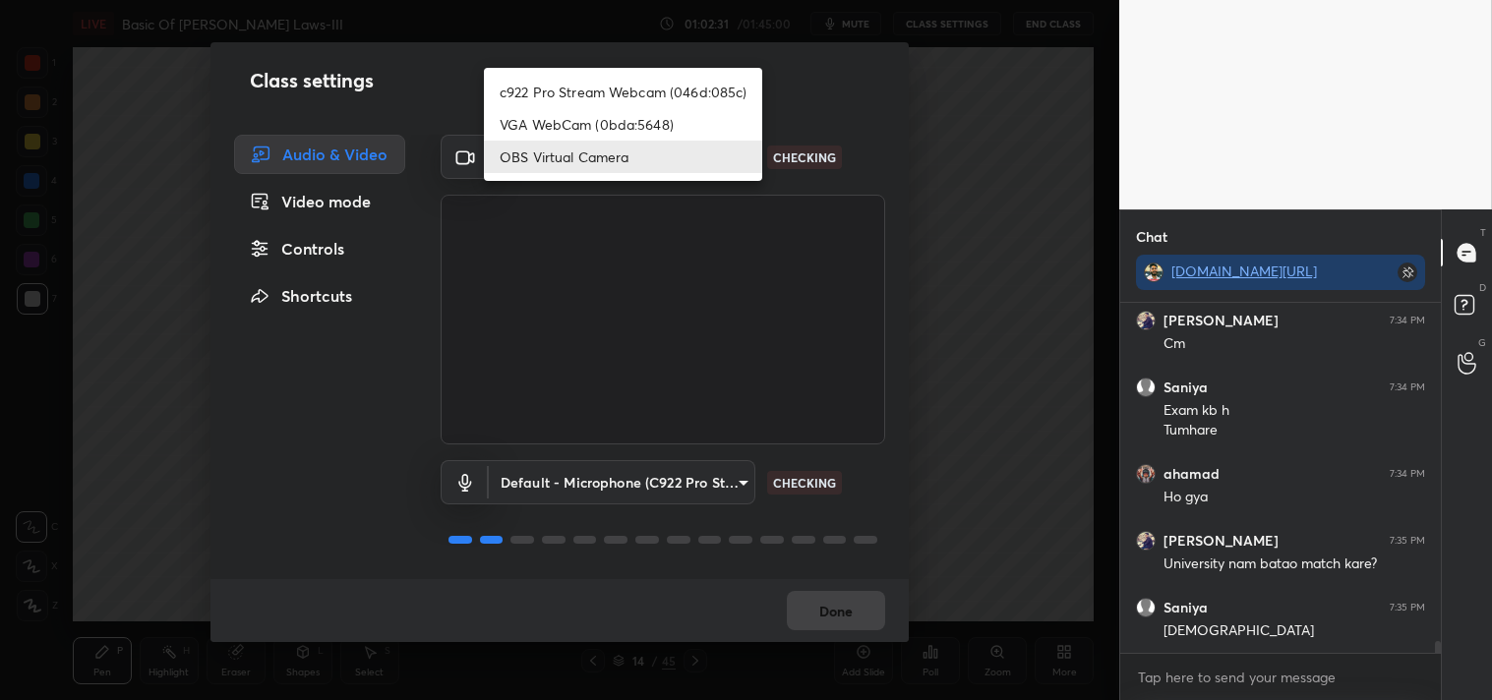
click at [527, 80] on li "c922 Pro Stream Webcam (046d:085c)" at bounding box center [623, 92] width 278 height 32
type input "77efdbe0d0591a5658d362a6e640cec0e2706c98c83ef82d39568dbf4875ff01"
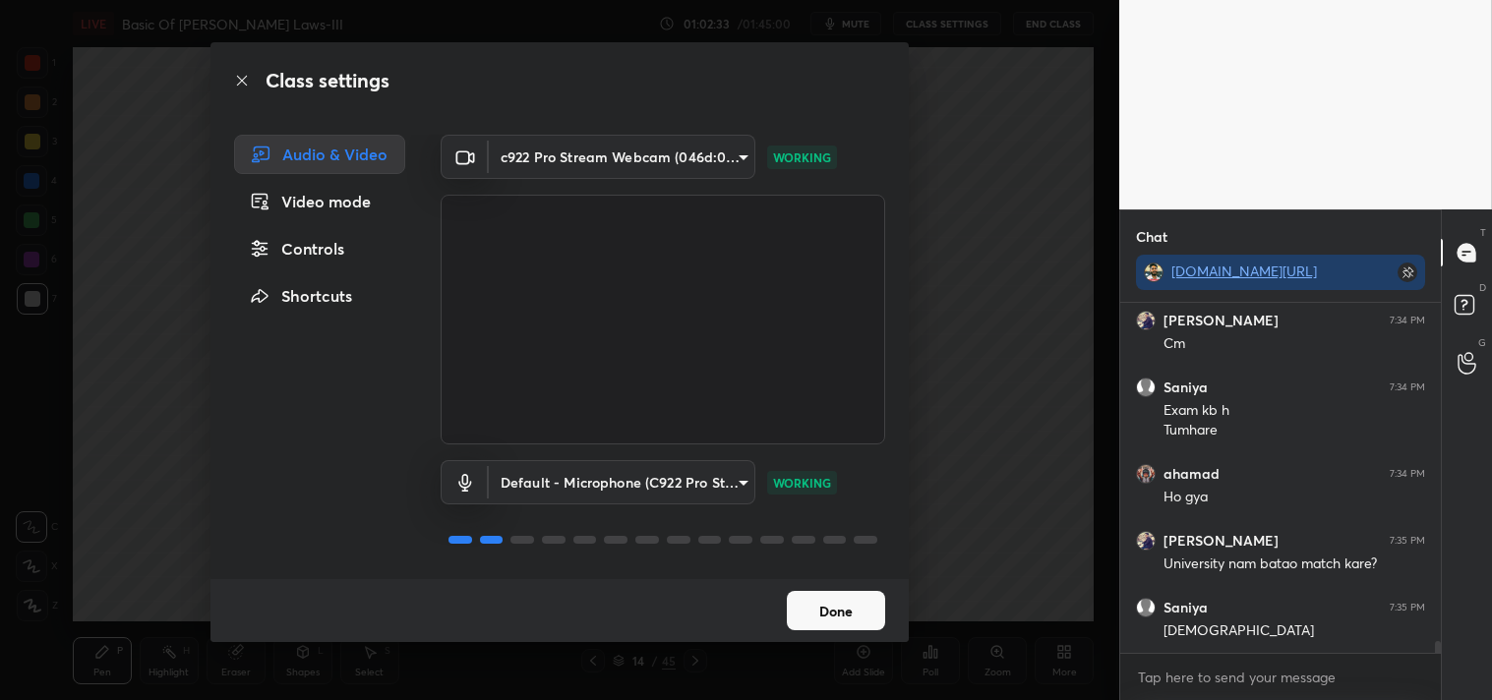
click at [823, 602] on button "Done" at bounding box center [836, 610] width 98 height 39
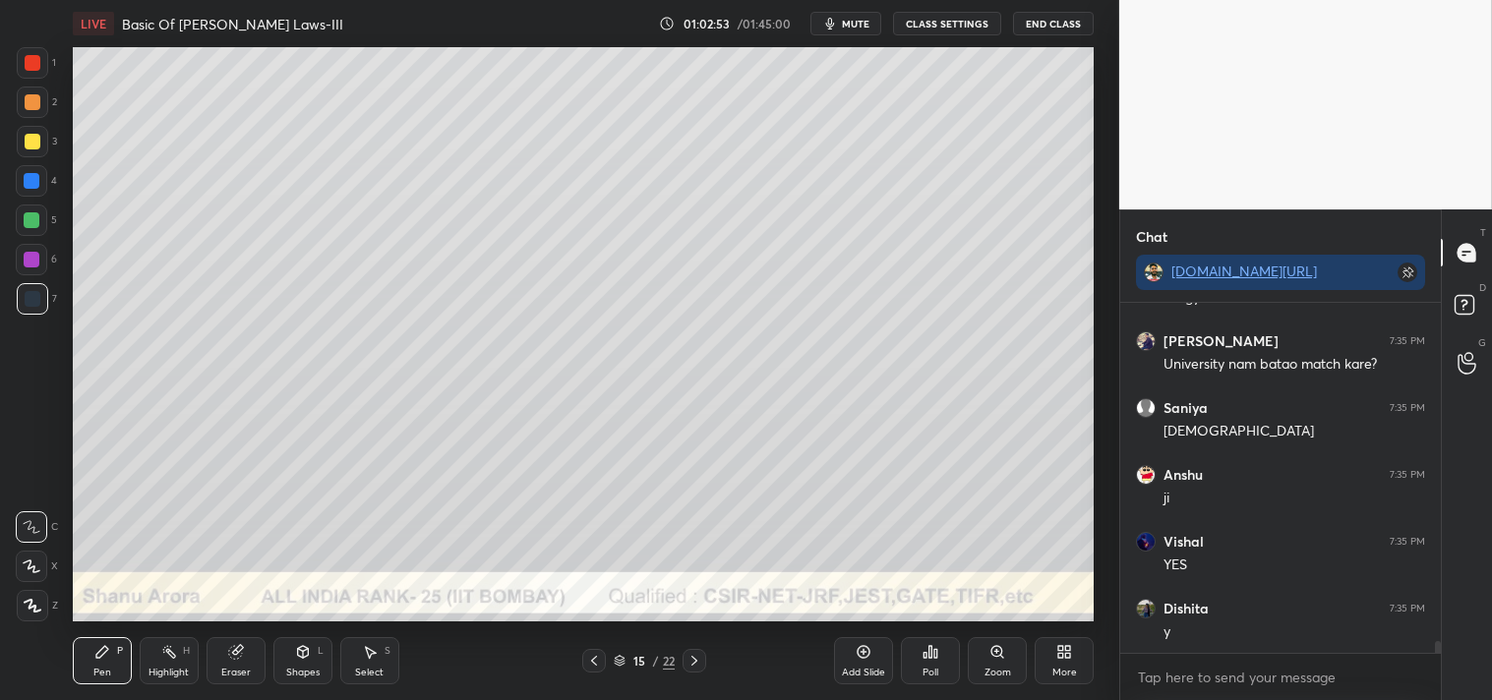
scroll to position [10151, 0]
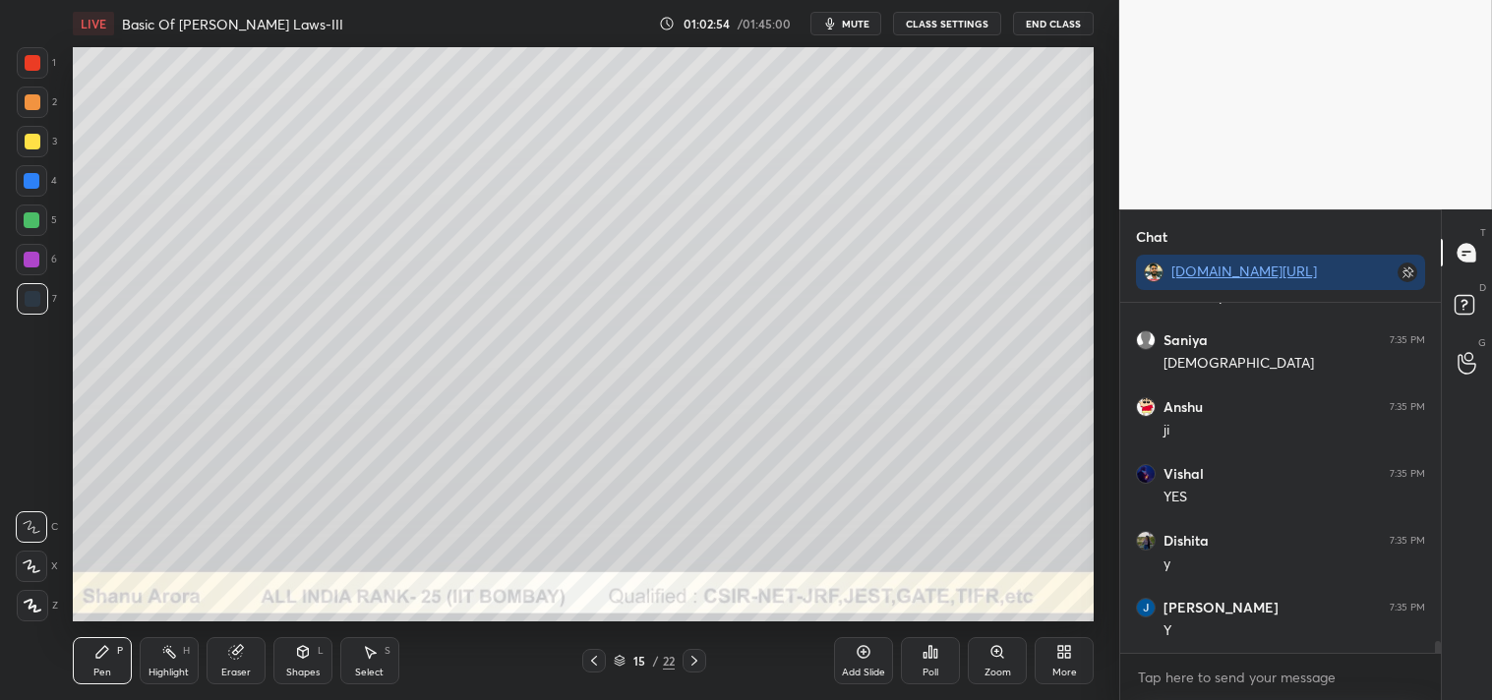
click at [293, 683] on div "Shapes L" at bounding box center [302, 660] width 59 height 47
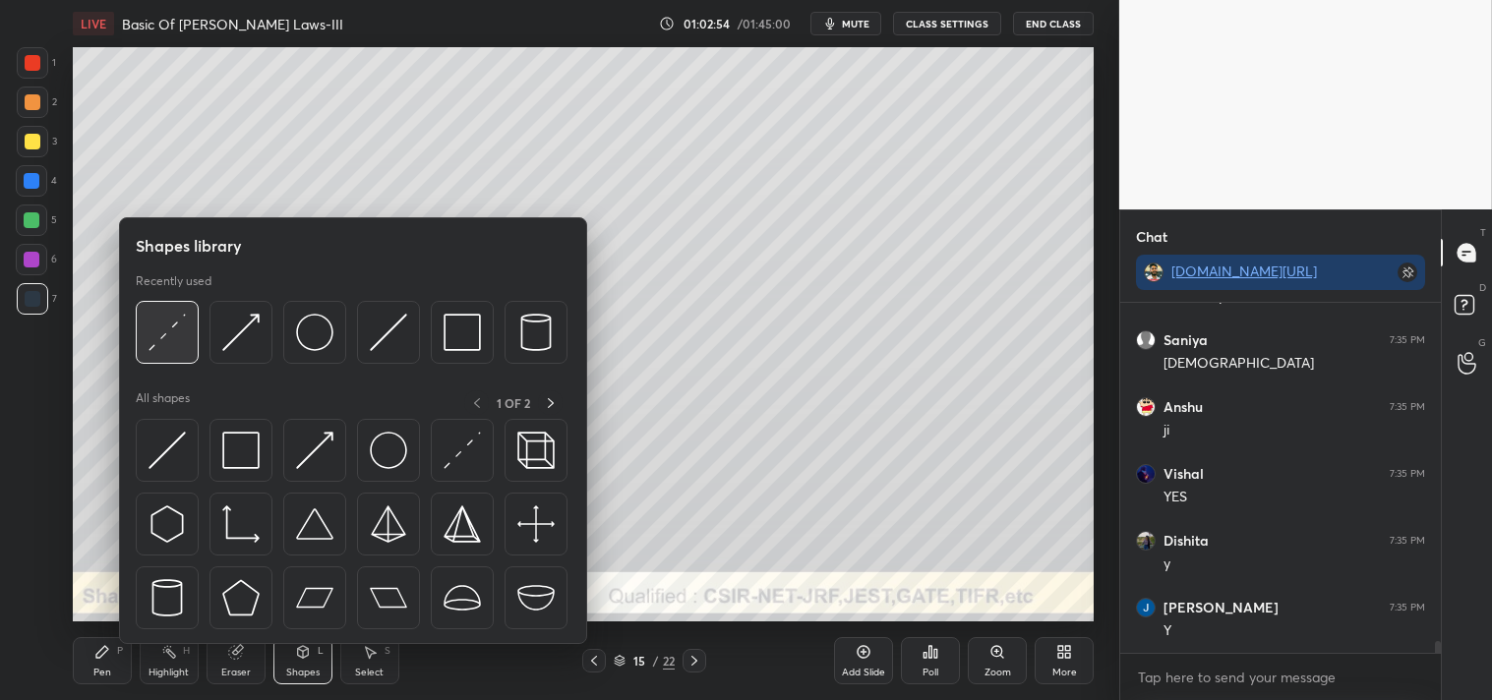
click at [173, 331] on img at bounding box center [166, 332] width 37 height 37
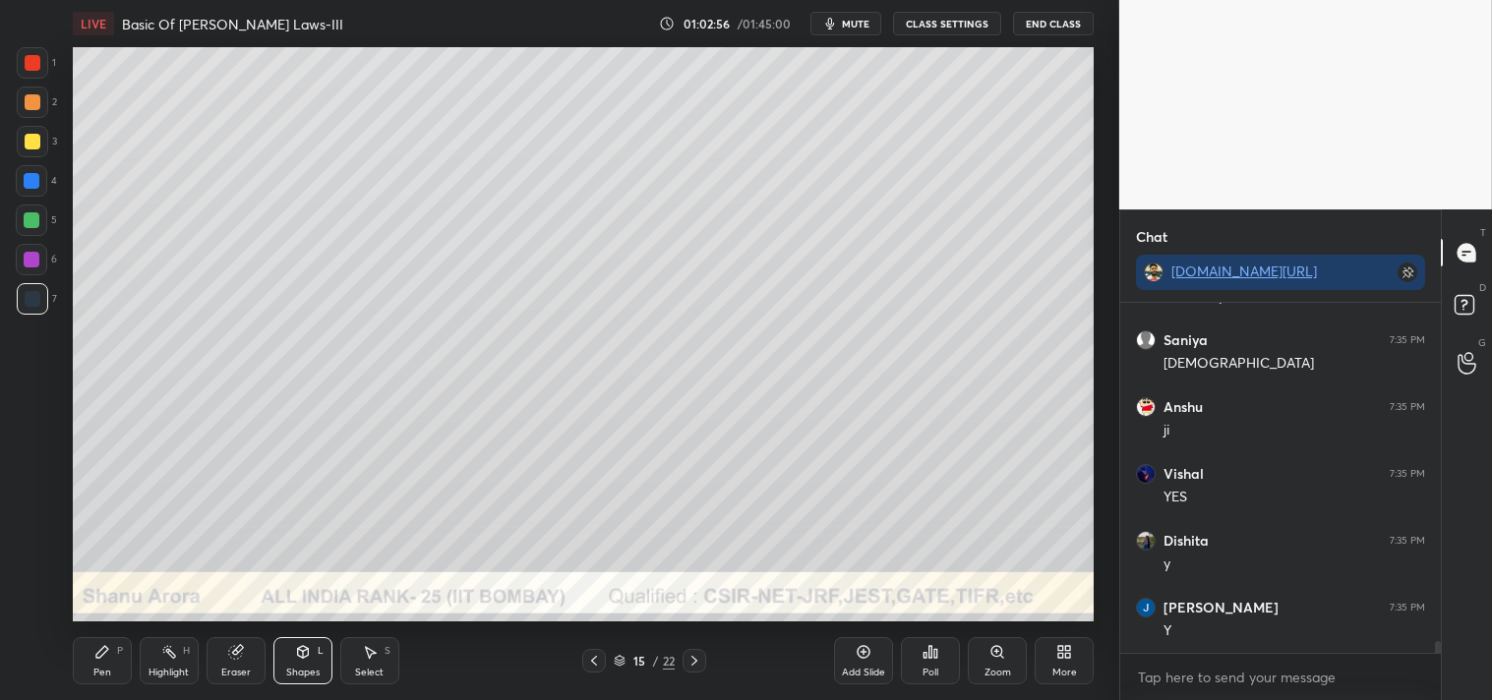
click at [35, 157] on div "3" at bounding box center [37, 145] width 40 height 39
click at [978, 659] on div "Zoom" at bounding box center [997, 660] width 59 height 47
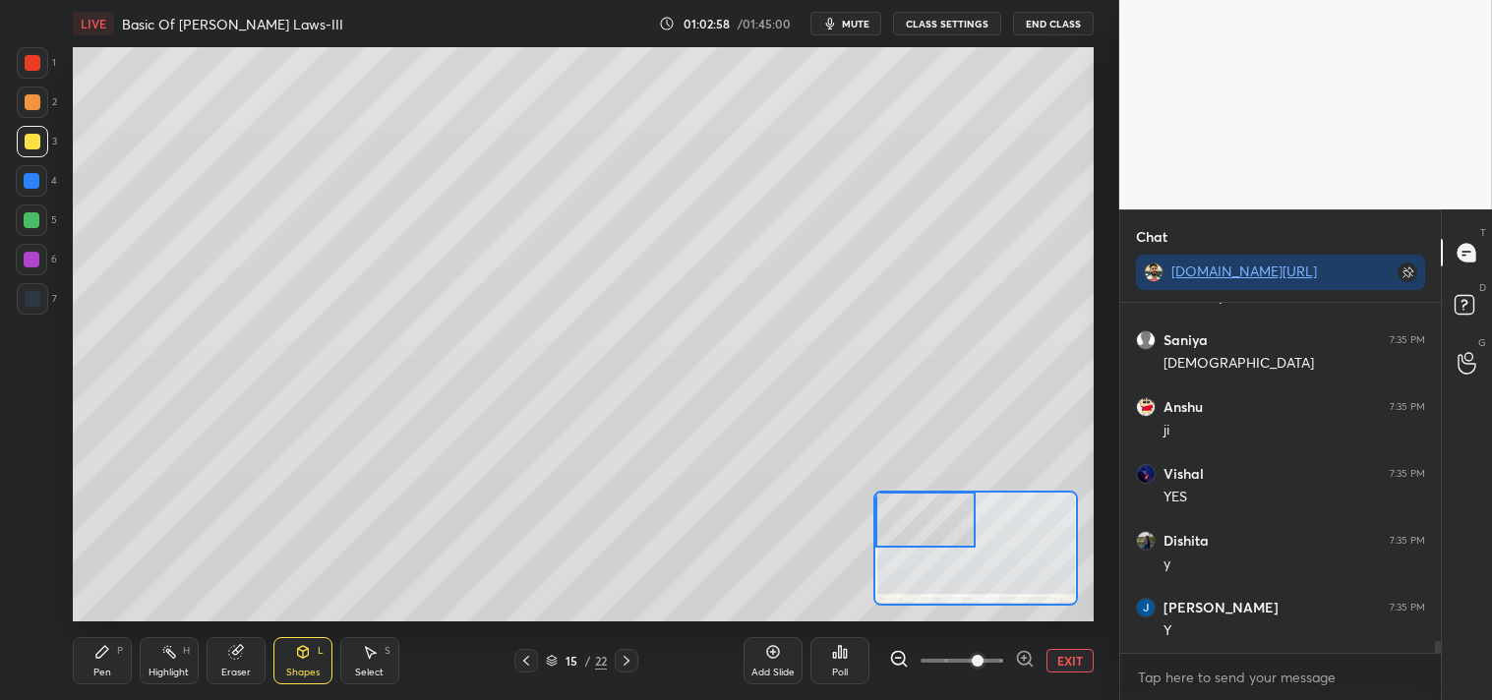
click at [94, 664] on div "Pen P" at bounding box center [102, 660] width 59 height 47
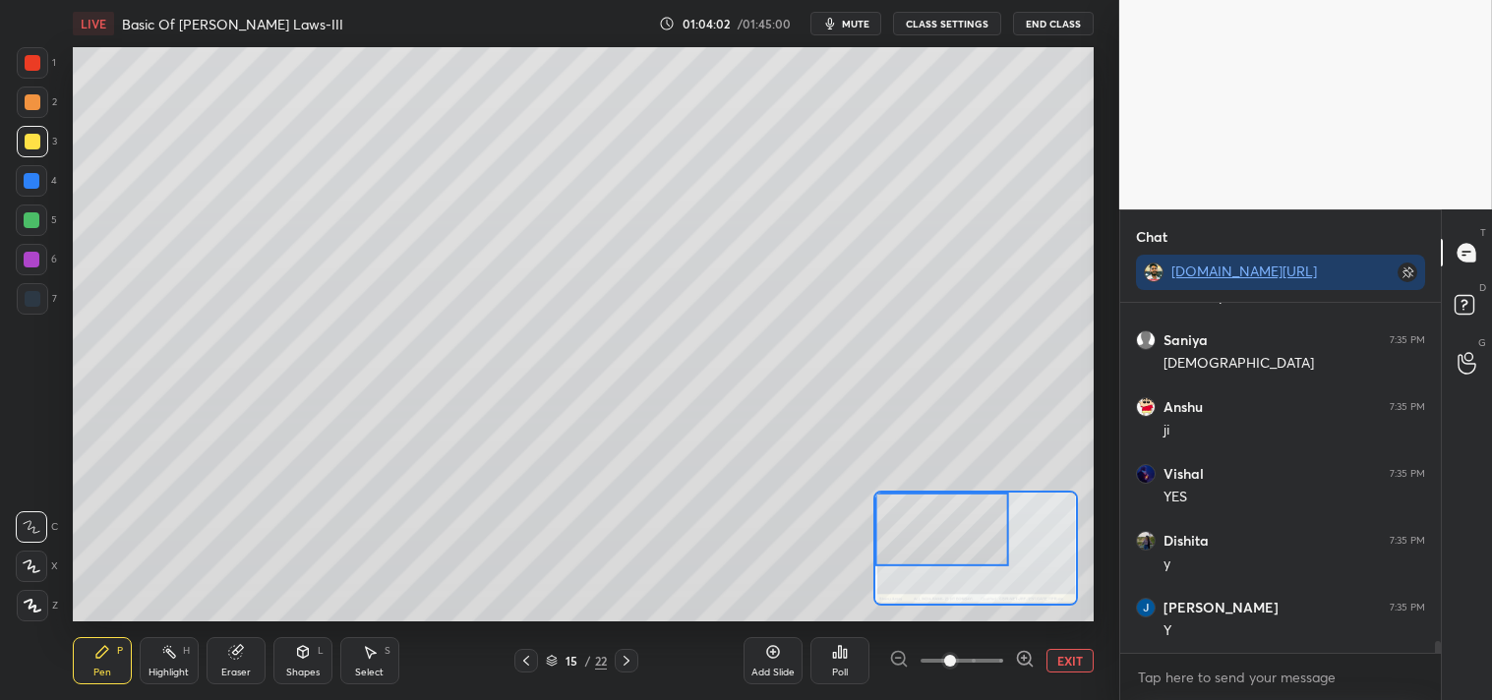
click at [172, 649] on icon at bounding box center [169, 652] width 16 height 16
click at [108, 663] on div "Pen P" at bounding box center [102, 660] width 59 height 47
click at [105, 662] on div "Pen P" at bounding box center [102, 660] width 59 height 47
click at [42, 93] on div at bounding box center [32, 102] width 31 height 31
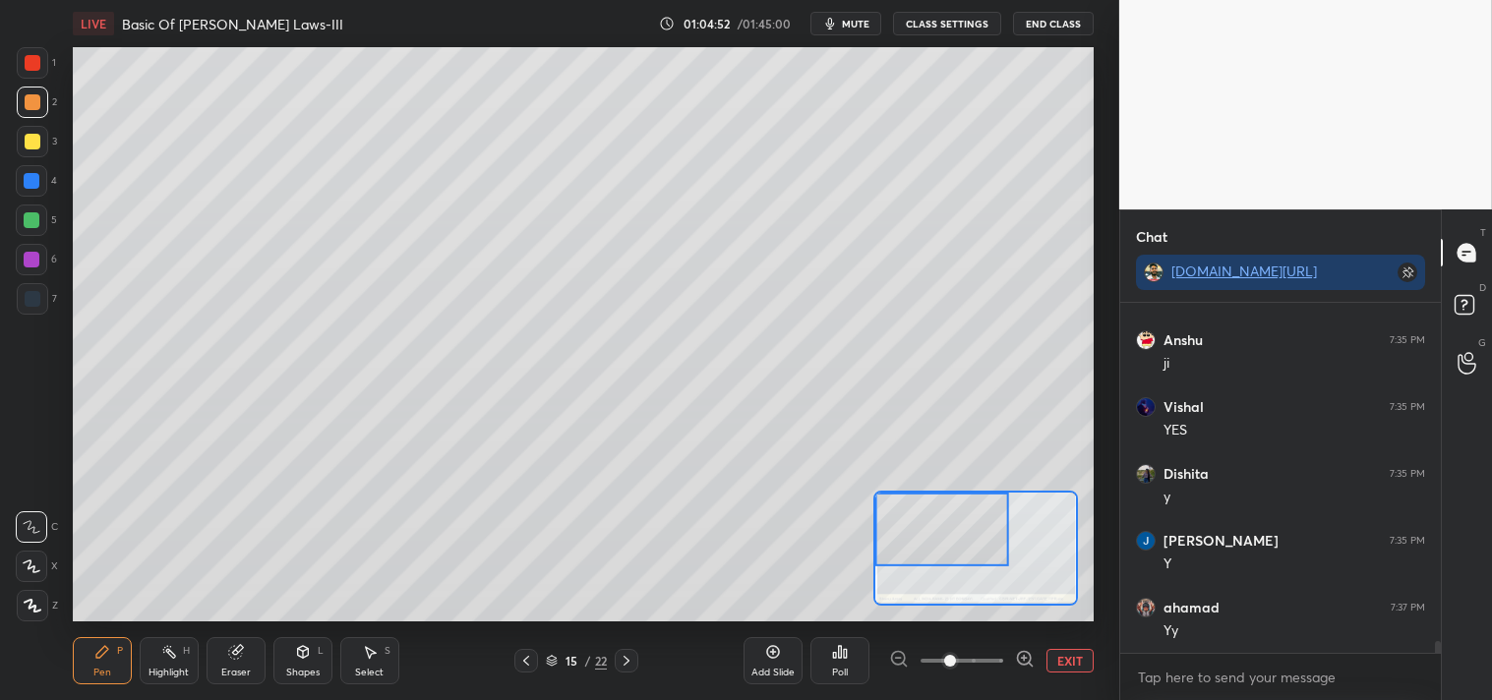
click at [163, 669] on div "Highlight" at bounding box center [168, 673] width 40 height 10
click at [145, 657] on div "Highlight H" at bounding box center [169, 660] width 59 height 47
click at [237, 661] on div "Eraser" at bounding box center [235, 660] width 59 height 47
click at [93, 663] on div "Pen P" at bounding box center [102, 660] width 59 height 47
click at [94, 649] on icon at bounding box center [102, 652] width 16 height 16
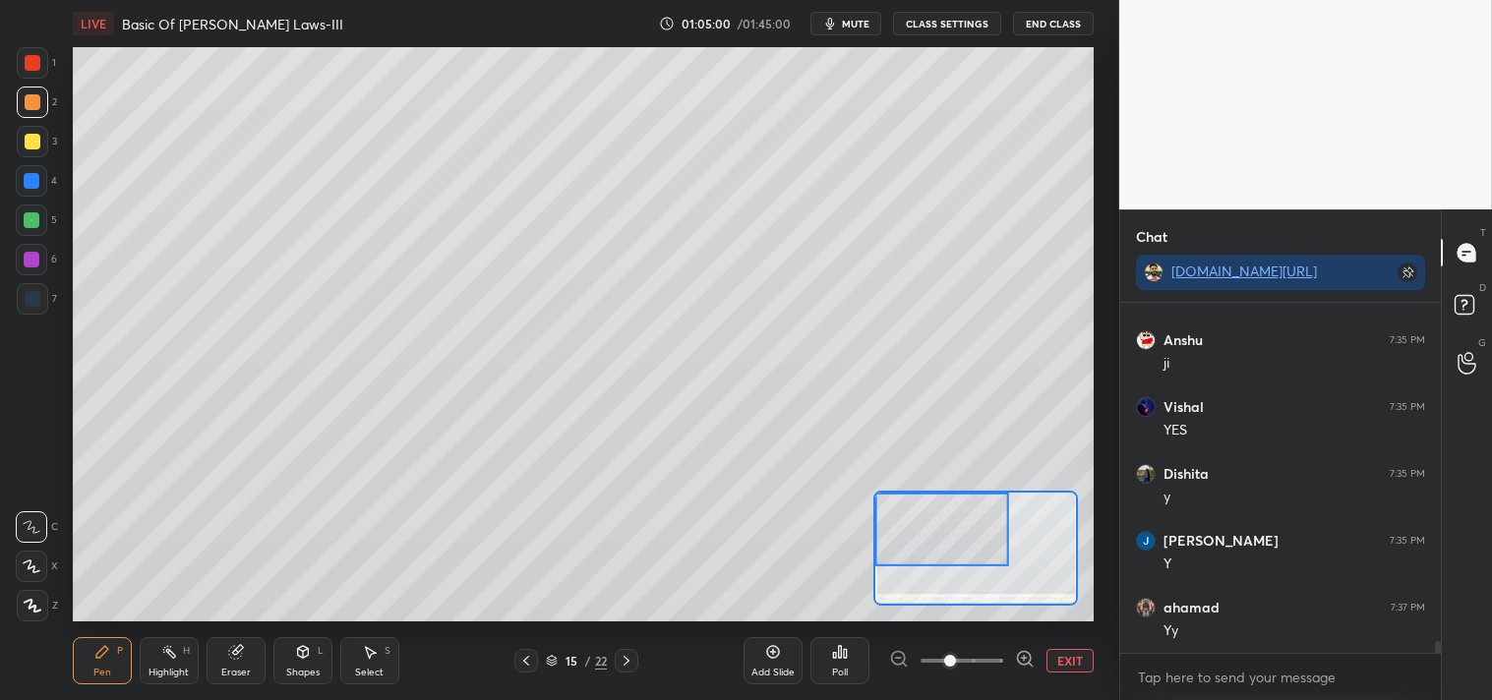
click at [159, 661] on div "Highlight H" at bounding box center [169, 660] width 59 height 47
click at [100, 655] on icon at bounding box center [102, 652] width 12 height 12
click at [95, 642] on div "Pen P" at bounding box center [102, 660] width 59 height 47
click at [164, 662] on div "Highlight H" at bounding box center [169, 660] width 59 height 47
click at [96, 671] on div "Pen" at bounding box center [102, 673] width 18 height 10
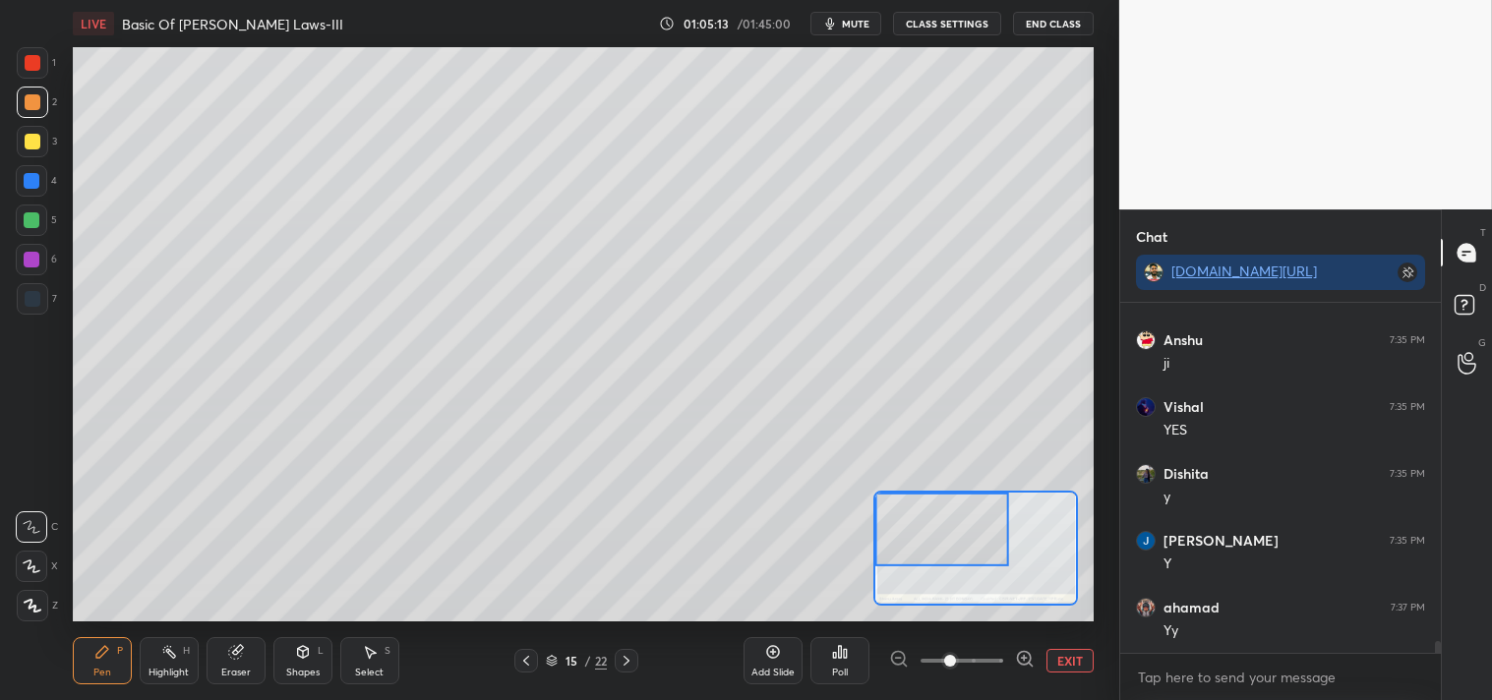
click at [106, 670] on div "Pen" at bounding box center [102, 673] width 18 height 10
click at [23, 136] on div at bounding box center [32, 141] width 31 height 31
click at [1069, 665] on button "EXIT" at bounding box center [1069, 661] width 47 height 24
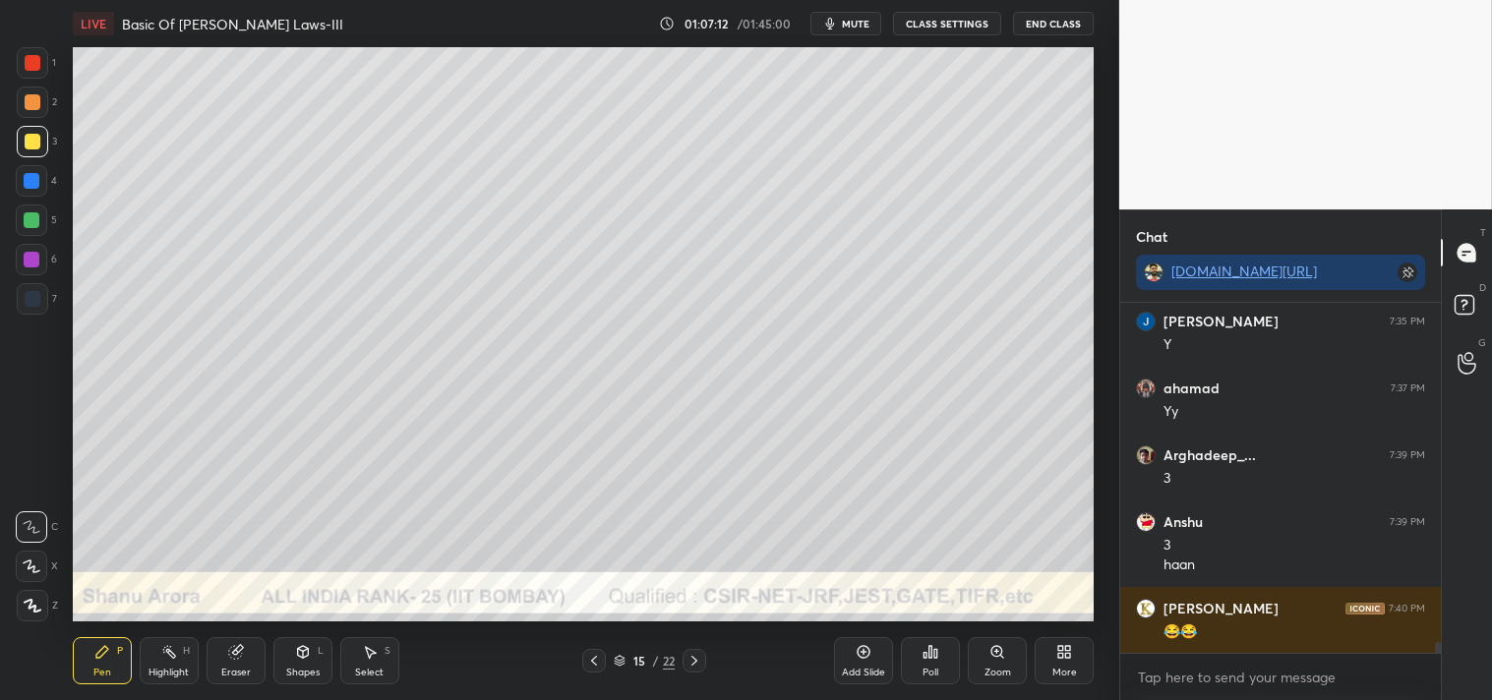
scroll to position [10505, 0]
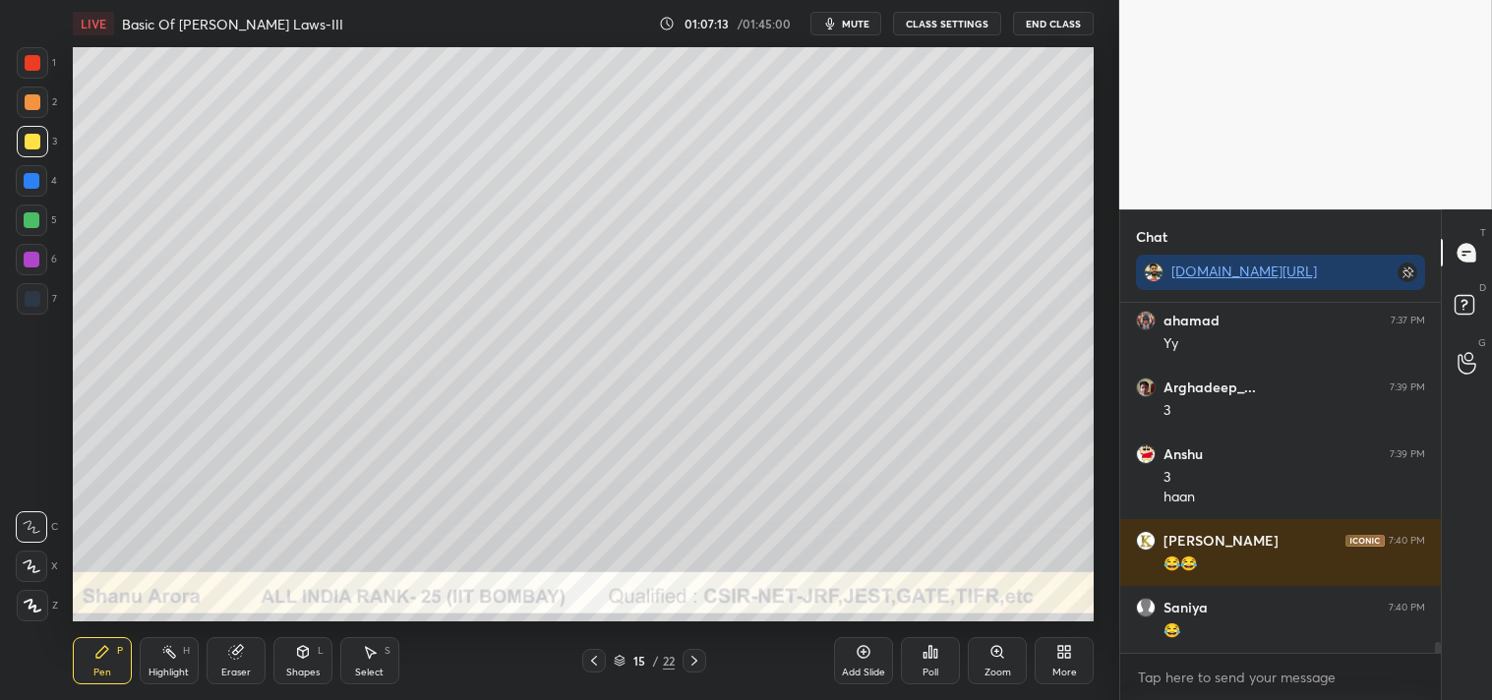
click at [1000, 664] on div "Zoom" at bounding box center [997, 660] width 59 height 47
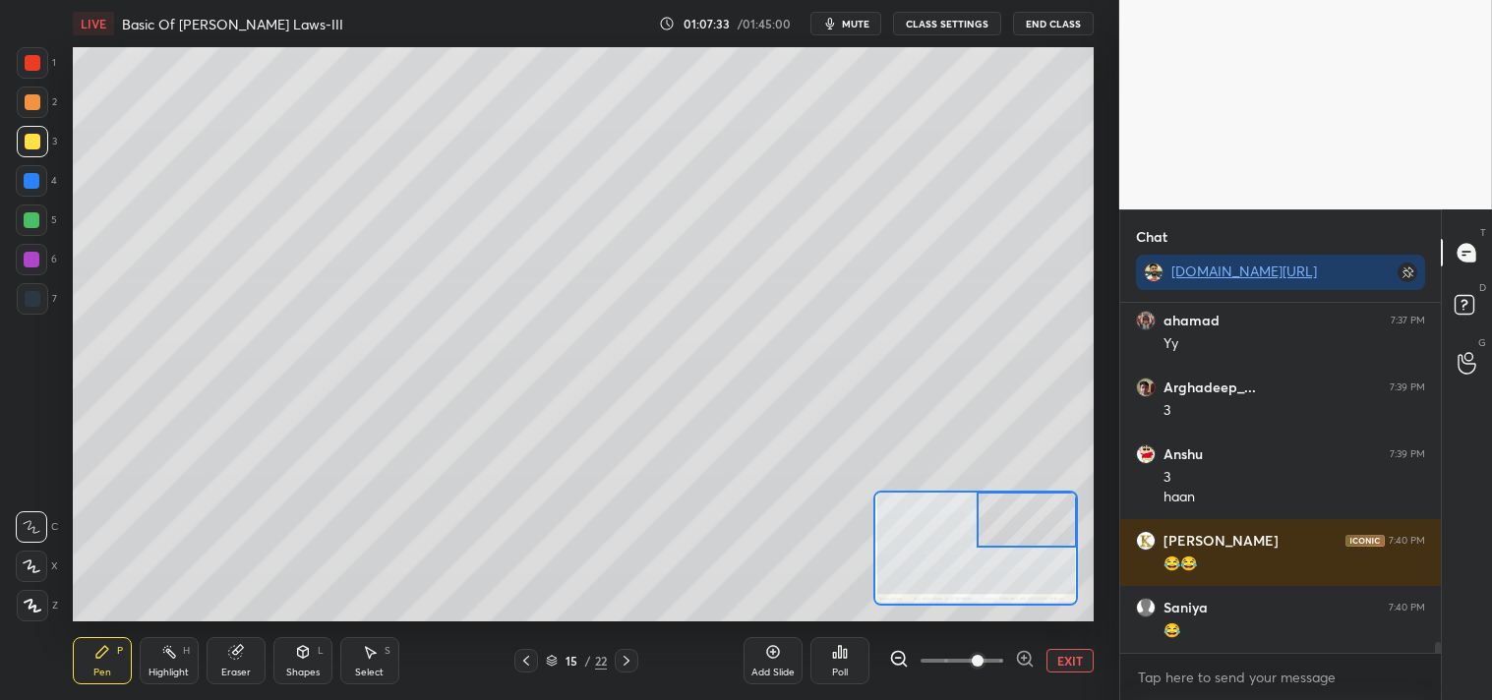
click at [1073, 664] on button "EXIT" at bounding box center [1069, 661] width 47 height 24
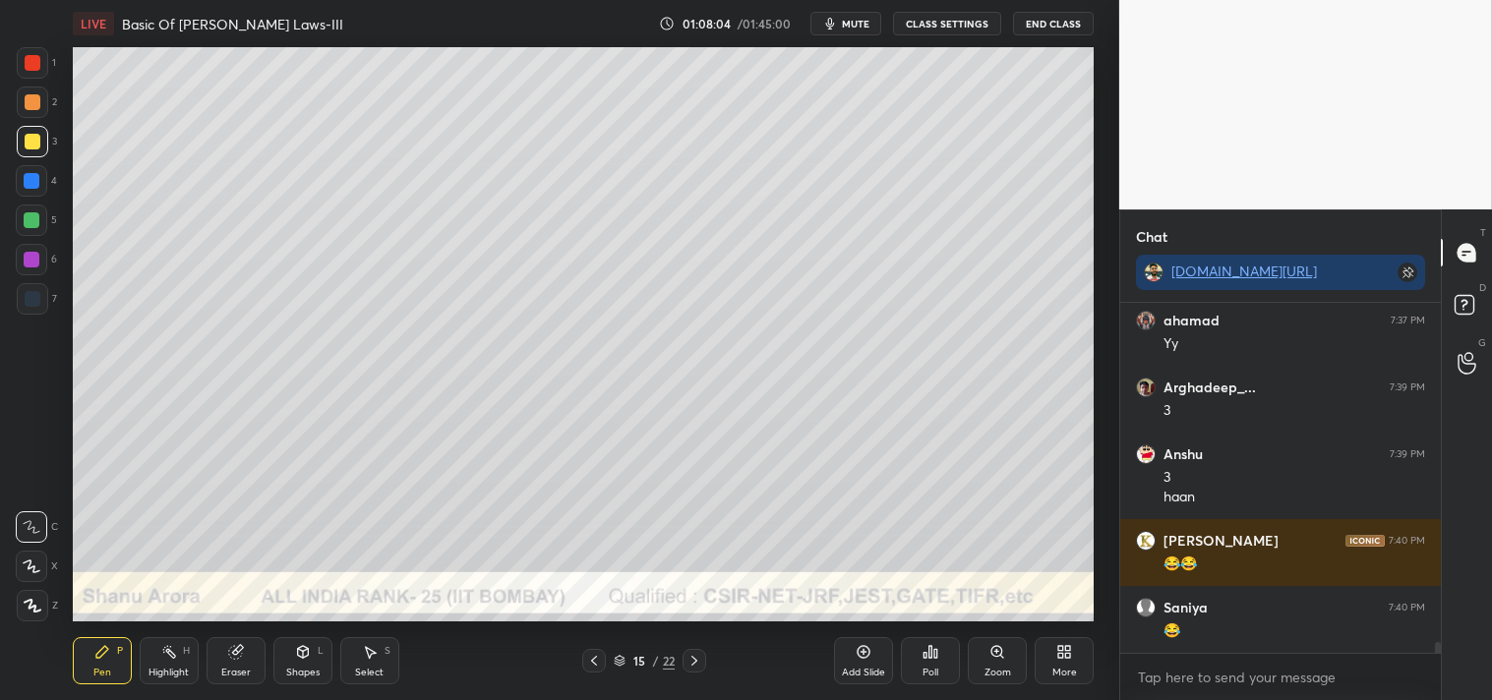
scroll to position [10572, 0]
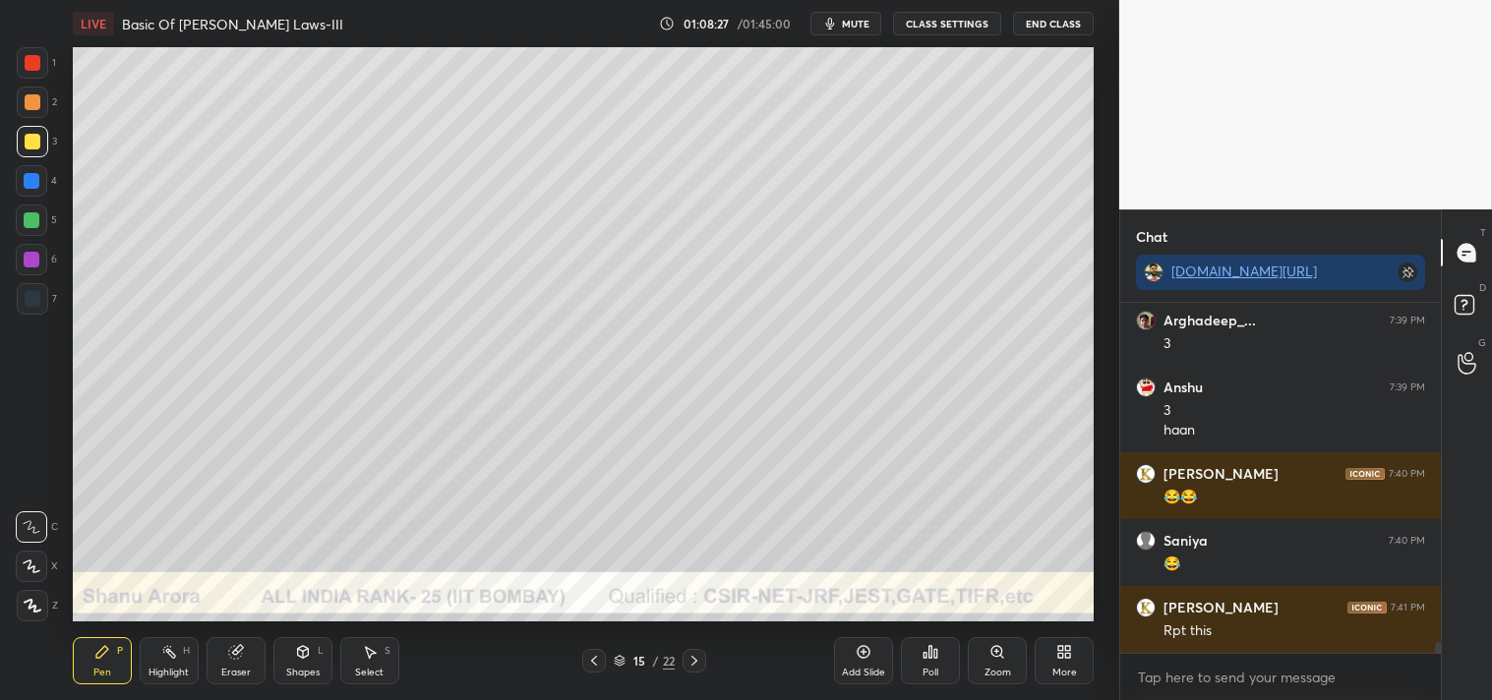
click at [151, 668] on div "Highlight" at bounding box center [168, 673] width 40 height 10
click at [168, 656] on icon at bounding box center [169, 652] width 16 height 16
click at [991, 651] on icon at bounding box center [996, 651] width 11 height 11
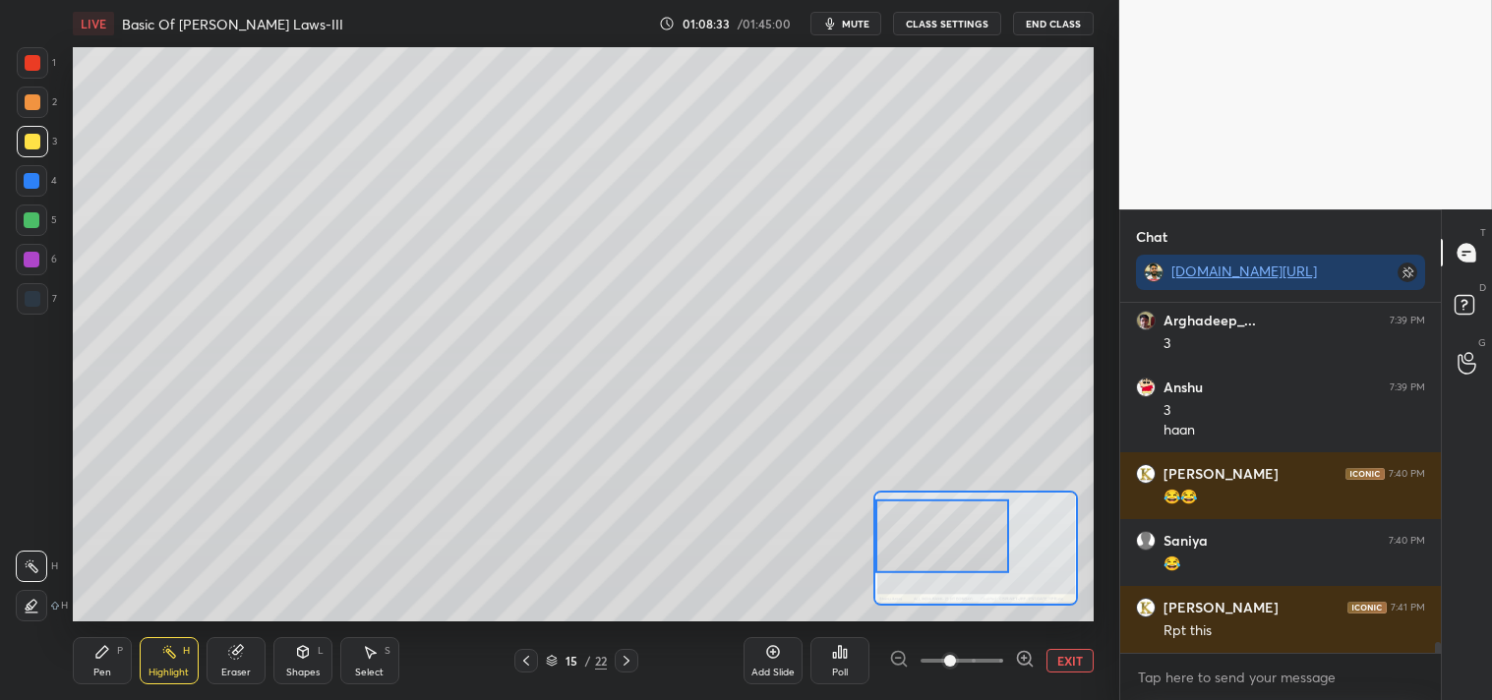
click at [928, 516] on div at bounding box center [942, 536] width 134 height 74
click at [1086, 651] on button "EXIT" at bounding box center [1069, 661] width 47 height 24
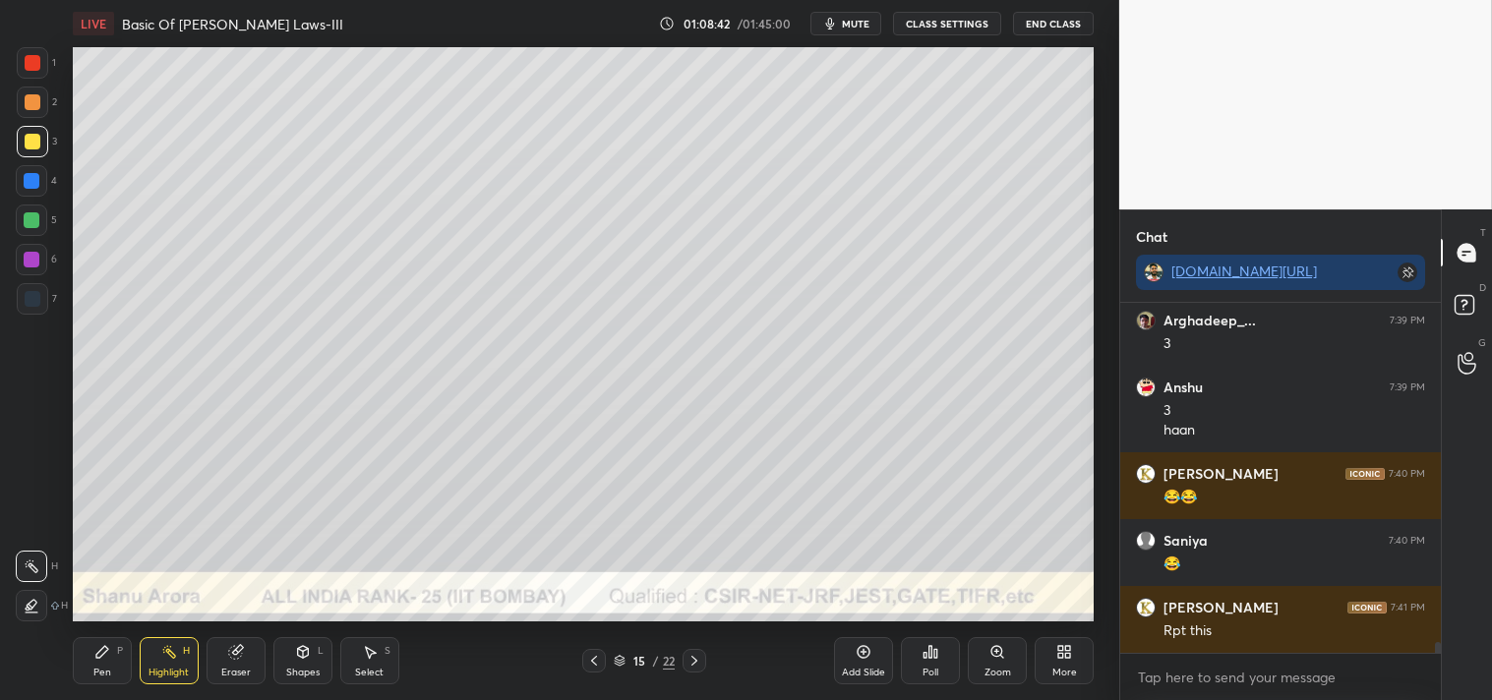
click at [161, 655] on icon at bounding box center [169, 652] width 16 height 16
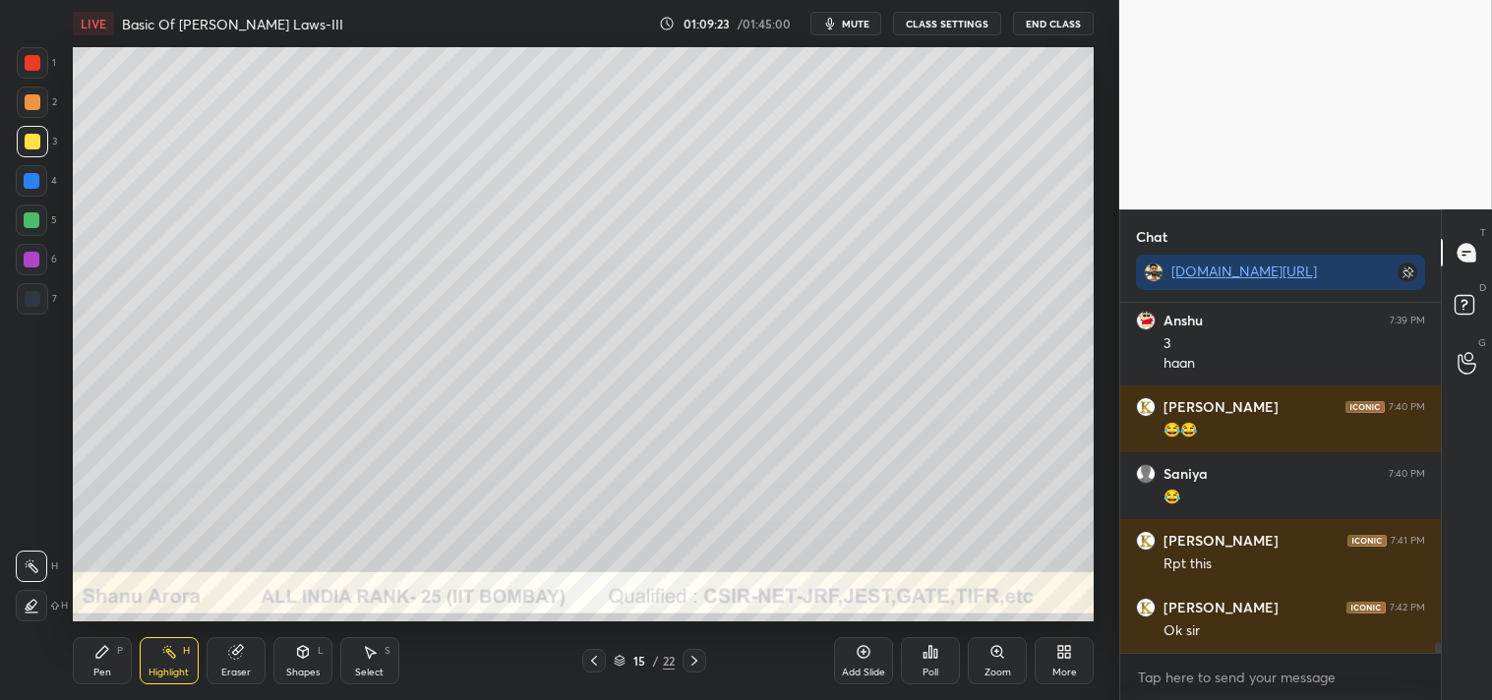
click at [102, 650] on icon at bounding box center [102, 652] width 12 height 12
click at [112, 657] on div "Pen P" at bounding box center [102, 660] width 59 height 47
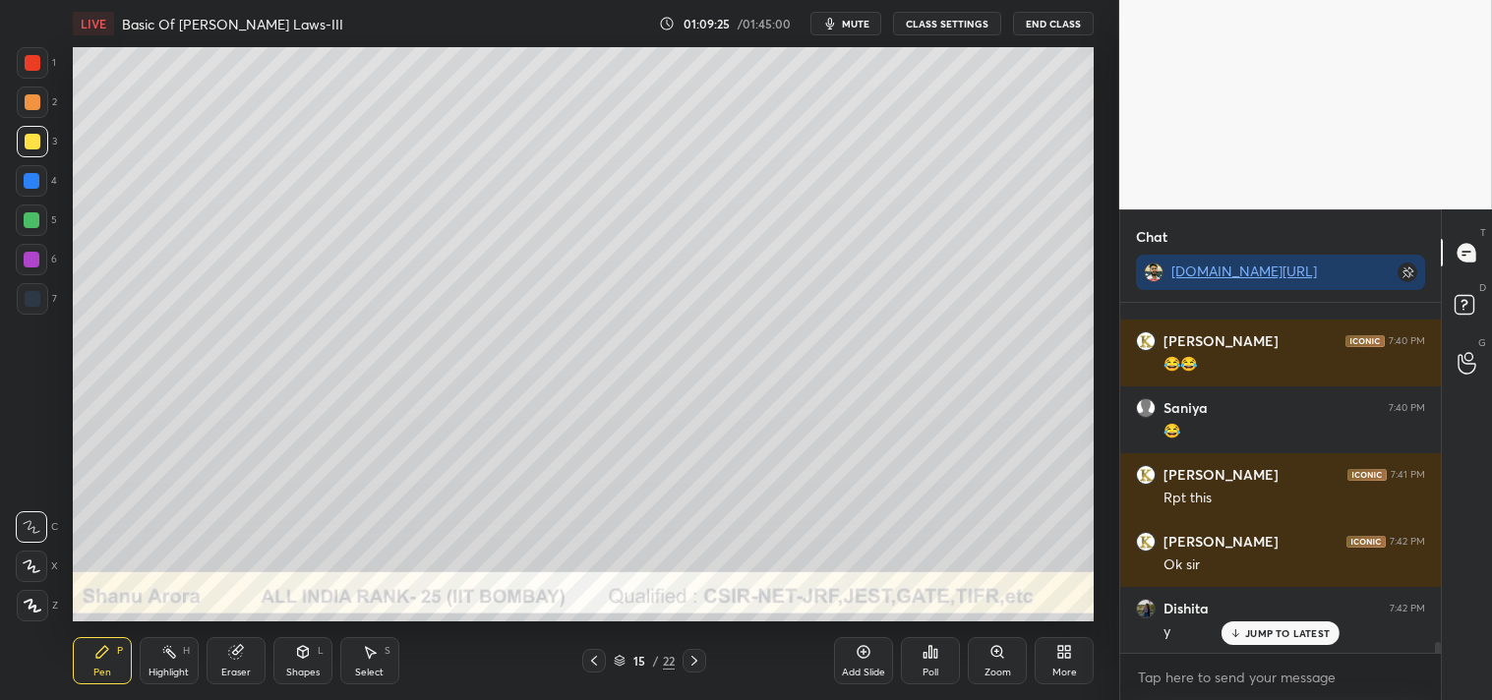
click at [869, 651] on icon at bounding box center [863, 652] width 13 height 13
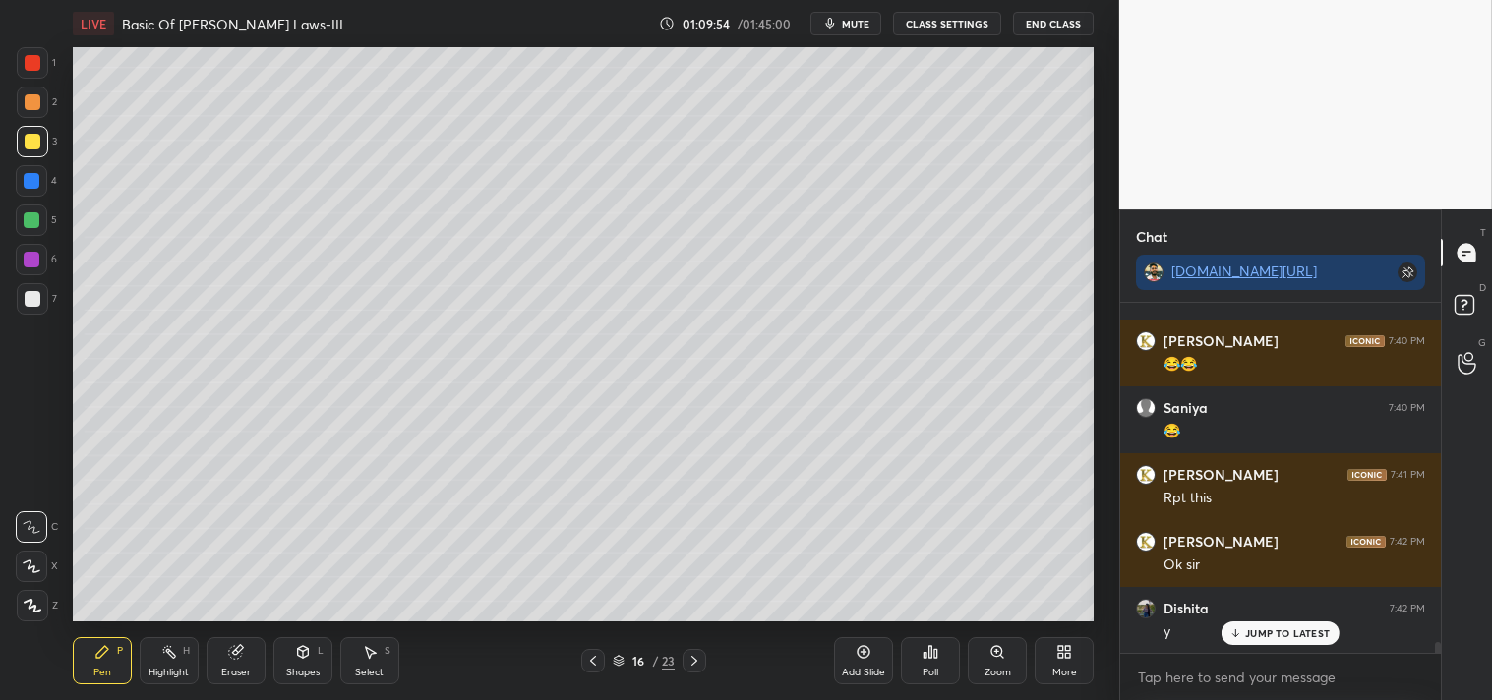
scroll to position [10771, 0]
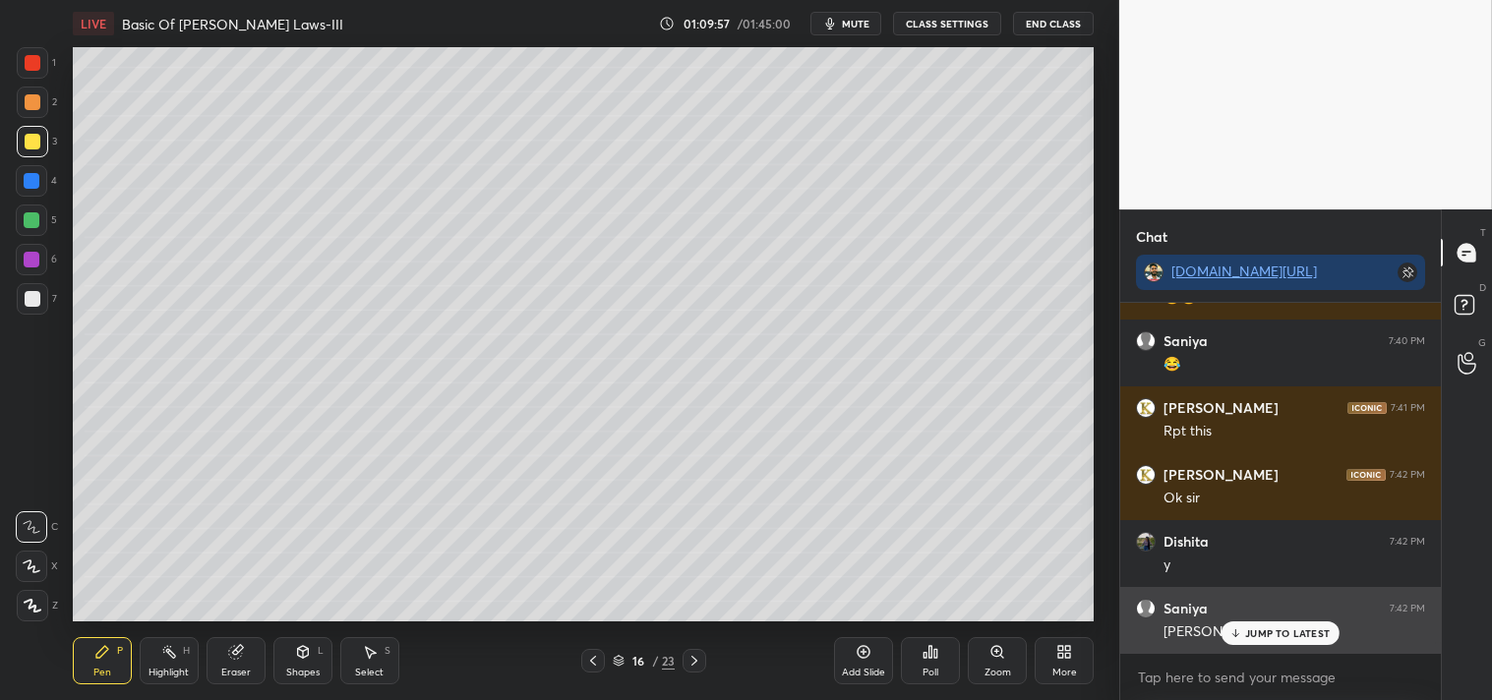
click at [1265, 624] on div "JUMP TO LATEST" at bounding box center [1280, 633] width 118 height 24
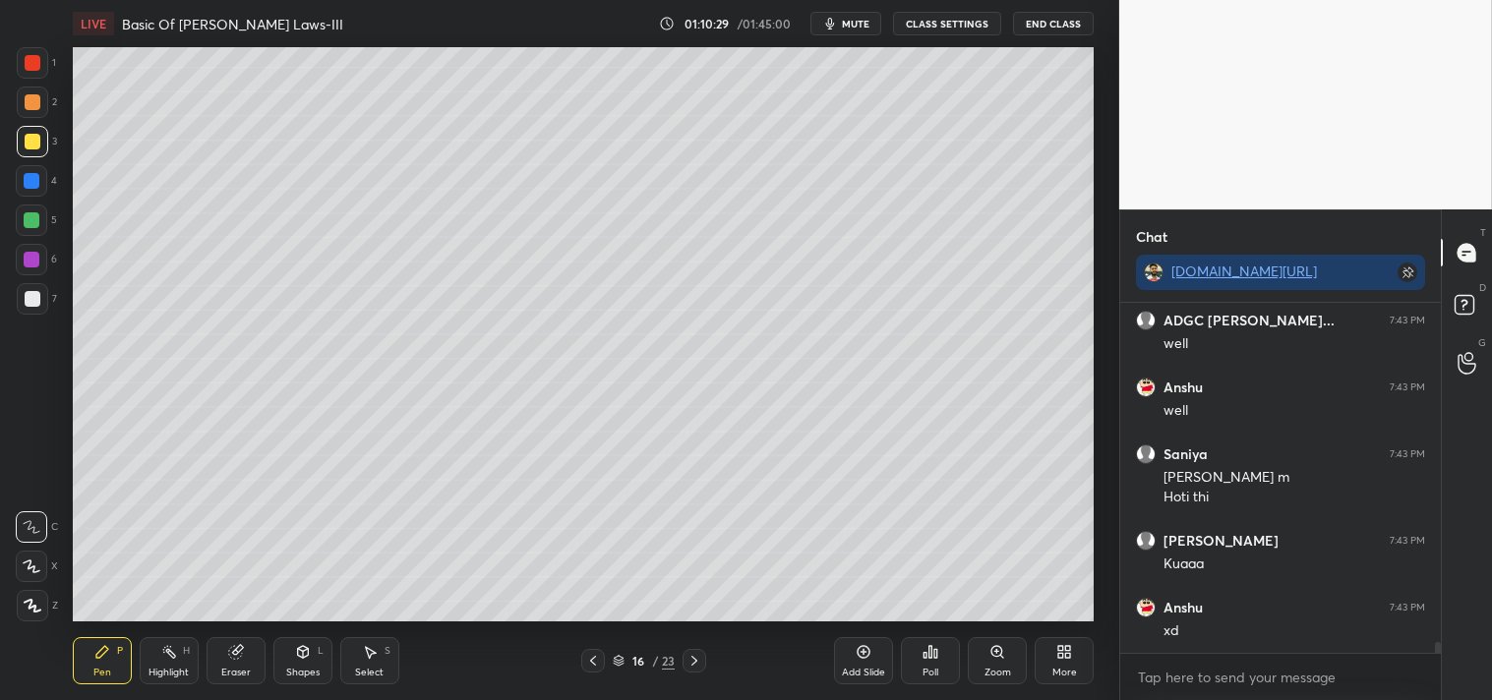
scroll to position [11260, 0]
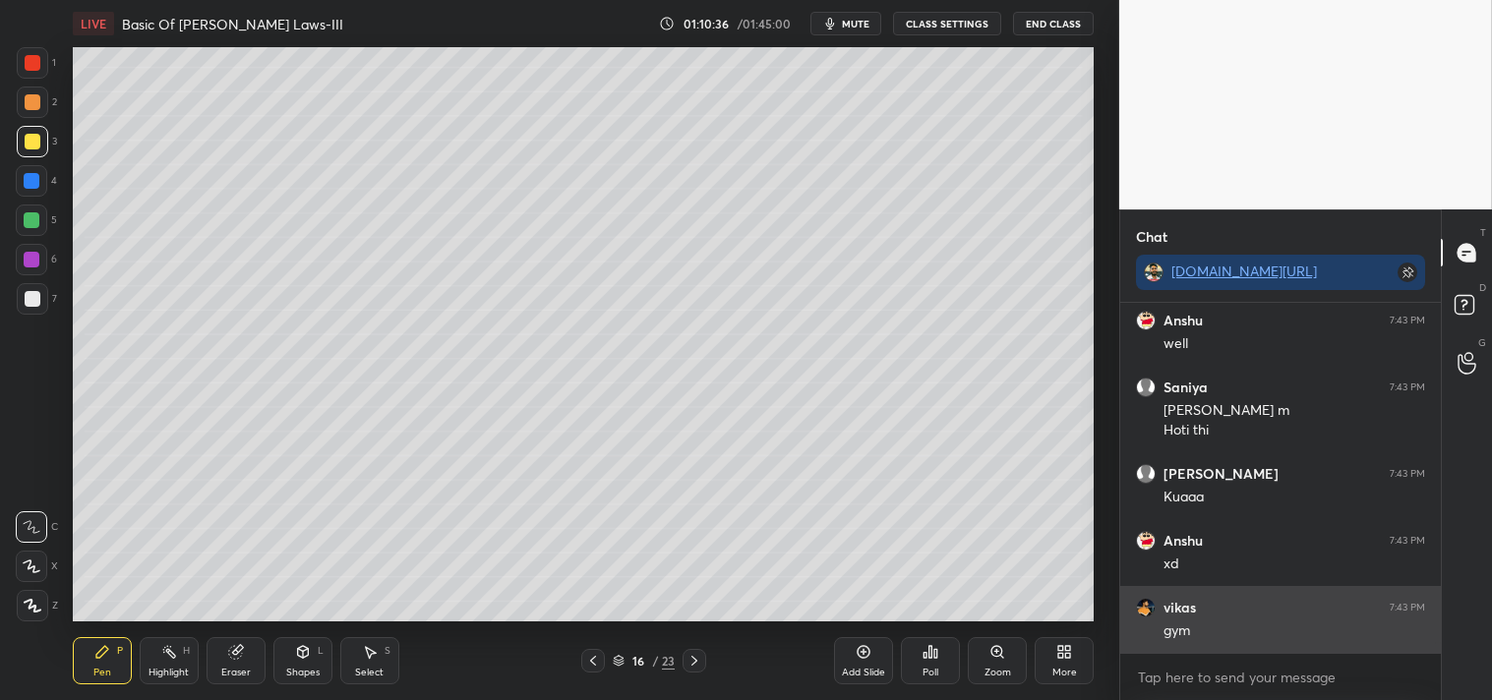
click at [1194, 624] on div "gym" at bounding box center [1294, 631] width 262 height 20
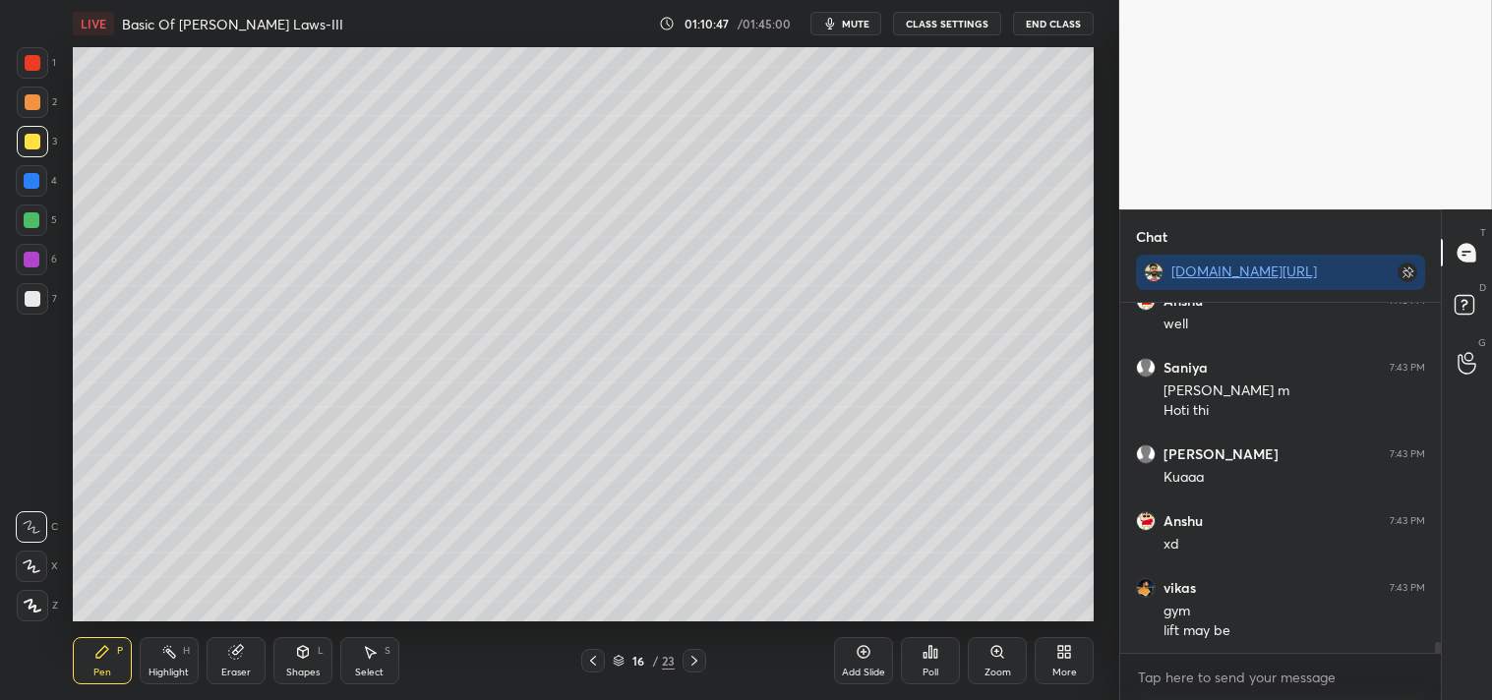
scroll to position [11347, 0]
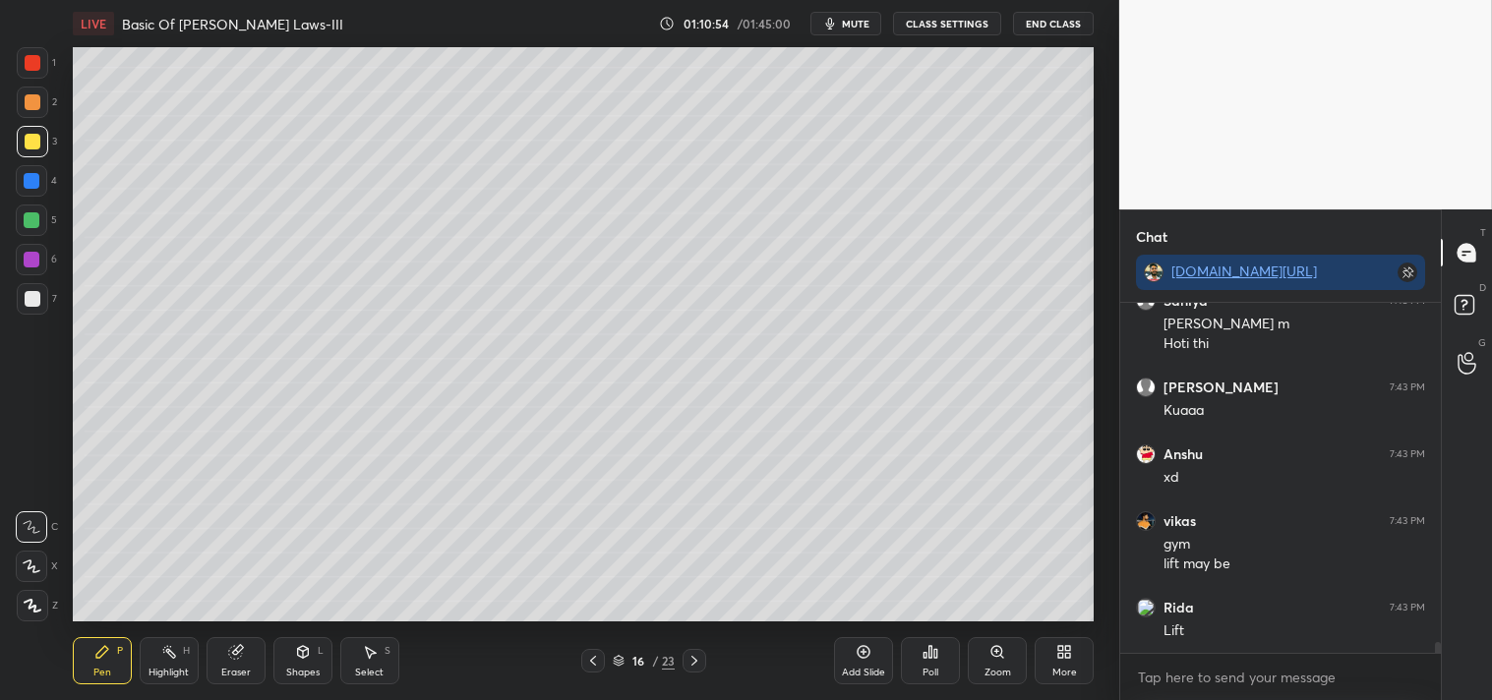
click at [163, 695] on div "Pen P Highlight H Eraser Shapes L Select S 16 / 23 Add Slide Poll Zoom More" at bounding box center [584, 660] width 1022 height 79
click at [158, 681] on div "Highlight H" at bounding box center [169, 660] width 59 height 47
click at [157, 668] on div "Highlight" at bounding box center [168, 673] width 40 height 10
click at [160, 669] on div "Highlight" at bounding box center [168, 673] width 40 height 10
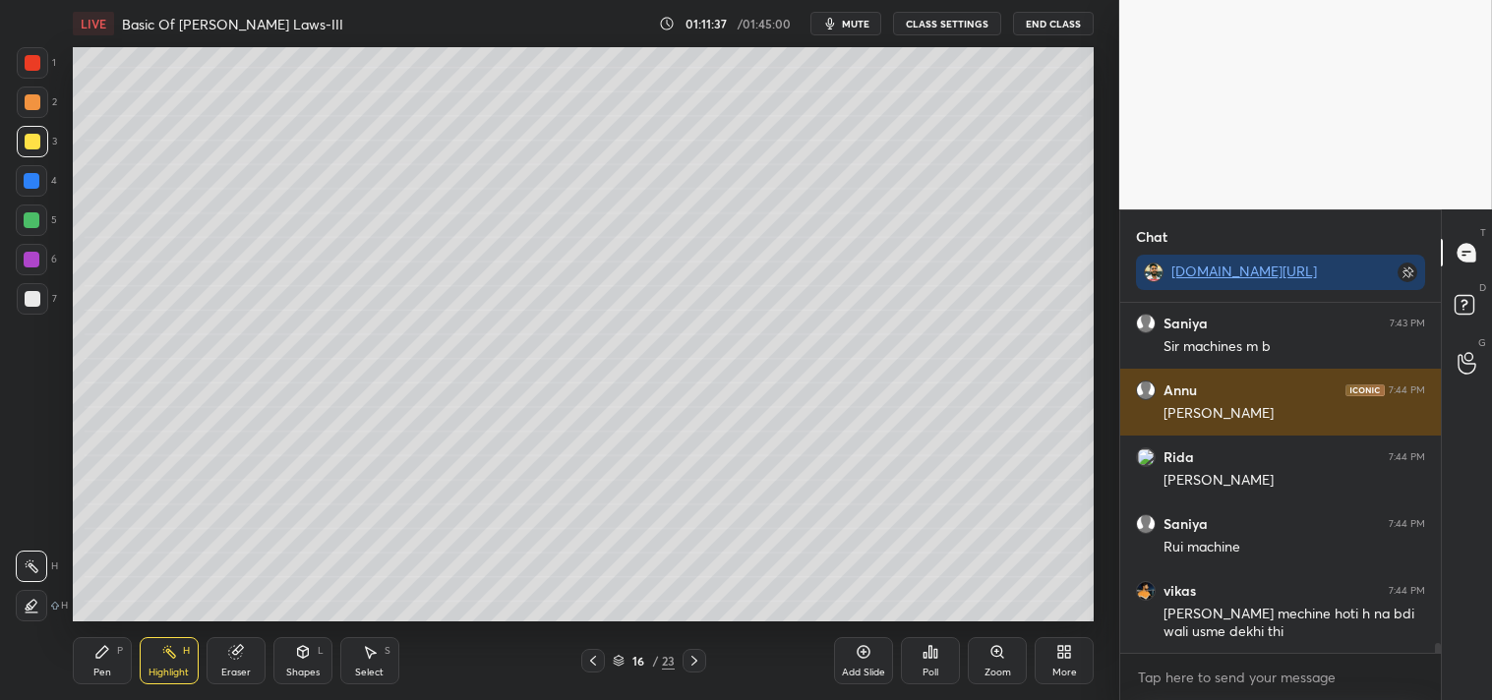
scroll to position [11699, 0]
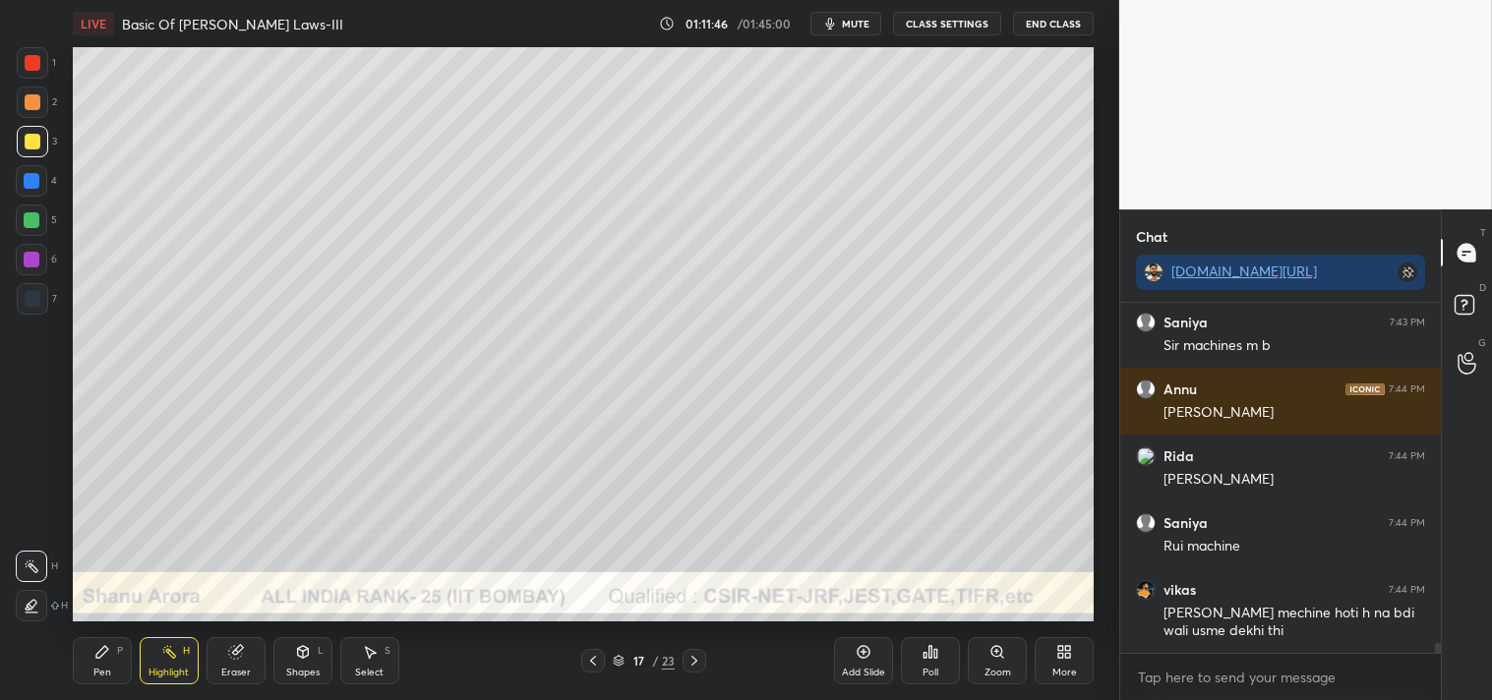
click at [310, 668] on div "Shapes" at bounding box center [302, 673] width 33 height 10
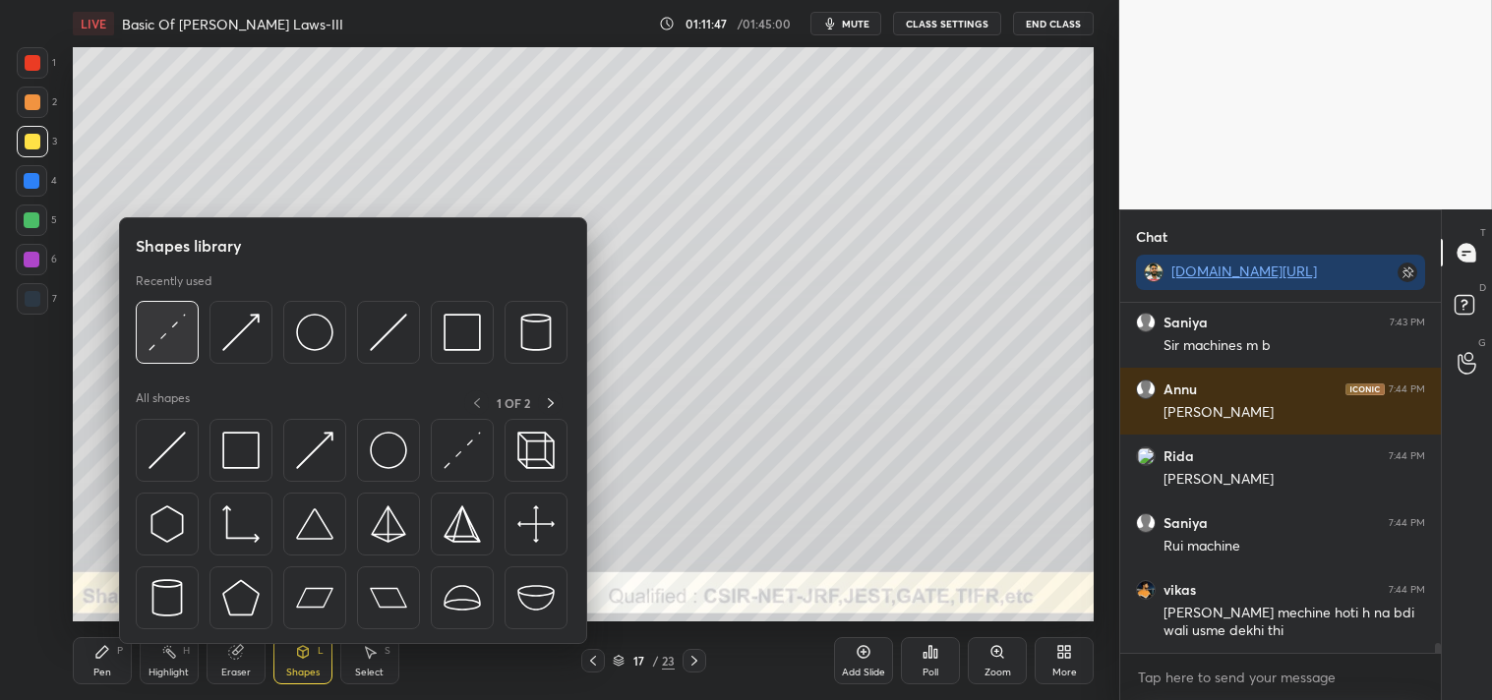
click at [173, 337] on img at bounding box center [166, 332] width 37 height 37
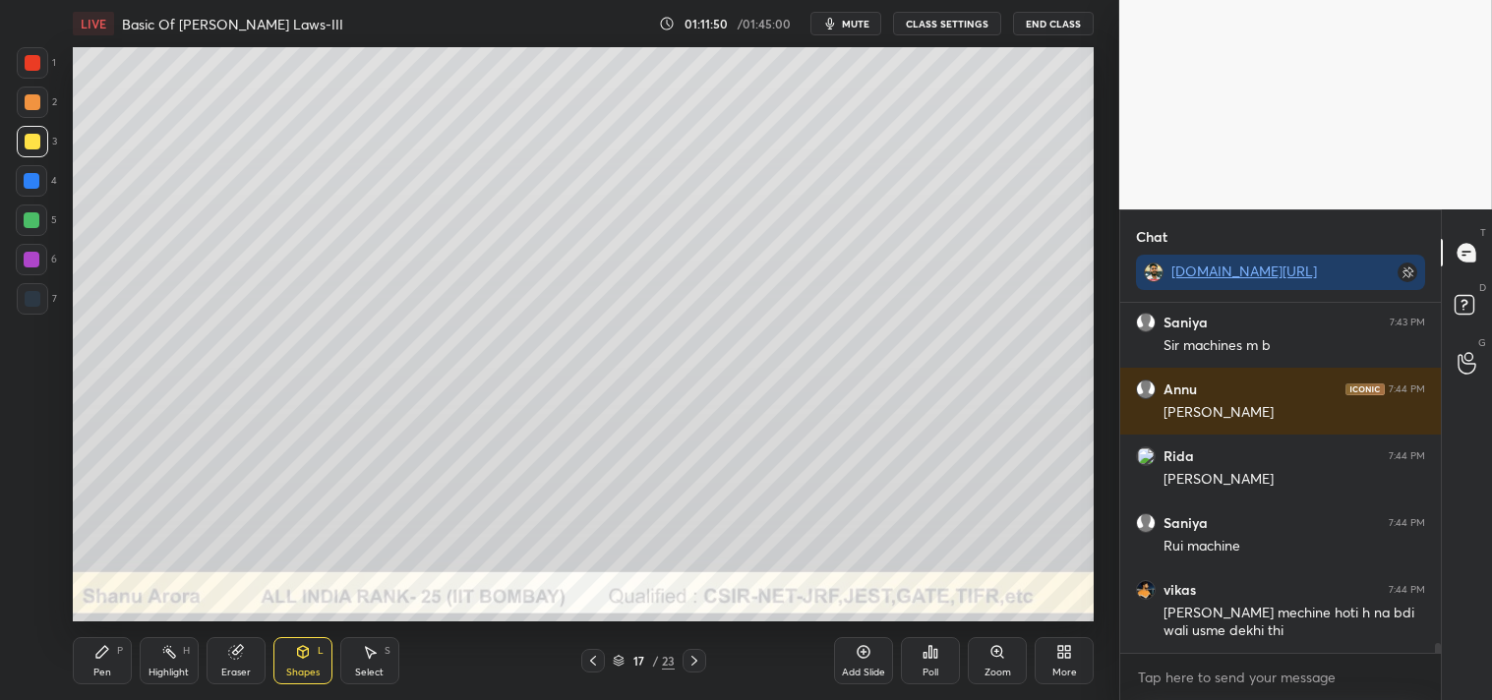
click at [93, 674] on div "Pen" at bounding box center [102, 673] width 18 height 10
click at [979, 665] on div "Zoom" at bounding box center [997, 660] width 59 height 47
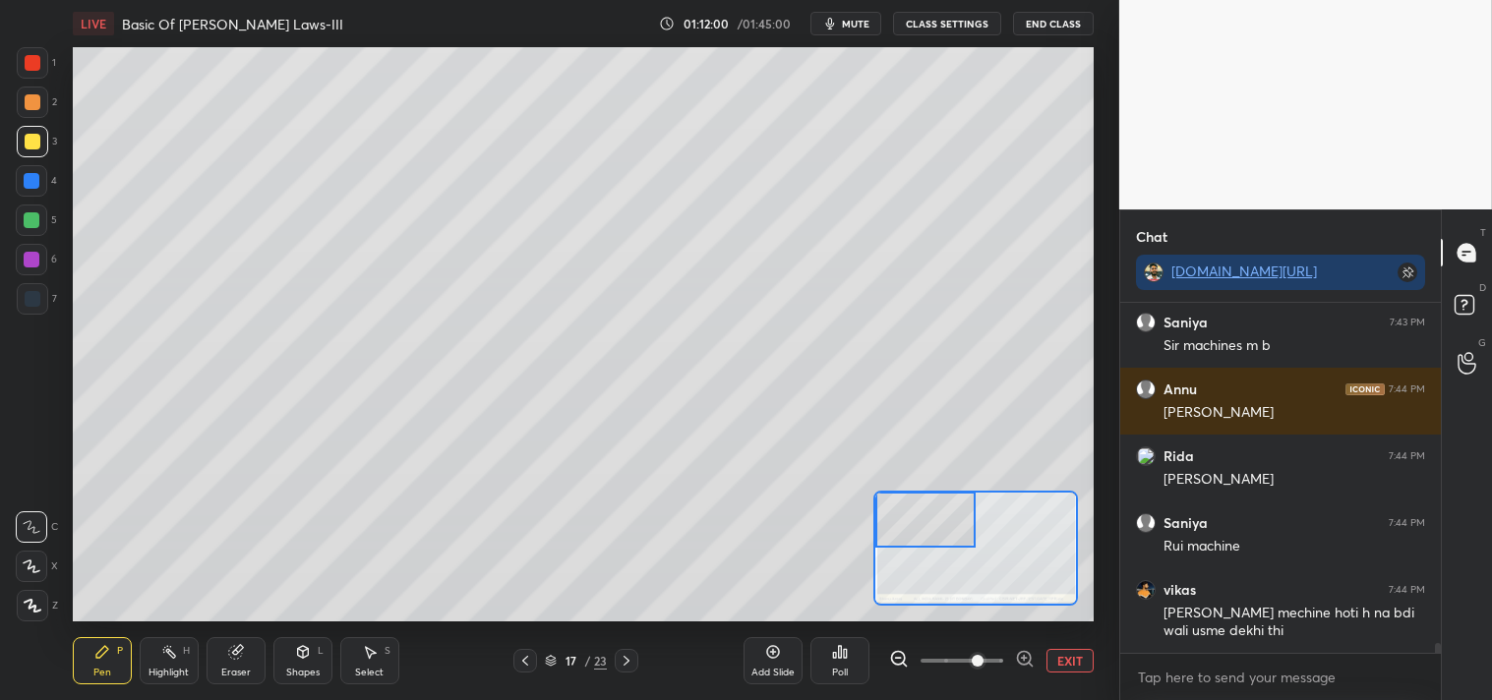
click at [81, 673] on div "Pen P" at bounding box center [102, 660] width 59 height 47
click at [276, 669] on div "Shapes L" at bounding box center [302, 660] width 59 height 47
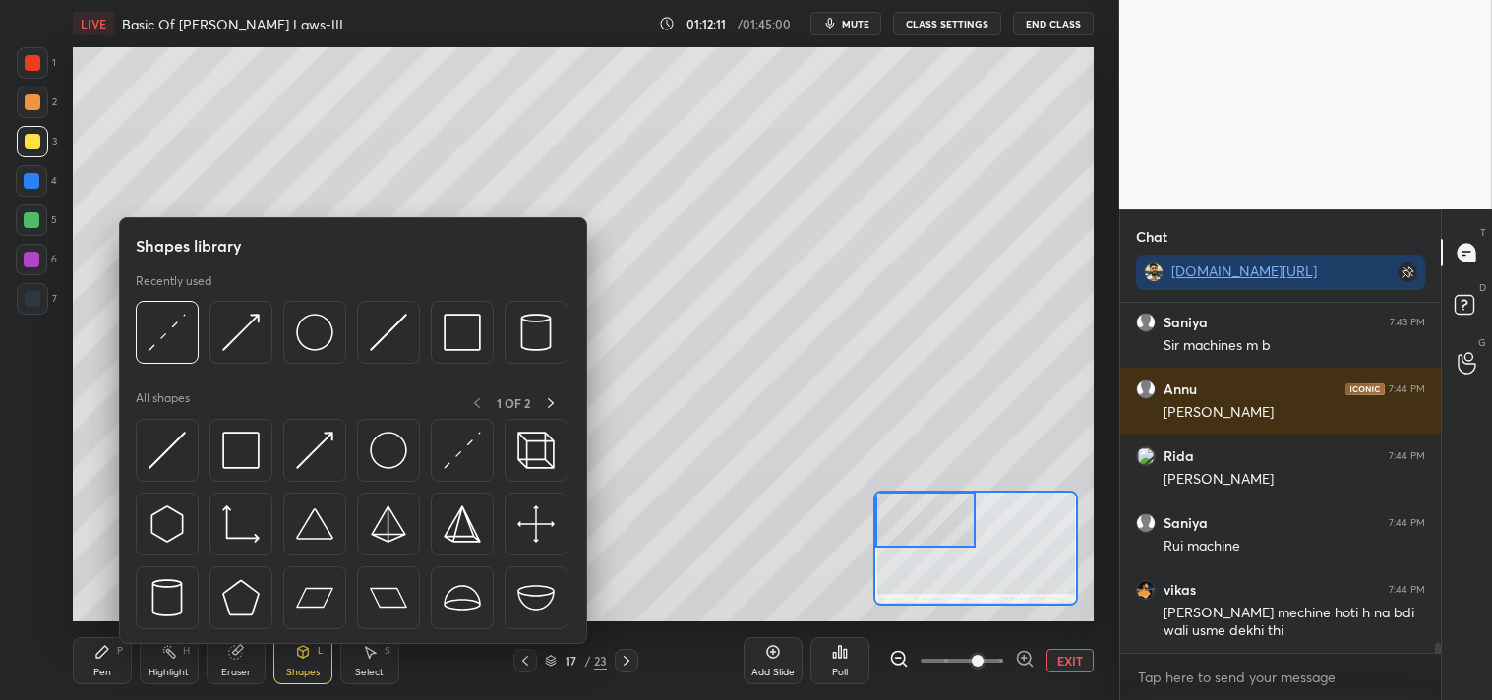
click at [377, 342] on img at bounding box center [388, 332] width 37 height 37
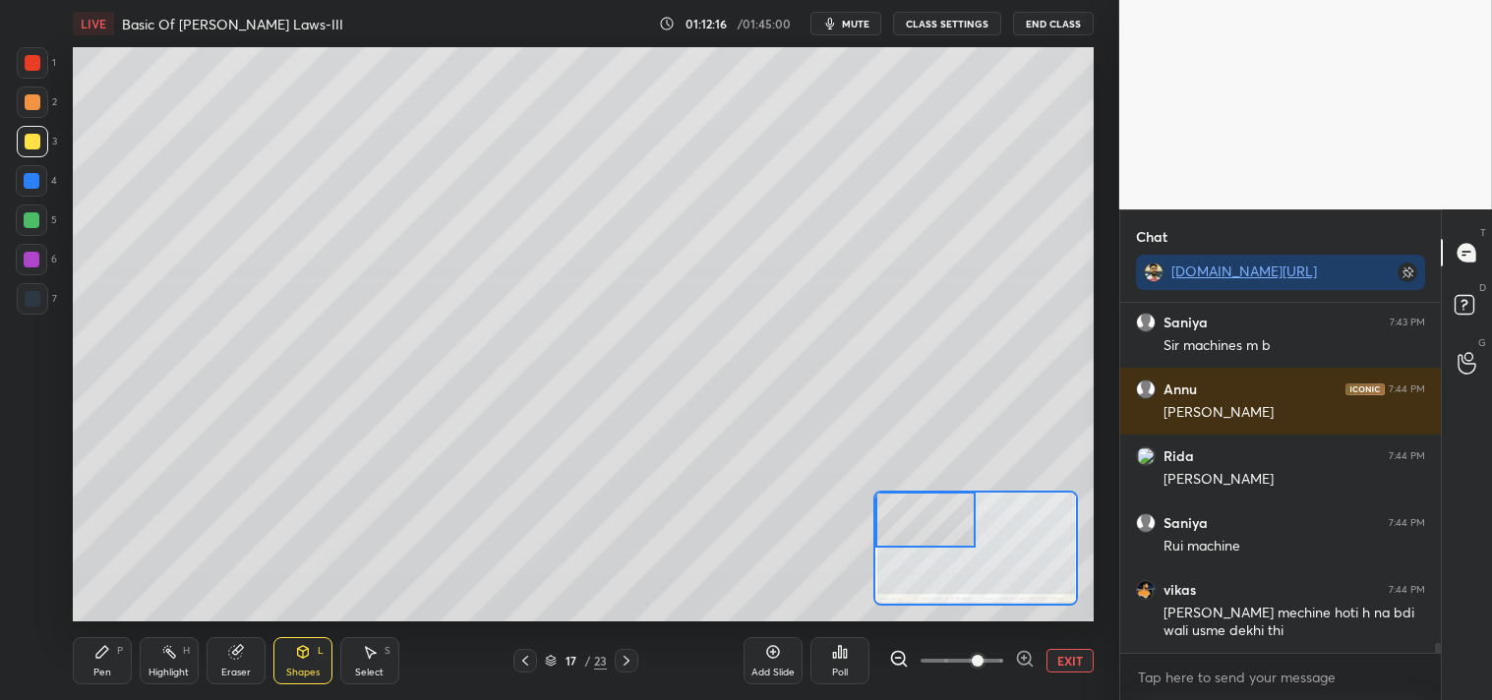
click at [76, 672] on div "Pen P" at bounding box center [102, 660] width 59 height 47
type textarea "x"
click at [292, 657] on div "Shapes L" at bounding box center [302, 660] width 59 height 47
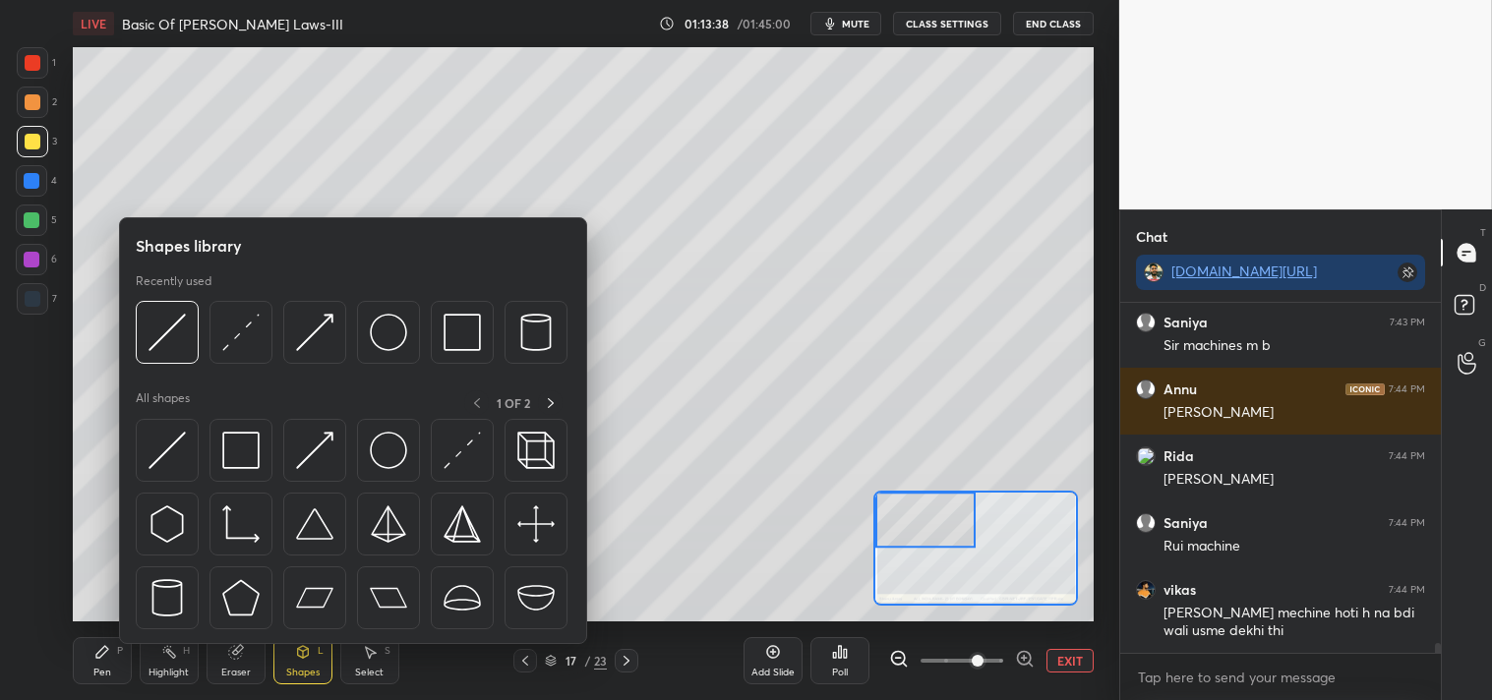
click at [450, 332] on img at bounding box center [461, 332] width 37 height 37
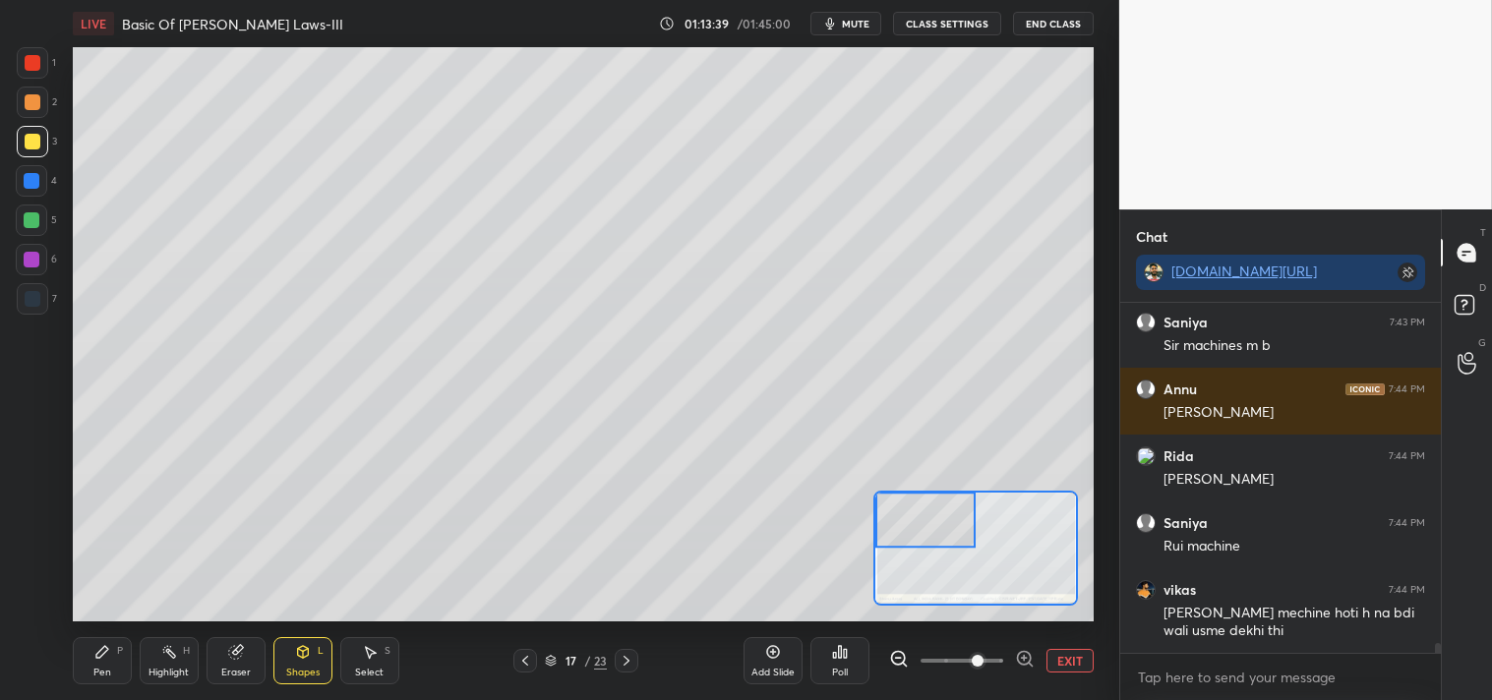
click at [30, 114] on div at bounding box center [32, 102] width 31 height 31
click at [110, 675] on div "Pen" at bounding box center [102, 673] width 18 height 10
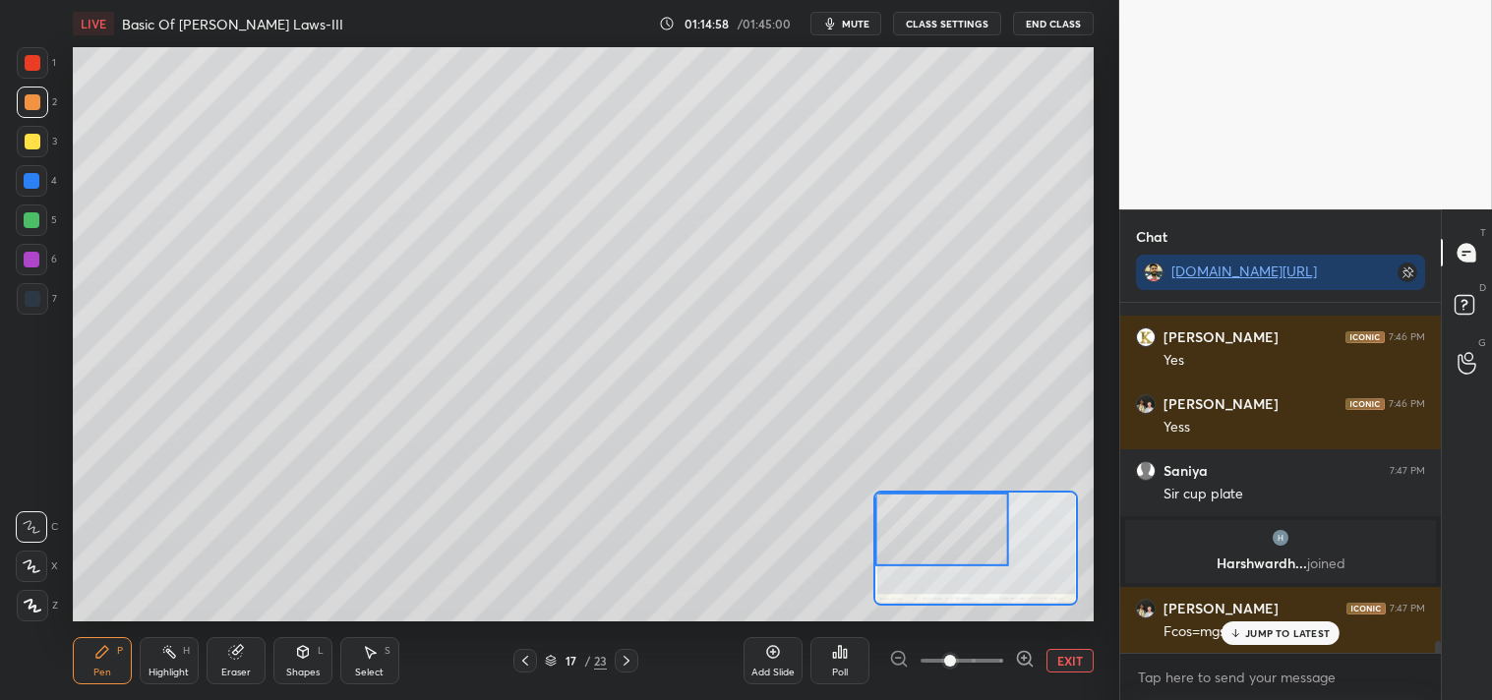
scroll to position [10191, 0]
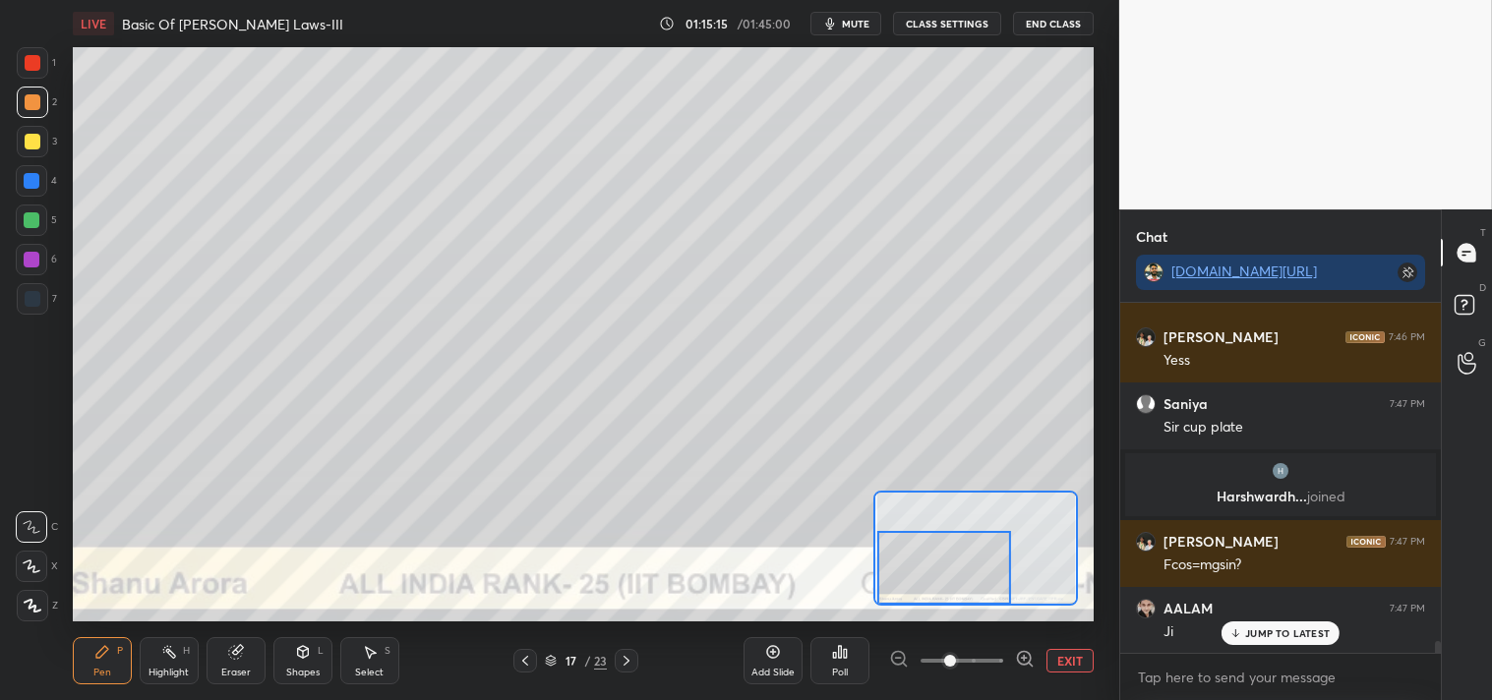
click at [1065, 656] on button "EXIT" at bounding box center [1069, 661] width 47 height 24
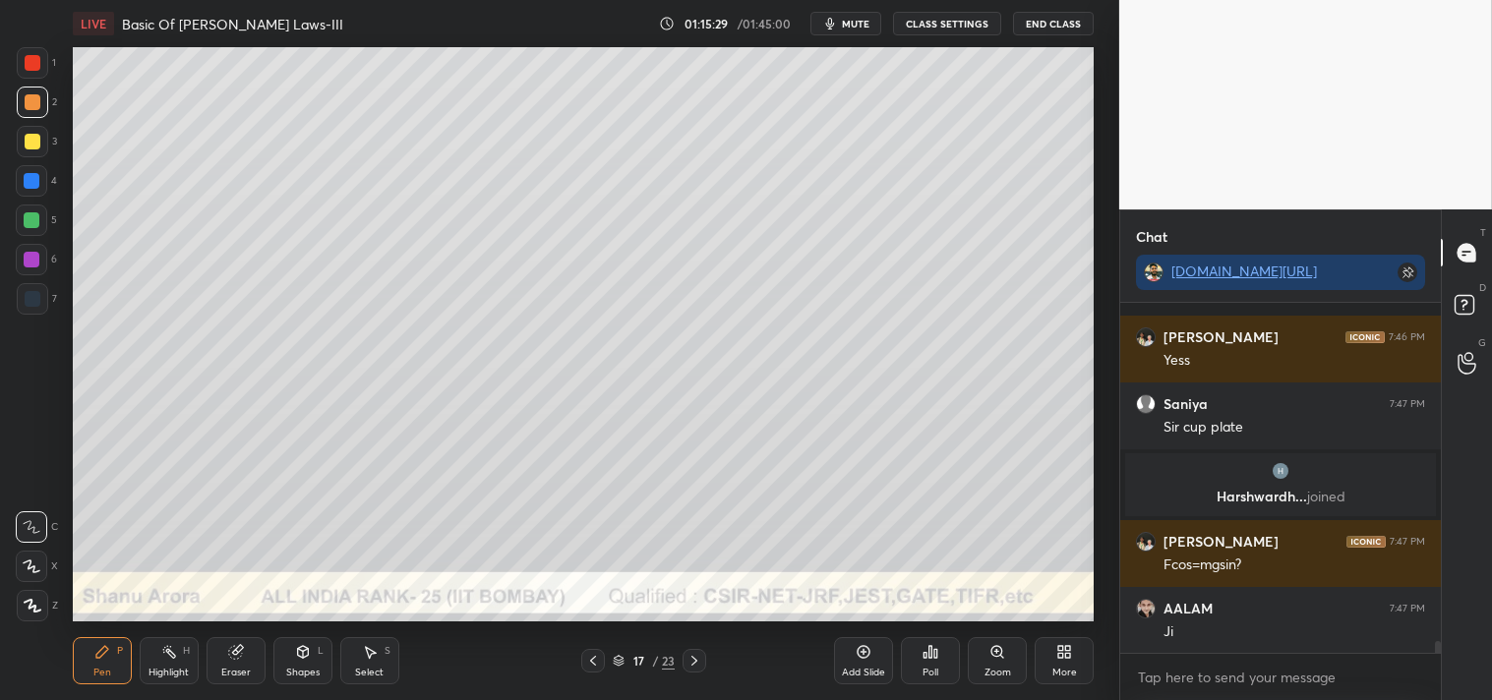
scroll to position [10277, 0]
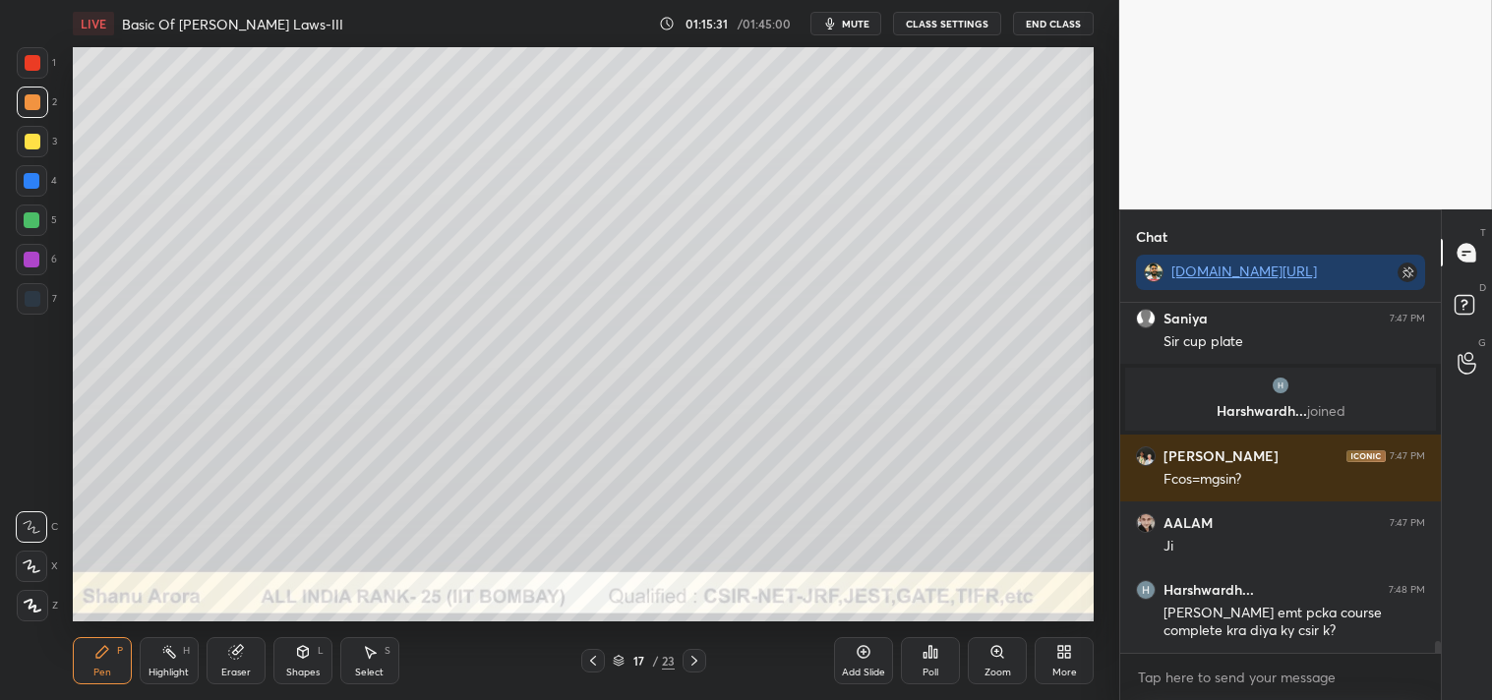
click at [222, 632] on div "Pen P Highlight H Eraser Shapes L Select S 17 / 23 Add Slide Poll Zoom More" at bounding box center [584, 660] width 1022 height 79
click at [231, 652] on icon at bounding box center [234, 652] width 13 height 13
click at [96, 661] on div "Pen P" at bounding box center [102, 660] width 59 height 47
click at [244, 649] on div "Eraser" at bounding box center [235, 660] width 59 height 47
click at [93, 668] on div "Pen" at bounding box center [102, 673] width 18 height 10
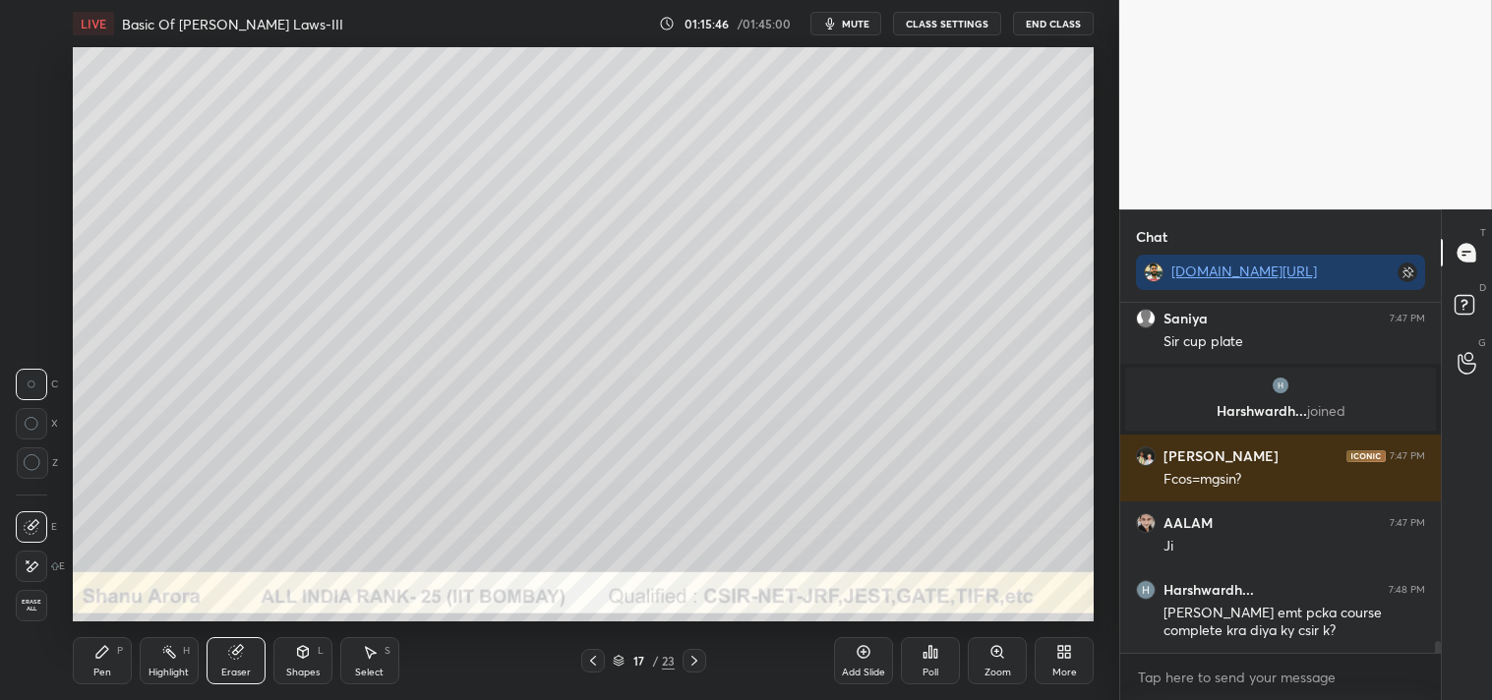
click at [106, 661] on div "Pen P" at bounding box center [102, 660] width 59 height 47
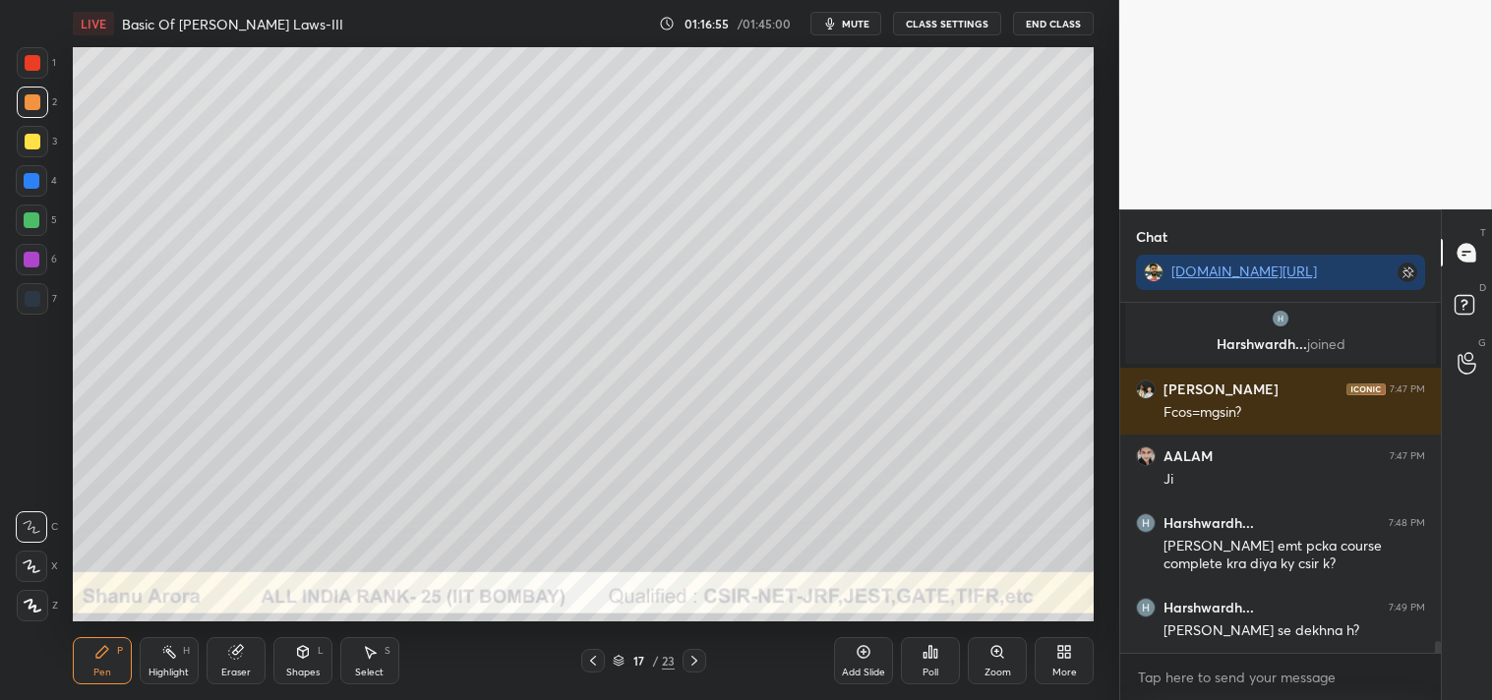
click at [244, 647] on div "Eraser" at bounding box center [235, 660] width 59 height 47
click at [237, 656] on icon at bounding box center [234, 652] width 13 height 13
click at [110, 665] on div "Pen P" at bounding box center [102, 660] width 59 height 47
click at [991, 647] on icon at bounding box center [997, 652] width 16 height 16
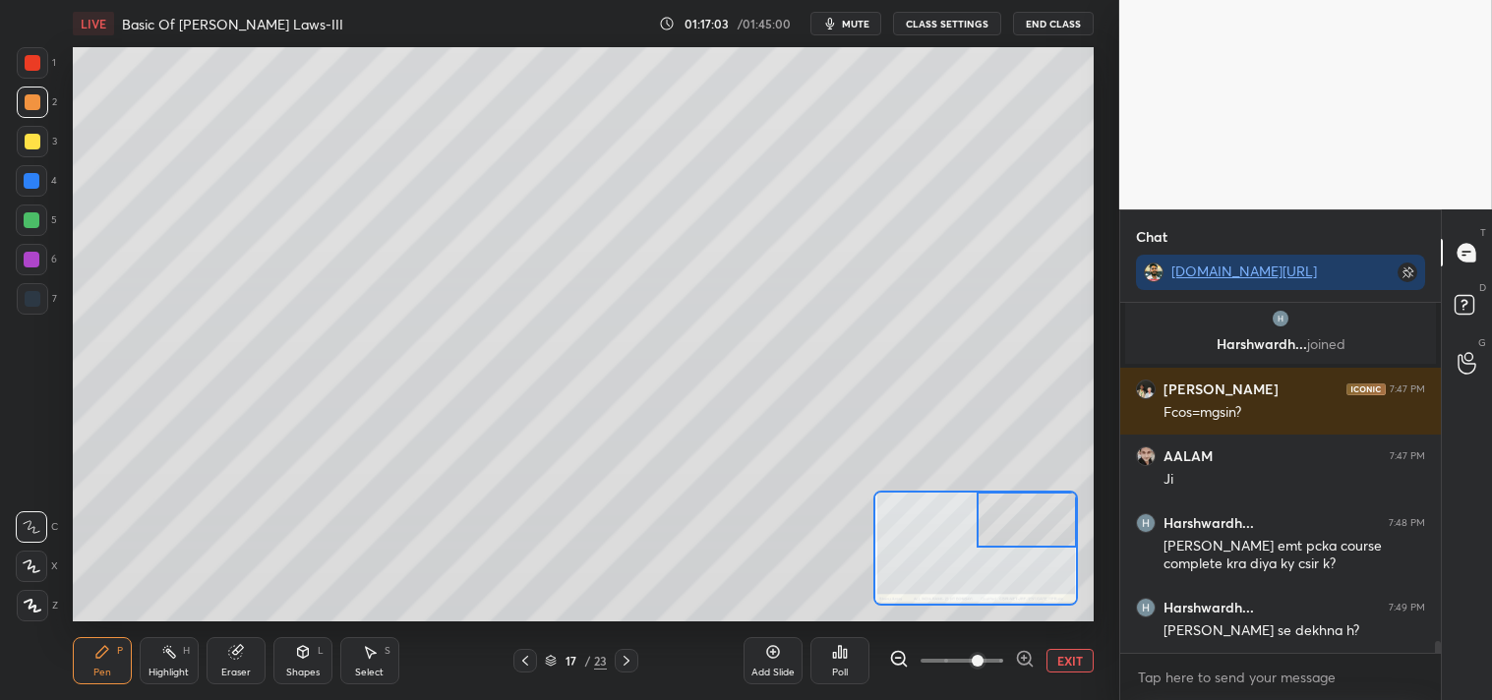
click at [296, 664] on div "Shapes L" at bounding box center [302, 660] width 59 height 47
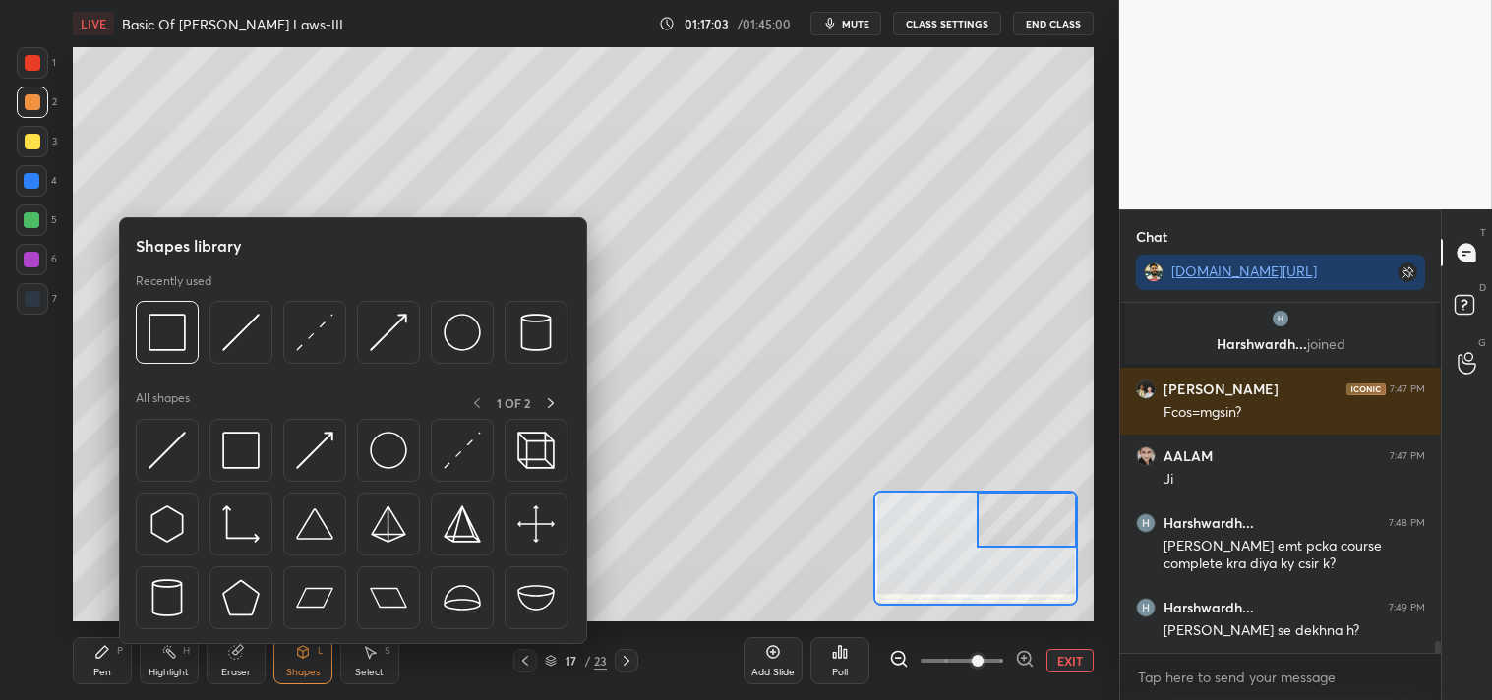
click at [86, 639] on div "Pen P" at bounding box center [102, 660] width 59 height 47
click at [88, 651] on div "Pen P" at bounding box center [102, 660] width 59 height 47
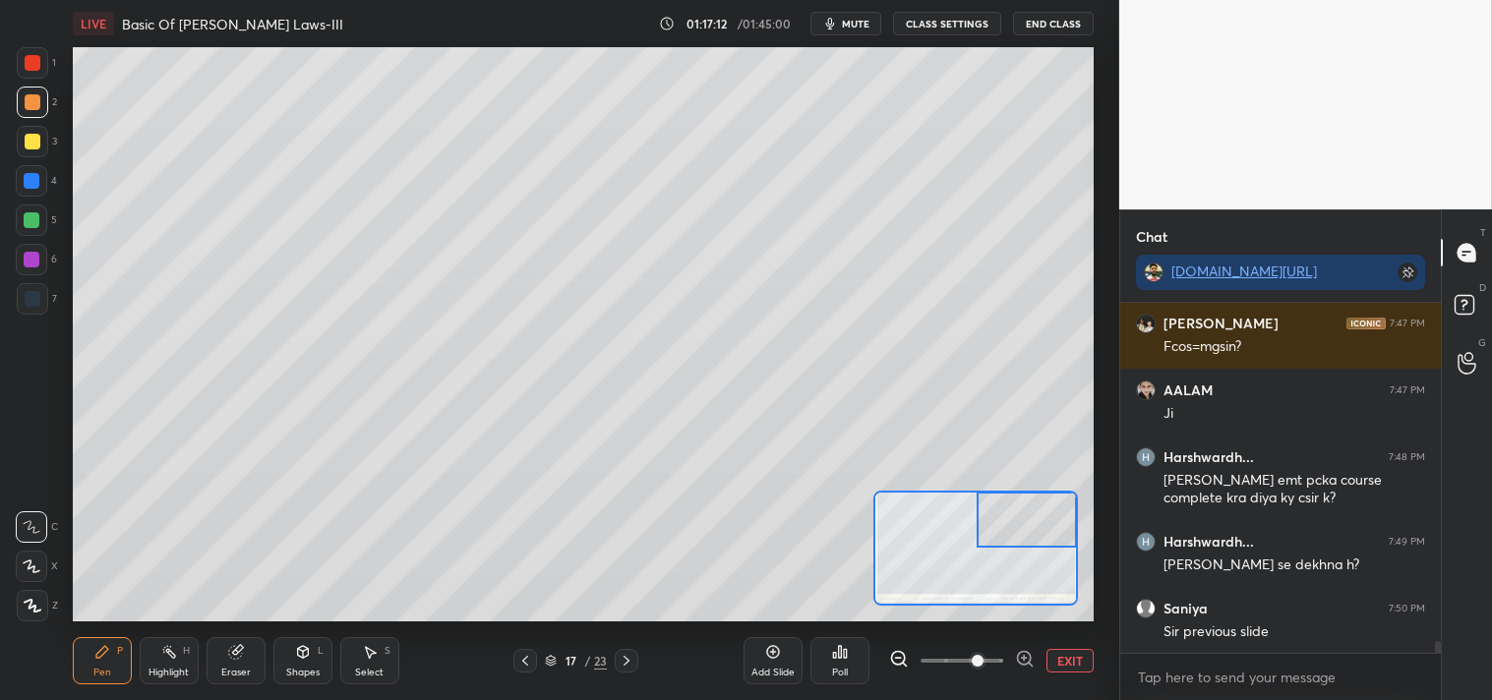
scroll to position [10495, 0]
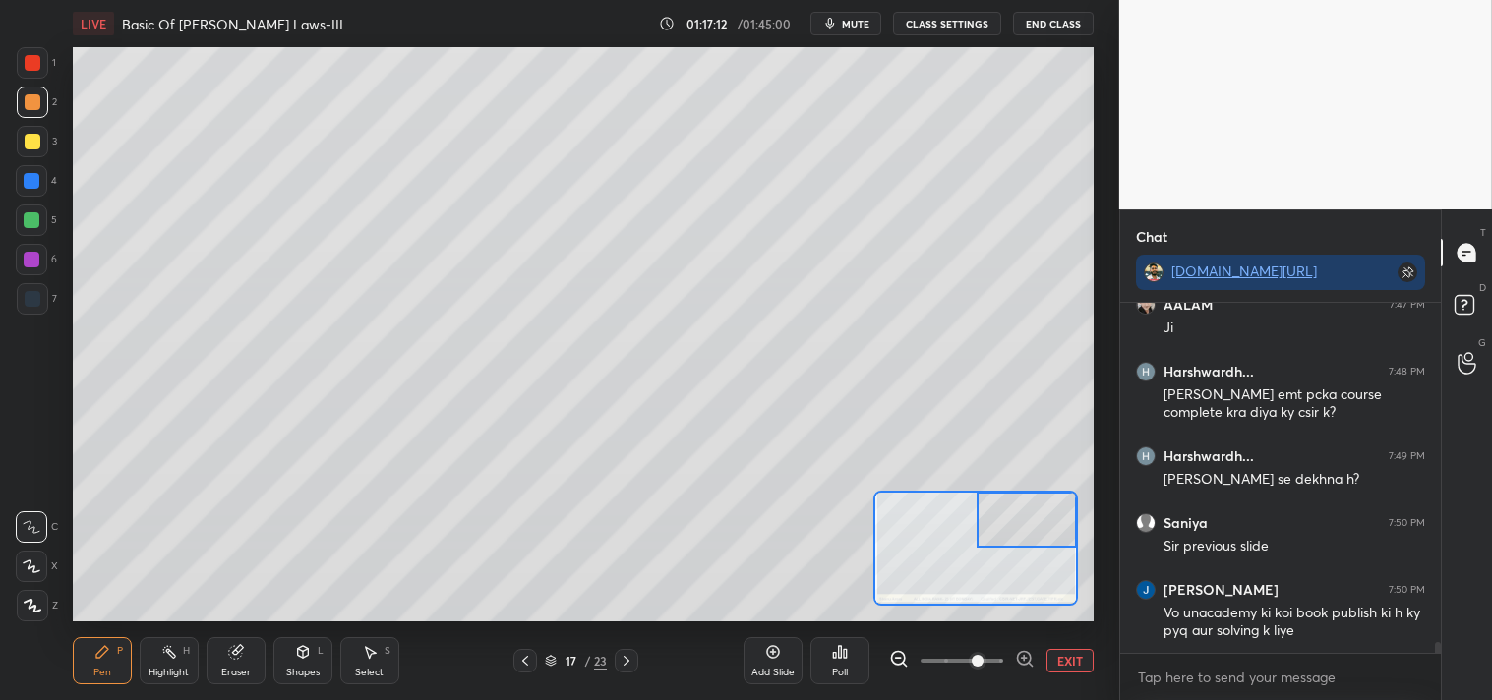
click at [1060, 659] on button "EXIT" at bounding box center [1069, 661] width 47 height 24
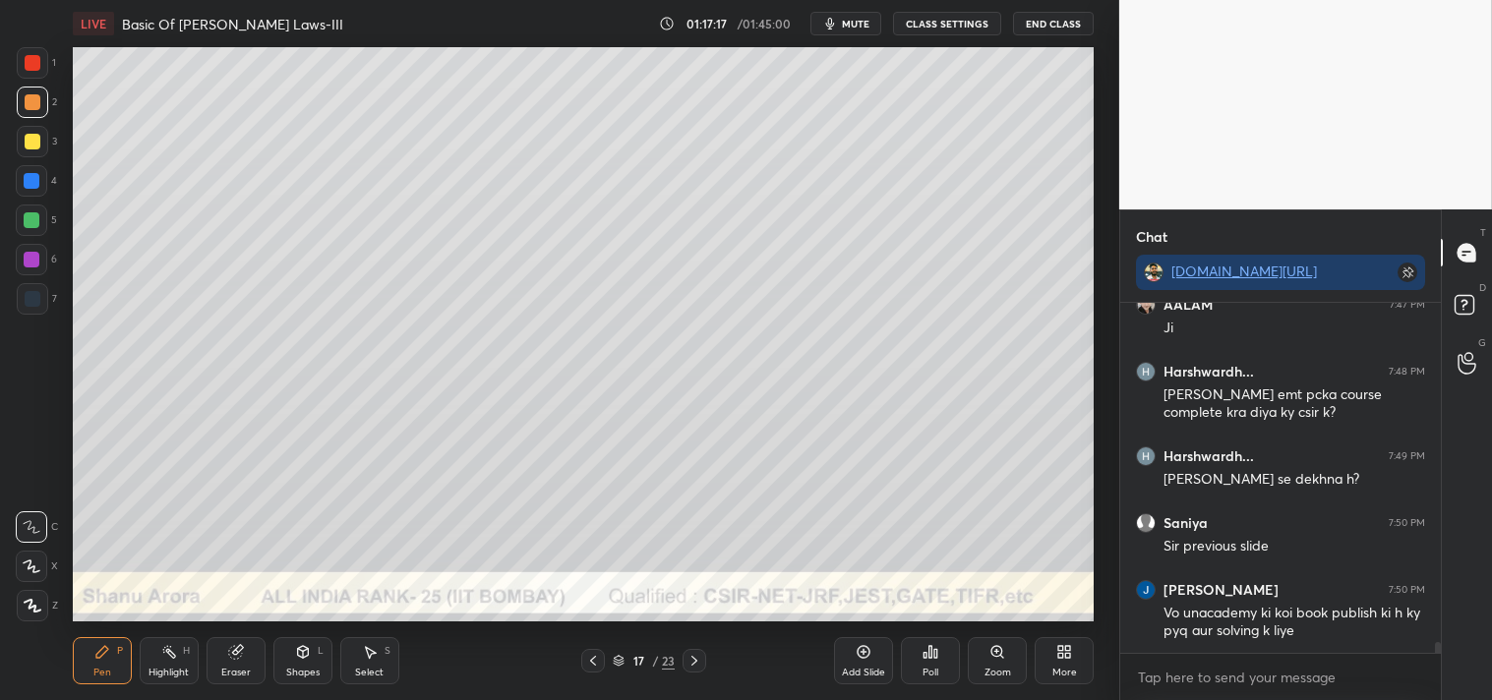
click at [310, 650] on icon at bounding box center [303, 652] width 16 height 16
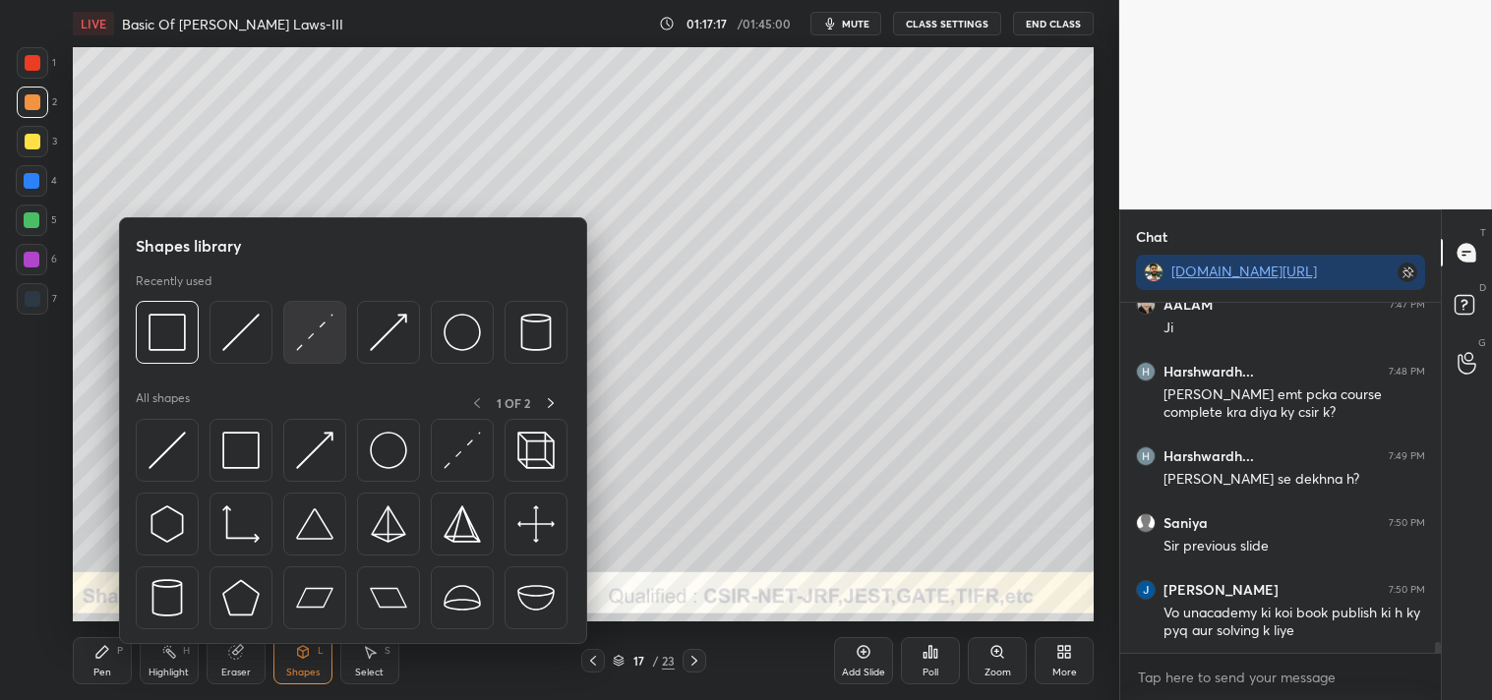
click at [332, 341] on img at bounding box center [314, 332] width 37 height 37
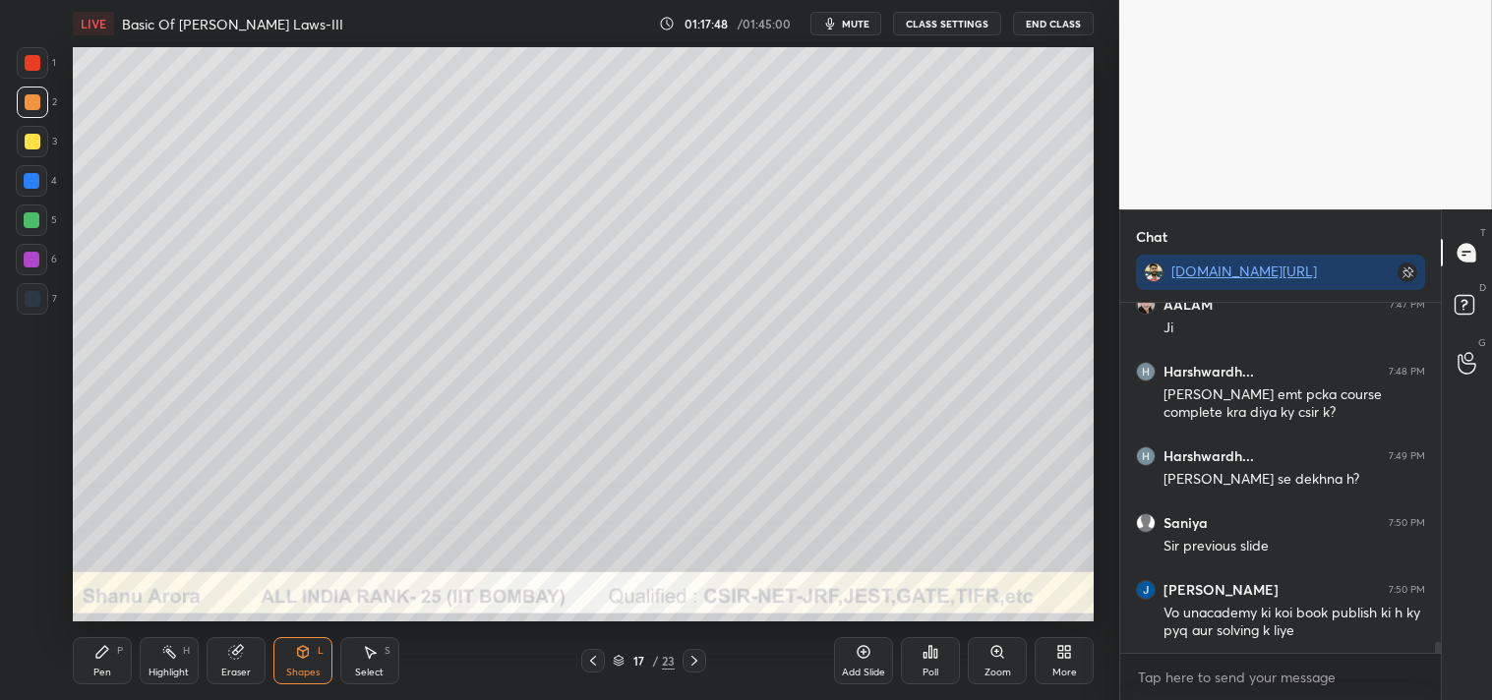
click at [319, 660] on div "Shapes L" at bounding box center [302, 660] width 59 height 47
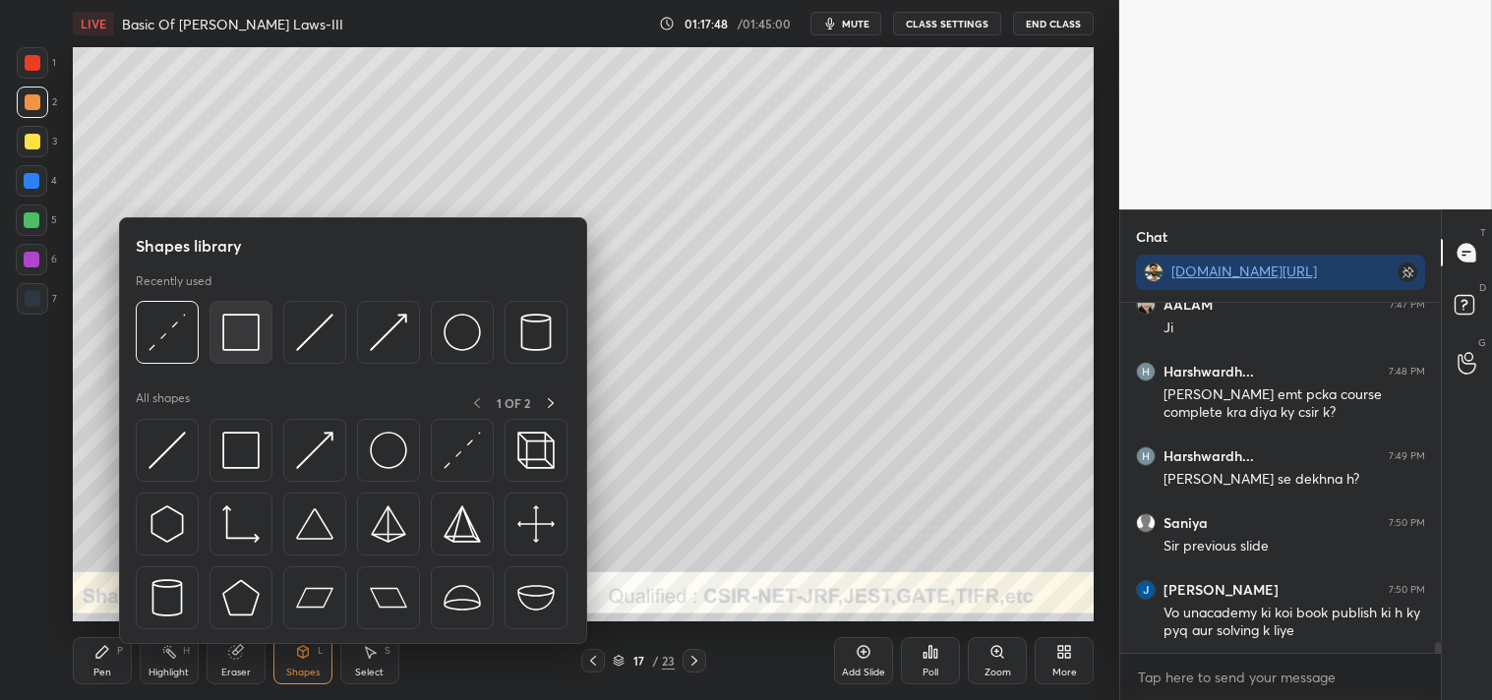
click at [231, 349] on img at bounding box center [240, 332] width 37 height 37
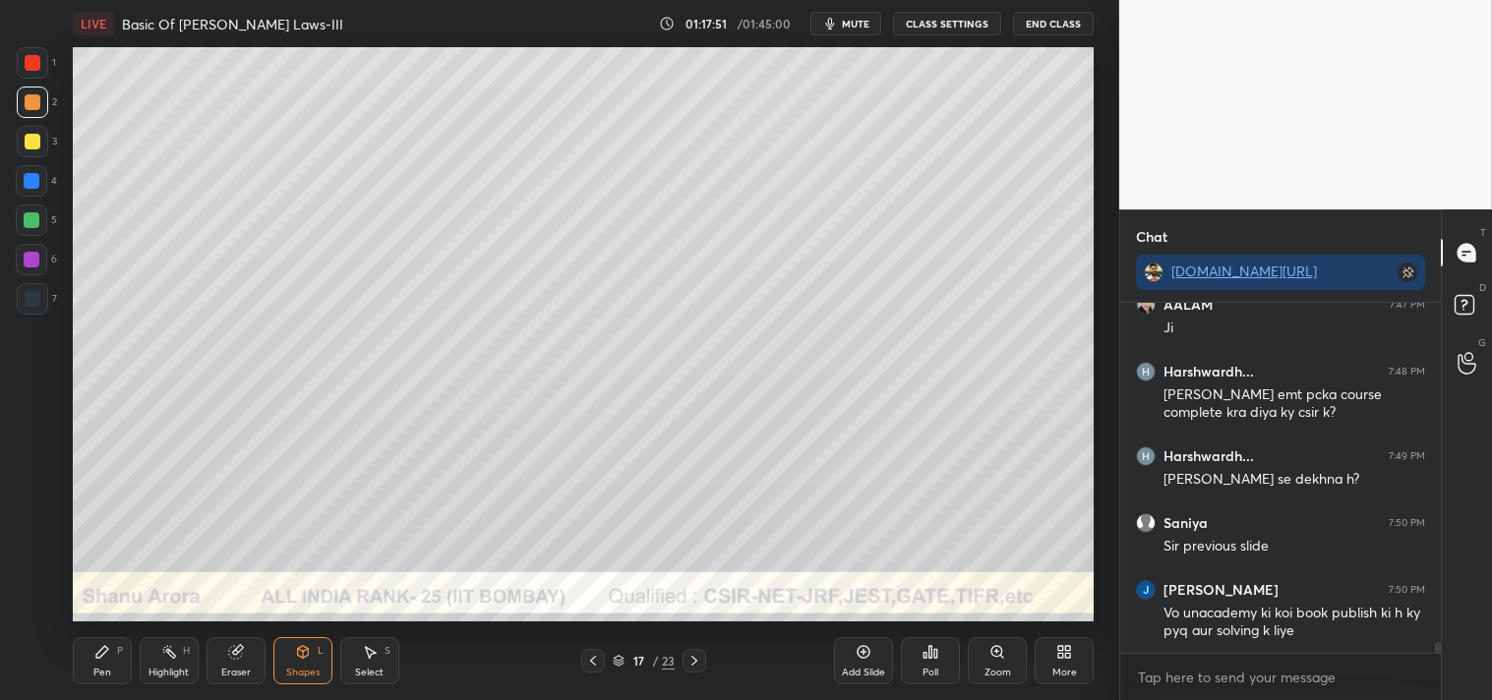
scroll to position [10515, 0]
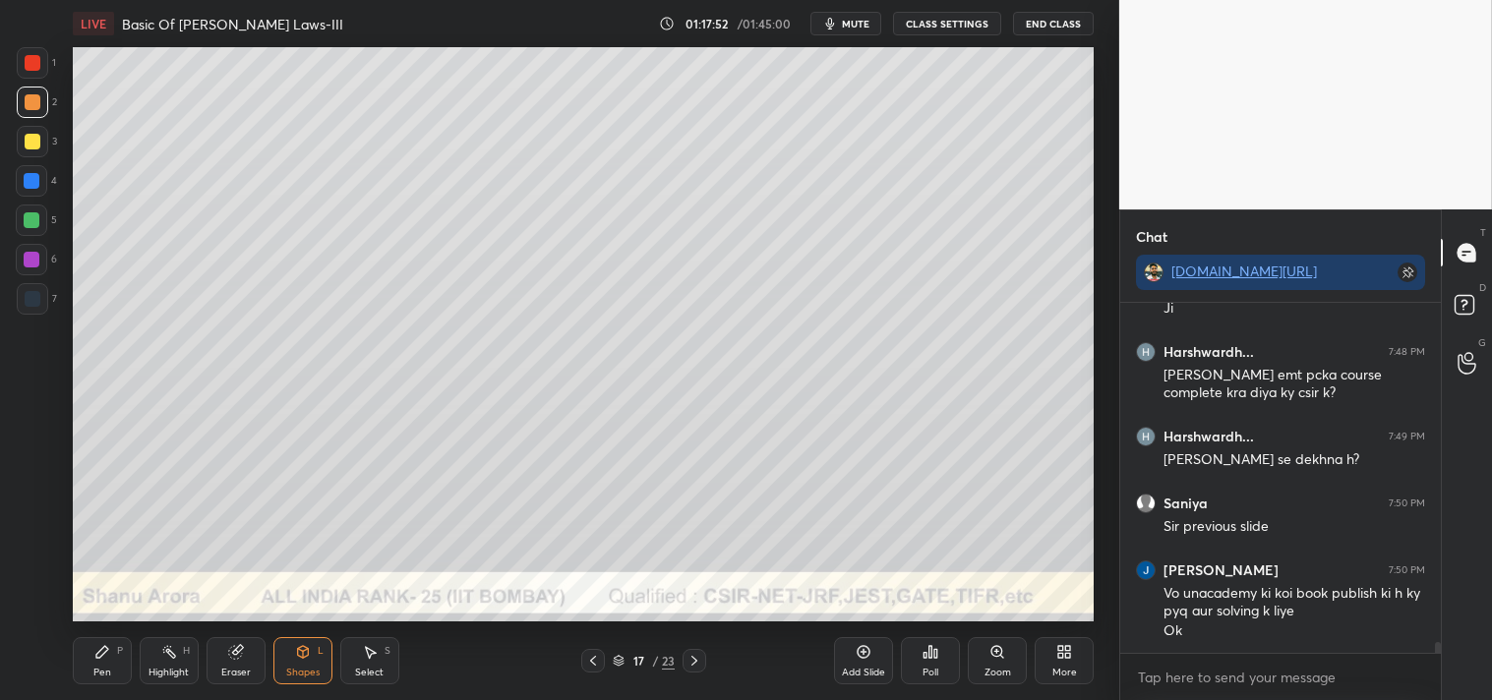
click at [126, 650] on div "Pen P" at bounding box center [102, 660] width 59 height 47
click at [312, 668] on div "Shapes" at bounding box center [302, 673] width 33 height 10
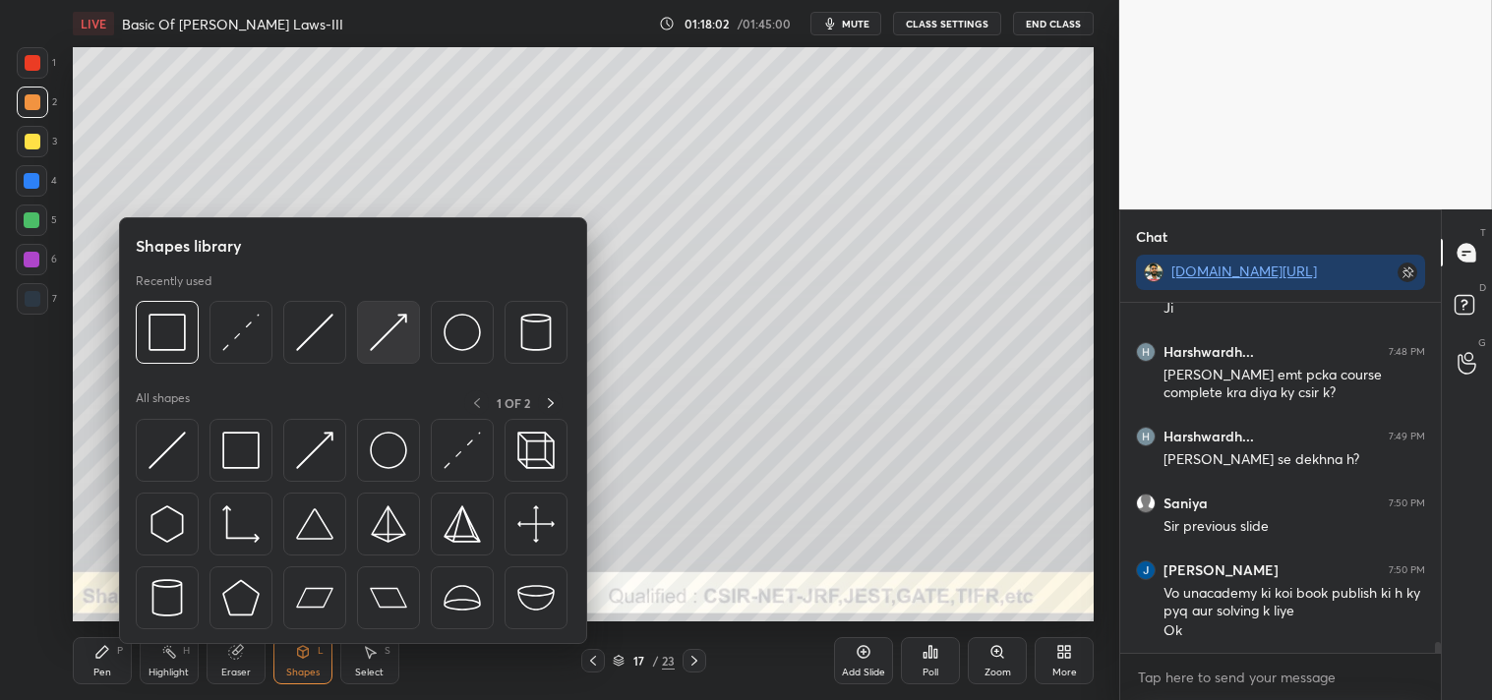
click at [379, 339] on img at bounding box center [388, 332] width 37 height 37
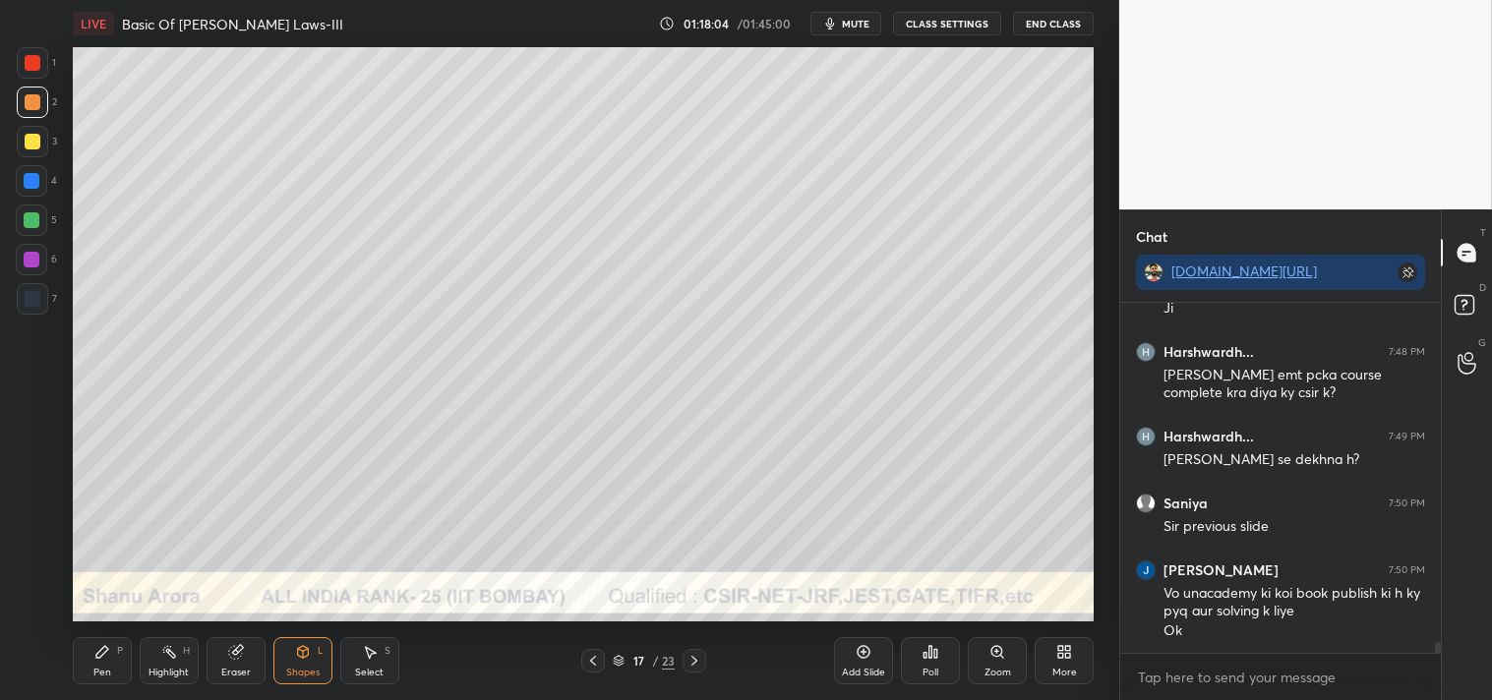
click at [124, 634] on div "Pen P Highlight H Eraser Shapes L Select S 17 / 23 Add Slide Poll Zoom More" at bounding box center [584, 660] width 1022 height 79
click at [117, 650] on div "P" at bounding box center [120, 651] width 6 height 10
click at [117, 647] on div "P" at bounding box center [120, 651] width 6 height 10
click at [35, 144] on div at bounding box center [33, 142] width 16 height 16
click at [37, 143] on div at bounding box center [33, 142] width 16 height 16
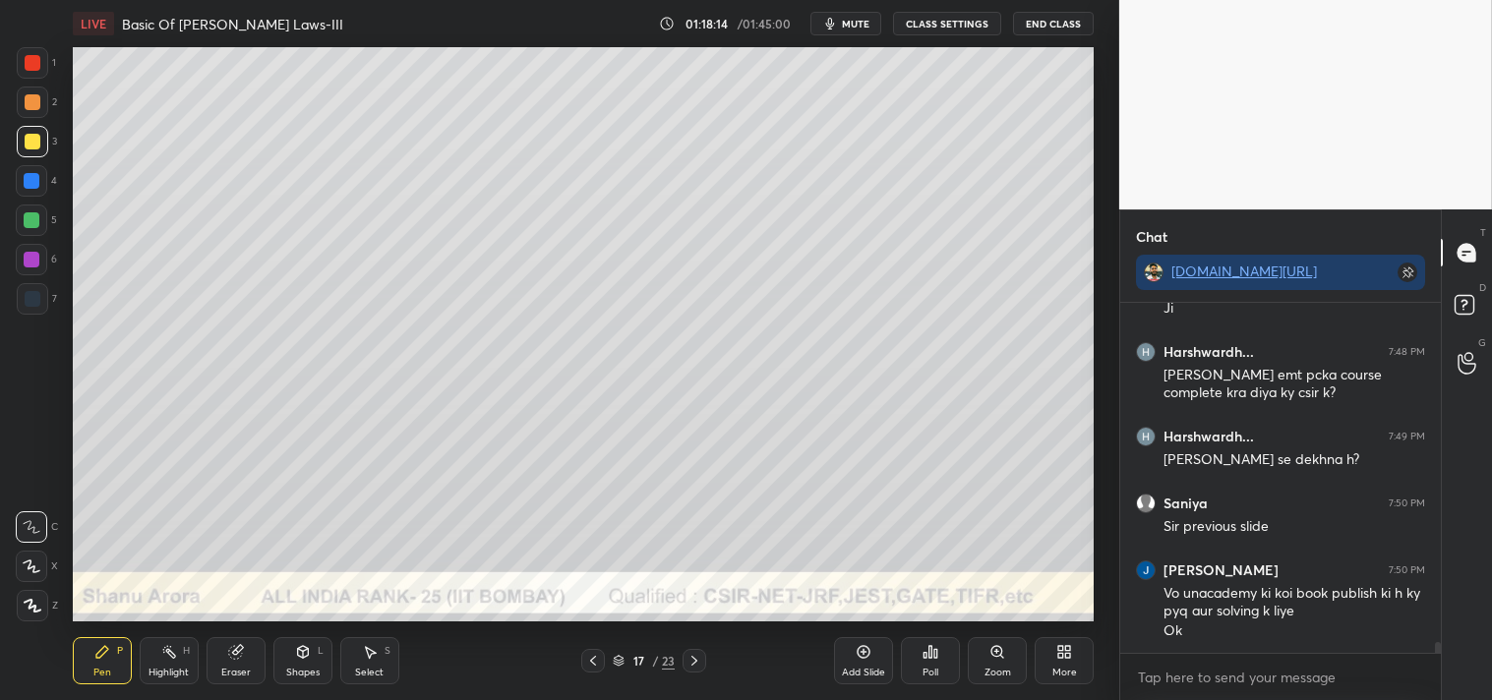
click at [308, 649] on icon at bounding box center [302, 650] width 11 height 3
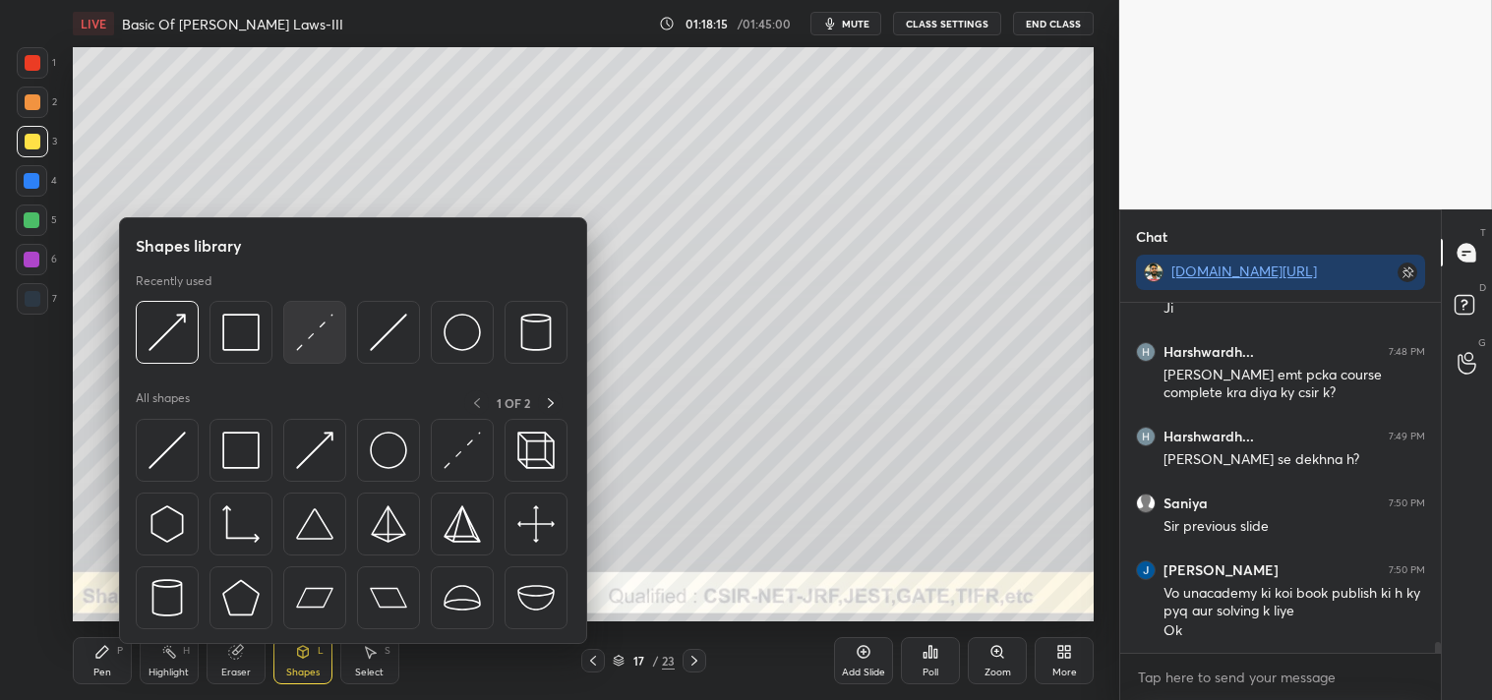
click at [312, 334] on img at bounding box center [314, 332] width 37 height 37
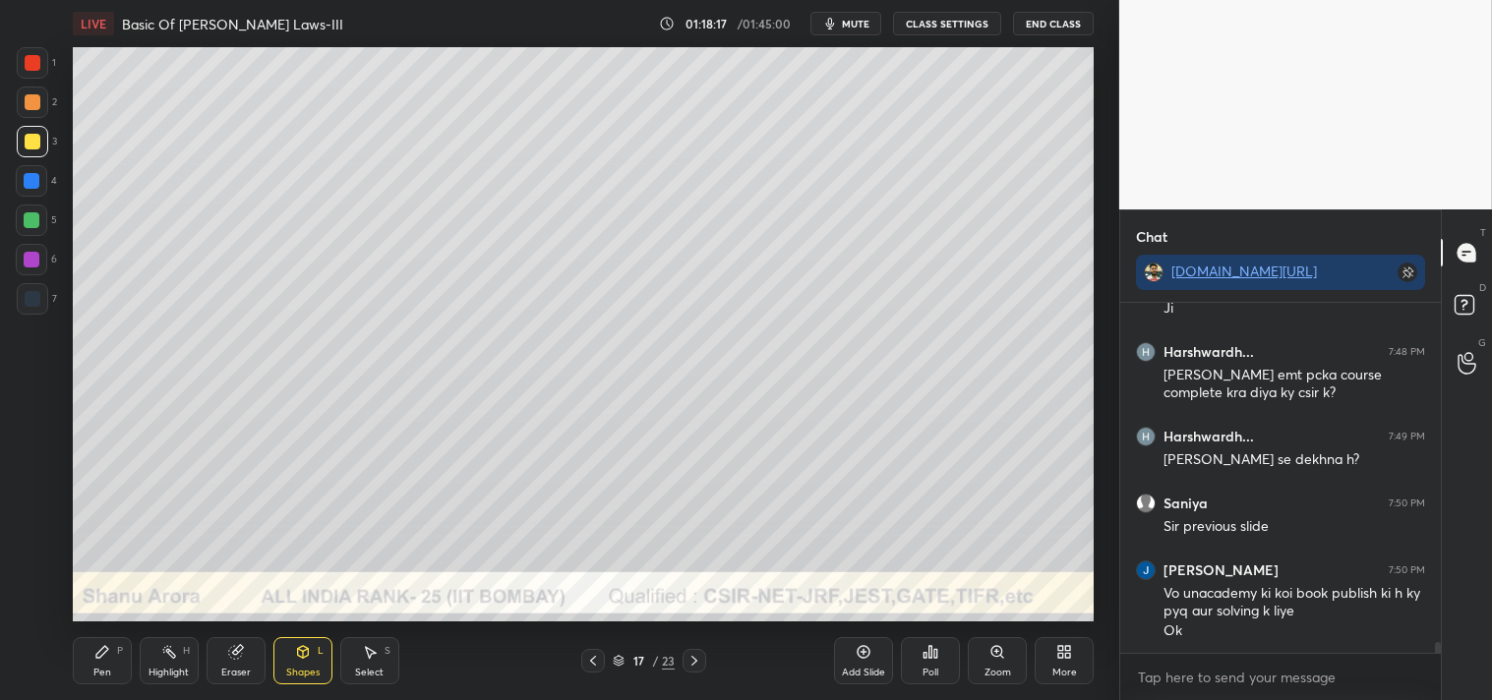
scroll to position [10582, 0]
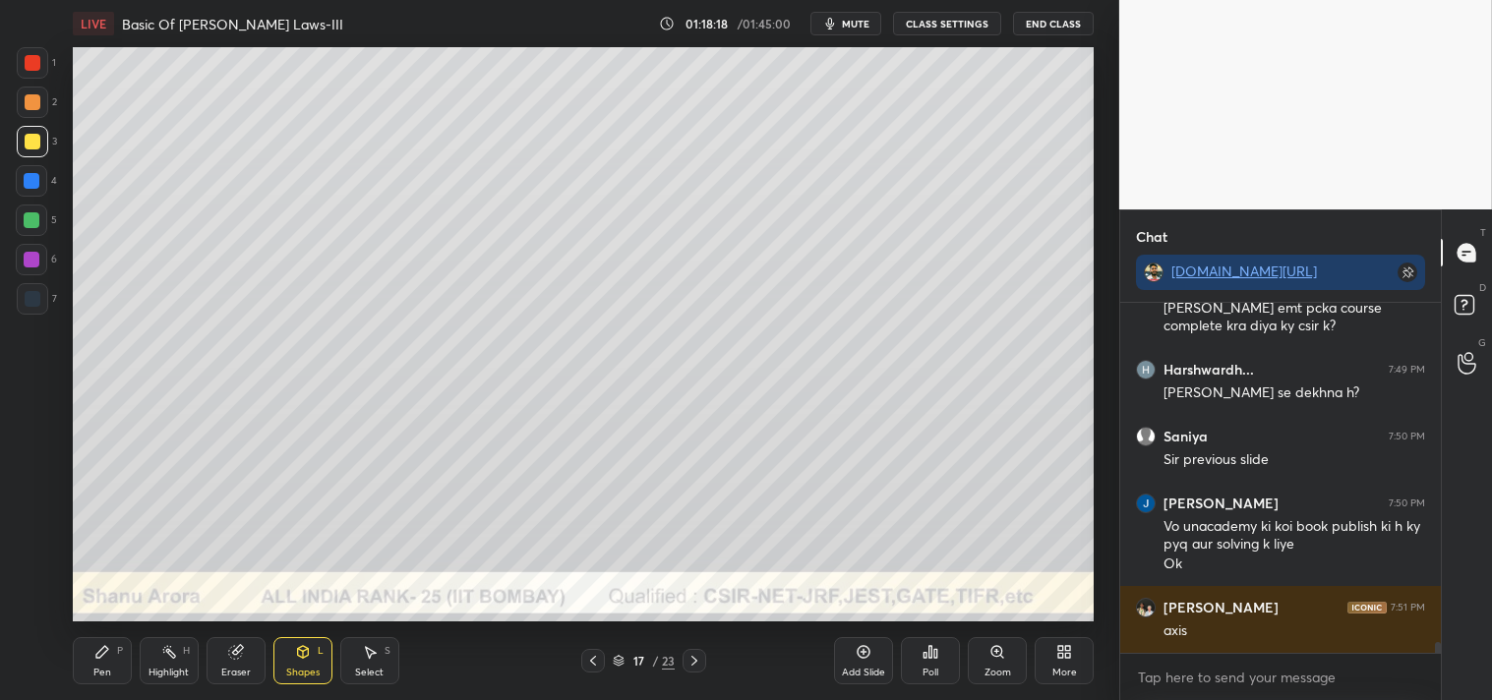
click at [98, 649] on icon at bounding box center [102, 652] width 16 height 16
click at [110, 652] on div "Pen P" at bounding box center [102, 660] width 59 height 47
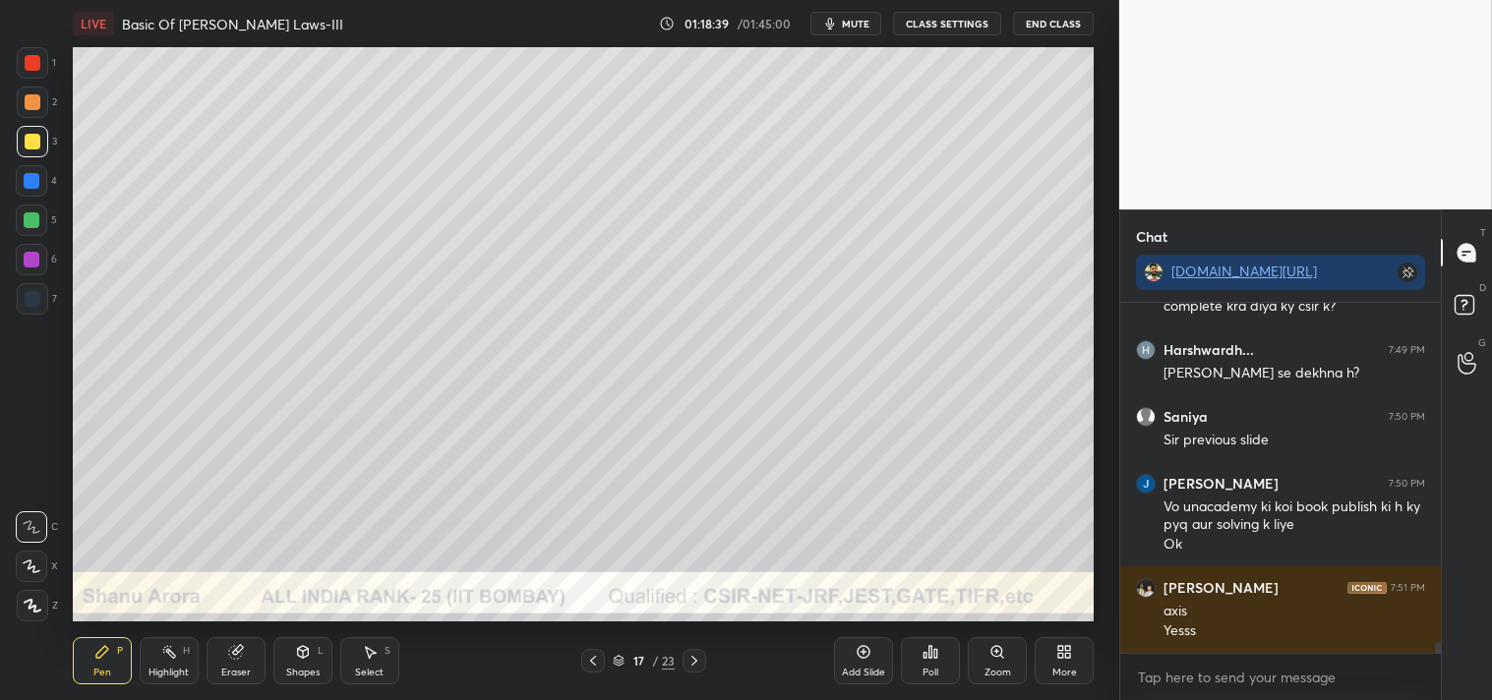
click at [165, 663] on div "Highlight H" at bounding box center [169, 660] width 59 height 47
click at [180, 662] on div "Highlight H" at bounding box center [169, 660] width 59 height 47
click at [88, 637] on div "Pen P" at bounding box center [102, 660] width 59 height 47
click at [92, 646] on div "Pen P" at bounding box center [102, 660] width 59 height 47
click at [29, 94] on div at bounding box center [33, 102] width 16 height 16
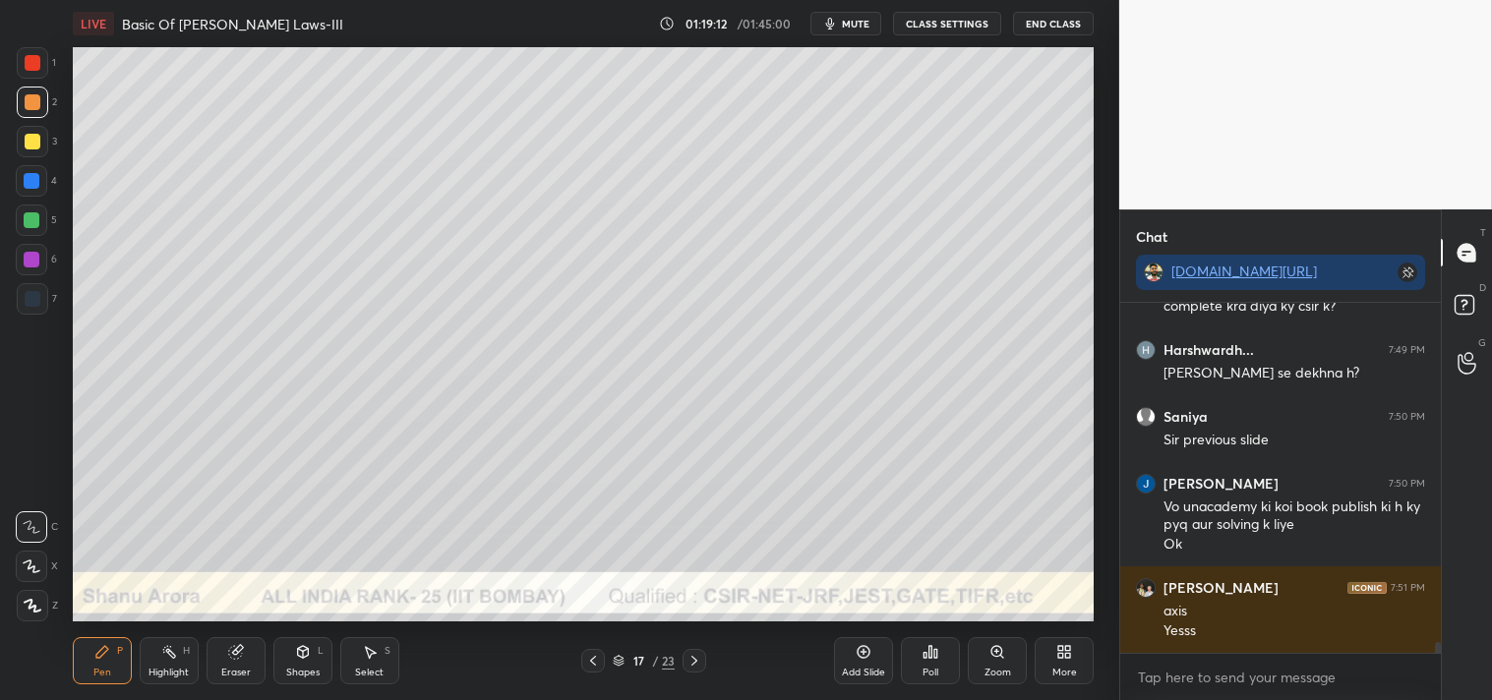
click at [175, 656] on icon at bounding box center [169, 652] width 16 height 16
click at [106, 665] on div "Pen P" at bounding box center [102, 660] width 59 height 47
click at [111, 664] on div "Pen P" at bounding box center [102, 660] width 59 height 47
click at [998, 653] on icon at bounding box center [996, 651] width 11 height 11
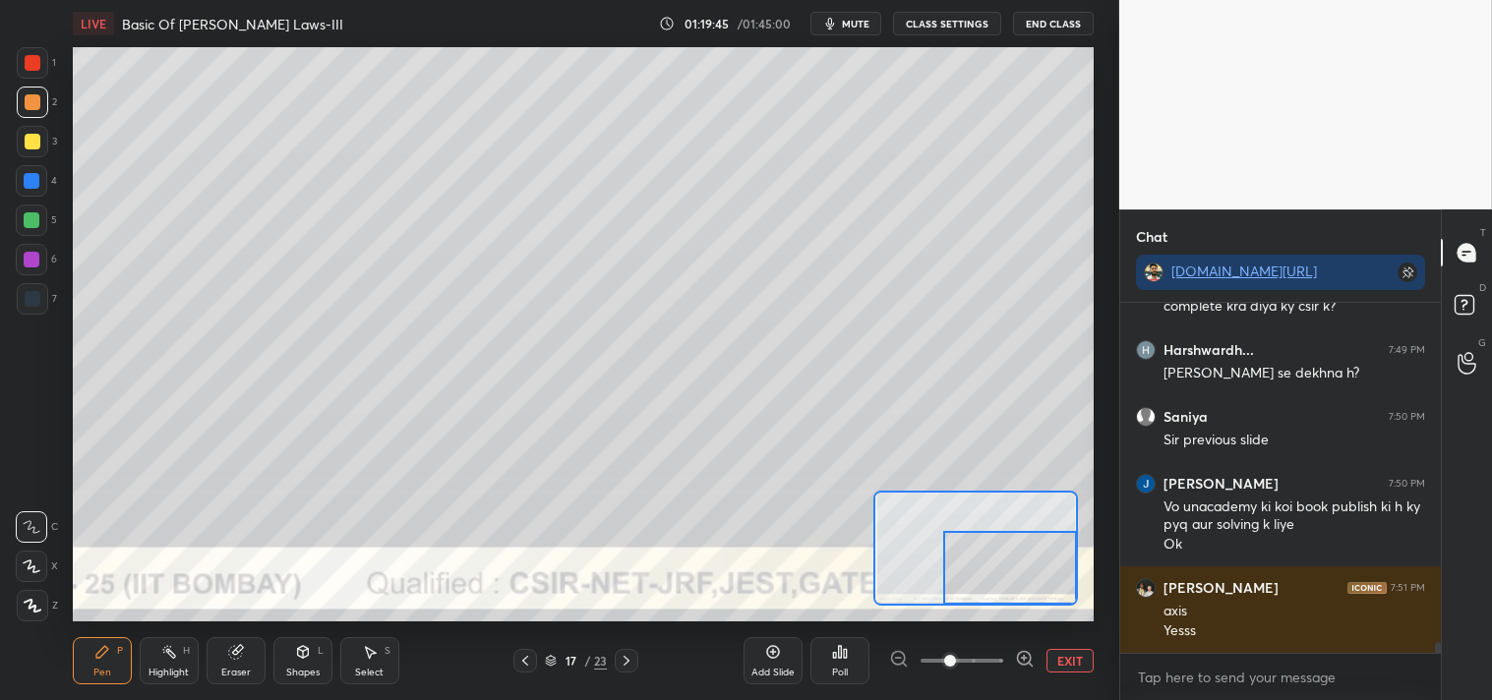
click at [1067, 666] on button "EXIT" at bounding box center [1069, 661] width 47 height 24
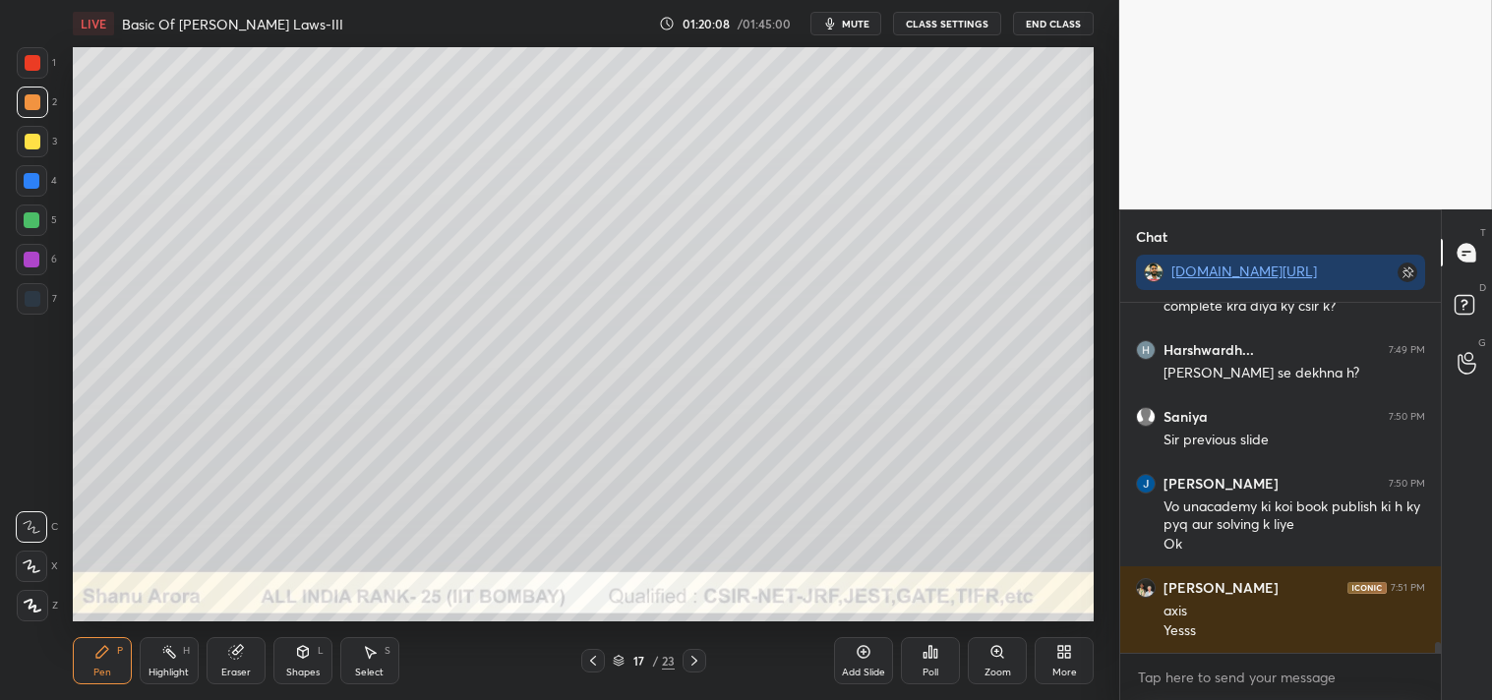
click at [872, 671] on div "Add Slide" at bounding box center [863, 673] width 43 height 10
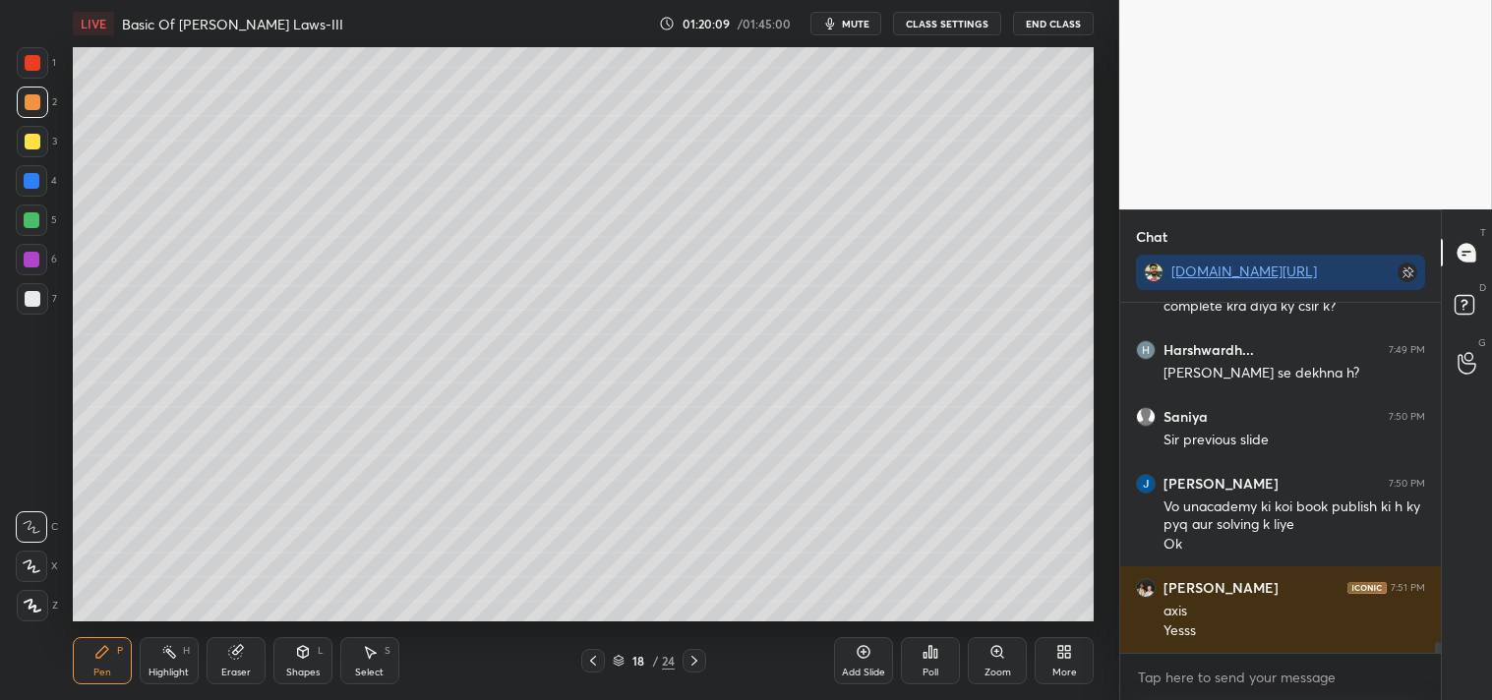
click at [308, 661] on div "Shapes L" at bounding box center [302, 660] width 59 height 47
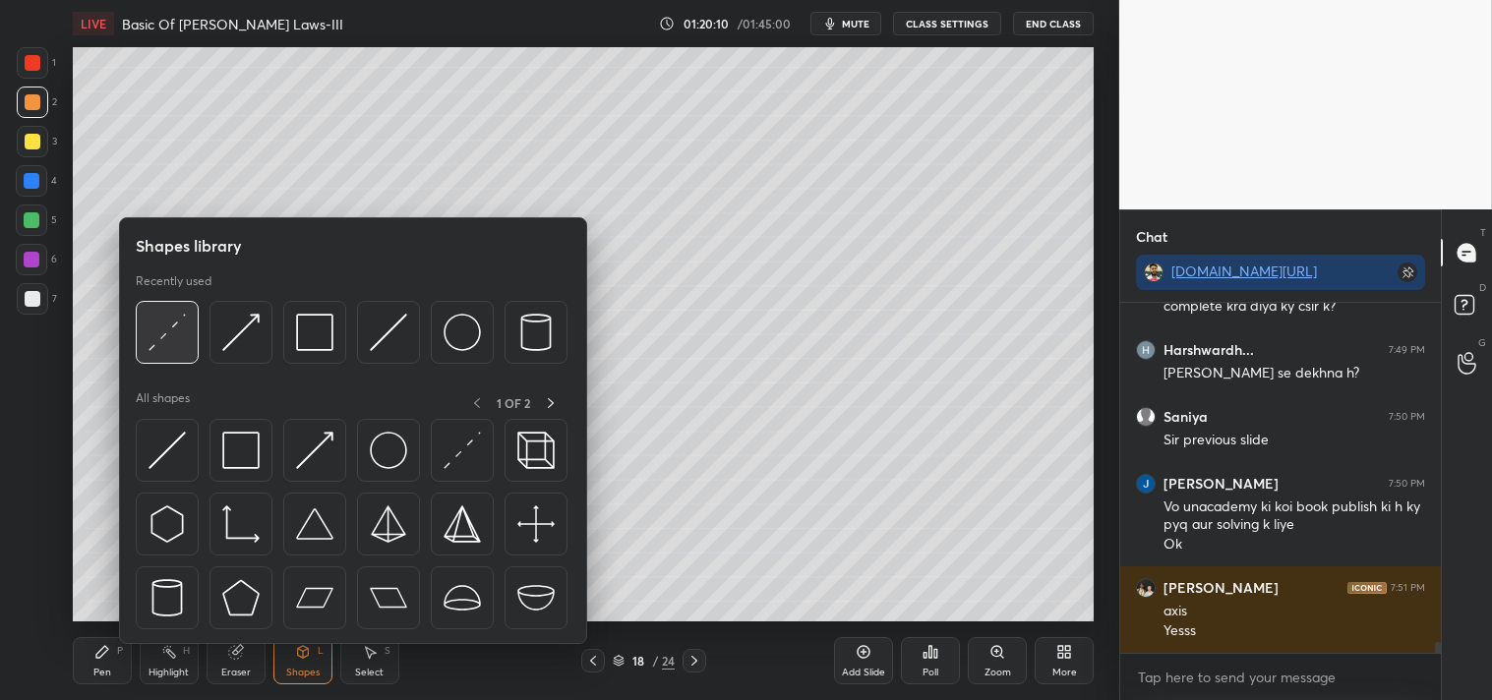
click at [173, 344] on img at bounding box center [166, 332] width 37 height 37
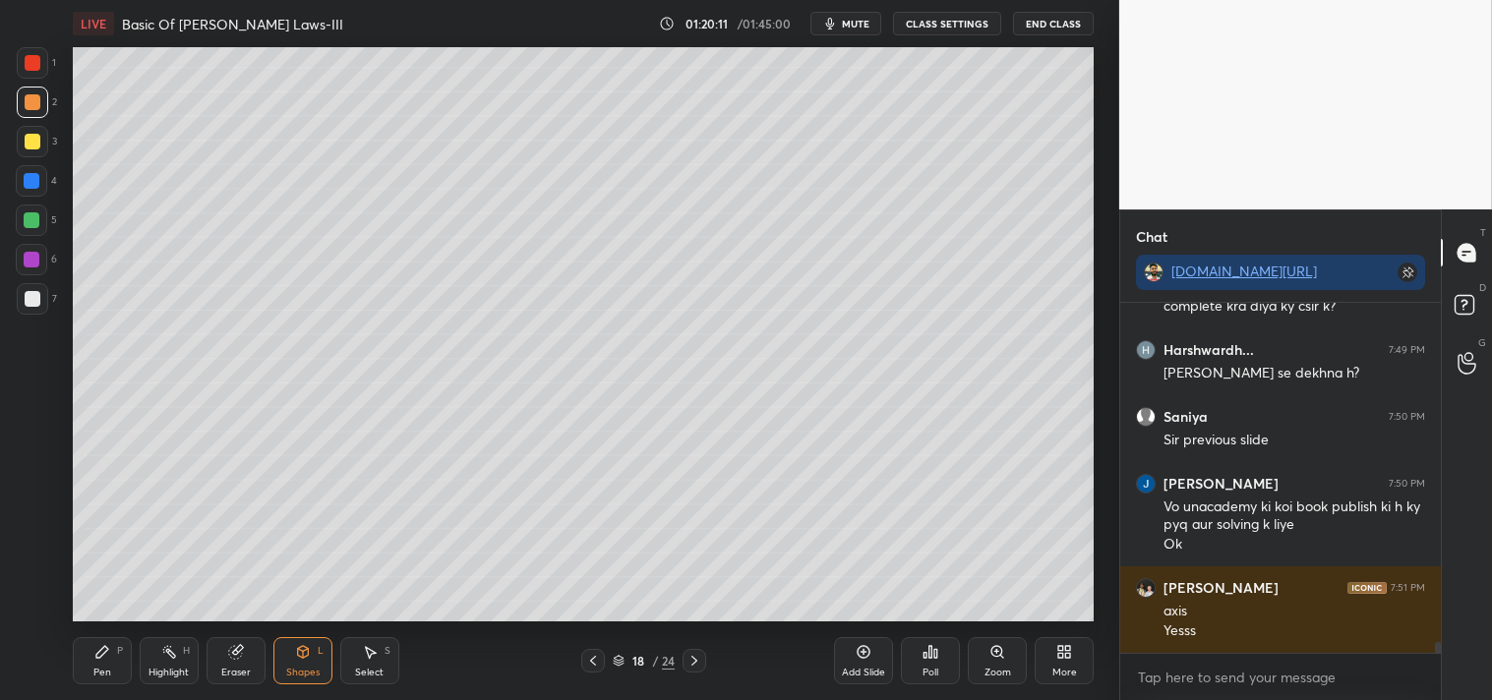
click at [109, 668] on div "Pen" at bounding box center [102, 673] width 18 height 10
click at [157, 659] on div "Highlight H" at bounding box center [169, 660] width 59 height 47
click at [120, 647] on div "P" at bounding box center [120, 651] width 6 height 10
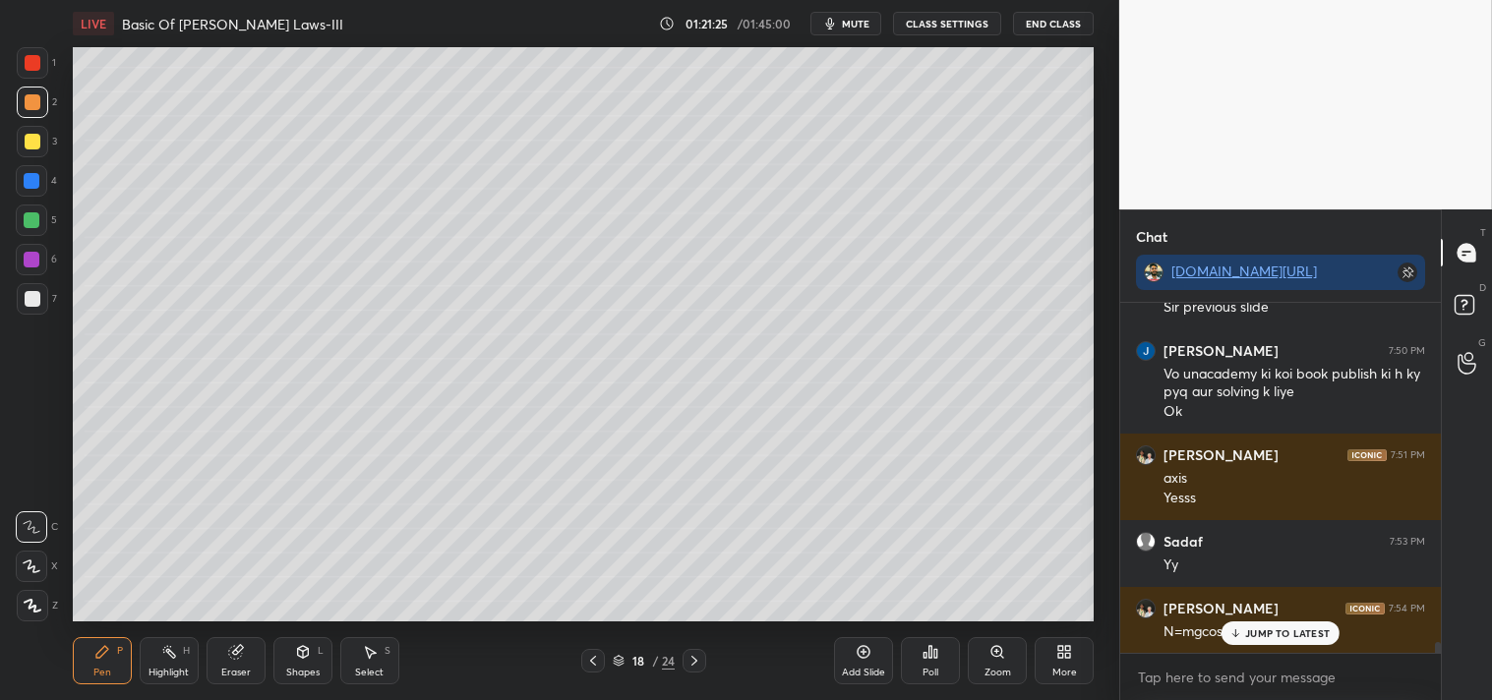
scroll to position [10820, 0]
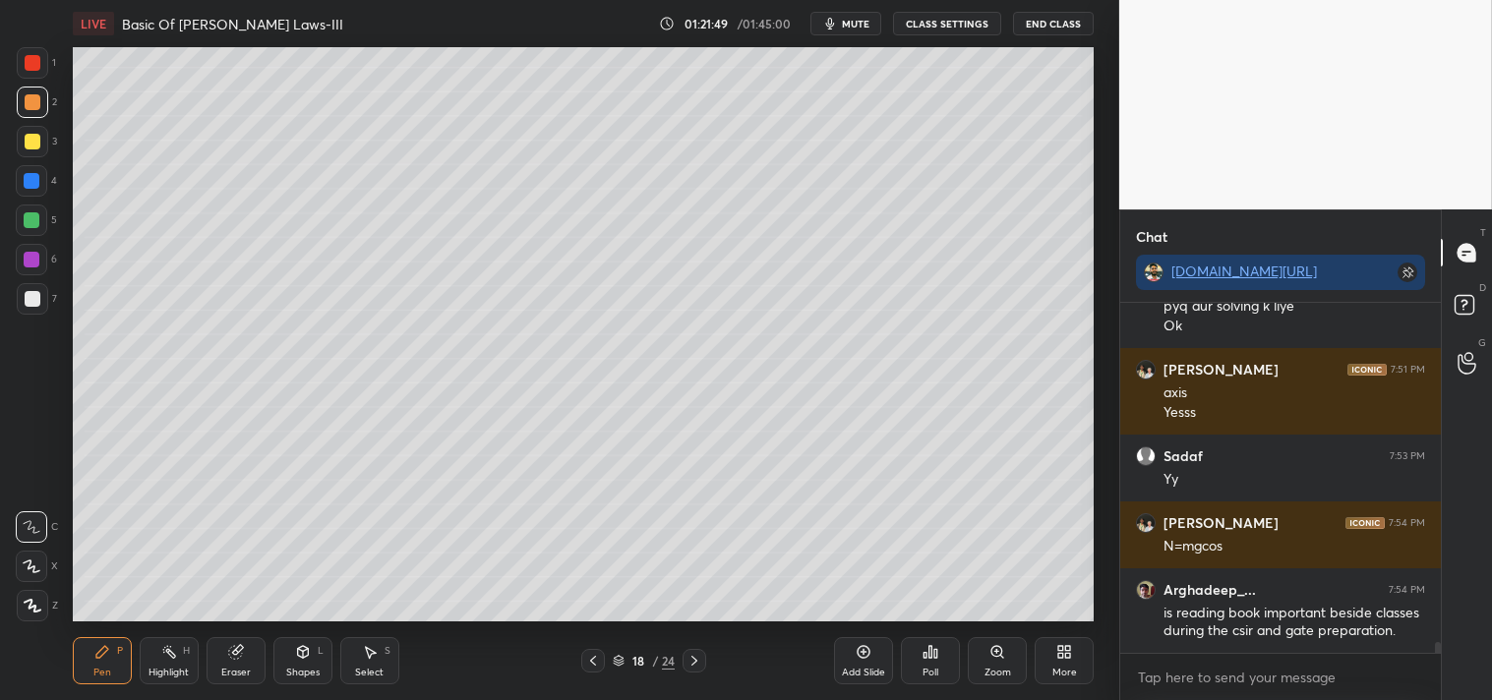
click at [295, 663] on div "Shapes L" at bounding box center [302, 660] width 59 height 47
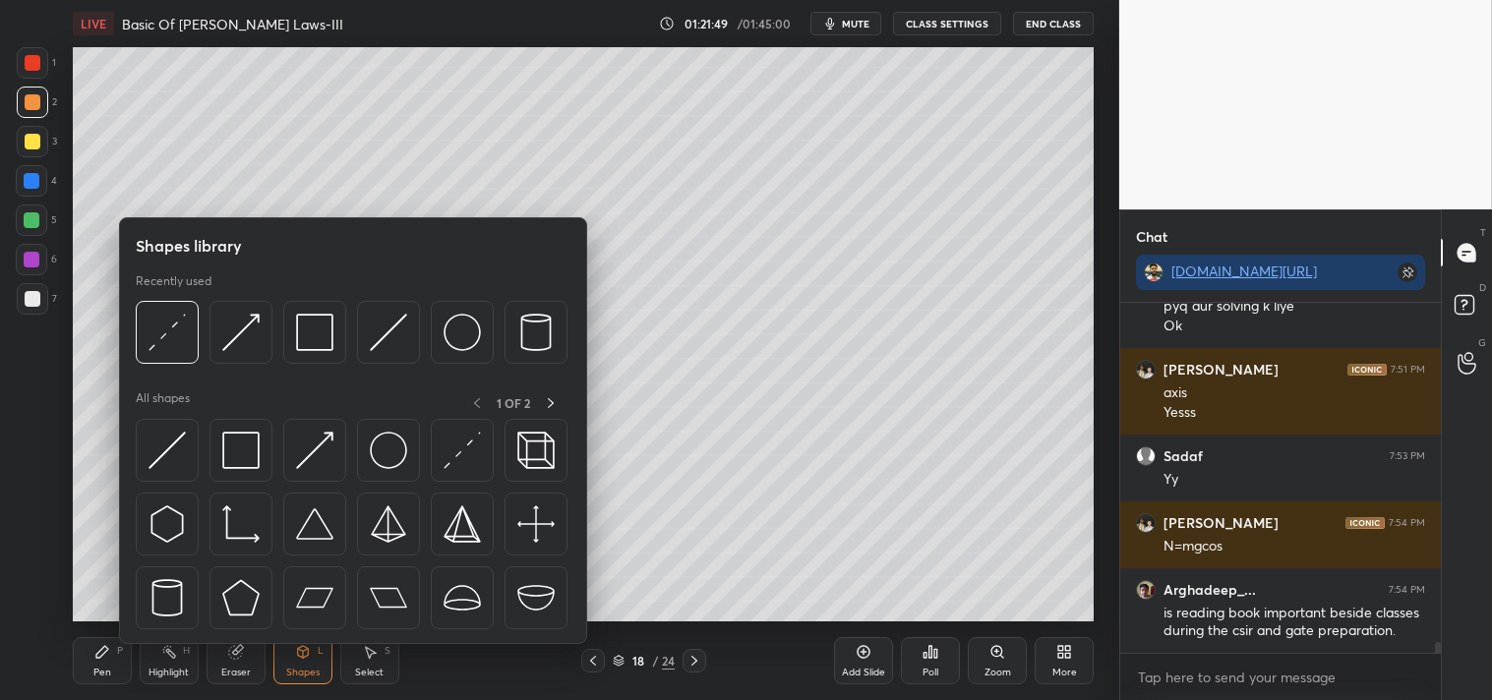
click at [310, 340] on img at bounding box center [314, 332] width 37 height 37
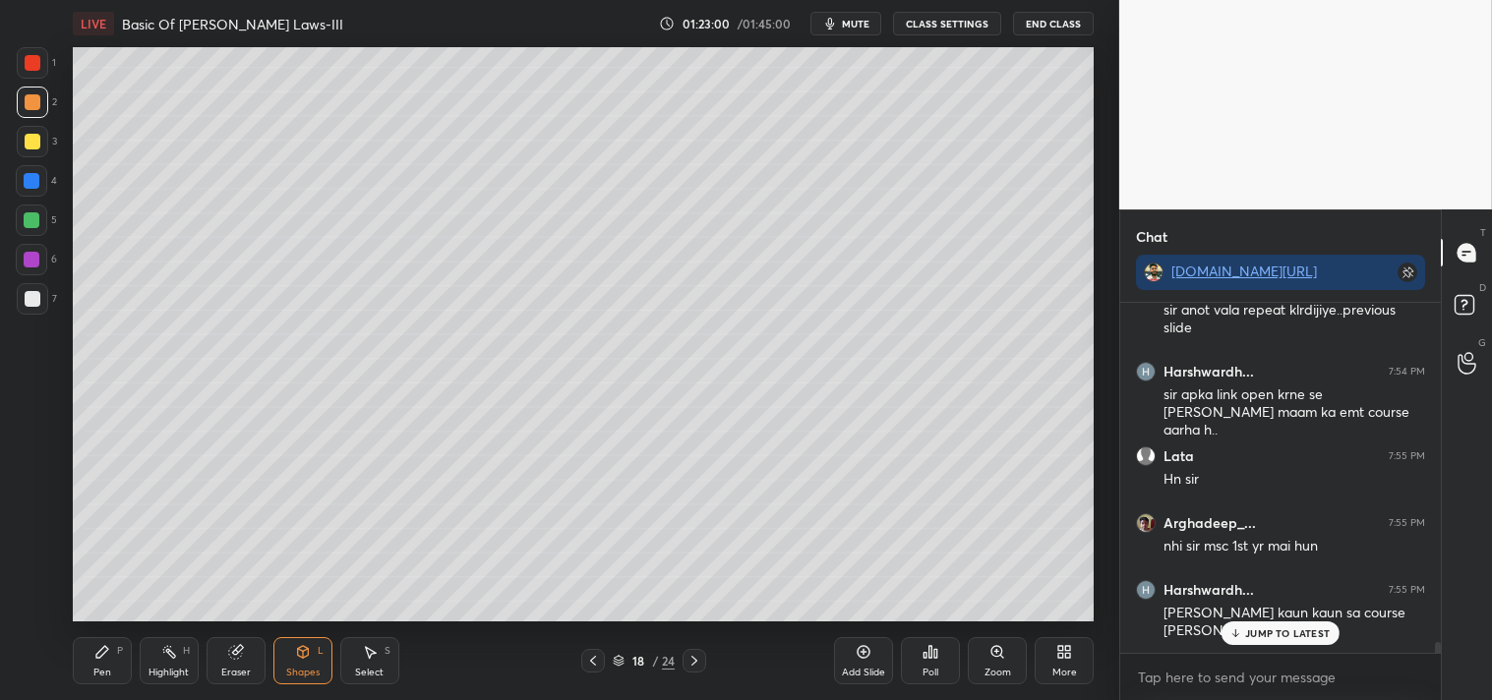
scroll to position [11273, 0]
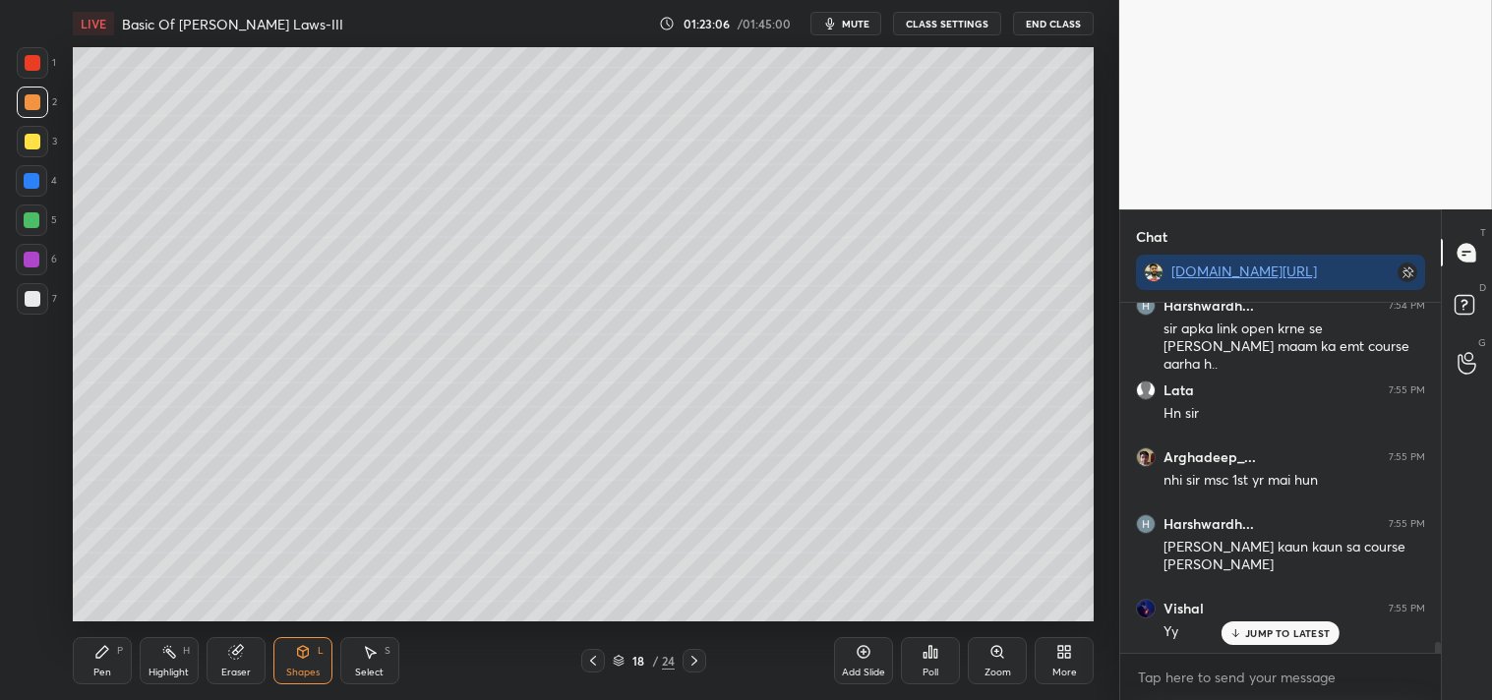
click at [1068, 668] on div "More" at bounding box center [1064, 673] width 25 height 10
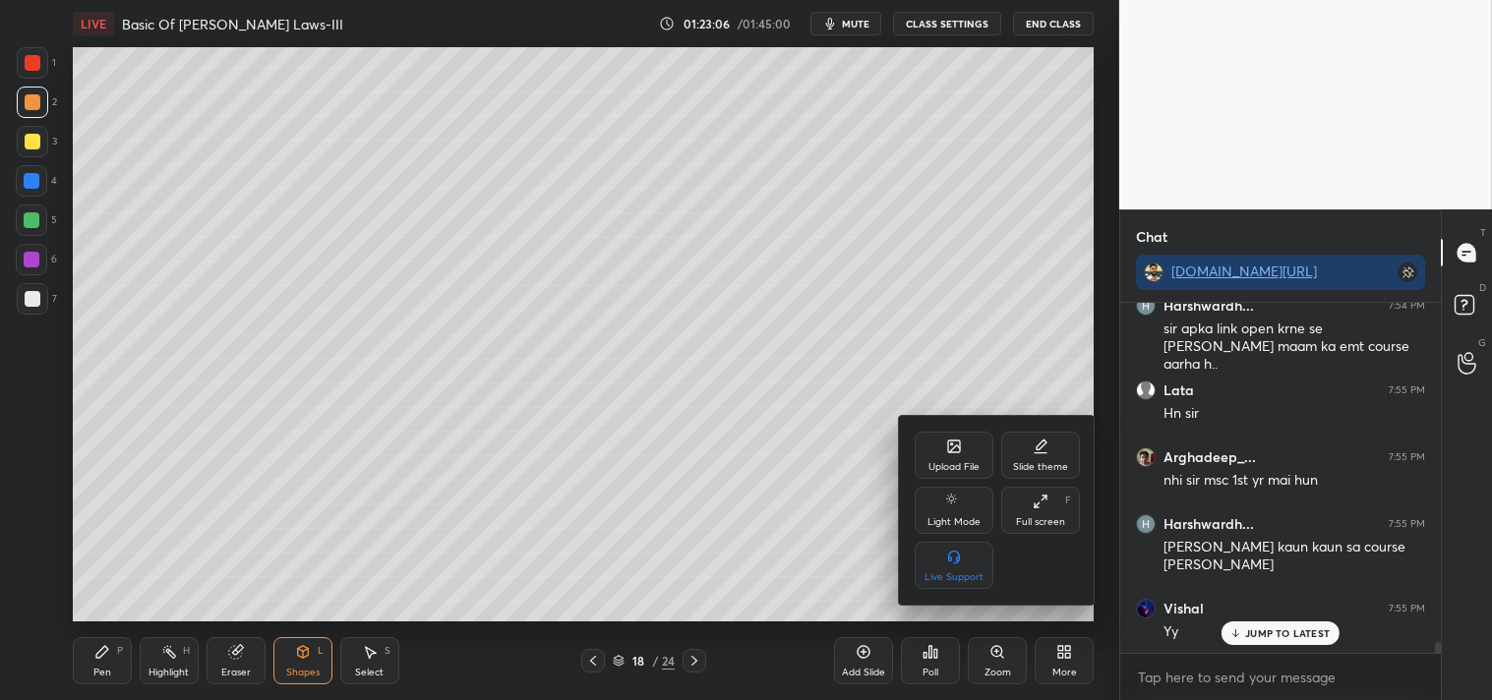
click at [959, 437] on div "Upload File" at bounding box center [953, 455] width 79 height 47
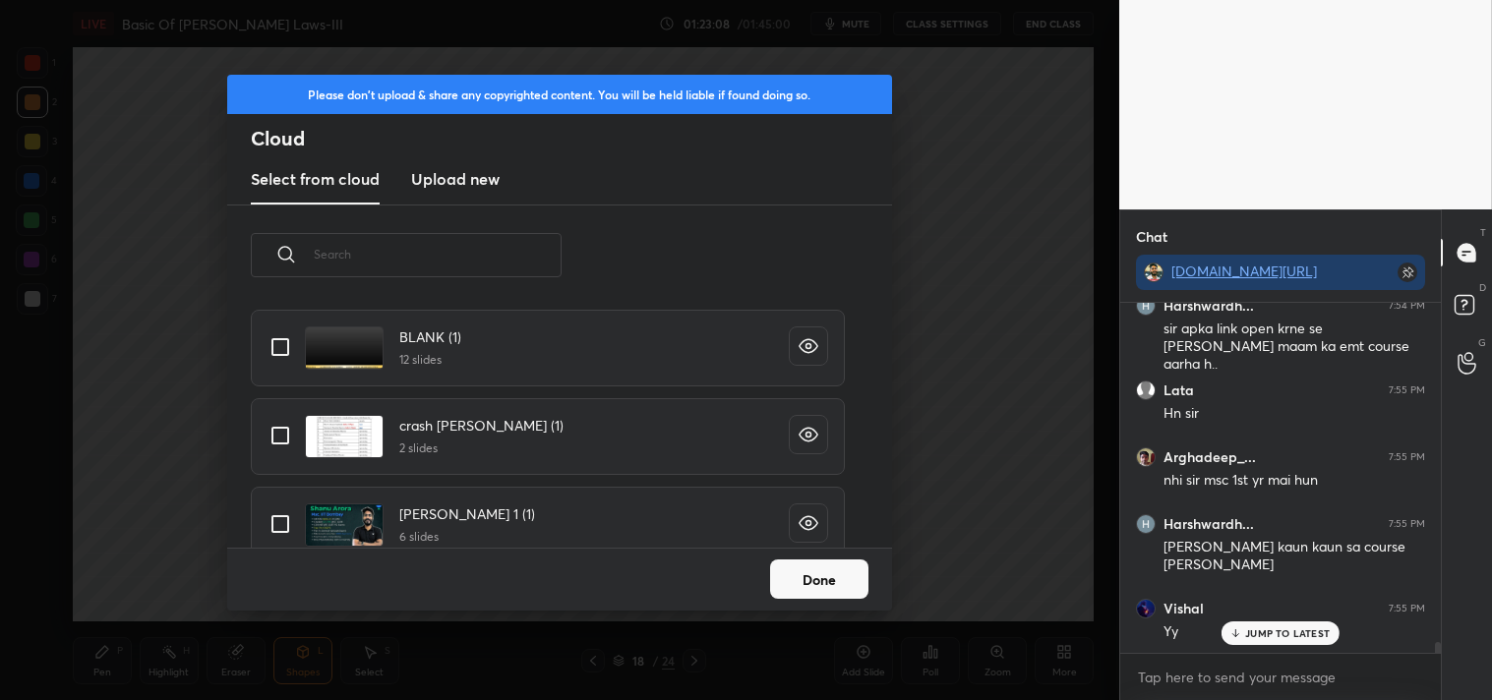
scroll to position [320, 0]
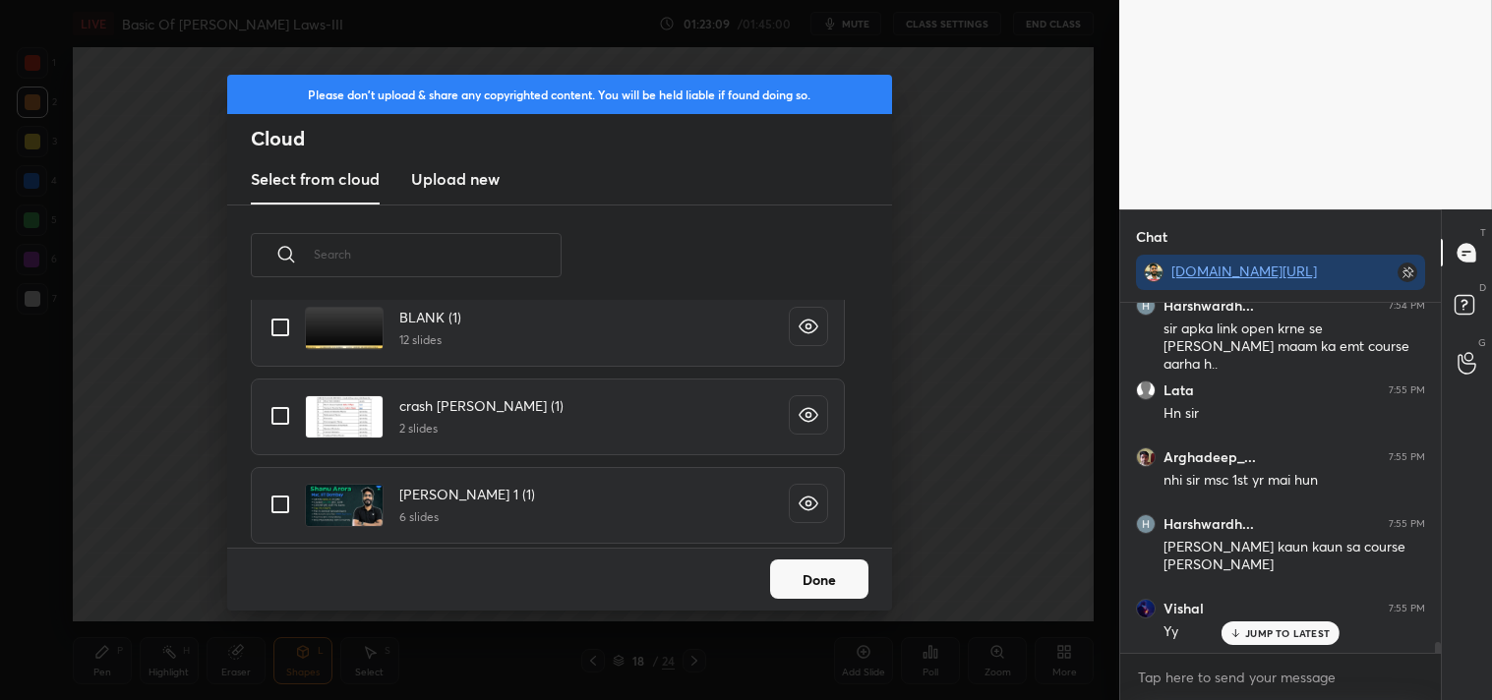
click at [281, 406] on input "grid" at bounding box center [280, 415] width 41 height 41
checkbox input "true"
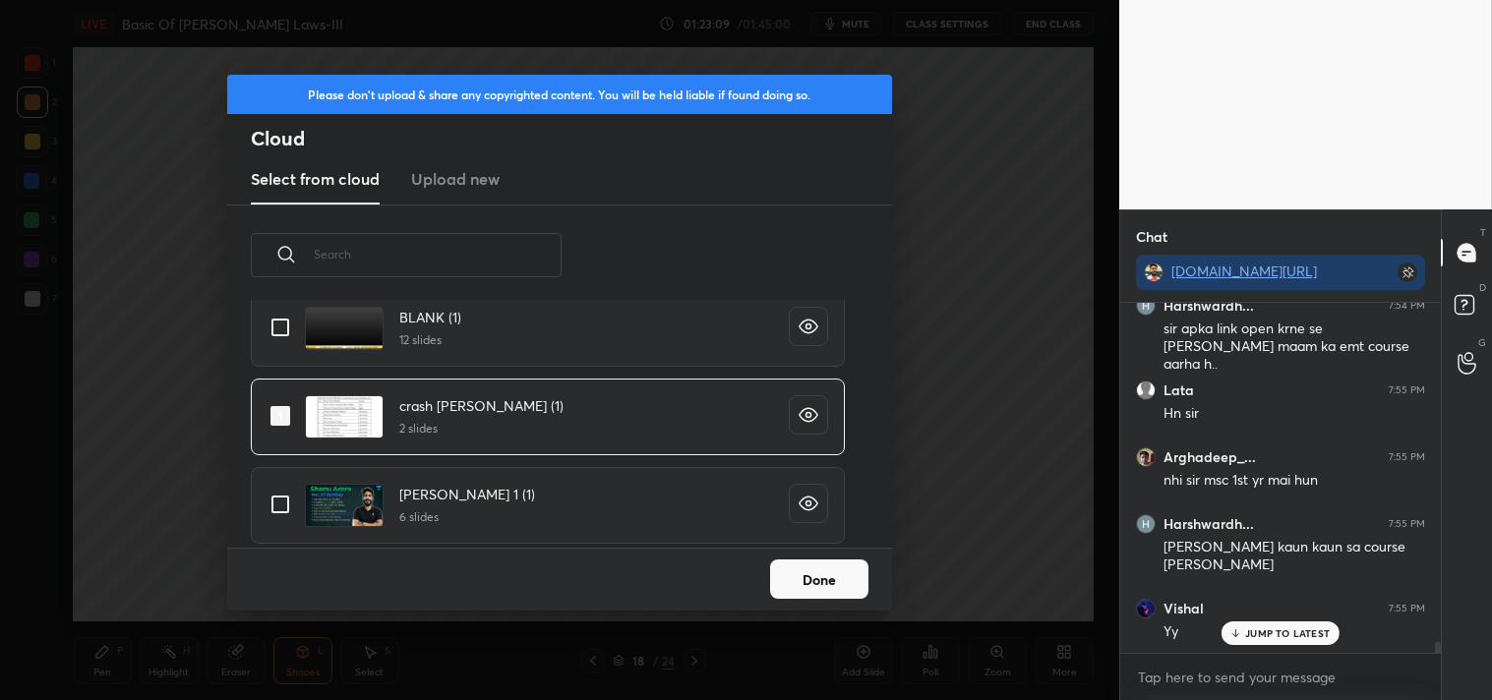
click at [806, 584] on button "Done" at bounding box center [819, 578] width 98 height 39
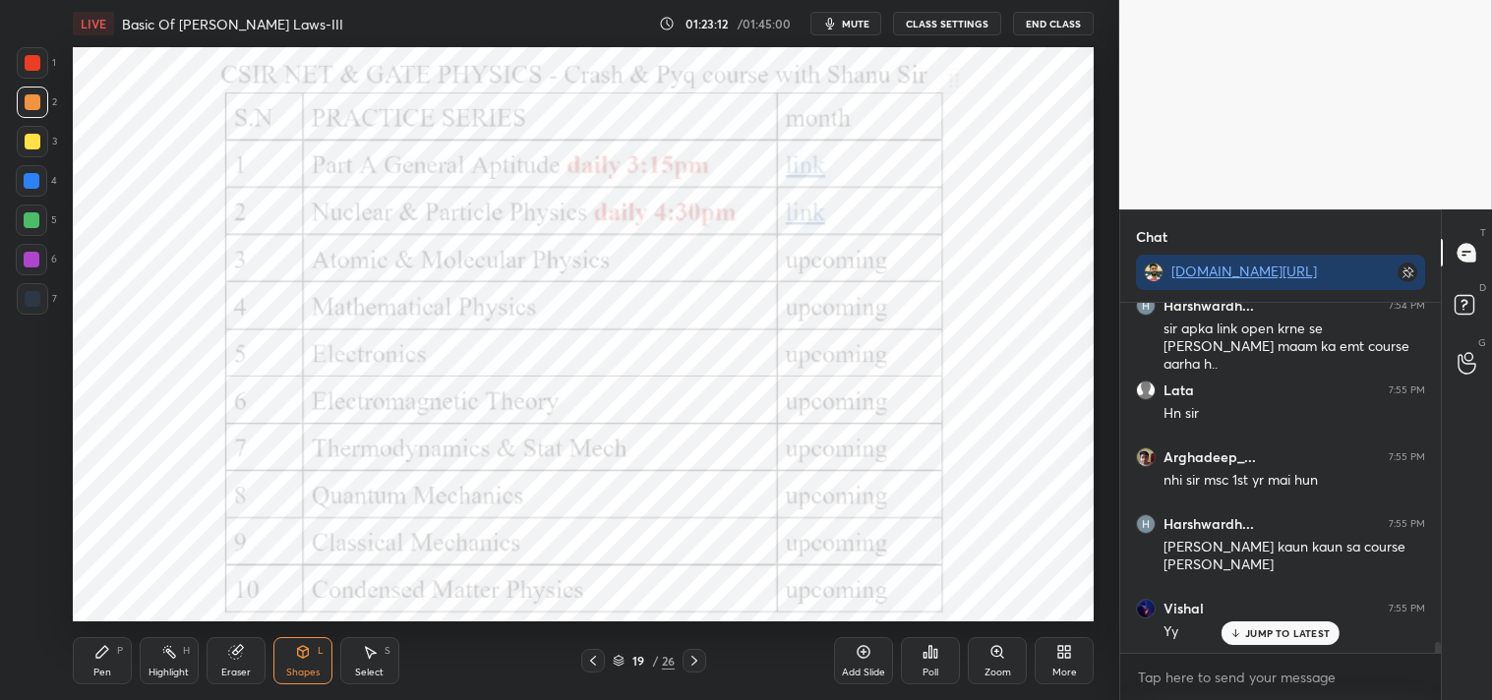
click at [46, 59] on div at bounding box center [32, 62] width 31 height 31
click at [29, 69] on div at bounding box center [33, 63] width 16 height 16
click at [30, 303] on div at bounding box center [33, 299] width 16 height 16
click at [28, 302] on div at bounding box center [33, 299] width 16 height 16
click at [117, 652] on div "P" at bounding box center [120, 651] width 6 height 10
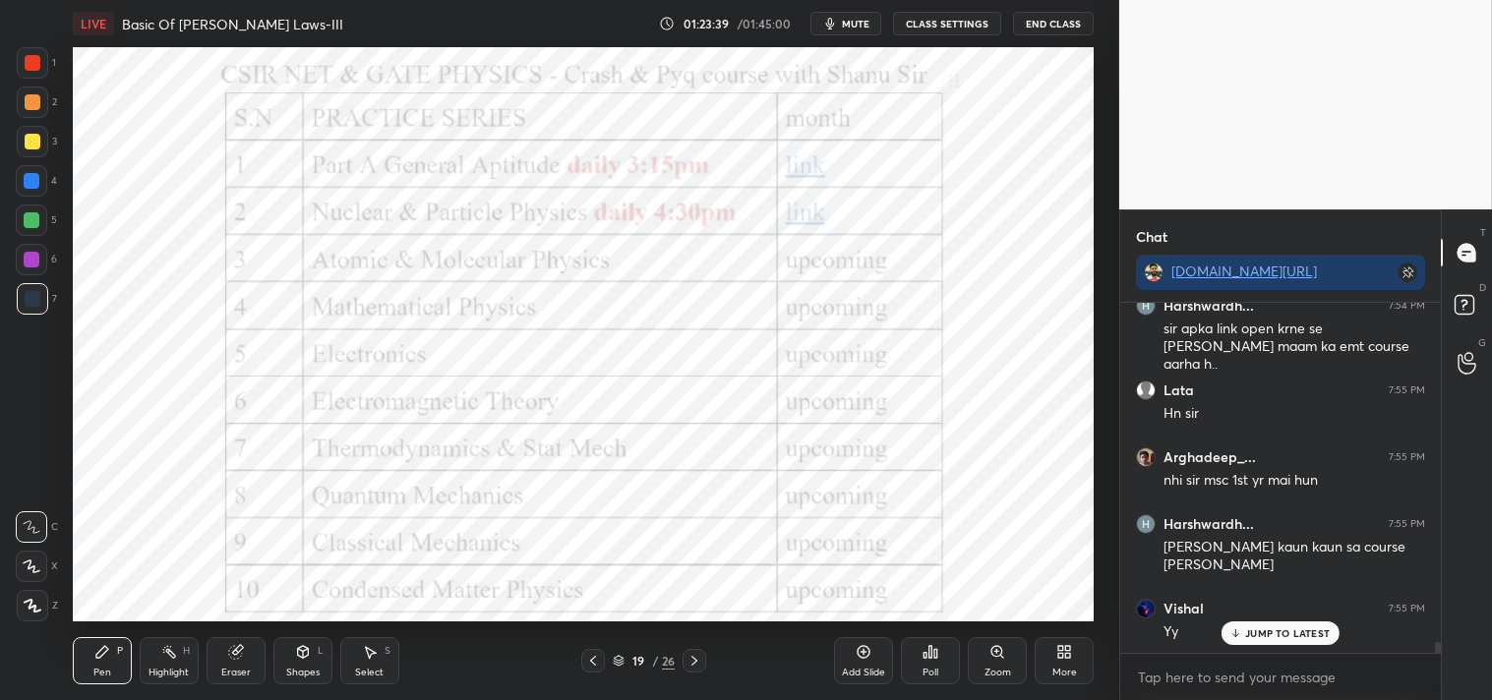
click at [32, 611] on icon at bounding box center [33, 606] width 18 height 14
click at [32, 612] on icon at bounding box center [33, 606] width 18 height 14
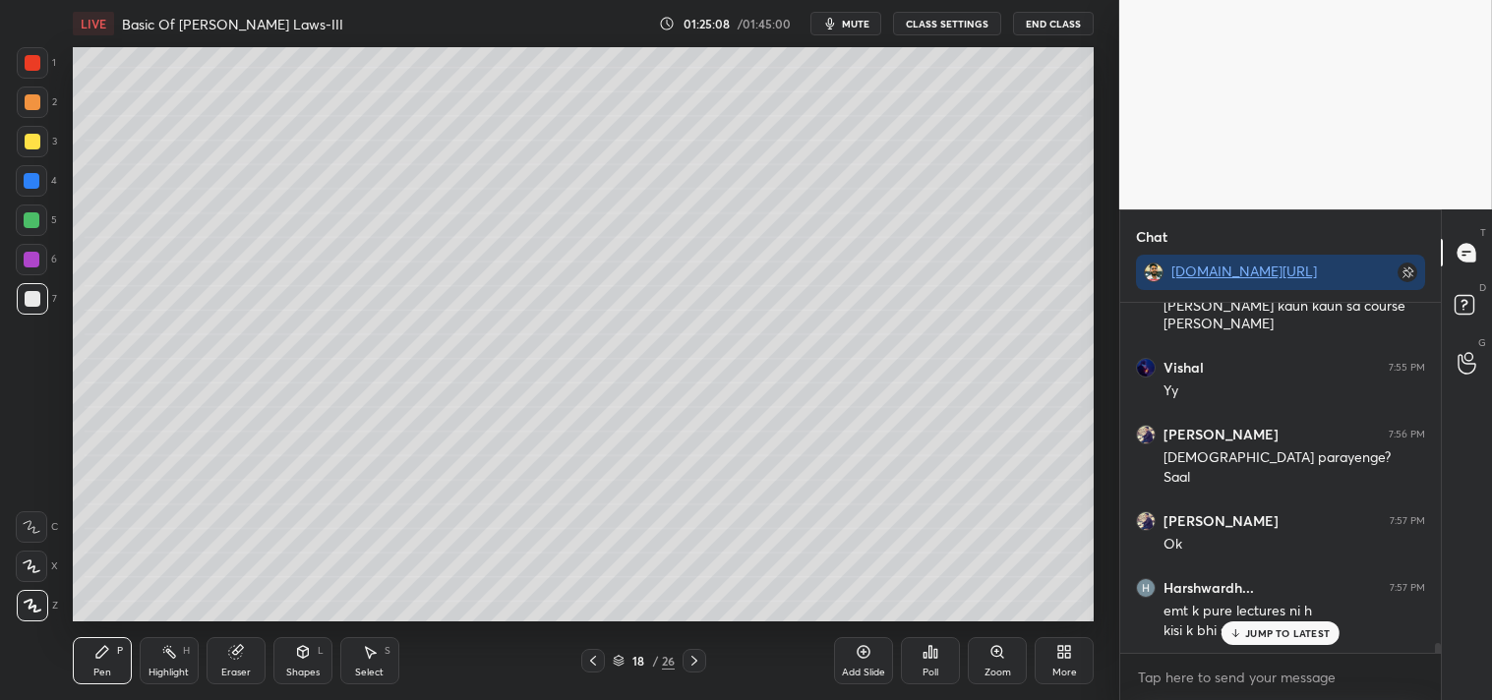
scroll to position [11580, 0]
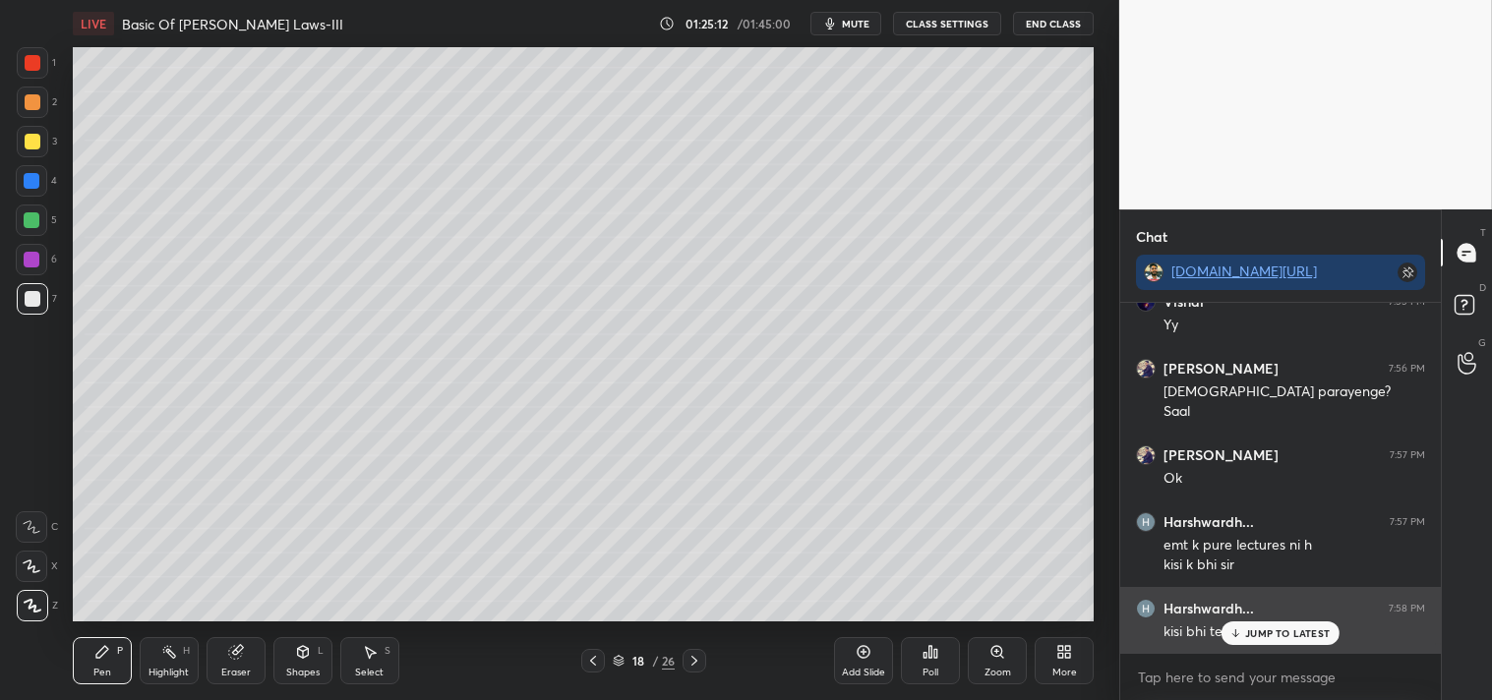
click at [1259, 631] on p "JUMP TO LATEST" at bounding box center [1287, 633] width 85 height 12
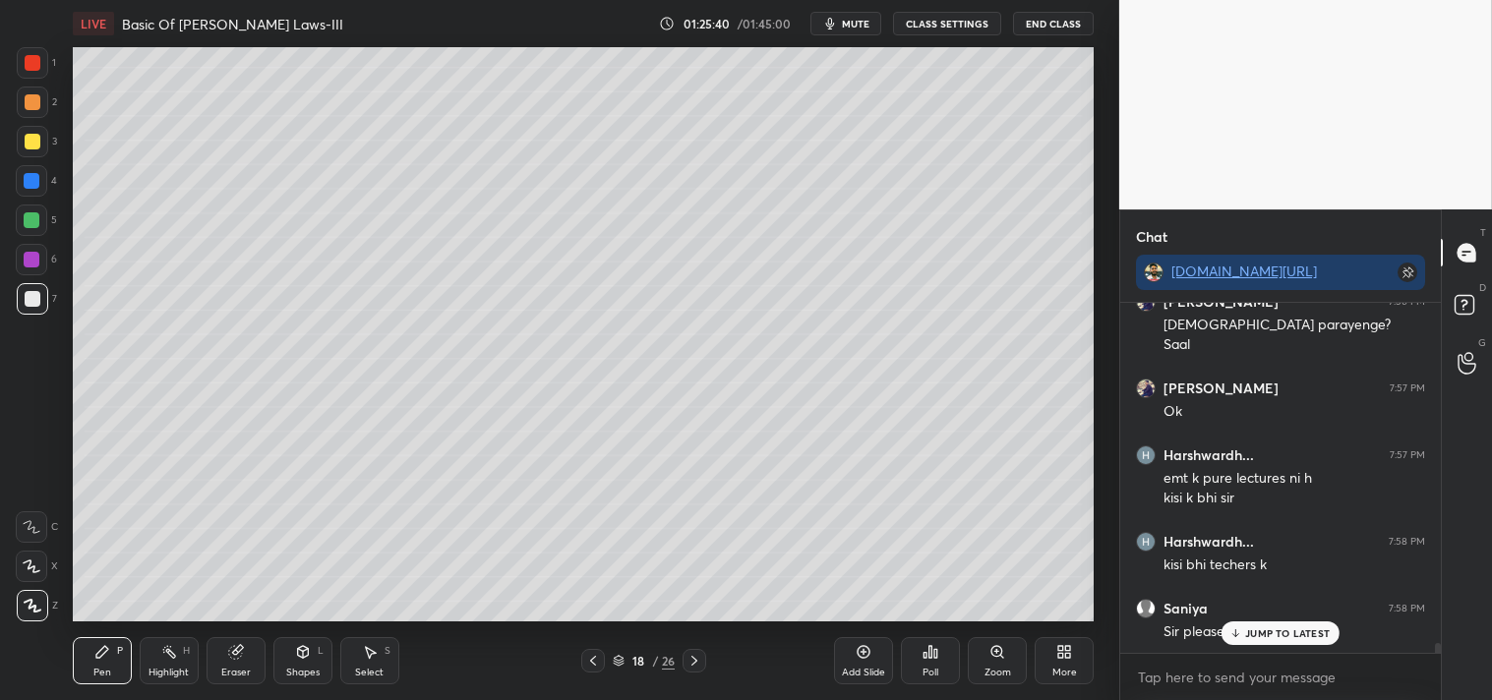
click at [1268, 620] on div "Sir please phle qm" at bounding box center [1294, 630] width 262 height 24
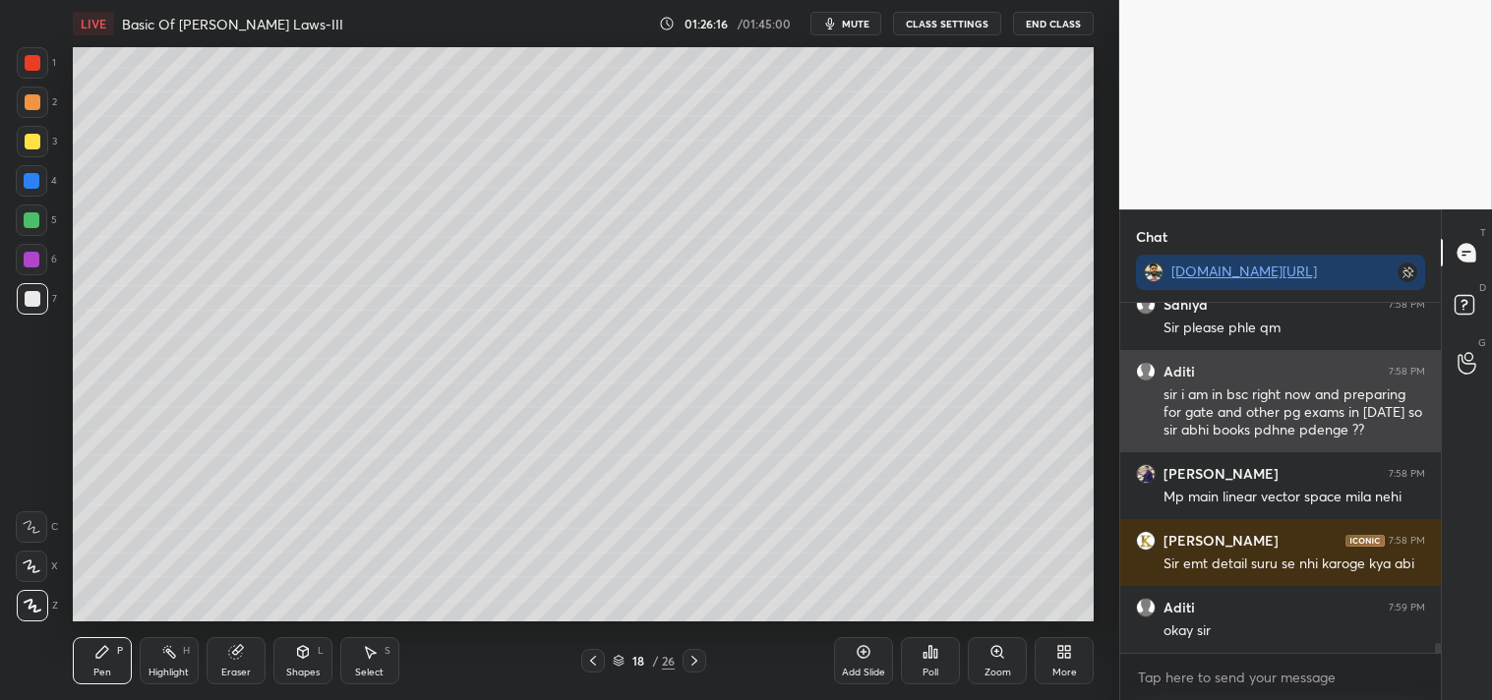
scroll to position [12035, 0]
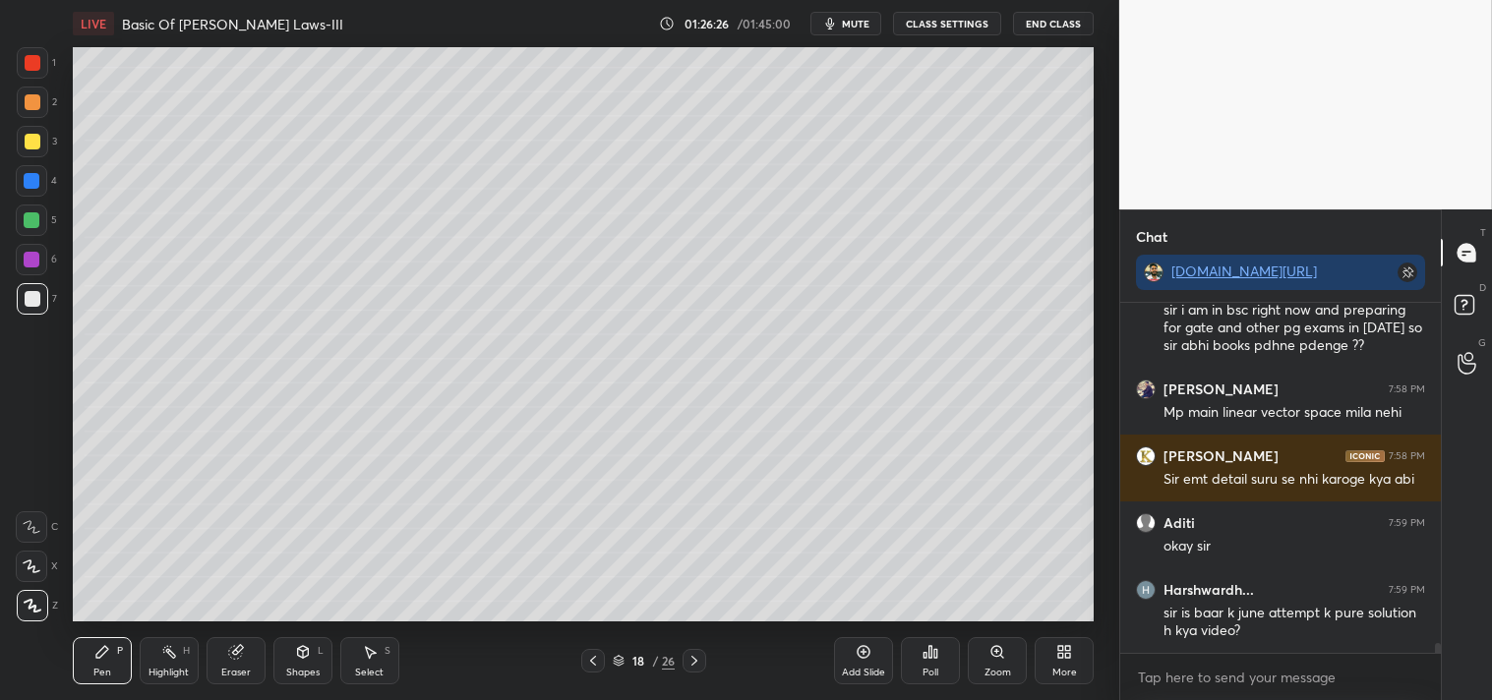
click at [867, 659] on icon at bounding box center [863, 652] width 16 height 16
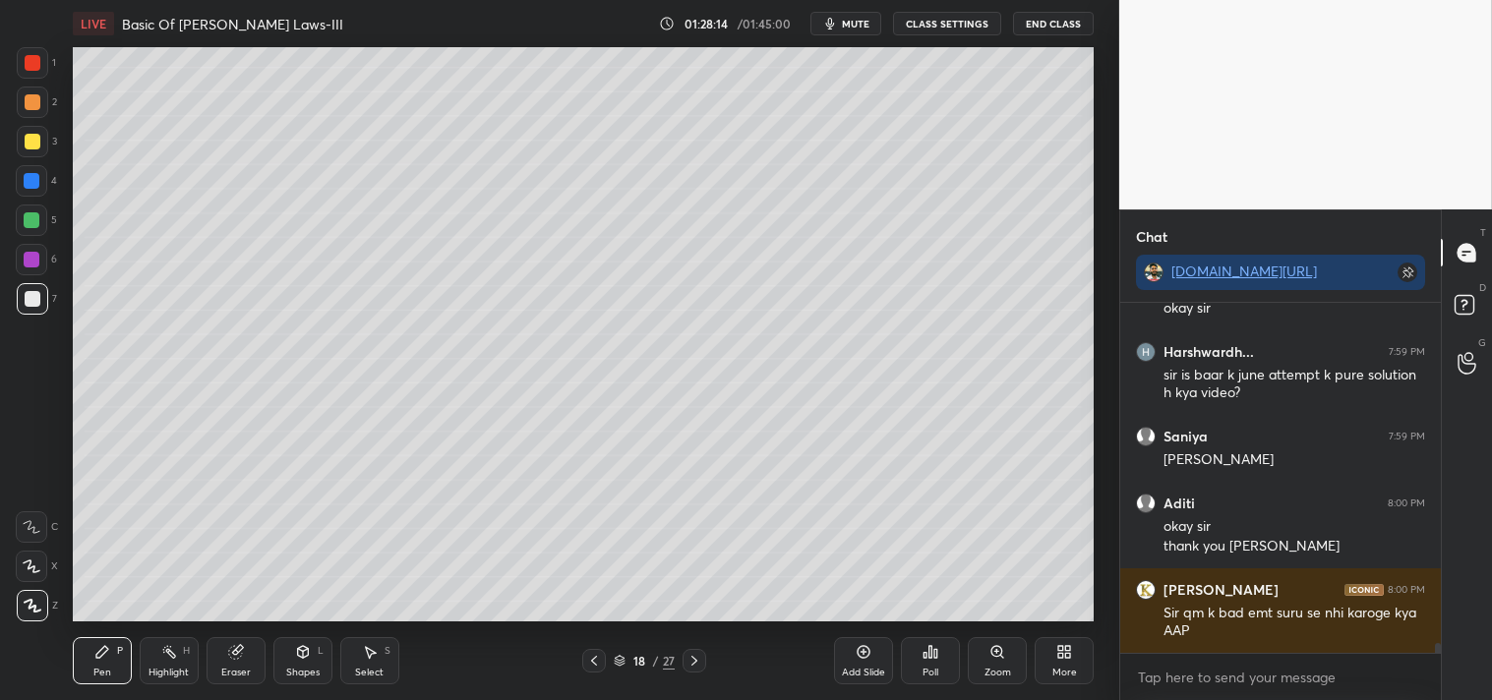
scroll to position [12340, 0]
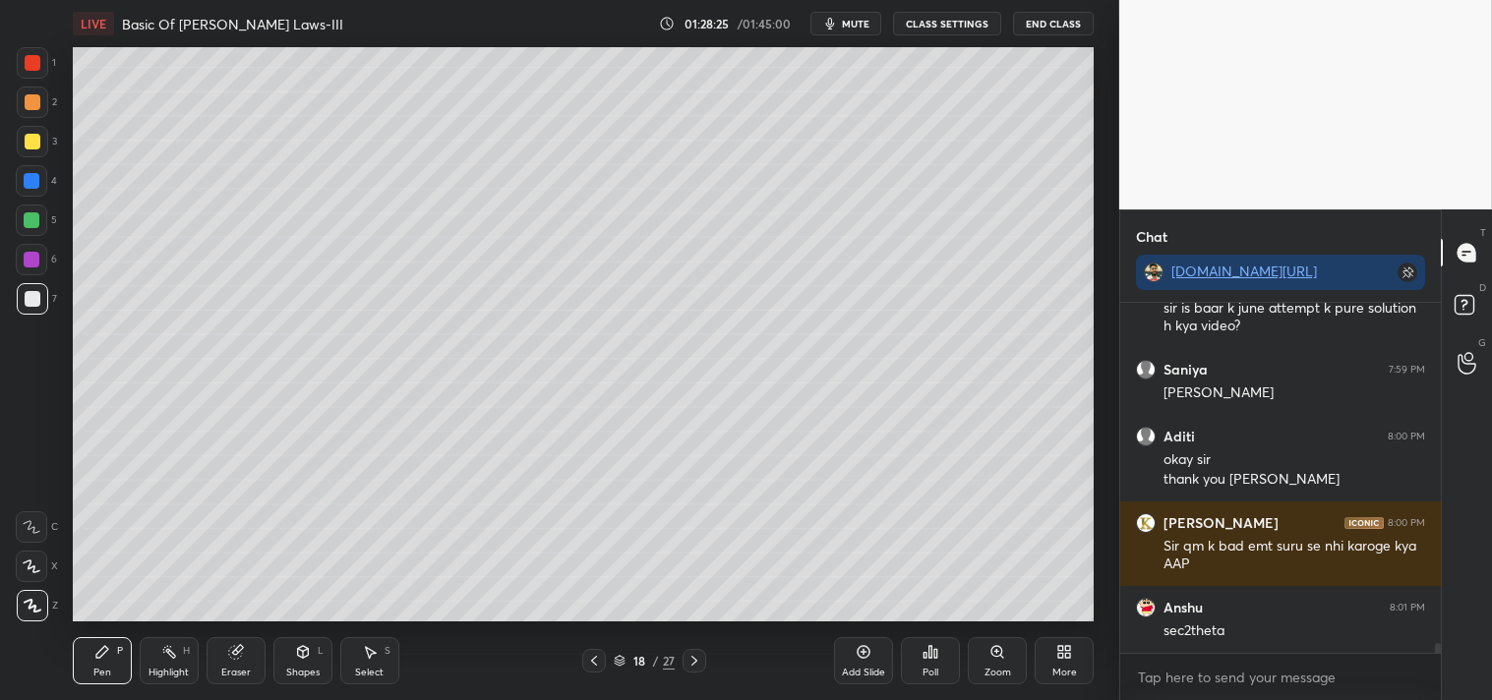
click at [28, 523] on icon at bounding box center [32, 527] width 18 height 14
click at [41, 537] on div at bounding box center [31, 526] width 31 height 31
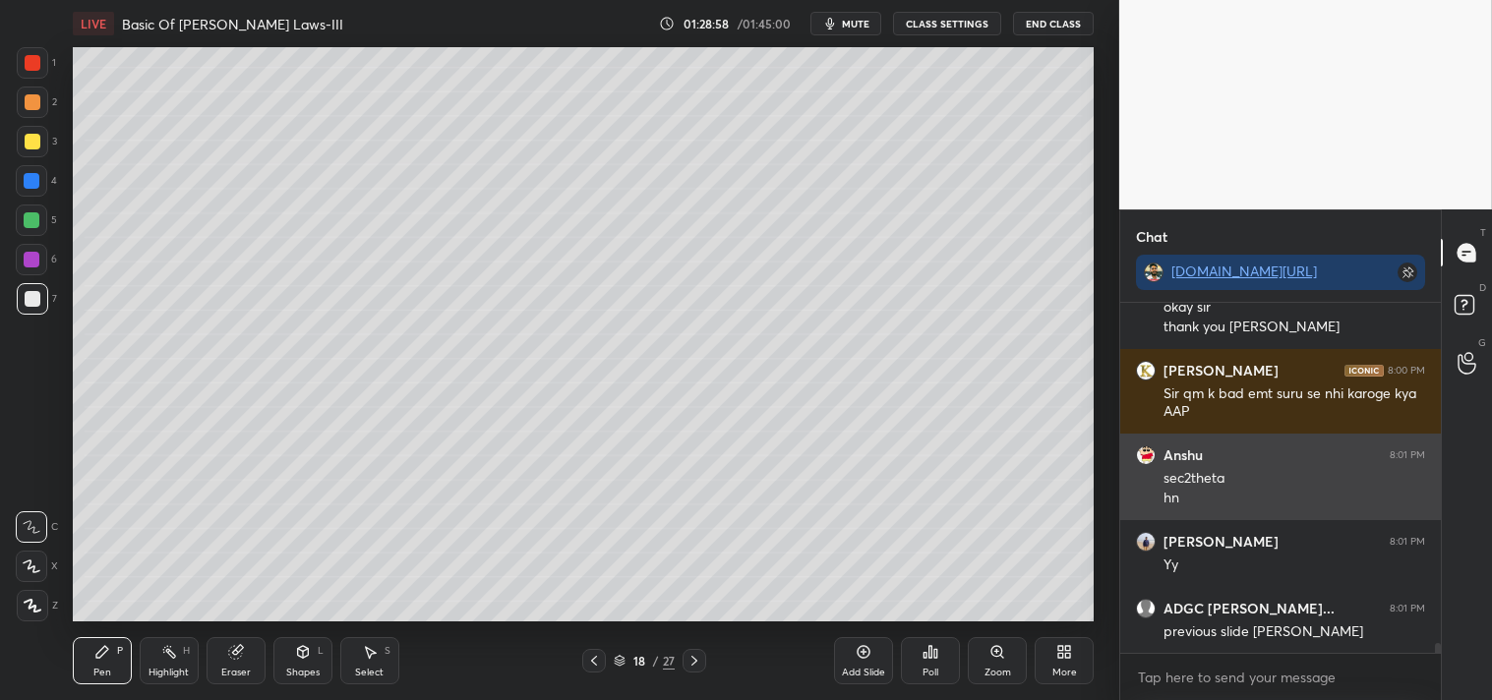
scroll to position [12493, 0]
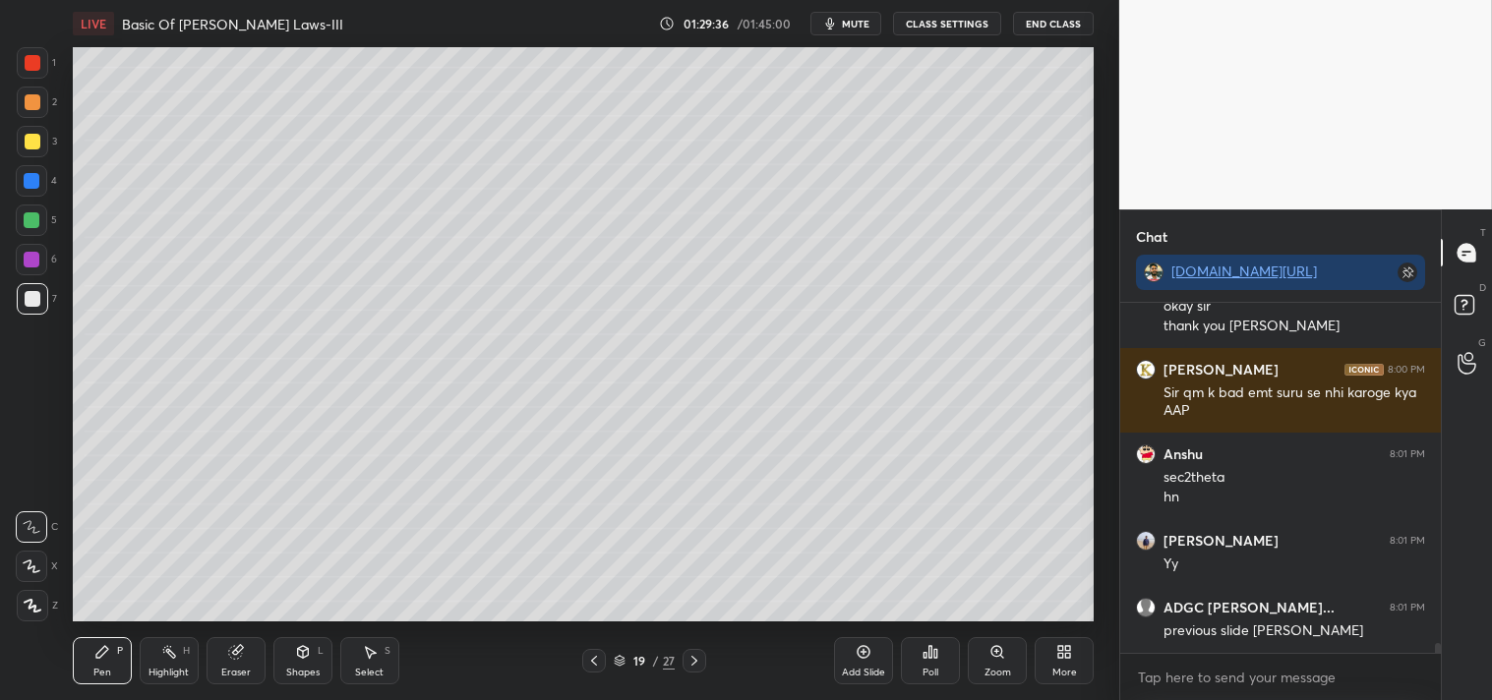
click at [866, 653] on icon at bounding box center [863, 652] width 16 height 16
click at [281, 652] on div "Shapes L" at bounding box center [302, 660] width 59 height 47
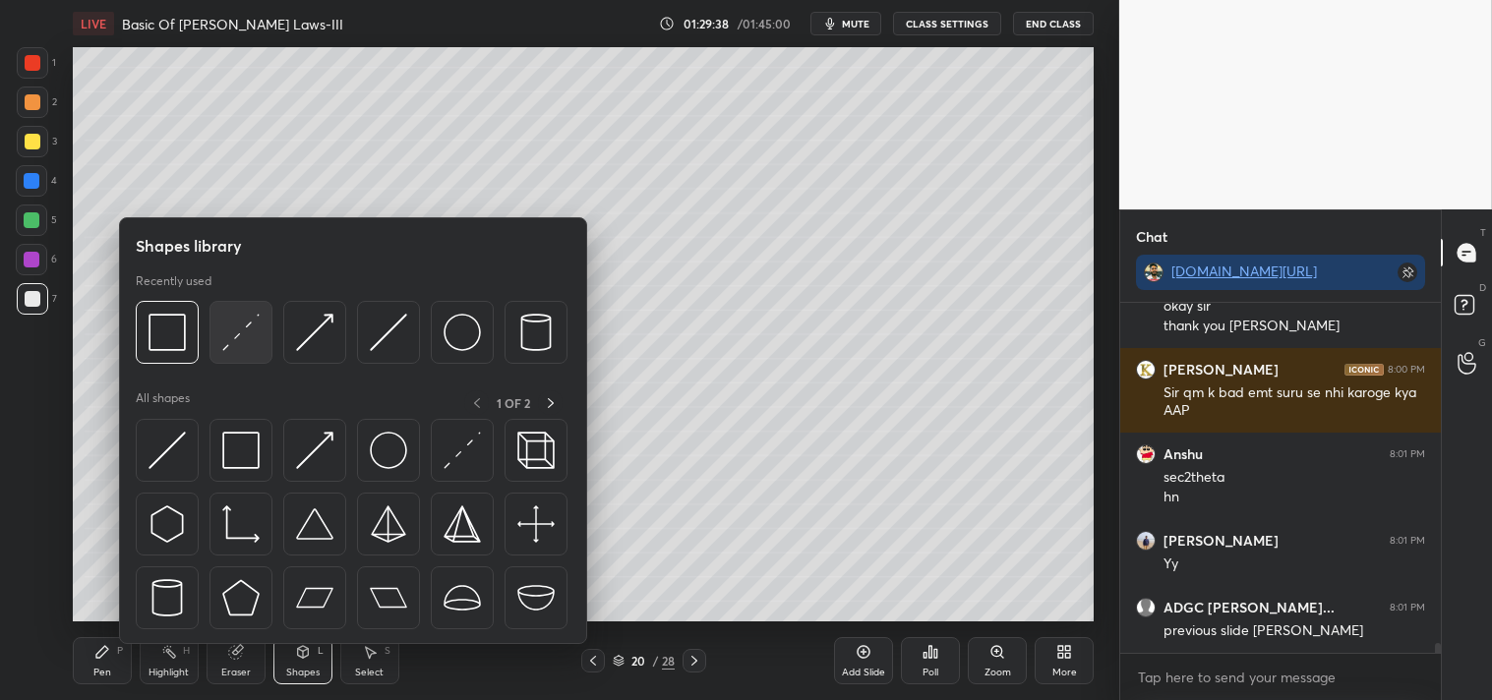
click at [247, 338] on img at bounding box center [240, 332] width 37 height 37
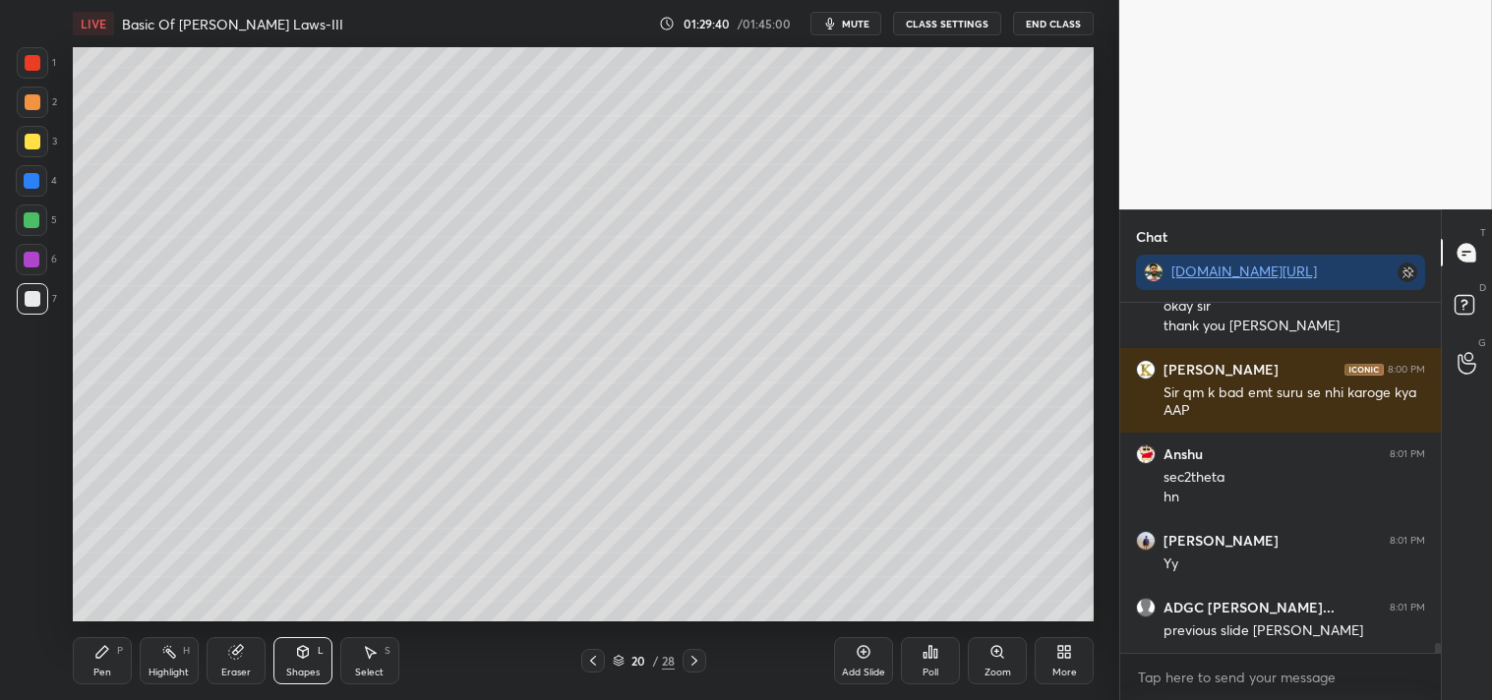
click at [993, 661] on div "Zoom" at bounding box center [997, 660] width 59 height 47
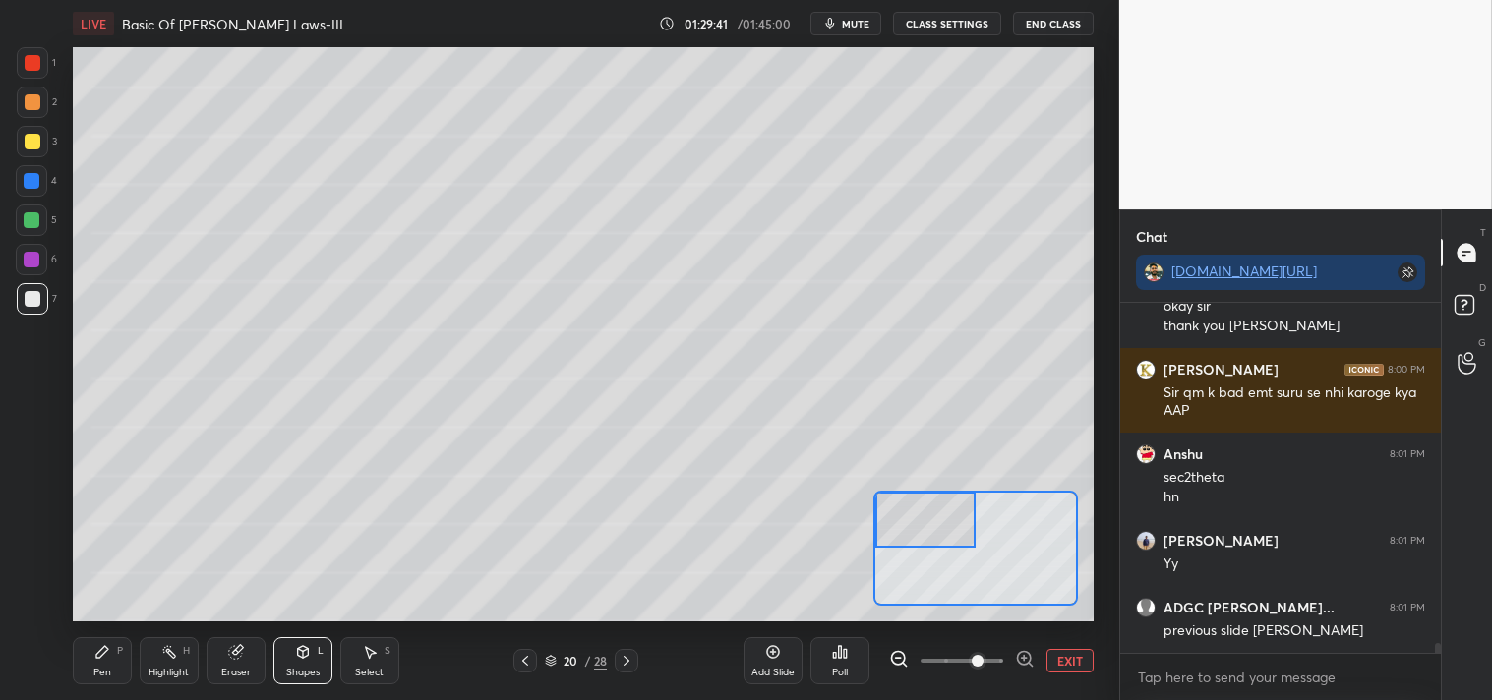
scroll to position [12560, 0]
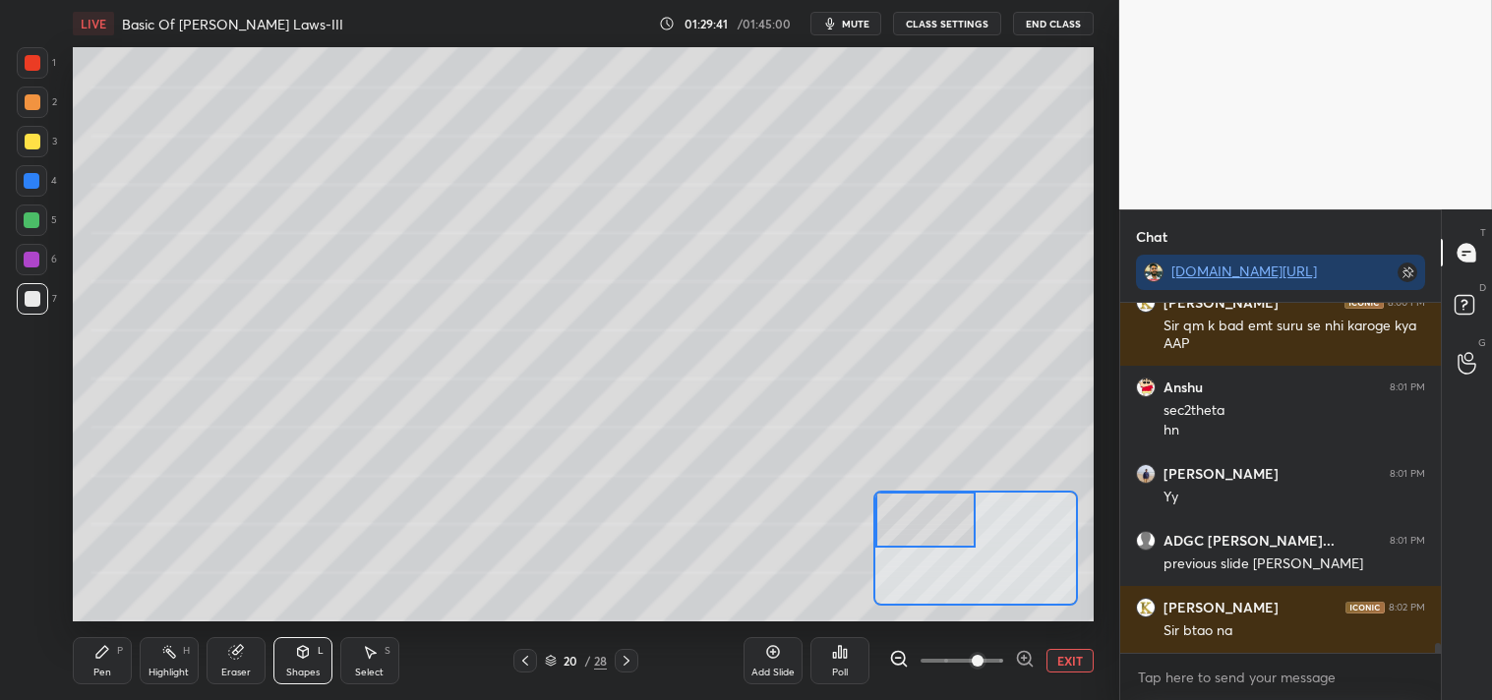
click at [106, 674] on div "Pen" at bounding box center [102, 673] width 18 height 10
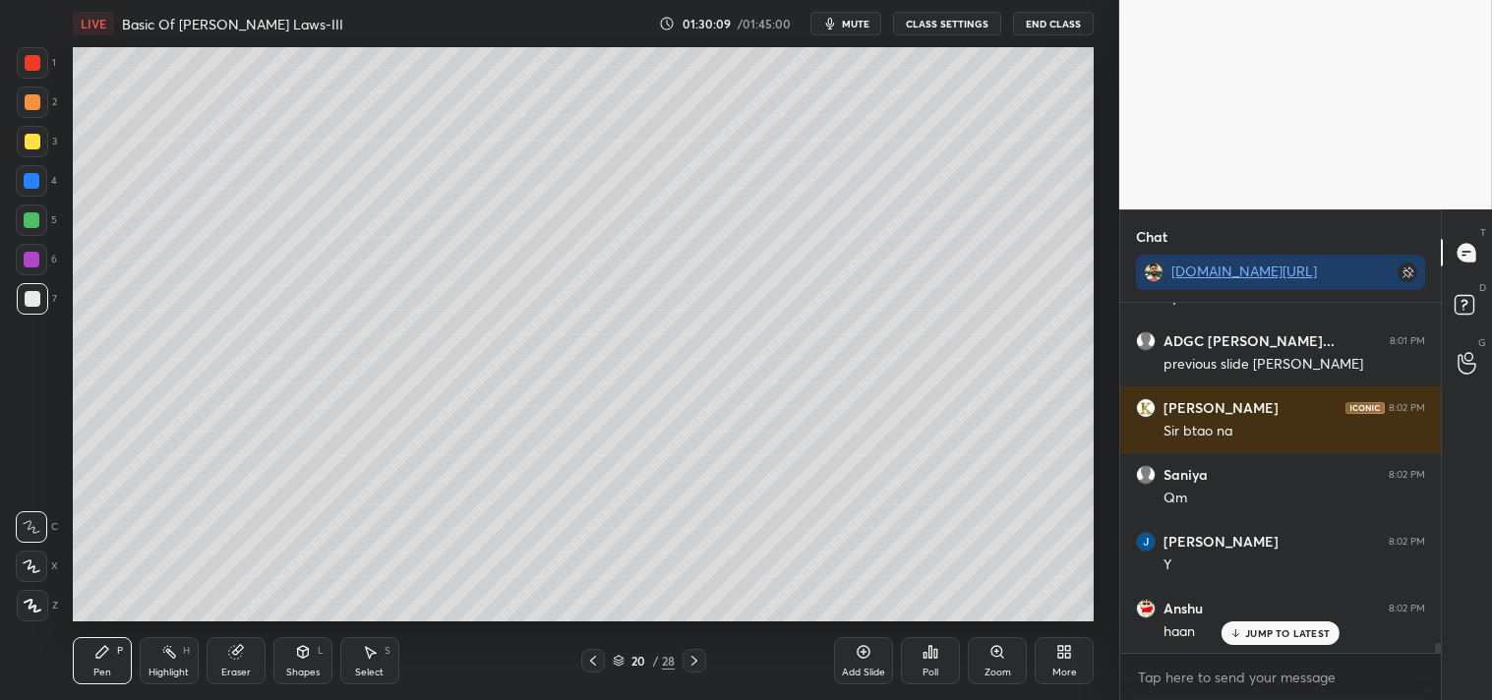
scroll to position [12826, 0]
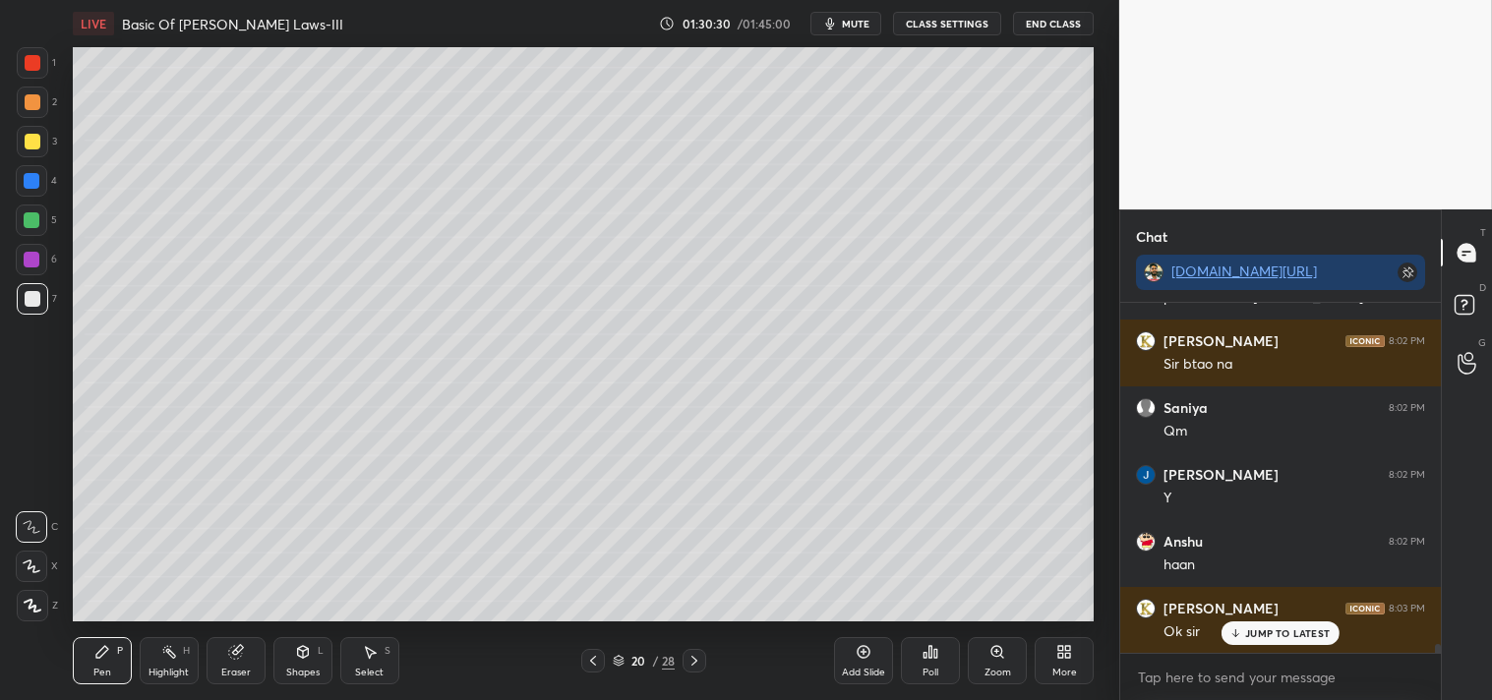
click at [994, 656] on icon at bounding box center [996, 651] width 11 height 11
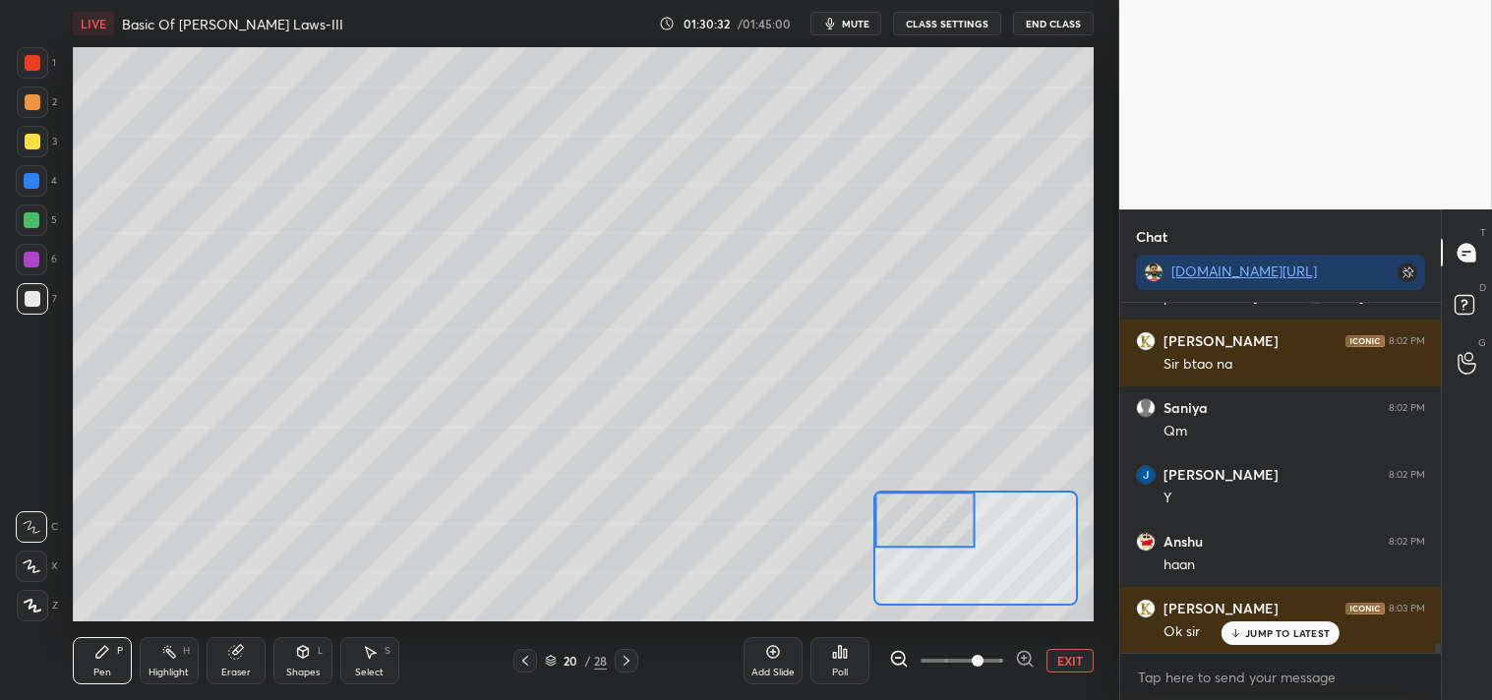
click at [102, 663] on div "Pen P" at bounding box center [102, 660] width 59 height 47
click at [99, 654] on icon at bounding box center [102, 652] width 12 height 12
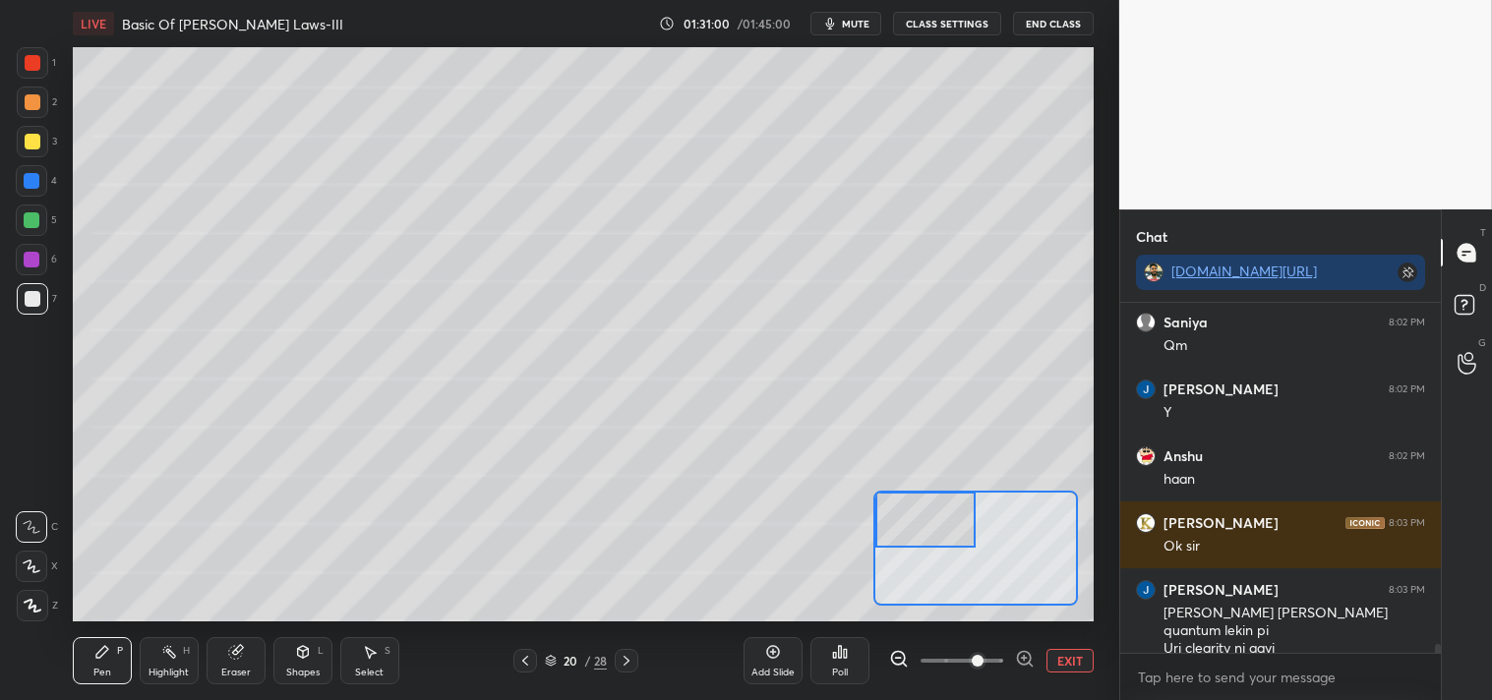
click at [310, 657] on icon at bounding box center [303, 652] width 16 height 16
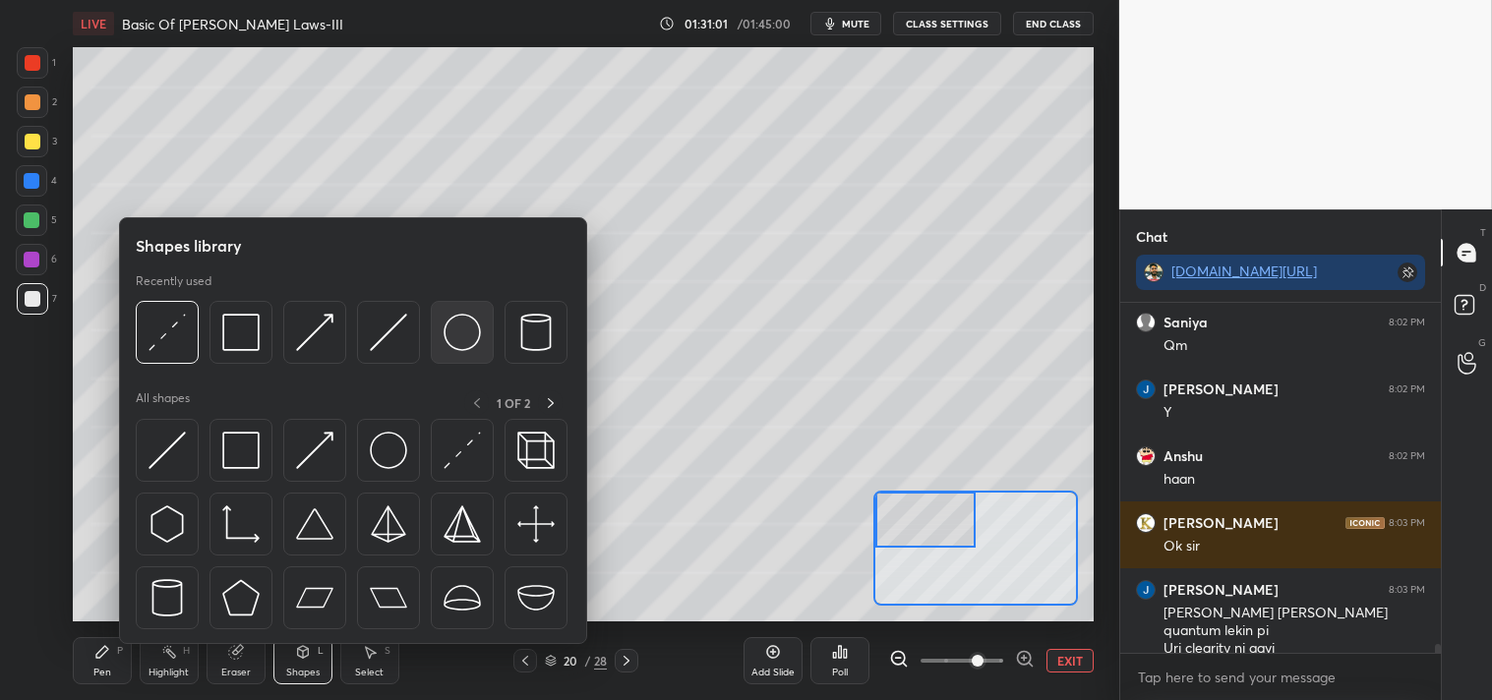
click at [466, 331] on img at bounding box center [461, 332] width 37 height 37
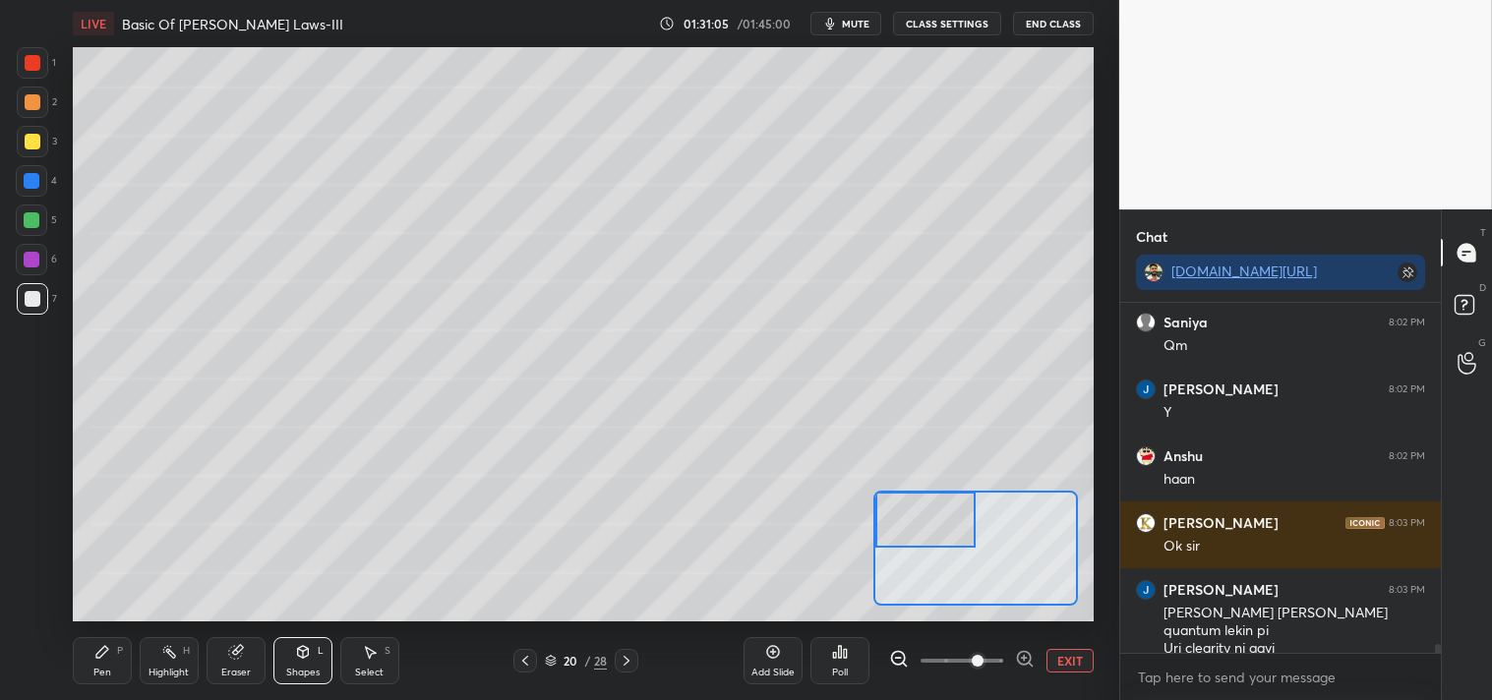
click at [110, 650] on div "Pen P" at bounding box center [102, 660] width 59 height 47
click at [306, 655] on icon at bounding box center [302, 652] width 11 height 12
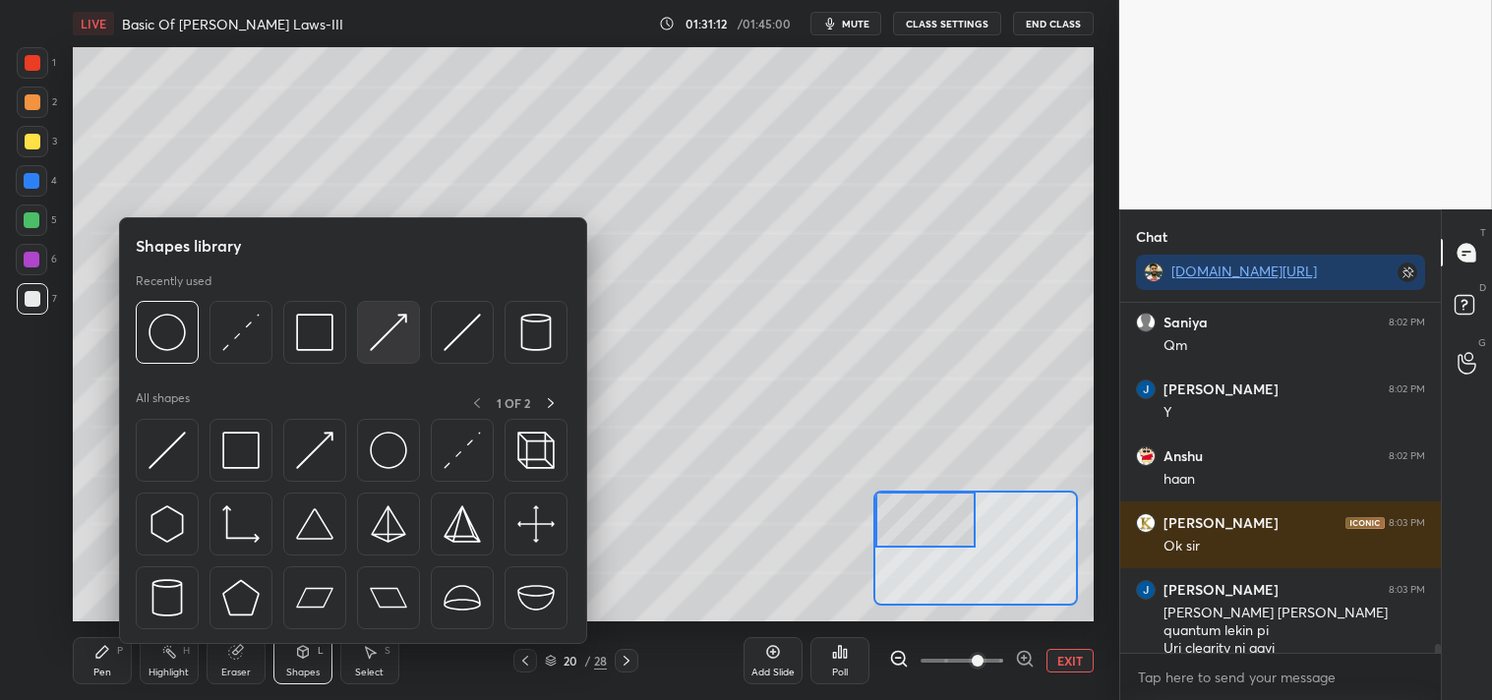
click at [403, 332] on img at bounding box center [388, 332] width 37 height 37
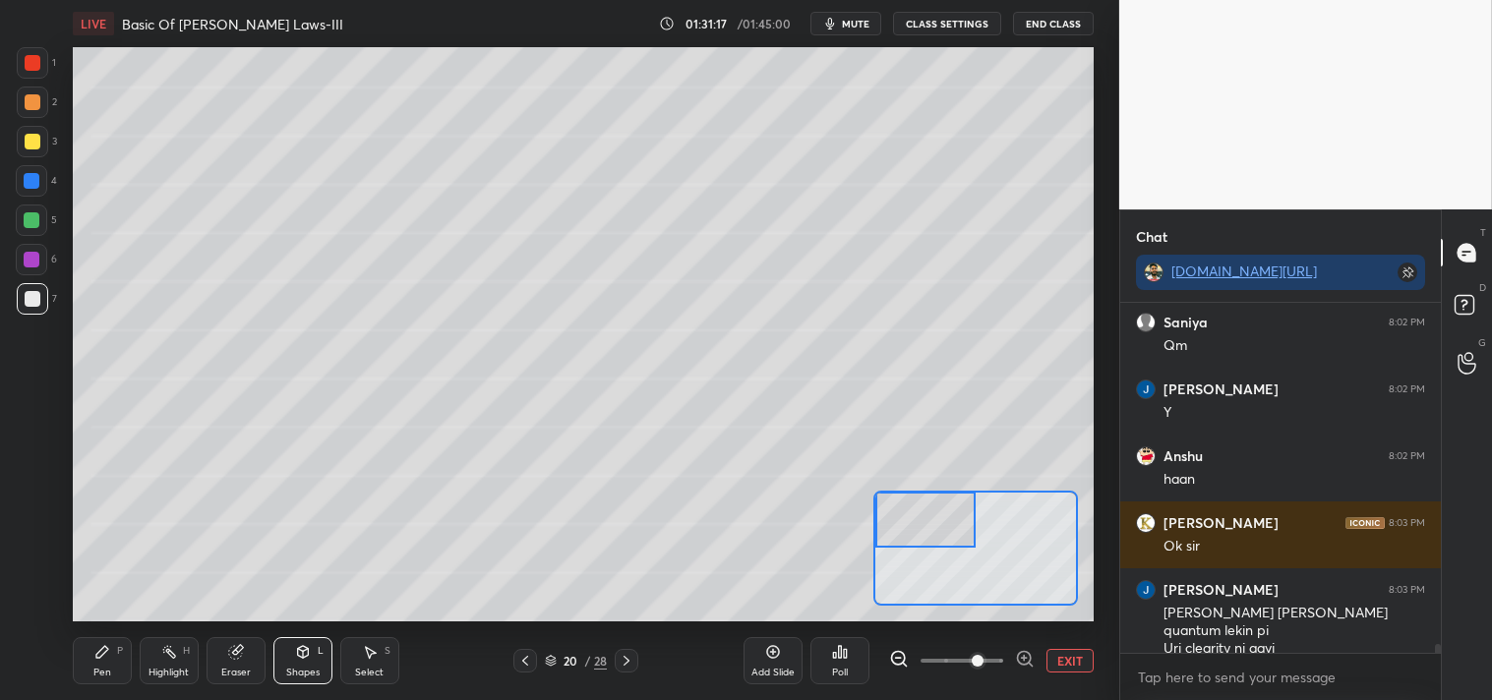
click at [108, 661] on div "Pen P" at bounding box center [102, 660] width 59 height 47
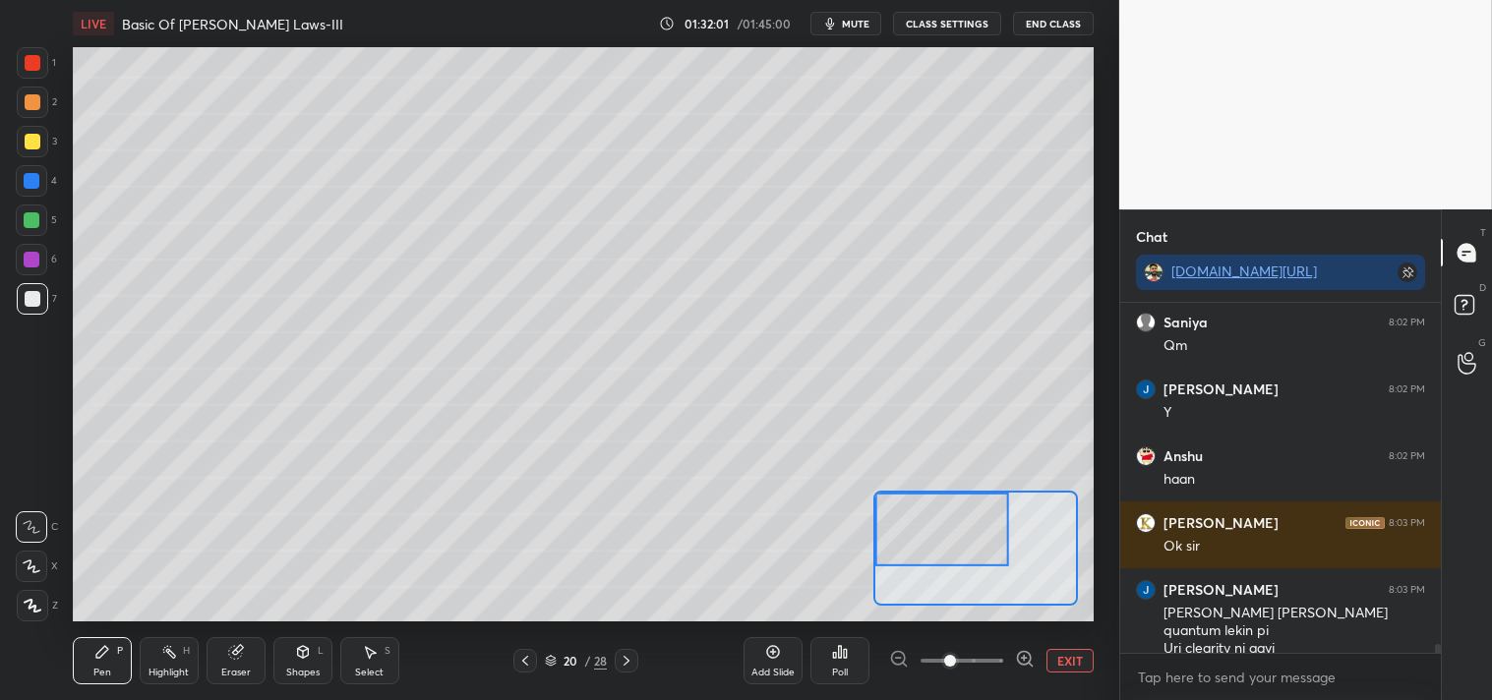
click at [1055, 667] on button "EXIT" at bounding box center [1069, 661] width 47 height 24
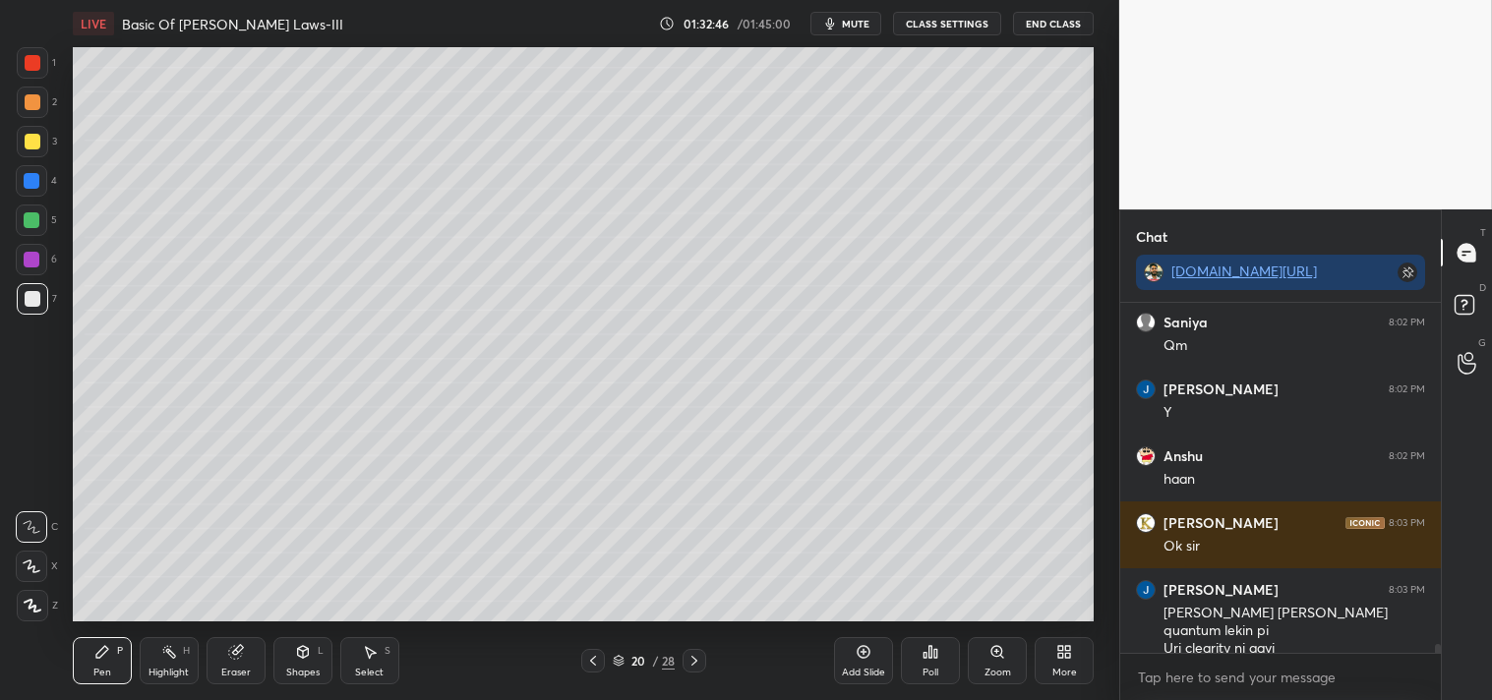
click at [318, 664] on div "Shapes L" at bounding box center [302, 660] width 59 height 47
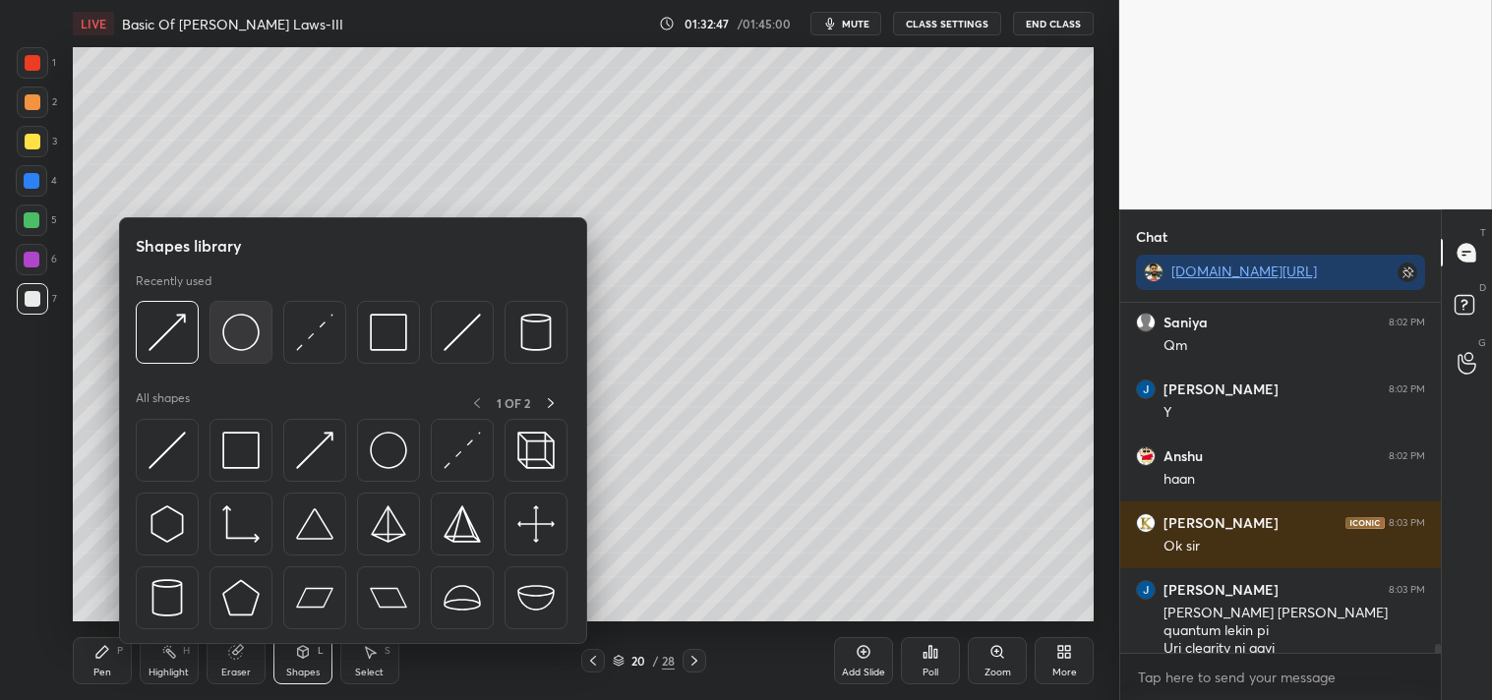
click at [229, 328] on img at bounding box center [240, 332] width 37 height 37
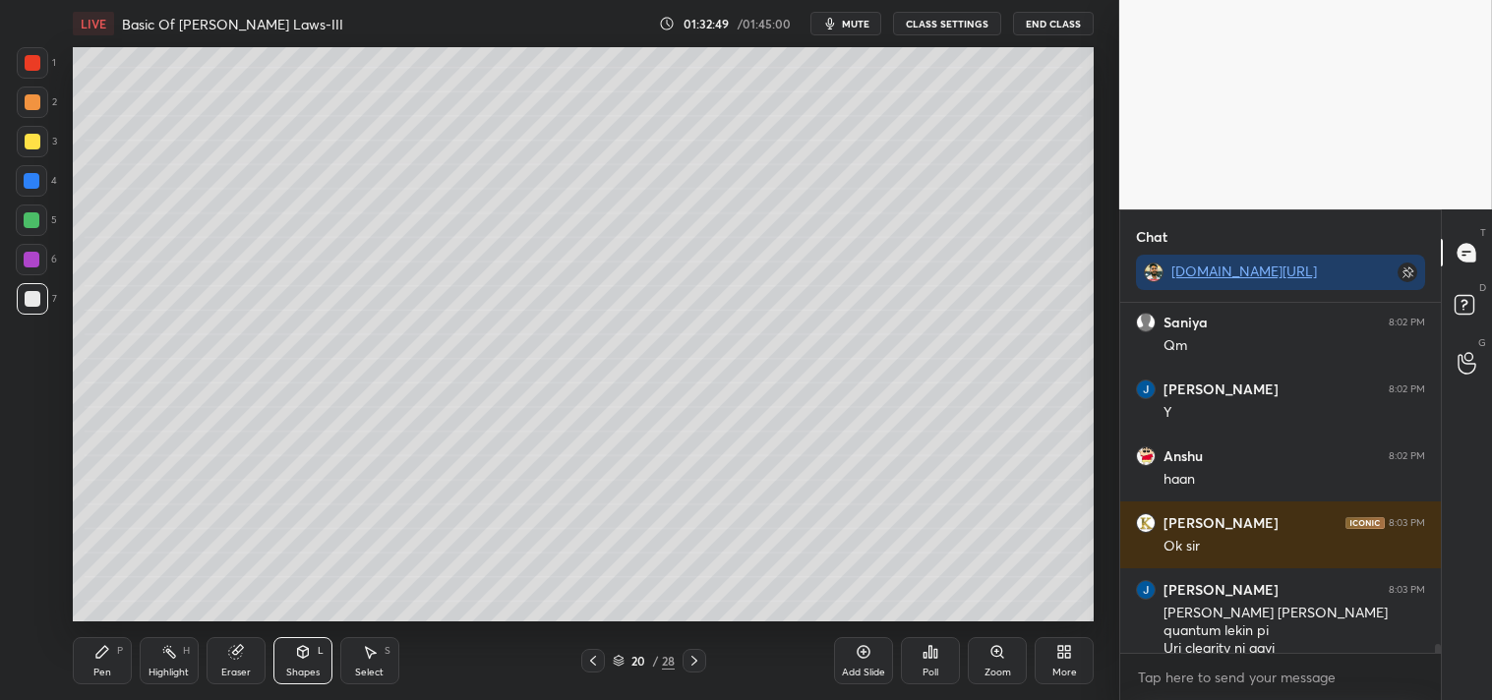
click at [110, 664] on div "Pen P" at bounding box center [102, 660] width 59 height 47
click at [109, 663] on div "Pen P" at bounding box center [102, 660] width 59 height 47
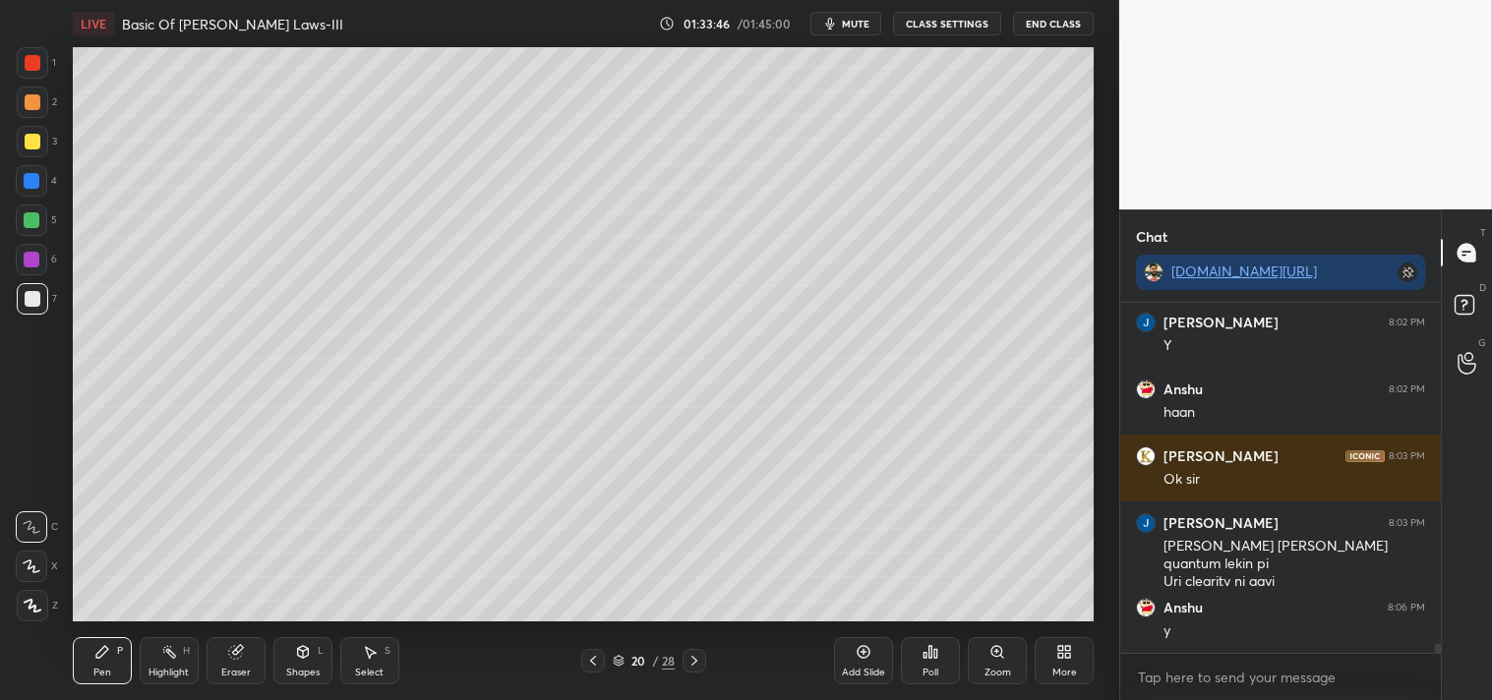
scroll to position [13045, 0]
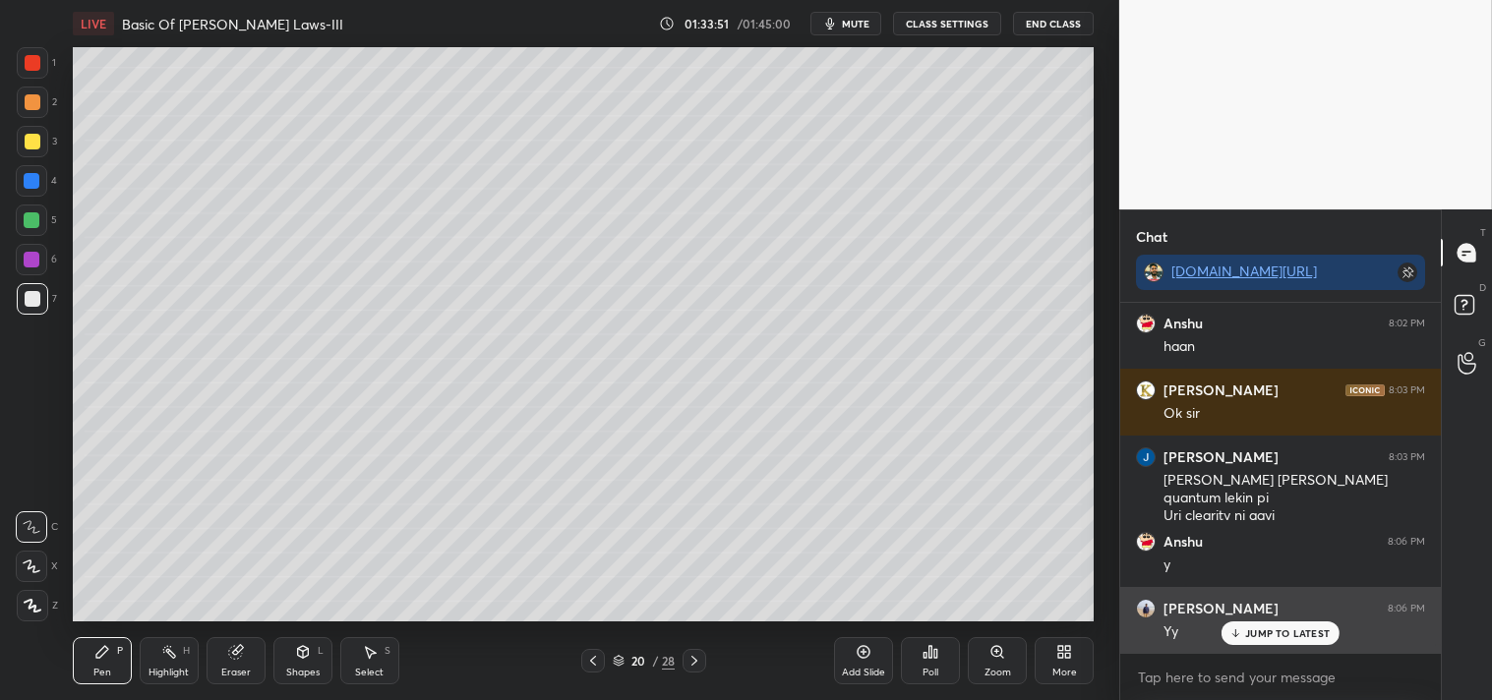
click at [1300, 629] on p "JUMP TO LATEST" at bounding box center [1287, 633] width 85 height 12
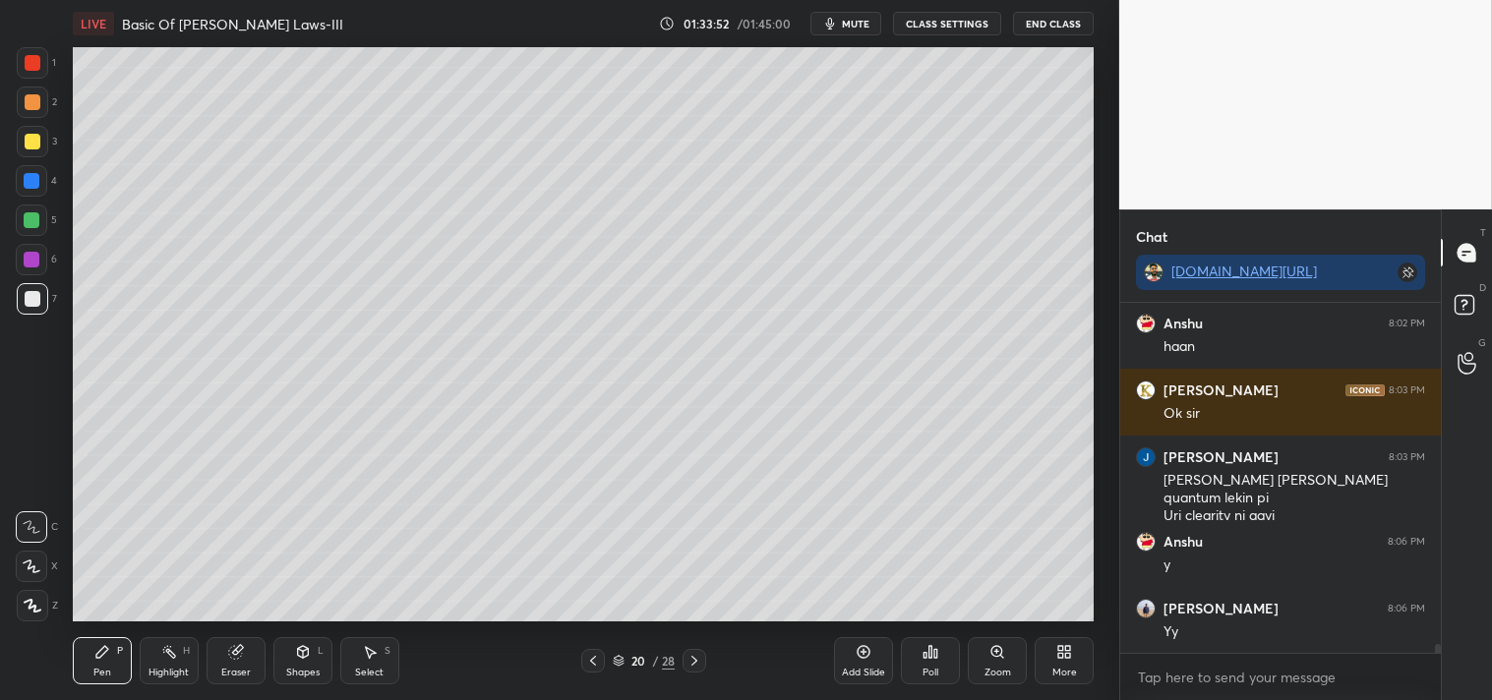
click at [859, 655] on icon at bounding box center [863, 652] width 13 height 13
click at [308, 659] on icon at bounding box center [303, 652] width 16 height 16
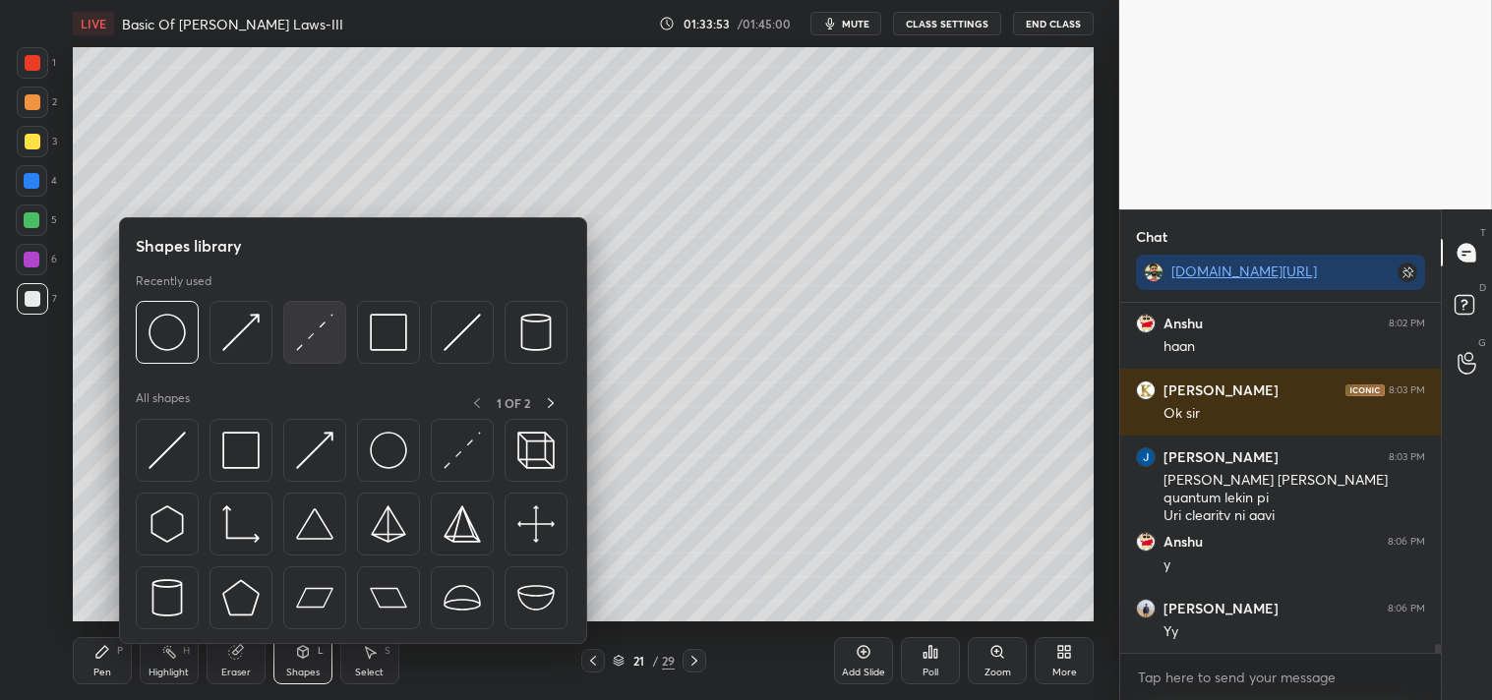
click at [311, 318] on img at bounding box center [314, 332] width 37 height 37
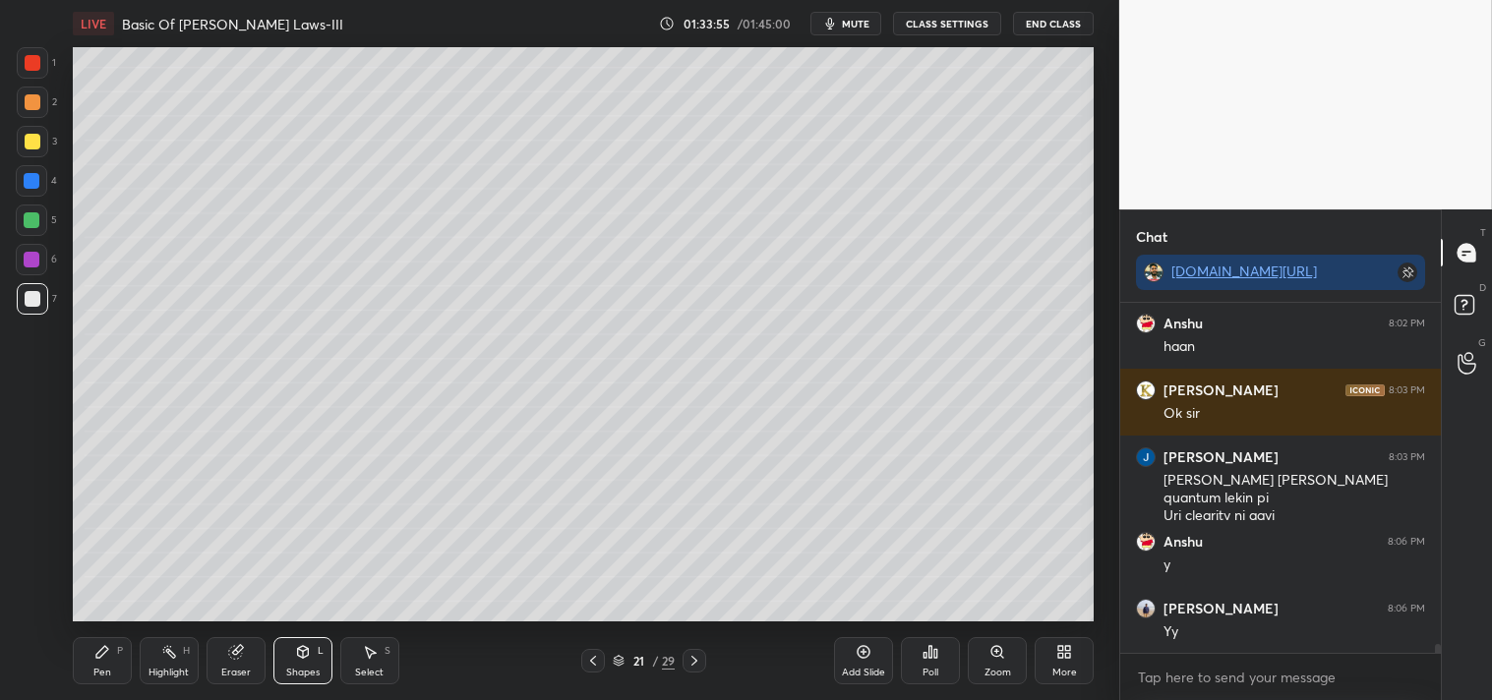
click at [999, 662] on div "Zoom" at bounding box center [997, 660] width 59 height 47
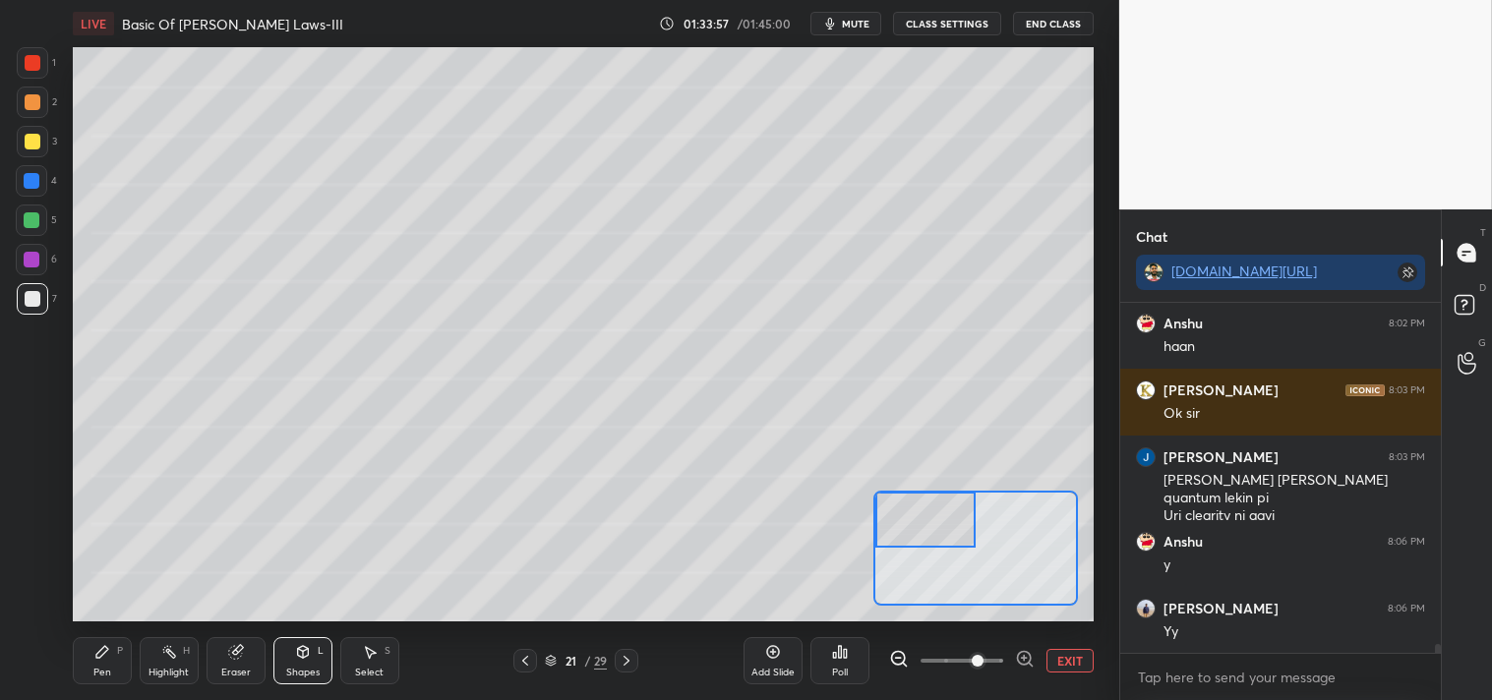
click at [86, 645] on div "Pen P" at bounding box center [102, 660] width 59 height 47
click at [95, 646] on icon at bounding box center [102, 652] width 16 height 16
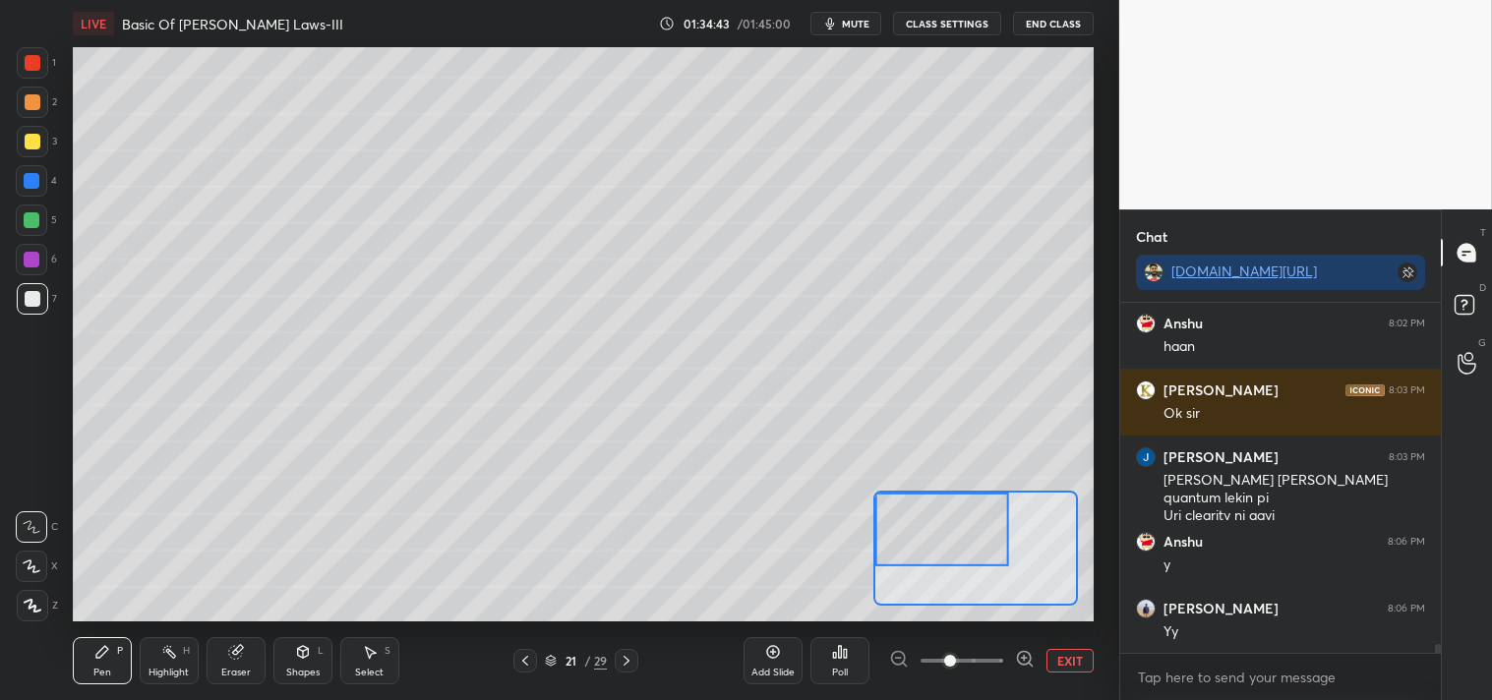
click at [1055, 660] on button "EXIT" at bounding box center [1069, 661] width 47 height 24
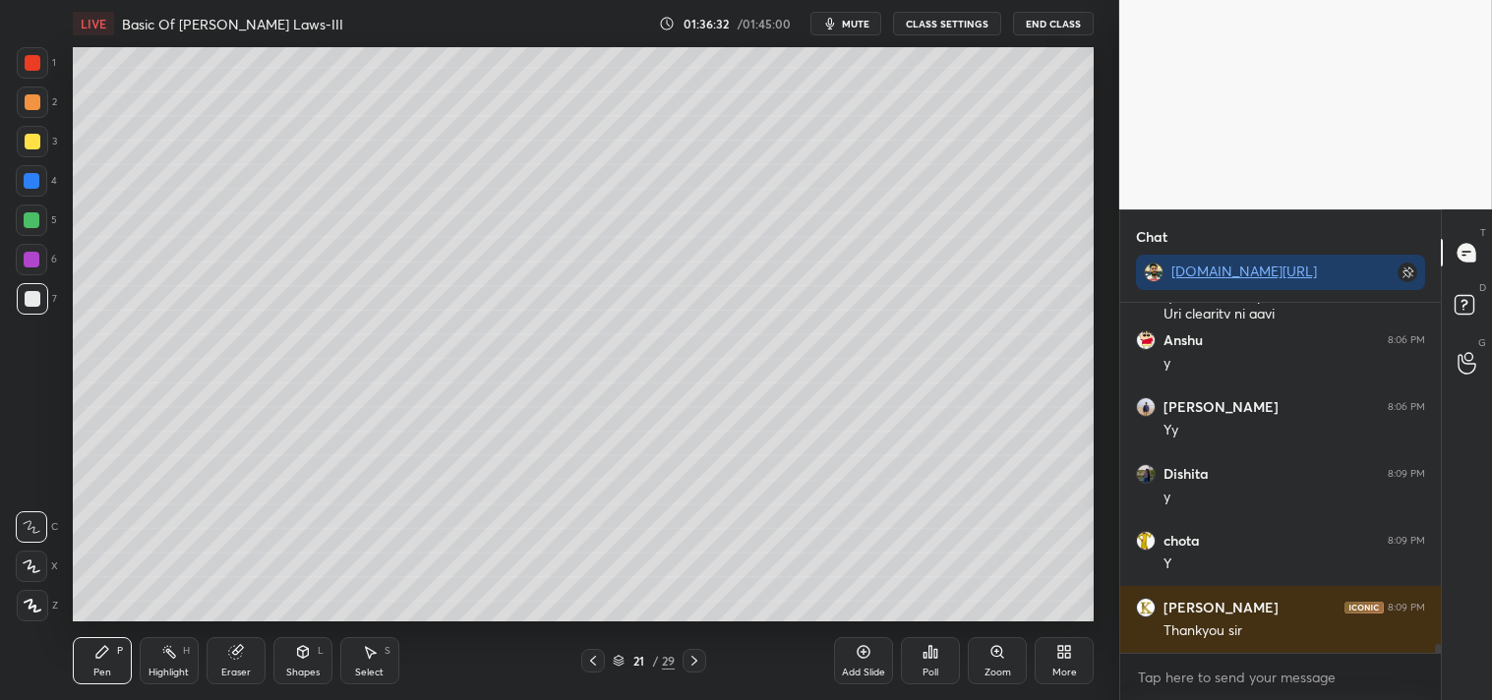
scroll to position [13313, 0]
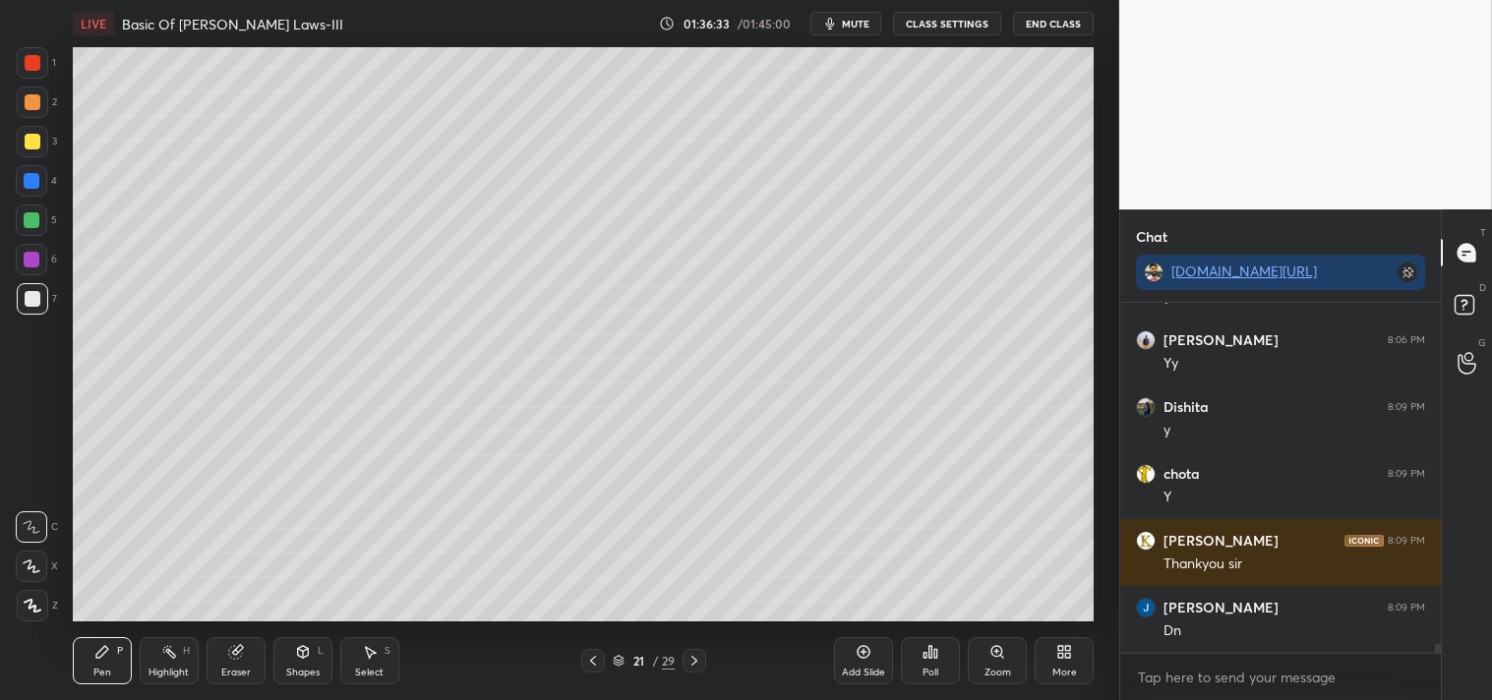
click at [920, 655] on div "Poll" at bounding box center [930, 660] width 59 height 47
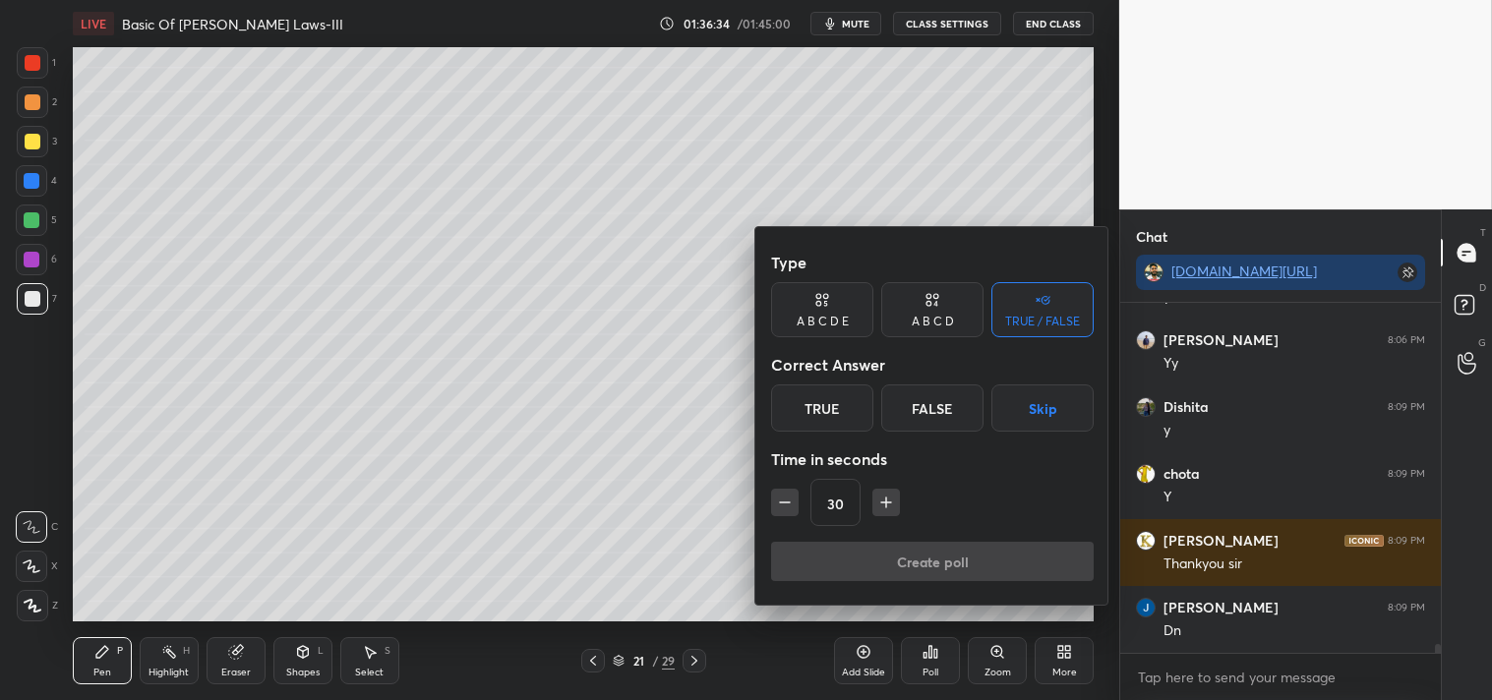
click at [807, 407] on div "True" at bounding box center [822, 407] width 102 height 47
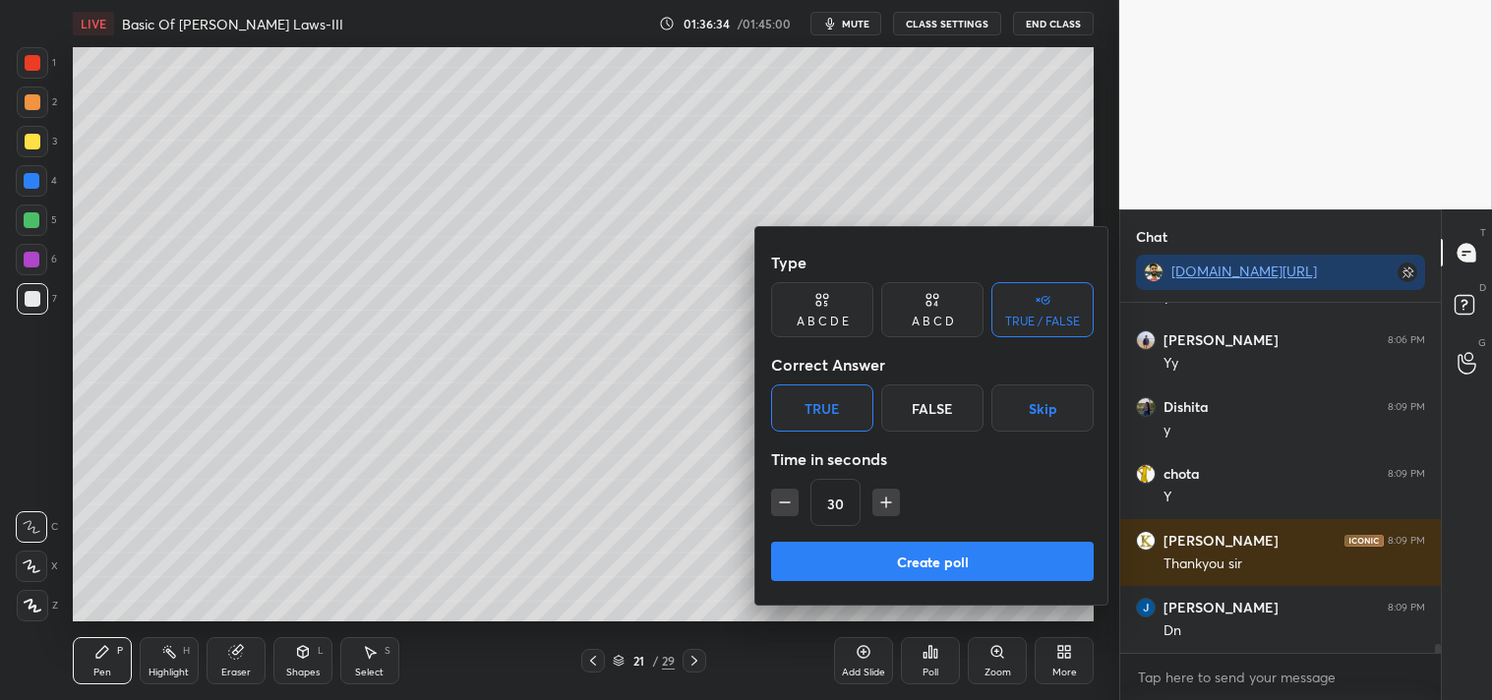
click at [877, 564] on button "Create poll" at bounding box center [932, 561] width 323 height 39
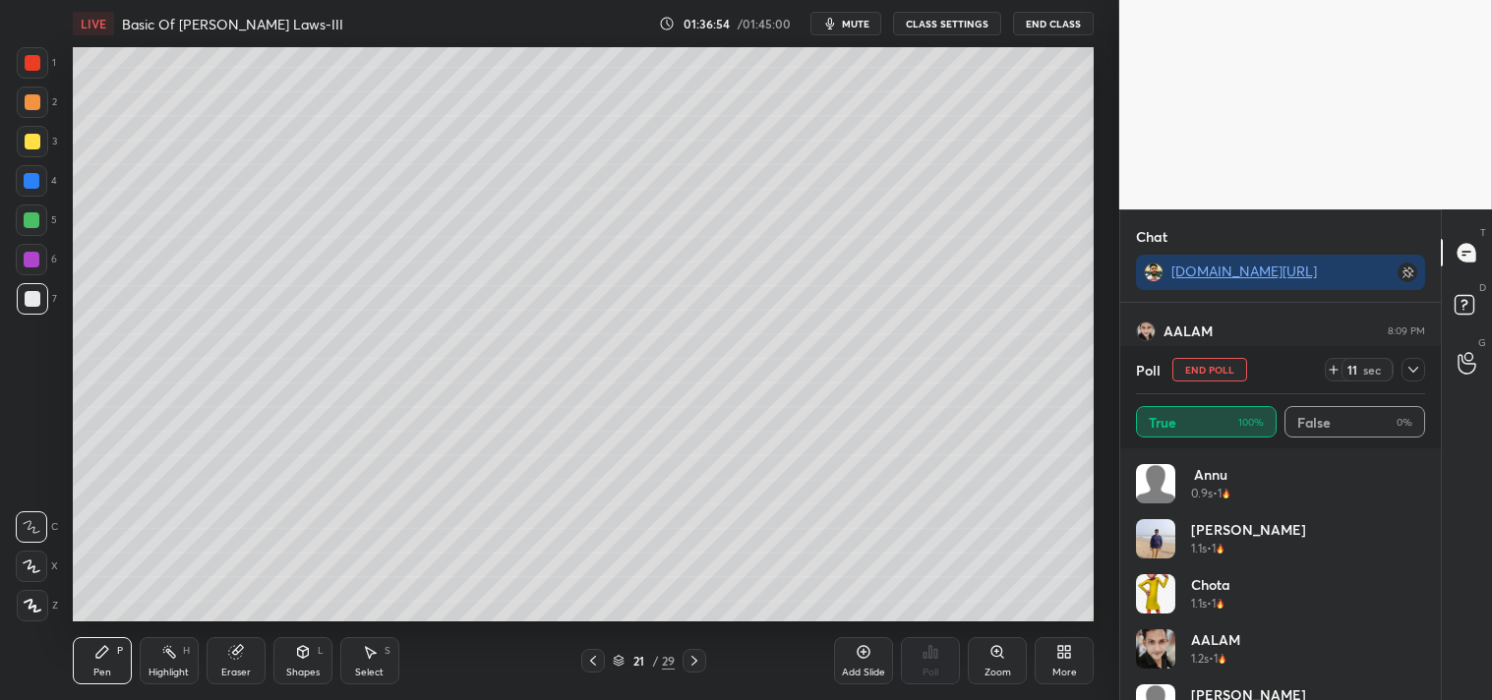
scroll to position [13924, 0]
click at [1203, 376] on button "End Poll" at bounding box center [1209, 370] width 75 height 24
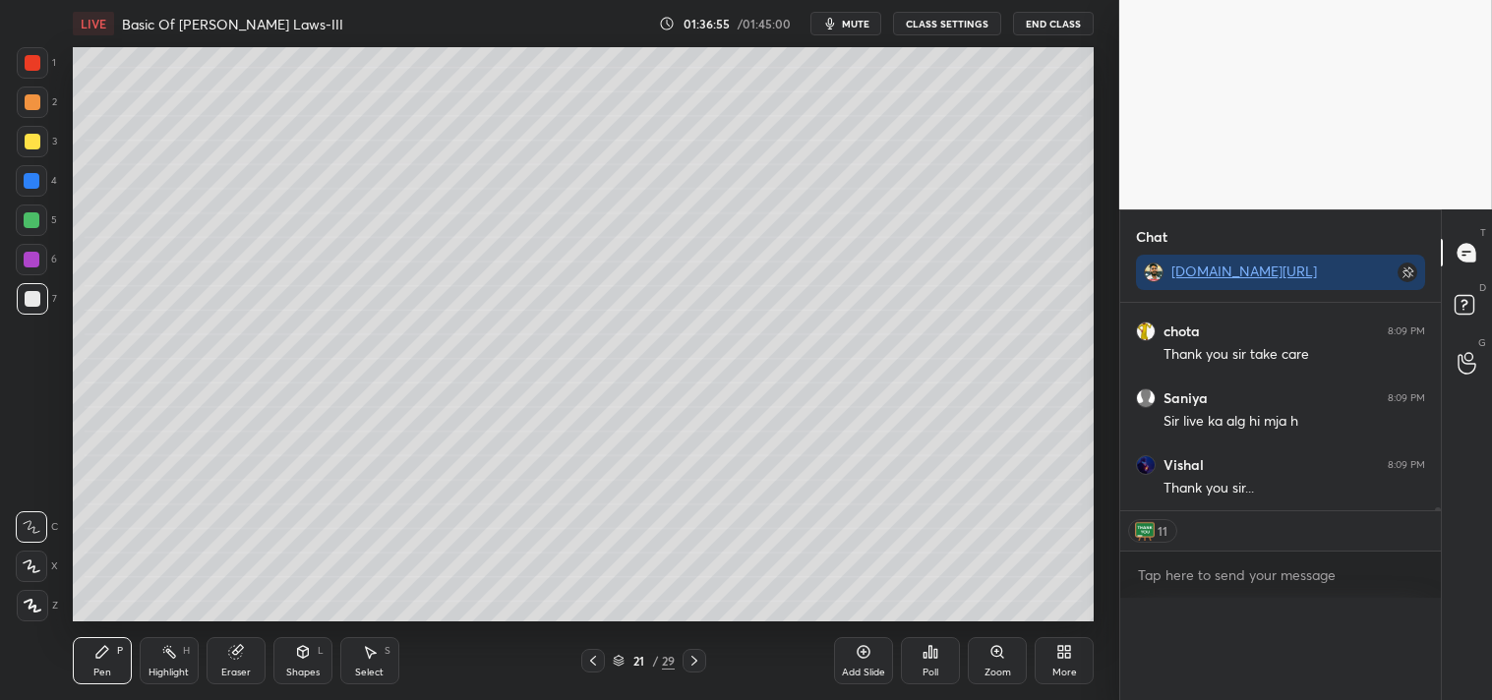
scroll to position [1, 6]
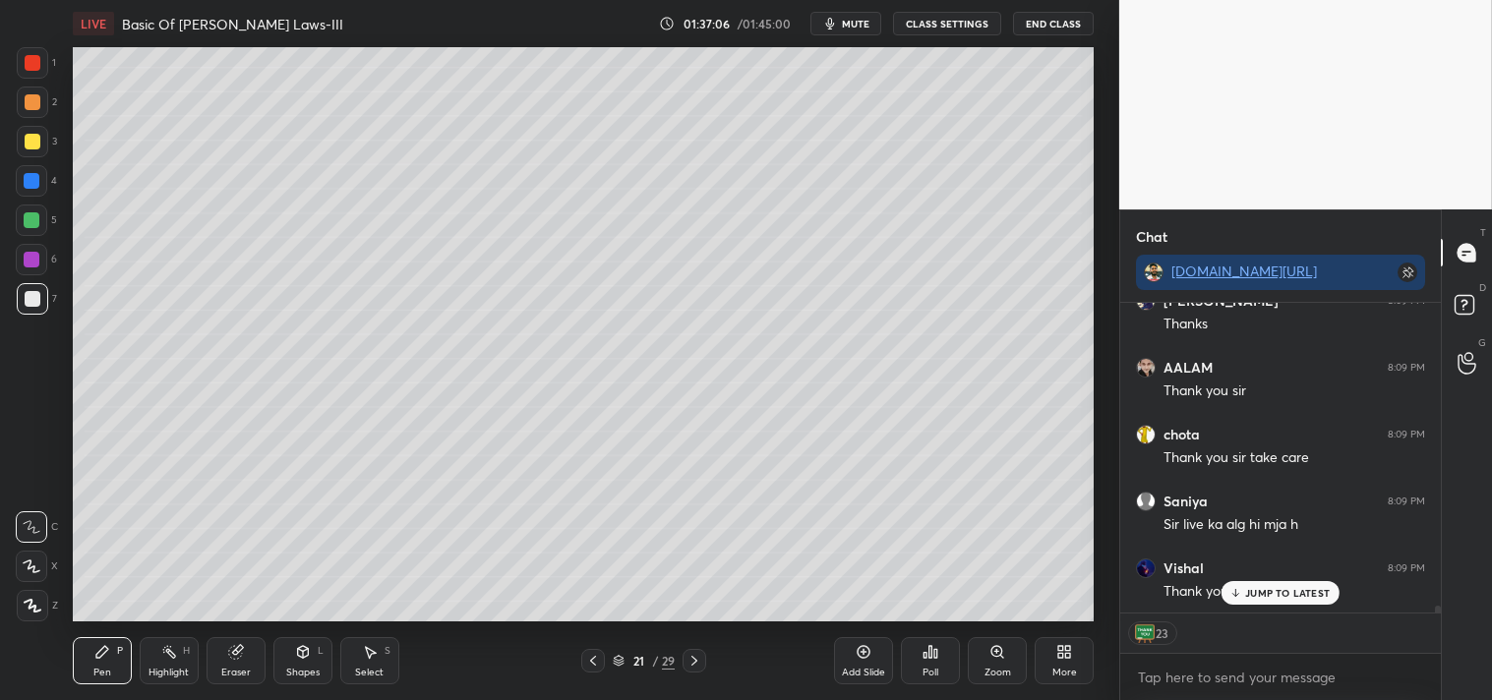
click at [1311, 595] on p "JUMP TO LATEST" at bounding box center [1287, 593] width 85 height 12
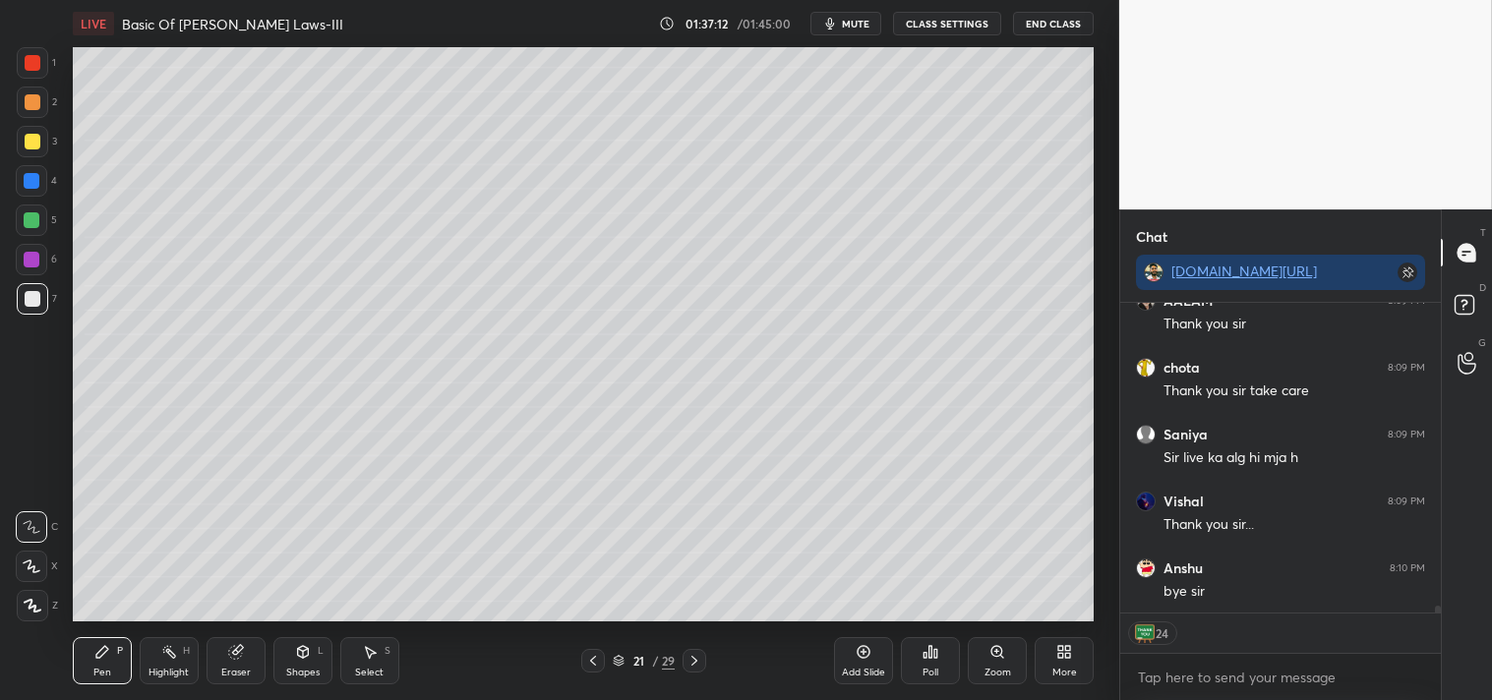
type textarea "x"
click at [857, 33] on button "mute" at bounding box center [845, 24] width 71 height 24
click at [957, 20] on button "CLASS SETTINGS" at bounding box center [947, 24] width 108 height 24
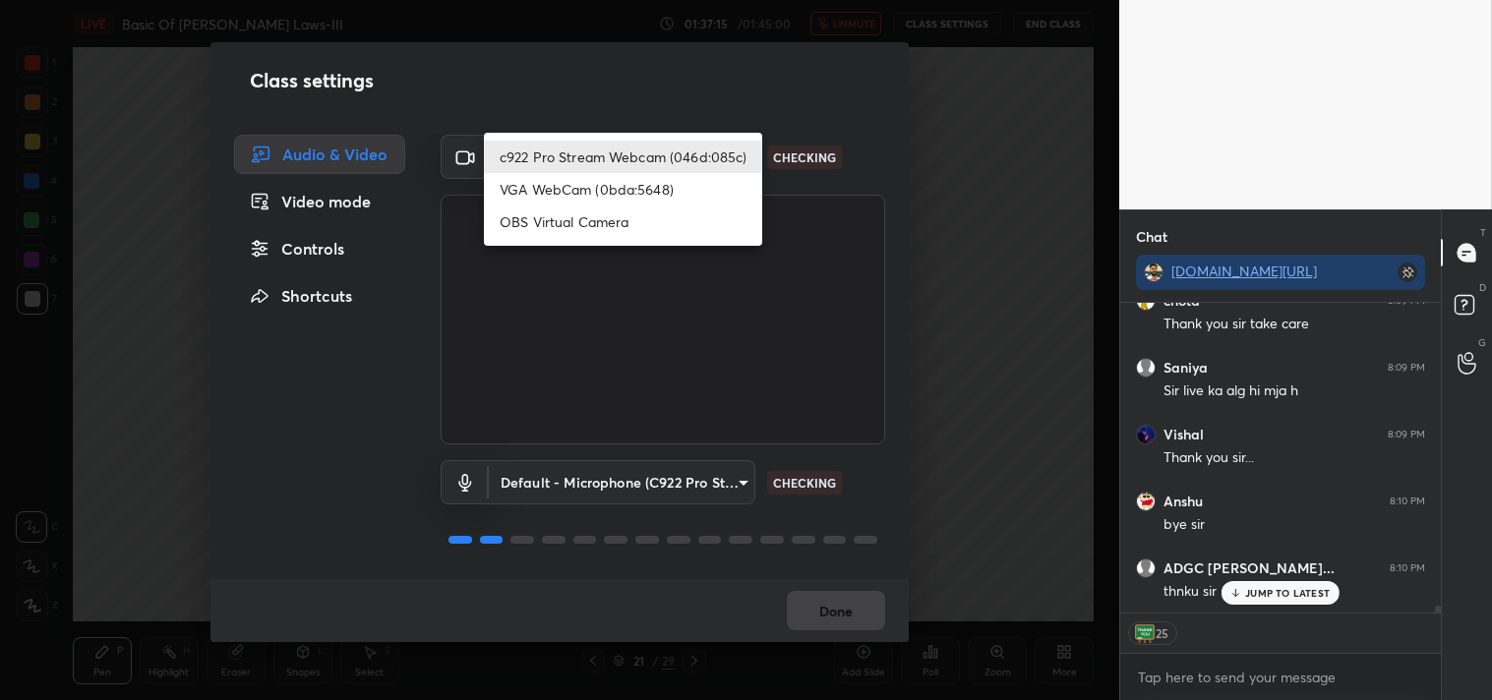
click at [571, 148] on body "1 2 3 4 5 6 7 C X Z C X Z E E Erase all H H LIVE Basic Of Newton's Laws-III 01:…" at bounding box center [746, 350] width 1492 height 700
click at [532, 218] on li "OBS Virtual Camera" at bounding box center [623, 221] width 278 height 32
type input "64645b19d528b3ac785889237b1a364f3b7ccd5da23f372116afb1703458f4fd"
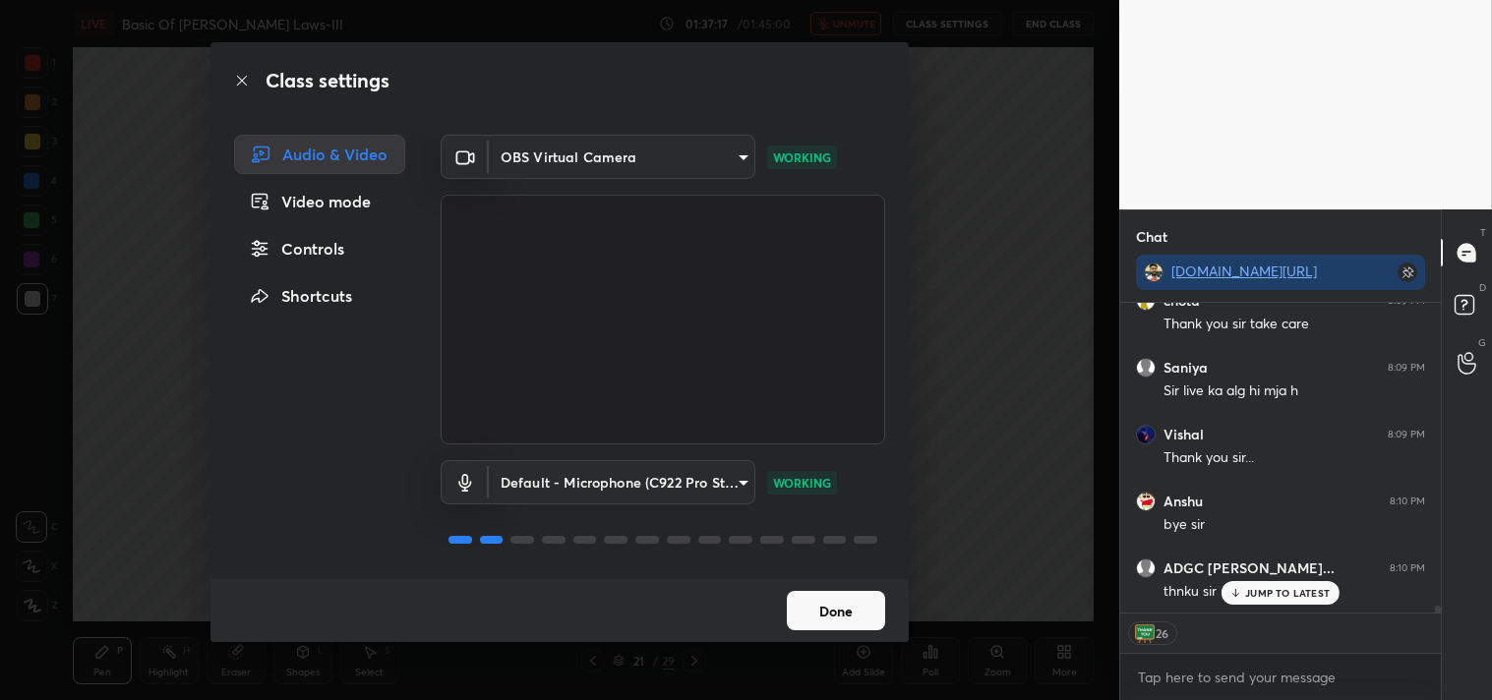
click at [847, 598] on button "Done" at bounding box center [836, 610] width 98 height 39
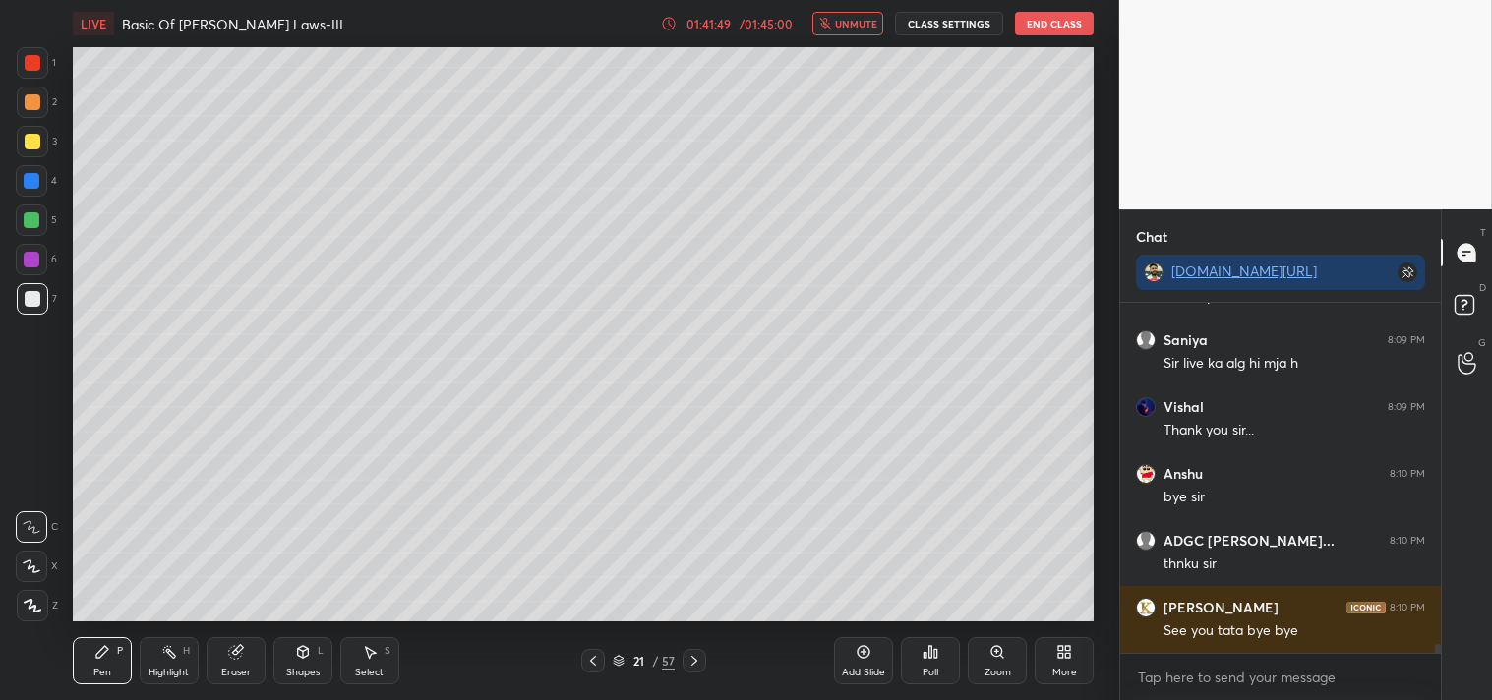
click at [1055, 21] on button "End Class" at bounding box center [1054, 24] width 79 height 24
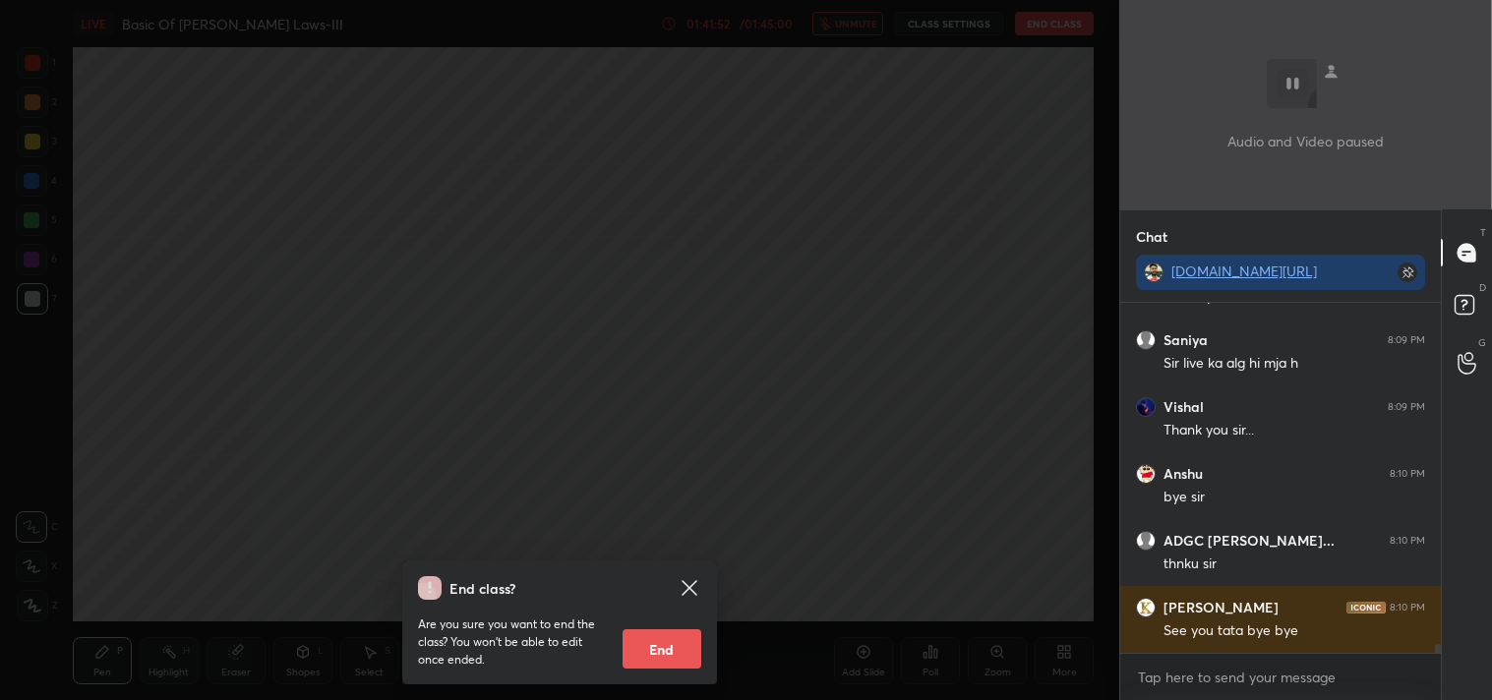
click at [653, 640] on button "End" at bounding box center [661, 648] width 79 height 39
type textarea "x"
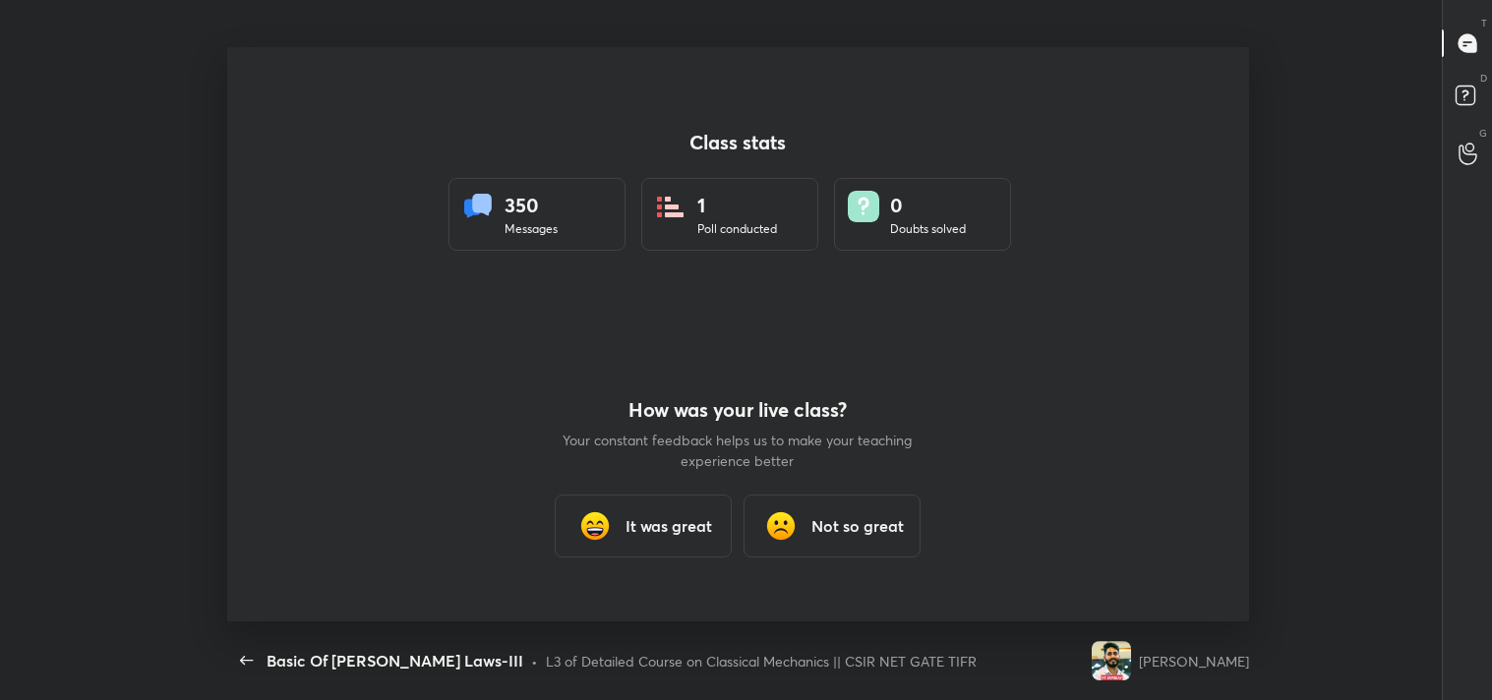
scroll to position [0, 0]
